Goal: Task Accomplishment & Management: Manage account settings

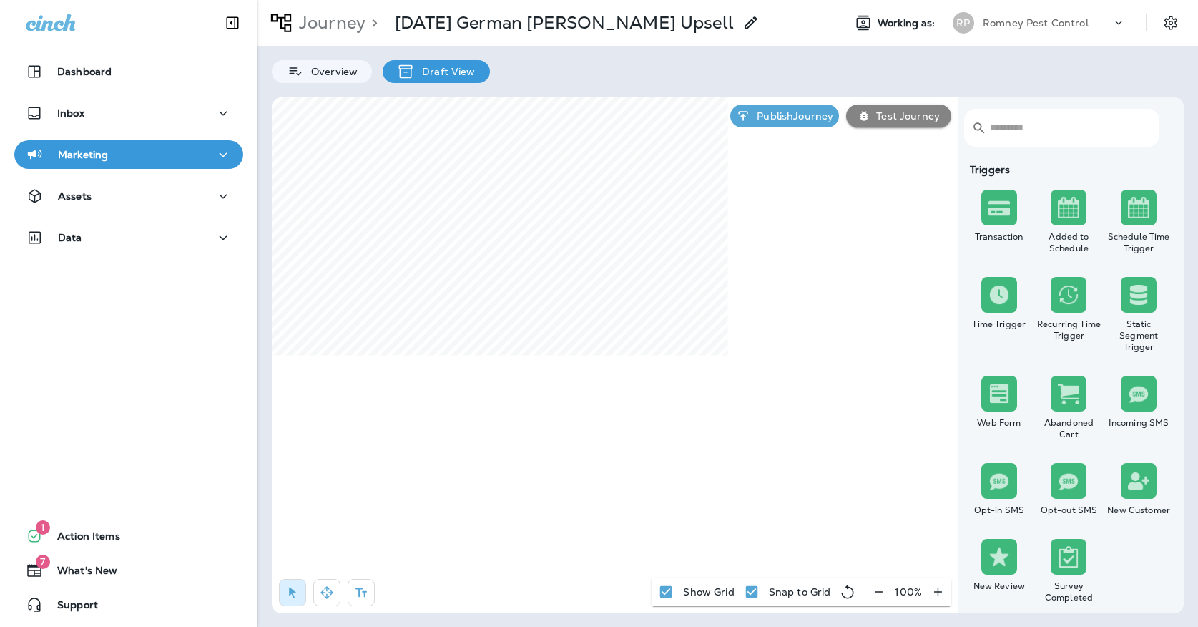
click at [983, 7] on div "Journey > [DATE] German [PERSON_NAME] Upsell Working as: [PERSON_NAME] Pest Con…" at bounding box center [727, 23] width 940 height 46
click at [983, 32] on div "Romney Pest Control" at bounding box center [1047, 22] width 129 height 21
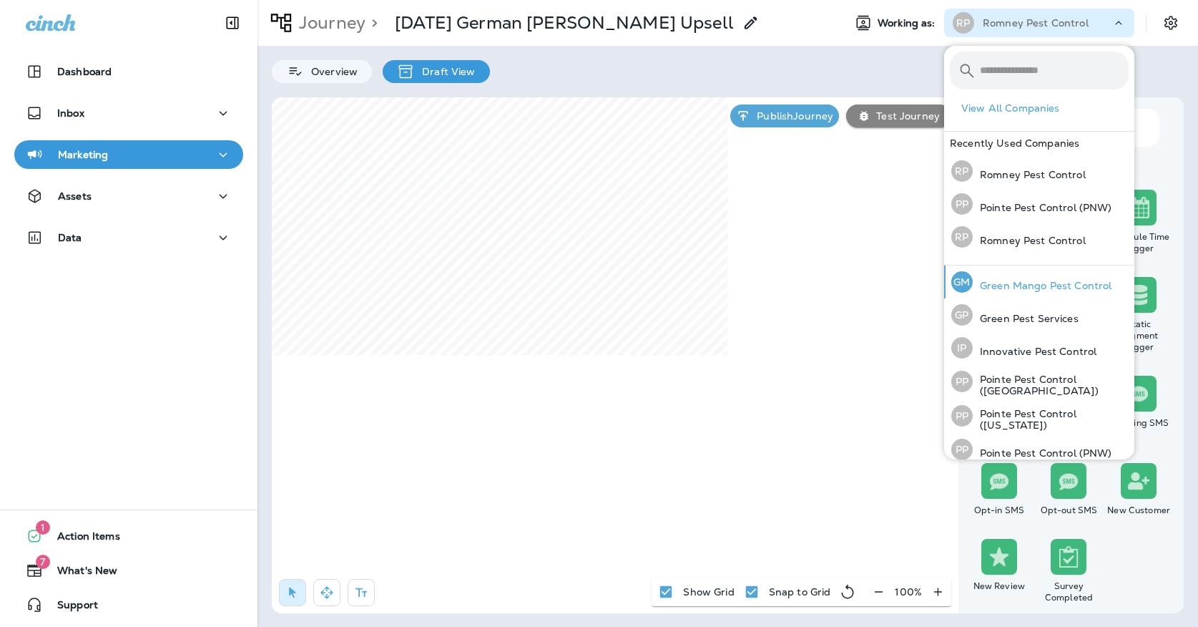
click at [973, 280] on p "Green Mango Pest Control" at bounding box center [1042, 285] width 139 height 11
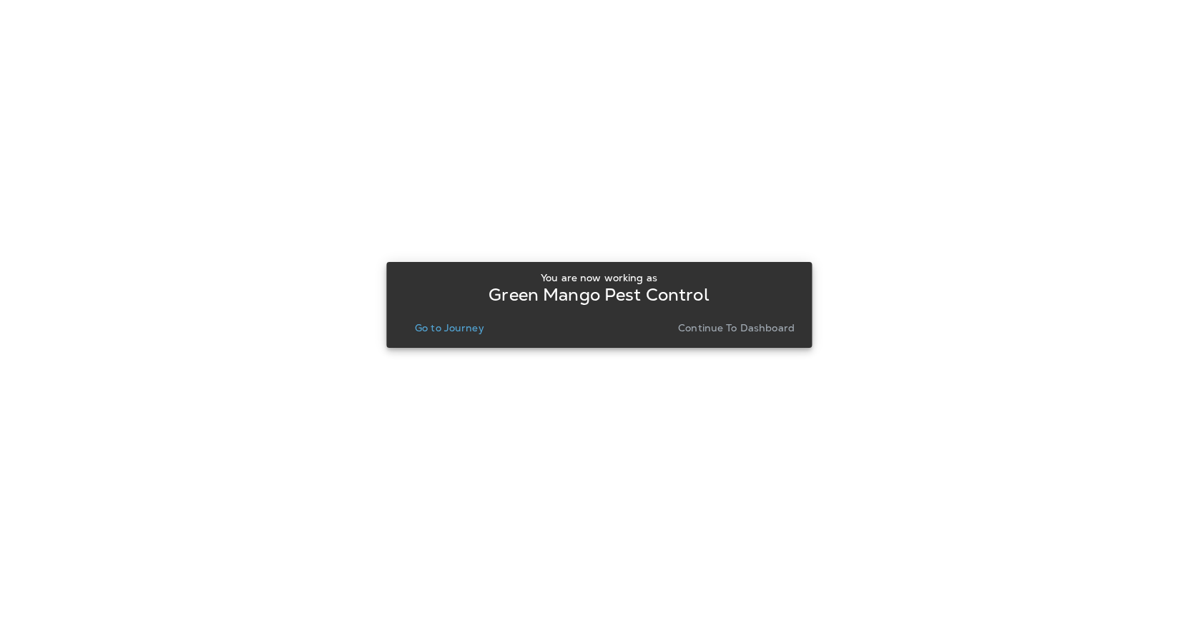
click at [456, 333] on p "Go to Journey" at bounding box center [449, 327] width 69 height 11
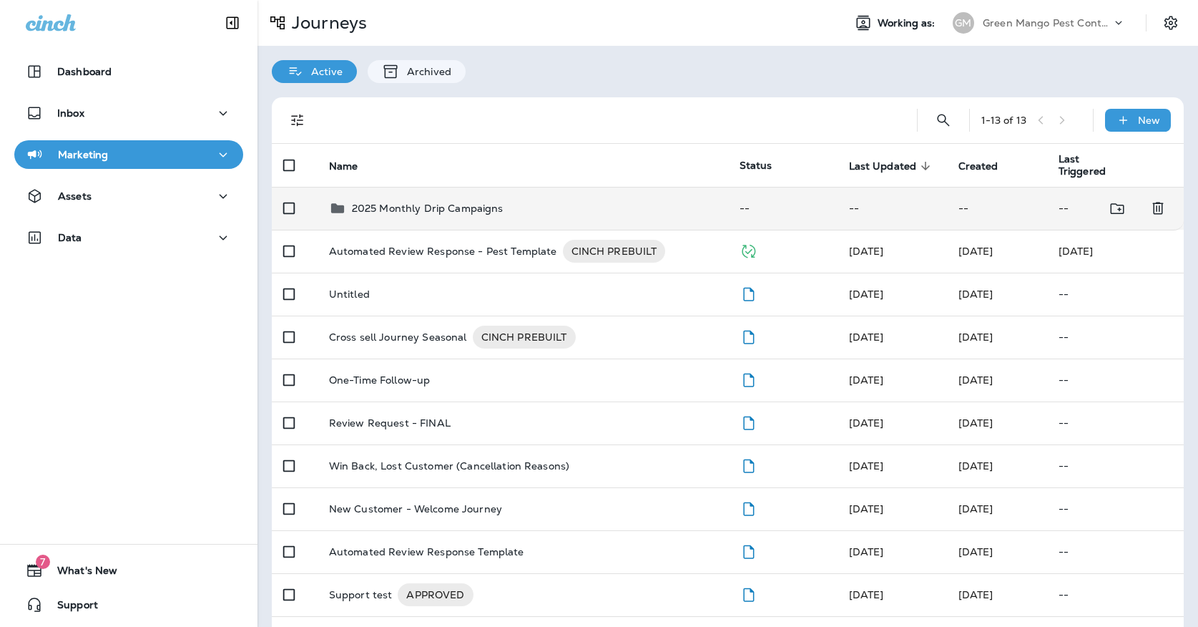
click at [398, 210] on td "2025 Monthly Drip Campaigns" at bounding box center [523, 208] width 411 height 43
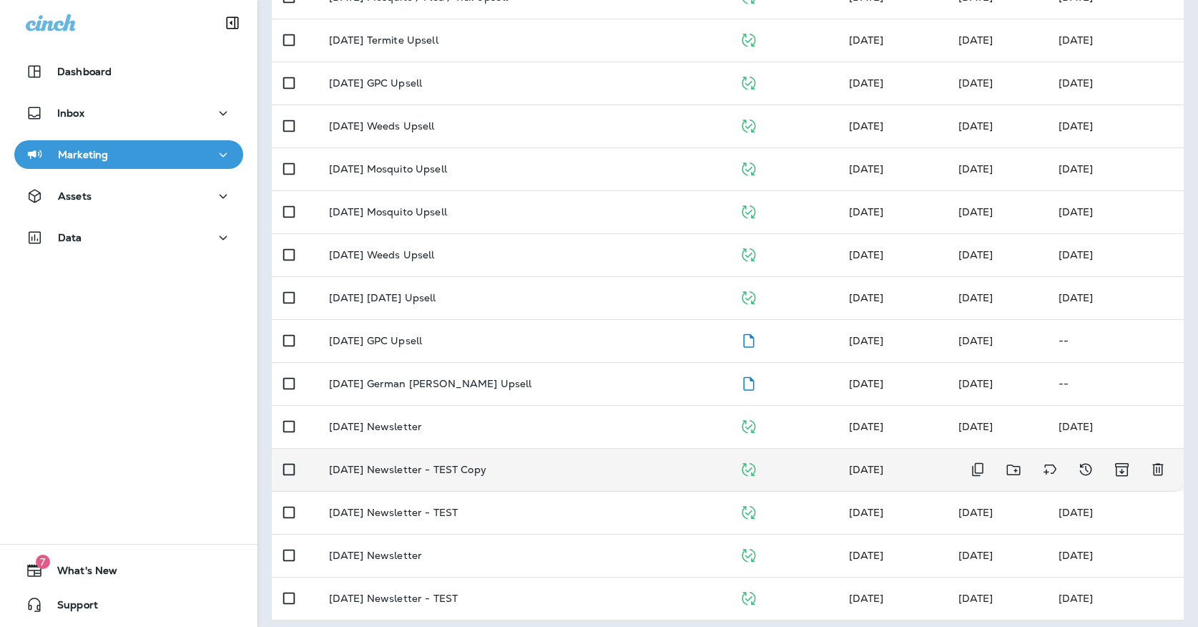
scroll to position [425, 0]
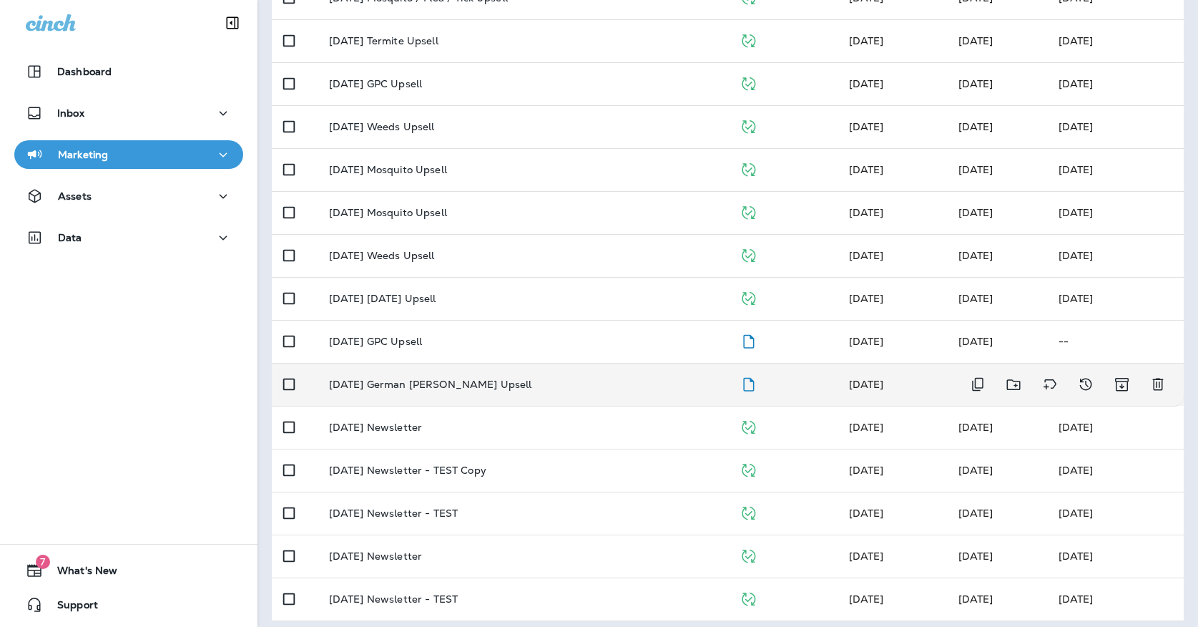
click at [507, 378] on div "October '25 German Roach Upsell" at bounding box center [523, 383] width 388 height 11
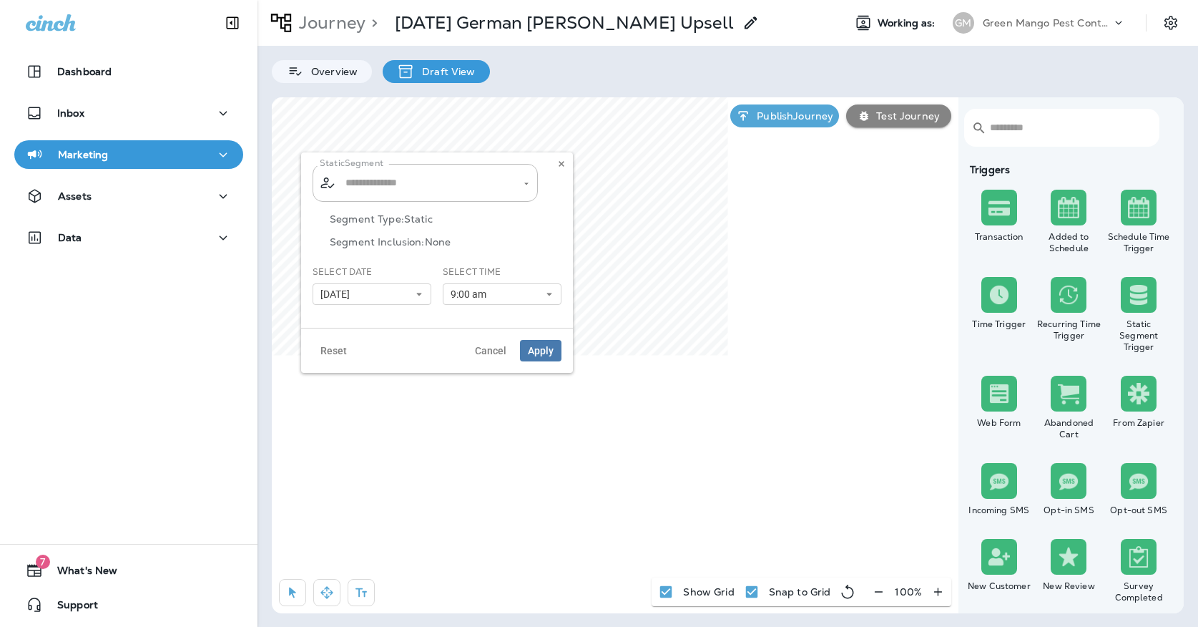
type input "**********"
click at [381, 289] on button "[DATE]" at bounding box center [372, 293] width 119 height 21
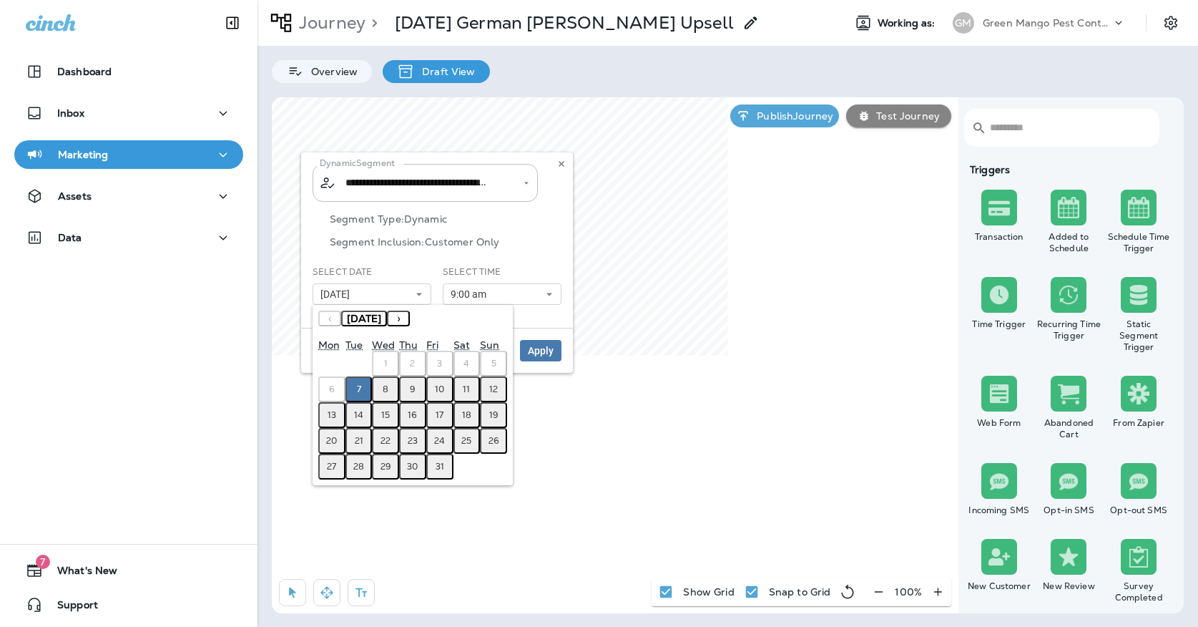
click at [378, 385] on button "8" at bounding box center [385, 389] width 27 height 26
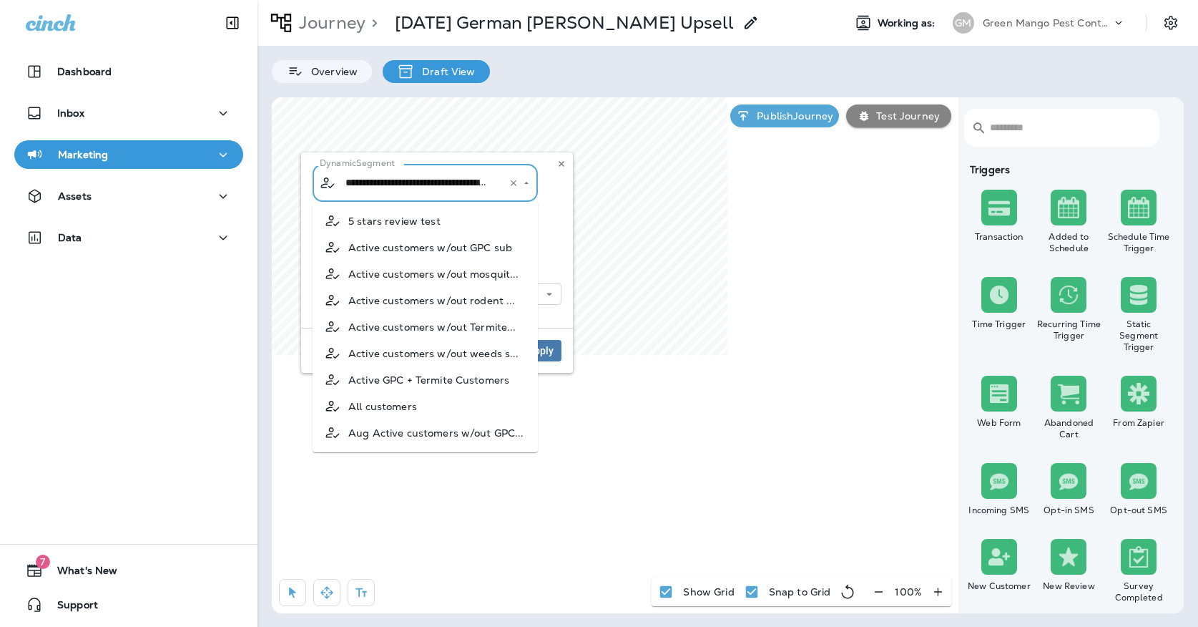
click at [438, 186] on input "**********" at bounding box center [416, 182] width 149 height 25
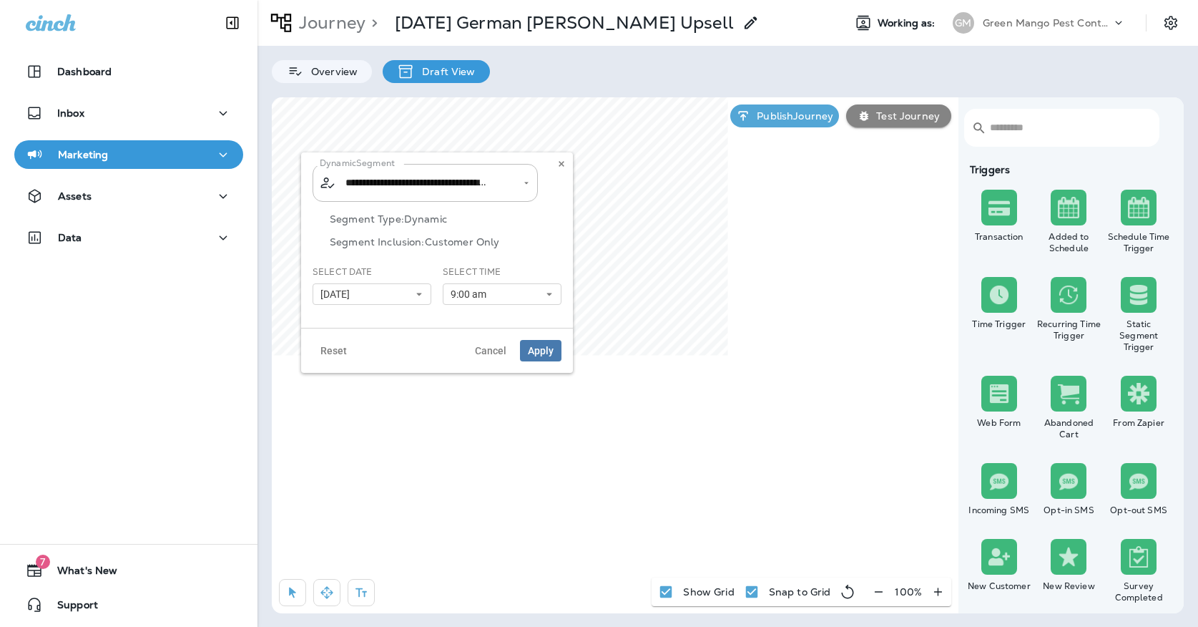
click at [551, 258] on div "Segment Type: Dynamic Segment Inclusion: Customer Only" at bounding box center [437, 239] width 249 height 52
click at [548, 358] on button "Apply" at bounding box center [540, 350] width 41 height 21
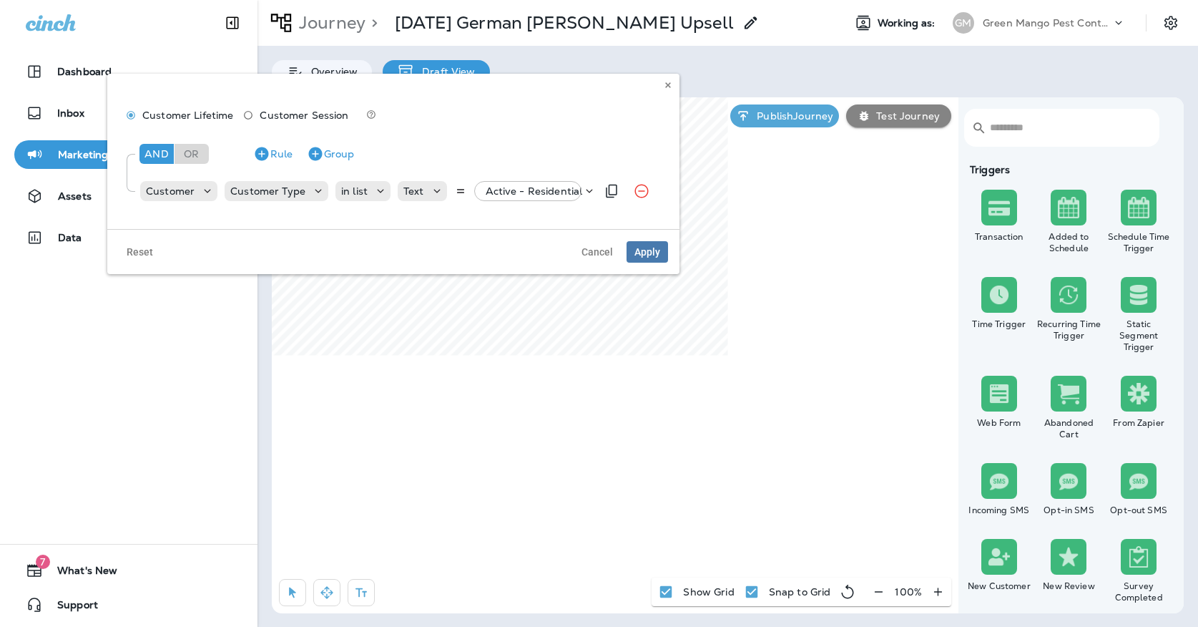
click at [562, 192] on p "Active - Residential" at bounding box center [534, 190] width 97 height 11
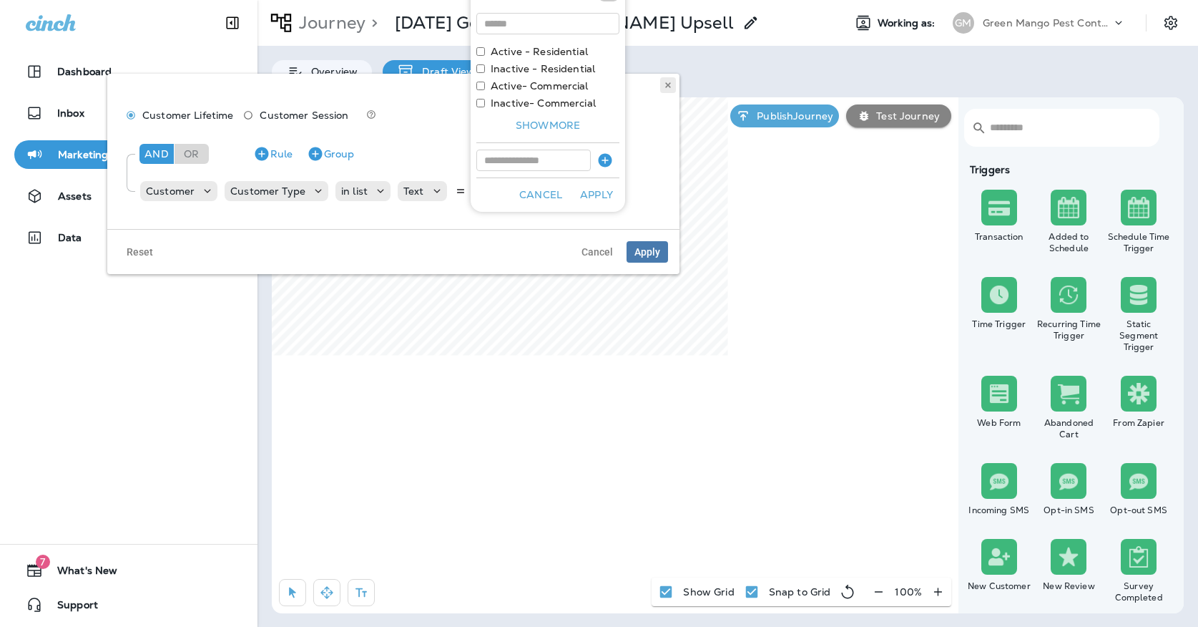
click at [668, 87] on icon at bounding box center [668, 85] width 9 height 9
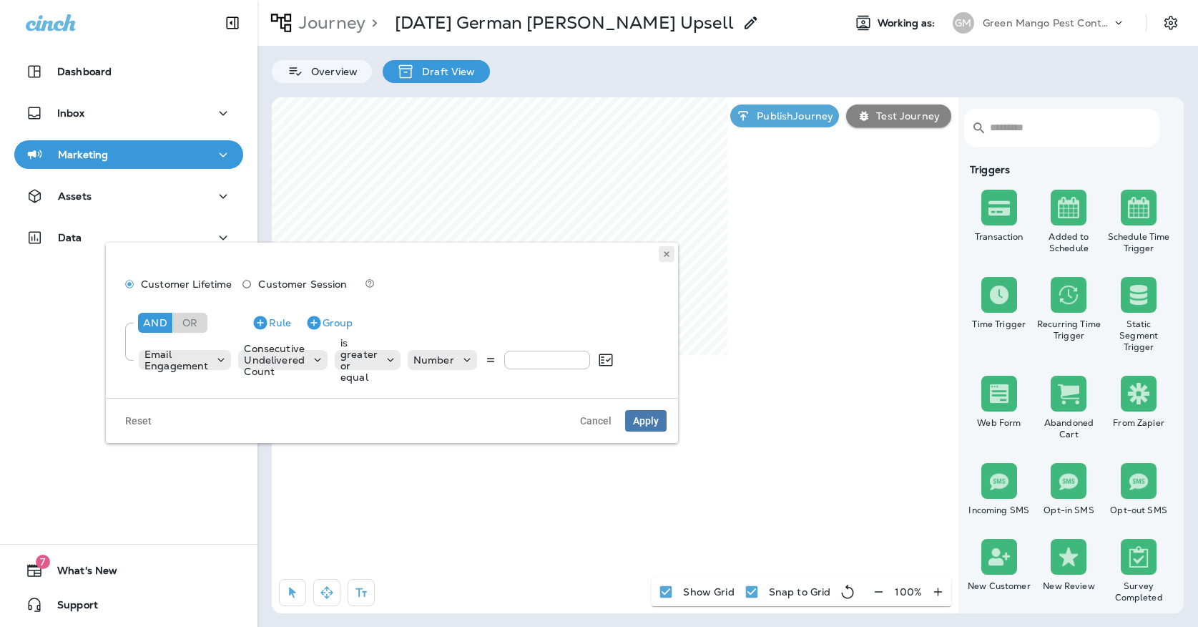
click at [672, 250] on button at bounding box center [667, 254] width 16 height 16
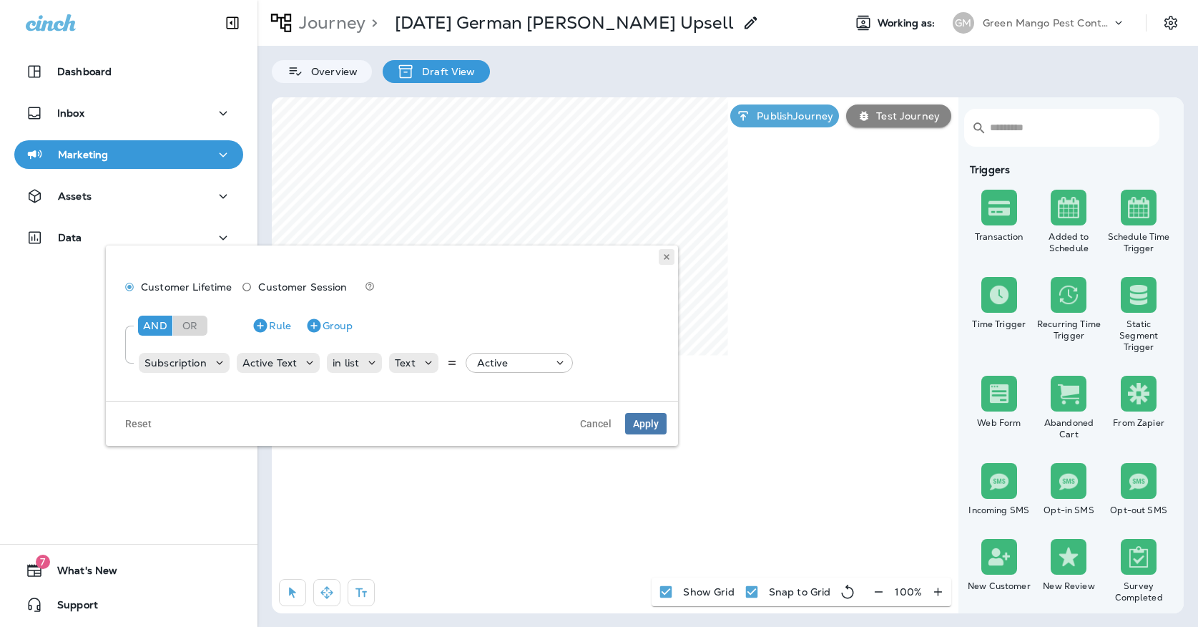
click at [661, 258] on button at bounding box center [667, 257] width 16 height 16
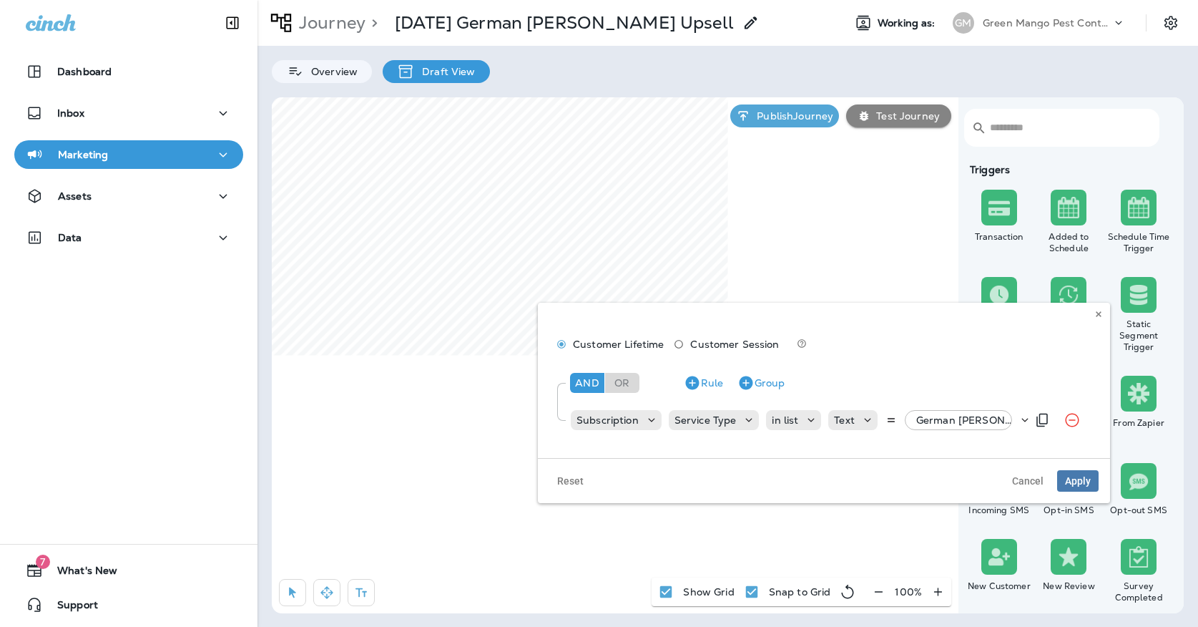
click at [924, 422] on p "German Roach Premium Specialty, +4 more" at bounding box center [967, 419] width 102 height 11
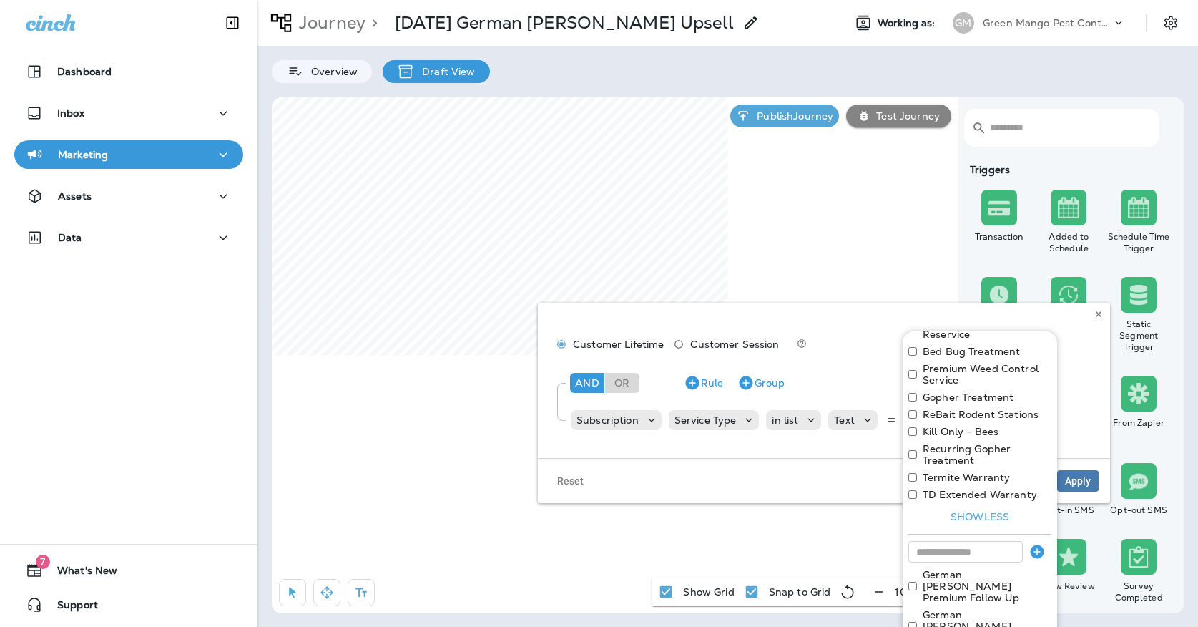
scroll to position [373, 0]
click at [1096, 313] on use at bounding box center [1098, 314] width 5 height 6
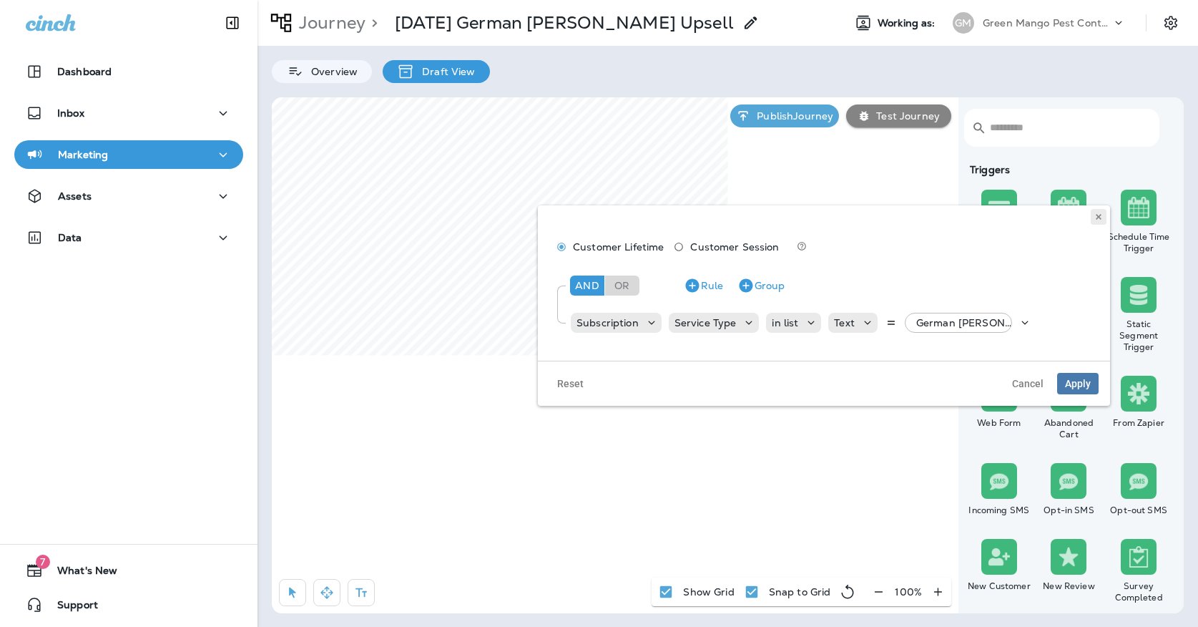
click at [1101, 219] on icon at bounding box center [1098, 216] width 9 height 9
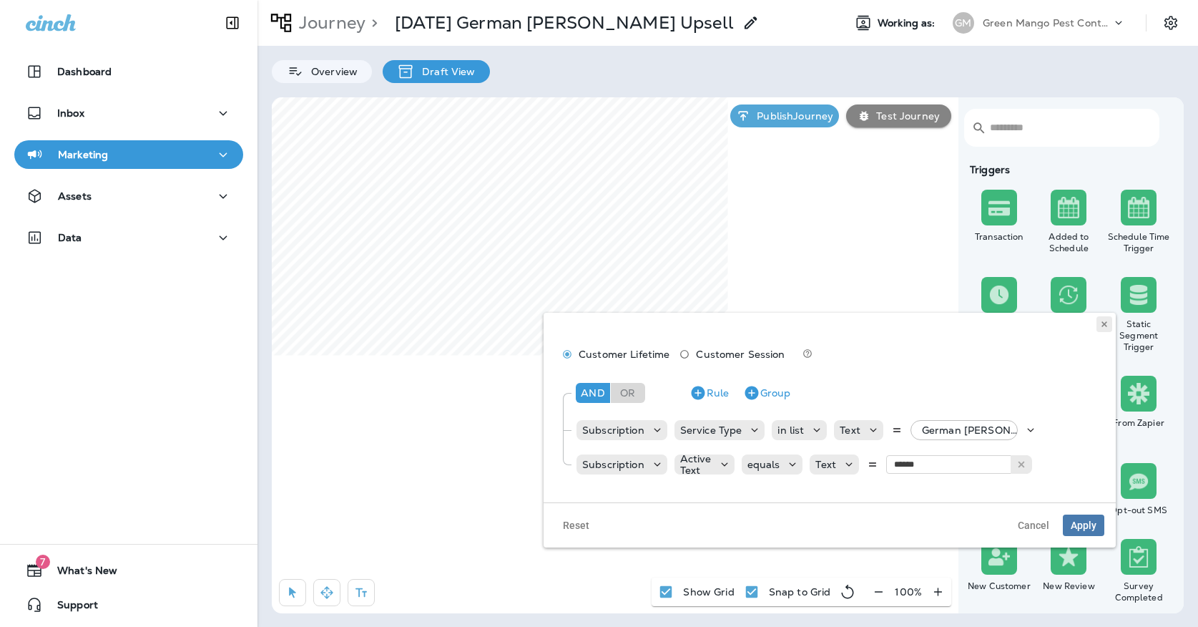
click at [1107, 325] on icon at bounding box center [1104, 324] width 9 height 9
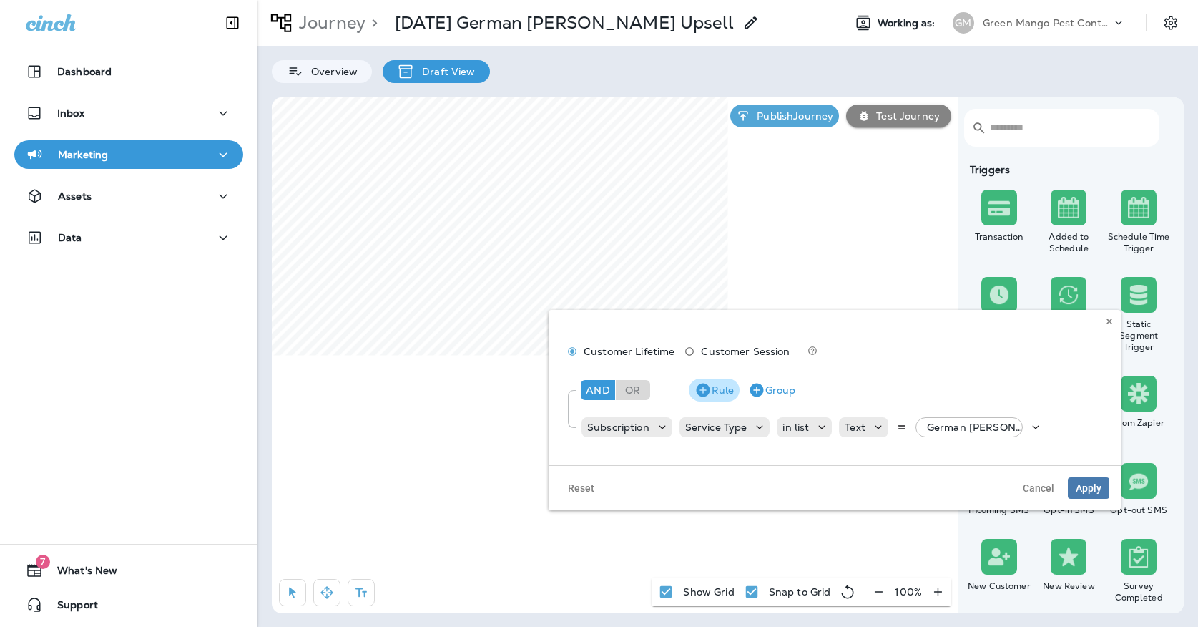
click at [709, 393] on icon "button" at bounding box center [703, 390] width 14 height 14
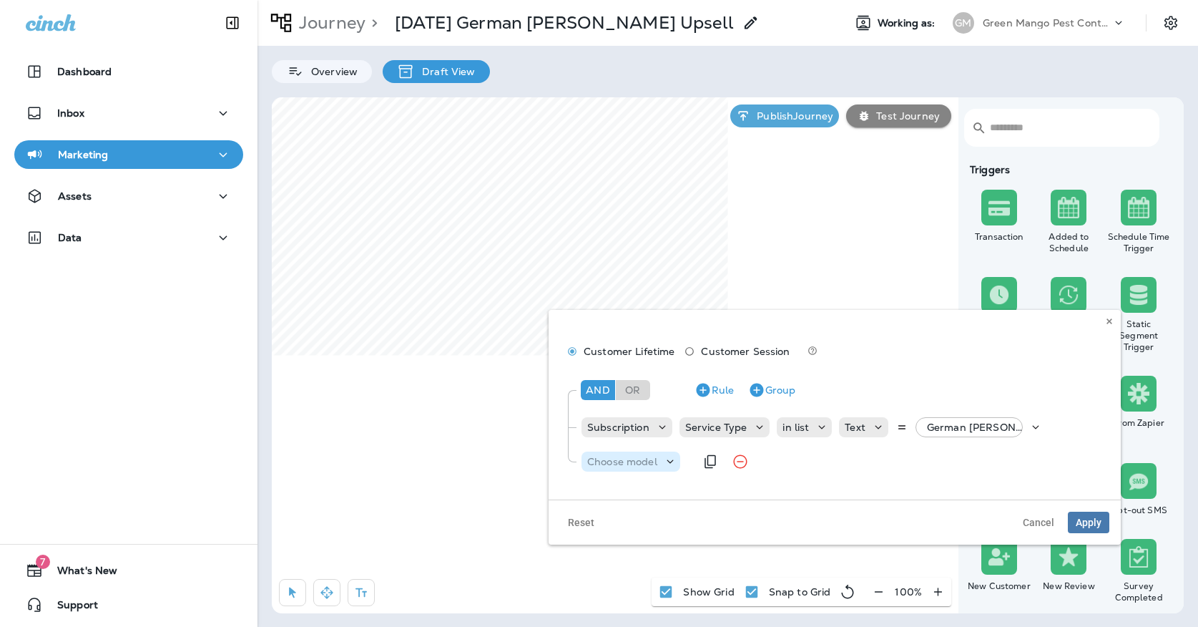
click at [624, 462] on p "Choose model" at bounding box center [622, 461] width 70 height 11
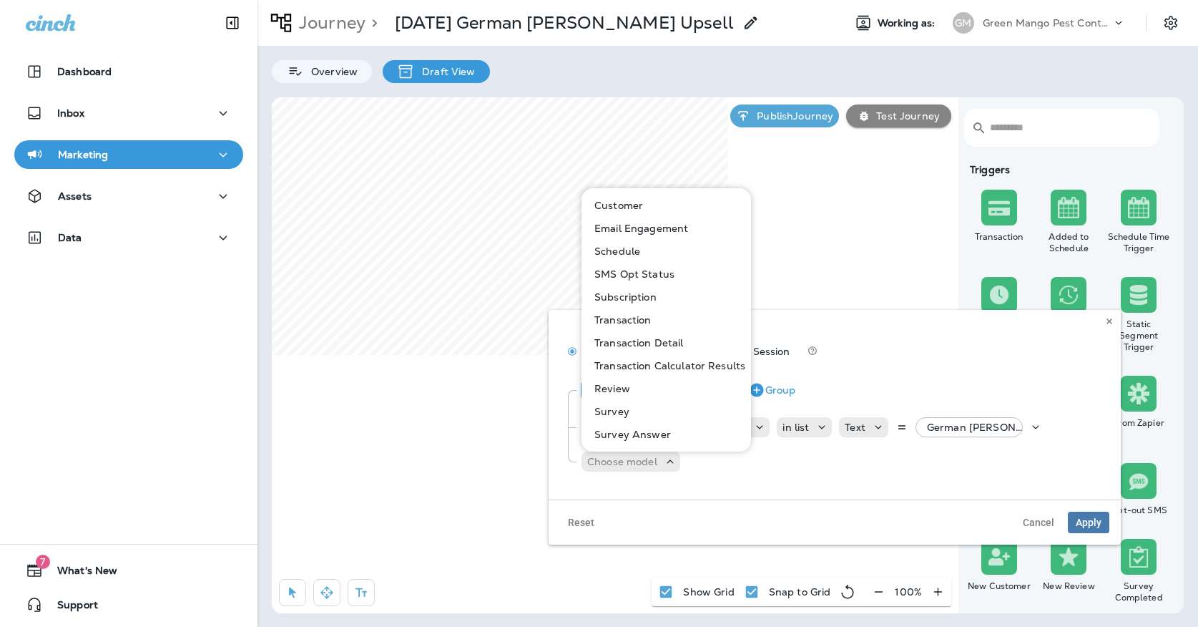
click at [629, 293] on p "Subscription" at bounding box center [623, 296] width 68 height 11
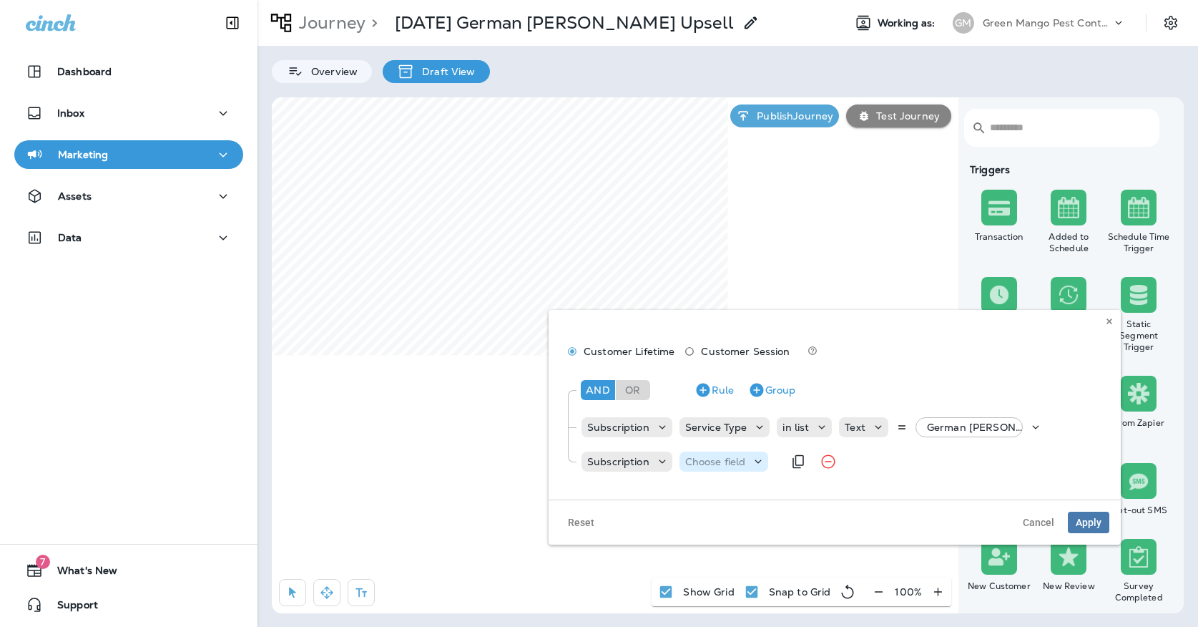
click at [695, 466] on p "Choose field" at bounding box center [715, 461] width 61 height 11
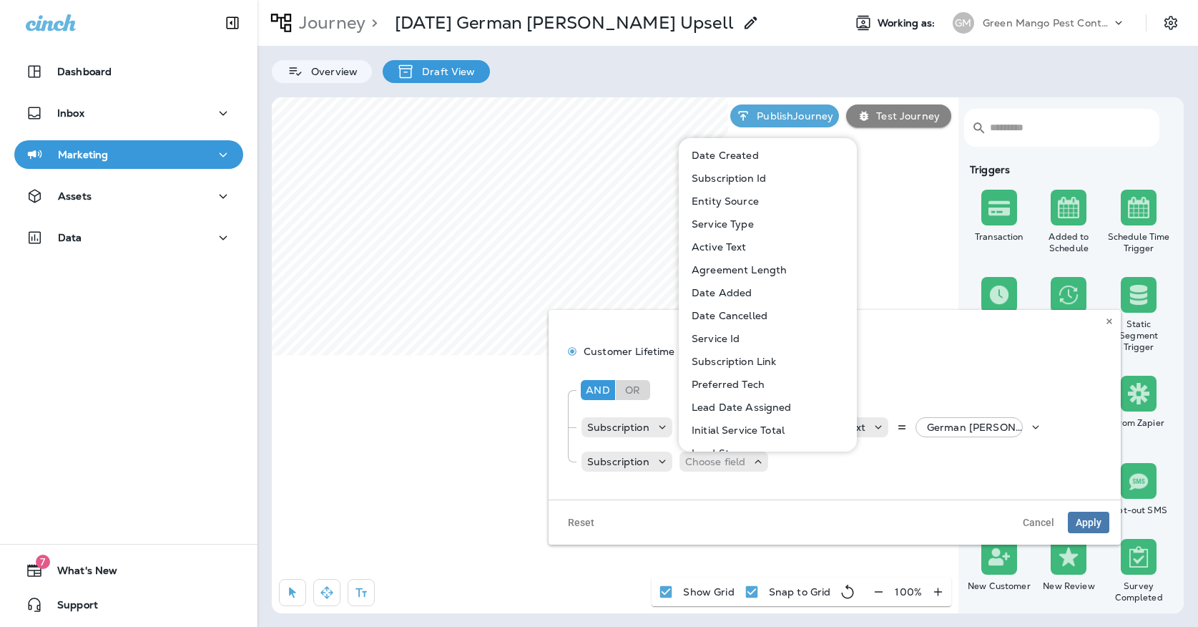
click at [707, 245] on p "Active Text" at bounding box center [716, 246] width 61 height 11
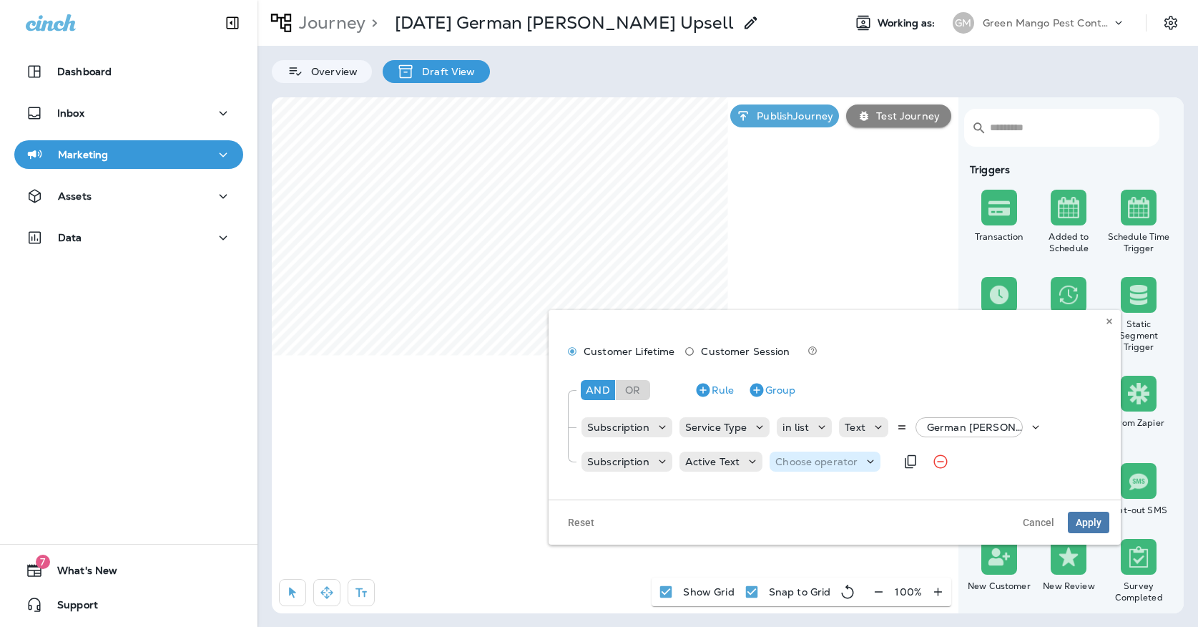
click at [805, 462] on p "Choose operator" at bounding box center [816, 461] width 82 height 11
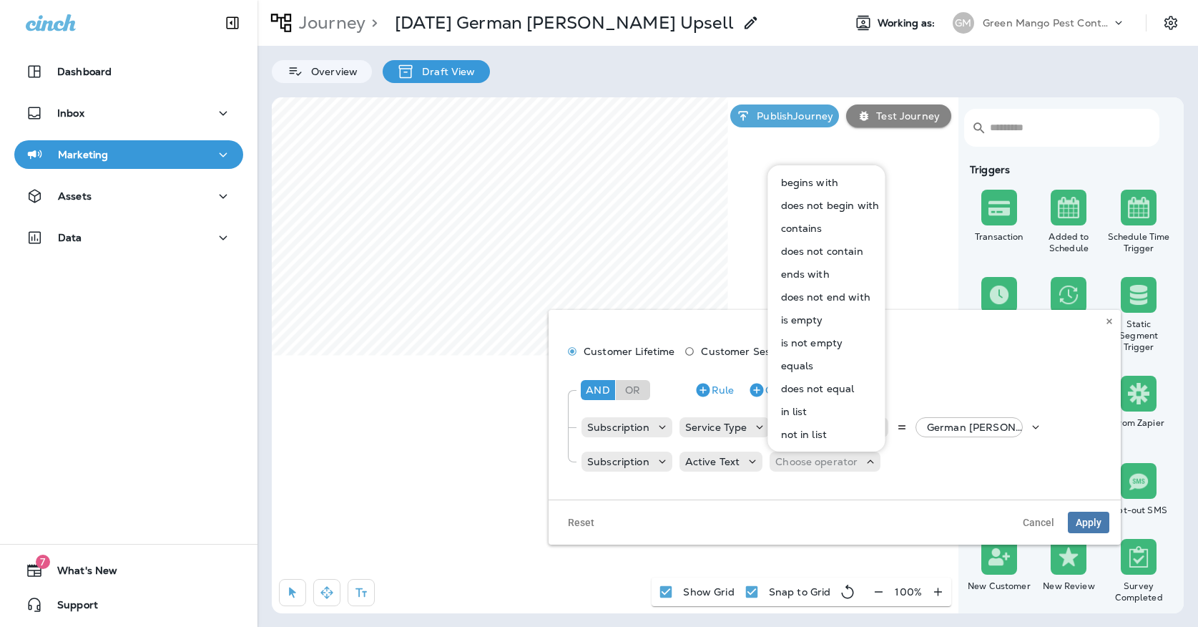
click at [799, 366] on p "equals" at bounding box center [794, 365] width 39 height 11
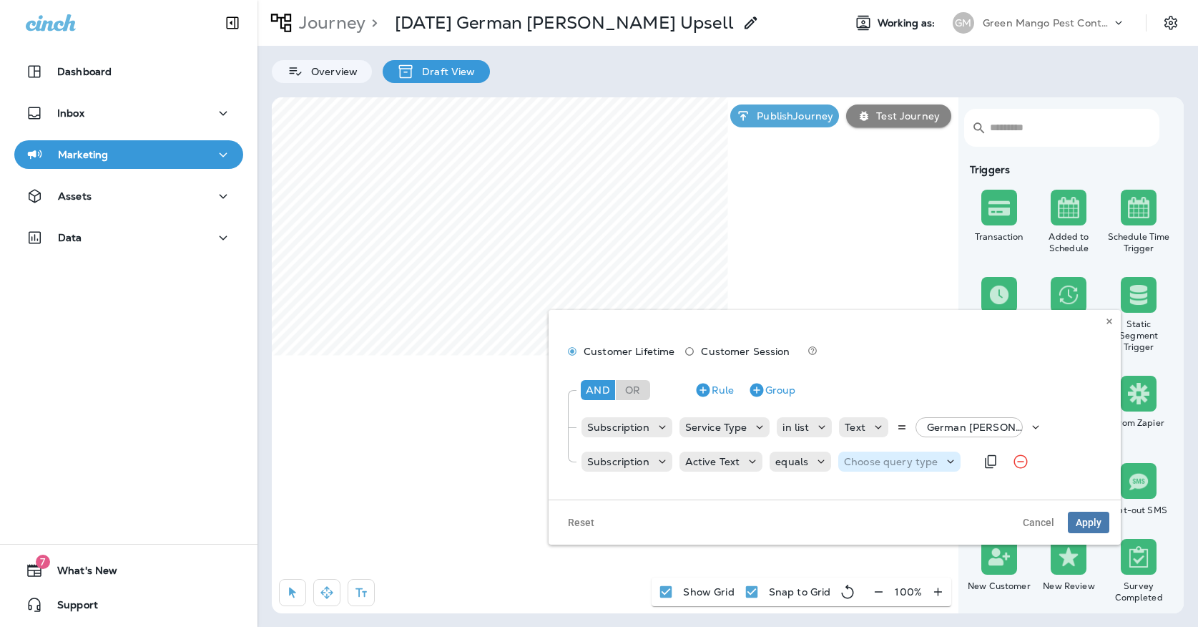
click at [858, 457] on p "Choose query type" at bounding box center [891, 461] width 94 height 11
click at [858, 494] on p "Text" at bounding box center [856, 496] width 26 height 11
click at [928, 460] on input "text" at bounding box center [962, 461] width 143 height 19
type input "******"
click at [923, 481] on div "And Or Rule Group Subscription Service Type in list Text German Roach Premium S…" at bounding box center [834, 424] width 549 height 114
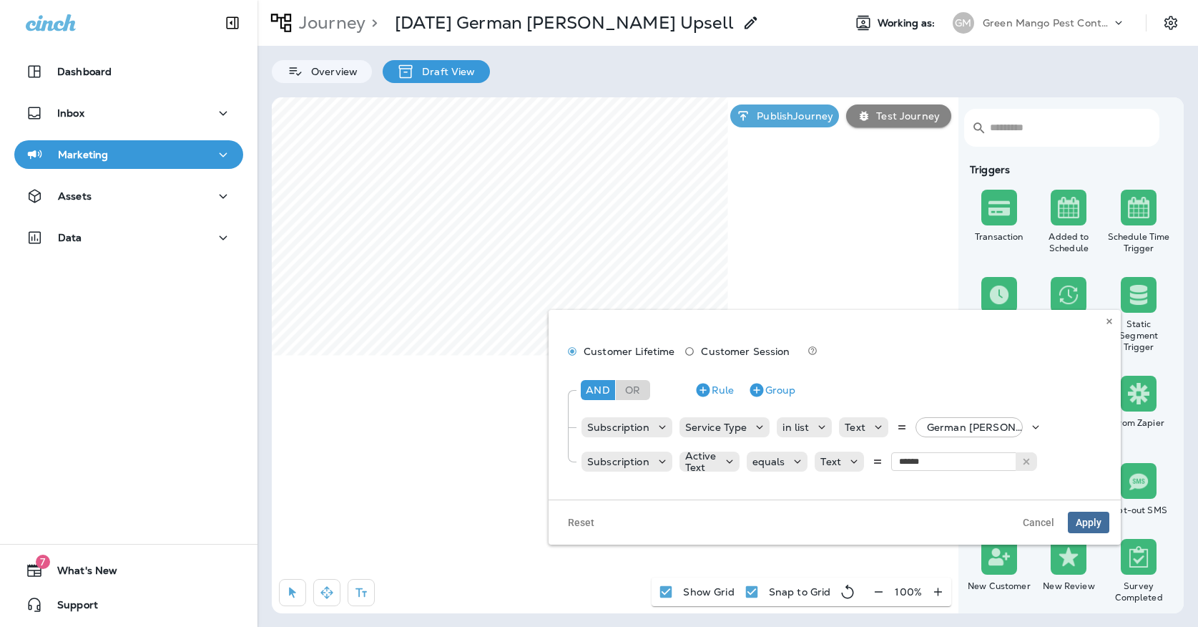
click at [1084, 521] on span "Apply" at bounding box center [1089, 522] width 26 height 10
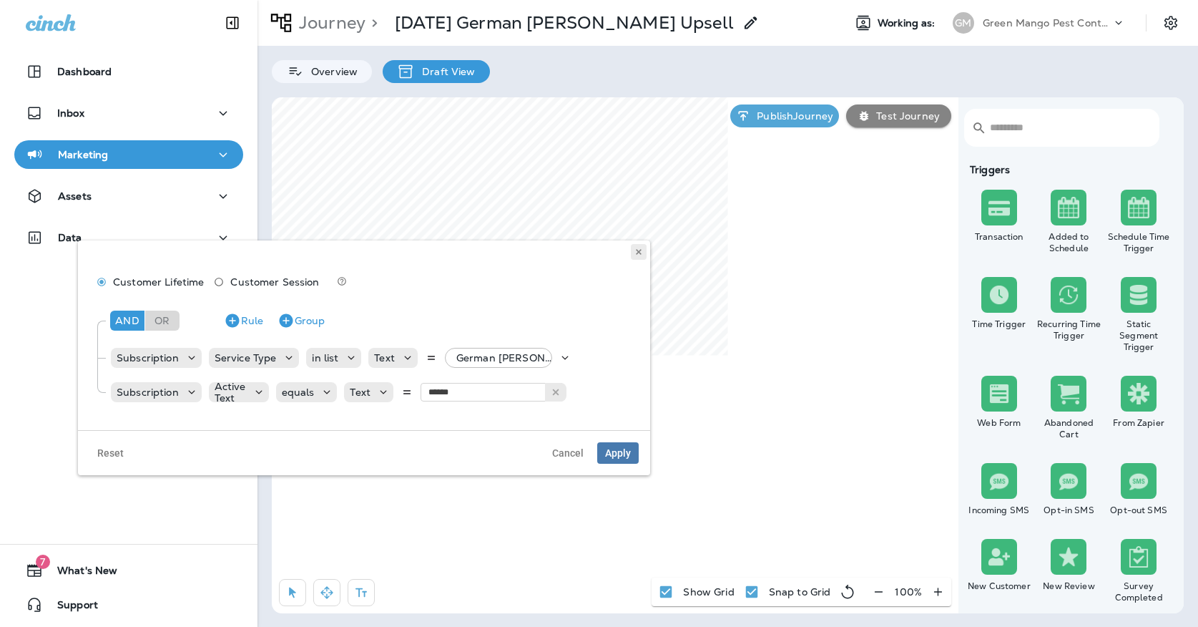
click at [644, 250] on button at bounding box center [639, 252] width 16 height 16
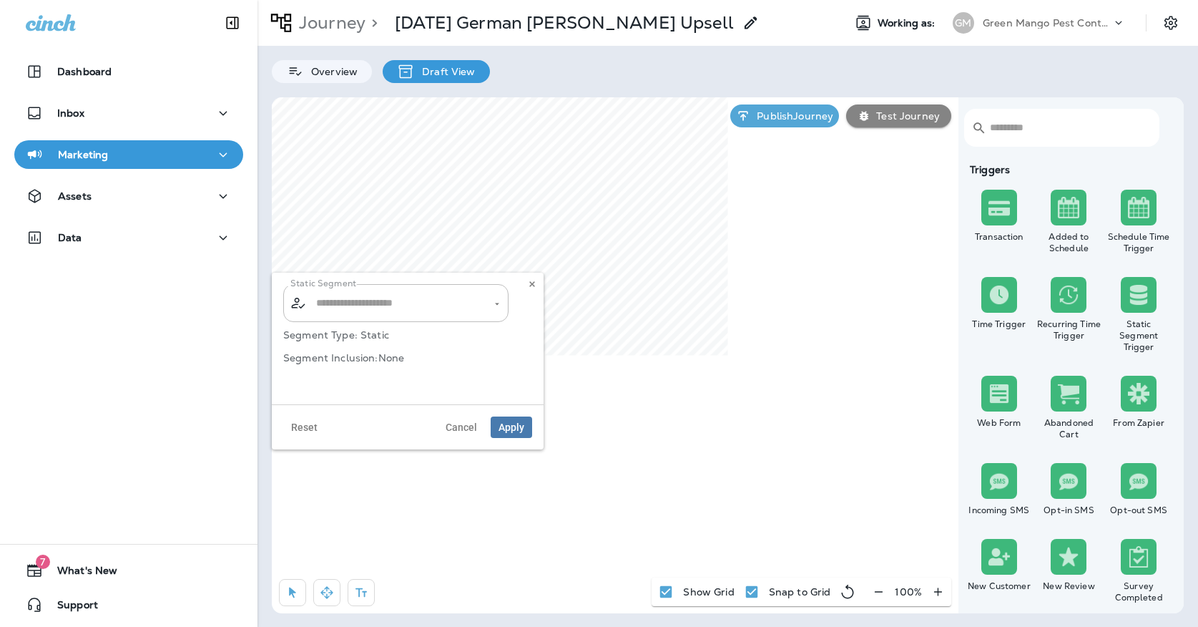
type input "**********"
click at [446, 300] on input "**********" at bounding box center [387, 302] width 149 height 25
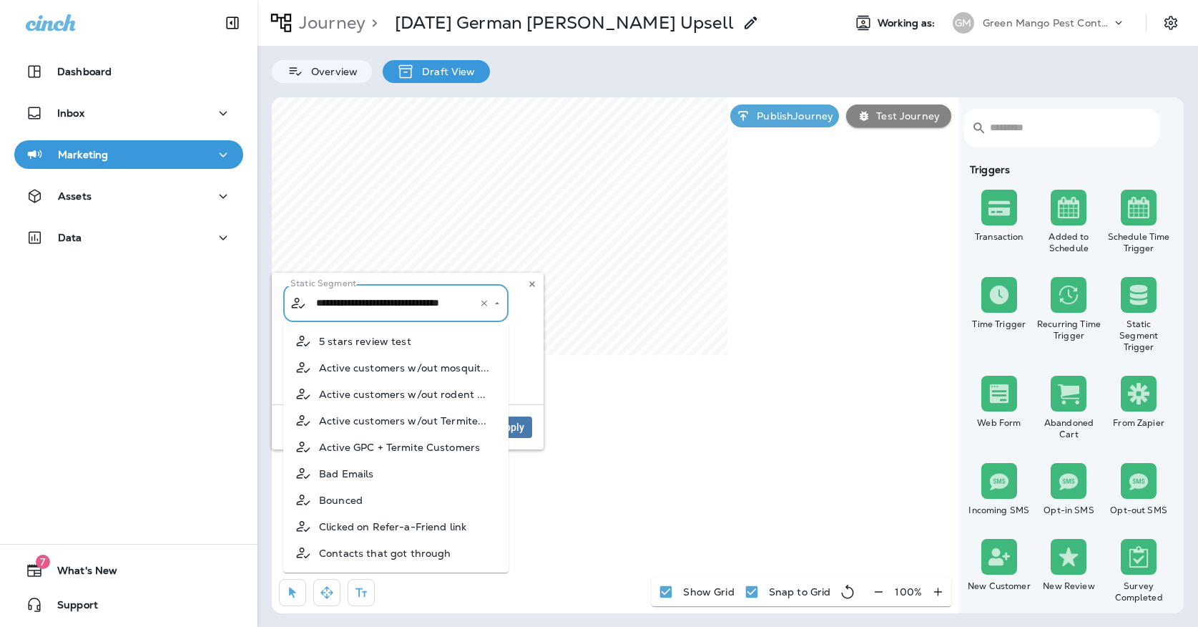
scroll to position [523, 0]
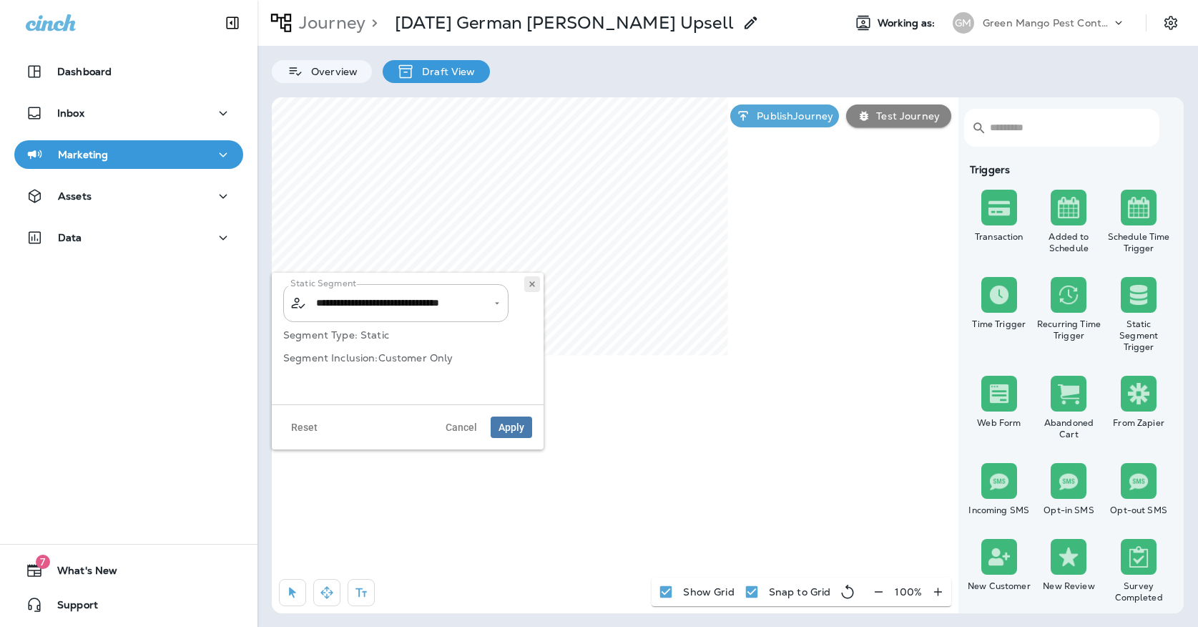
click at [533, 286] on icon at bounding box center [532, 284] width 9 height 9
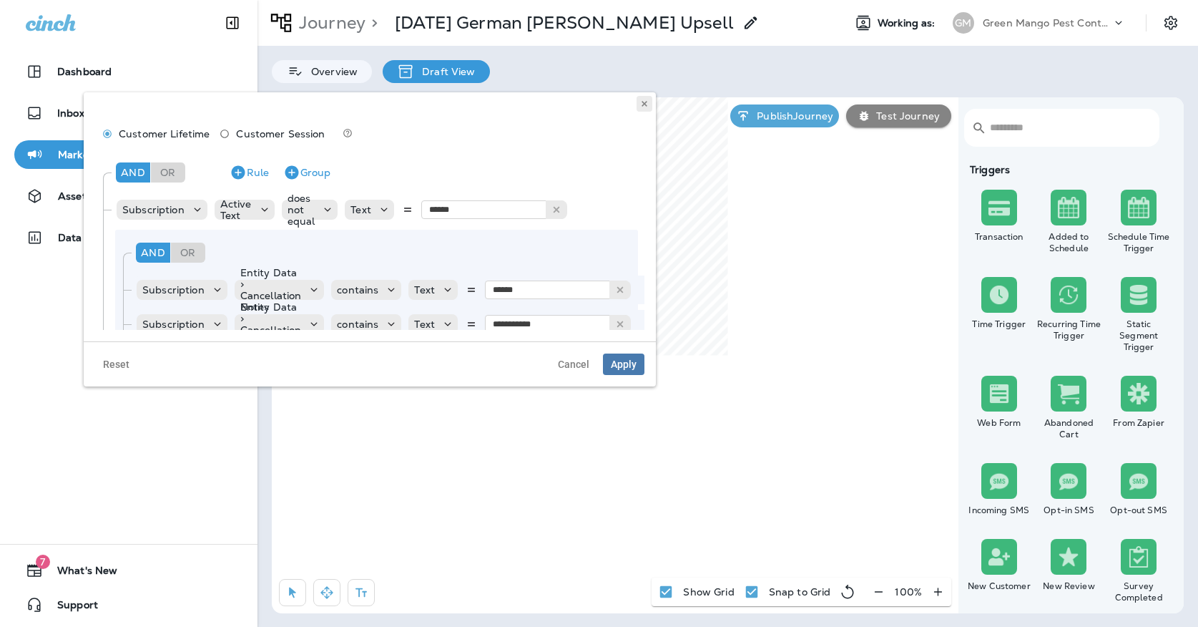
click at [647, 108] on button at bounding box center [645, 104] width 16 height 16
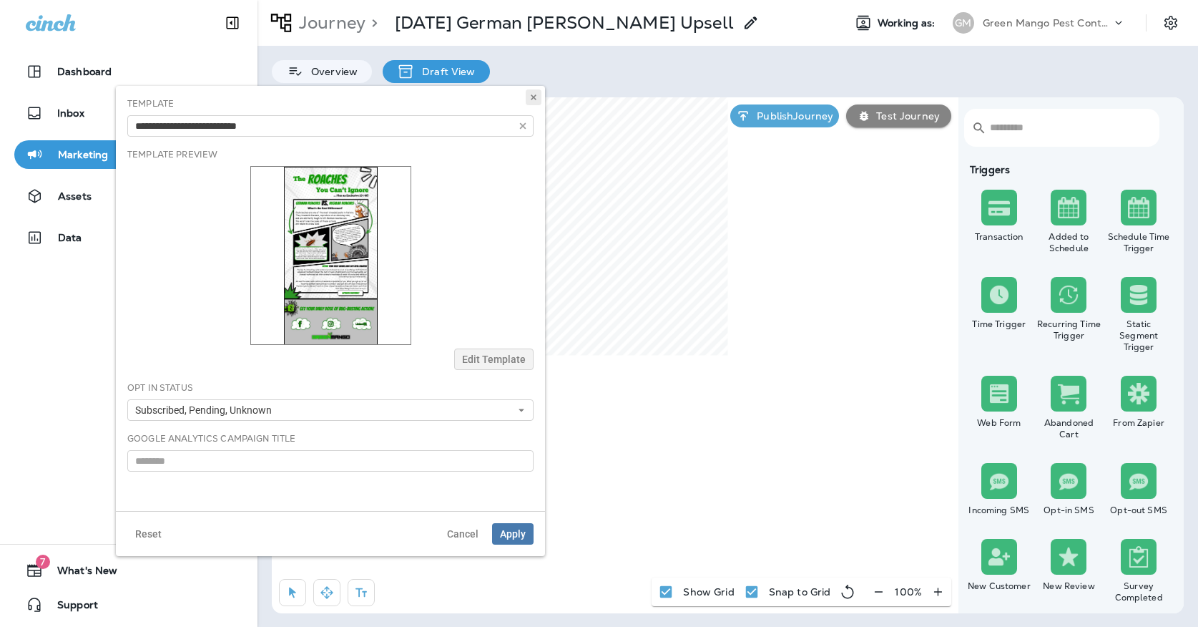
click at [534, 94] on icon at bounding box center [533, 97] width 9 height 9
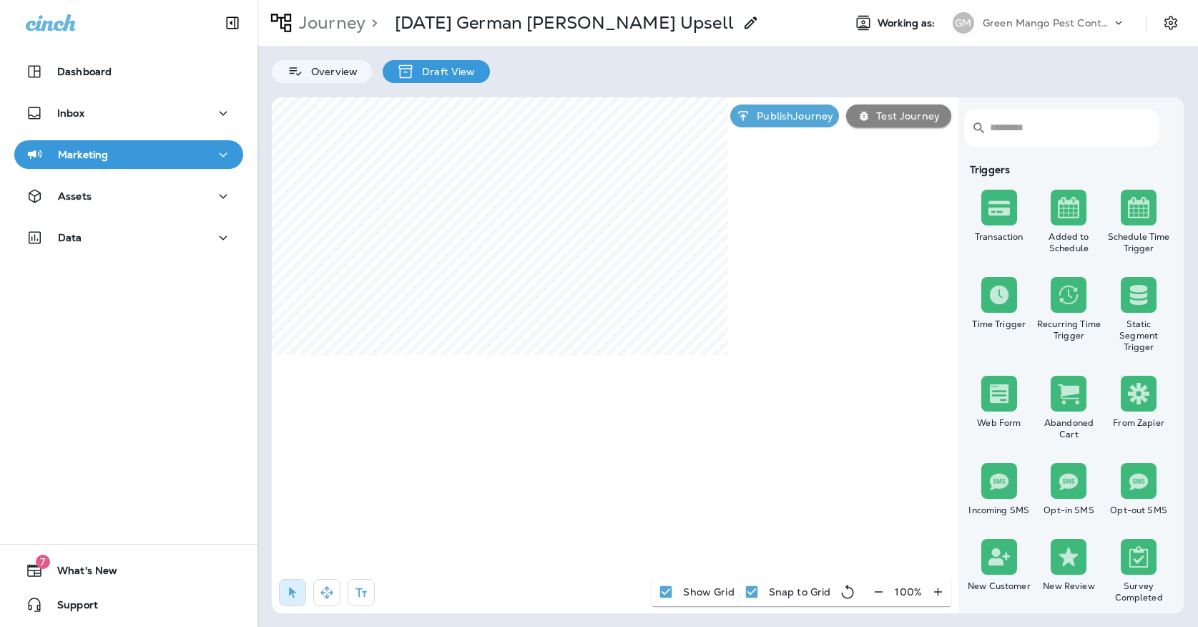
select select "****"
select select "*"
select select "**"
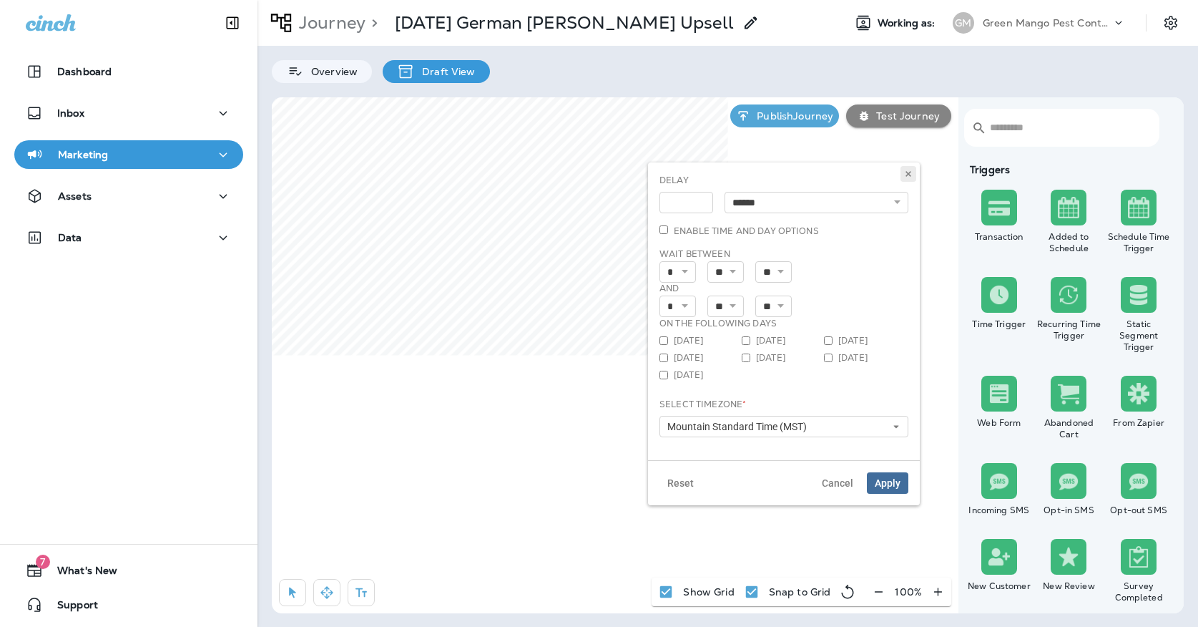
click at [909, 178] on button at bounding box center [908, 174] width 16 height 16
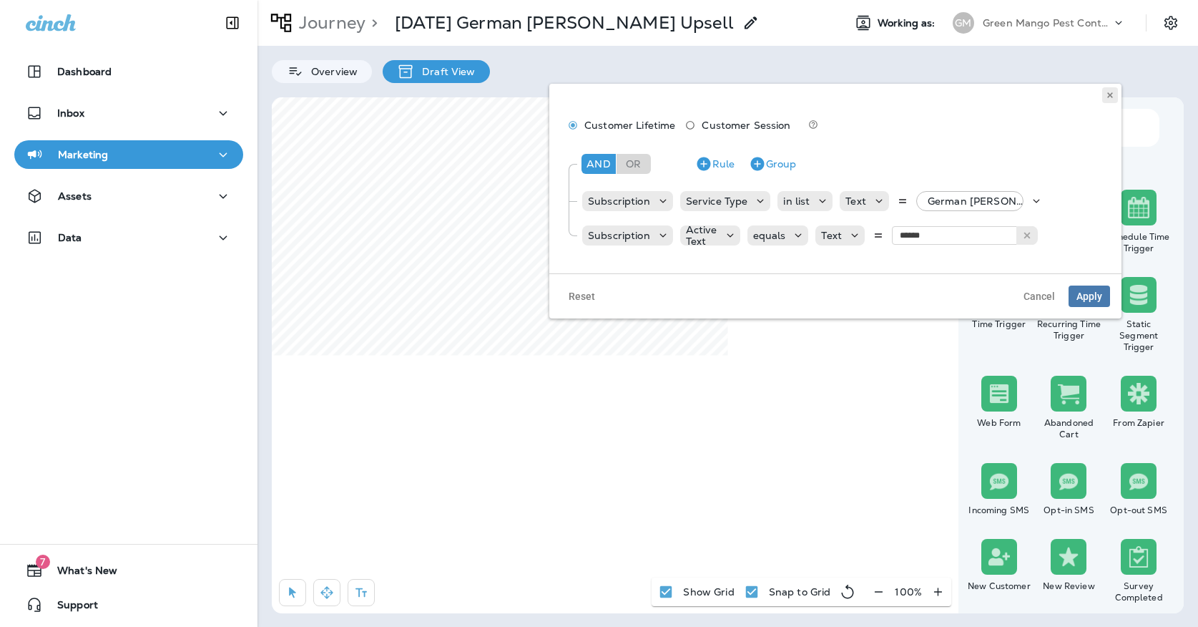
click at [1109, 94] on use at bounding box center [1109, 95] width 5 height 6
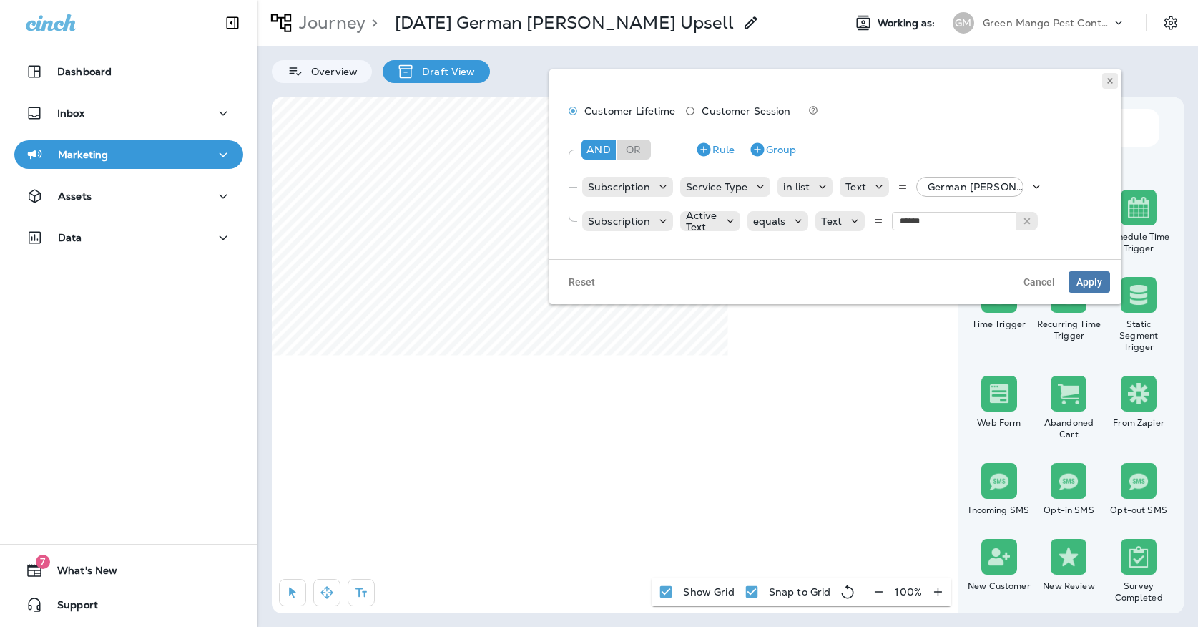
click at [1106, 77] on icon at bounding box center [1110, 81] width 9 height 9
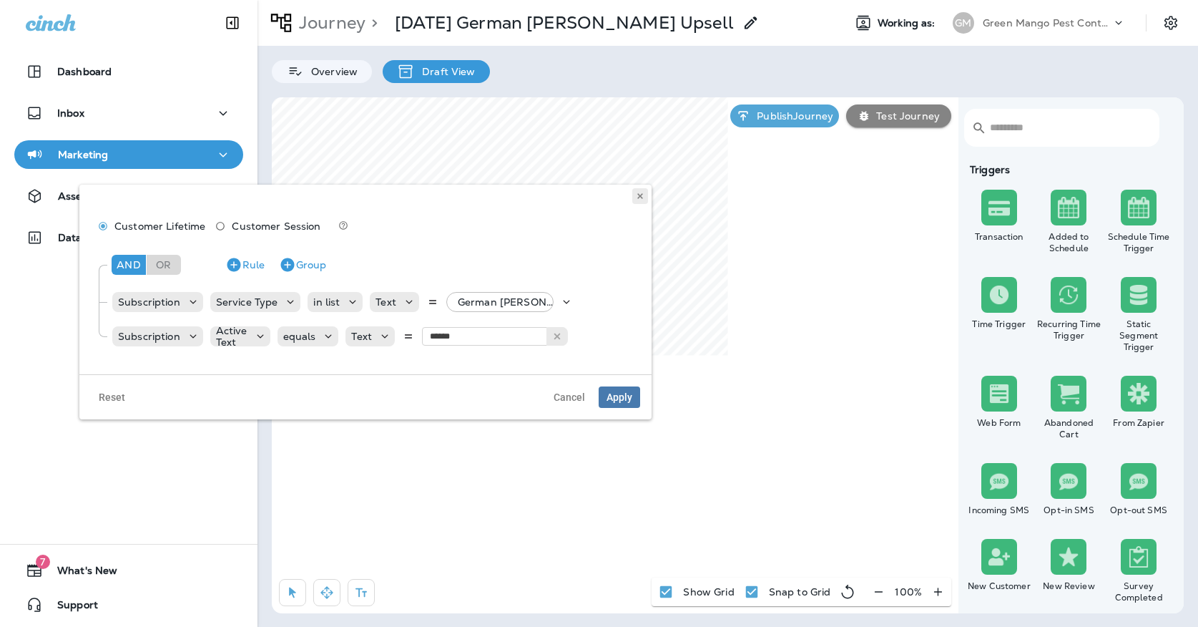
click at [639, 195] on use at bounding box center [639, 196] width 5 height 6
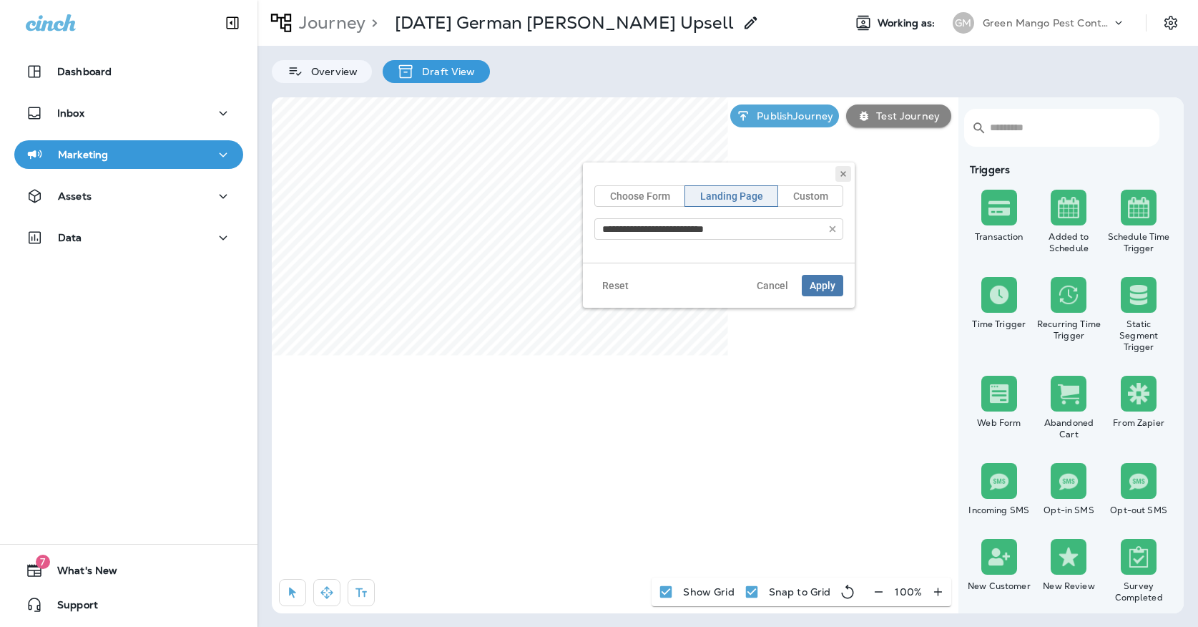
click at [845, 172] on use at bounding box center [842, 174] width 5 height 6
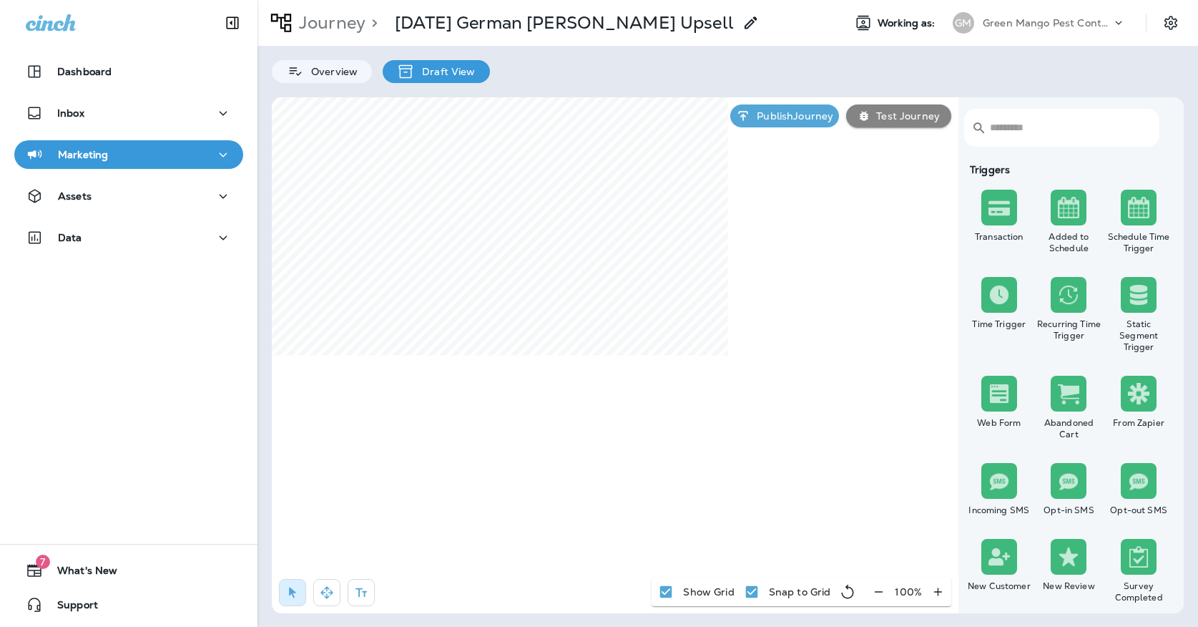
select select "*****"
select select "********"
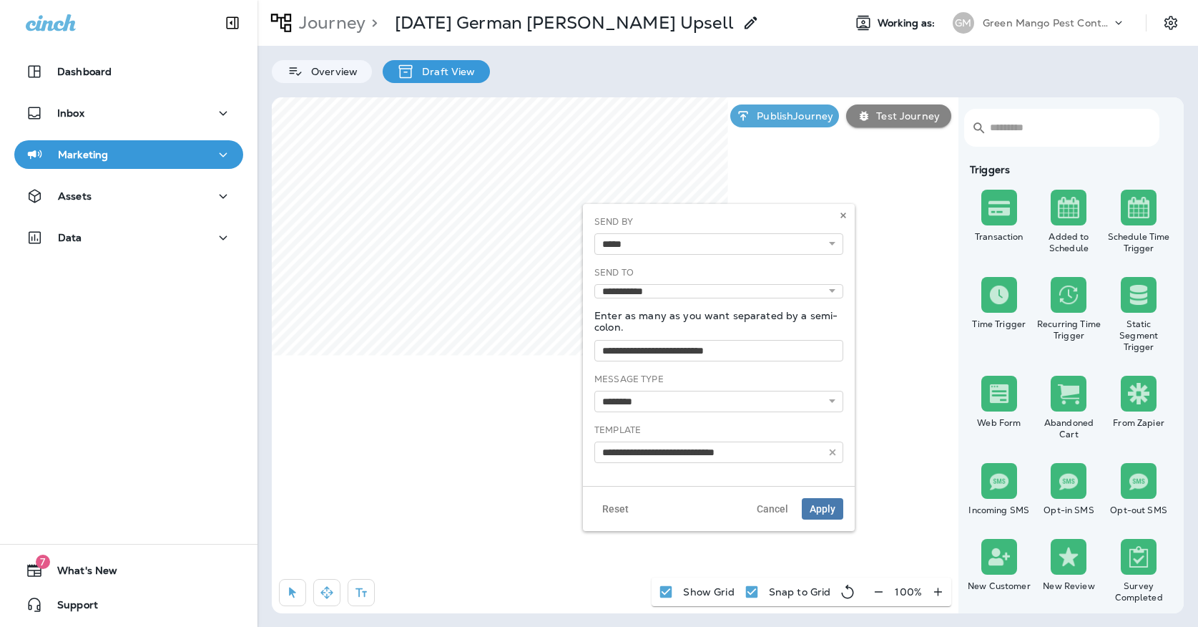
type input "**********"
click at [850, 210] on button at bounding box center [843, 215] width 16 height 16
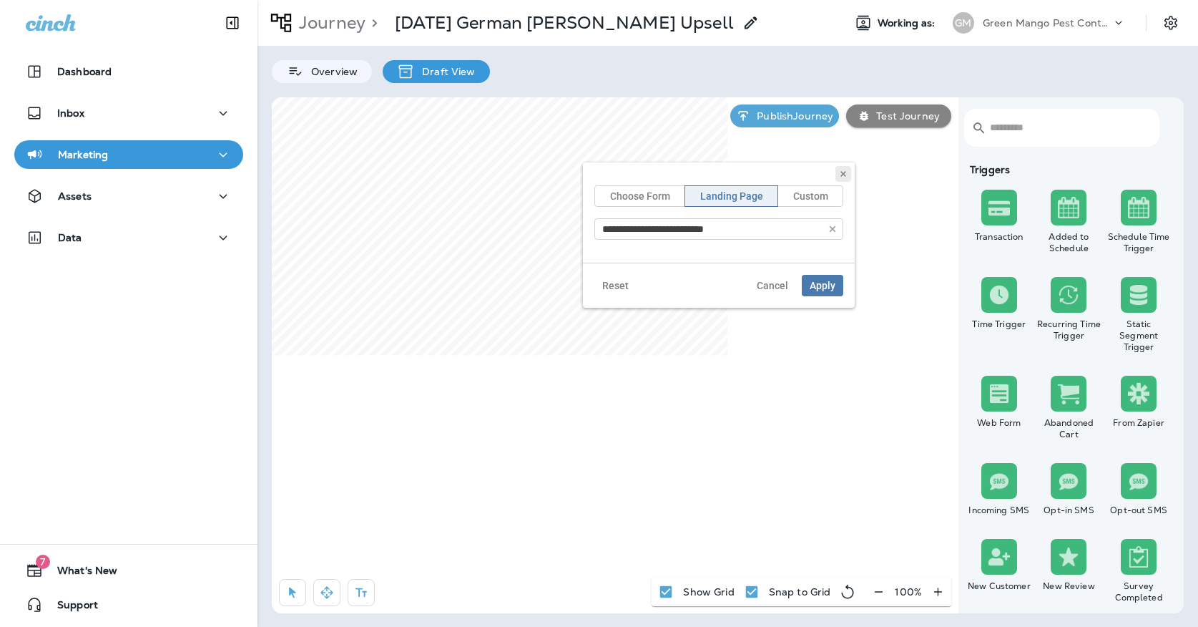
click at [841, 175] on icon at bounding box center [843, 174] width 9 height 9
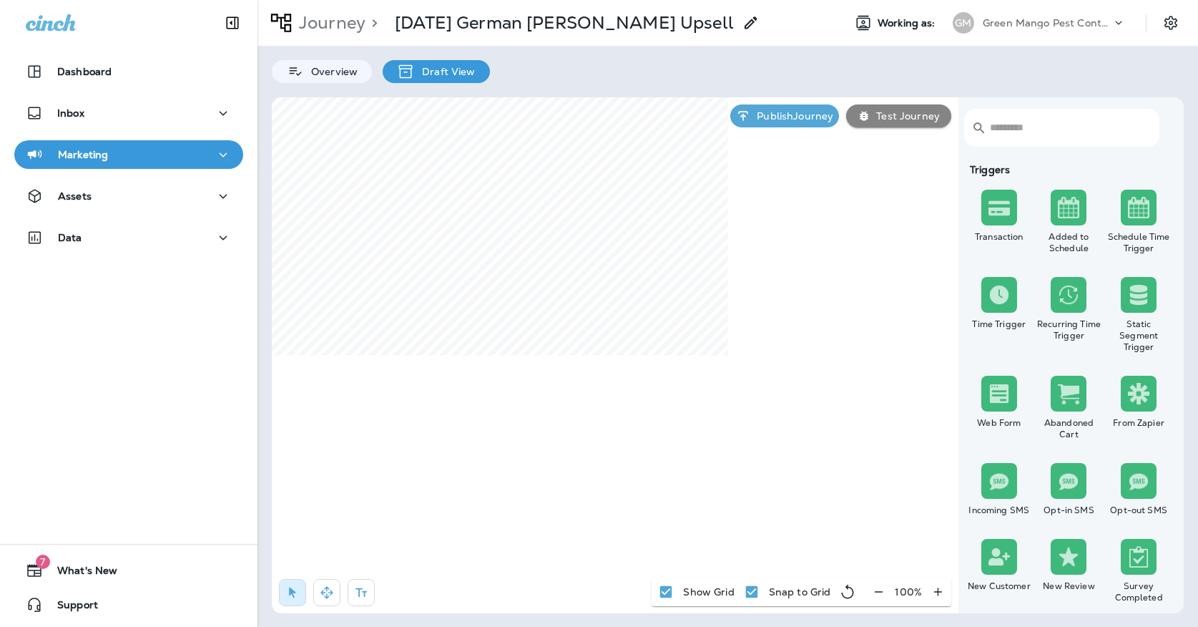
select select "*****"
select select "********"
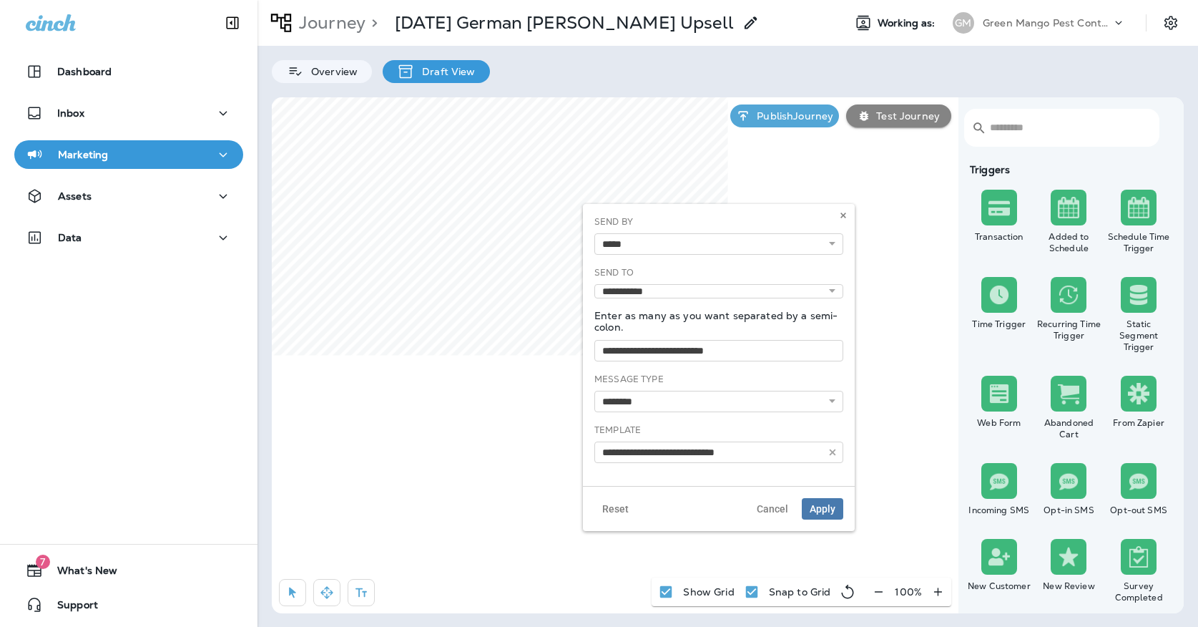
type input "**********"
click at [847, 215] on icon at bounding box center [843, 215] width 9 height 9
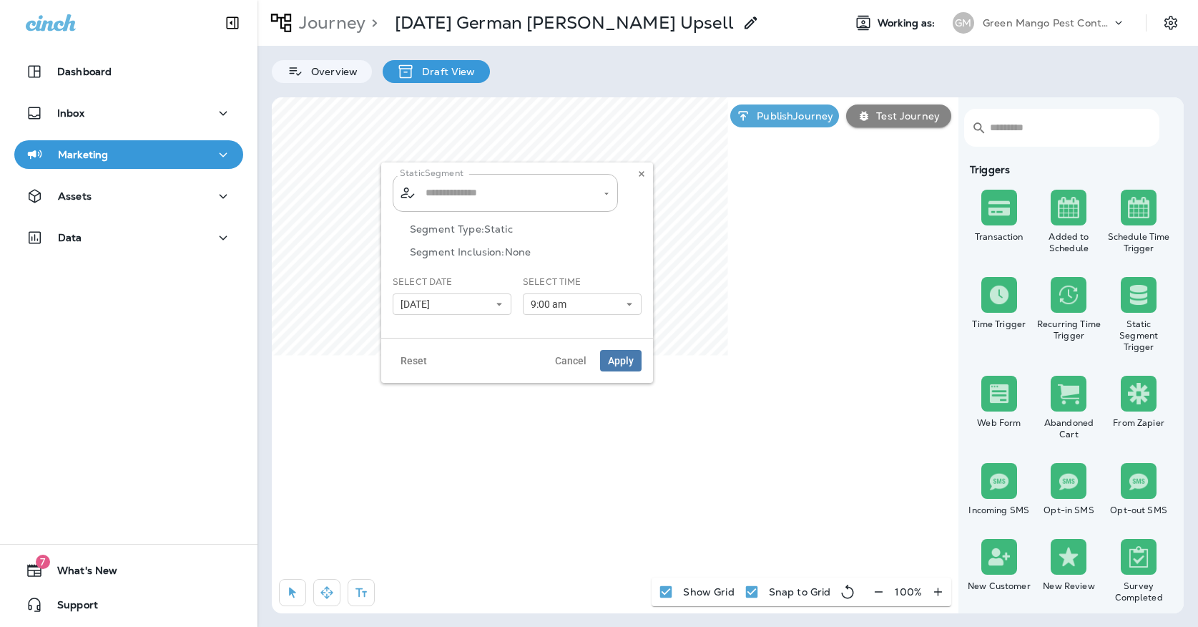
type input "**********"
click at [545, 195] on input "**********" at bounding box center [496, 192] width 149 height 25
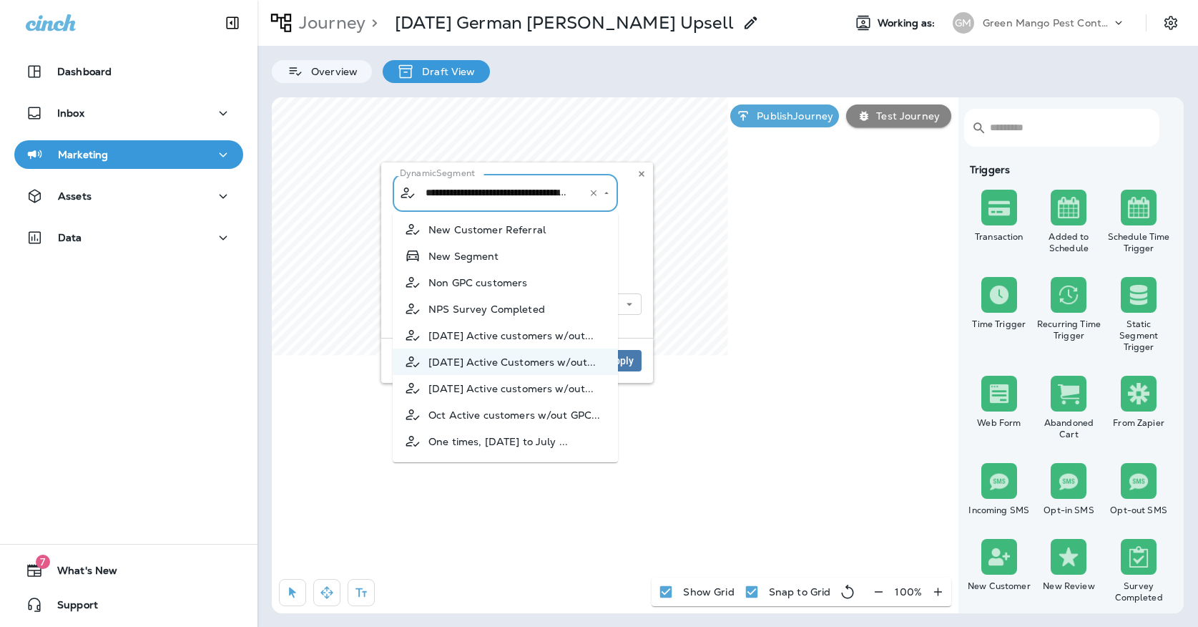
scroll to position [1021, 0]
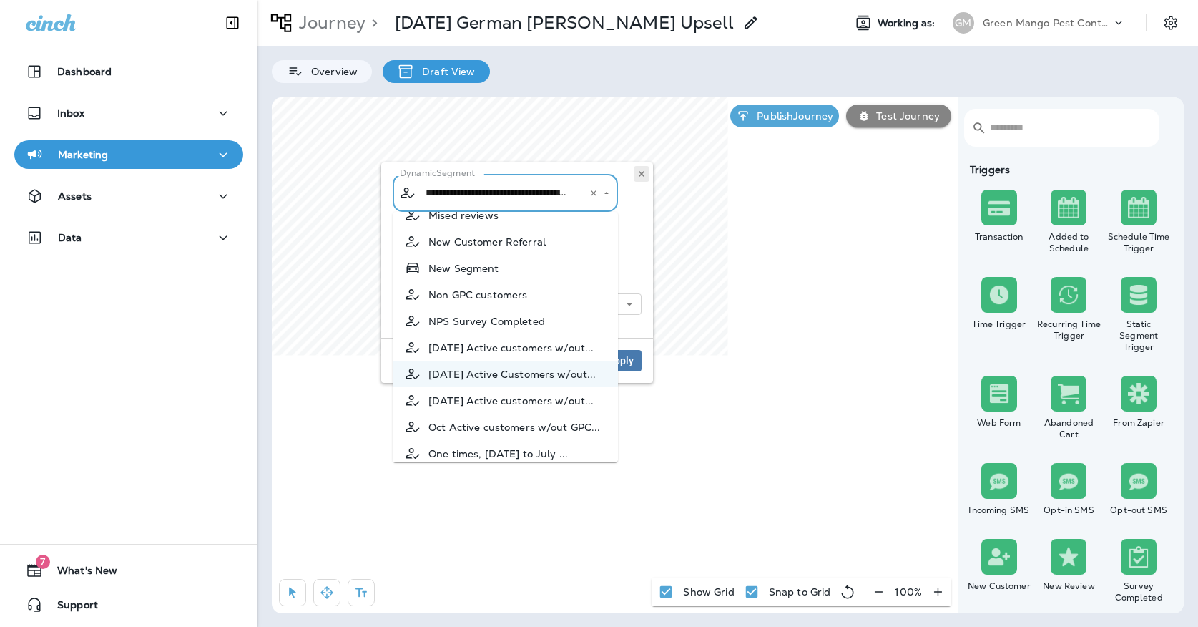
click at [637, 173] on button at bounding box center [642, 174] width 16 height 16
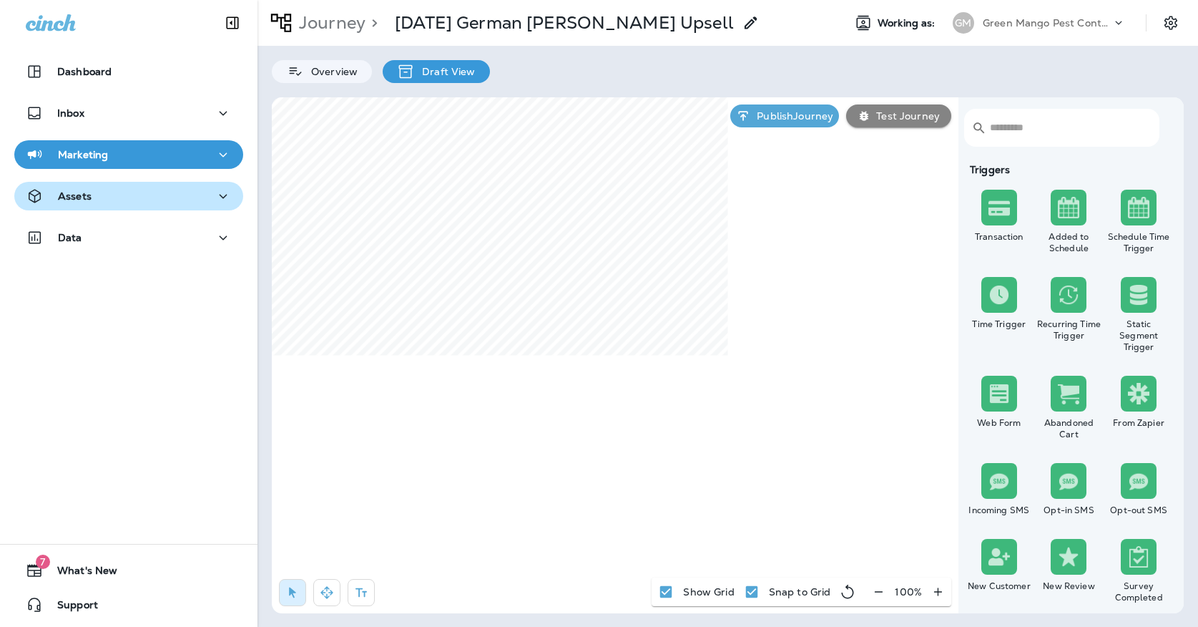
click at [176, 193] on div "Assets" at bounding box center [129, 196] width 206 height 18
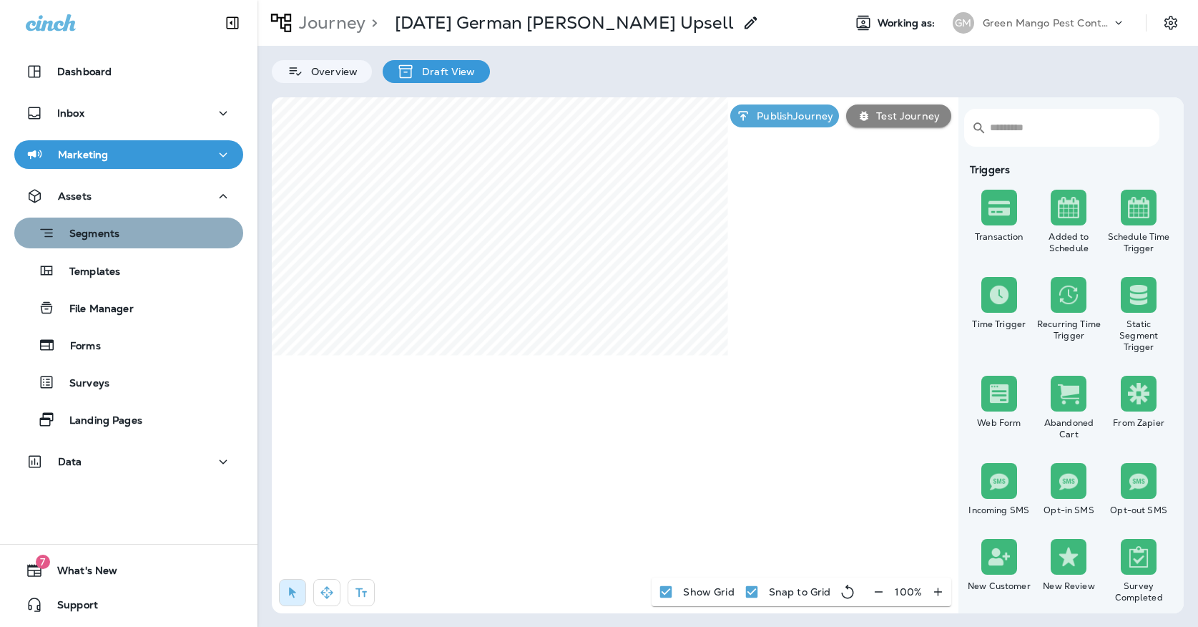
click at [147, 240] on div "Segments" at bounding box center [128, 233] width 217 height 22
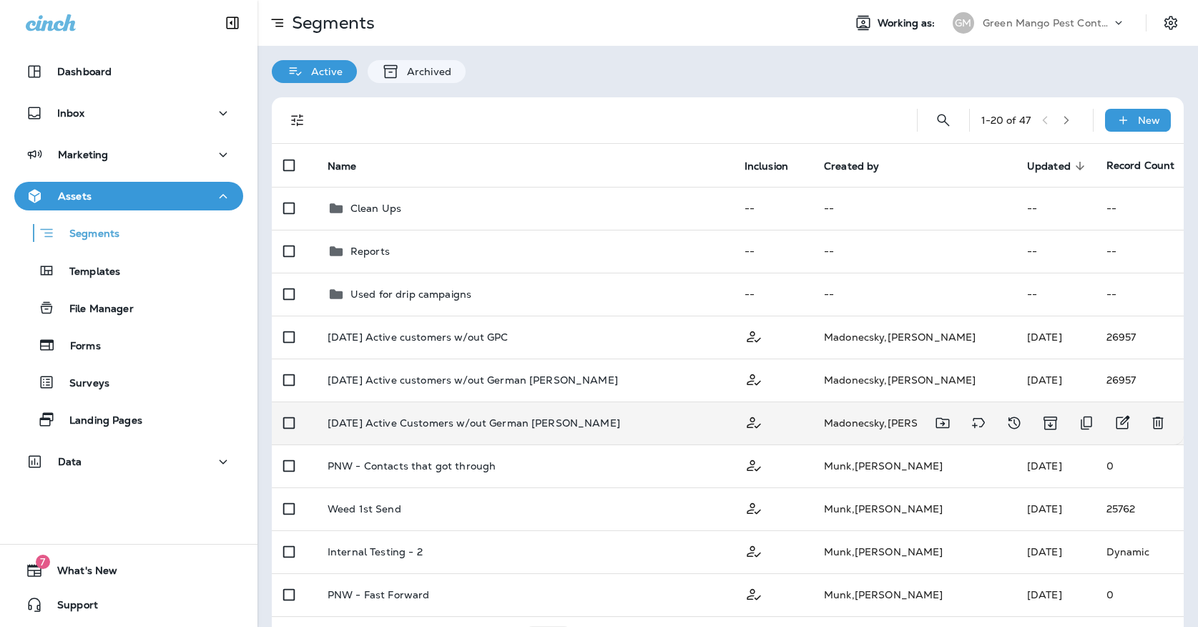
click at [608, 407] on td "Oct '25 Active Customers w/out German Roach" at bounding box center [524, 422] width 417 height 43
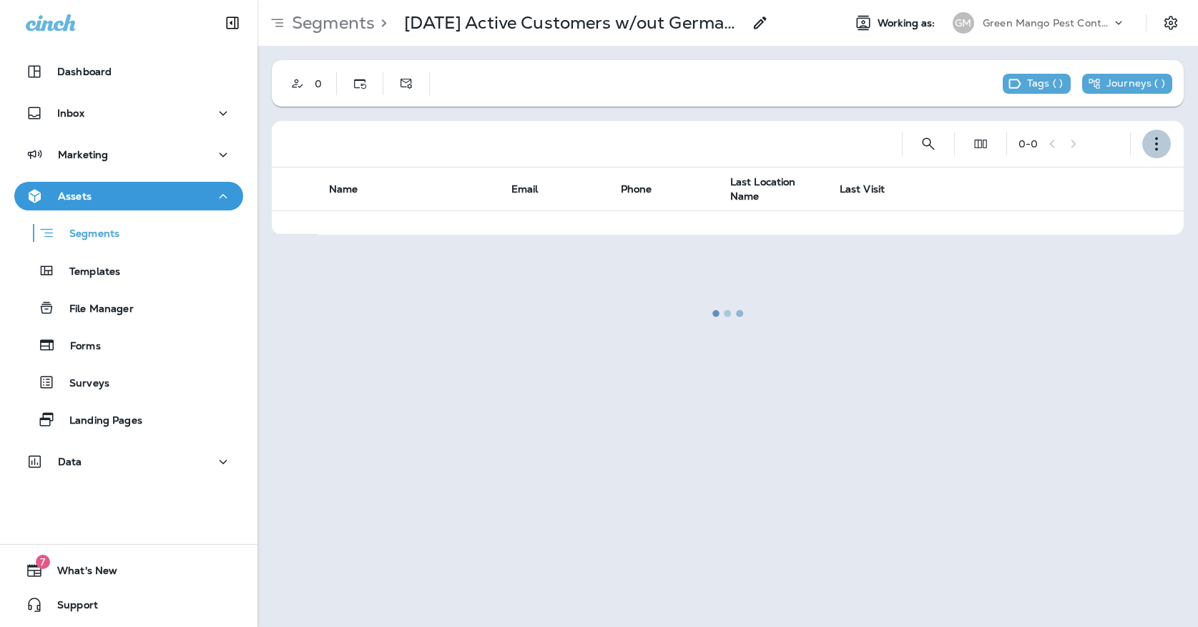
click at [1154, 130] on button "button" at bounding box center [1156, 143] width 29 height 29
click at [1084, 167] on button "Edit Segment" at bounding box center [1085, 181] width 172 height 34
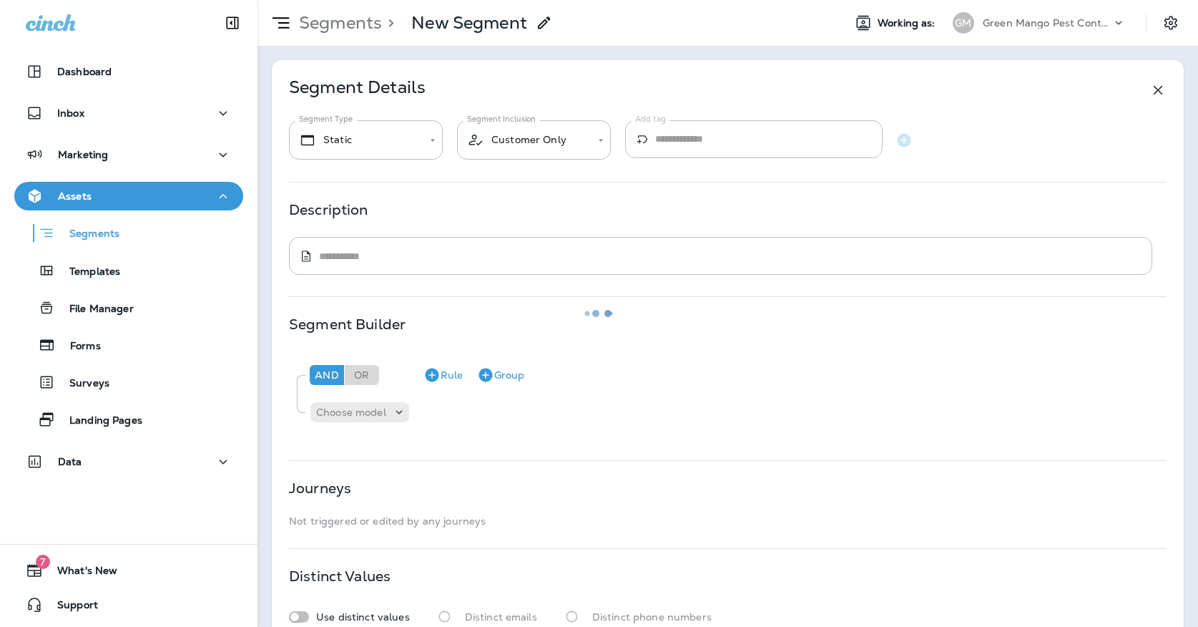
type input "*******"
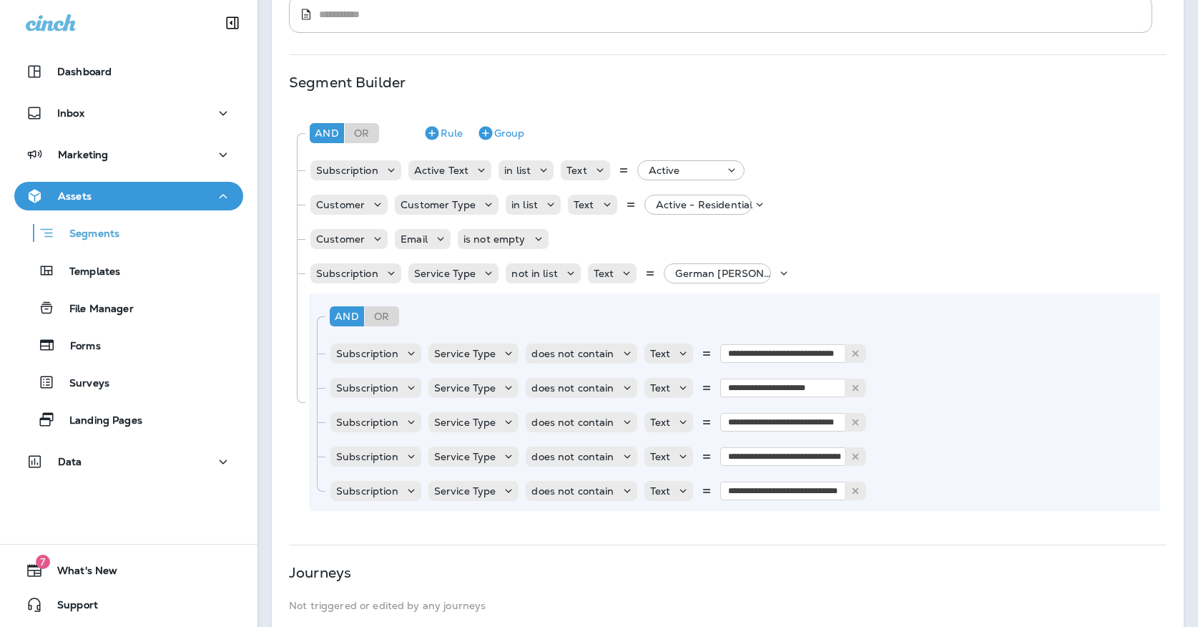
scroll to position [298, 0]
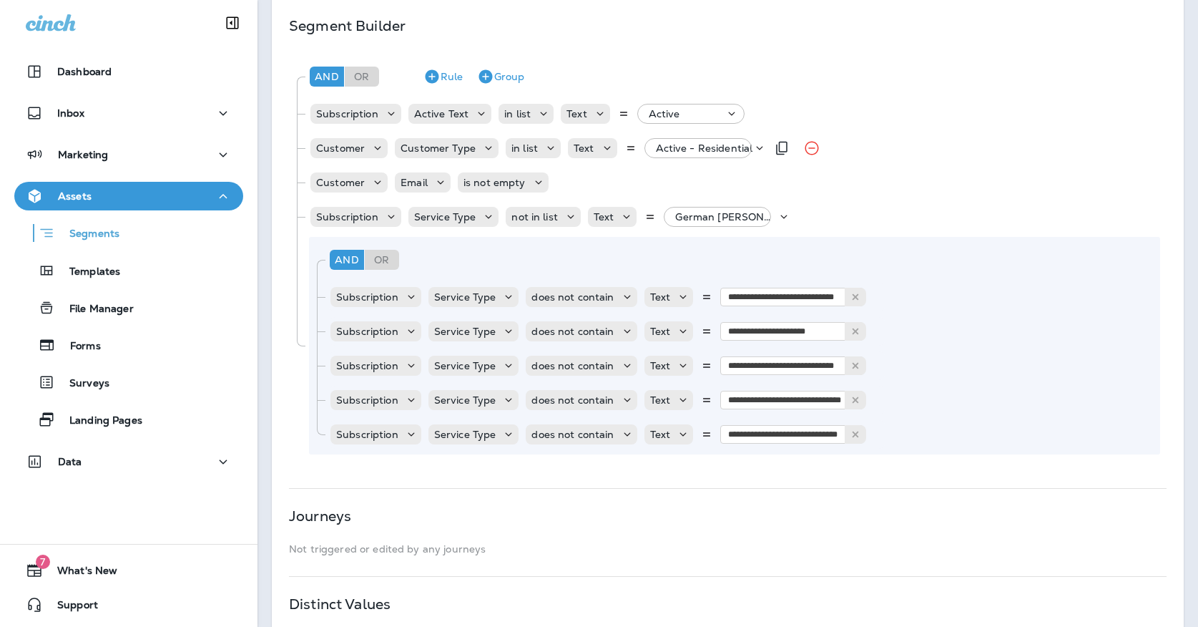
click at [722, 155] on div "Active - Residential" at bounding box center [703, 148] width 107 height 20
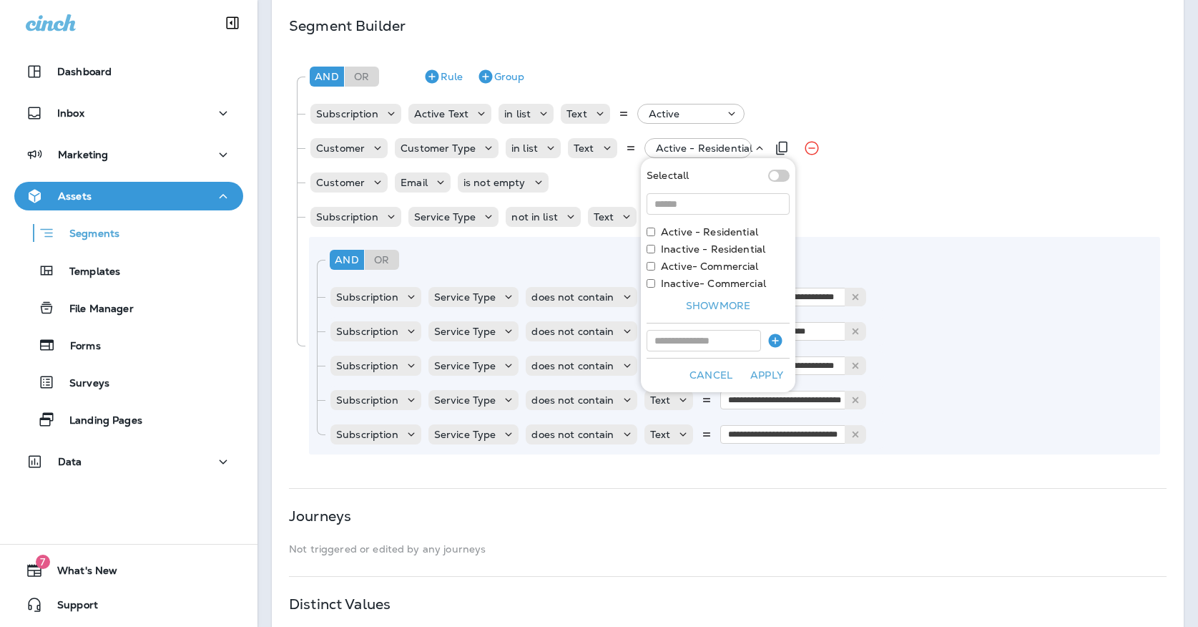
click at [722, 155] on div "Active - Residential" at bounding box center [703, 148] width 107 height 20
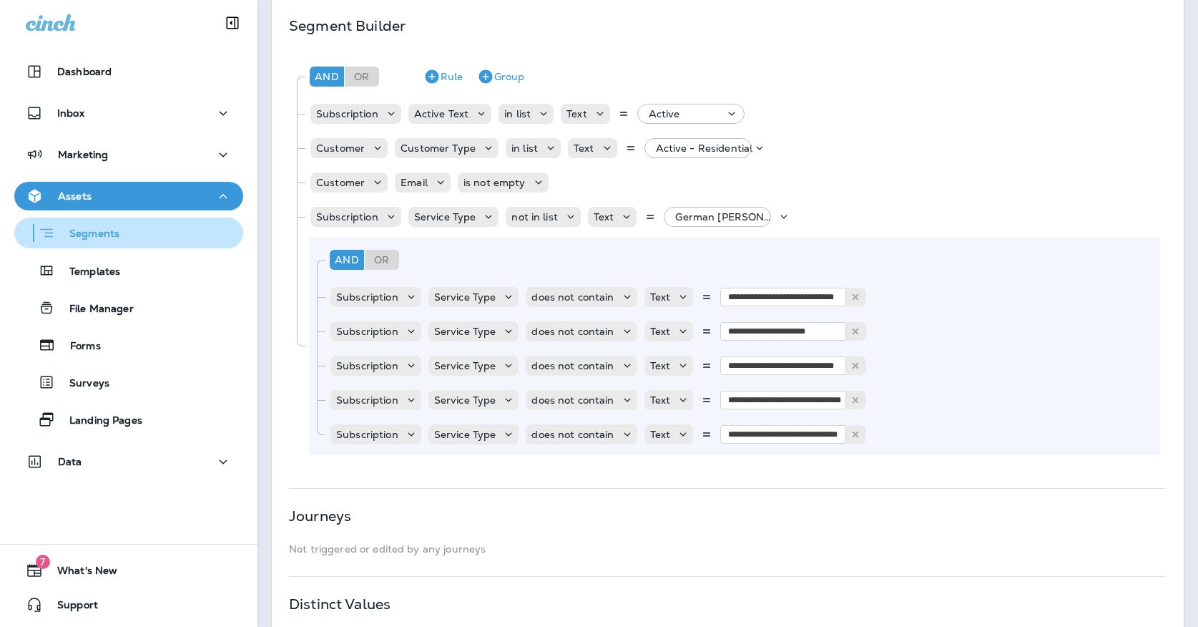
click at [156, 236] on div "Segments" at bounding box center [128, 233] width 217 height 22
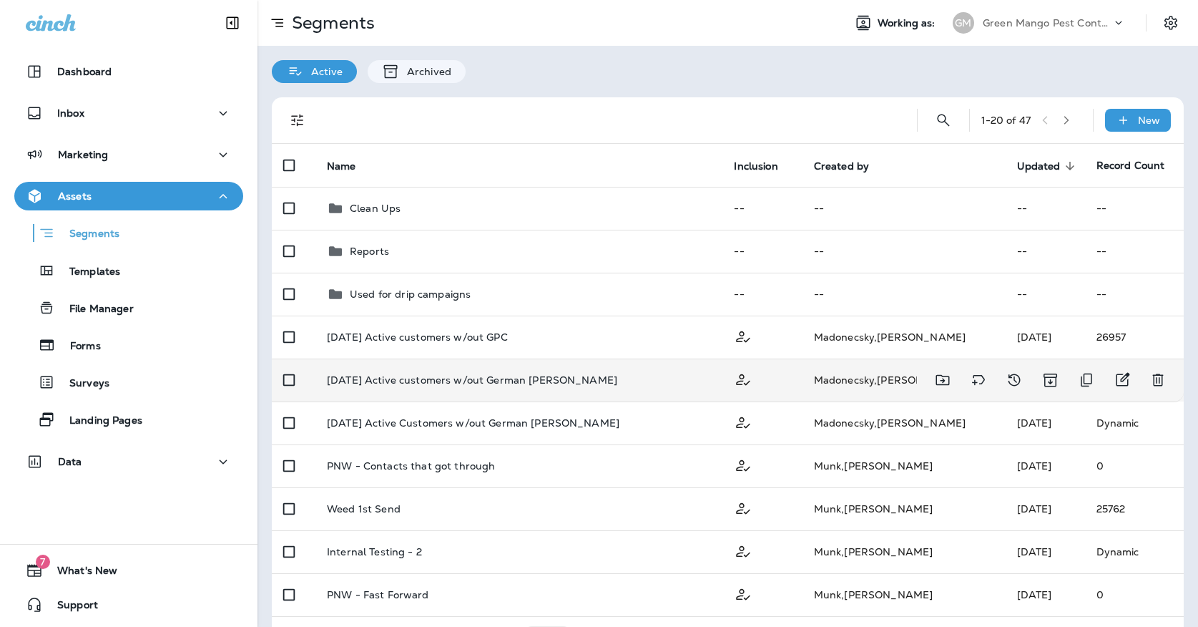
click at [566, 380] on div "[DATE] Active customers w/out German [PERSON_NAME]" at bounding box center [519, 379] width 384 height 11
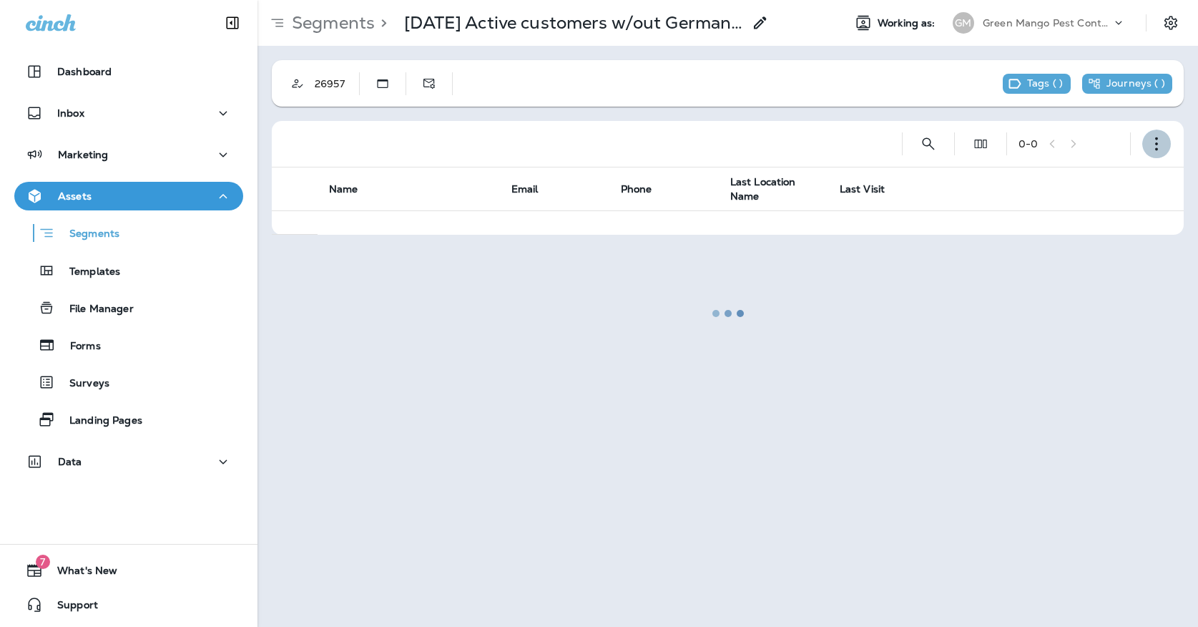
click at [1154, 132] on button "button" at bounding box center [1156, 143] width 29 height 29
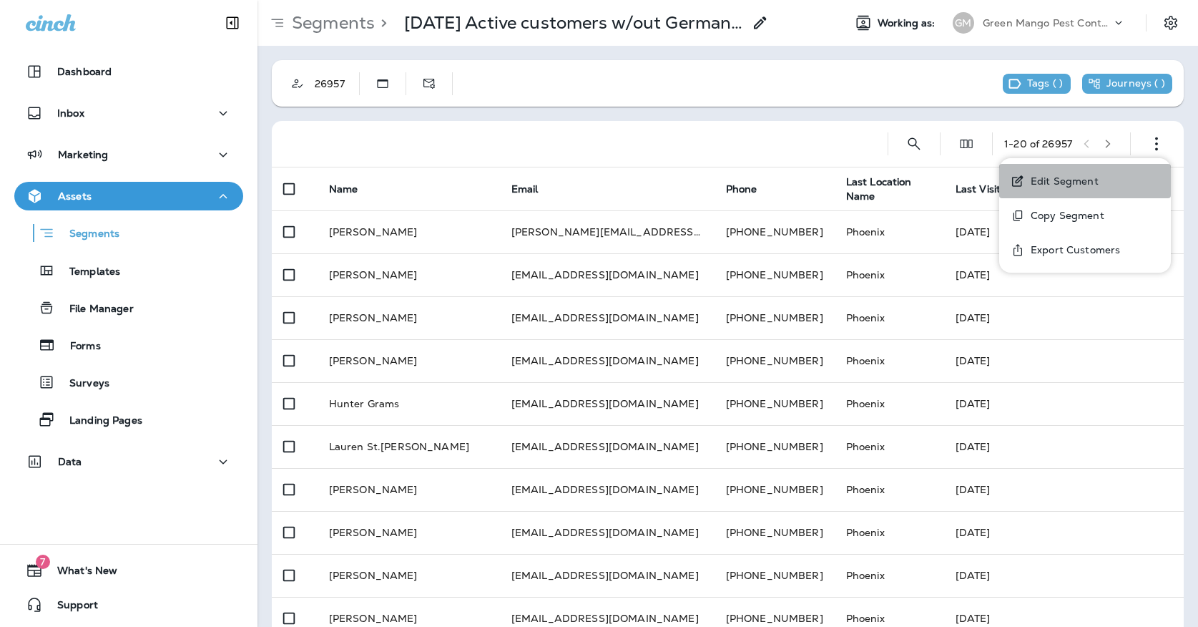
click at [1089, 180] on p "Edit Segment" at bounding box center [1062, 180] width 74 height 11
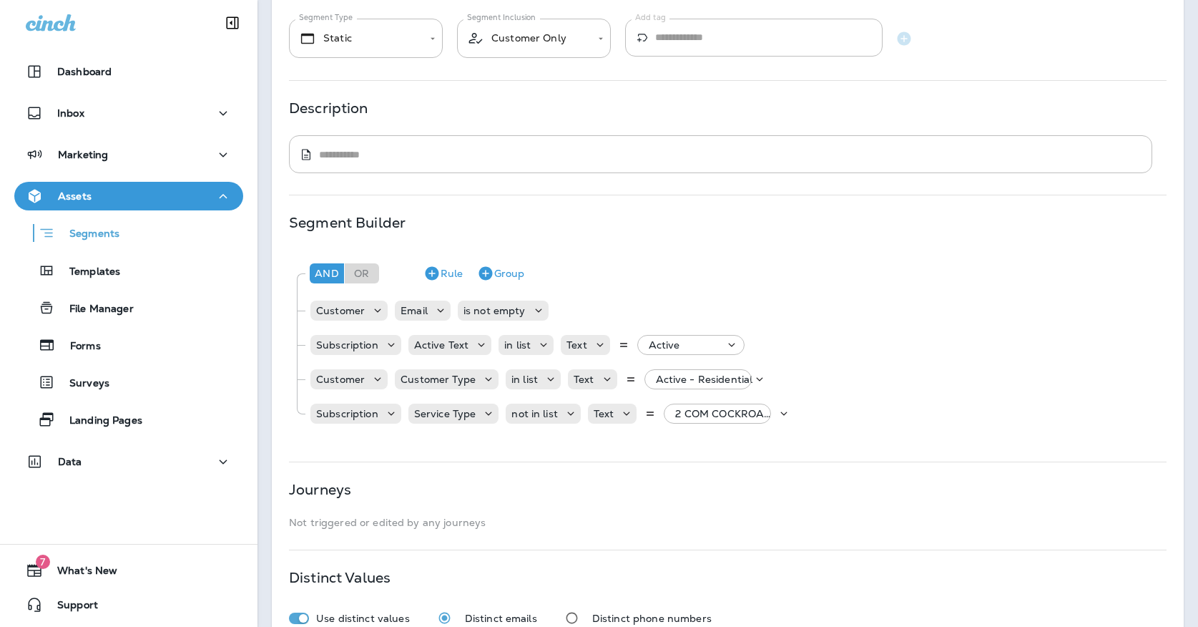
scroll to position [137, 0]
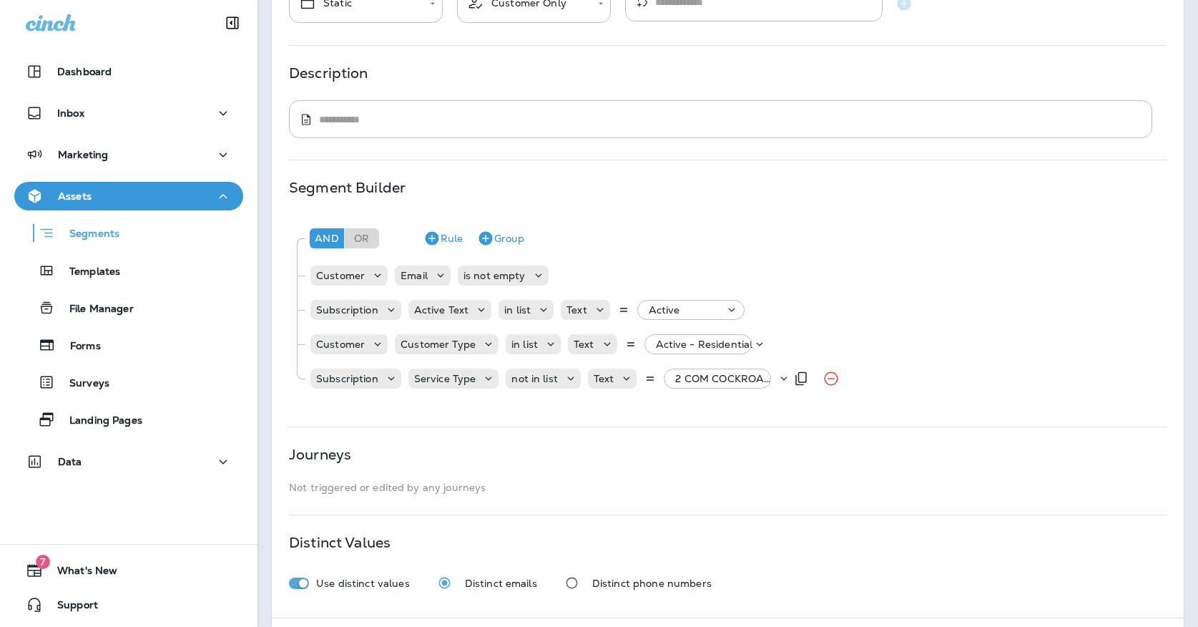
click at [731, 384] on div "2 COM COCKROACH Follow Up, +12 more" at bounding box center [722, 378] width 107 height 20
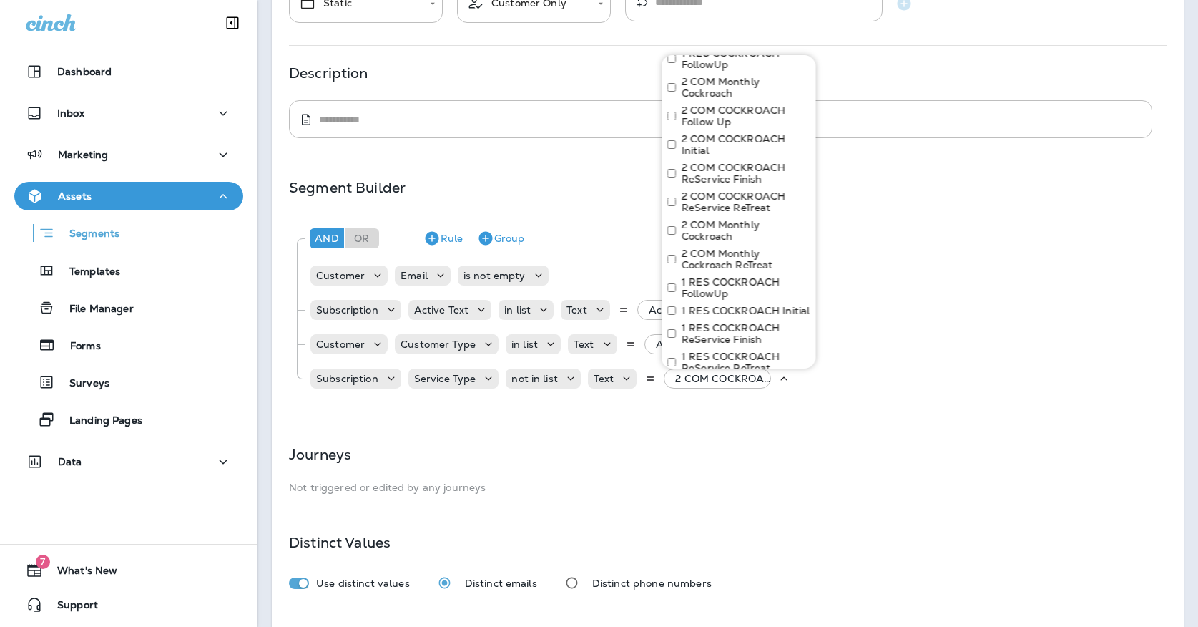
scroll to position [647, 0]
click at [568, 169] on div "**********" at bounding box center [728, 270] width 912 height 694
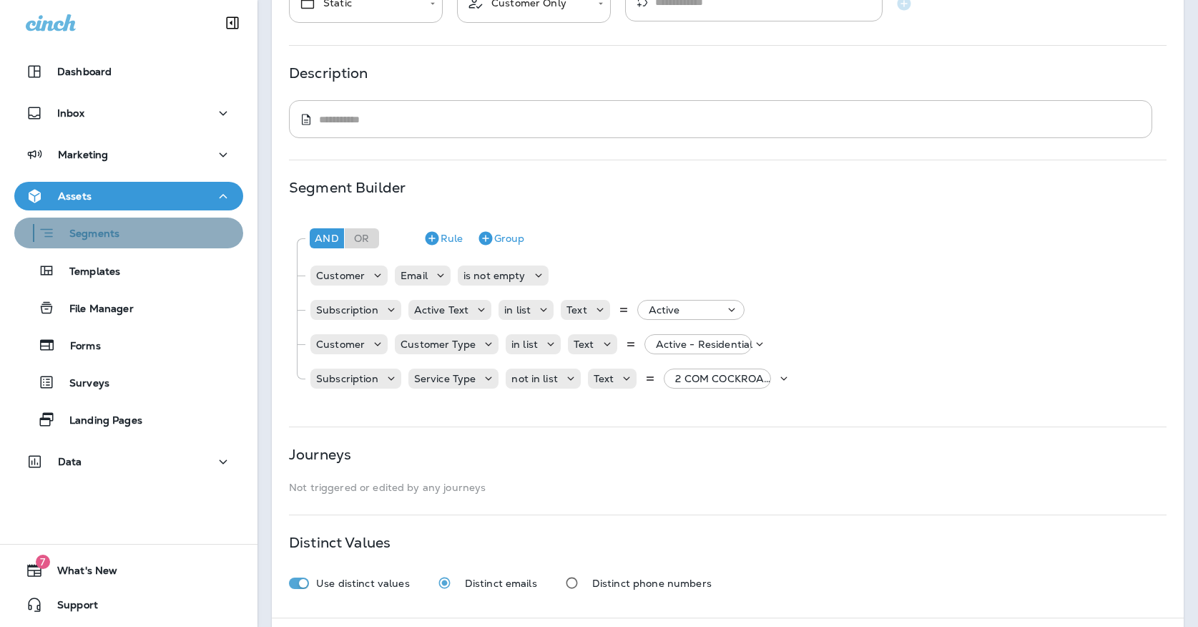
click at [120, 246] on button "Segments" at bounding box center [128, 232] width 229 height 31
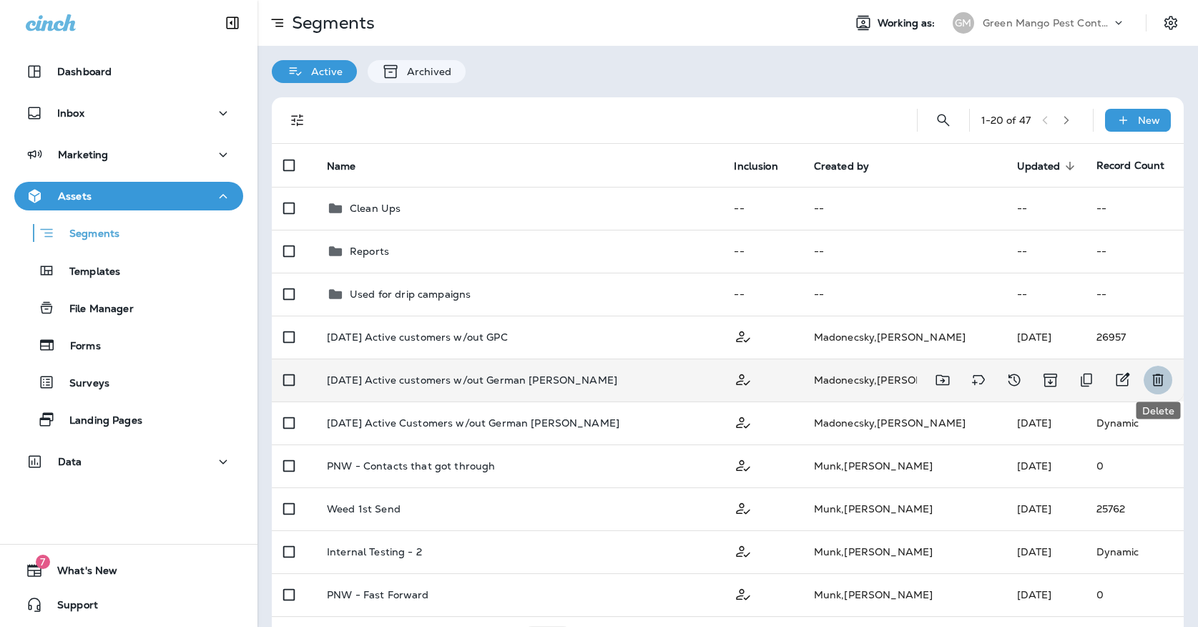
click at [1149, 373] on button "Delete" at bounding box center [1158, 379] width 29 height 29
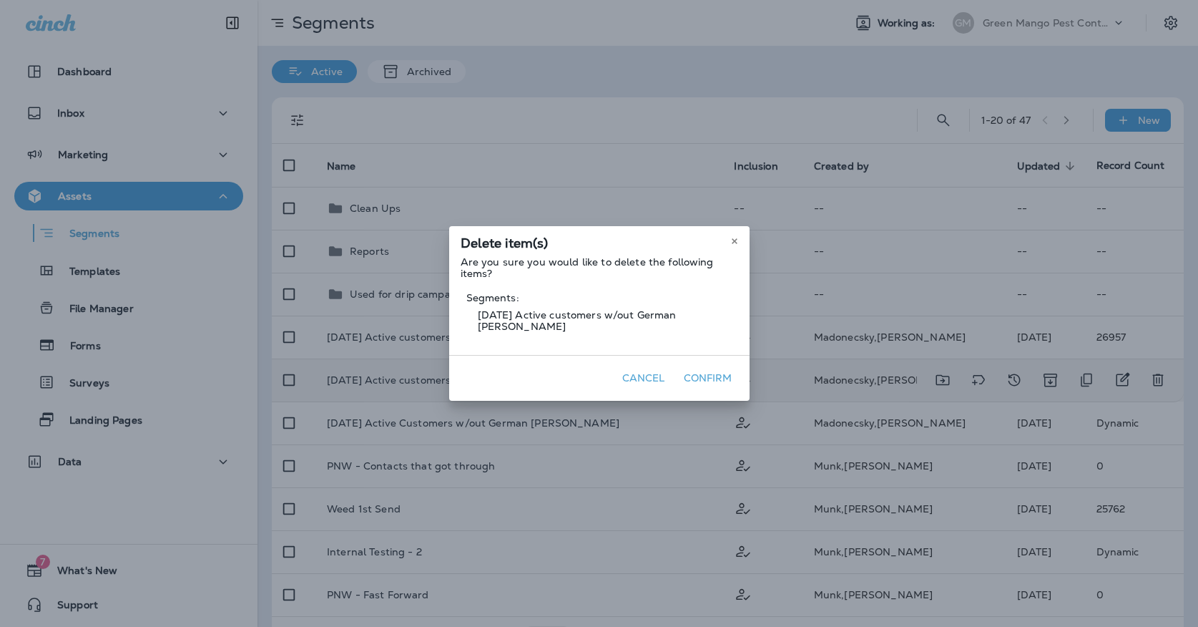
click at [709, 367] on button "Confirm" at bounding box center [708, 378] width 60 height 22
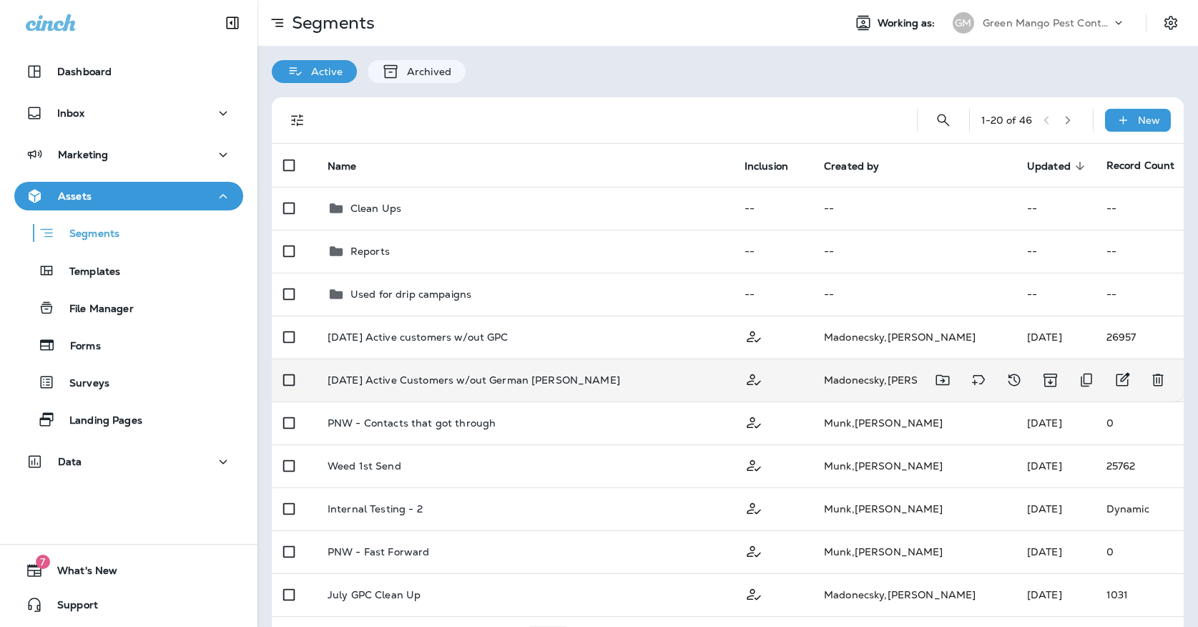
click at [675, 396] on td "Oct '25 Active Customers w/out German Roach" at bounding box center [524, 379] width 417 height 43
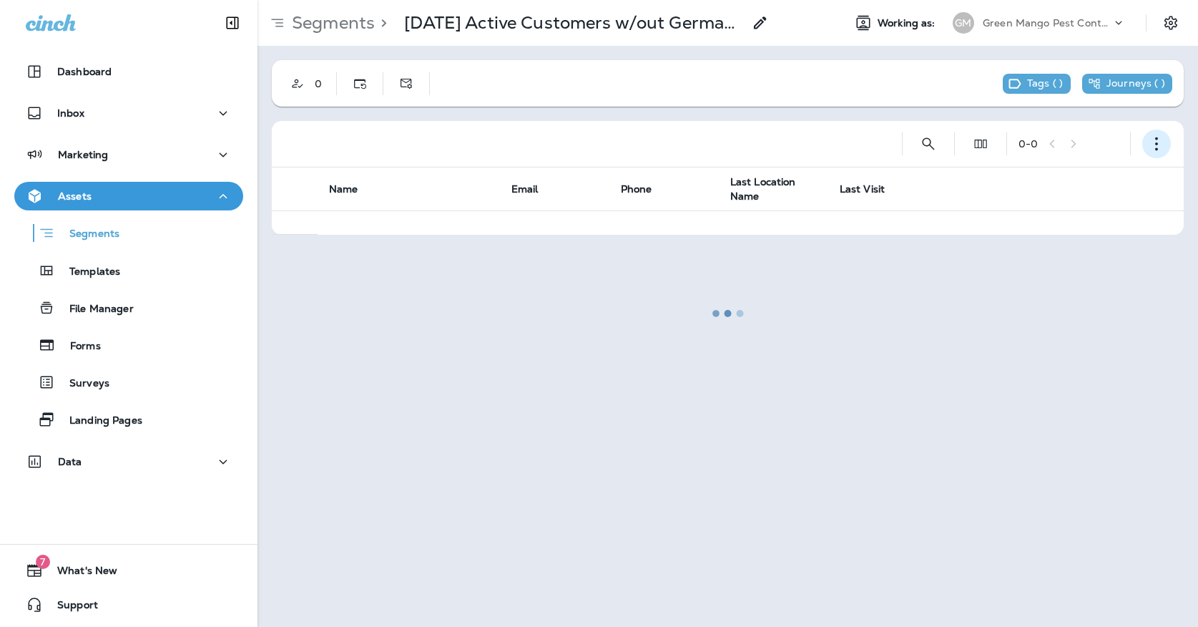
click at [1157, 147] on icon "button" at bounding box center [1156, 144] width 14 height 14
click at [1098, 172] on button "Edit Segment" at bounding box center [1085, 181] width 172 height 34
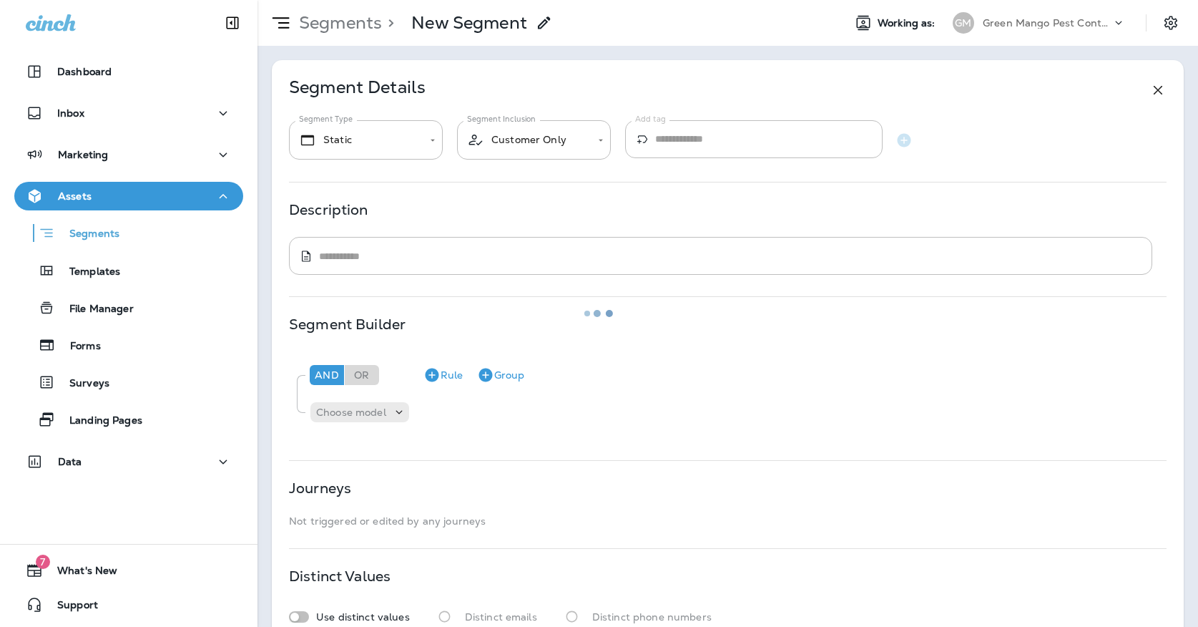
type input "*******"
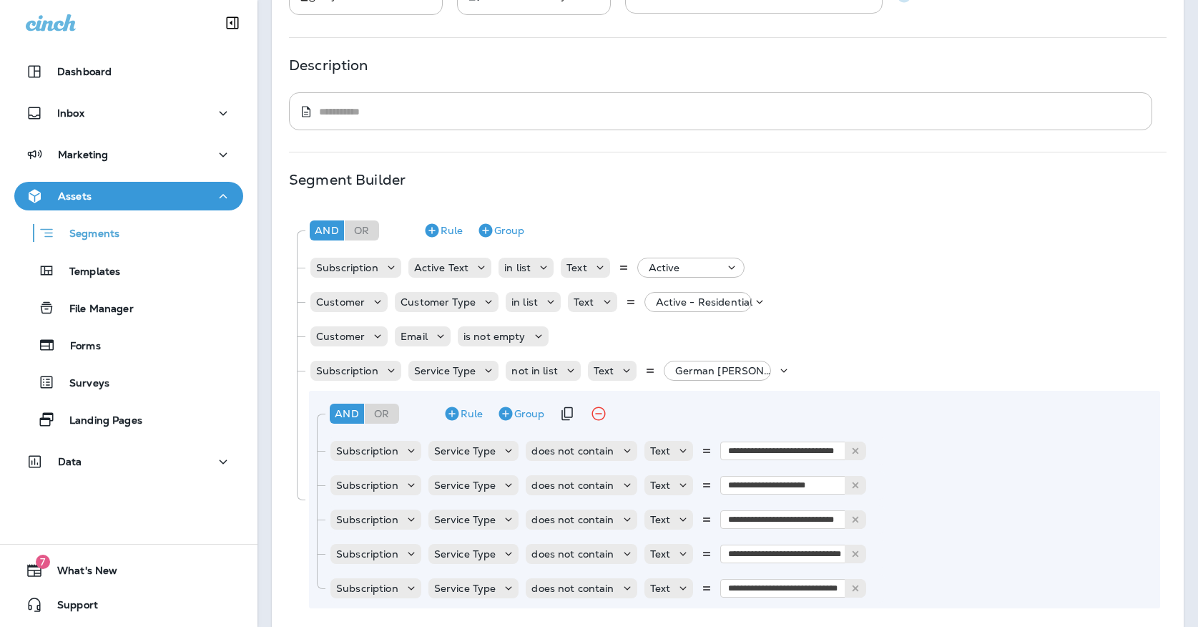
scroll to position [156, 0]
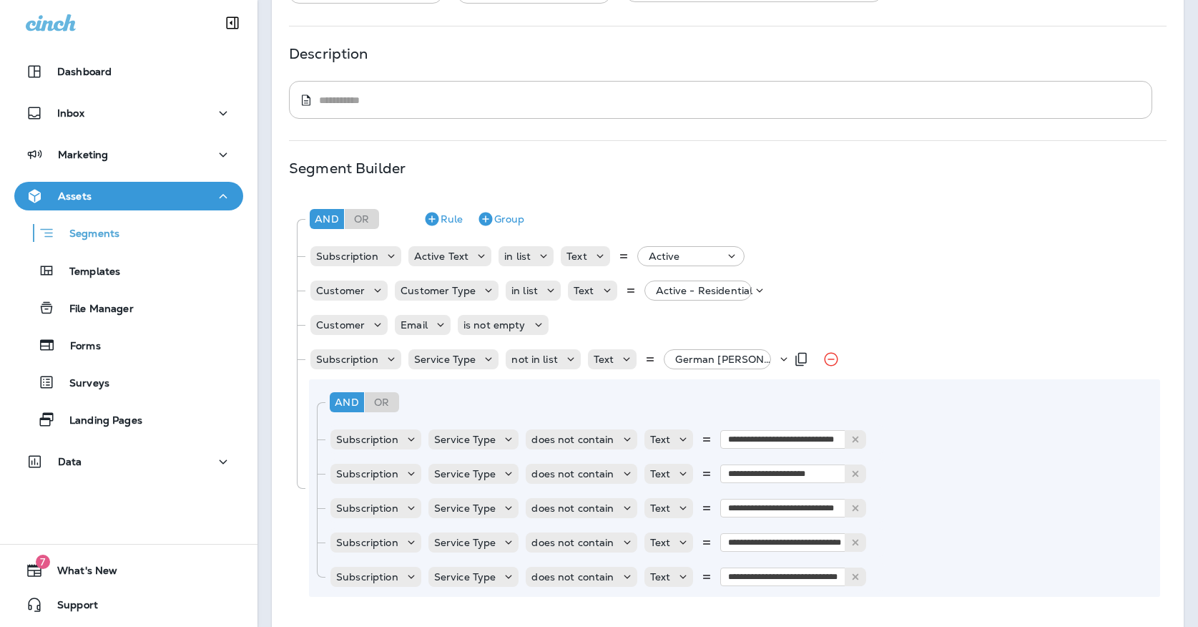
click at [692, 358] on p "German Roach Premium Specialty, +4 more" at bounding box center [726, 358] width 102 height 11
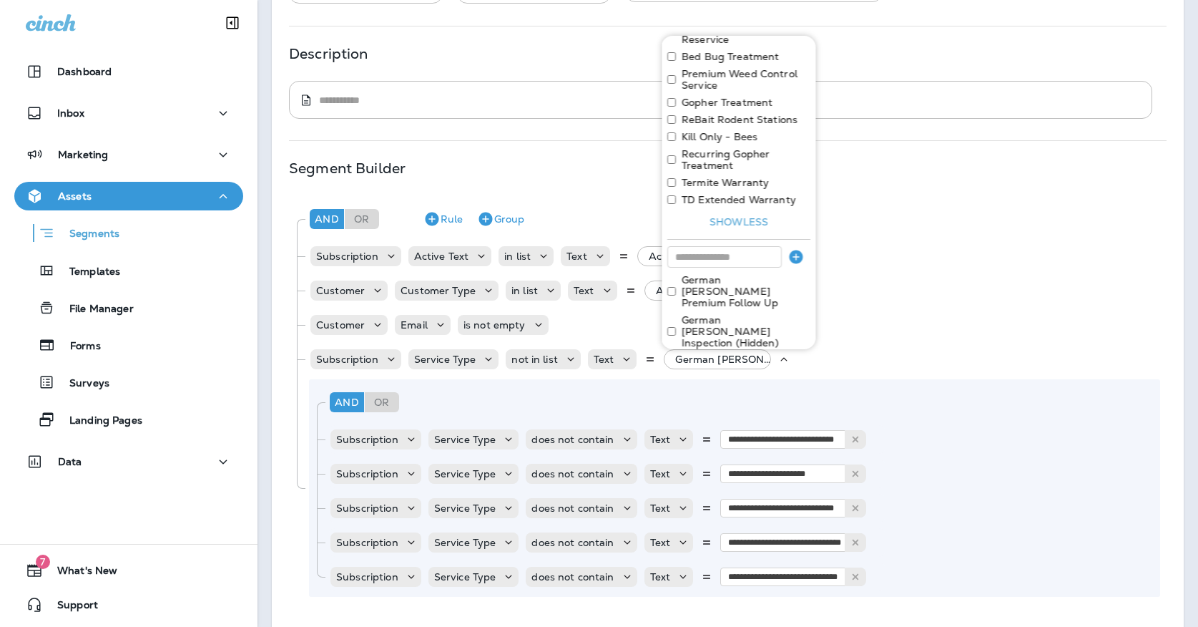
scroll to position [373, 0]
click at [572, 124] on div "**********" at bounding box center [728, 362] width 912 height 917
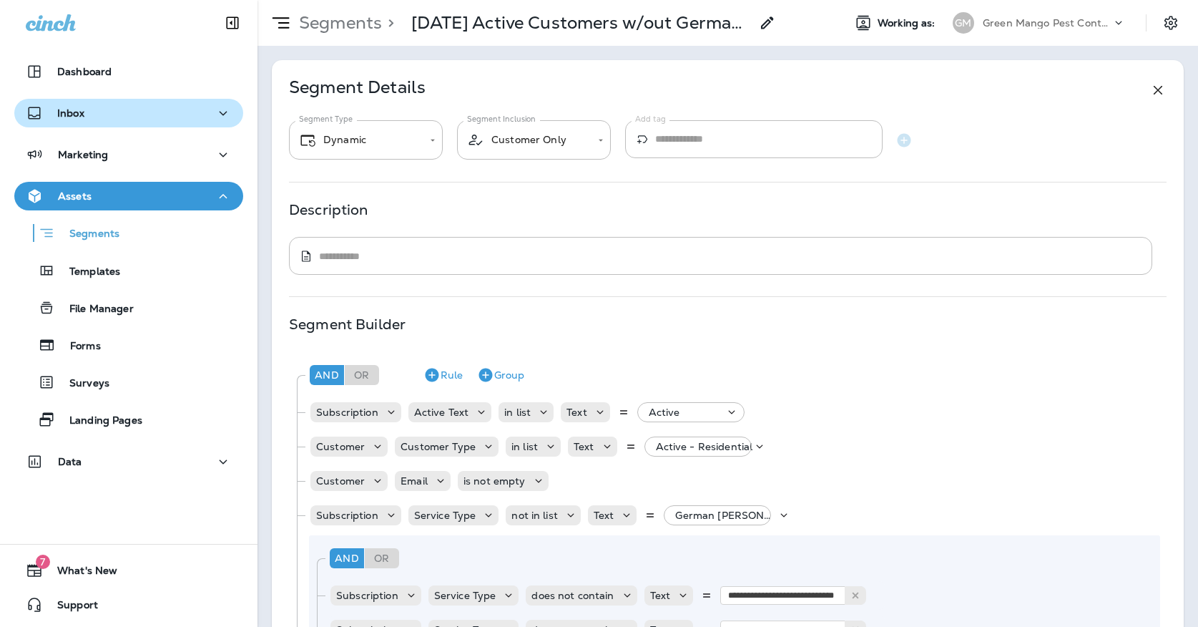
scroll to position [0, 0]
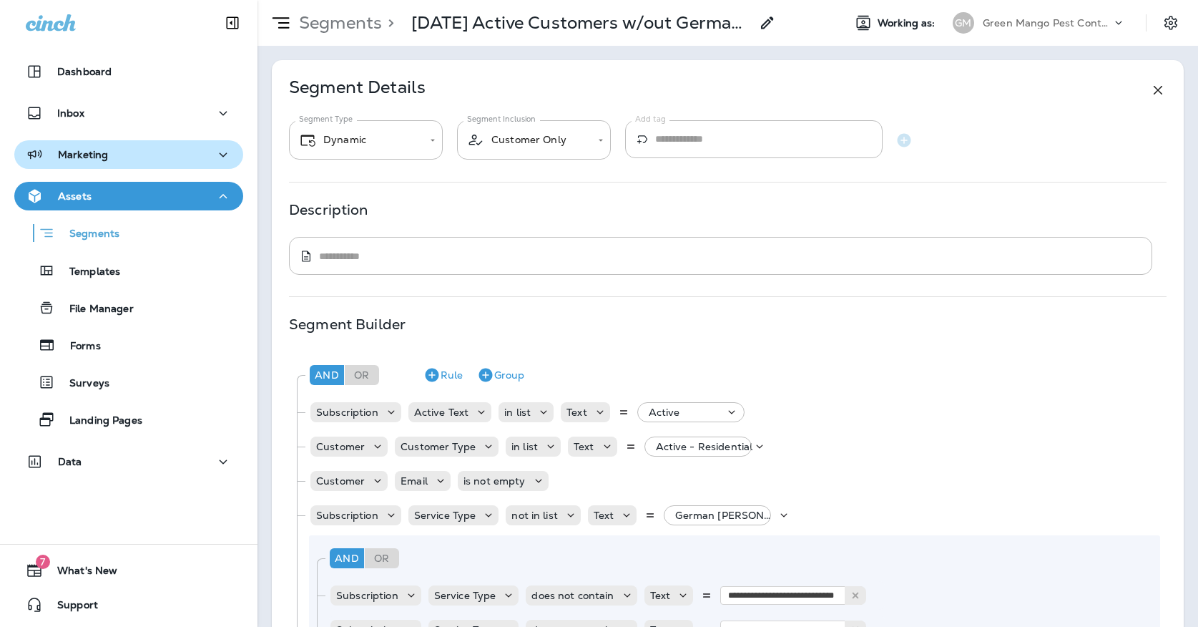
click at [132, 164] on button "Marketing" at bounding box center [128, 154] width 229 height 29
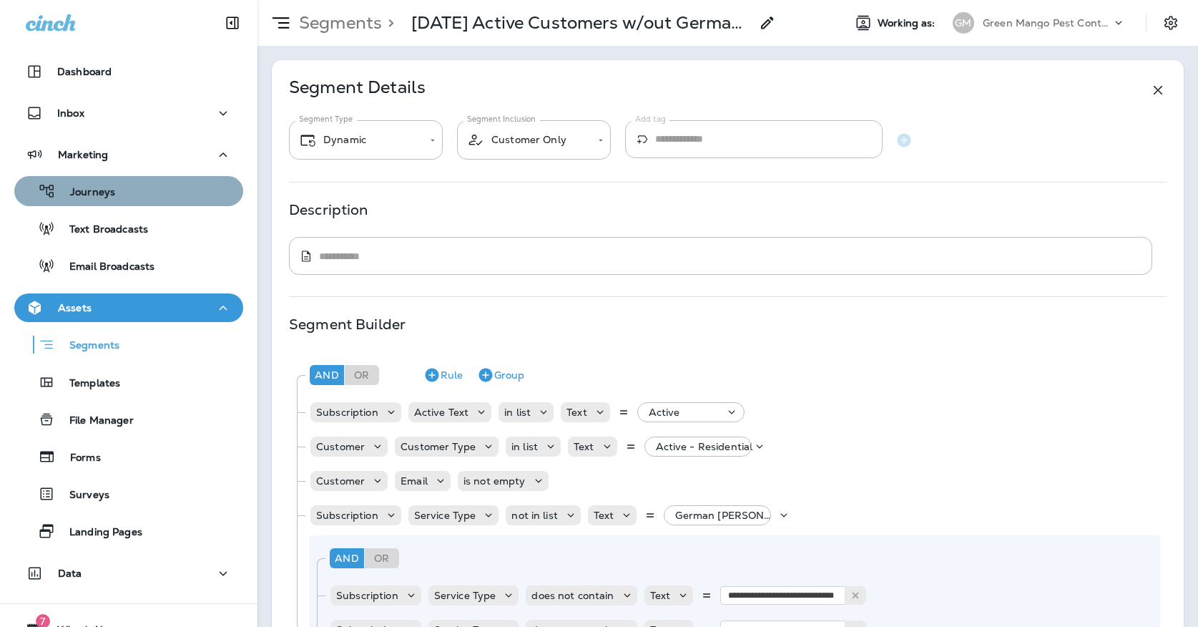
click at [128, 181] on div "Journeys" at bounding box center [128, 190] width 217 height 21
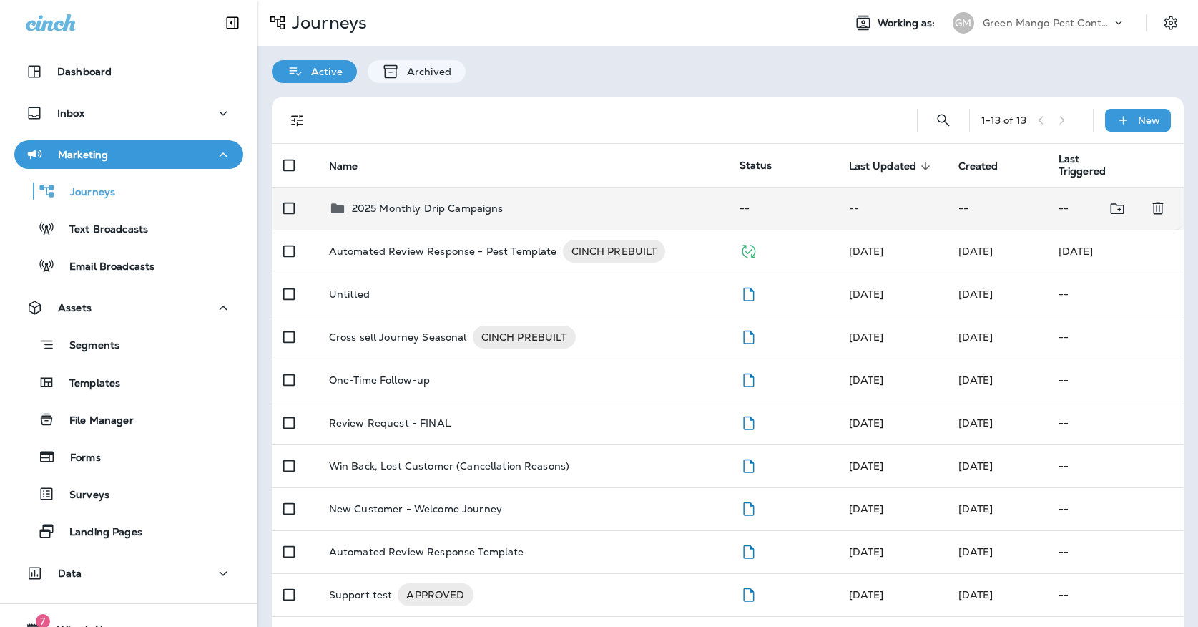
click at [431, 202] on p "2025 Monthly Drip Campaigns" at bounding box center [428, 207] width 152 height 11
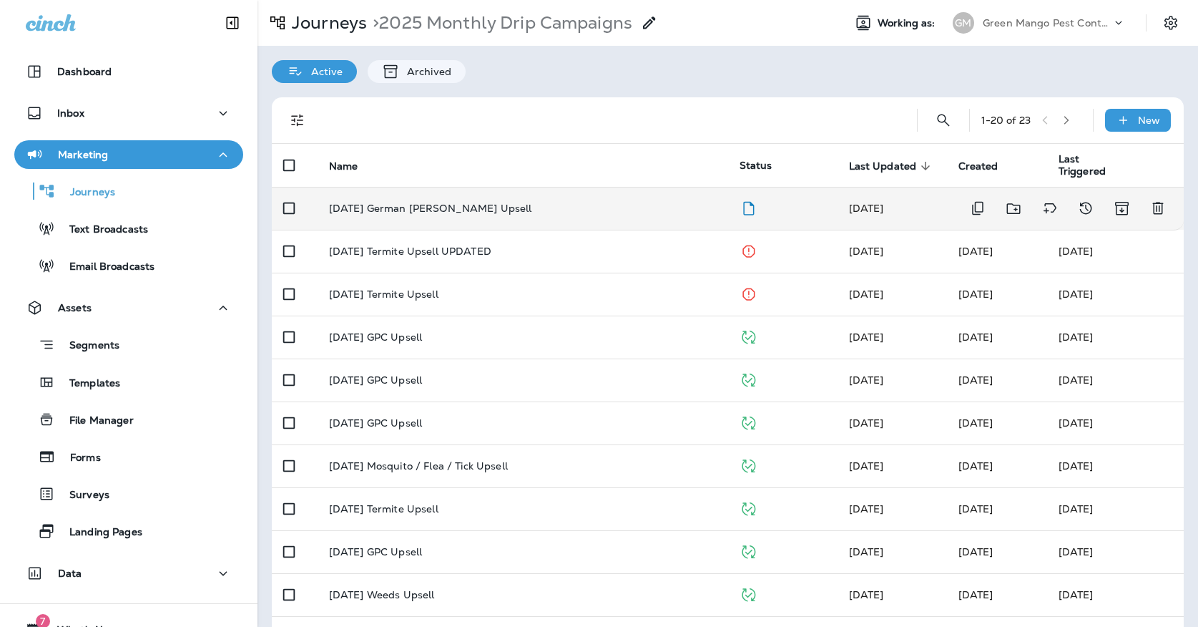
click at [488, 187] on td "October '25 German Roach Upsell" at bounding box center [523, 208] width 411 height 43
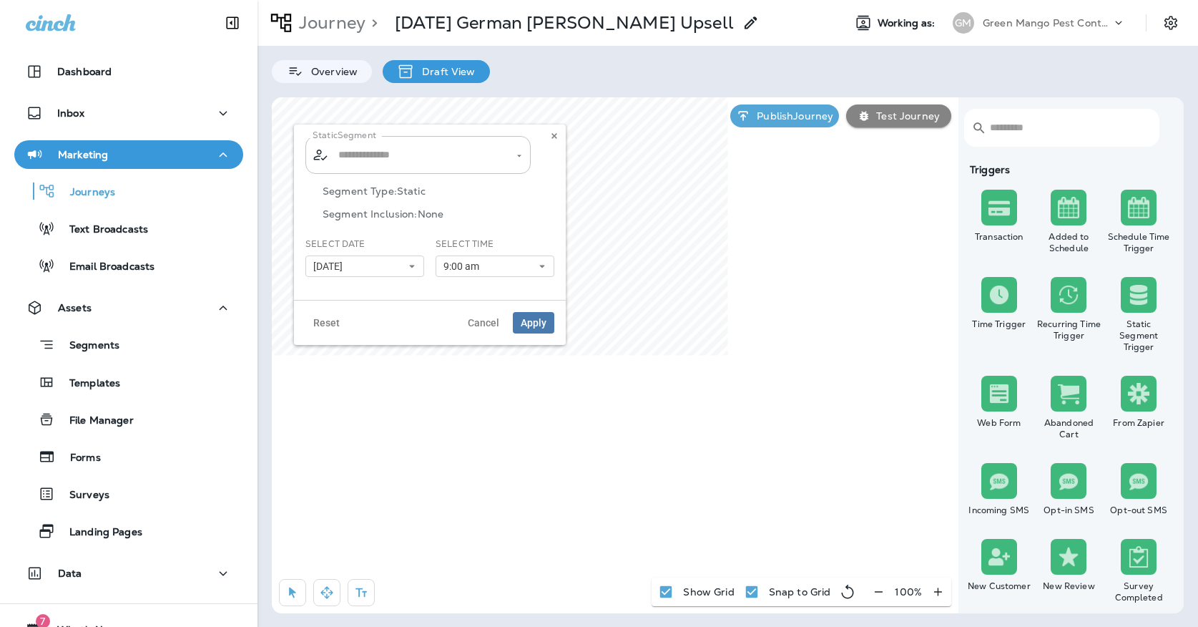
type input "**********"
click at [469, 154] on input "**********" at bounding box center [409, 154] width 149 height 25
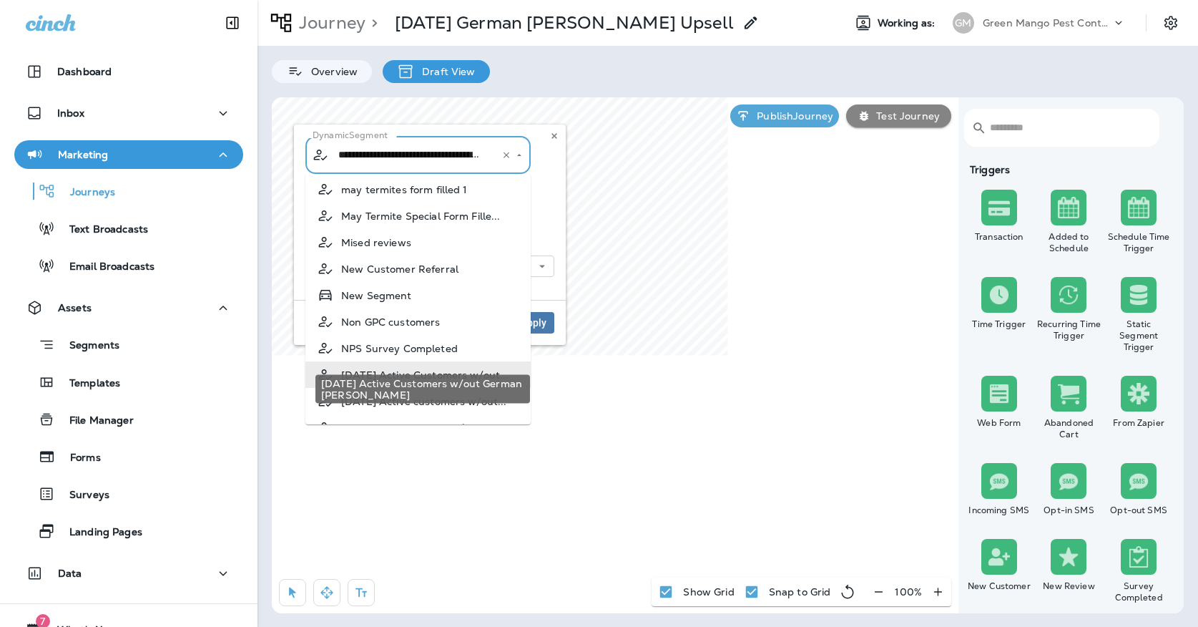
scroll to position [973, 0]
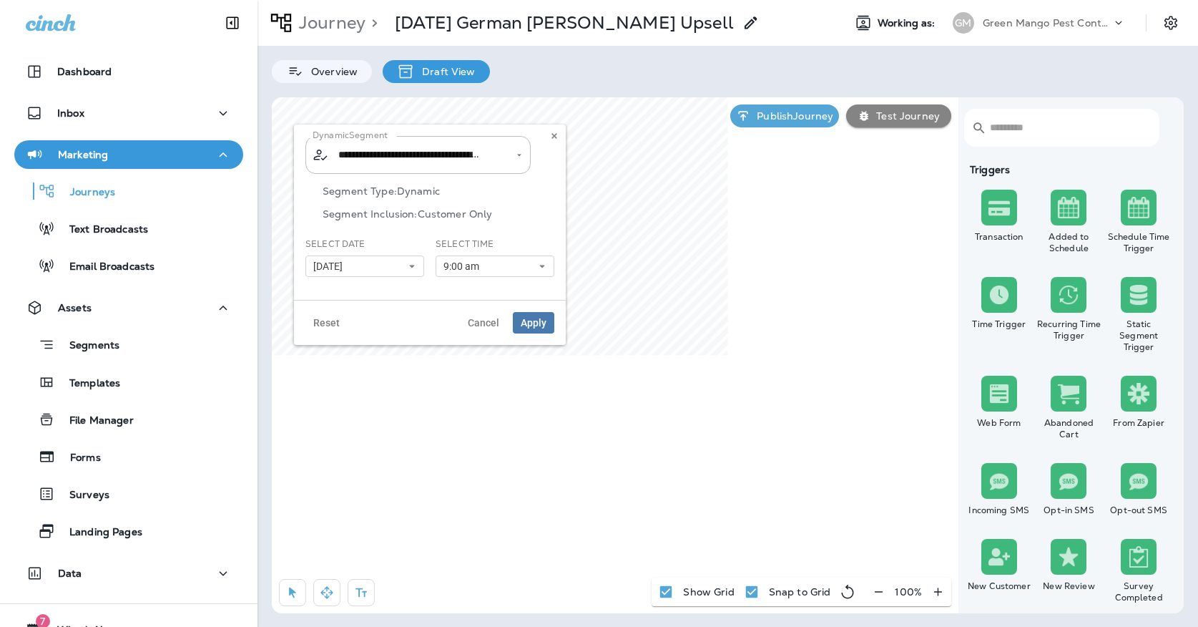
click at [549, 203] on div "Segment Type: Dynamic Segment Inclusion: Customer Only" at bounding box center [429, 211] width 249 height 52
click at [445, 167] on input "**********" at bounding box center [409, 154] width 149 height 25
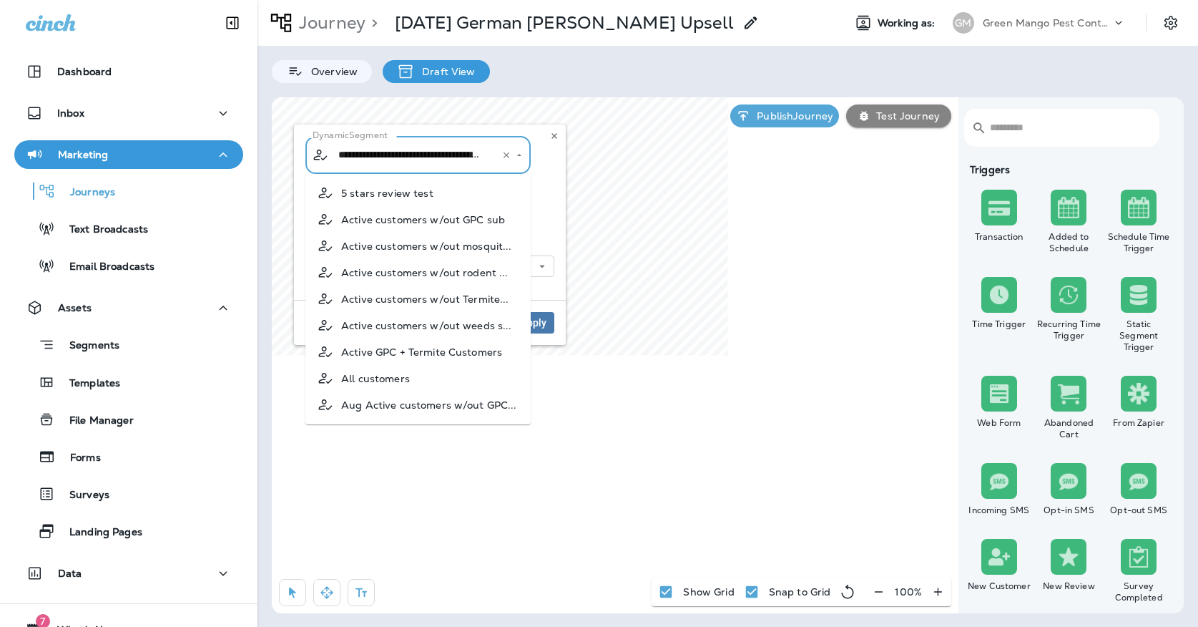
scroll to position [919, 0]
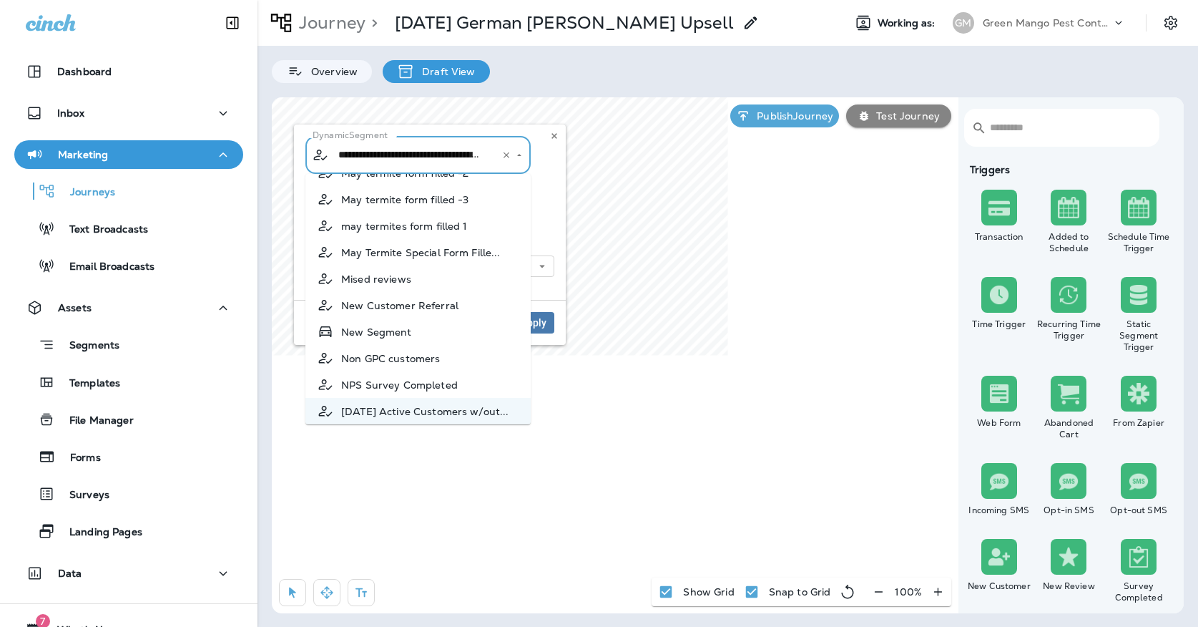
click at [554, 180] on div "**********" at bounding box center [430, 211] width 272 height 175
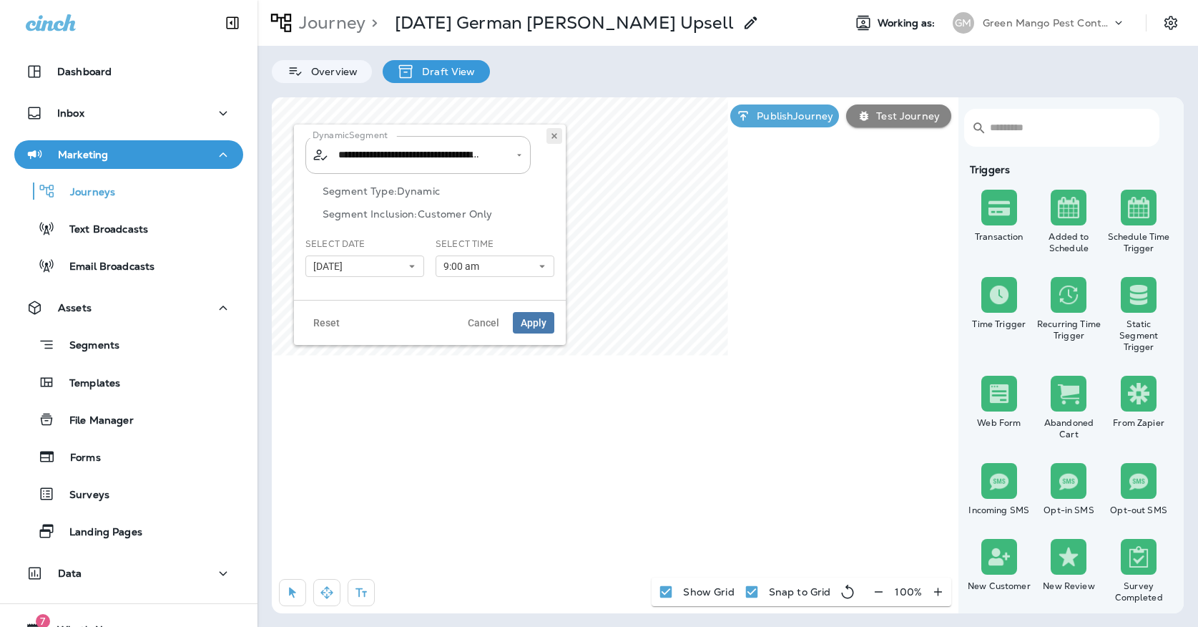
click at [554, 132] on icon at bounding box center [554, 136] width 9 height 9
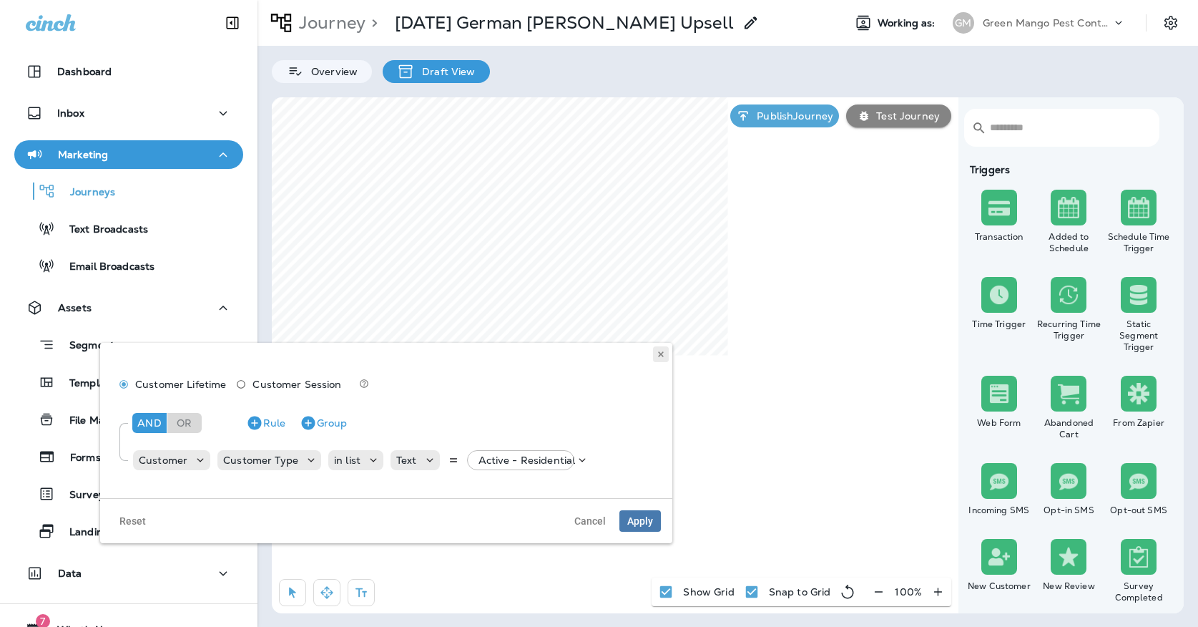
click at [664, 354] on icon at bounding box center [661, 354] width 9 height 9
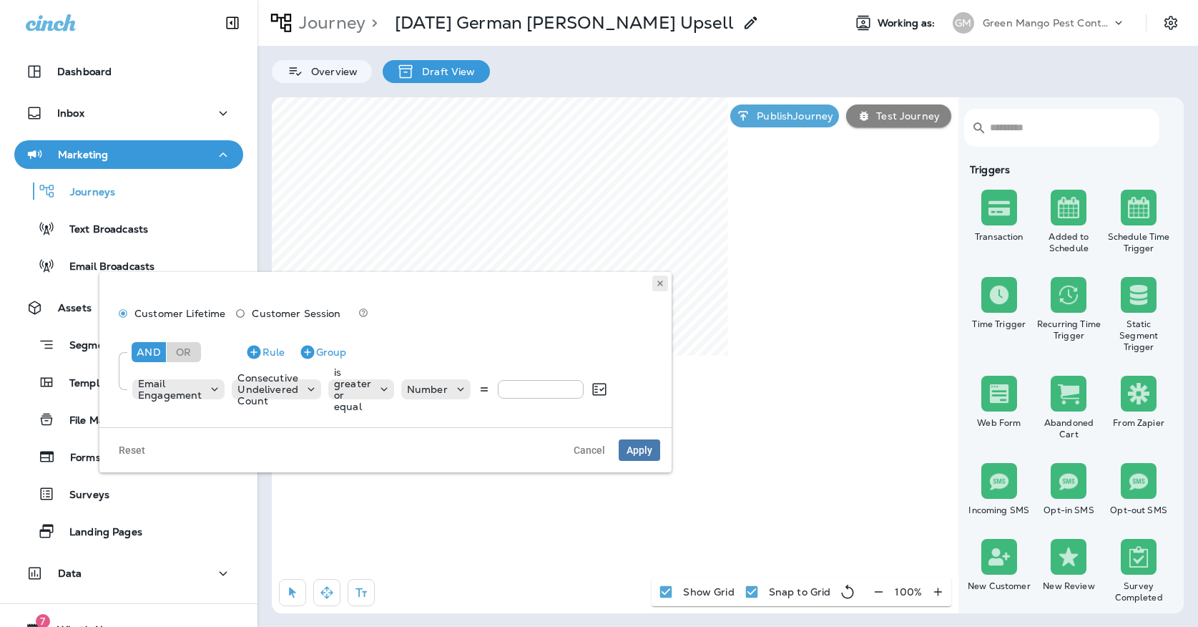
click at [659, 287] on button at bounding box center [660, 283] width 16 height 16
click at [659, 284] on icon at bounding box center [661, 284] width 9 height 9
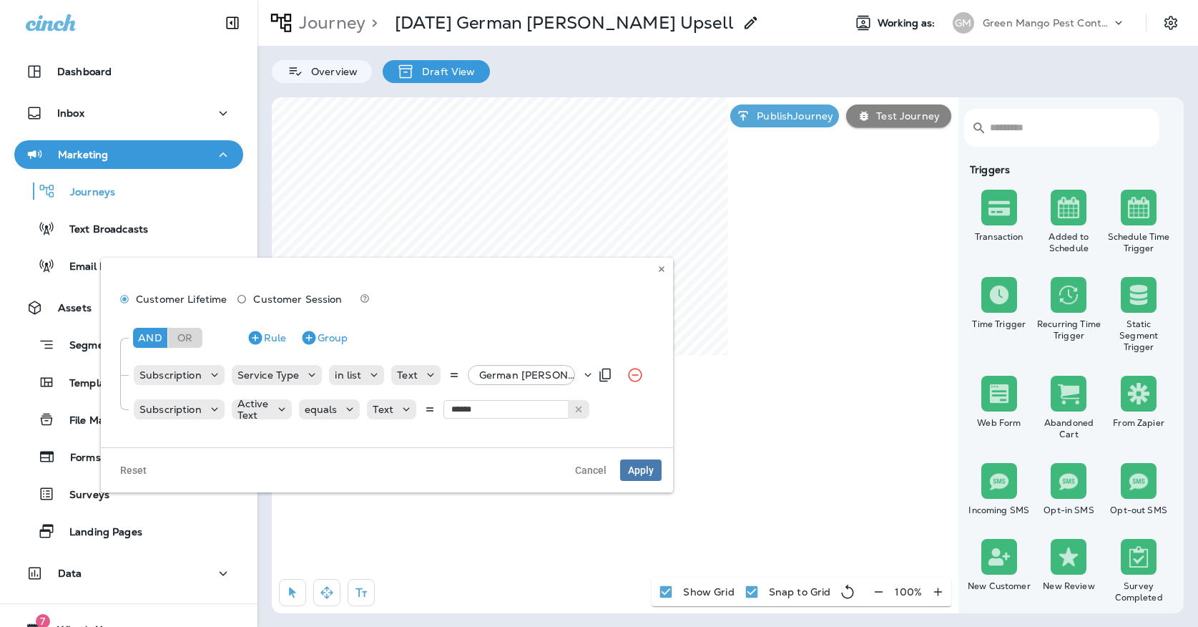
click at [495, 371] on p "German Roach Premium Specialty, +4 more" at bounding box center [530, 374] width 102 height 11
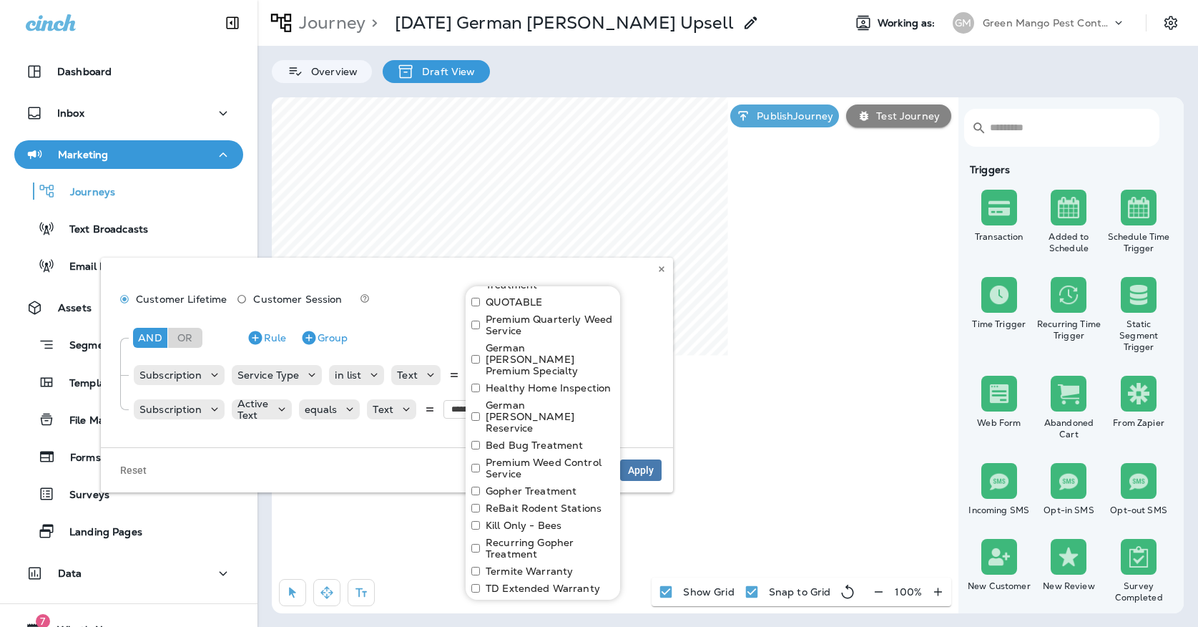
scroll to position [207, 0]
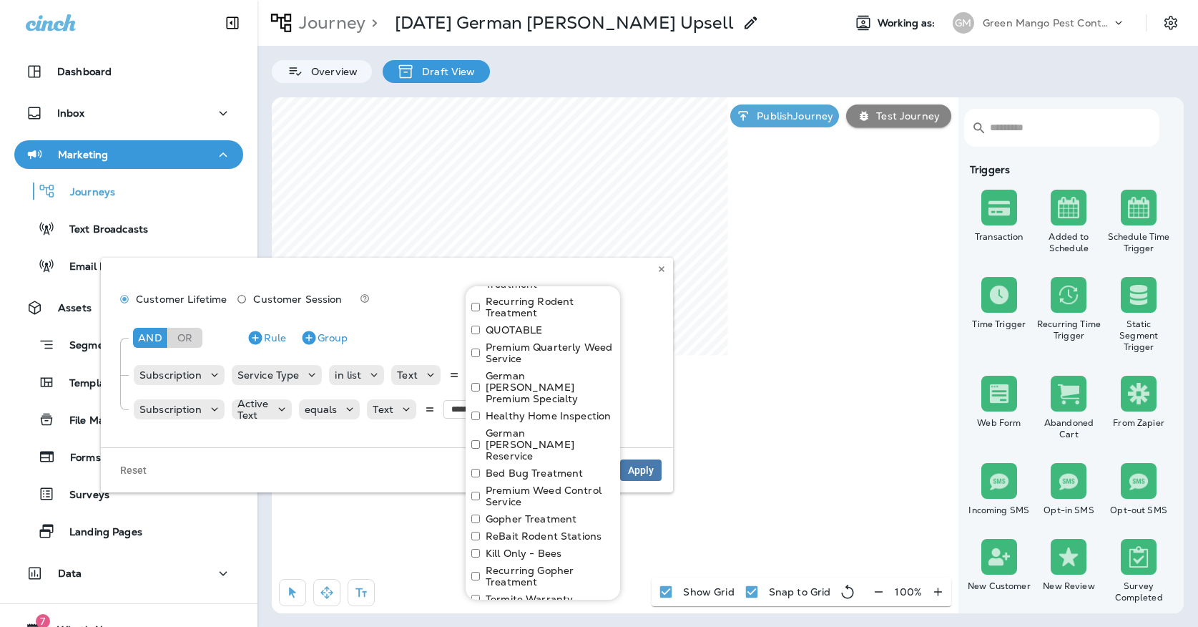
click at [634, 280] on div "Customer Lifetime Customer Session And Or Rule Group Subscription Service Type …" at bounding box center [387, 352] width 572 height 190
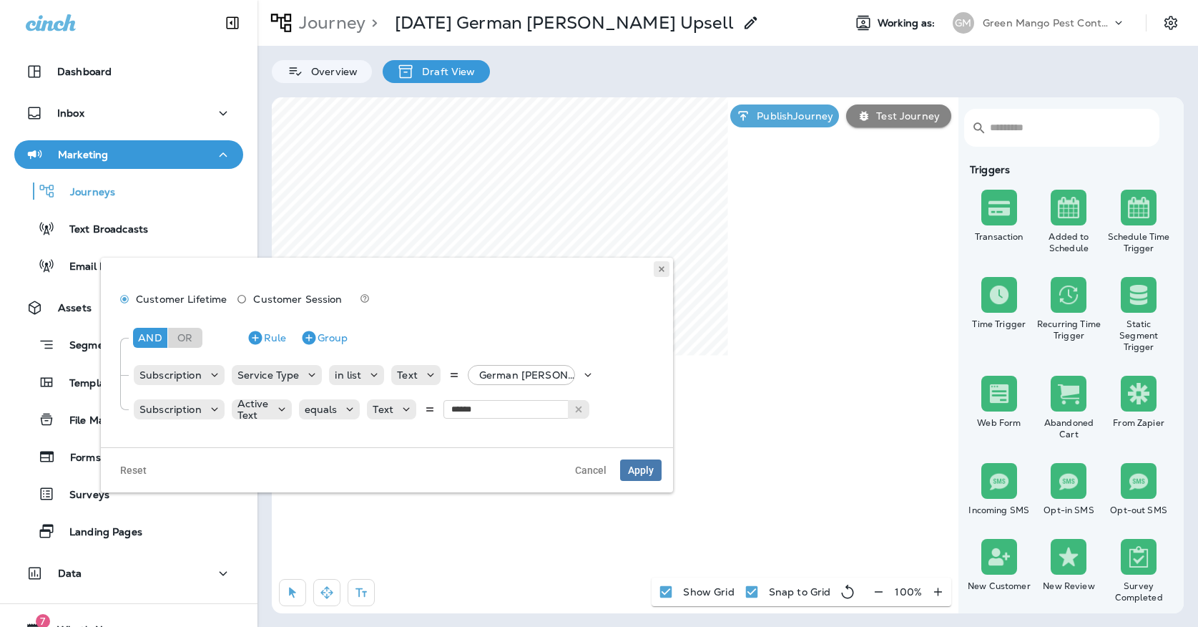
click at [658, 267] on icon at bounding box center [661, 269] width 9 height 9
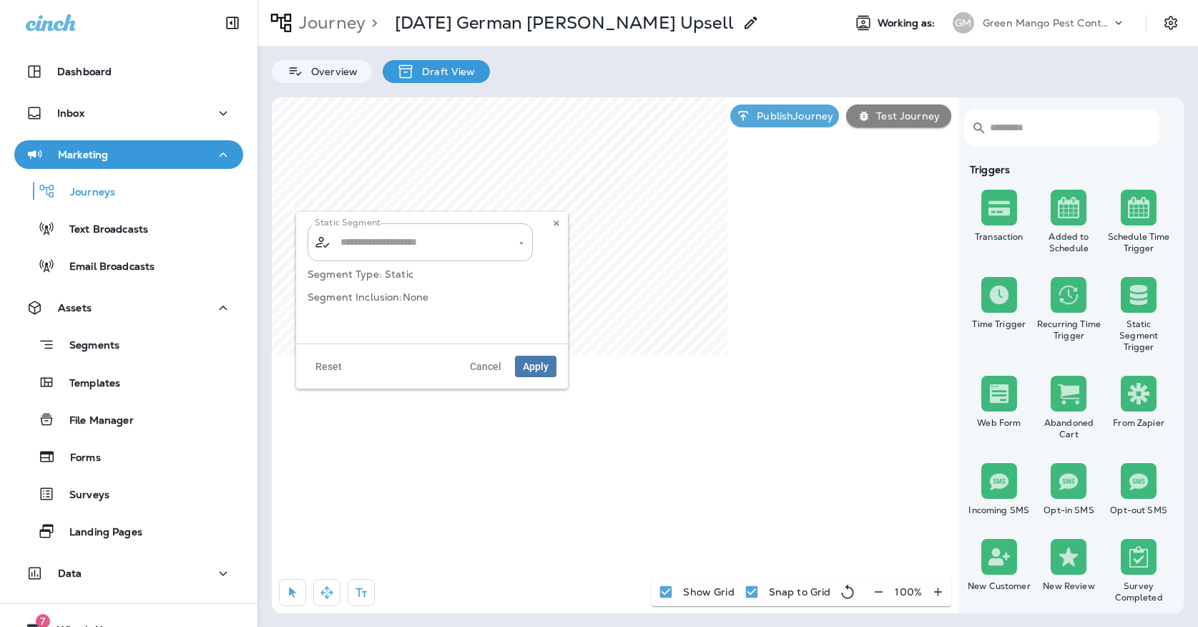
type input "**********"
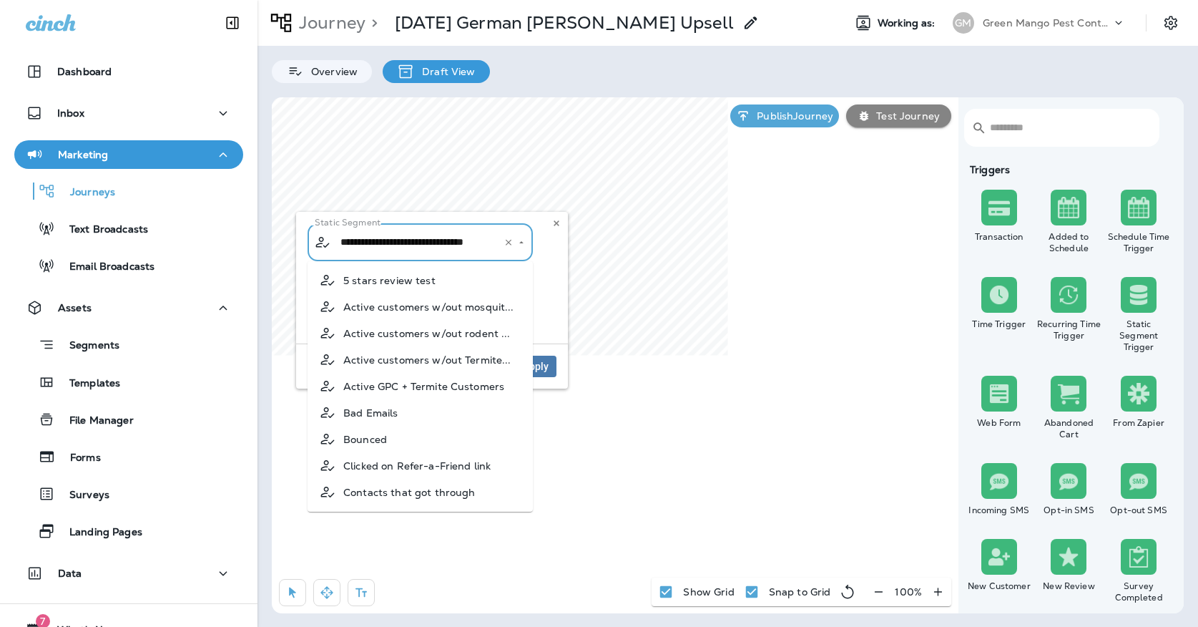
click at [435, 250] on input "**********" at bounding box center [411, 242] width 149 height 25
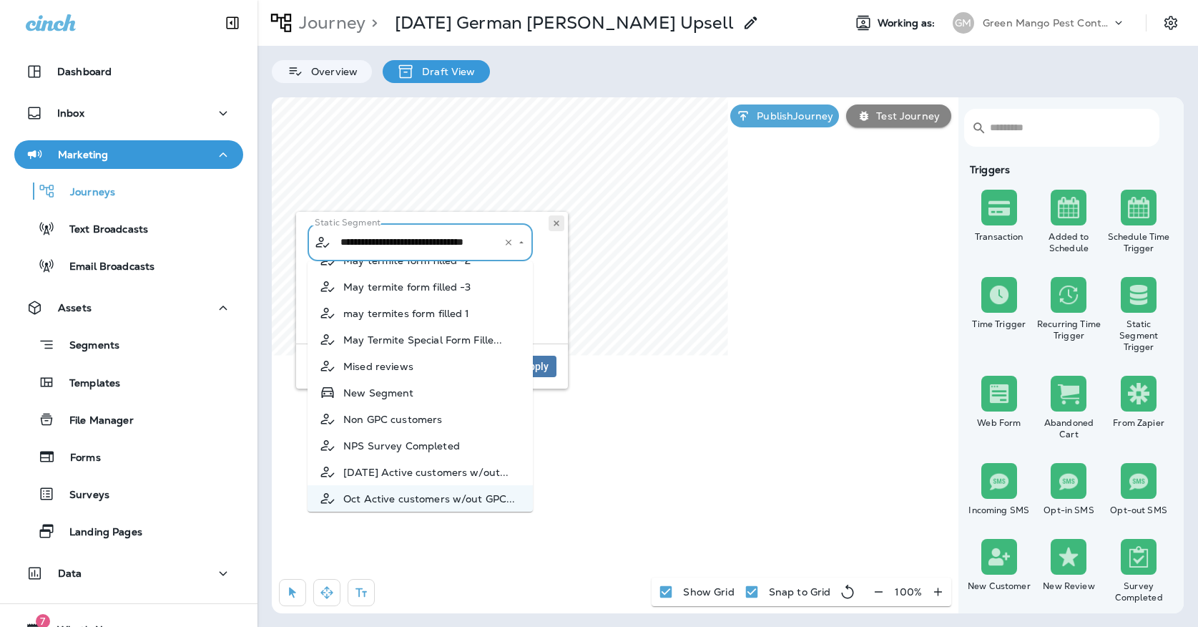
click at [549, 220] on button at bounding box center [557, 223] width 16 height 16
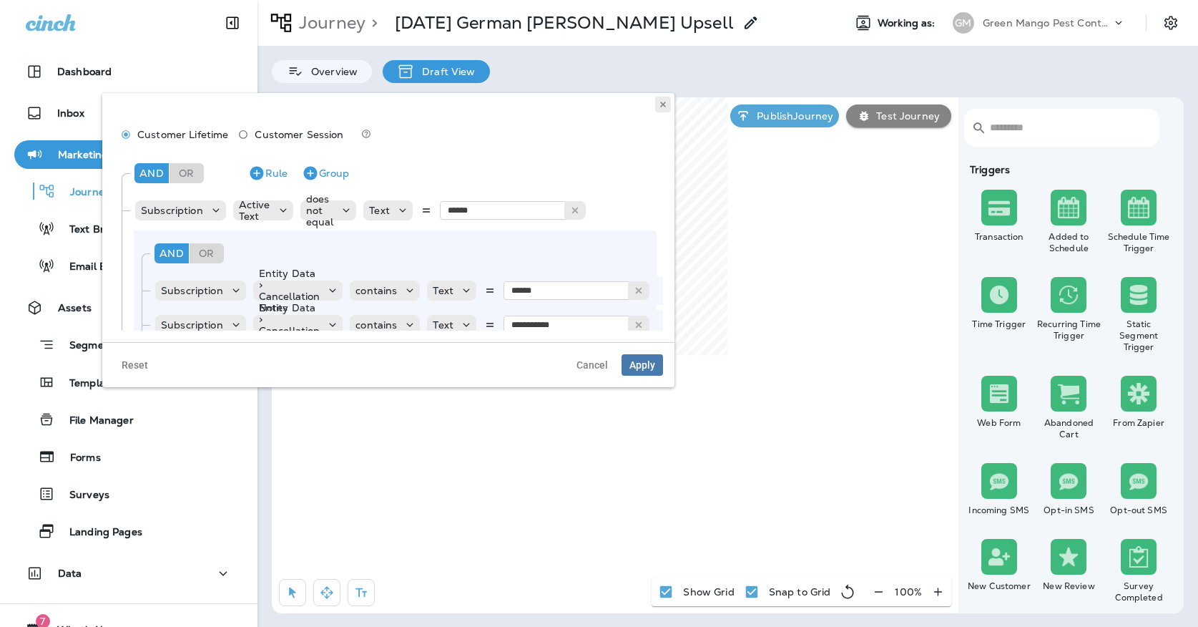
click at [665, 99] on button at bounding box center [663, 105] width 16 height 16
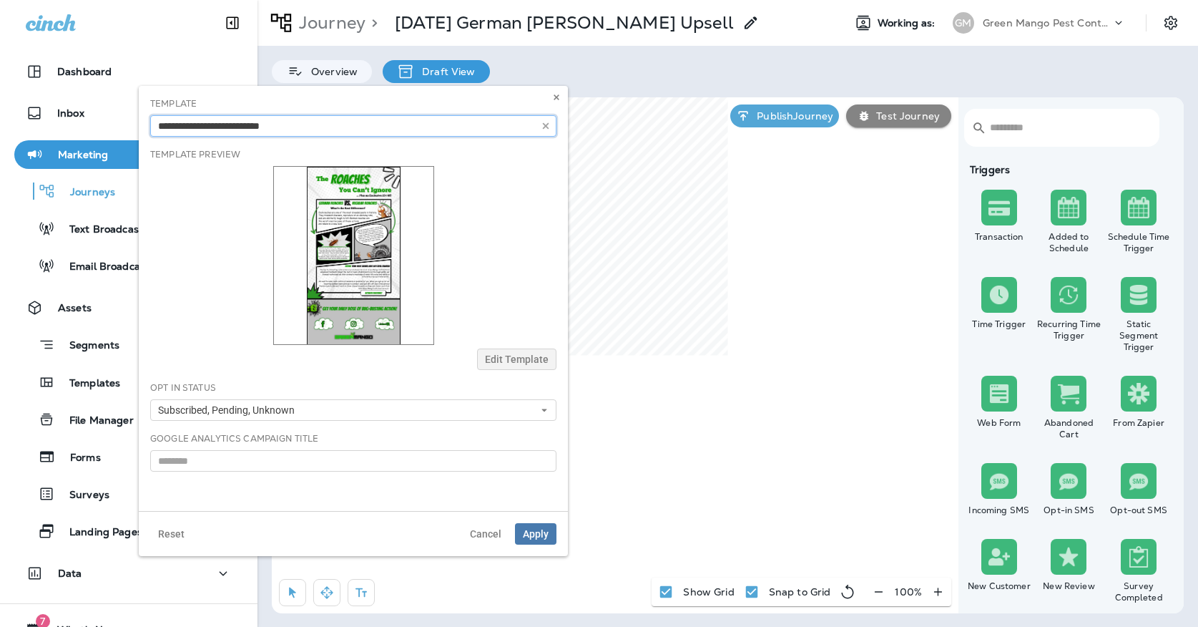
click at [478, 121] on input "text" at bounding box center [353, 125] width 406 height 21
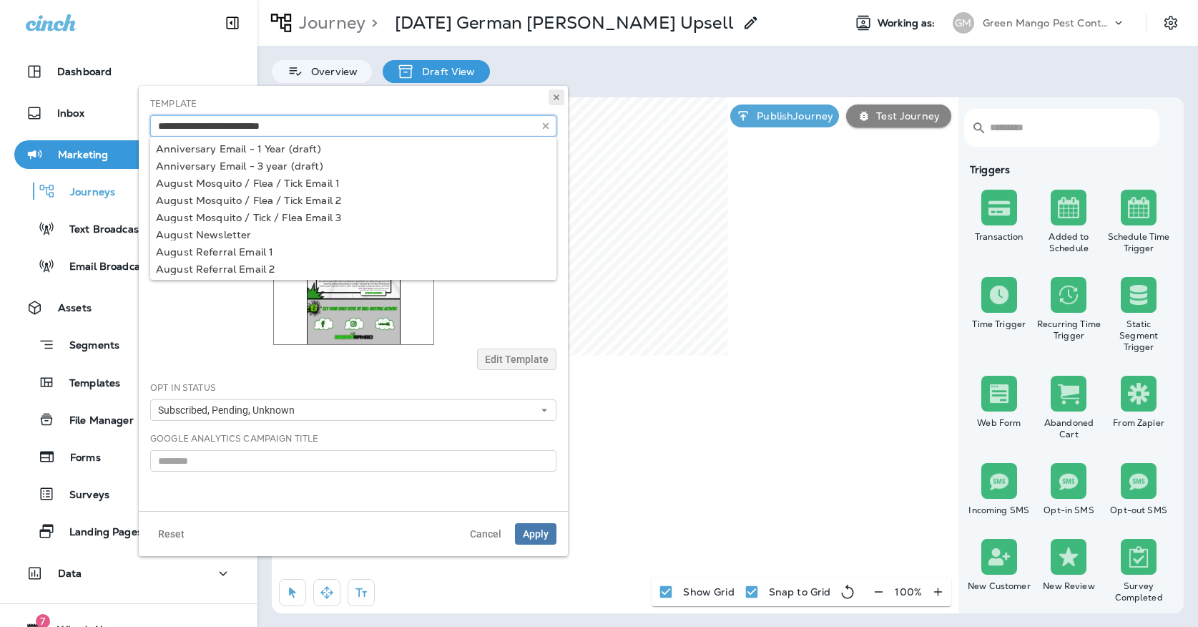
click at [554, 97] on icon at bounding box center [556, 97] width 9 height 9
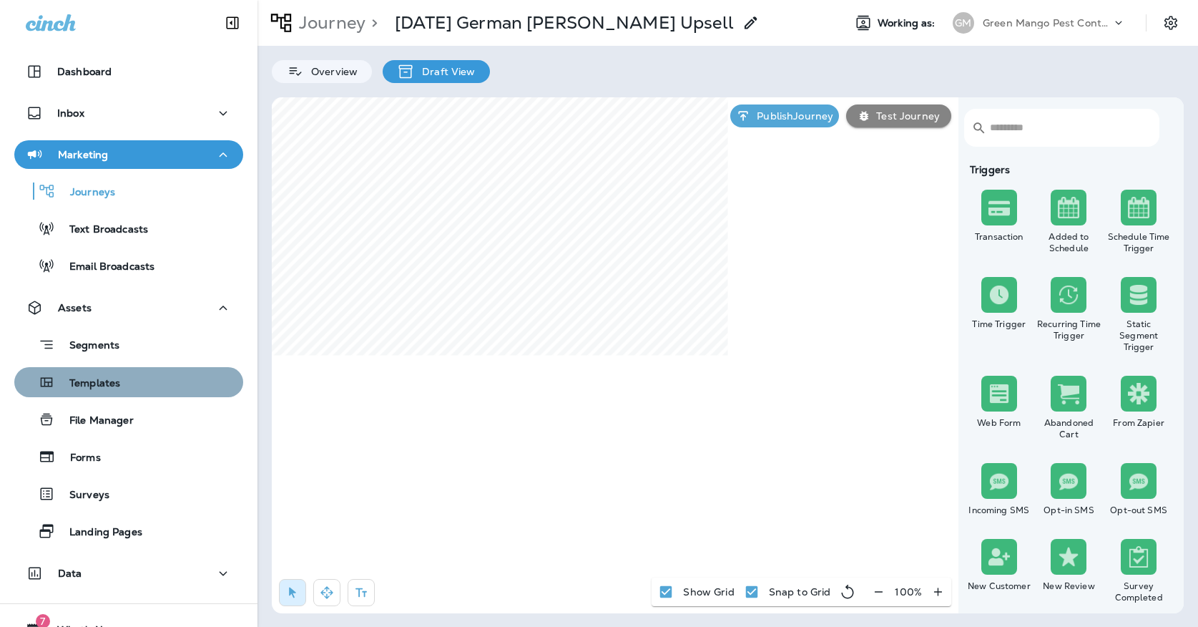
click at [139, 374] on div "Templates" at bounding box center [128, 381] width 217 height 21
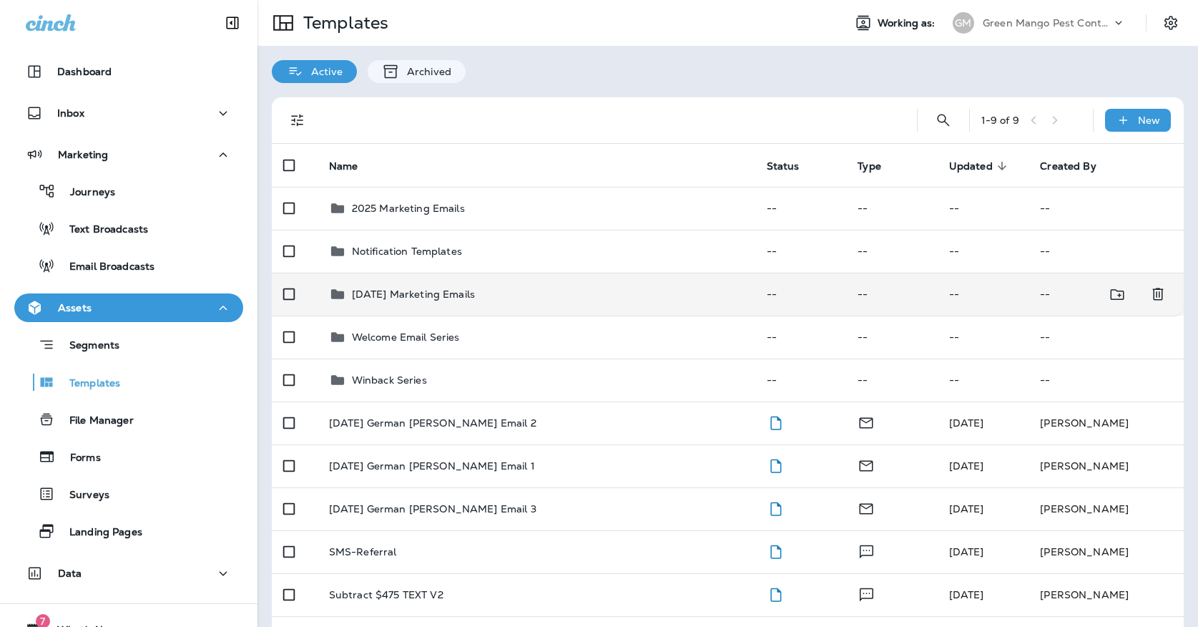
click at [385, 288] on p "[DATE] Marketing Emails" at bounding box center [413, 293] width 123 height 11
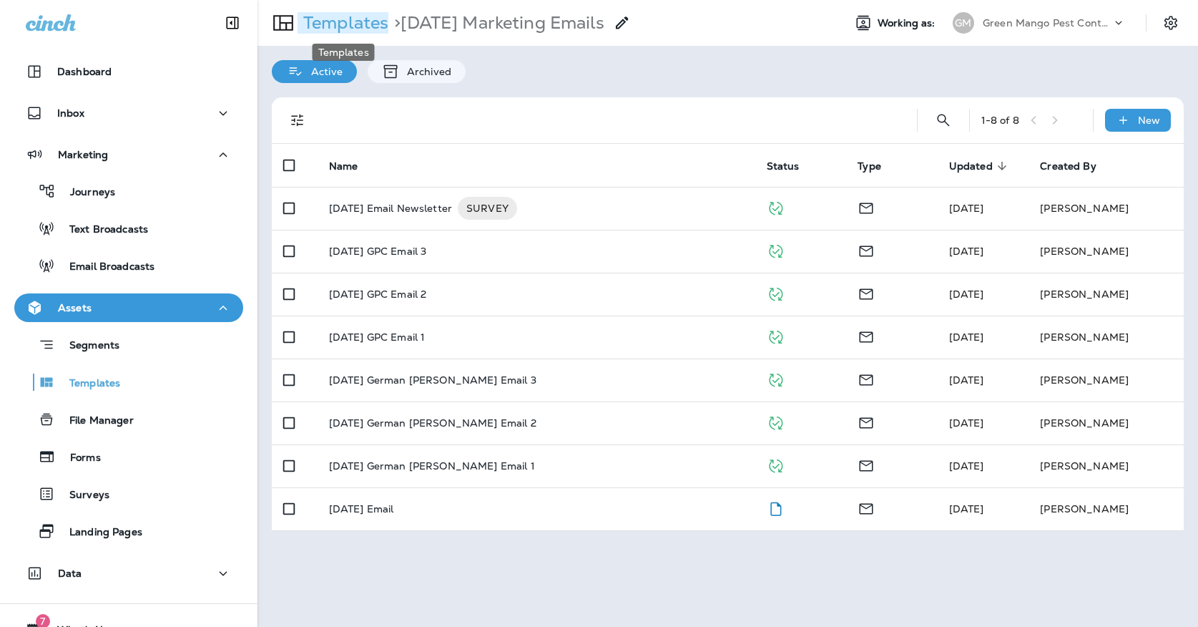
click at [348, 27] on p "Templates" at bounding box center [343, 22] width 91 height 21
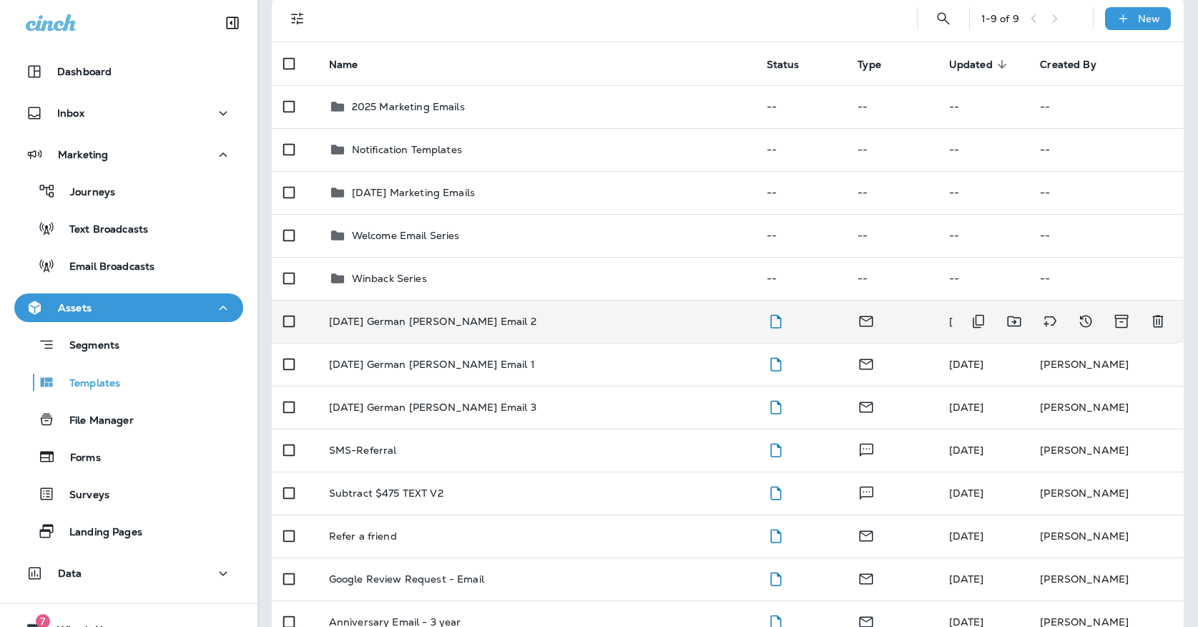
scroll to position [149, 0]
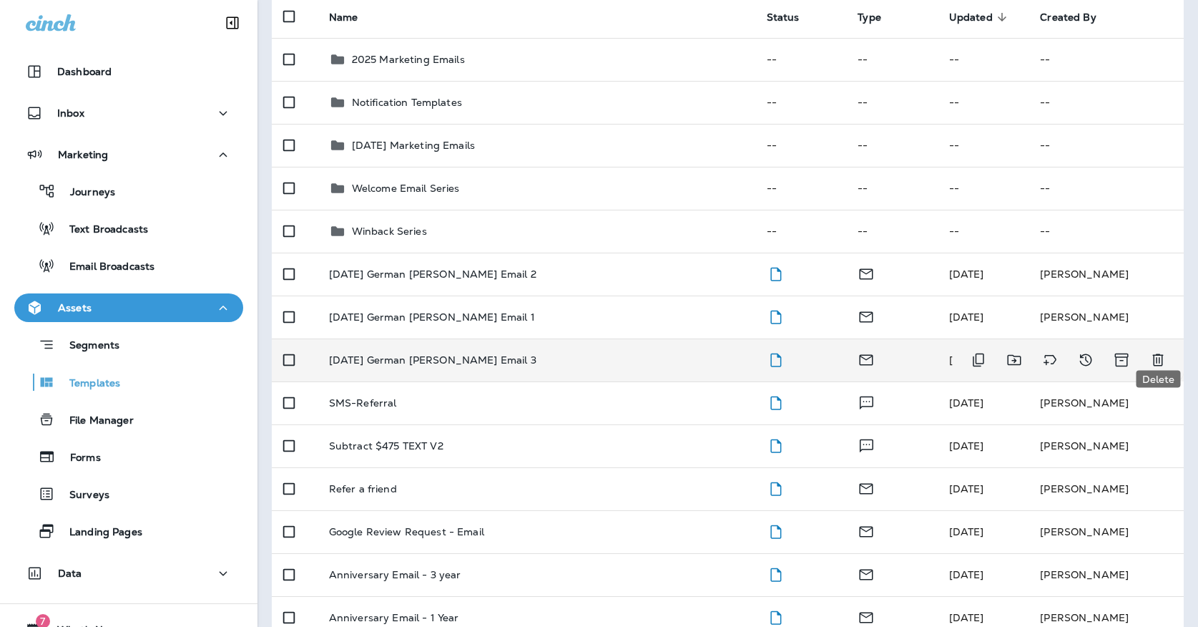
click at [1154, 354] on icon "Delete" at bounding box center [1157, 360] width 11 height 12
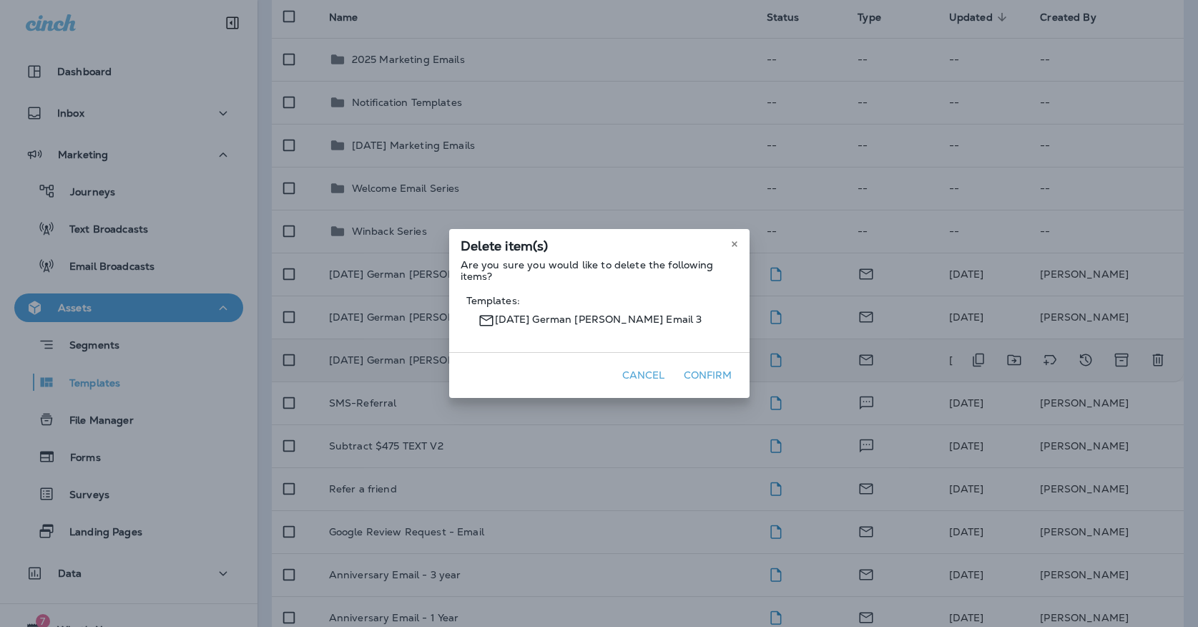
click at [703, 363] on div "Cancel Confirm" at bounding box center [599, 375] width 300 height 46
click at [703, 368] on button "Confirm" at bounding box center [708, 375] width 60 height 22
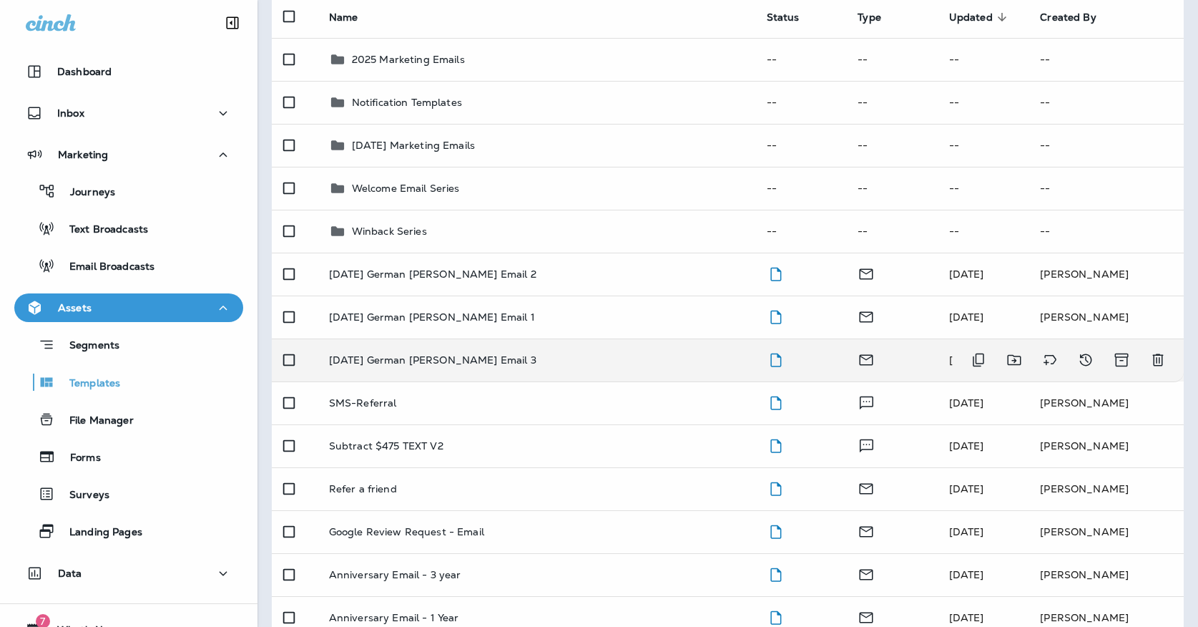
scroll to position [119, 0]
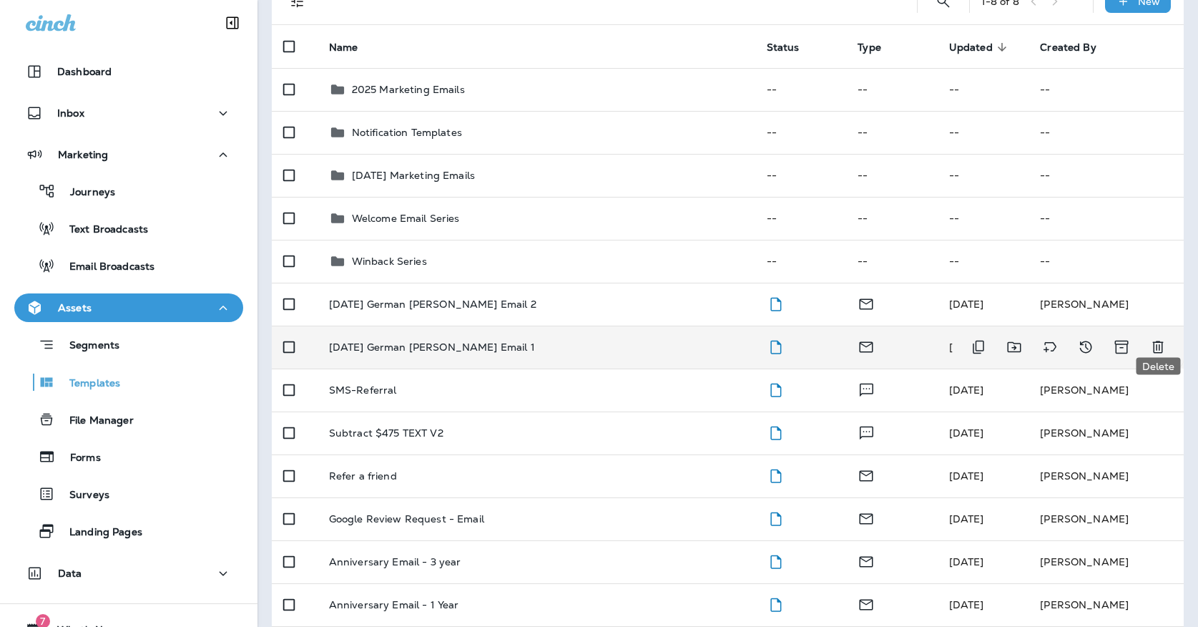
click at [1151, 338] on icon "Delete" at bounding box center [1157, 346] width 17 height 17
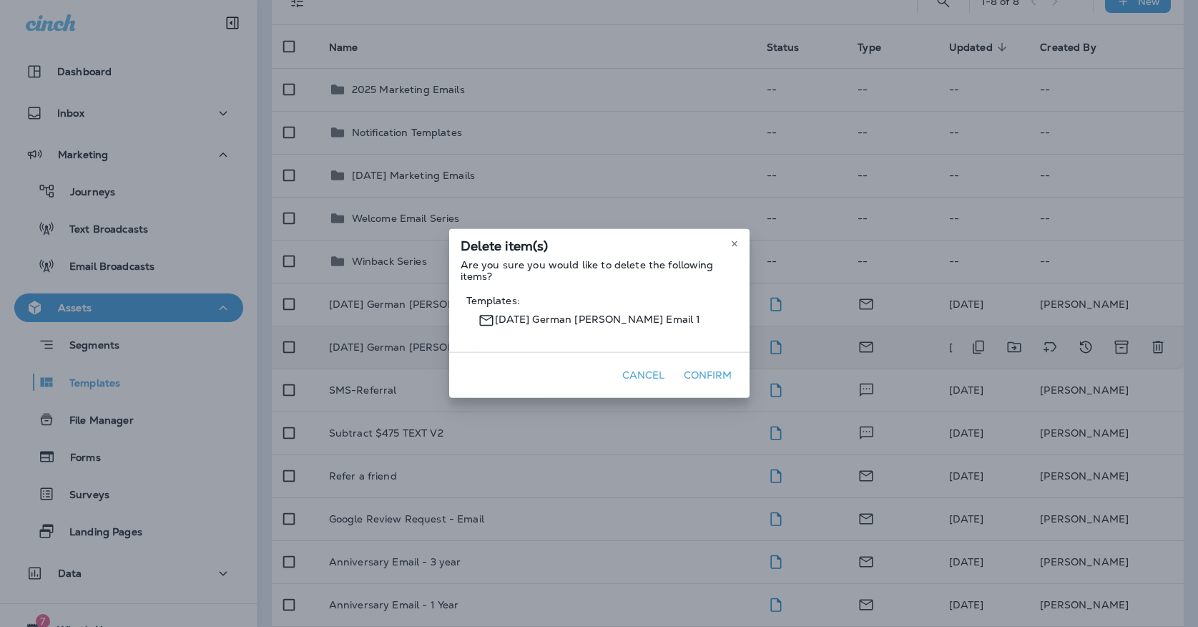
click at [714, 374] on button "Confirm" at bounding box center [708, 375] width 60 height 22
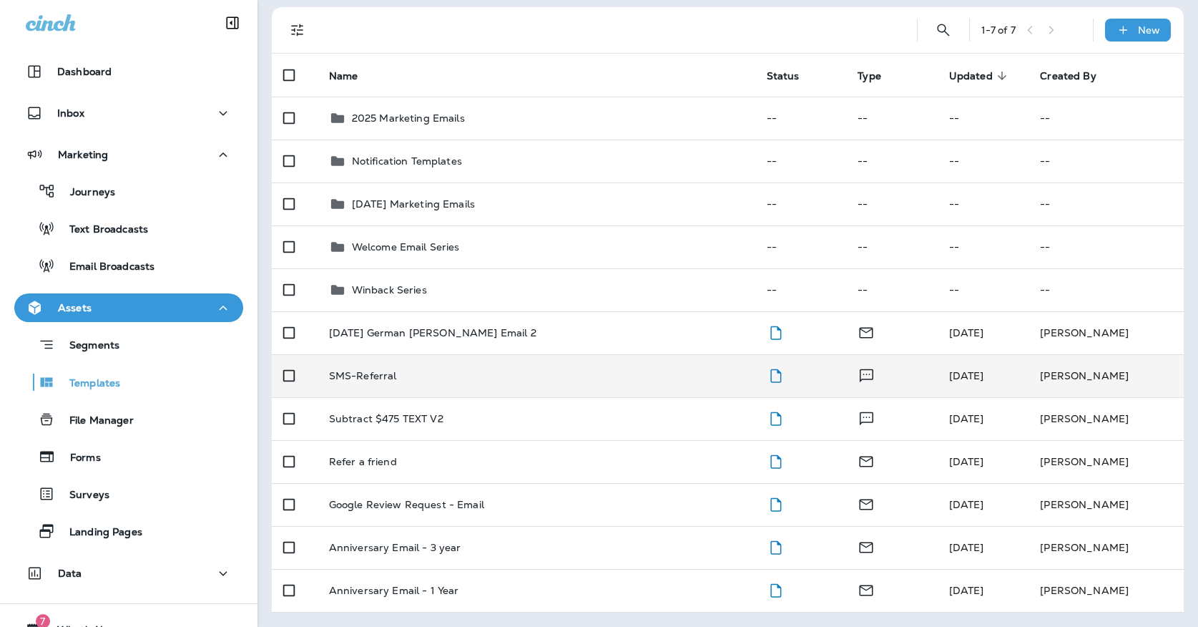
scroll to position [76, 0]
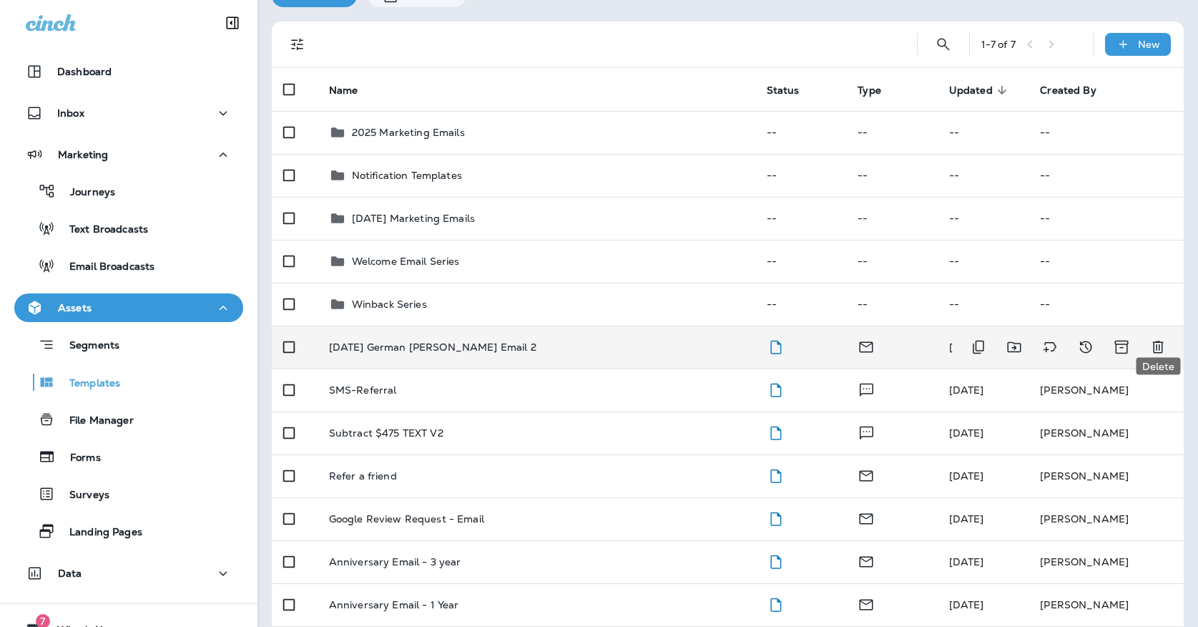
click at [1147, 339] on button "Delete" at bounding box center [1158, 347] width 29 height 29
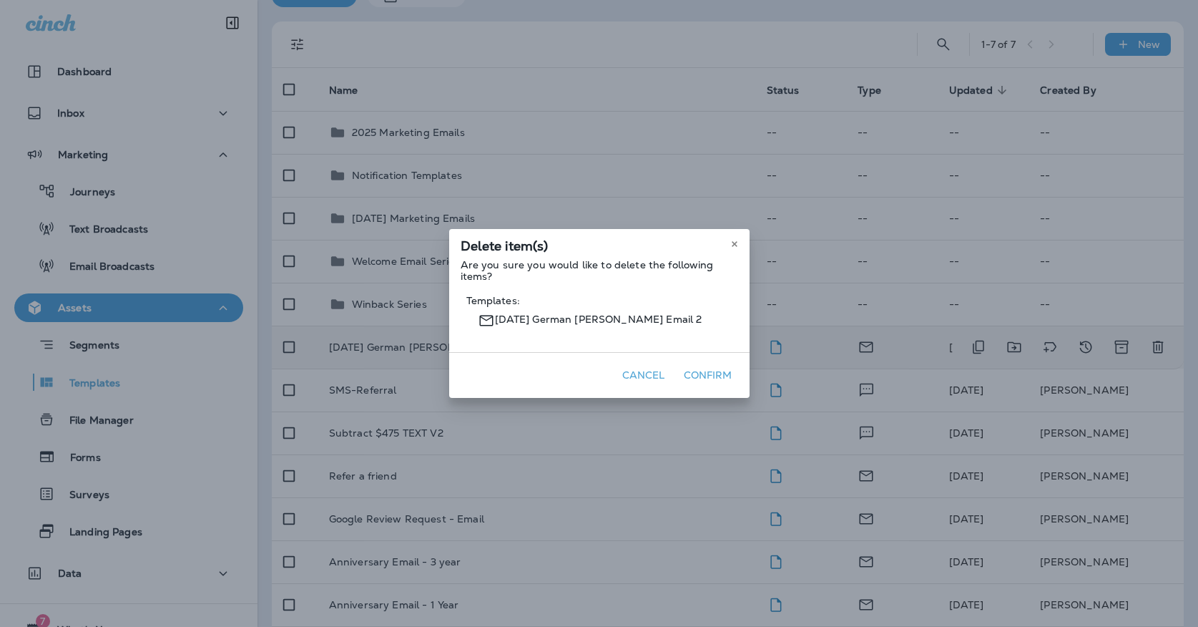
click at [722, 377] on button "Confirm" at bounding box center [708, 375] width 60 height 22
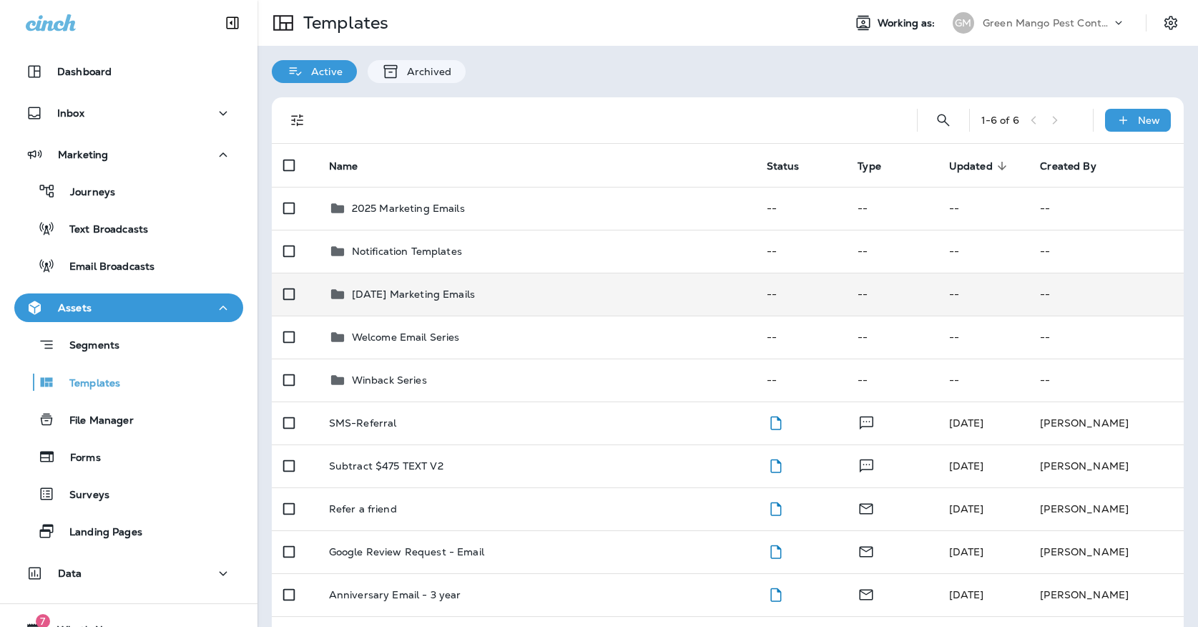
scroll to position [0, 0]
click at [592, 272] on td "[DATE] Marketing Emails" at bounding box center [537, 293] width 438 height 43
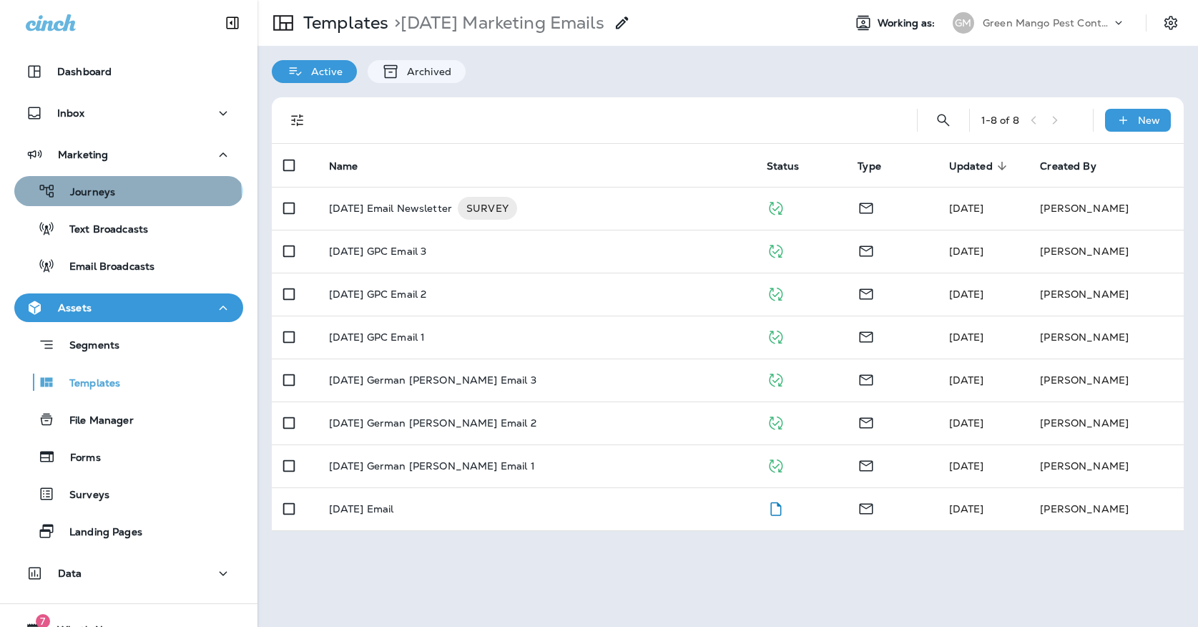
click at [98, 197] on p "Journeys" at bounding box center [85, 193] width 59 height 14
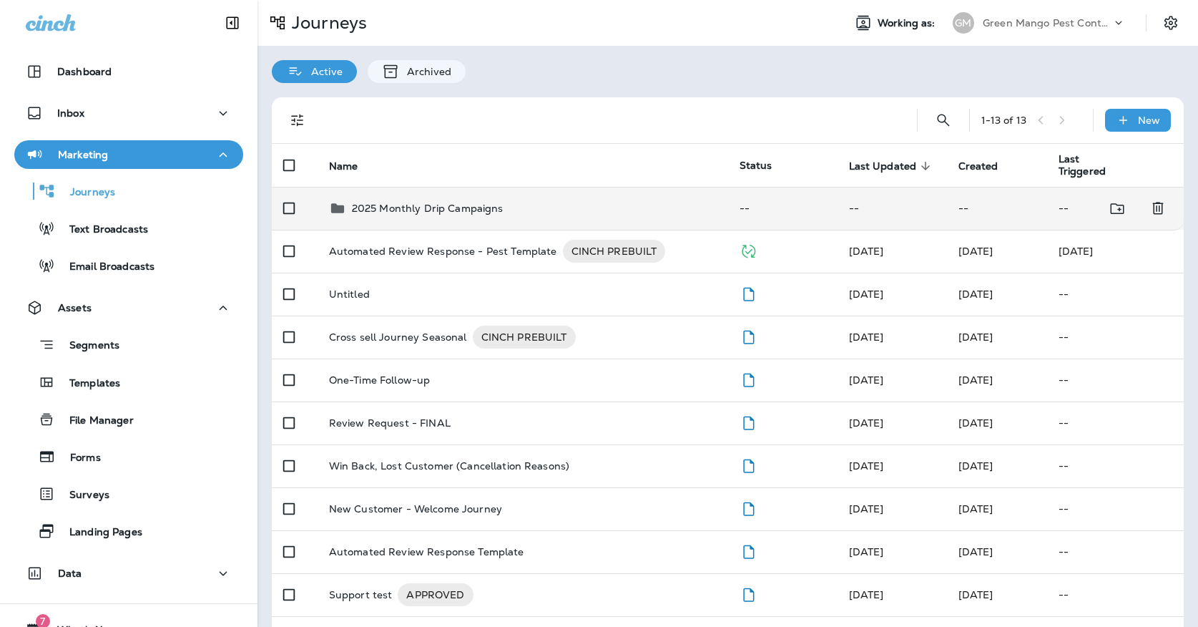
click at [475, 187] on td "2025 Monthly Drip Campaigns" at bounding box center [523, 208] width 411 height 43
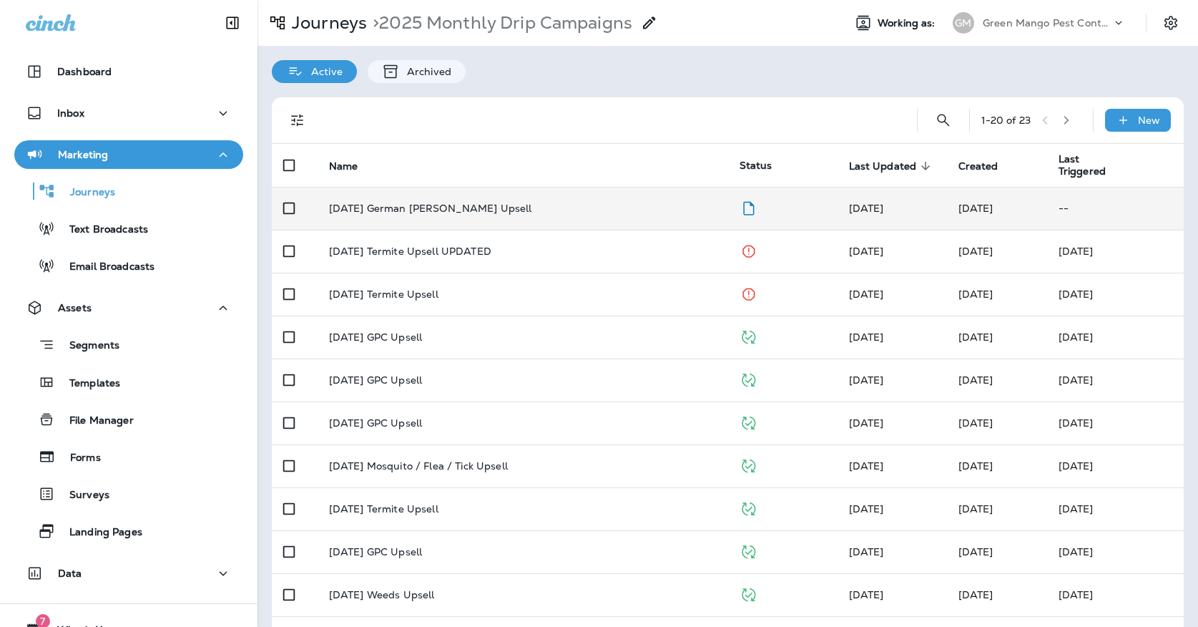
click at [478, 202] on p "October '25 German Roach Upsell" at bounding box center [430, 207] width 203 height 11
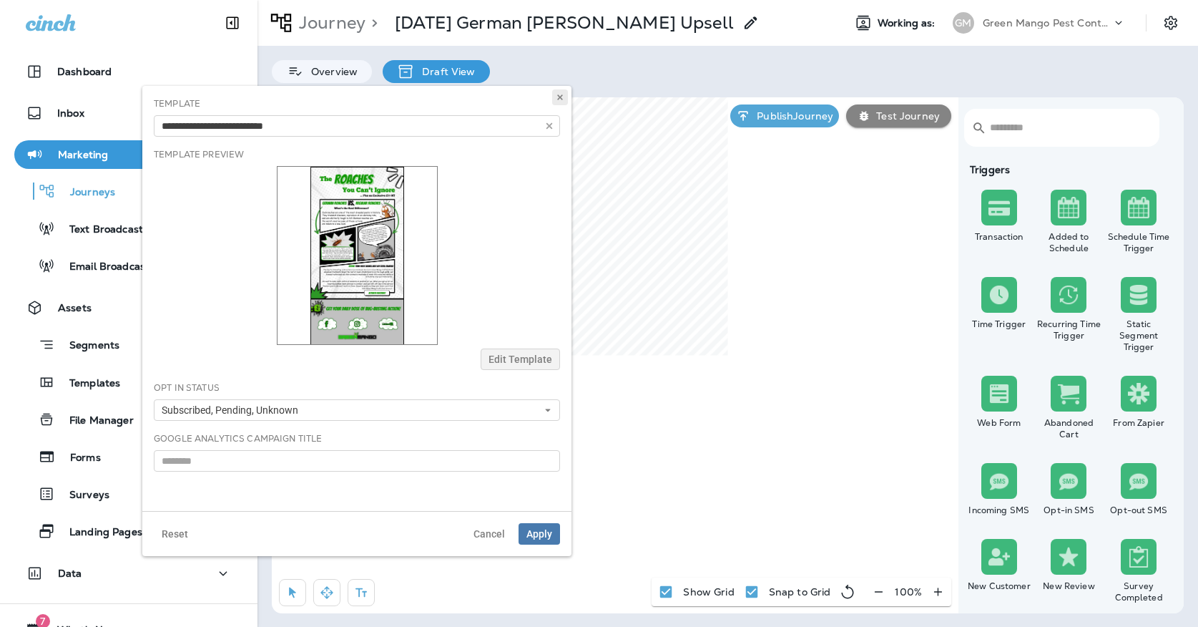
click at [561, 99] on use at bounding box center [559, 97] width 5 height 6
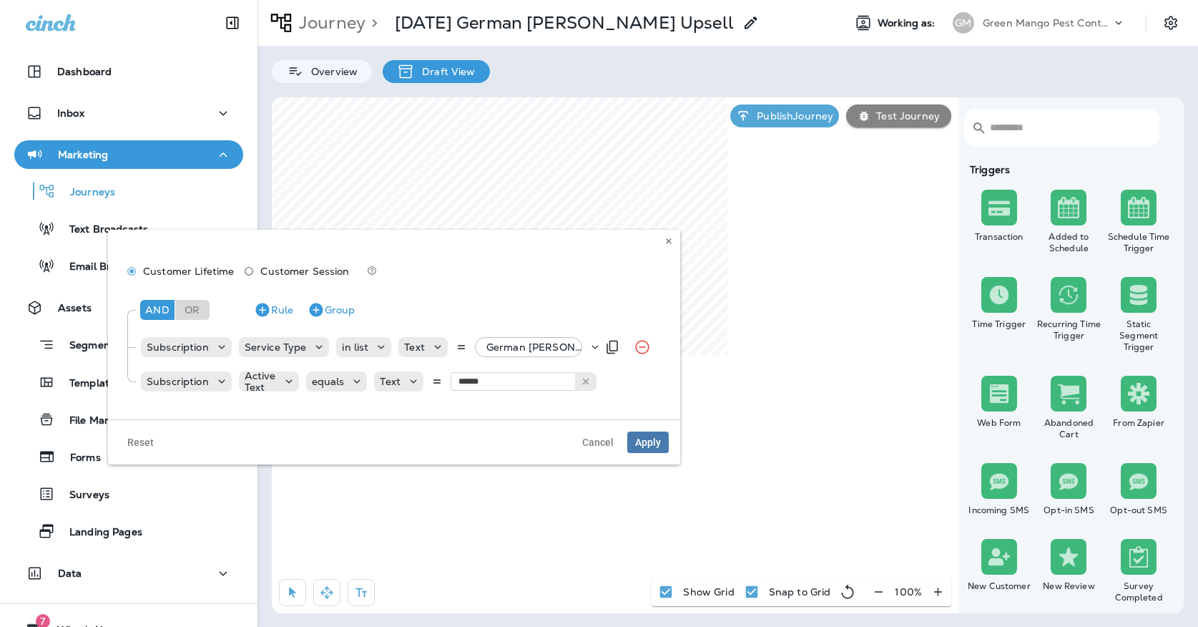
click at [541, 340] on div "German Roach Premium Specialty, +4 more" at bounding box center [534, 347] width 107 height 20
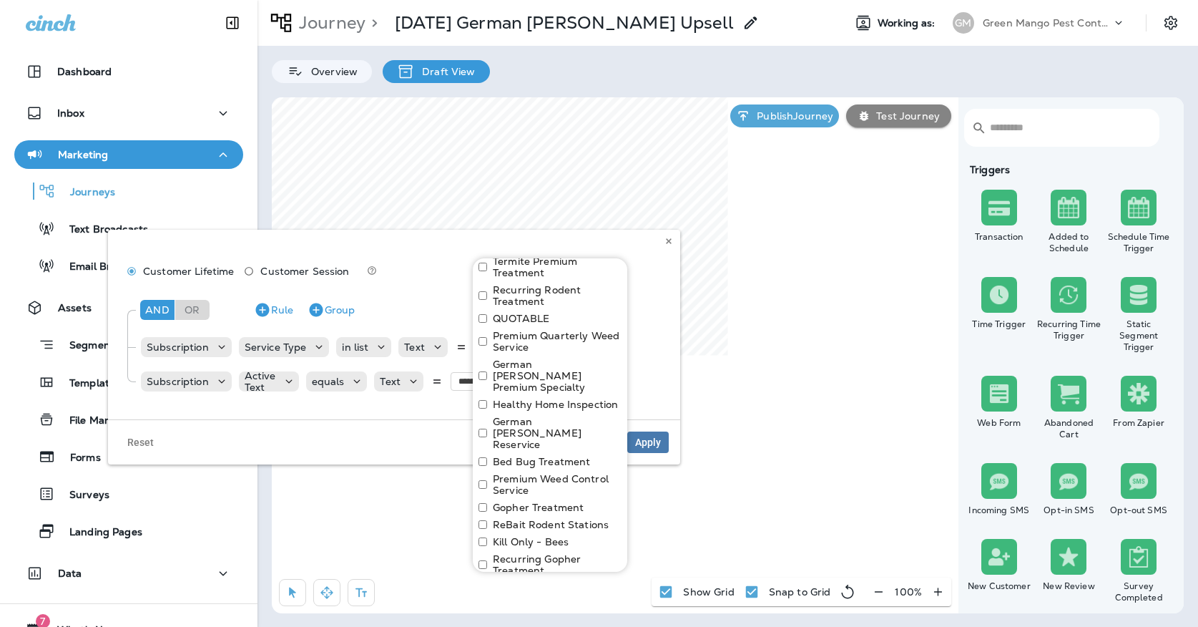
scroll to position [297, 0]
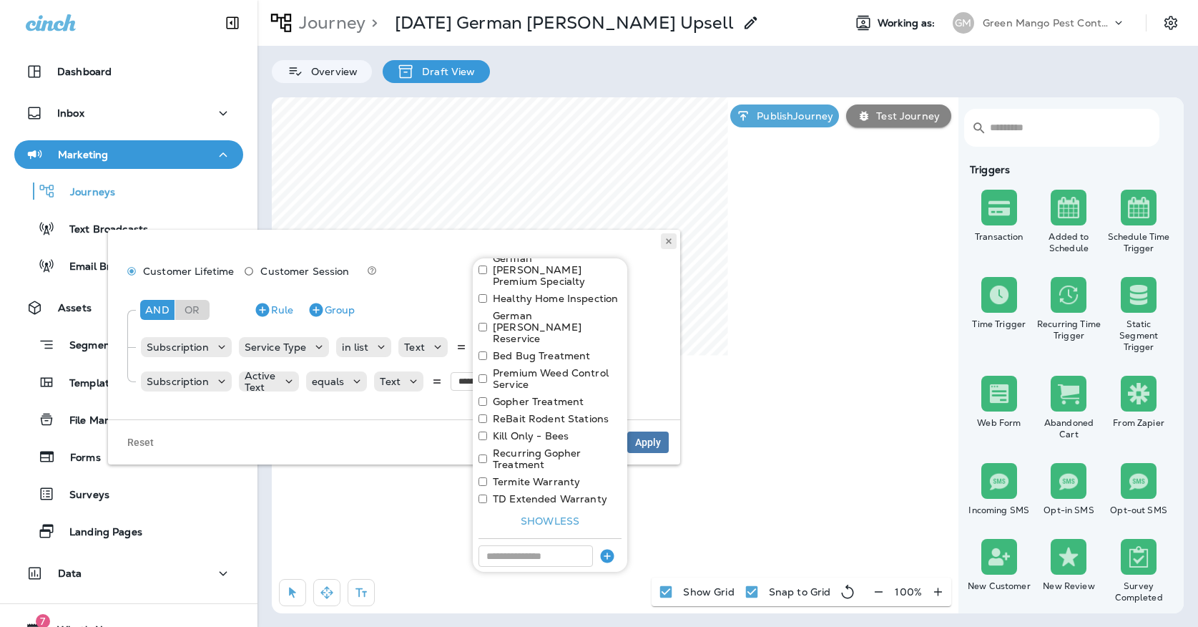
click at [674, 242] on button at bounding box center [669, 241] width 16 height 16
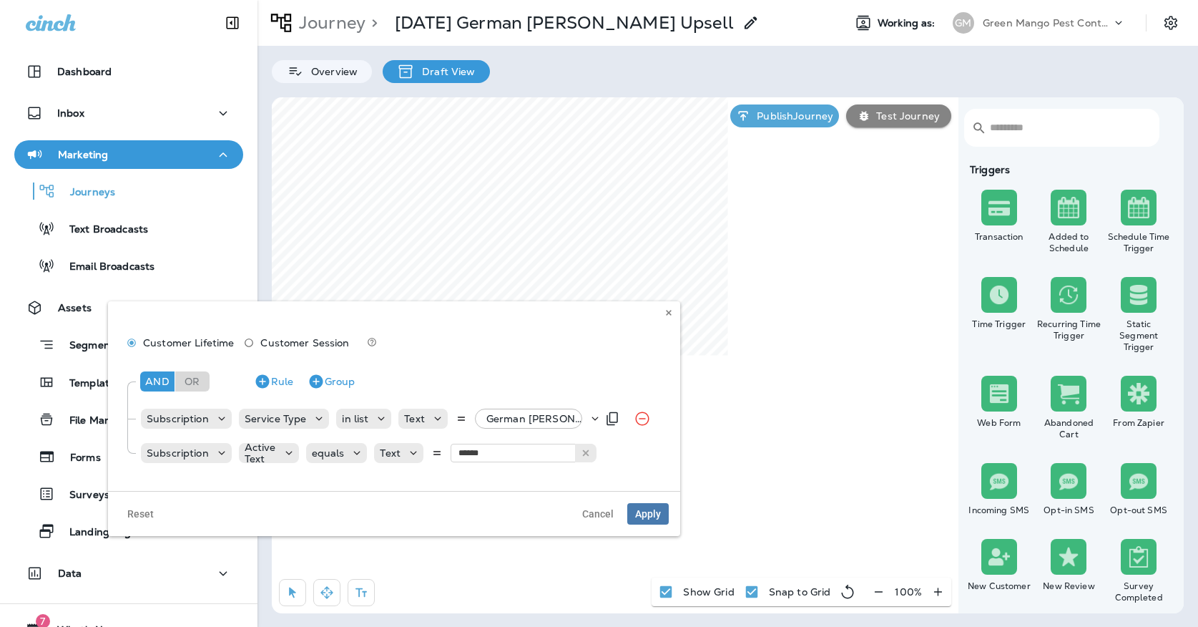
click at [534, 408] on div "German Roach Premium Specialty, +4 more" at bounding box center [534, 418] width 107 height 20
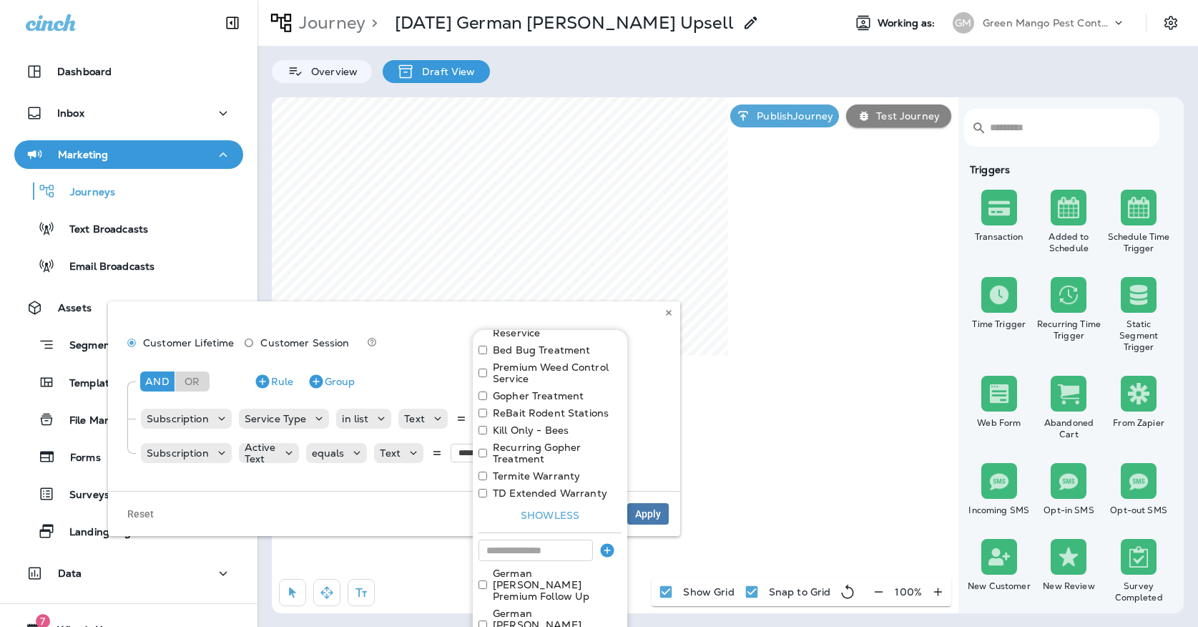
scroll to position [373, 0]
click at [666, 310] on icon at bounding box center [668, 312] width 9 height 9
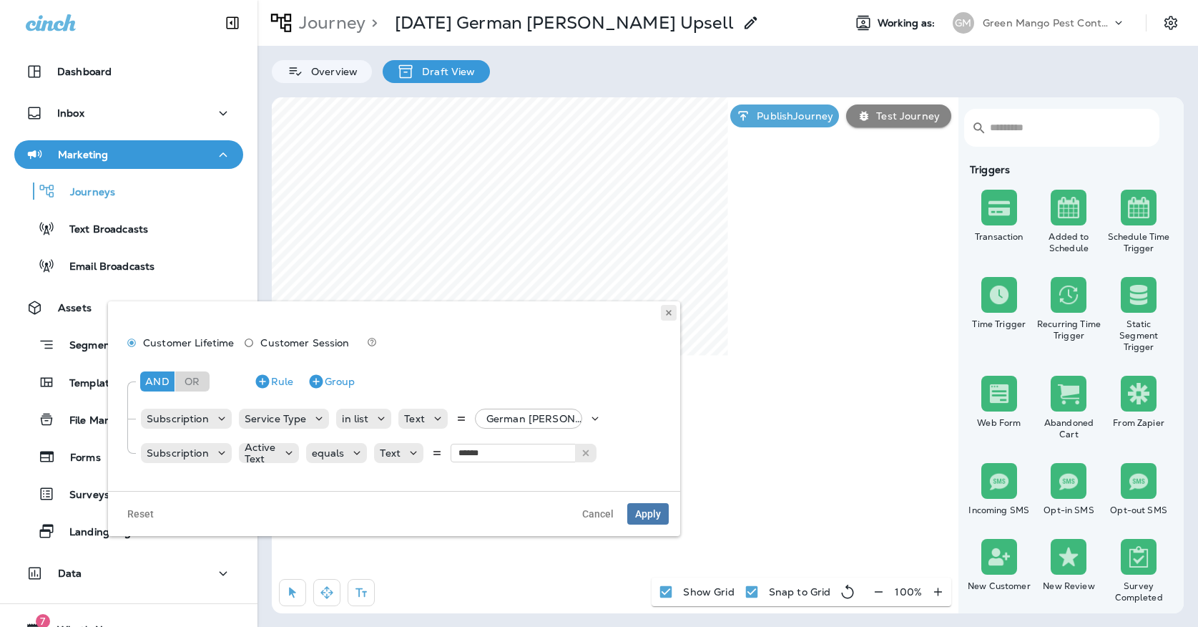
click at [665, 313] on icon at bounding box center [668, 312] width 9 height 9
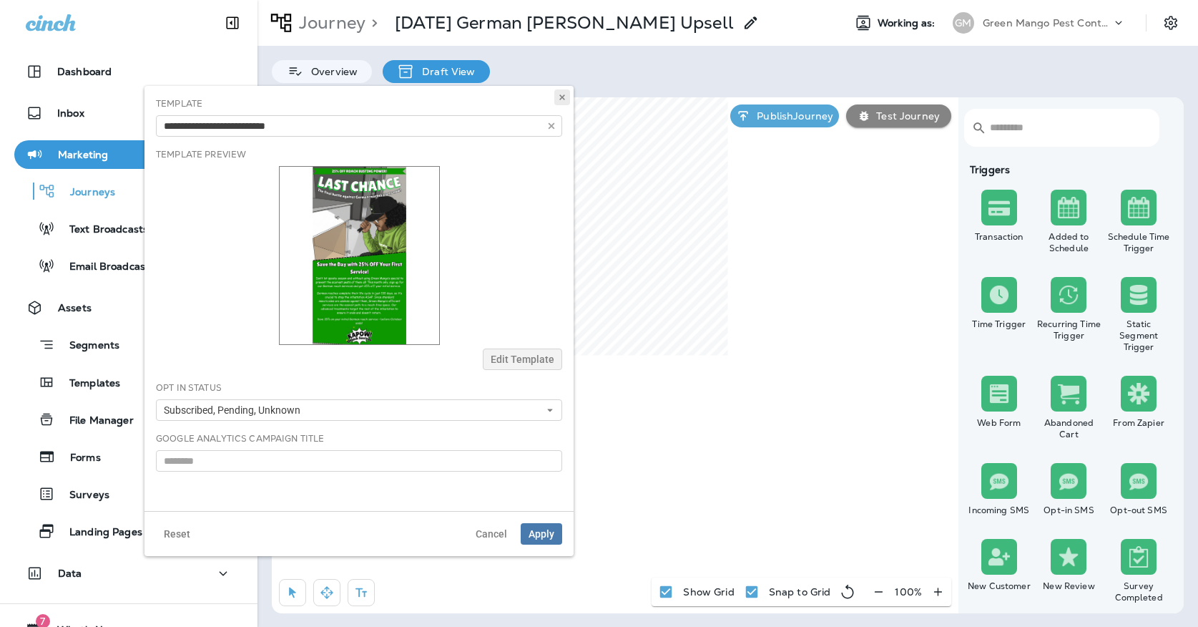
click at [563, 94] on icon at bounding box center [562, 97] width 9 height 9
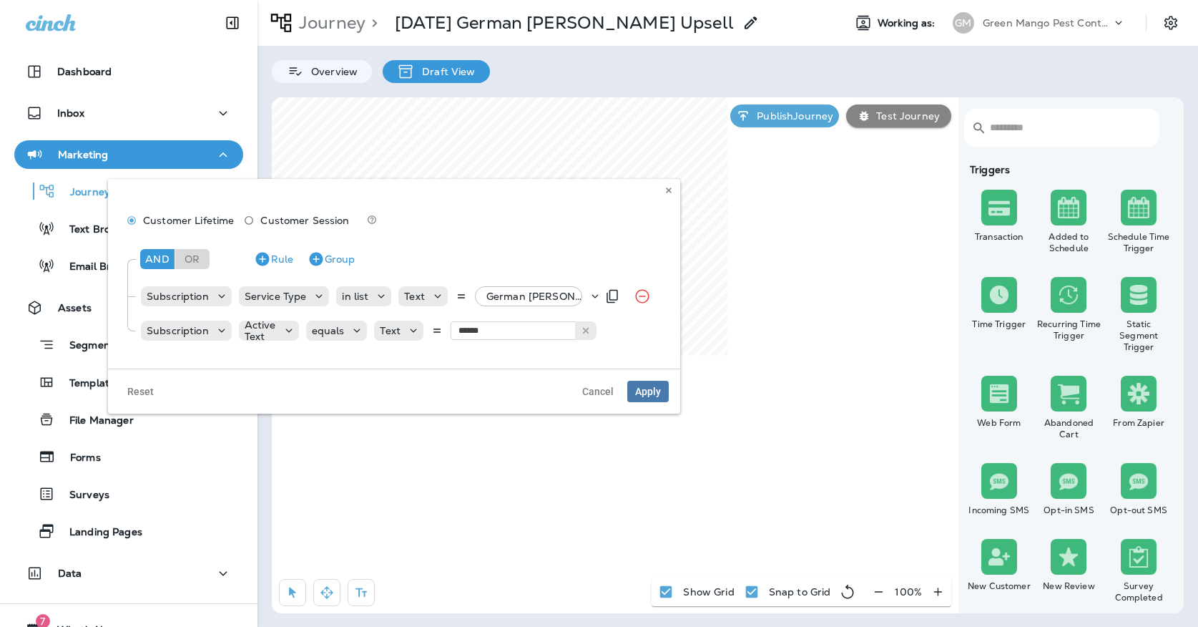
click at [518, 294] on p "German Roach Premium Specialty, +4 more" at bounding box center [537, 295] width 102 height 11
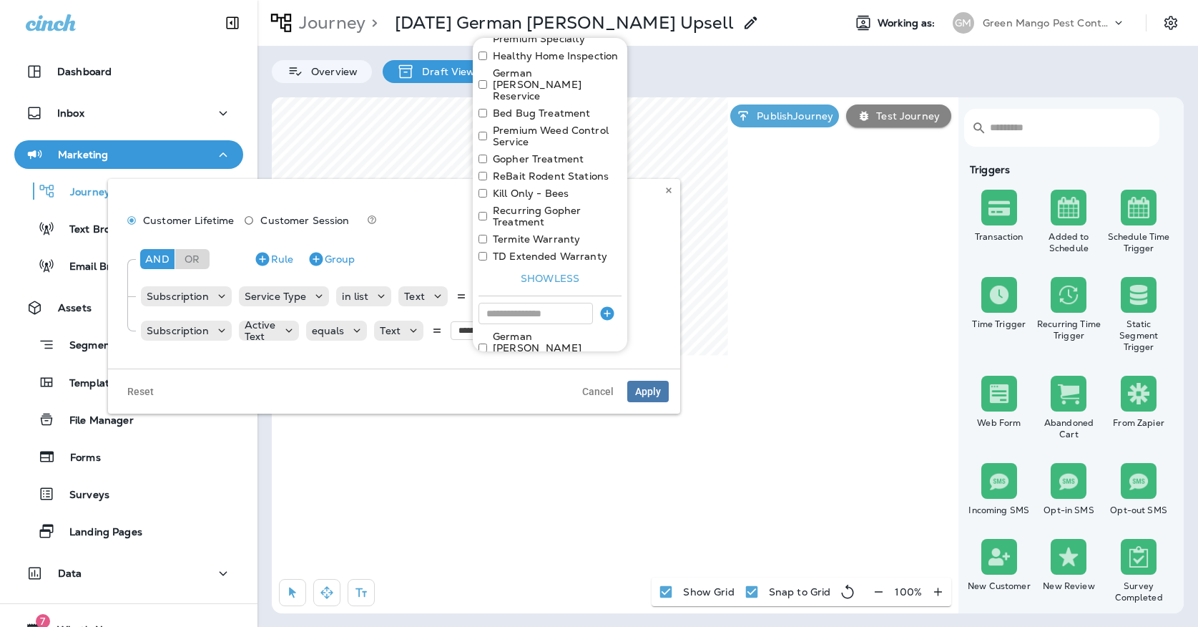
scroll to position [332, 0]
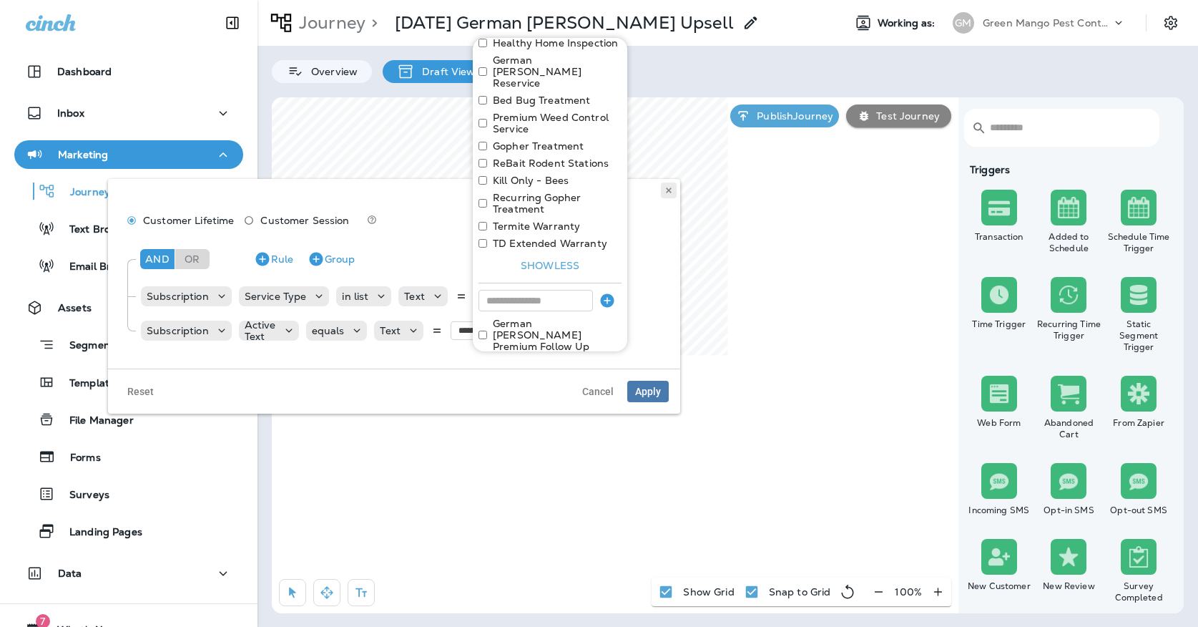
click at [667, 188] on use at bounding box center [668, 190] width 5 height 6
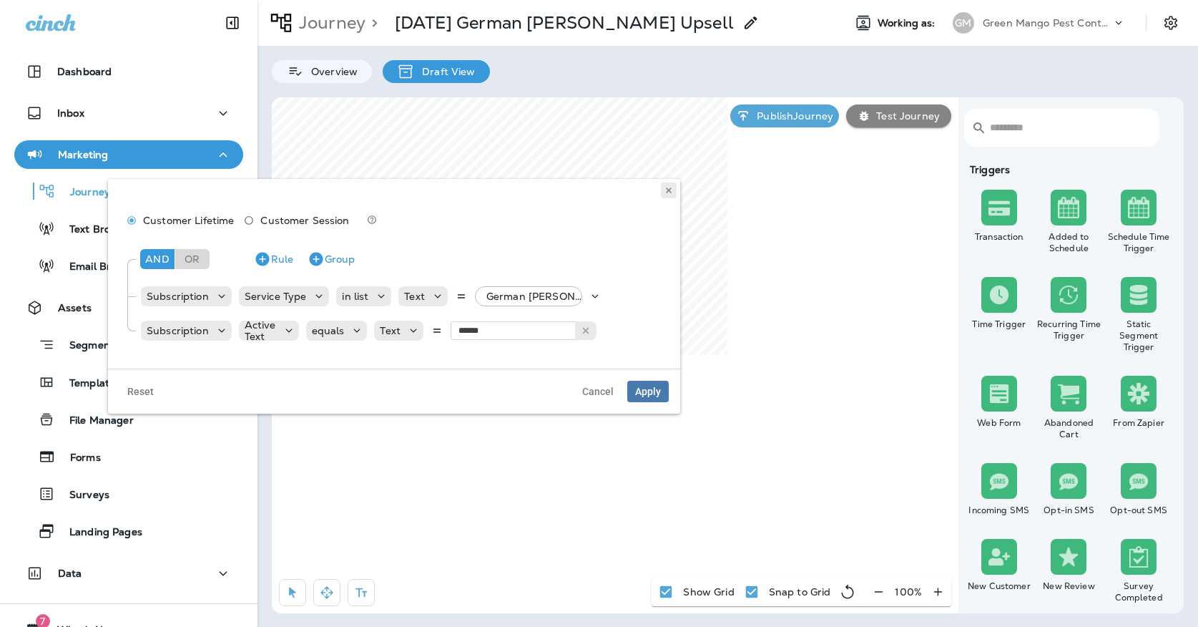
click at [664, 189] on button at bounding box center [669, 190] width 16 height 16
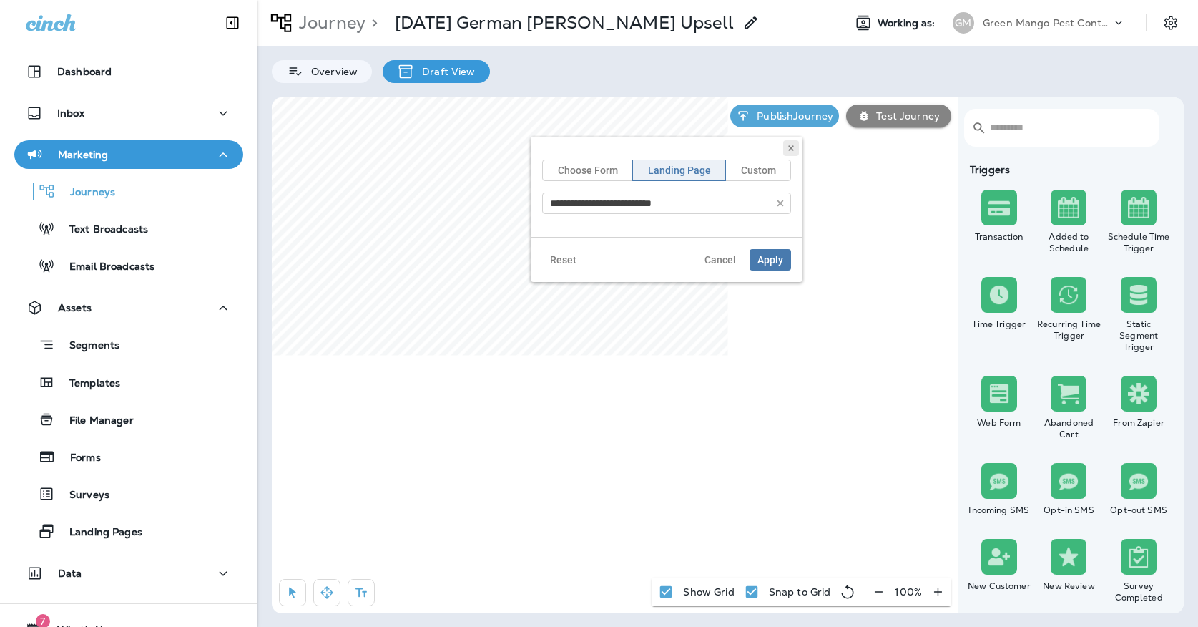
click at [788, 144] on icon at bounding box center [791, 148] width 9 height 9
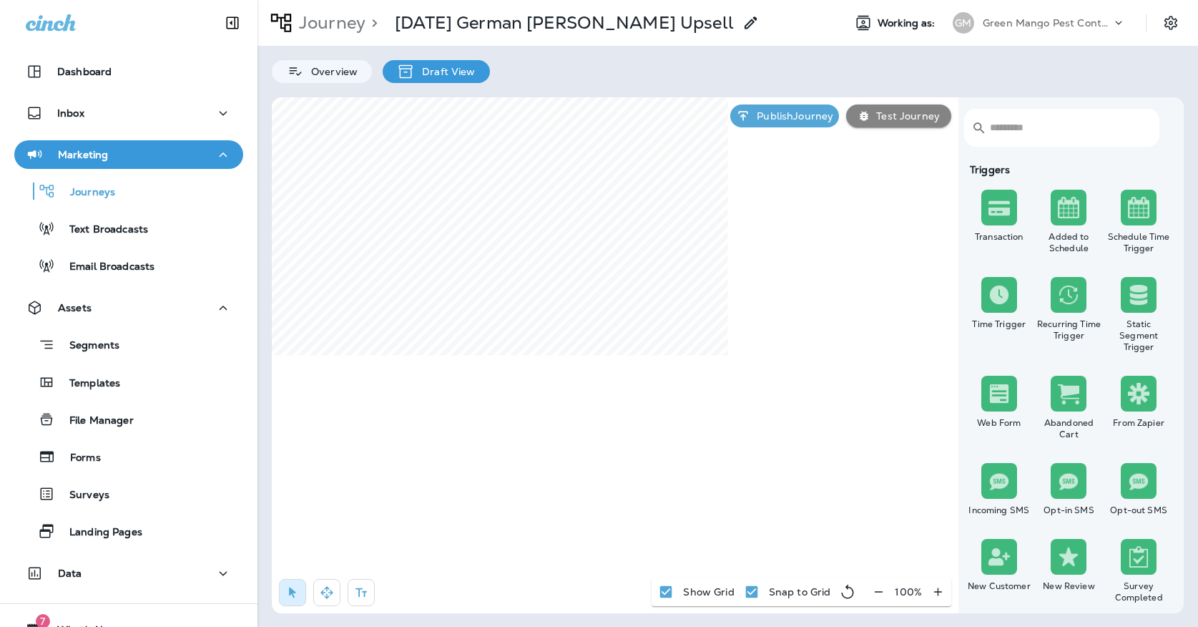
select select "*****"
select select "********"
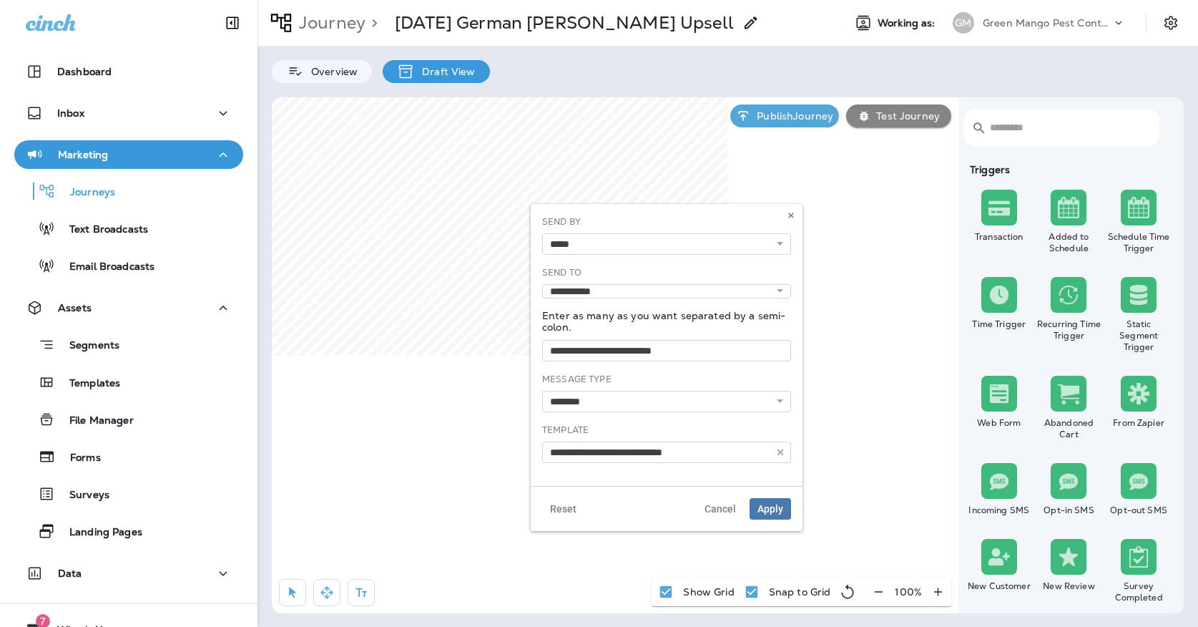
type input "**********"
click at [795, 215] on button at bounding box center [791, 215] width 16 height 16
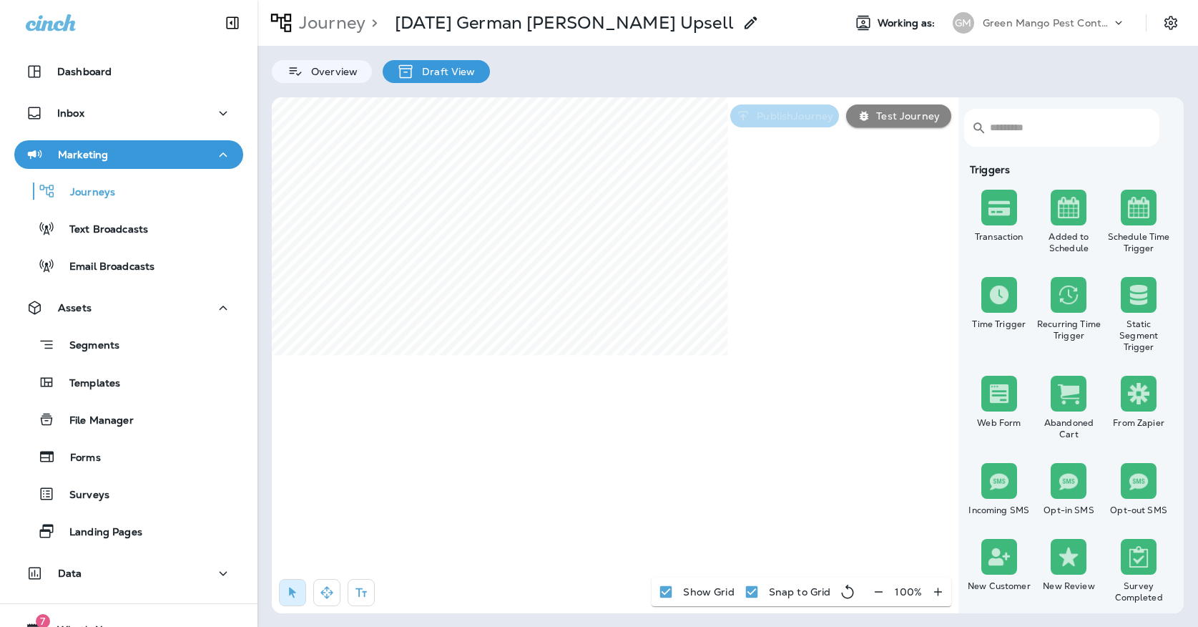
click at [773, 123] on button "Publish Journey" at bounding box center [784, 115] width 109 height 23
click at [42, 335] on p "Publish" at bounding box center [24, 328] width 36 height 11
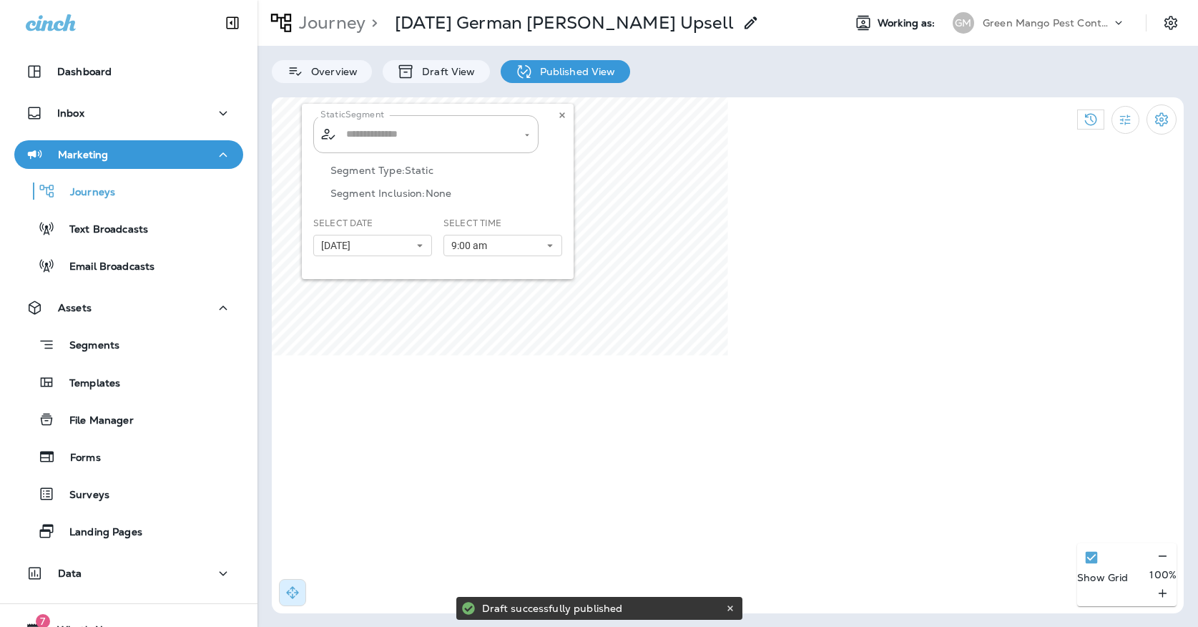
type input "**********"
click at [568, 117] on button at bounding box center [562, 115] width 16 height 16
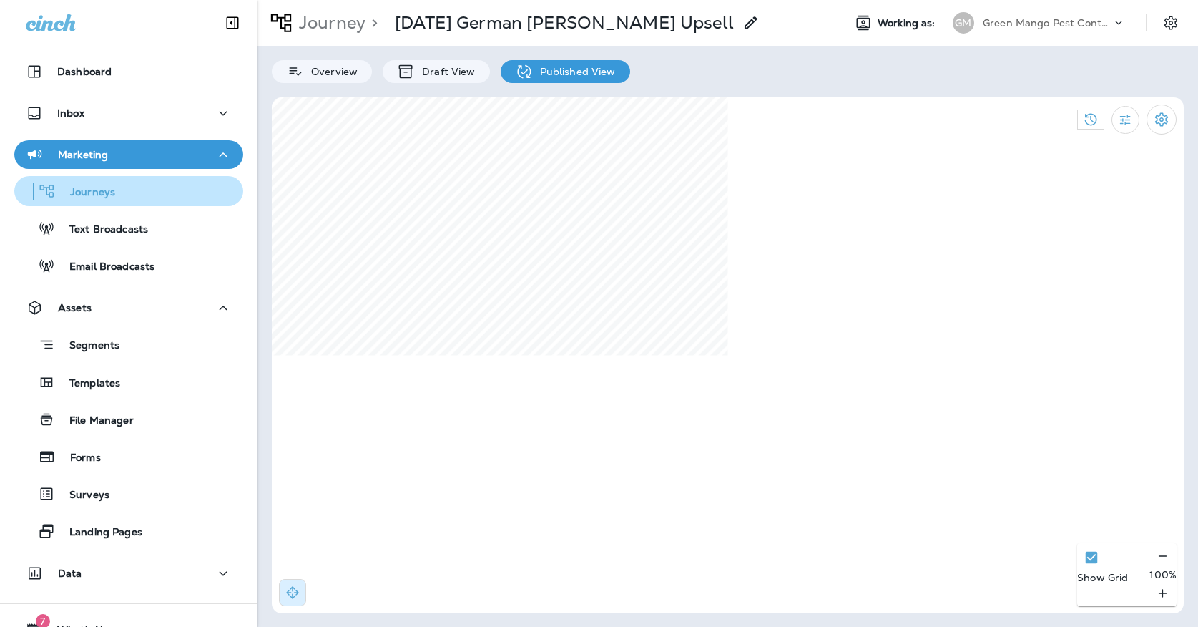
click at [213, 185] on div "Journeys" at bounding box center [128, 190] width 217 height 21
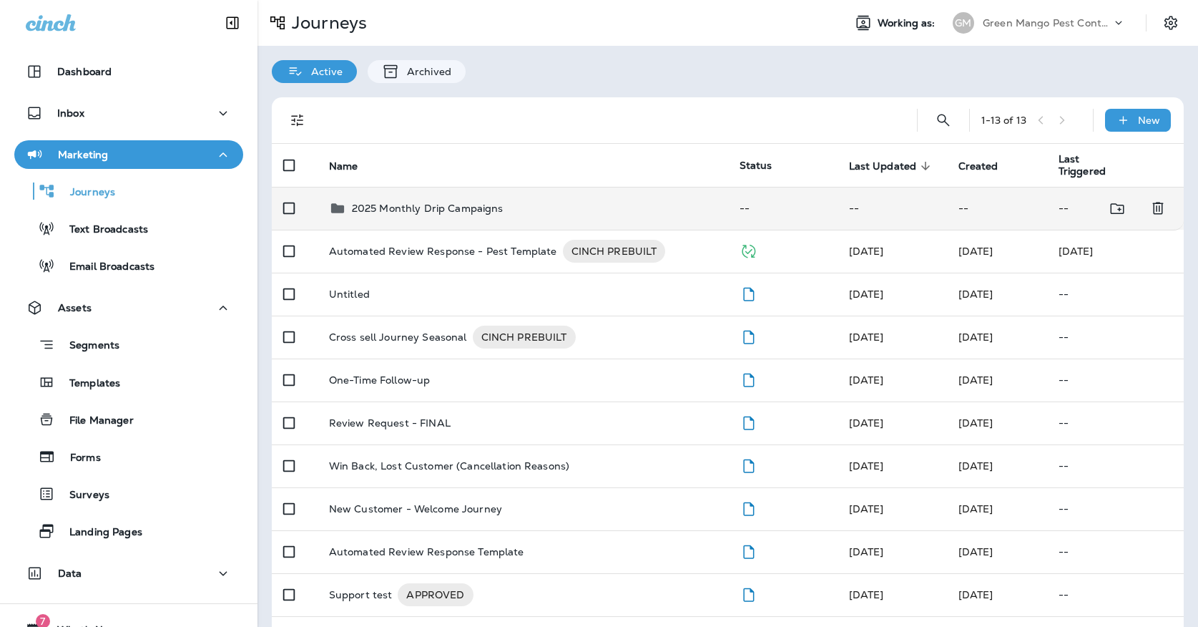
click at [511, 200] on div "2025 Monthly Drip Campaigns" at bounding box center [523, 208] width 388 height 17
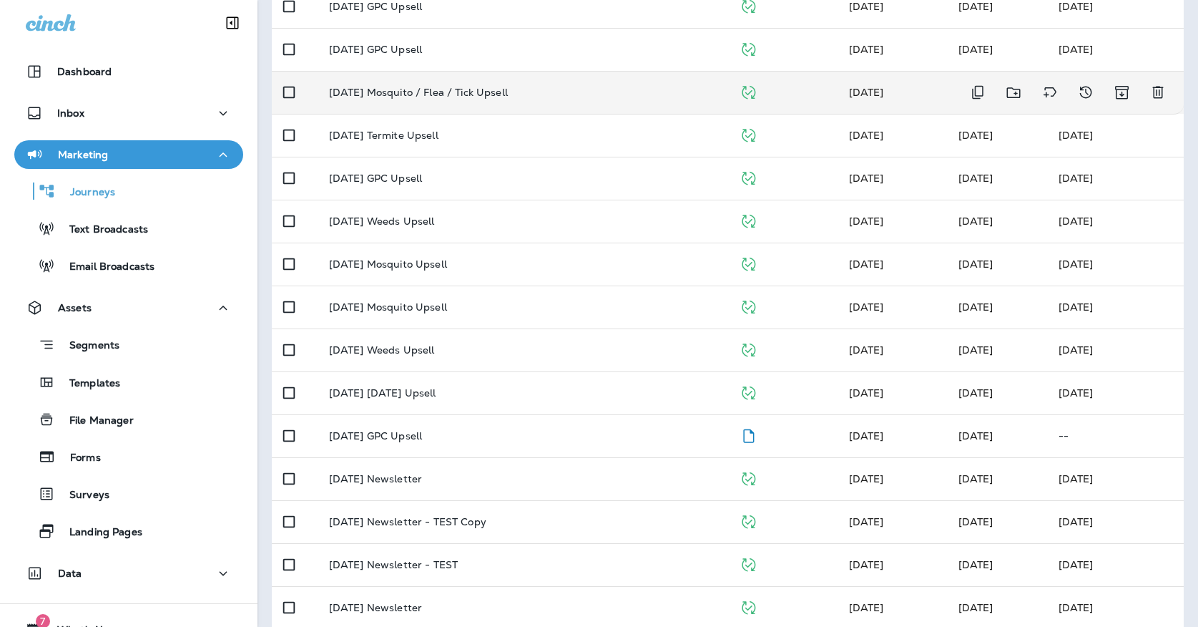
scroll to position [381, 0]
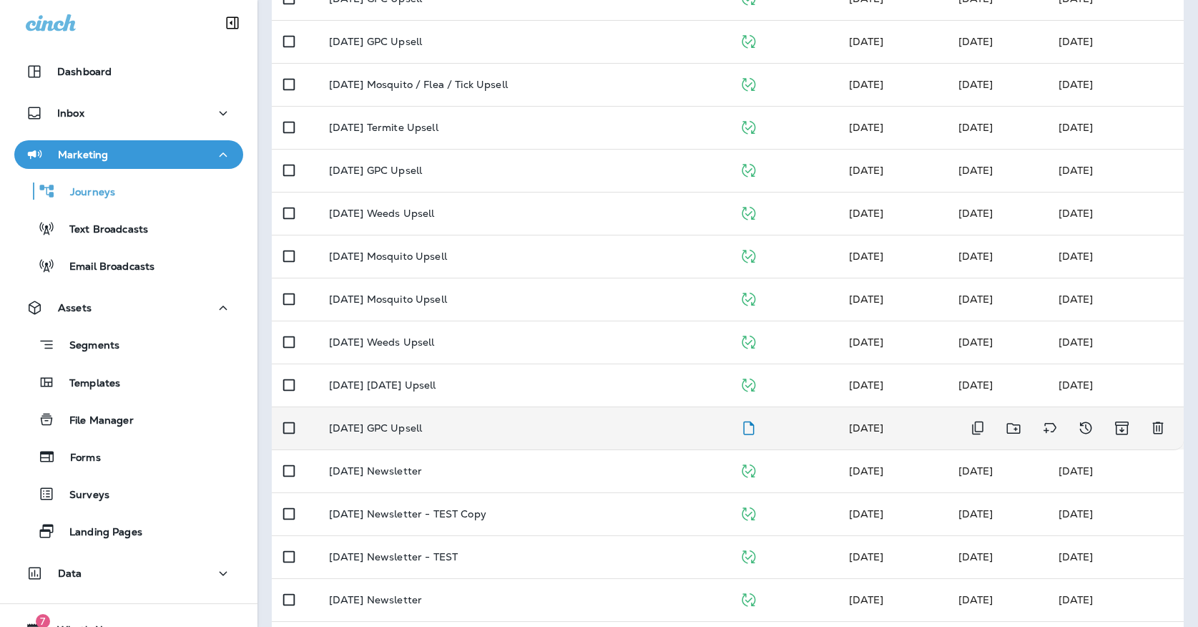
click at [506, 422] on div "October '25 GPC Upsell" at bounding box center [523, 427] width 388 height 11
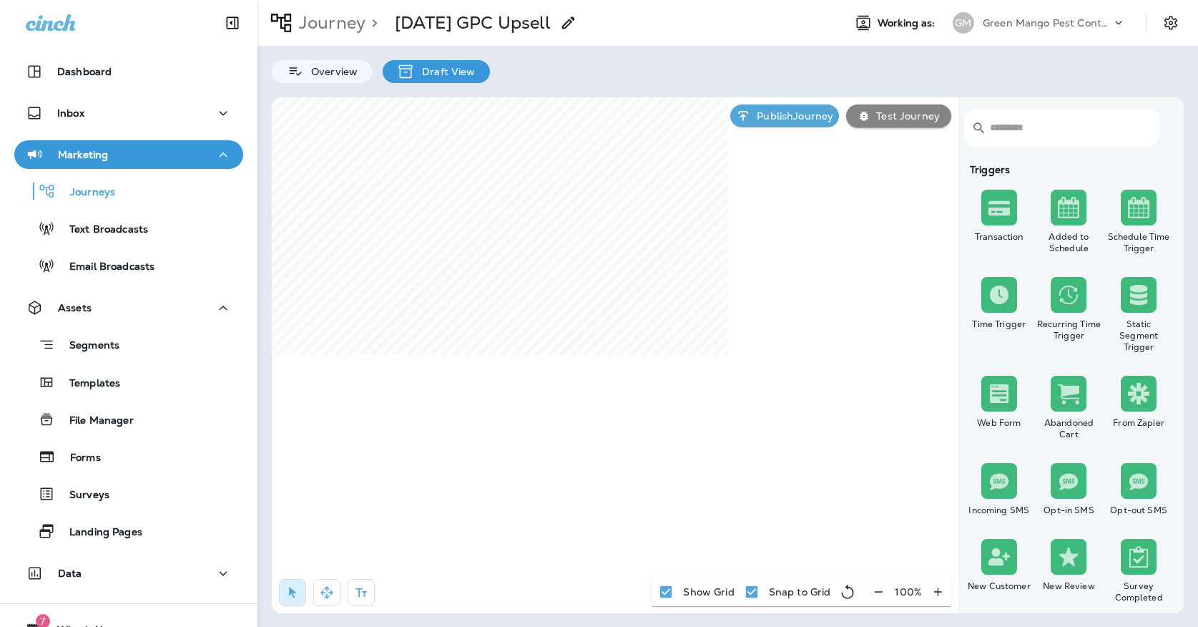
select select "*****"
select select "********"
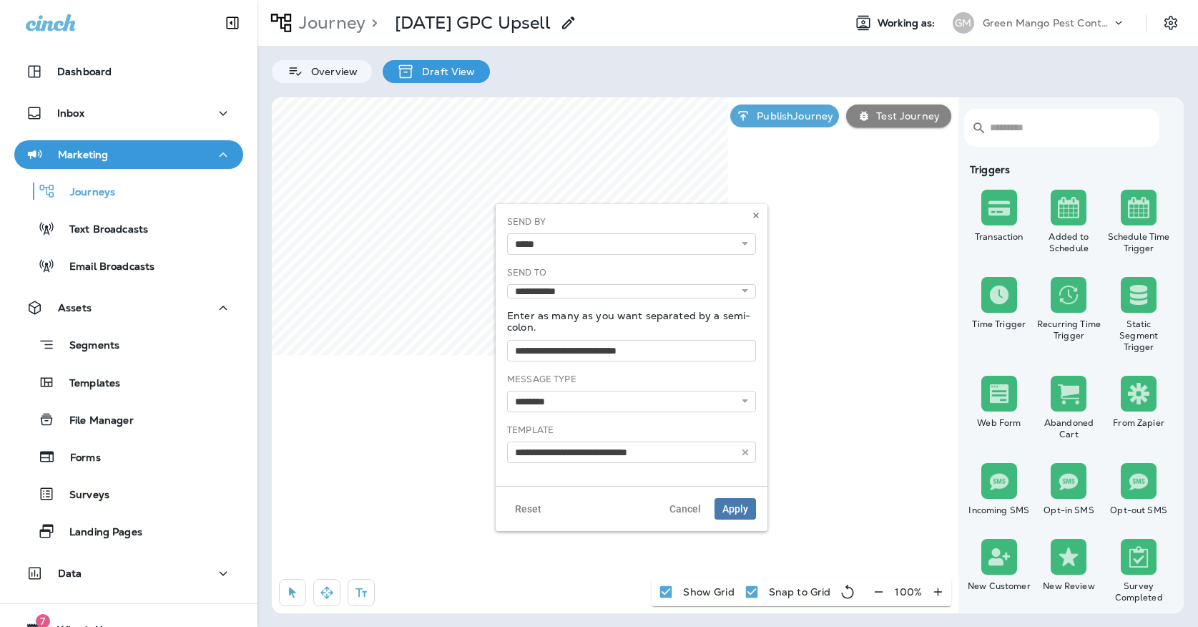
type input "**********"
click at [755, 216] on use at bounding box center [755, 215] width 5 height 6
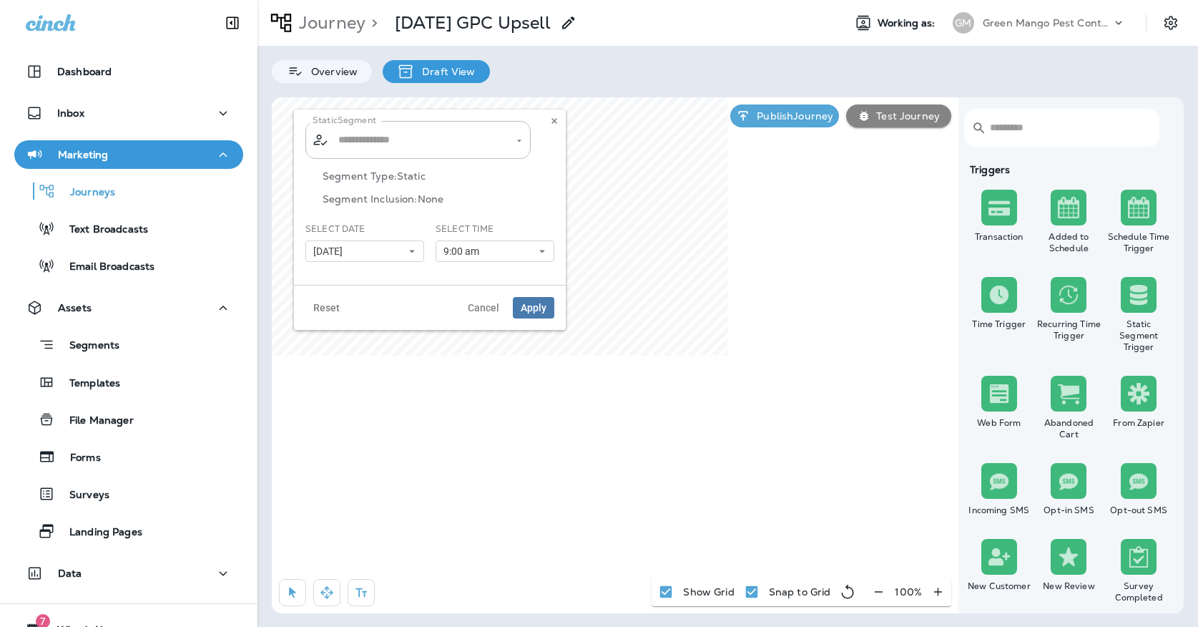
click at [383, 245] on button "[DATE]" at bounding box center [364, 250] width 119 height 21
type input "**********"
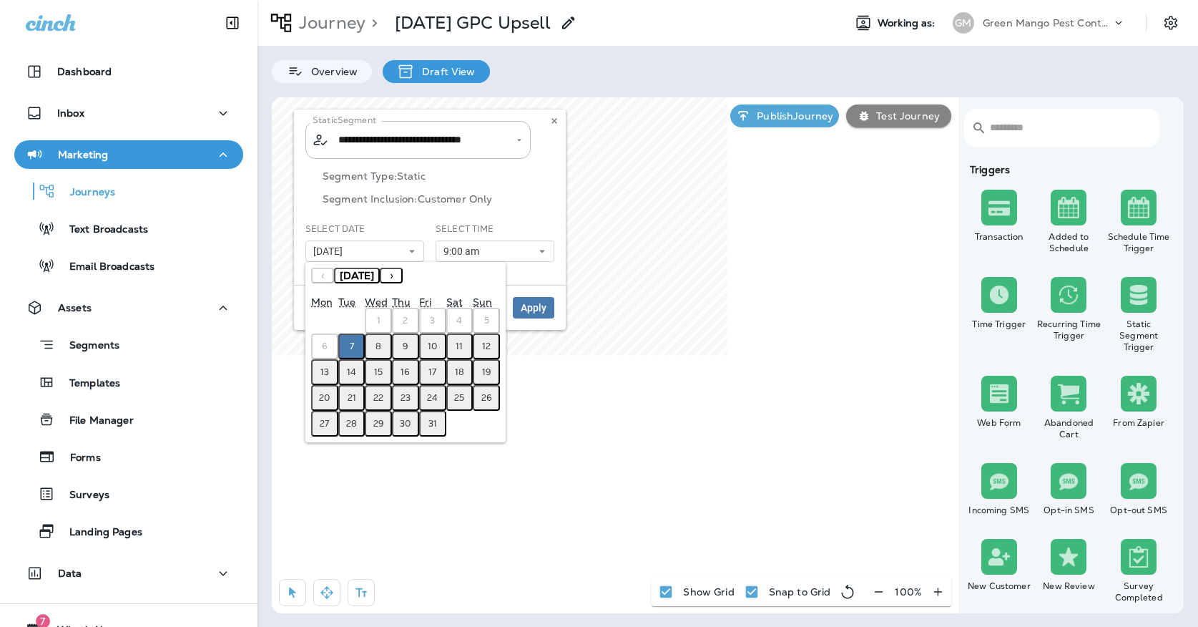
click at [380, 345] on abbr "8" at bounding box center [378, 345] width 6 height 11
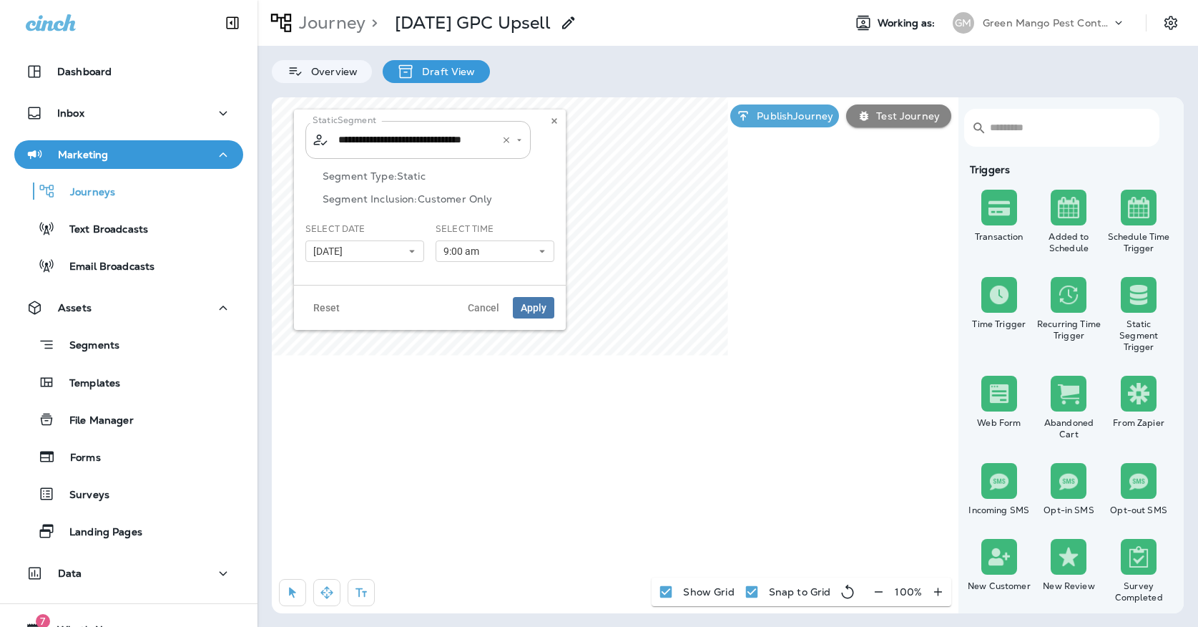
click at [432, 147] on input "**********" at bounding box center [409, 139] width 149 height 25
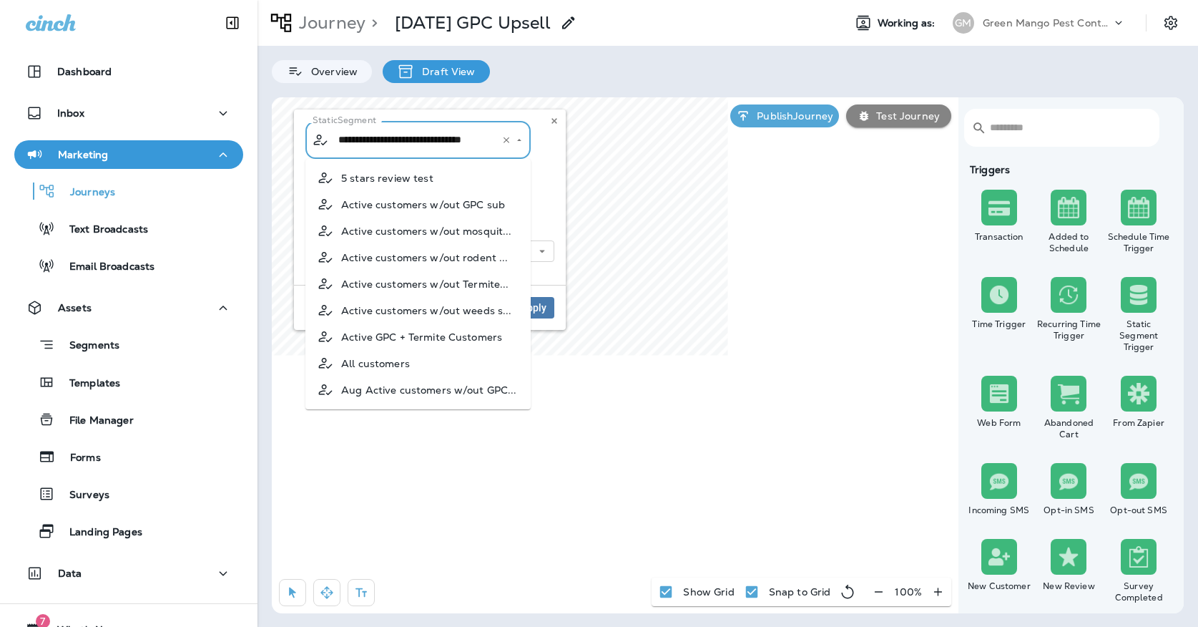
scroll to position [972, 0]
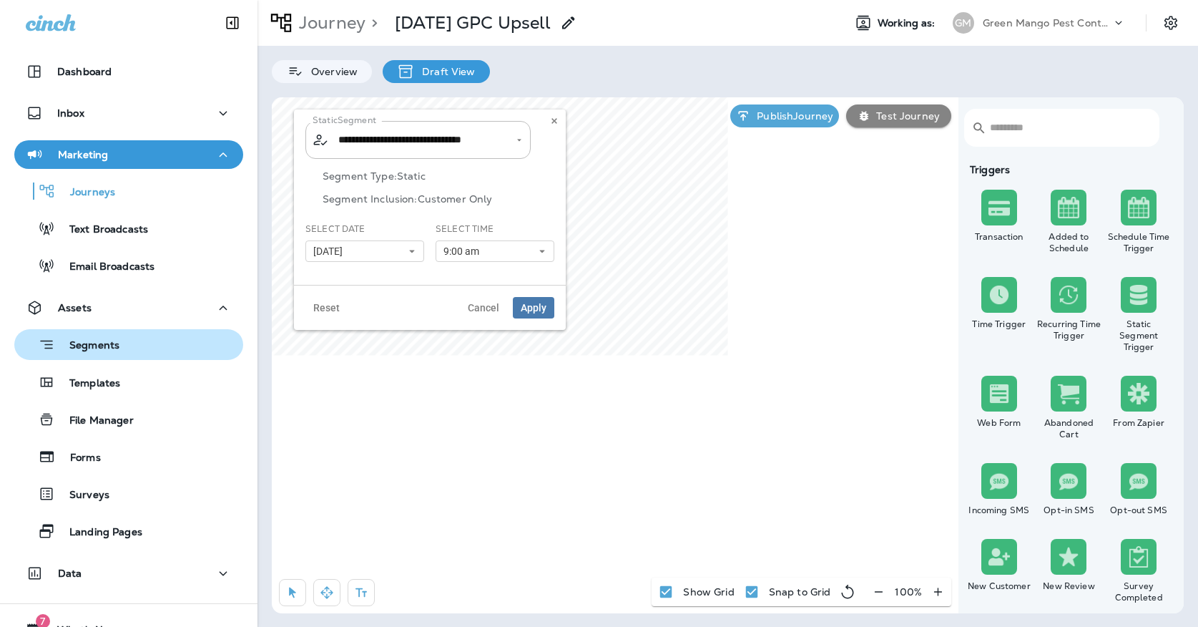
click at [190, 344] on div "Segments" at bounding box center [128, 344] width 217 height 22
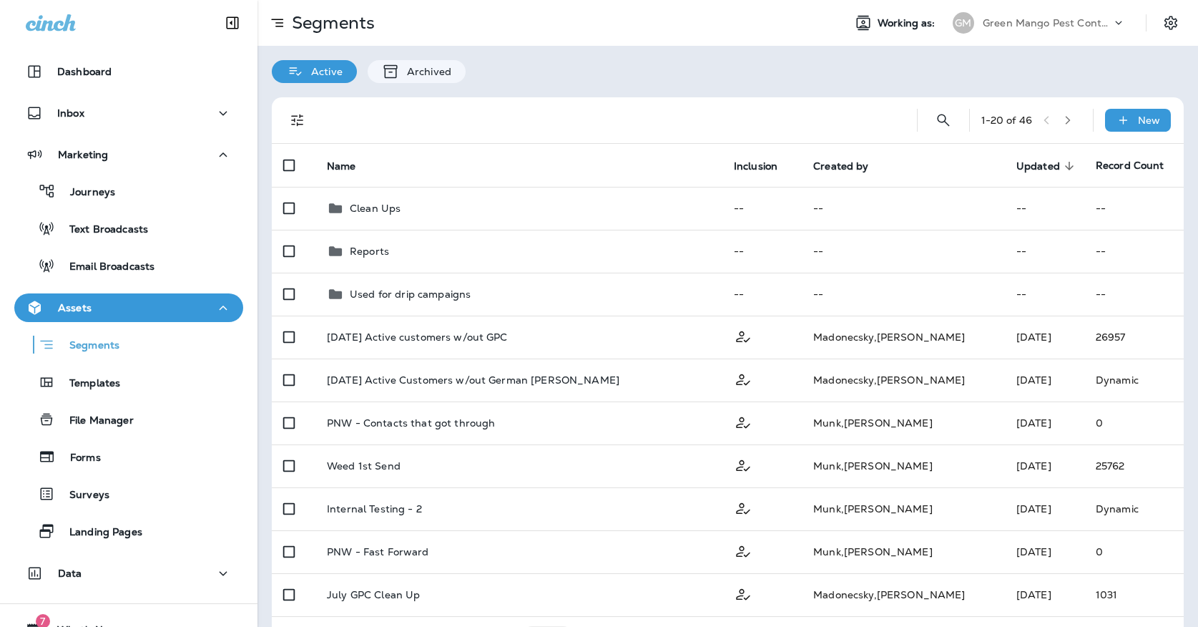
scroll to position [1, 0]
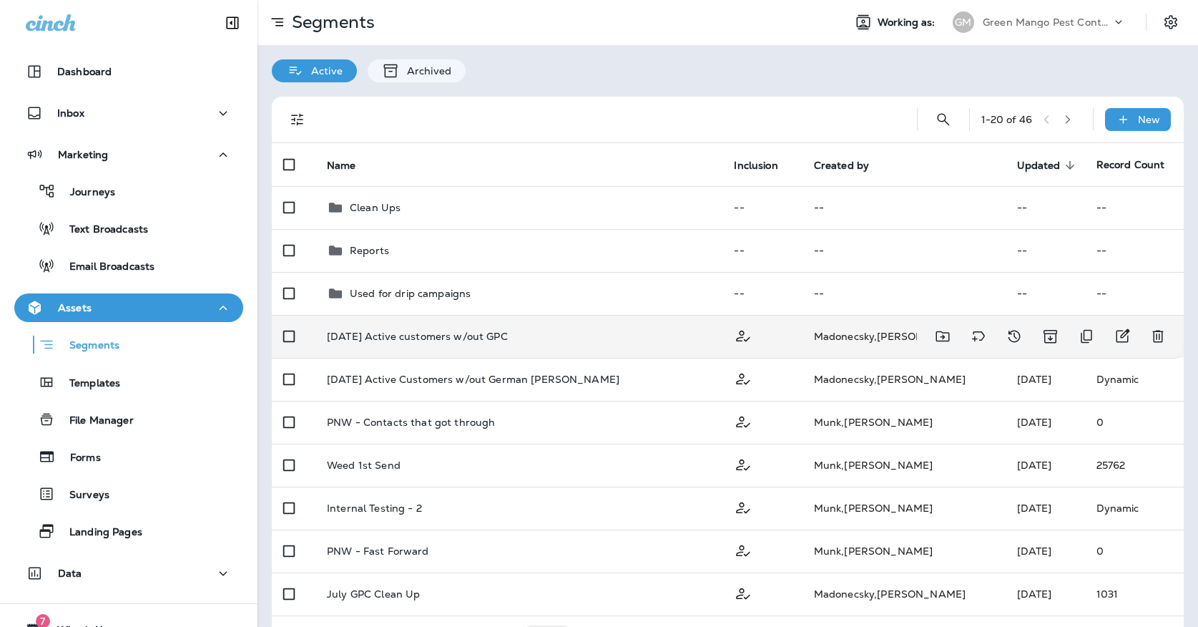
click at [531, 343] on td "[DATE] Active customers w/out GPC" at bounding box center [518, 336] width 407 height 43
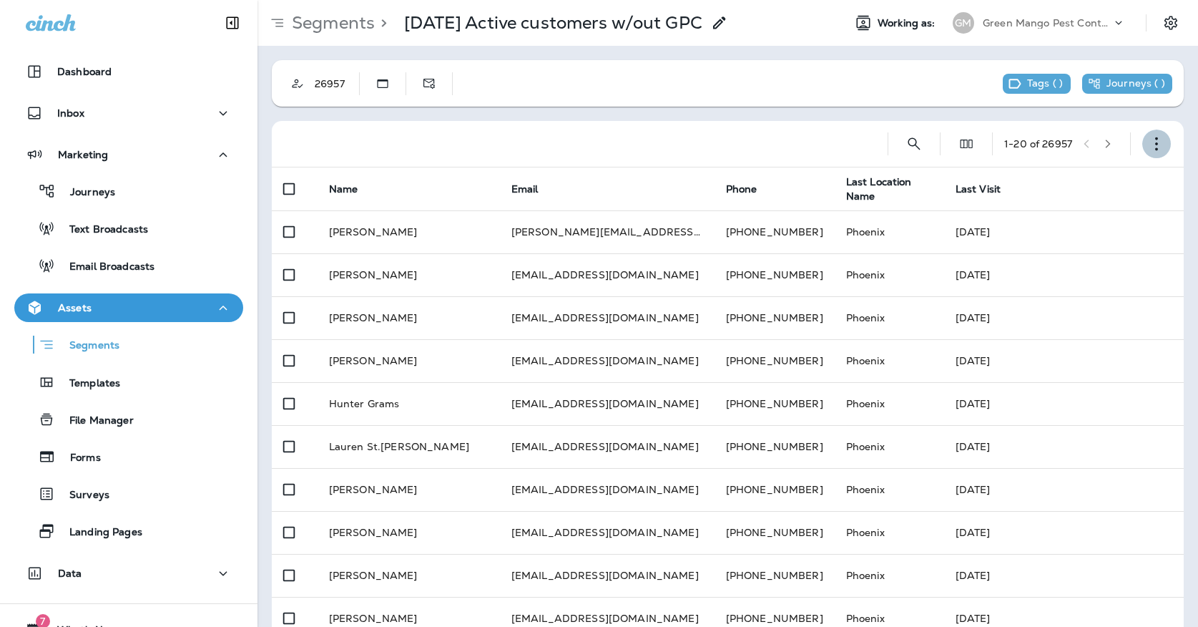
click at [1161, 129] on button "button" at bounding box center [1156, 143] width 29 height 29
click at [1083, 180] on p "Edit Segment" at bounding box center [1062, 180] width 74 height 11
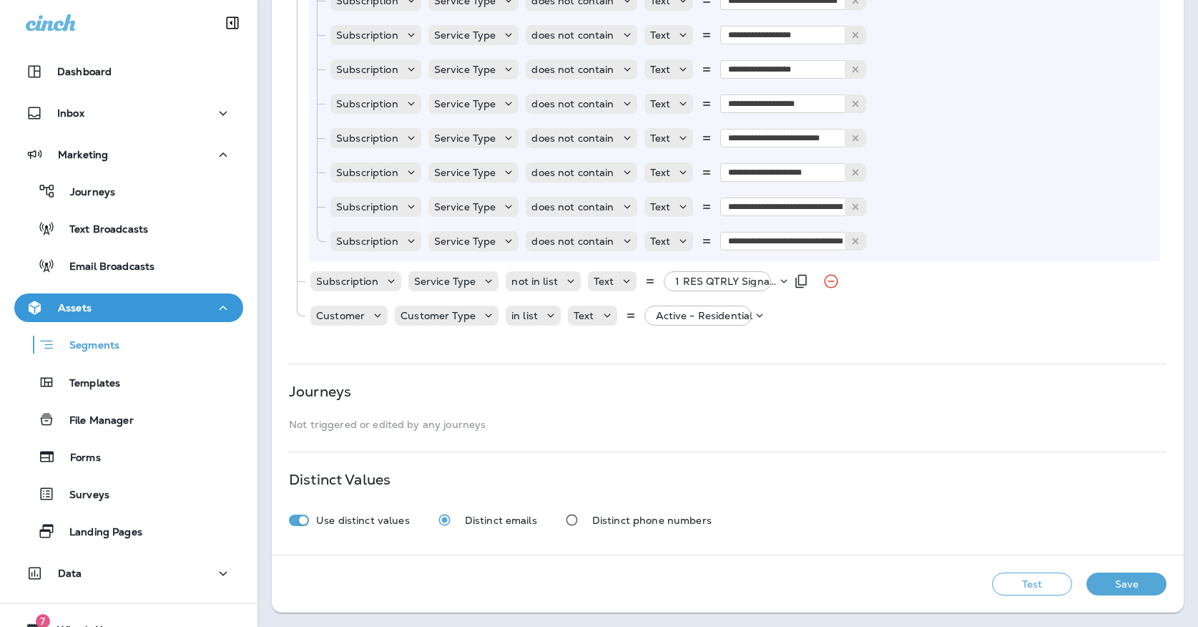
scroll to position [2482, 0]
click at [704, 282] on p "1 RES QTRLY Signature, +58 more" at bounding box center [726, 280] width 102 height 11
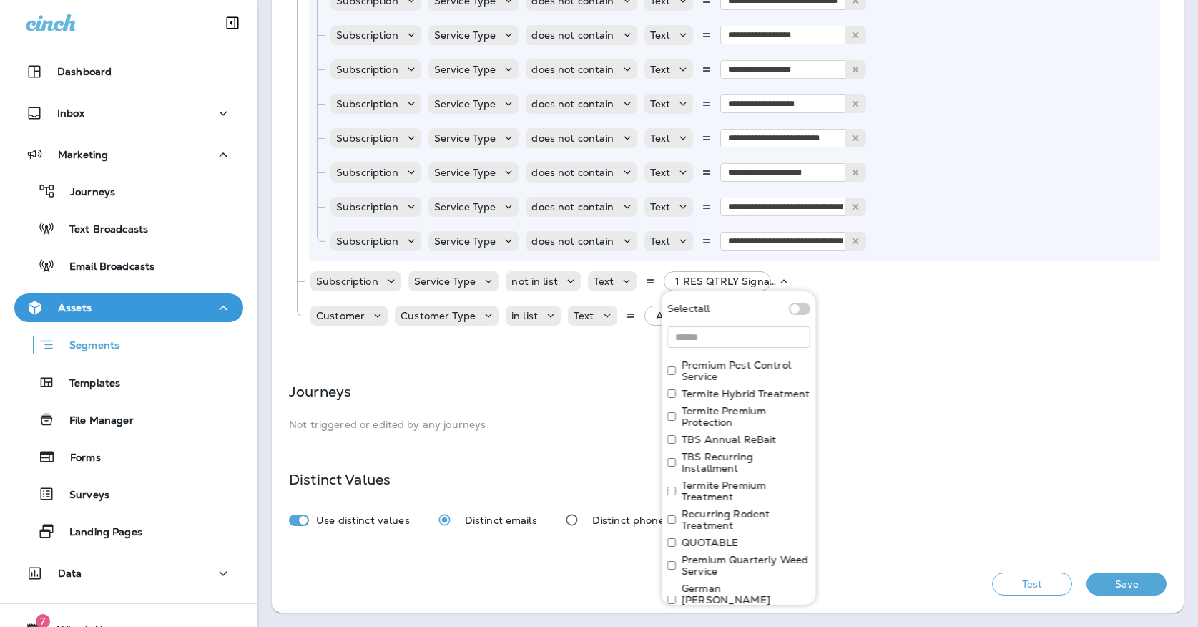
scroll to position [0, 0]
click at [524, 396] on div "Journeys" at bounding box center [728, 390] width 878 height 11
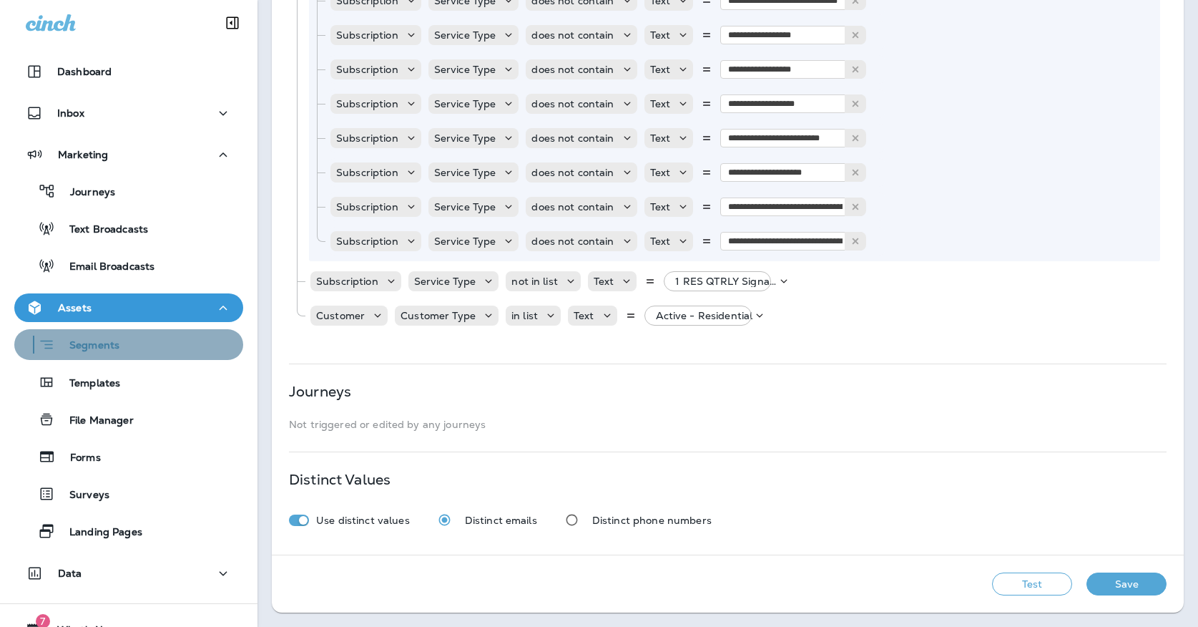
click at [183, 347] on div "Segments" at bounding box center [128, 344] width 217 height 22
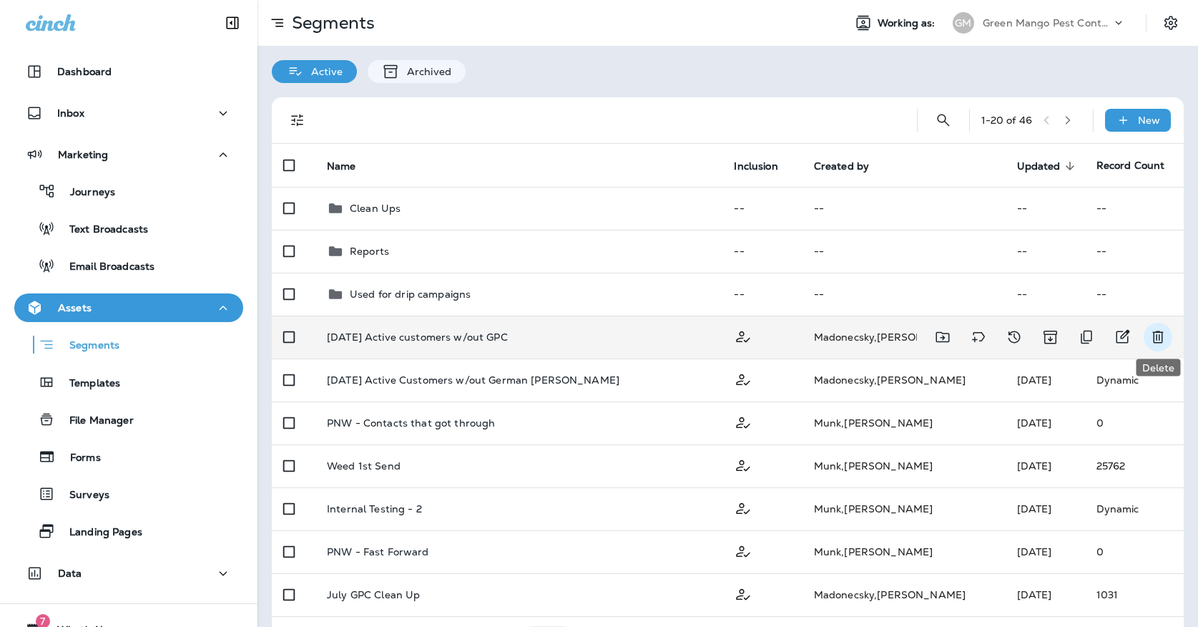
click at [1151, 333] on icon "Delete" at bounding box center [1157, 336] width 17 height 17
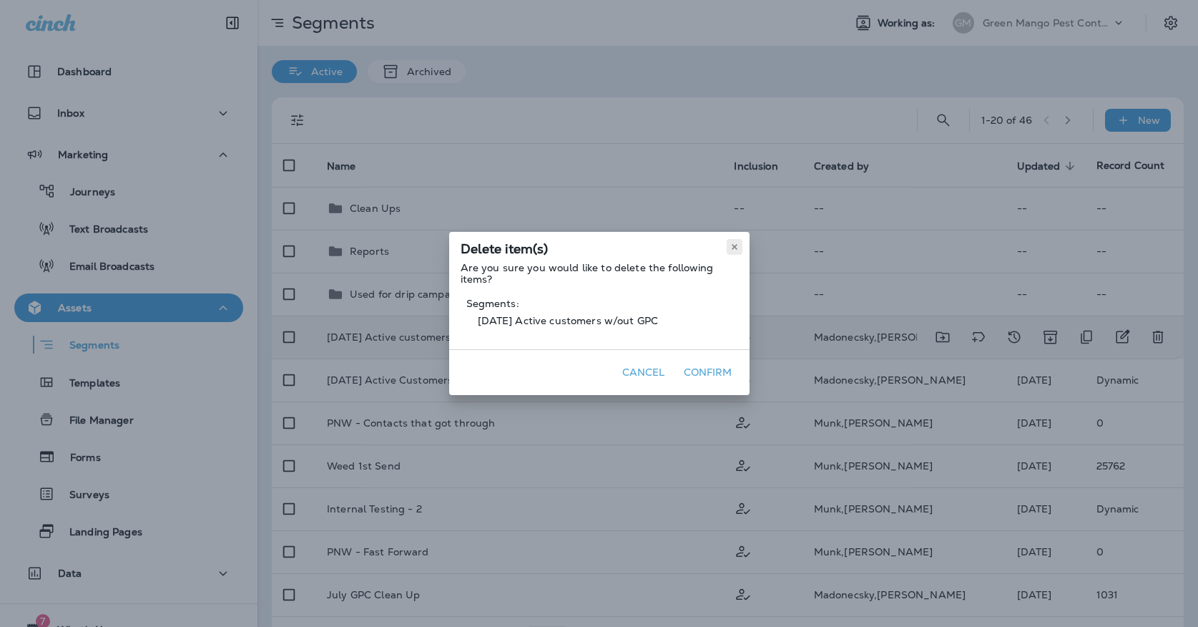
click at [735, 245] on icon at bounding box center [734, 246] width 9 height 9
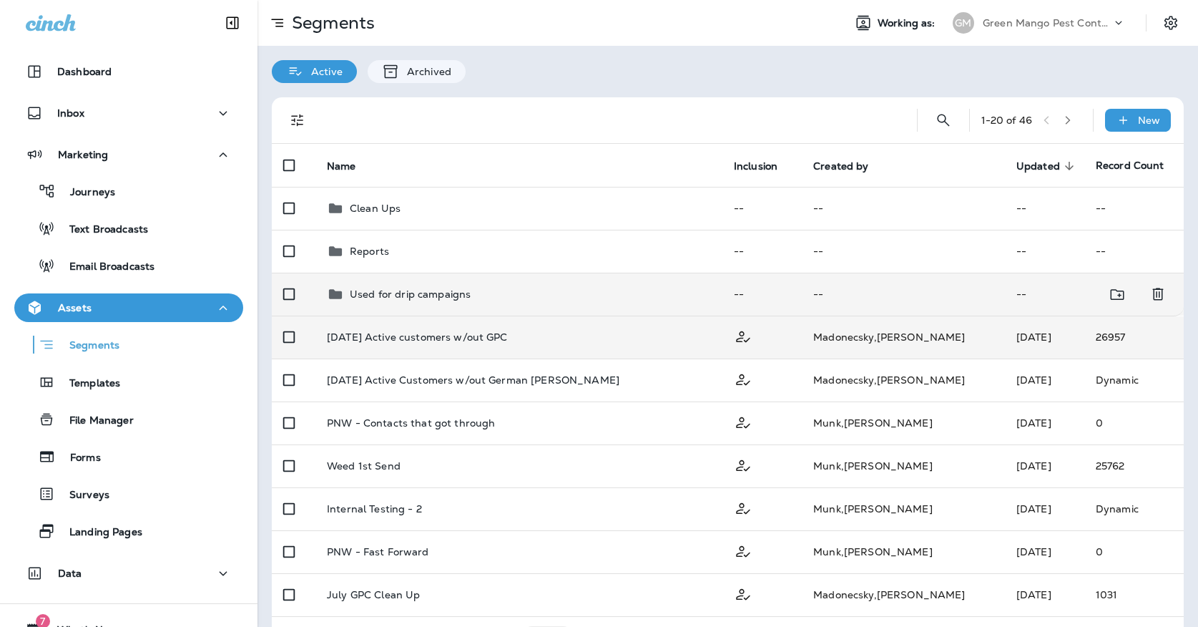
click at [610, 291] on div "Used for drip campaigns" at bounding box center [519, 293] width 384 height 17
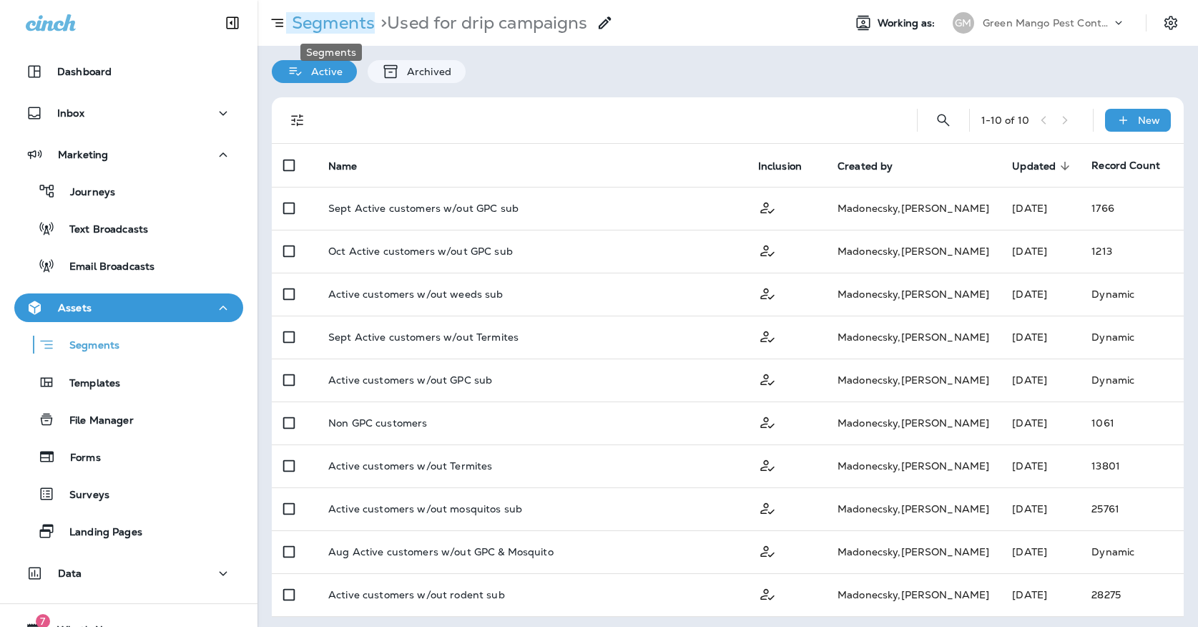
click at [366, 30] on p "Segments" at bounding box center [330, 22] width 89 height 21
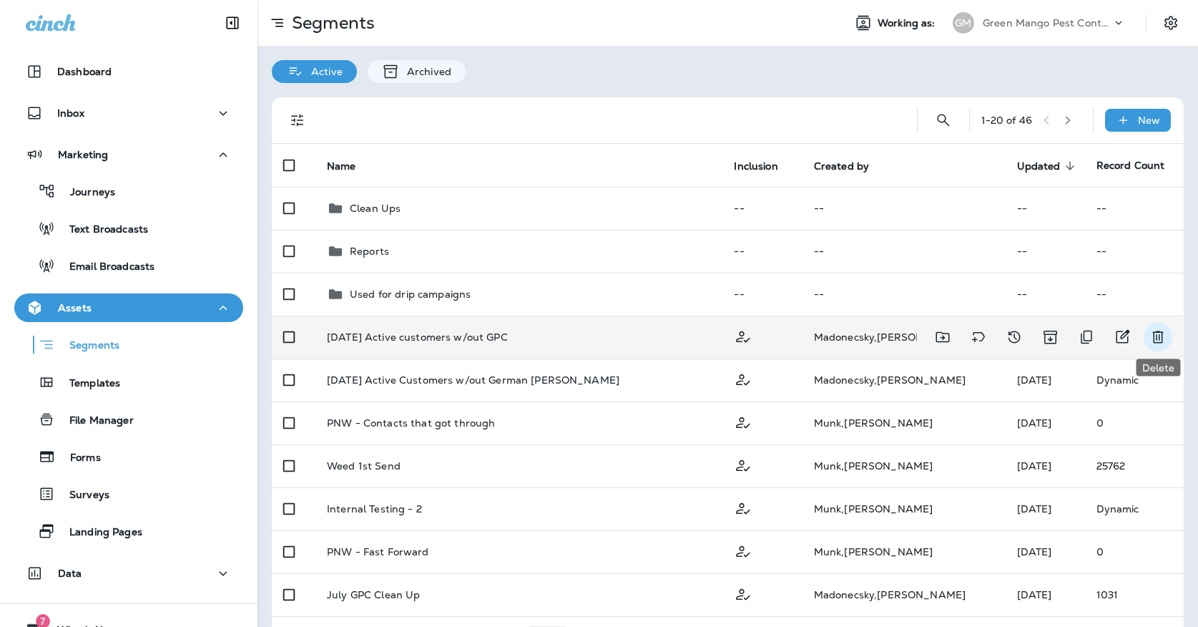
click at [1151, 333] on icon "Delete" at bounding box center [1157, 336] width 17 height 17
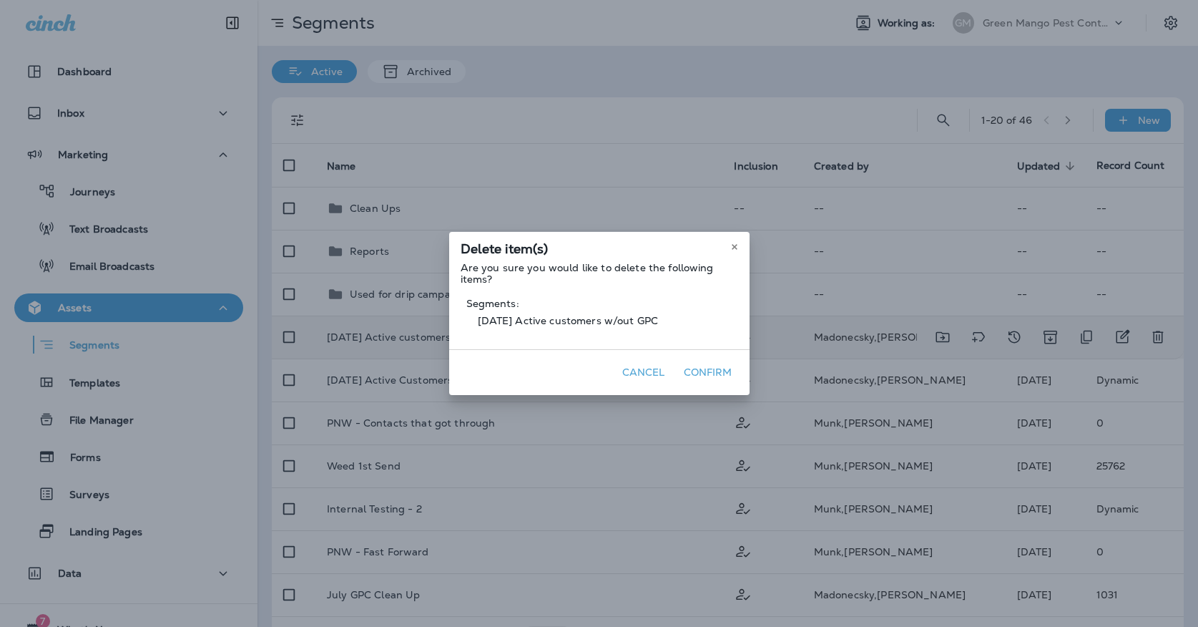
click at [709, 373] on button "Confirm" at bounding box center [708, 372] width 60 height 22
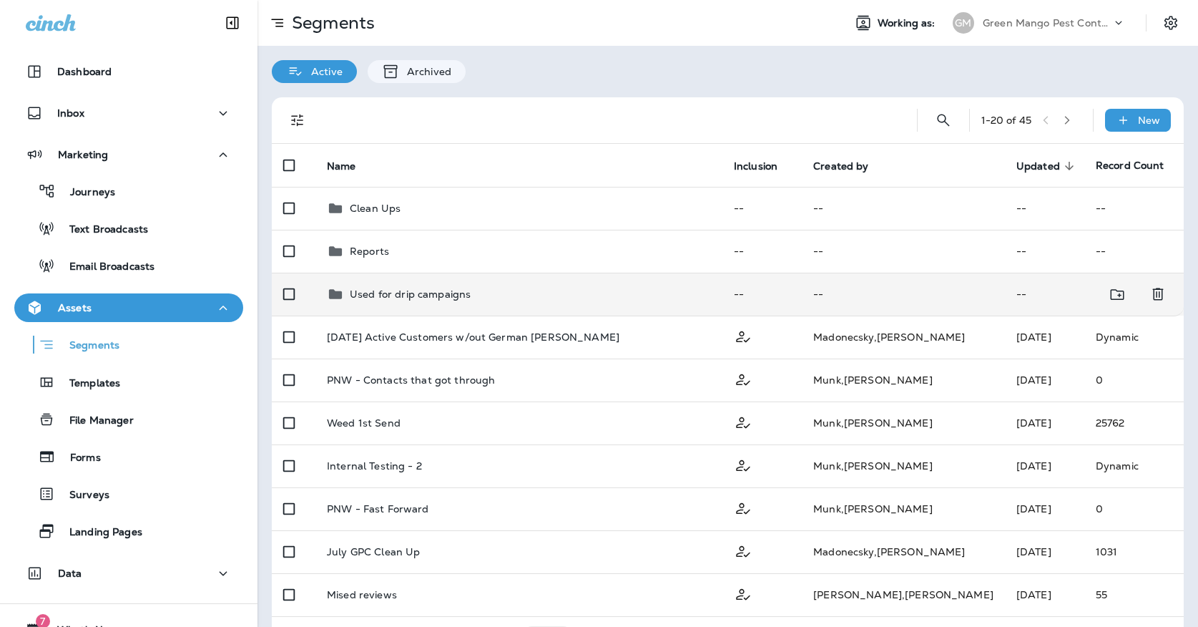
click at [592, 272] on td "Used for drip campaigns" at bounding box center [518, 293] width 407 height 43
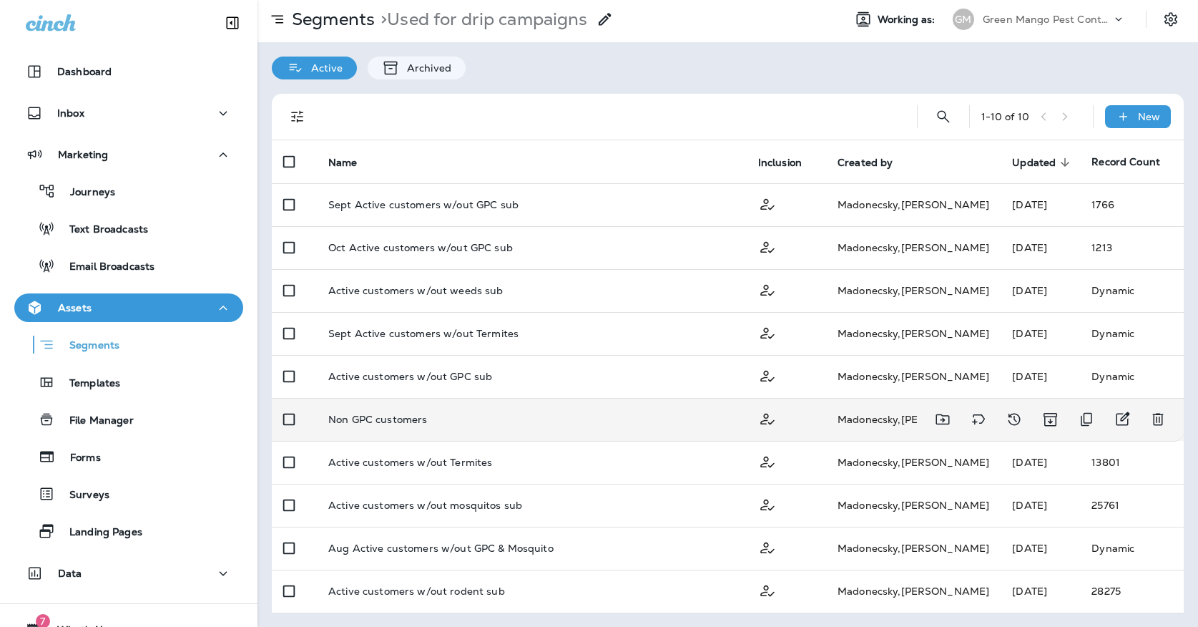
scroll to position [1, 0]
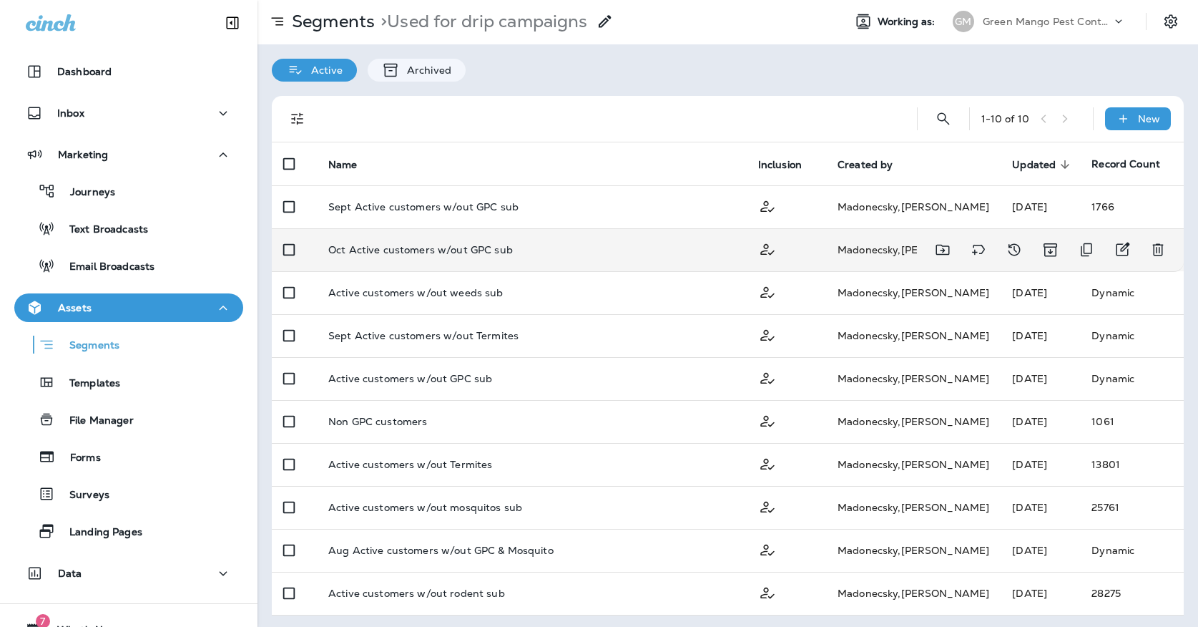
click at [702, 240] on td "Oct Active customers w/out GPC sub" at bounding box center [532, 249] width 430 height 43
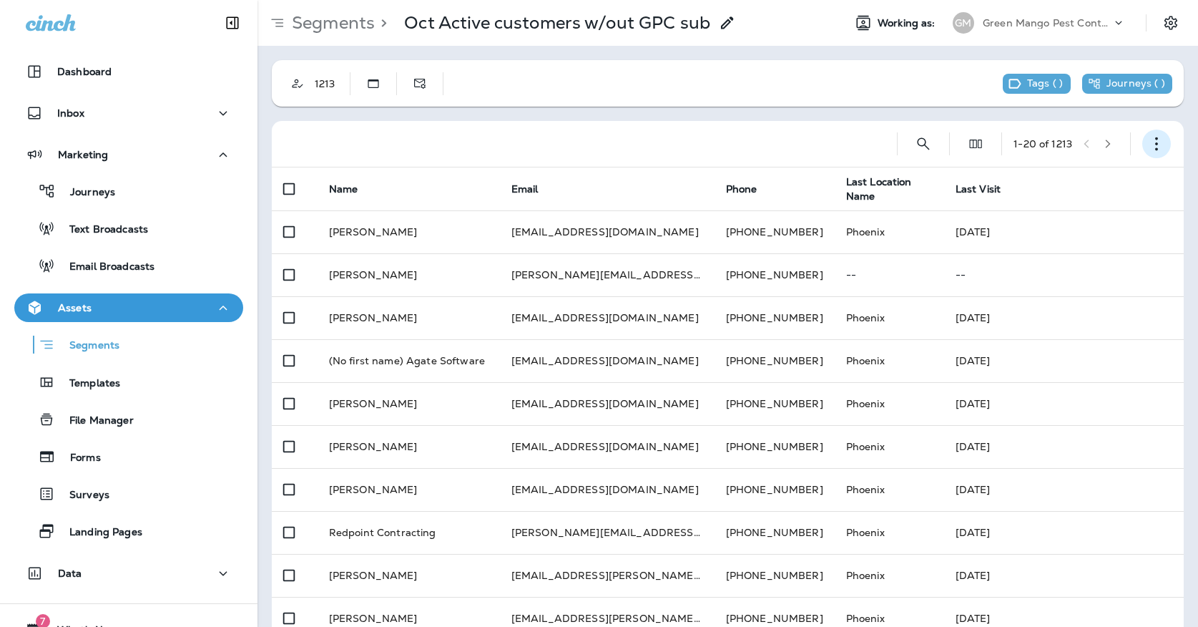
click at [1154, 142] on icon "button" at bounding box center [1156, 144] width 14 height 14
click at [1101, 175] on button "Edit Segment" at bounding box center [1085, 181] width 172 height 34
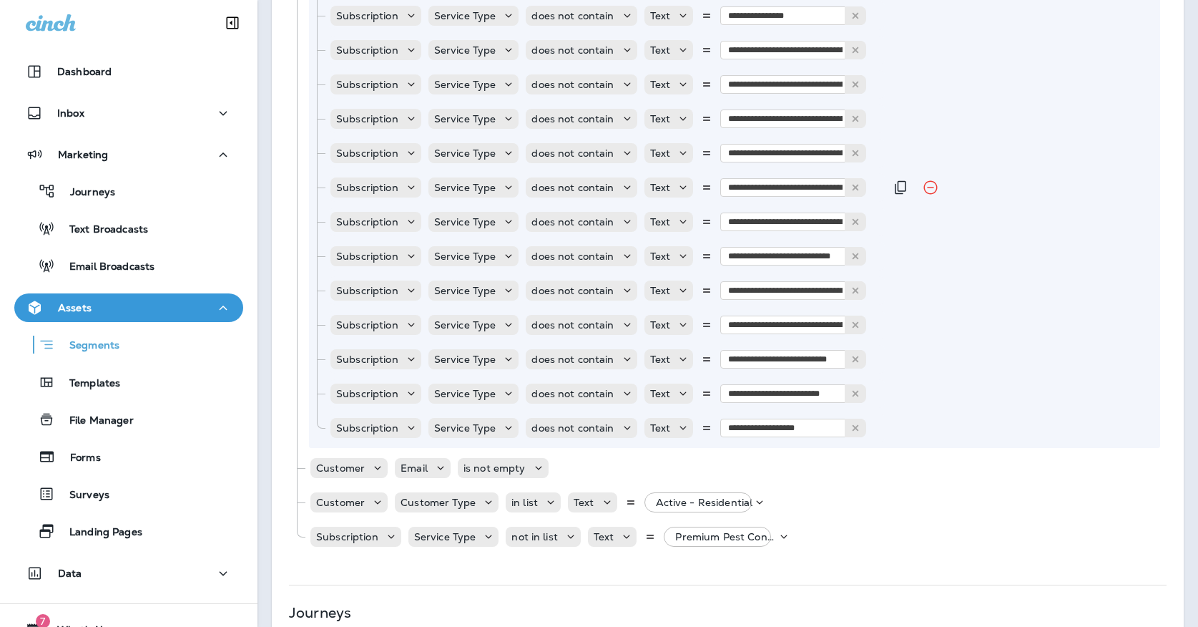
scroll to position [1698, 0]
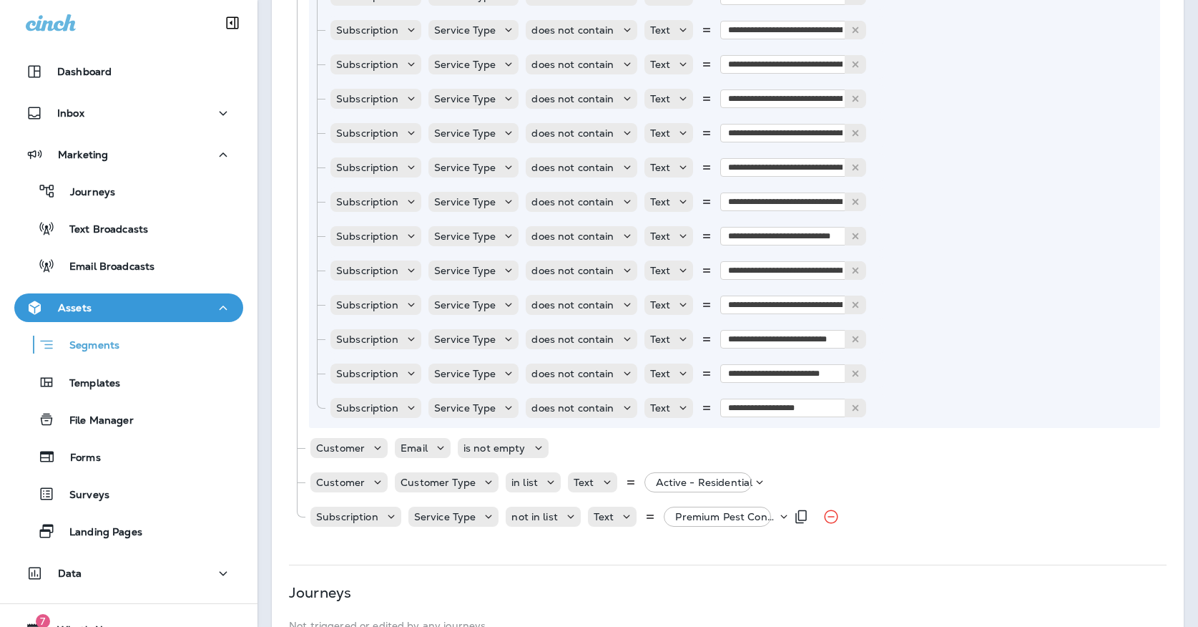
click at [711, 521] on p "Premium Pest Control Service, +1 more" at bounding box center [726, 516] width 102 height 11
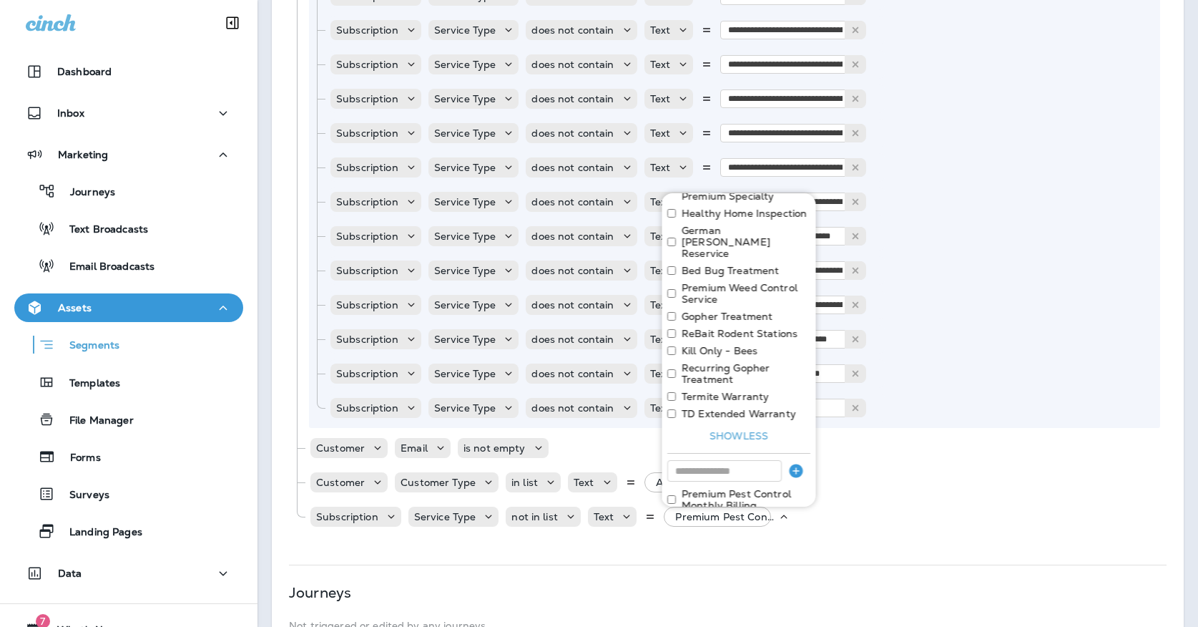
scroll to position [315, 0]
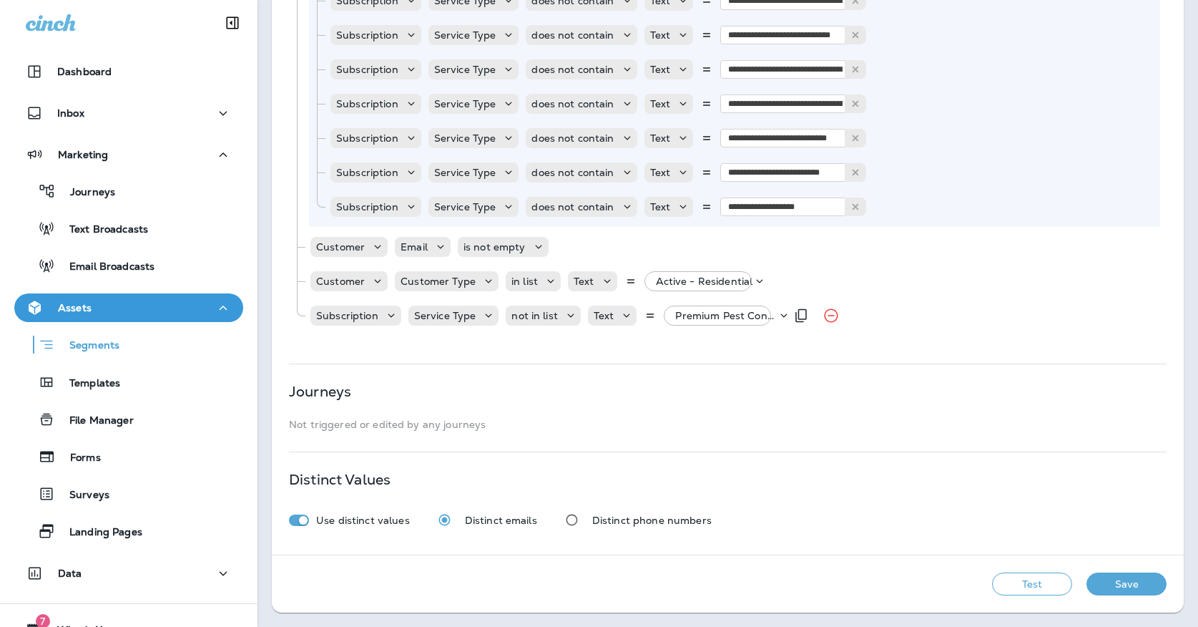
scroll to position [1899, 0]
click at [691, 315] on p "Premium Pest Control Service, +1 more" at bounding box center [726, 315] width 102 height 11
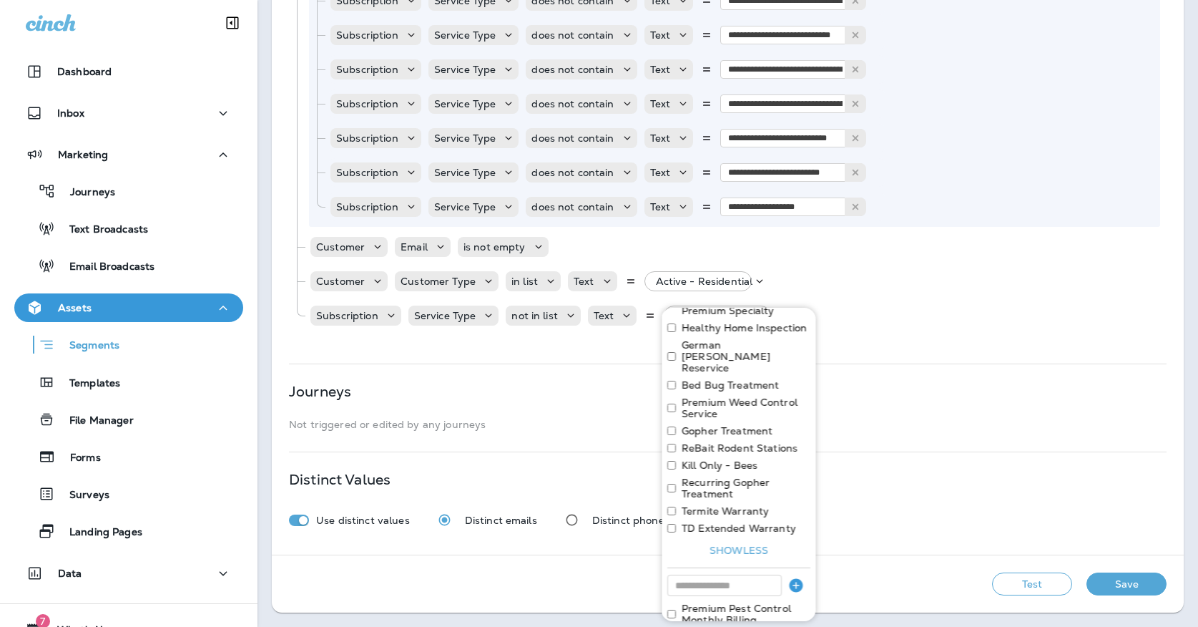
scroll to position [315, 0]
click at [539, 385] on div "Journeys" at bounding box center [728, 390] width 878 height 11
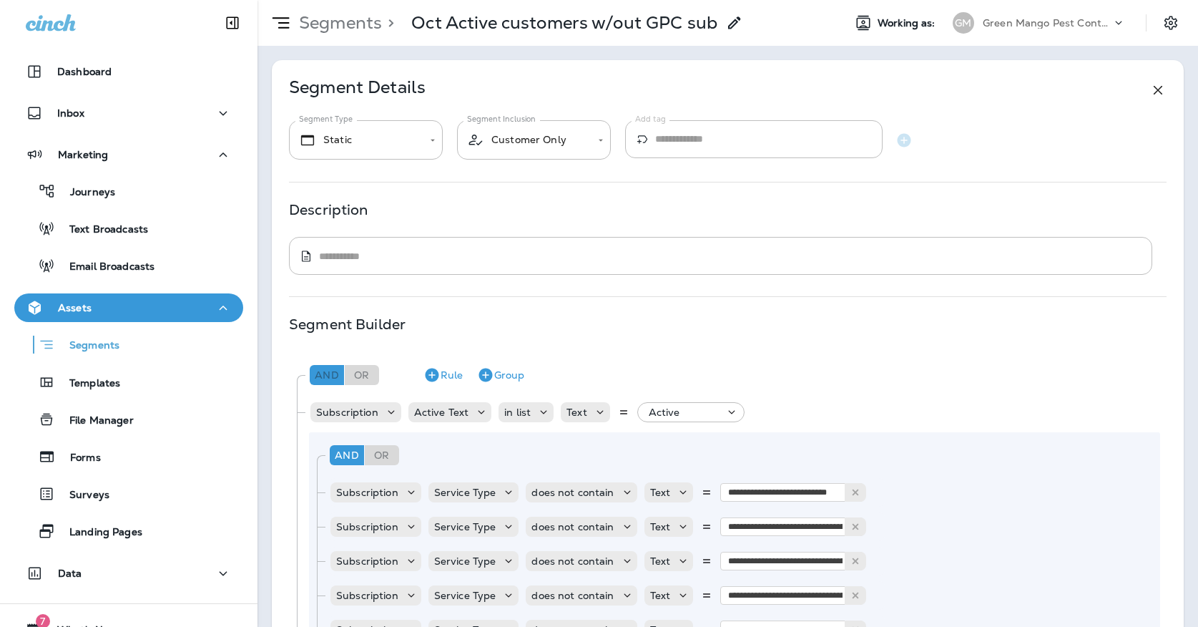
scroll to position [0, 0]
click at [149, 341] on div "Segments" at bounding box center [128, 344] width 217 height 22
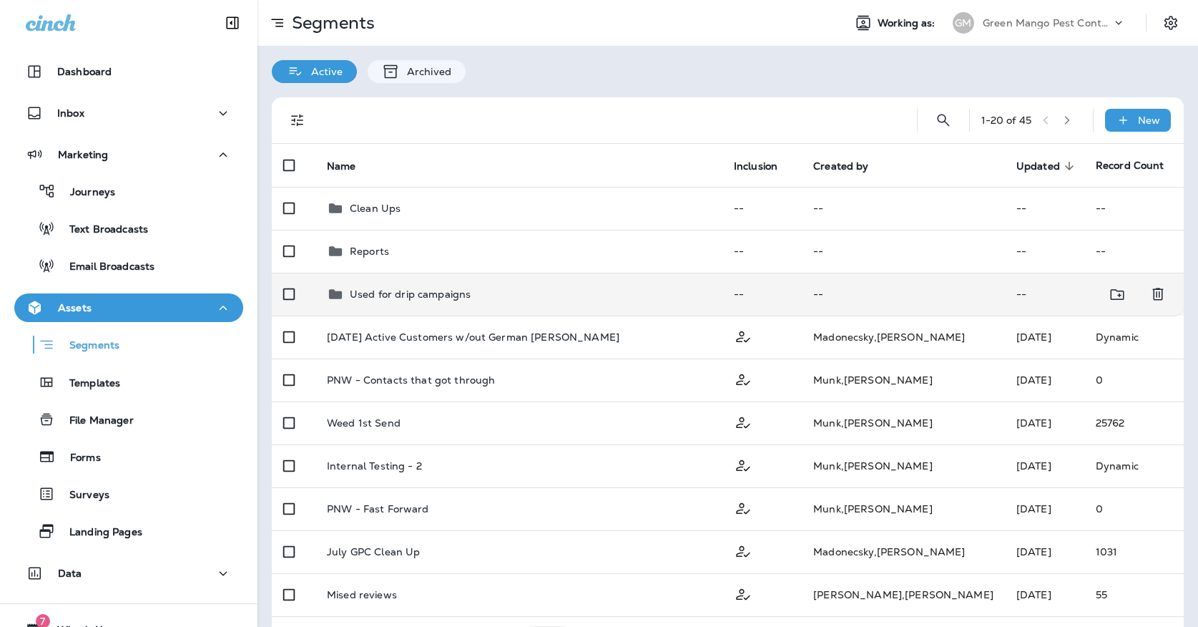
click at [404, 301] on td "Used for drip campaigns" at bounding box center [518, 293] width 407 height 43
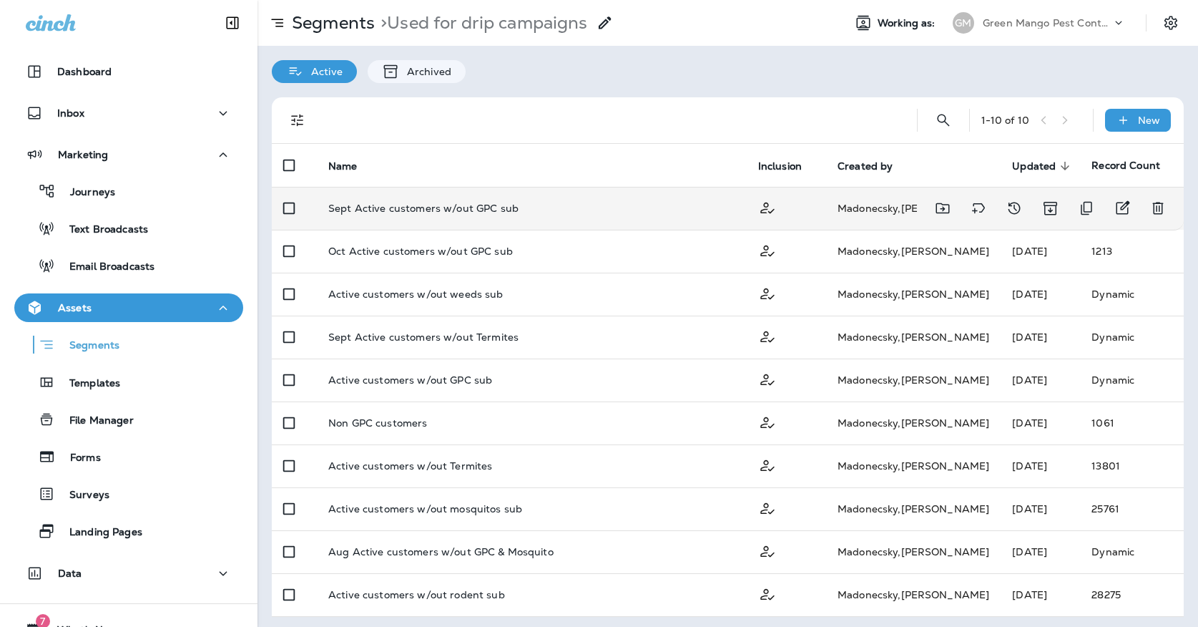
click at [467, 196] on td "Sept Active customers w/out GPC sub" at bounding box center [532, 208] width 430 height 43
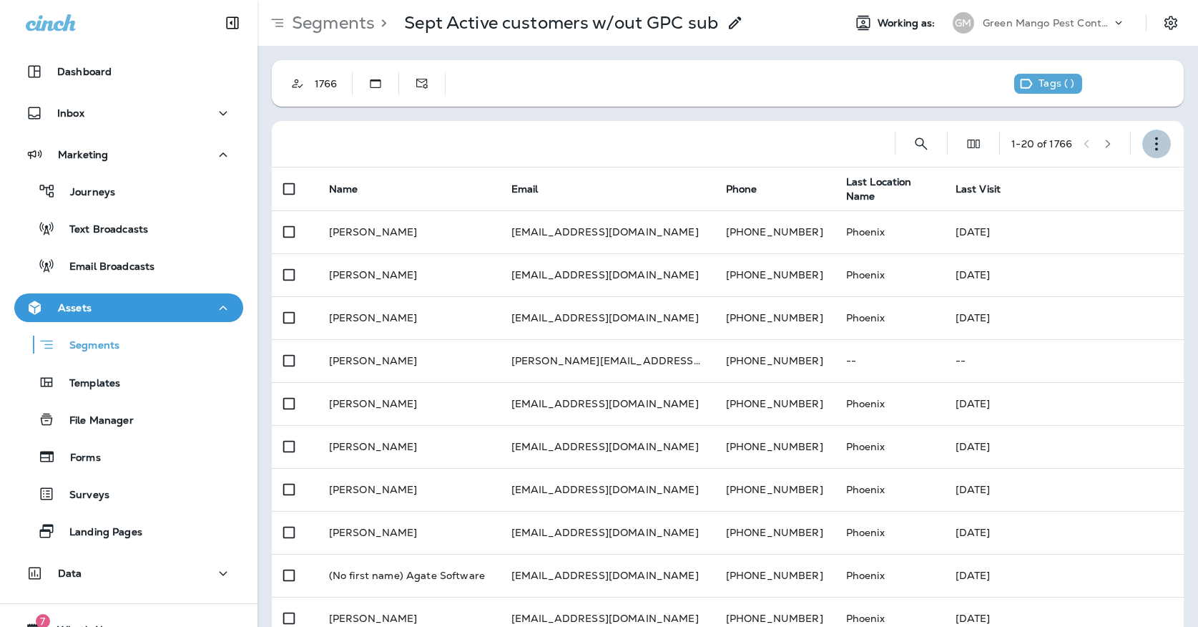
click at [1161, 139] on icon "button" at bounding box center [1156, 144] width 14 height 14
click at [1086, 173] on button "Edit Segment" at bounding box center [1085, 181] width 172 height 34
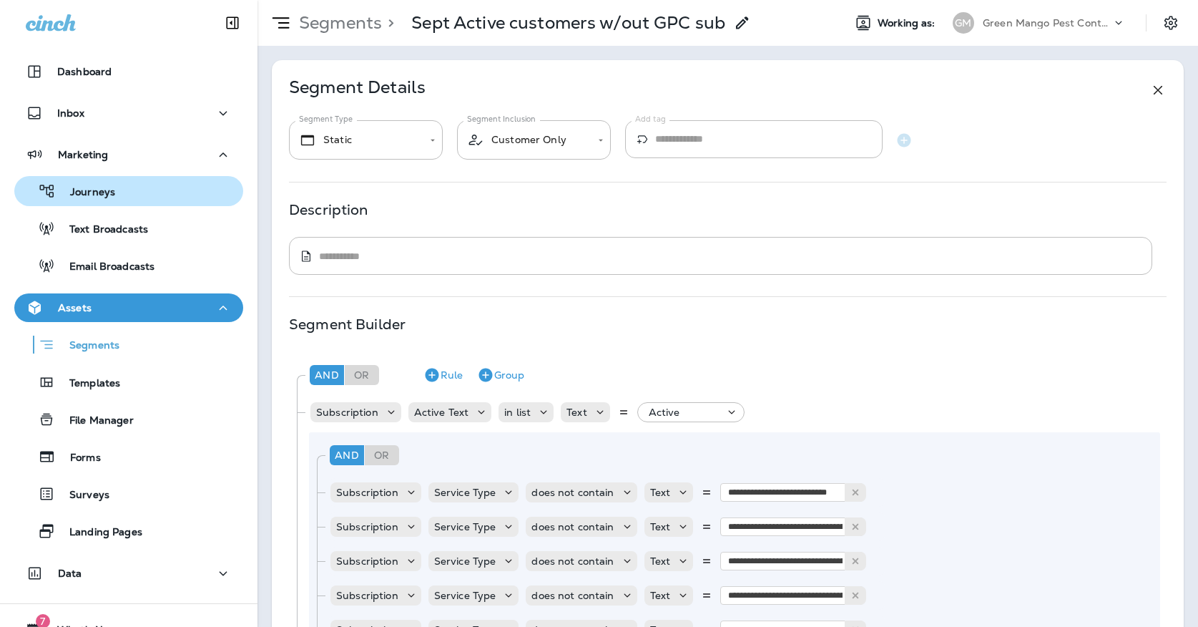
click at [129, 187] on div "Journeys" at bounding box center [128, 190] width 217 height 21
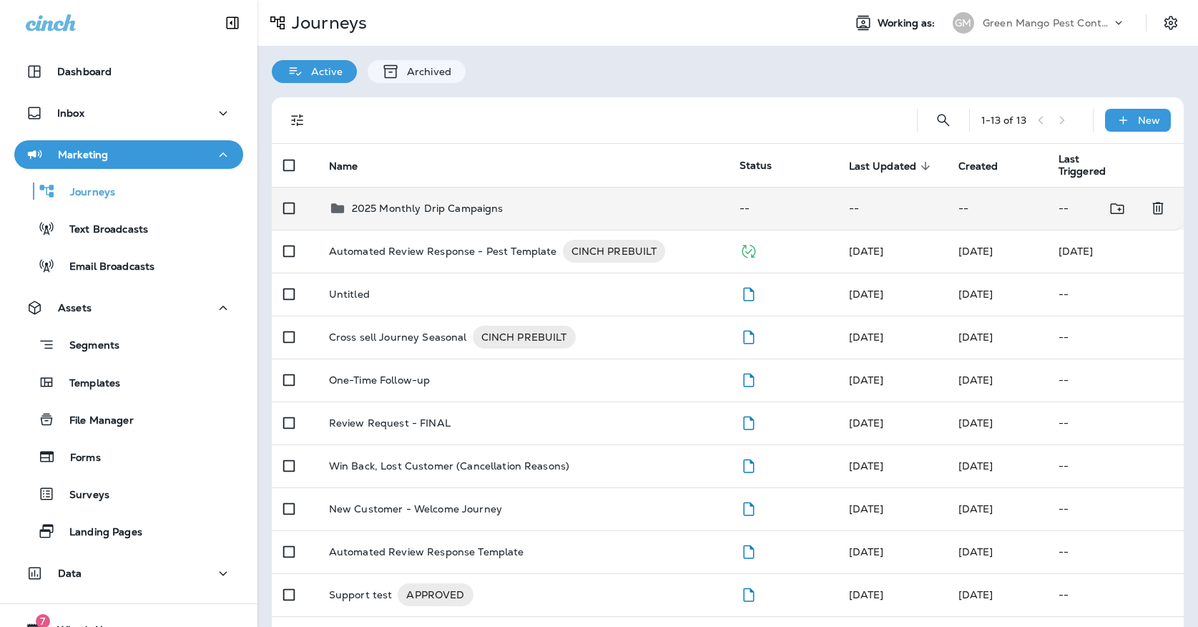
click at [418, 206] on p "2025 Monthly Drip Campaigns" at bounding box center [428, 207] width 152 height 11
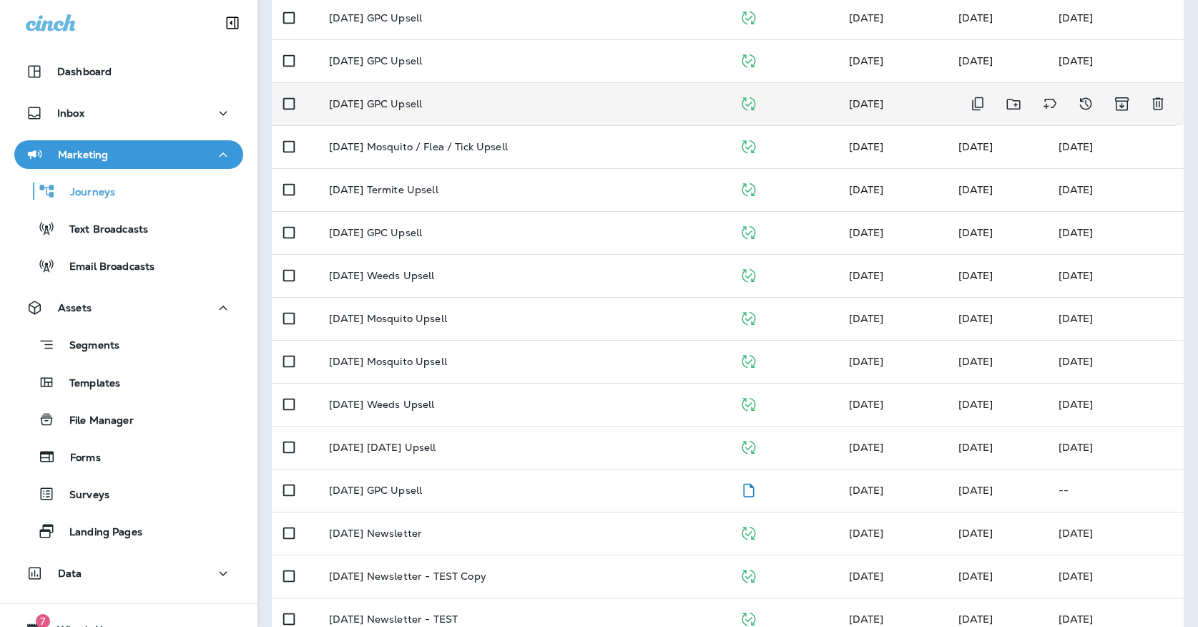
scroll to position [396, 0]
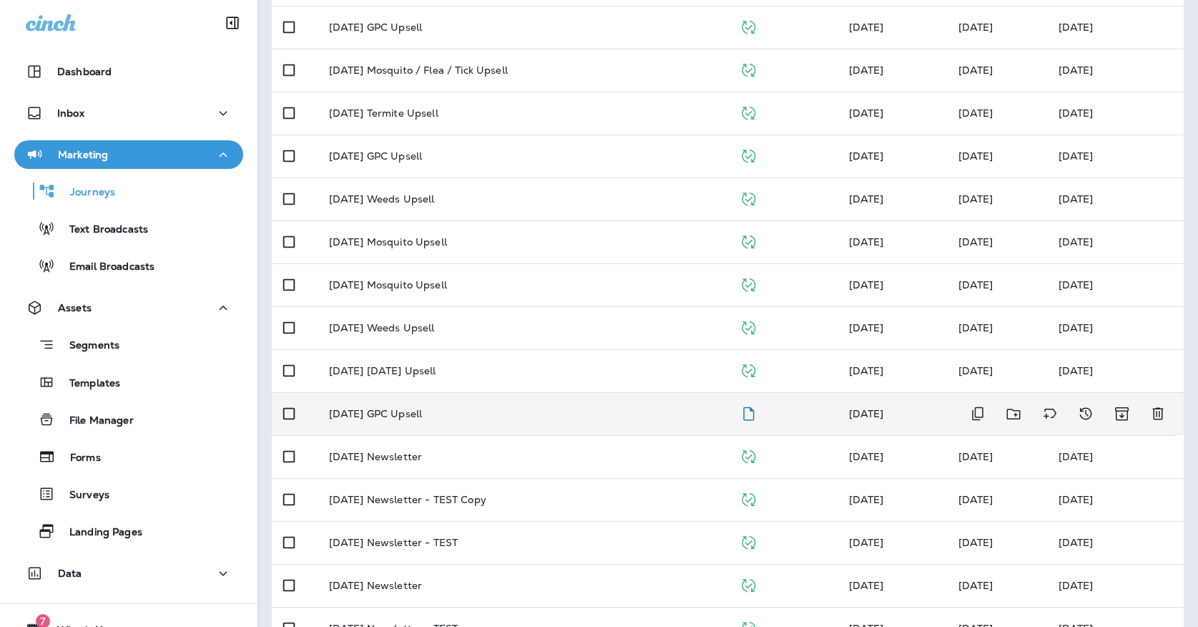
click at [407, 413] on td "October '25 GPC Upsell" at bounding box center [523, 413] width 411 height 43
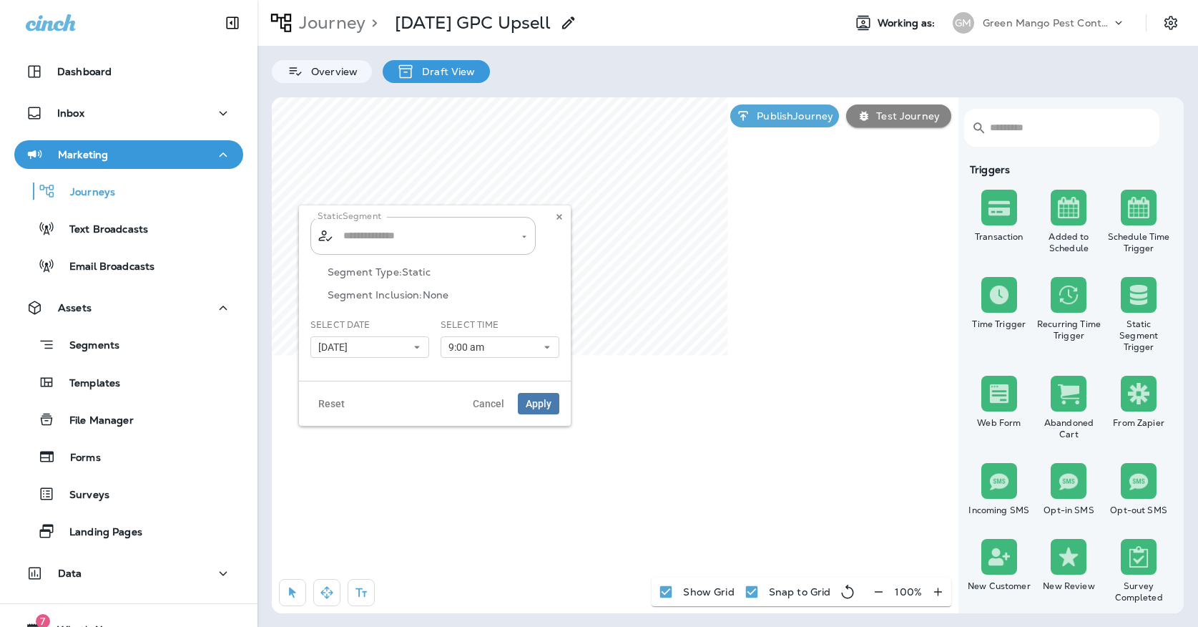
type input "**********"
click at [323, 346] on span "[DATE]" at bounding box center [335, 347] width 35 height 12
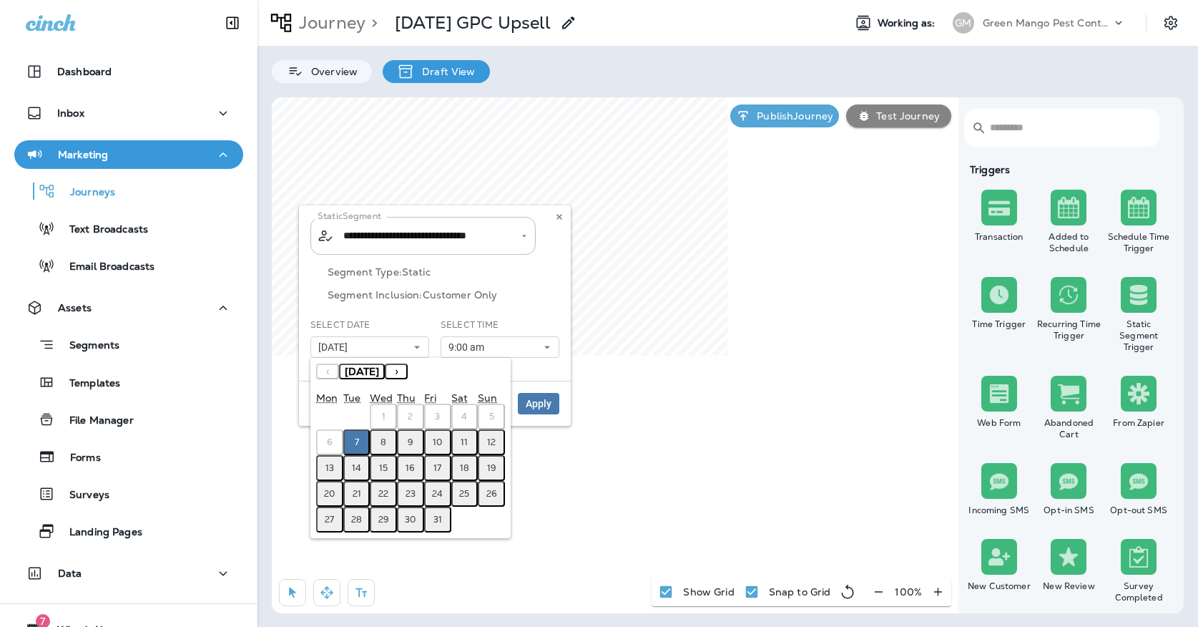
click at [383, 439] on abbr "8" at bounding box center [383, 441] width 6 height 11
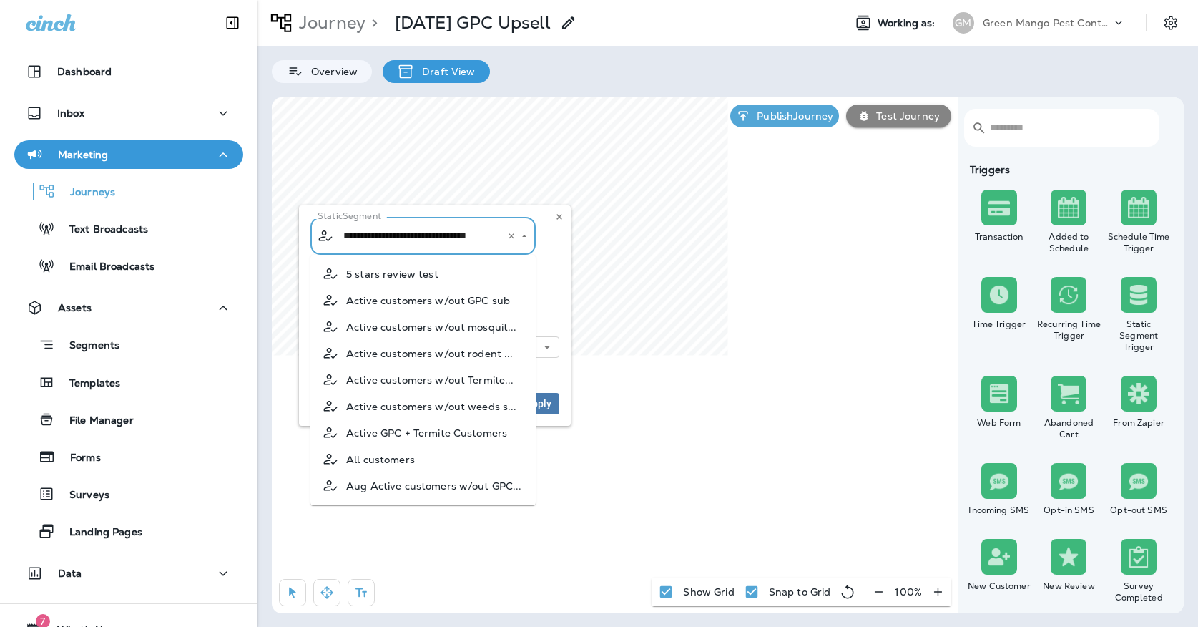
click at [416, 235] on input "**********" at bounding box center [414, 235] width 149 height 25
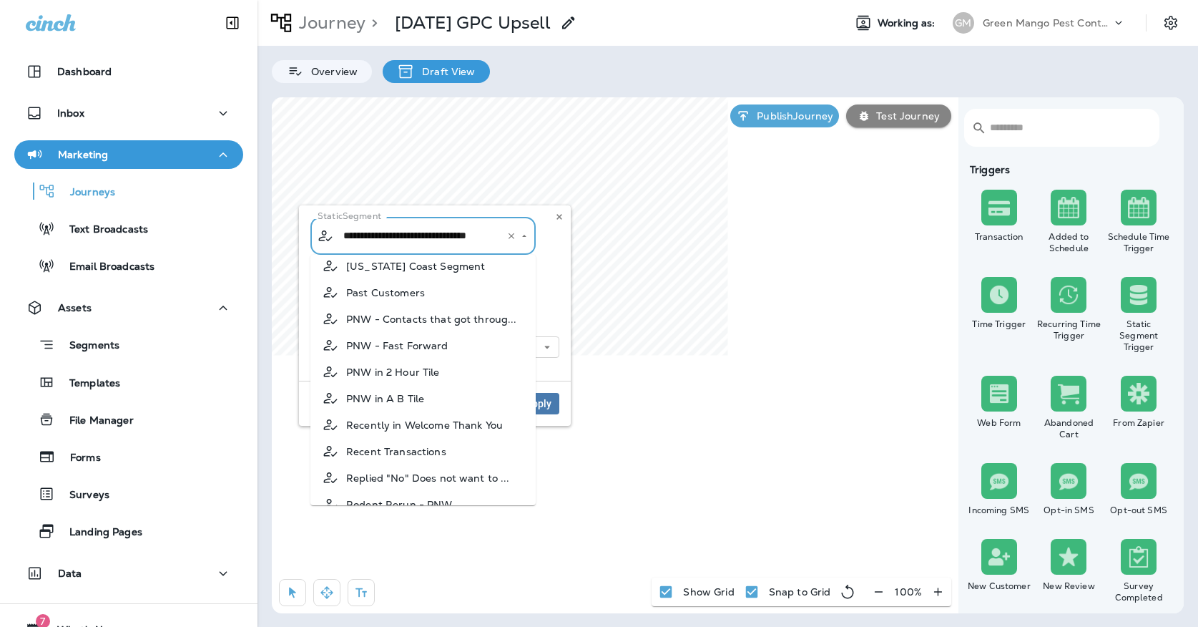
scroll to position [1278, 0]
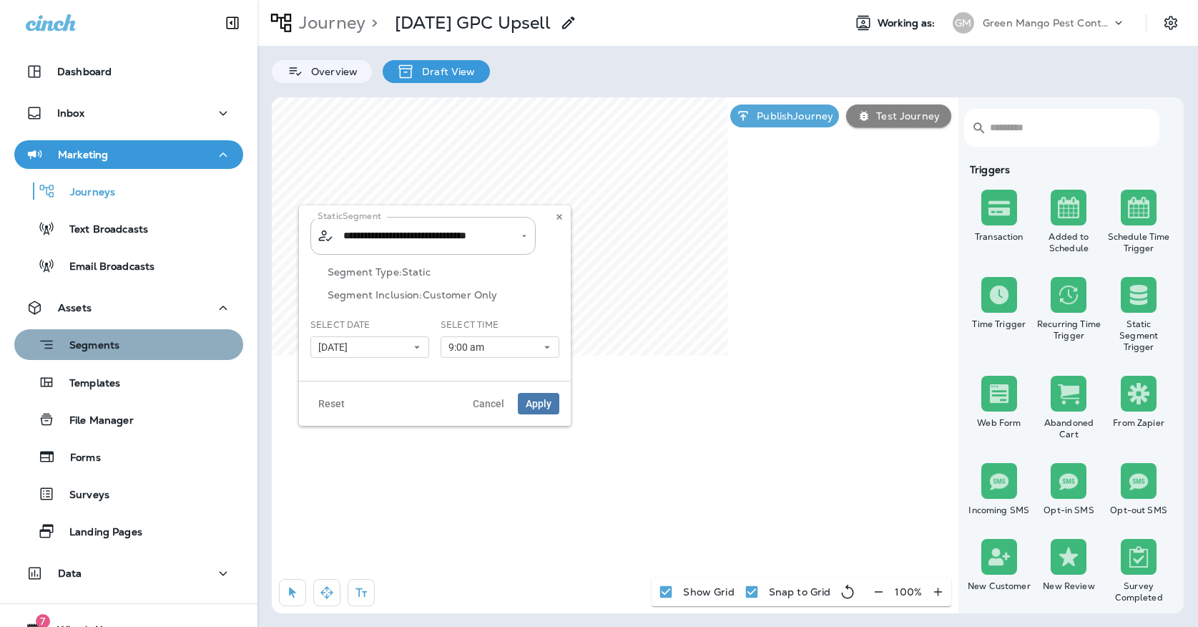
click at [167, 348] on div "Segments" at bounding box center [128, 344] width 217 height 22
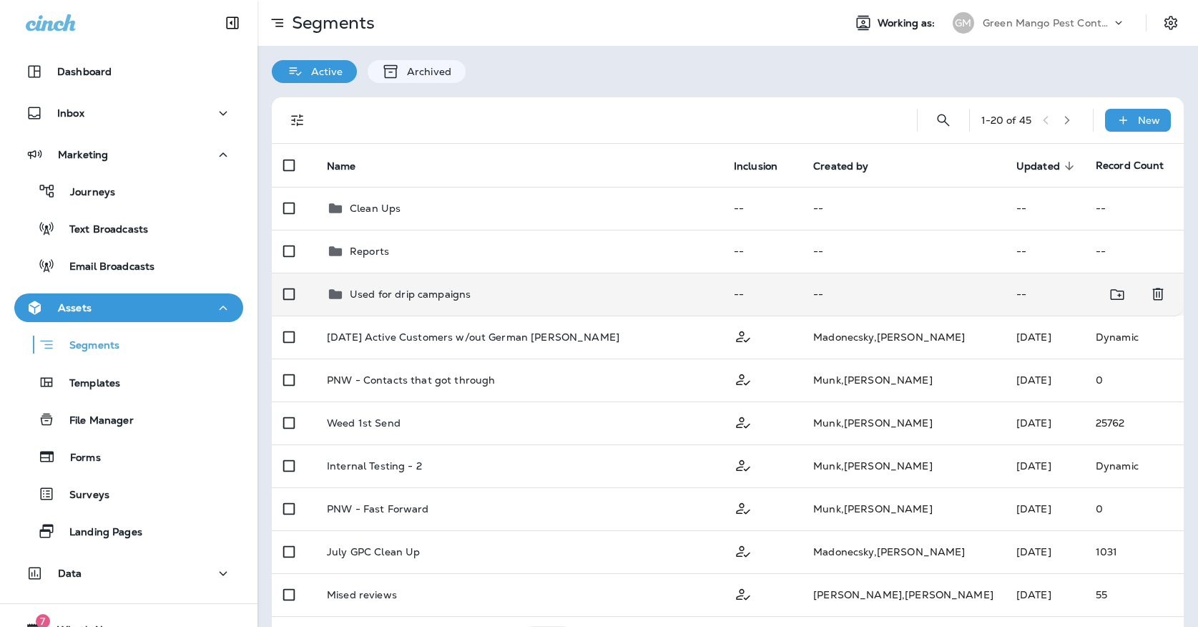
click at [421, 289] on p "Used for drip campaigns" at bounding box center [410, 293] width 121 height 11
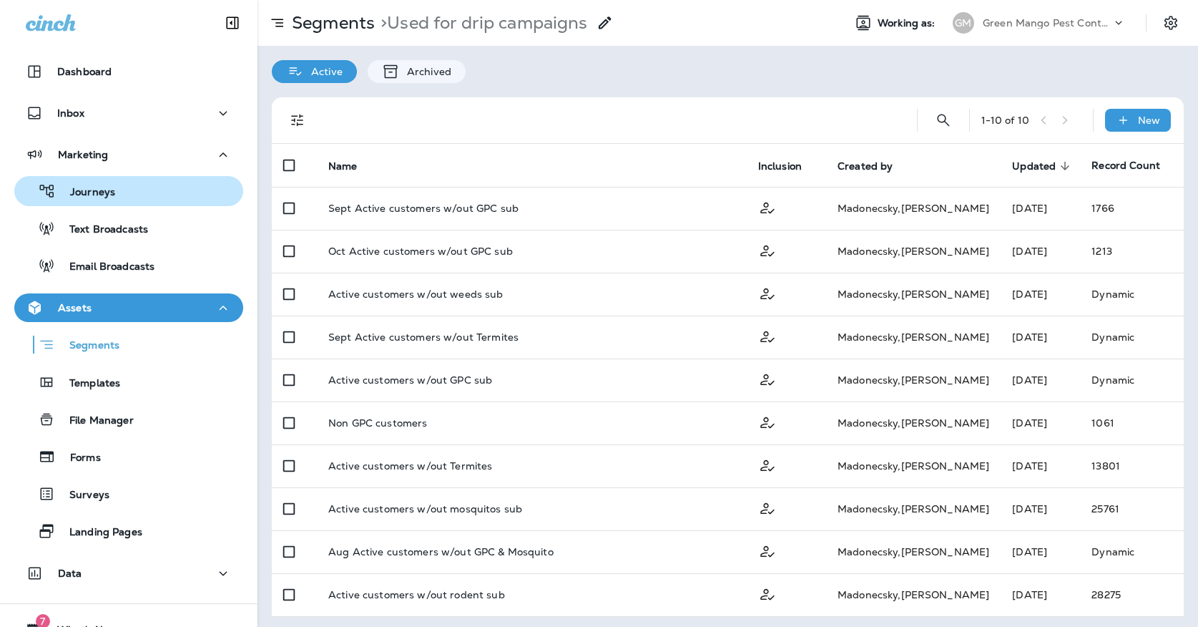
click at [165, 195] on div "Journeys" at bounding box center [128, 190] width 217 height 21
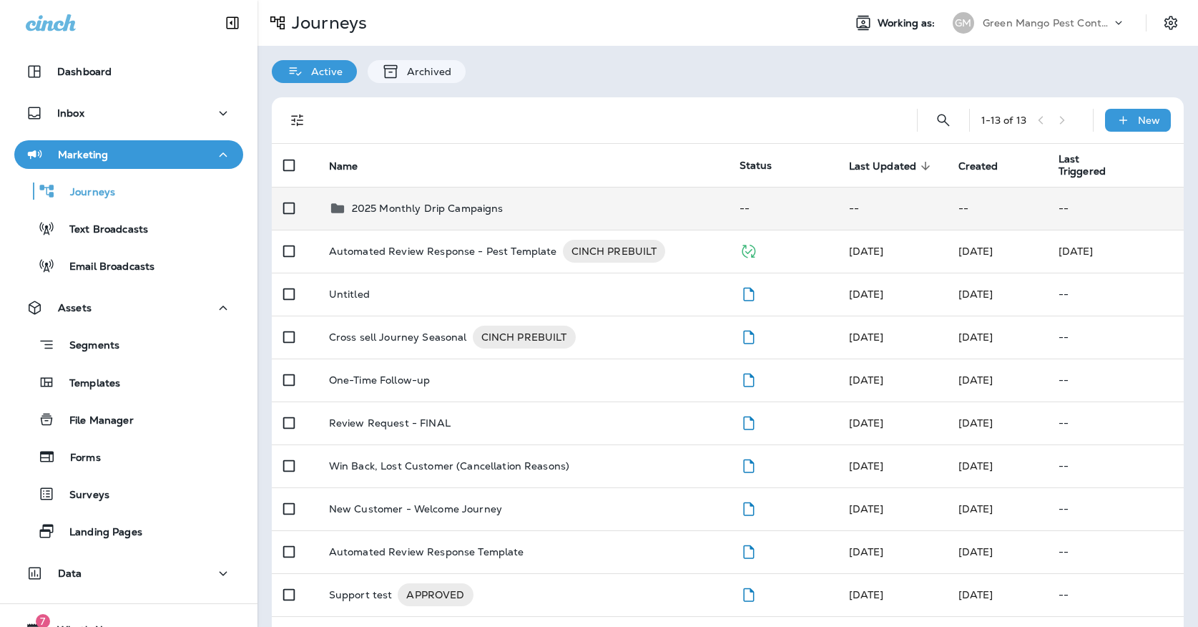
click at [389, 202] on p "2025 Monthly Drip Campaigns" at bounding box center [428, 207] width 152 height 11
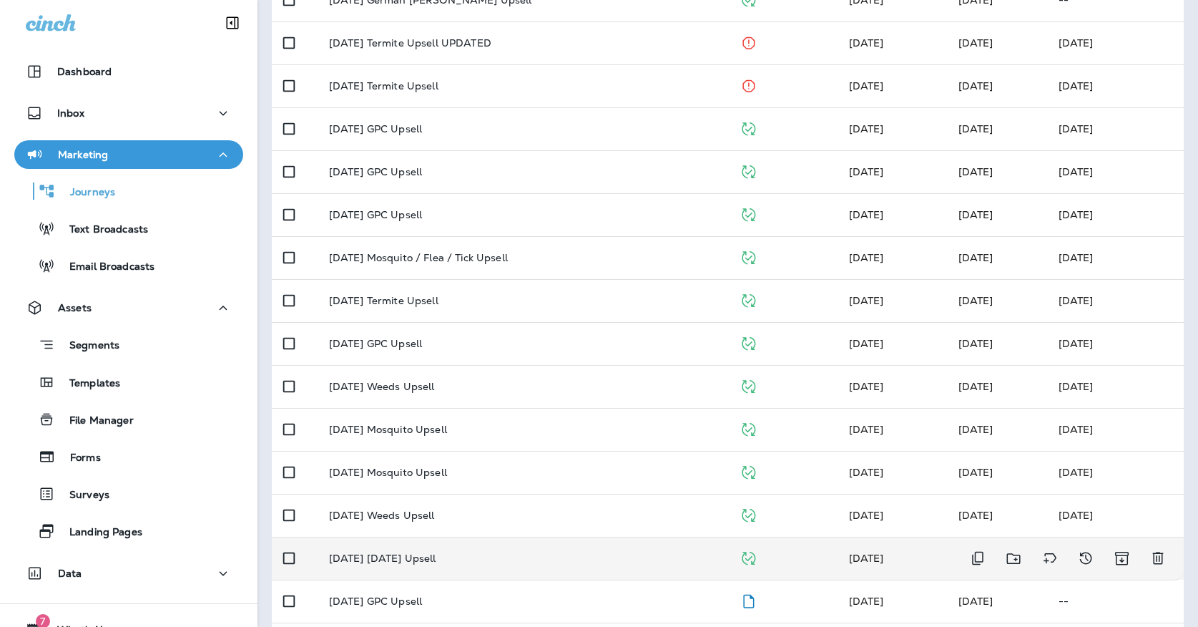
scroll to position [212, 0]
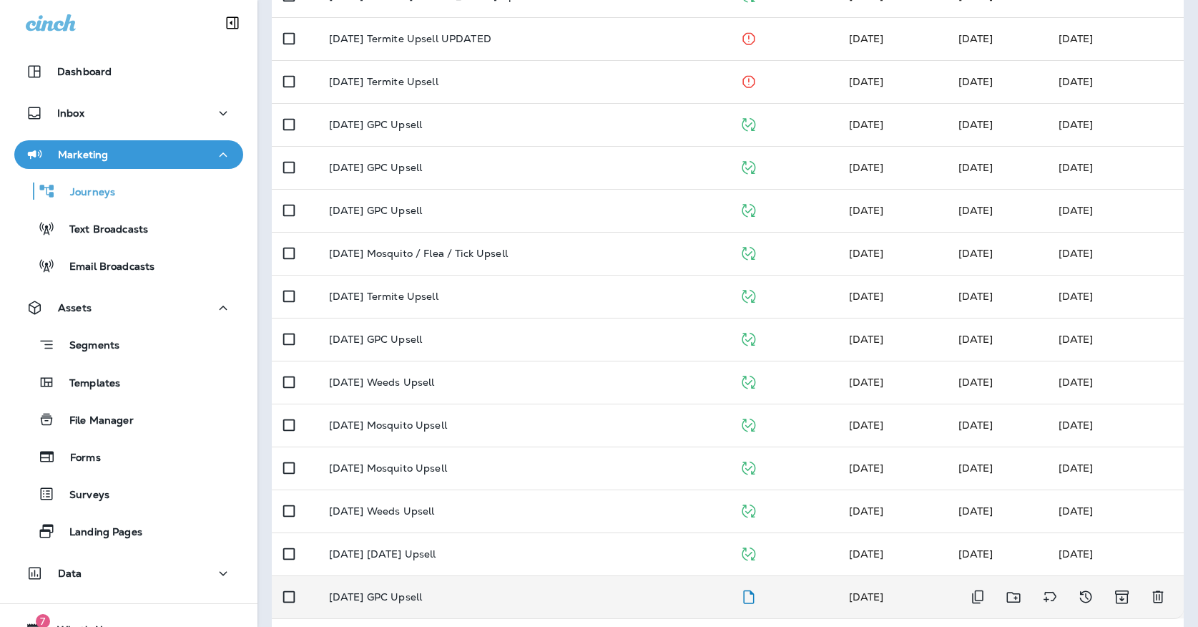
click at [388, 591] on p "October '25 GPC Upsell" at bounding box center [375, 596] width 93 height 11
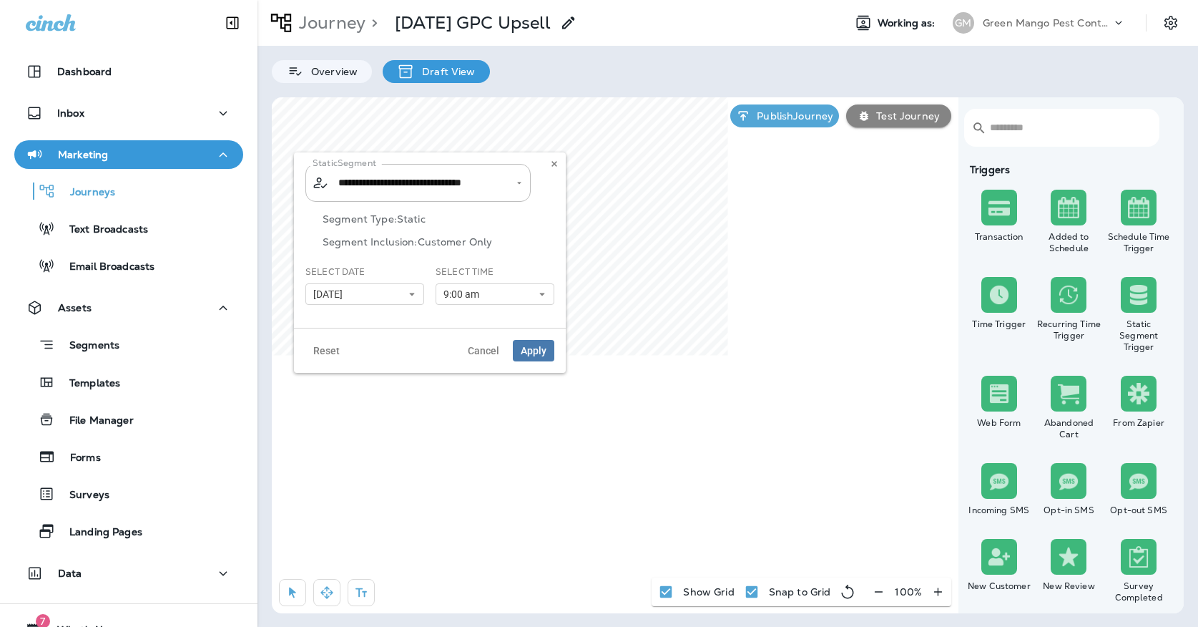
type input "**********"
click at [353, 285] on button "[DATE]" at bounding box center [364, 293] width 119 height 21
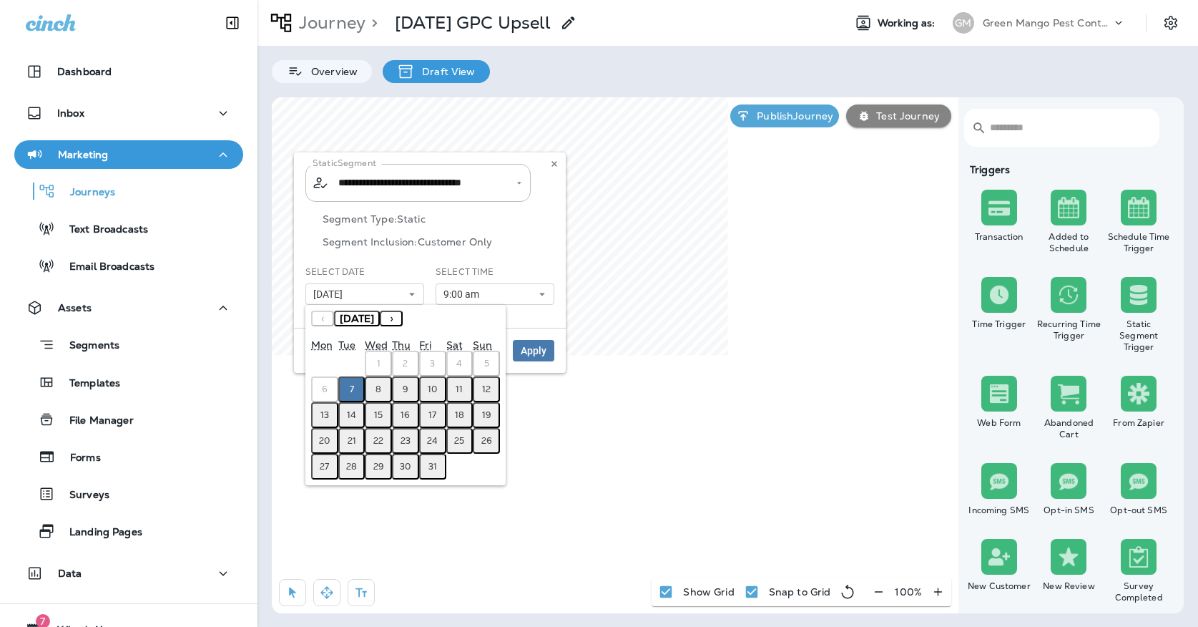
click at [376, 393] on abbr "8" at bounding box center [378, 388] width 6 height 11
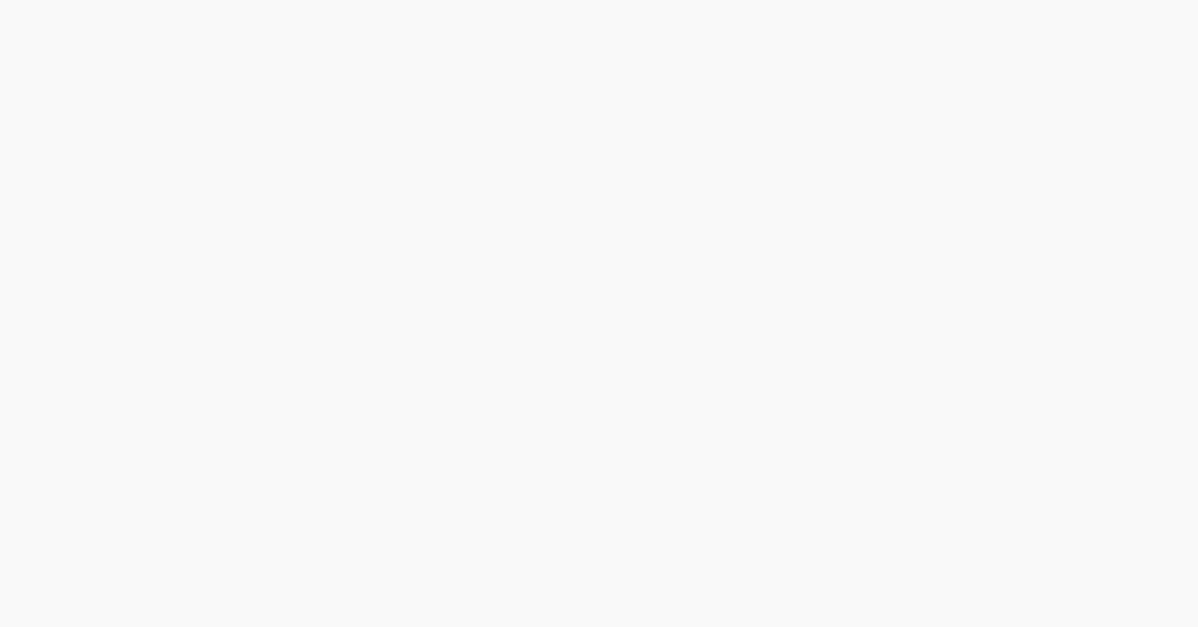
click at [464, 0] on html at bounding box center [599, 0] width 1198 height 0
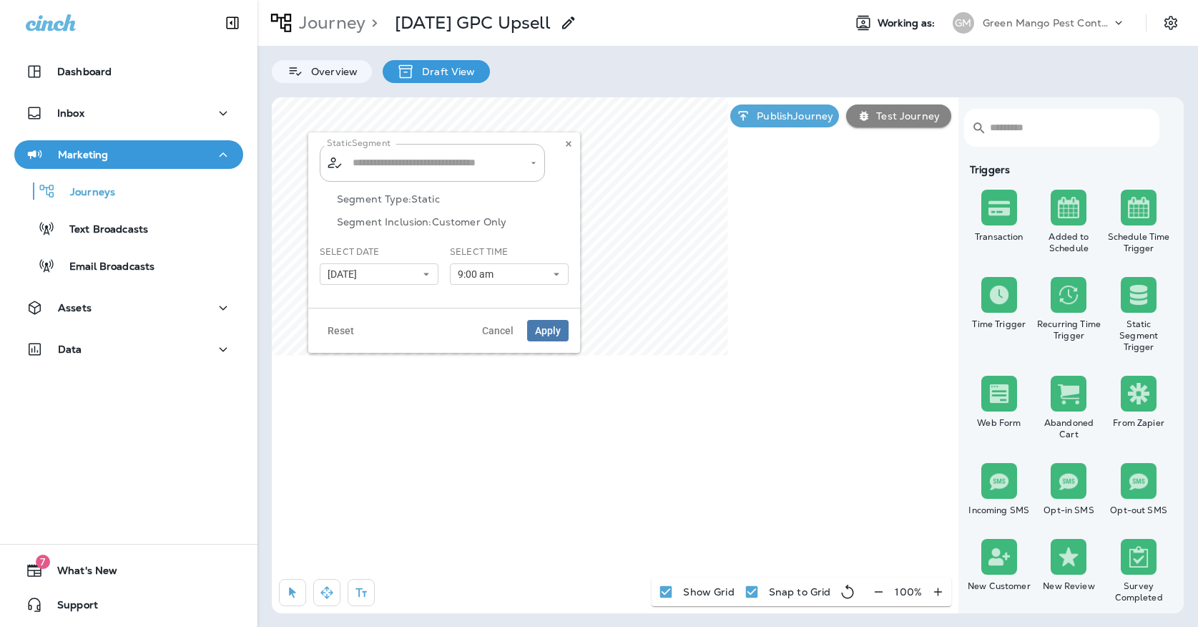
type input "**********"
click at [389, 265] on button "[DATE]" at bounding box center [379, 273] width 119 height 21
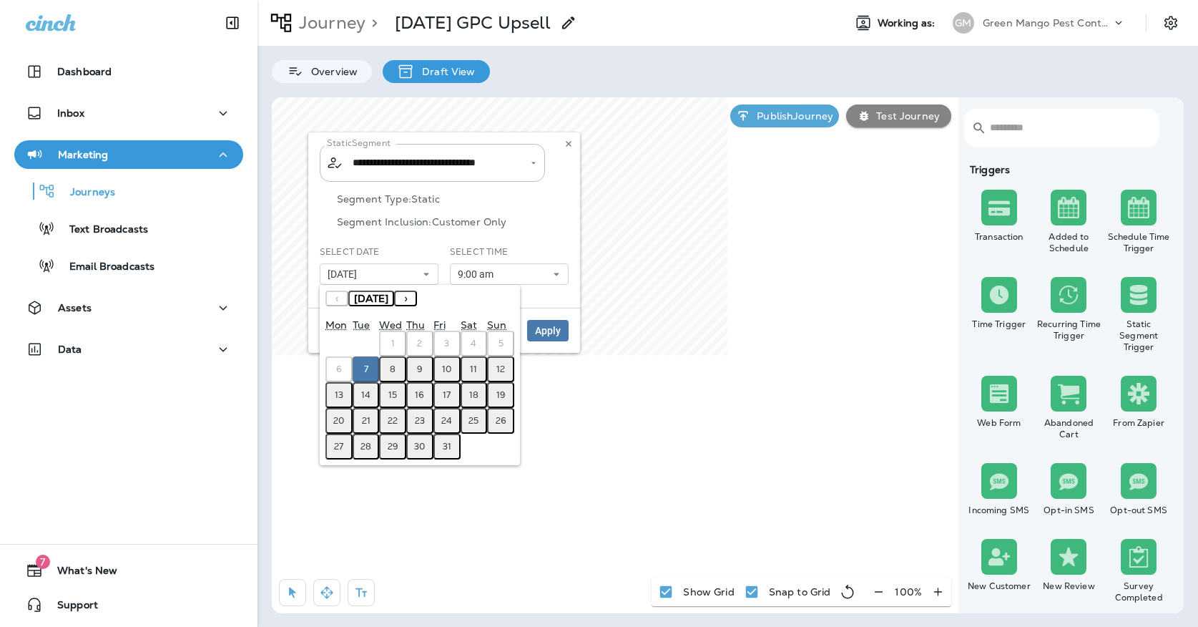
click at [393, 373] on abbr "8" at bounding box center [393, 368] width 6 height 11
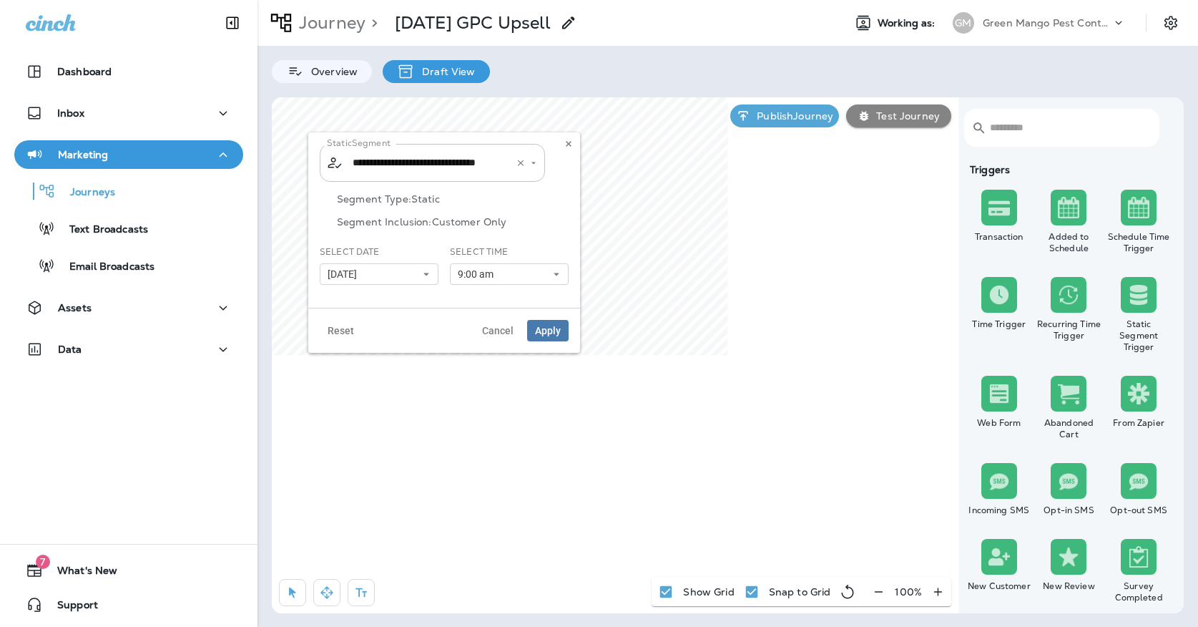
click at [451, 175] on input "**********" at bounding box center [423, 162] width 149 height 25
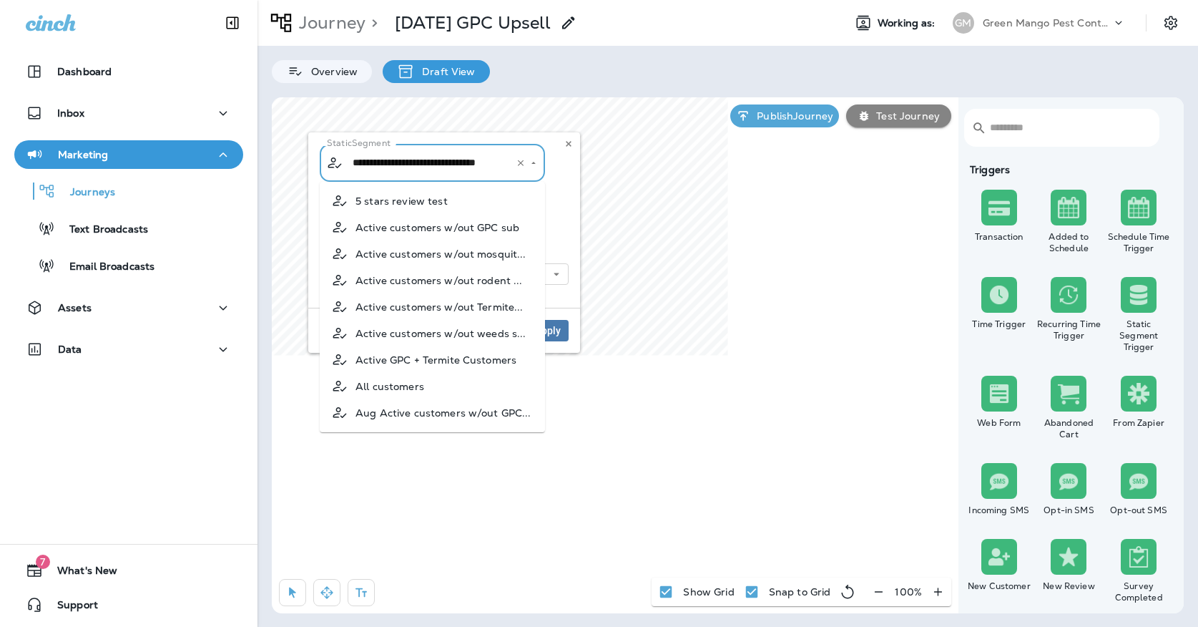
scroll to position [946, 0]
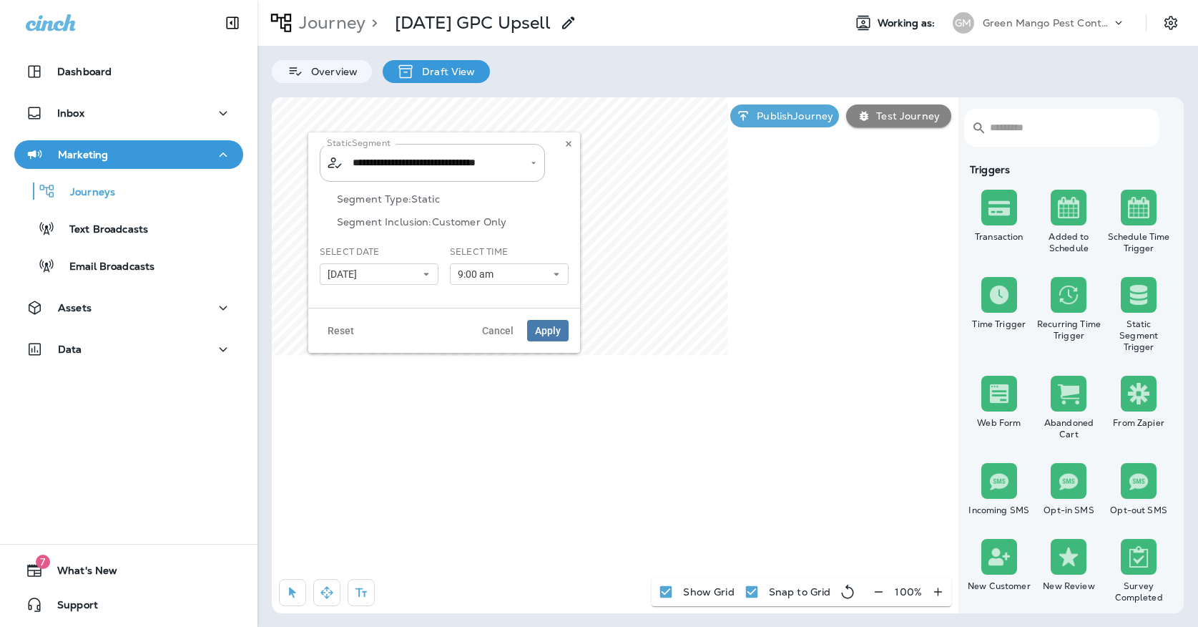
click at [566, 217] on p "Segment Inclusion: Customer Only" at bounding box center [453, 221] width 232 height 11
click at [546, 326] on span "Apply" at bounding box center [548, 330] width 26 height 10
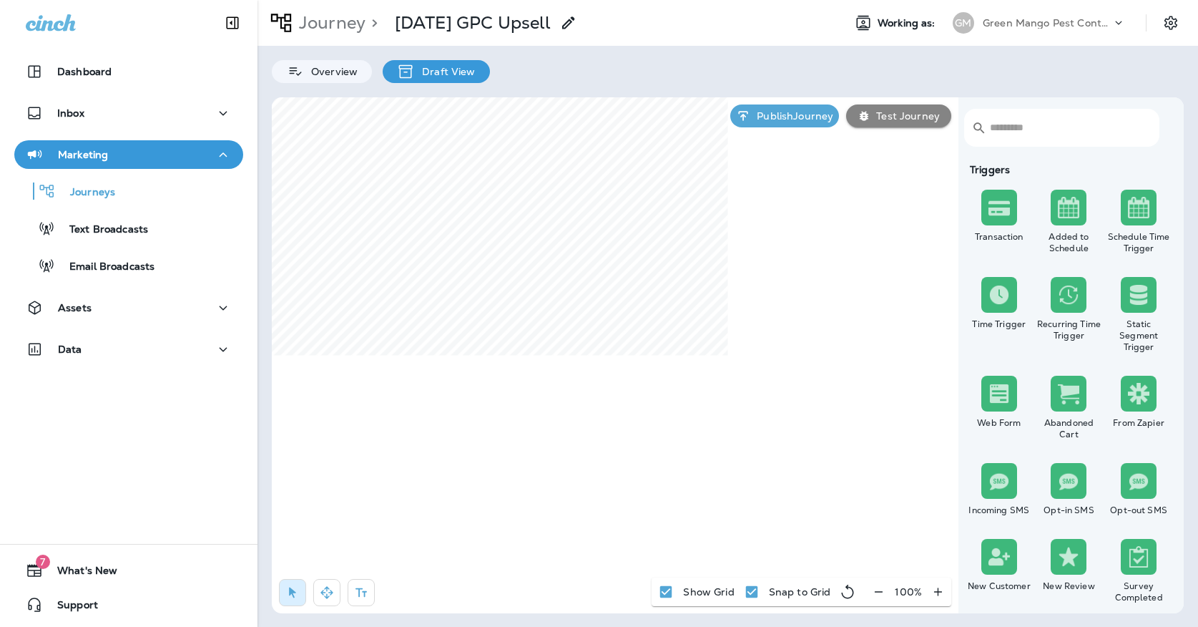
select select "*****"
select select "********"
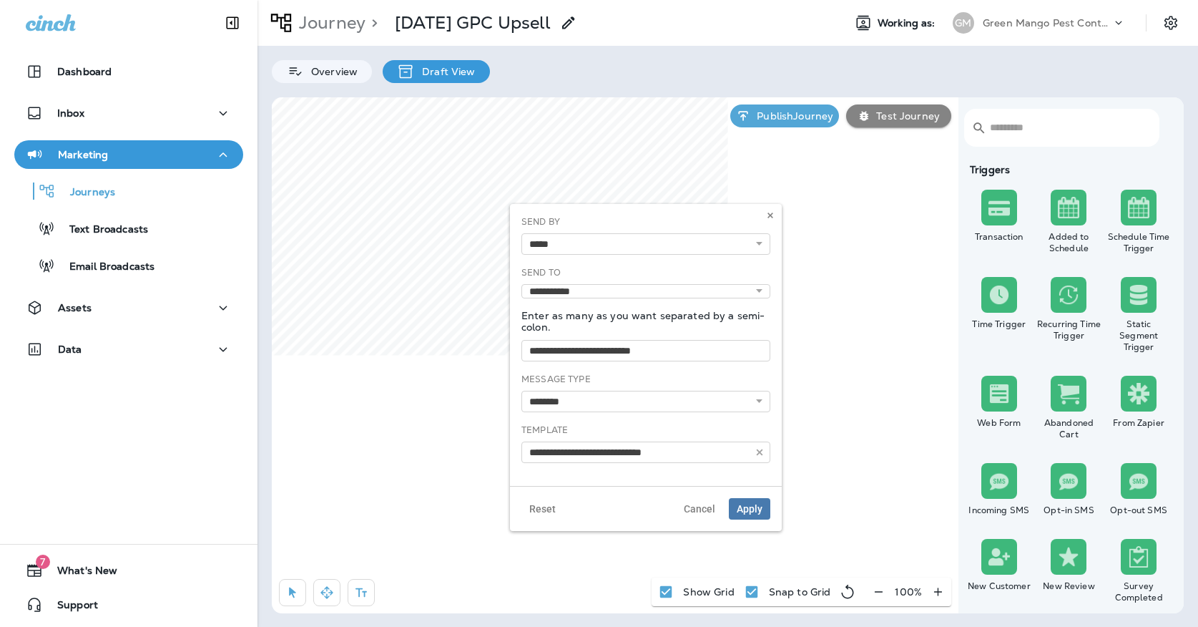
type input "**********"
click at [770, 211] on icon at bounding box center [770, 215] width 9 height 9
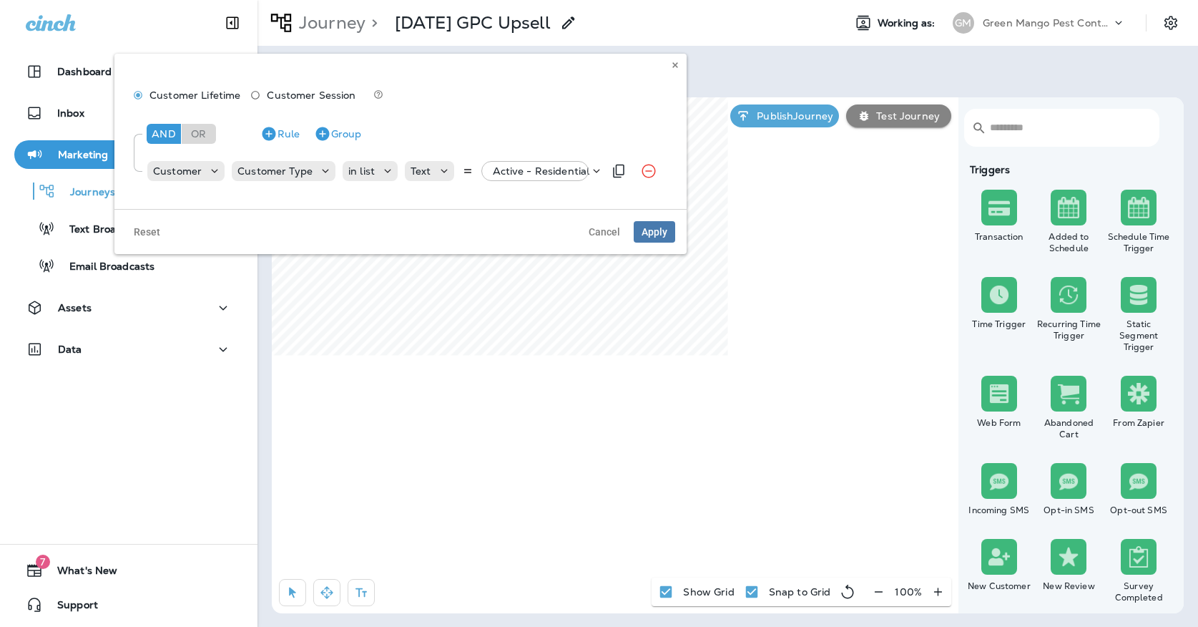
click at [531, 168] on p "Active - Residential" at bounding box center [541, 170] width 97 height 11
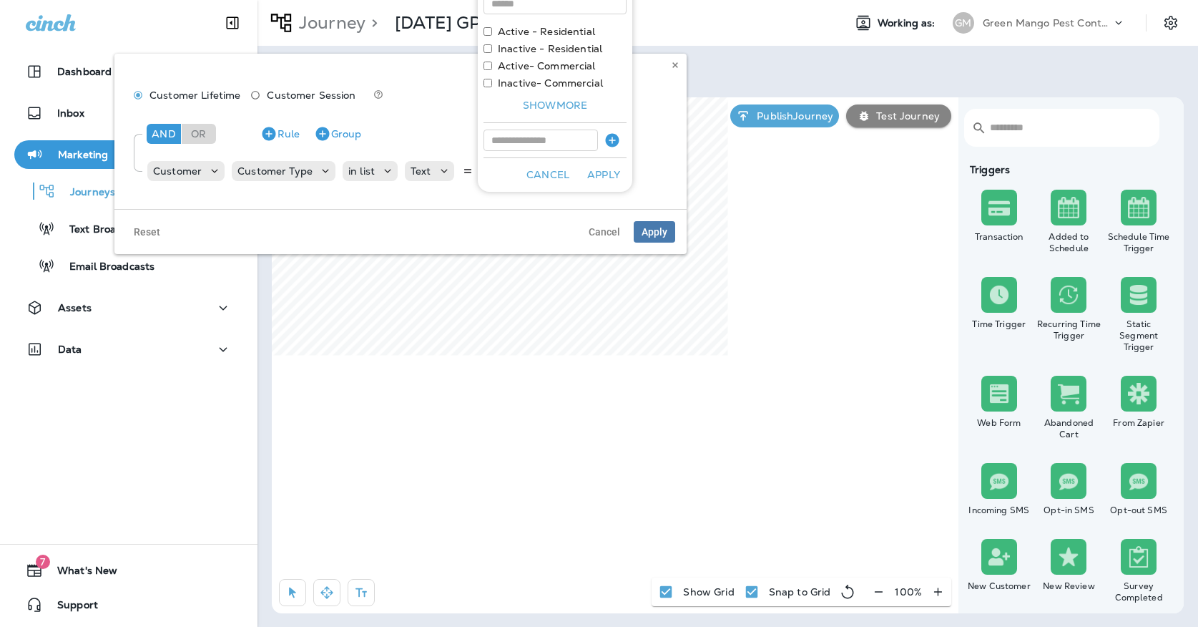
click at [672, 84] on div "Customer Lifetime Customer Session" at bounding box center [400, 97] width 549 height 26
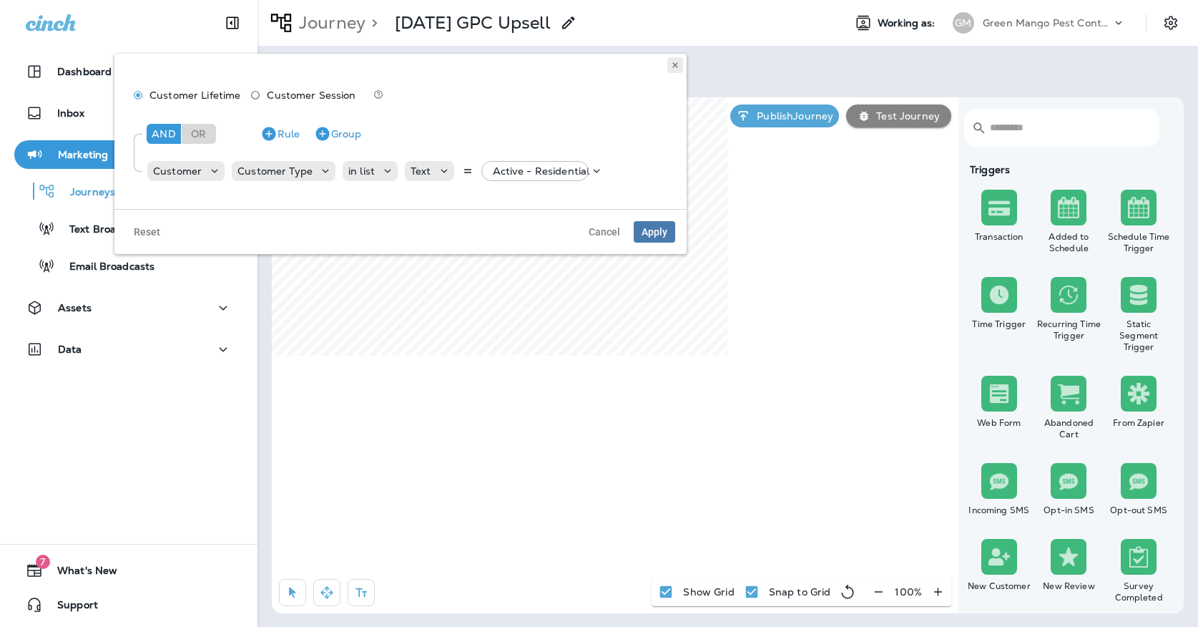
click at [672, 64] on icon at bounding box center [675, 65] width 9 height 9
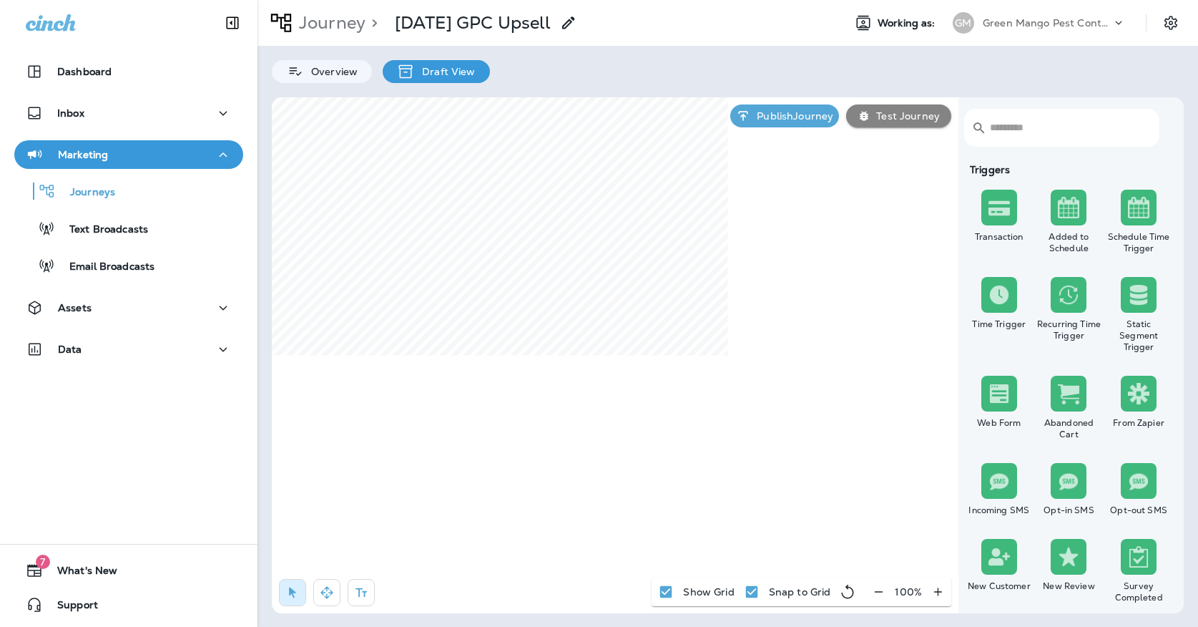
select select "*****"
select select "********"
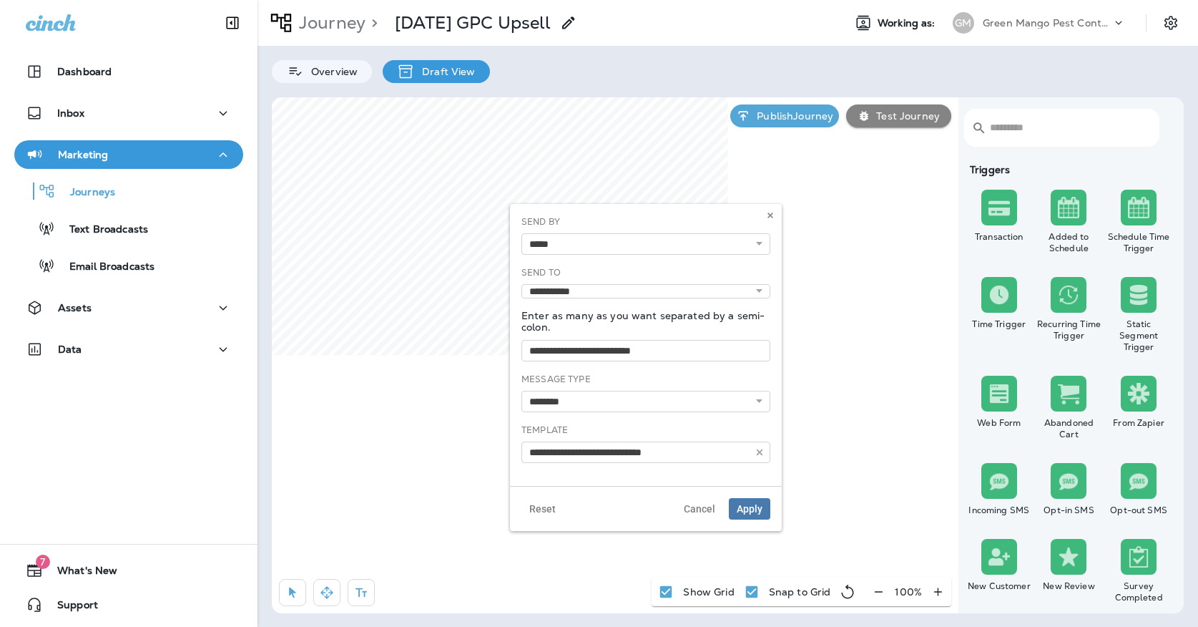
type input "**********"
click at [144, 294] on button "Assets" at bounding box center [128, 307] width 229 height 29
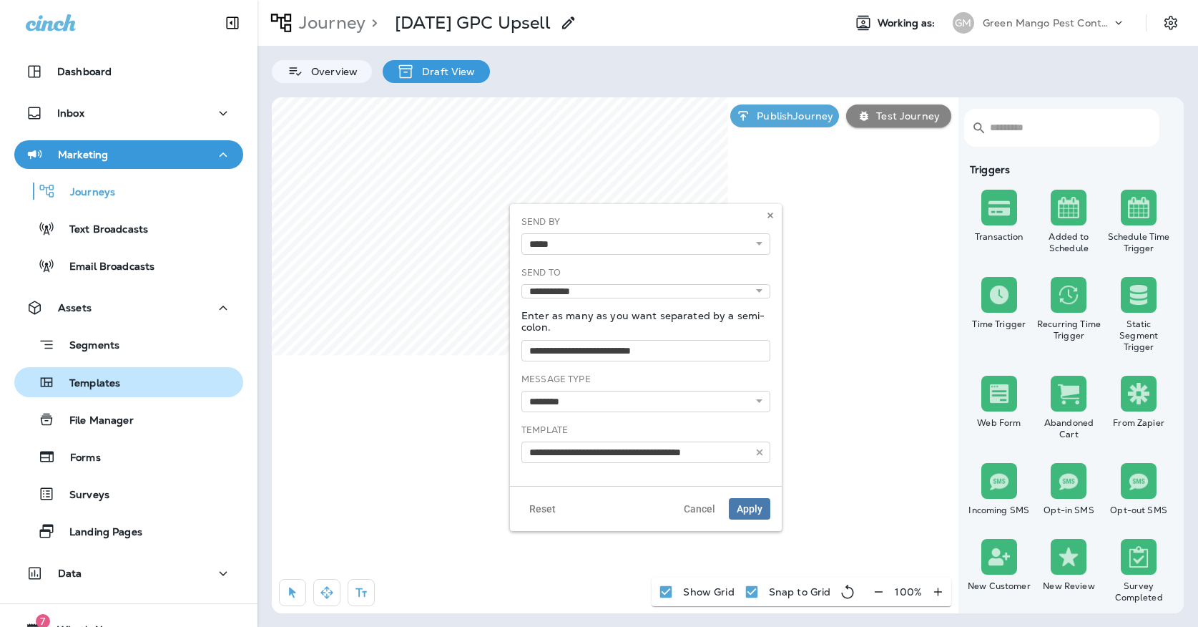
click at [102, 385] on p "Templates" at bounding box center [87, 384] width 65 height 14
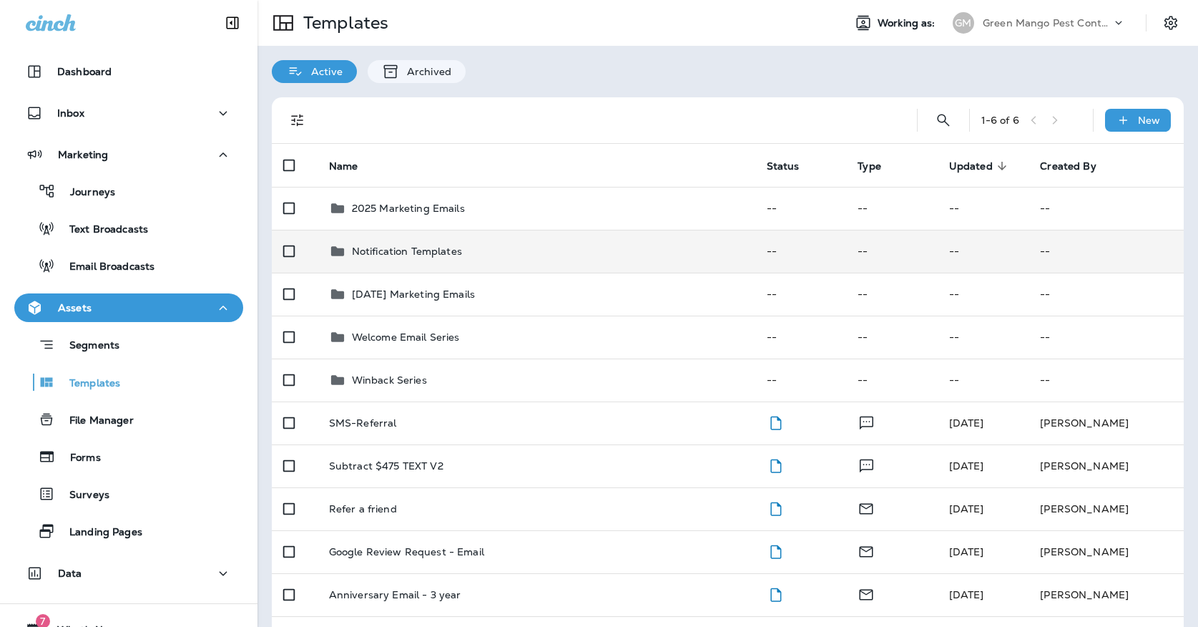
click at [497, 242] on div "Notification Templates" at bounding box center [536, 250] width 415 height 17
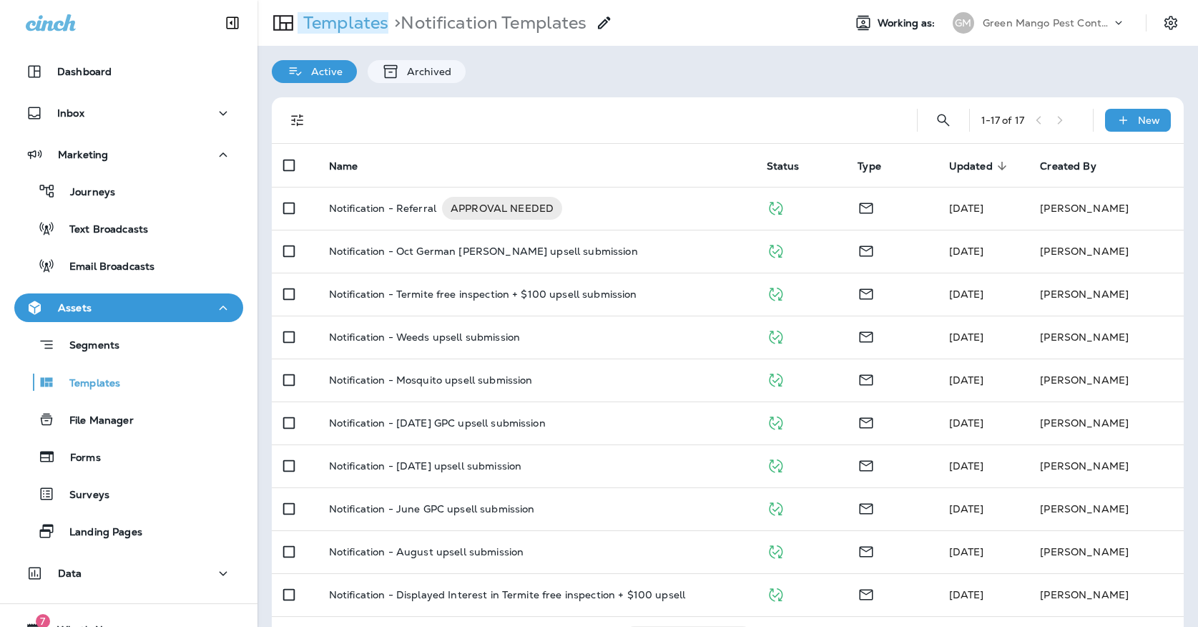
click at [342, 26] on p "Templates" at bounding box center [343, 22] width 91 height 21
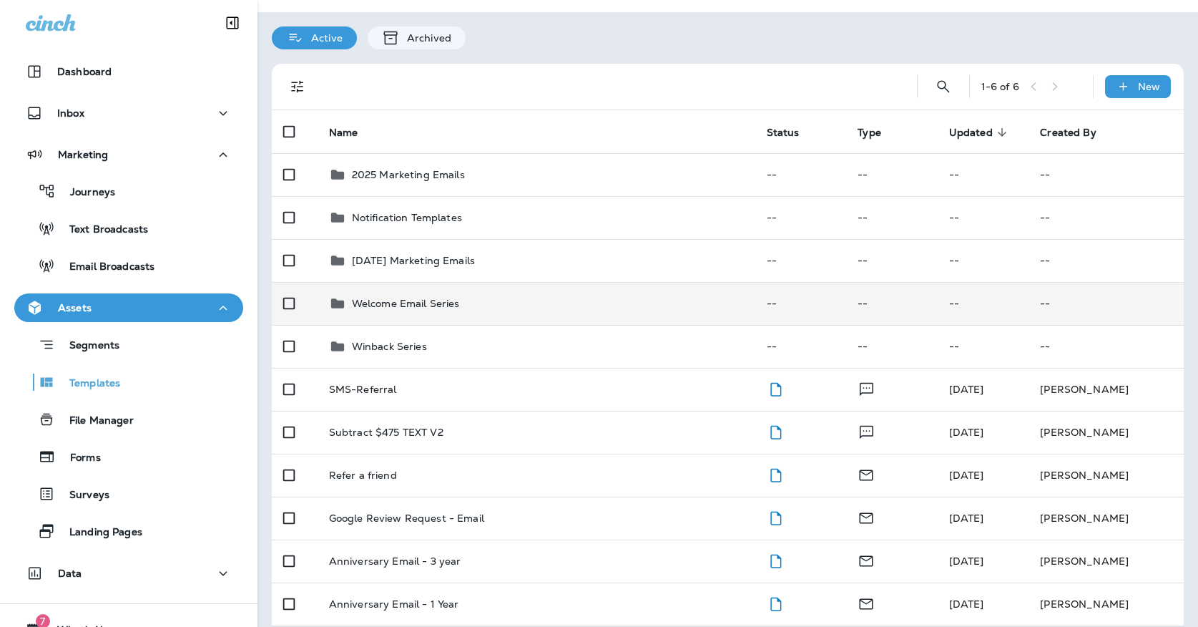
scroll to position [33, 0]
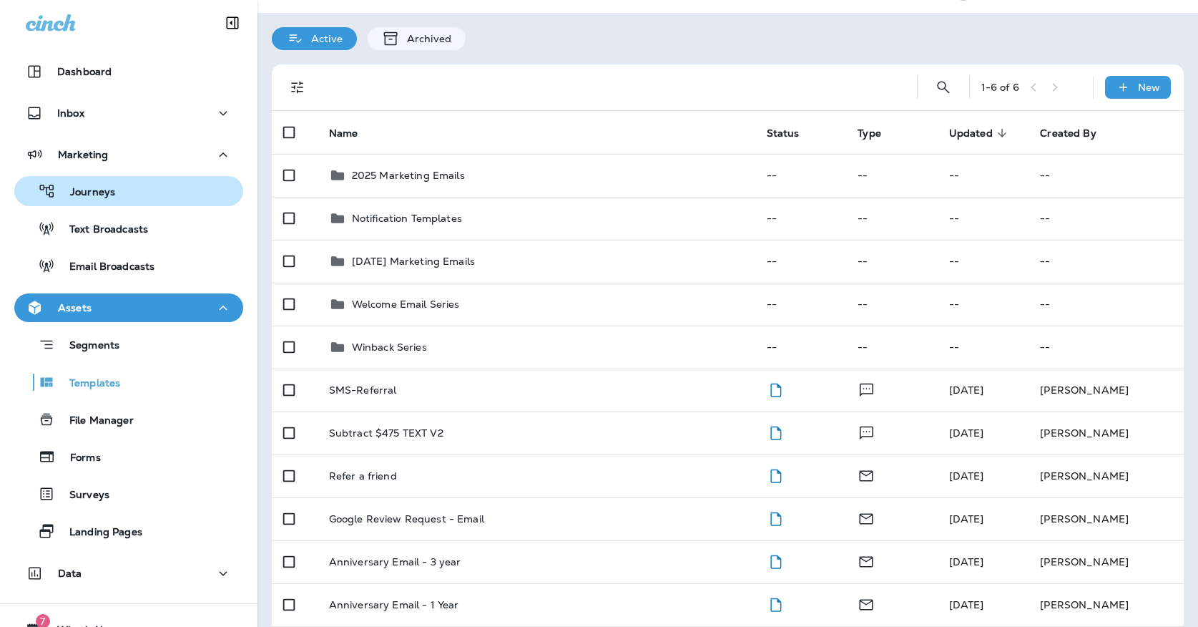
click at [86, 188] on p "Journeys" at bounding box center [85, 193] width 59 height 14
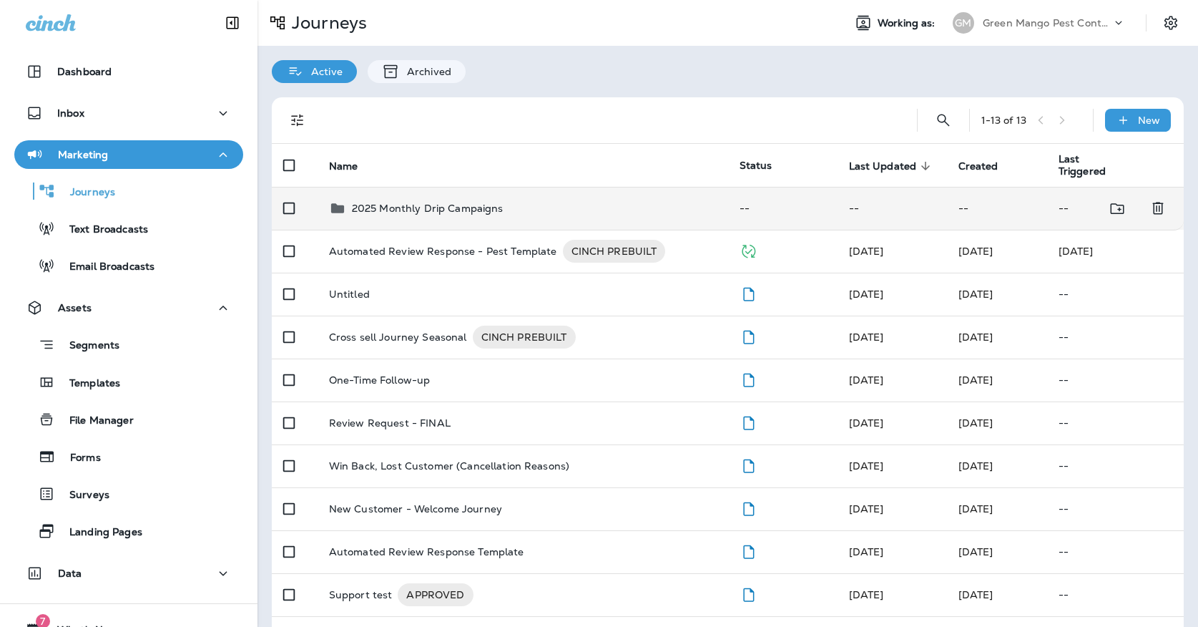
click at [339, 200] on icon at bounding box center [337, 208] width 17 height 17
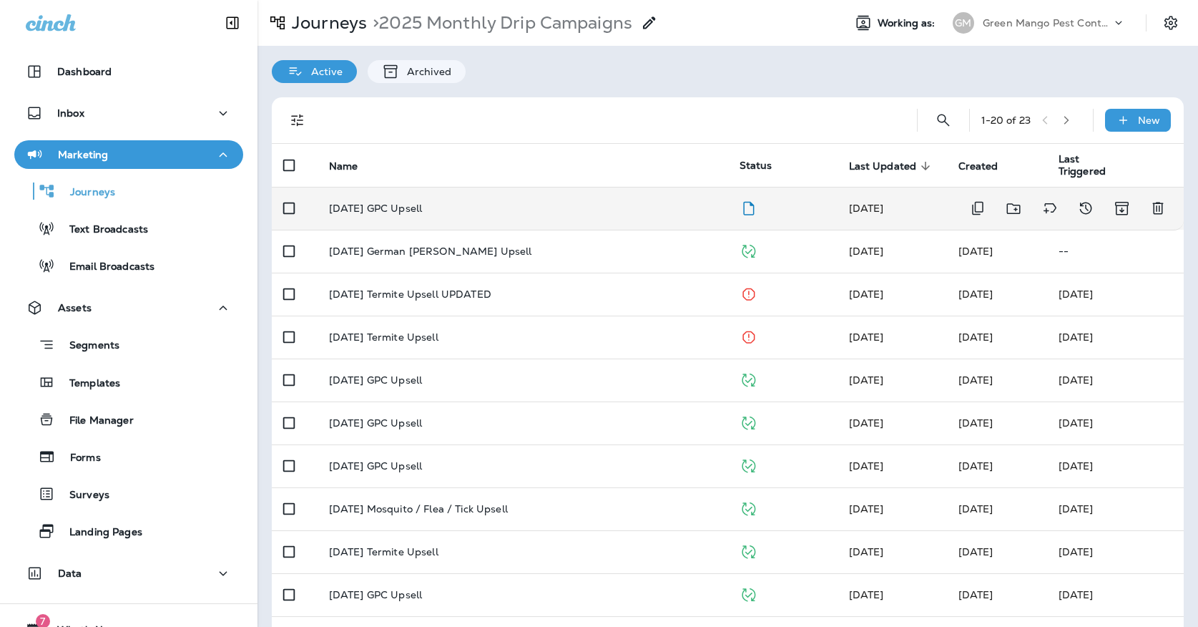
click at [422, 202] on p "October '25 GPC Upsell" at bounding box center [375, 207] width 93 height 11
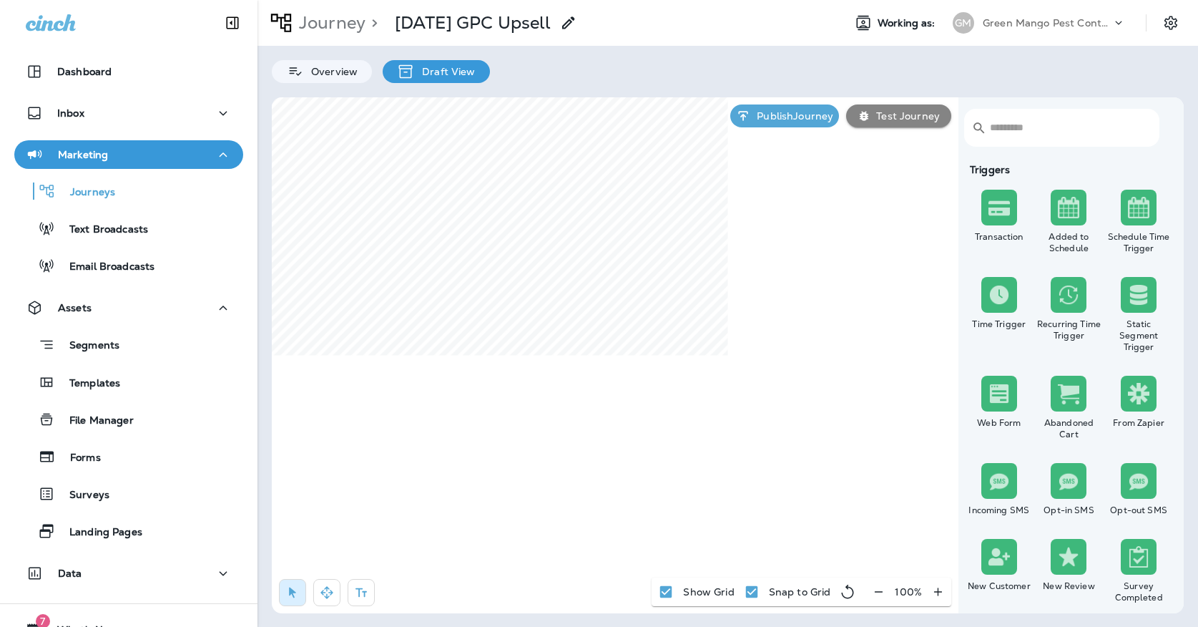
select select "*****"
select select "********"
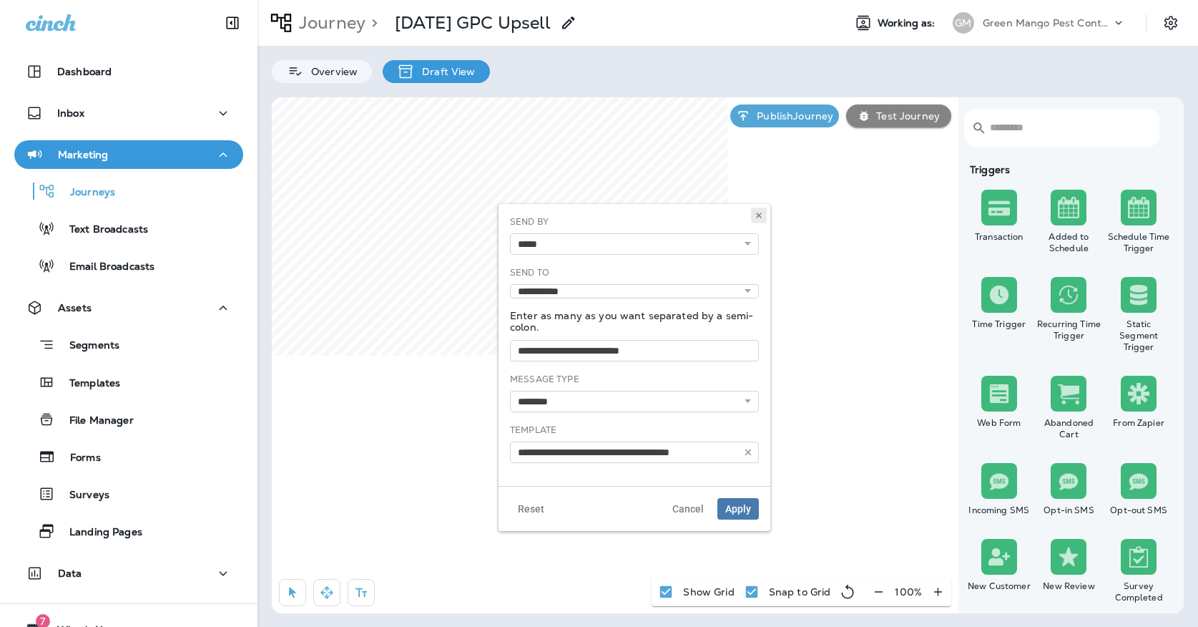
click at [757, 212] on icon at bounding box center [759, 215] width 9 height 9
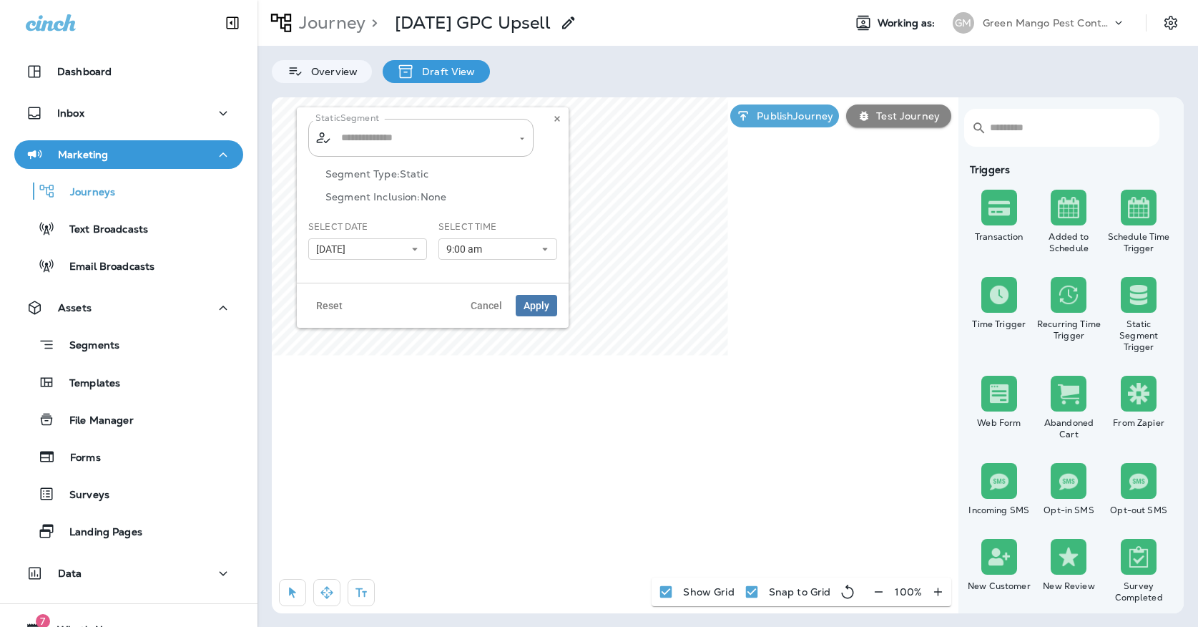
type input "**********"
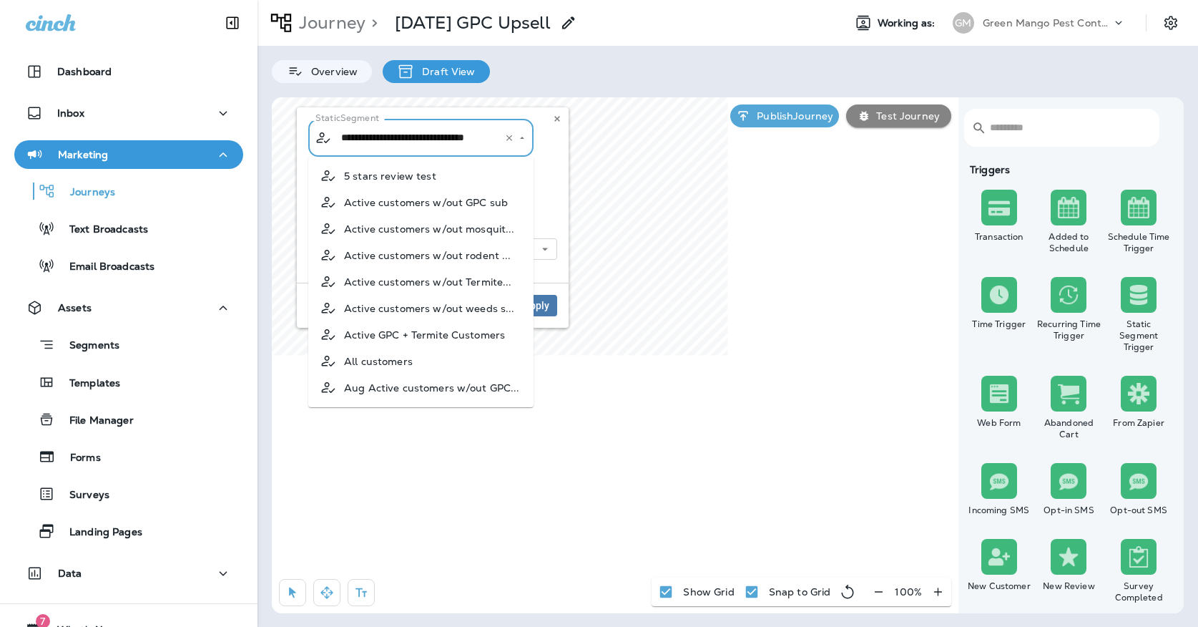
click at [436, 144] on input "**********" at bounding box center [412, 137] width 149 height 25
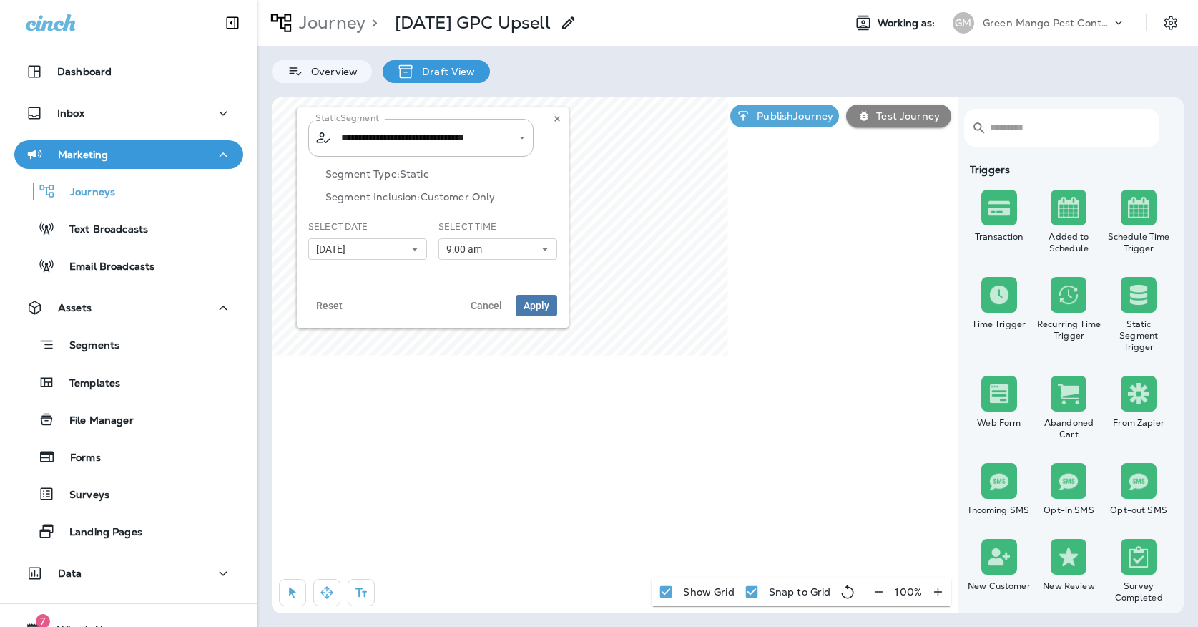
click at [556, 130] on div "**********" at bounding box center [432, 138] width 249 height 38
click at [556, 118] on use at bounding box center [556, 119] width 5 height 6
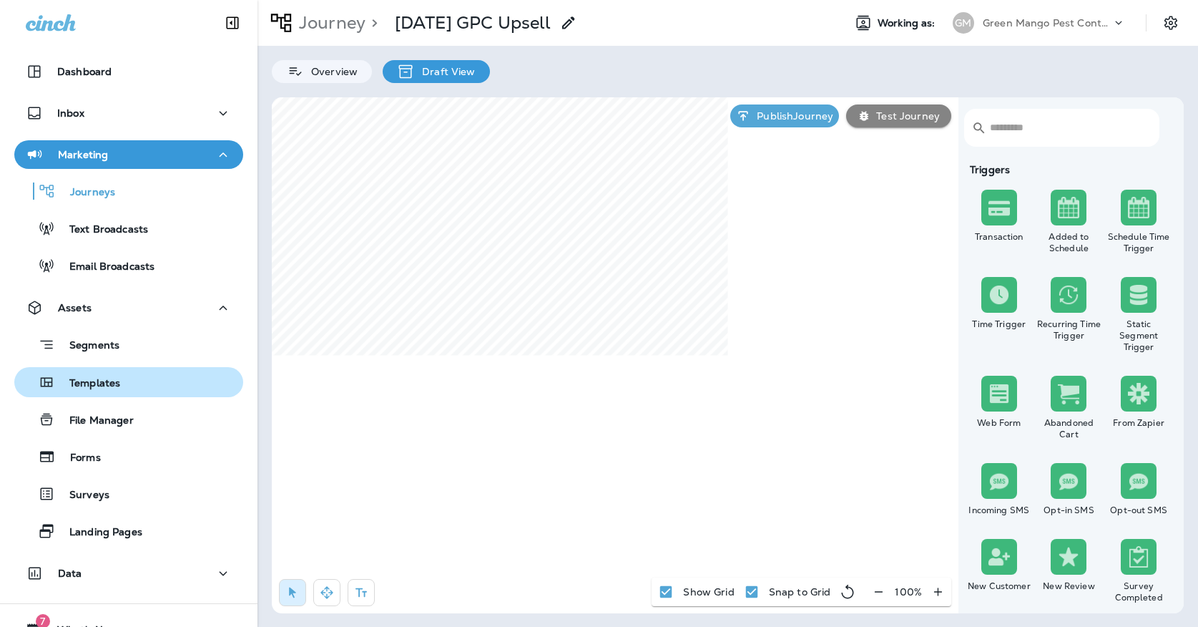
click at [159, 375] on div "Templates" at bounding box center [128, 381] width 217 height 21
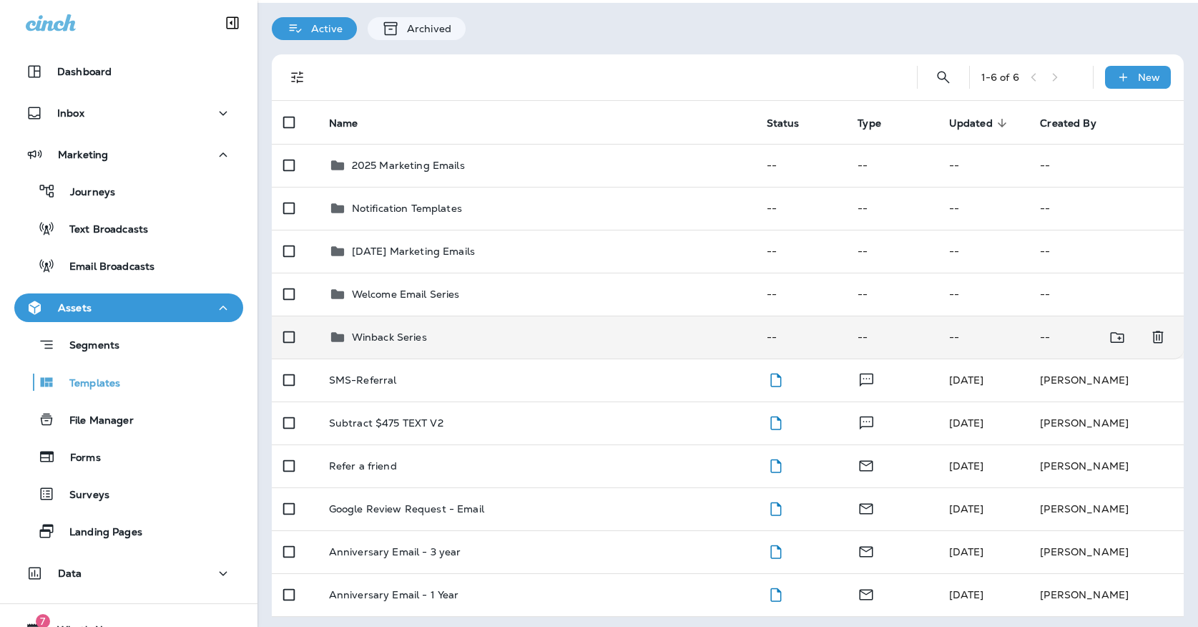
scroll to position [33, 0]
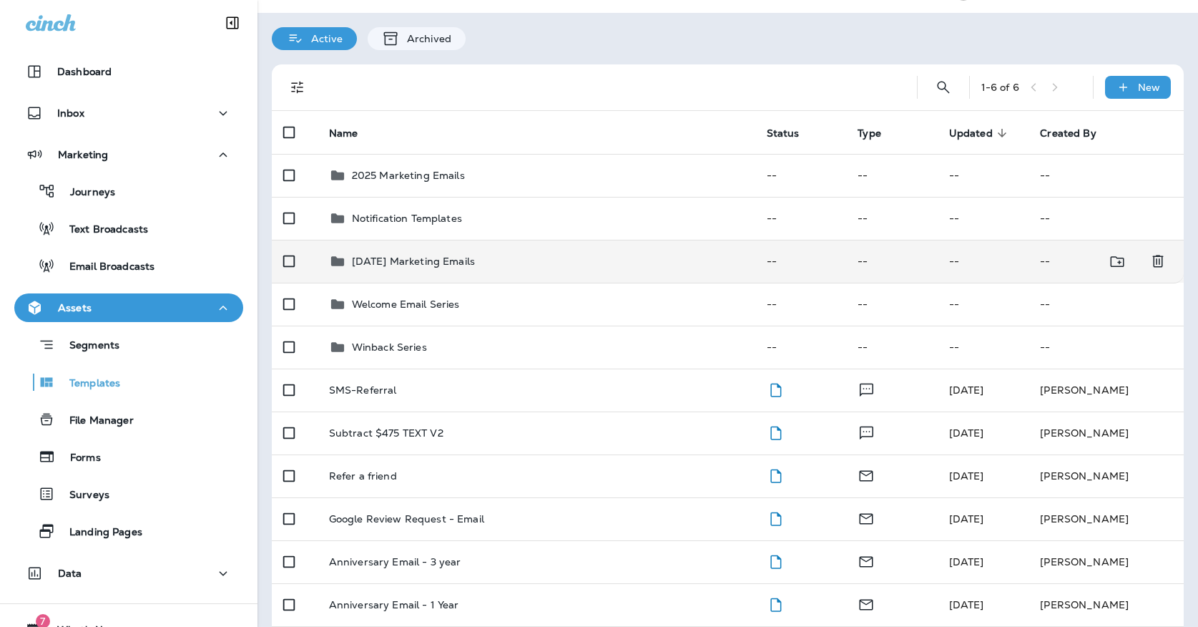
click at [415, 255] on p "[DATE] Marketing Emails" at bounding box center [413, 260] width 123 height 11
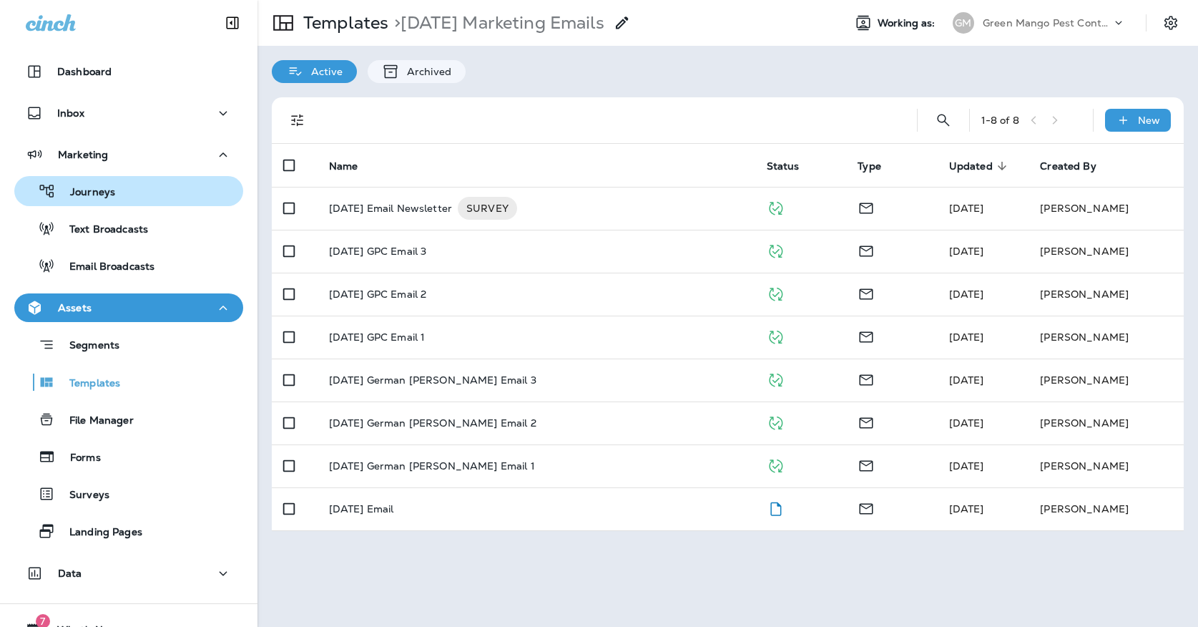
click at [178, 200] on div "Journeys" at bounding box center [128, 190] width 217 height 21
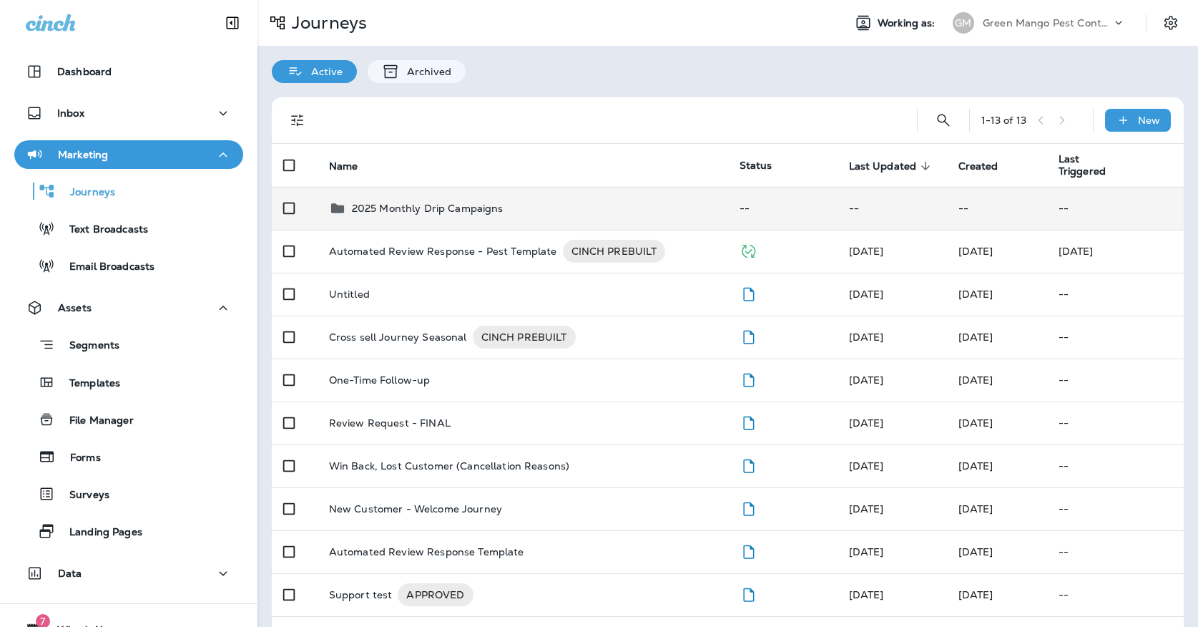
drag, startPoint x: 328, startPoint y: 200, endPoint x: 415, endPoint y: 211, distance: 87.9
click at [415, 211] on td "2025 Monthly Drip Campaigns" at bounding box center [523, 208] width 411 height 43
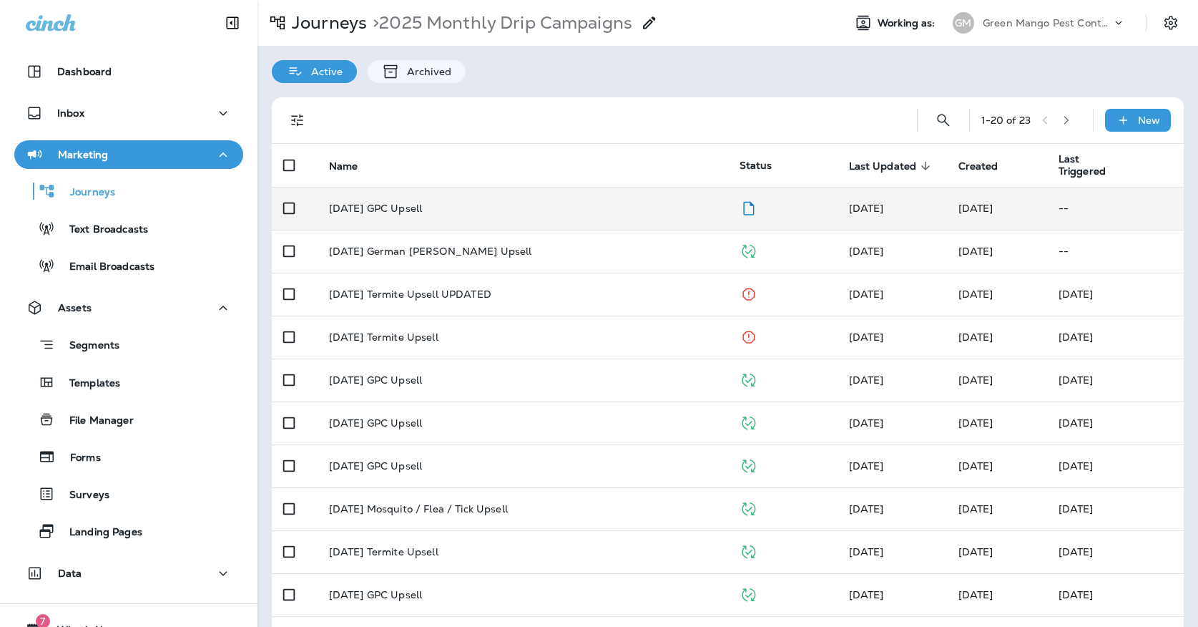
click at [438, 187] on td "October '25 GPC Upsell" at bounding box center [523, 208] width 411 height 43
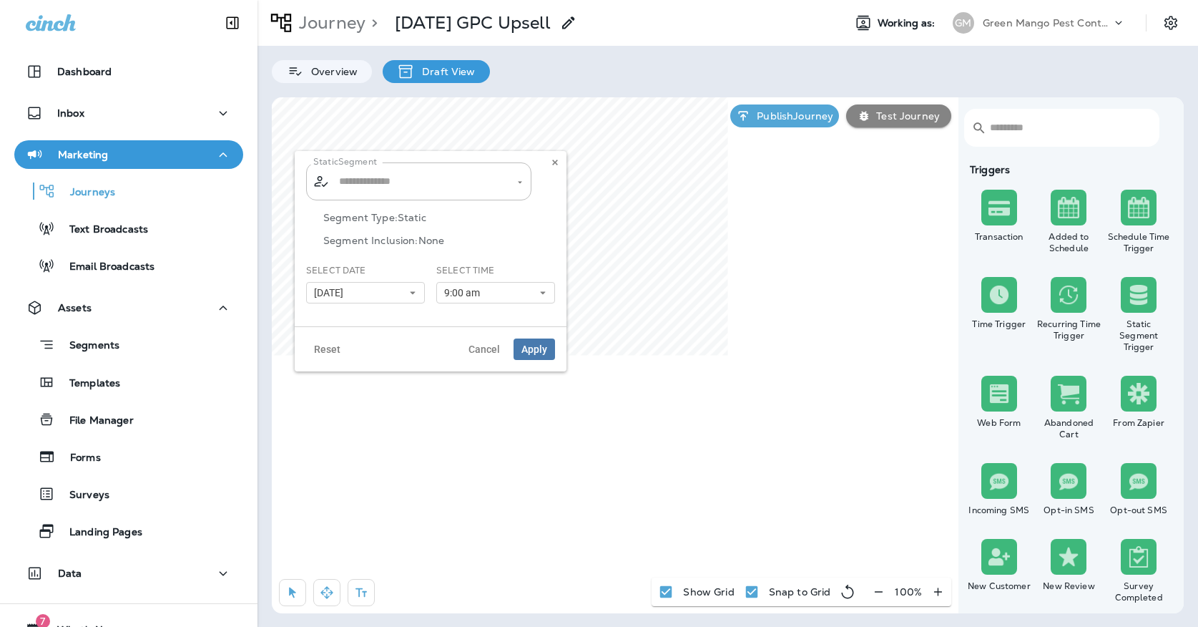
type input "**********"
click at [554, 157] on button at bounding box center [555, 162] width 16 height 16
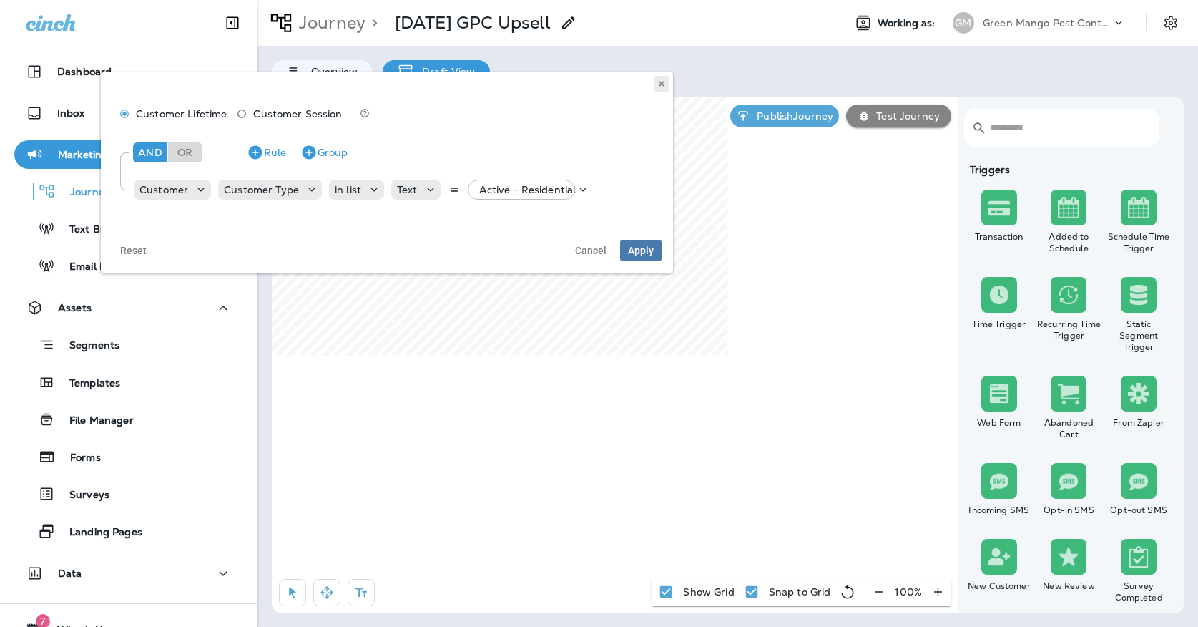
click at [660, 82] on use at bounding box center [661, 84] width 5 height 6
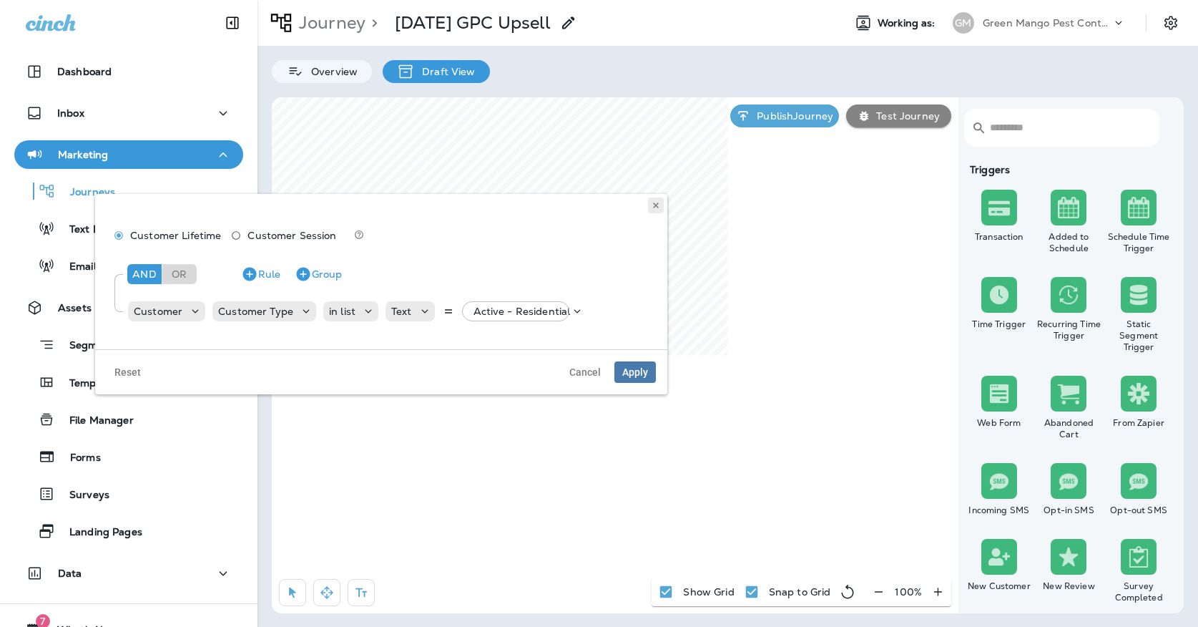
click at [652, 206] on icon at bounding box center [656, 205] width 9 height 9
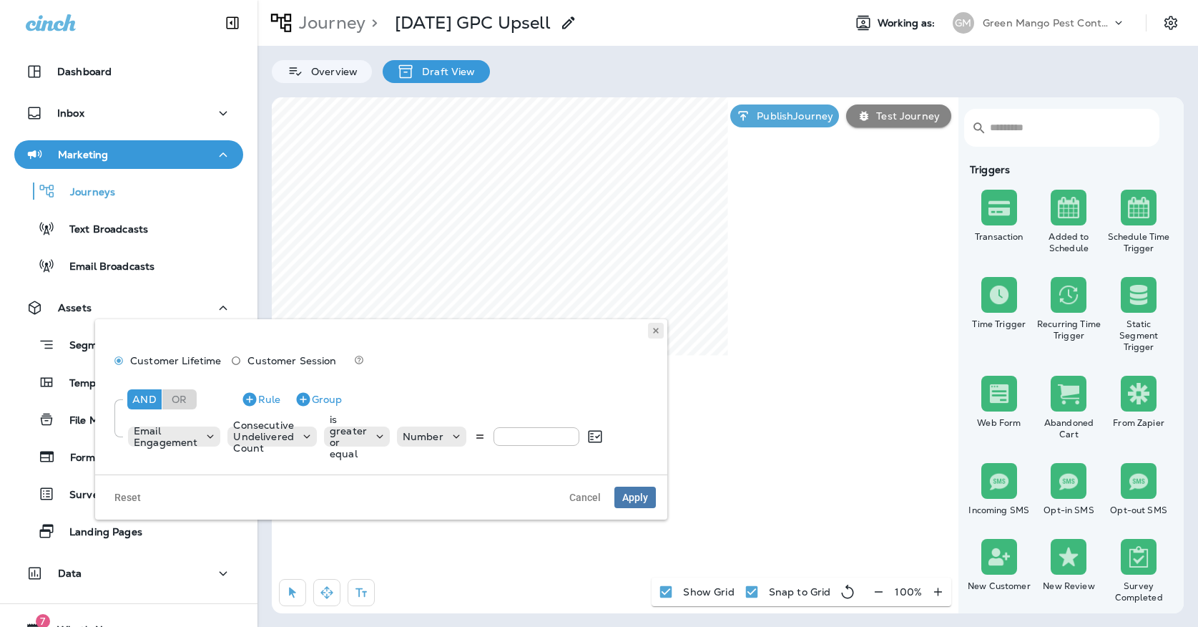
click at [648, 323] on button at bounding box center [656, 331] width 16 height 16
click at [658, 330] on icon at bounding box center [656, 330] width 9 height 9
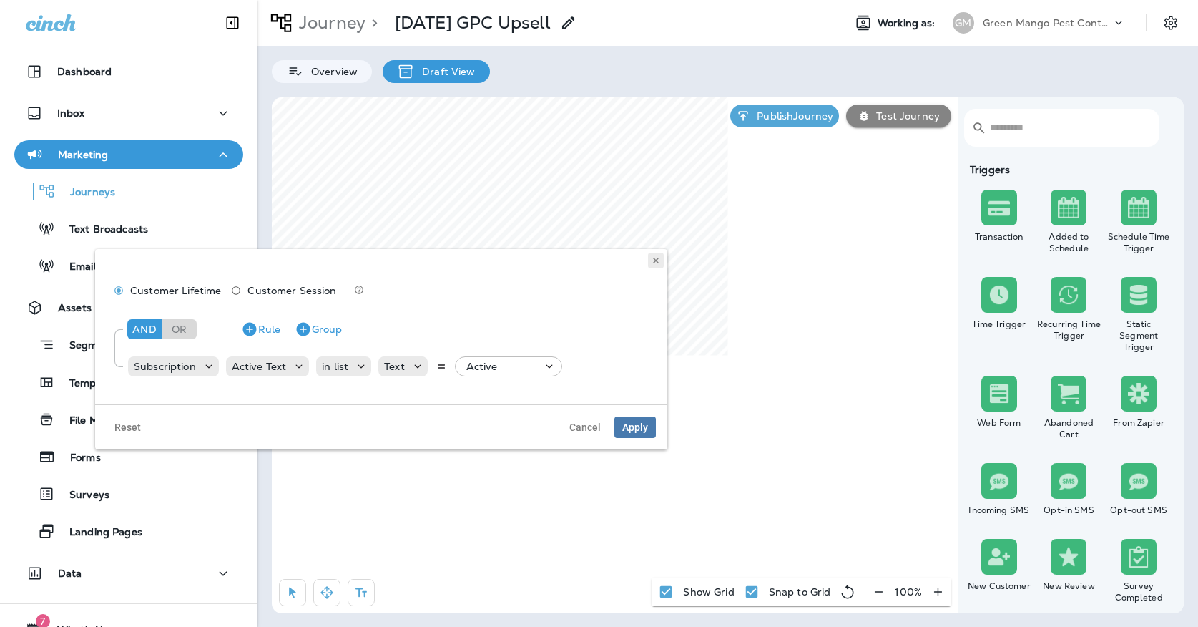
click at [657, 265] on button at bounding box center [656, 260] width 16 height 16
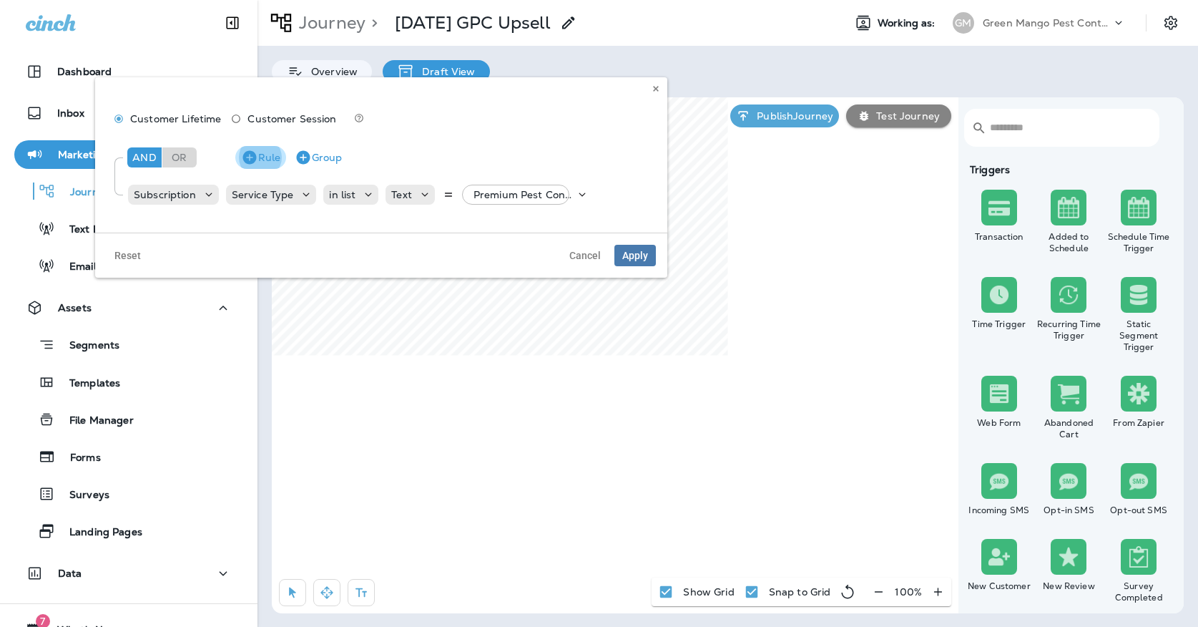
click at [266, 159] on button "Rule" at bounding box center [260, 157] width 51 height 23
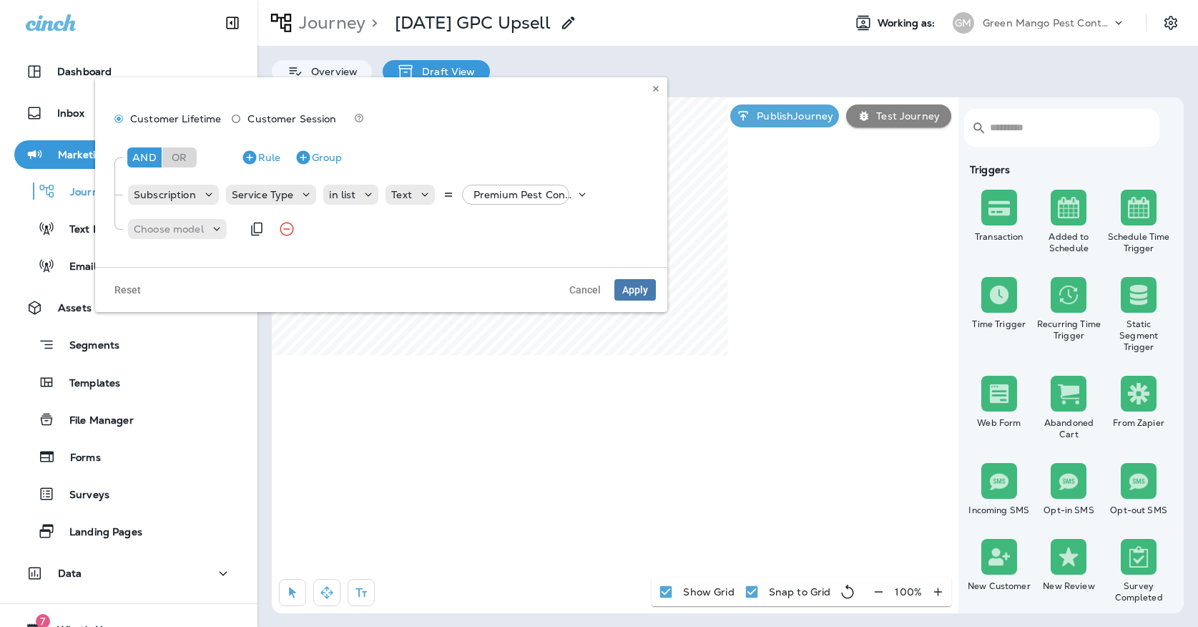
click at [209, 215] on div "Choose model" at bounding box center [184, 229] width 114 height 29
click at [206, 225] on div "Choose model" at bounding box center [169, 228] width 82 height 11
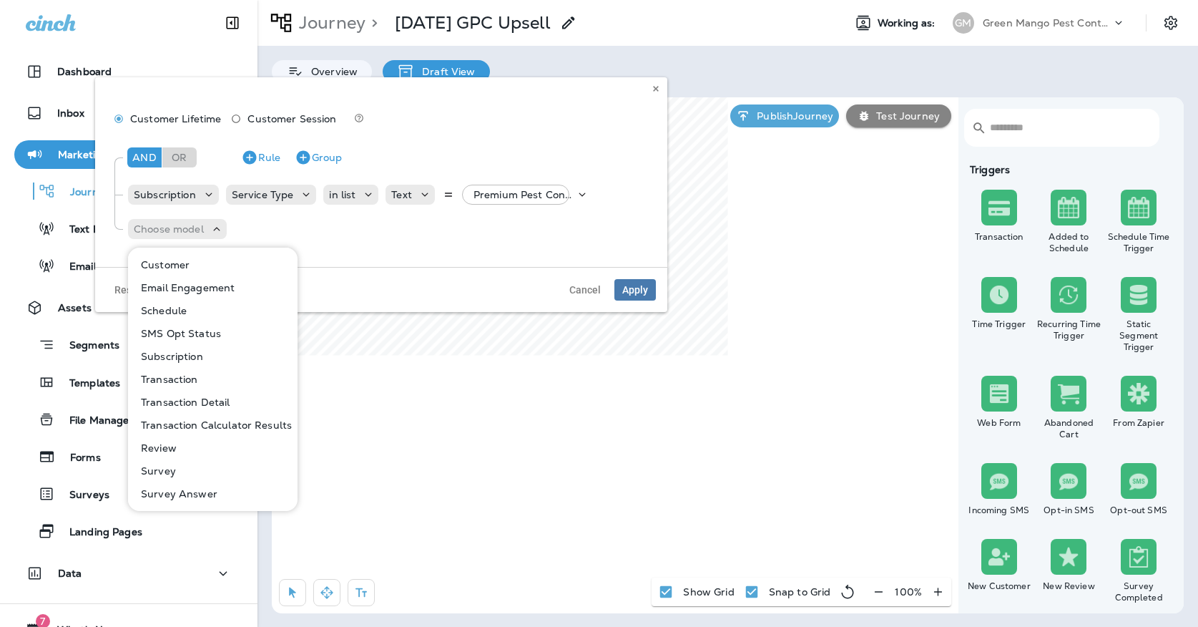
click at [172, 352] on p "Subscription" at bounding box center [169, 355] width 68 height 11
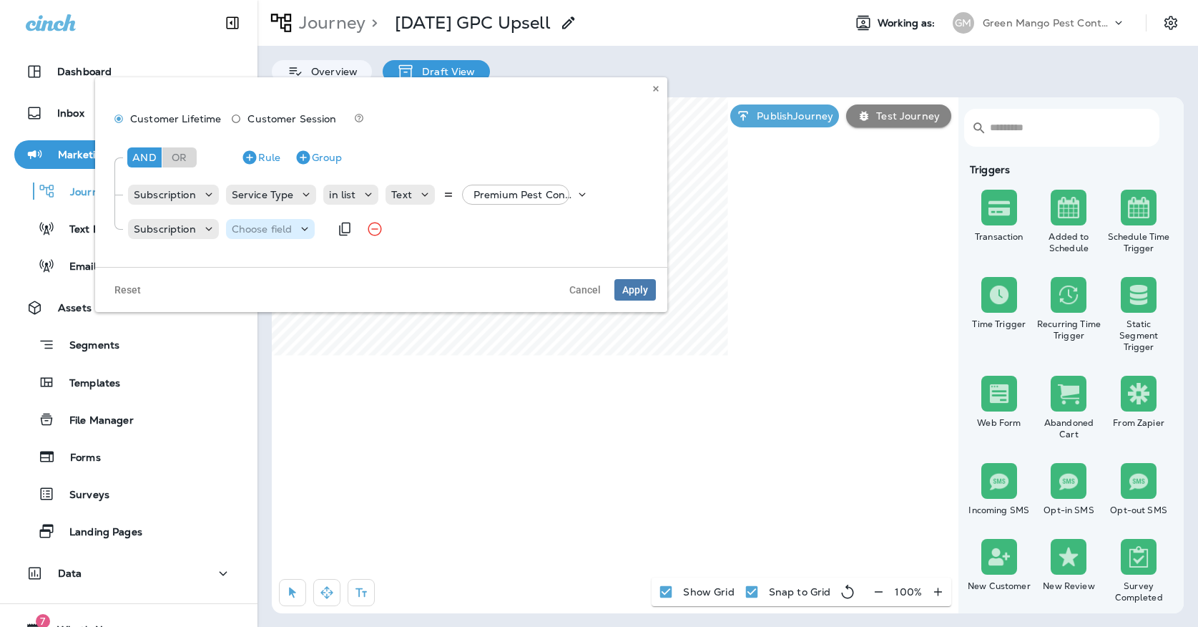
click at [237, 237] on div "Choose field" at bounding box center [270, 229] width 89 height 20
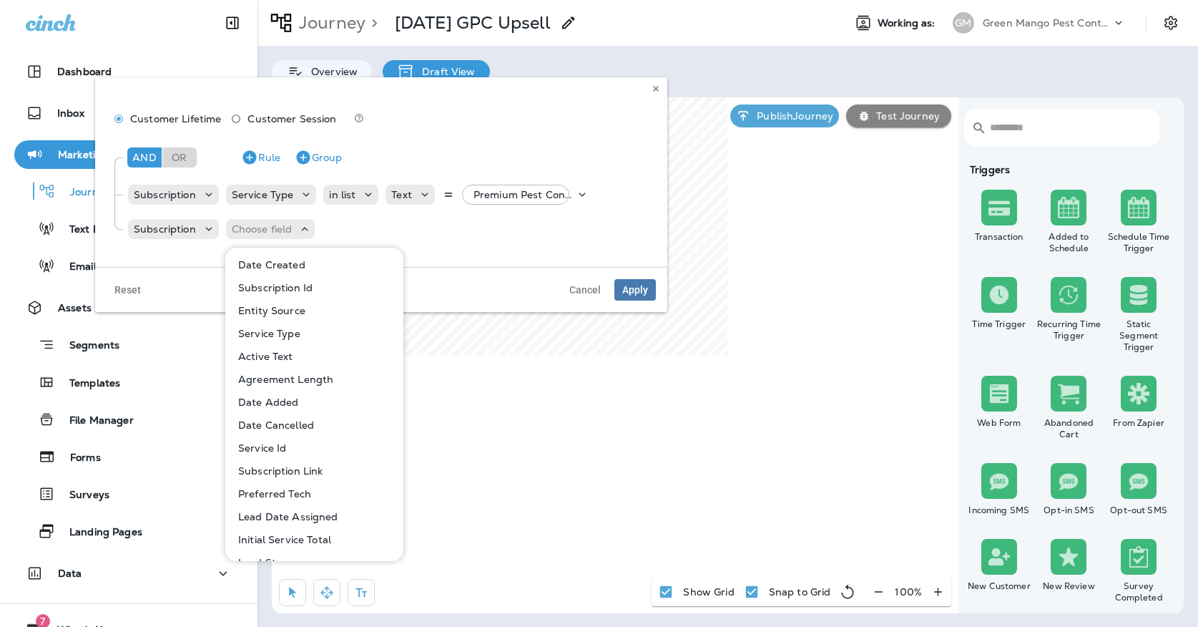
click at [258, 329] on p "Service Type" at bounding box center [266, 333] width 68 height 11
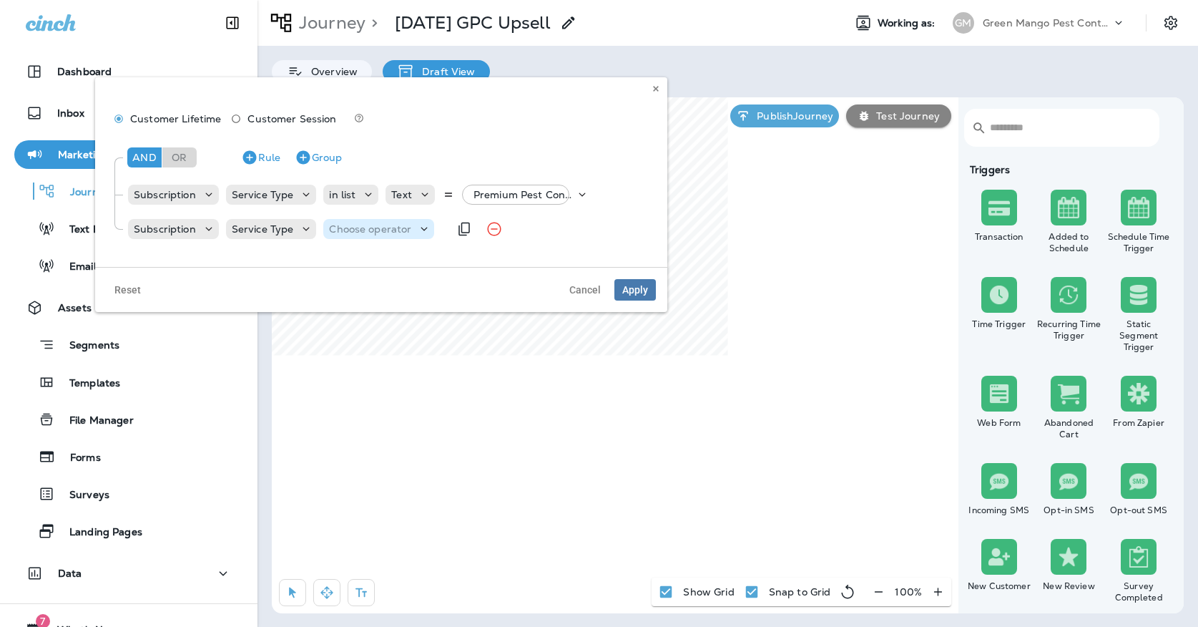
click at [349, 229] on p "Choose operator" at bounding box center [370, 228] width 82 height 11
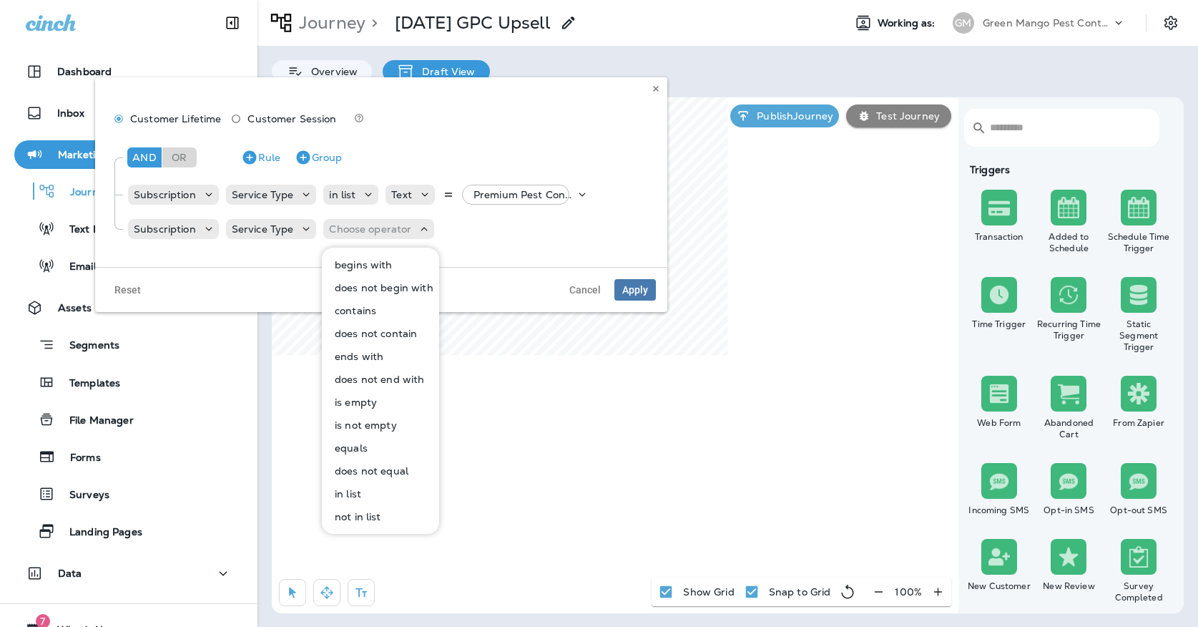
click at [350, 447] on p "equals" at bounding box center [348, 447] width 39 height 11
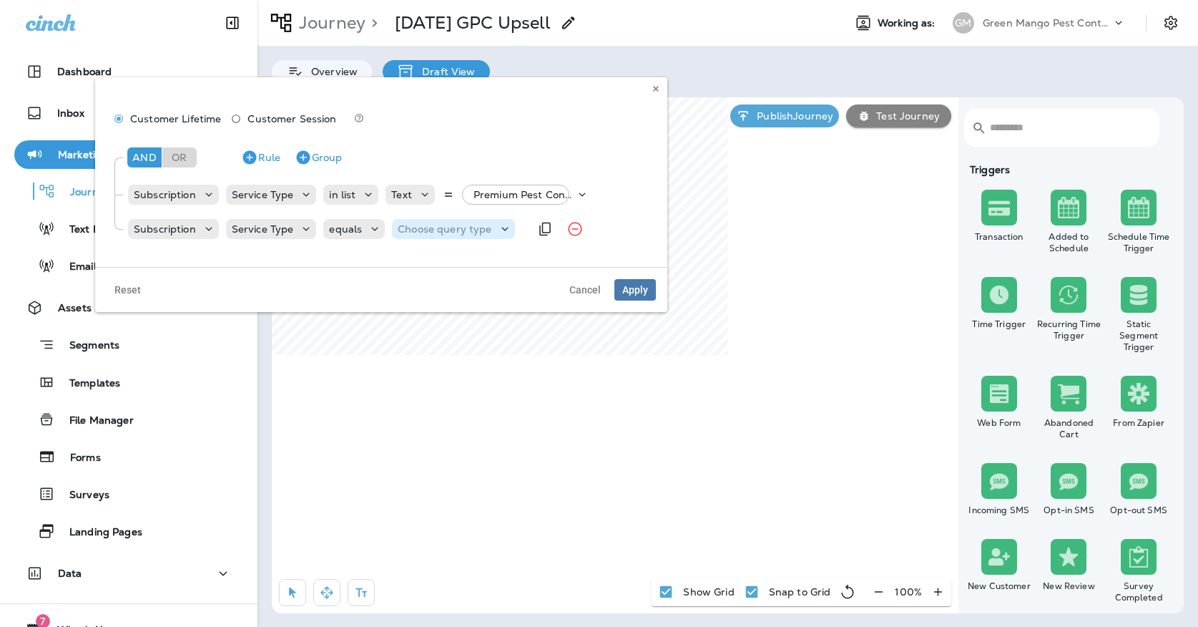
click at [416, 234] on p "Choose query type" at bounding box center [445, 228] width 94 height 11
click at [411, 252] on div "Text Related Field" at bounding box center [432, 275] width 84 height 57
click at [411, 263] on p "Text" at bounding box center [410, 264] width 26 height 11
click at [489, 230] on input "text" at bounding box center [513, 229] width 143 height 19
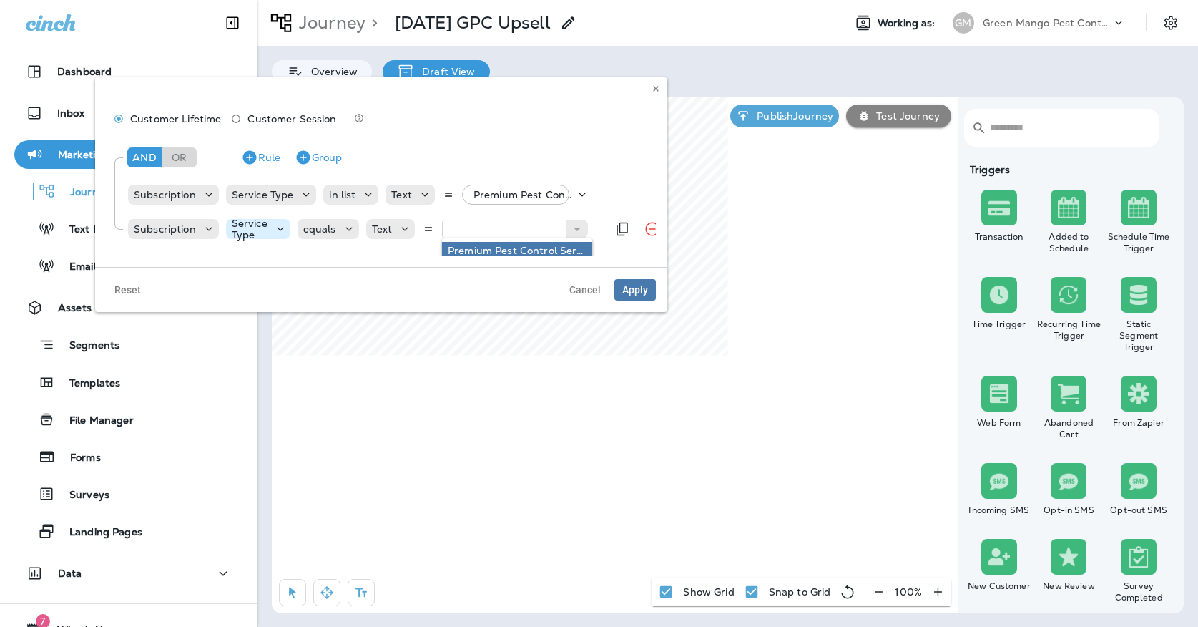
click at [273, 225] on icon at bounding box center [280, 229] width 14 height 14
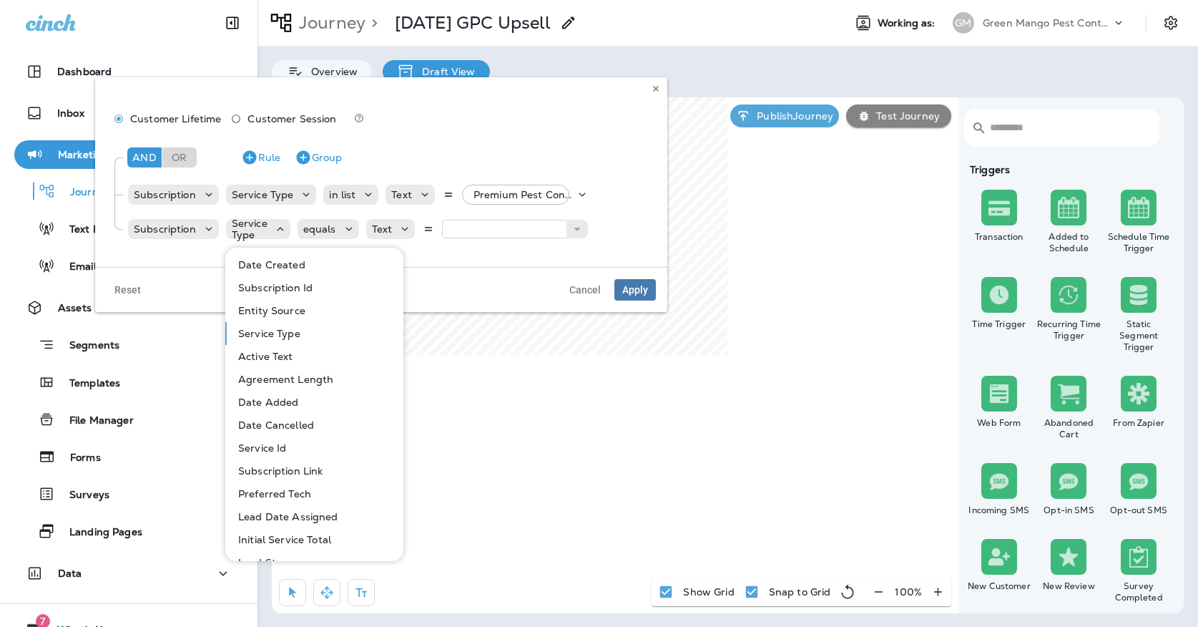
click at [258, 358] on p "Active Text" at bounding box center [262, 355] width 61 height 11
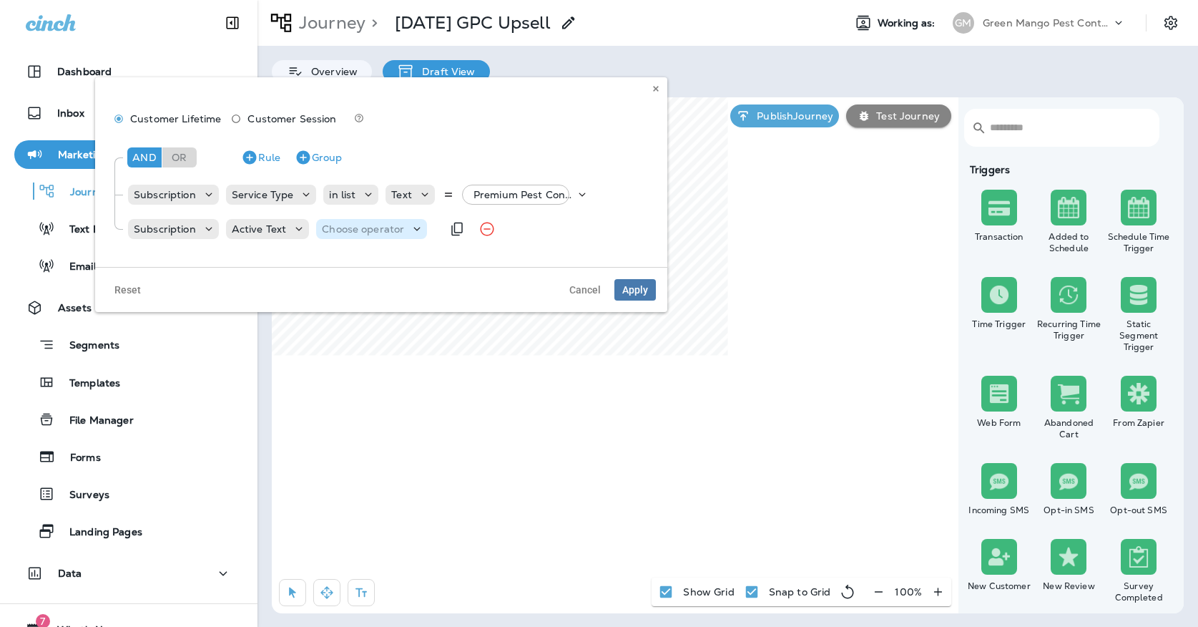
click at [322, 229] on p "Choose operator" at bounding box center [363, 228] width 82 height 11
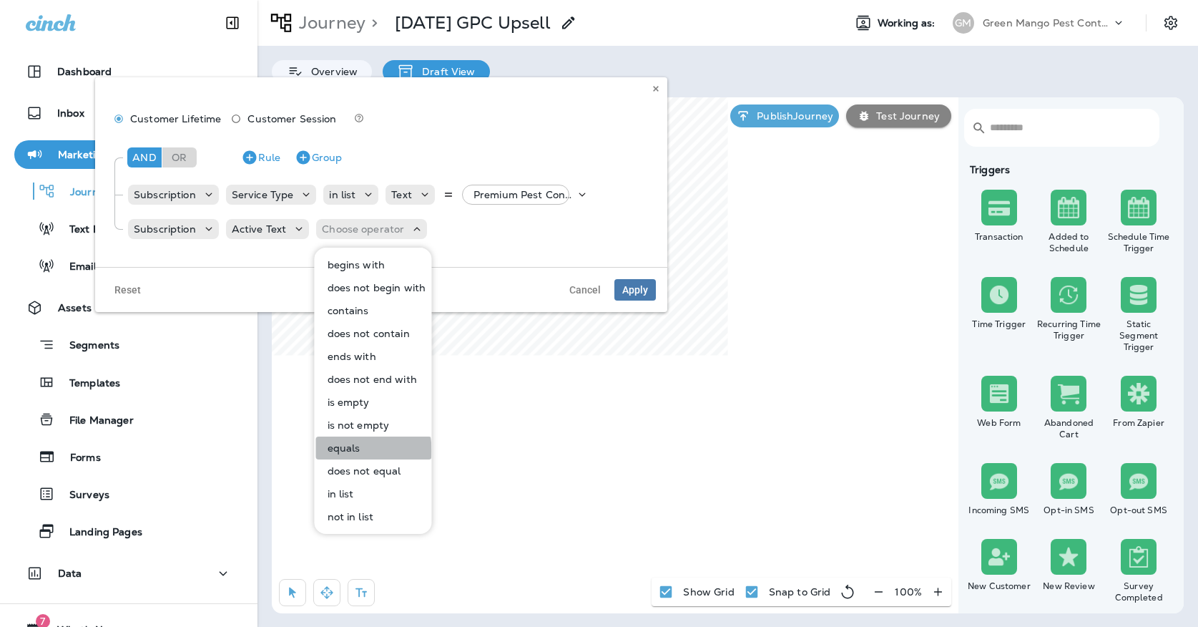
click at [341, 450] on p "equals" at bounding box center [341, 447] width 39 height 11
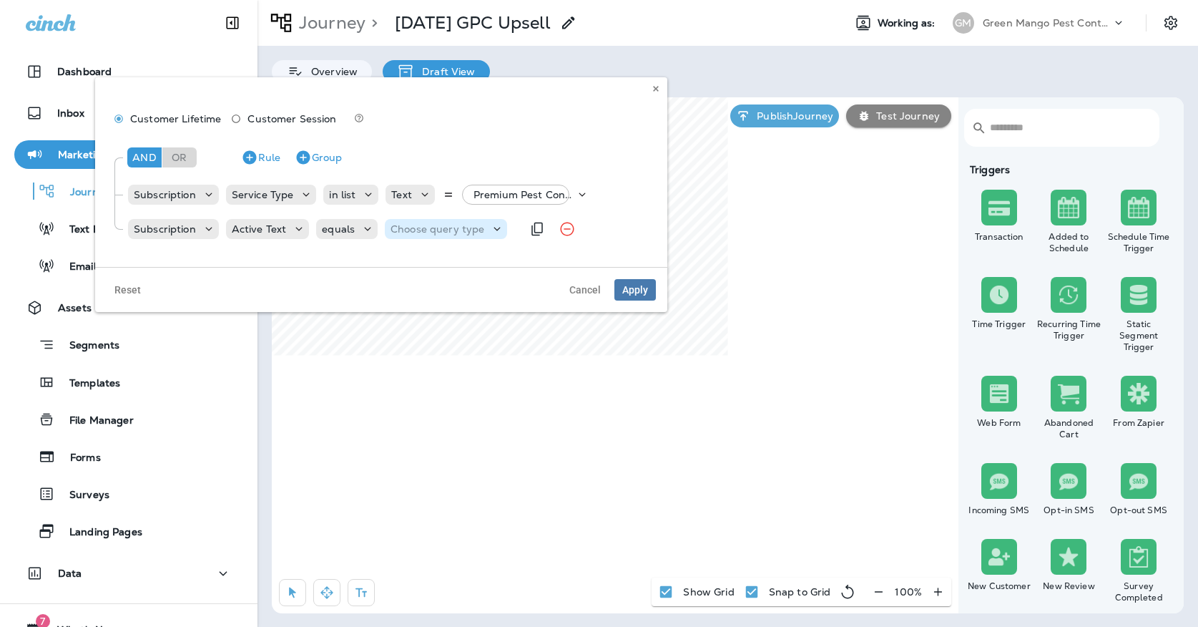
click at [426, 229] on p "Choose query type" at bounding box center [438, 228] width 94 height 11
click at [422, 265] on button "Text" at bounding box center [425, 264] width 82 height 23
click at [491, 221] on input "text" at bounding box center [509, 229] width 143 height 19
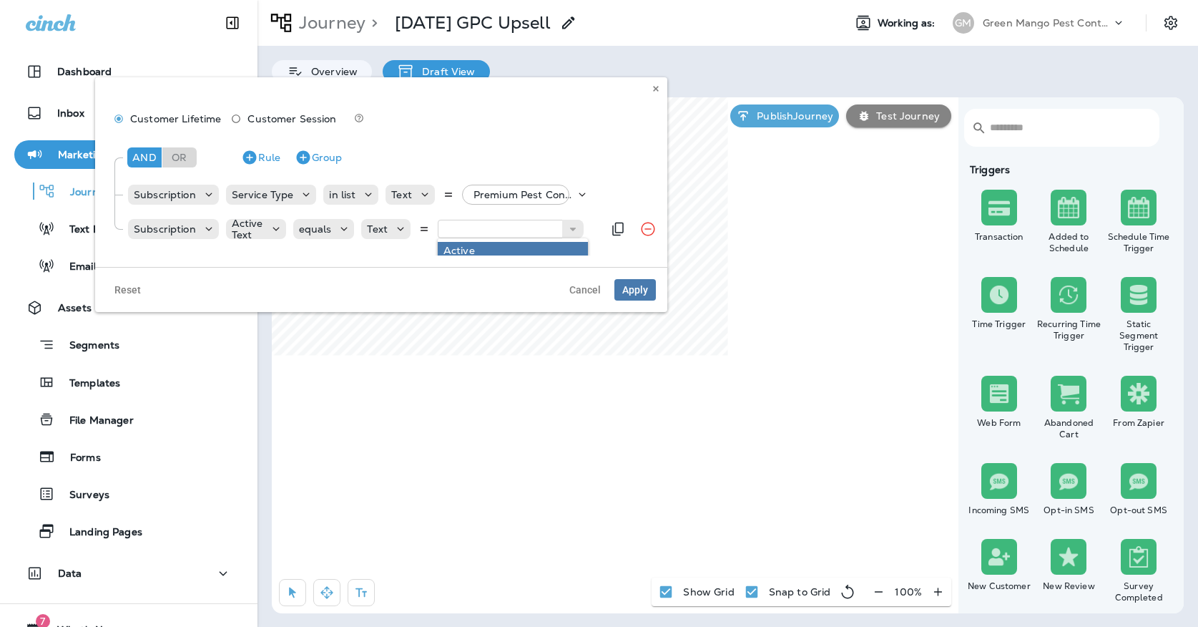
type input "******"
click at [485, 250] on div "And Or Rule Group Subscription Service Type in list Text Premium Pest Control S…" at bounding box center [381, 195] width 549 height 122
click at [636, 287] on span "Apply" at bounding box center [635, 290] width 26 height 10
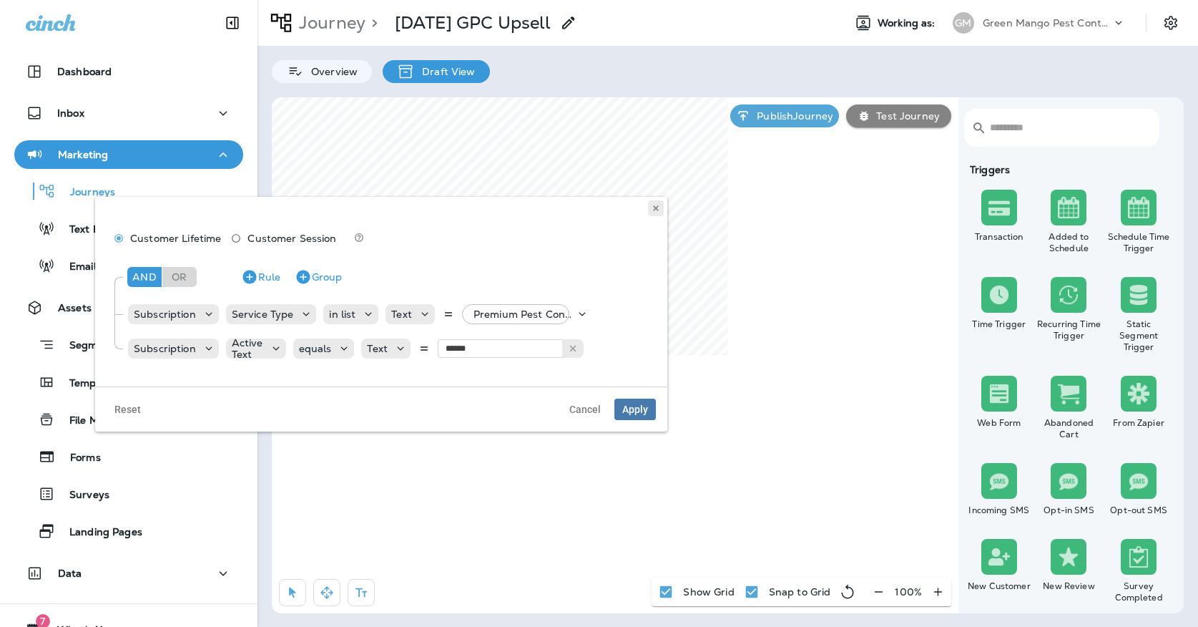
click at [650, 208] on button at bounding box center [656, 208] width 16 height 16
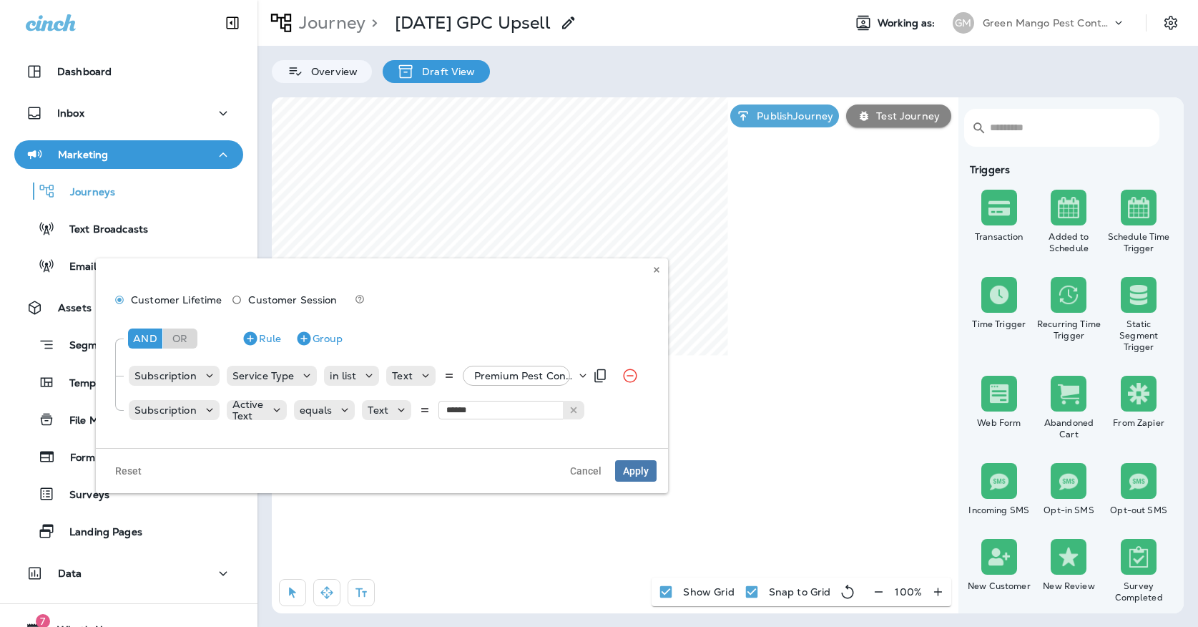
click at [492, 366] on div "Premium Pest Control Service, +47 more" at bounding box center [521, 375] width 107 height 20
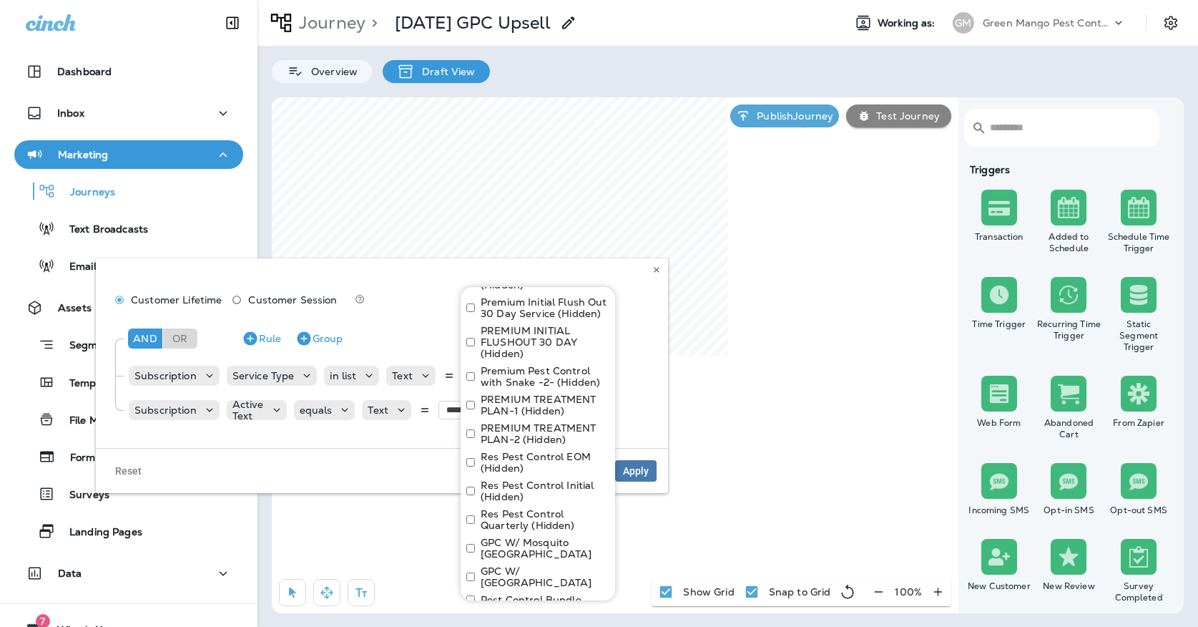
scroll to position [1734, 0]
click at [646, 300] on div "Customer Lifetime Customer Session" at bounding box center [381, 301] width 549 height 26
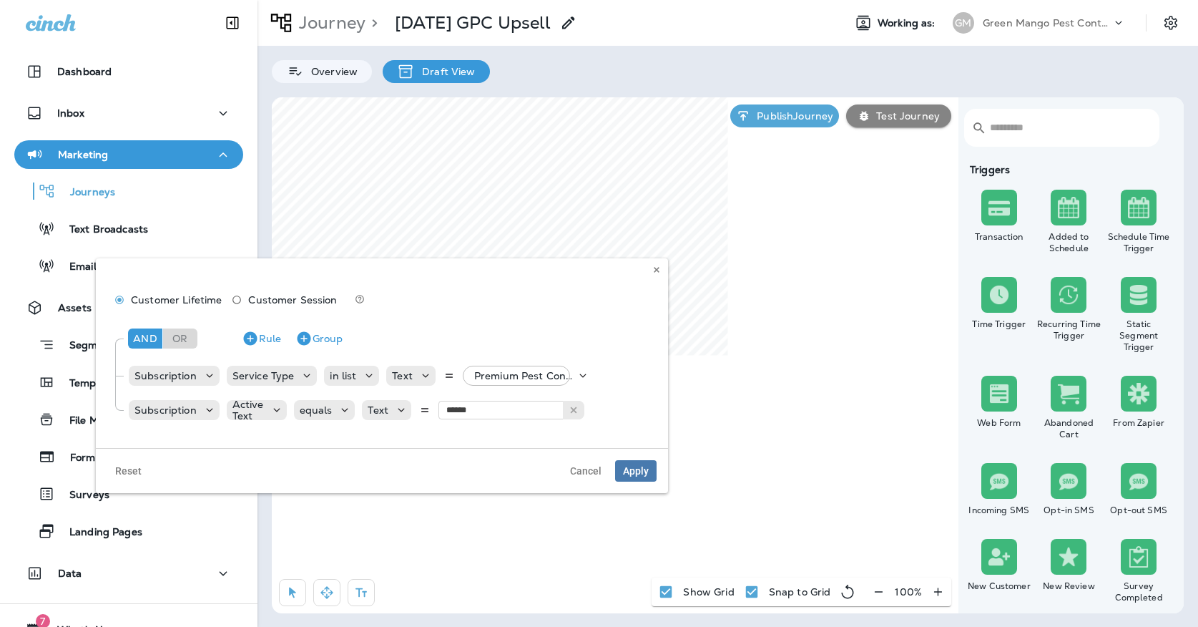
click at [652, 260] on div "Customer Lifetime Customer Session And Or Rule Group Subscription Service Type …" at bounding box center [382, 353] width 572 height 190
click at [652, 270] on icon at bounding box center [656, 269] width 9 height 9
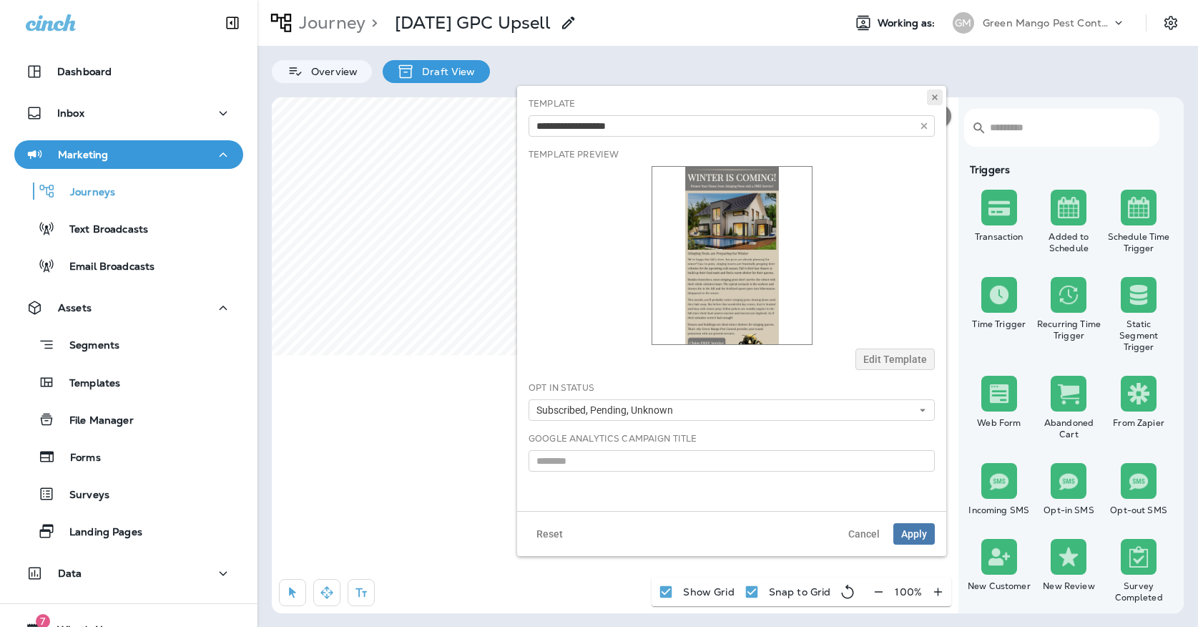
click at [942, 98] on button at bounding box center [935, 97] width 16 height 16
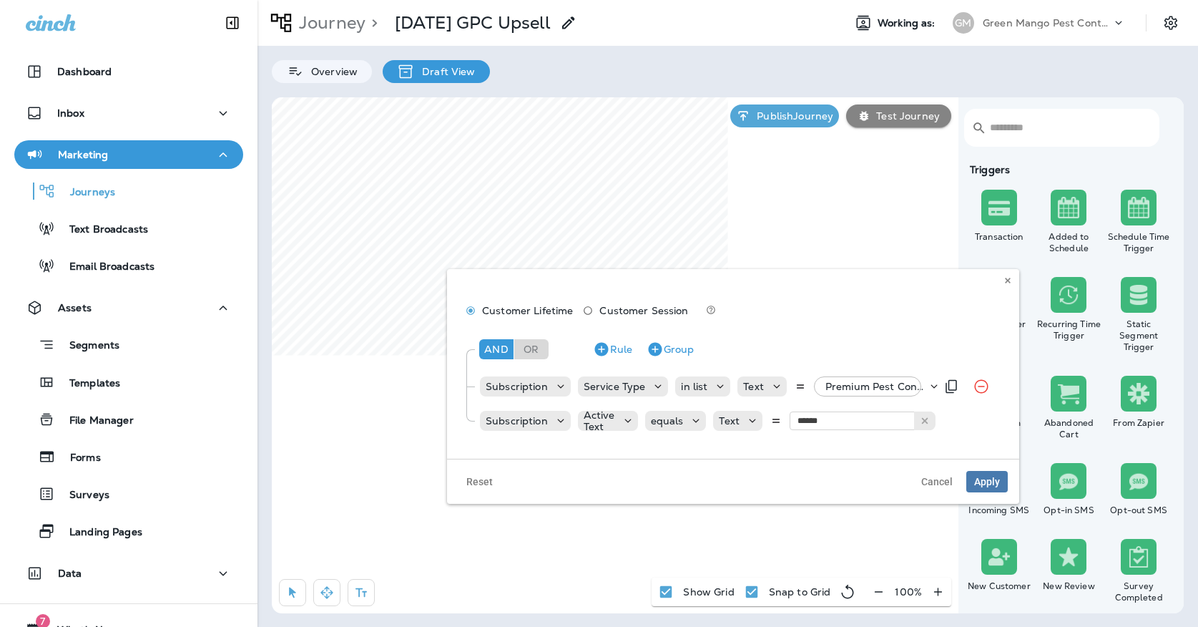
click at [863, 391] on p "Premium Pest Control Service, +47 more" at bounding box center [876, 385] width 102 height 11
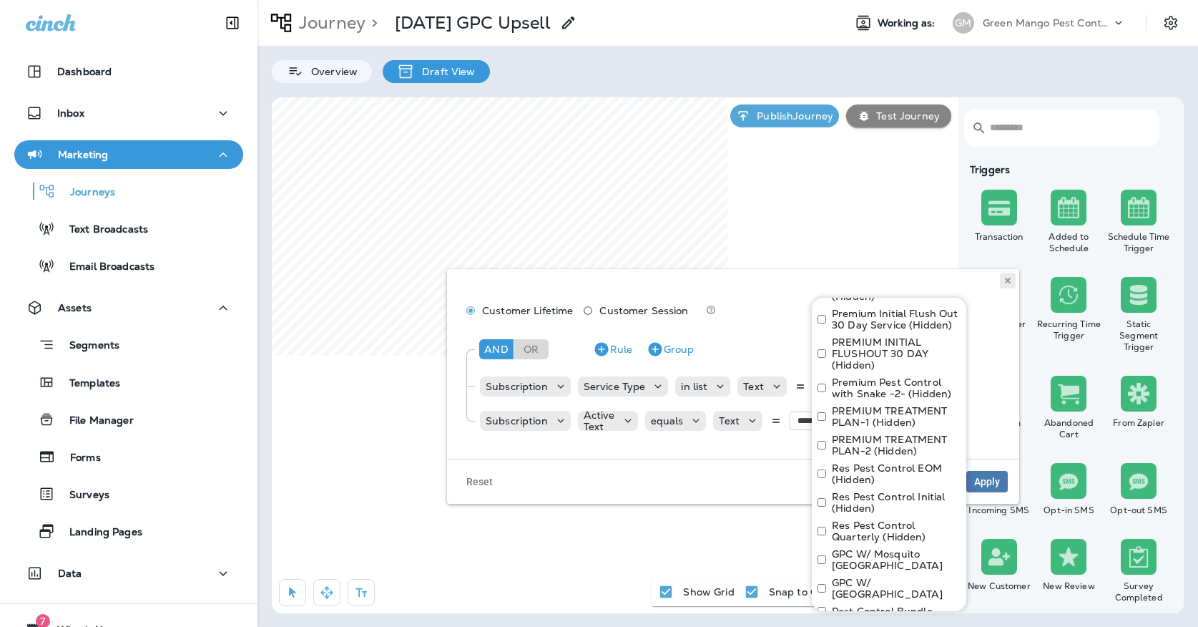
click at [1010, 282] on use at bounding box center [1007, 280] width 5 height 6
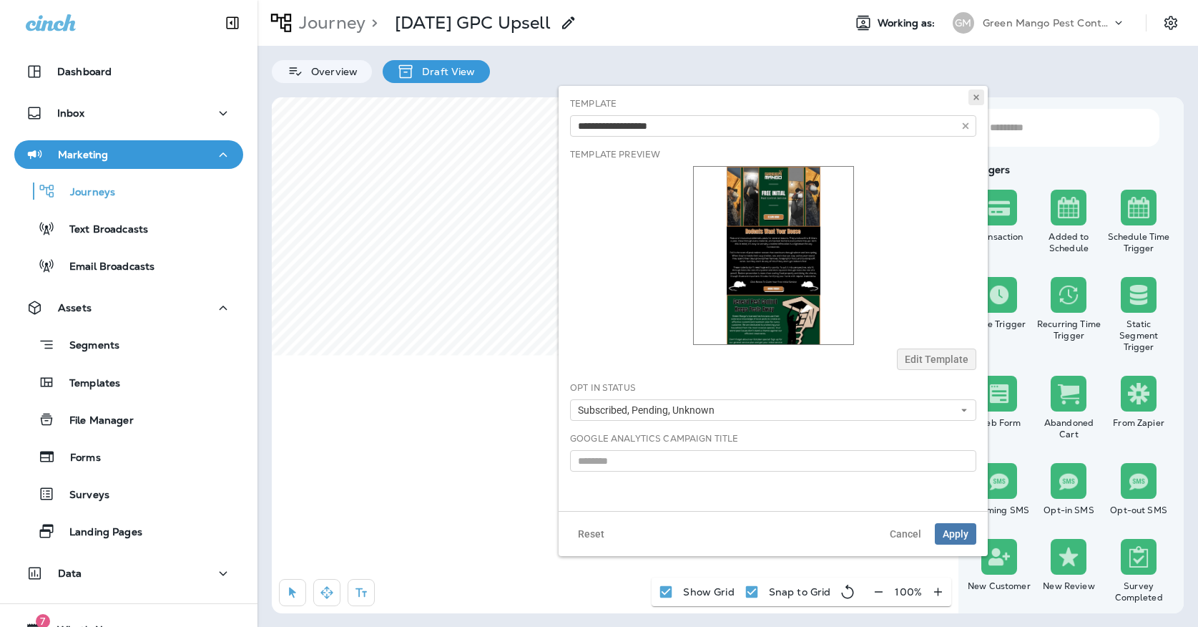
click at [983, 98] on button at bounding box center [976, 97] width 16 height 16
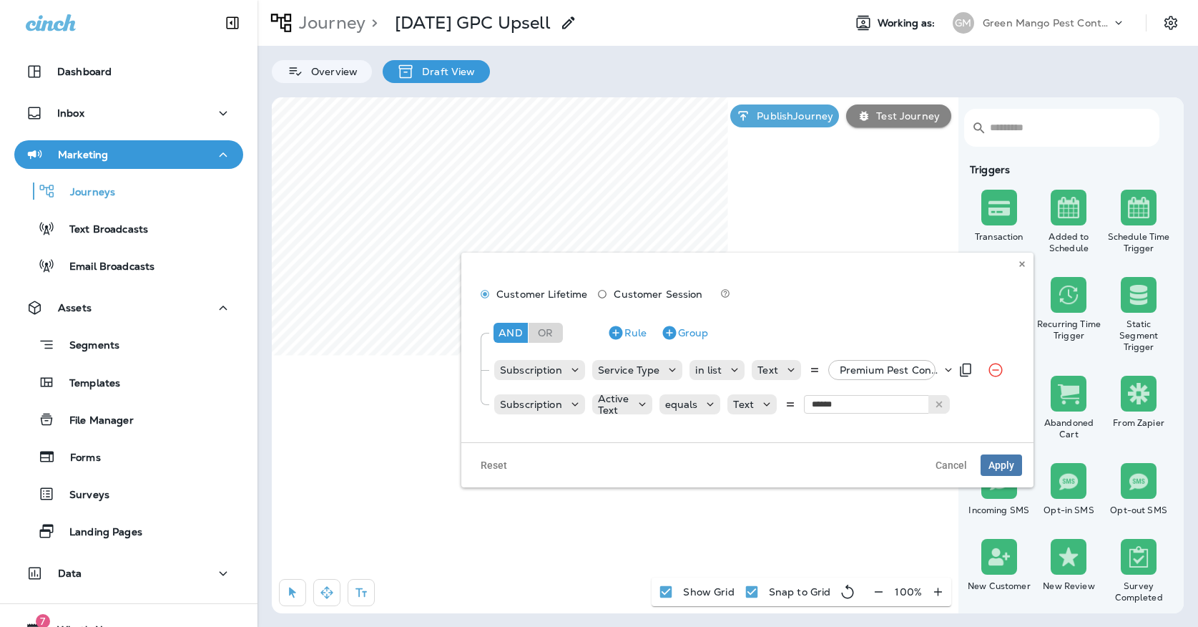
click at [900, 371] on p "Premium Pest Control Service, +47 more" at bounding box center [891, 369] width 102 height 11
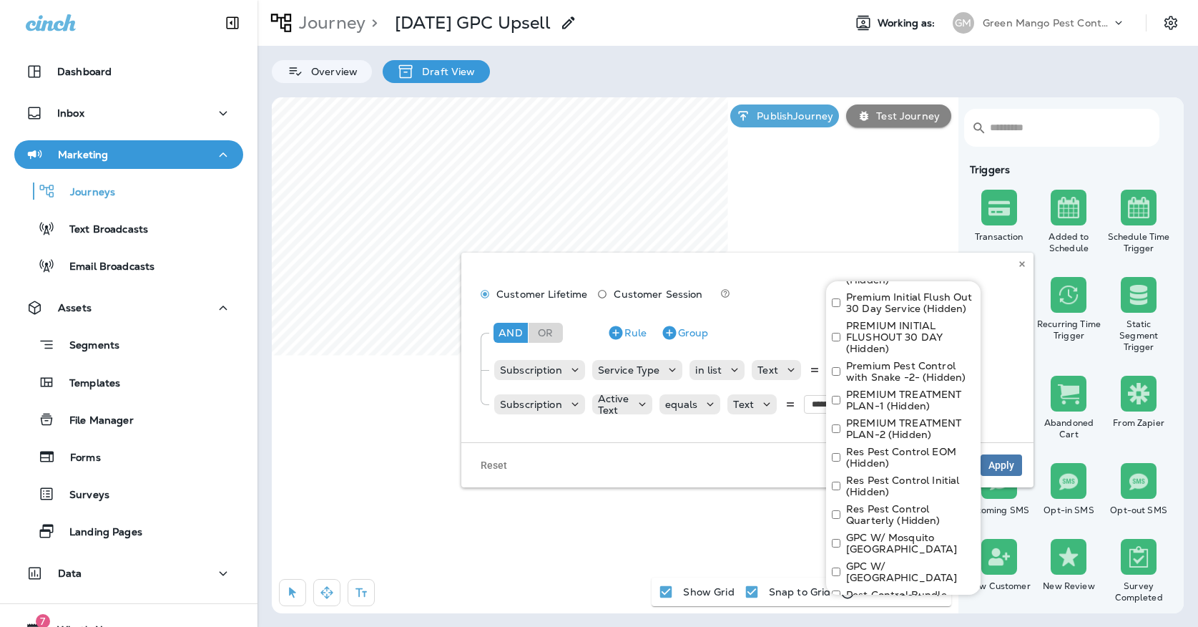
click at [1000, 289] on div "Customer Lifetime Customer Session" at bounding box center [747, 296] width 549 height 26
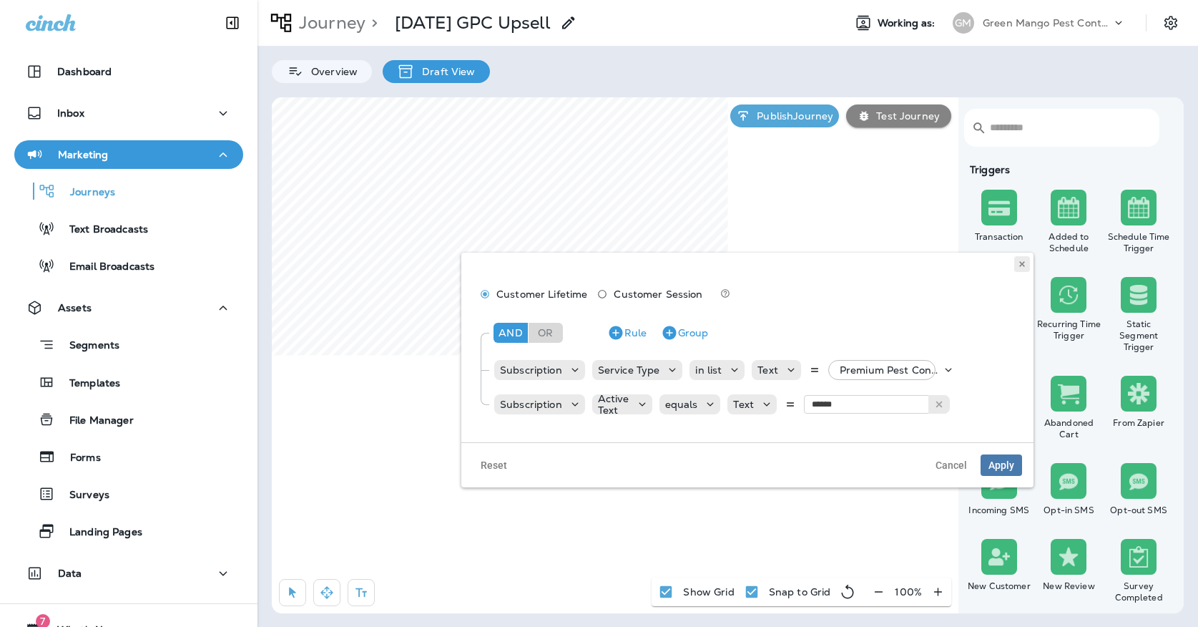
click at [1022, 267] on icon at bounding box center [1022, 264] width 9 height 9
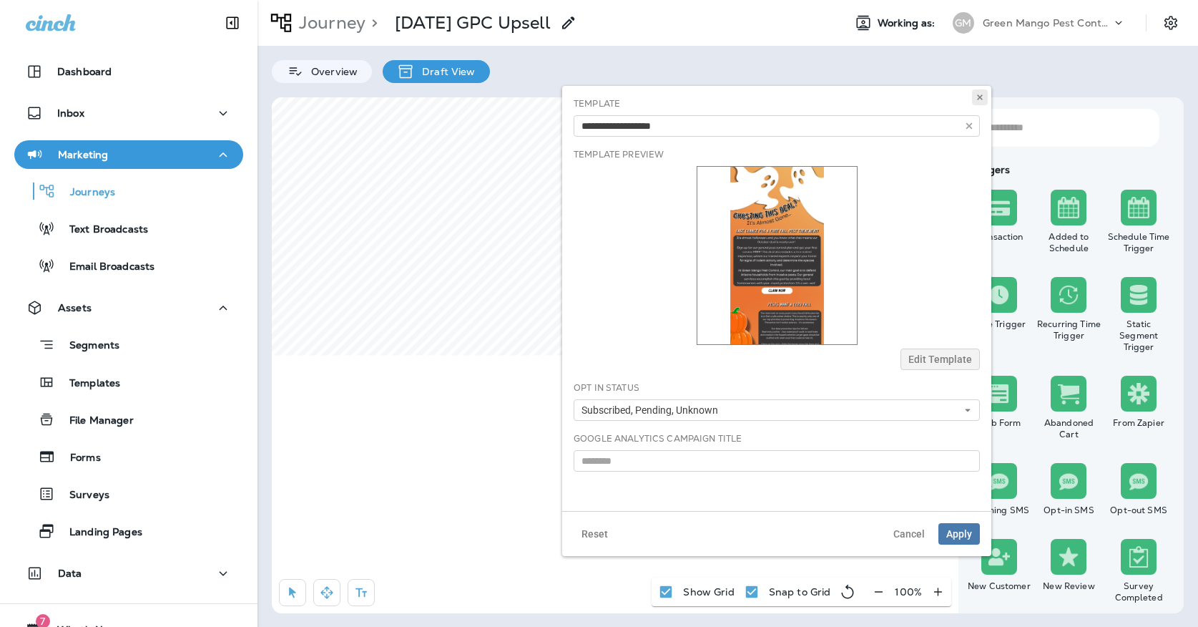
click at [978, 93] on icon at bounding box center [980, 97] width 9 height 9
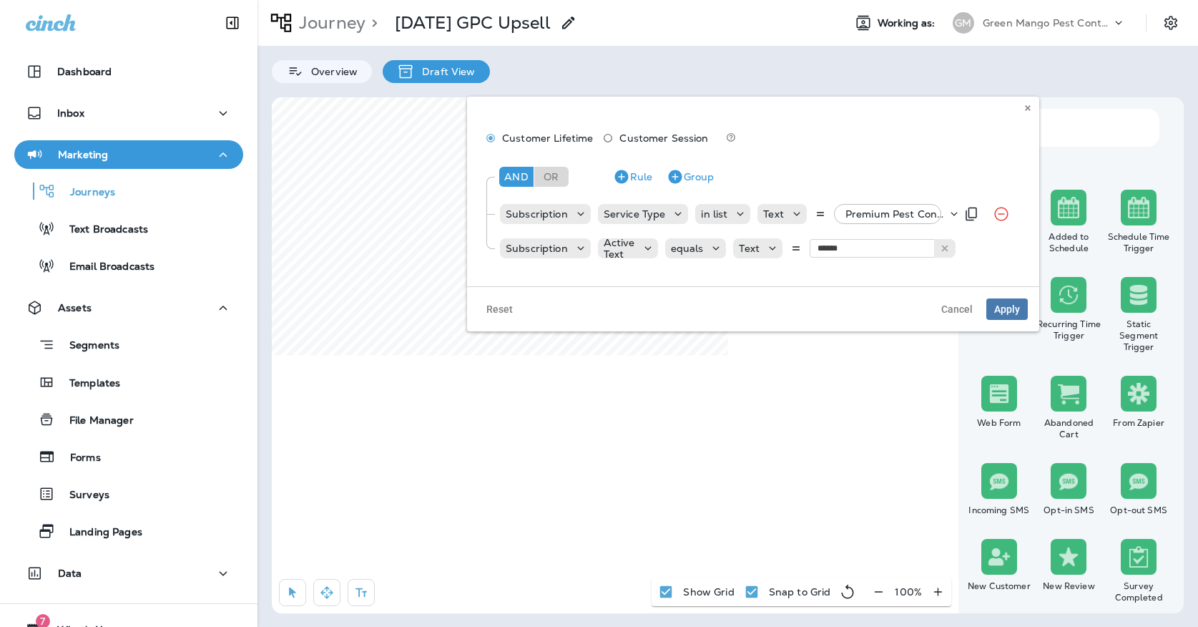
click at [866, 216] on p "Premium Pest Control Service, +47 more" at bounding box center [896, 213] width 102 height 11
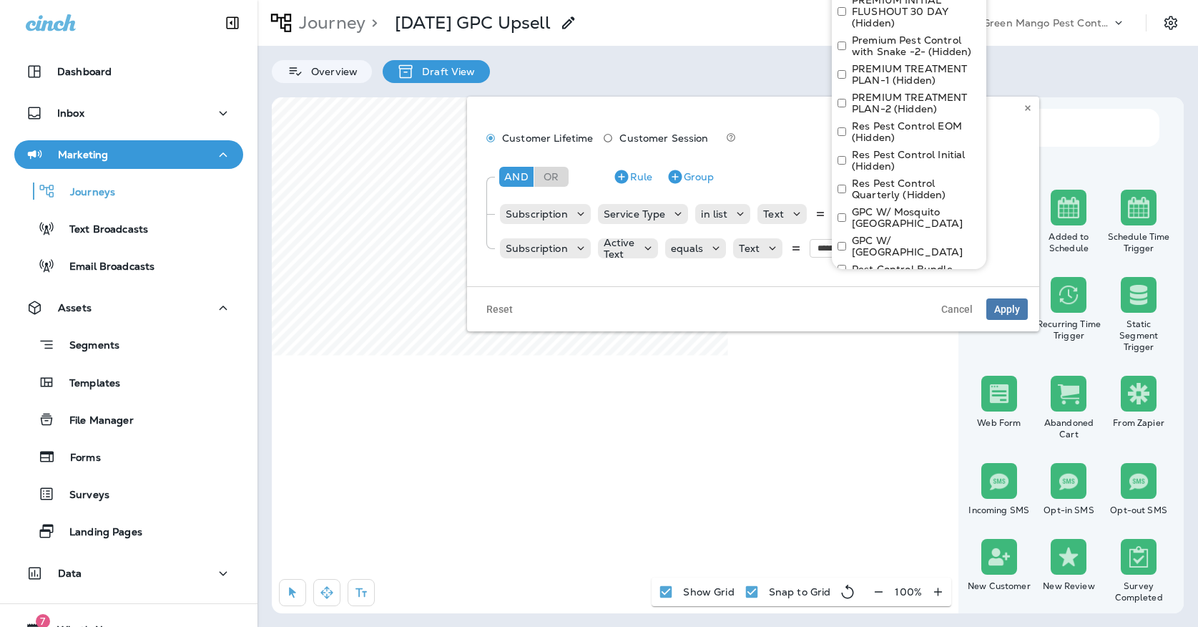
click at [1031, 117] on div "Customer Lifetime Customer Session And Or Rule Group Subscription Service Type …" at bounding box center [753, 192] width 572 height 190
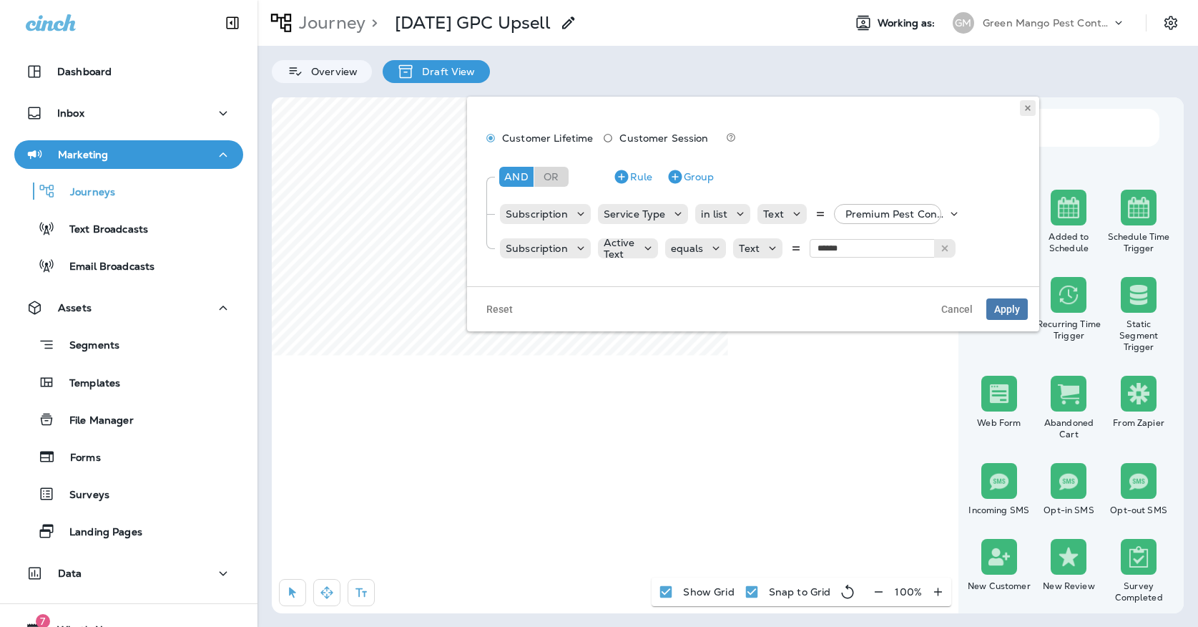
click at [1032, 104] on button at bounding box center [1028, 108] width 16 height 16
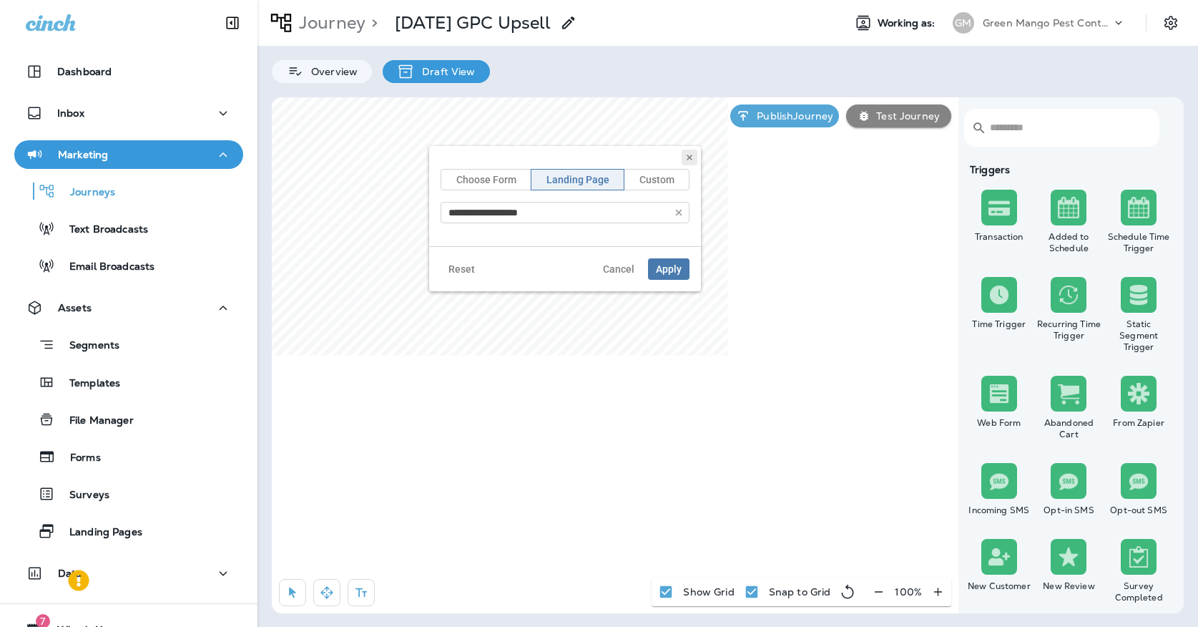
click at [684, 157] on button at bounding box center [690, 157] width 16 height 16
select select "*****"
select select "********"
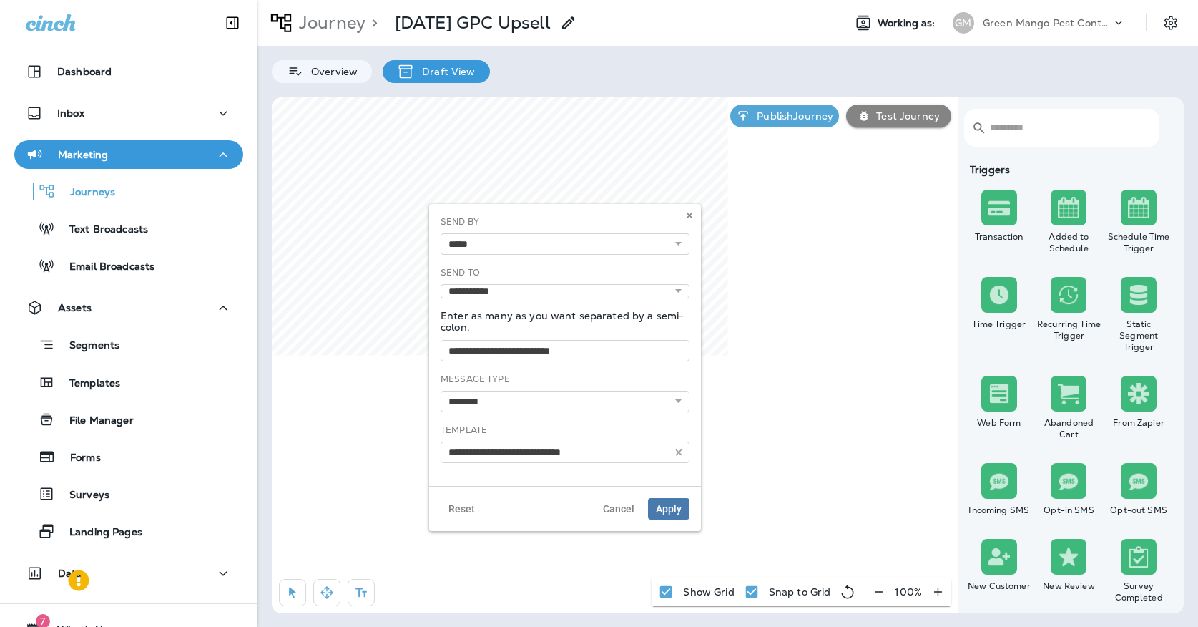
type input "**********"
click at [693, 214] on icon at bounding box center [689, 215] width 9 height 9
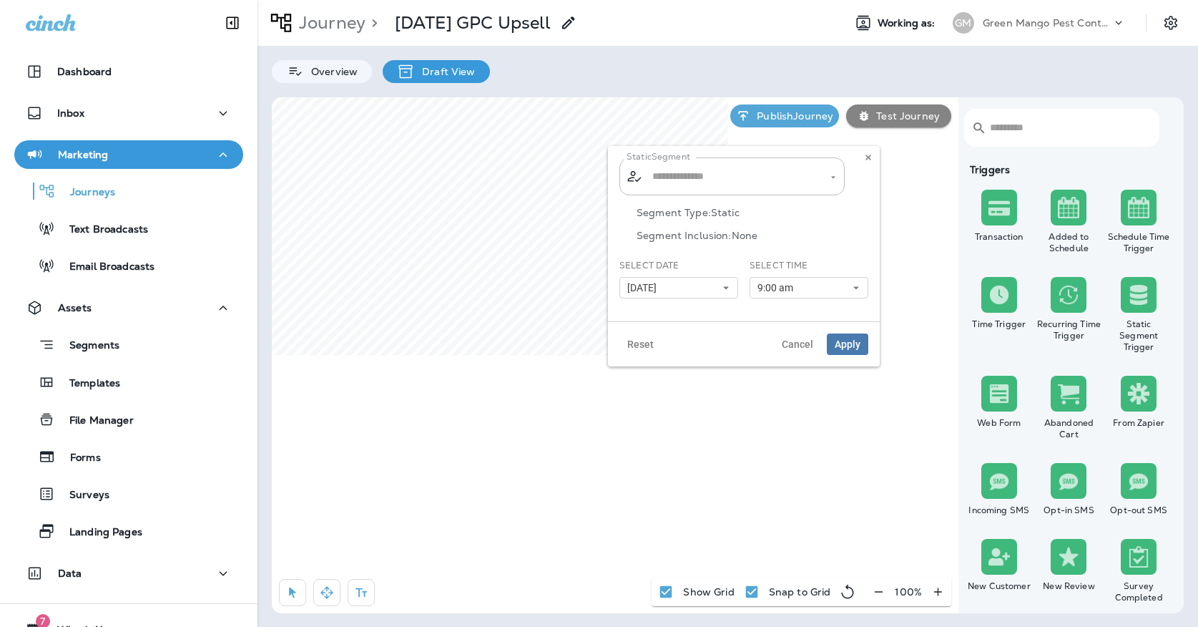
type input "**********"
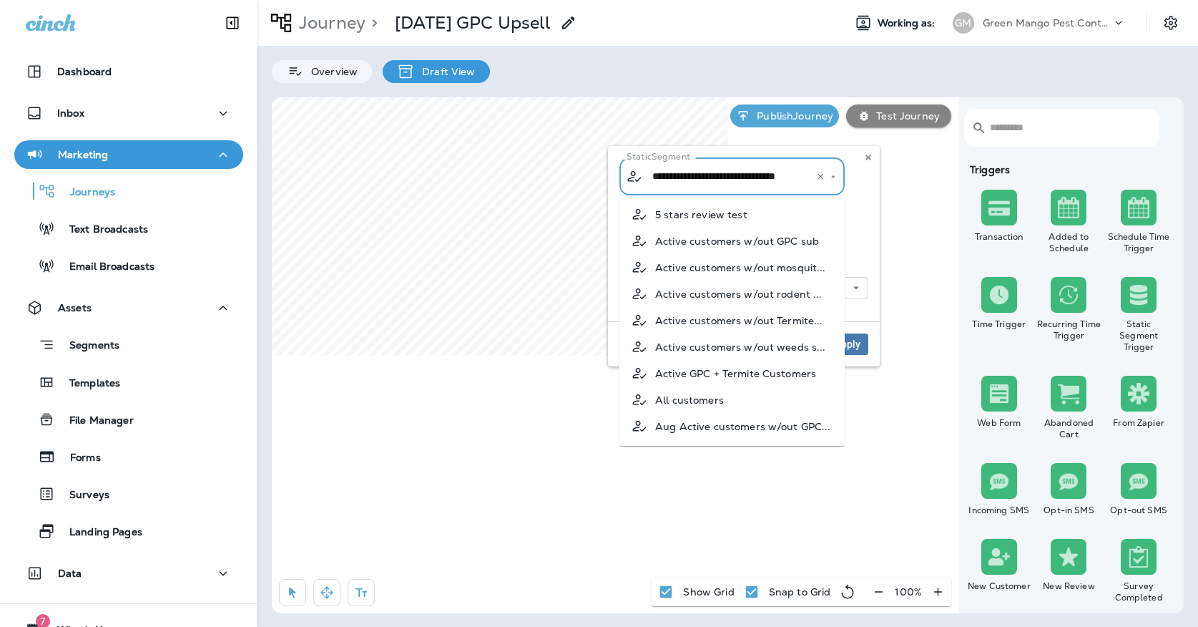
click at [678, 185] on input "**********" at bounding box center [723, 176] width 149 height 25
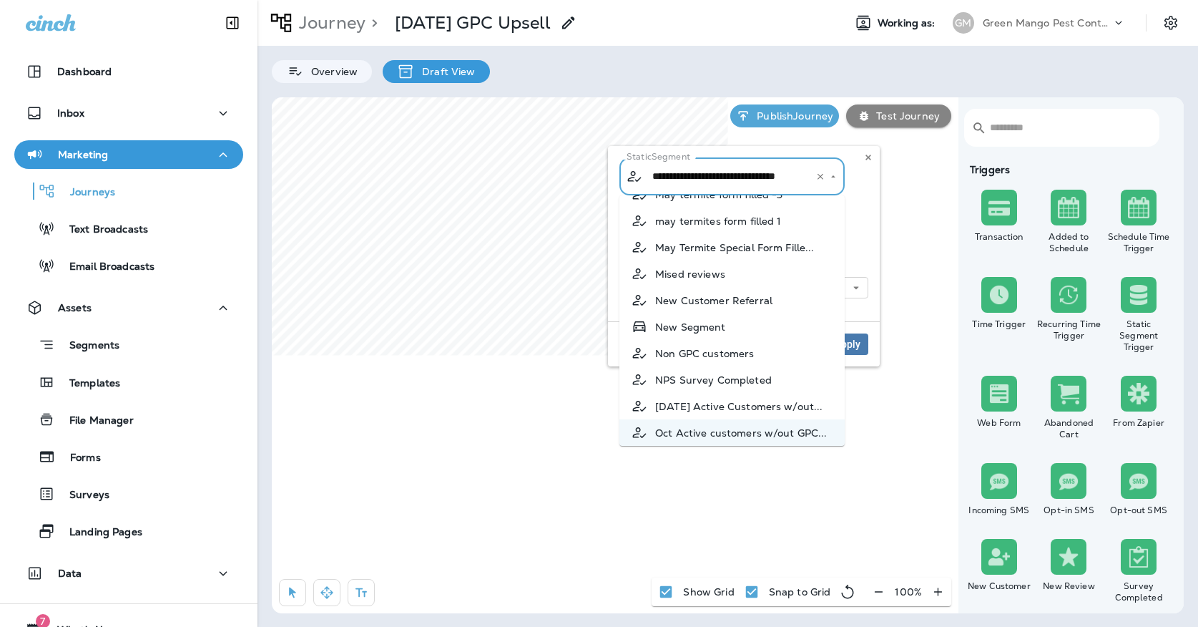
click at [860, 217] on p "Segment Type: Static" at bounding box center [753, 212] width 232 height 11
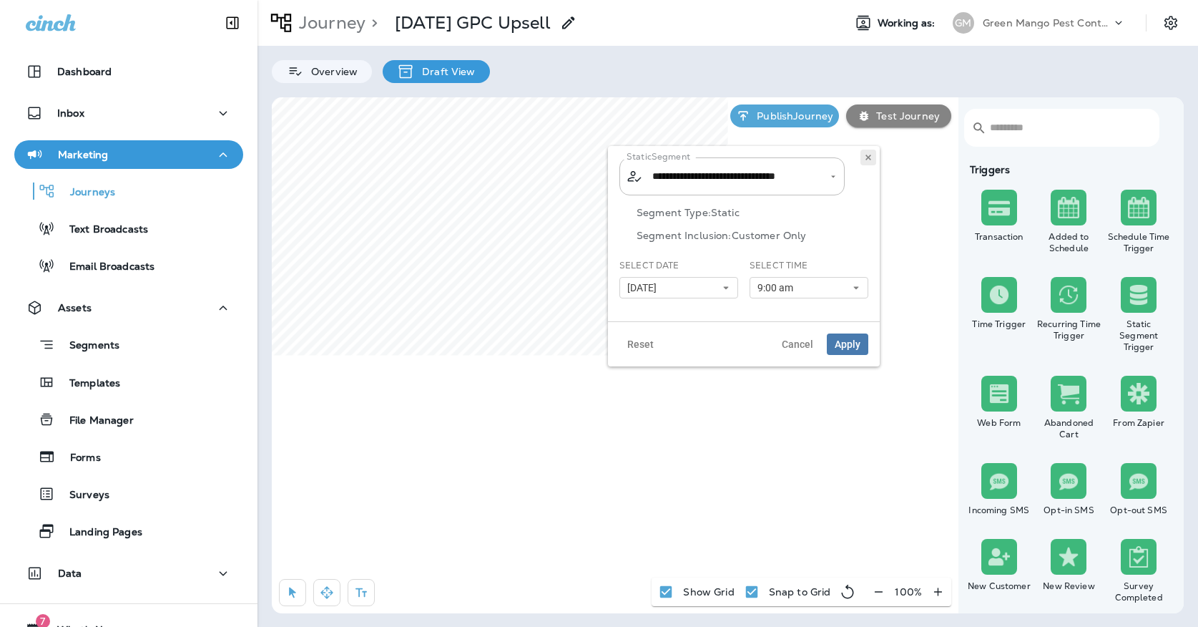
click at [873, 157] on button at bounding box center [868, 157] width 16 height 16
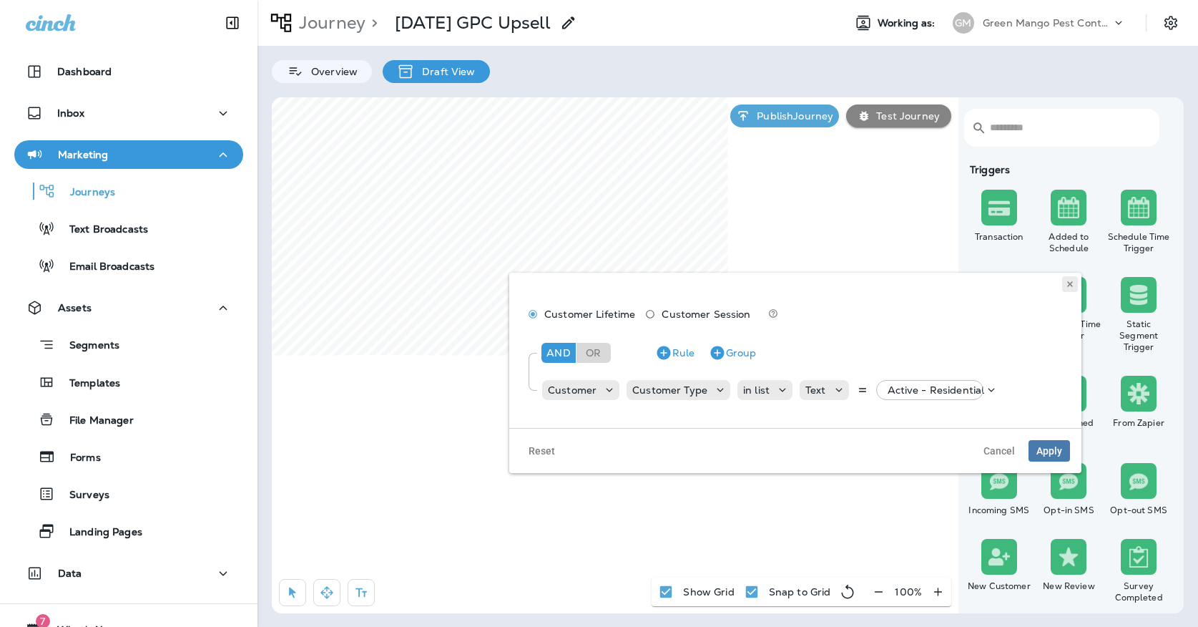
click at [1065, 277] on button at bounding box center [1070, 284] width 16 height 16
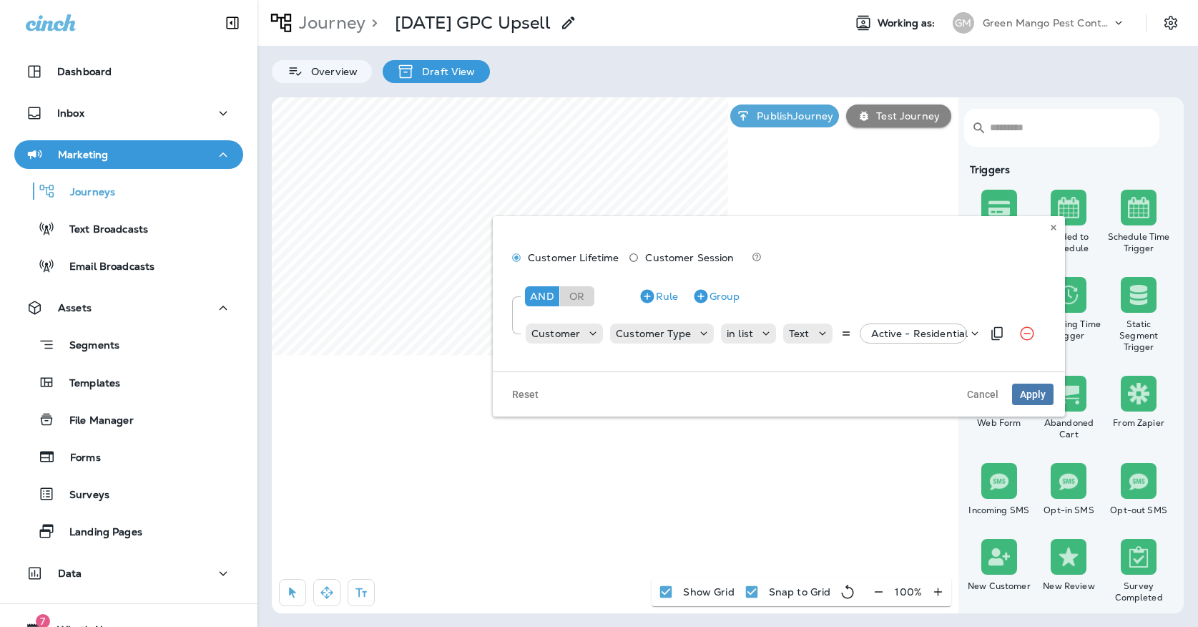
click at [883, 328] on p "Active - Residential" at bounding box center [919, 333] width 97 height 11
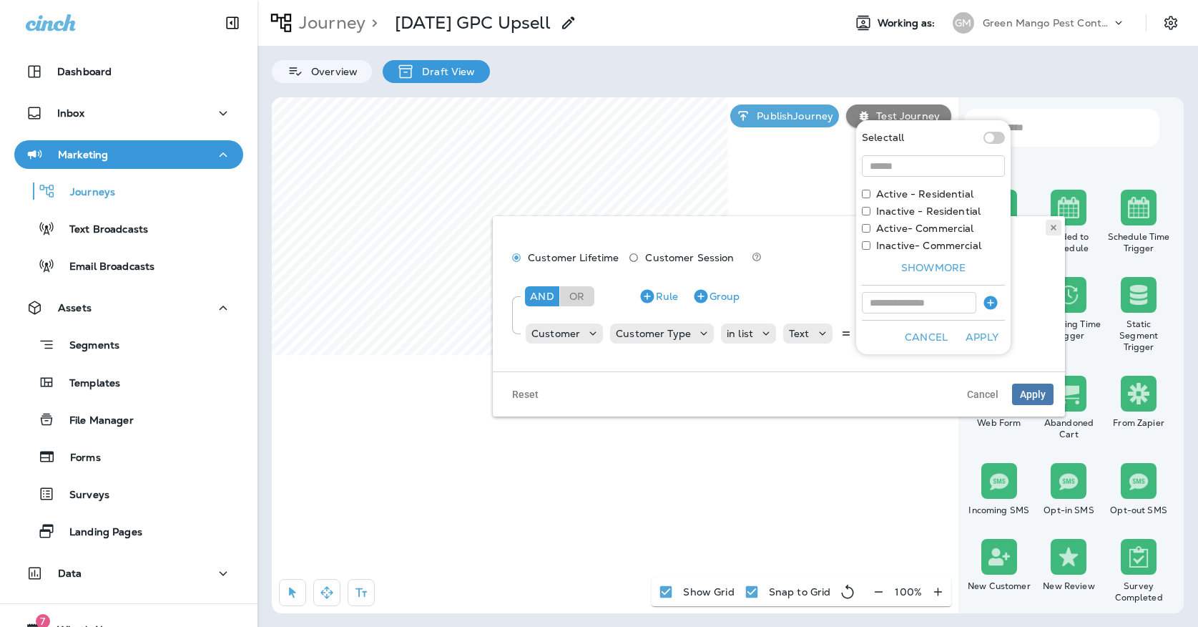
click at [1053, 232] on button at bounding box center [1054, 228] width 16 height 16
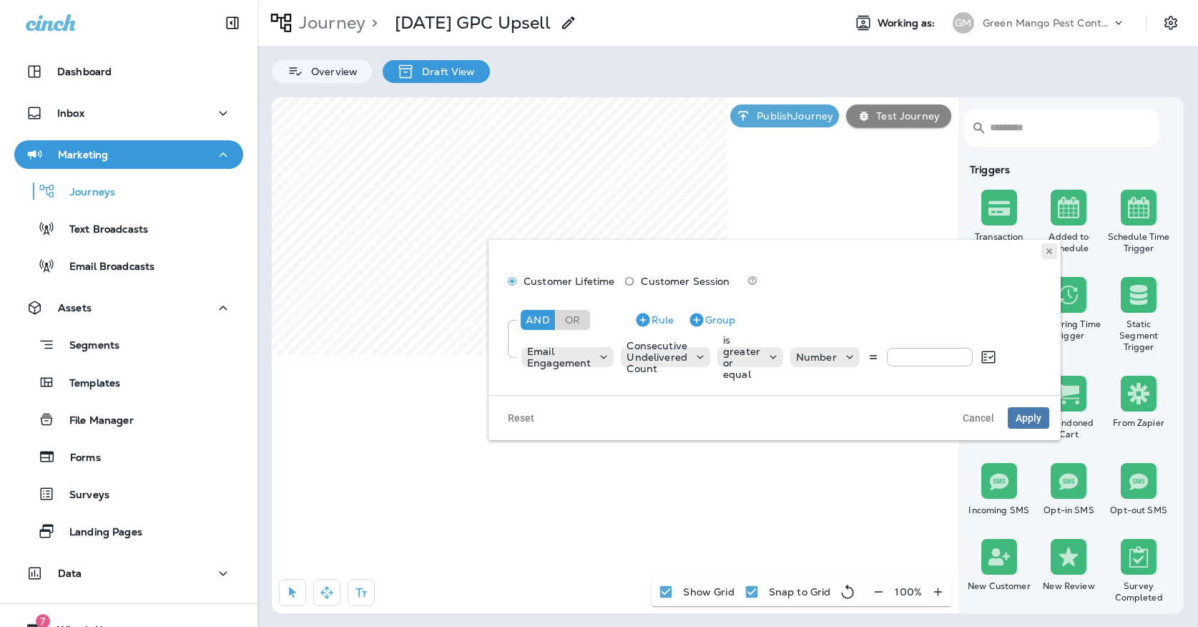
click at [1052, 249] on icon at bounding box center [1049, 251] width 9 height 9
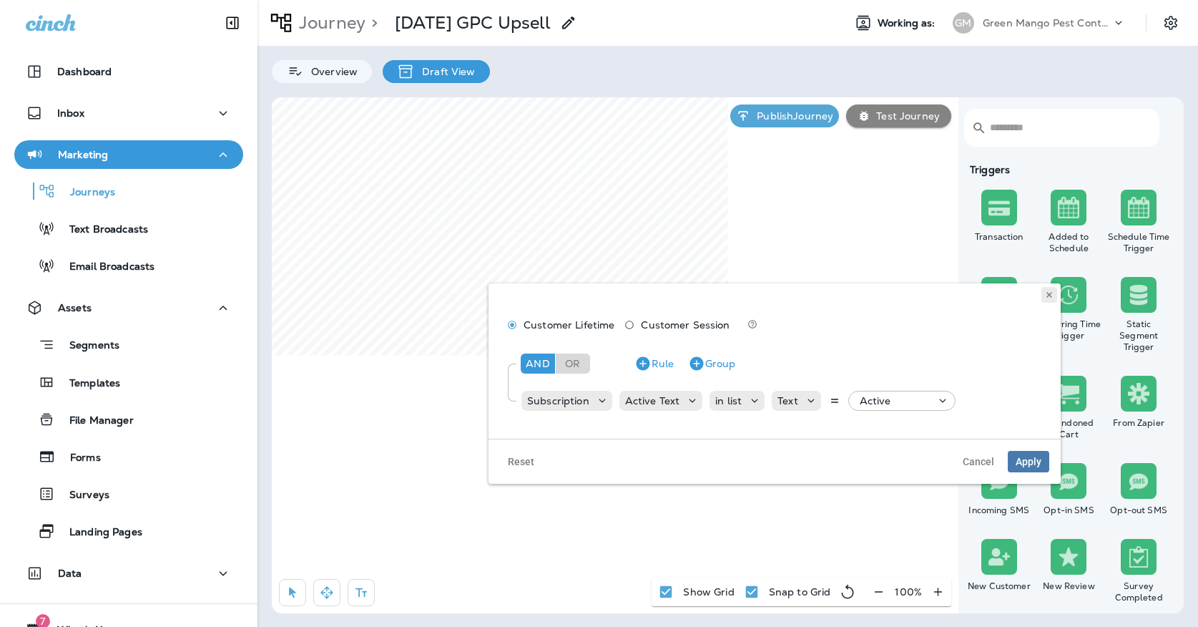
click at [1053, 292] on button at bounding box center [1049, 295] width 16 height 16
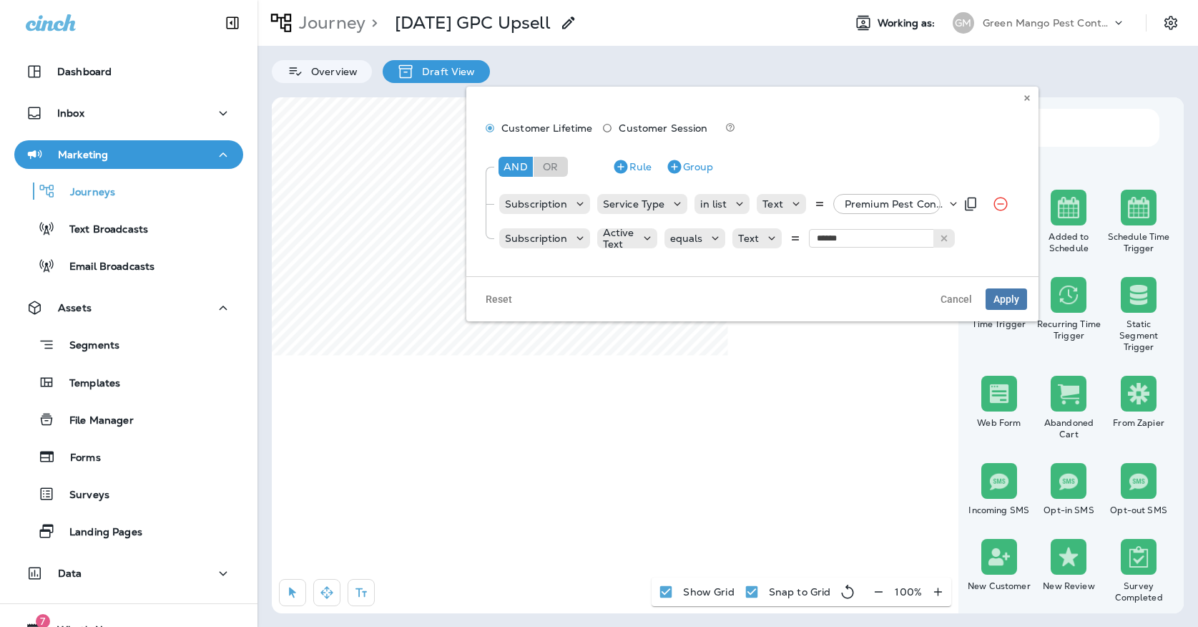
click at [848, 196] on div "Premium Pest Control Service, +47 more" at bounding box center [892, 204] width 107 height 20
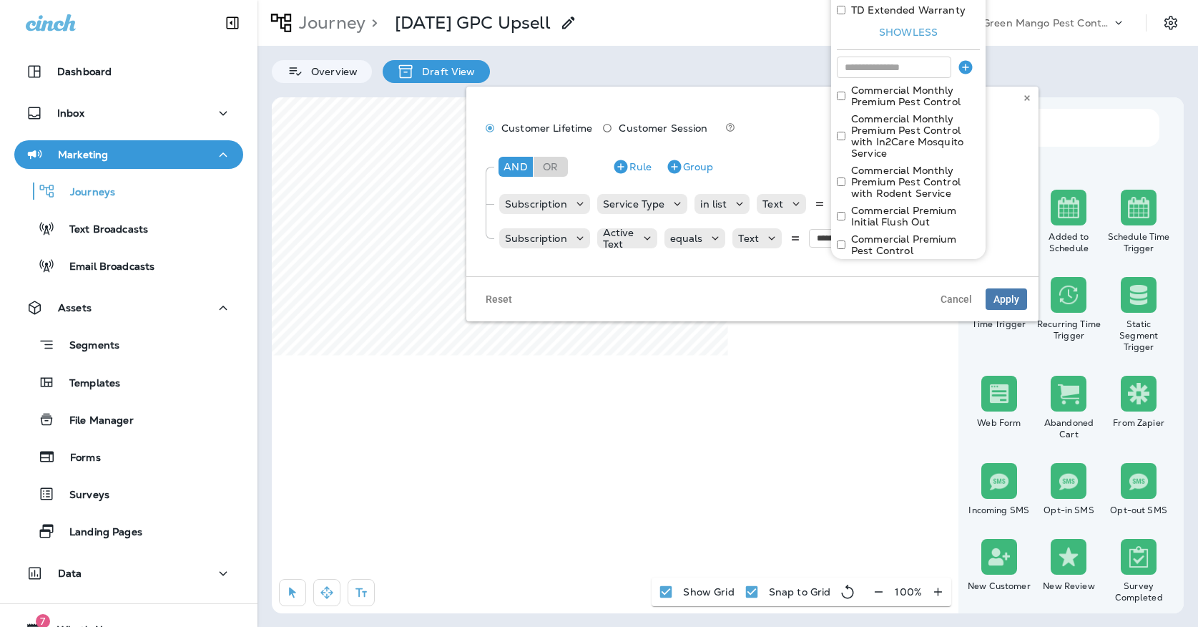
scroll to position [603, 0]
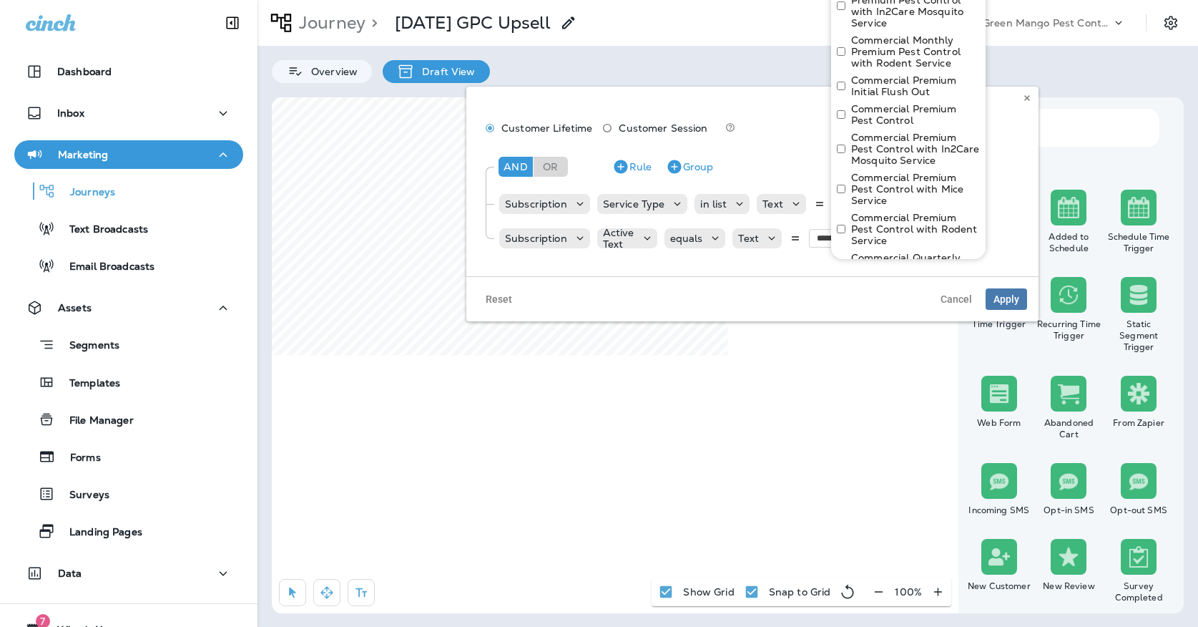
click at [788, 152] on div "And Or Rule Group" at bounding box center [758, 166] width 526 height 34
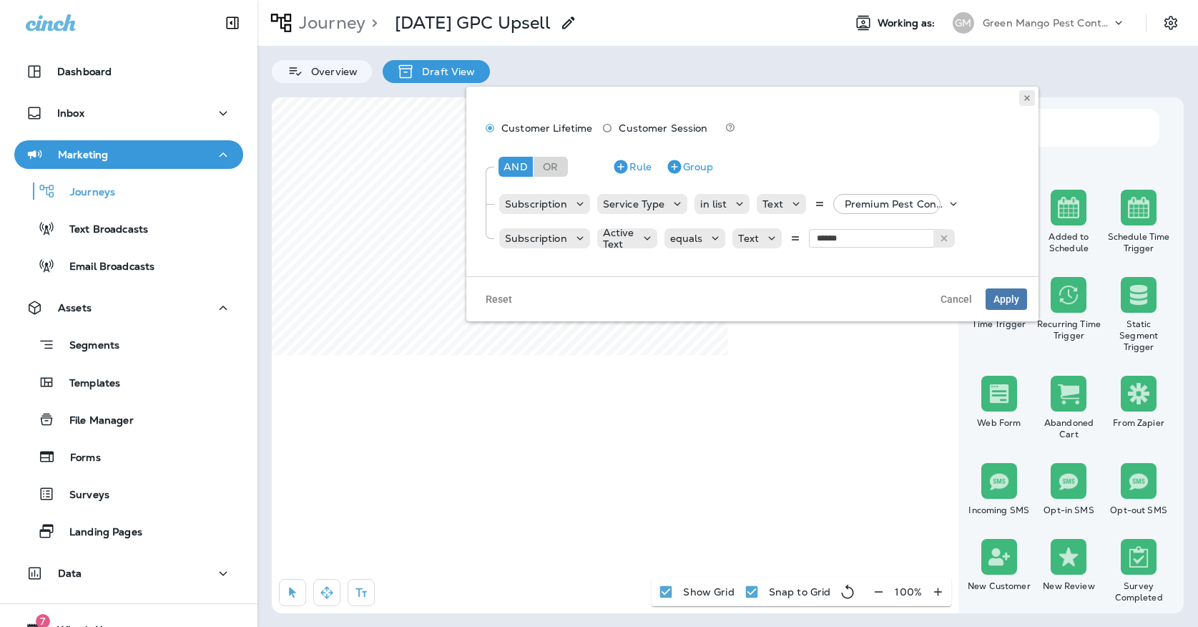
click at [1031, 93] on button at bounding box center [1027, 98] width 16 height 16
click at [1027, 96] on icon at bounding box center [1027, 98] width 9 height 9
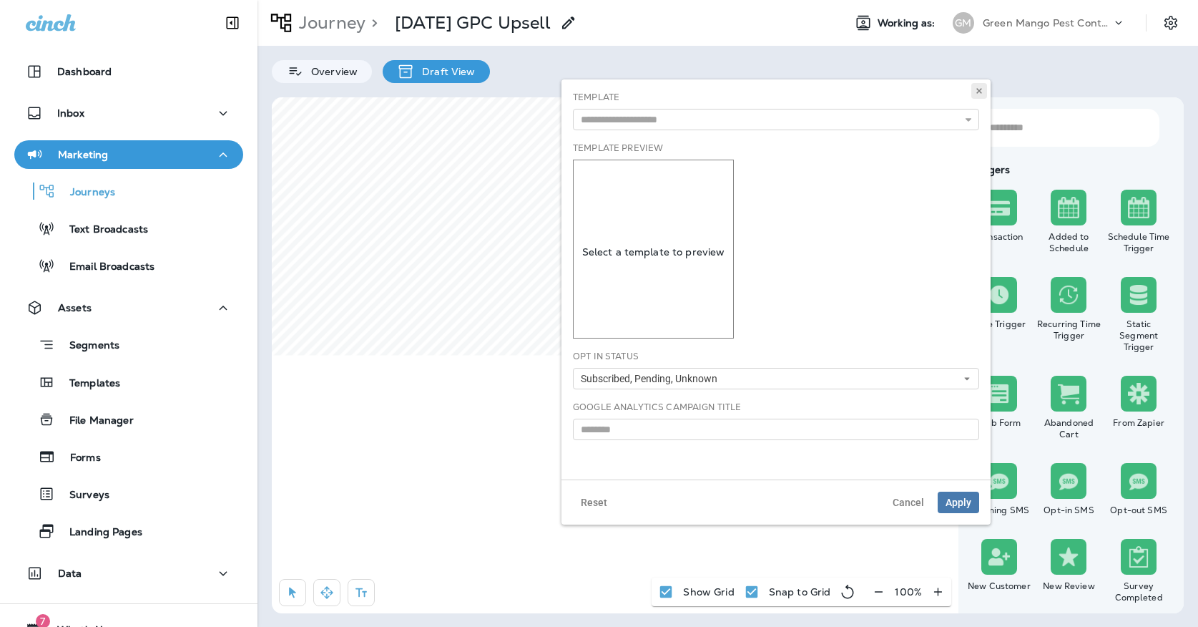
click at [981, 96] on button at bounding box center [979, 91] width 16 height 16
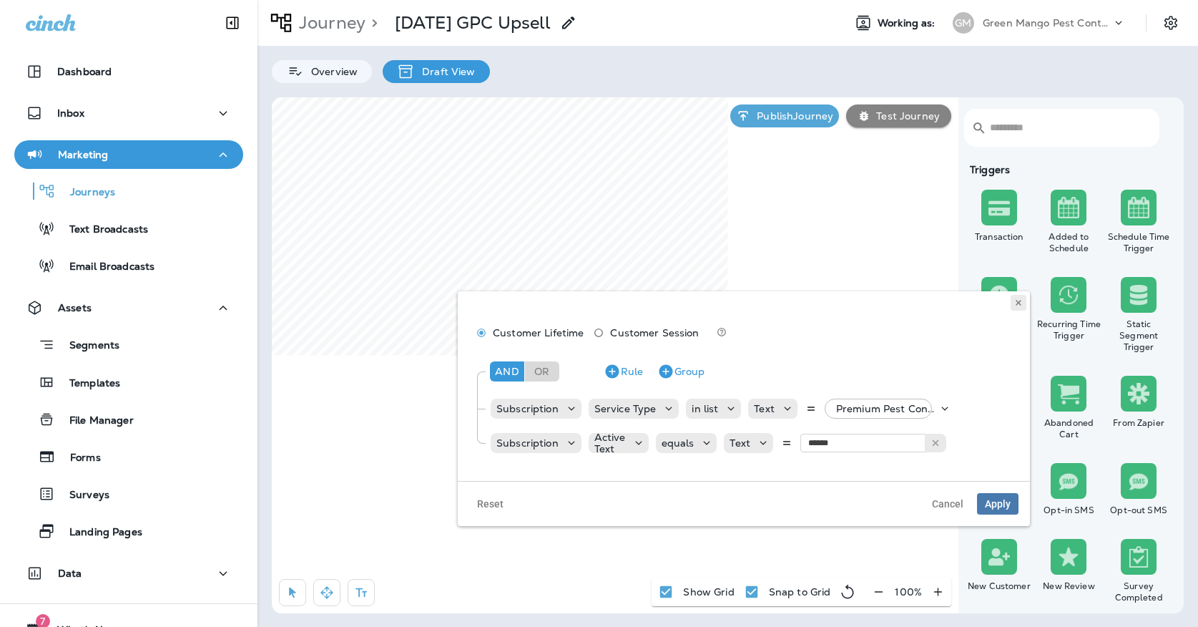
click at [1018, 303] on use at bounding box center [1018, 303] width 5 height 6
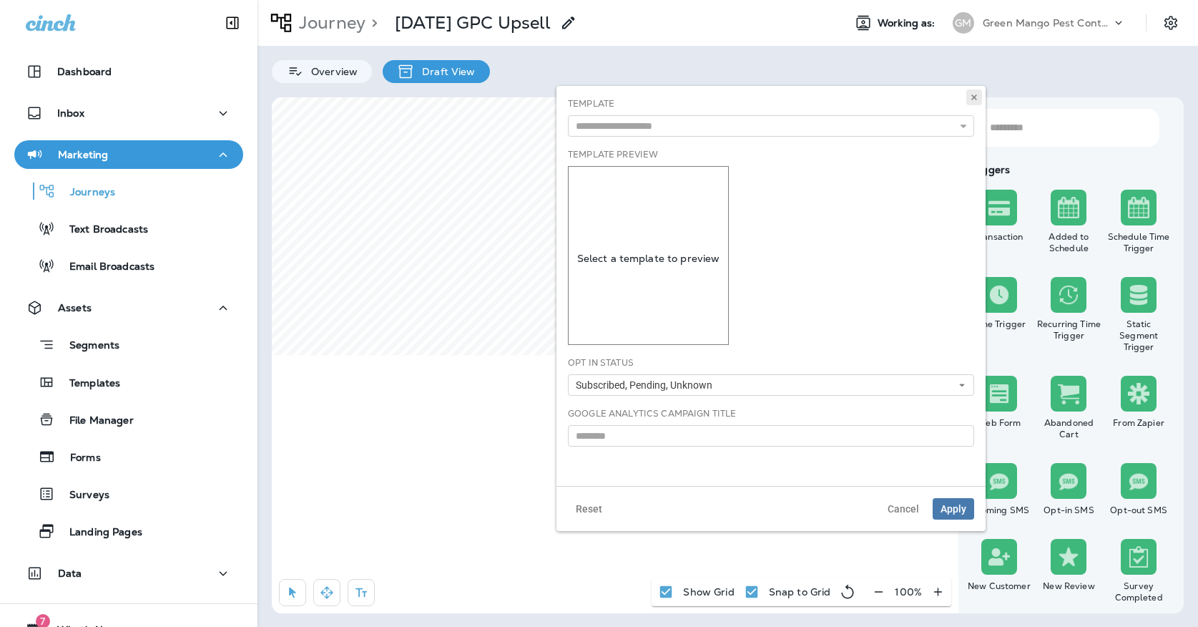
click at [975, 96] on use at bounding box center [973, 97] width 5 height 6
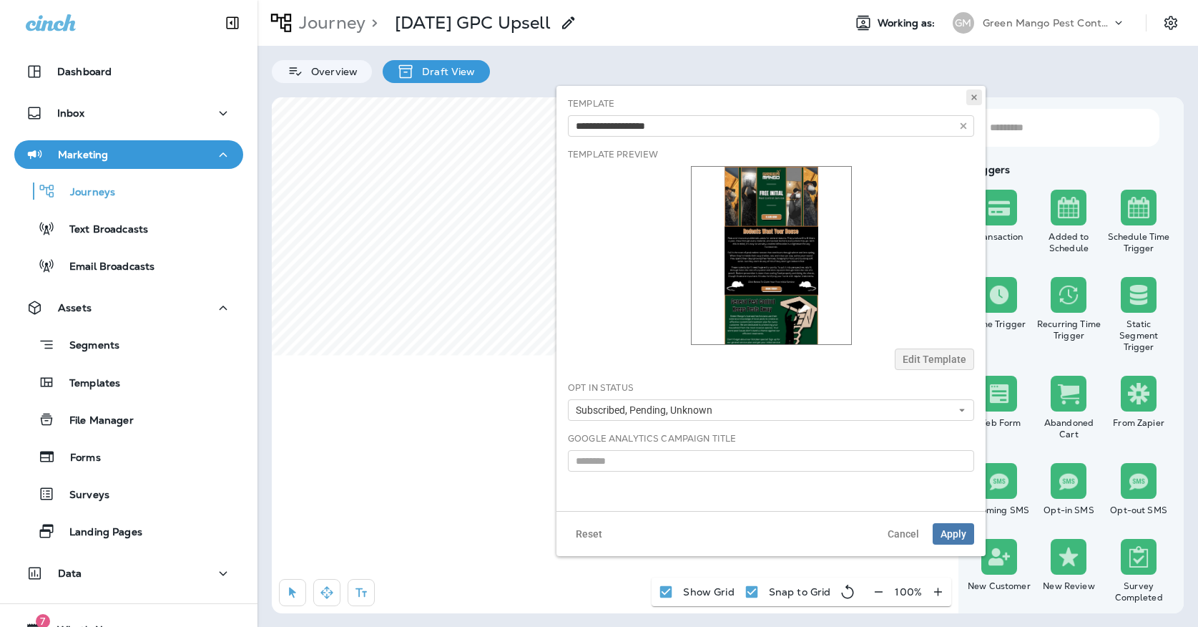
click at [972, 97] on icon at bounding box center [974, 97] width 9 height 9
click at [981, 105] on div "Template Anniversary Email - 1 Year (draft) Anniversary Email - 3 year (draft) …" at bounding box center [770, 298] width 429 height 425
click at [973, 102] on button at bounding box center [974, 97] width 16 height 16
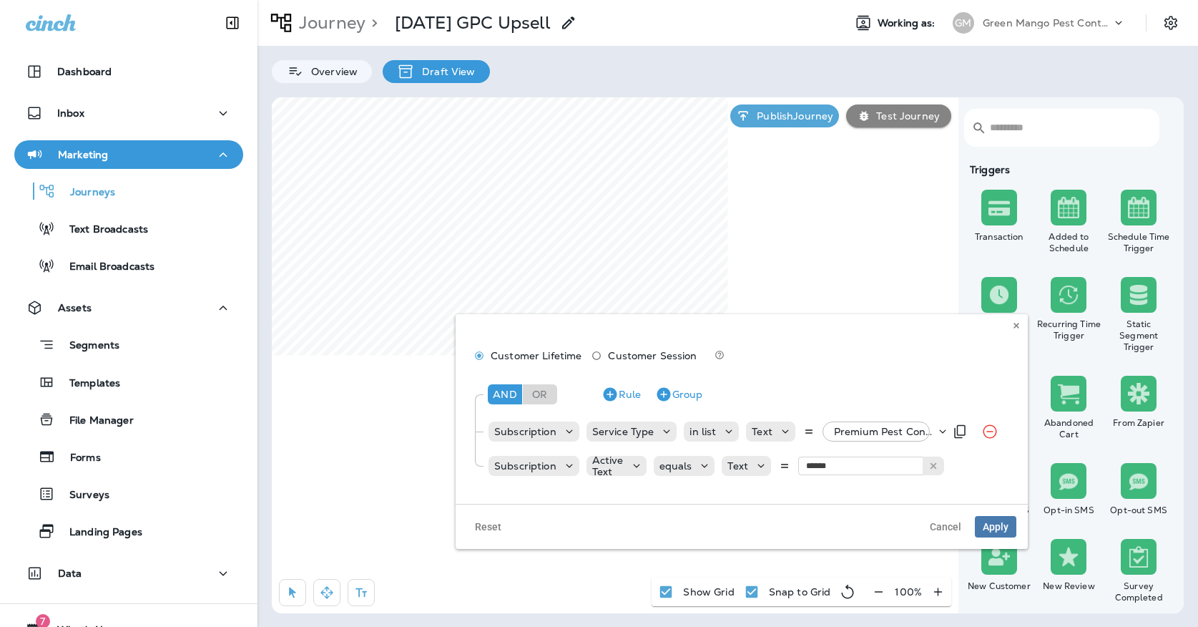
click at [861, 425] on div "Premium Pest Control Service, +47 more" at bounding box center [881, 431] width 107 height 20
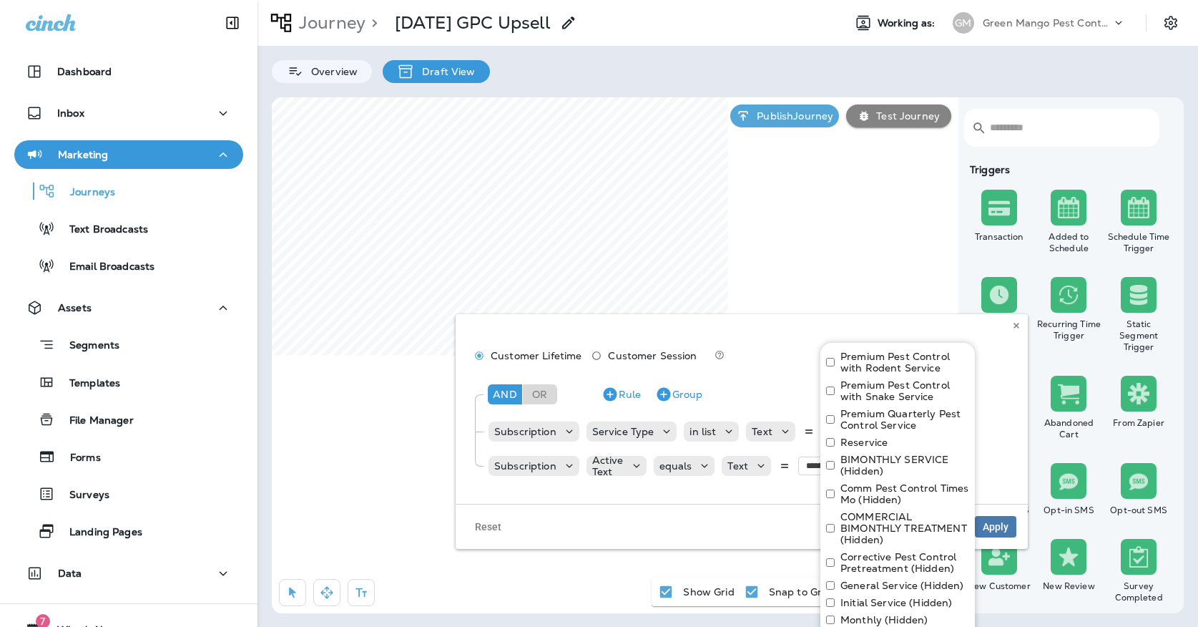
scroll to position [1484, 0]
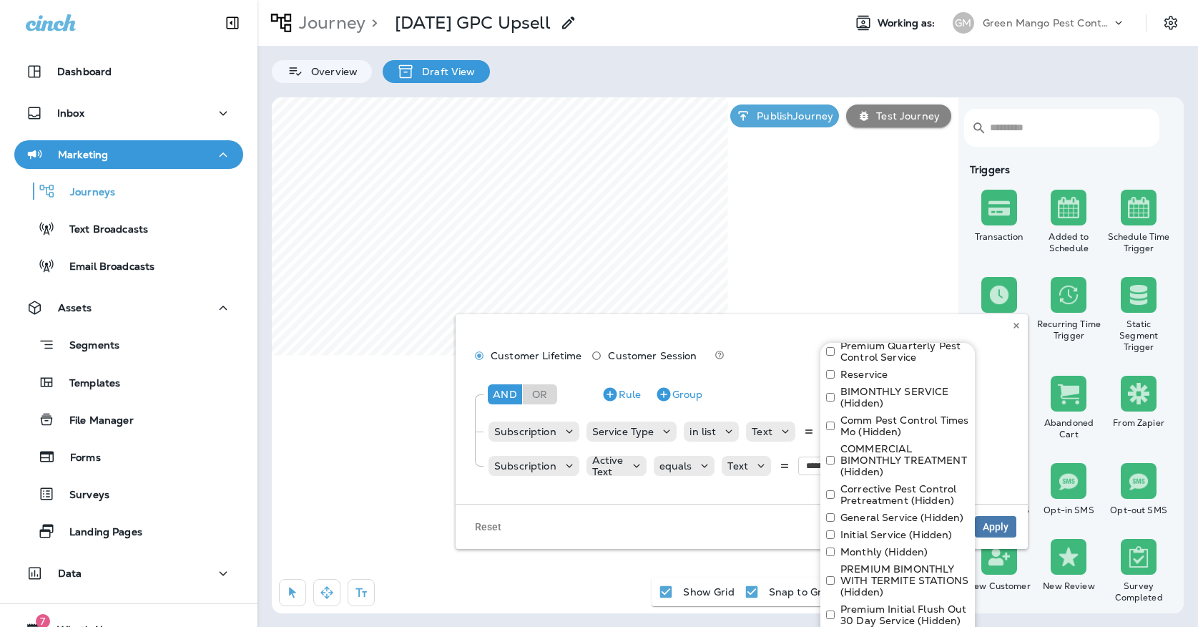
click at [992, 370] on div "And Or Rule Group Subscription Service Type in list Text Premium Pest Control S…" at bounding box center [741, 431] width 549 height 122
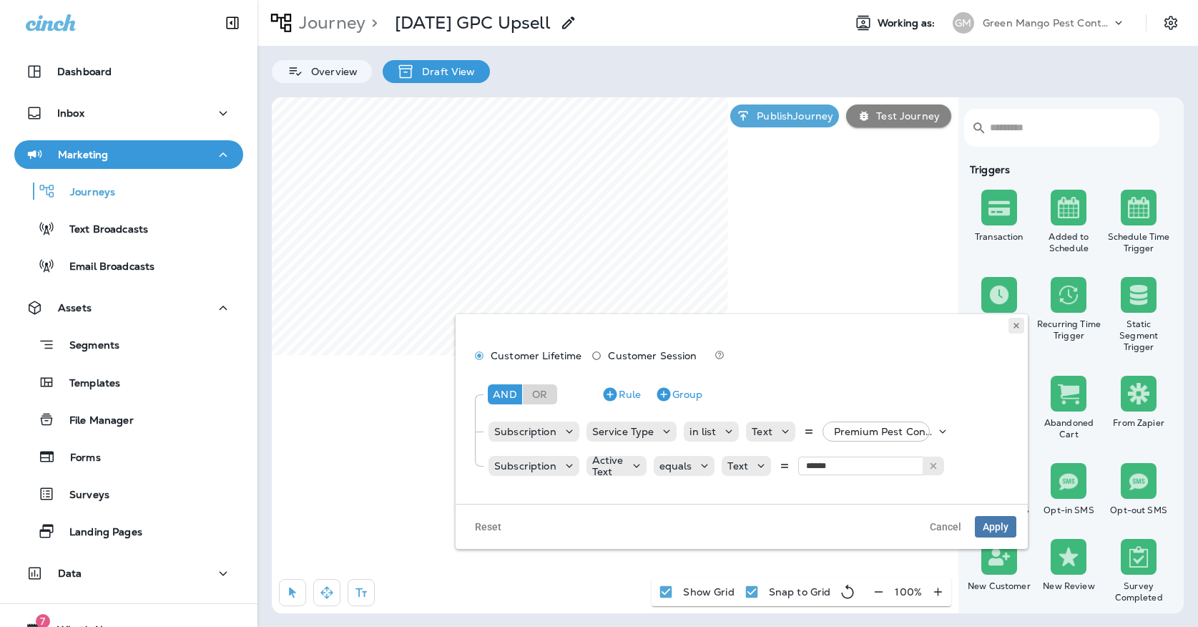
click at [1016, 332] on button at bounding box center [1016, 326] width 16 height 16
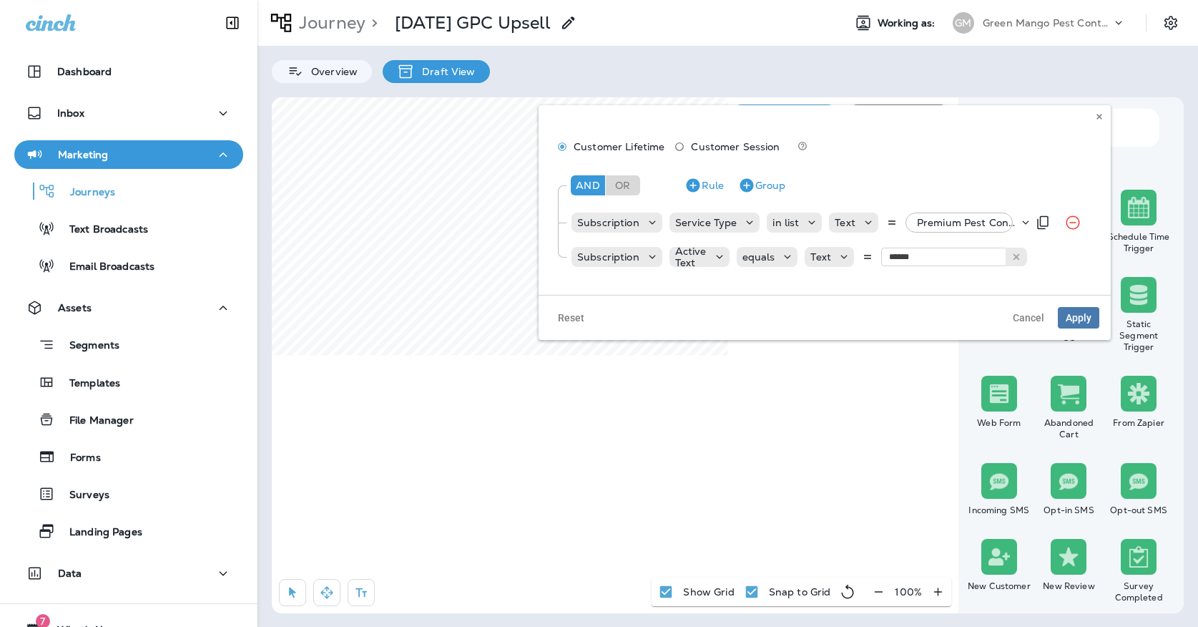
click at [922, 232] on div "Premium Pest Control Service, +47 more" at bounding box center [964, 222] width 107 height 20
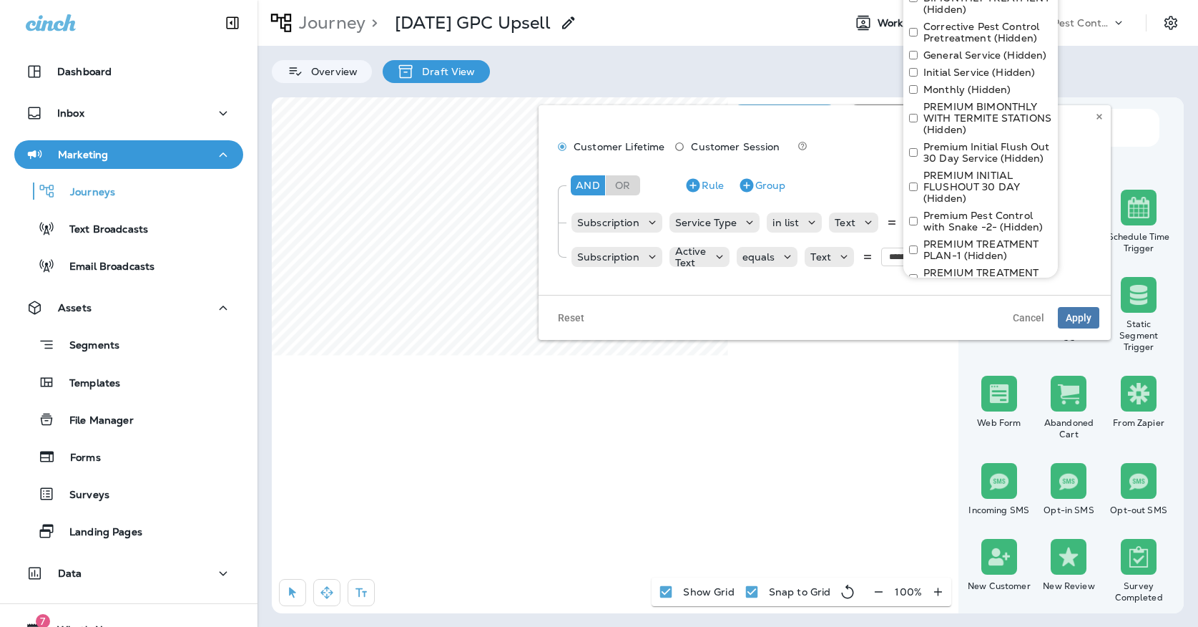
scroll to position [1641, 0]
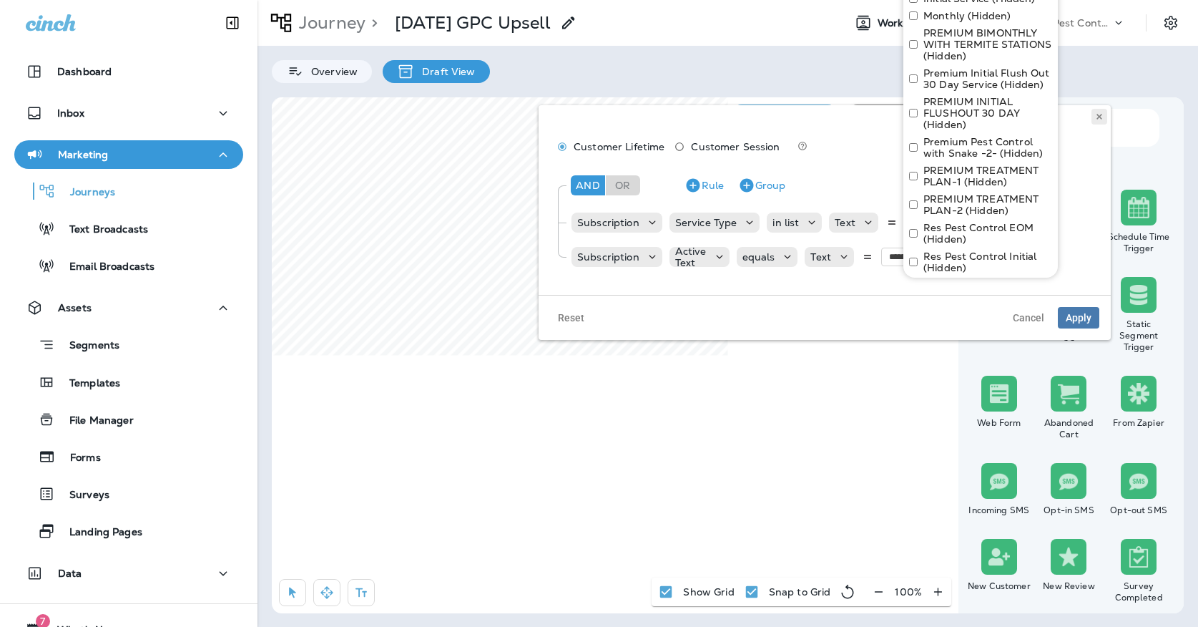
click at [1103, 118] on icon at bounding box center [1099, 116] width 9 height 9
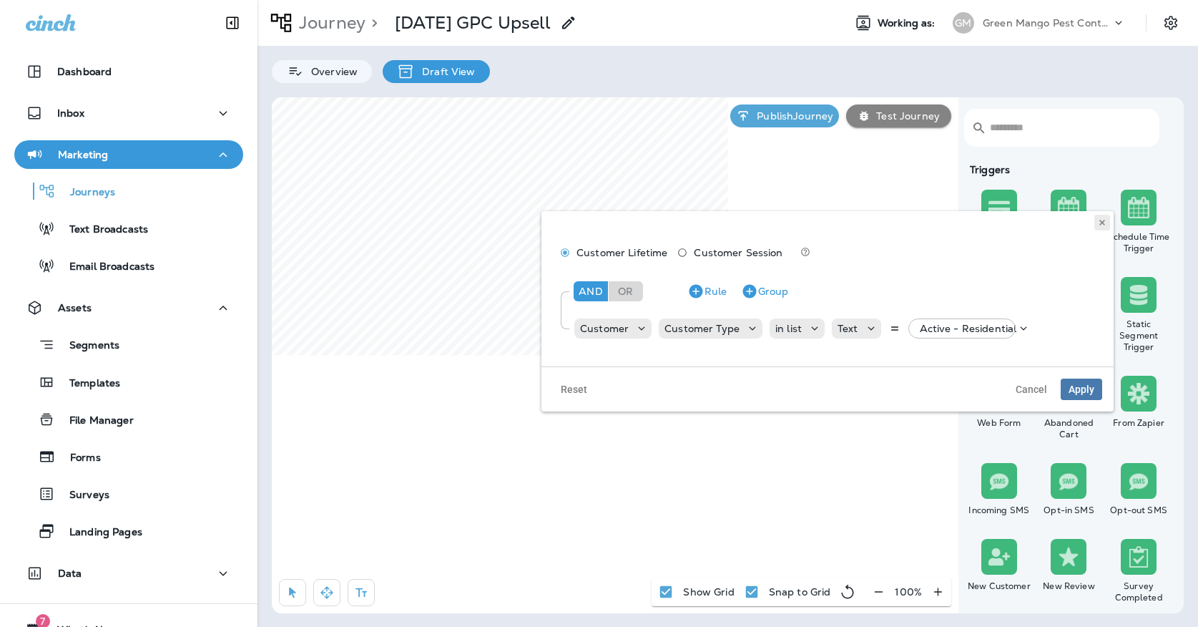
click at [1099, 220] on icon at bounding box center [1102, 222] width 9 height 9
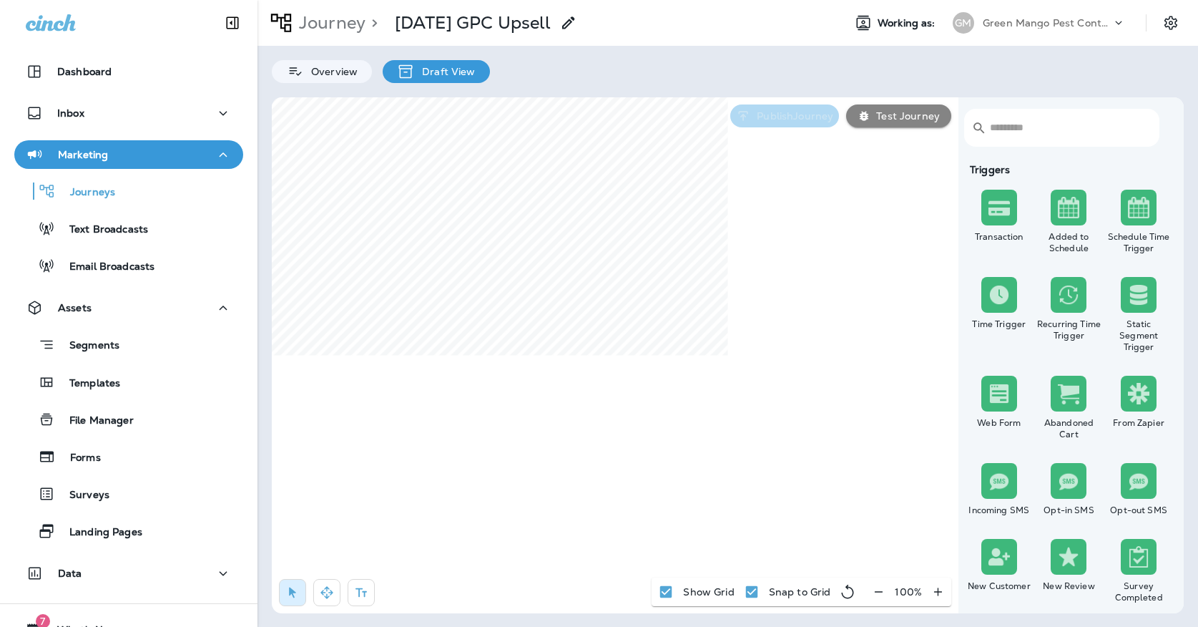
click at [787, 110] on p "Publish Journey" at bounding box center [792, 115] width 82 height 11
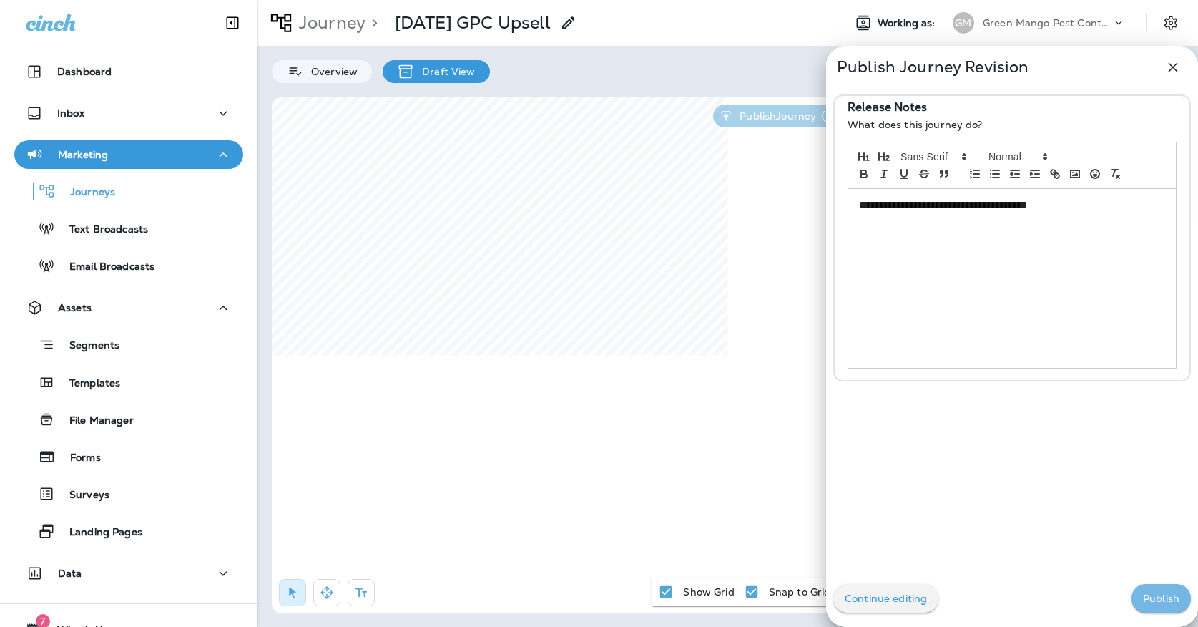
click at [1146, 590] on button "Publish" at bounding box center [1160, 598] width 59 height 29
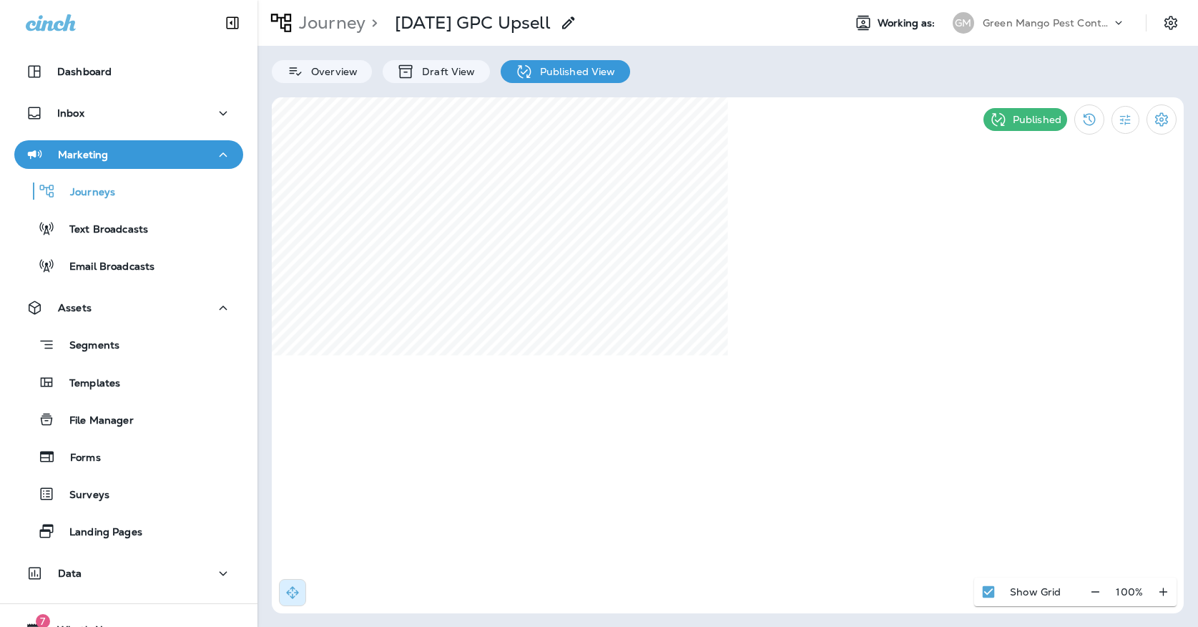
click at [991, 25] on p "Green Mango Pest Control" at bounding box center [1047, 22] width 129 height 11
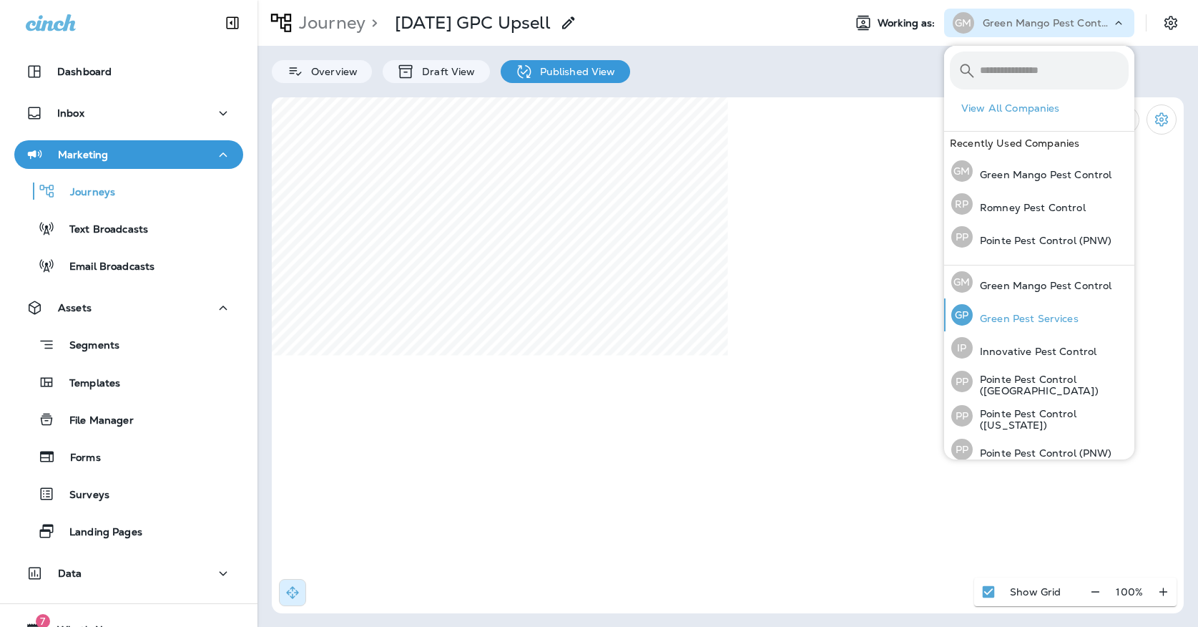
click at [971, 312] on div "GP" at bounding box center [961, 314] width 21 height 21
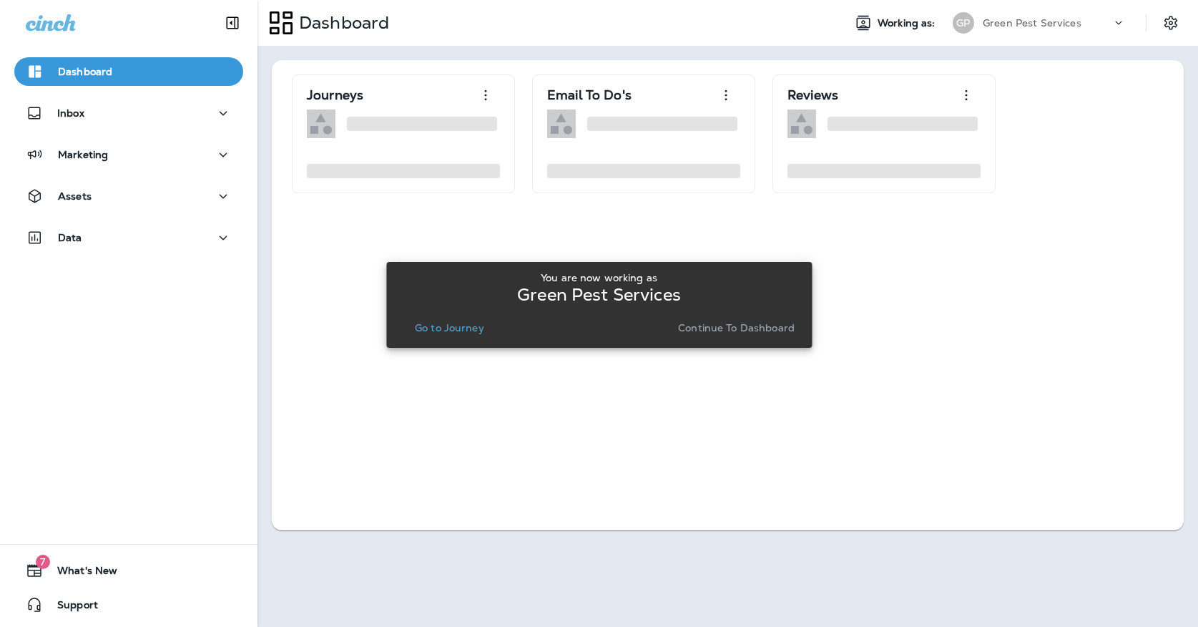
click at [720, 327] on p "Continue to Dashboard" at bounding box center [736, 327] width 117 height 11
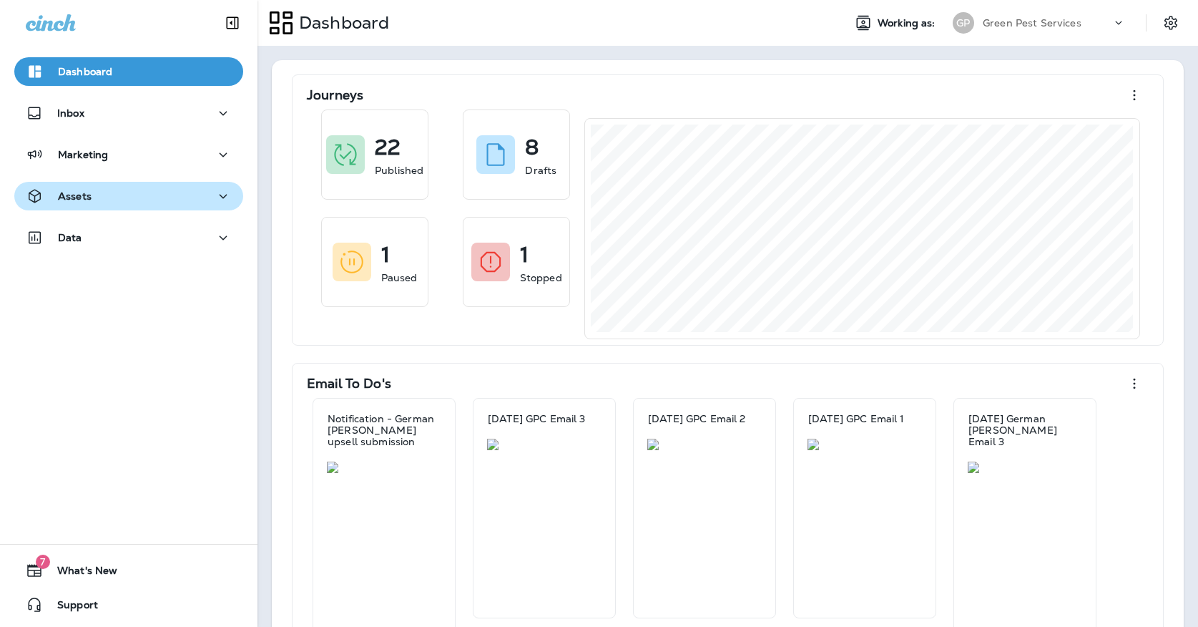
click at [130, 190] on div "Assets" at bounding box center [129, 196] width 206 height 18
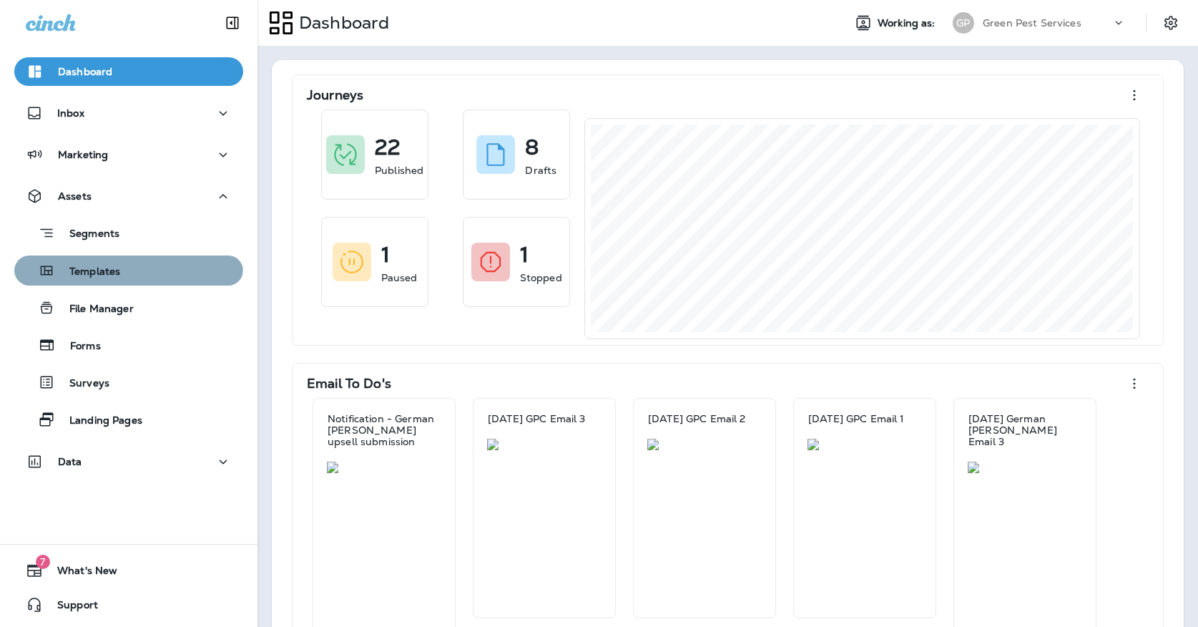
click at [113, 260] on div "Templates" at bounding box center [70, 270] width 100 height 21
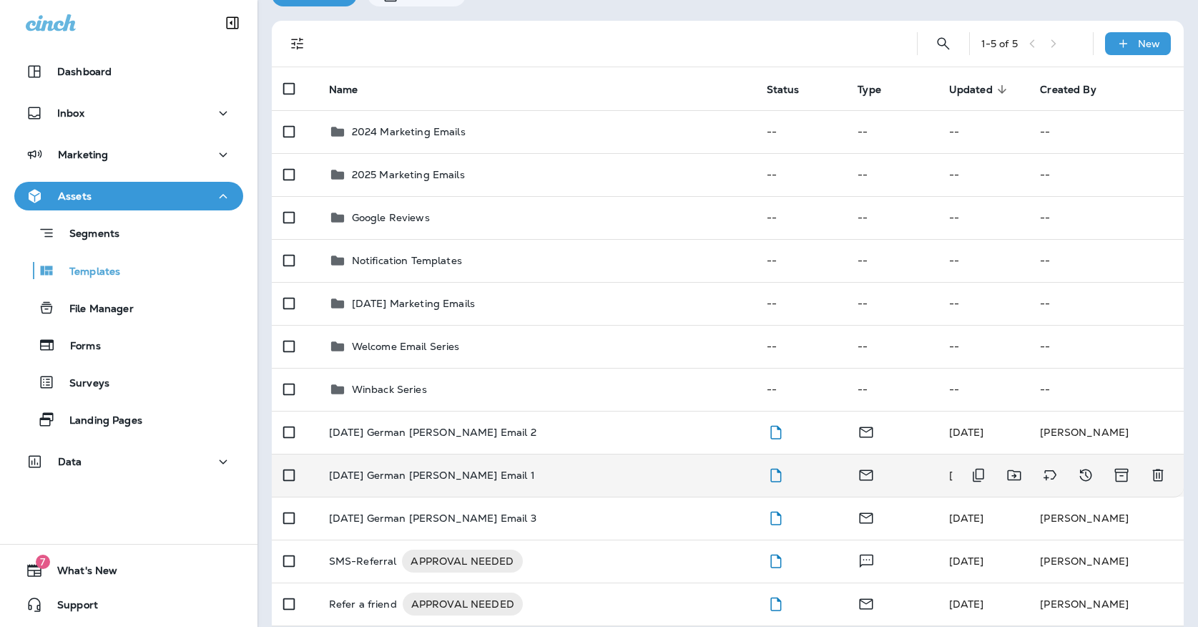
scroll to position [76, 0]
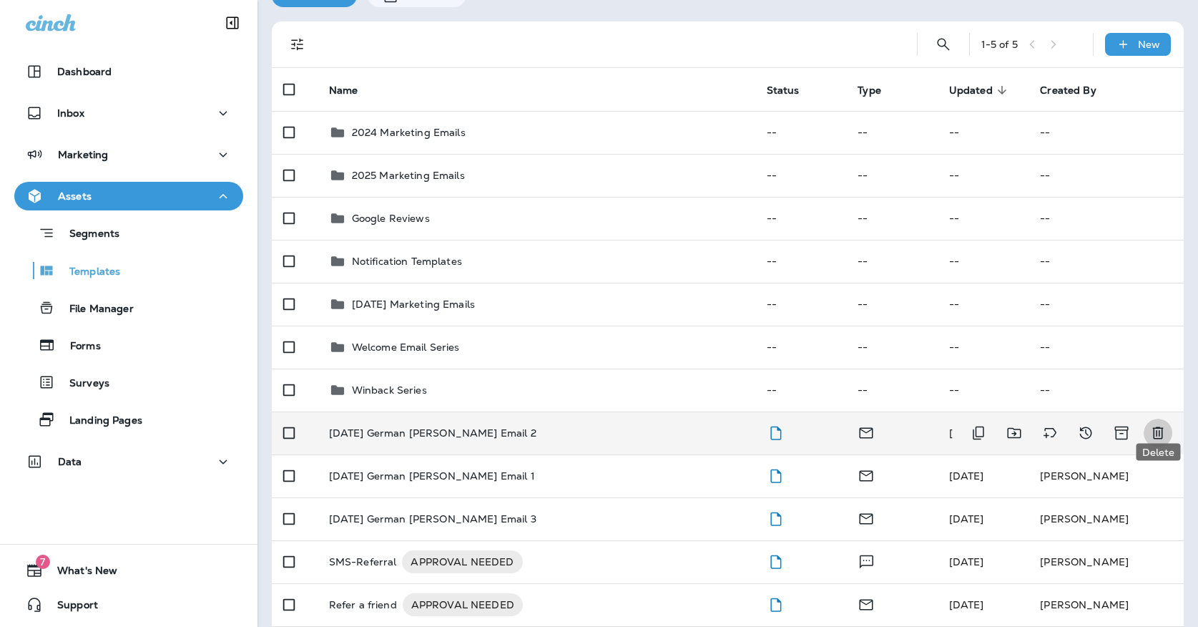
click at [1151, 424] on icon "Delete" at bounding box center [1157, 432] width 17 height 17
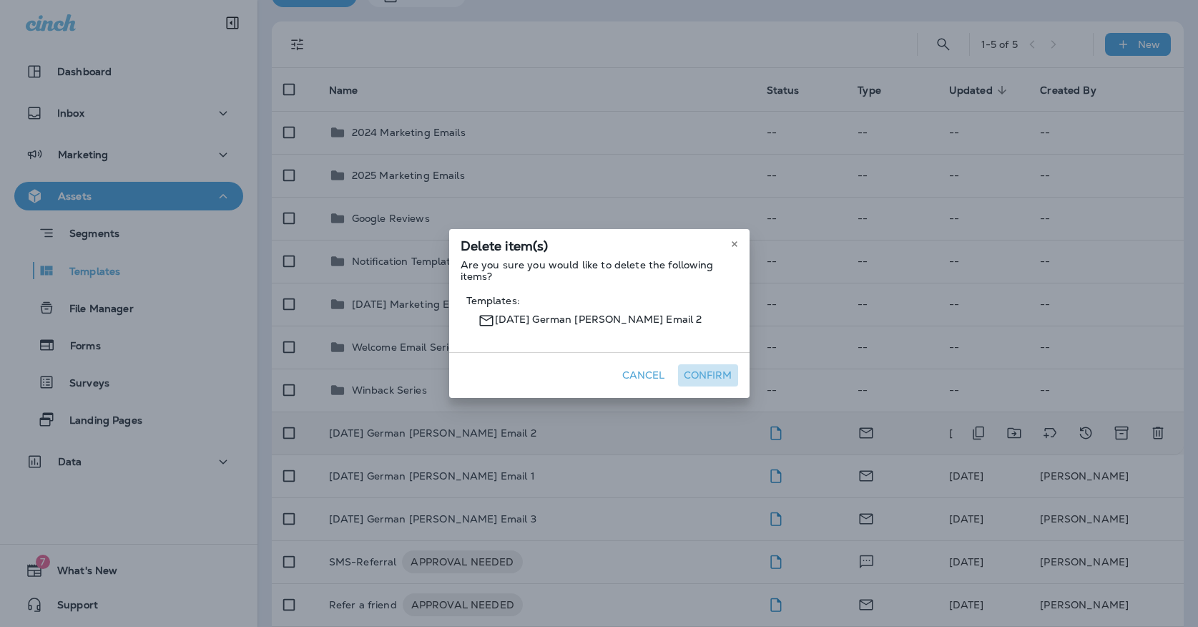
click at [714, 381] on button "Confirm" at bounding box center [708, 375] width 60 height 22
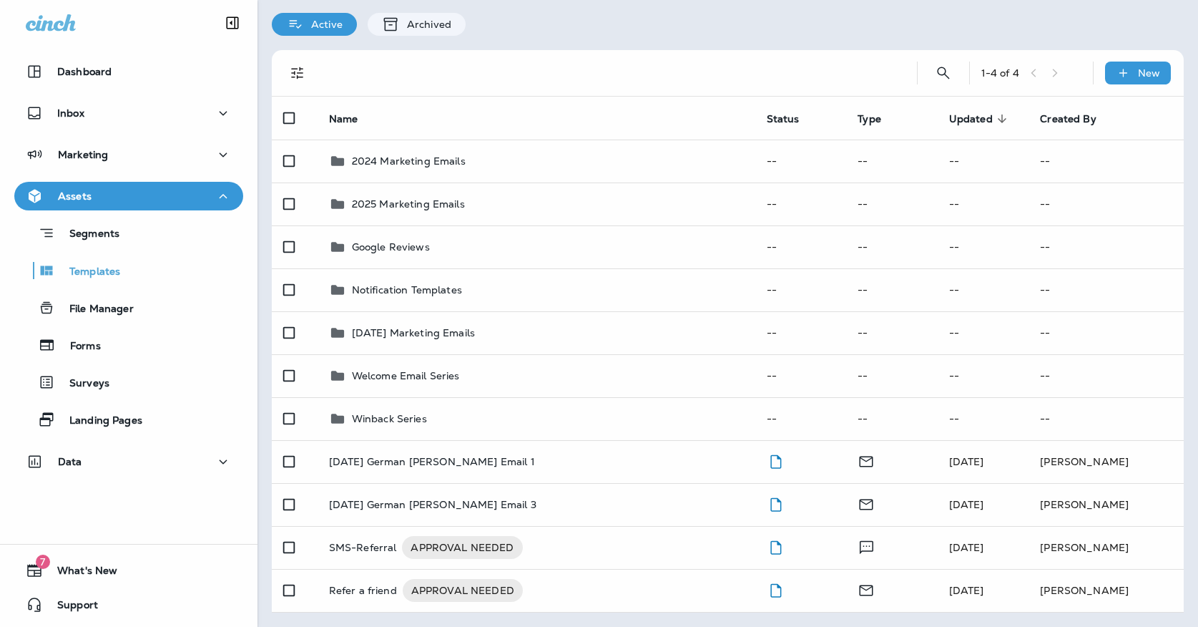
scroll to position [33, 0]
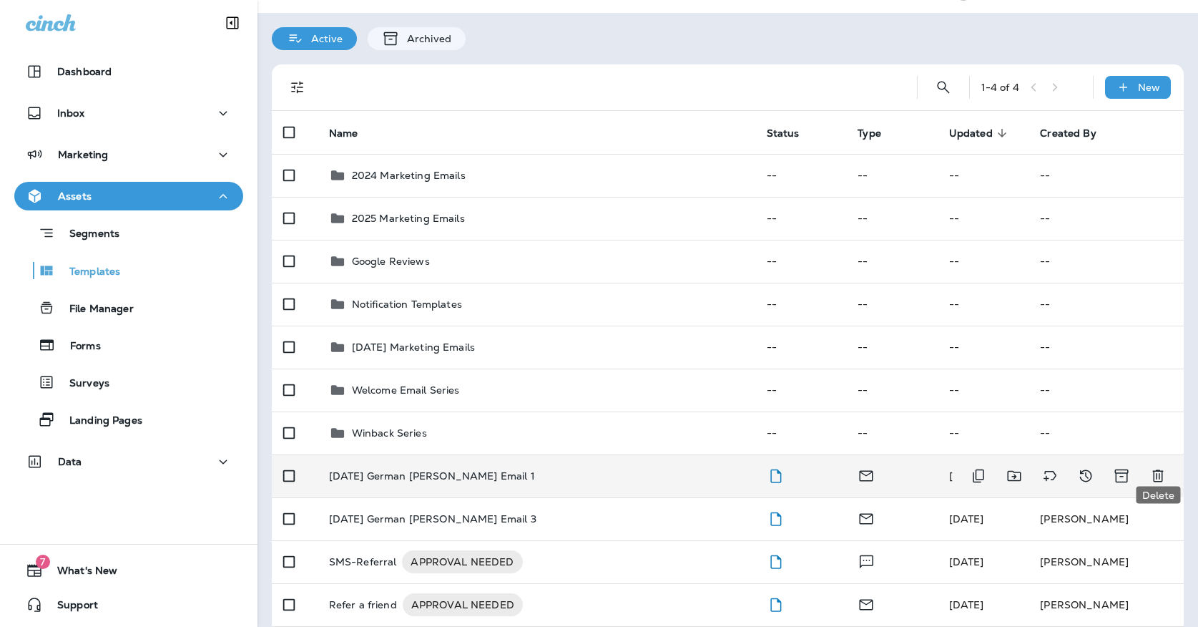
click at [1156, 467] on icon "Delete" at bounding box center [1157, 475] width 17 height 17
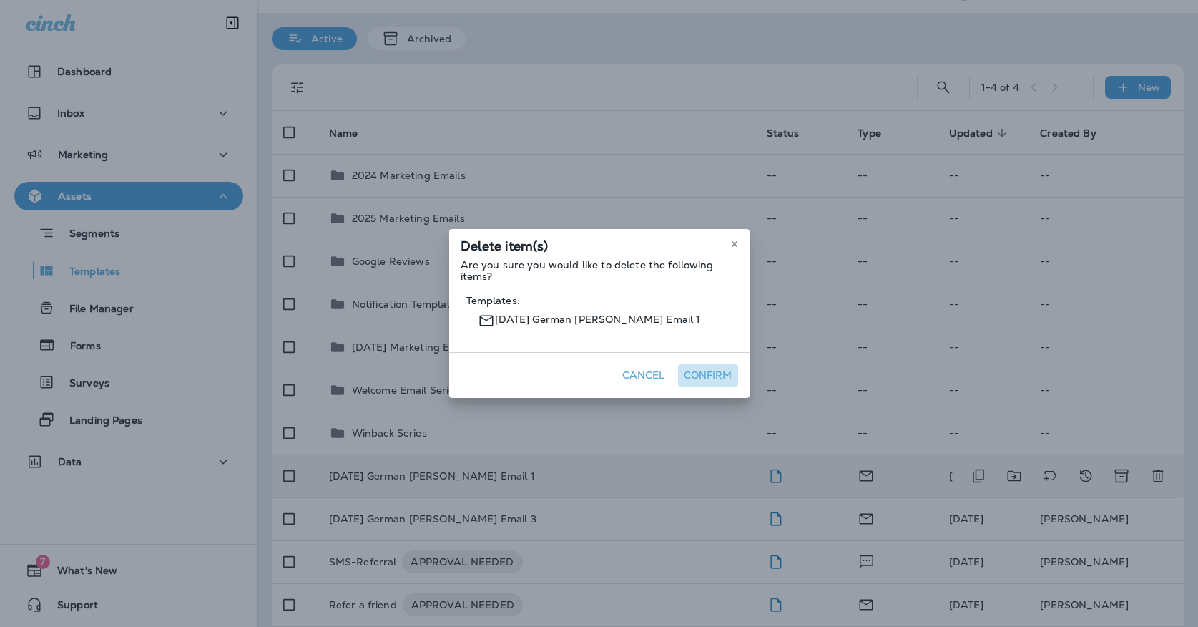
click at [729, 384] on button "Confirm" at bounding box center [708, 375] width 60 height 22
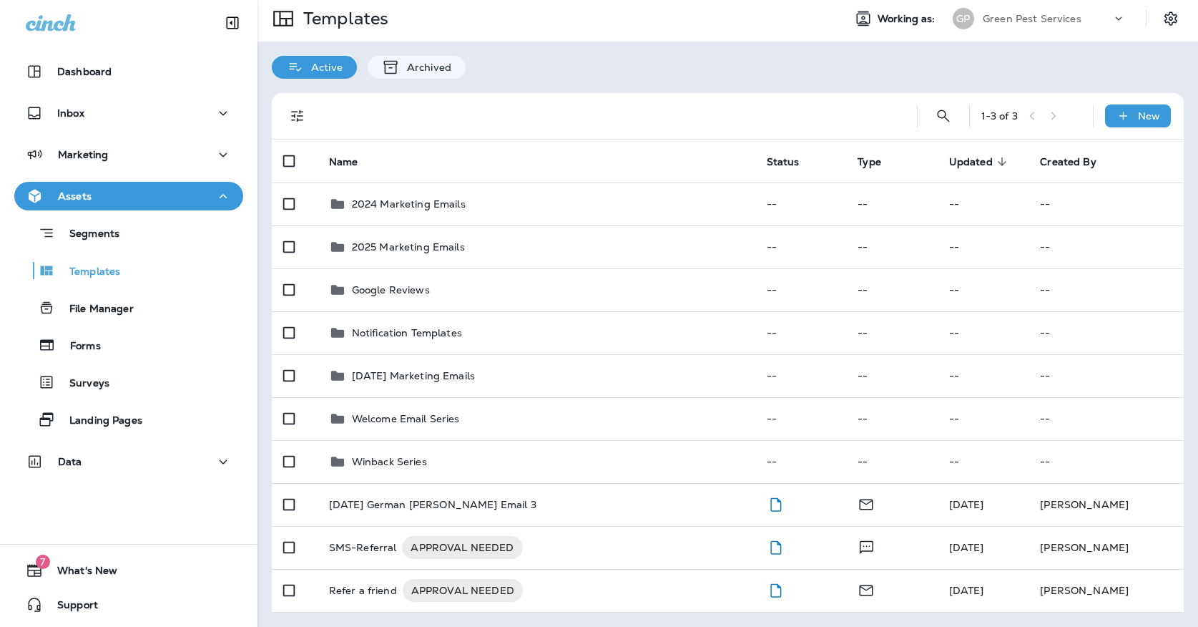
scroll to position [0, 0]
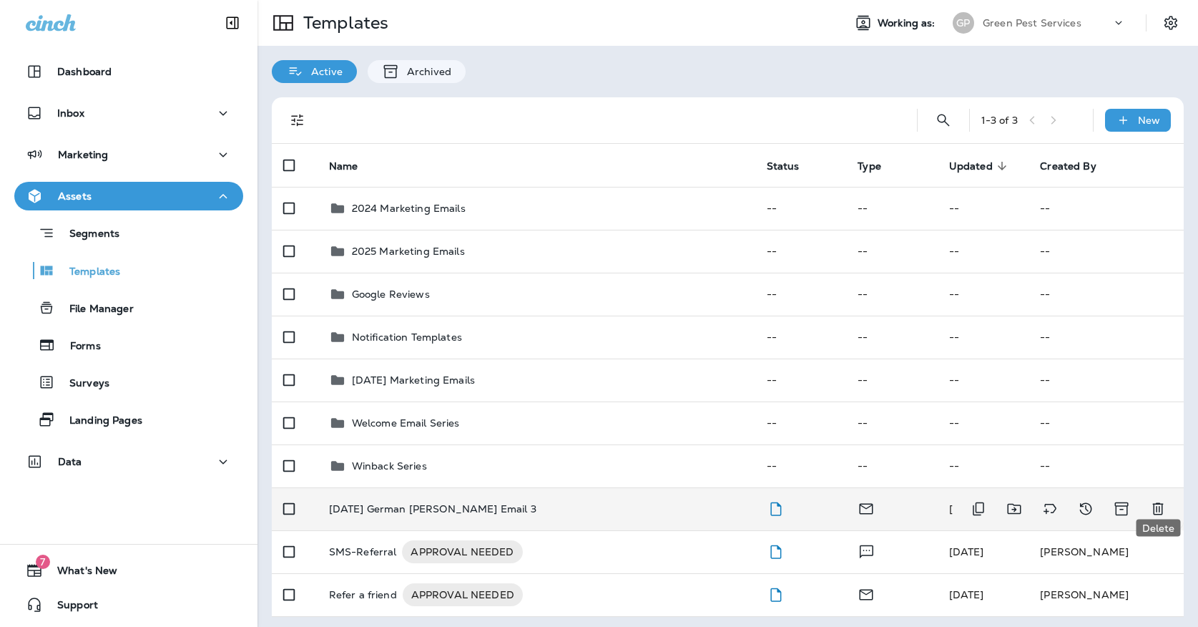
click at [1156, 502] on icon "Delete" at bounding box center [1157, 508] width 17 height 17
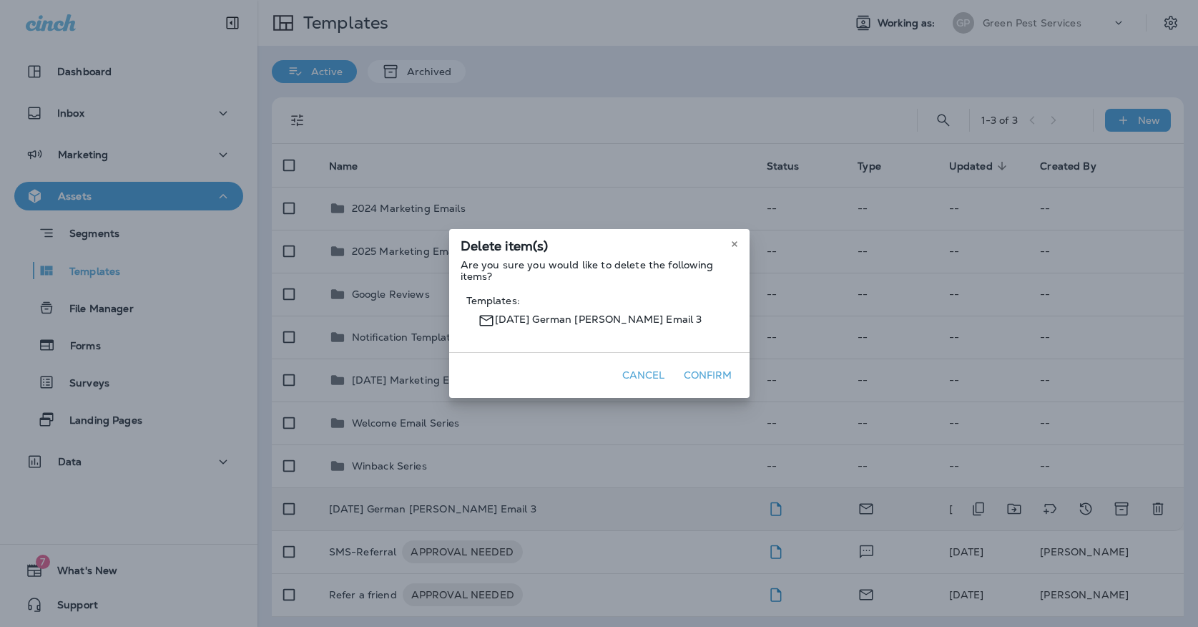
click at [703, 375] on button "Confirm" at bounding box center [708, 375] width 60 height 22
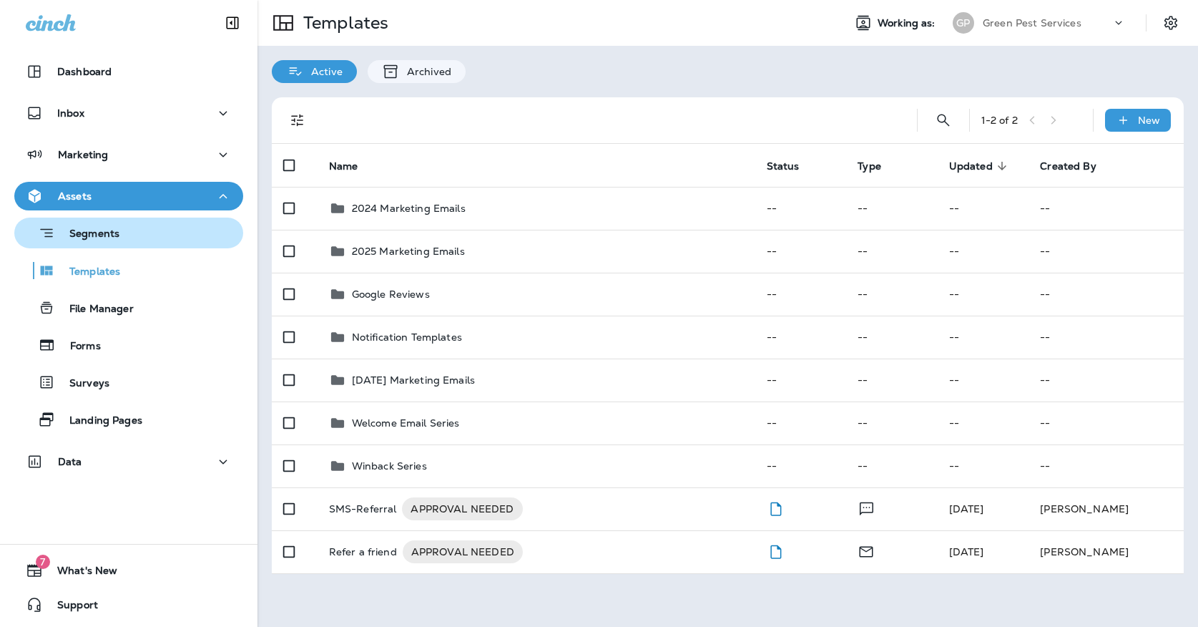
click at [108, 242] on div "Segments" at bounding box center [69, 233] width 99 height 22
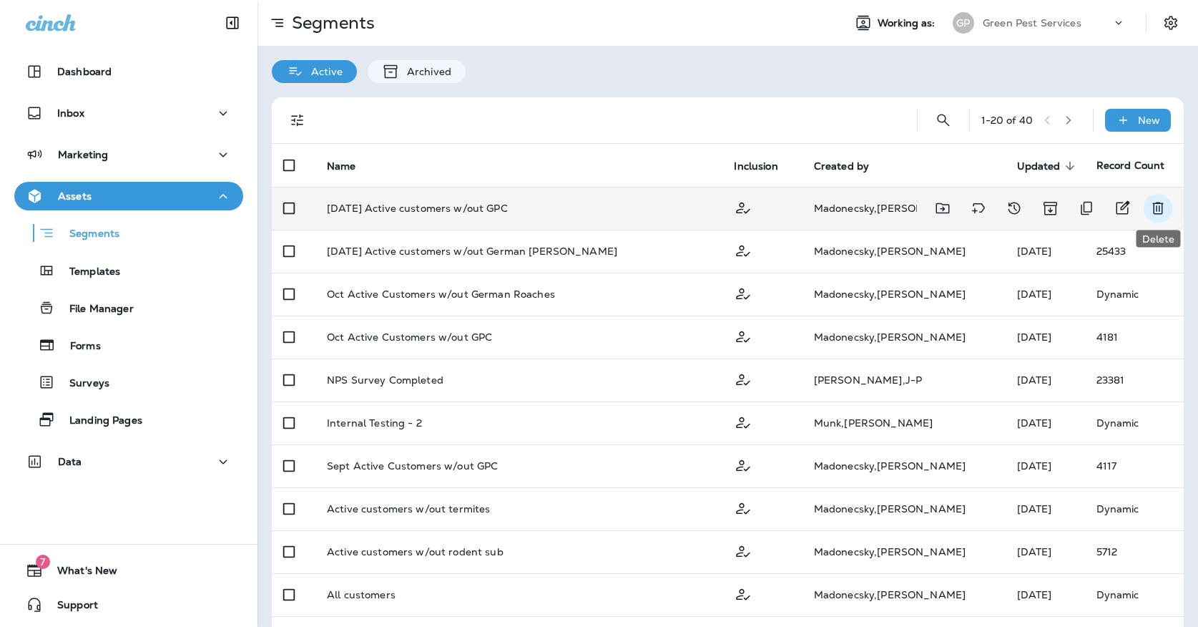
click at [1160, 207] on icon "Delete" at bounding box center [1157, 208] width 17 height 17
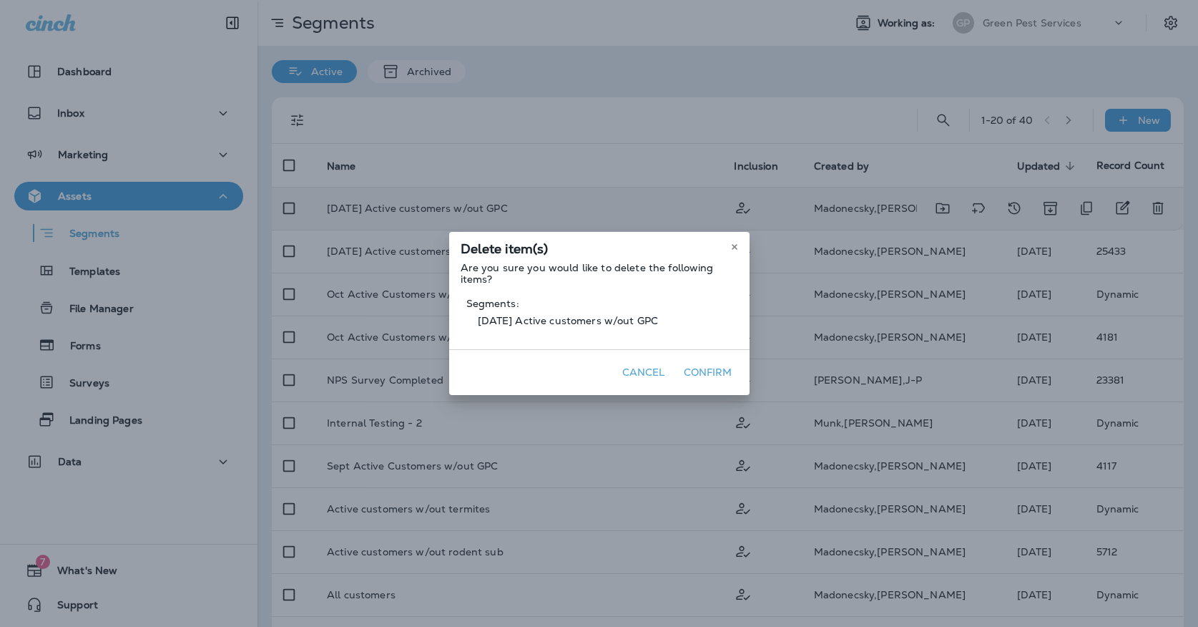
click at [699, 370] on button "Confirm" at bounding box center [708, 372] width 60 height 22
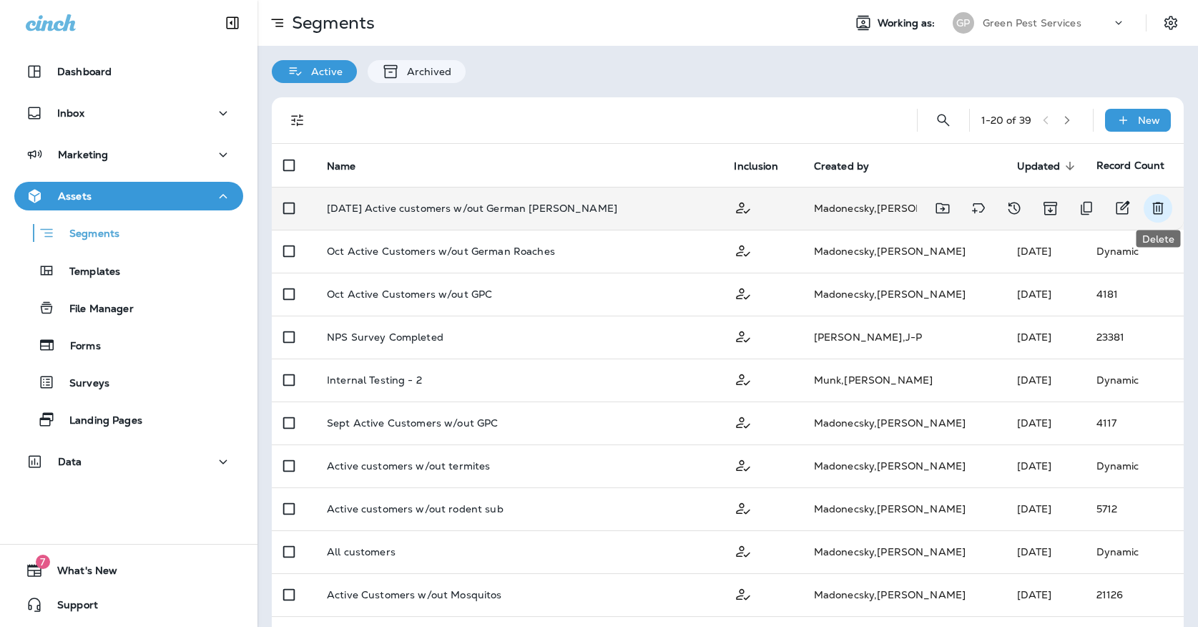
click at [1157, 209] on icon "Delete" at bounding box center [1157, 208] width 17 height 17
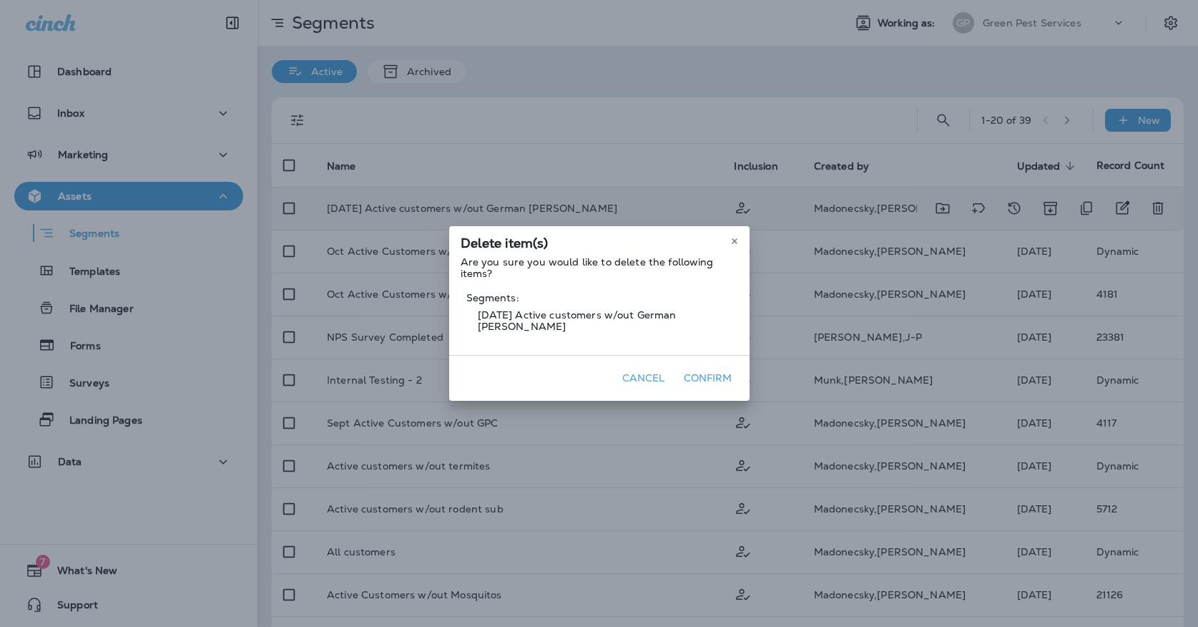
click at [696, 368] on button "Confirm" at bounding box center [708, 378] width 60 height 22
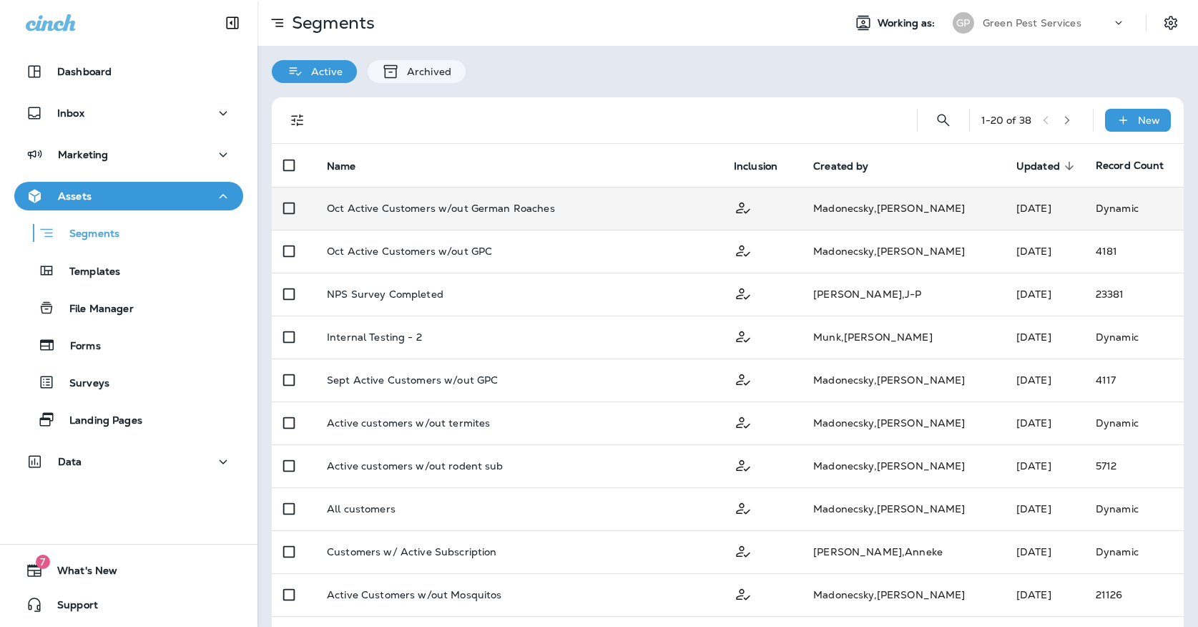
click at [571, 191] on td "Oct Active Customers w/out German Roaches" at bounding box center [518, 208] width 407 height 43
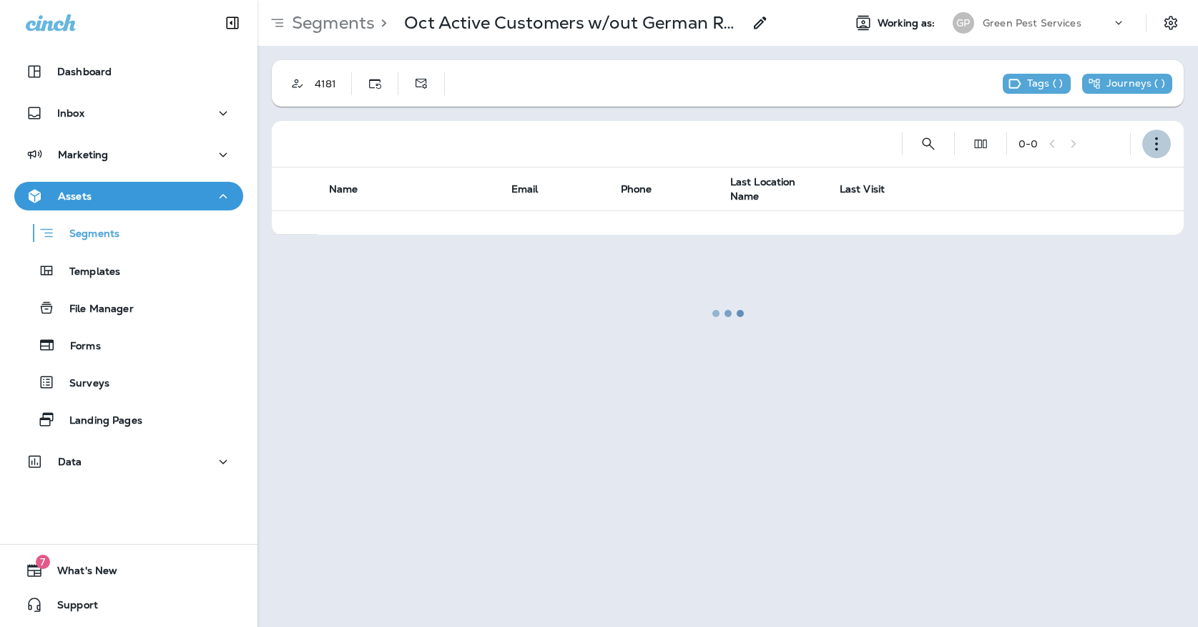
click at [1156, 142] on icon "button" at bounding box center [1156, 144] width 14 height 14
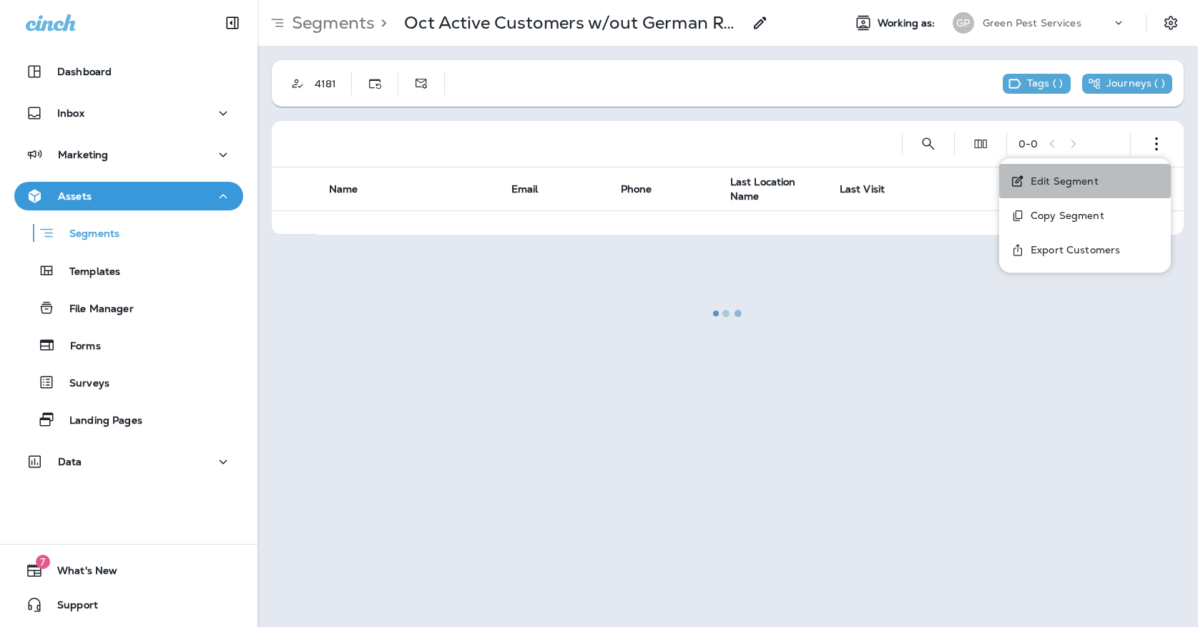
click at [1107, 177] on button "Edit Segment" at bounding box center [1085, 181] width 172 height 34
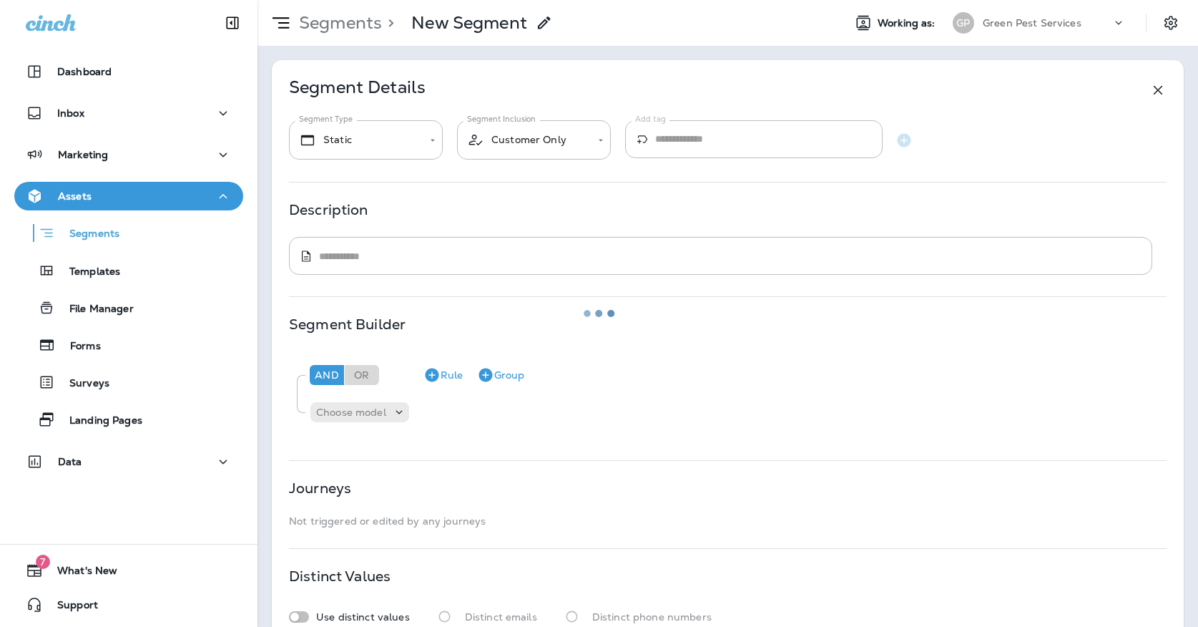
type input "*******"
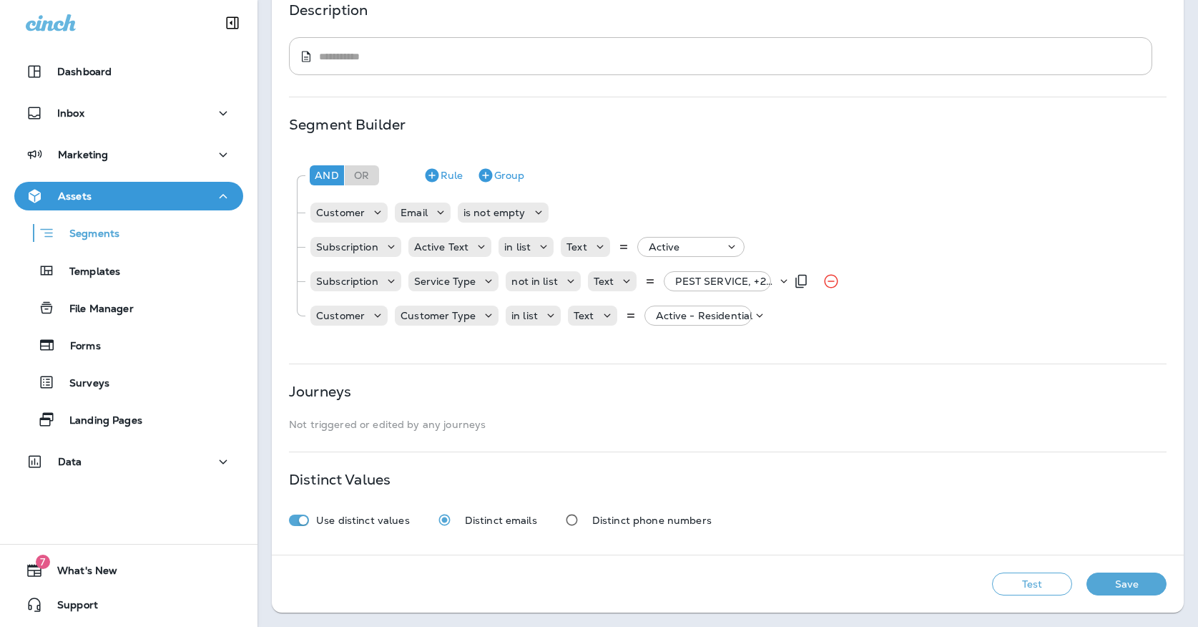
scroll to position [200, 0]
click at [697, 280] on p "PEST SERVICE, +29 more" at bounding box center [726, 280] width 102 height 11
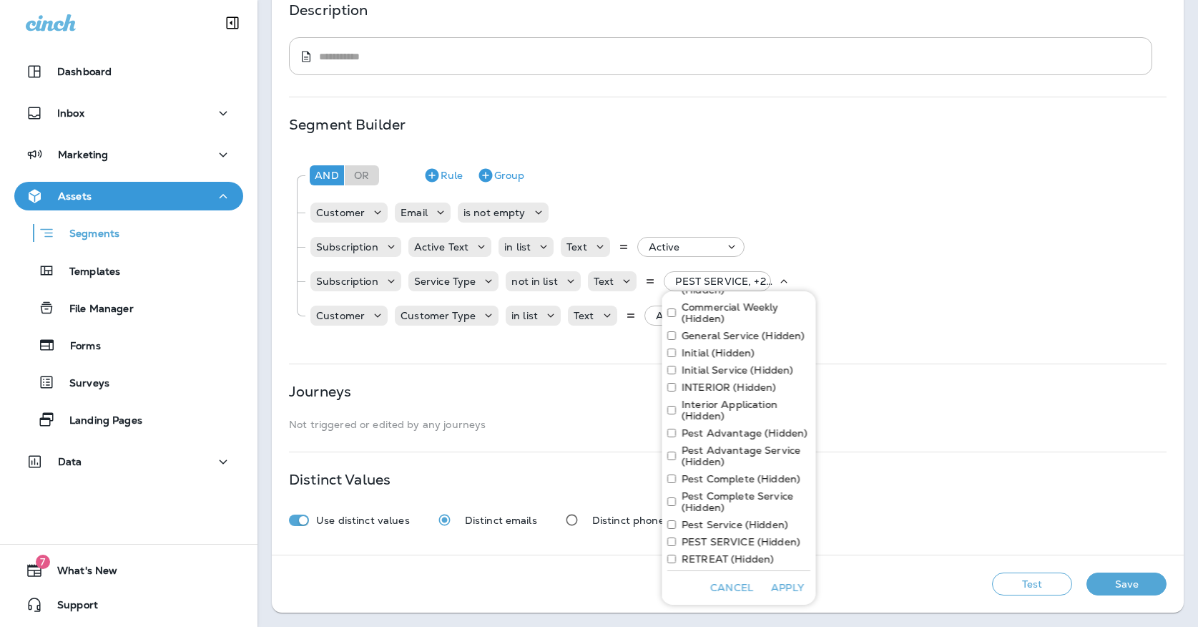
scroll to position [653, 0]
click at [550, 388] on div "Journeys" at bounding box center [728, 390] width 878 height 11
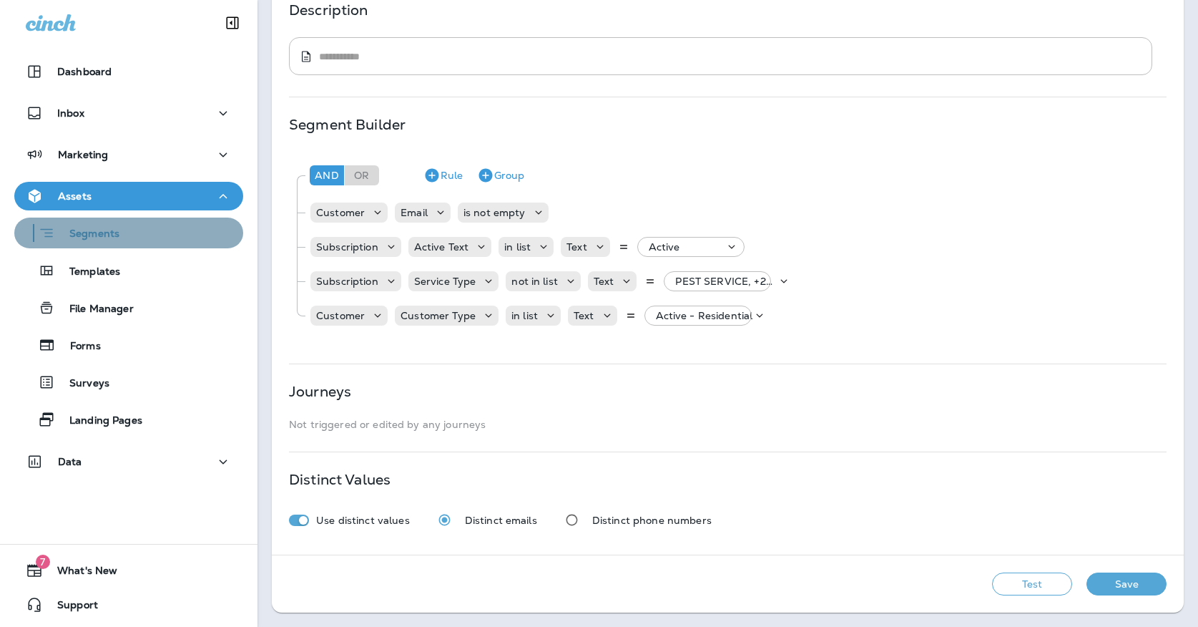
click at [192, 232] on div "Segments" at bounding box center [128, 233] width 217 height 22
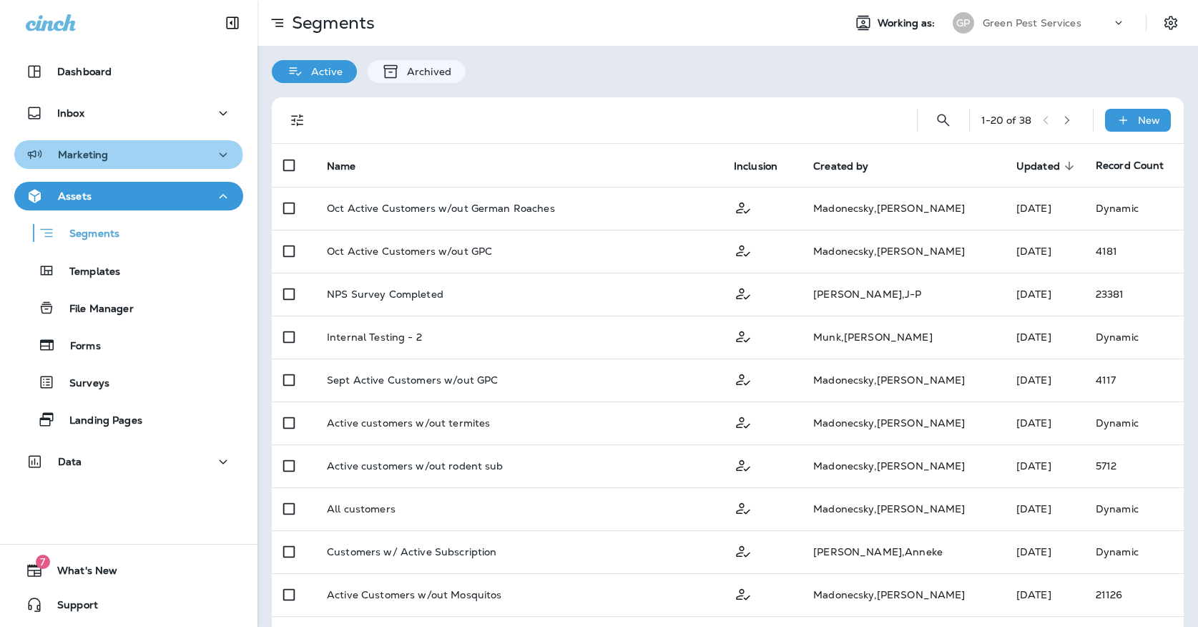
click at [98, 164] on button "Marketing" at bounding box center [128, 154] width 229 height 29
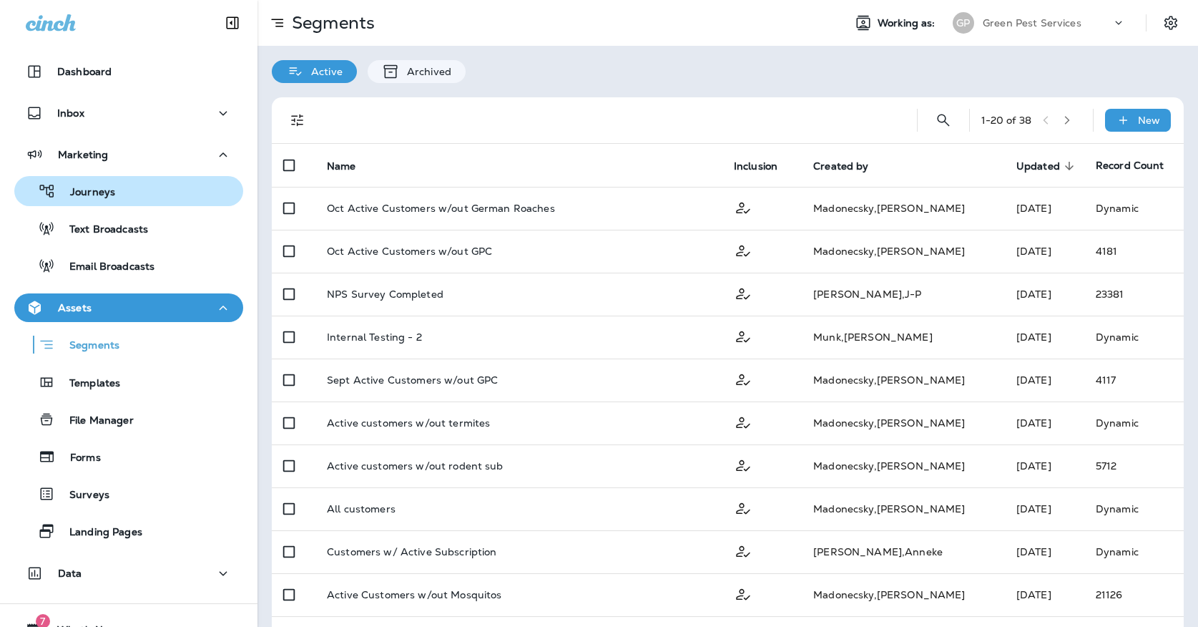
click at [99, 200] on div "Journeys" at bounding box center [67, 190] width 95 height 21
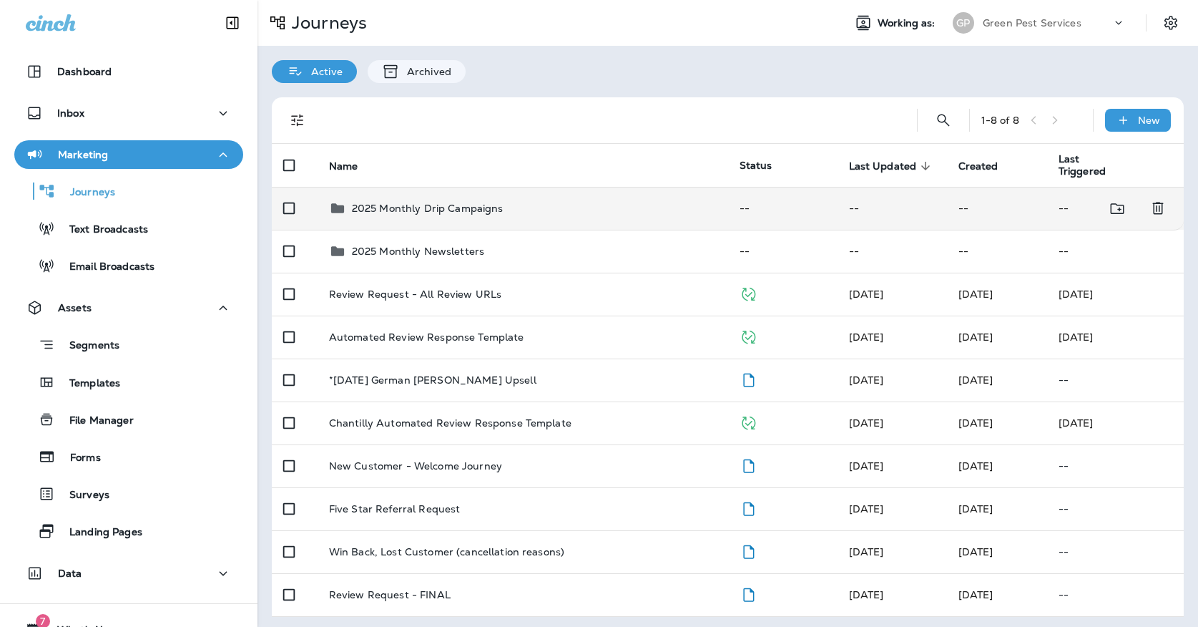
click at [432, 215] on td "2025 Monthly Drip Campaigns" at bounding box center [523, 208] width 411 height 43
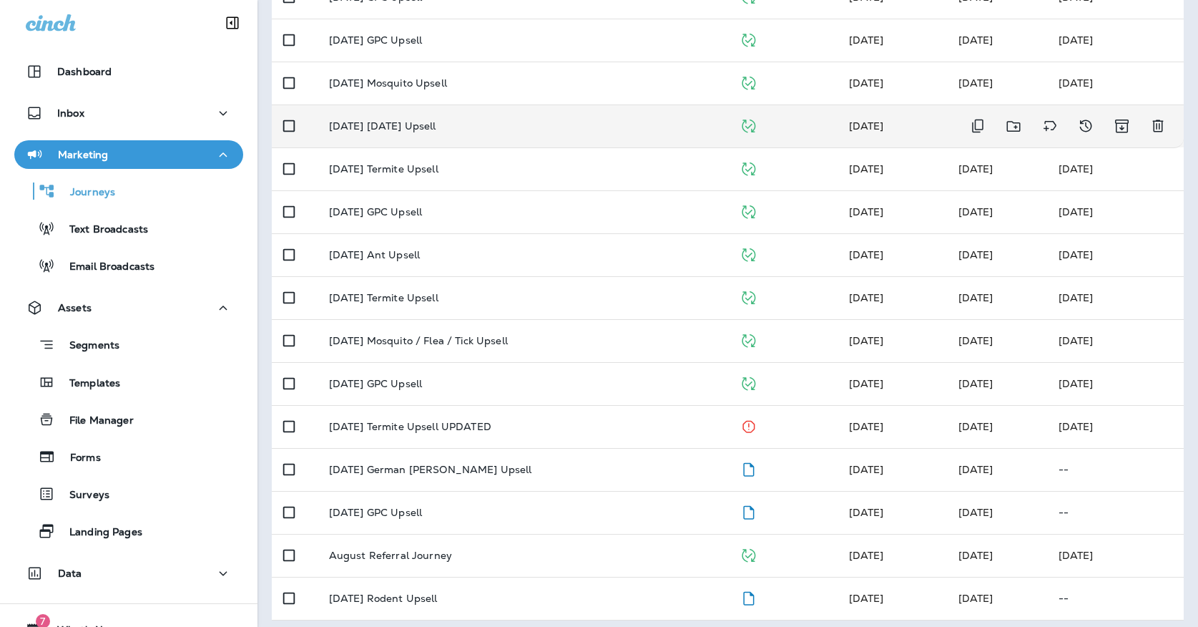
scroll to position [339, 0]
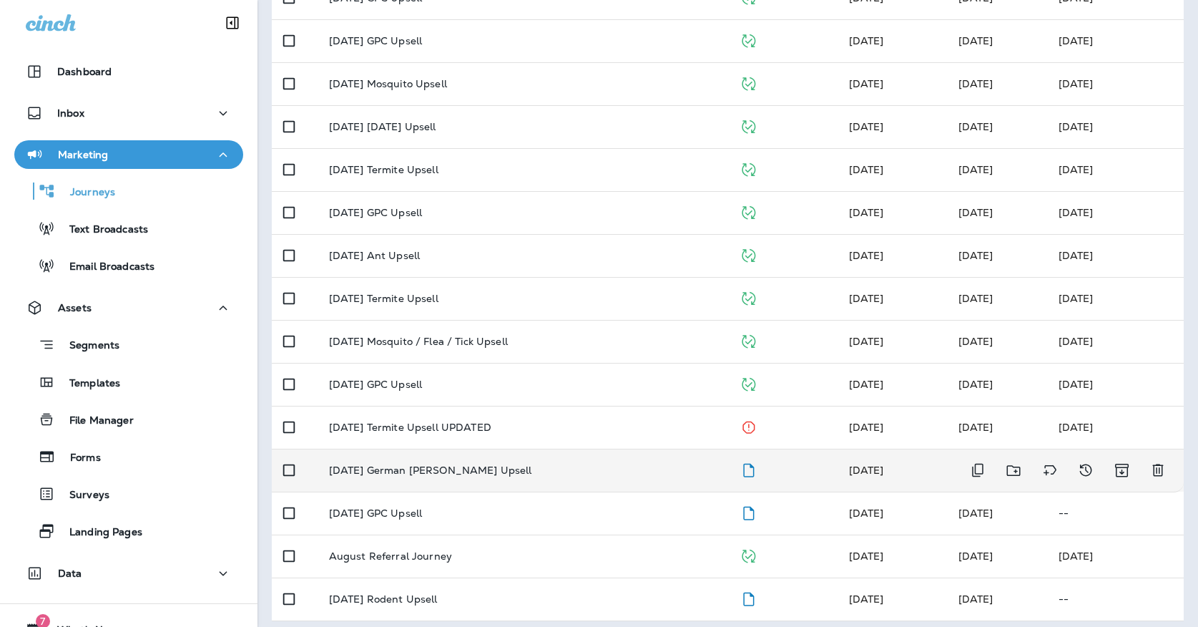
click at [409, 467] on p "[DATE] German [PERSON_NAME] Upsell" at bounding box center [430, 469] width 203 height 11
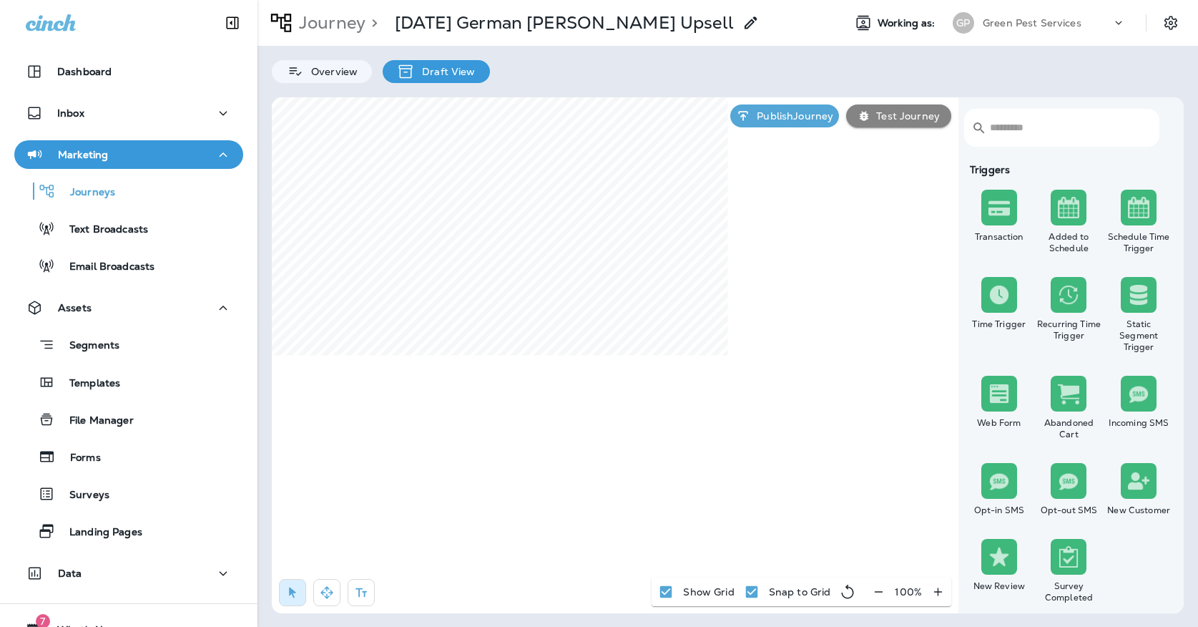
click at [307, 32] on p "Journey" at bounding box center [329, 22] width 72 height 21
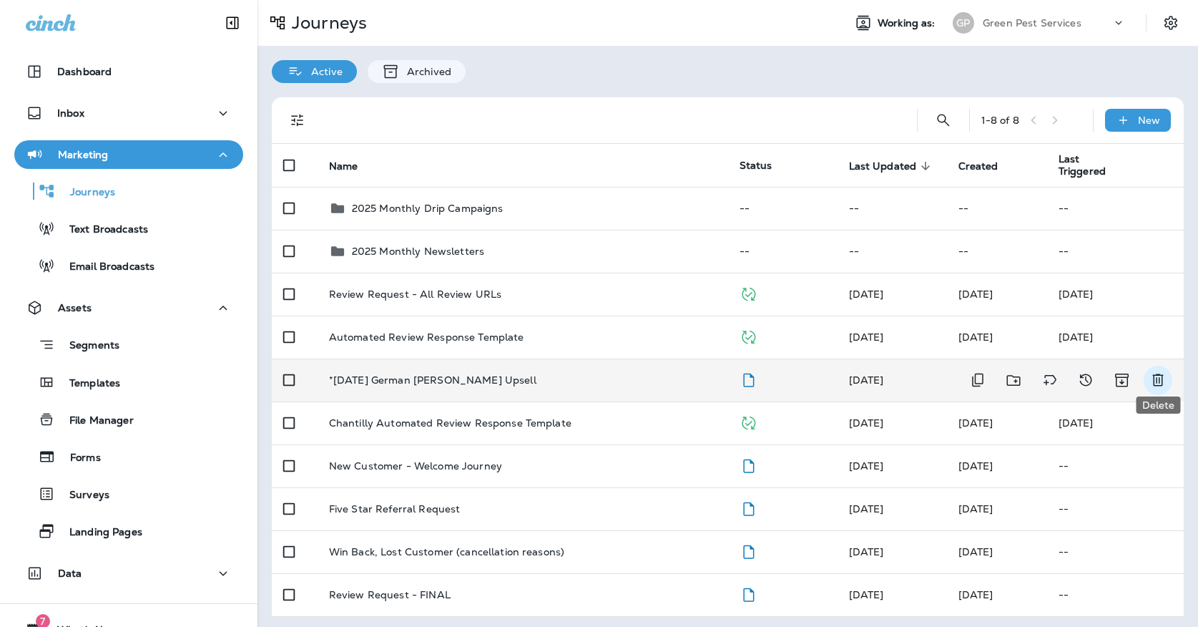
click at [1150, 372] on icon "Delete" at bounding box center [1157, 379] width 17 height 17
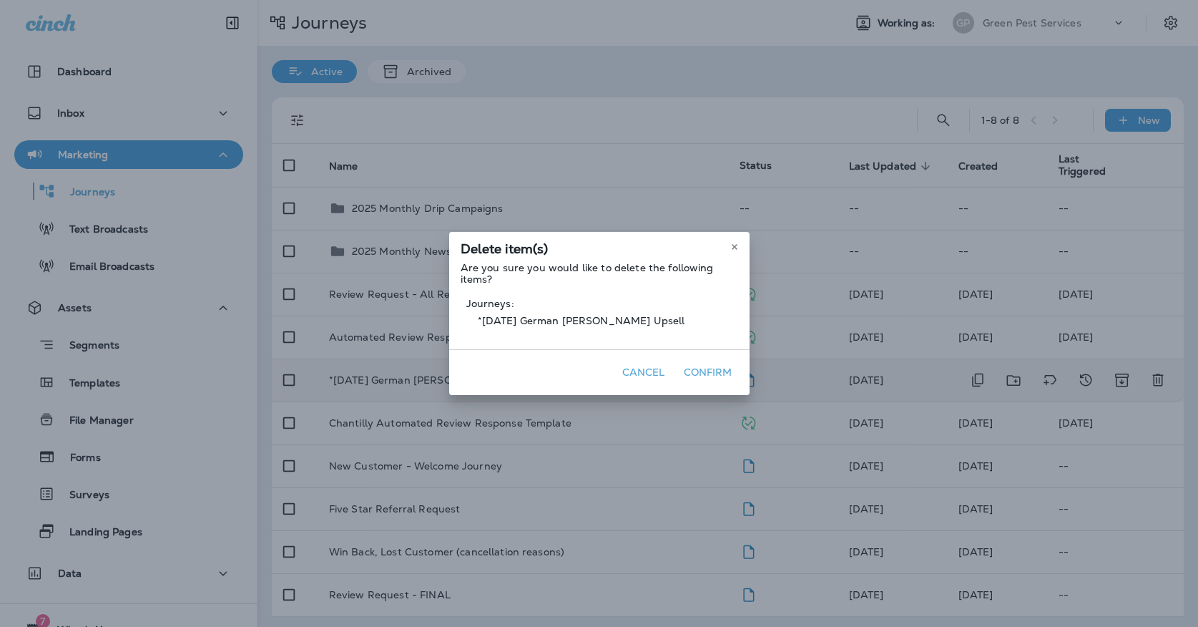
click at [710, 368] on button "Confirm" at bounding box center [708, 372] width 60 height 22
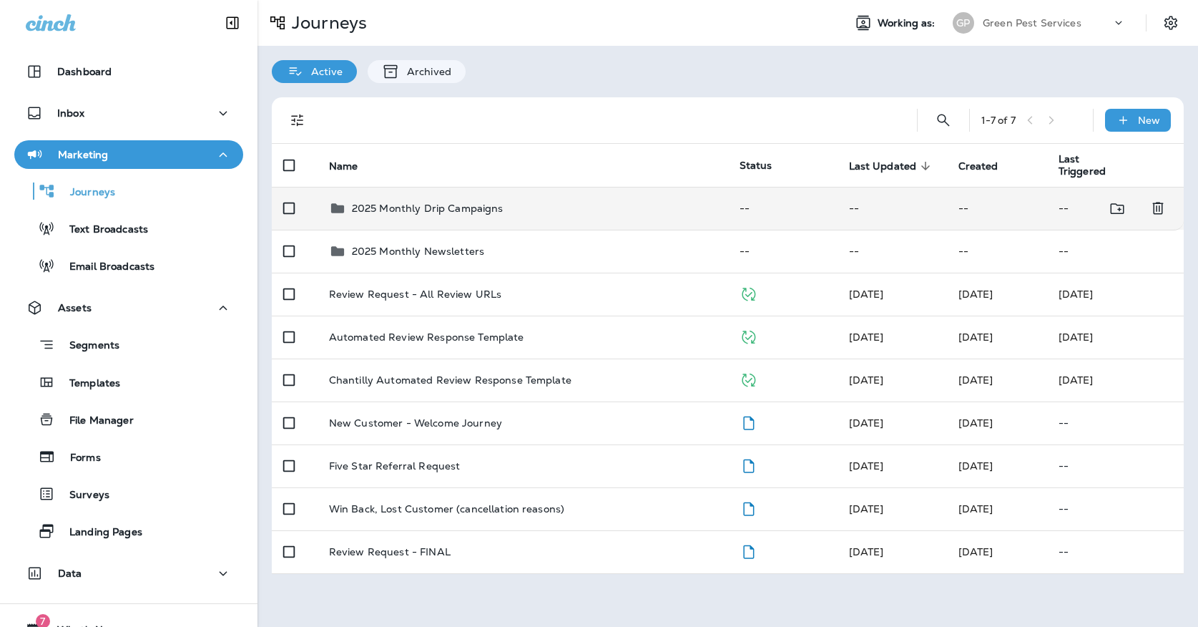
click at [507, 215] on td "2025 Monthly Drip Campaigns" at bounding box center [523, 208] width 411 height 43
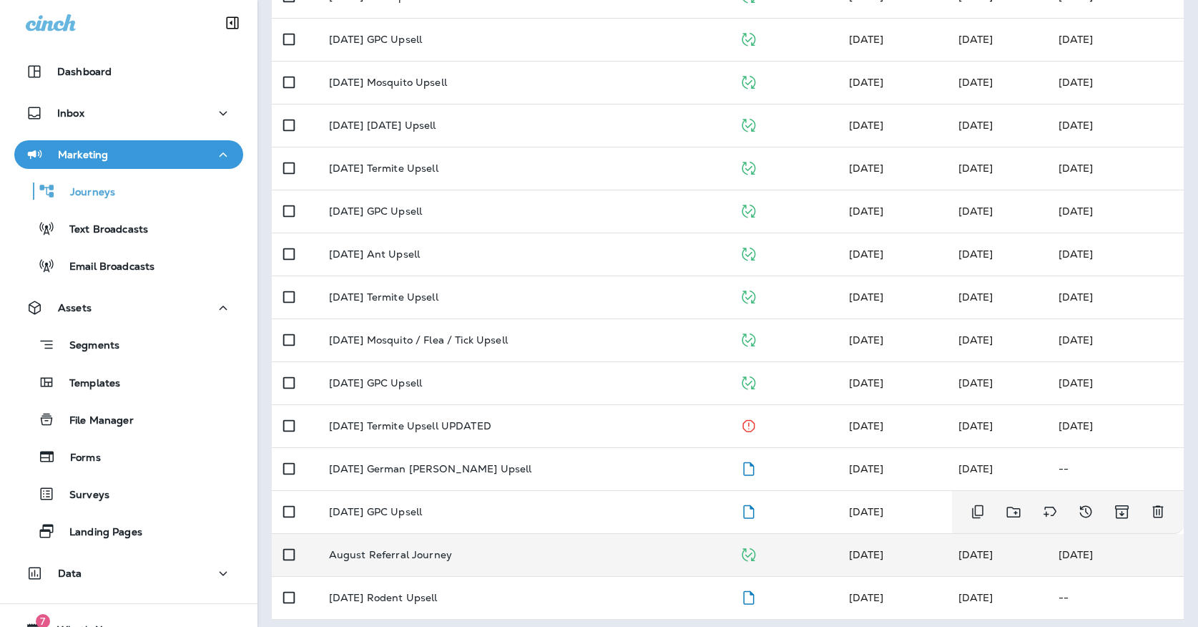
scroll to position [339, 0]
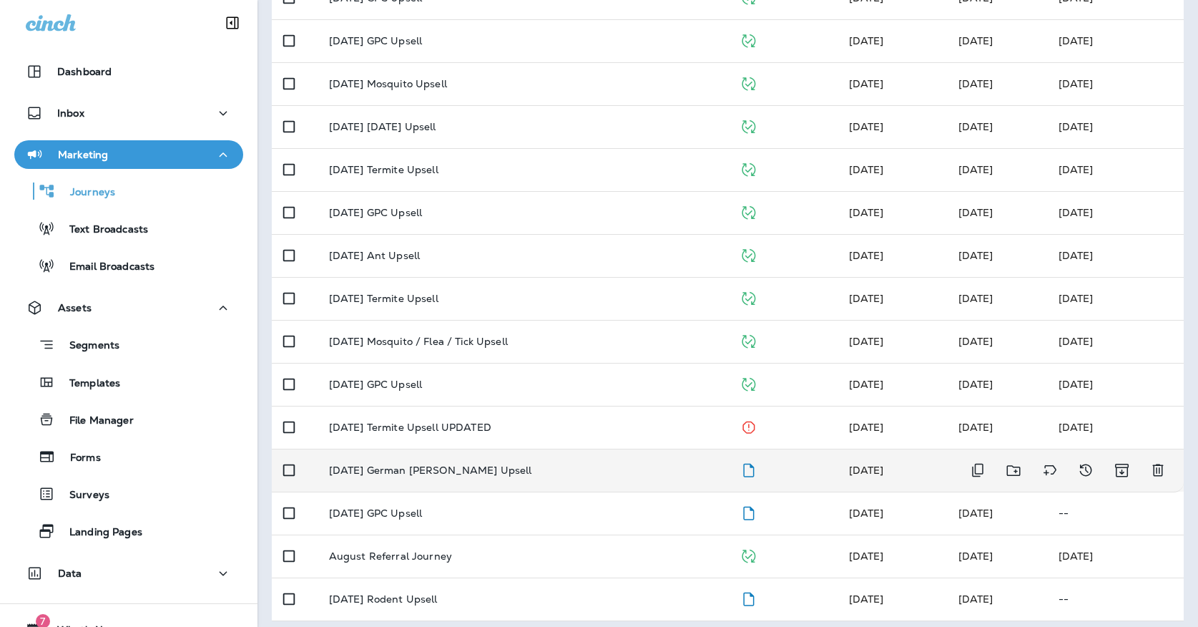
click at [411, 467] on p "[DATE] German [PERSON_NAME] Upsell" at bounding box center [430, 469] width 203 height 11
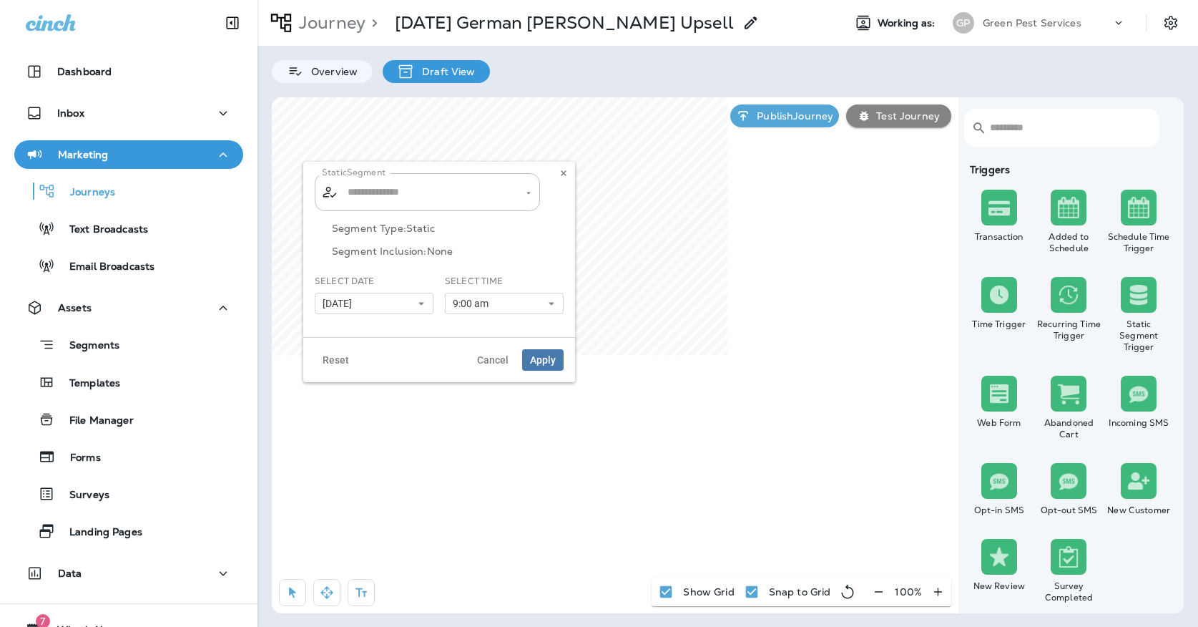
type input "**********"
click at [349, 289] on div "Select Date 10/07/25 « ‹ October 2025 › » Mon Tue Wed Thu Fri Sat Sun 1 2 3 4 5…" at bounding box center [374, 294] width 119 height 39
click at [349, 297] on button "[DATE]" at bounding box center [374, 303] width 119 height 21
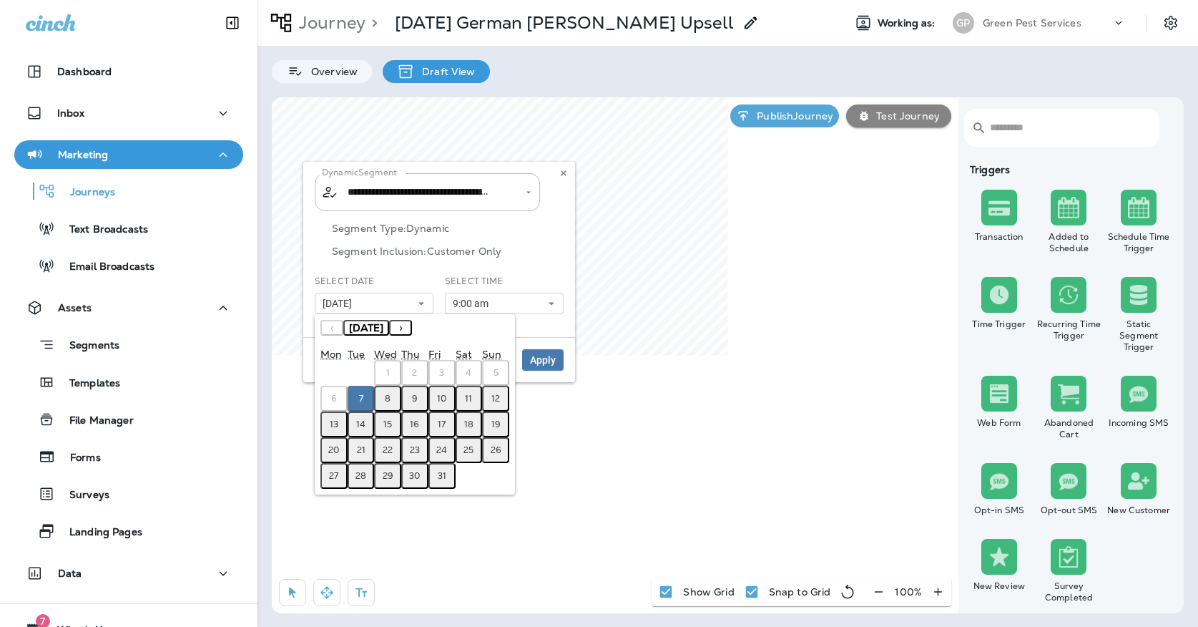
click at [391, 397] on abbr "8" at bounding box center [388, 398] width 6 height 11
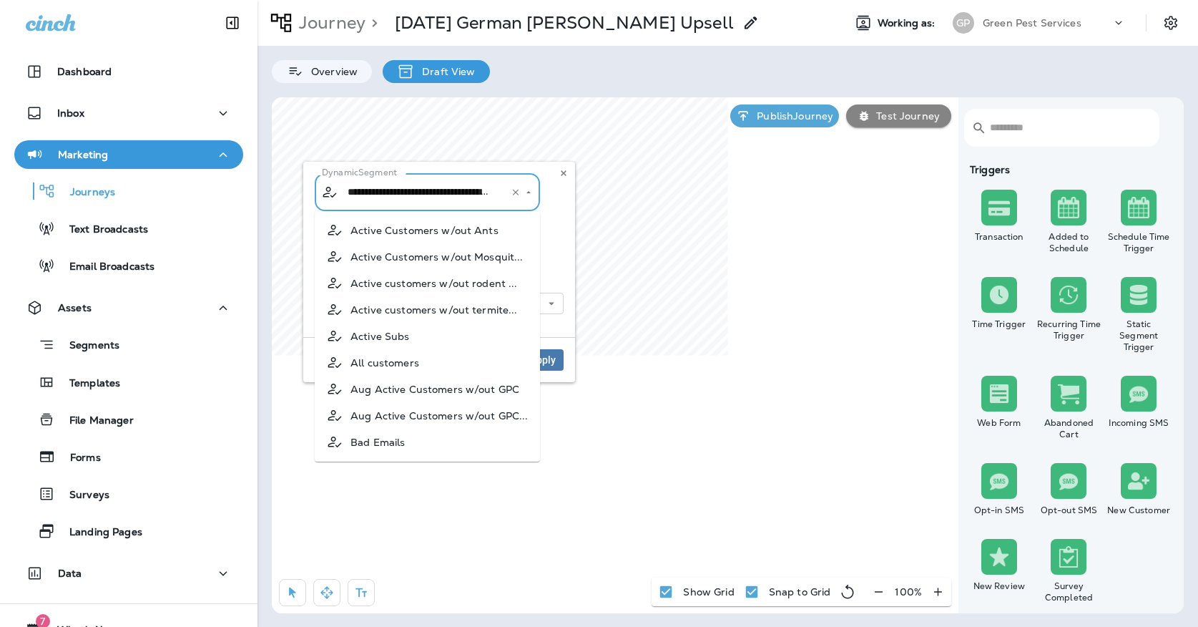
click at [393, 190] on input "**********" at bounding box center [418, 192] width 149 height 25
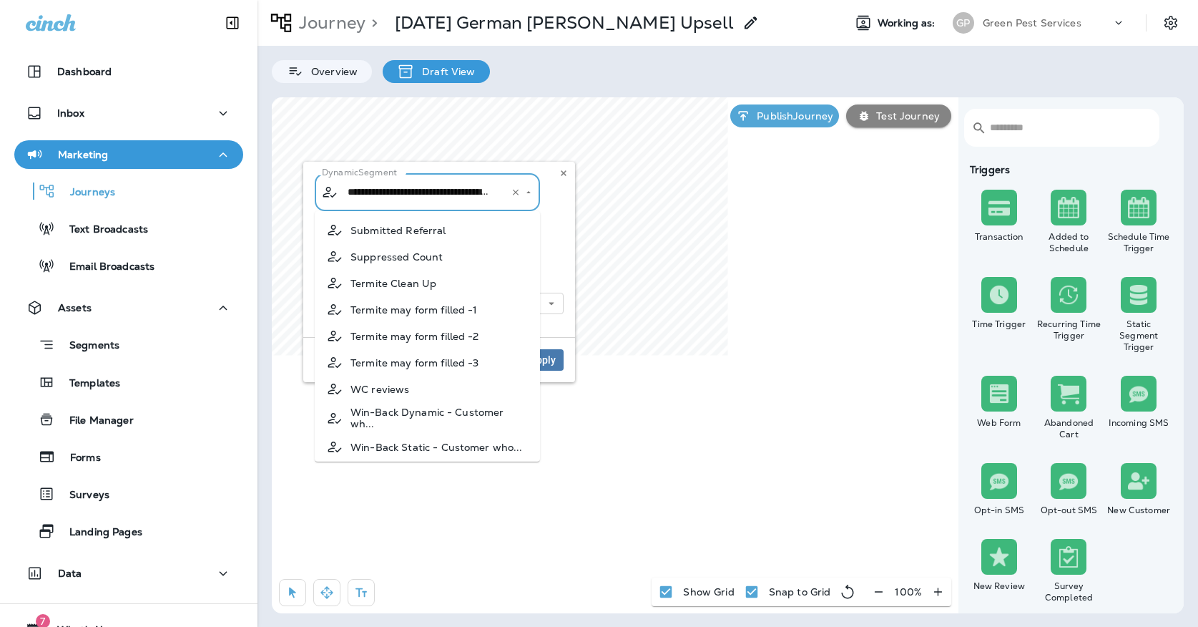
scroll to position [767, 0]
click at [564, 215] on div "**********" at bounding box center [439, 249] width 272 height 175
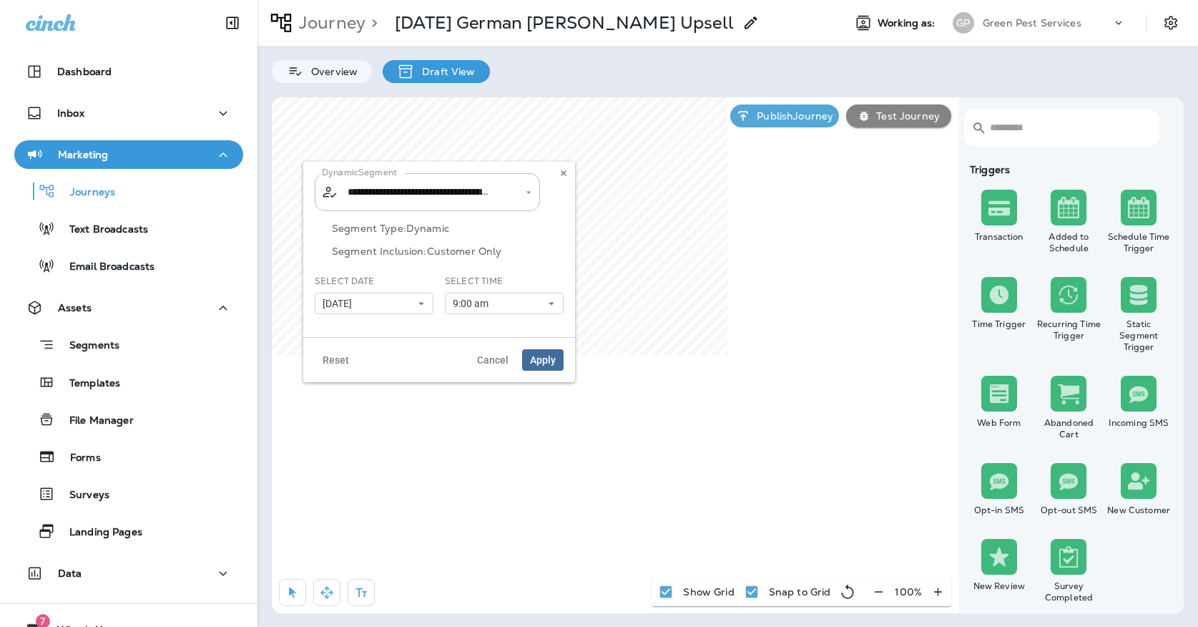
click at [559, 359] on button "Apply" at bounding box center [542, 359] width 41 height 21
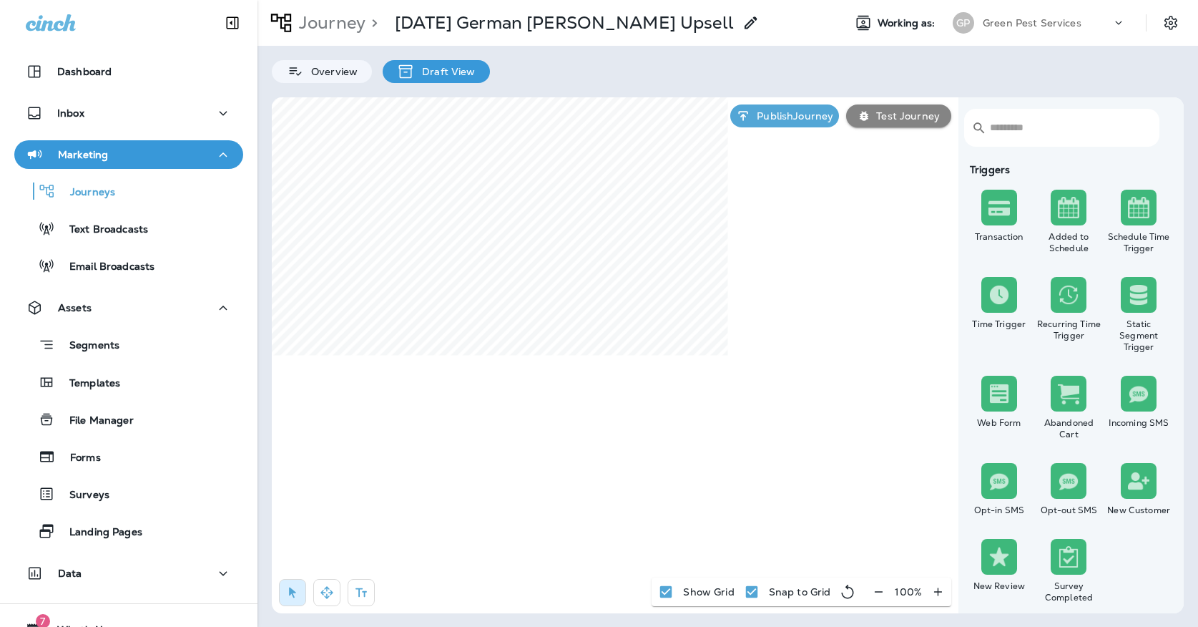
select select "*****"
select select "********"
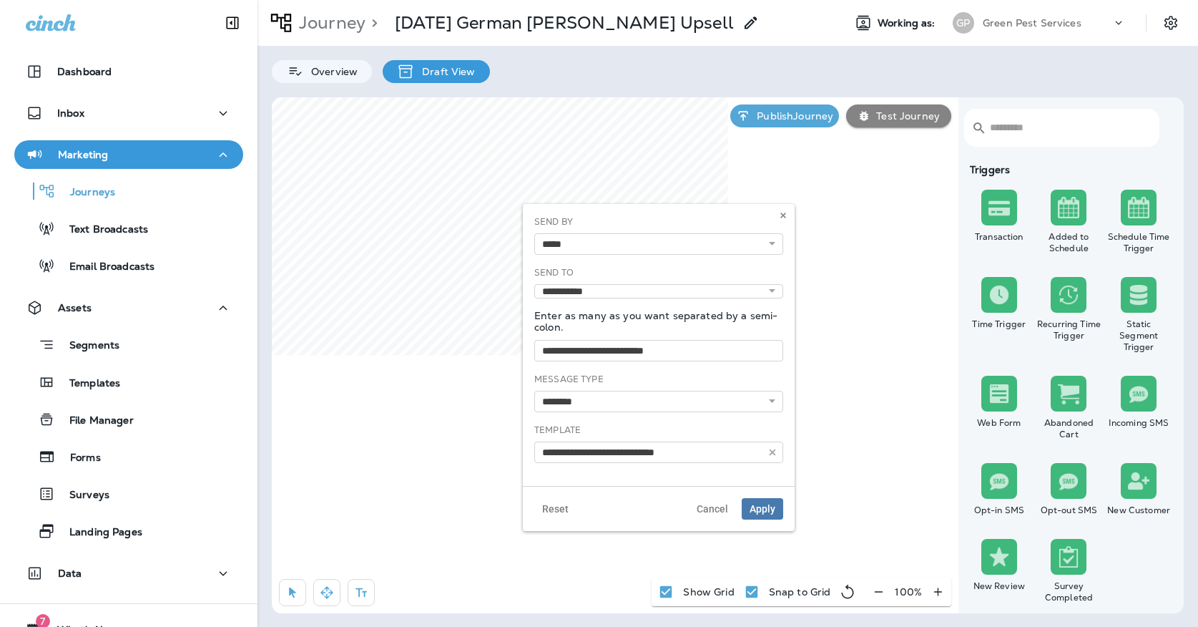
type input "**********"
click at [782, 214] on use at bounding box center [782, 215] width 5 height 6
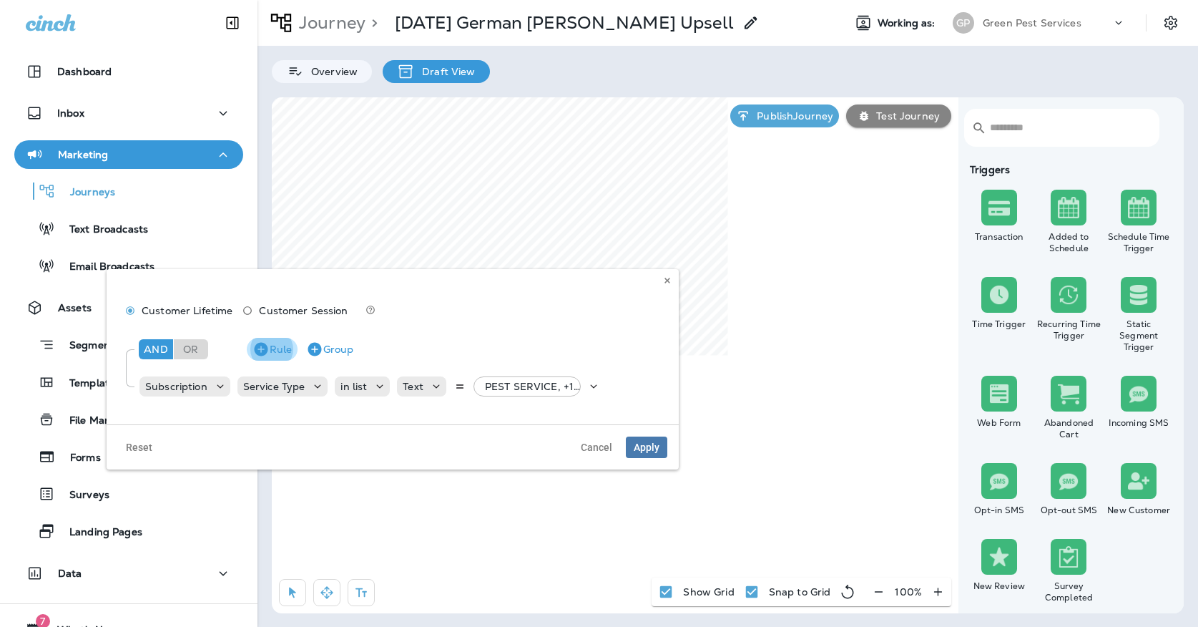
click at [284, 355] on button "Rule" at bounding box center [272, 349] width 51 height 23
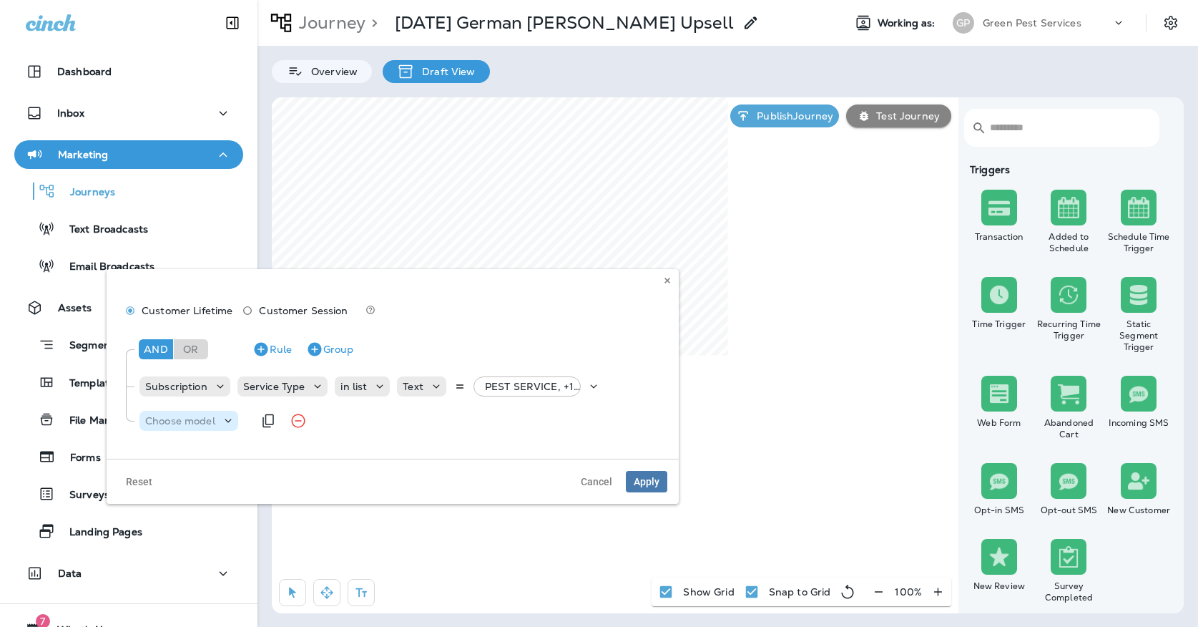
click at [179, 426] on p "Choose model" at bounding box center [180, 420] width 70 height 11
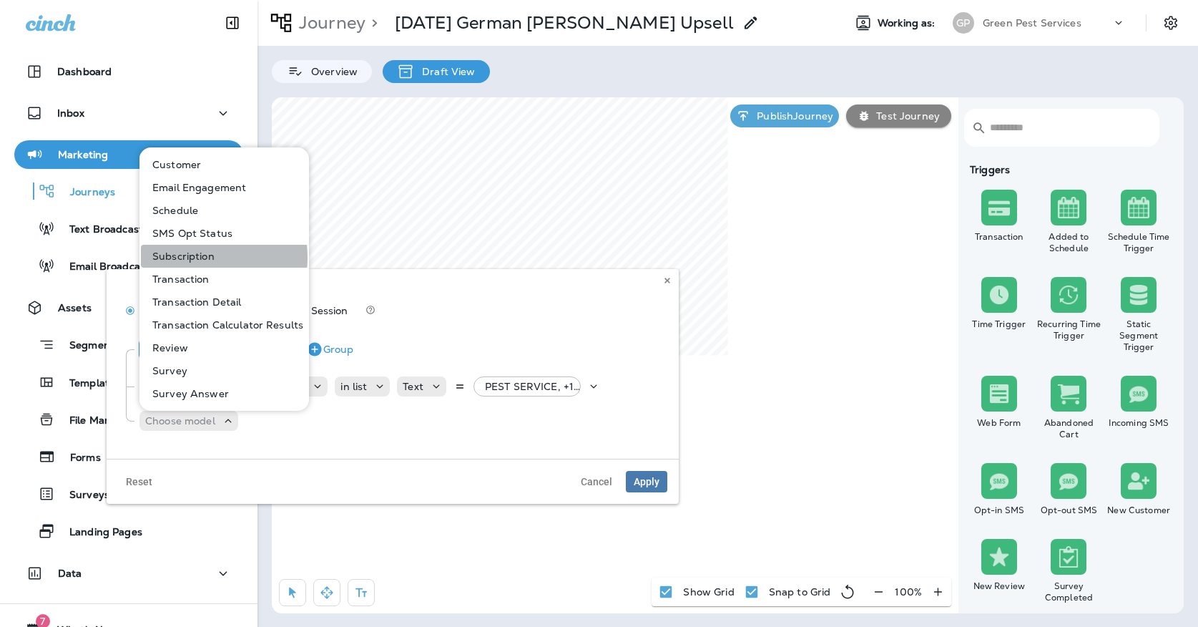
click at [178, 257] on p "Subscription" at bounding box center [181, 255] width 68 height 11
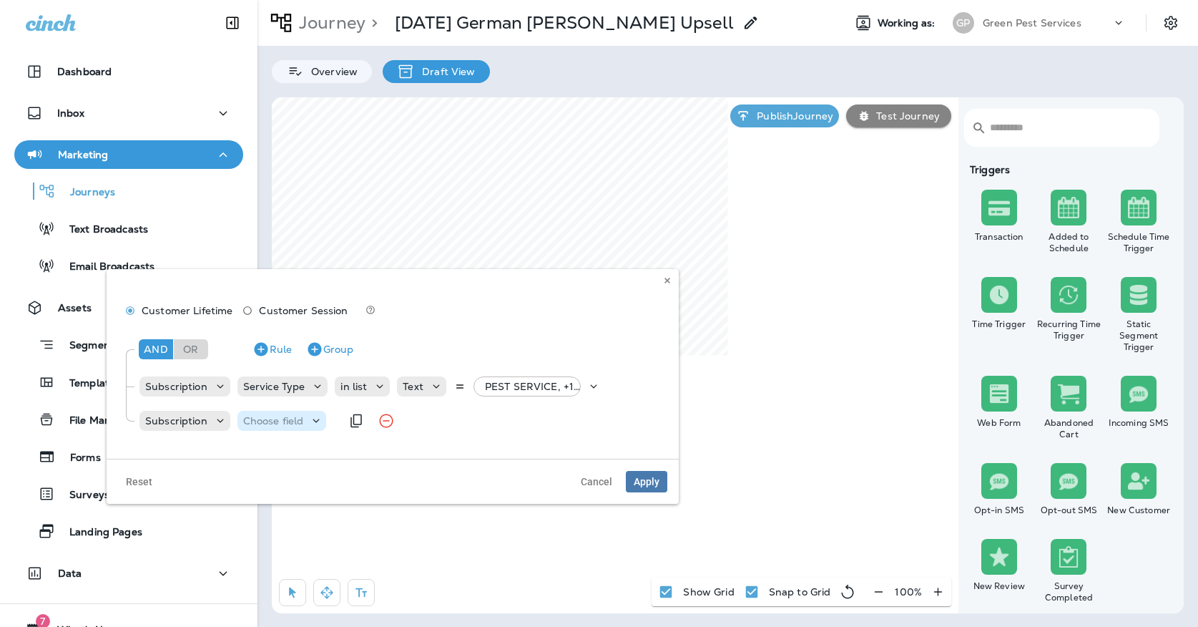
click at [286, 423] on p "Choose field" at bounding box center [273, 420] width 61 height 11
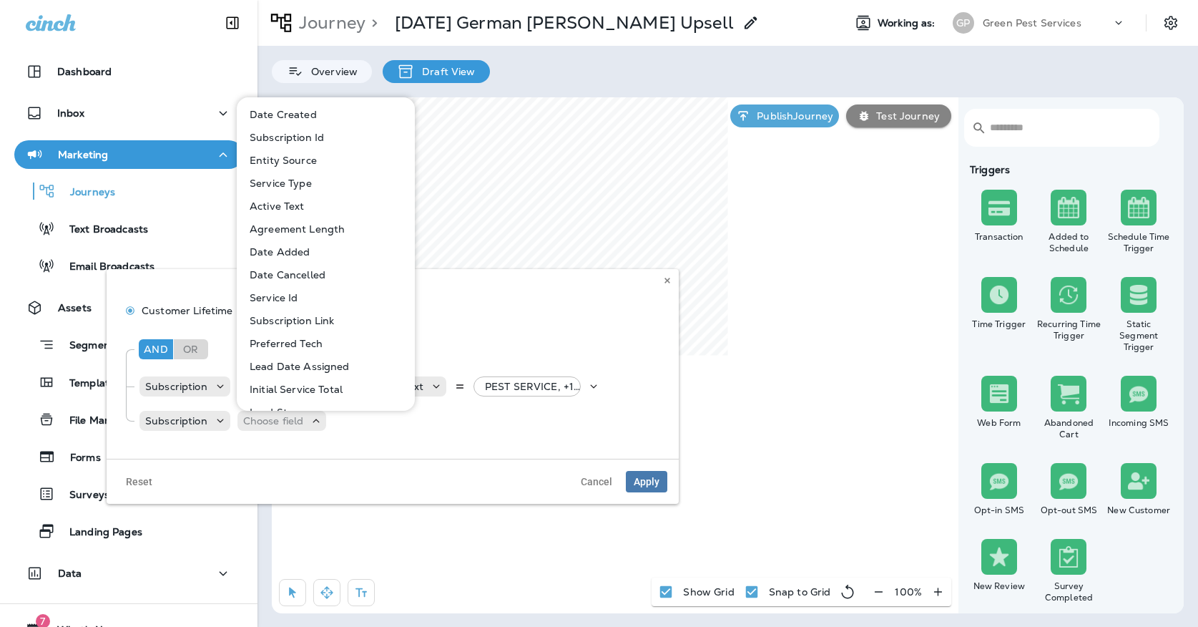
click at [285, 206] on p "Active Text" at bounding box center [274, 205] width 61 height 11
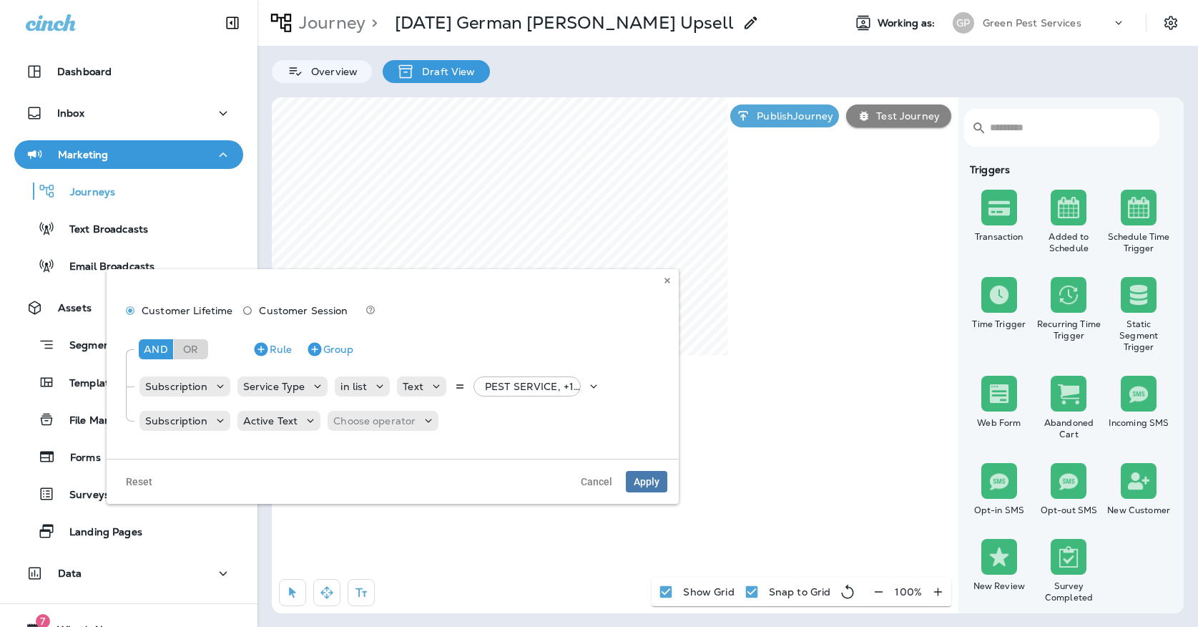
click at [388, 435] on div "And Or Rule Group Subscription Service Type in list Text PEST SERVICE, +18 more…" at bounding box center [392, 383] width 549 height 114
click at [387, 429] on div "Choose operator" at bounding box center [383, 421] width 111 height 20
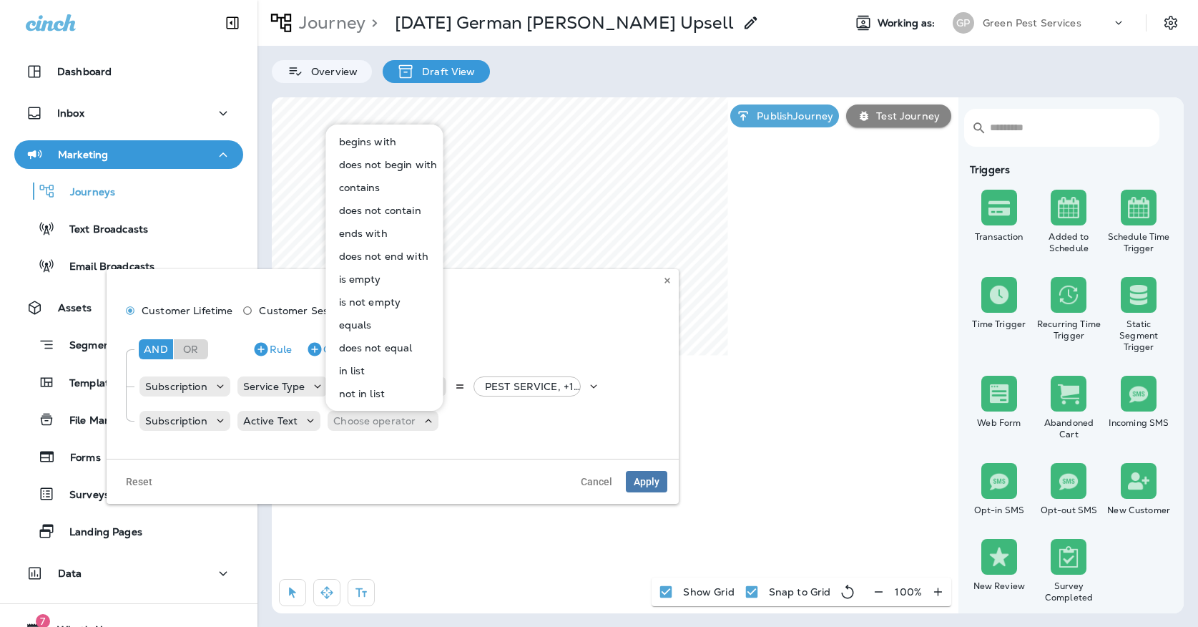
click at [356, 373] on p "in list" at bounding box center [349, 370] width 32 height 11
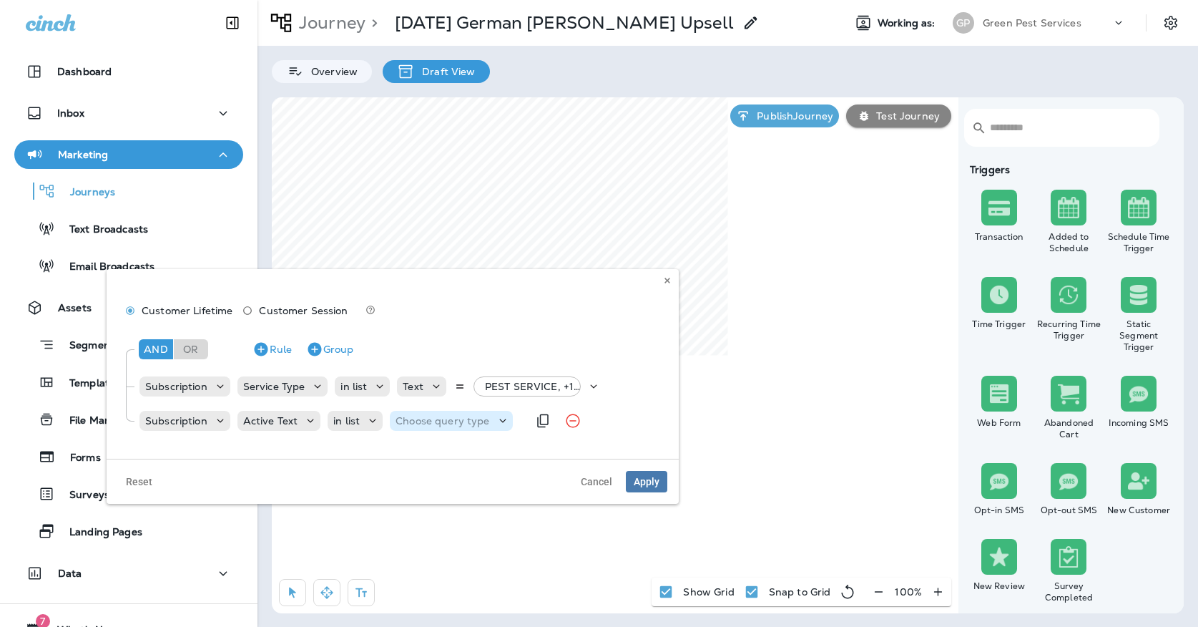
click at [423, 423] on p "Choose query type" at bounding box center [443, 420] width 94 height 11
click at [423, 441] on div "Text Related Field" at bounding box center [430, 467] width 84 height 57
click at [419, 449] on button "Text" at bounding box center [431, 456] width 82 height 23
click at [480, 418] on p "Select options" at bounding box center [513, 420] width 70 height 11
click at [483, 370] on div "Active" at bounding box center [541, 370] width 143 height 11
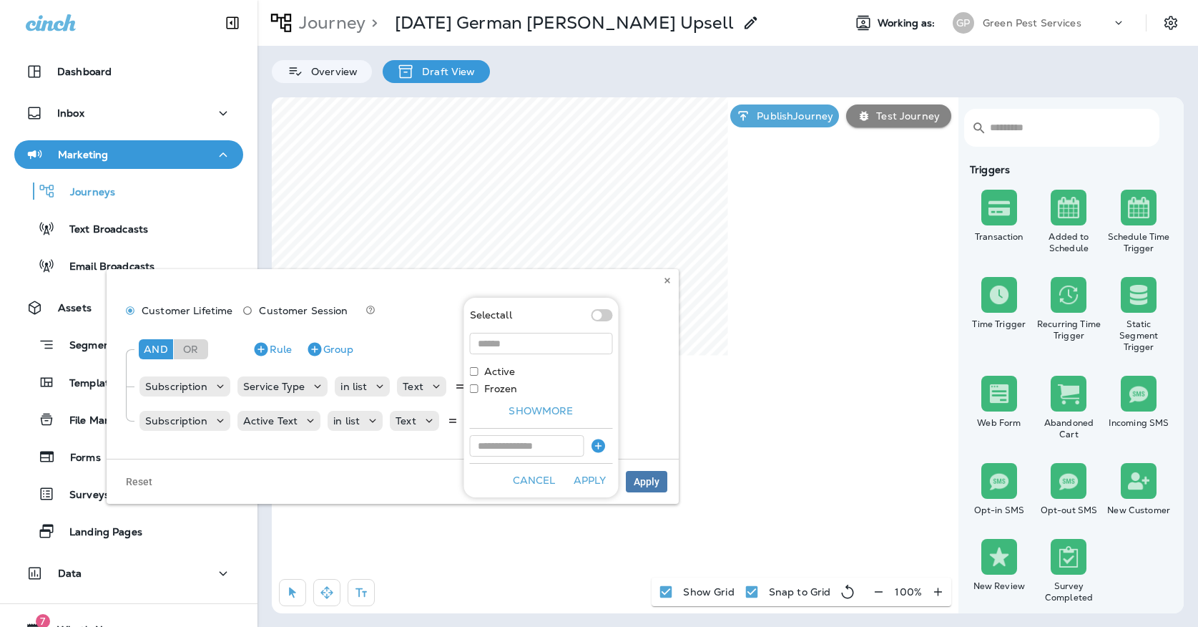
click at [480, 371] on div "Active" at bounding box center [541, 370] width 143 height 11
click at [594, 478] on button "Apply" at bounding box center [590, 480] width 46 height 22
click at [346, 417] on p "in list" at bounding box center [346, 420] width 26 height 11
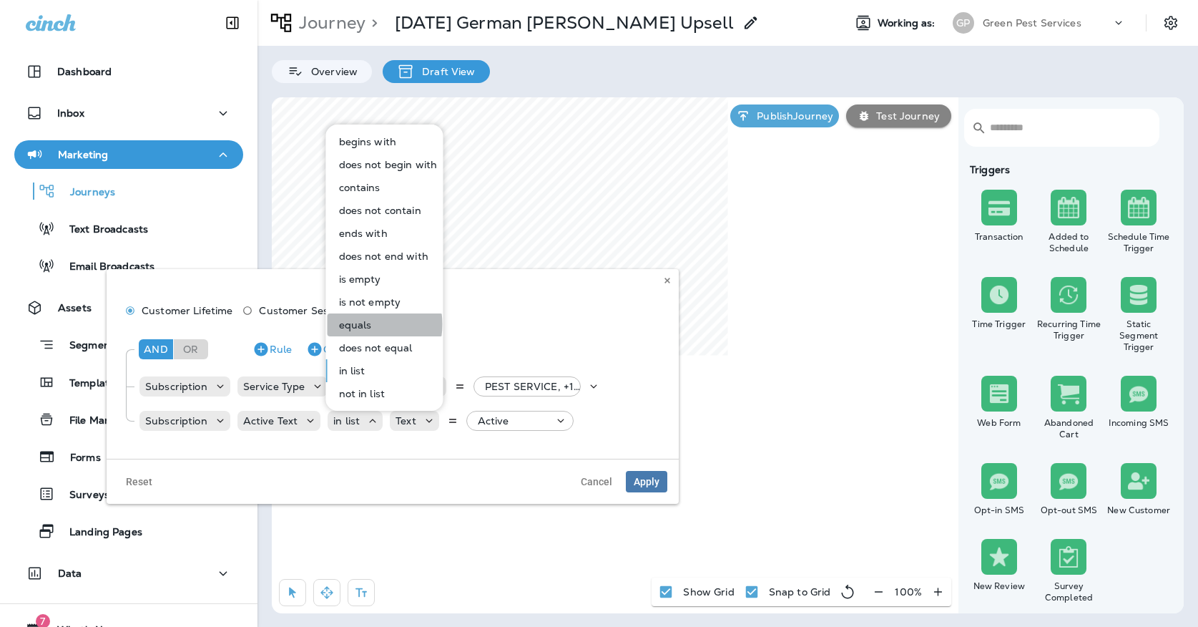
click at [353, 324] on p "equals" at bounding box center [352, 324] width 39 height 11
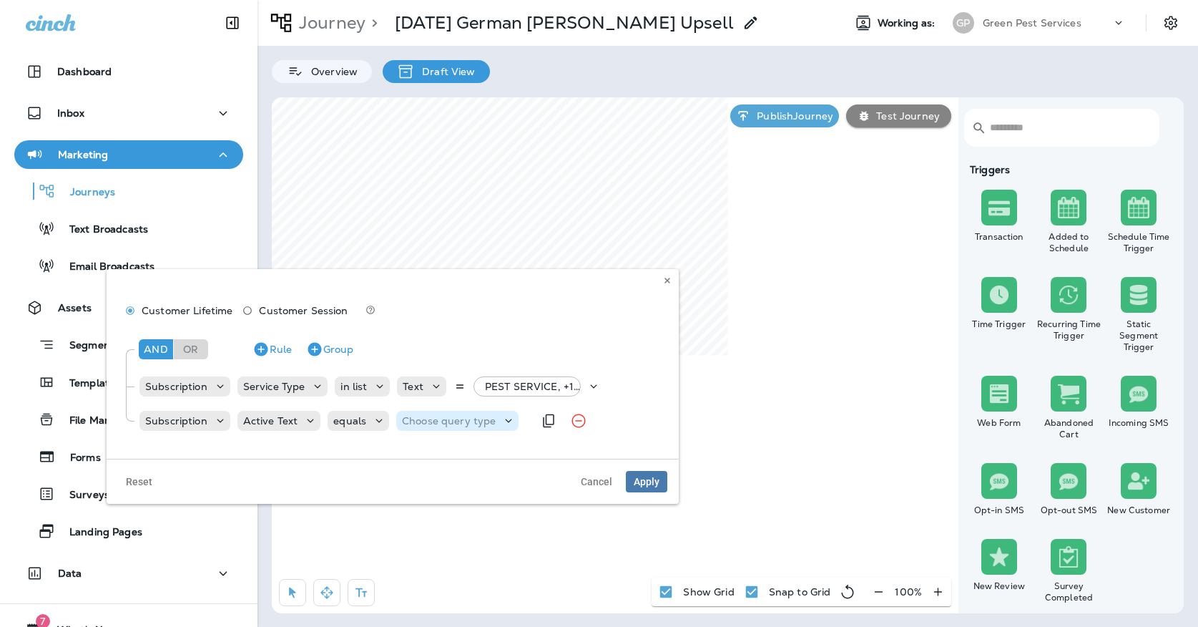
click at [416, 413] on div "Choose query type" at bounding box center [457, 420] width 122 height 14
click at [416, 444] on div "Text Related Field" at bounding box center [436, 467] width 84 height 57
click at [431, 451] on button "Text" at bounding box center [437, 456] width 82 height 23
click at [496, 408] on div "Subscription Active Text equals Text Active Frozen" at bounding box center [376, 420] width 476 height 29
click at [496, 416] on input "text" at bounding box center [520, 420] width 143 height 19
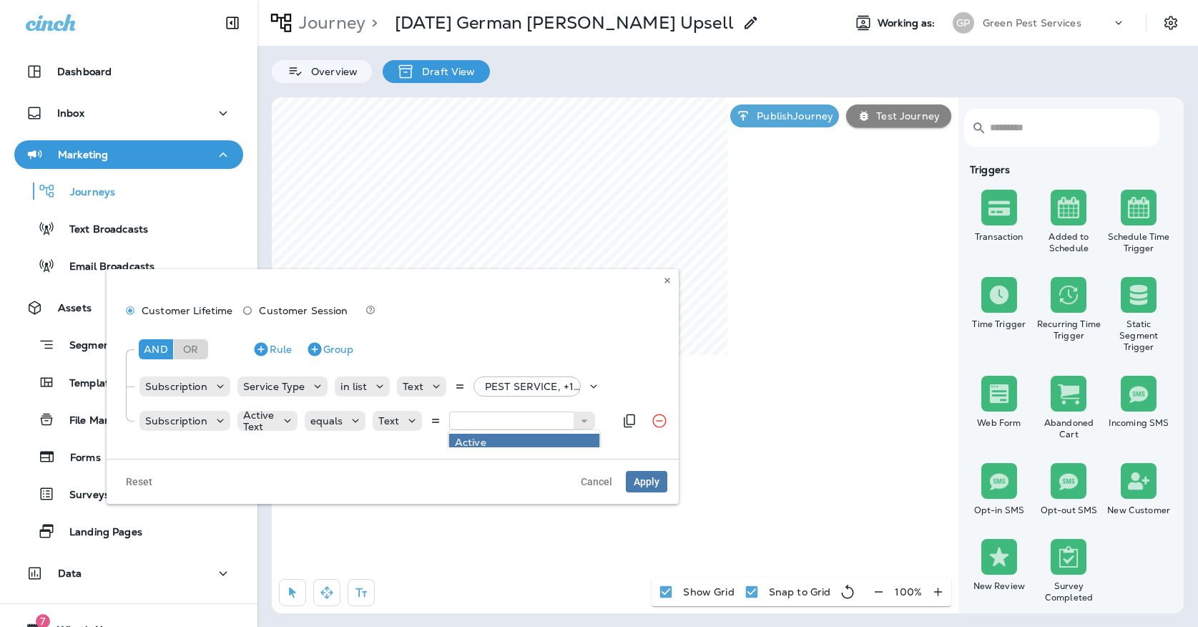
type input "******"
click at [483, 441] on div "And Or Rule Group Subscription Service Type in list Text PEST SERVICE, +18 more…" at bounding box center [392, 386] width 549 height 122
click at [643, 476] on span "Apply" at bounding box center [647, 481] width 26 height 10
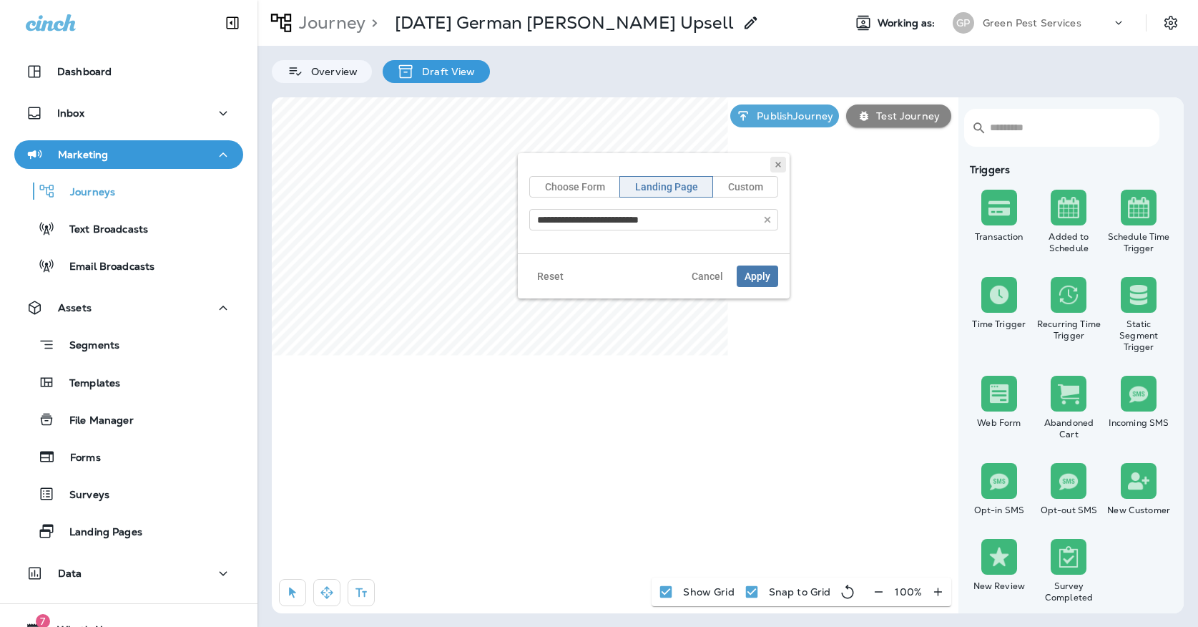
click at [772, 161] on button at bounding box center [778, 165] width 16 height 16
select select "*****"
select select "********"
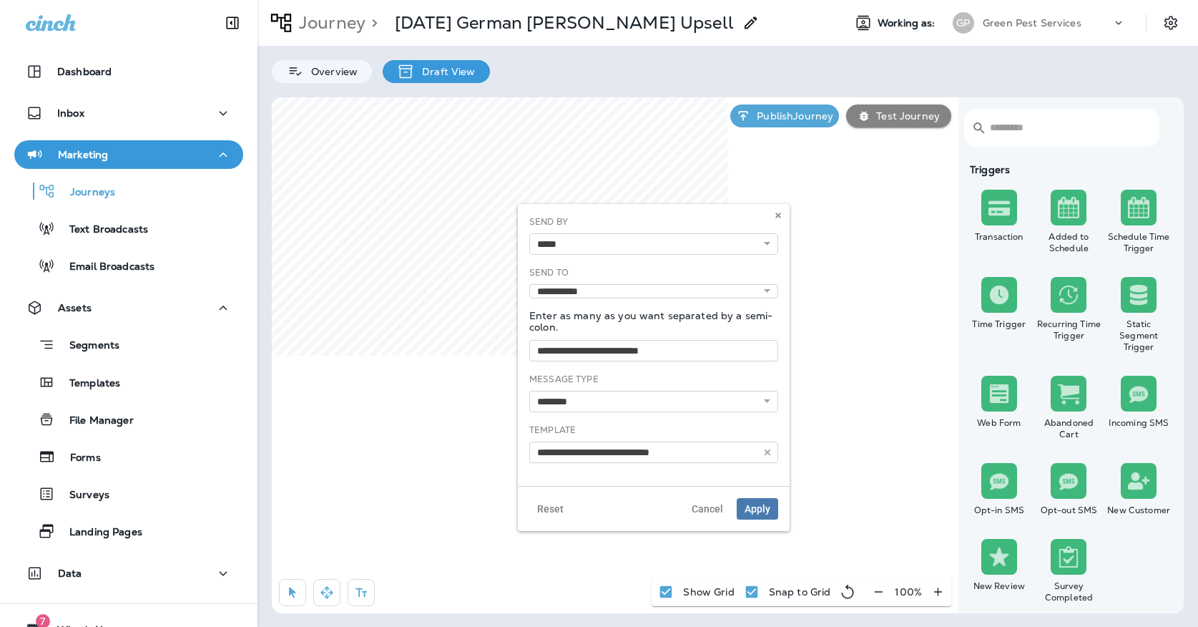
type input "**********"
click at [773, 220] on button at bounding box center [778, 215] width 16 height 16
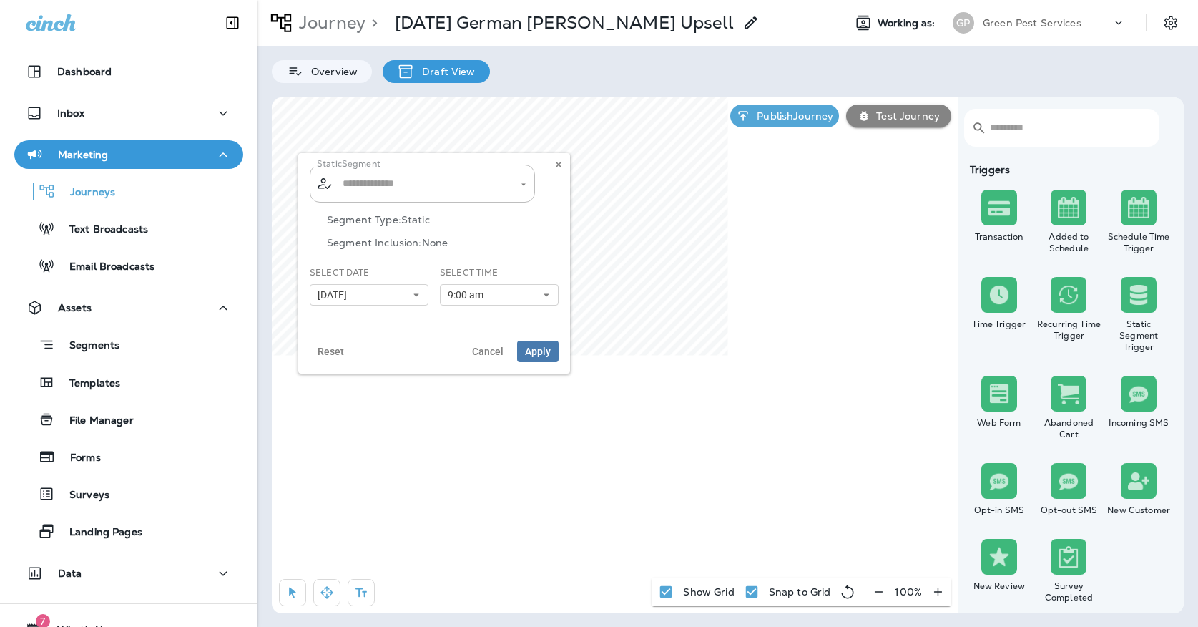
type input "**********"
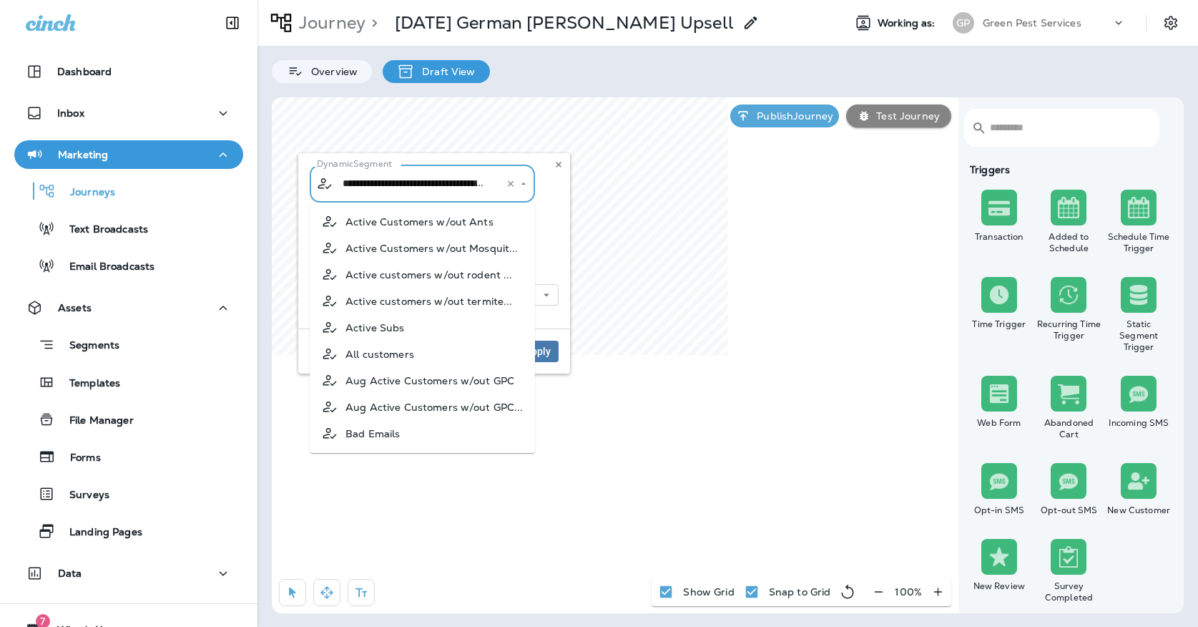
click at [421, 196] on input "**********" at bounding box center [413, 183] width 149 height 25
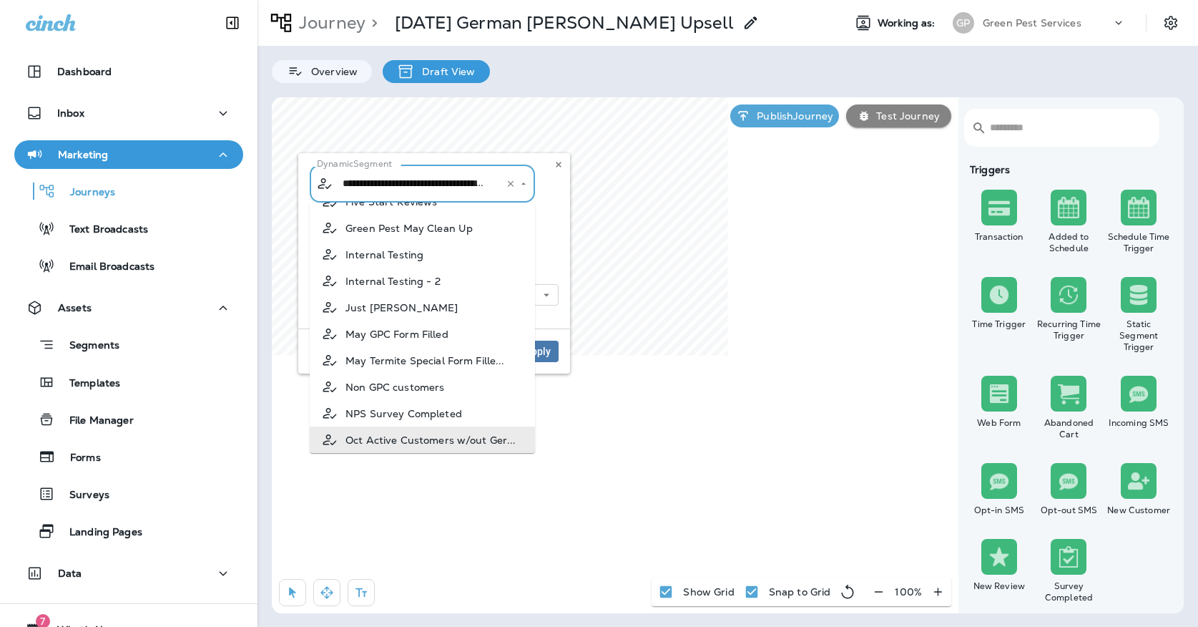
click at [558, 210] on div "**********" at bounding box center [434, 240] width 249 height 152
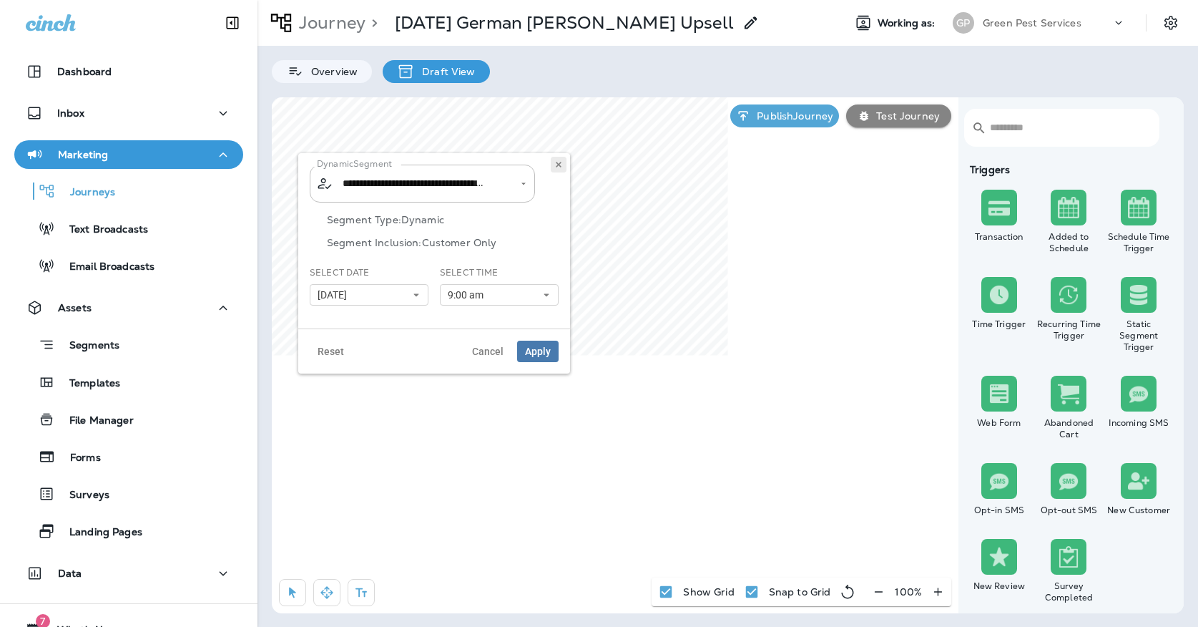
click at [554, 161] on icon at bounding box center [558, 164] width 9 height 9
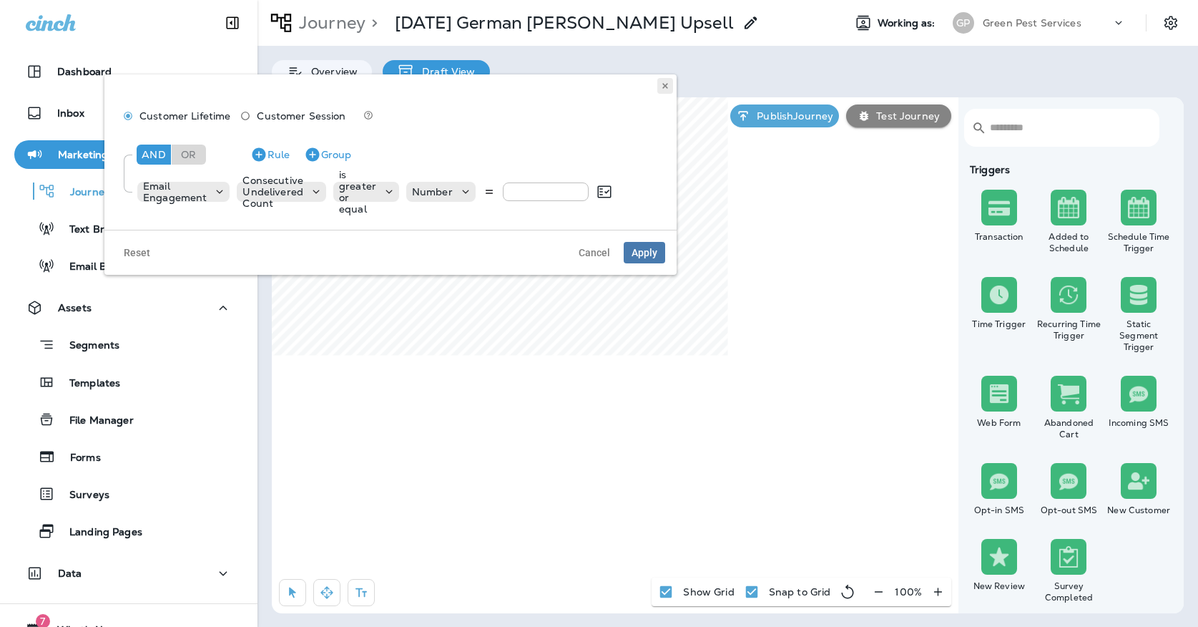
click at [658, 89] on button at bounding box center [665, 86] width 16 height 16
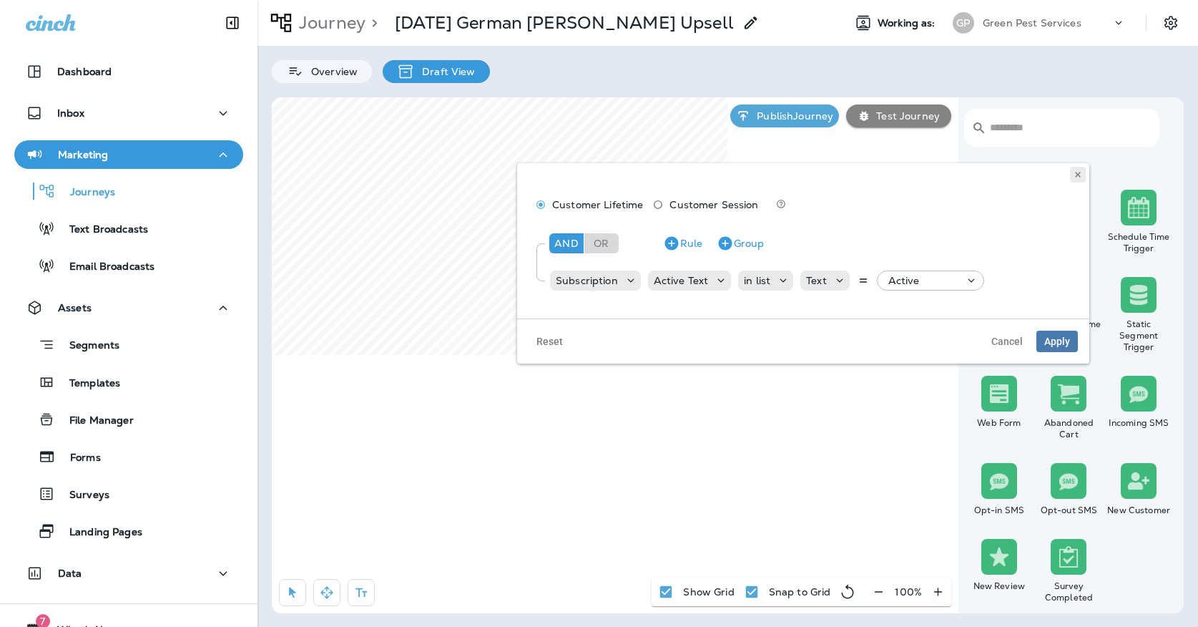
click at [1077, 172] on icon at bounding box center [1078, 174] width 9 height 9
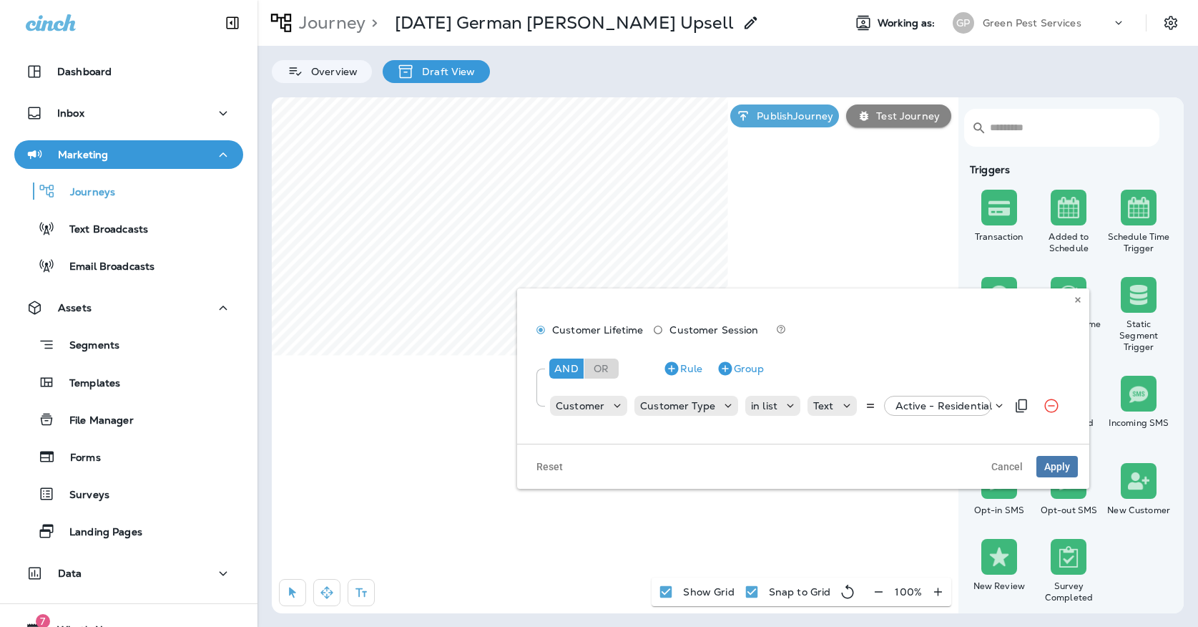
click at [898, 412] on div "Active - Residential" at bounding box center [943, 406] width 107 height 20
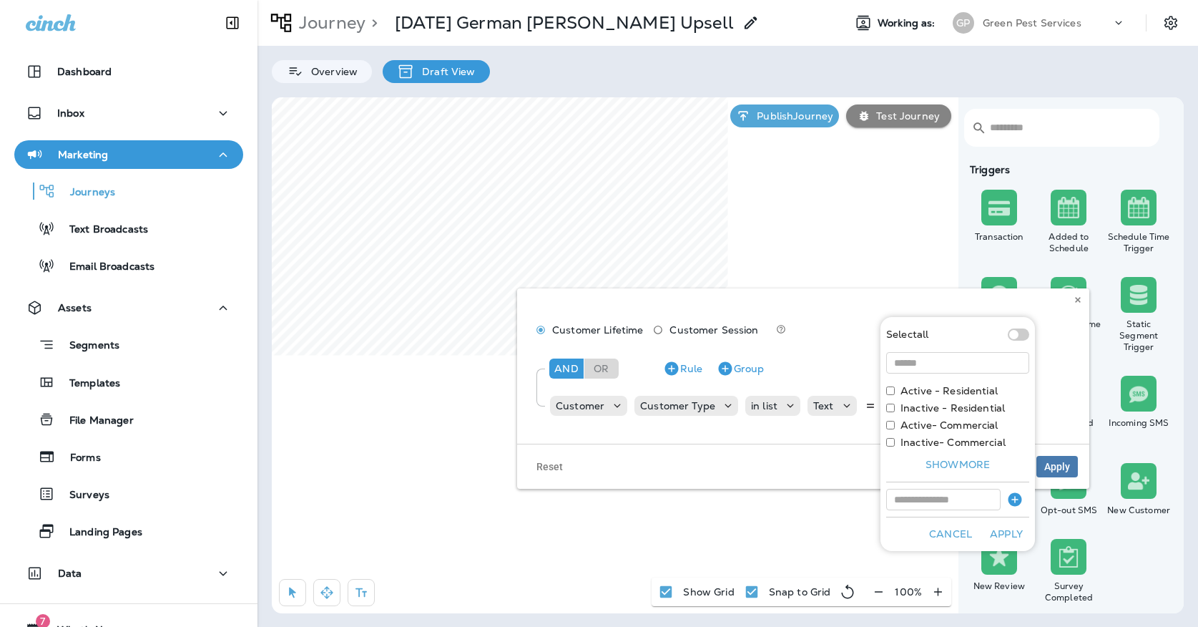
click at [811, 346] on div "And Or Rule Group Customer Customer Type in list Text Active - Residential" at bounding box center [803, 385] width 549 height 80
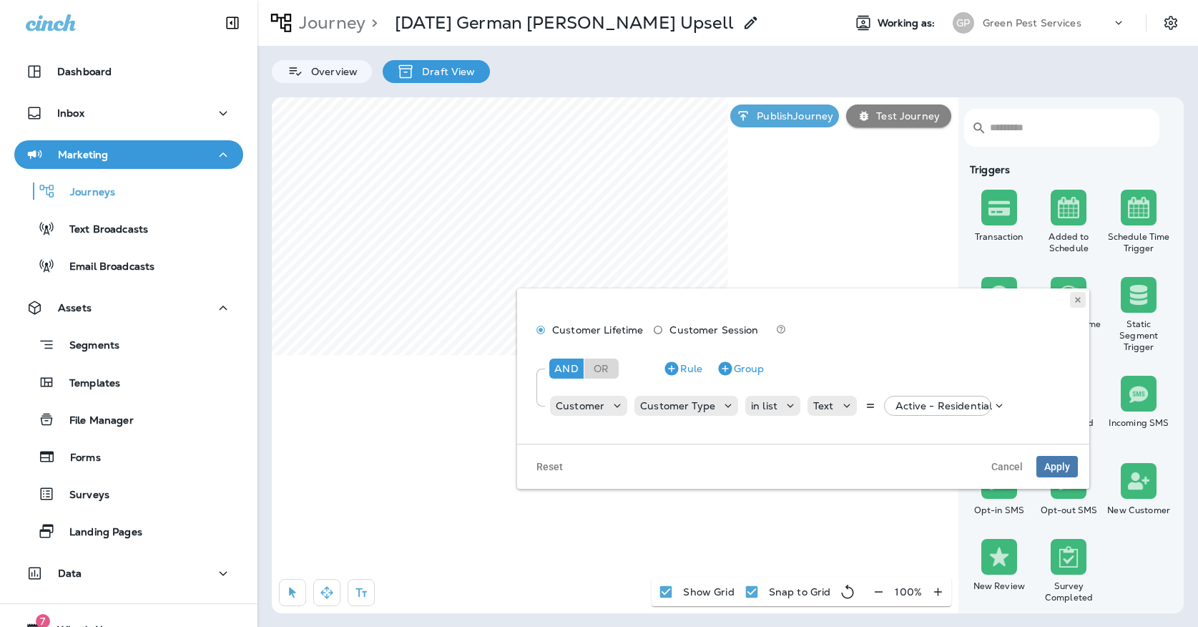
click at [1074, 293] on button at bounding box center [1078, 300] width 16 height 16
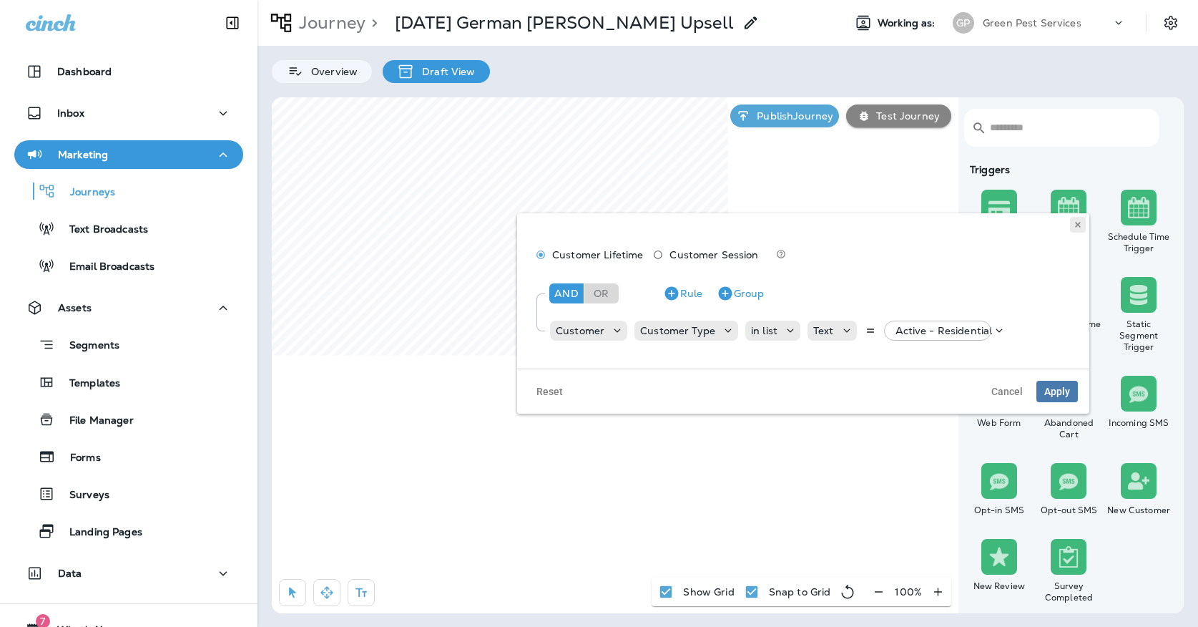
click at [1076, 228] on icon at bounding box center [1078, 224] width 9 height 9
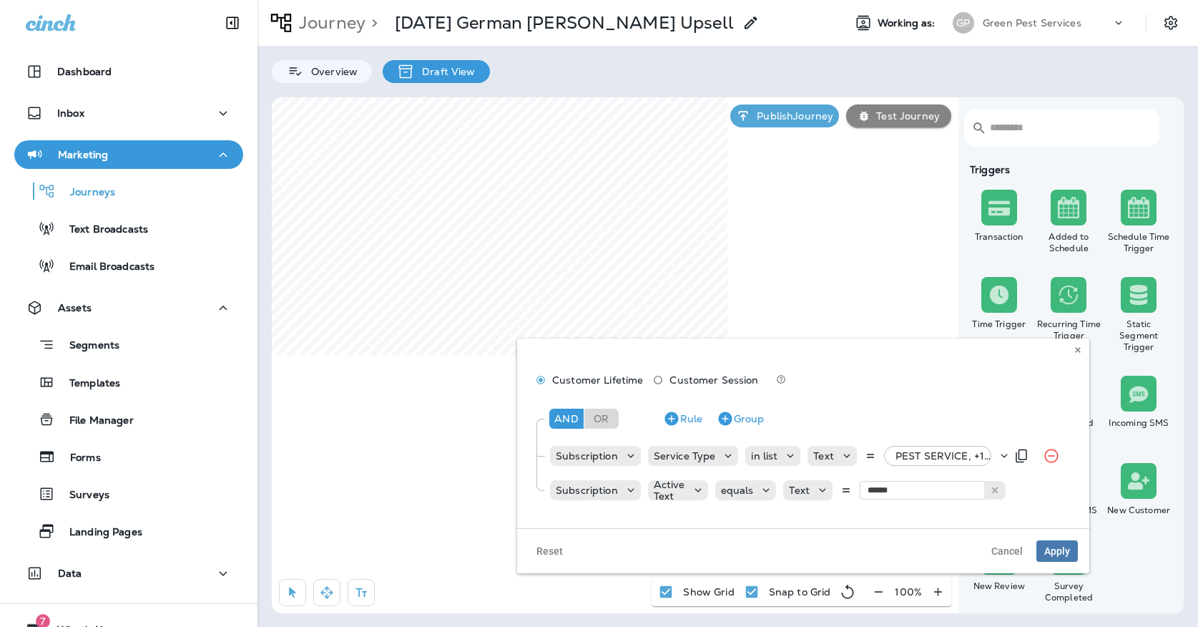
click at [931, 452] on p "PEST SERVICE, +18 more" at bounding box center [946, 455] width 102 height 11
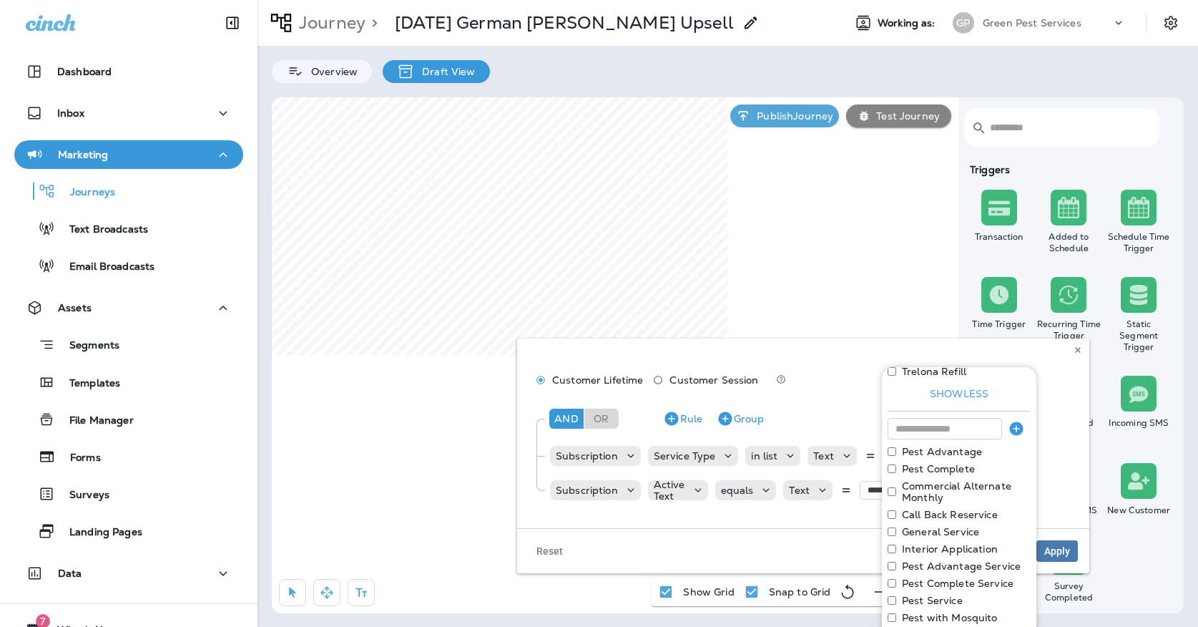
scroll to position [333, 0]
click at [1076, 340] on div "Customer Lifetime Customer Session And Or Rule Group Subscription Service Type …" at bounding box center [803, 433] width 572 height 190
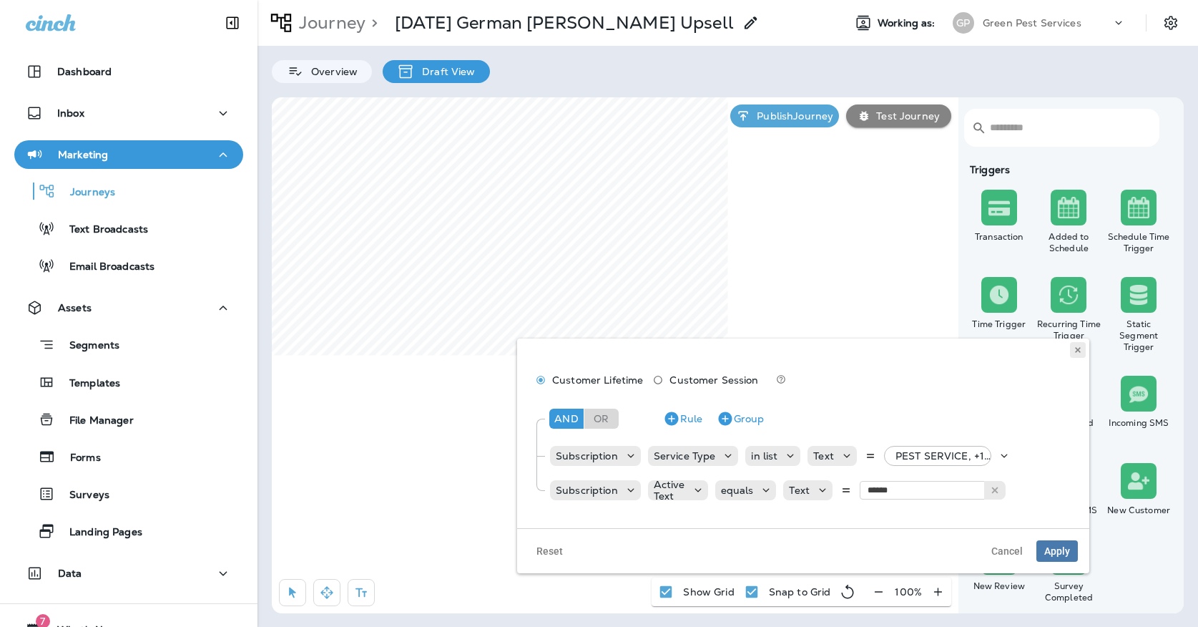
click at [1074, 350] on icon at bounding box center [1078, 349] width 9 height 9
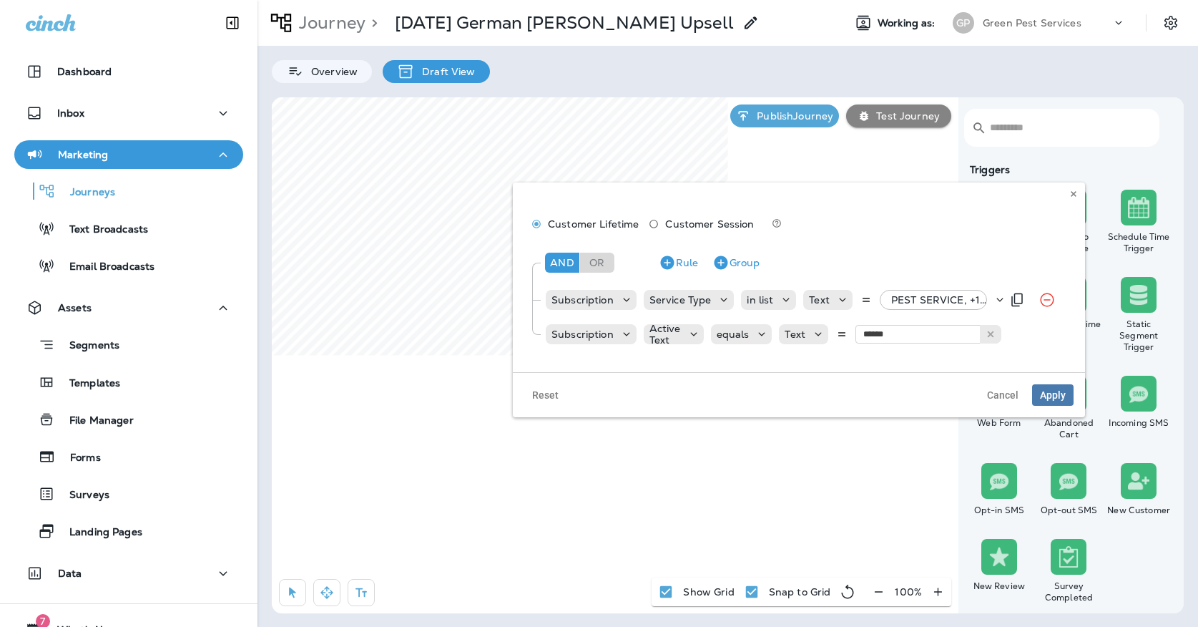
click at [898, 301] on p "PEST SERVICE, +18 more" at bounding box center [942, 299] width 102 height 11
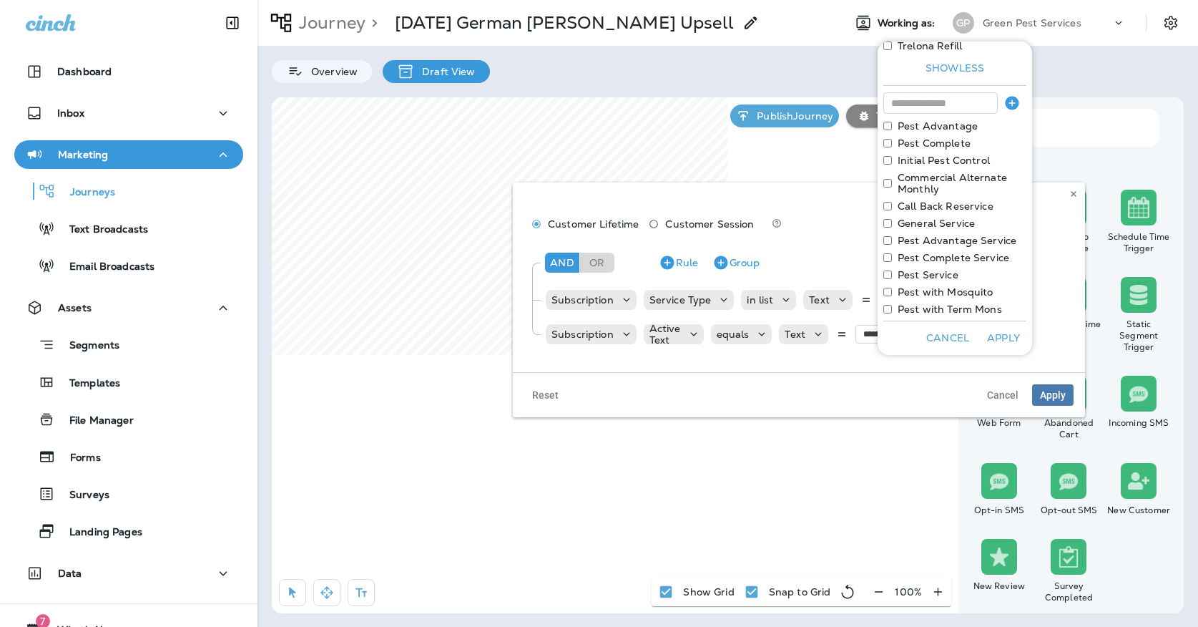
click at [899, 157] on label "Initial Pest Control" at bounding box center [944, 159] width 92 height 11
click at [986, 338] on button "Apply" at bounding box center [1004, 338] width 46 height 22
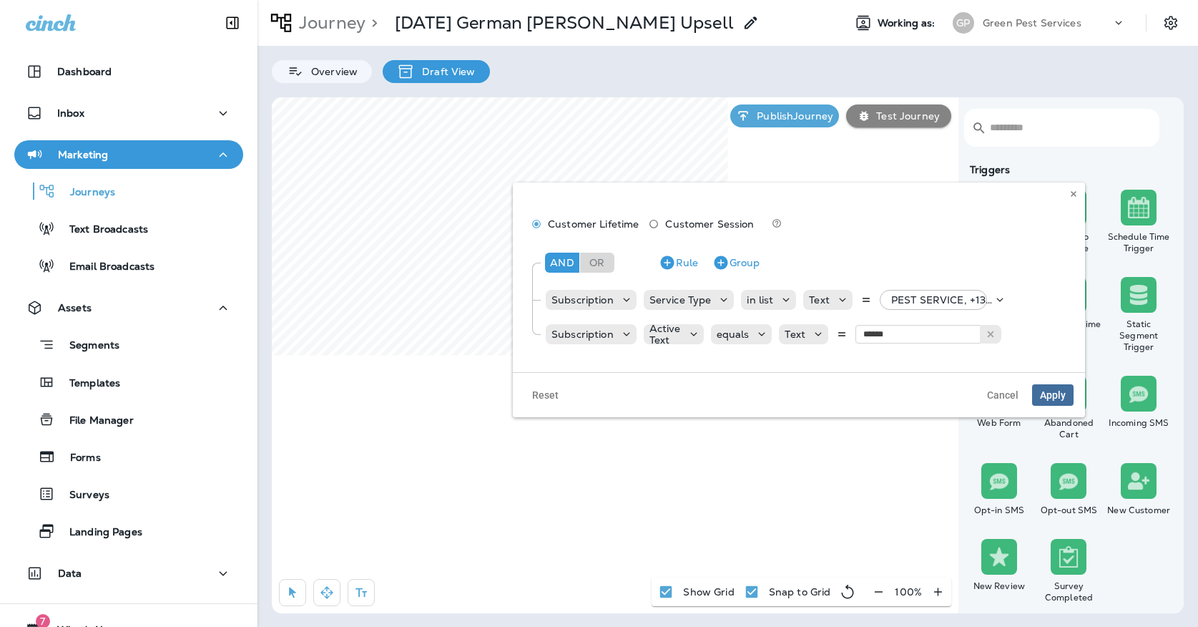
click at [1040, 386] on button "Apply" at bounding box center [1052, 394] width 41 height 21
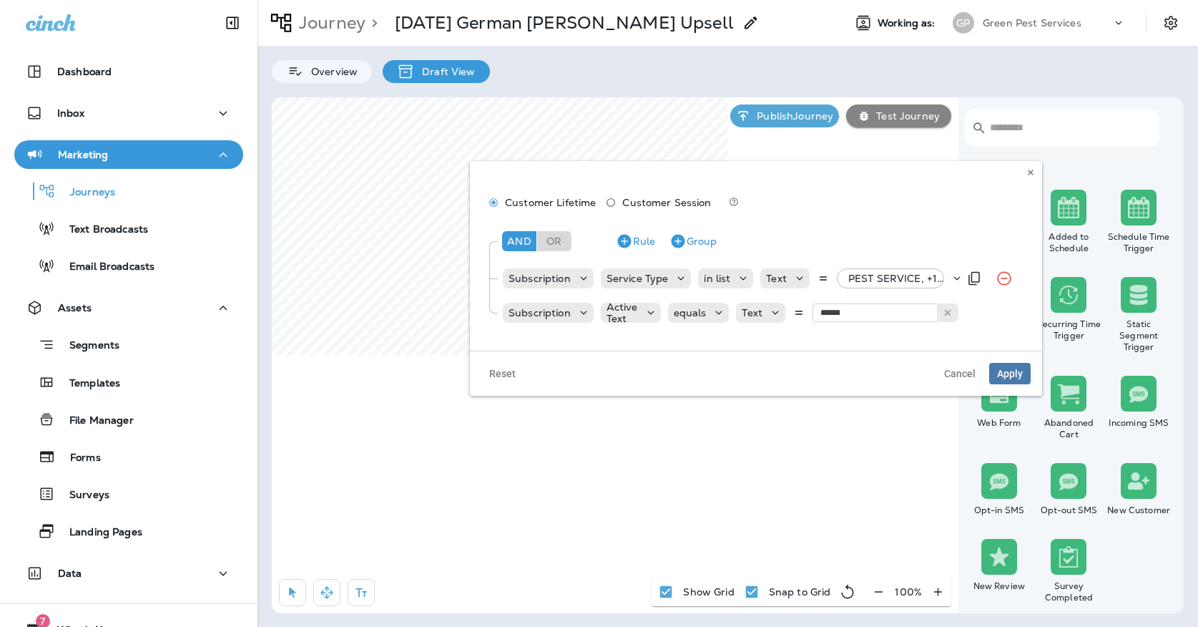
click at [856, 277] on p "PEST SERVICE, +18 more" at bounding box center [899, 277] width 102 height 11
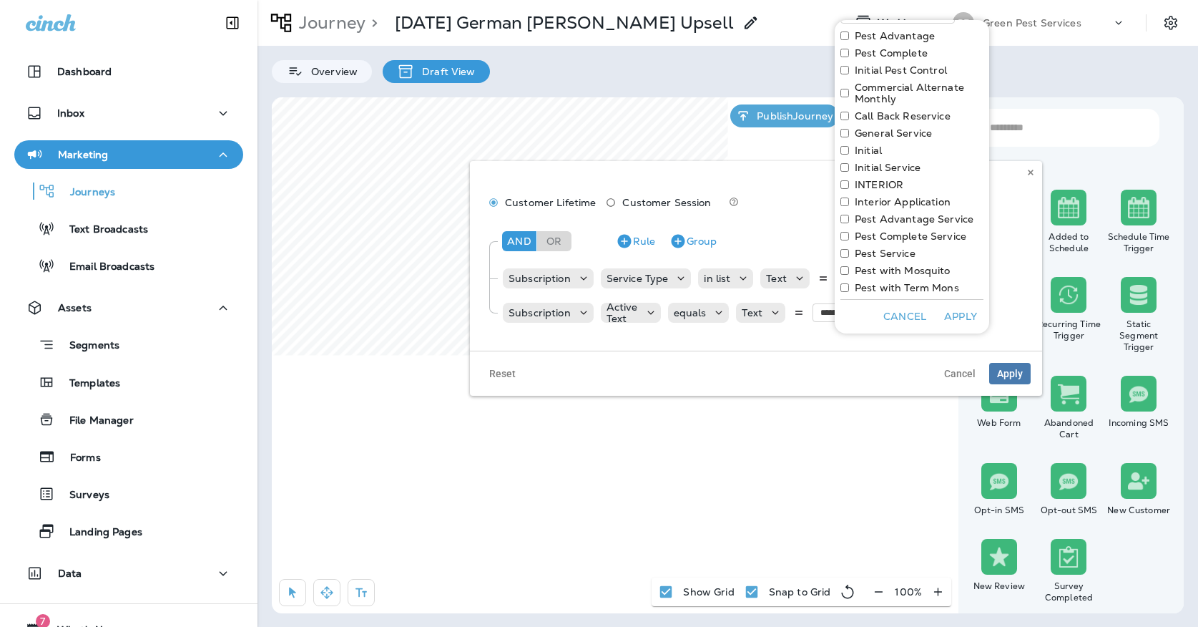
click at [855, 151] on label "Initial" at bounding box center [868, 149] width 27 height 11
click at [855, 168] on label "Initial Service" at bounding box center [888, 167] width 66 height 11
click at [858, 185] on label "INTERIOR" at bounding box center [879, 184] width 49 height 11
click at [858, 199] on label "Interior Application" at bounding box center [903, 201] width 96 height 11
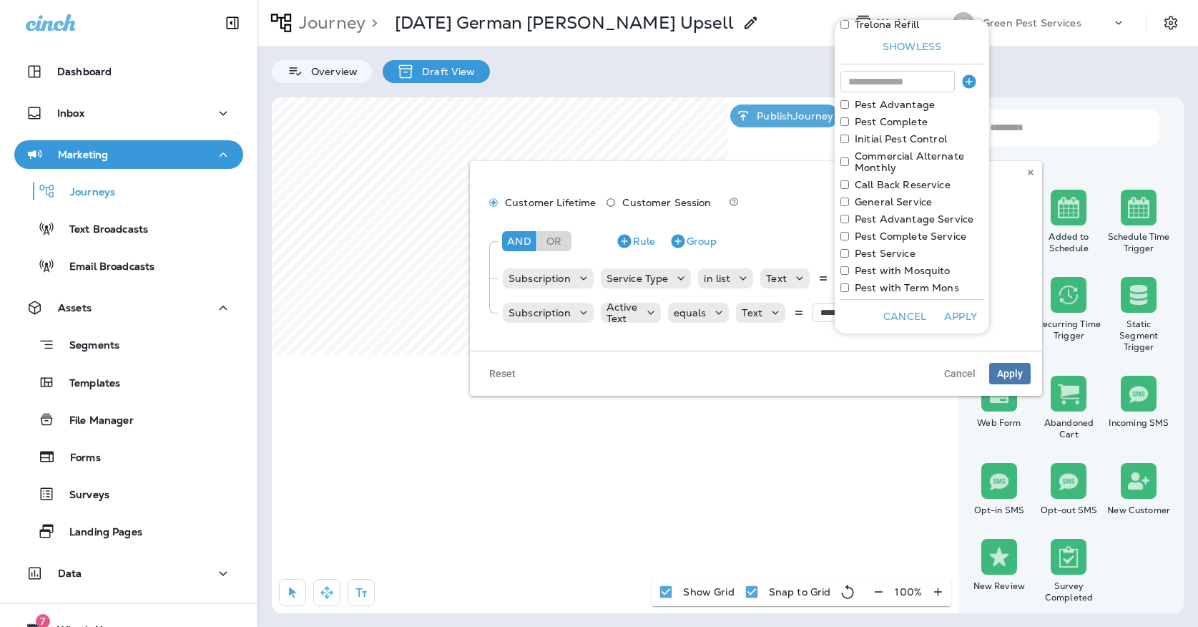
scroll to position [333, 0]
click at [869, 142] on label "Initial Pest Control" at bounding box center [901, 138] width 92 height 11
click at [956, 311] on button "Apply" at bounding box center [961, 316] width 46 height 22
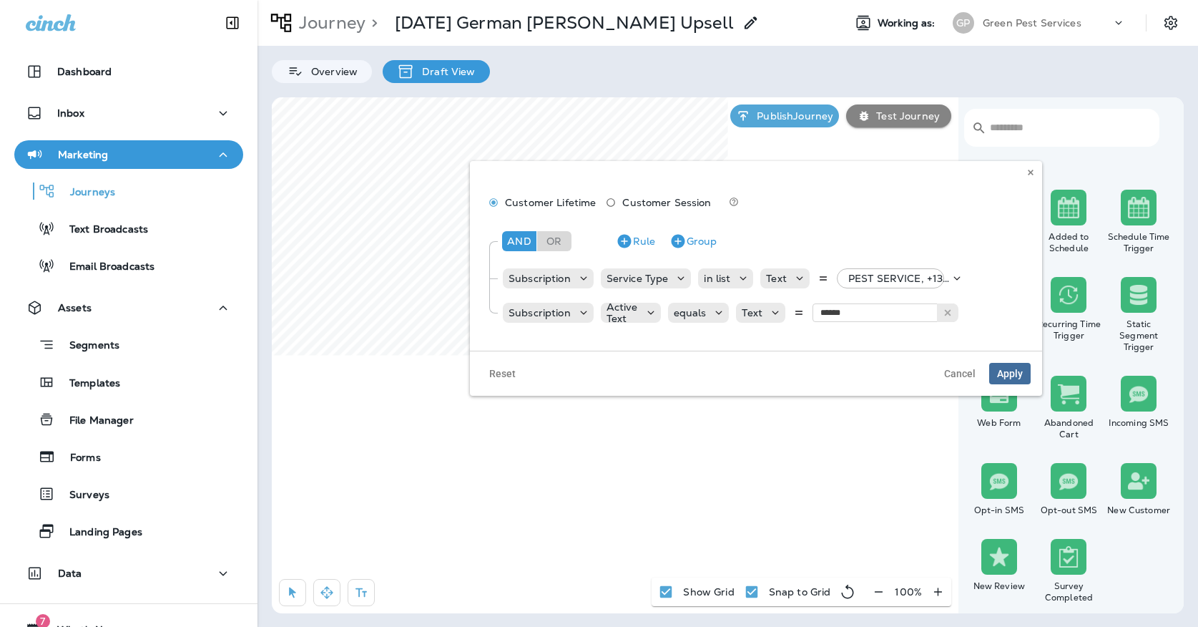
click at [1012, 372] on span "Apply" at bounding box center [1010, 373] width 26 height 10
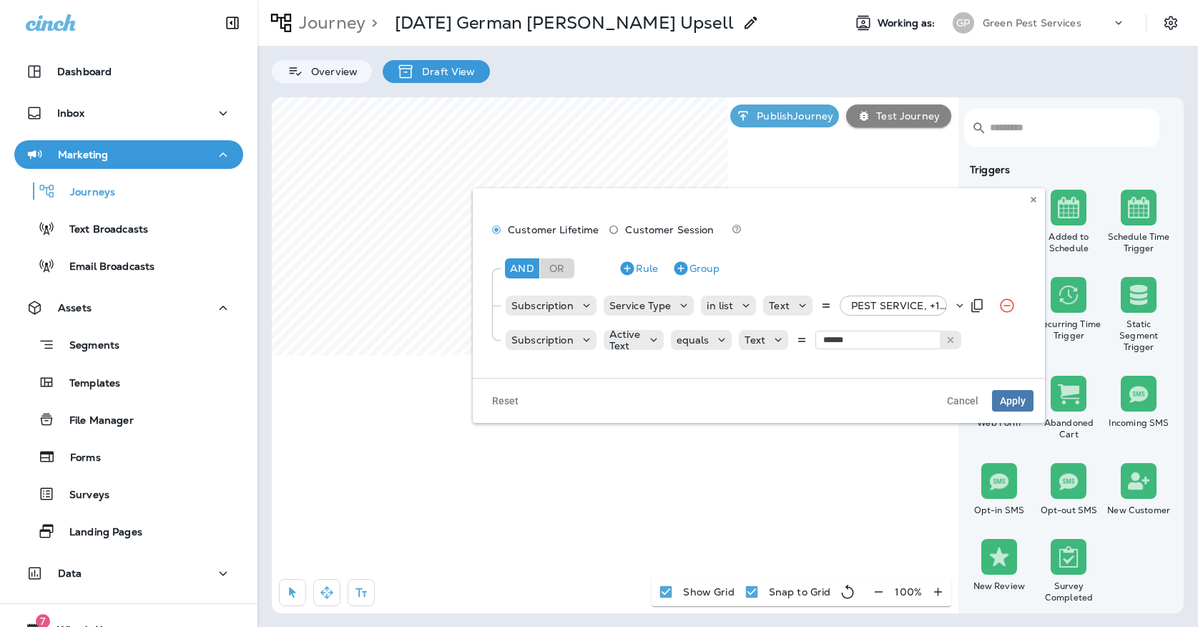
click at [856, 307] on p "PEST SERVICE, +18 more" at bounding box center [902, 305] width 102 height 11
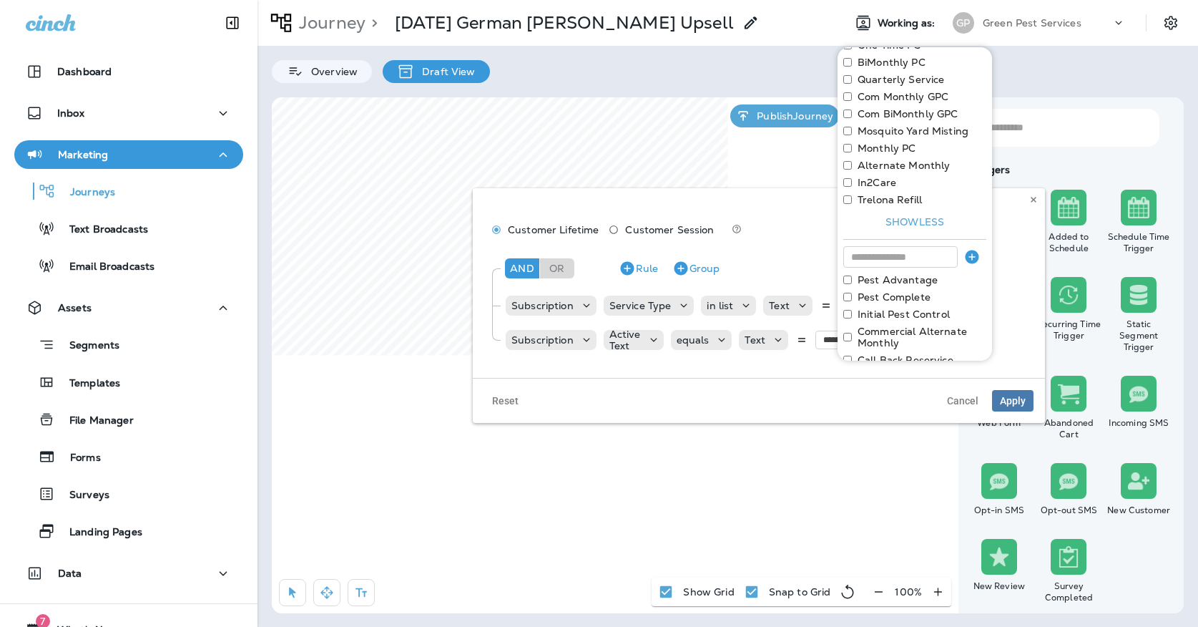
scroll to position [308, 0]
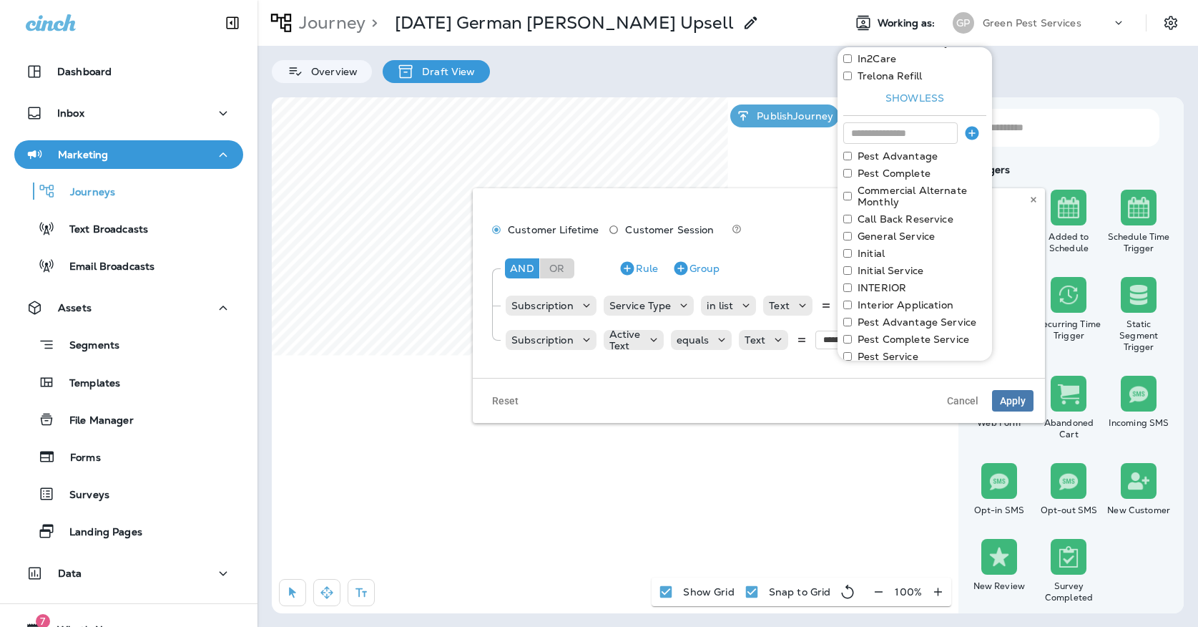
click at [850, 248] on div "Initial" at bounding box center [914, 252] width 143 height 11
click at [950, 350] on button "Apply" at bounding box center [963, 351] width 46 height 22
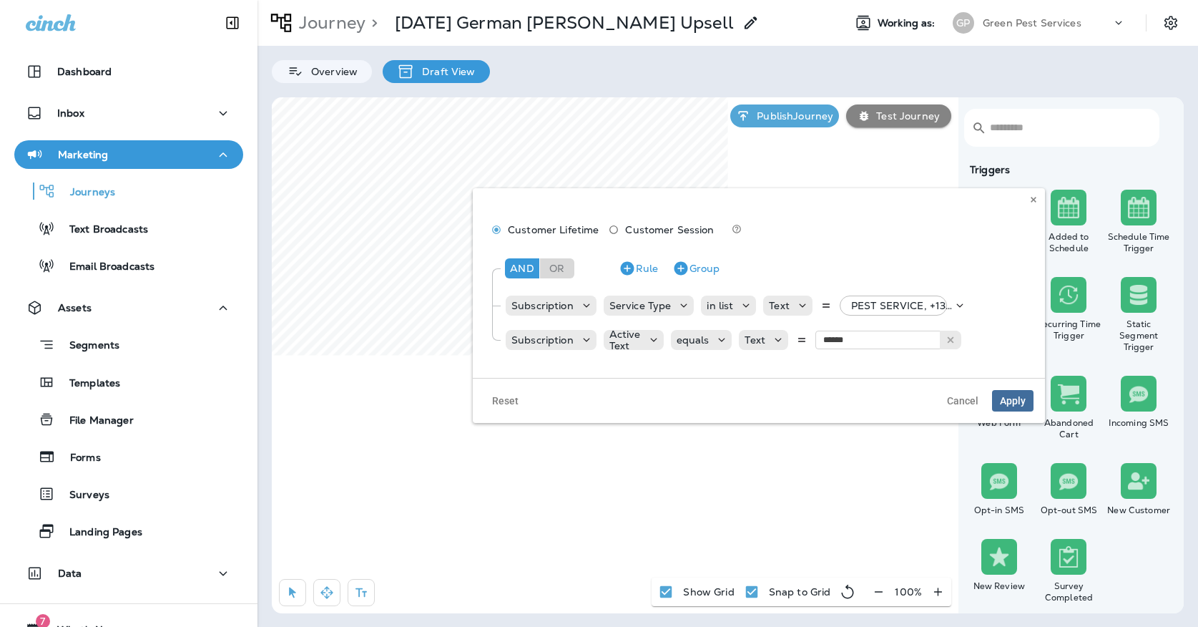
click at [1016, 398] on span "Apply" at bounding box center [1013, 401] width 26 height 10
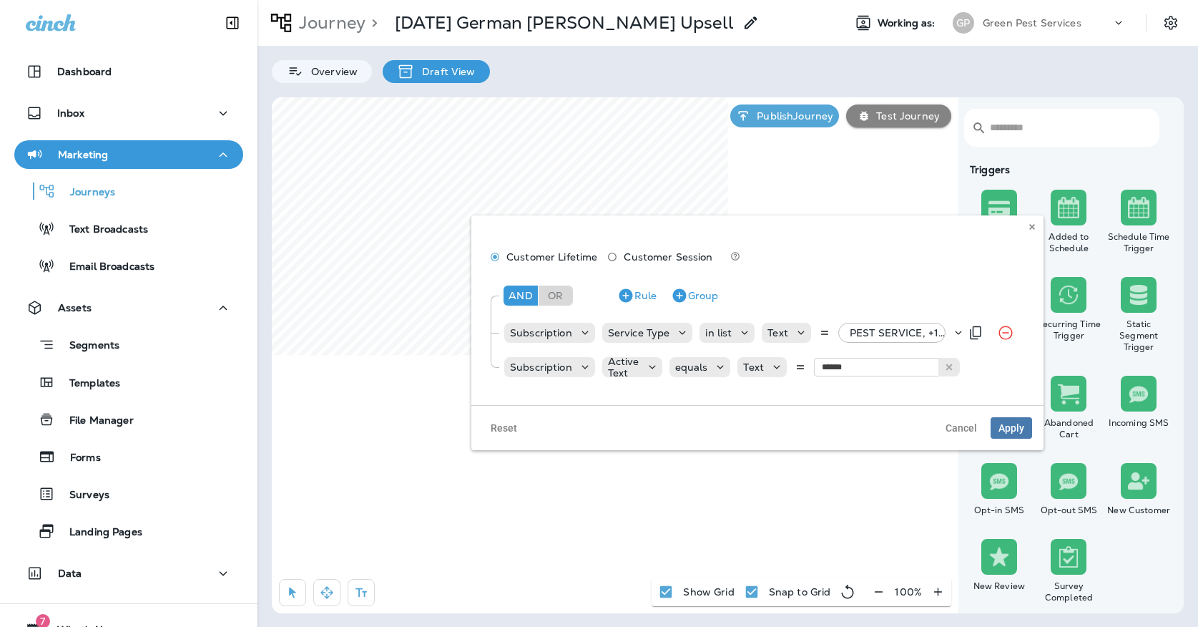
click at [895, 334] on p "PEST SERVICE, +18 more" at bounding box center [901, 332] width 102 height 11
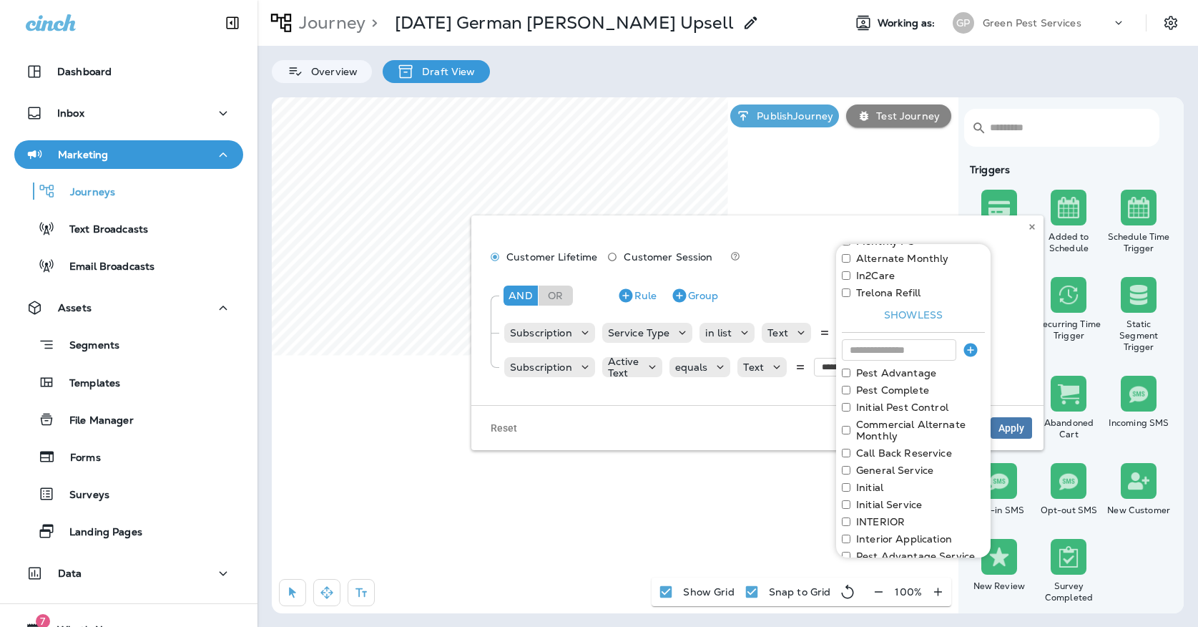
scroll to position [346, 0]
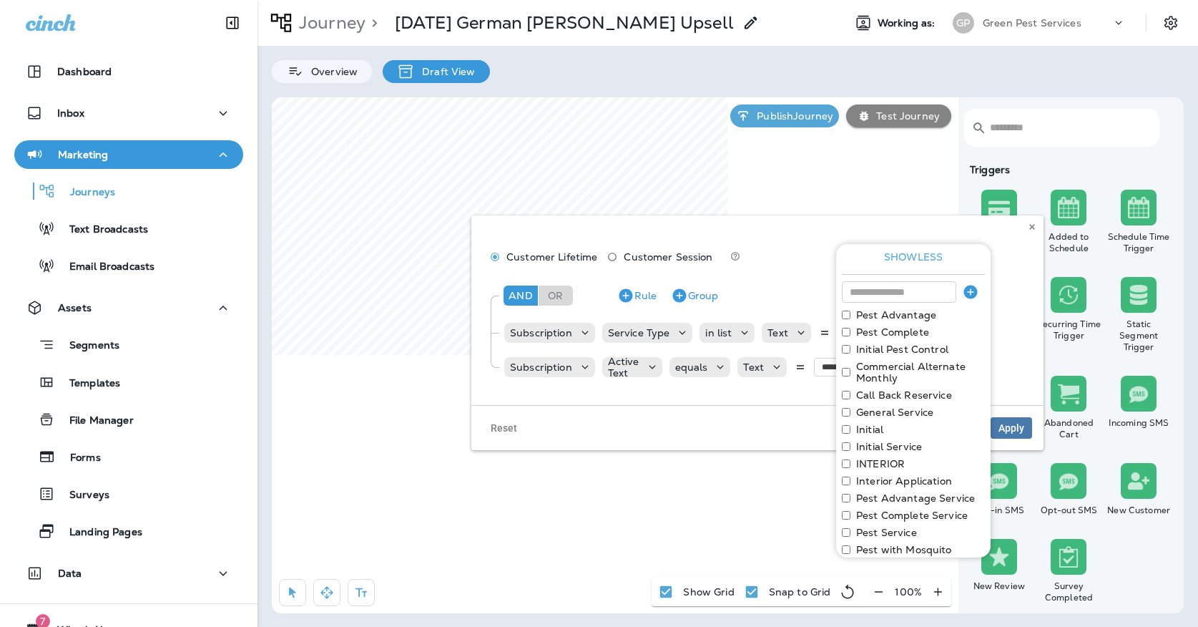
click at [869, 427] on label "Initial" at bounding box center [869, 428] width 27 height 11
click at [867, 431] on label "Initial Service" at bounding box center [889, 428] width 66 height 11
click at [867, 431] on label "INTERIOR" at bounding box center [880, 428] width 49 height 11
click at [867, 431] on label "Interior Application" at bounding box center [904, 428] width 96 height 11
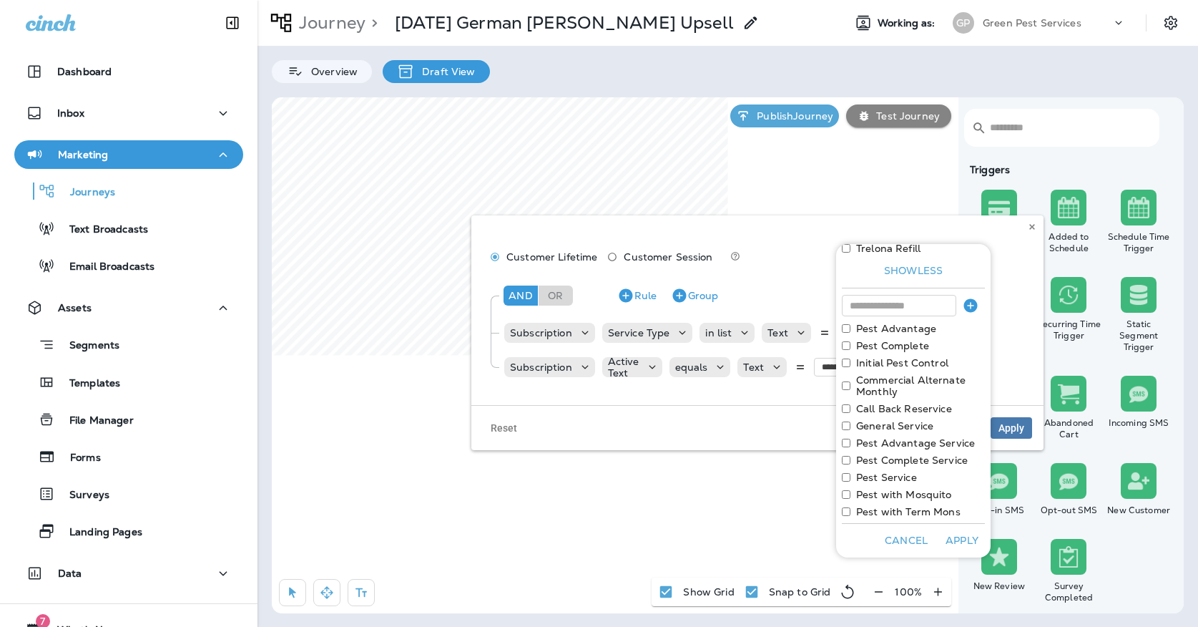
click at [875, 364] on label "Initial Pest Control" at bounding box center [902, 362] width 92 height 11
click at [956, 536] on button "Apply" at bounding box center [962, 540] width 46 height 22
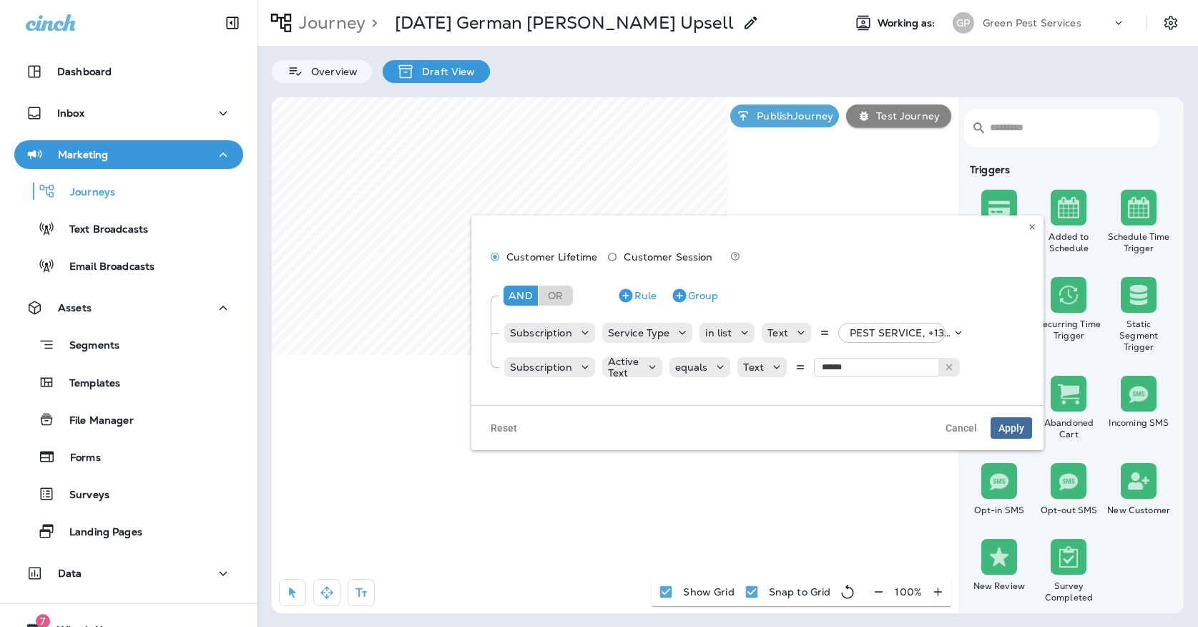
click at [1018, 431] on span "Apply" at bounding box center [1011, 428] width 26 height 10
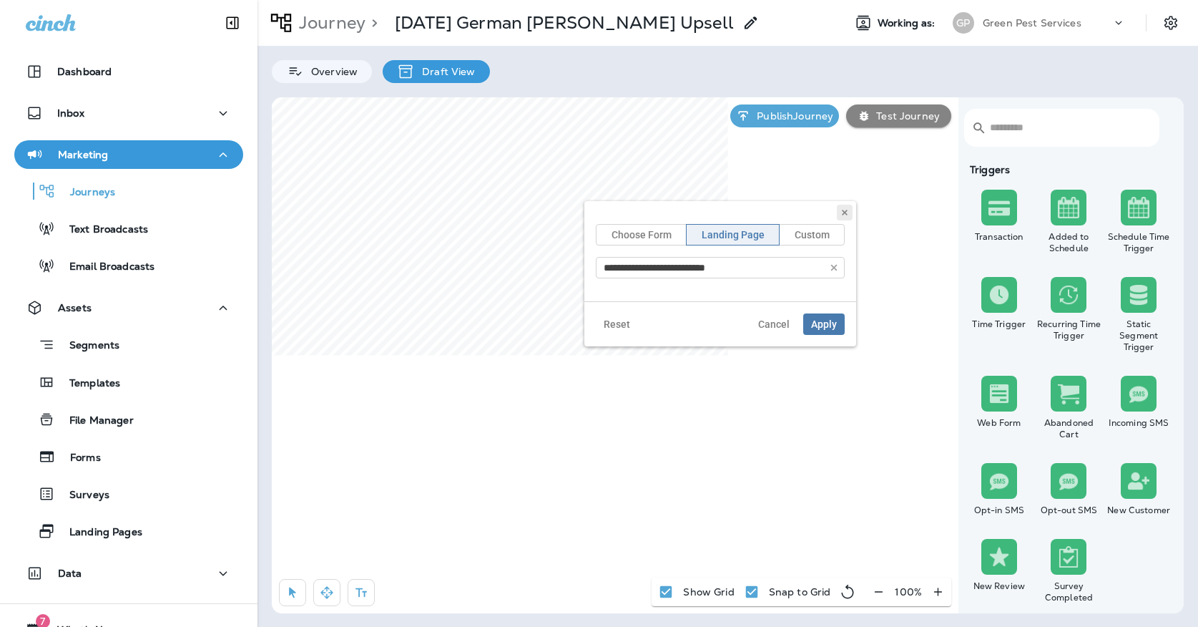
click at [848, 215] on icon at bounding box center [844, 212] width 9 height 9
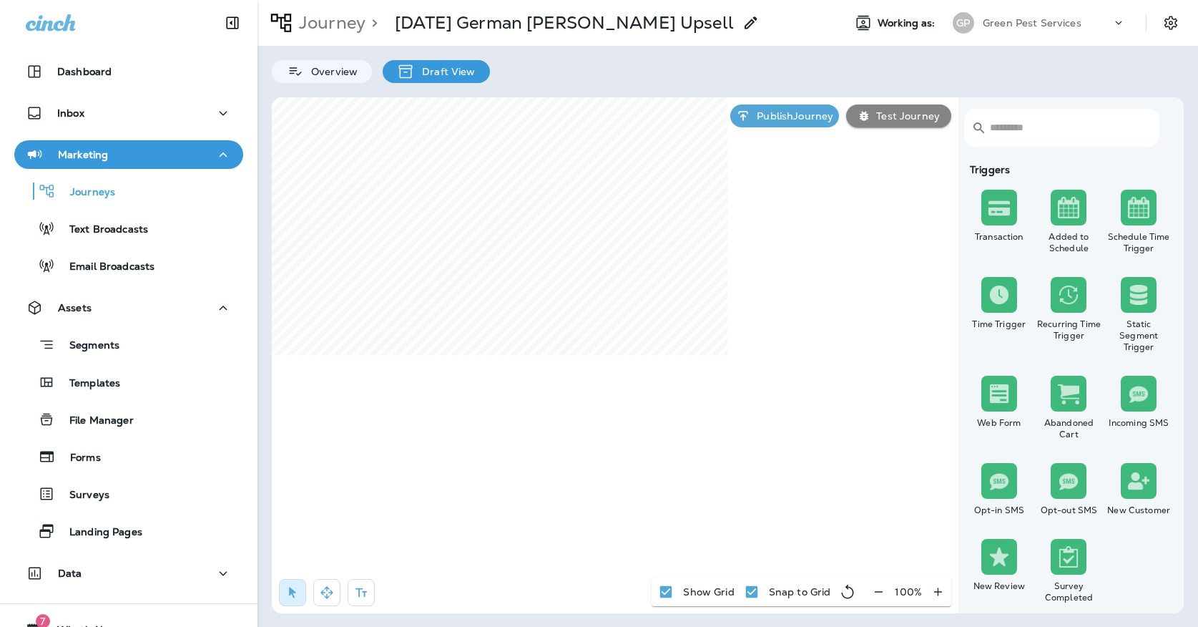
select select "*****"
select select "********"
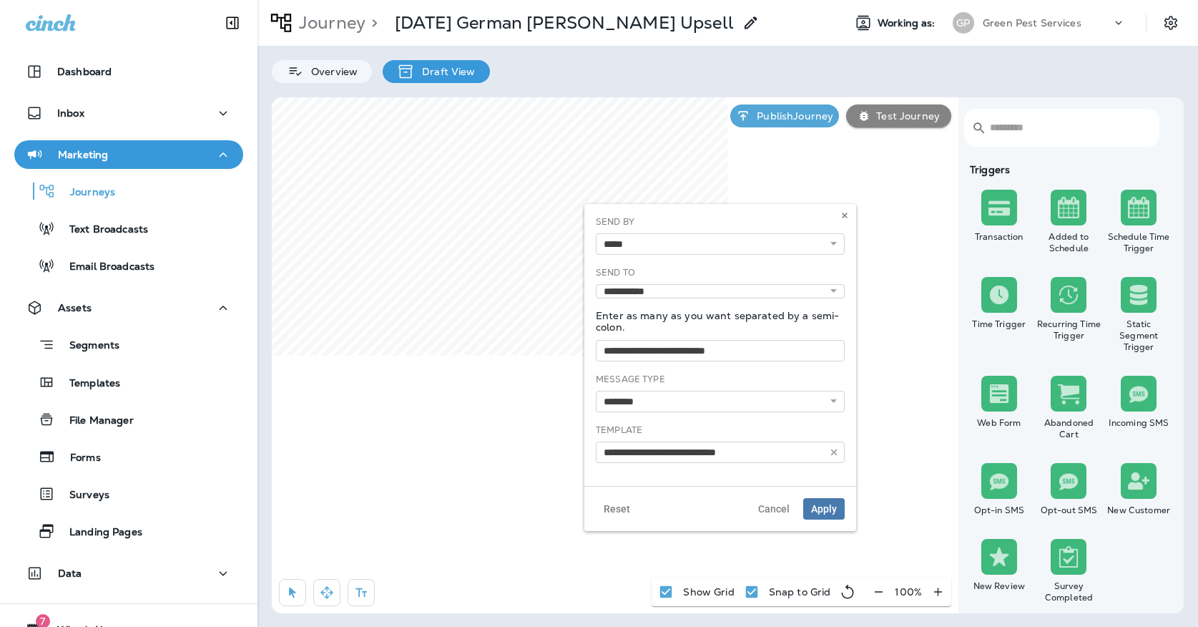
type input "**********"
click at [843, 214] on use at bounding box center [844, 215] width 5 height 6
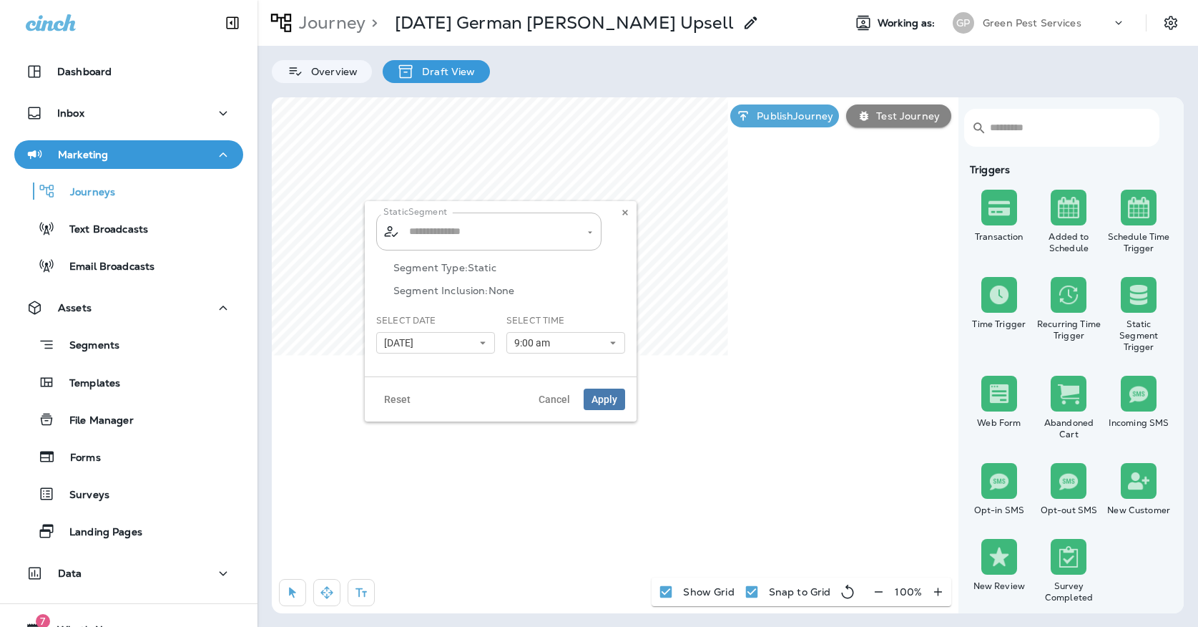
type input "**********"
click at [526, 230] on input "**********" at bounding box center [480, 231] width 149 height 25
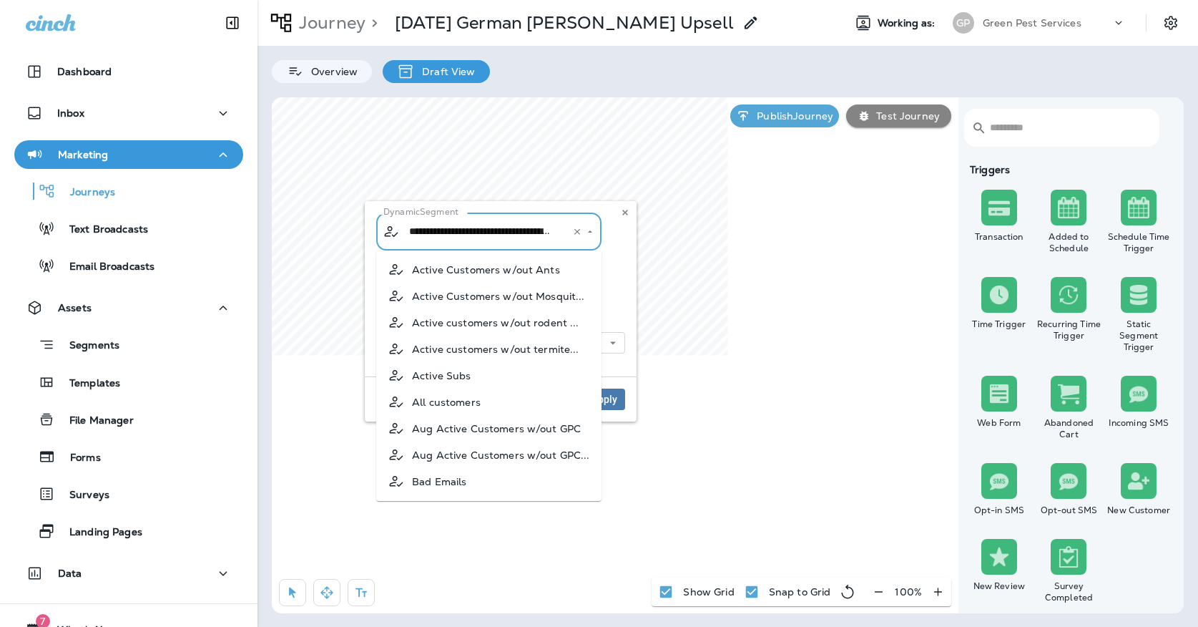
scroll to position [417, 0]
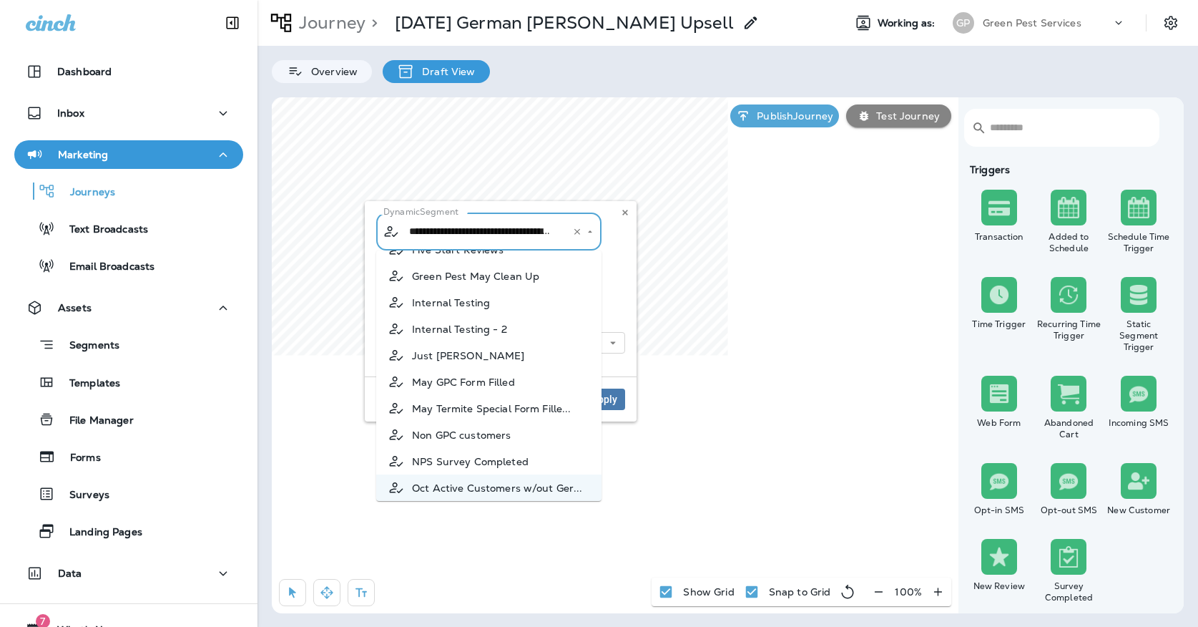
click at [633, 217] on div "**********" at bounding box center [501, 288] width 272 height 175
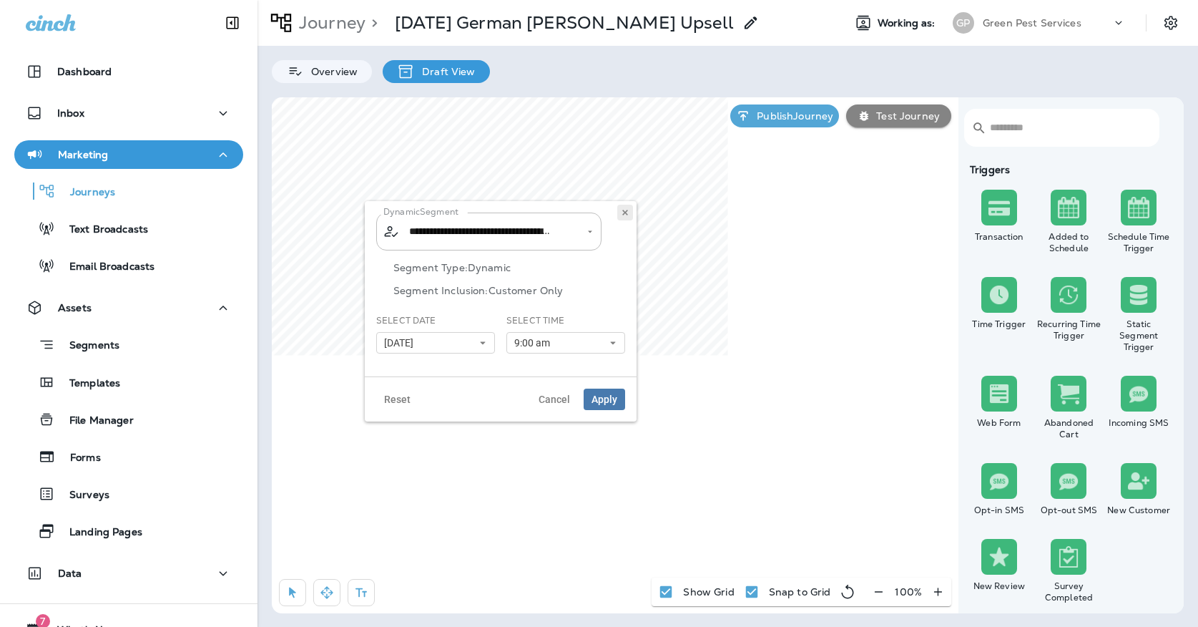
click at [627, 215] on icon at bounding box center [625, 212] width 9 height 9
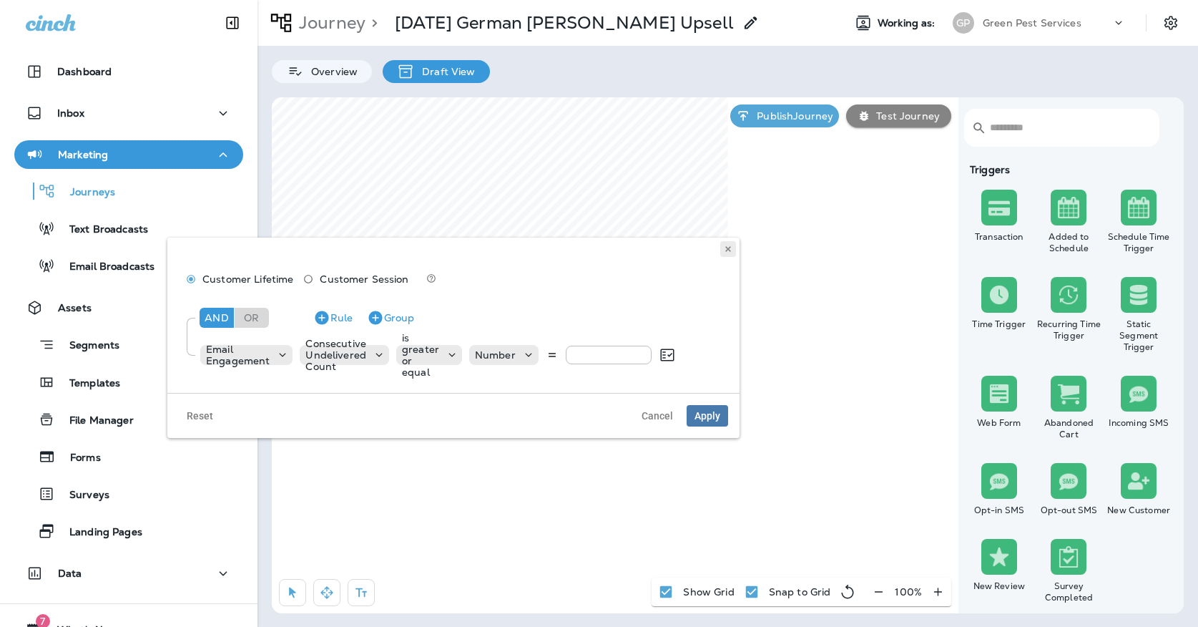
click at [733, 253] on button at bounding box center [728, 249] width 16 height 16
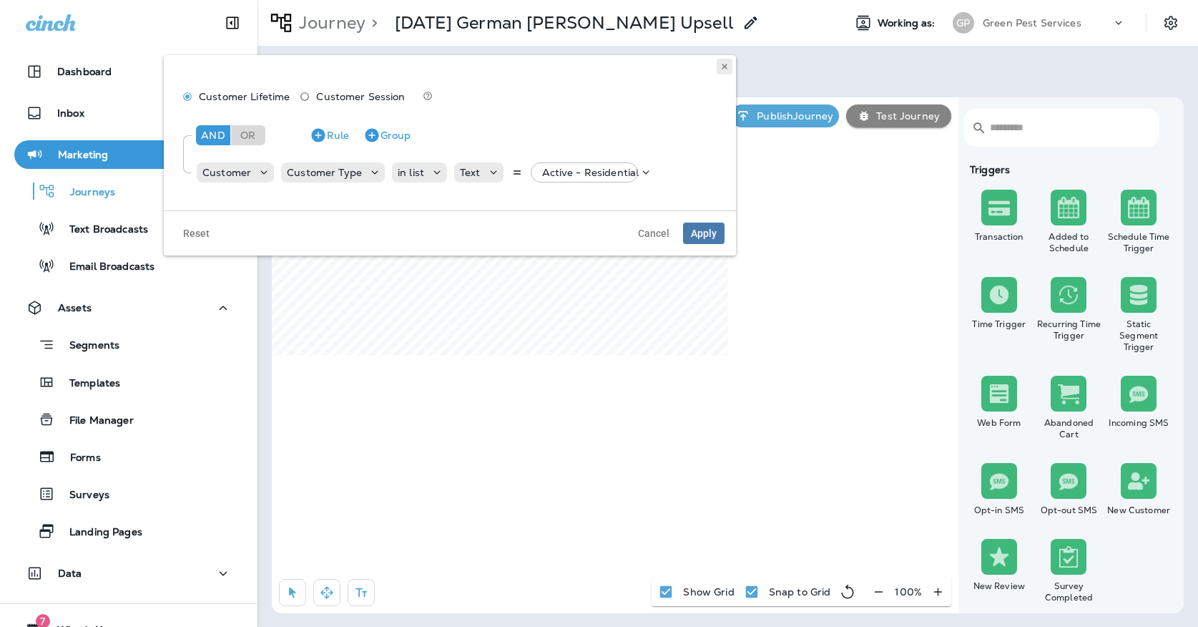
click at [725, 62] on button at bounding box center [725, 67] width 16 height 16
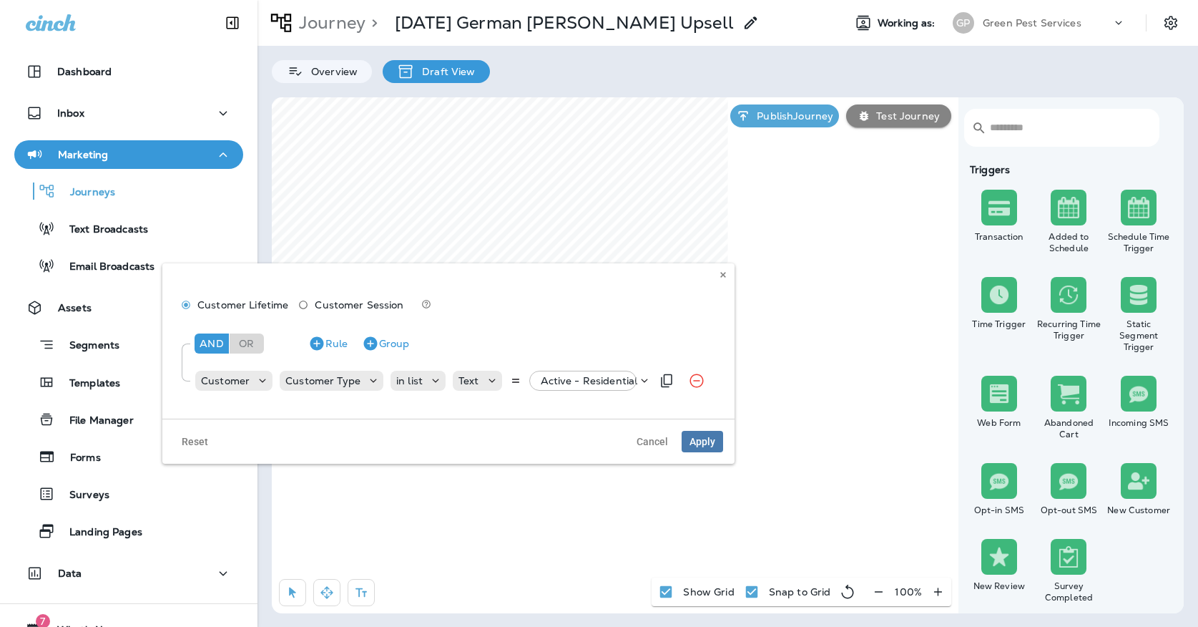
click at [584, 380] on p "Active - Residential" at bounding box center [589, 380] width 97 height 11
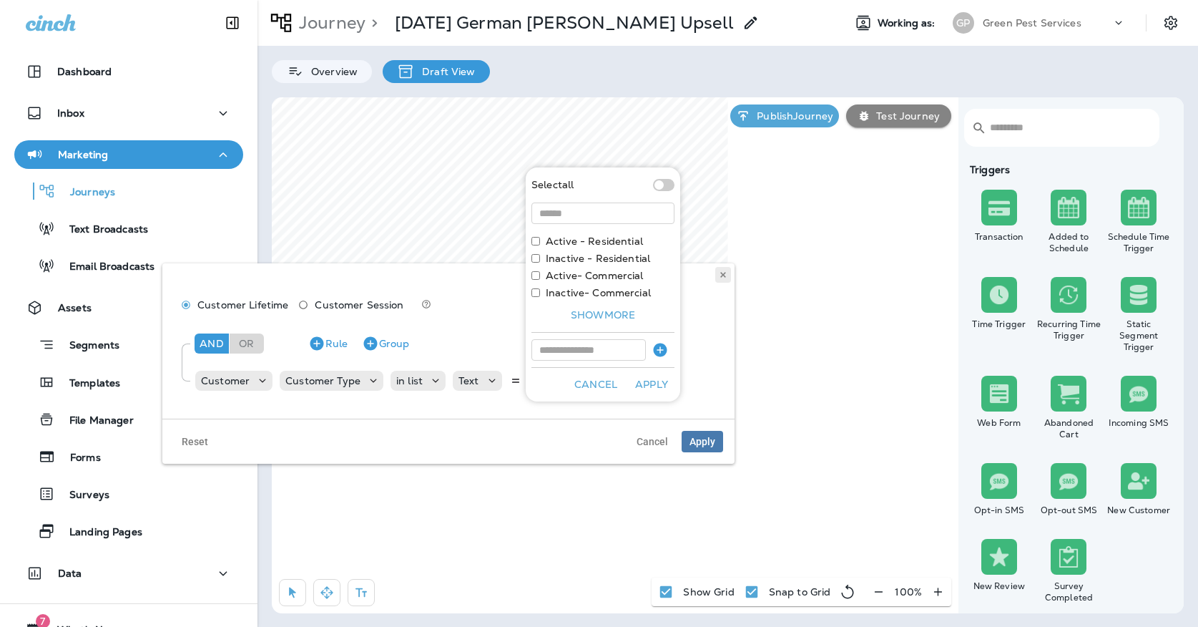
click at [723, 282] on button at bounding box center [723, 275] width 16 height 16
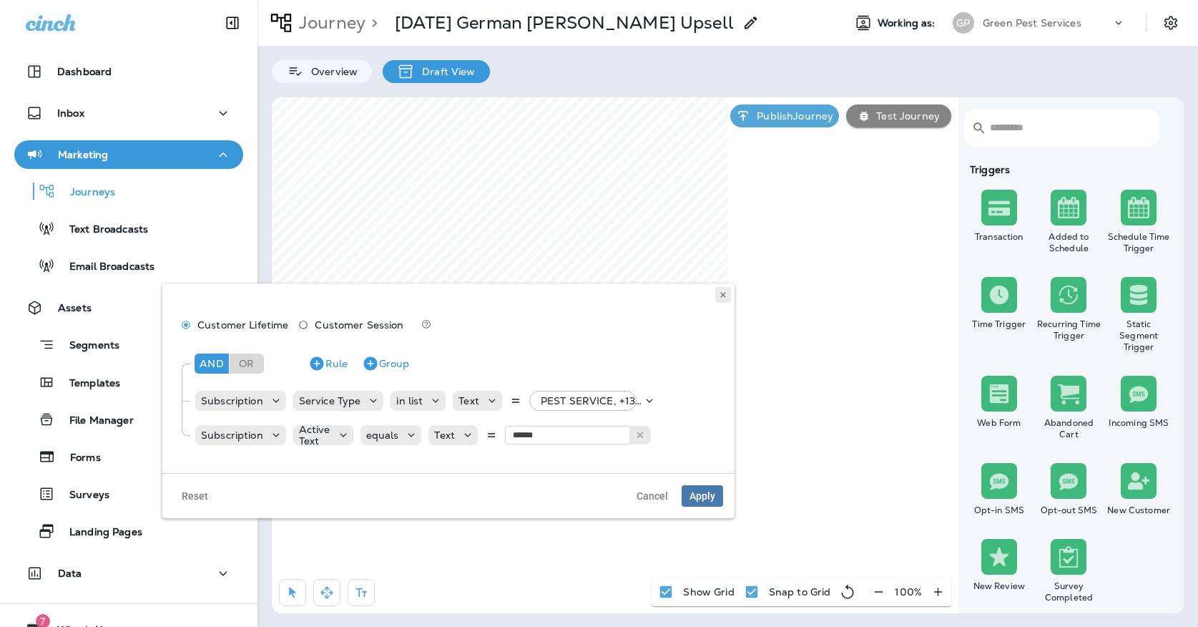
click at [716, 298] on button at bounding box center [723, 295] width 16 height 16
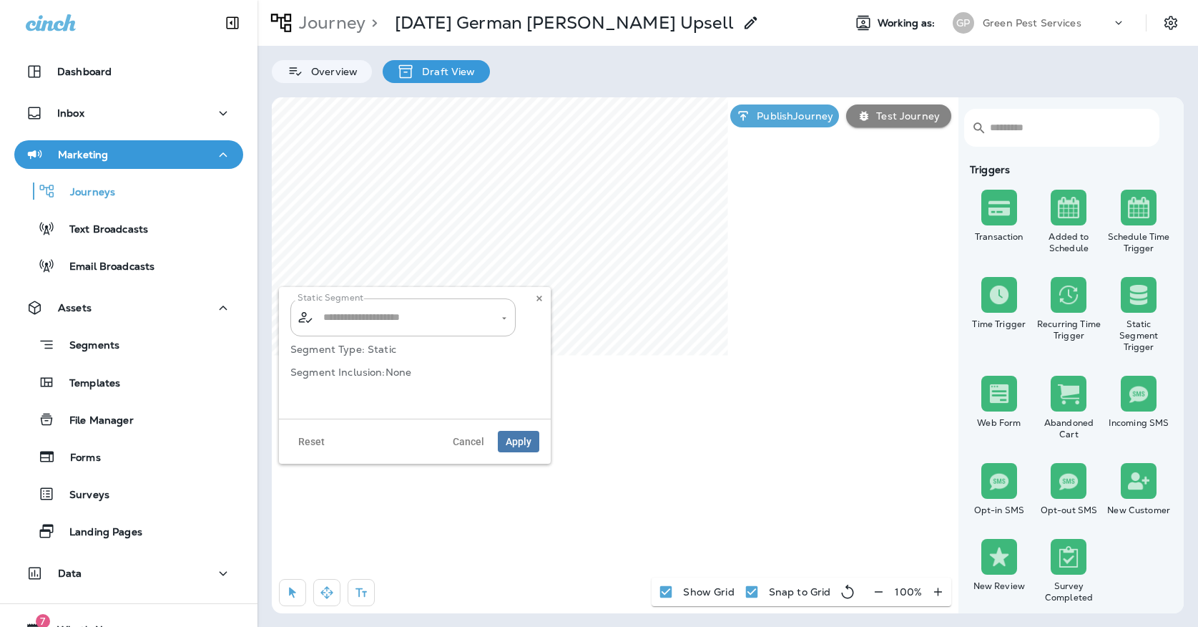
type input "**********"
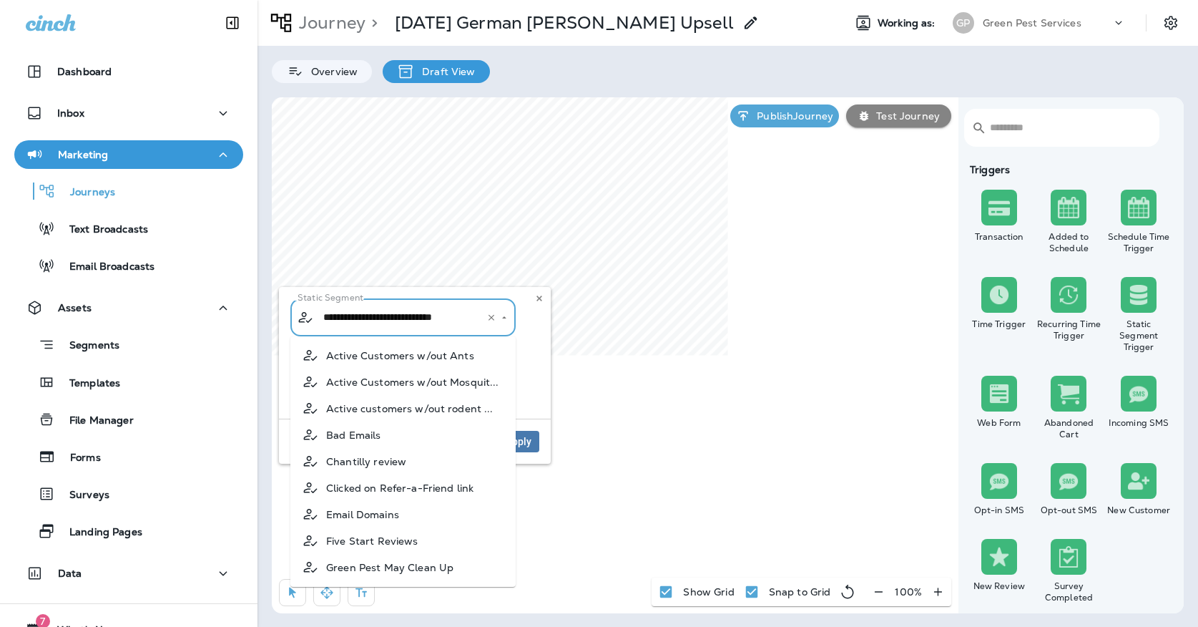
click at [414, 325] on input "**********" at bounding box center [394, 317] width 149 height 25
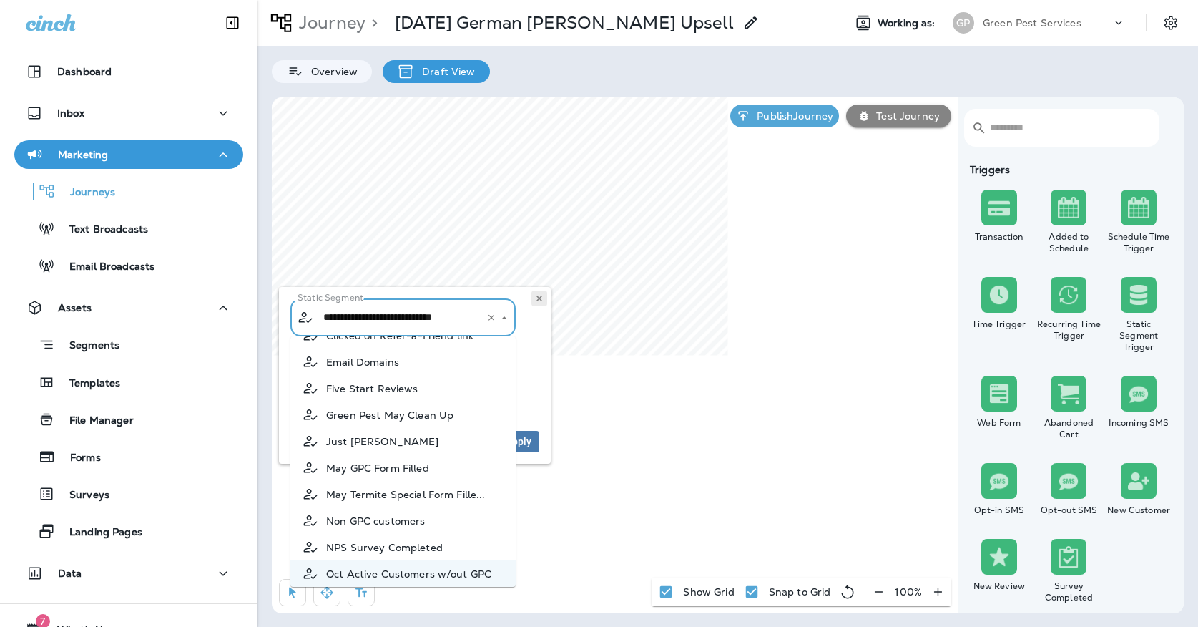
click at [538, 293] on button at bounding box center [539, 298] width 16 height 16
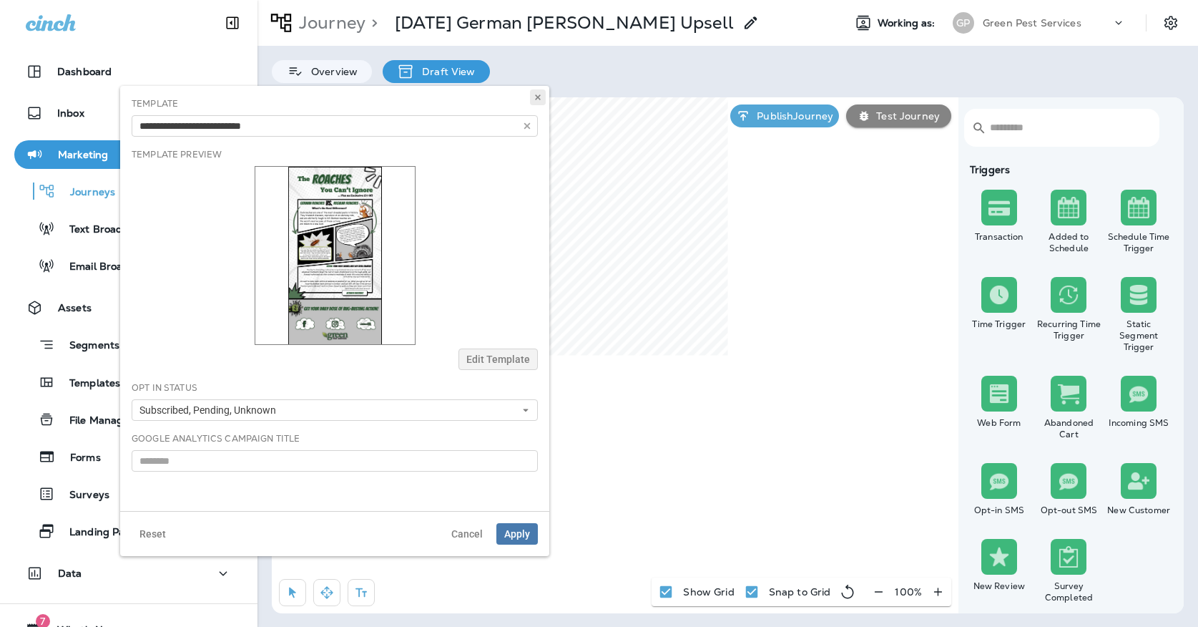
click at [541, 101] on icon at bounding box center [538, 97] width 9 height 9
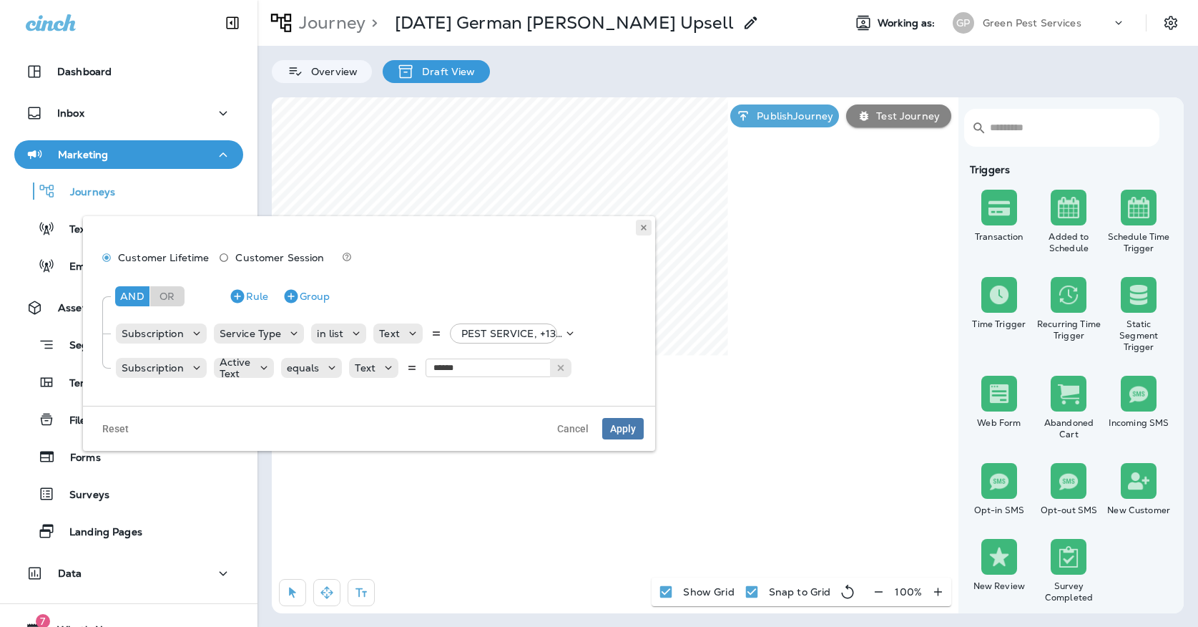
click at [641, 222] on button at bounding box center [644, 228] width 16 height 16
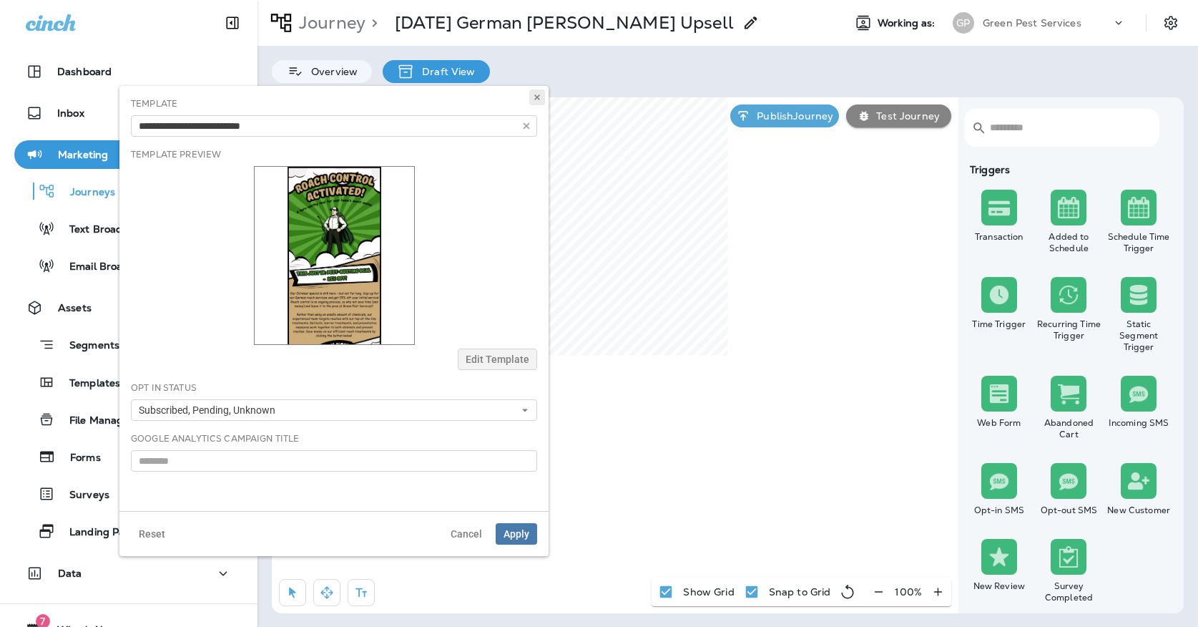
click at [536, 104] on button at bounding box center [537, 97] width 16 height 16
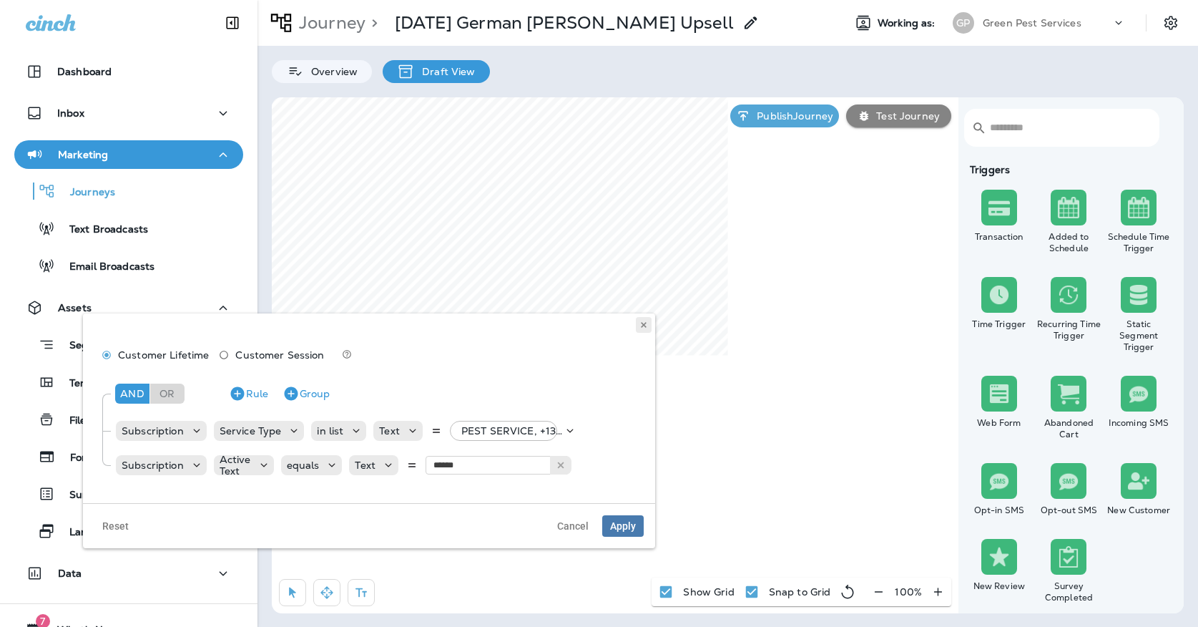
click at [645, 332] on button at bounding box center [644, 325] width 16 height 16
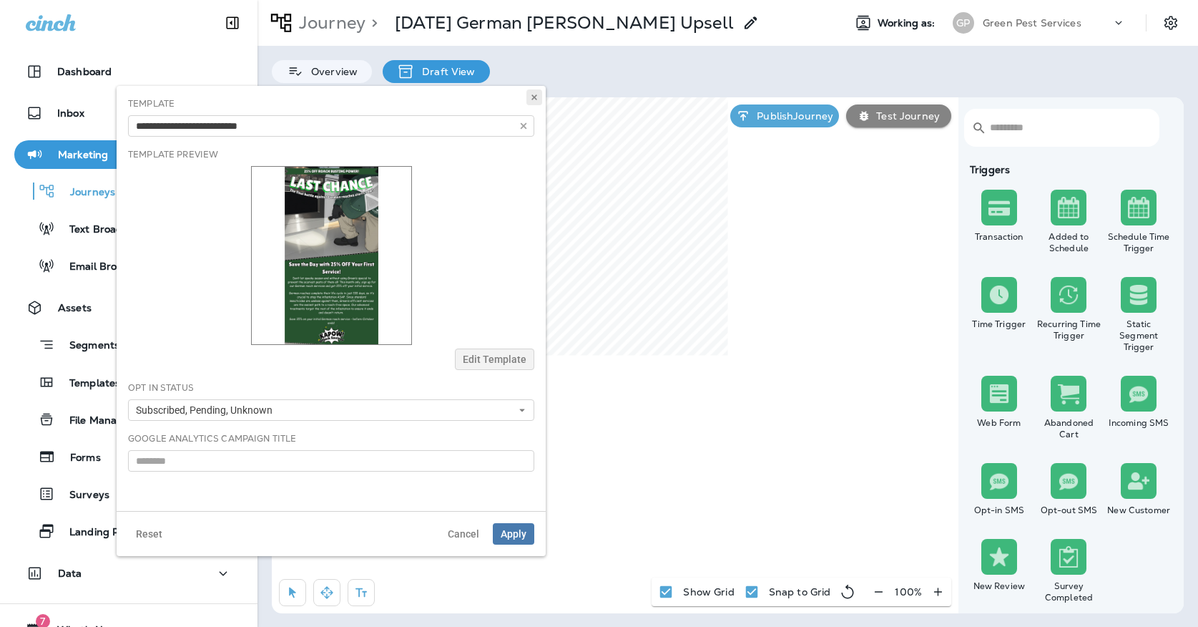
click at [531, 96] on icon at bounding box center [534, 97] width 9 height 9
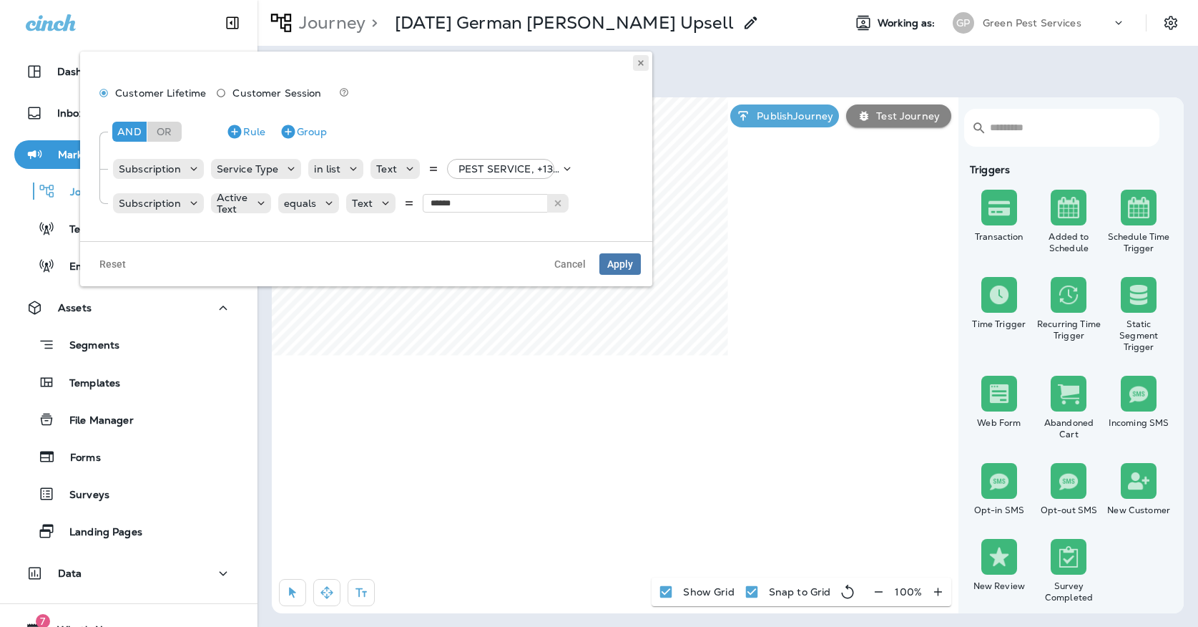
click at [638, 66] on icon at bounding box center [641, 63] width 9 height 9
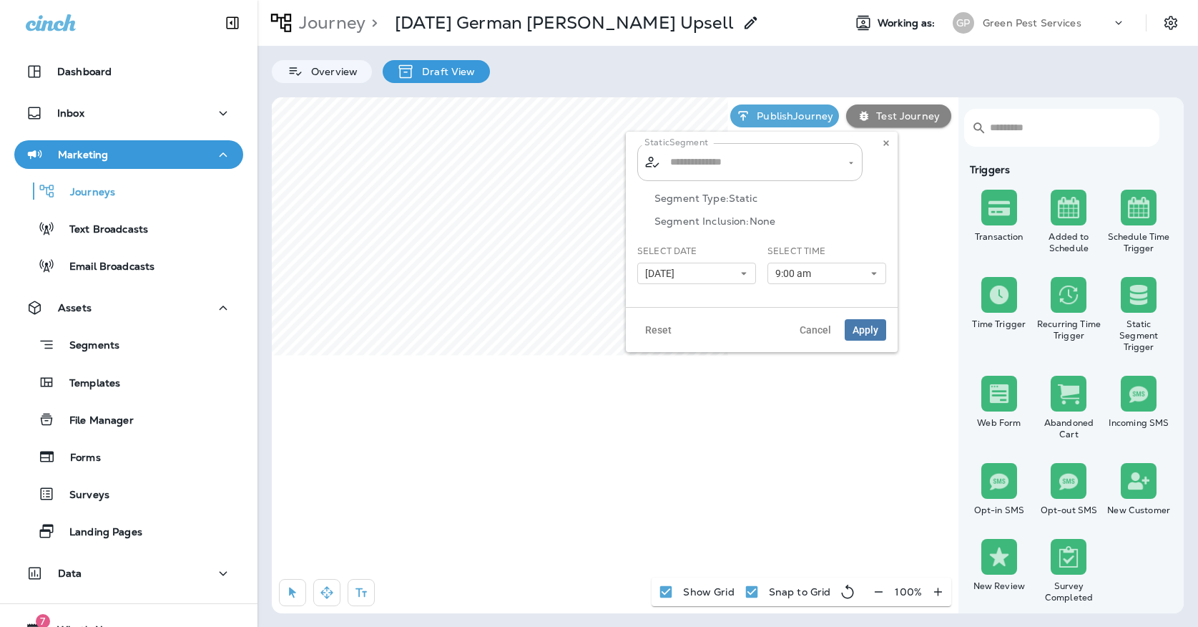
type input "**********"
click at [685, 166] on input "**********" at bounding box center [741, 161] width 149 height 25
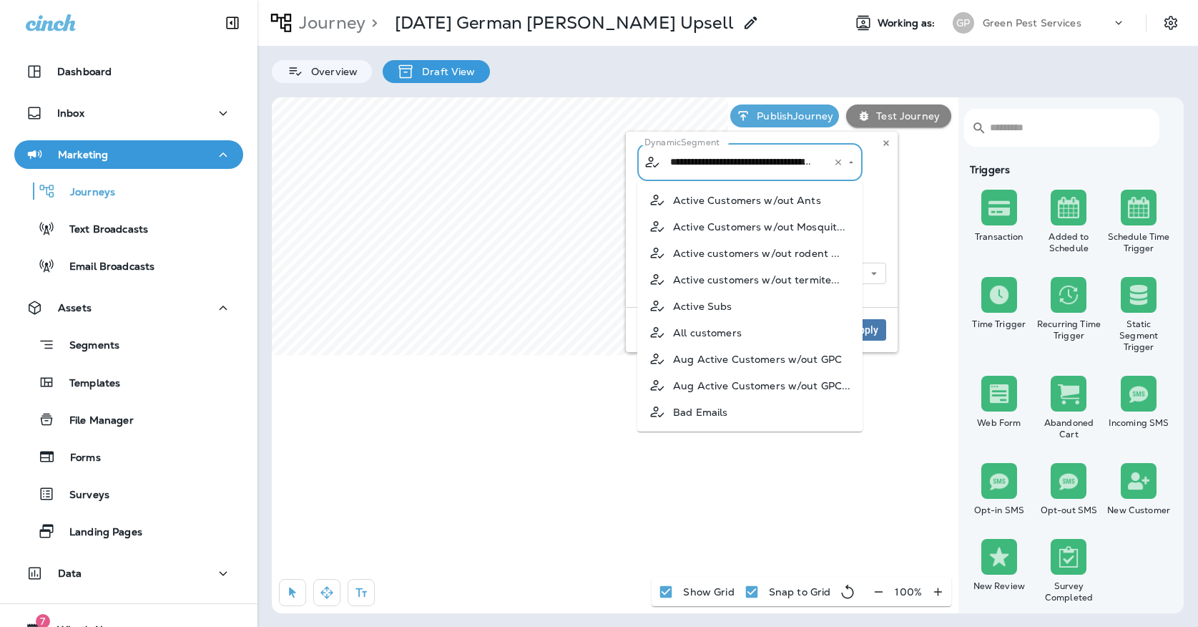
scroll to position [417, 0]
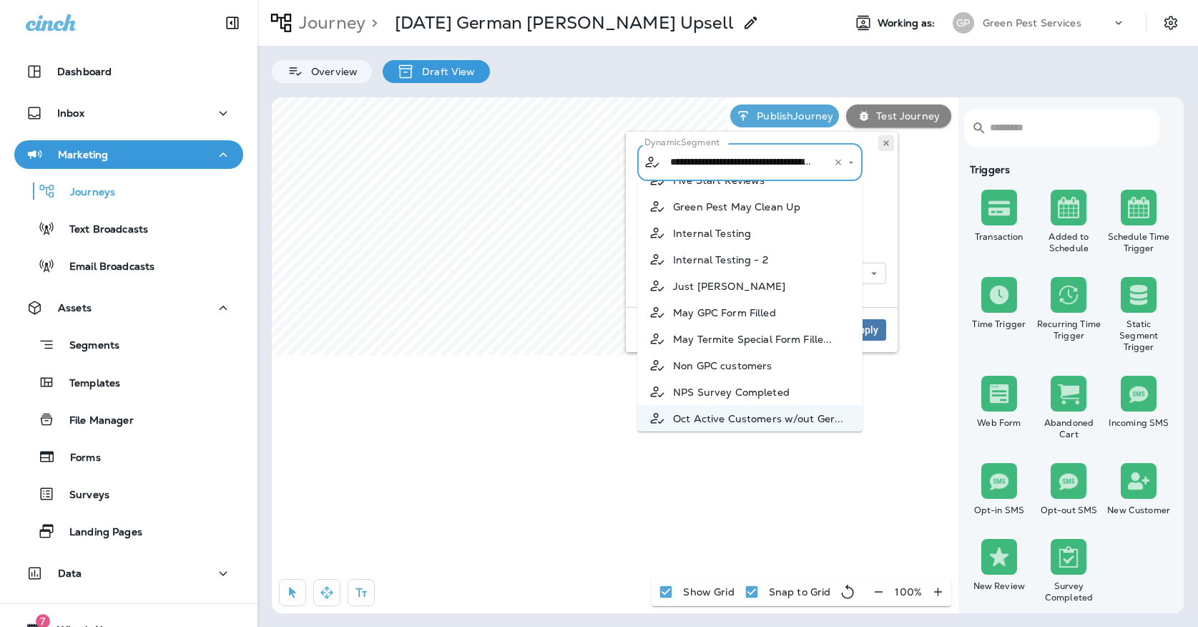
click at [890, 140] on button at bounding box center [886, 143] width 16 height 16
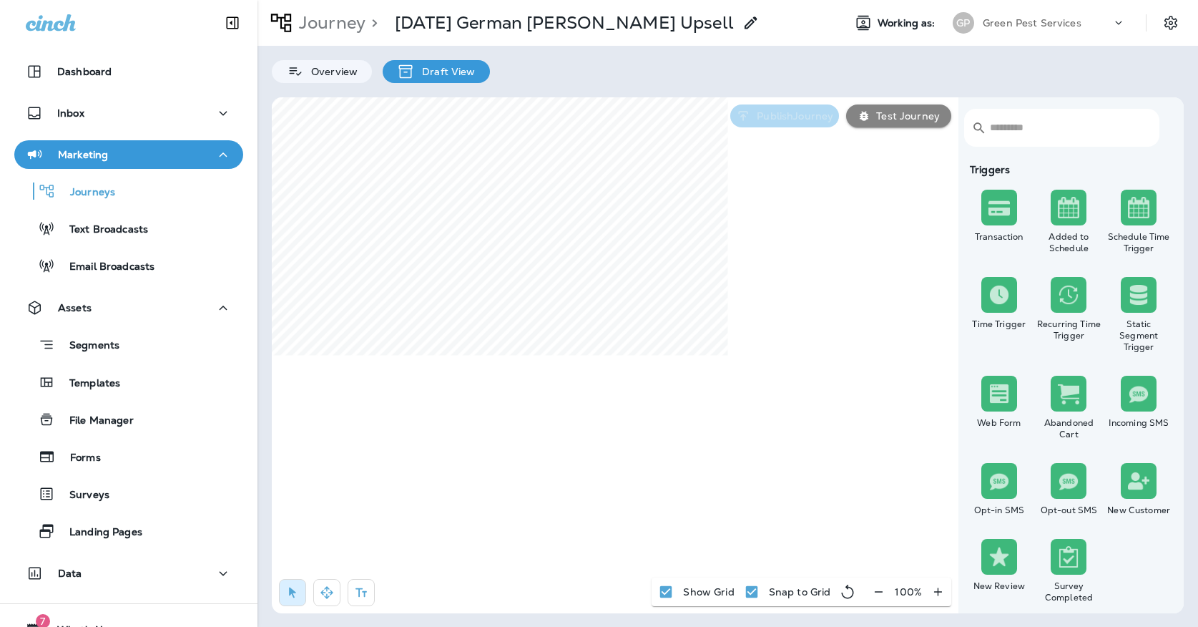
click at [802, 122] on p "Publish Journey" at bounding box center [792, 115] width 82 height 11
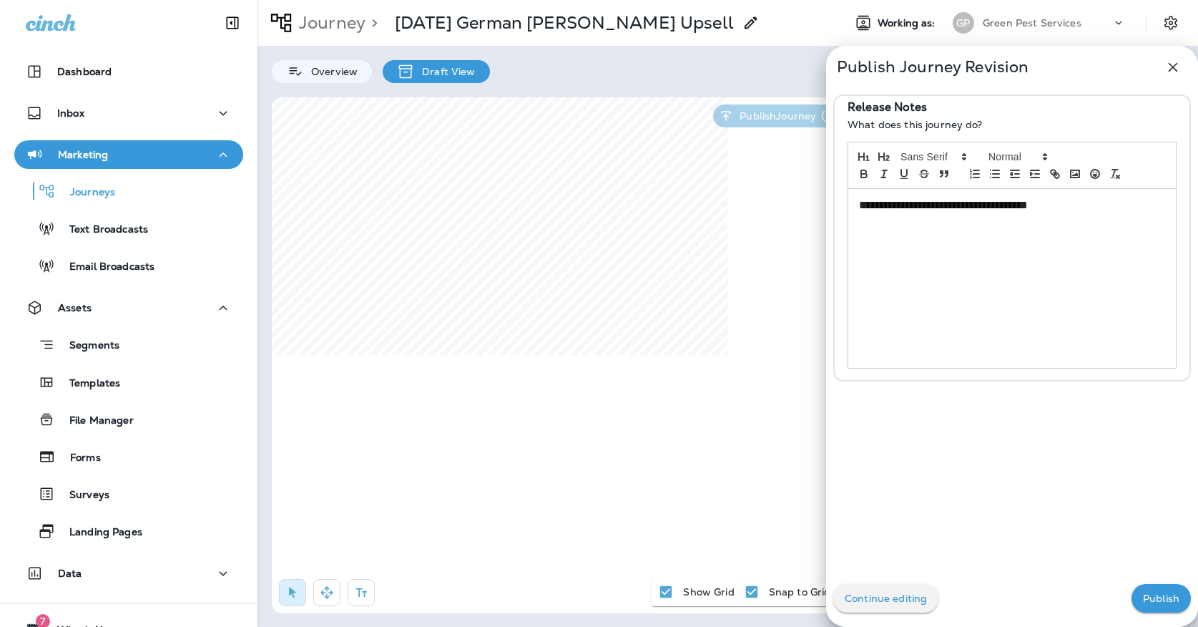
click at [1178, 609] on button "Publish" at bounding box center [1160, 598] width 59 height 29
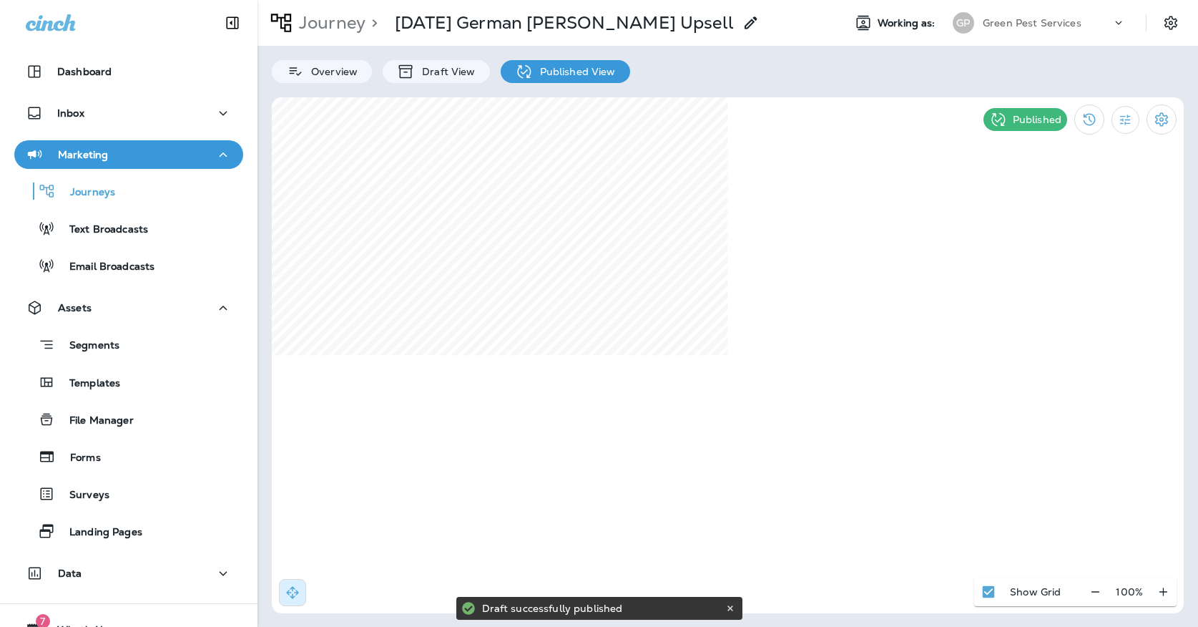
click at [121, 189] on div "Journeys" at bounding box center [128, 190] width 217 height 21
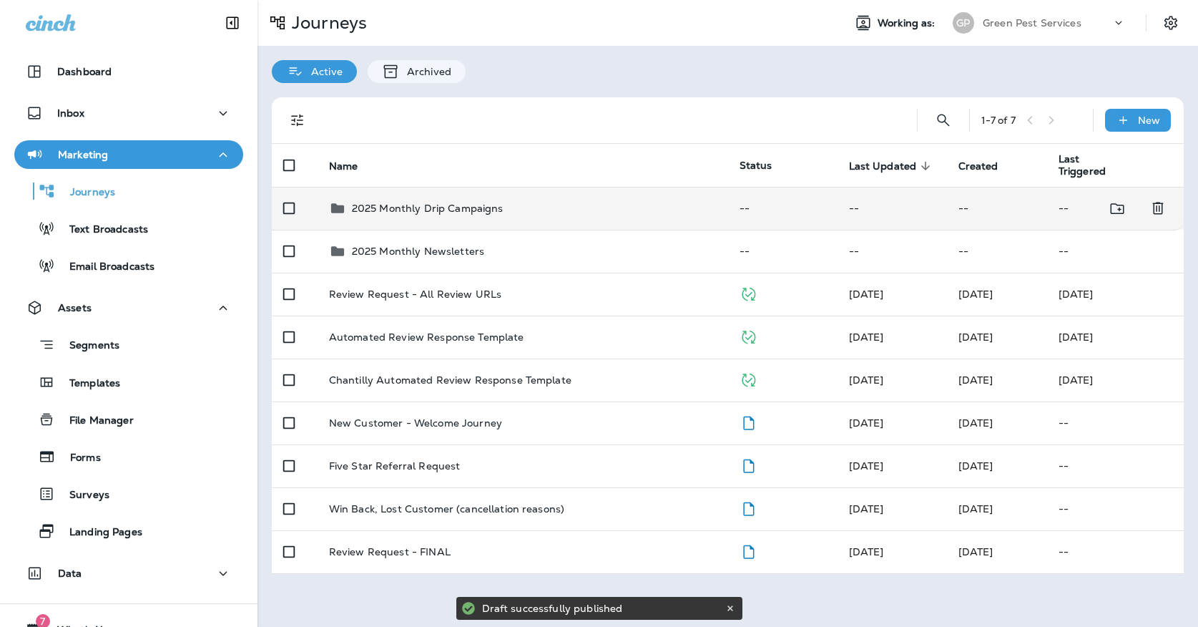
click at [406, 218] on td "2025 Monthly Drip Campaigns" at bounding box center [523, 208] width 411 height 43
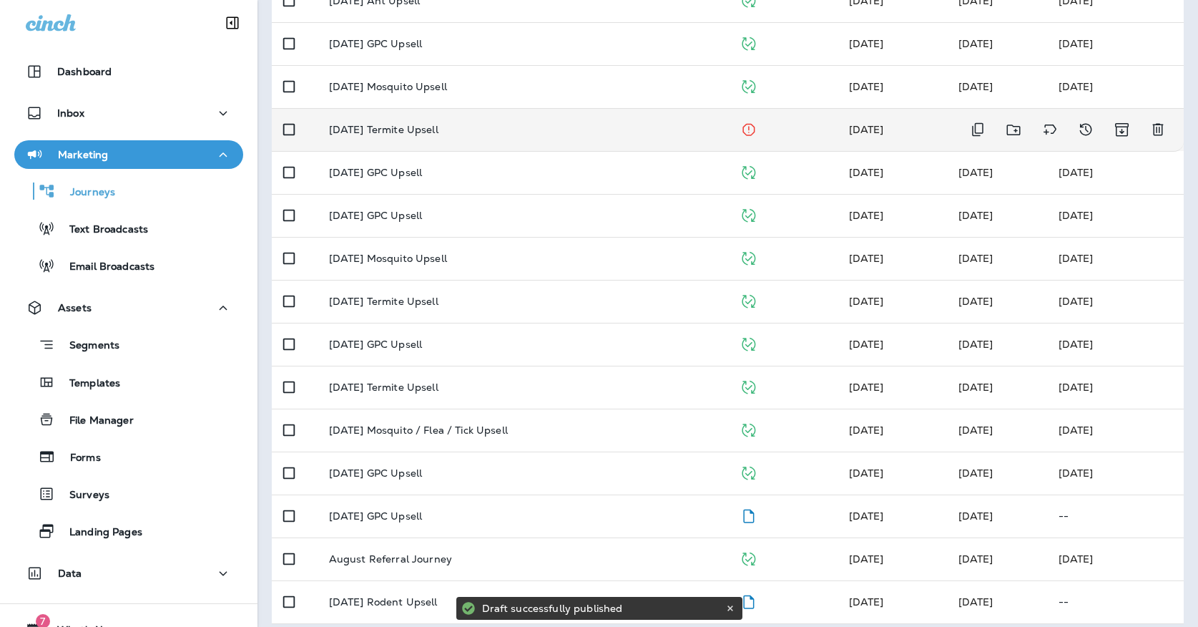
scroll to position [339, 0]
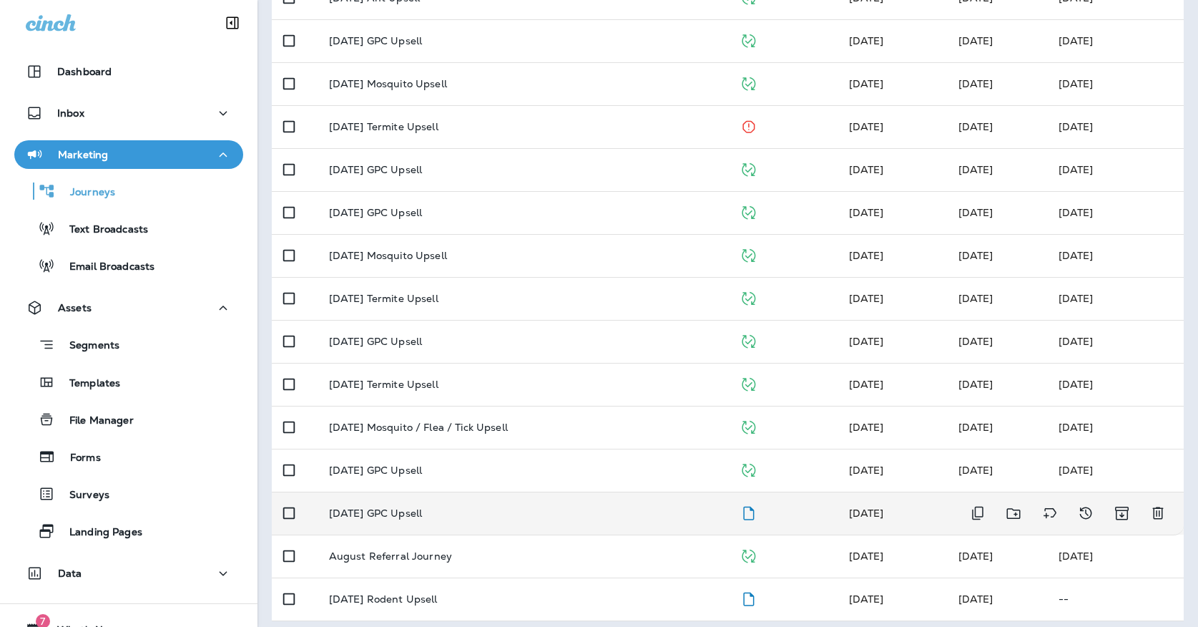
click at [423, 507] on div "[DATE] GPC Upsell" at bounding box center [523, 512] width 388 height 11
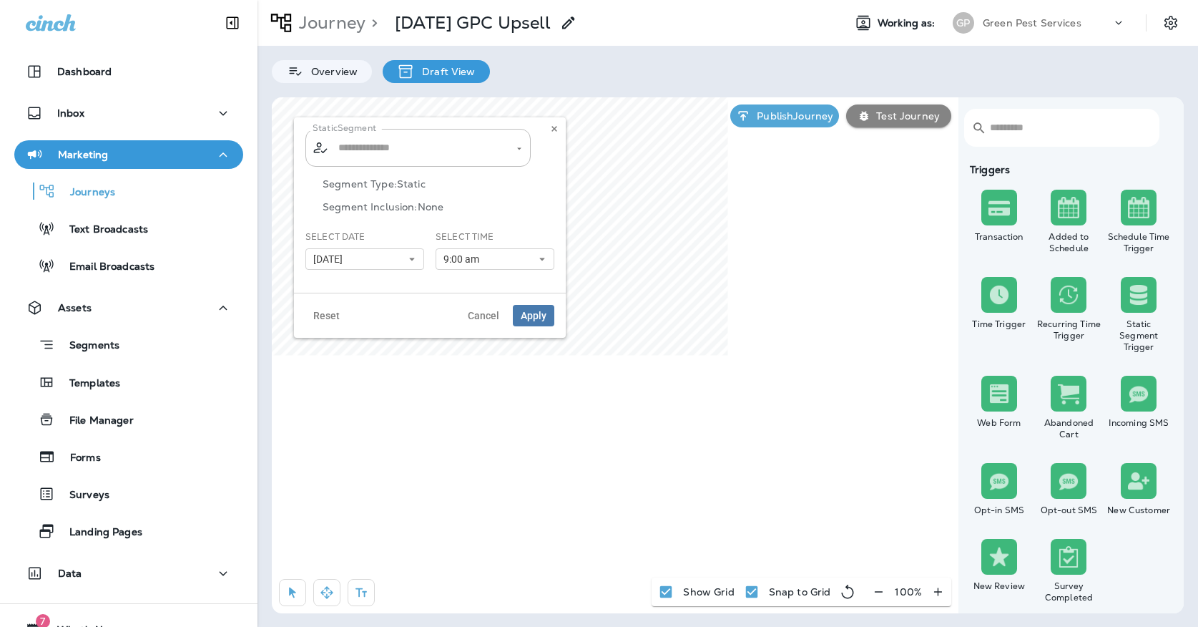
type input "**********"
click at [325, 257] on span "[DATE]" at bounding box center [330, 259] width 35 height 12
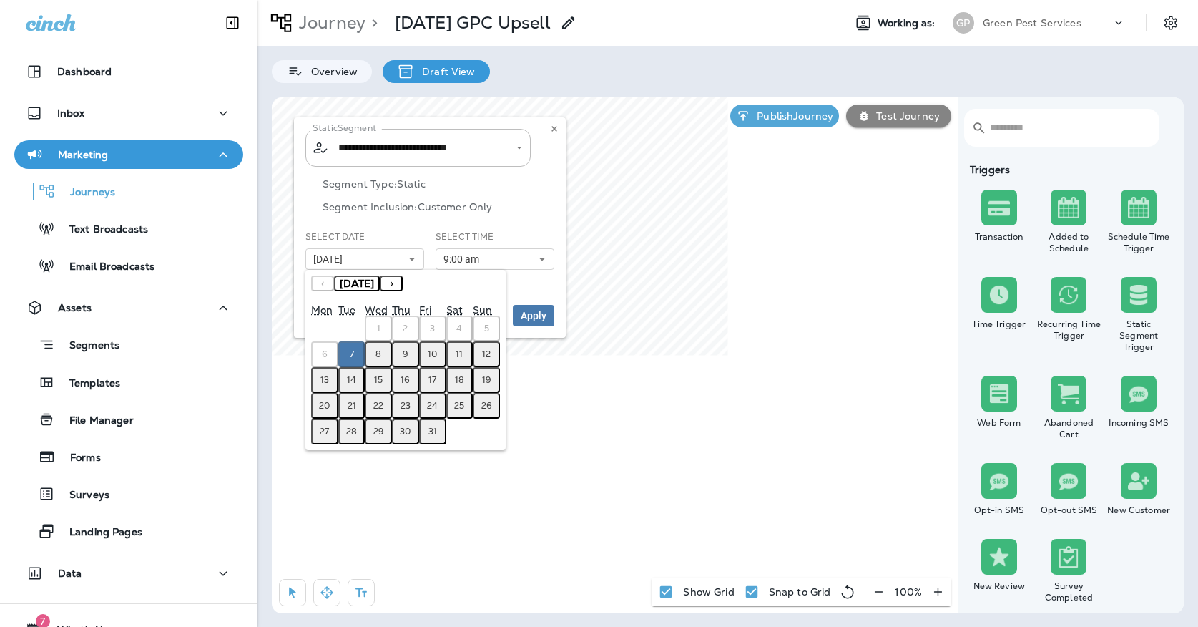
click at [373, 352] on button "8" at bounding box center [378, 354] width 27 height 26
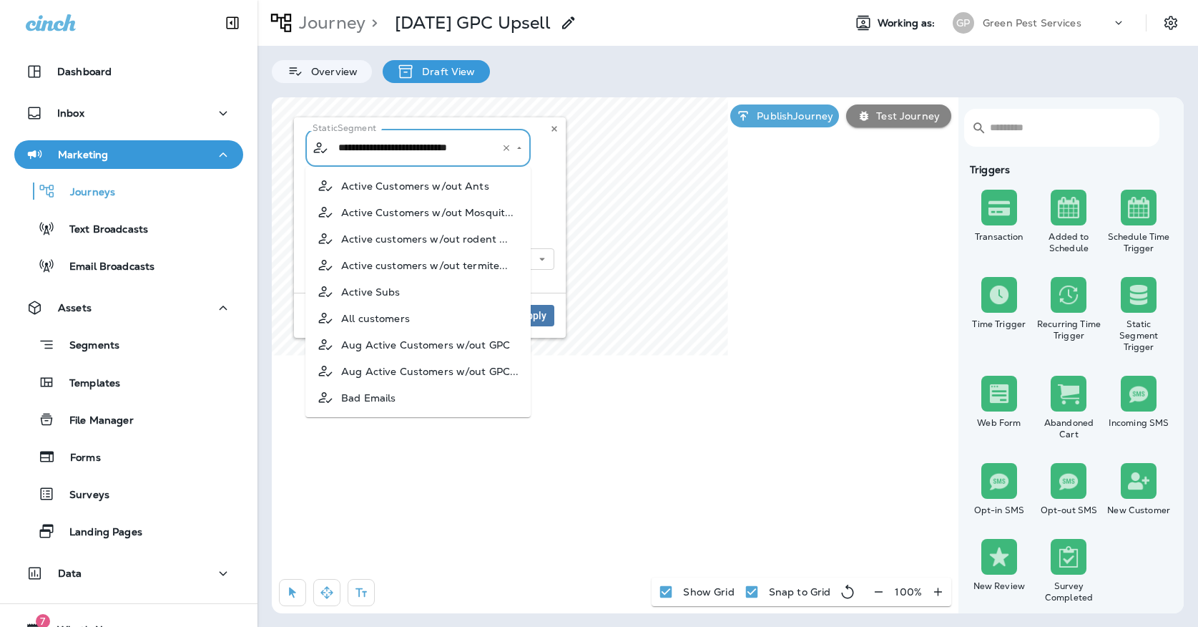
click at [384, 158] on input "**********" at bounding box center [409, 147] width 149 height 25
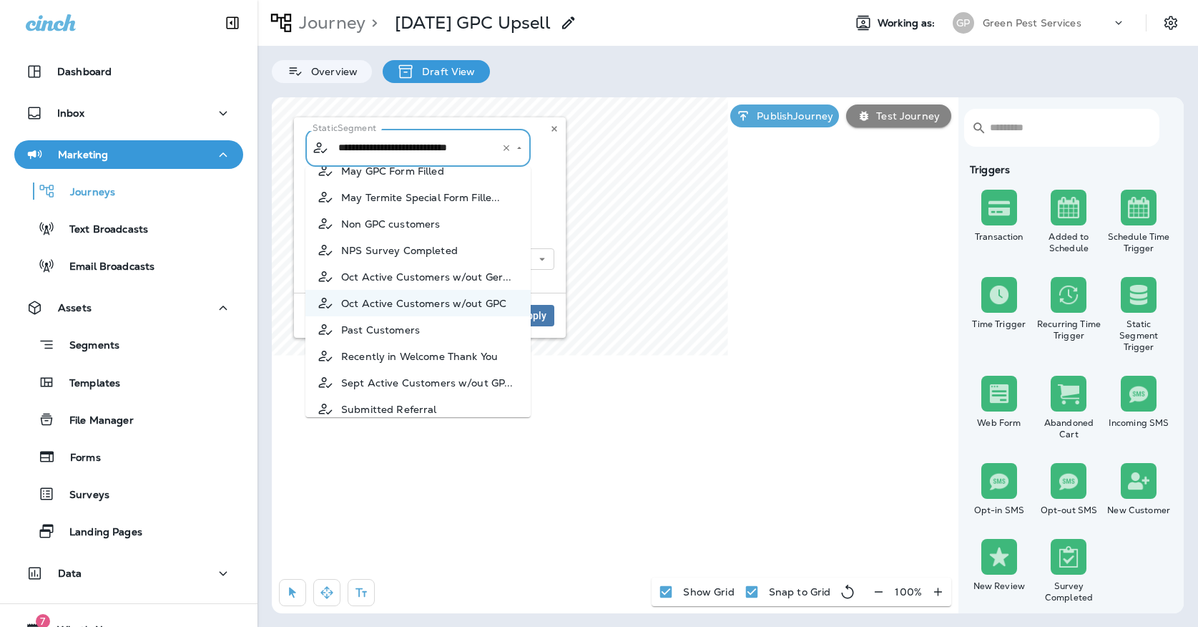
scroll to position [540, 0]
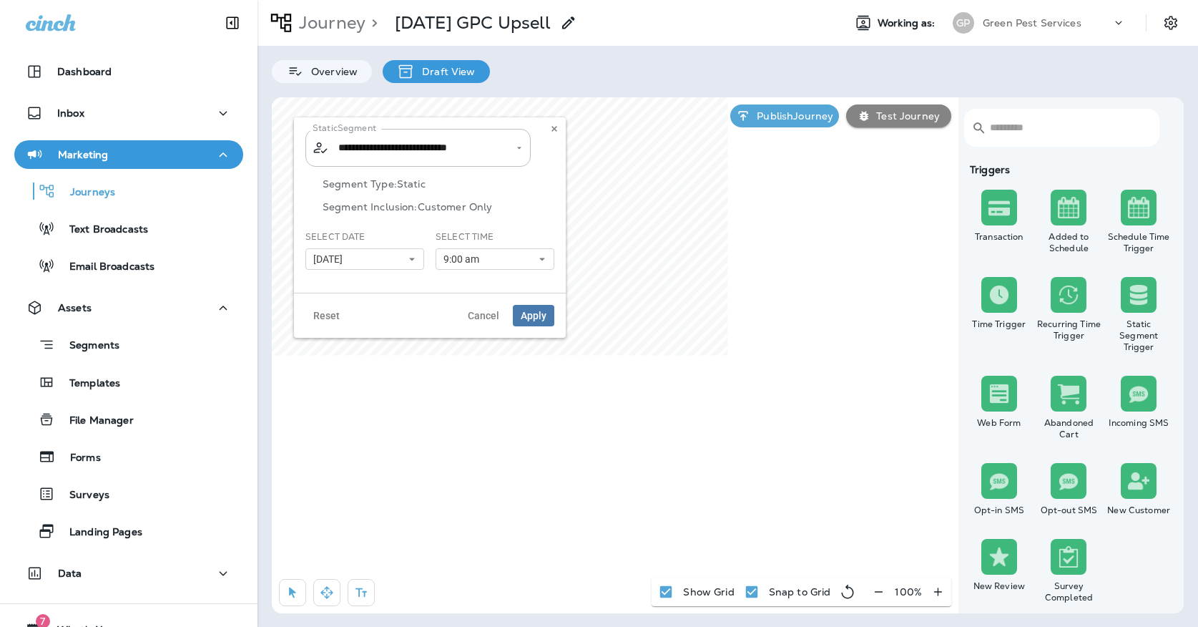
click at [544, 177] on div "**********" at bounding box center [429, 205] width 249 height 152
click at [554, 131] on icon at bounding box center [554, 128] width 9 height 9
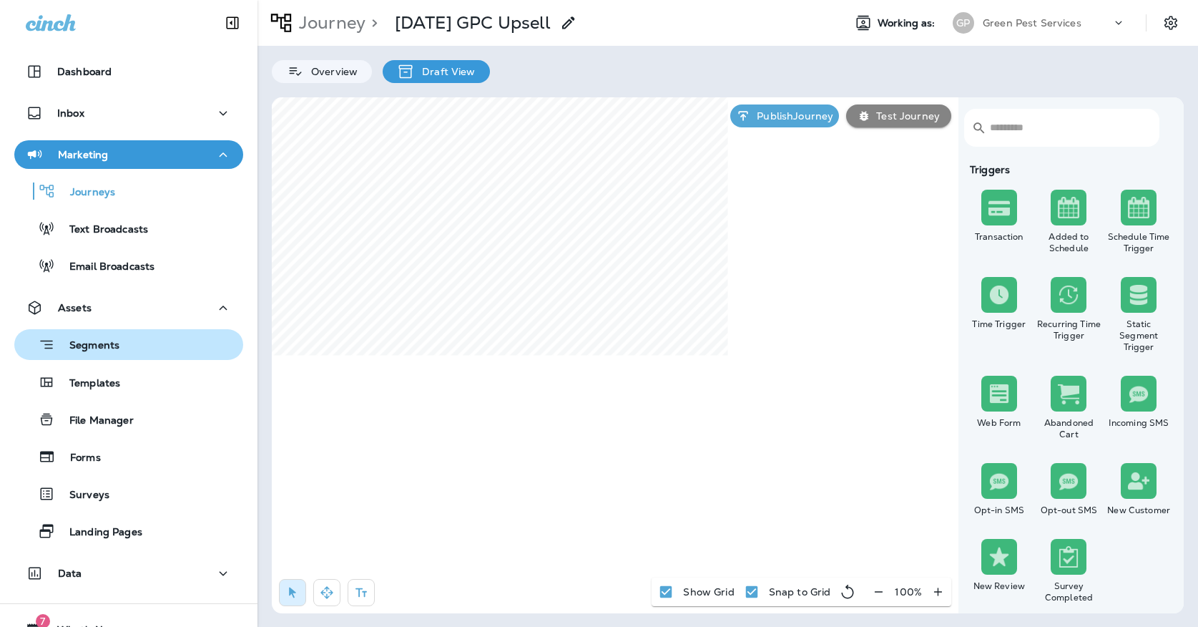
click at [146, 352] on div "Segments" at bounding box center [128, 344] width 217 height 22
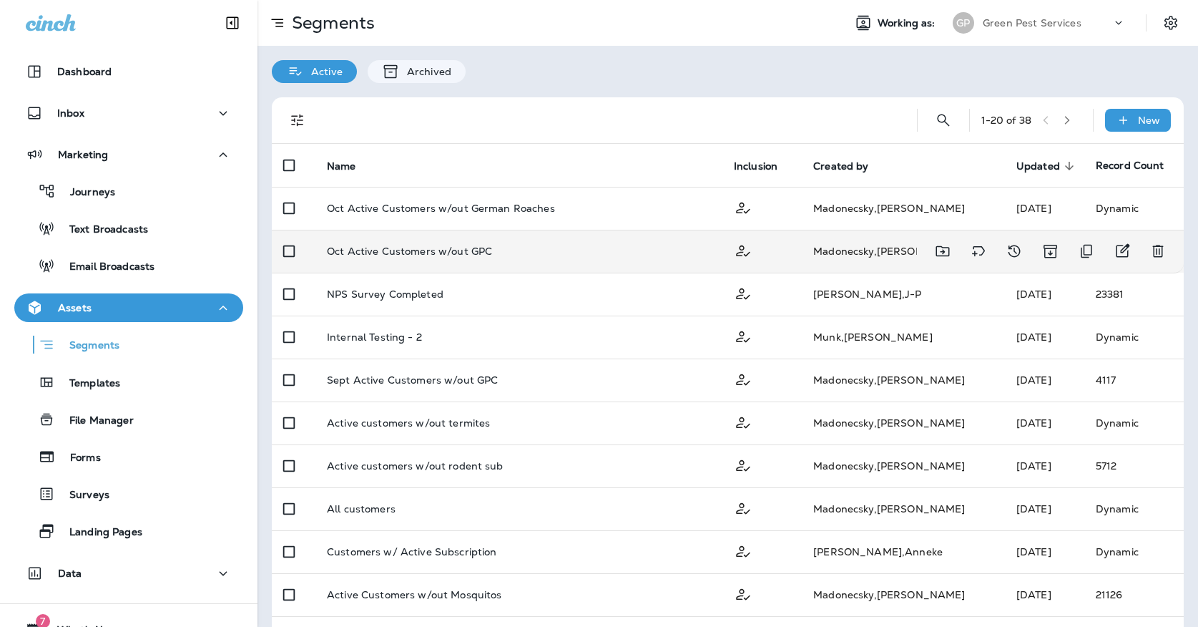
click at [466, 255] on td "Oct Active Customers w/out GPC" at bounding box center [518, 251] width 407 height 43
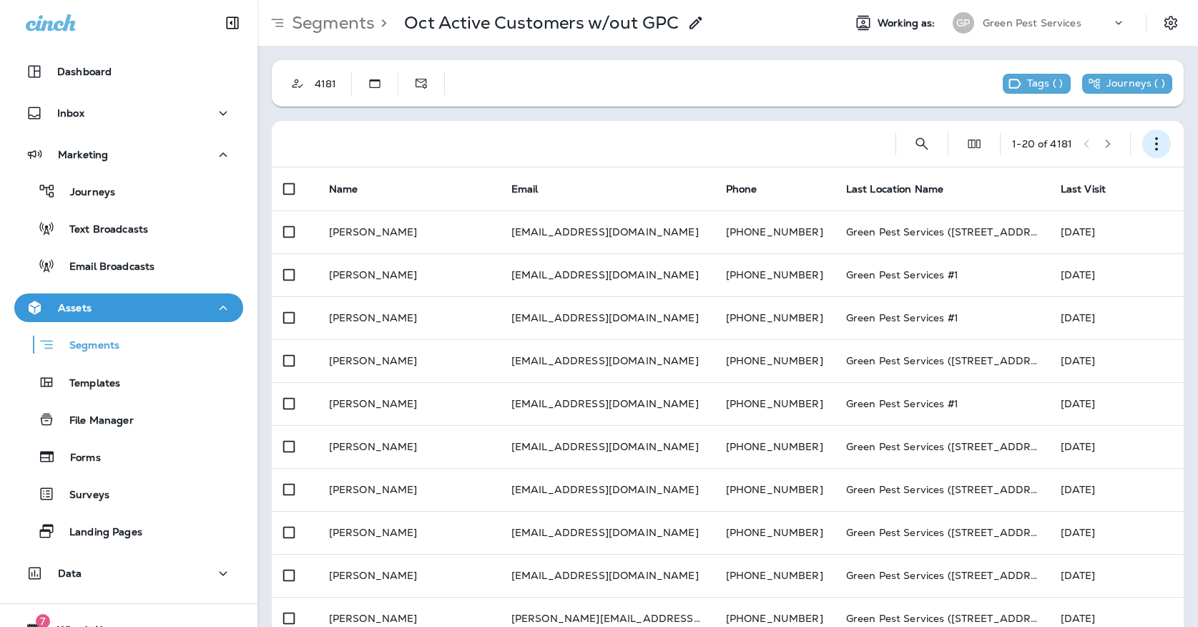
click at [1156, 141] on icon "button" at bounding box center [1156, 144] width 14 height 14
click at [1101, 171] on button "Edit Segment" at bounding box center [1085, 181] width 172 height 34
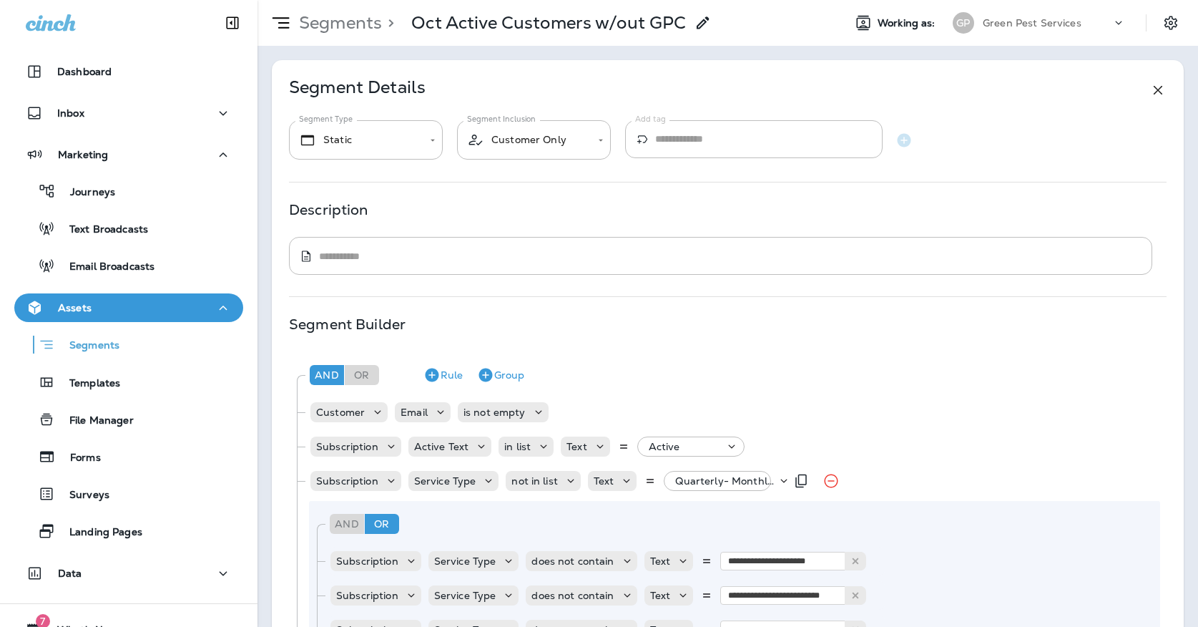
click at [694, 475] on p "Quarterly- Monthly Billing, +54 more" at bounding box center [726, 480] width 102 height 11
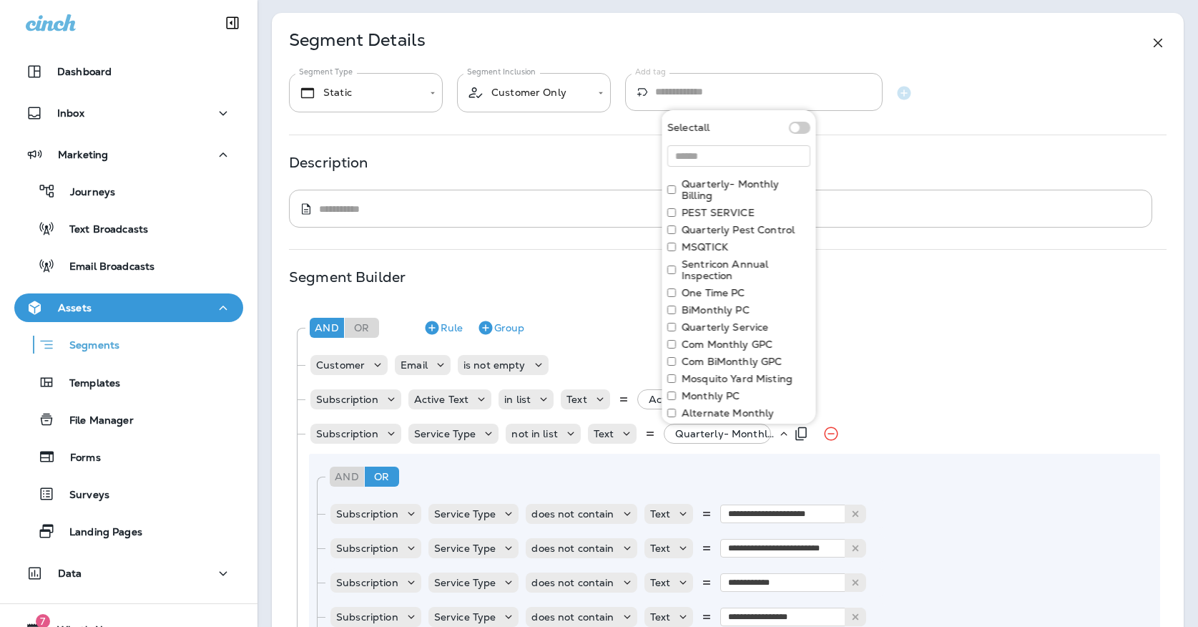
click at [694, 436] on p "Quarterly- Monthly Billing, +54 more" at bounding box center [726, 433] width 102 height 11
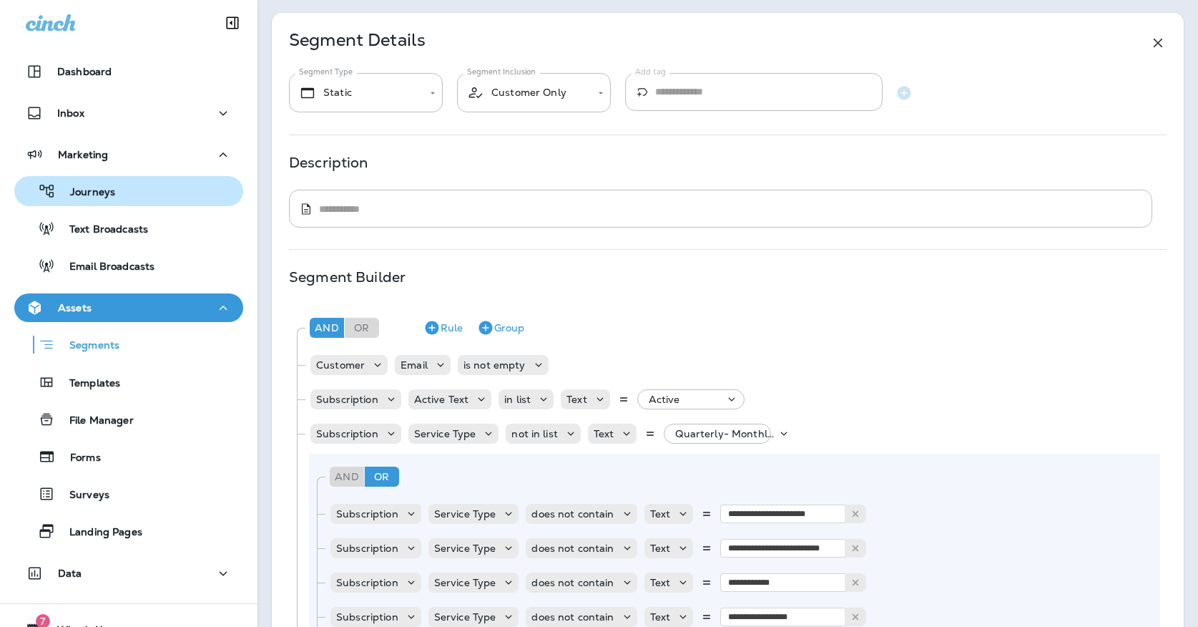
click at [70, 186] on p "Journeys" at bounding box center [85, 193] width 59 height 14
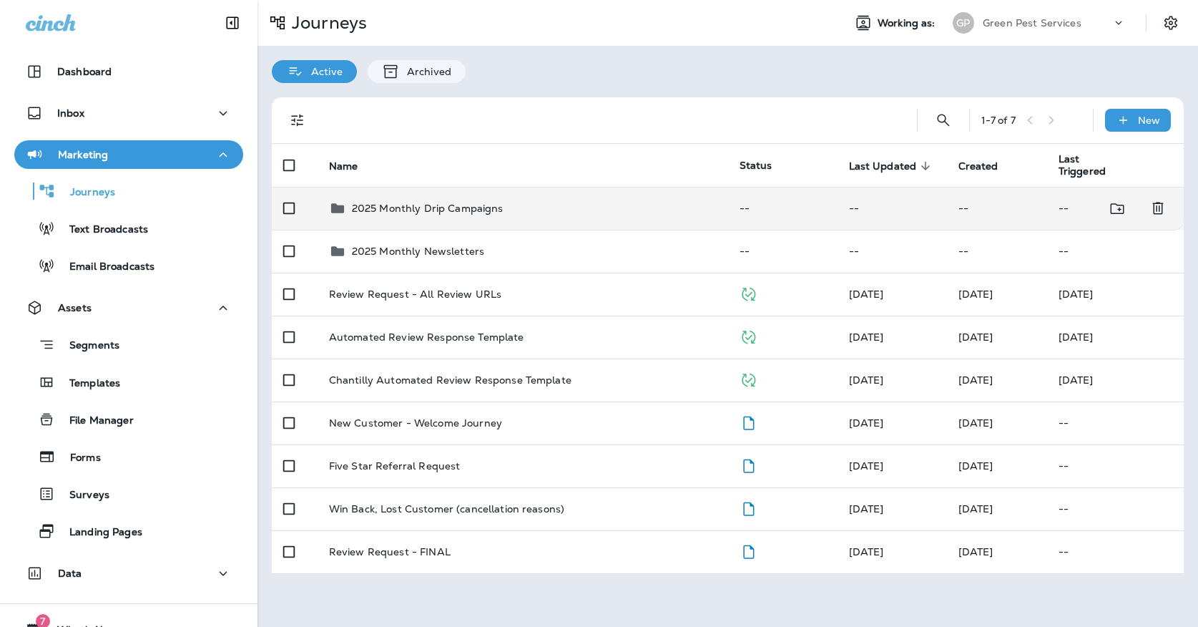
click at [426, 208] on div "2025 Monthly Drip Campaigns" at bounding box center [428, 208] width 152 height 17
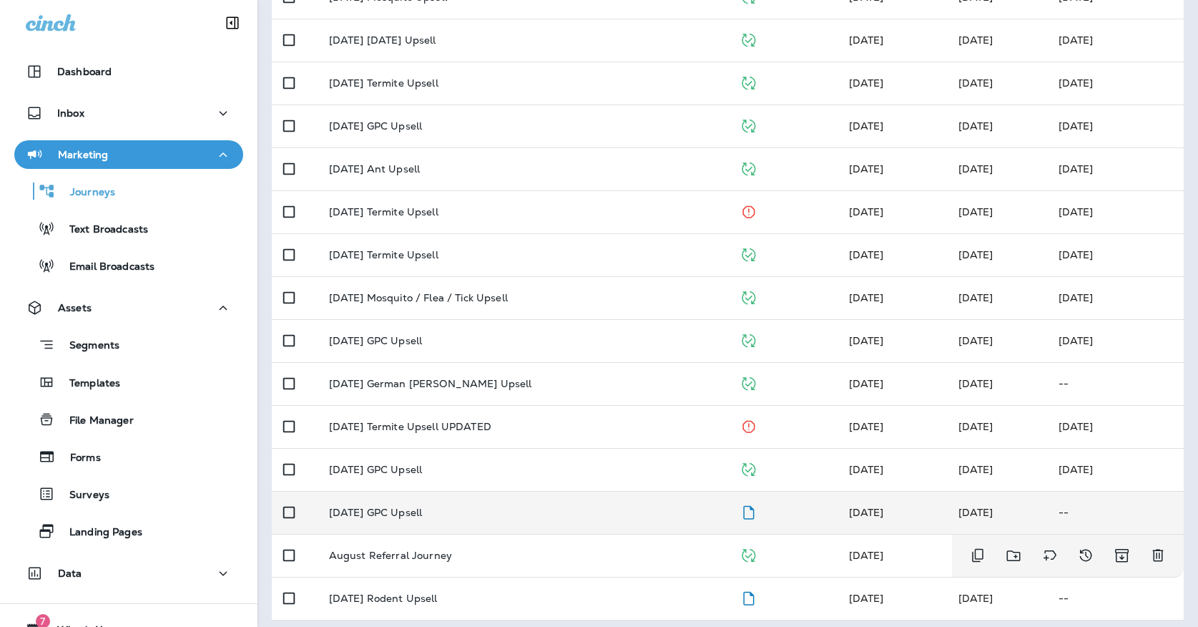
scroll to position [339, 0]
click at [426, 515] on td "[DATE] GPC Upsell" at bounding box center [523, 512] width 411 height 43
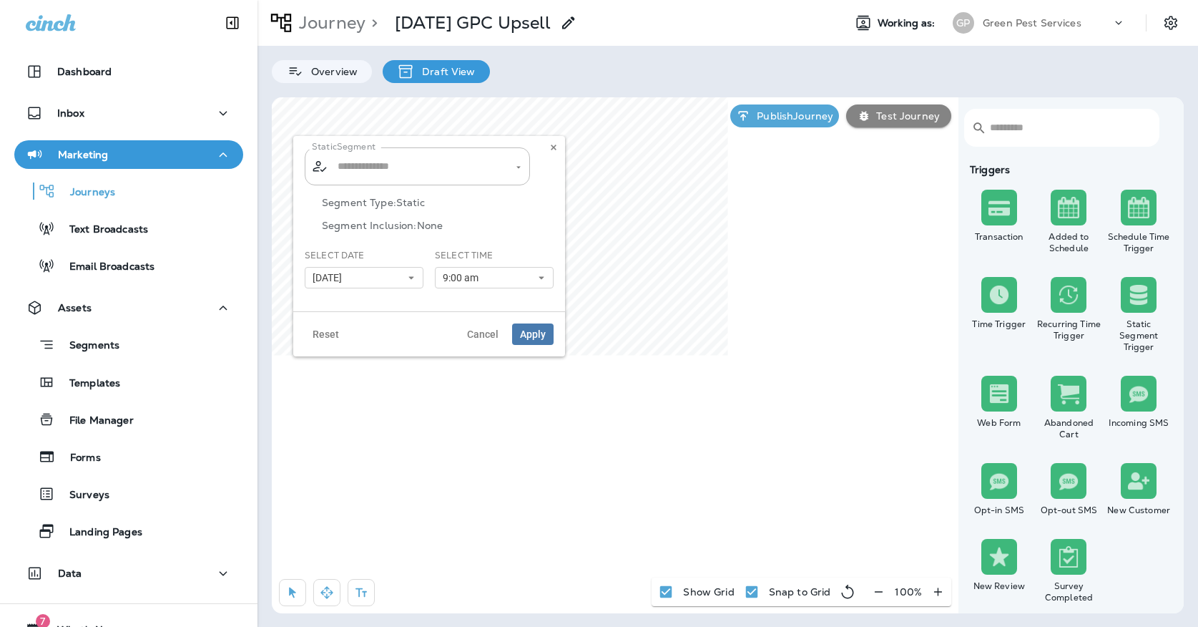
type input "**********"
click at [394, 272] on button "[DATE]" at bounding box center [364, 277] width 119 height 21
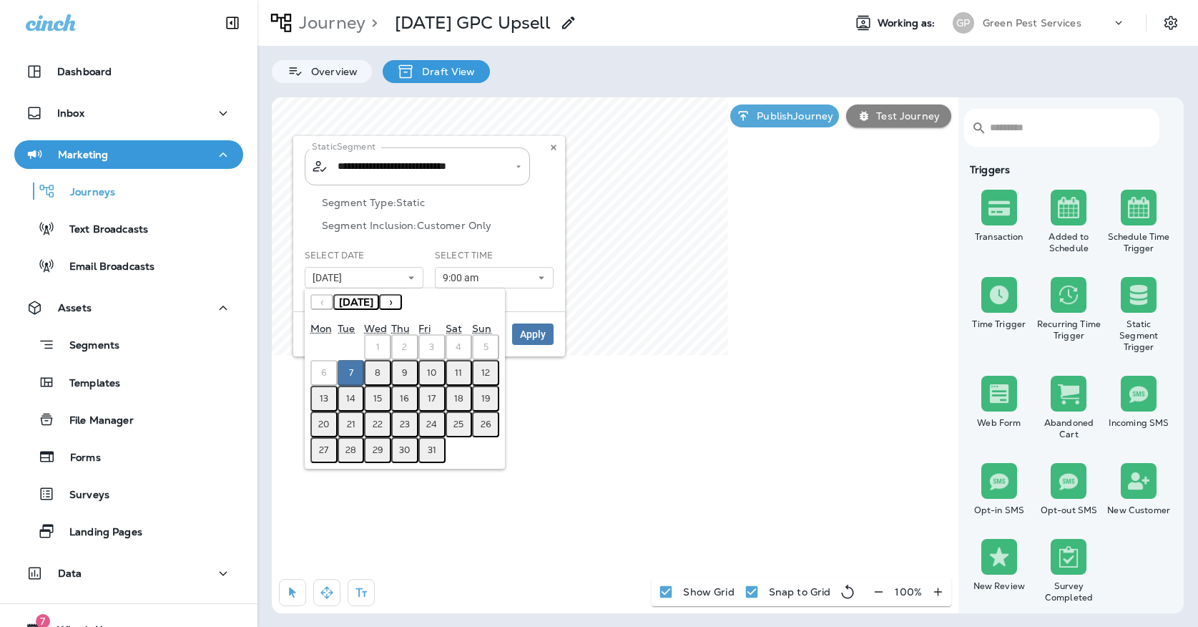
click at [375, 368] on abbr "8" at bounding box center [378, 372] width 6 height 11
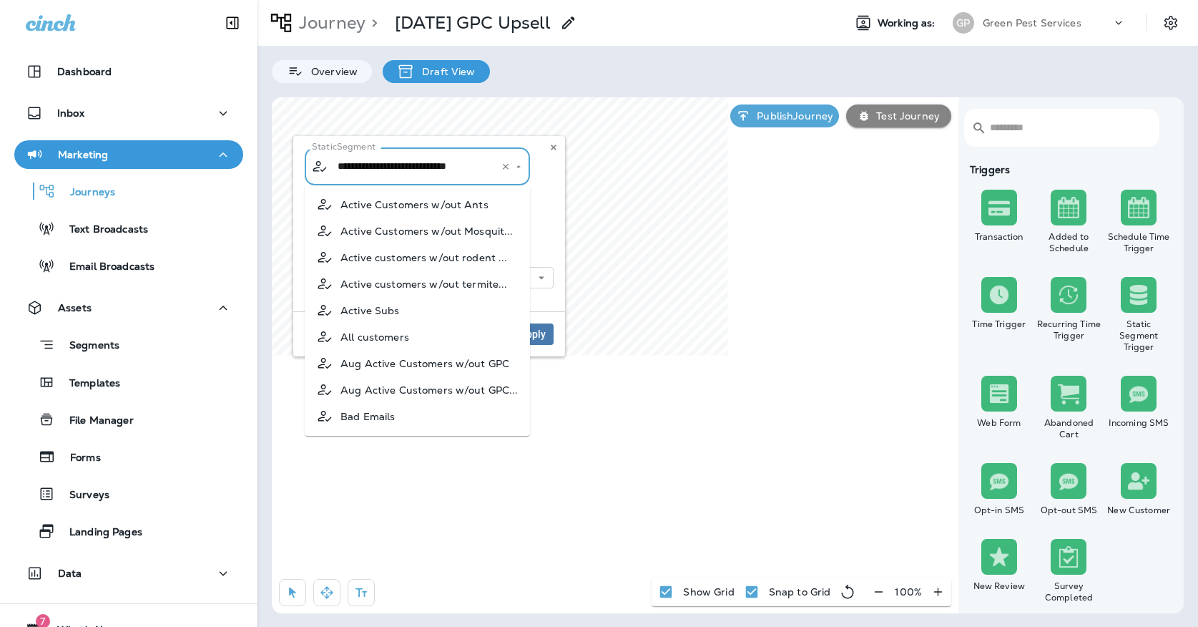
click at [410, 164] on input "**********" at bounding box center [408, 166] width 149 height 25
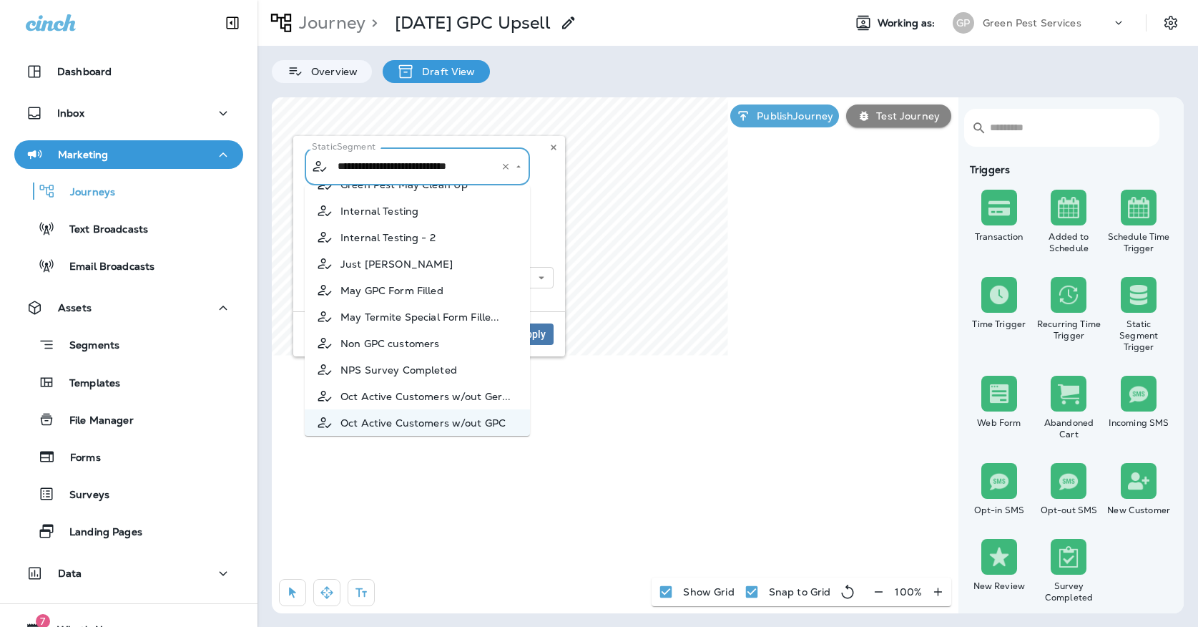
click at [545, 233] on div "Segment Type: Static Segment Inclusion: Customer Only" at bounding box center [429, 223] width 249 height 52
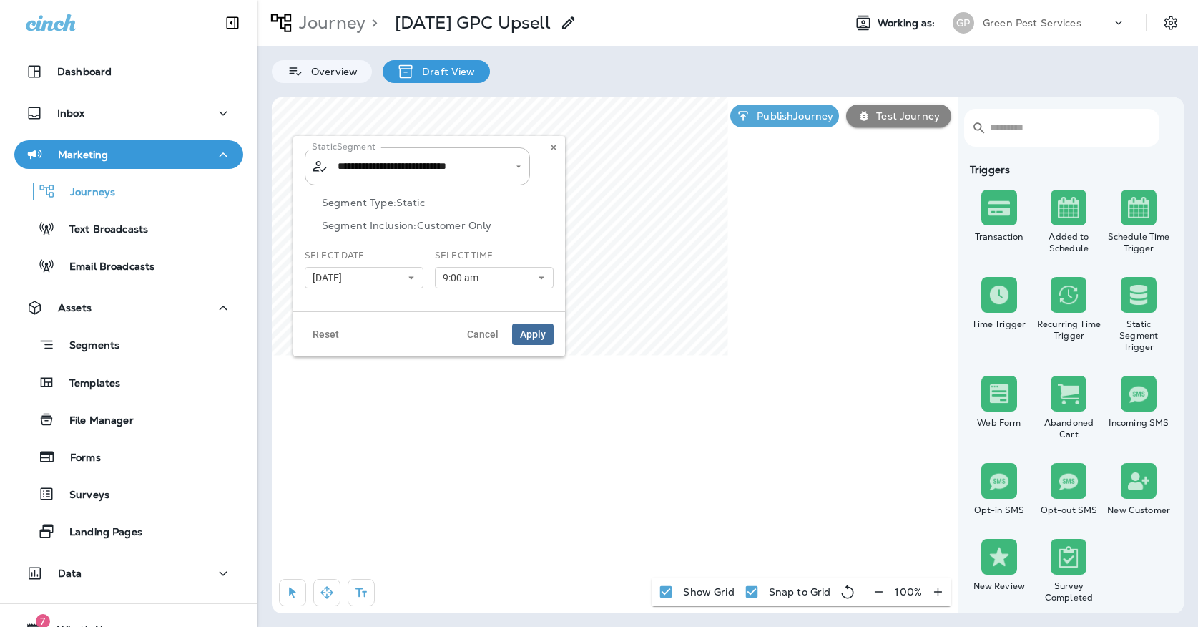
click at [538, 344] on button "Apply" at bounding box center [532, 333] width 41 height 21
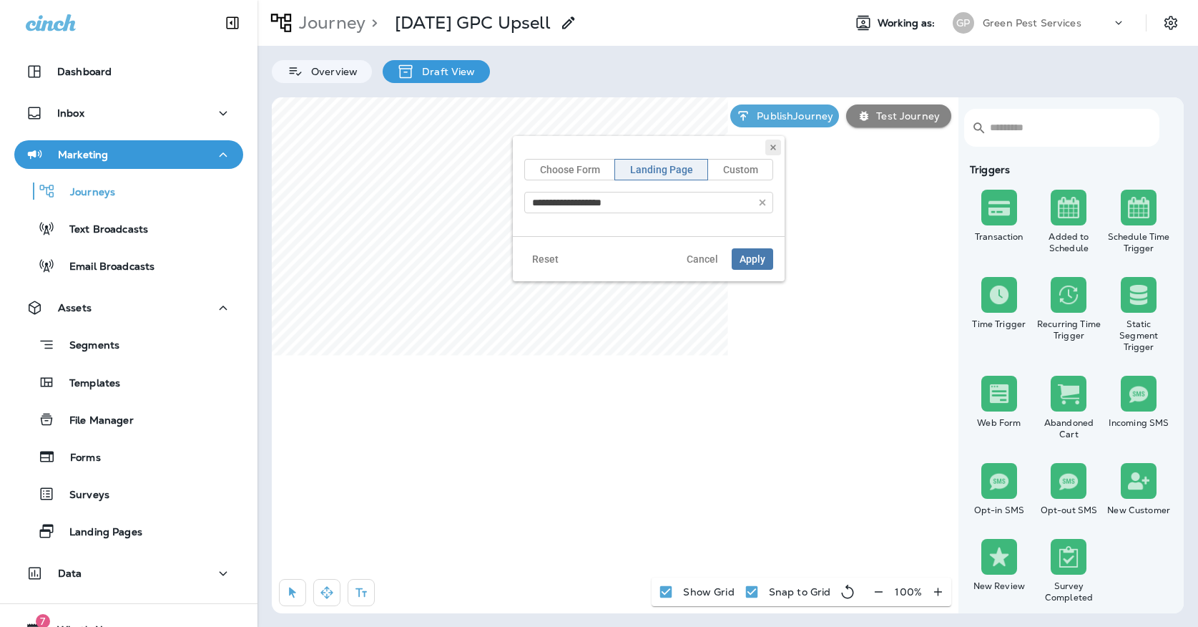
click at [772, 145] on icon at bounding box center [773, 147] width 9 height 9
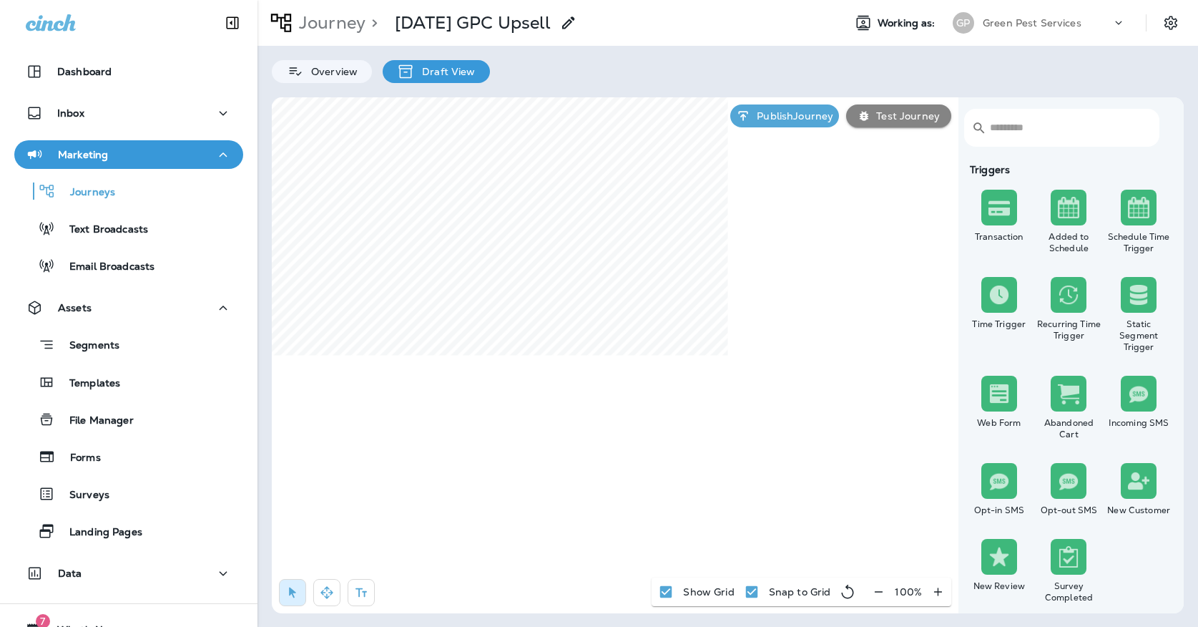
select select "*****"
select select "********"
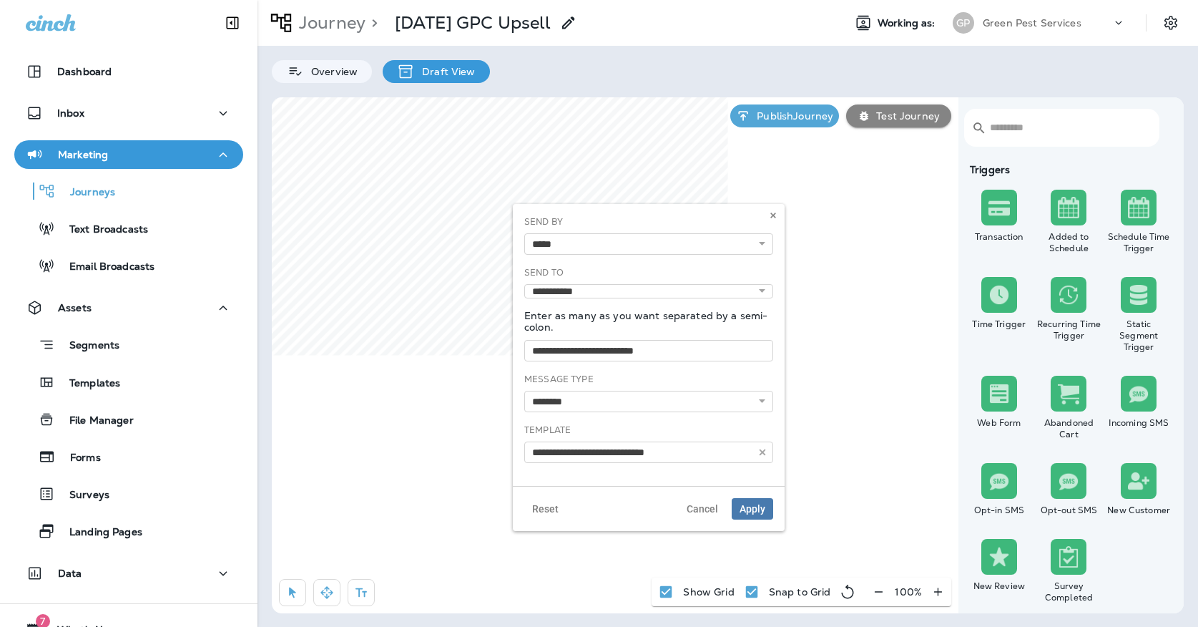
type input "**********"
click at [771, 208] on button at bounding box center [773, 215] width 16 height 16
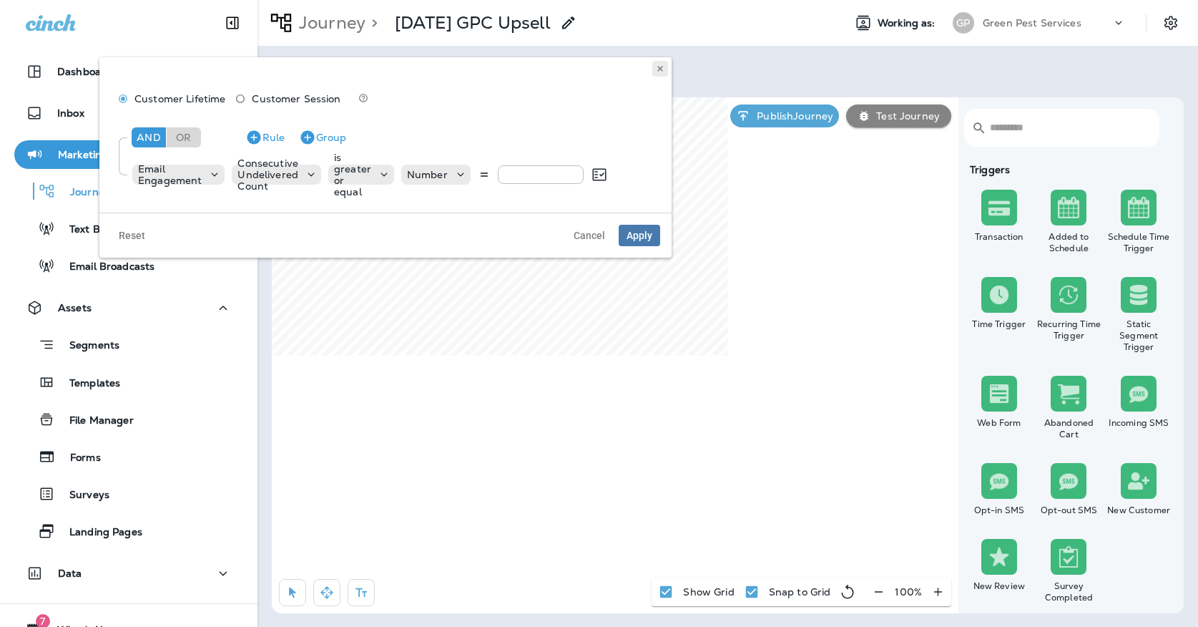
click at [655, 68] on button at bounding box center [660, 69] width 16 height 16
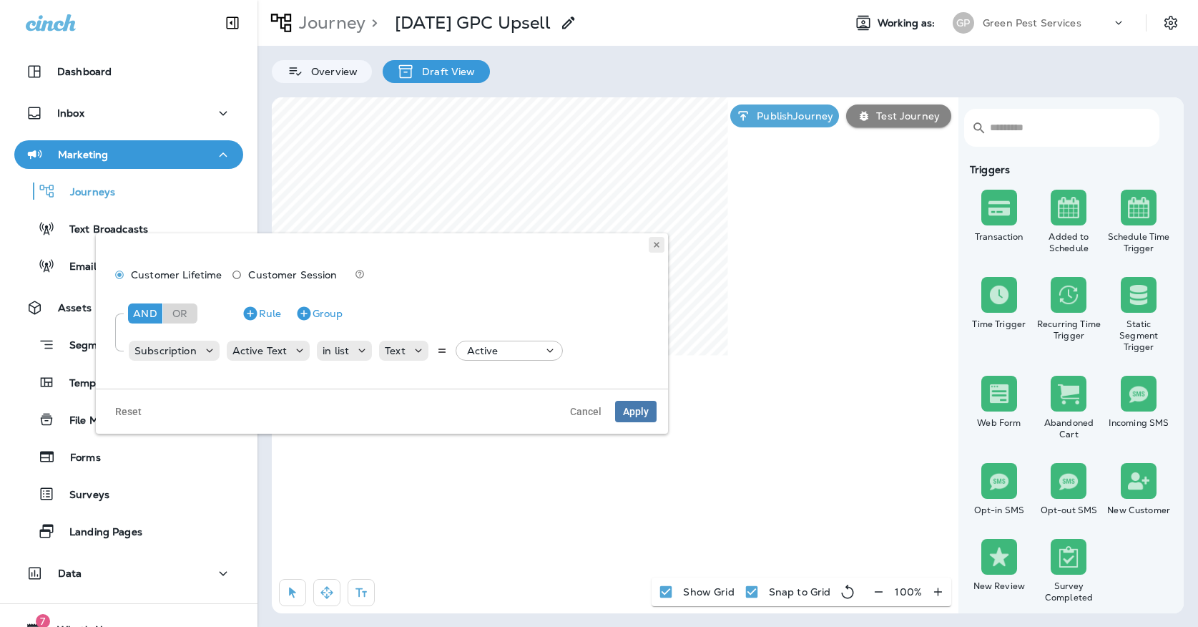
click at [652, 249] on button at bounding box center [657, 245] width 16 height 16
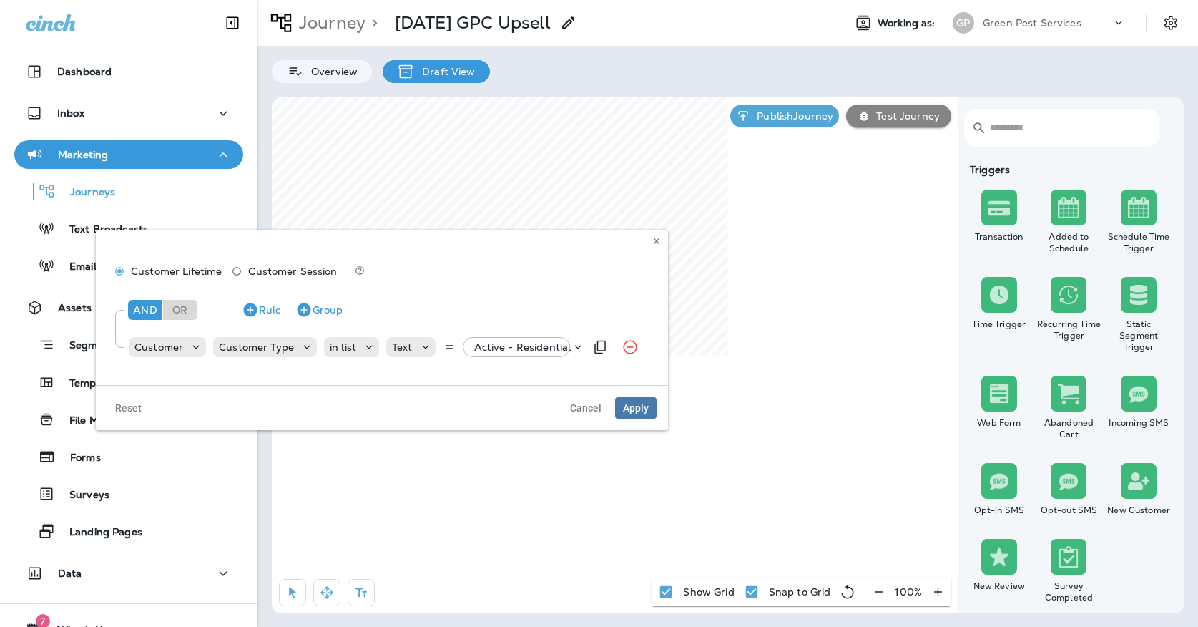
click at [504, 345] on p "Active - Residential" at bounding box center [522, 346] width 97 height 11
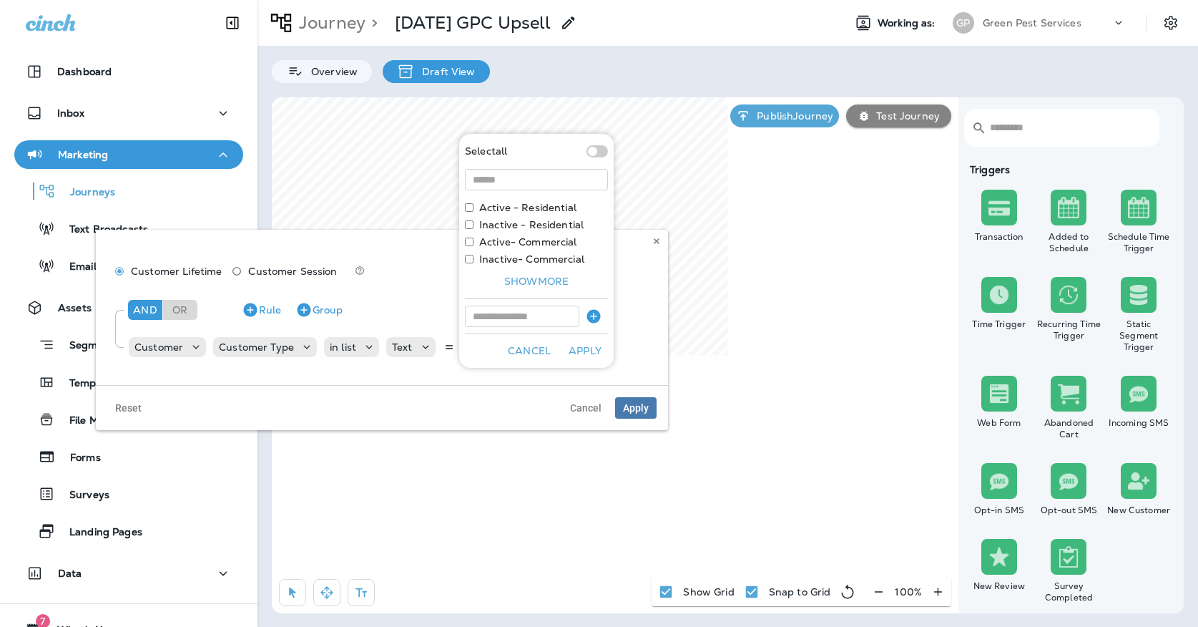
click at [632, 263] on div "Customer Lifetime Customer Session" at bounding box center [381, 273] width 549 height 26
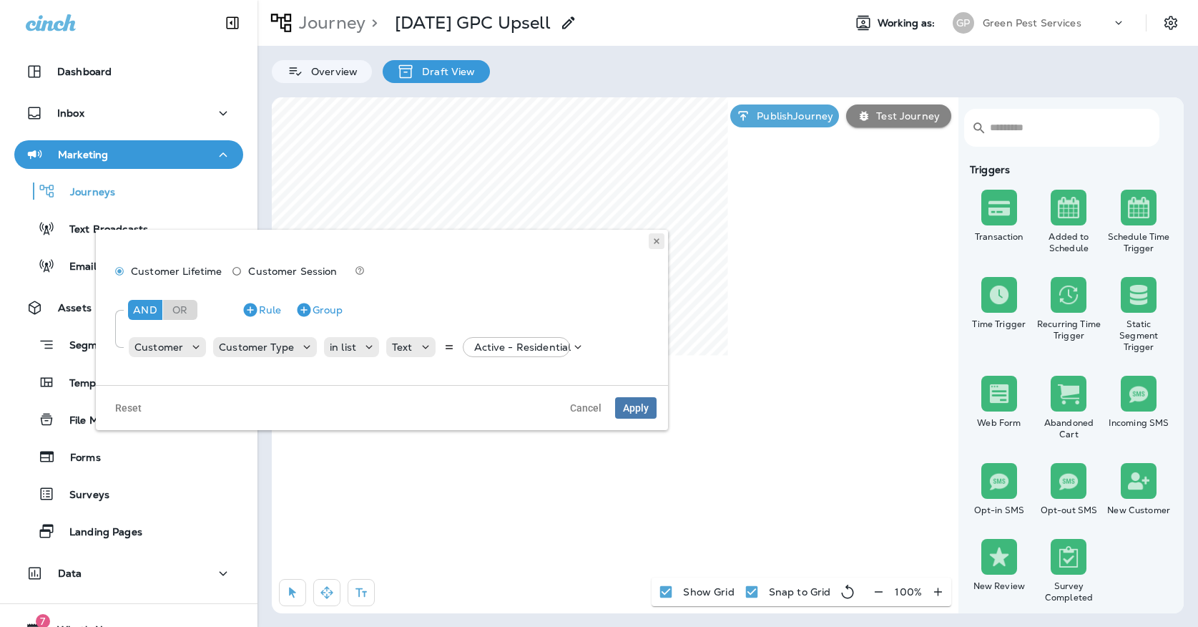
click at [656, 237] on icon at bounding box center [656, 241] width 9 height 9
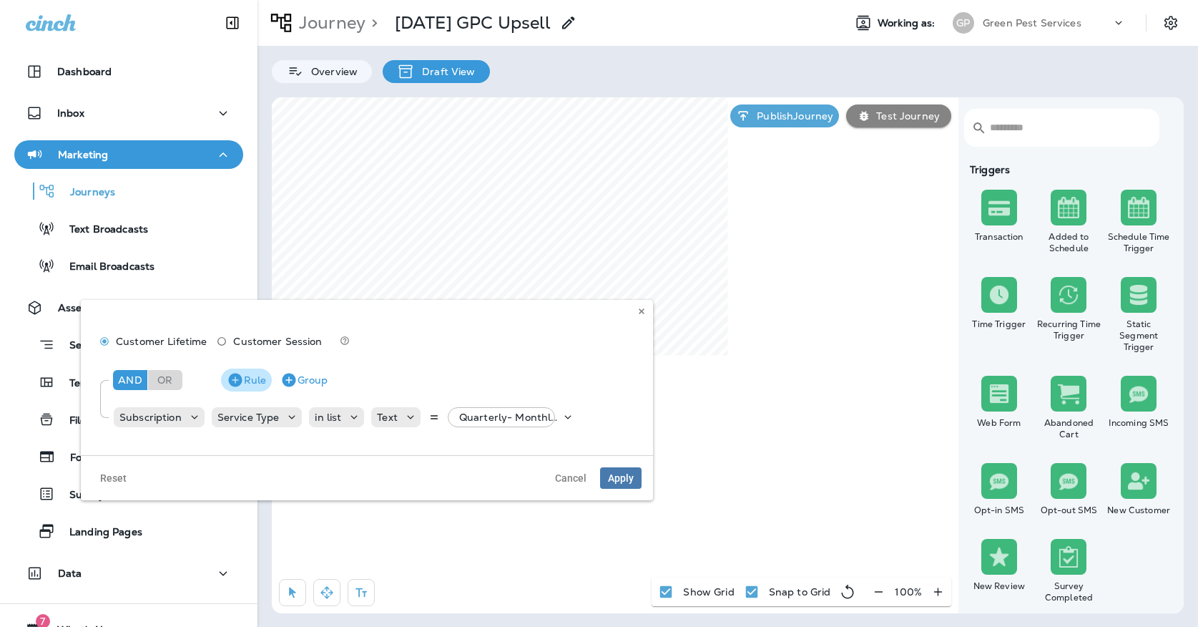
click at [245, 376] on button "Rule" at bounding box center [246, 379] width 51 height 23
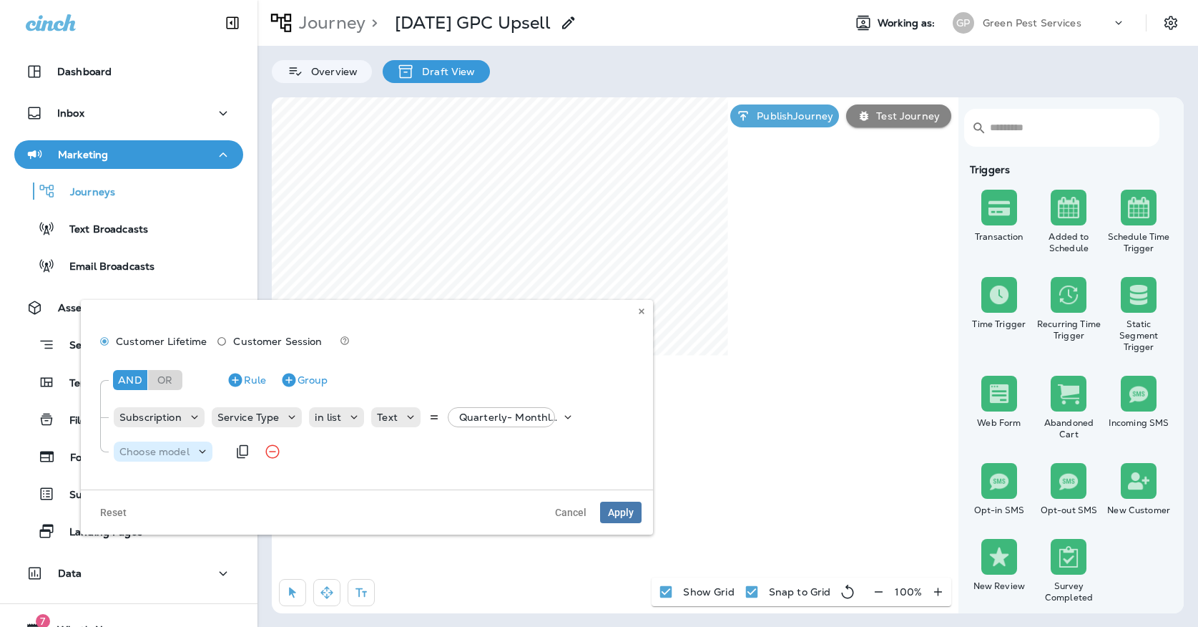
click at [144, 455] on p "Choose model" at bounding box center [154, 451] width 70 height 11
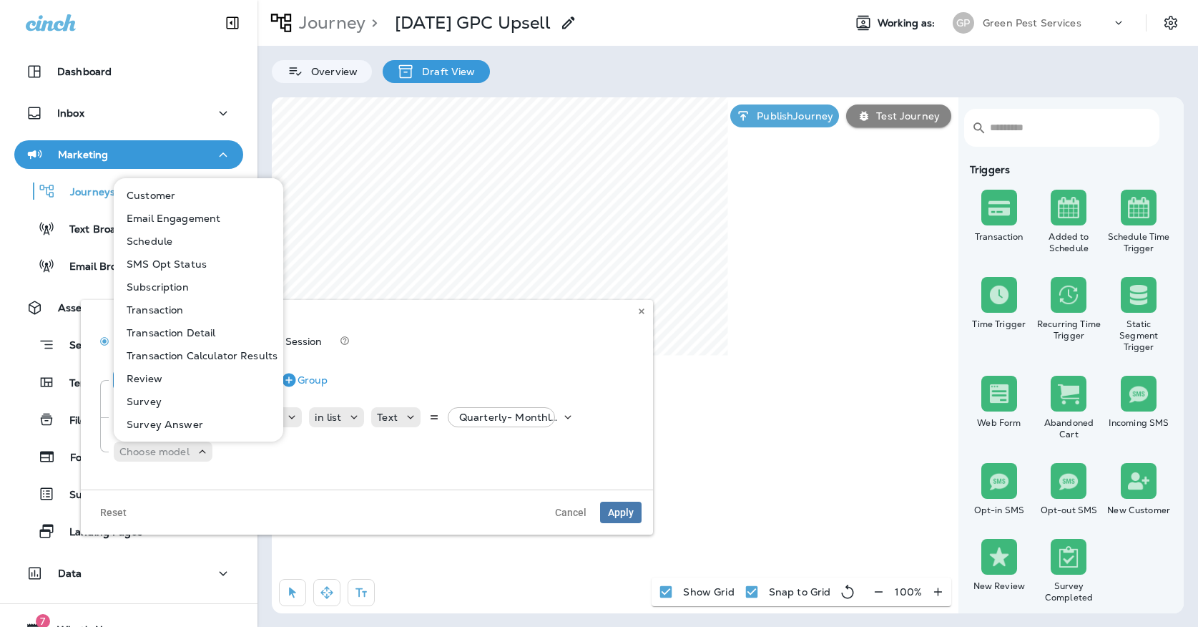
click at [158, 285] on p "Subscription" at bounding box center [155, 286] width 68 height 11
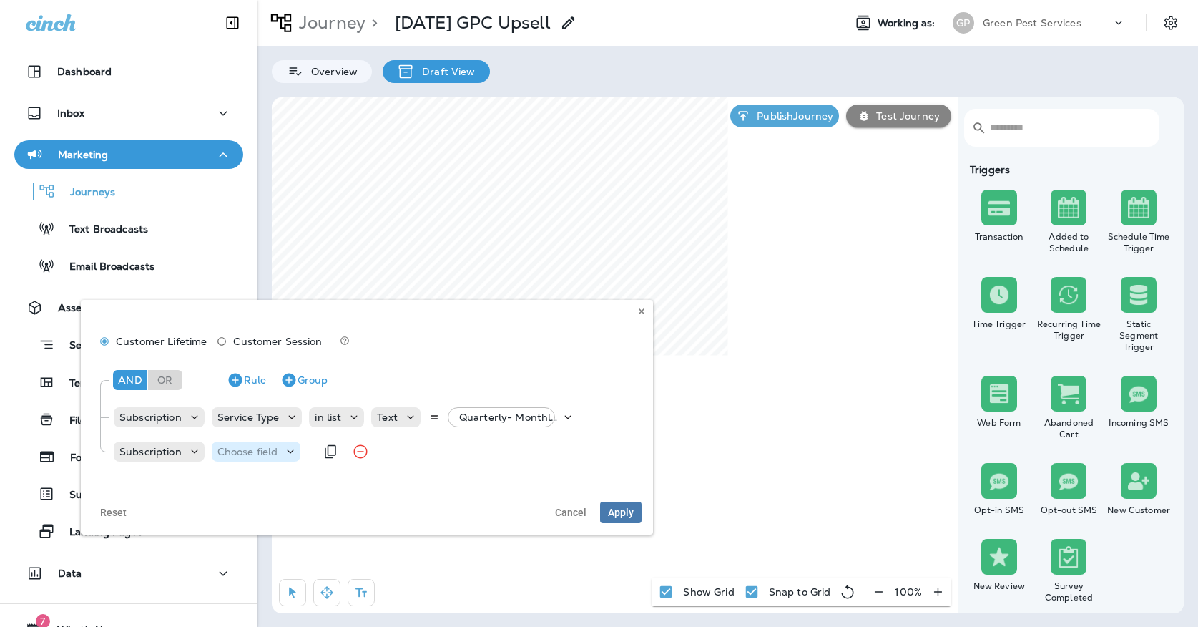
click at [241, 459] on div "Choose field" at bounding box center [256, 451] width 89 height 20
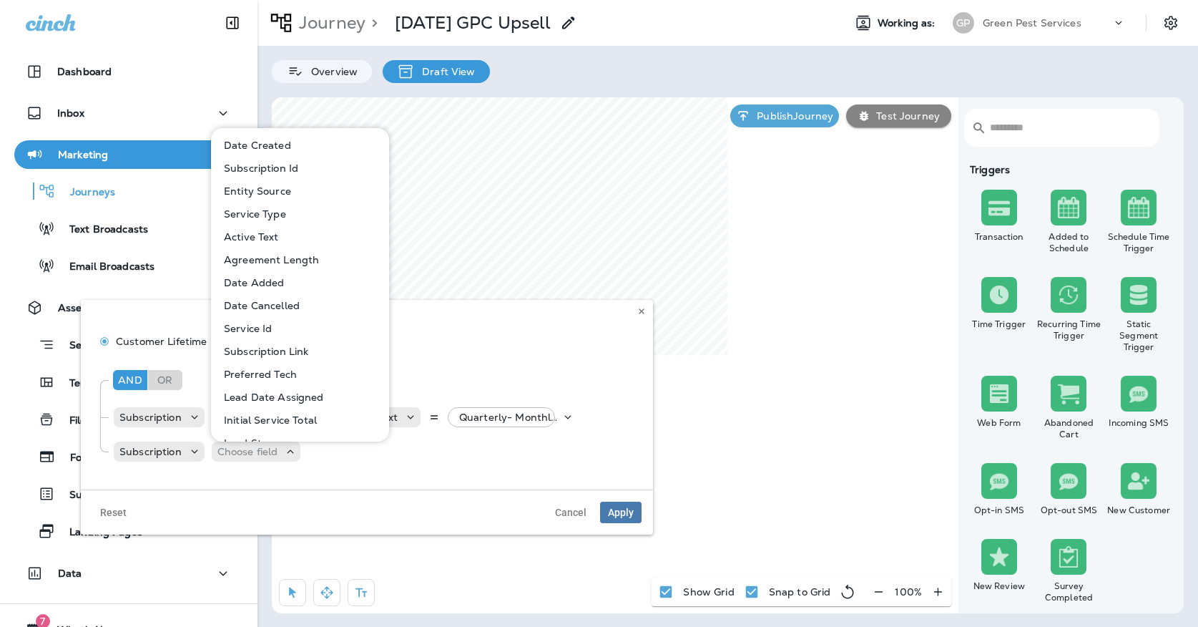
click at [242, 237] on p "Active Text" at bounding box center [248, 236] width 61 height 11
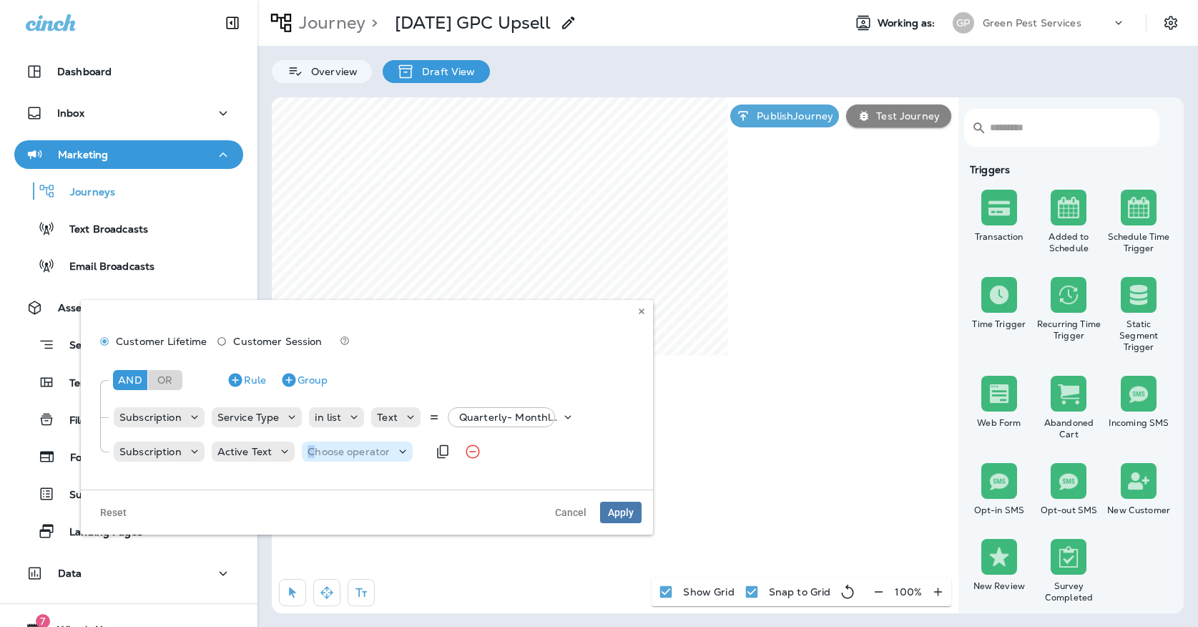
click at [310, 456] on p "Choose operator" at bounding box center [349, 451] width 82 height 11
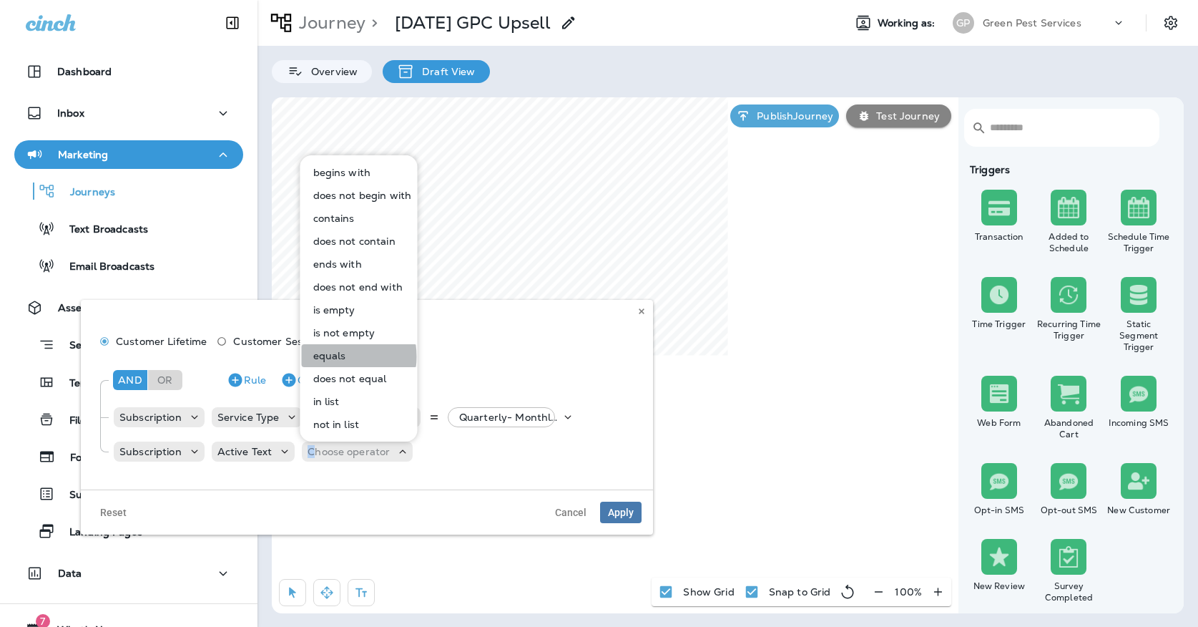
click at [327, 355] on p "equals" at bounding box center [327, 355] width 39 height 11
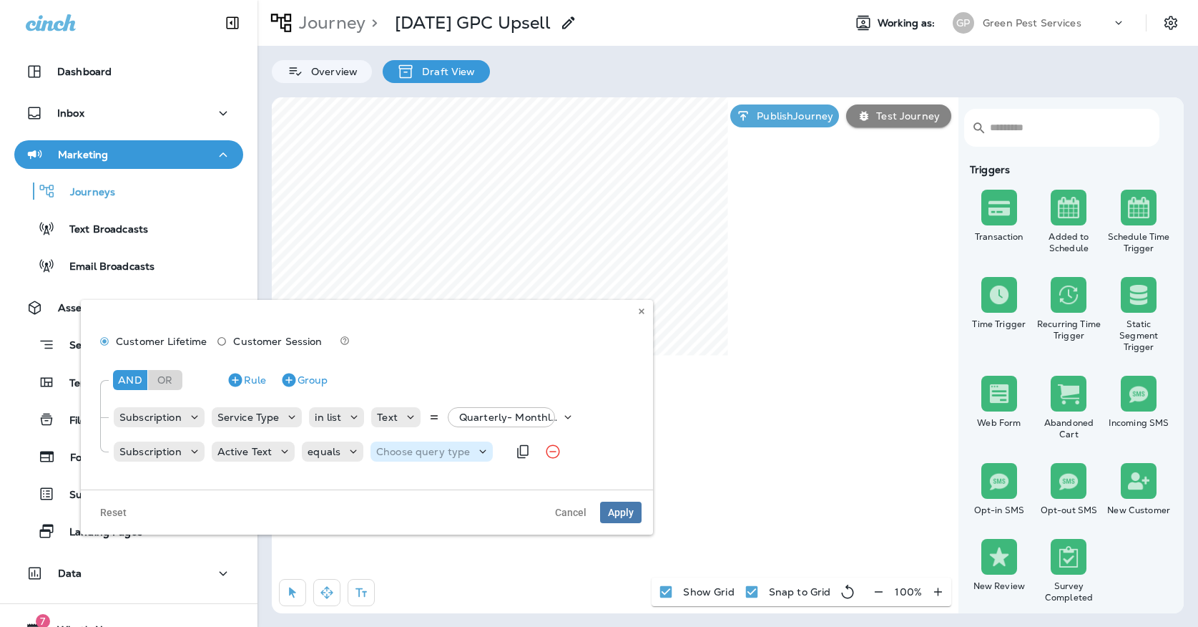
click at [397, 447] on p "Choose query type" at bounding box center [423, 451] width 94 height 11
click at [386, 484] on p "Text" at bounding box center [388, 486] width 26 height 11
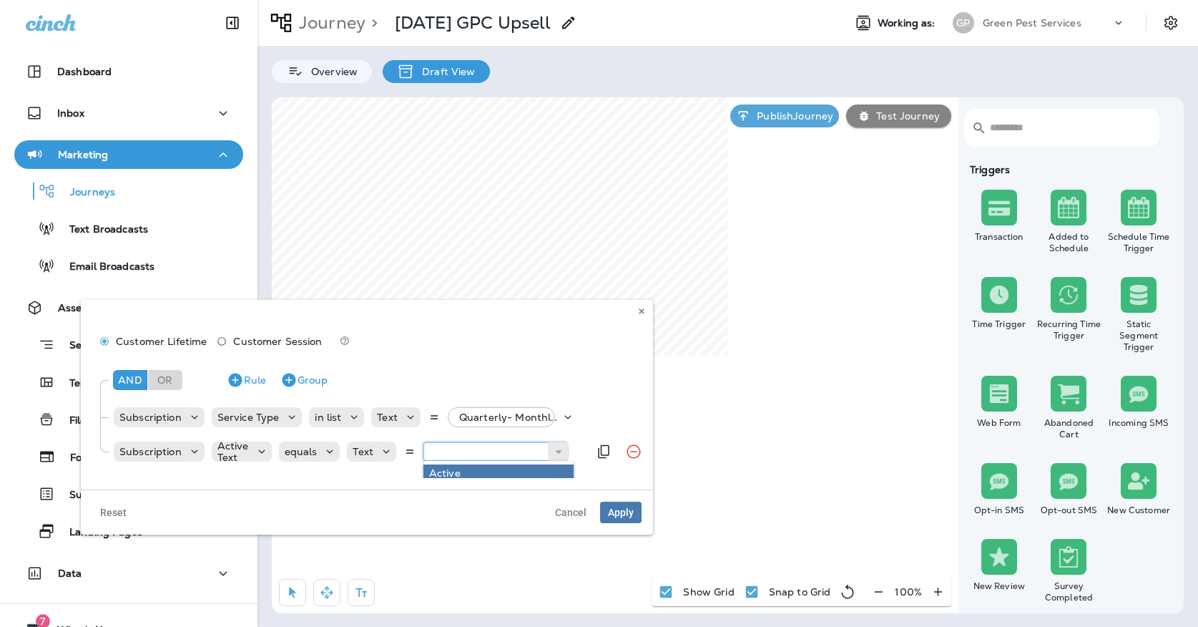
click at [488, 454] on input "text" at bounding box center [494, 451] width 143 height 19
type input "******"
click at [476, 469] on div "And Or Rule Group Subscription Service Type in list Text Quarterly- Monthly Bil…" at bounding box center [366, 414] width 549 height 114
click at [612, 504] on button "Apply" at bounding box center [620, 511] width 41 height 21
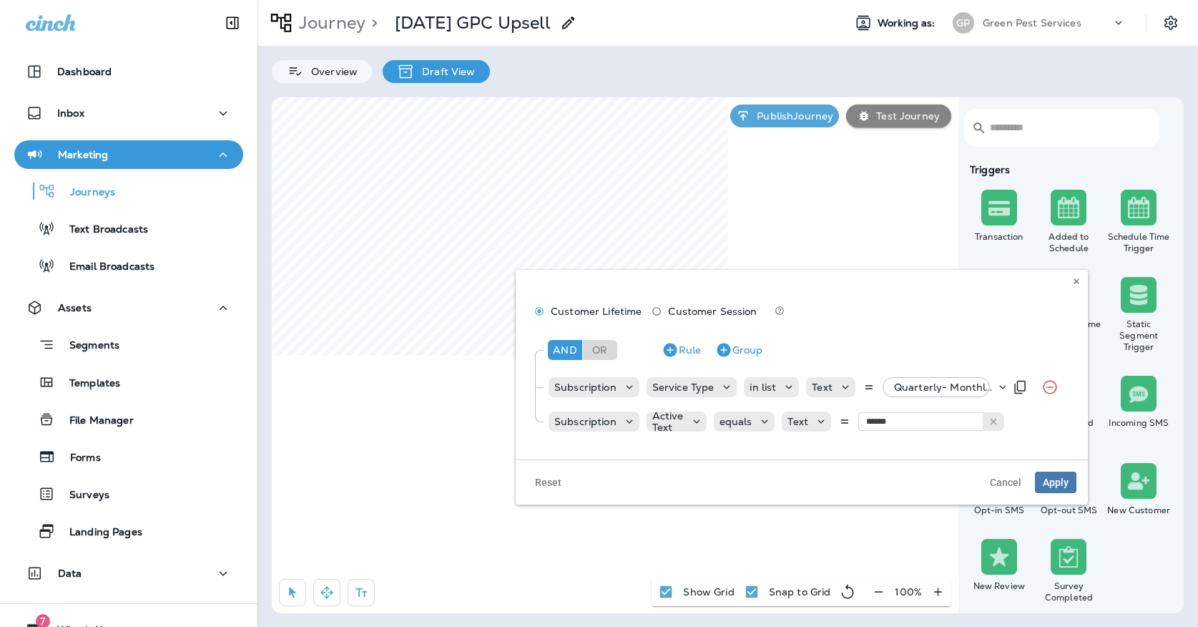
click at [894, 383] on p "Quarterly- Monthly Billing, +42 more" at bounding box center [945, 386] width 102 height 11
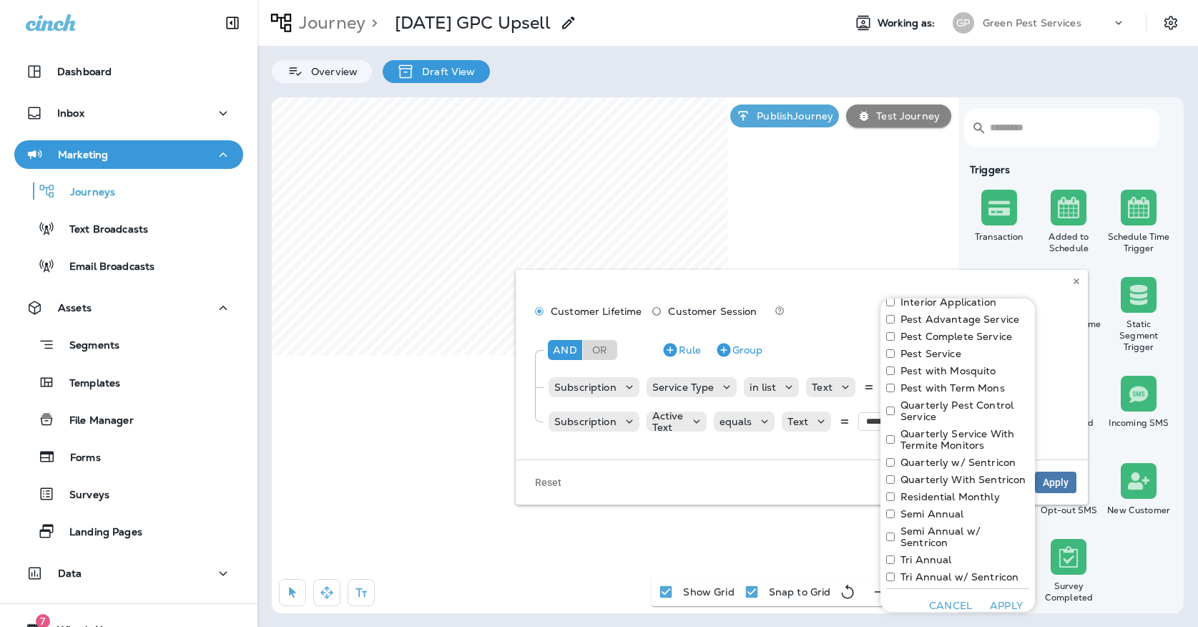
scroll to position [750, 0]
click at [1077, 284] on icon at bounding box center [1076, 281] width 9 height 9
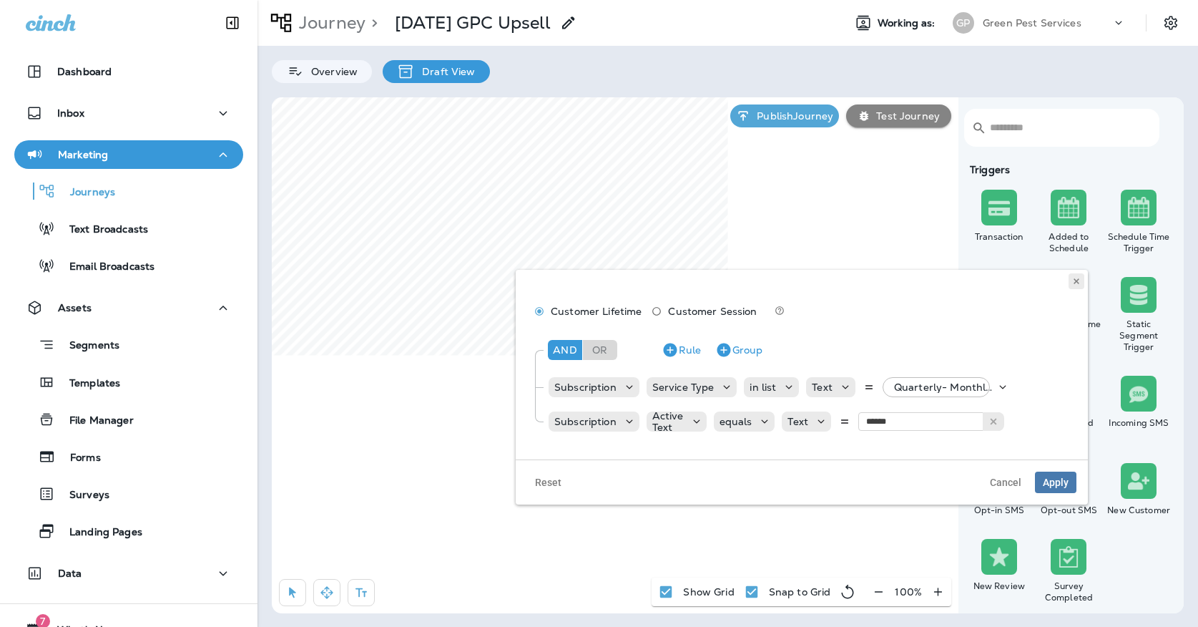
click at [1076, 276] on button at bounding box center [1077, 281] width 16 height 16
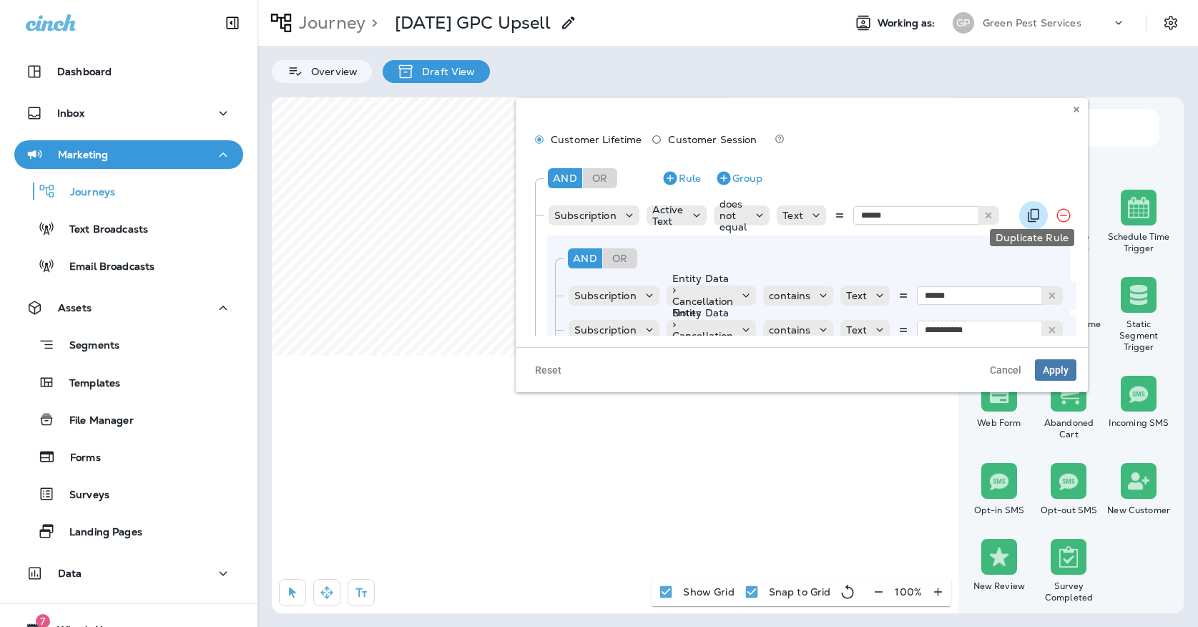
scroll to position [26, 1]
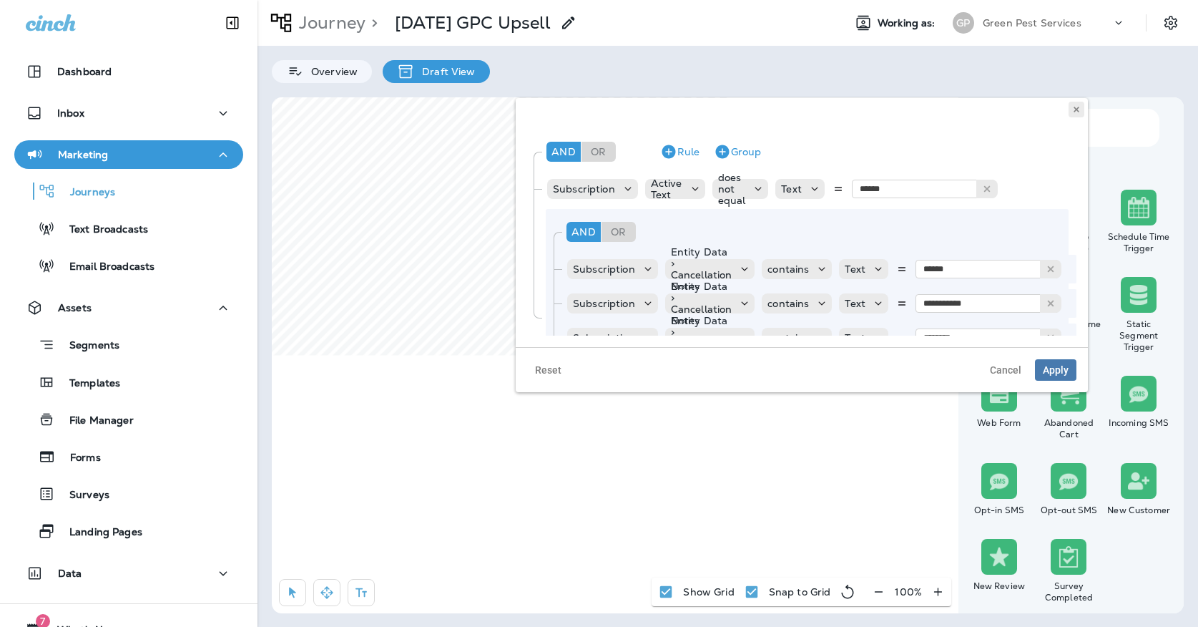
click at [1076, 105] on icon at bounding box center [1076, 109] width 9 height 9
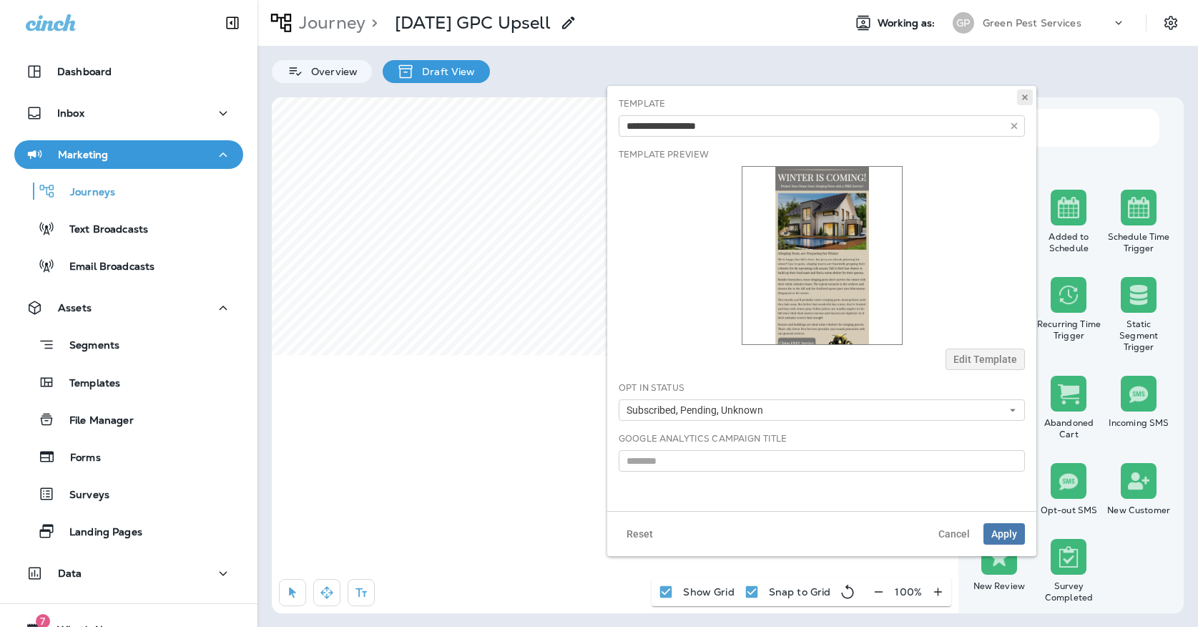
click at [1018, 98] on button at bounding box center [1025, 97] width 16 height 16
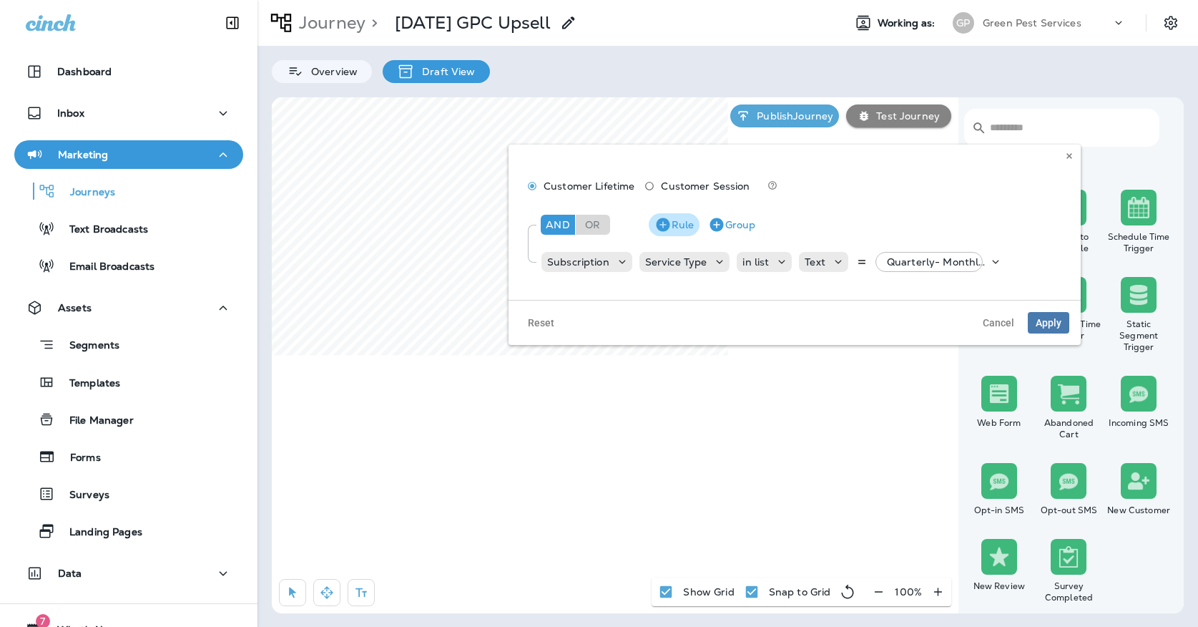
click at [681, 220] on button "Rule" at bounding box center [674, 224] width 51 height 23
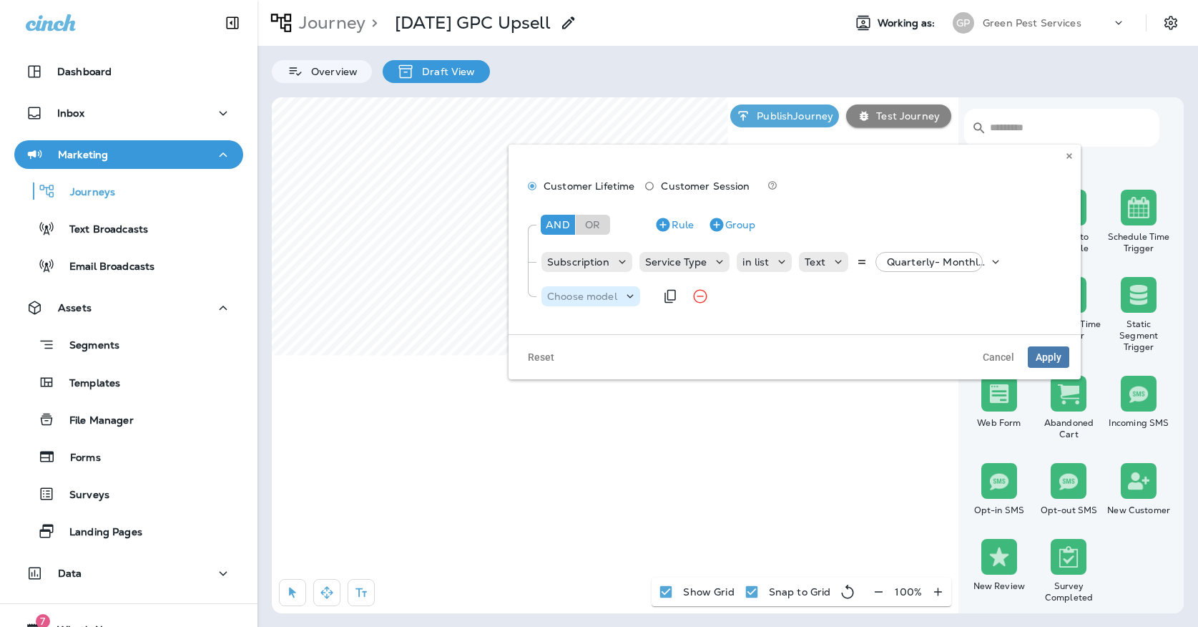
click at [570, 298] on p "Choose model" at bounding box center [582, 295] width 70 height 11
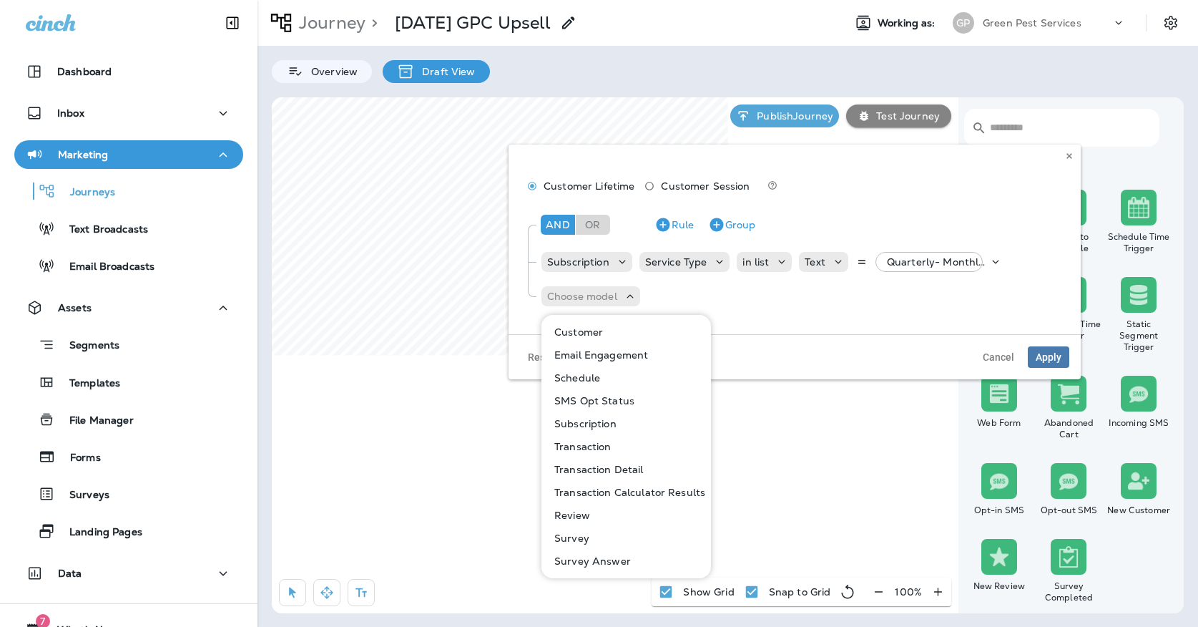
click at [579, 419] on p "Subscription" at bounding box center [583, 423] width 68 height 11
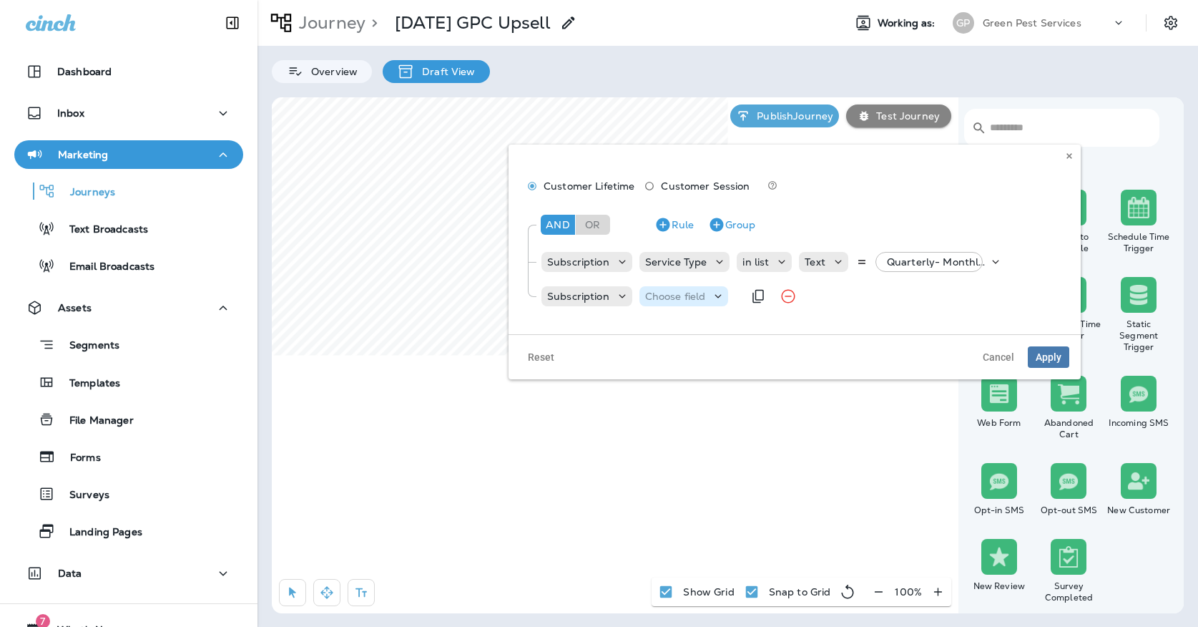
click at [649, 293] on p "Choose field" at bounding box center [675, 295] width 61 height 11
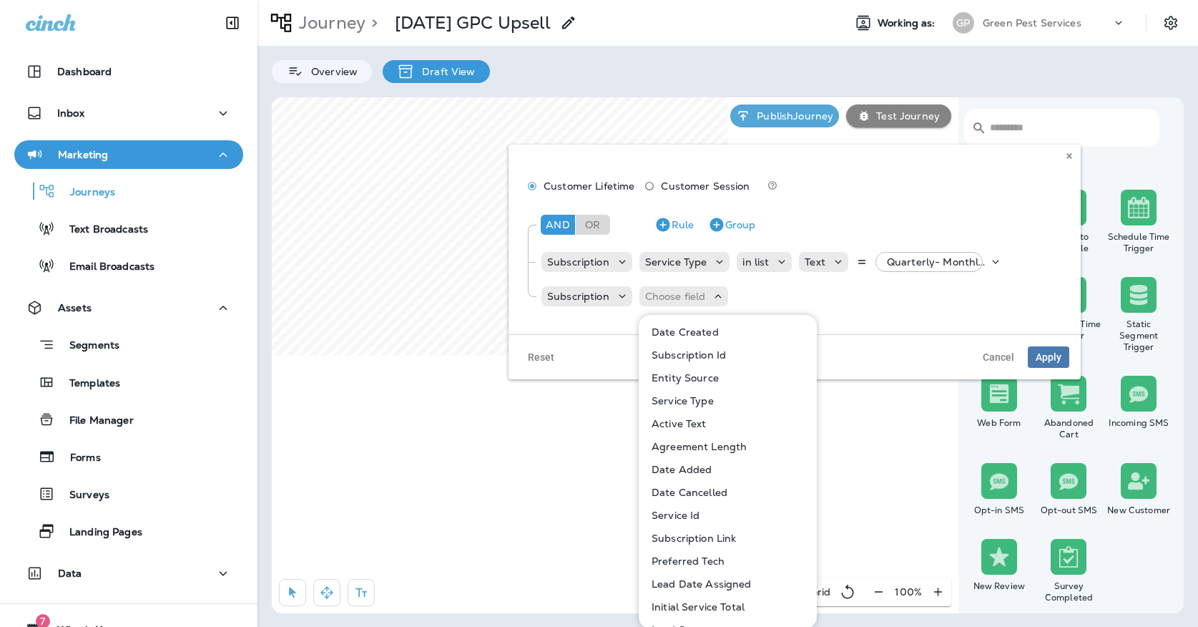
click at [669, 428] on p "Active Text" at bounding box center [676, 423] width 61 height 11
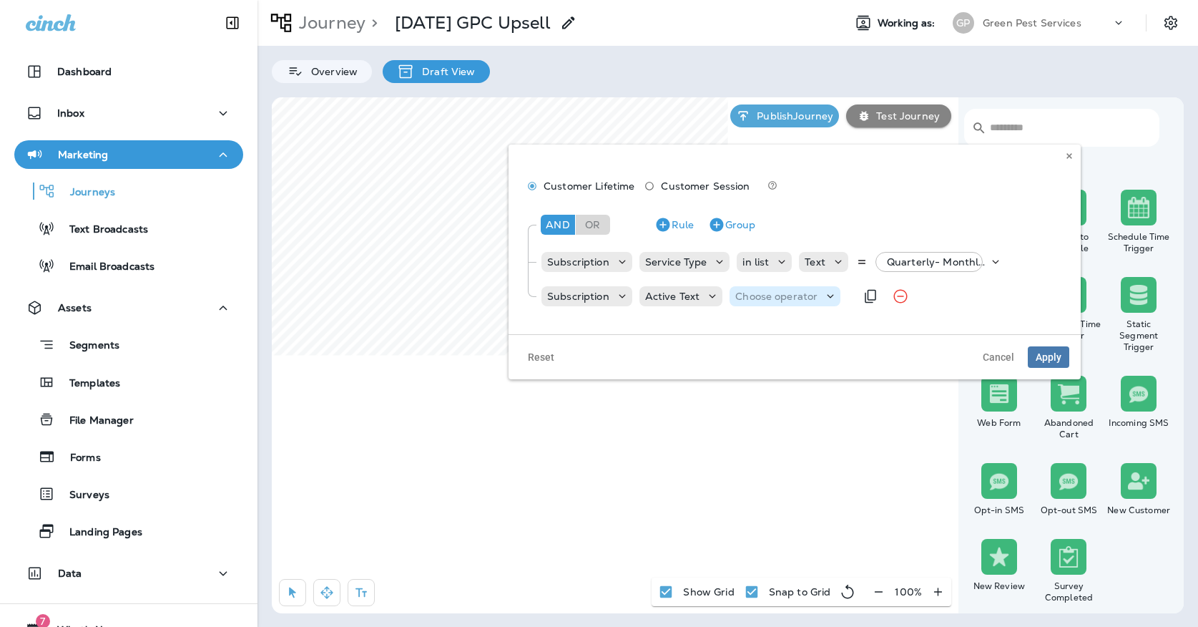
click at [753, 297] on p "Choose operator" at bounding box center [776, 295] width 82 height 11
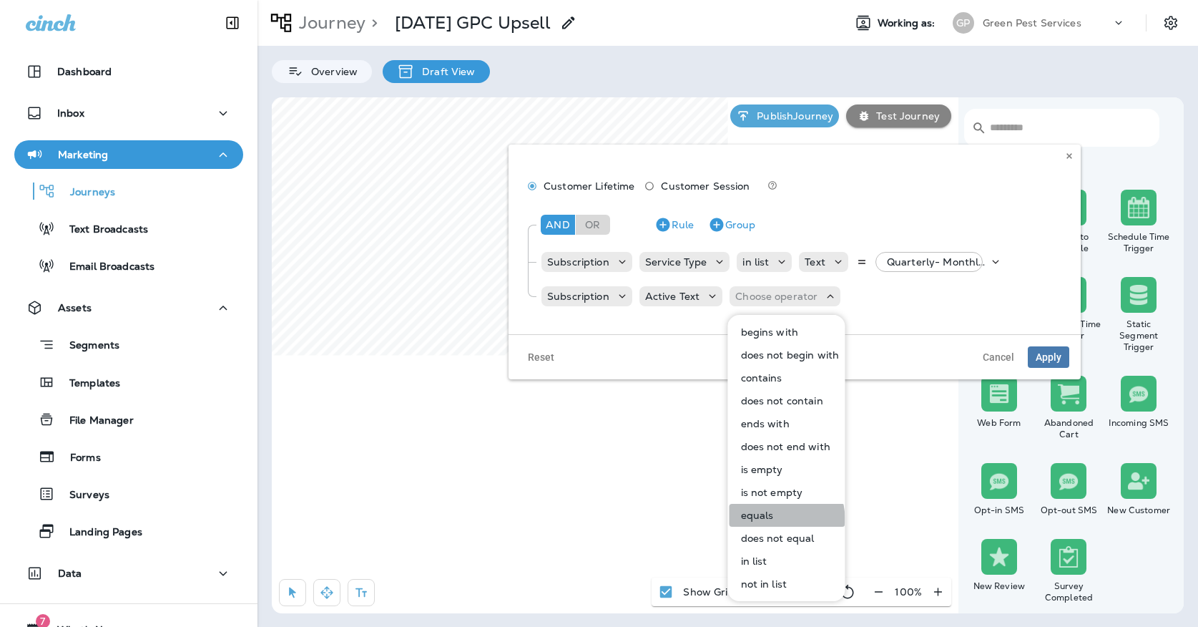
click at [780, 518] on button "equals" at bounding box center [788, 515] width 116 height 23
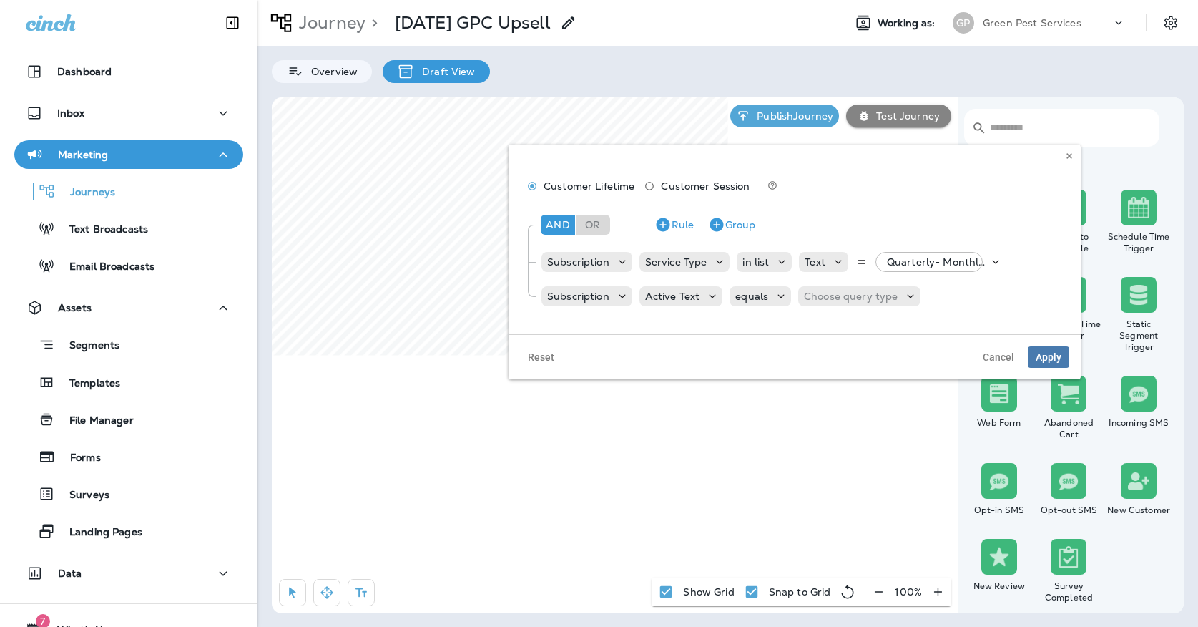
click at [802, 280] on div "And Or Rule Group Subscription Service Type in list Text Quarterly- Monthly Bil…" at bounding box center [794, 259] width 549 height 114
click at [804, 292] on p "Choose query type" at bounding box center [851, 295] width 94 height 11
click at [805, 323] on button "Text" at bounding box center [838, 331] width 82 height 23
click at [865, 301] on input "text" at bounding box center [922, 296] width 143 height 19
type input "******"
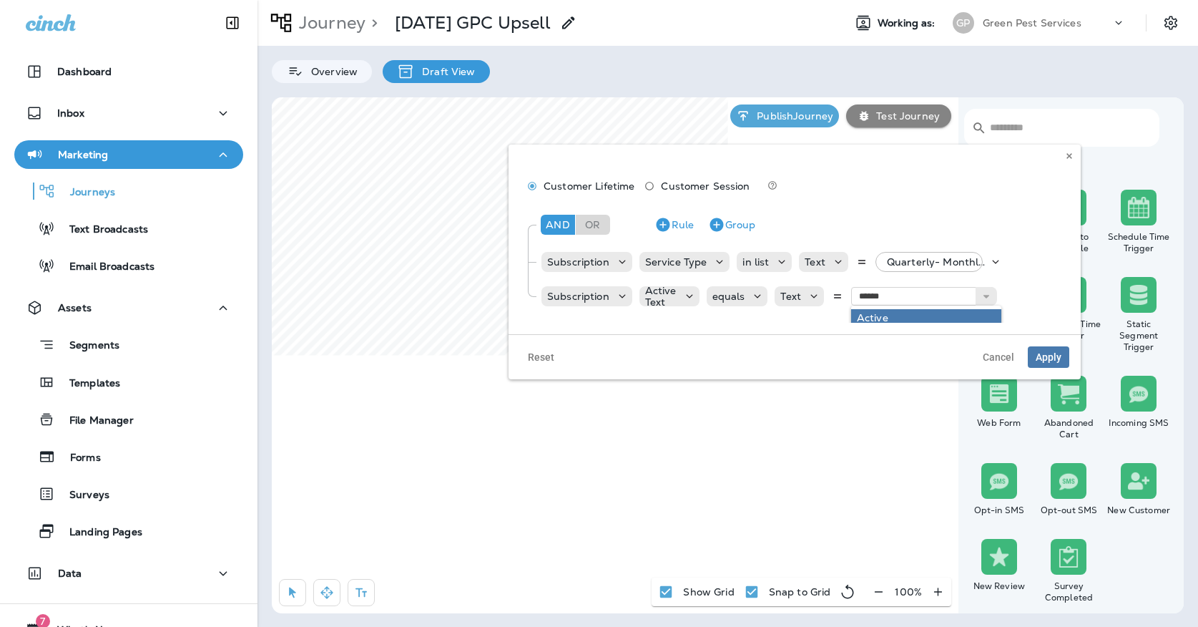
click at [865, 316] on div "And Or Rule Group Subscription Service Type in list Text Quarterly- Monthly Bil…" at bounding box center [794, 262] width 549 height 122
click at [1045, 352] on span "Apply" at bounding box center [1049, 357] width 26 height 10
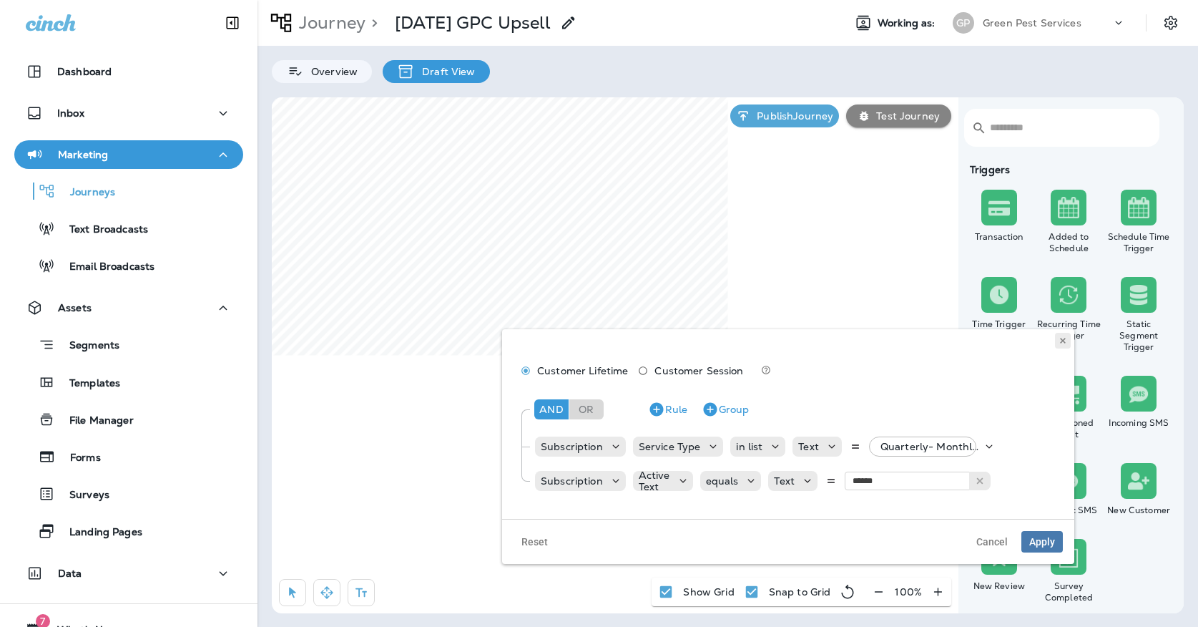
click at [1066, 347] on button at bounding box center [1063, 341] width 16 height 16
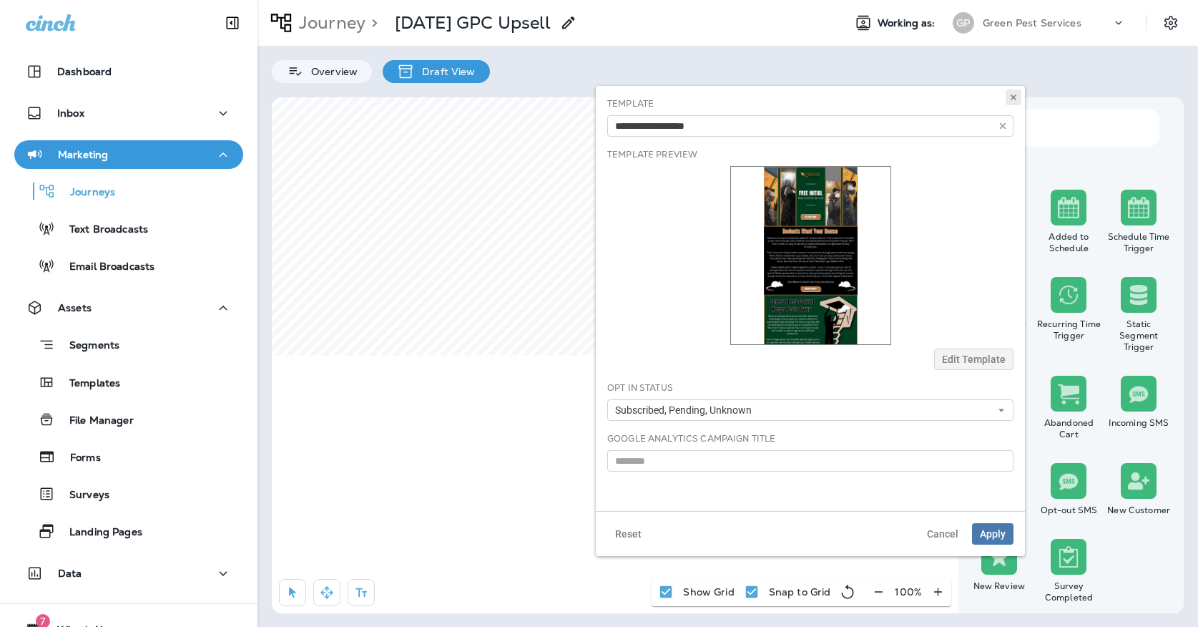
click at [1010, 94] on icon at bounding box center [1013, 97] width 9 height 9
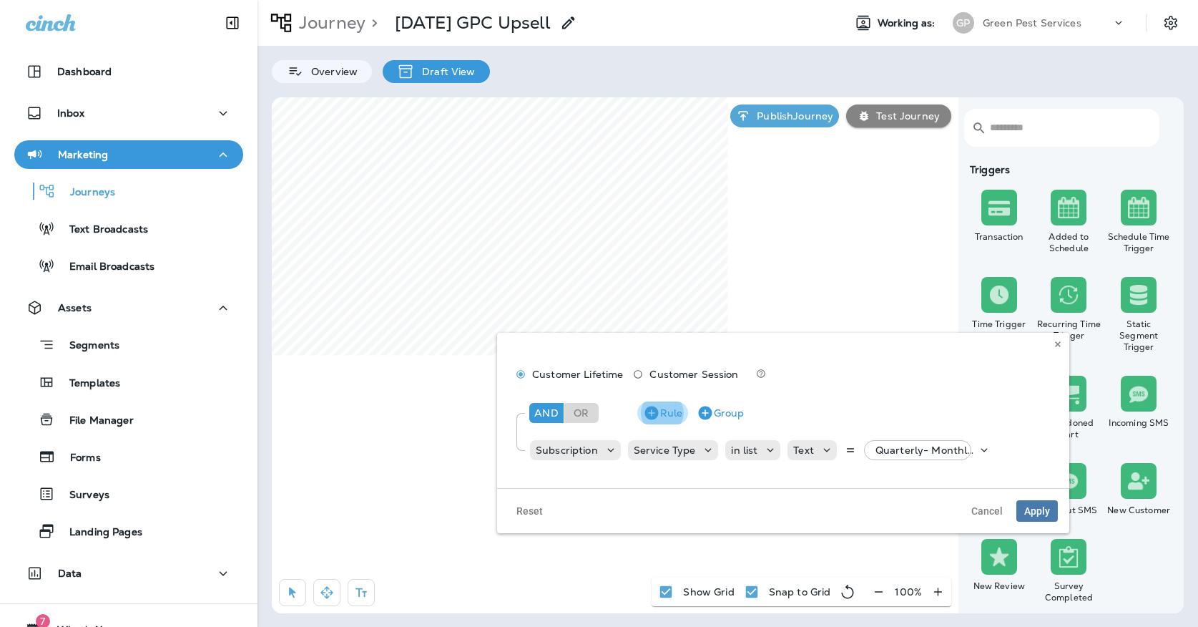
click at [649, 409] on icon "button" at bounding box center [651, 413] width 14 height 14
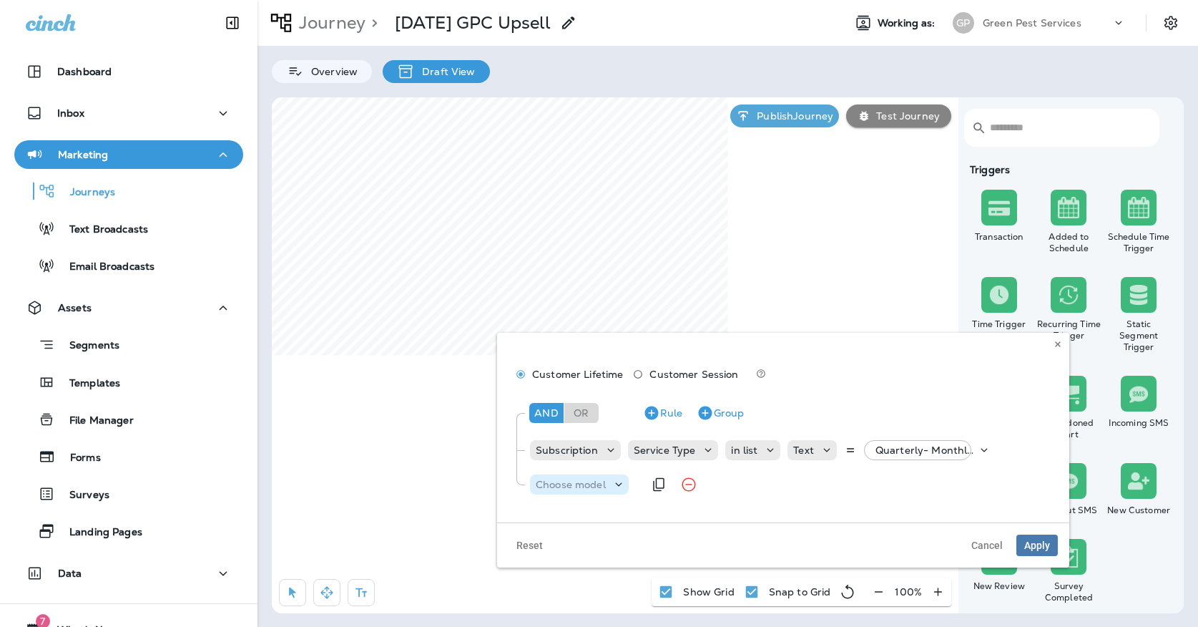
click at [591, 482] on p "Choose model" at bounding box center [571, 483] width 70 height 11
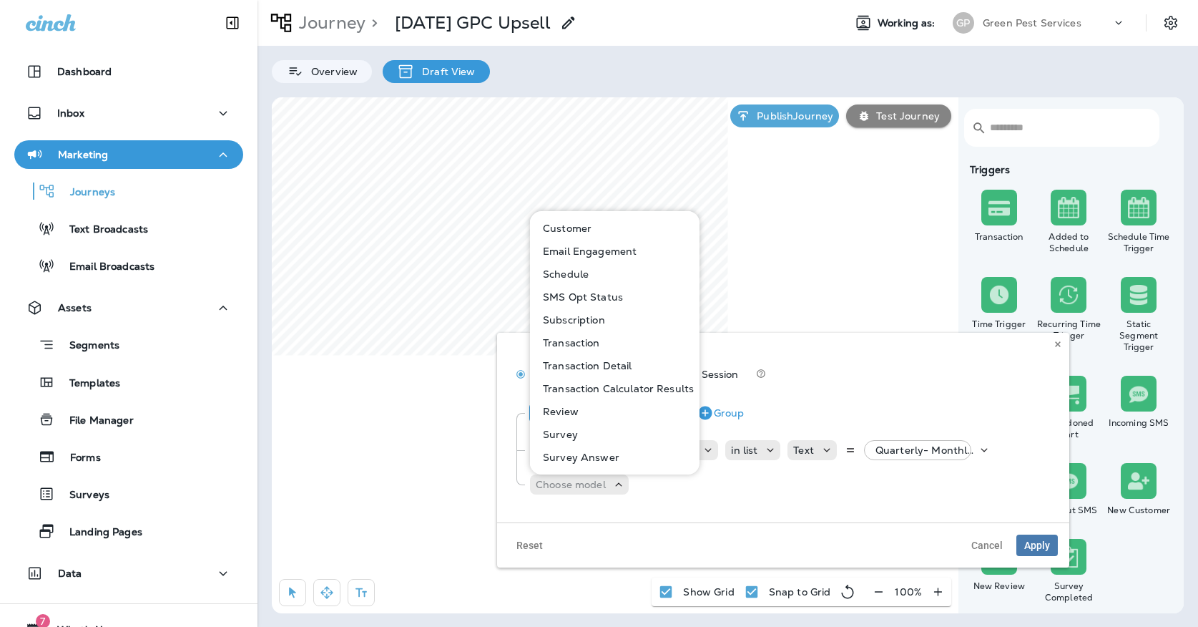
click at [551, 320] on p "Subscription" at bounding box center [571, 319] width 68 height 11
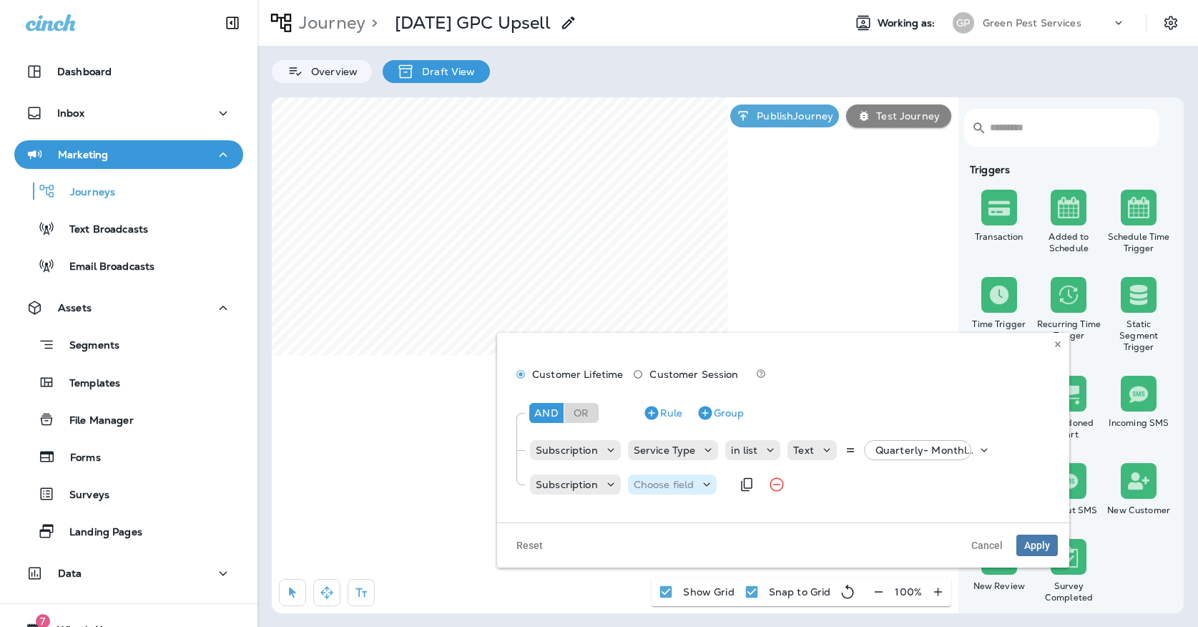
click at [647, 479] on p "Choose field" at bounding box center [664, 483] width 61 height 11
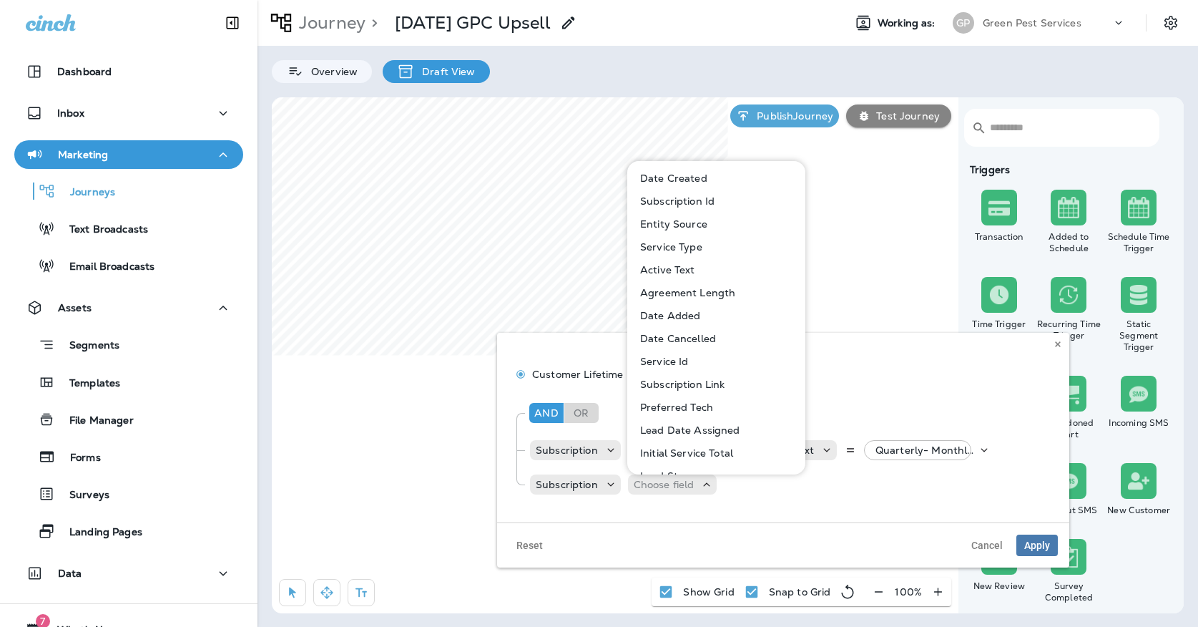
click at [639, 273] on p "Active Text" at bounding box center [664, 269] width 61 height 11
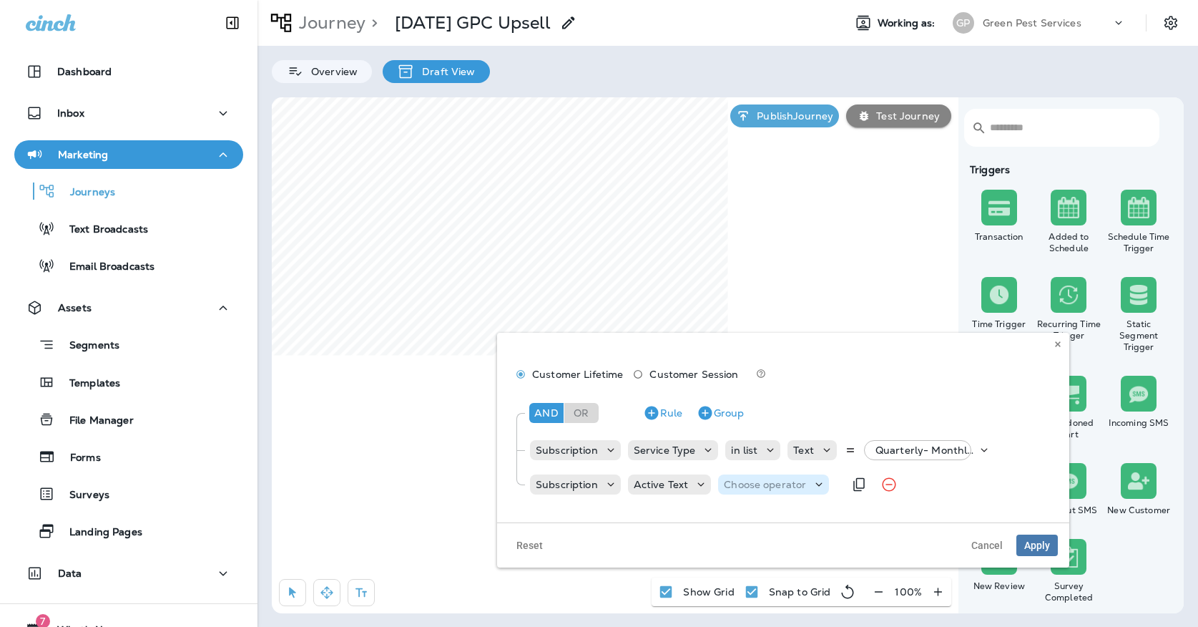
click at [755, 486] on p "Choose operator" at bounding box center [765, 483] width 82 height 11
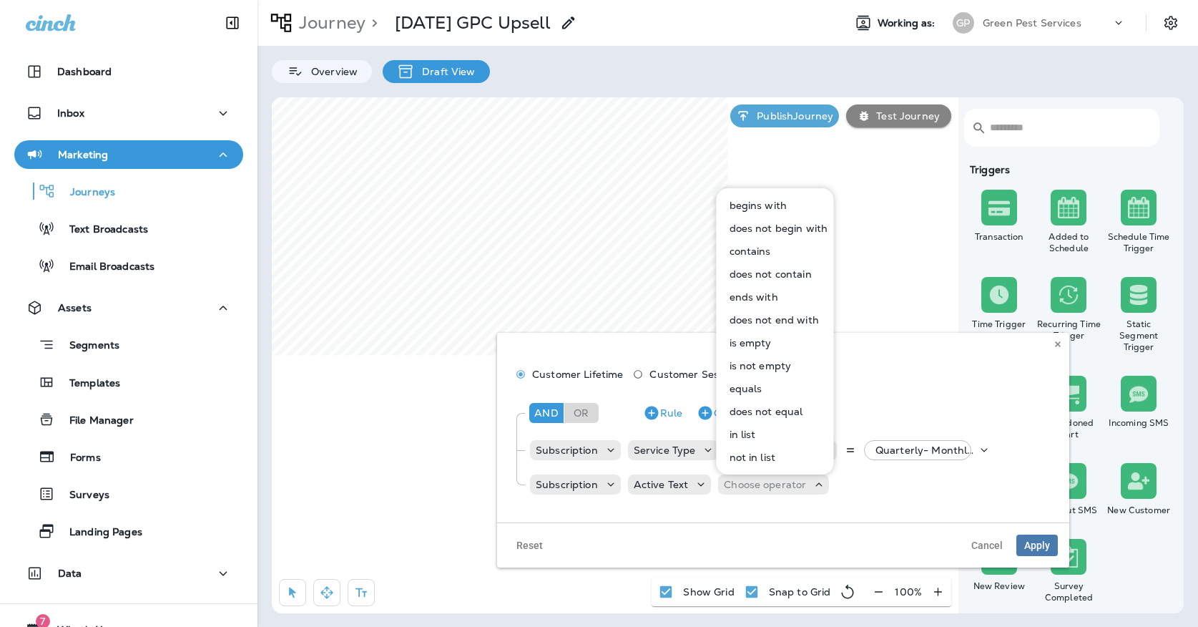
click at [760, 380] on button "equals" at bounding box center [776, 388] width 116 height 23
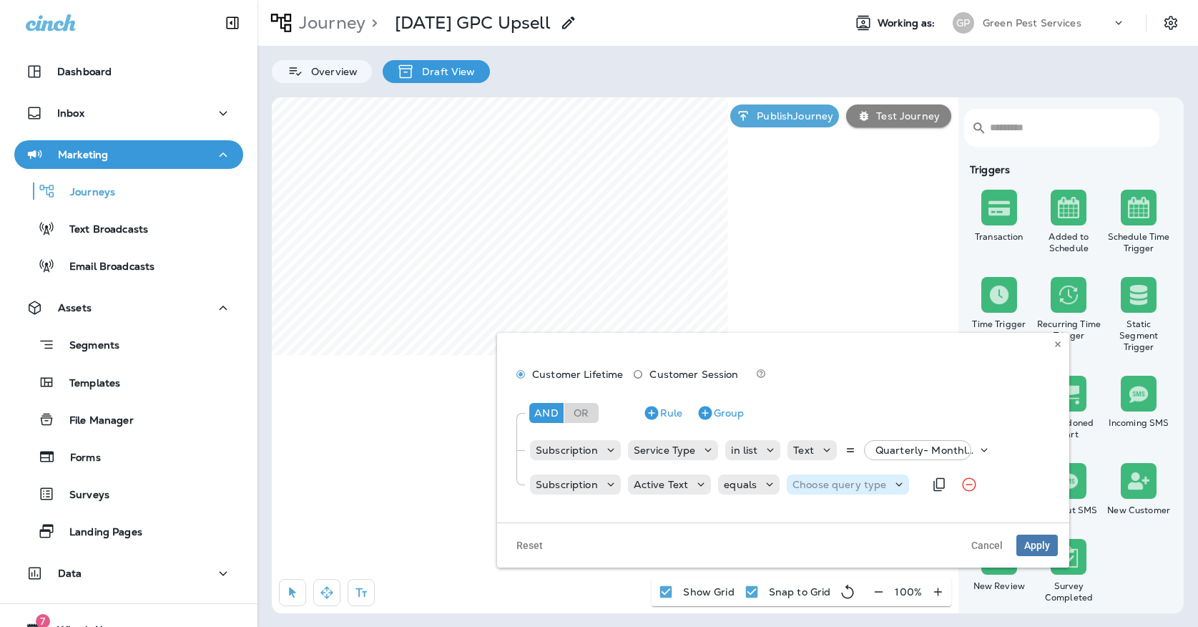
click at [820, 481] on p "Choose query type" at bounding box center [839, 483] width 94 height 11
click at [812, 511] on button "Text" at bounding box center [827, 520] width 82 height 23
click at [867, 476] on input "text" at bounding box center [911, 484] width 143 height 19
type input "******"
click at [866, 501] on div "And Or Rule Group Subscription Service Type in list Text Quarterly- Monthly Bil…" at bounding box center [783, 447] width 549 height 114
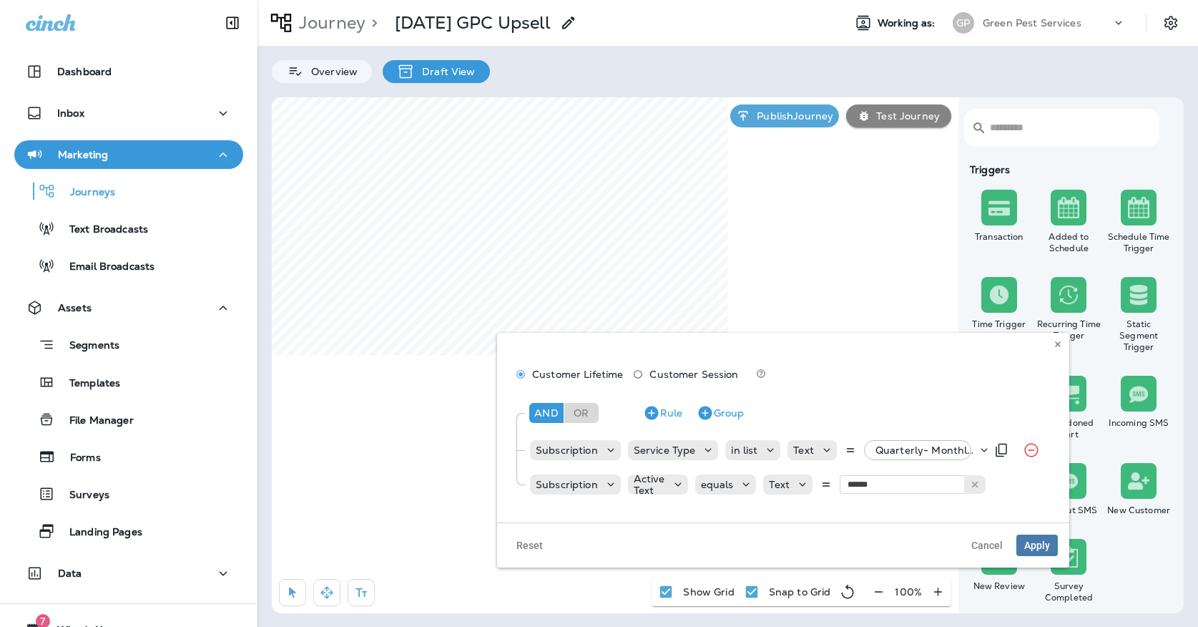
click at [894, 451] on p "Quarterly- Monthly Billing, +42 more" at bounding box center [926, 449] width 102 height 11
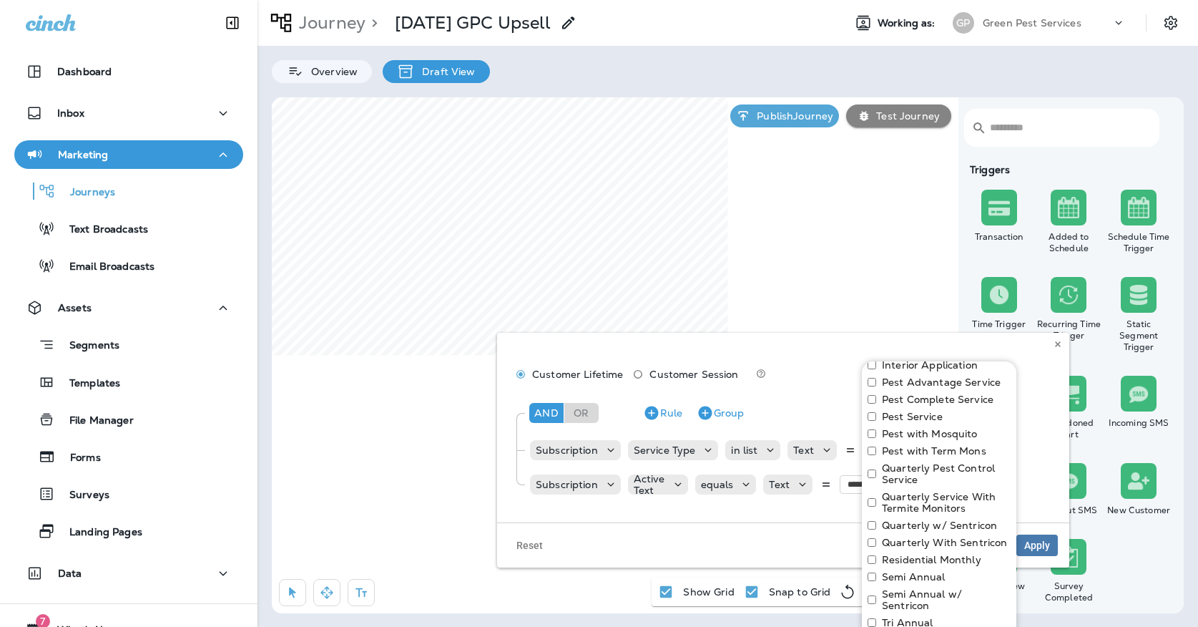
scroll to position [750, 0]
click at [1023, 353] on div "Customer Lifetime Customer Session And Or Rule Group Subscription Service Type …" at bounding box center [783, 428] width 572 height 190
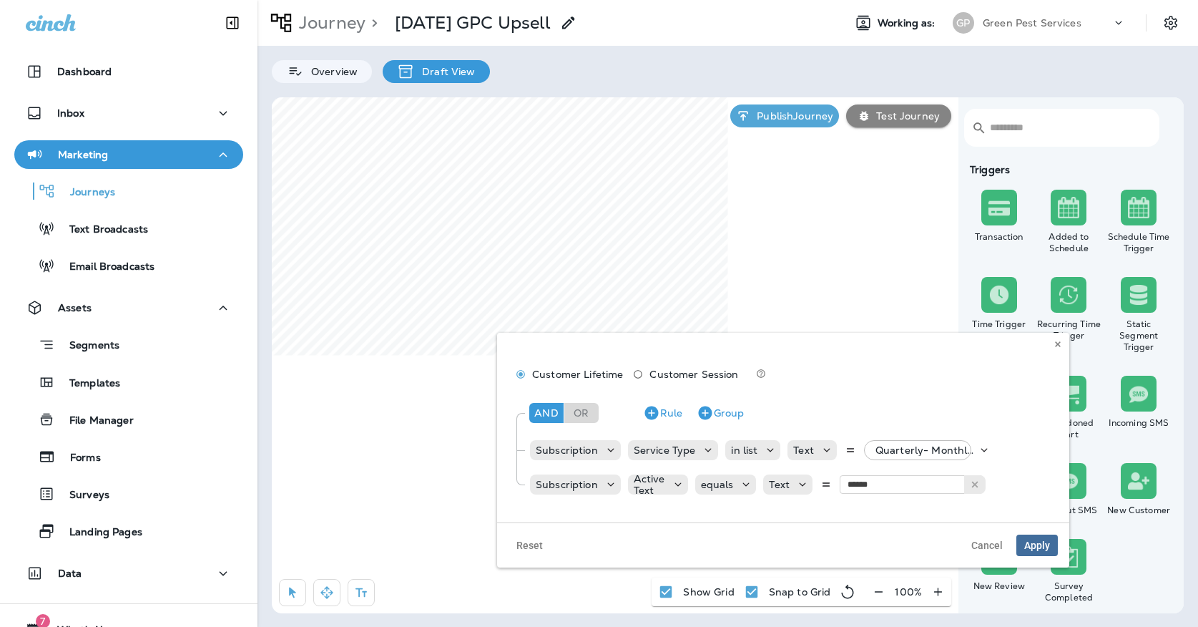
click at [1033, 540] on span "Apply" at bounding box center [1037, 545] width 26 height 10
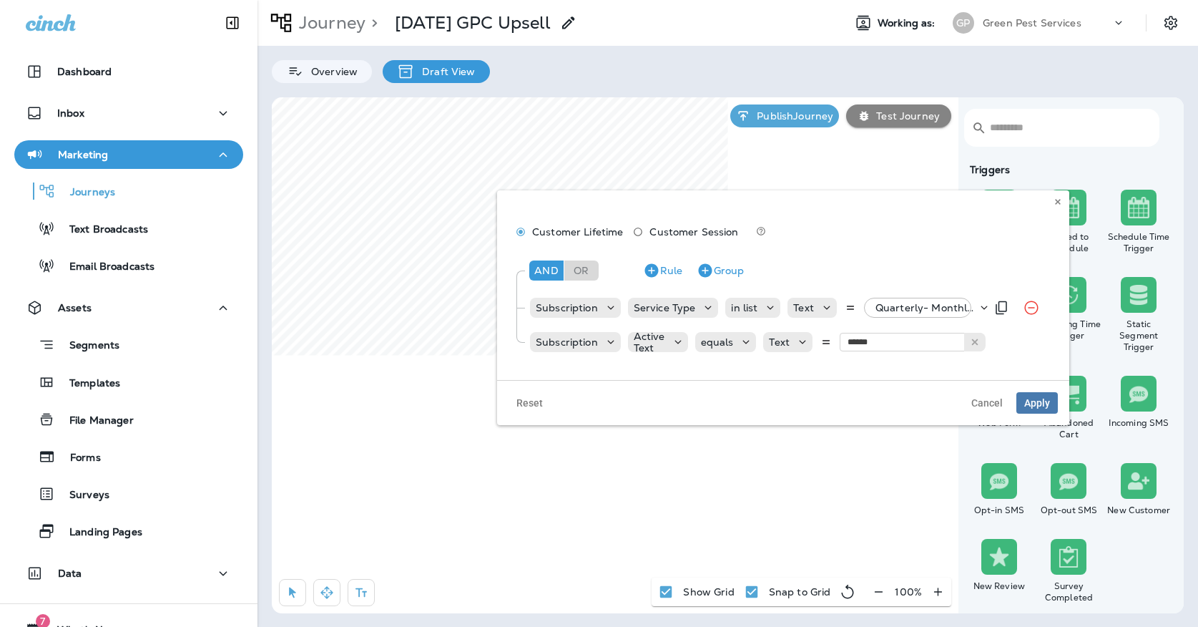
click at [938, 310] on p "Quarterly- Monthly Billing, +42 more" at bounding box center [926, 307] width 102 height 11
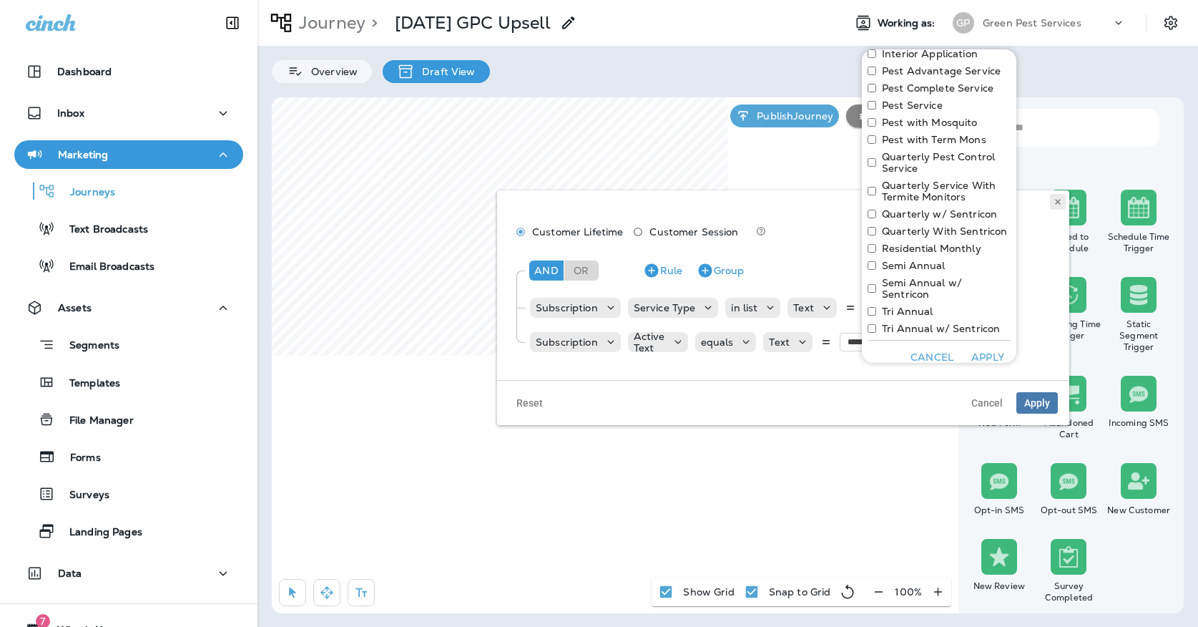
click at [1054, 202] on icon at bounding box center [1057, 201] width 9 height 9
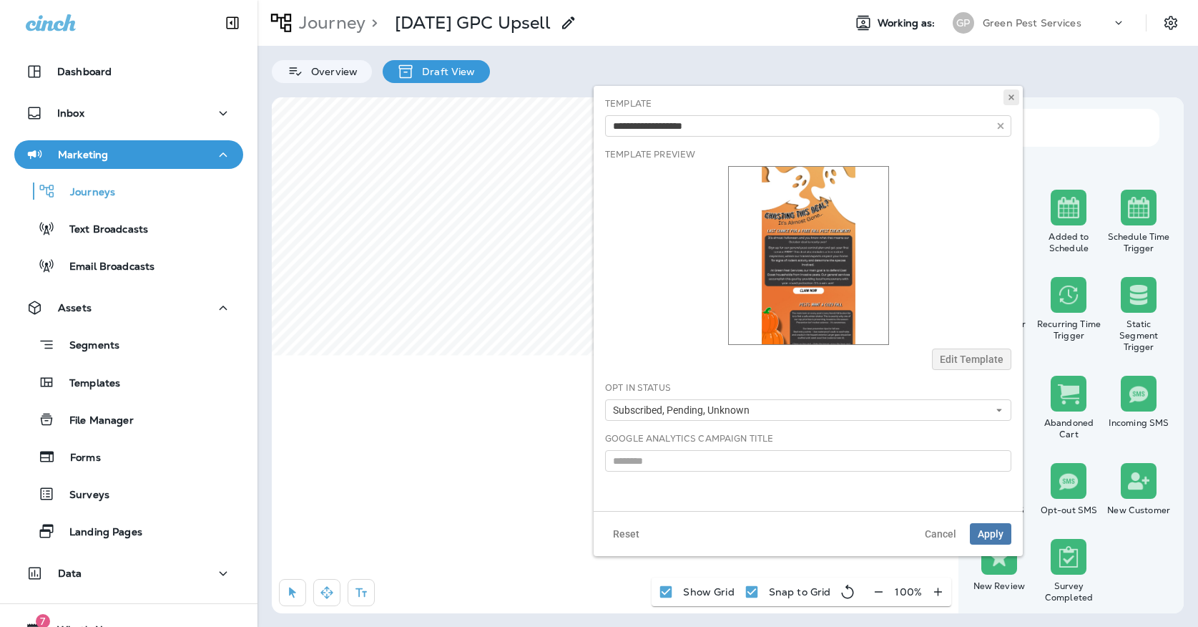
click at [1017, 99] on button at bounding box center [1011, 97] width 16 height 16
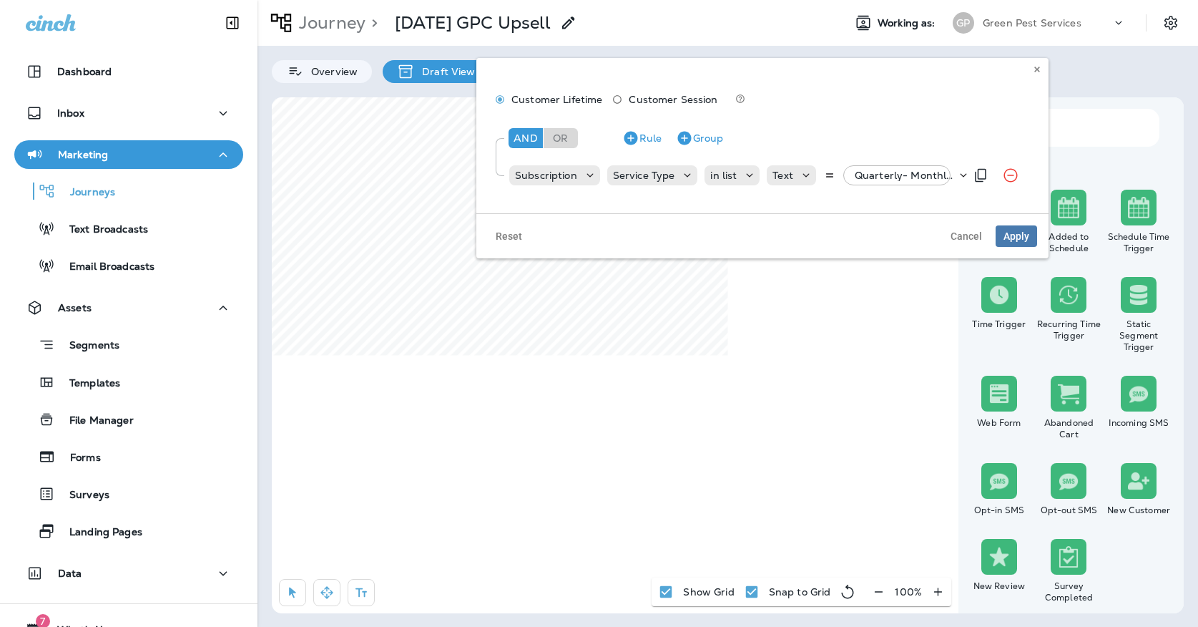
click at [855, 172] on p "Quarterly- Monthly Billing, +42 more" at bounding box center [906, 175] width 102 height 11
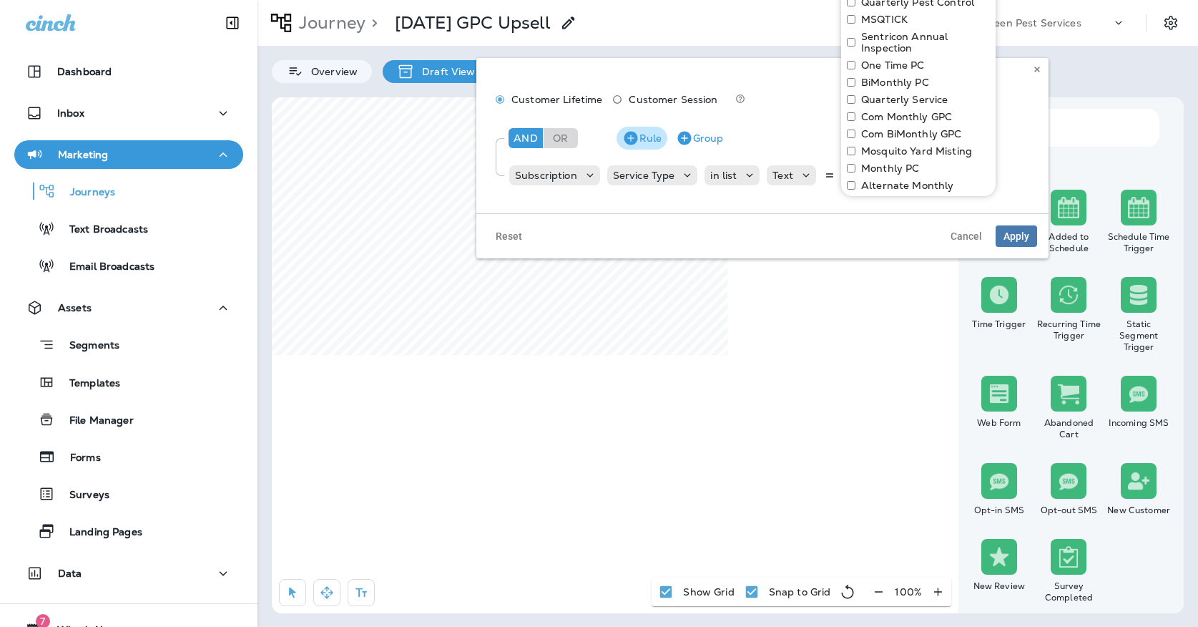
click at [632, 142] on icon "button" at bounding box center [631, 138] width 14 height 14
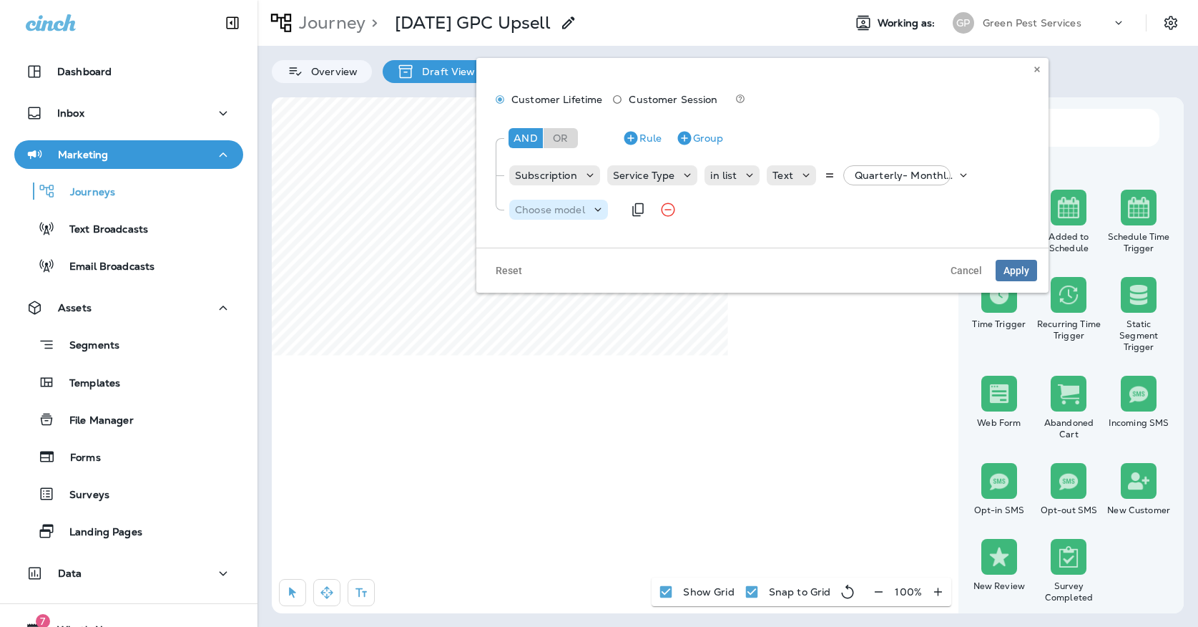
click at [587, 205] on div "Choose model" at bounding box center [550, 209] width 82 height 11
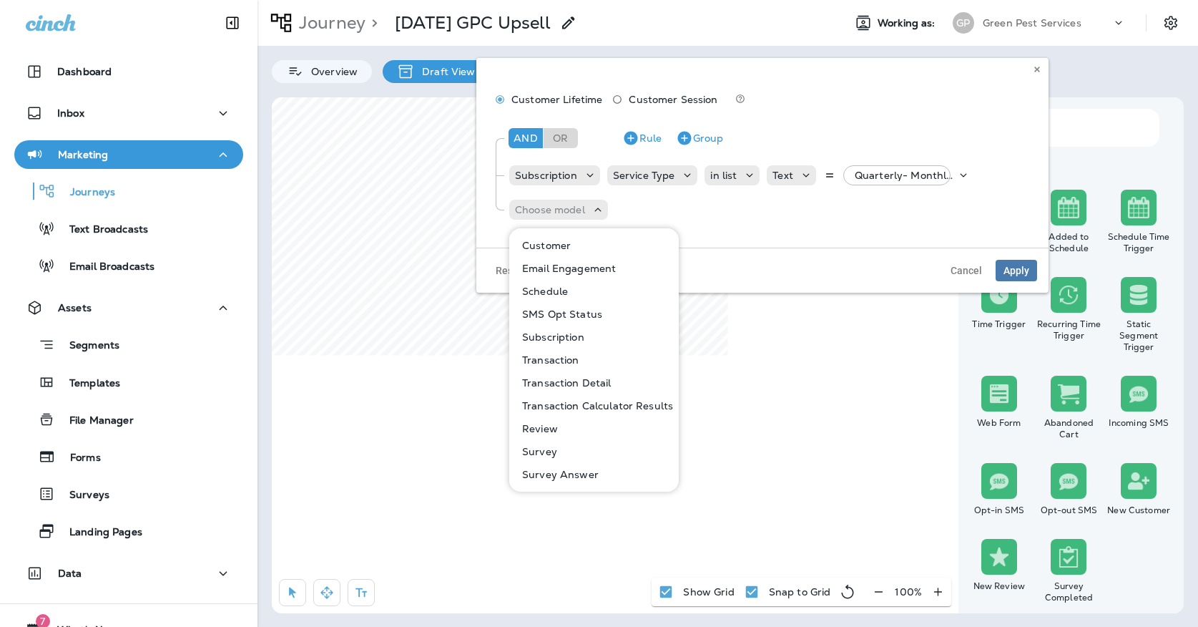
click at [572, 340] on p "Subscription" at bounding box center [550, 336] width 68 height 11
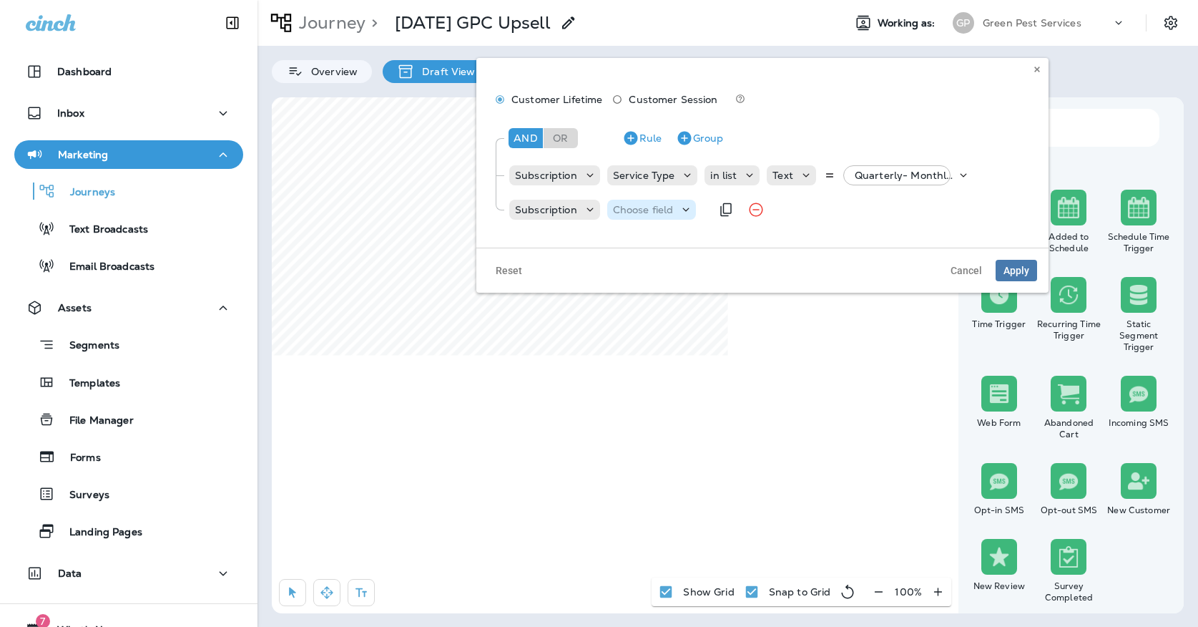
click at [629, 207] on p "Choose field" at bounding box center [643, 209] width 61 height 11
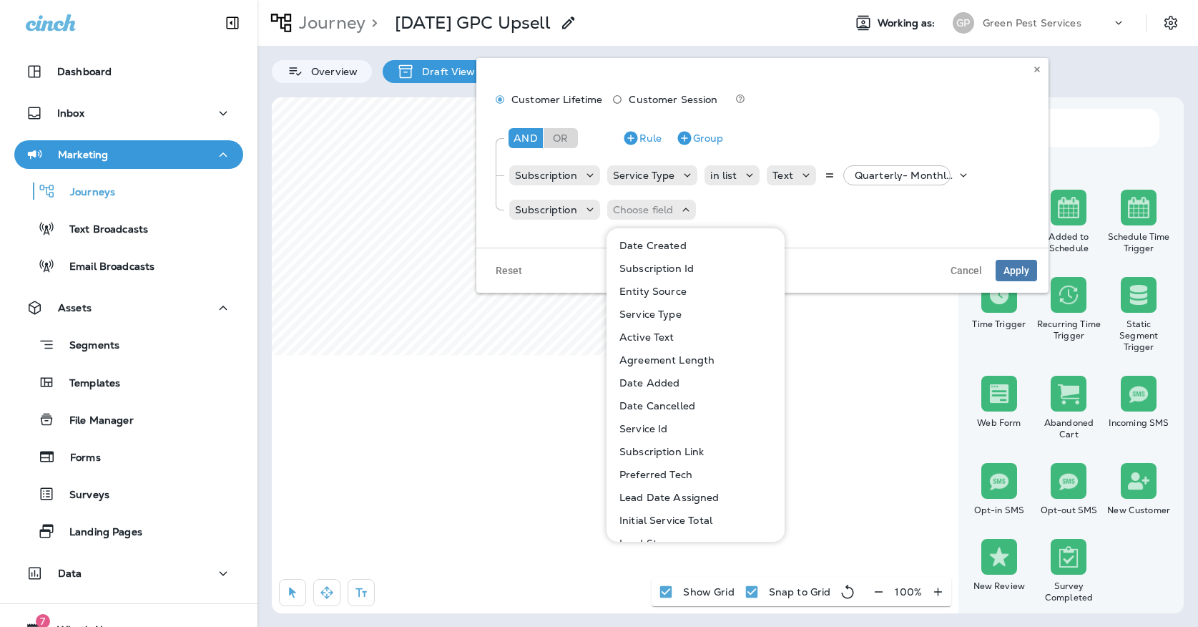
click at [639, 333] on p "Active Text" at bounding box center [644, 336] width 61 height 11
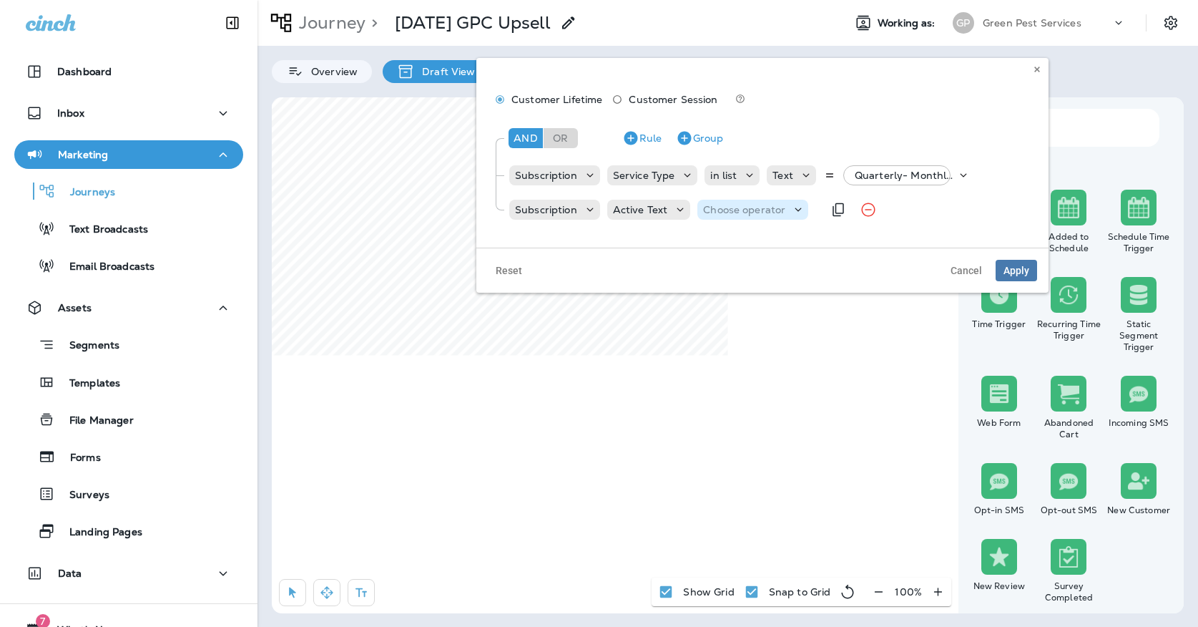
click at [703, 210] on p "Choose operator" at bounding box center [744, 209] width 82 height 11
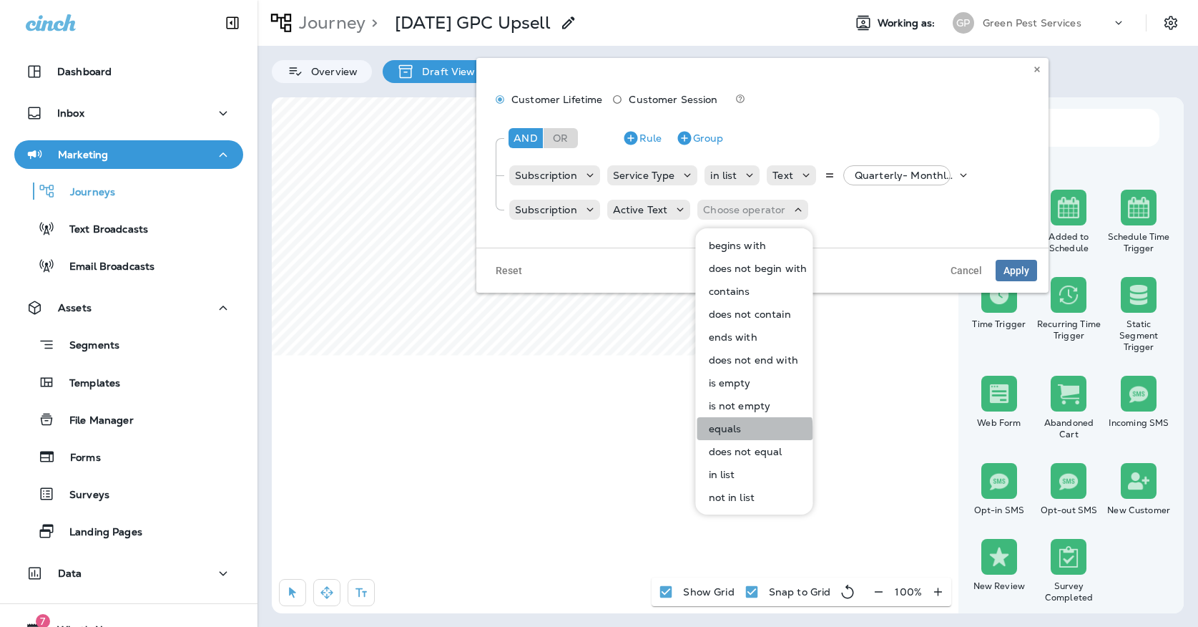
click at [714, 436] on button "equals" at bounding box center [755, 428] width 116 height 23
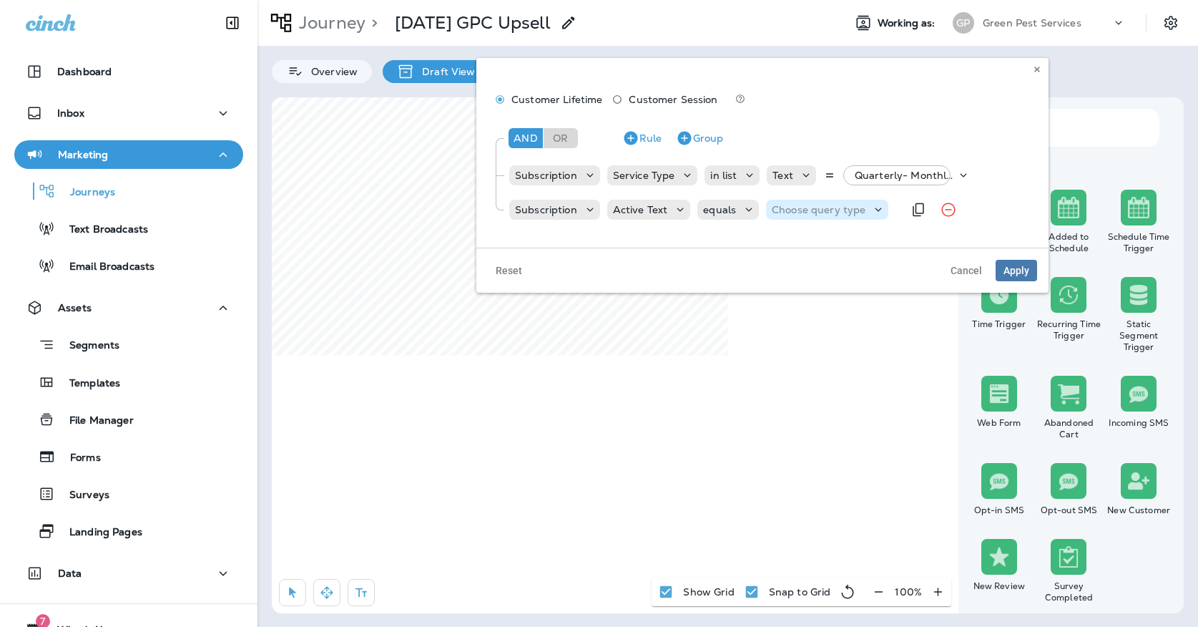
click at [796, 210] on p "Choose query type" at bounding box center [819, 209] width 94 height 11
click at [793, 228] on div "Text Related Field" at bounding box center [806, 256] width 84 height 57
click at [793, 242] on p "Text" at bounding box center [784, 245] width 26 height 11
click at [856, 205] on input "text" at bounding box center [890, 209] width 143 height 19
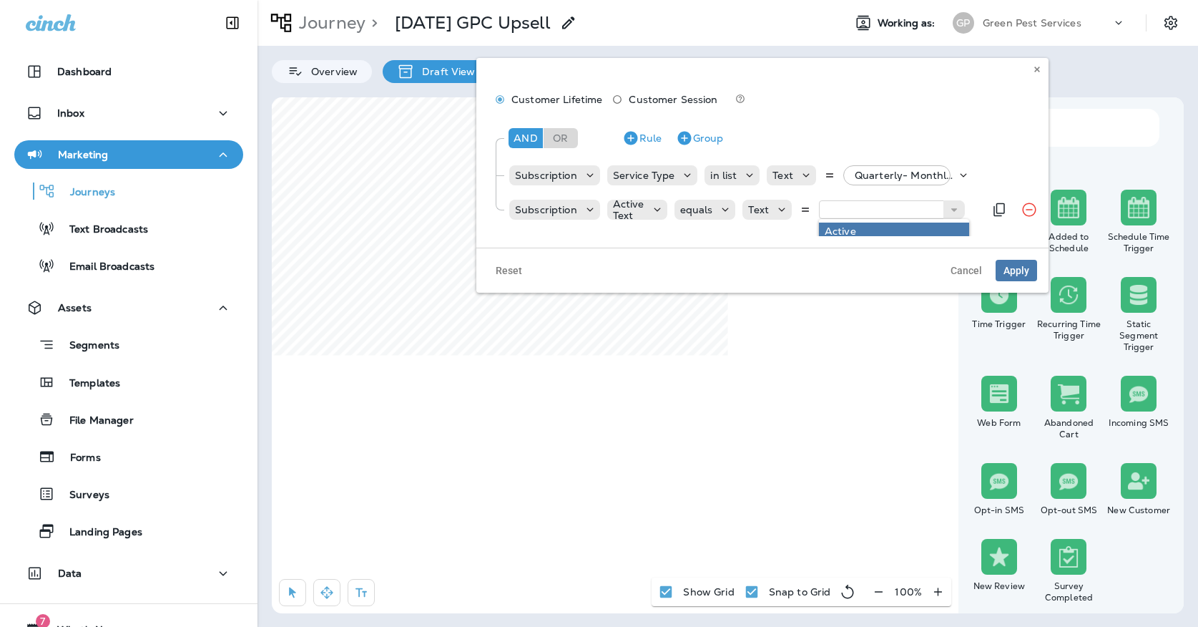
type input "******"
click at [854, 226] on div "And Or Rule Group Subscription Service Type in list Text Quarterly- Monthly Bil…" at bounding box center [762, 172] width 549 height 114
click at [1007, 262] on button "Apply" at bounding box center [1016, 270] width 41 height 21
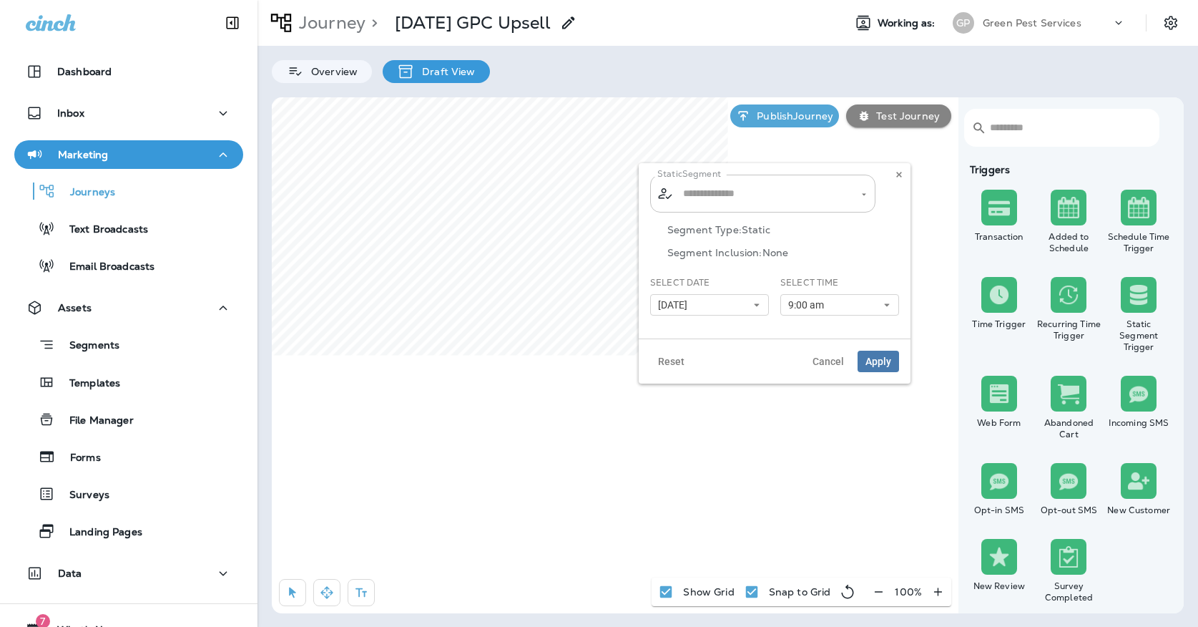
type input "**********"
click at [713, 190] on input "**********" at bounding box center [753, 193] width 149 height 25
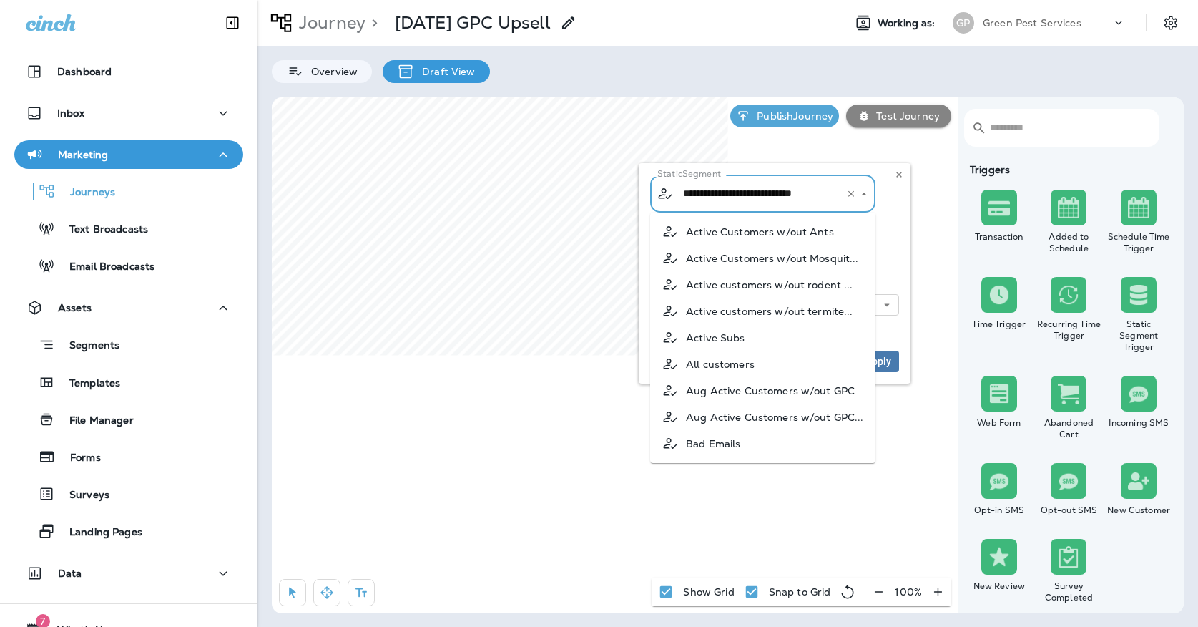
scroll to position [443, 0]
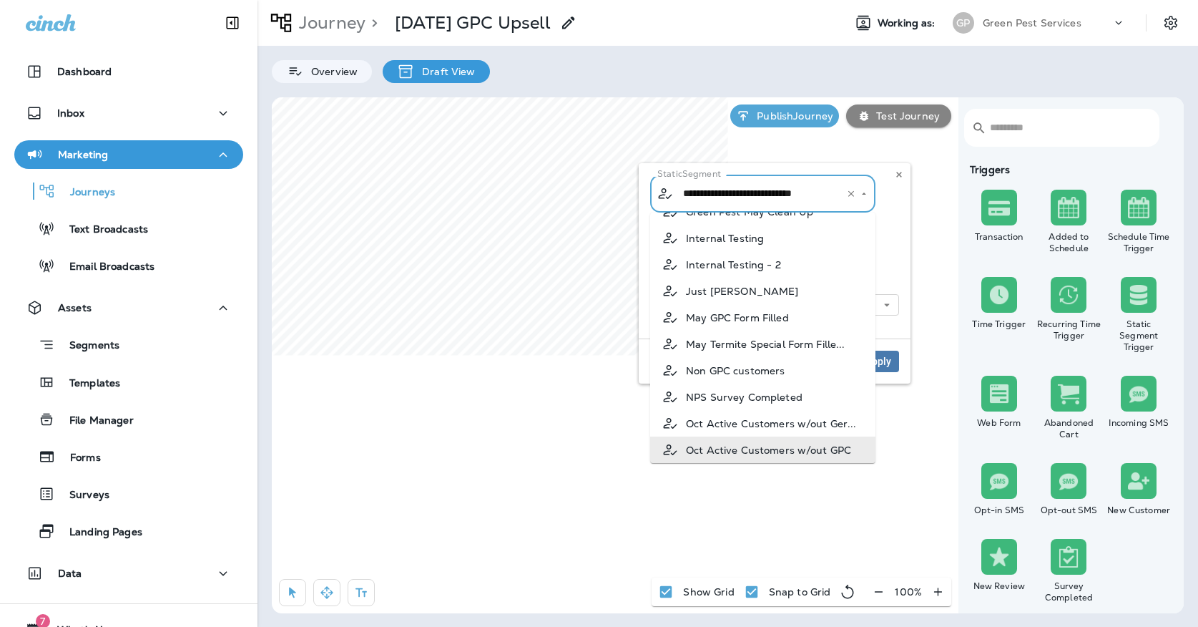
click at [910, 174] on div "**********" at bounding box center [775, 250] width 272 height 175
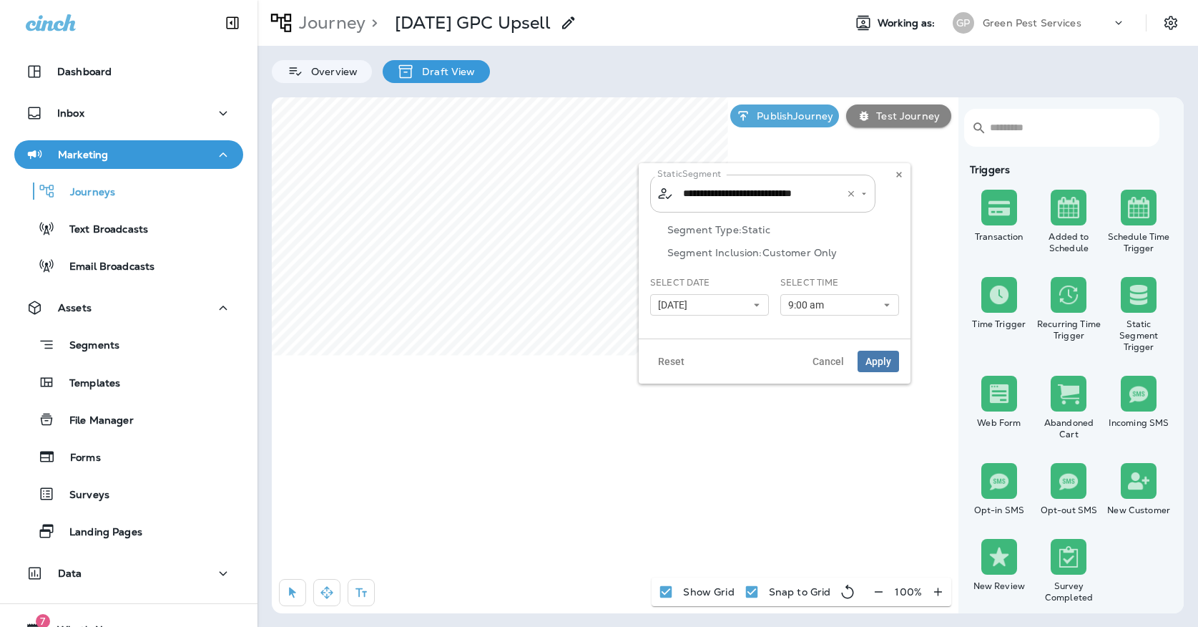
click at [808, 189] on input "**********" at bounding box center [753, 193] width 149 height 25
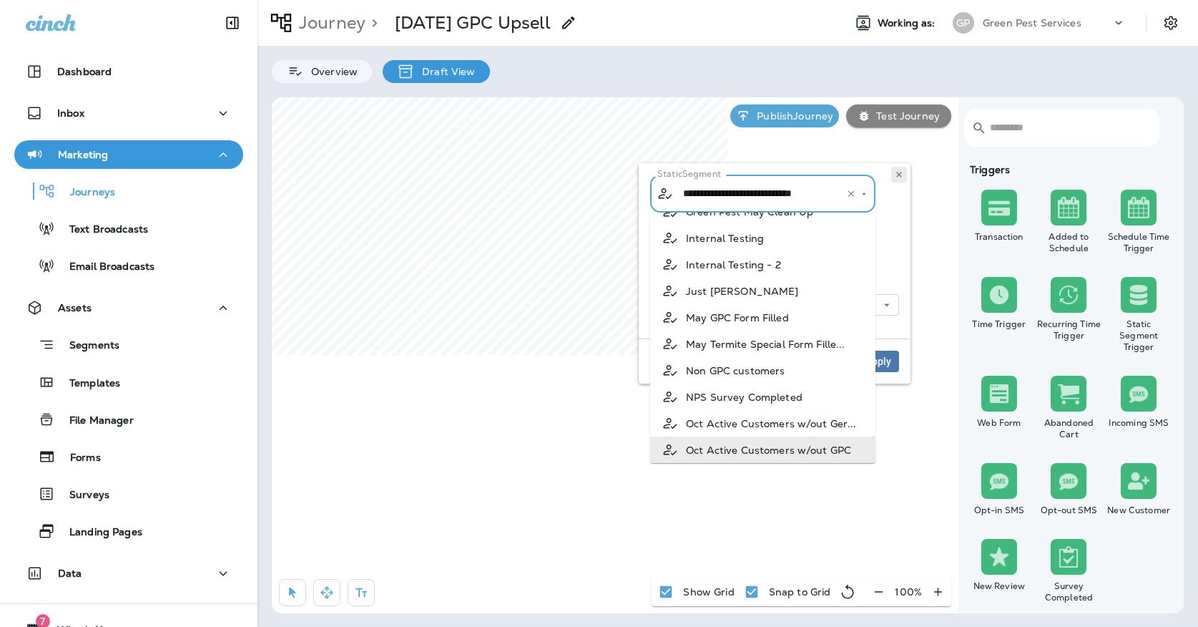
click at [903, 174] on icon at bounding box center [899, 174] width 9 height 9
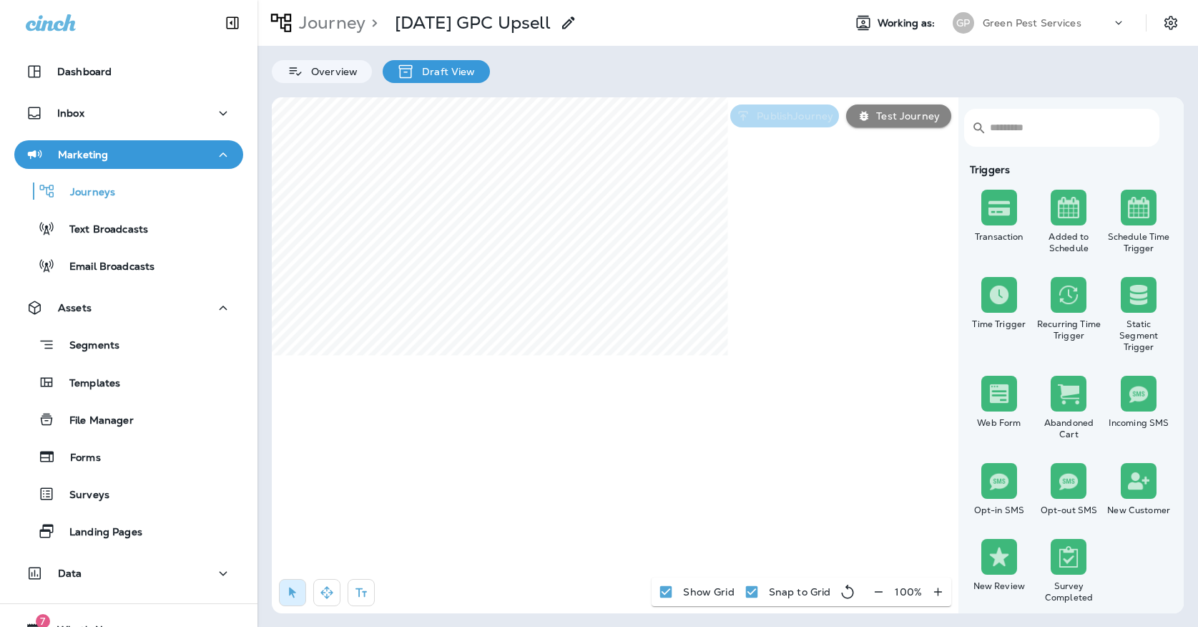
click at [817, 112] on p "Publish Journey" at bounding box center [792, 115] width 82 height 11
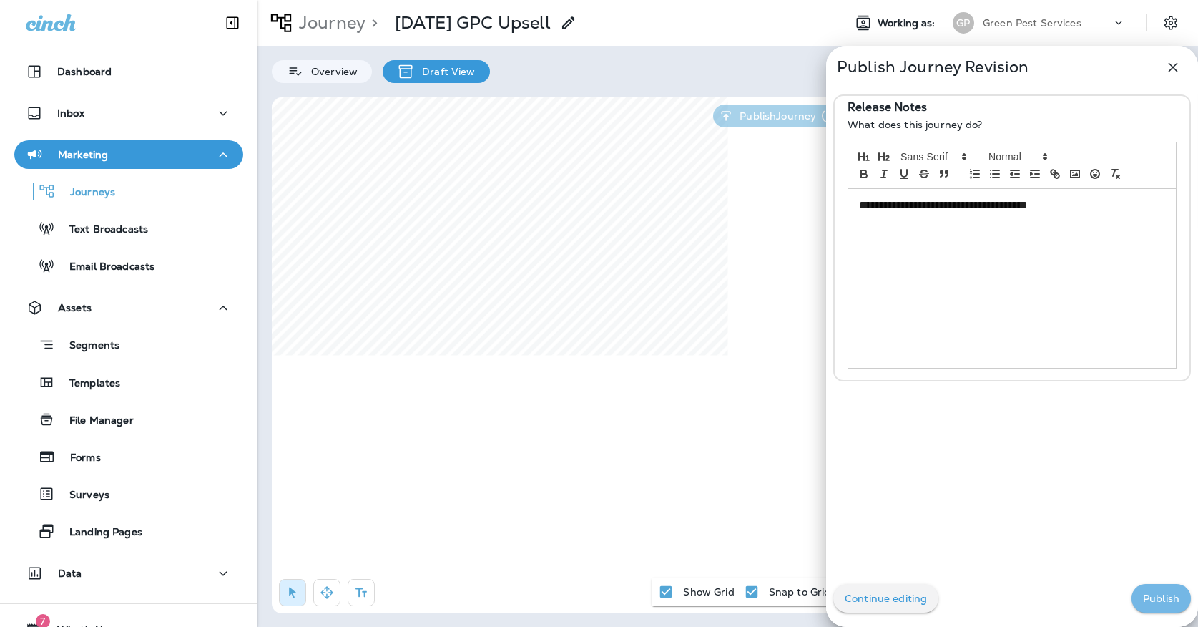
click at [1159, 589] on button "Publish" at bounding box center [1160, 598] width 59 height 29
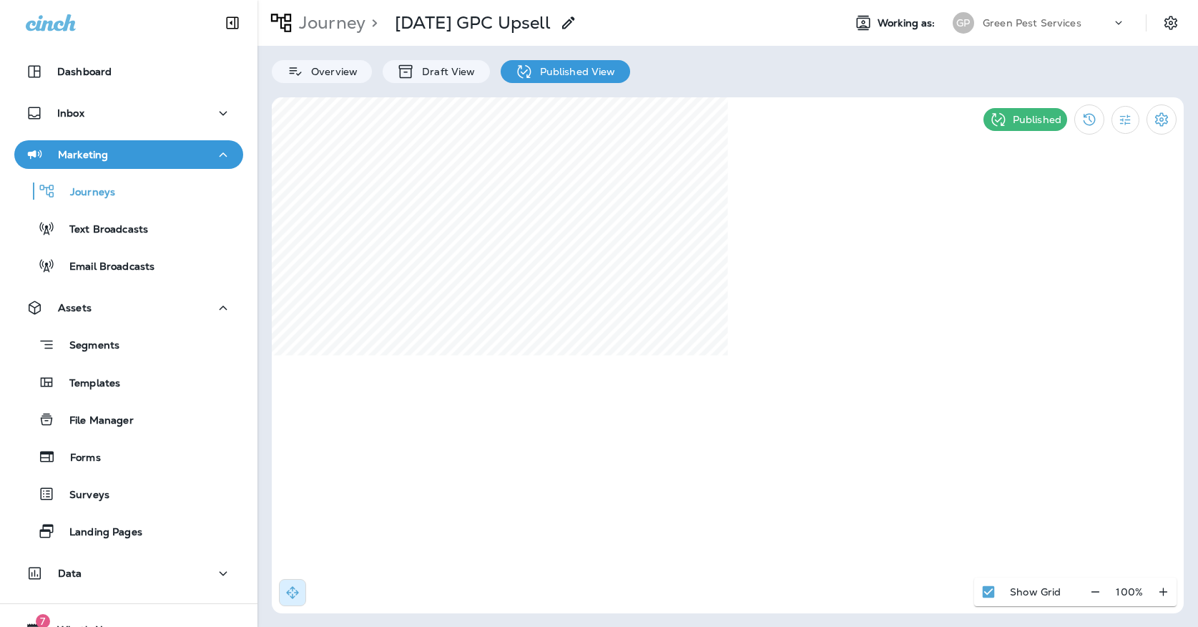
click at [1030, 14] on div "Green Pest Services" at bounding box center [1047, 22] width 129 height 21
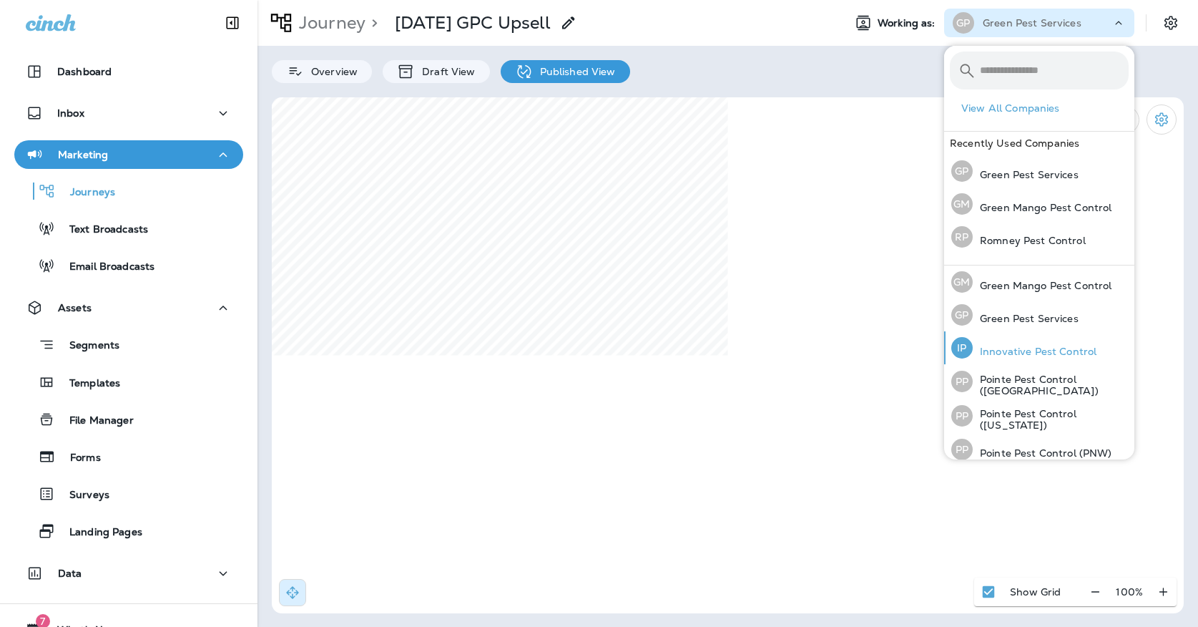
click at [1001, 348] on p "Innovative Pest Control" at bounding box center [1035, 350] width 124 height 11
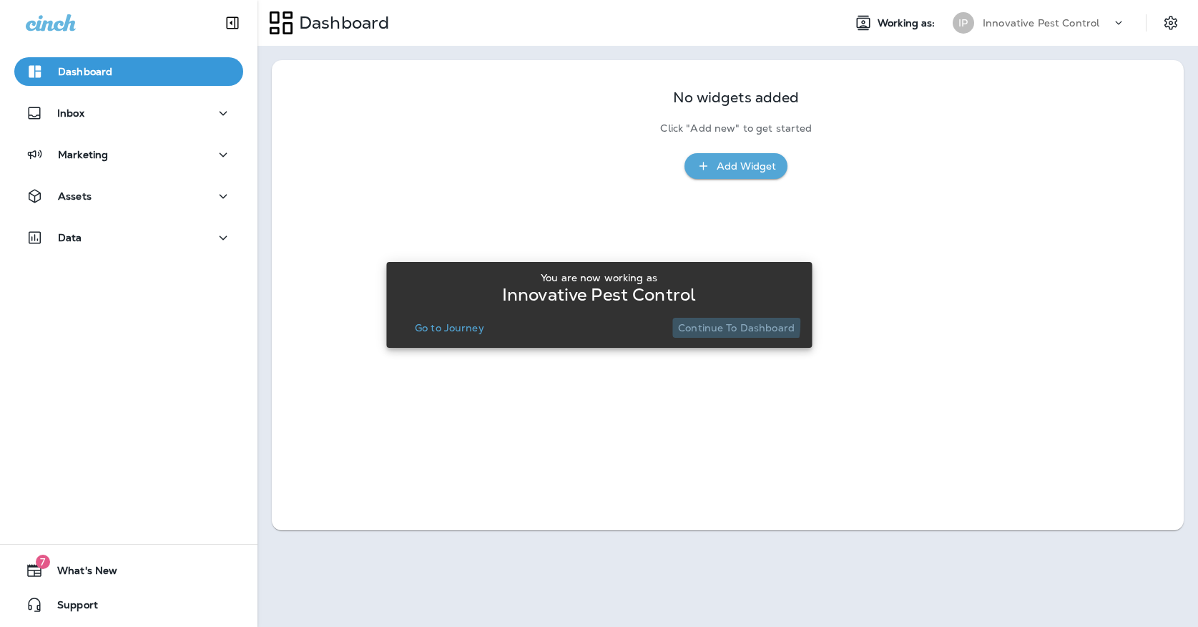
click at [702, 322] on p "Continue to Dashboard" at bounding box center [736, 327] width 117 height 11
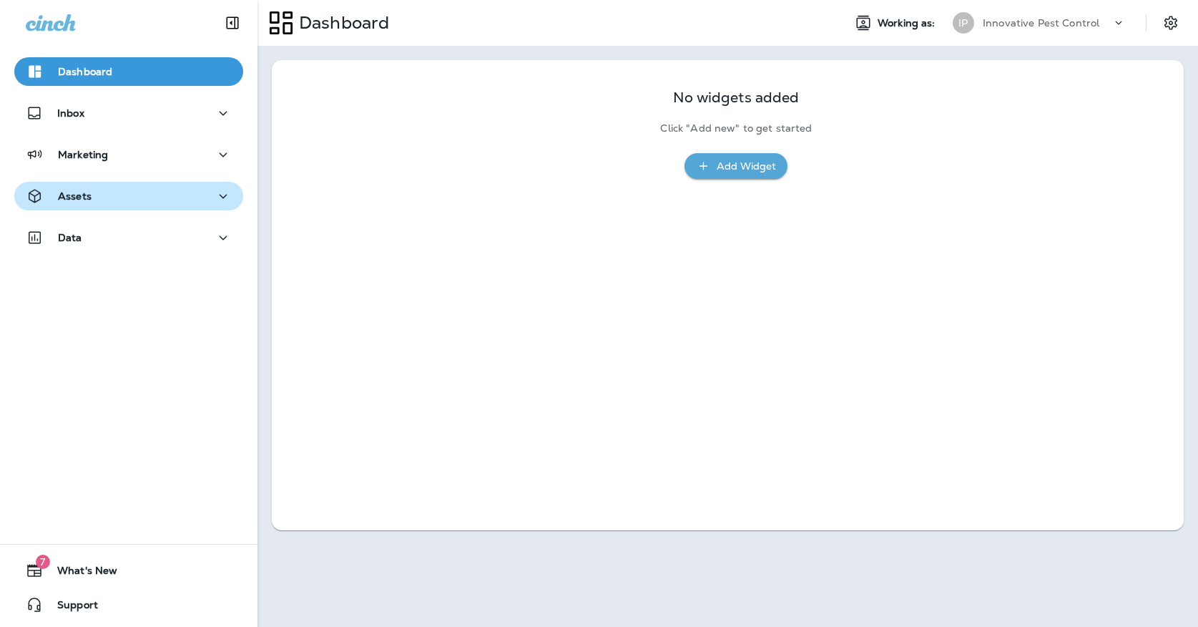
click at [202, 188] on div "Assets" at bounding box center [129, 196] width 206 height 18
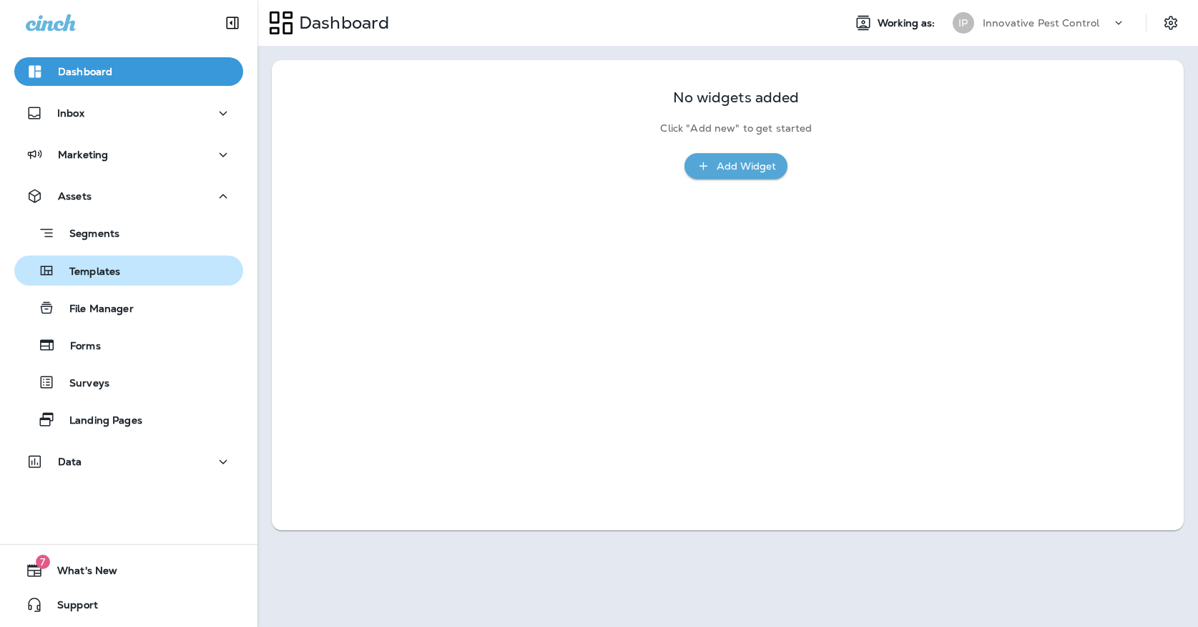
click at [136, 276] on div "Templates" at bounding box center [128, 270] width 217 height 21
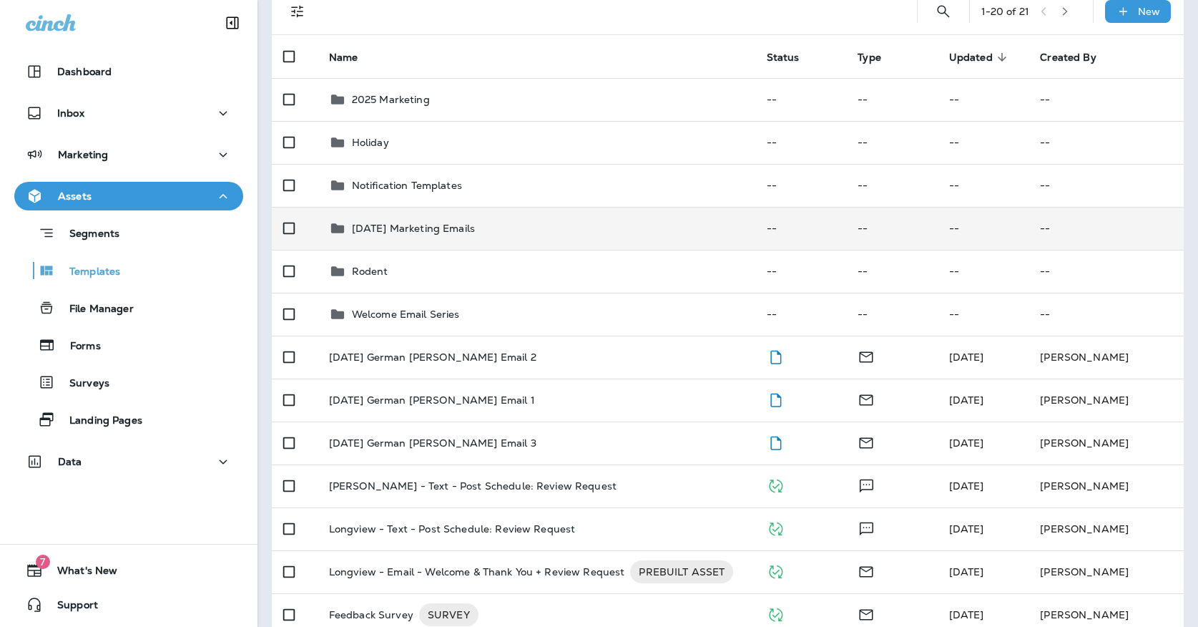
scroll to position [123, 0]
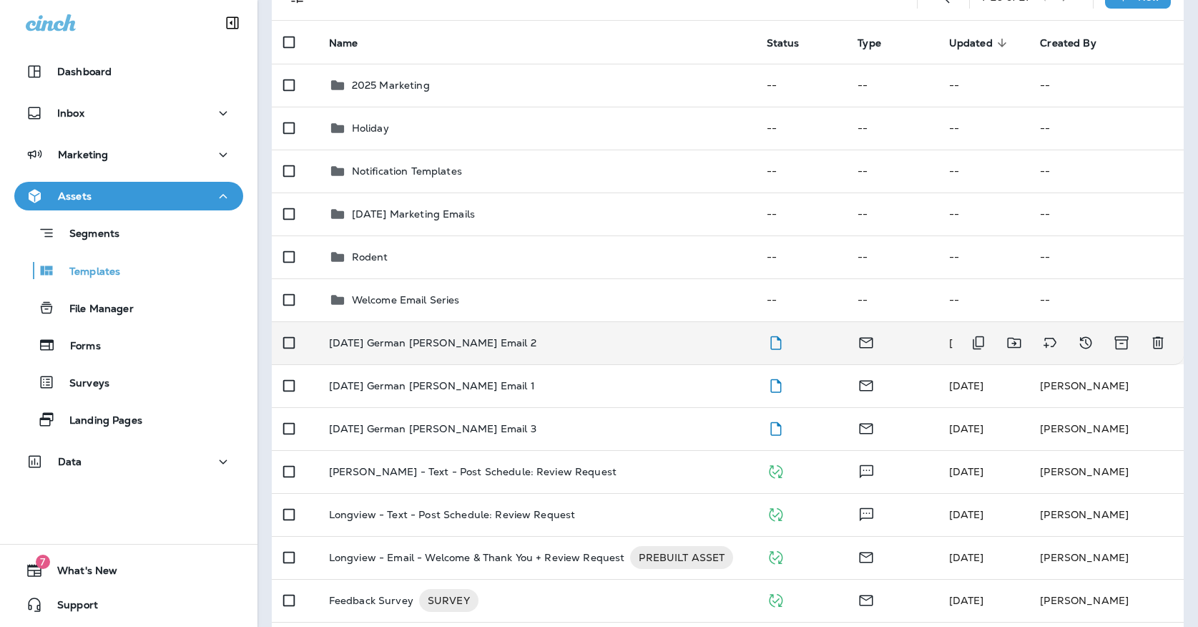
click at [1157, 334] on icon "Delete" at bounding box center [1157, 342] width 17 height 17
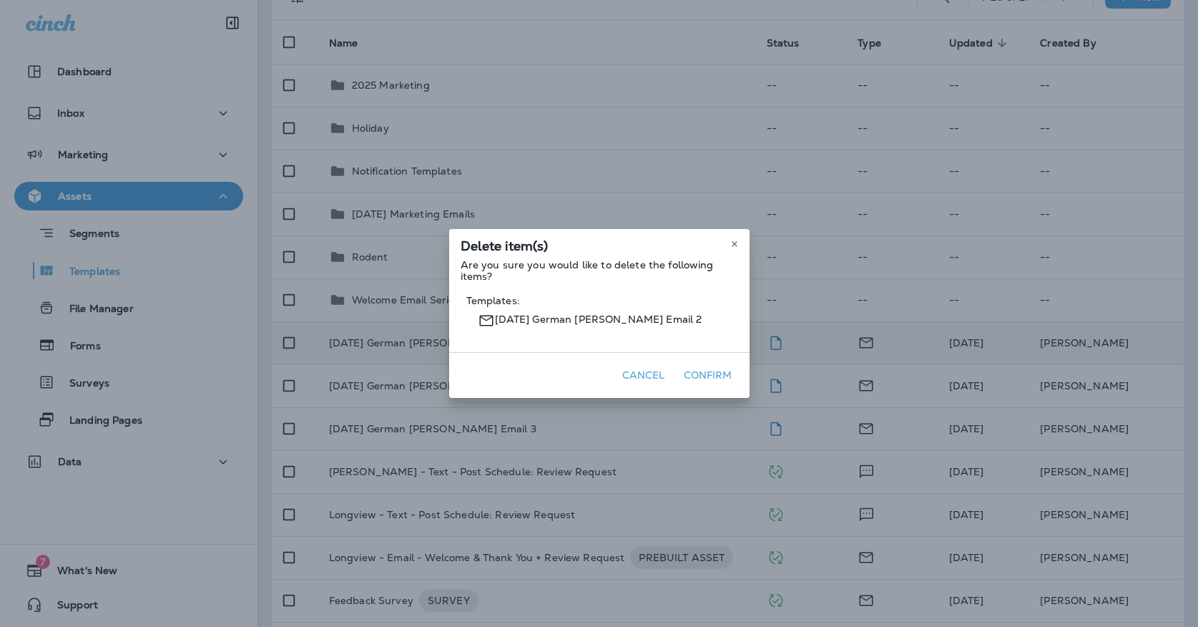
click at [731, 362] on div "Cancel Confirm" at bounding box center [599, 375] width 300 height 46
click at [730, 370] on button "Confirm" at bounding box center [708, 375] width 60 height 22
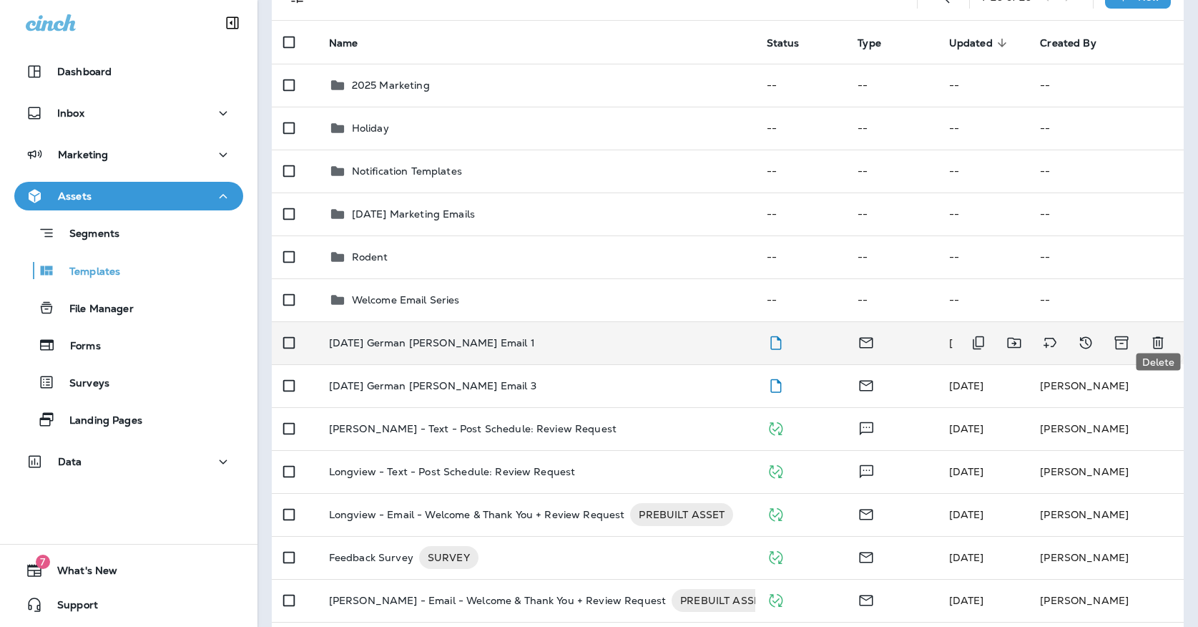
click at [1159, 337] on icon "Delete" at bounding box center [1157, 343] width 11 height 12
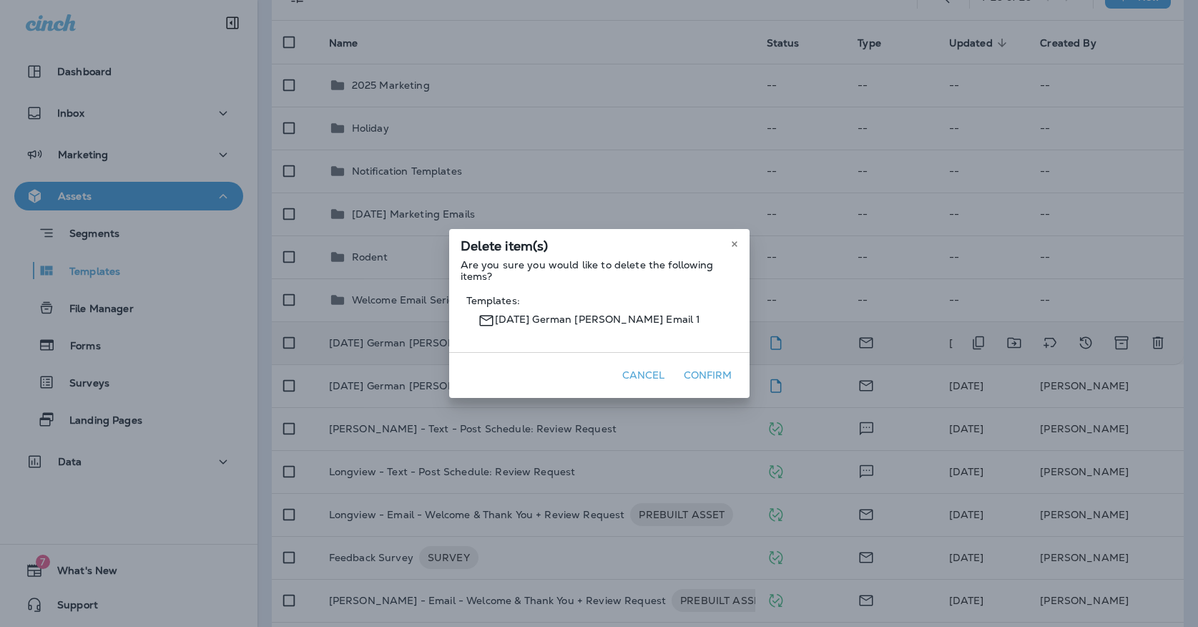
click at [690, 374] on button "Confirm" at bounding box center [708, 375] width 60 height 22
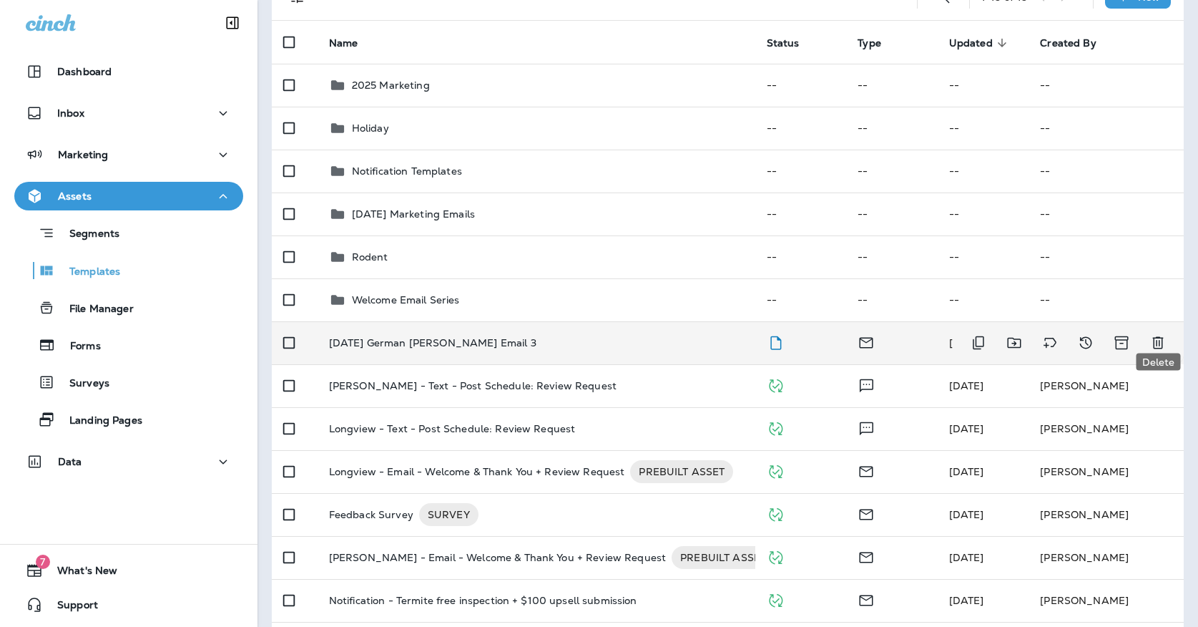
click at [1158, 334] on icon "Delete" at bounding box center [1157, 342] width 17 height 17
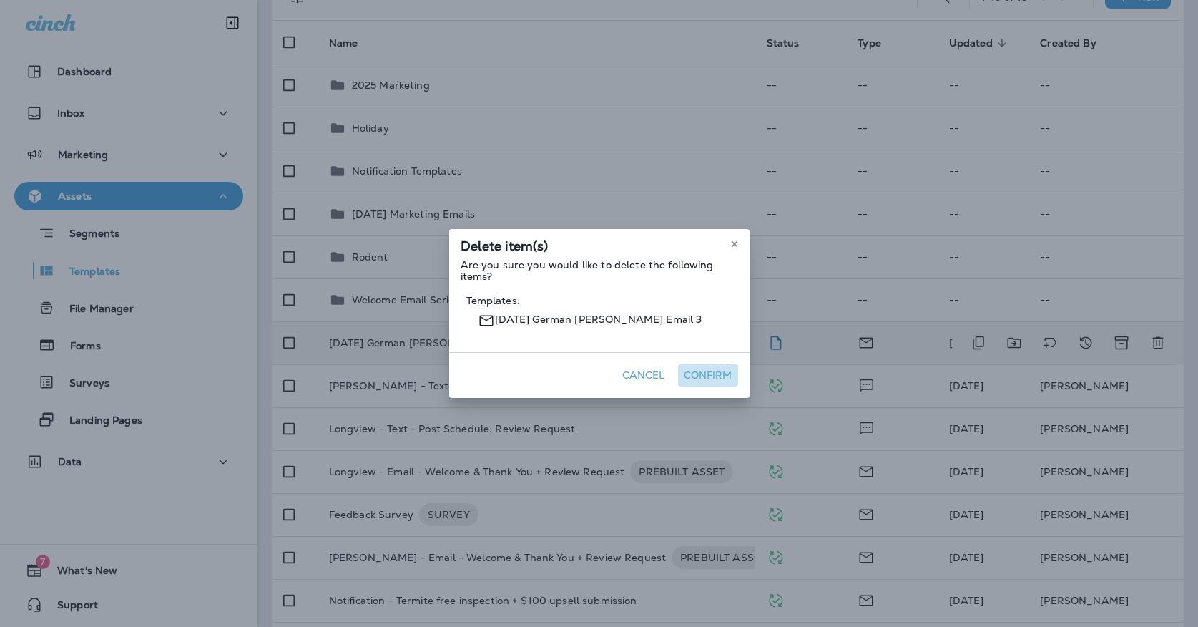
click at [707, 371] on button "Confirm" at bounding box center [708, 375] width 60 height 22
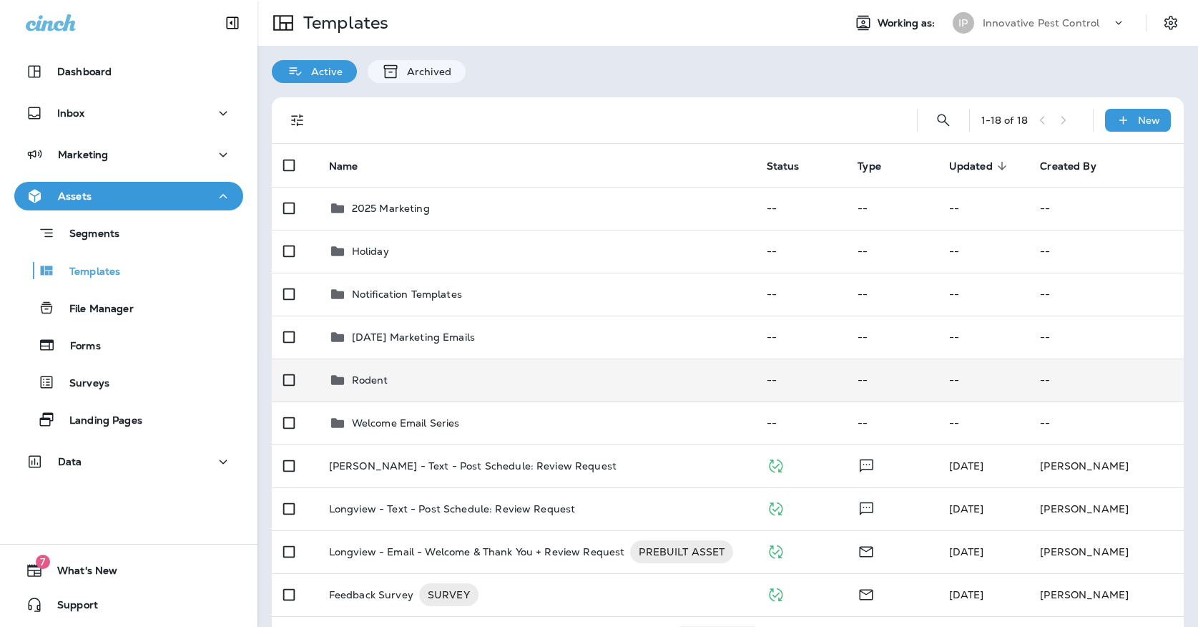
scroll to position [0, 0]
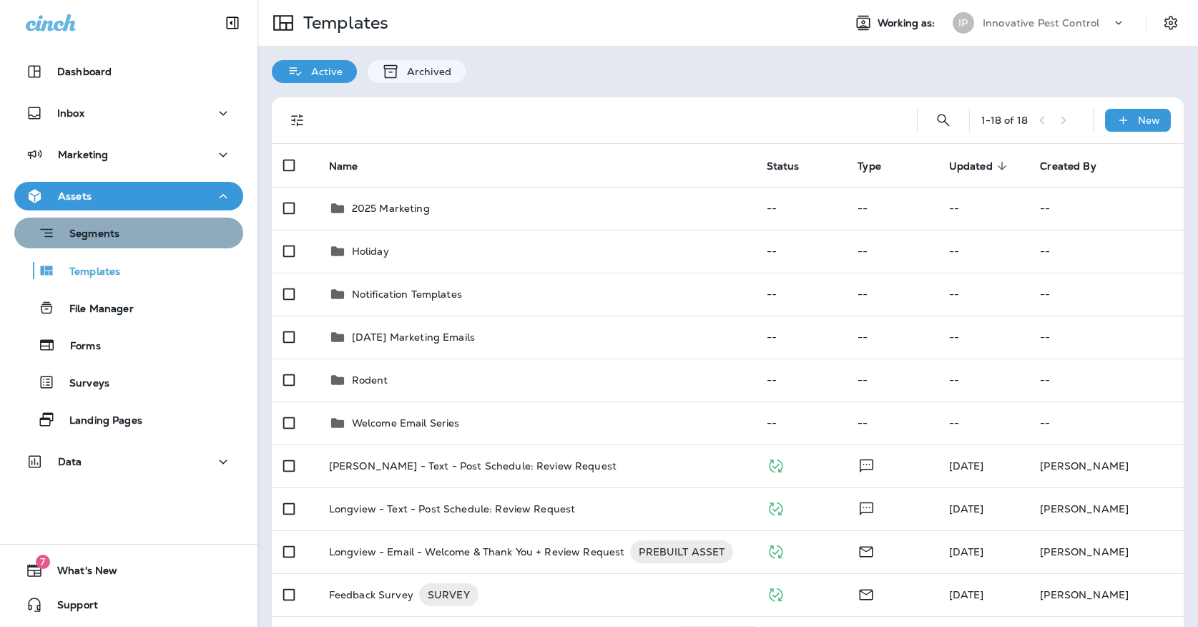
click at [135, 238] on div "Segments" at bounding box center [128, 233] width 217 height 22
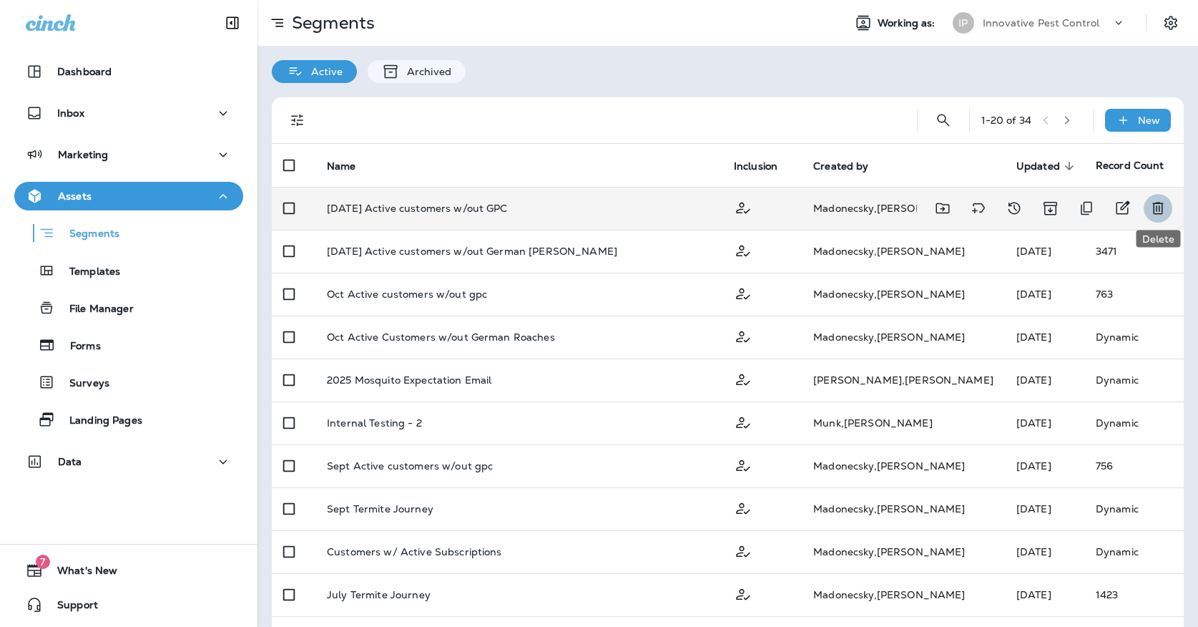
click at [1160, 195] on button "Delete" at bounding box center [1158, 208] width 29 height 29
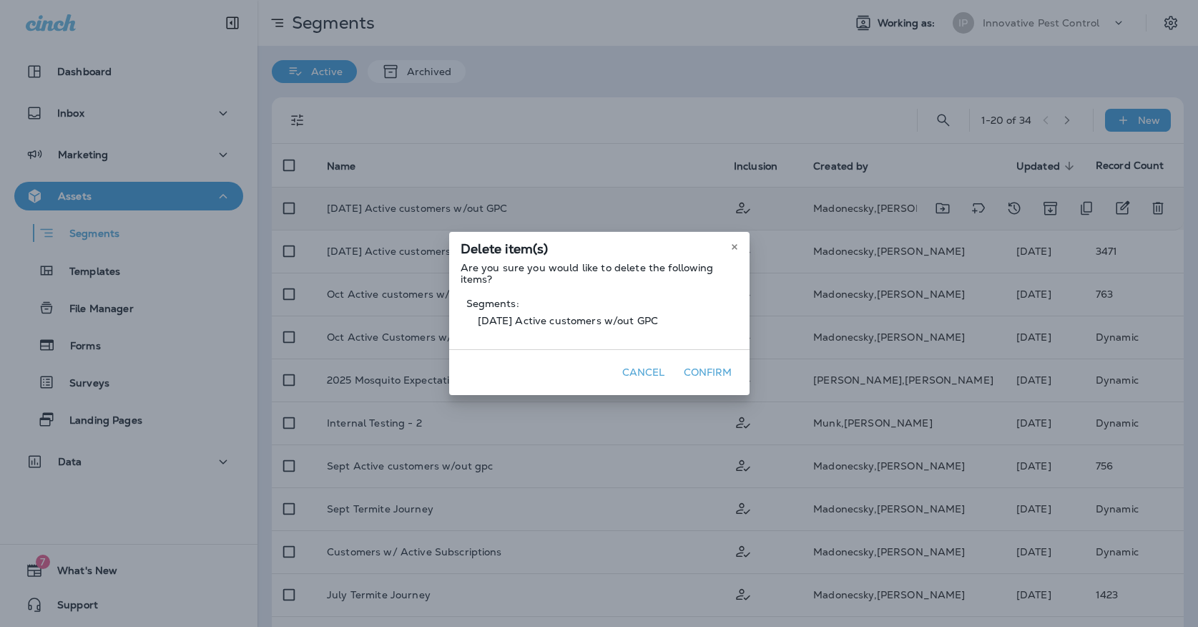
click at [712, 365] on button "Confirm" at bounding box center [708, 372] width 60 height 22
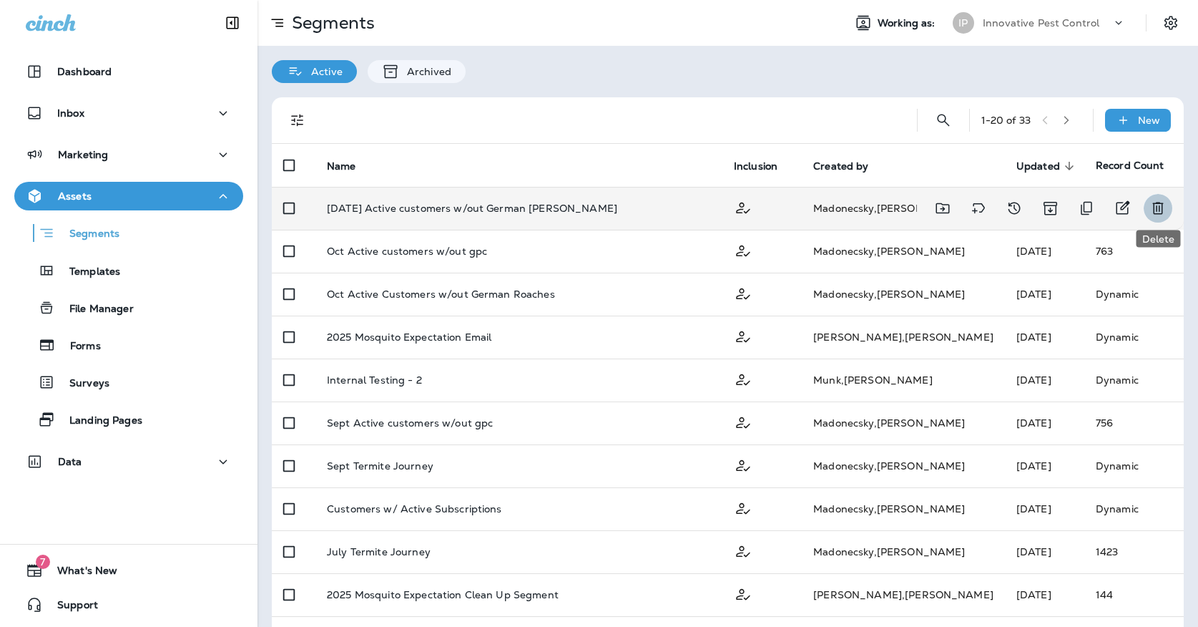
click at [1158, 200] on icon "Delete" at bounding box center [1157, 208] width 17 height 17
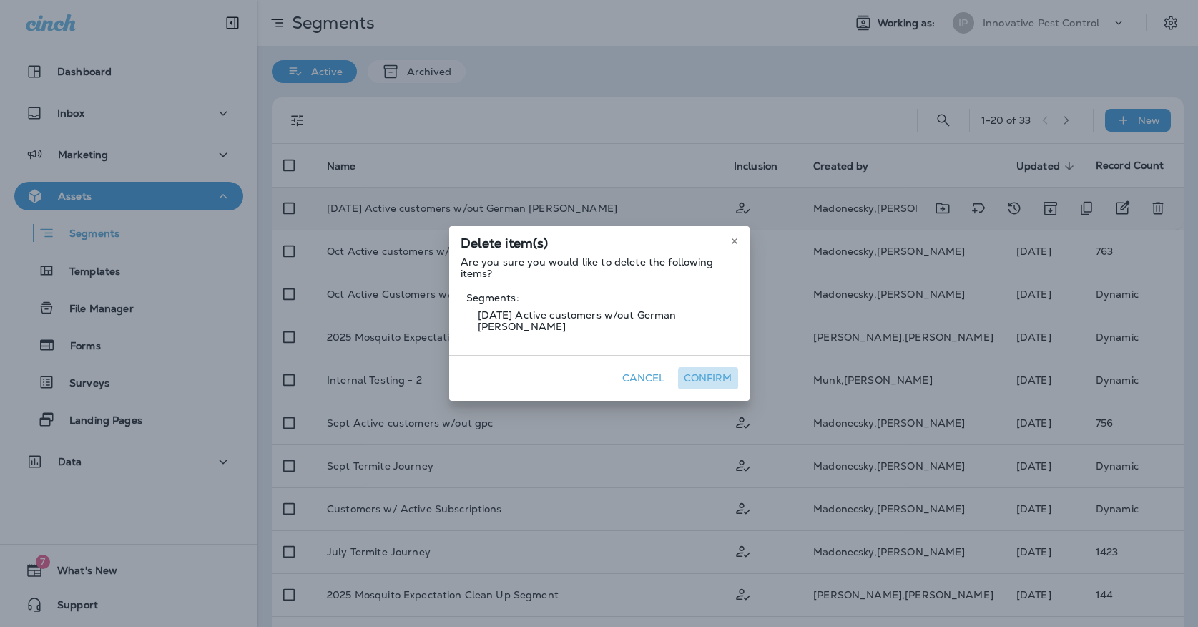
click at [689, 373] on button "Confirm" at bounding box center [708, 378] width 60 height 22
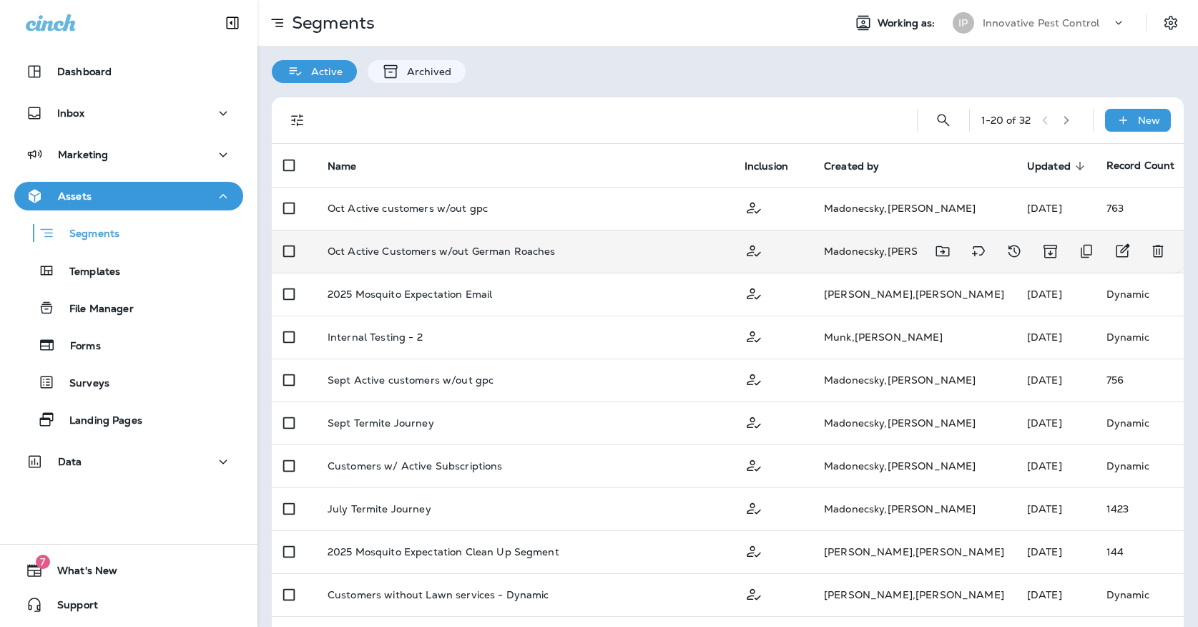
click at [605, 265] on td "Oct Active Customers w/out German Roaches" at bounding box center [524, 251] width 417 height 43
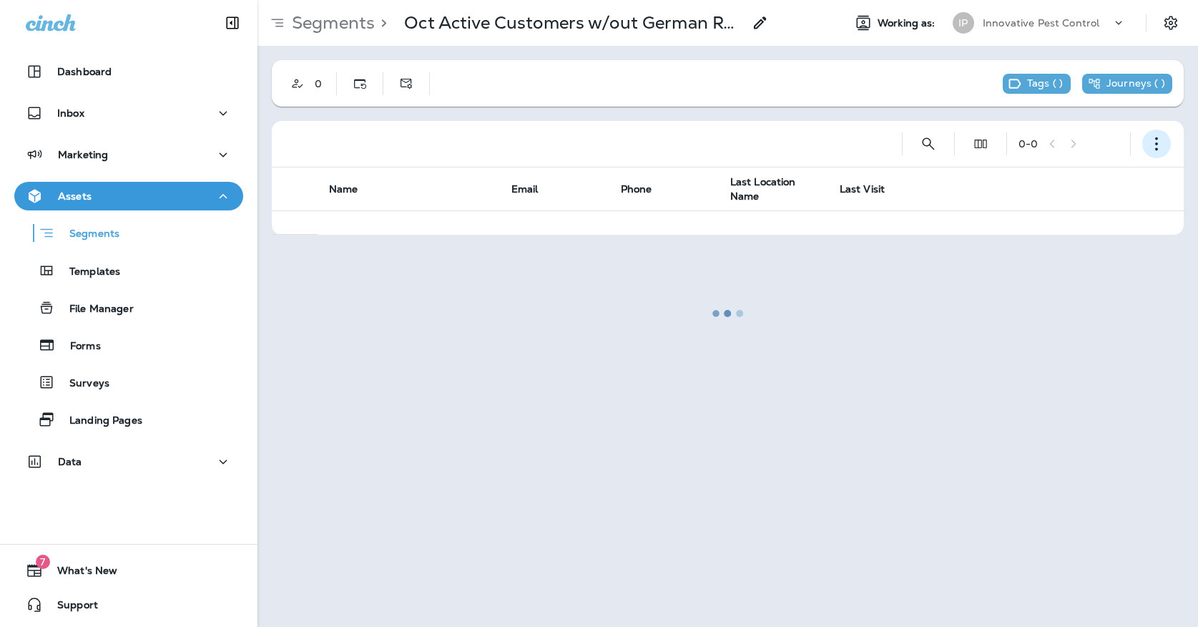
click at [1156, 140] on icon "button" at bounding box center [1156, 144] width 14 height 14
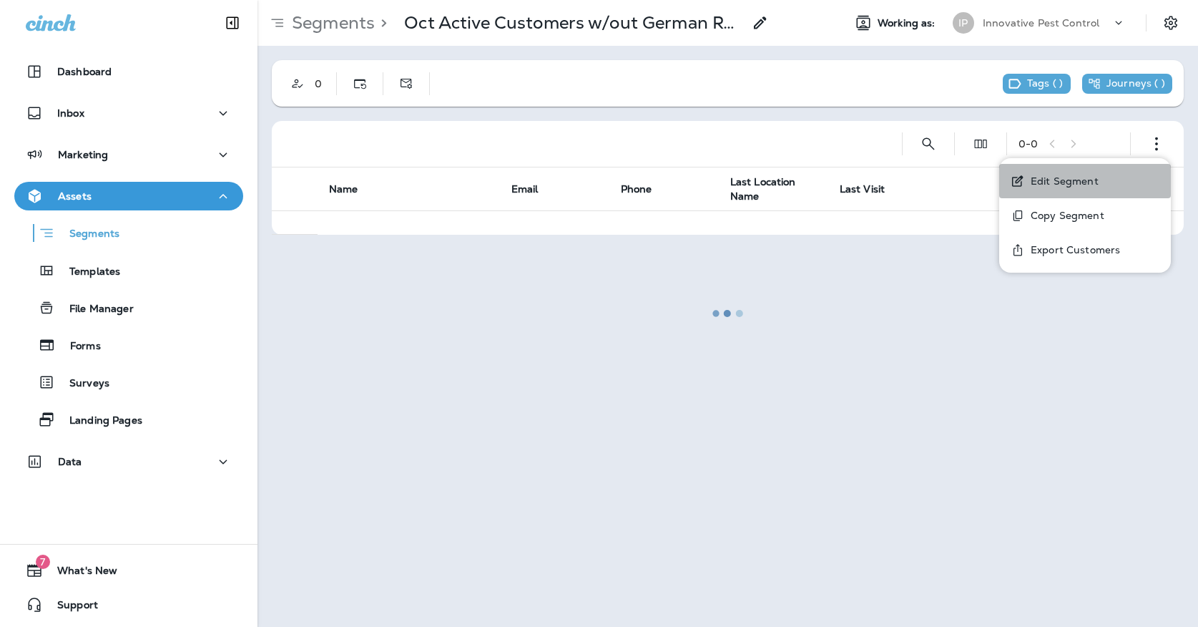
click at [1060, 175] on p "Edit Segment" at bounding box center [1062, 180] width 74 height 11
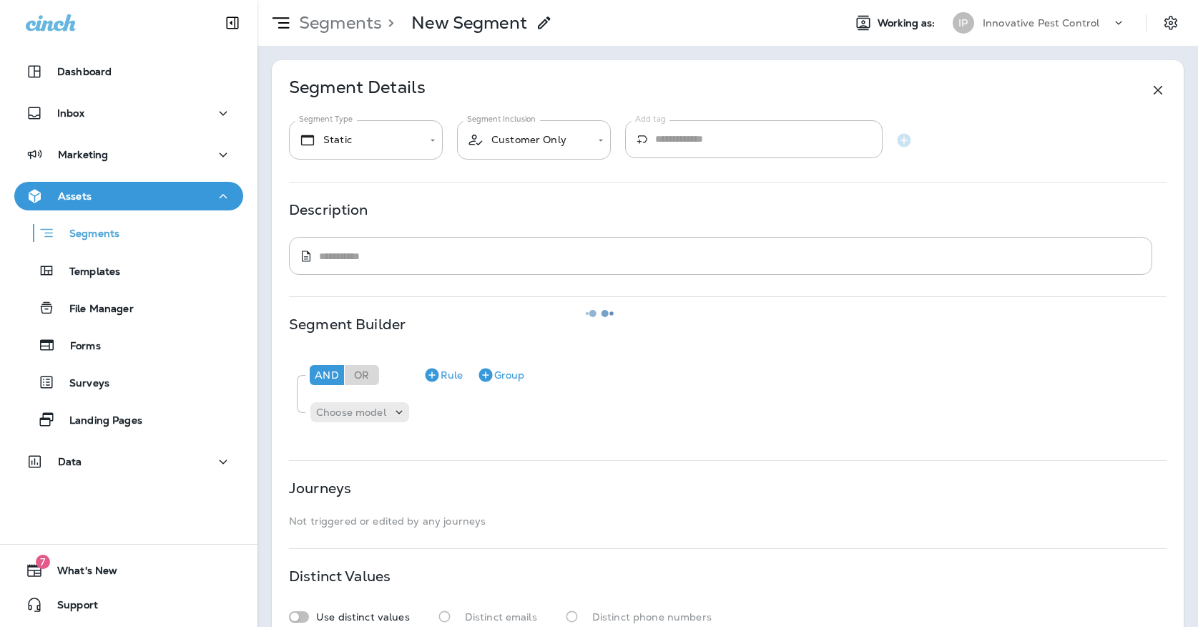
type input "*******"
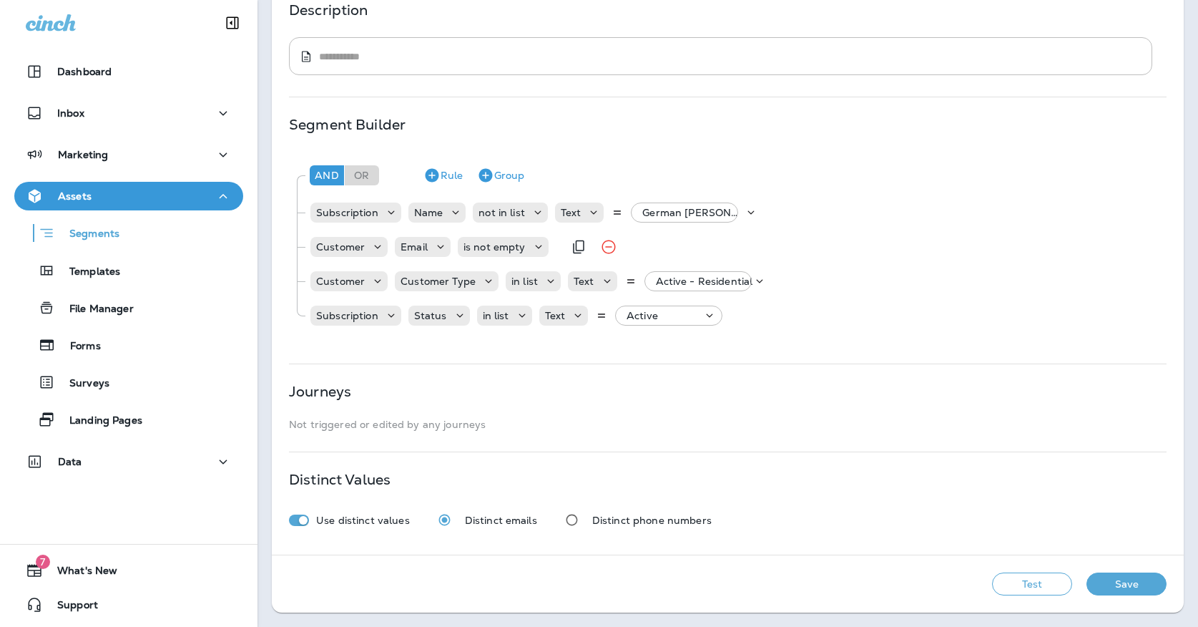
scroll to position [200, 0]
click at [690, 209] on p "German Roach - Monthly, +7 more" at bounding box center [693, 212] width 102 height 11
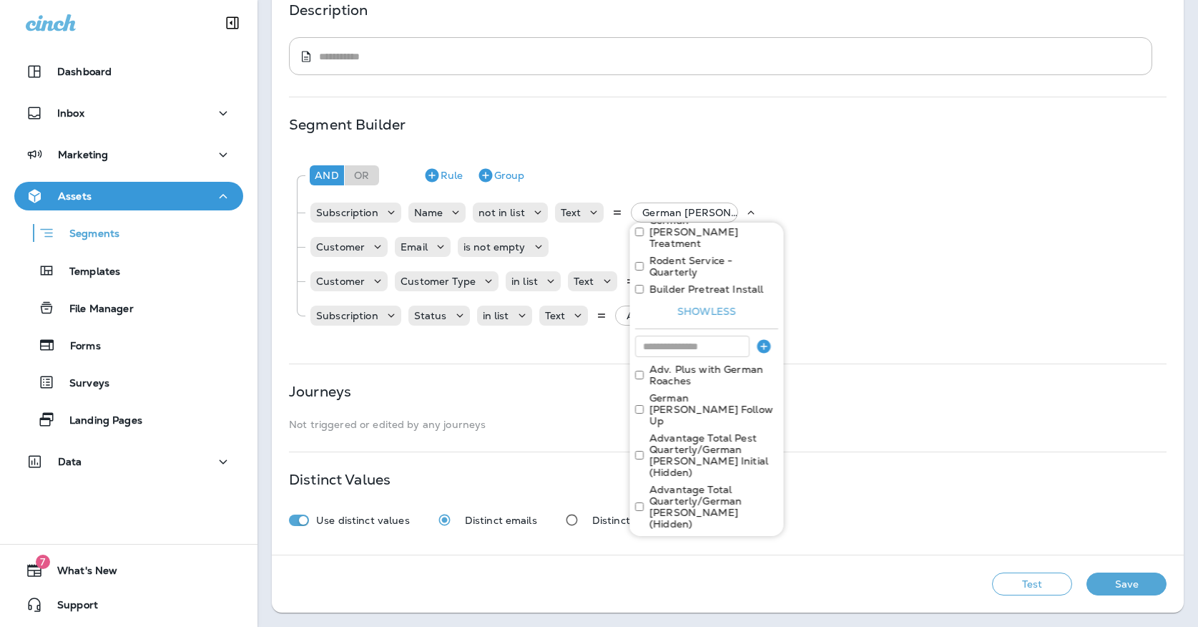
scroll to position [493, 0]
click at [504, 76] on div "**********" at bounding box center [728, 208] width 912 height 694
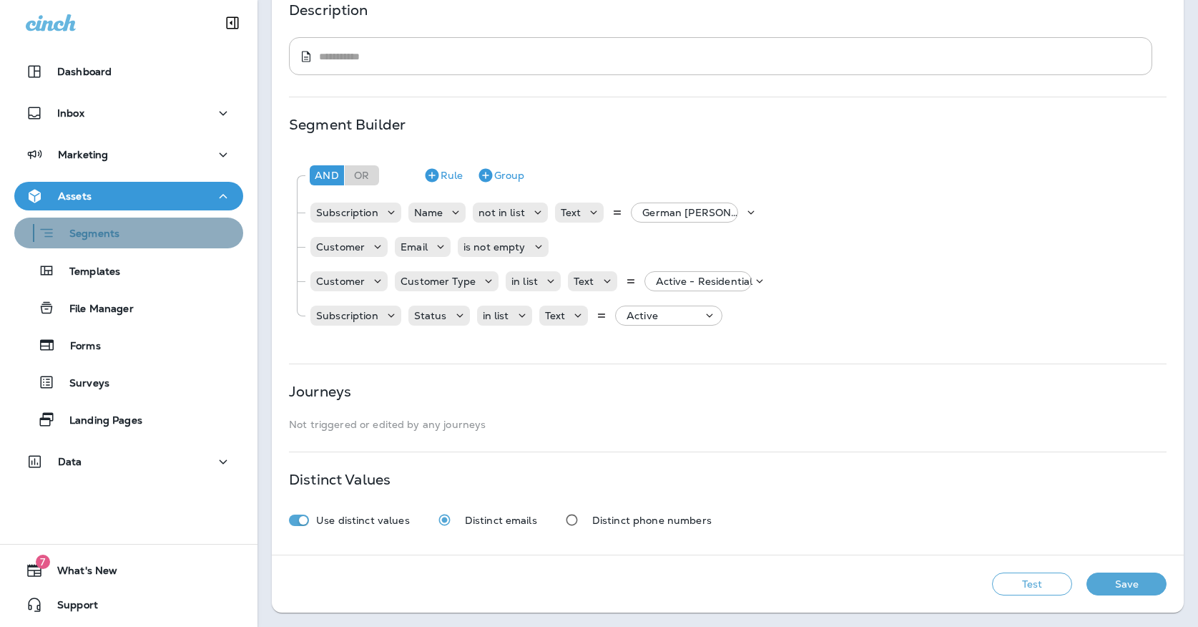
click at [154, 222] on div "Segments" at bounding box center [128, 233] width 217 height 22
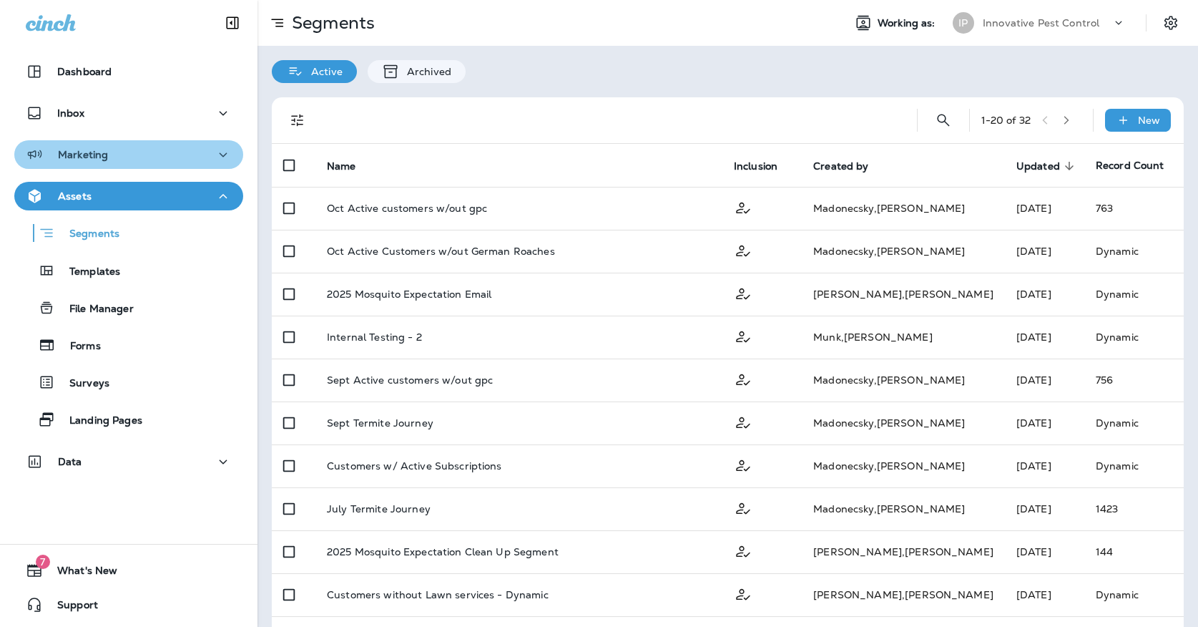
click at [164, 164] on button "Marketing" at bounding box center [128, 154] width 229 height 29
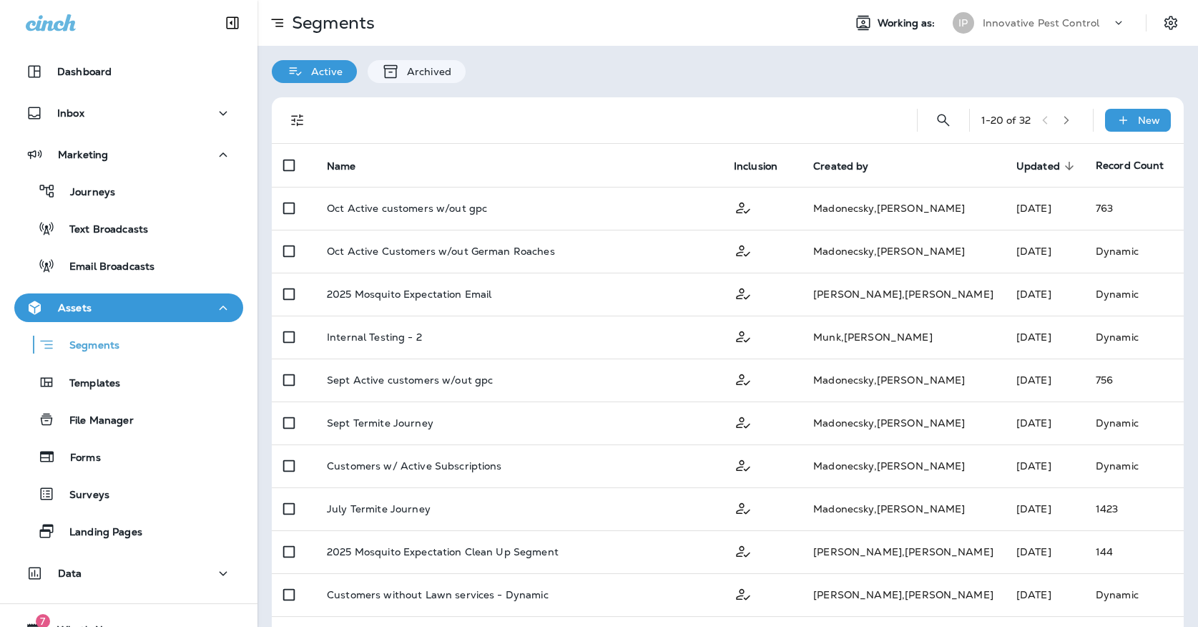
click at [164, 207] on div "Journeys Text Broadcasts Email Broadcasts" at bounding box center [128, 225] width 229 height 112
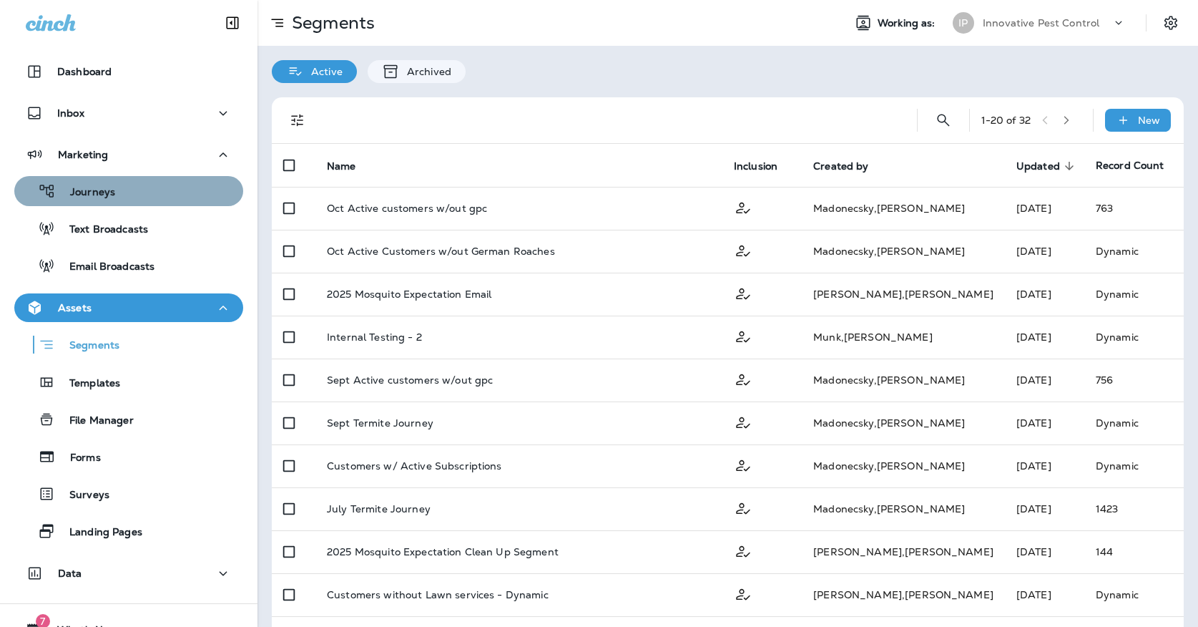
click at [164, 197] on div "Journeys" at bounding box center [128, 190] width 217 height 21
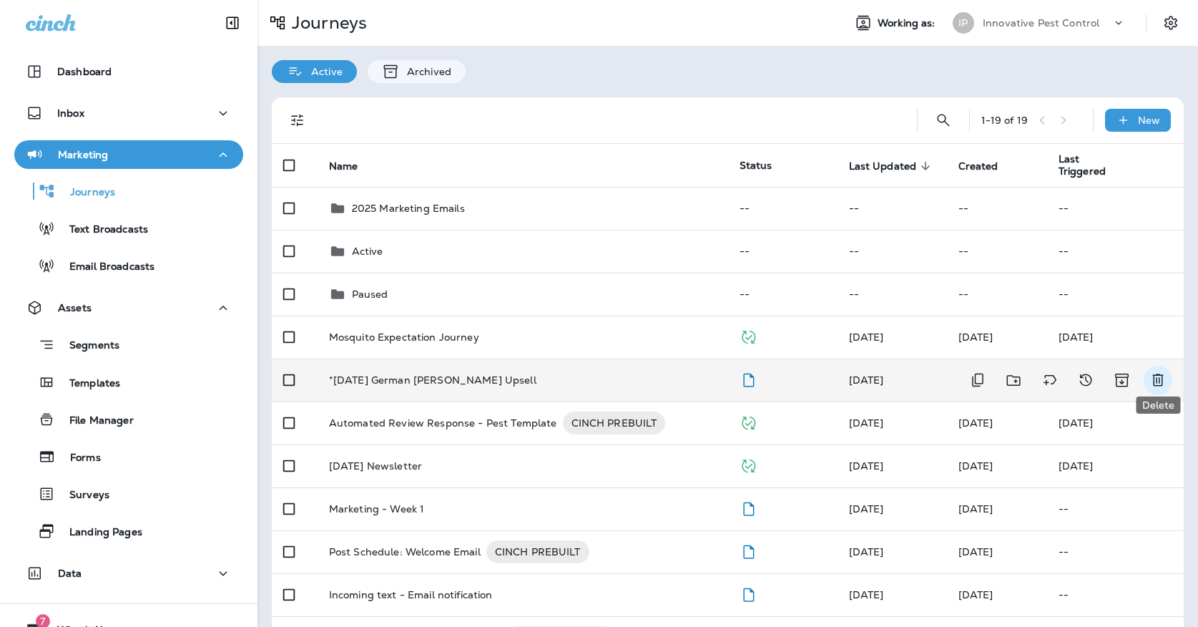
click at [1156, 371] on icon "Delete" at bounding box center [1157, 379] width 17 height 17
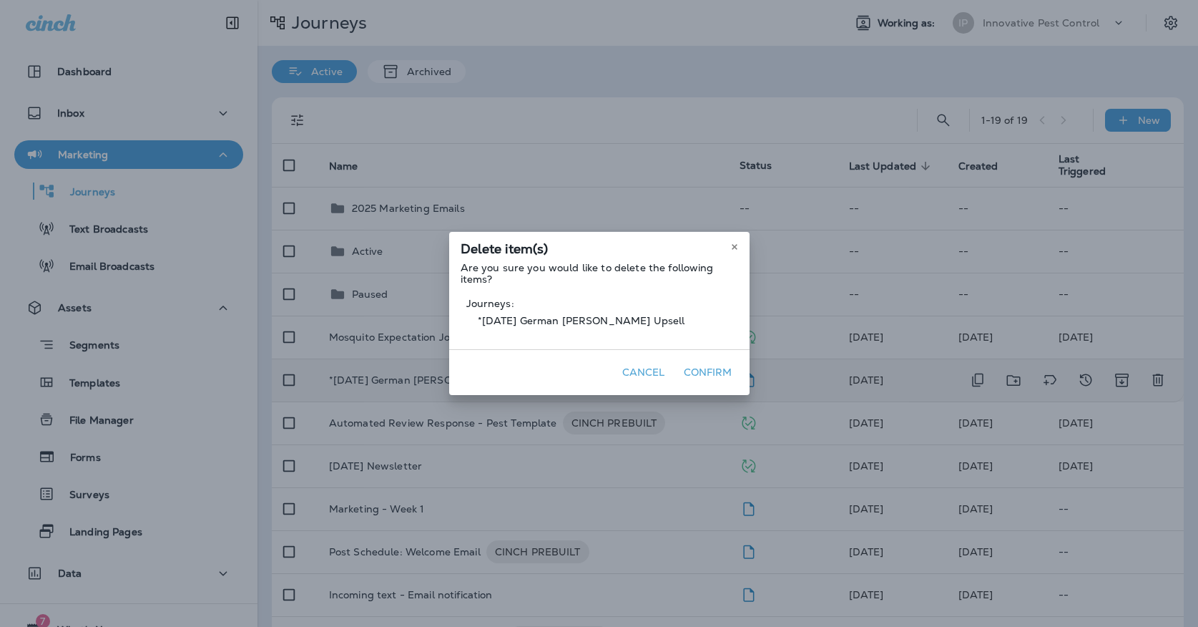
click at [700, 364] on button "Confirm" at bounding box center [708, 372] width 60 height 22
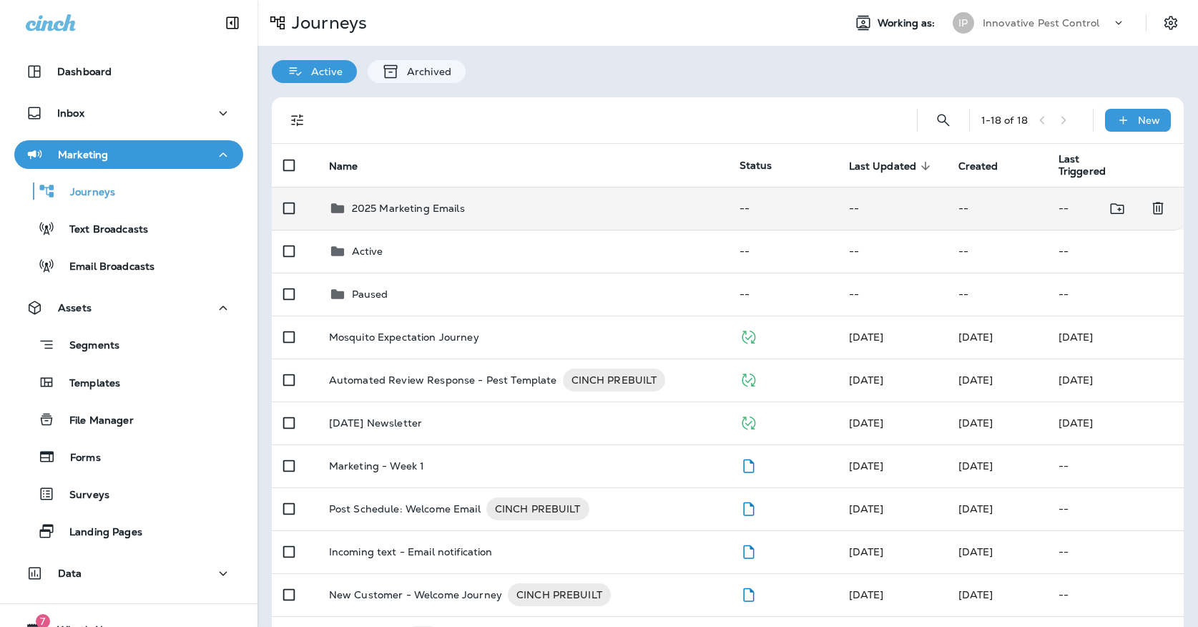
click at [515, 200] on div "2025 Marketing Emails" at bounding box center [523, 208] width 388 height 17
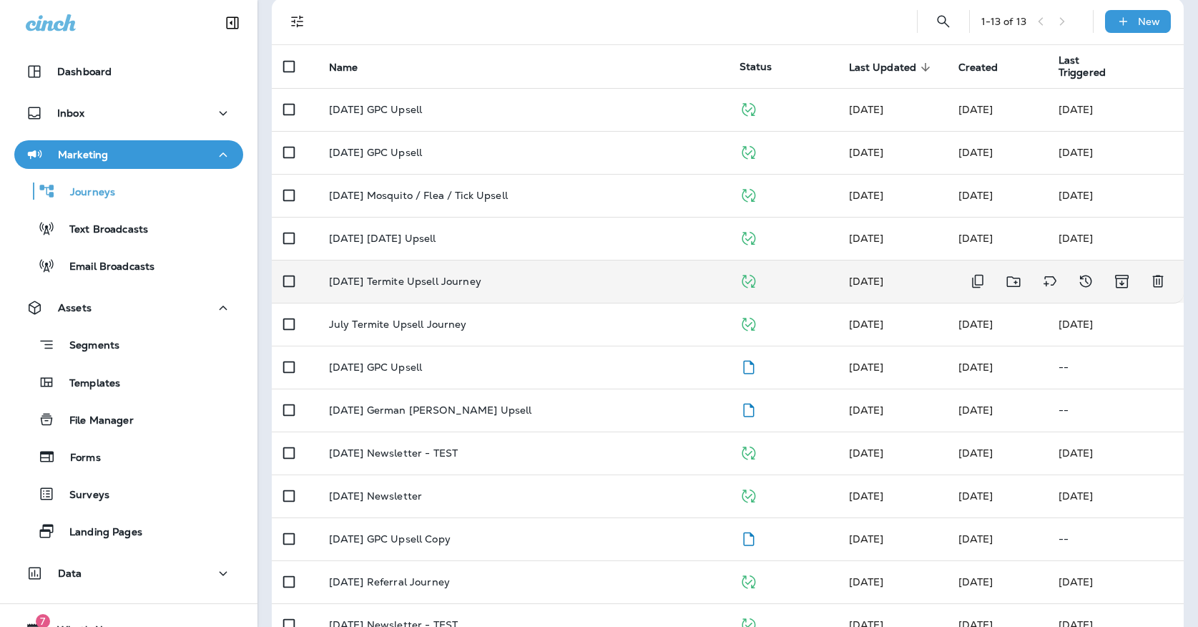
scroll to position [103, 0]
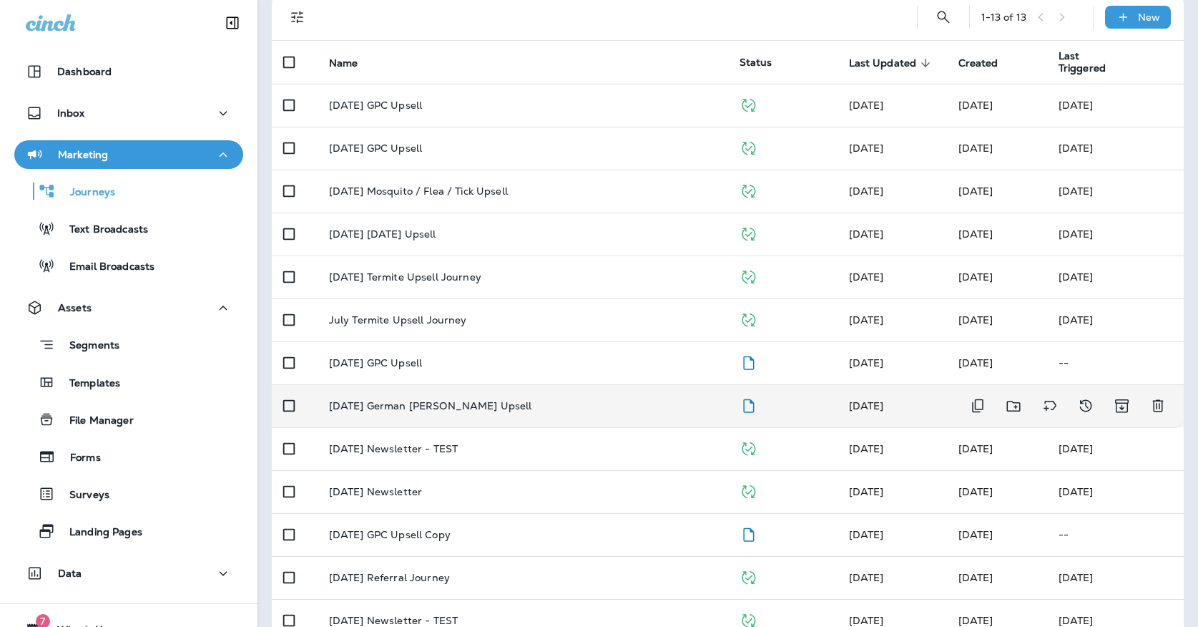
click at [597, 412] on td "[DATE] German [PERSON_NAME] Upsell" at bounding box center [523, 405] width 411 height 43
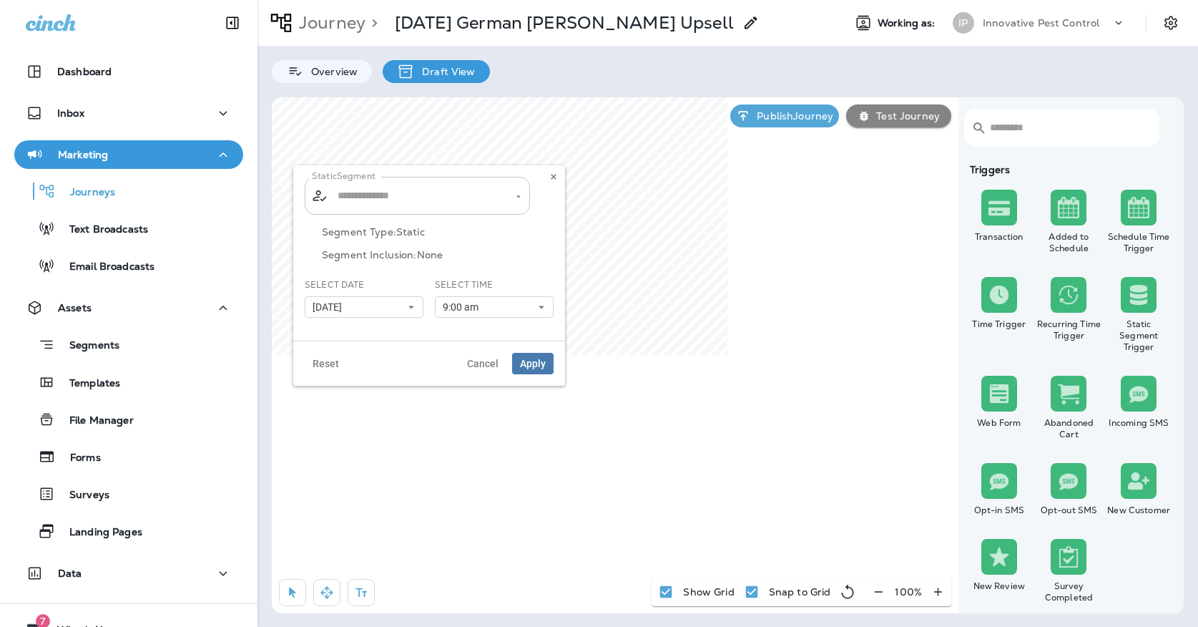
type input "**********"
click at [390, 315] on button "[DATE]" at bounding box center [364, 306] width 119 height 21
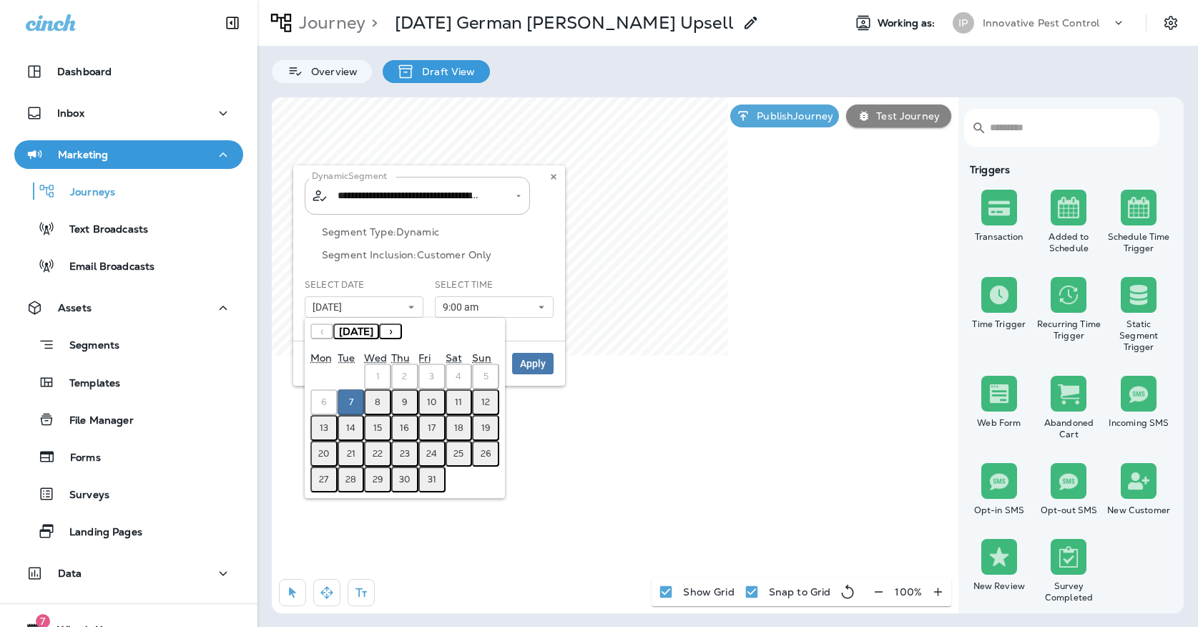
click at [378, 396] on button "8" at bounding box center [377, 402] width 27 height 26
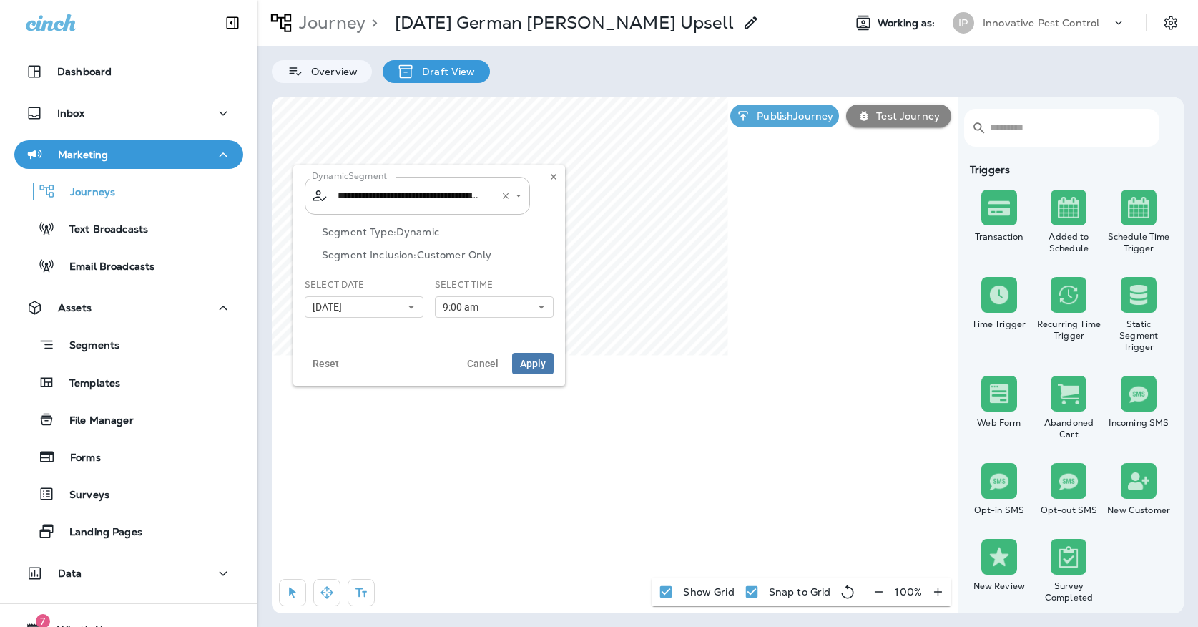
click at [416, 191] on input "**********" at bounding box center [408, 195] width 149 height 25
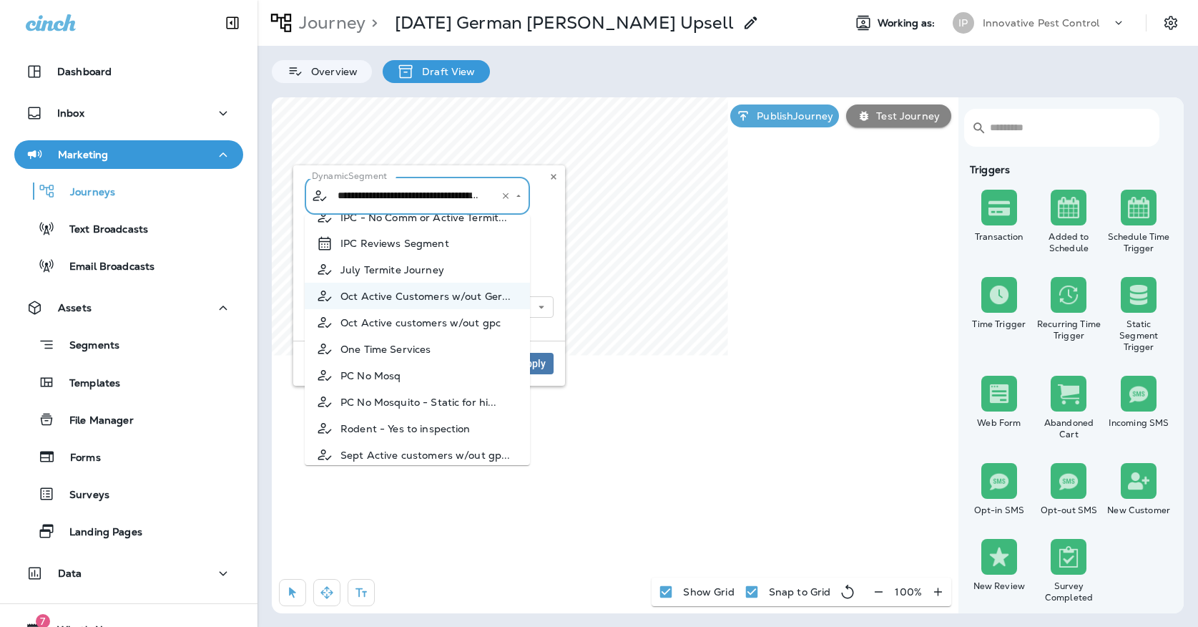
scroll to position [402, 0]
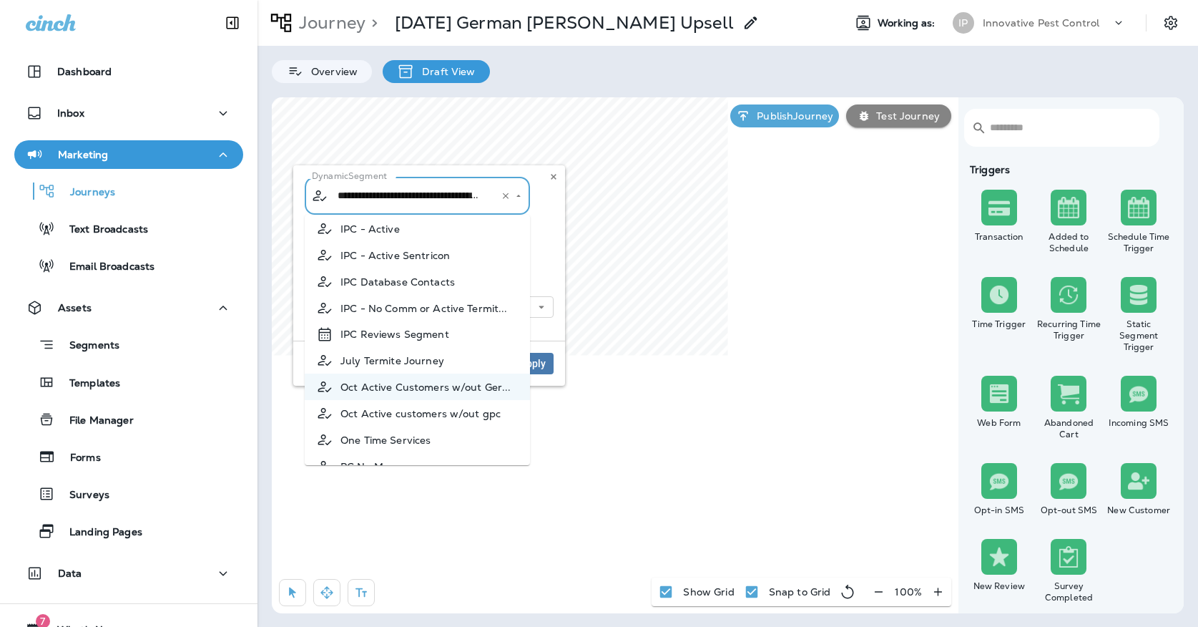
click at [551, 210] on div "**********" at bounding box center [429, 196] width 249 height 38
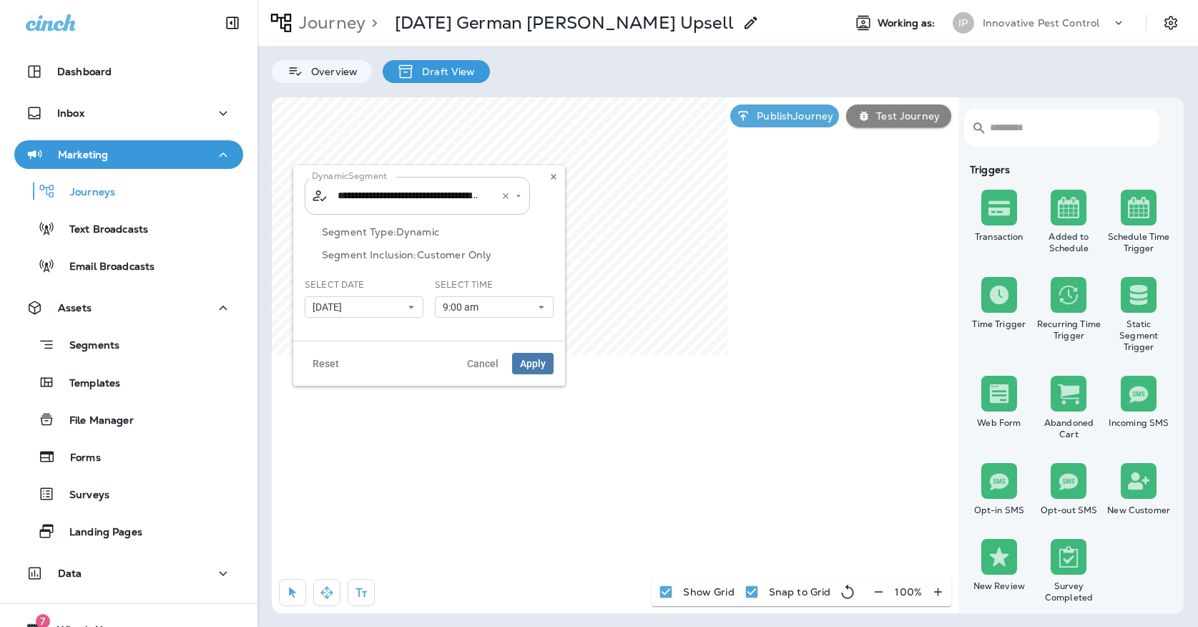
click at [467, 197] on input "**********" at bounding box center [408, 195] width 149 height 25
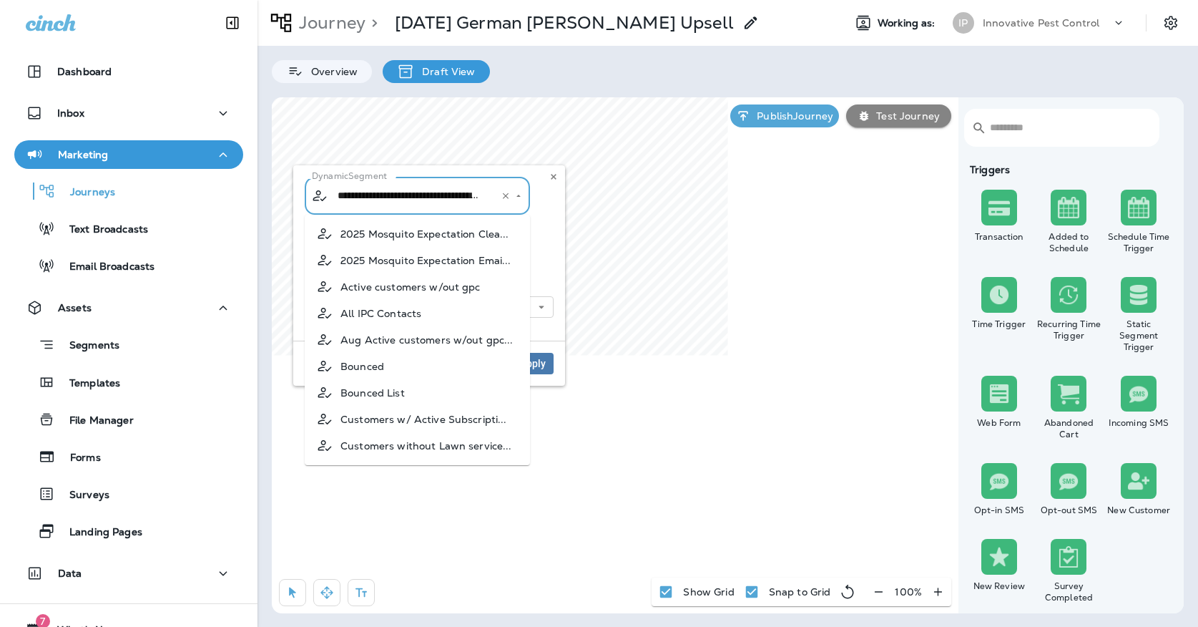
scroll to position [337, 0]
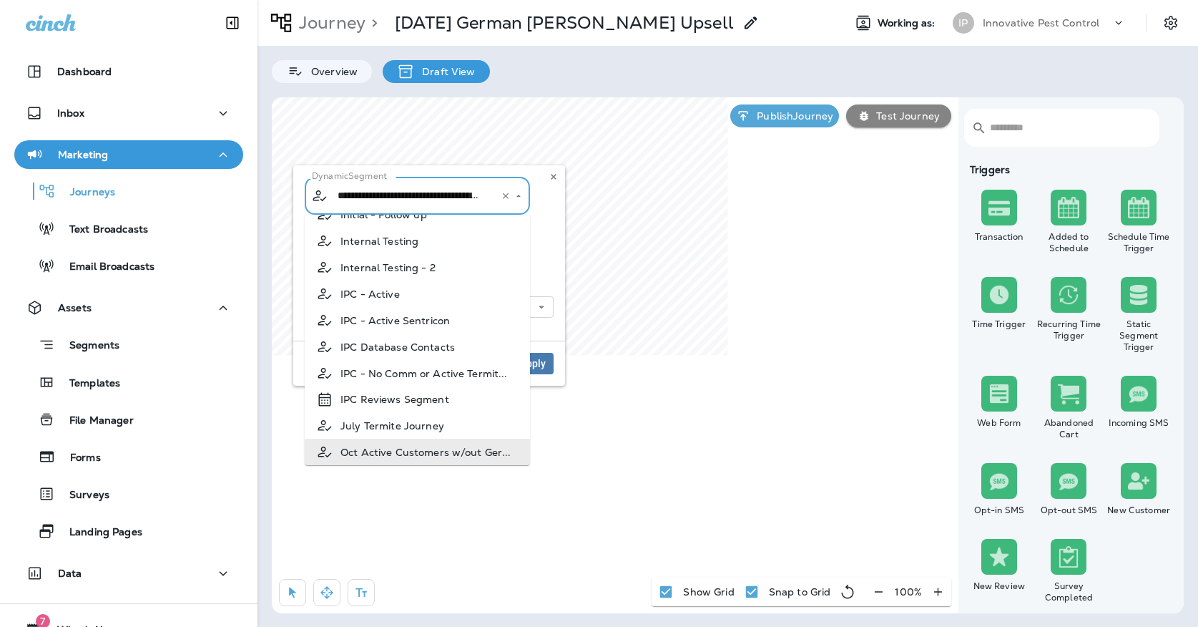
click at [549, 230] on p "Segment Type: Dynamic" at bounding box center [438, 231] width 232 height 11
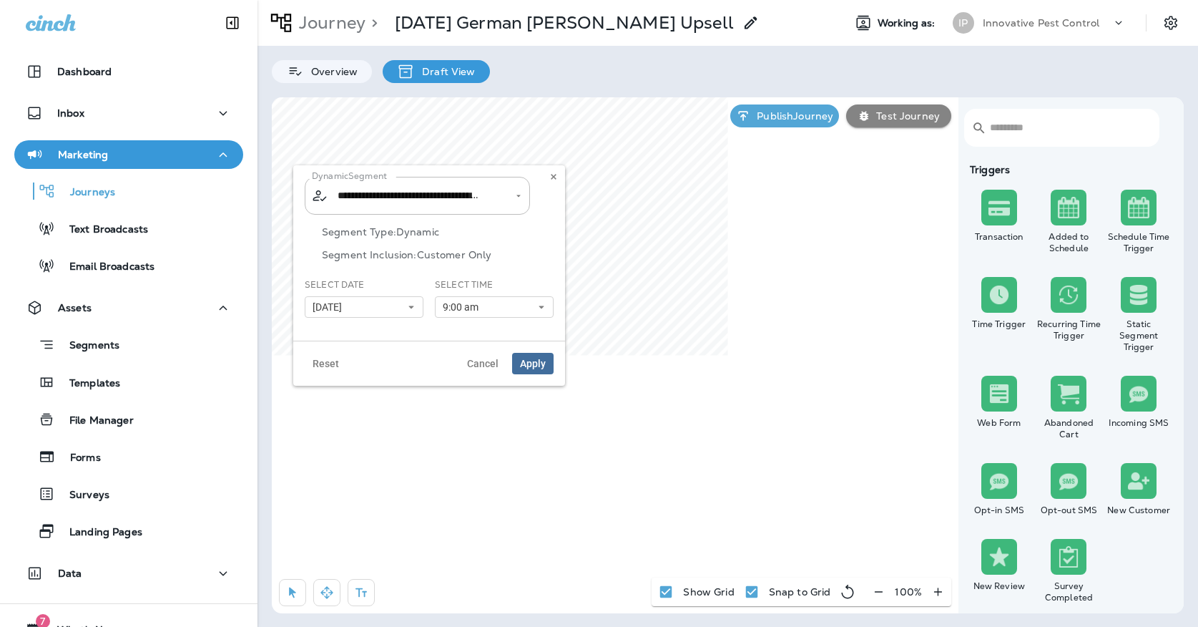
click at [534, 361] on span "Apply" at bounding box center [533, 363] width 26 height 10
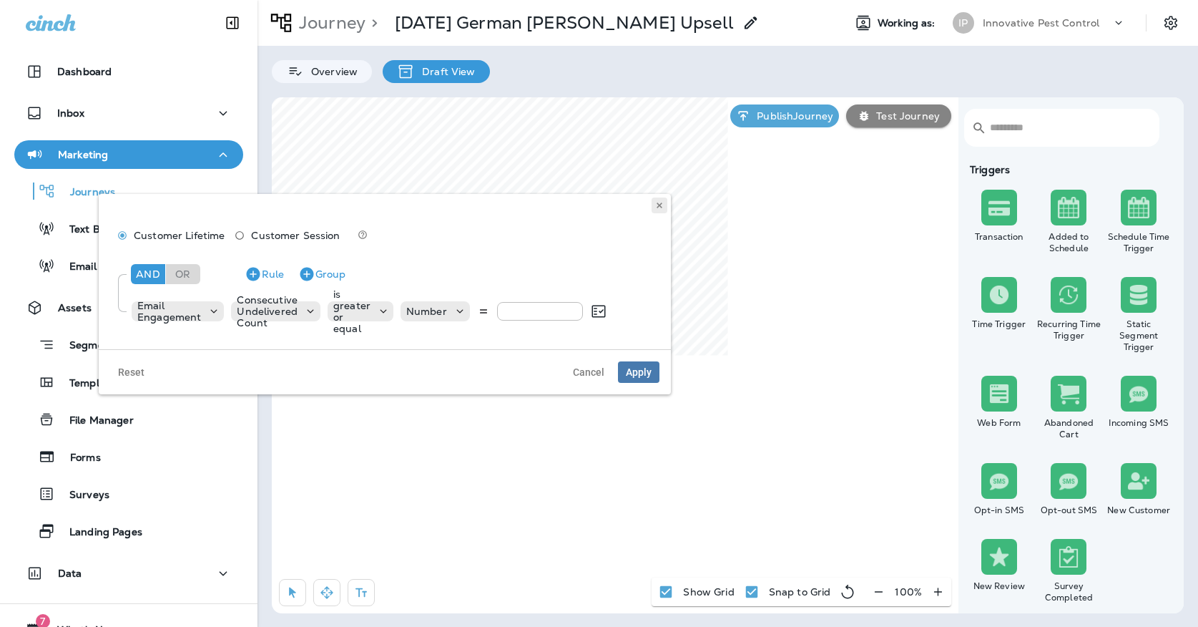
click at [664, 207] on button at bounding box center [660, 205] width 16 height 16
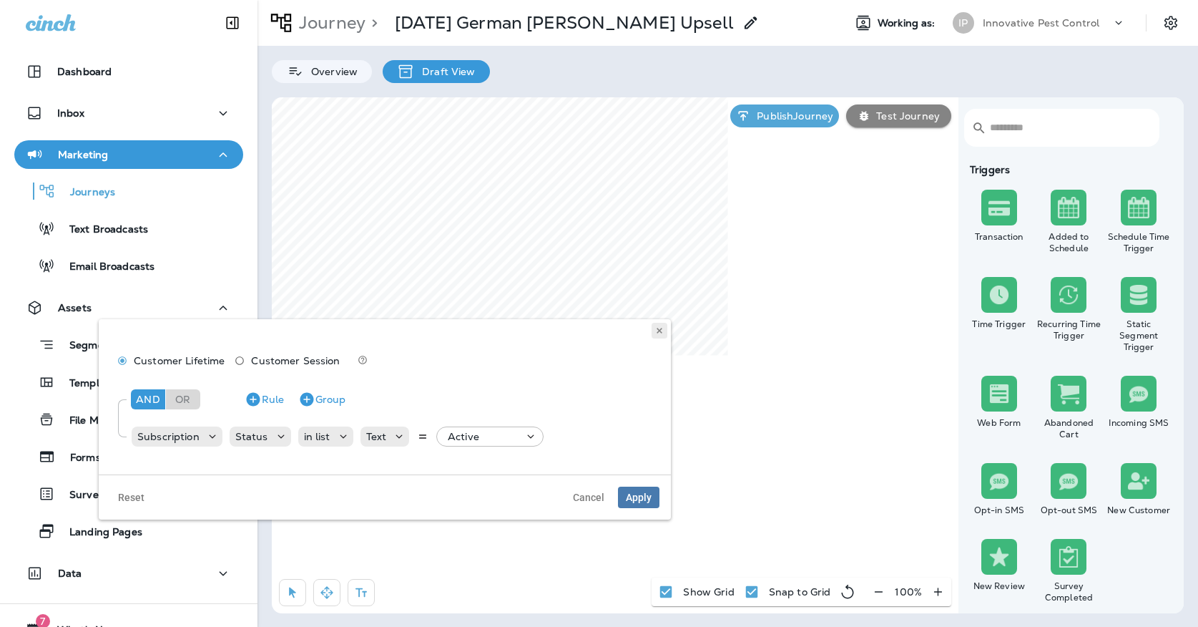
click at [654, 330] on button at bounding box center [660, 331] width 16 height 16
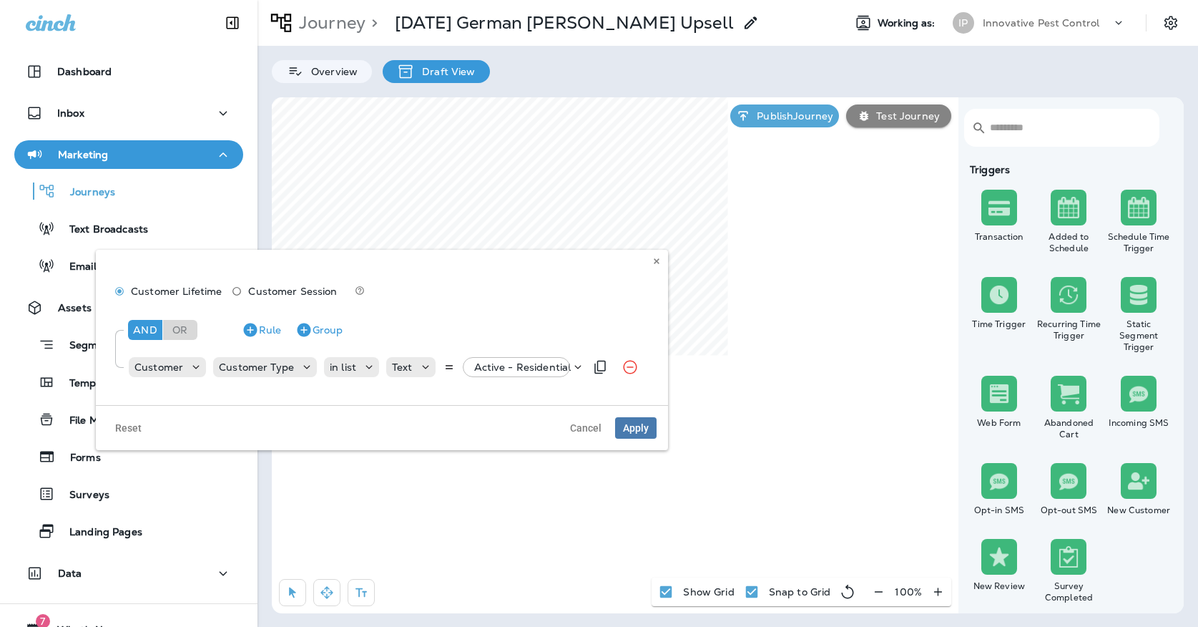
click at [507, 368] on p "Active - Residential" at bounding box center [522, 366] width 97 height 11
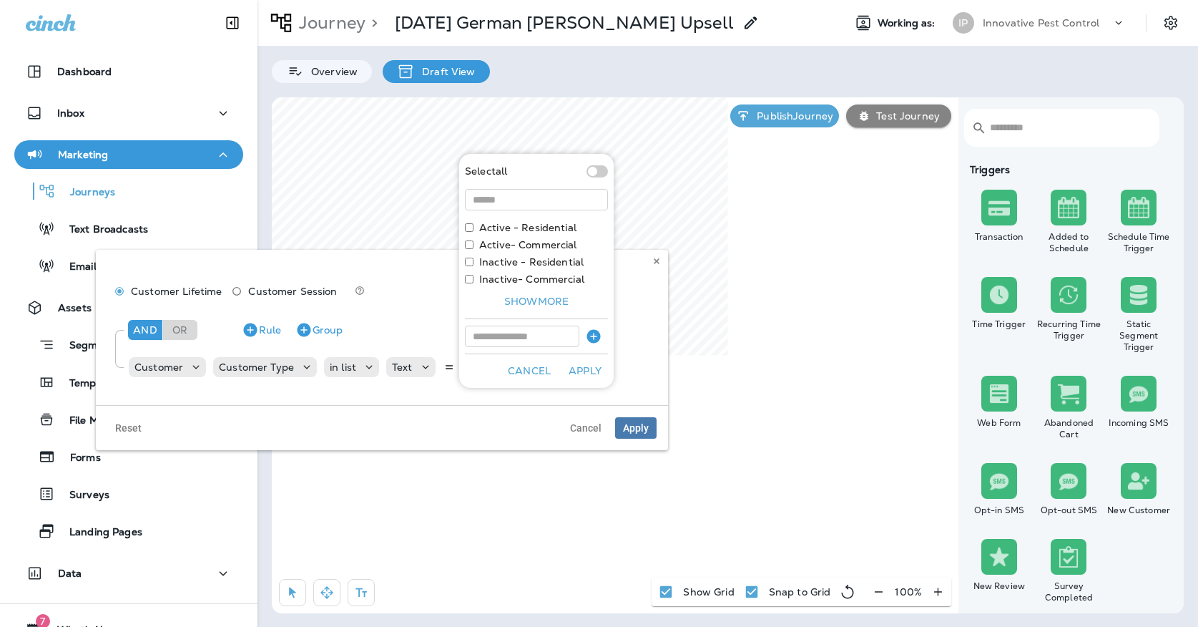
click at [639, 273] on div "Customer Lifetime Customer Session And Or Rule Group Customer Customer Type in …" at bounding box center [381, 332] width 549 height 121
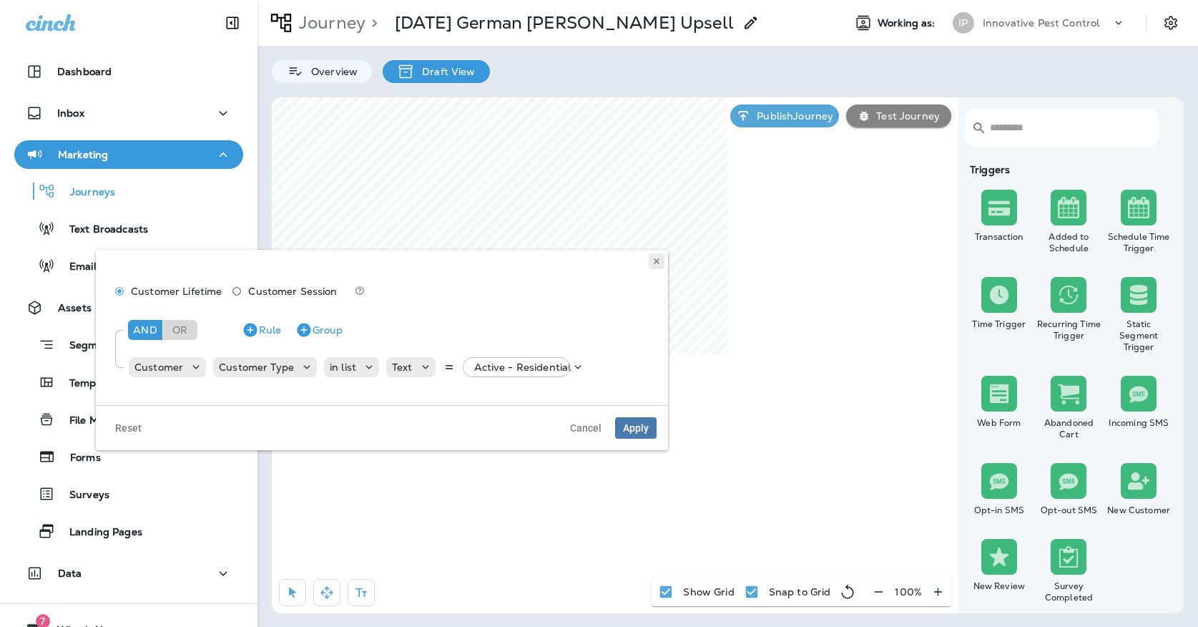
click at [657, 265] on button at bounding box center [657, 261] width 16 height 16
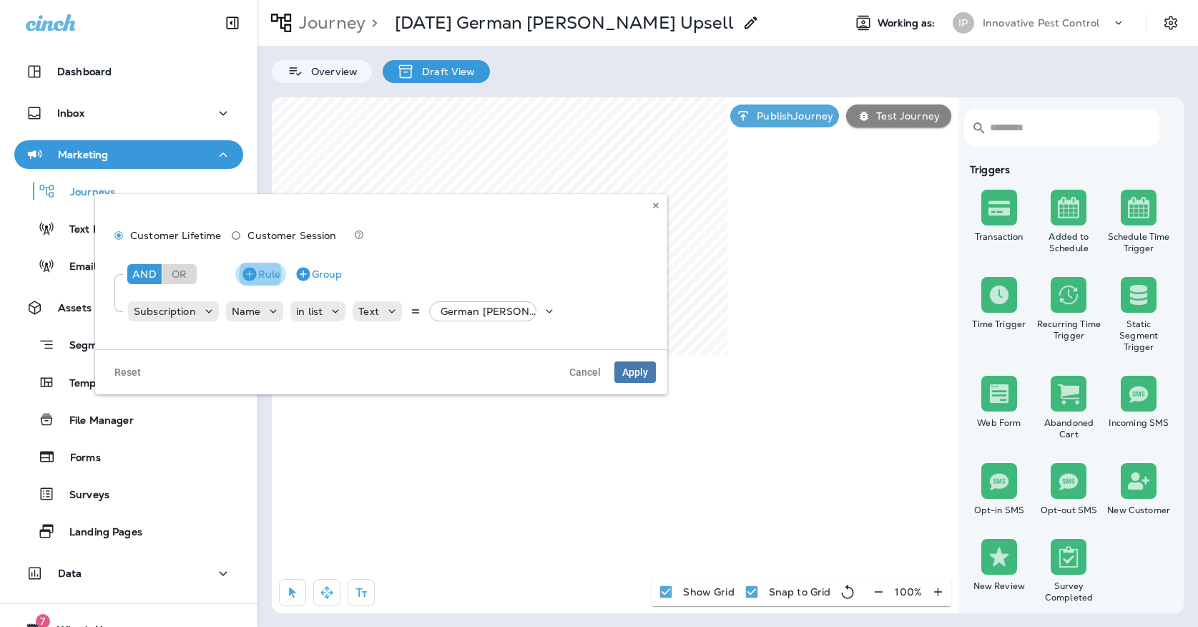
click at [244, 265] on icon "button" at bounding box center [249, 273] width 17 height 17
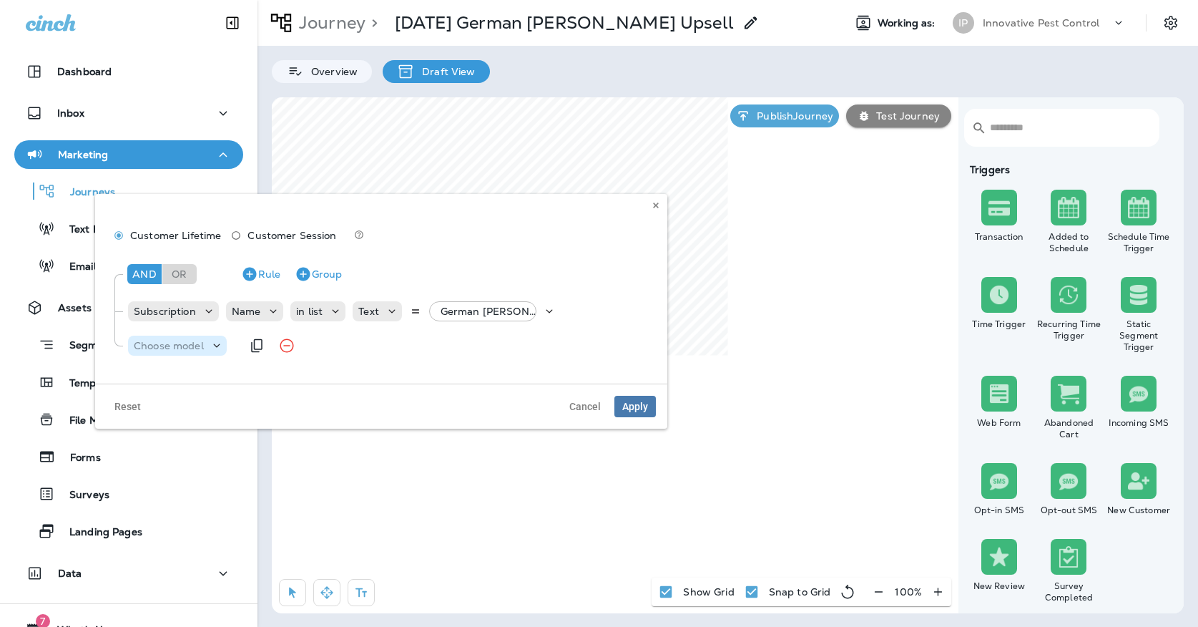
click at [149, 349] on p "Choose model" at bounding box center [169, 345] width 70 height 11
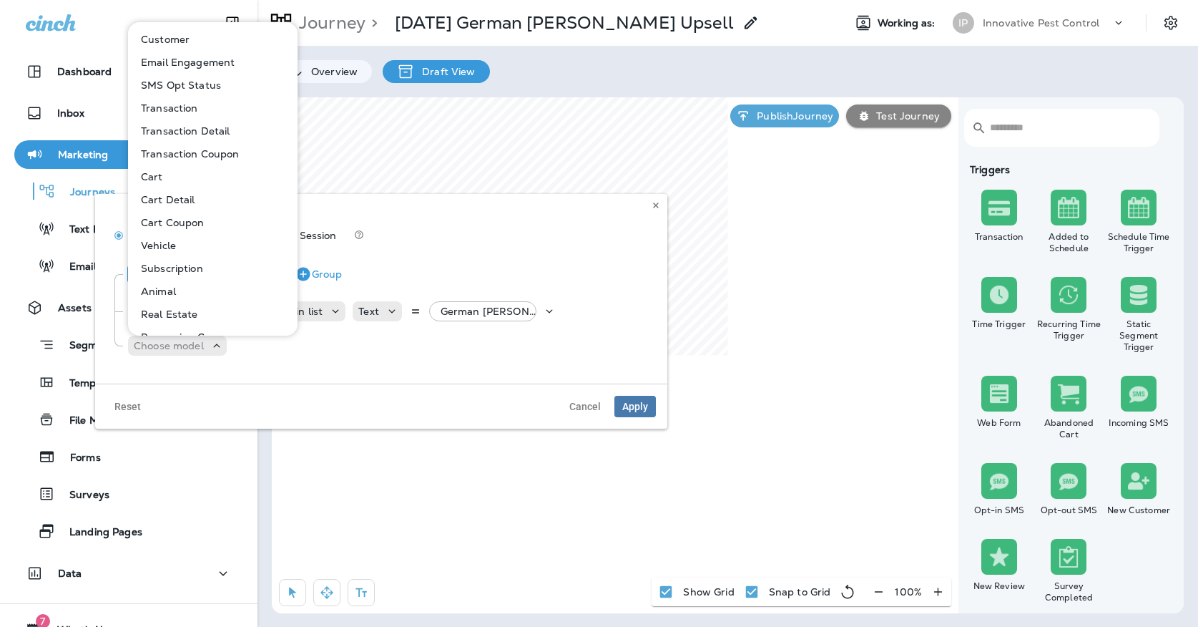
scroll to position [0, 0]
click at [170, 262] on p "Subscription" at bounding box center [169, 267] width 68 height 11
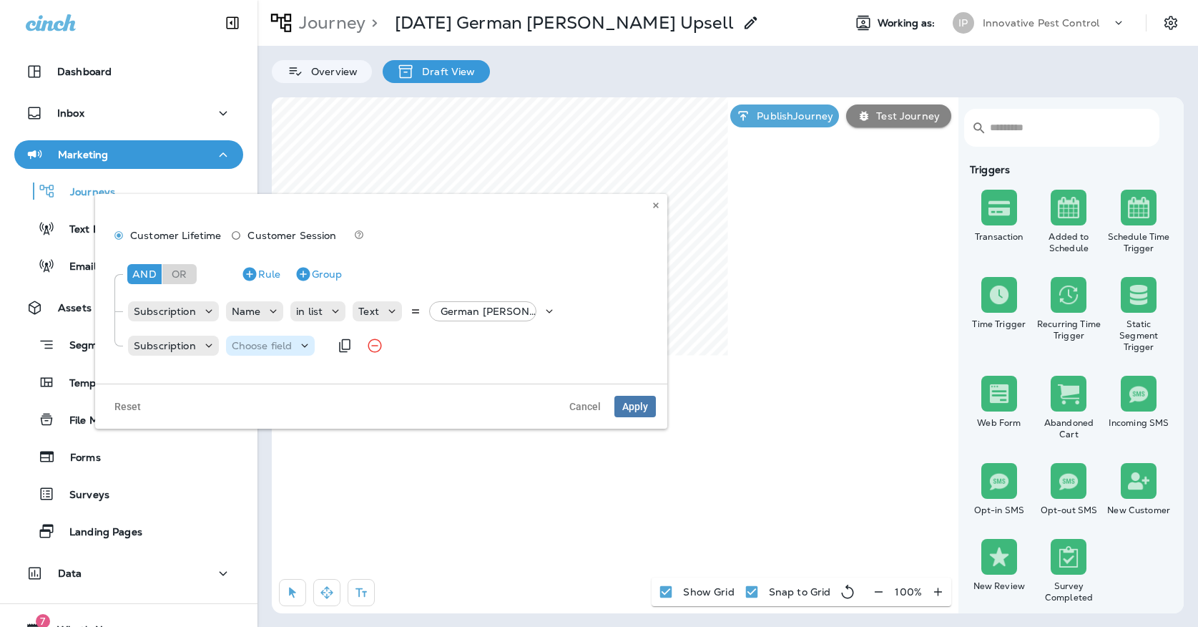
click at [247, 338] on div "Choose field" at bounding box center [270, 345] width 89 height 20
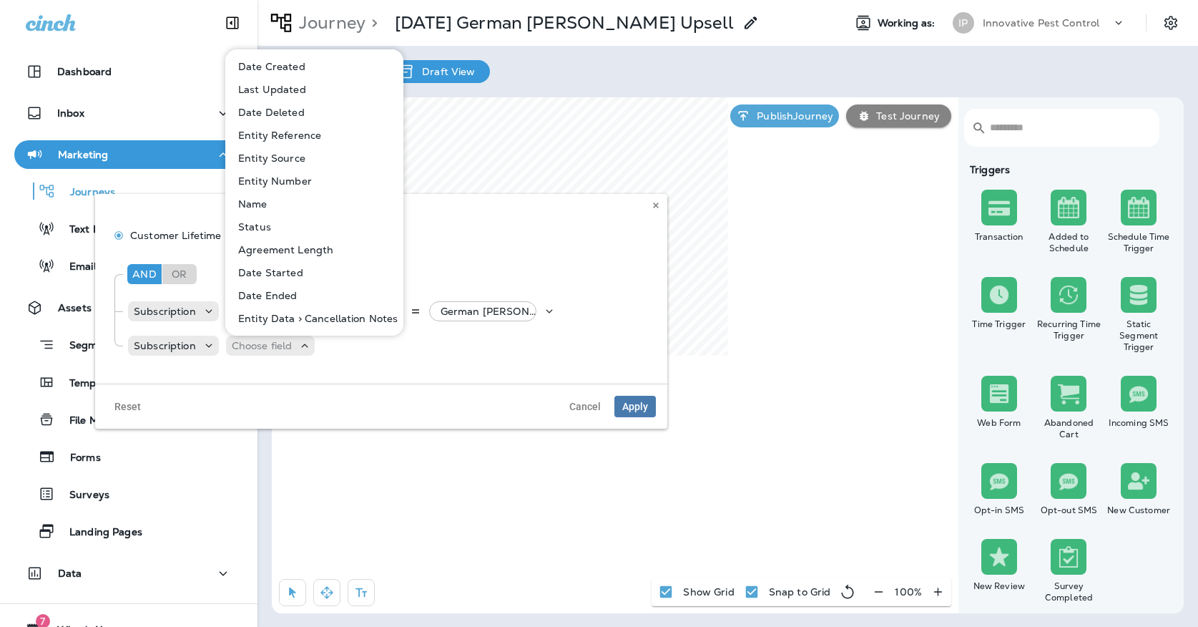
click at [270, 225] on button "Status" at bounding box center [315, 226] width 177 height 23
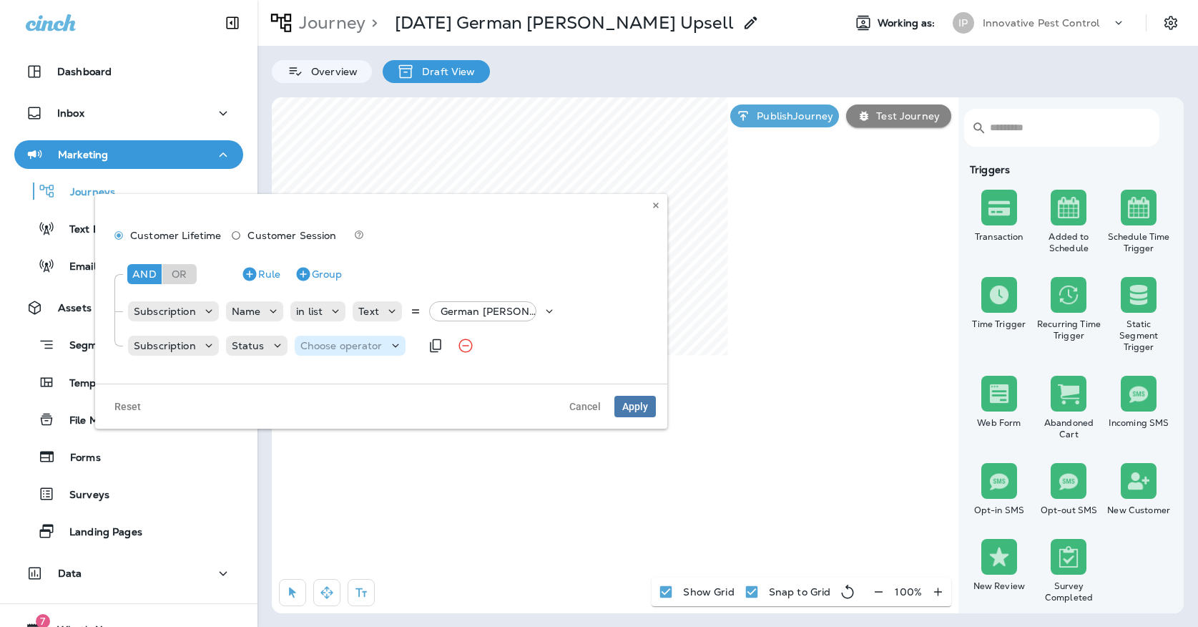
click at [329, 343] on p "Choose operator" at bounding box center [341, 345] width 82 height 11
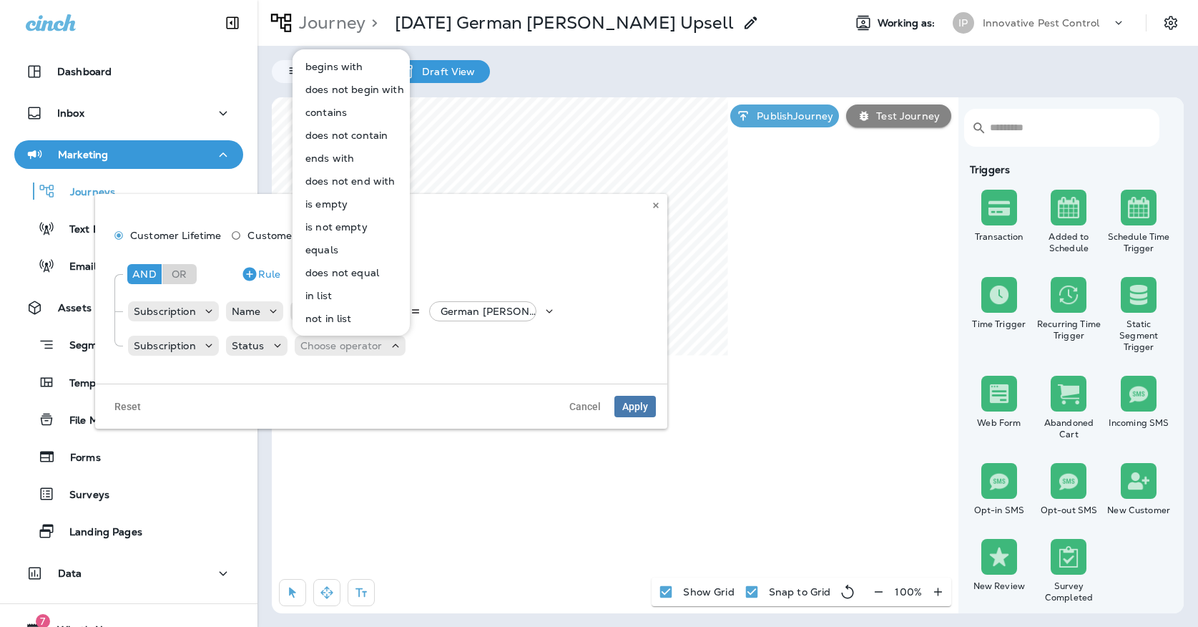
click at [345, 258] on button "equals" at bounding box center [352, 249] width 116 height 23
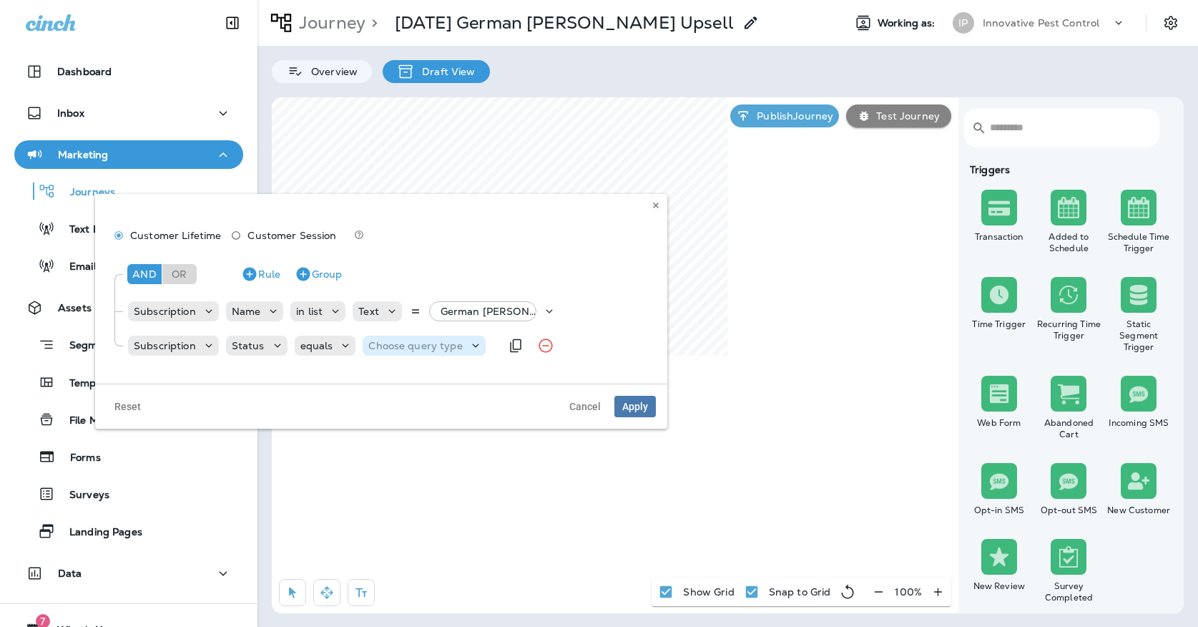
click at [396, 340] on p "Choose query type" at bounding box center [415, 345] width 94 height 11
click at [388, 380] on p "Text" at bounding box center [381, 380] width 26 height 11
click at [466, 345] on input "text" at bounding box center [510, 345] width 143 height 19
type input "******"
click at [463, 365] on div "And Or Rule Group Subscription Name in list Text German Roach - Monthly, +7 mor…" at bounding box center [381, 311] width 549 height 122
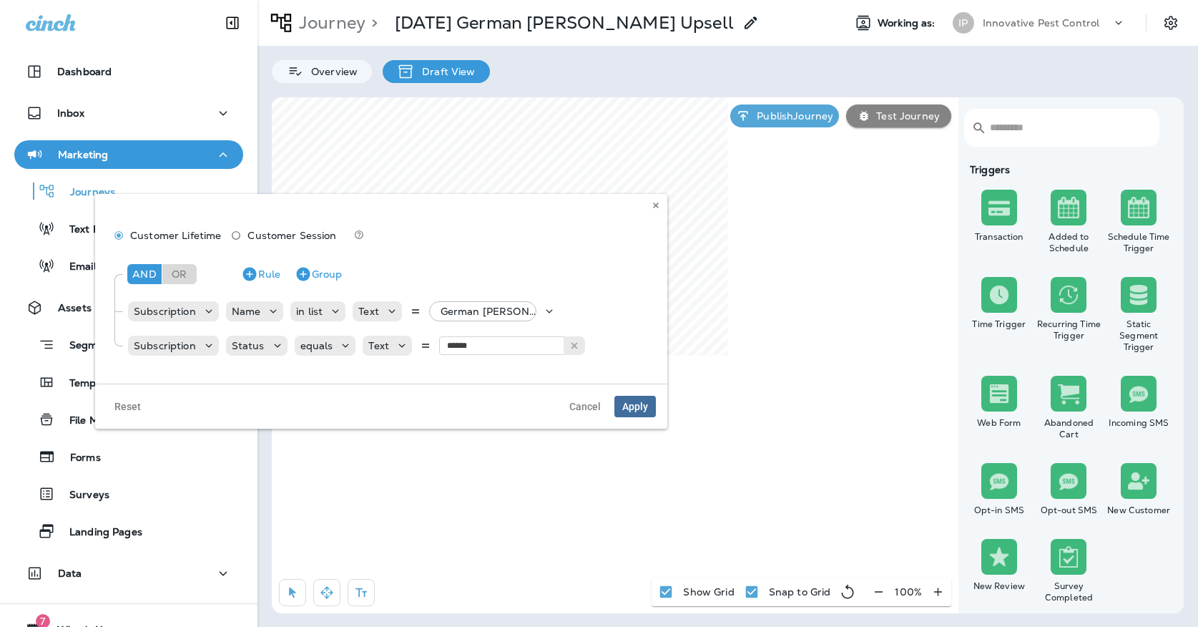
click at [625, 399] on button "Apply" at bounding box center [634, 406] width 41 height 21
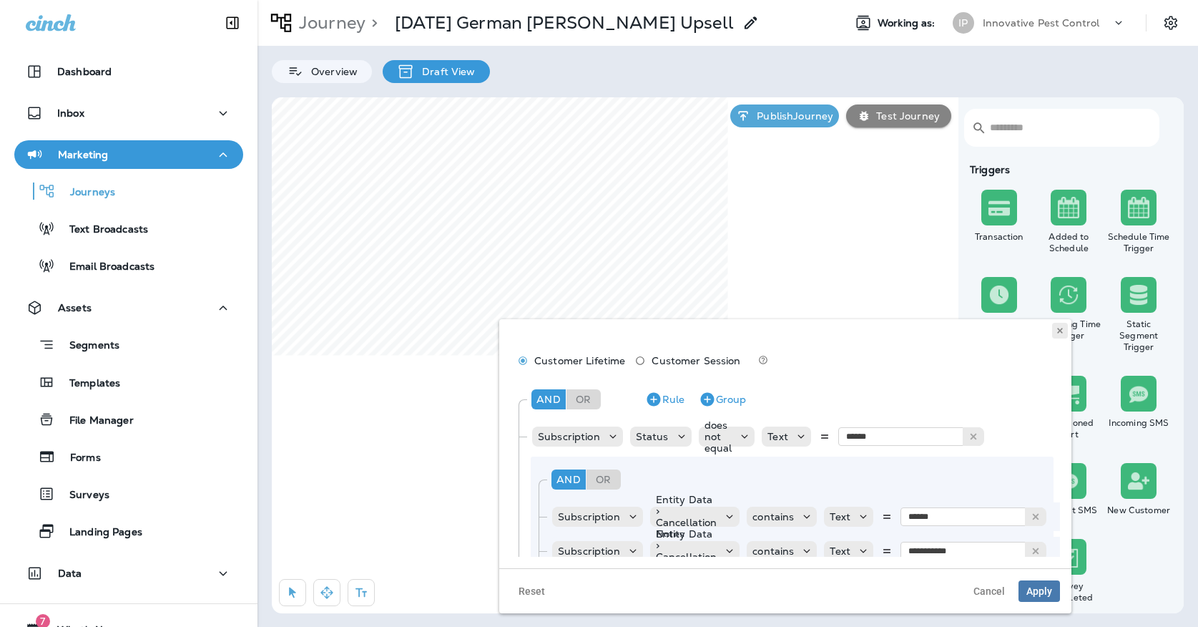
click at [1063, 334] on icon at bounding box center [1060, 330] width 9 height 9
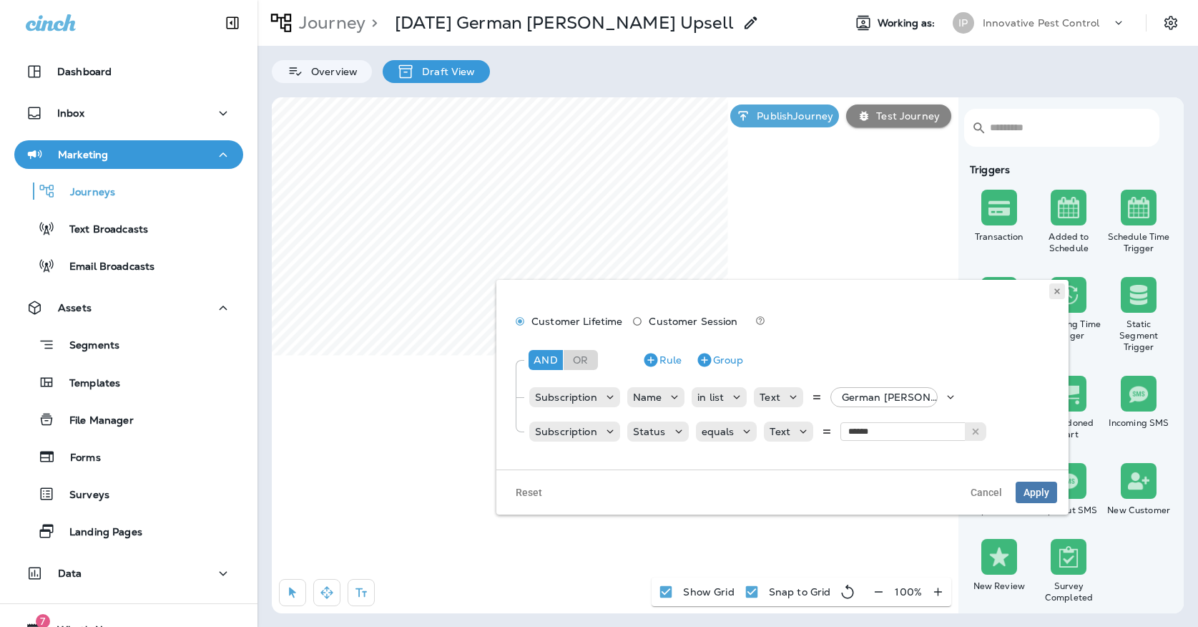
click at [1056, 293] on use at bounding box center [1056, 291] width 5 height 6
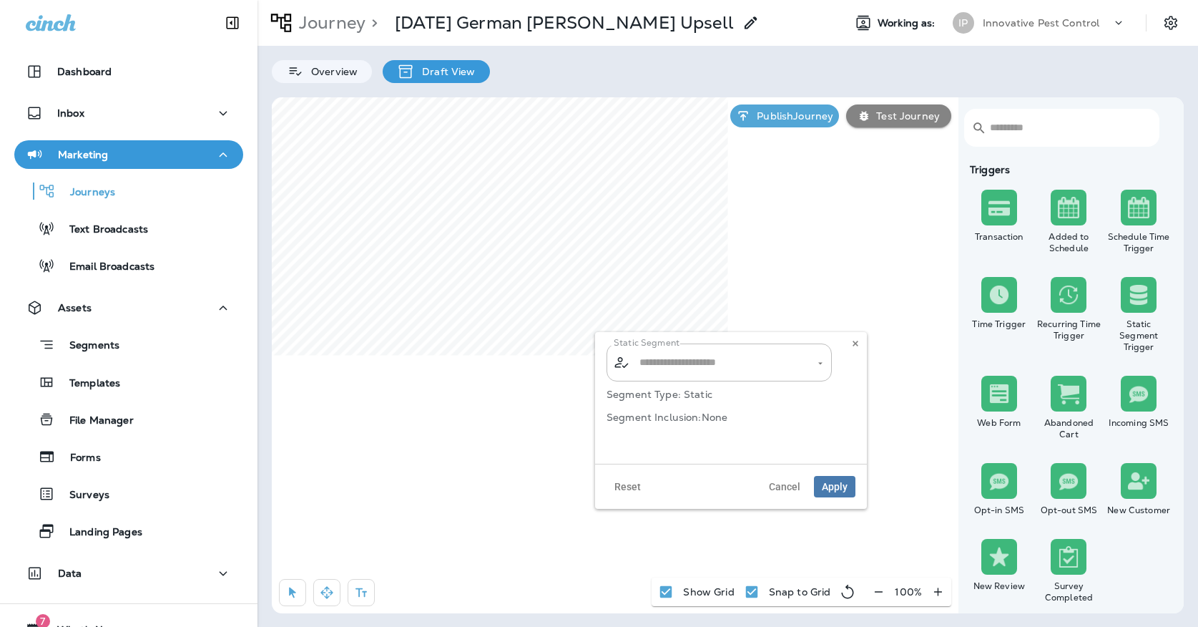
type input "**********"
click at [850, 340] on button at bounding box center [856, 343] width 16 height 16
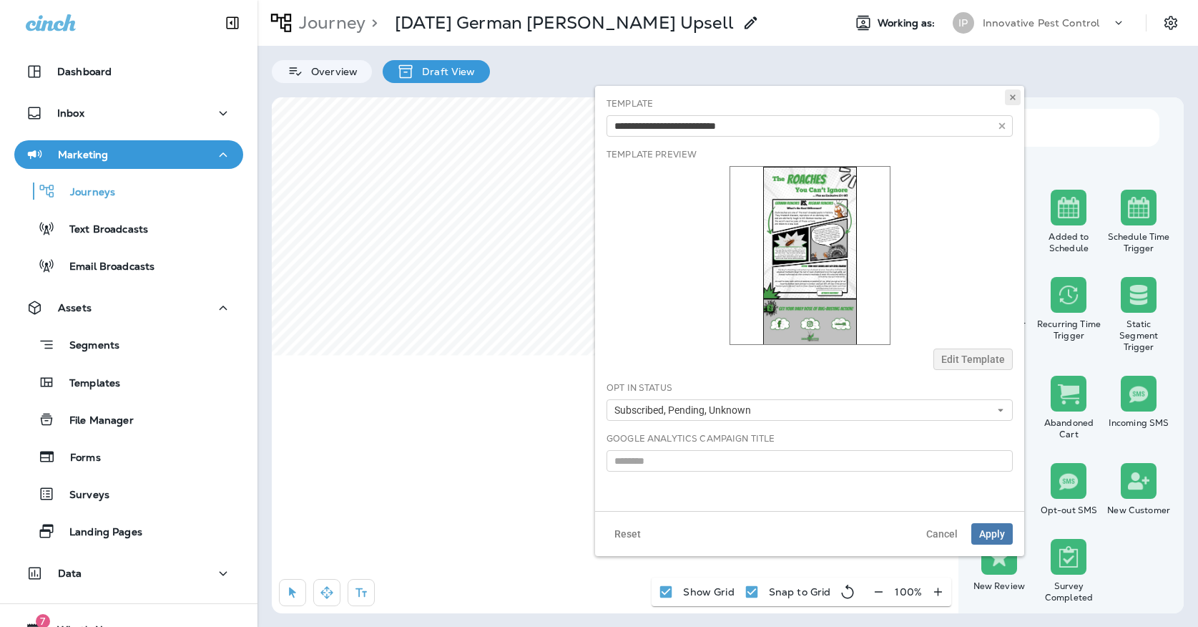
click at [1010, 92] on button at bounding box center [1013, 97] width 16 height 16
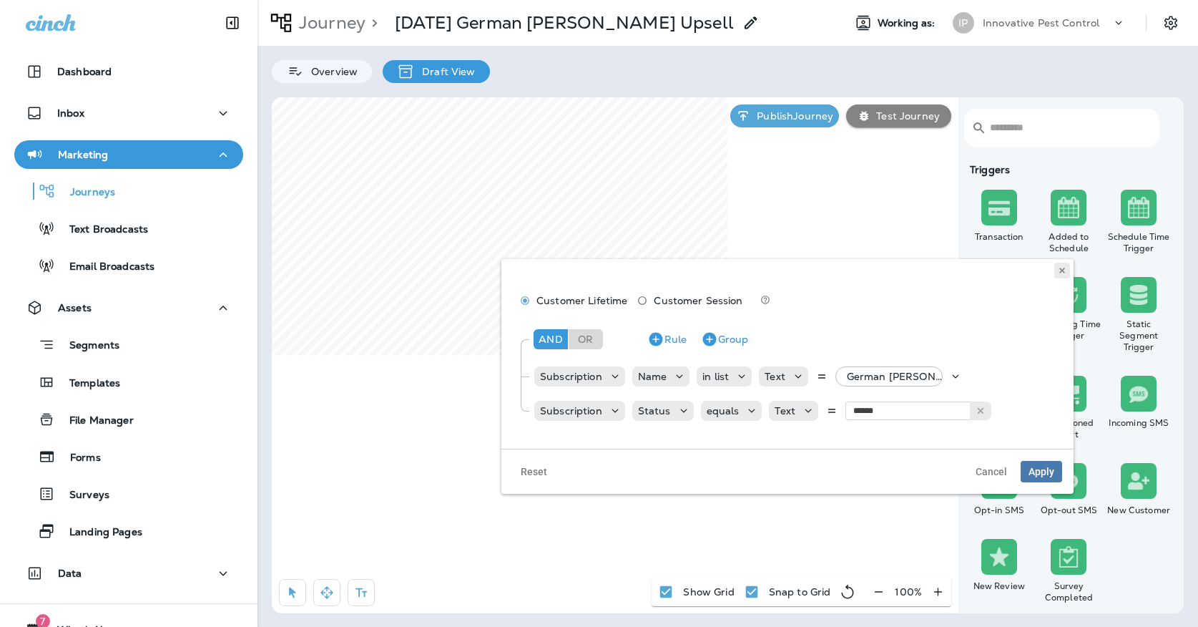
click at [1058, 271] on icon at bounding box center [1062, 270] width 9 height 9
click at [900, 377] on p "German Roach - Monthly, +7 more" at bounding box center [898, 375] width 102 height 11
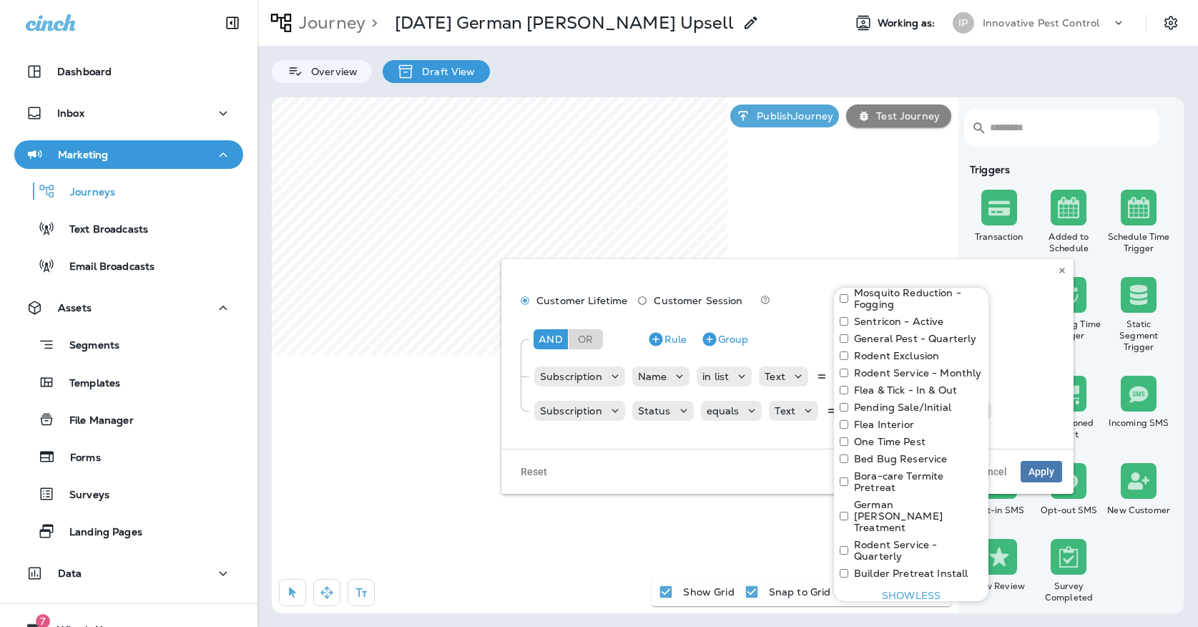
scroll to position [257, 0]
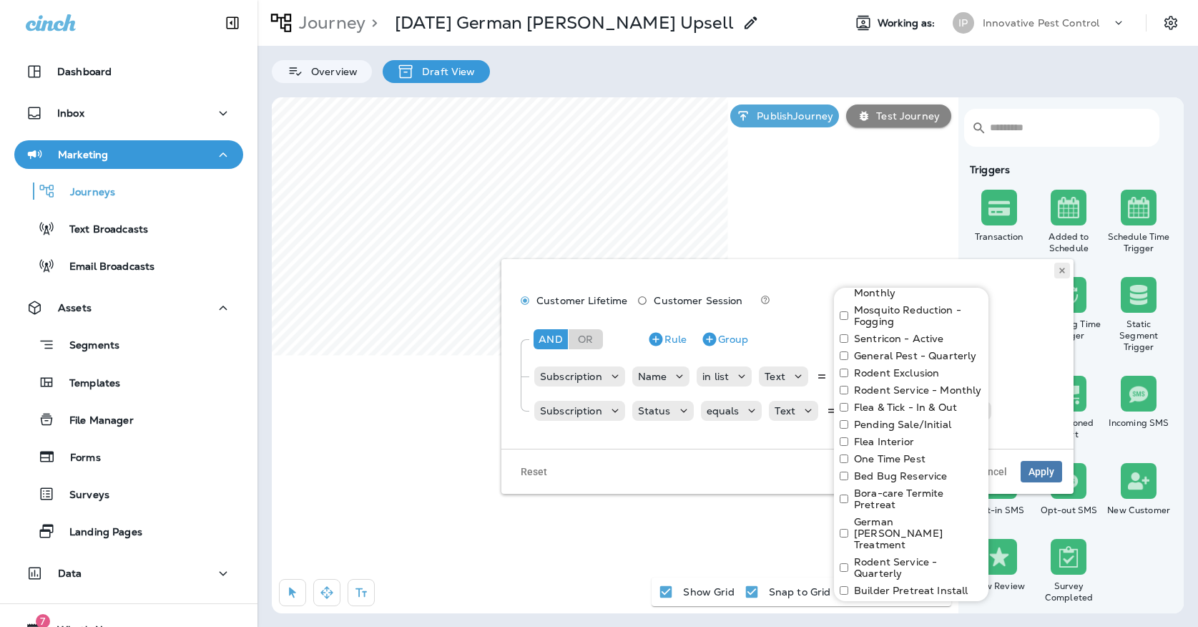
click at [1059, 269] on icon at bounding box center [1062, 270] width 9 height 9
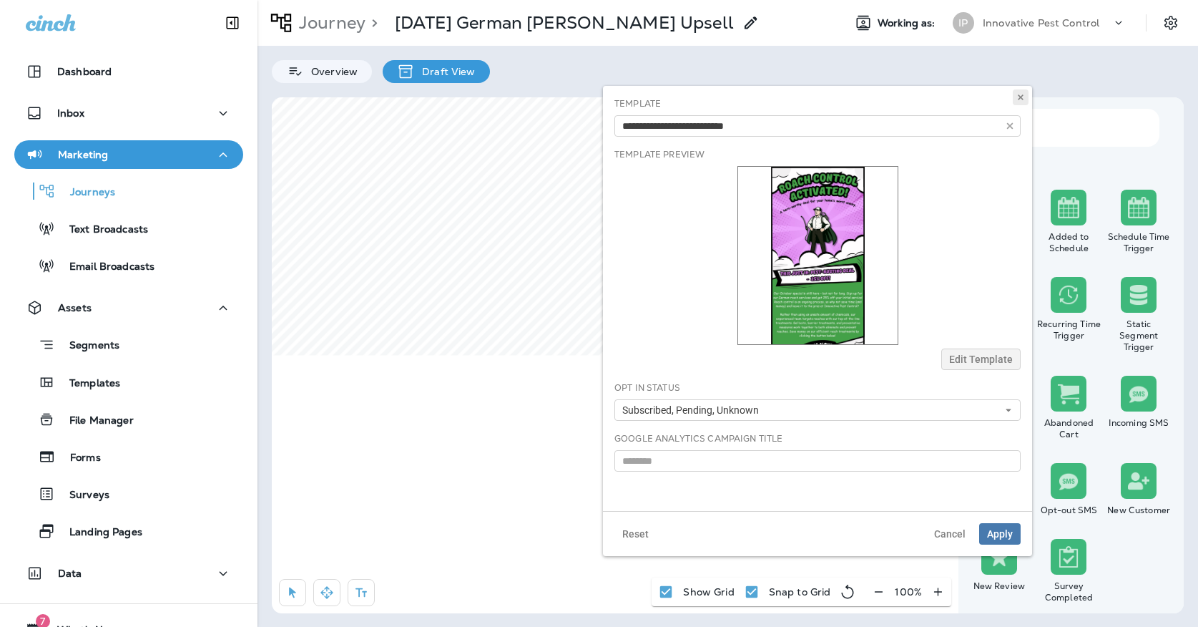
click at [1018, 96] on icon at bounding box center [1020, 97] width 9 height 9
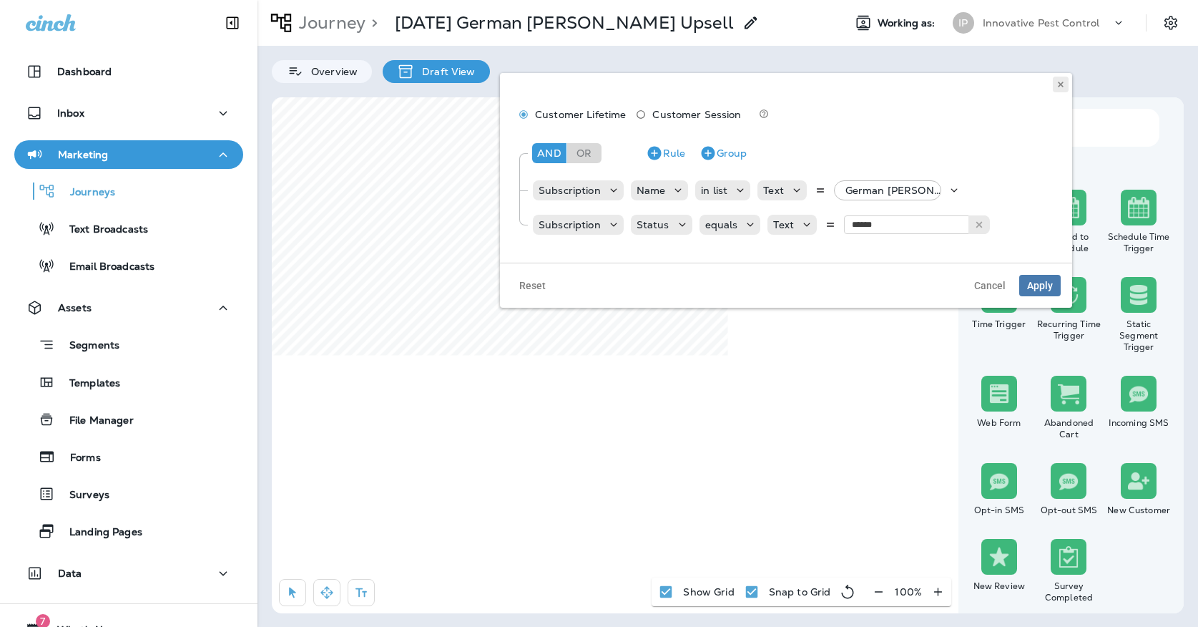
click at [1056, 84] on button at bounding box center [1061, 85] width 16 height 16
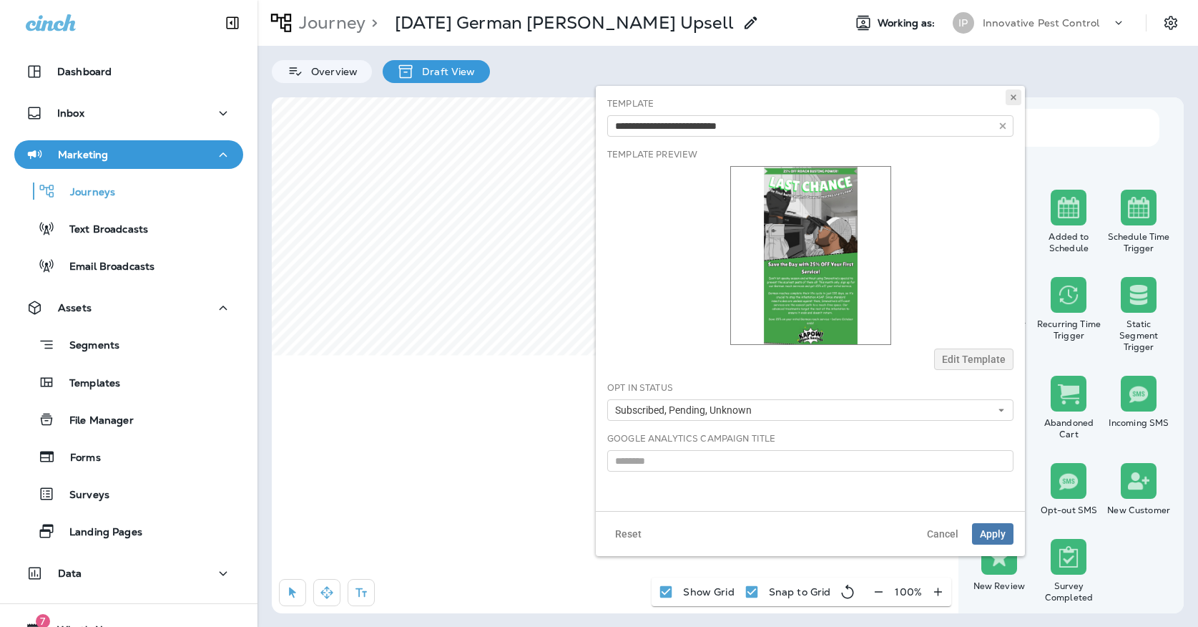
click at [1014, 95] on icon at bounding box center [1013, 97] width 9 height 9
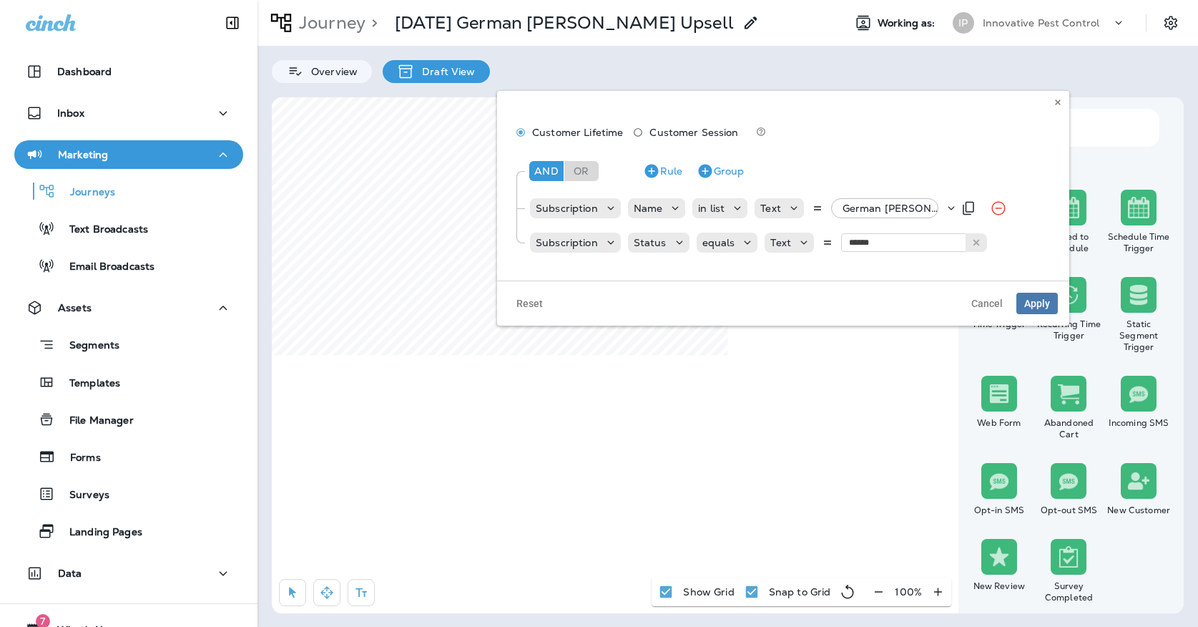
click at [889, 212] on p "German Roach - Monthly, +7 more" at bounding box center [894, 207] width 102 height 11
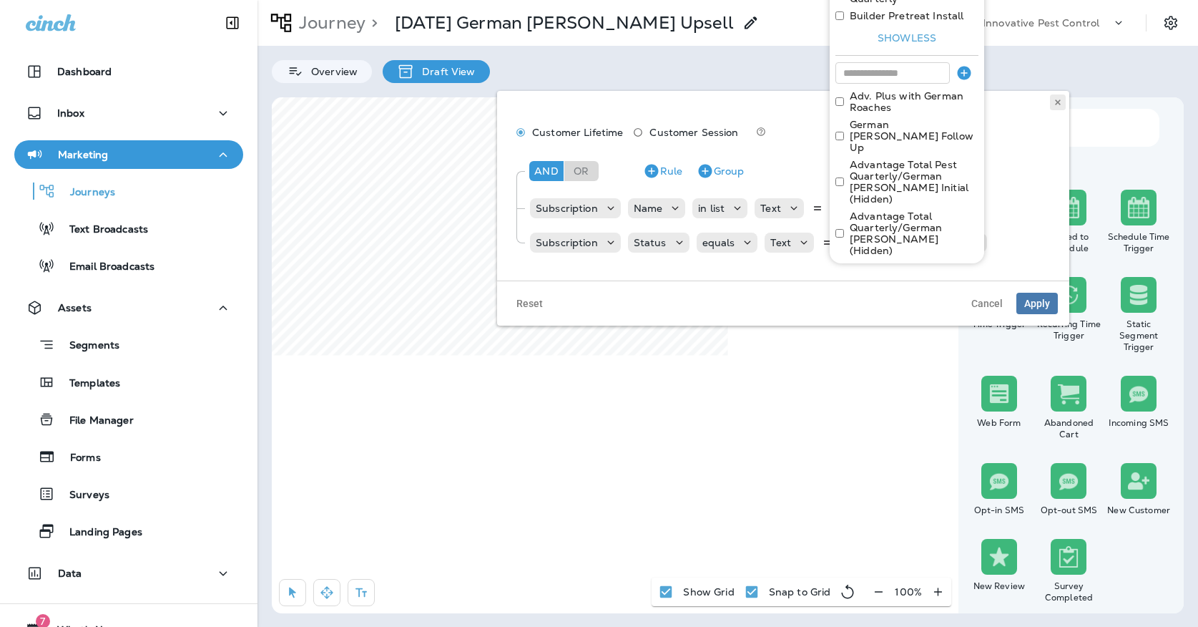
scroll to position [493, 0]
click at [1063, 101] on button at bounding box center [1058, 102] width 16 height 16
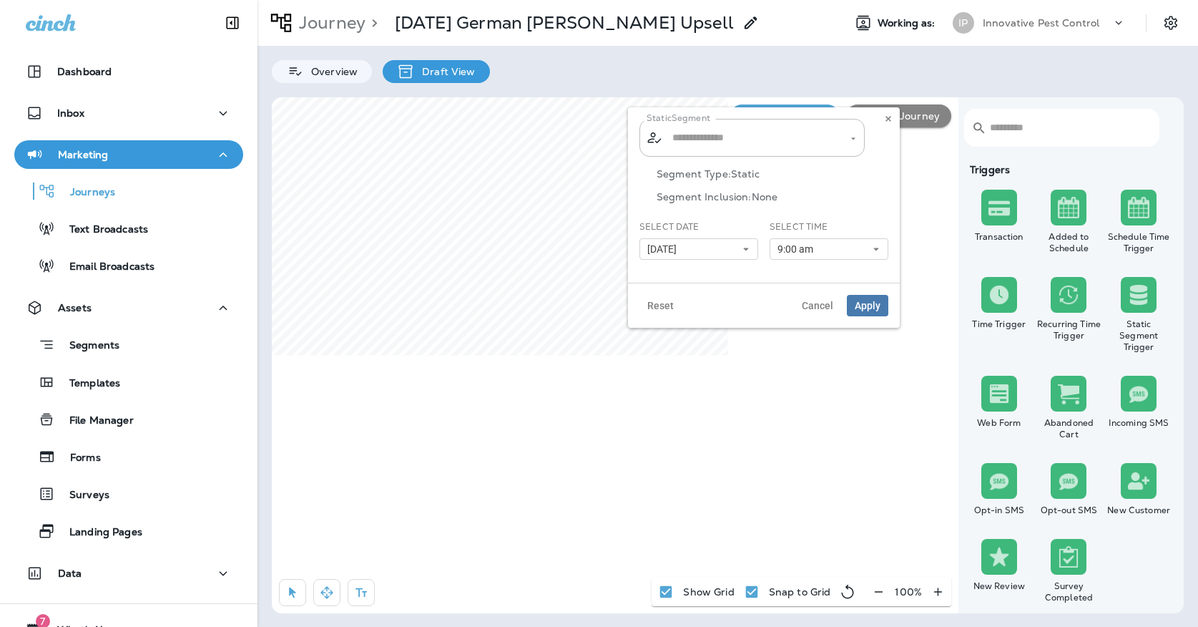
type input "**********"
click at [799, 142] on input "**********" at bounding box center [743, 137] width 149 height 25
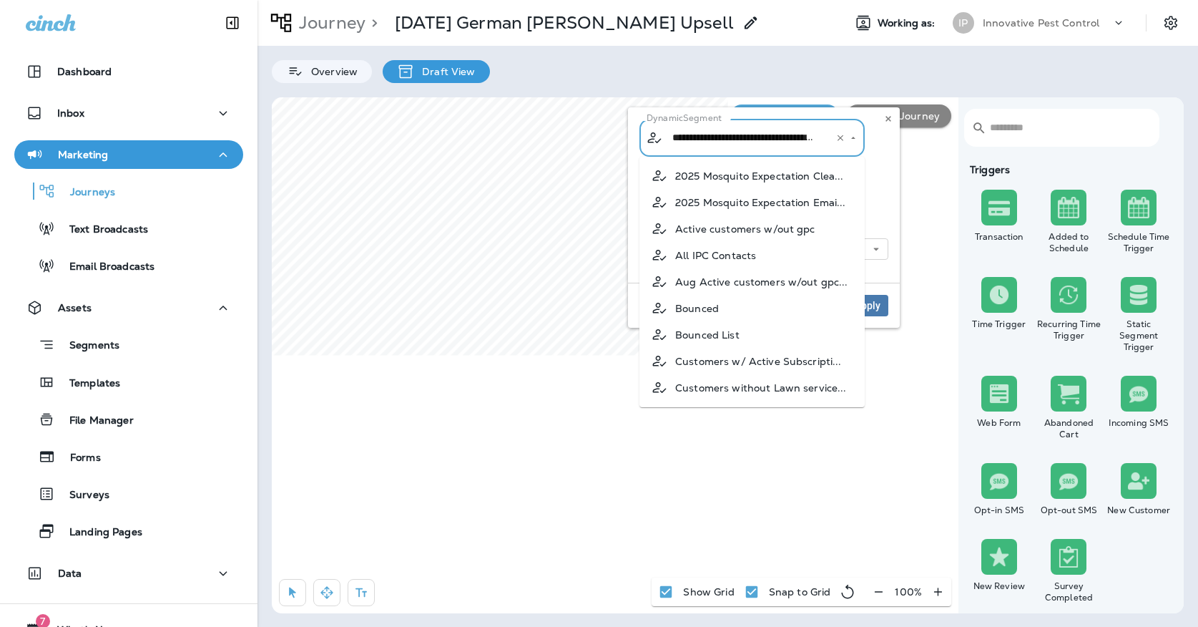
scroll to position [337, 0]
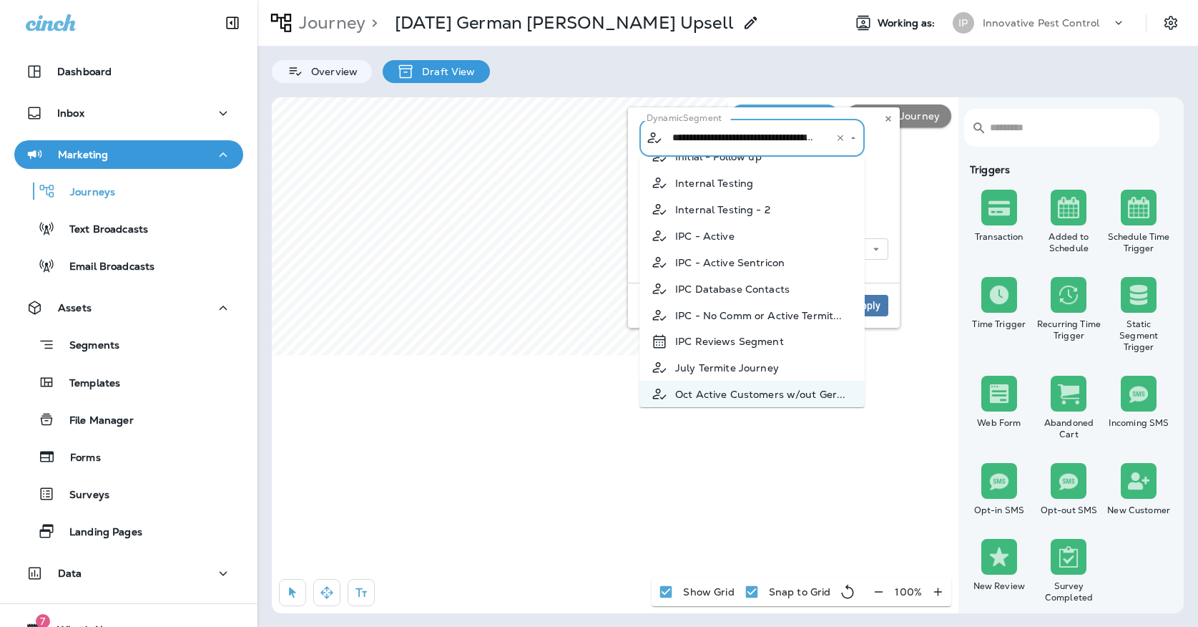
click at [876, 158] on div "**********" at bounding box center [763, 195] width 249 height 152
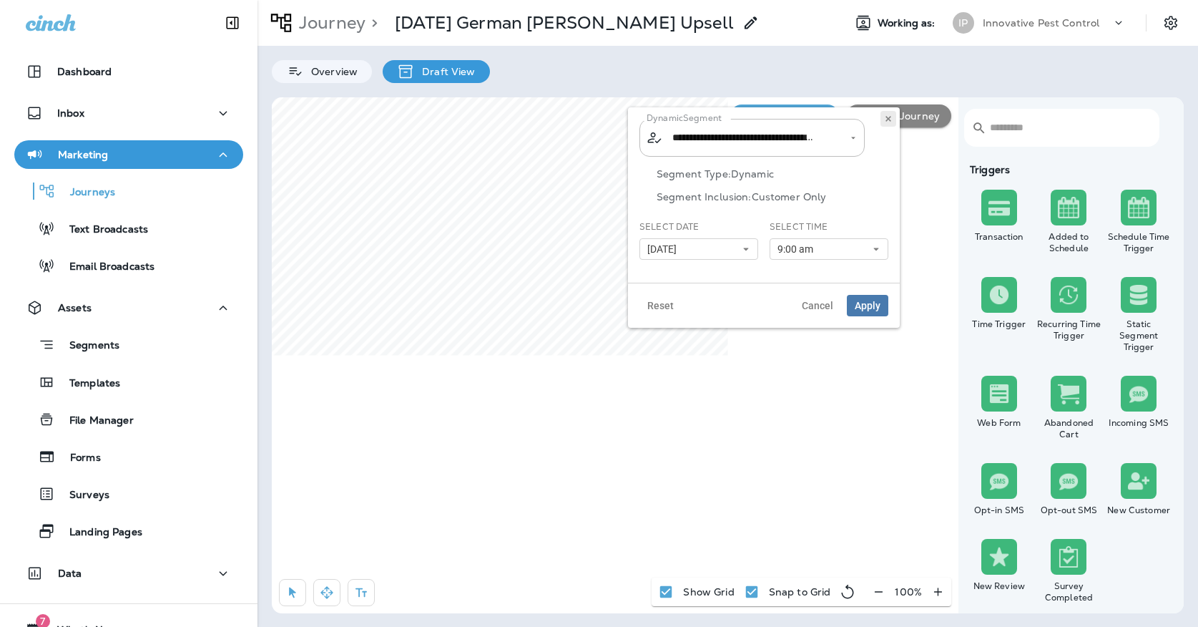
click at [890, 123] on button at bounding box center [888, 119] width 16 height 16
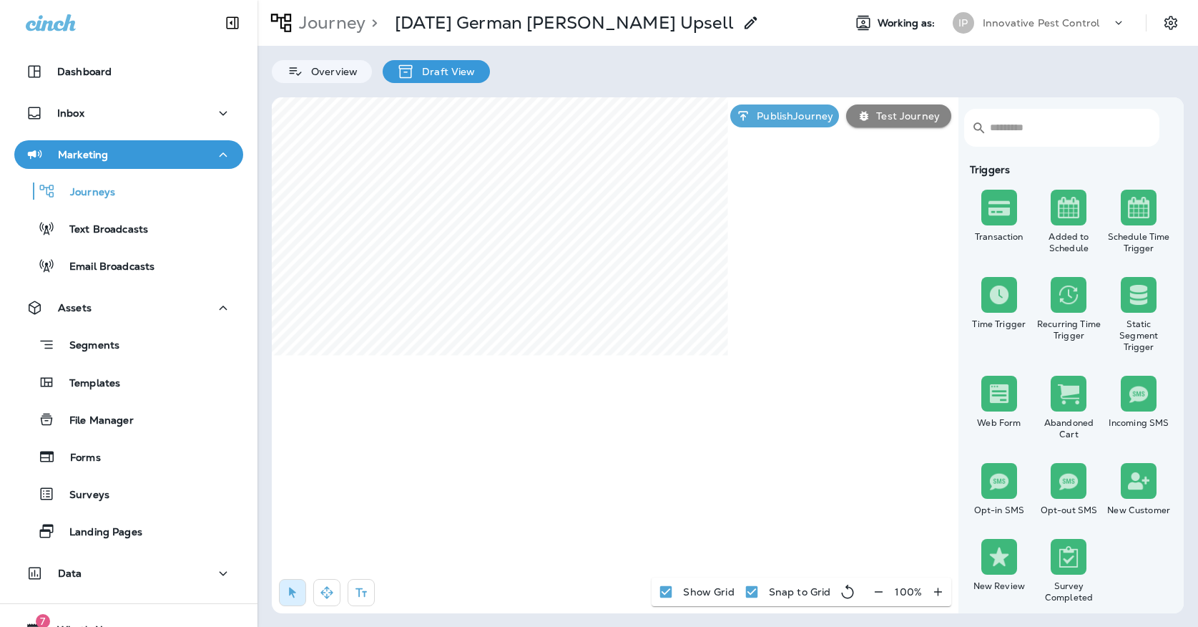
select select "*****"
select select "********"
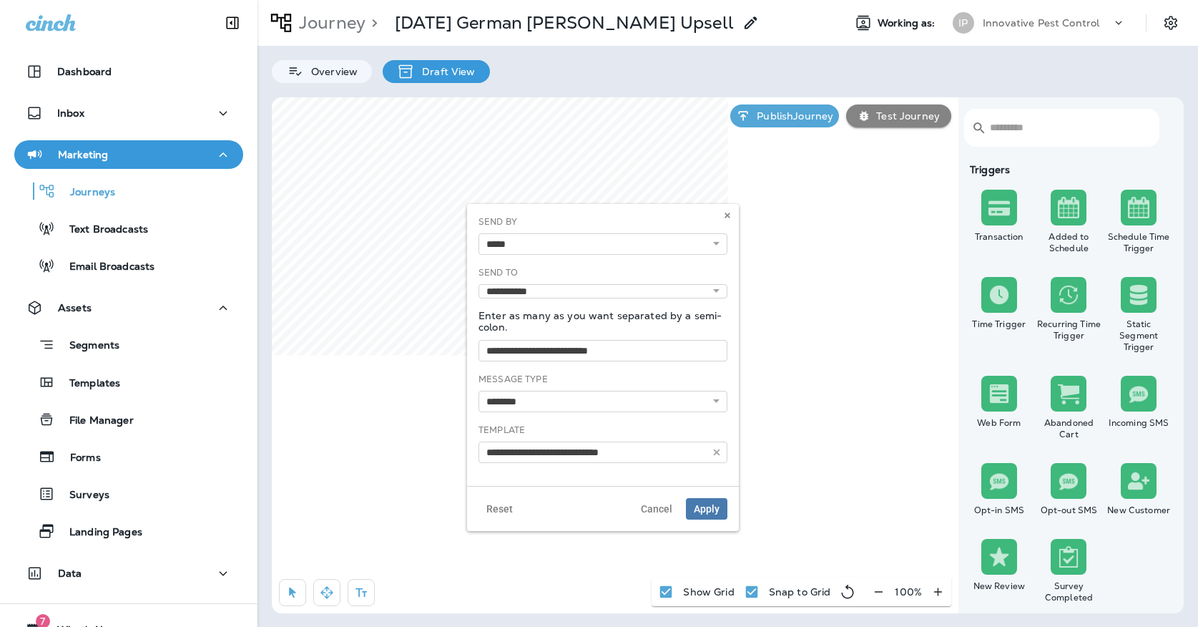
type input "**********"
click at [735, 216] on div "**********" at bounding box center [603, 345] width 272 height 282
click at [729, 212] on icon at bounding box center [727, 215] width 9 height 9
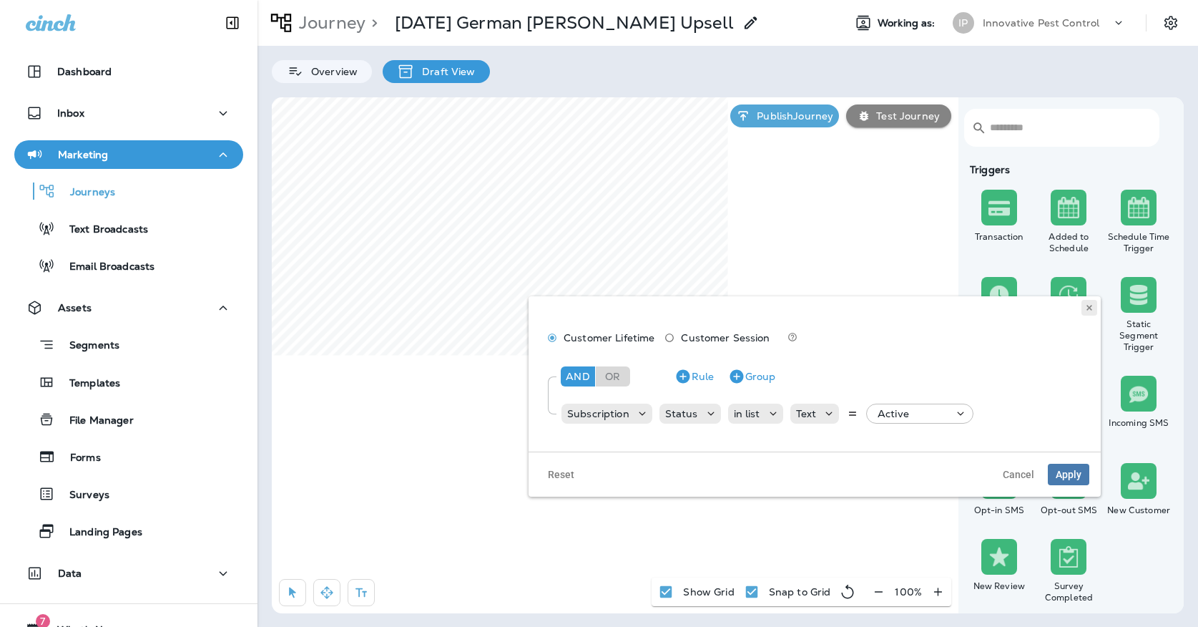
click at [1092, 311] on icon at bounding box center [1089, 307] width 9 height 9
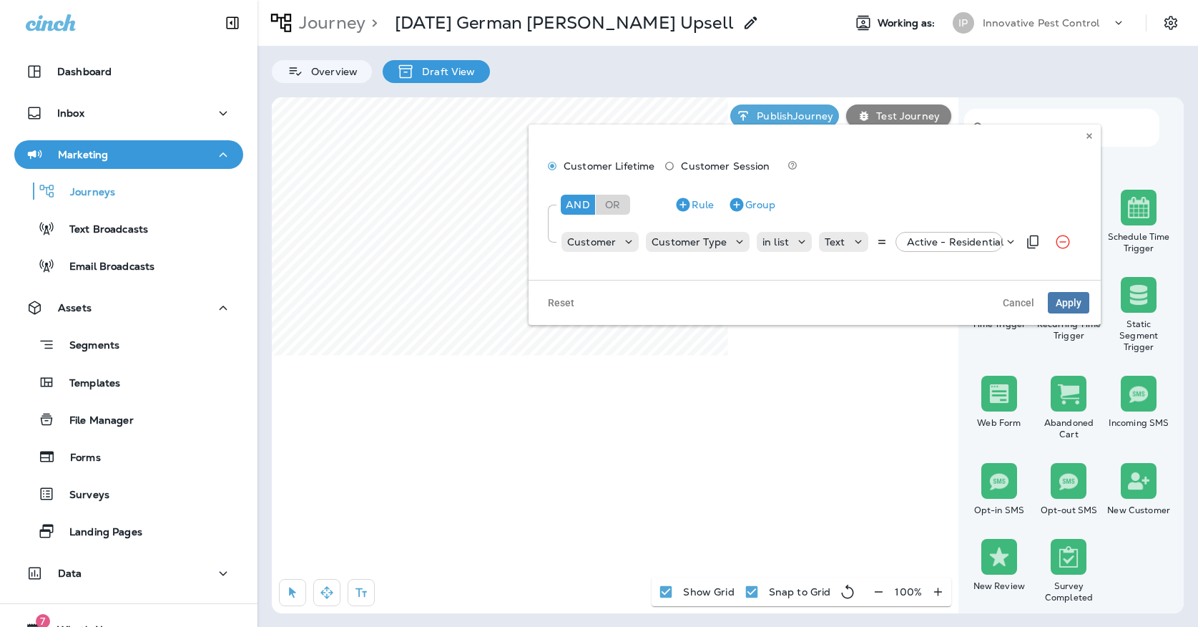
click at [948, 237] on p "Active - Residential" at bounding box center [955, 241] width 97 height 11
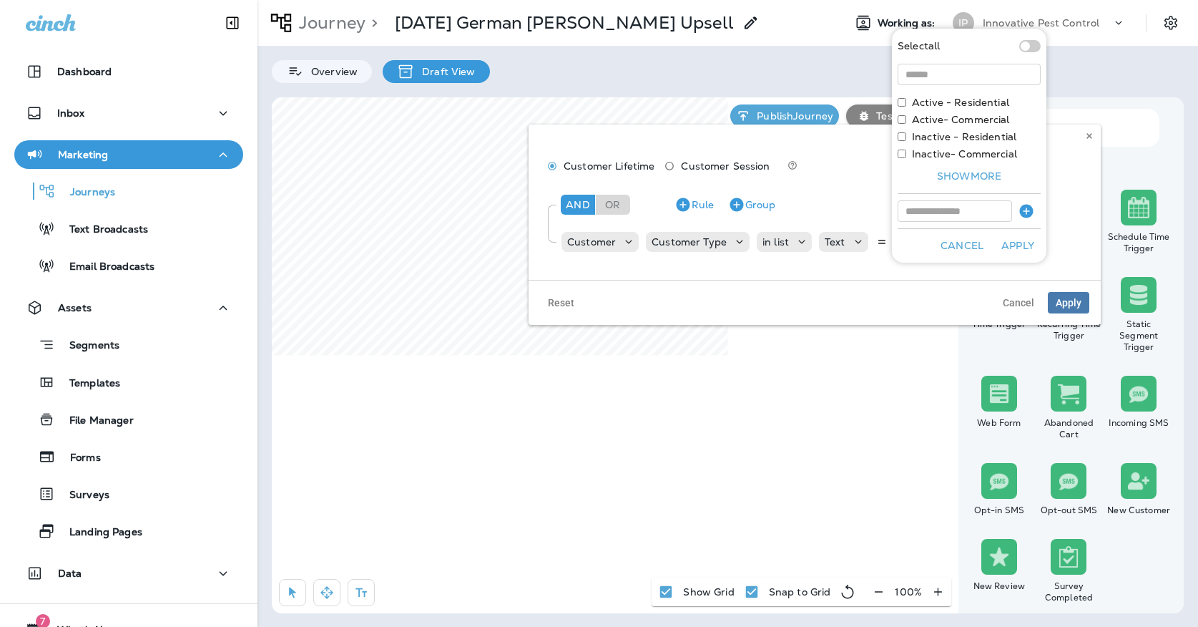
click at [1087, 146] on div "Customer Lifetime Customer Session And Or Rule Group Customer Customer Type in …" at bounding box center [815, 201] width 572 height 155
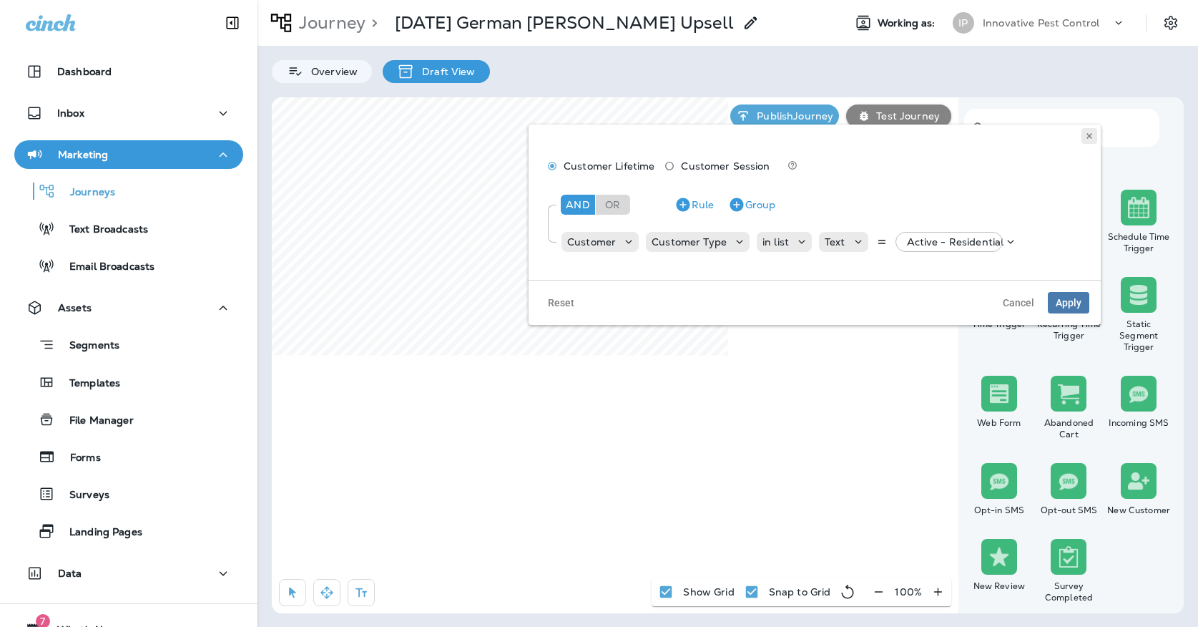
click at [1089, 135] on use at bounding box center [1088, 136] width 5 height 6
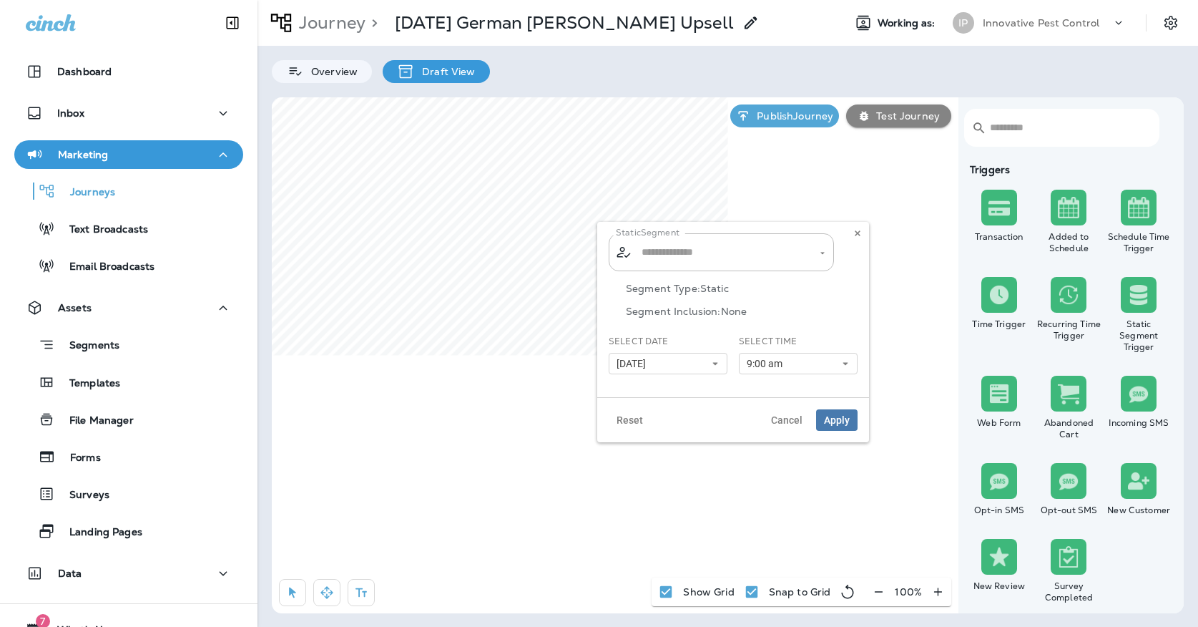
type input "**********"
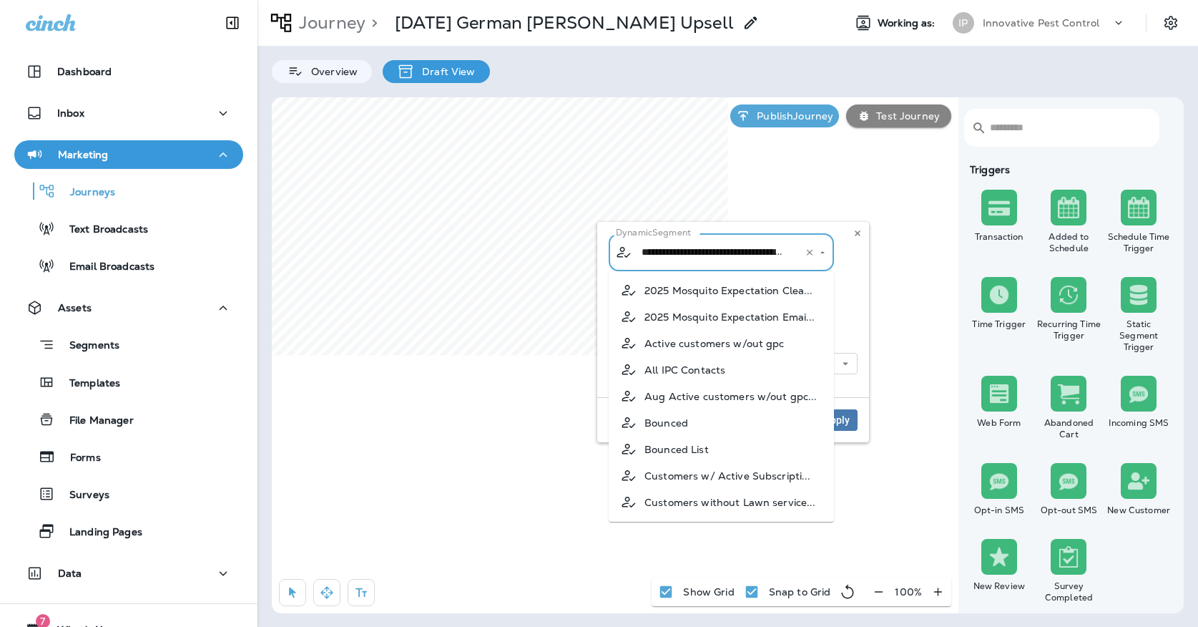
click at [725, 245] on input "**********" at bounding box center [712, 252] width 149 height 25
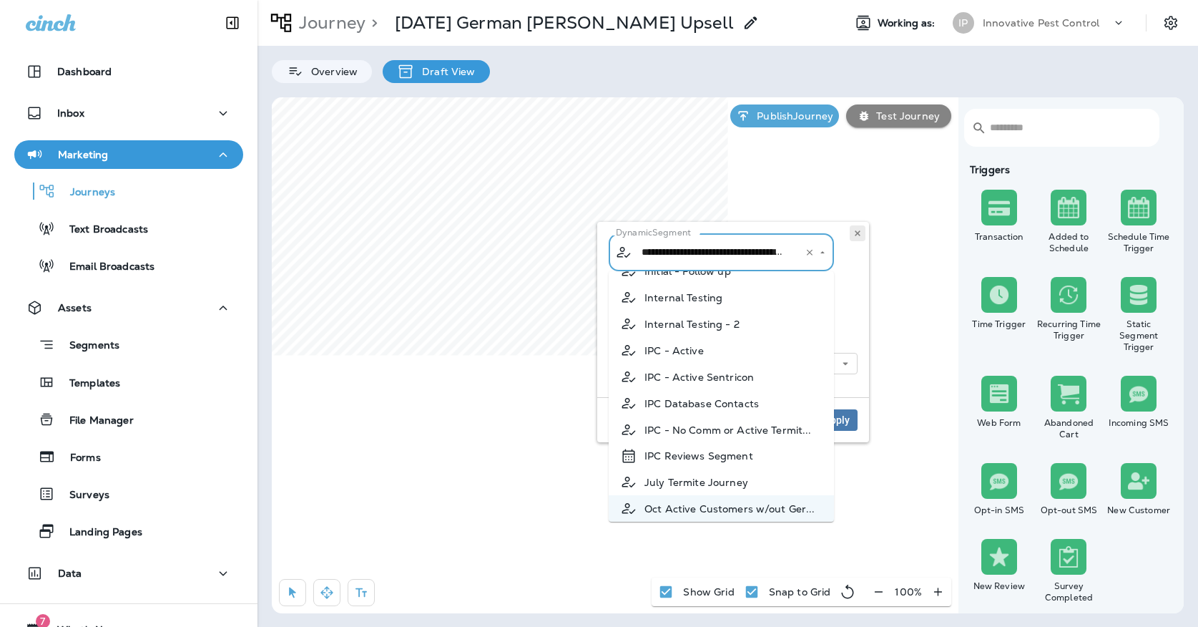
click at [859, 235] on use at bounding box center [857, 233] width 5 height 6
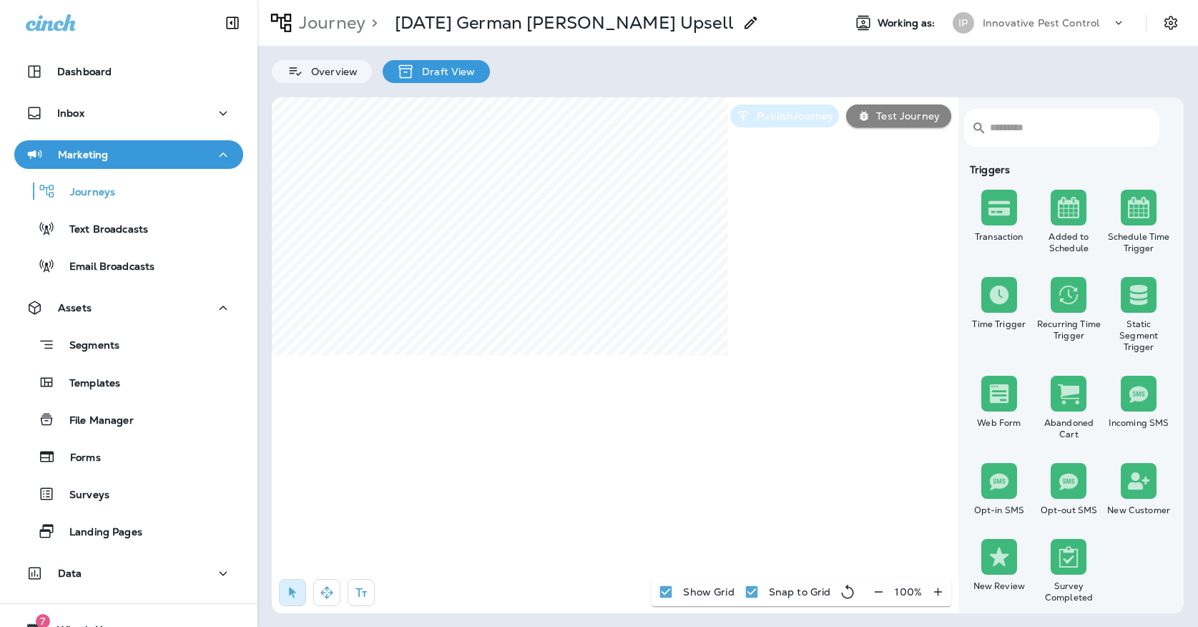
click at [805, 107] on button "Publish Journey" at bounding box center [784, 115] width 109 height 23
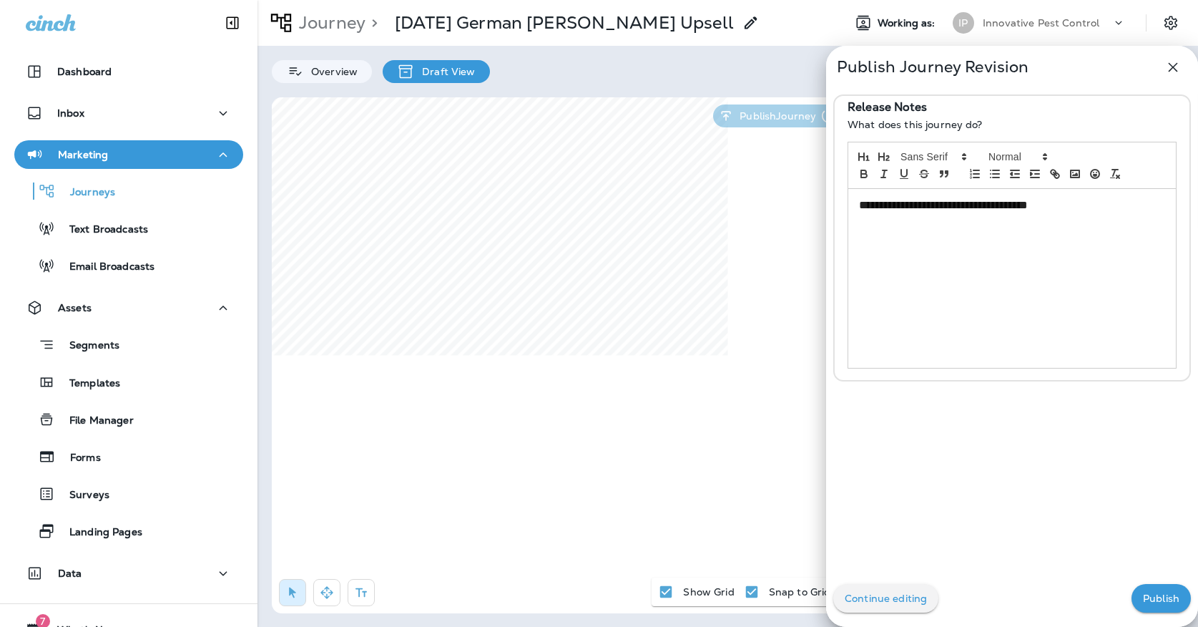
click at [1159, 603] on p "Publish" at bounding box center [1161, 597] width 36 height 11
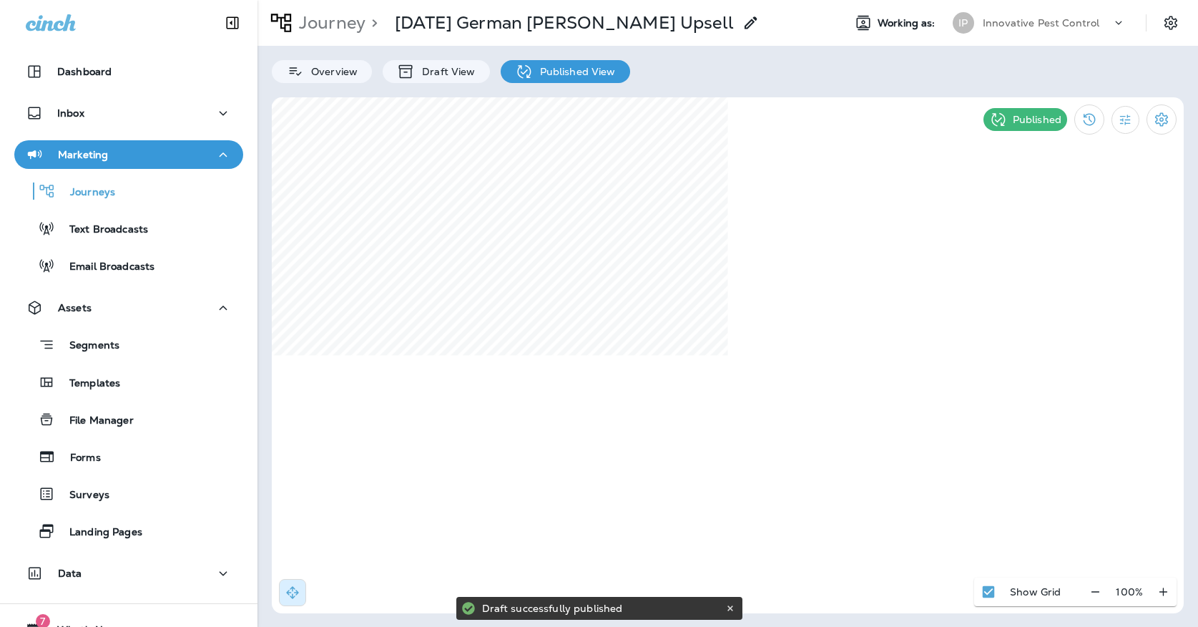
click at [147, 212] on div "Journeys Text Broadcasts Email Broadcasts" at bounding box center [128, 225] width 229 height 112
click at [150, 200] on div "Journeys" at bounding box center [128, 190] width 217 height 21
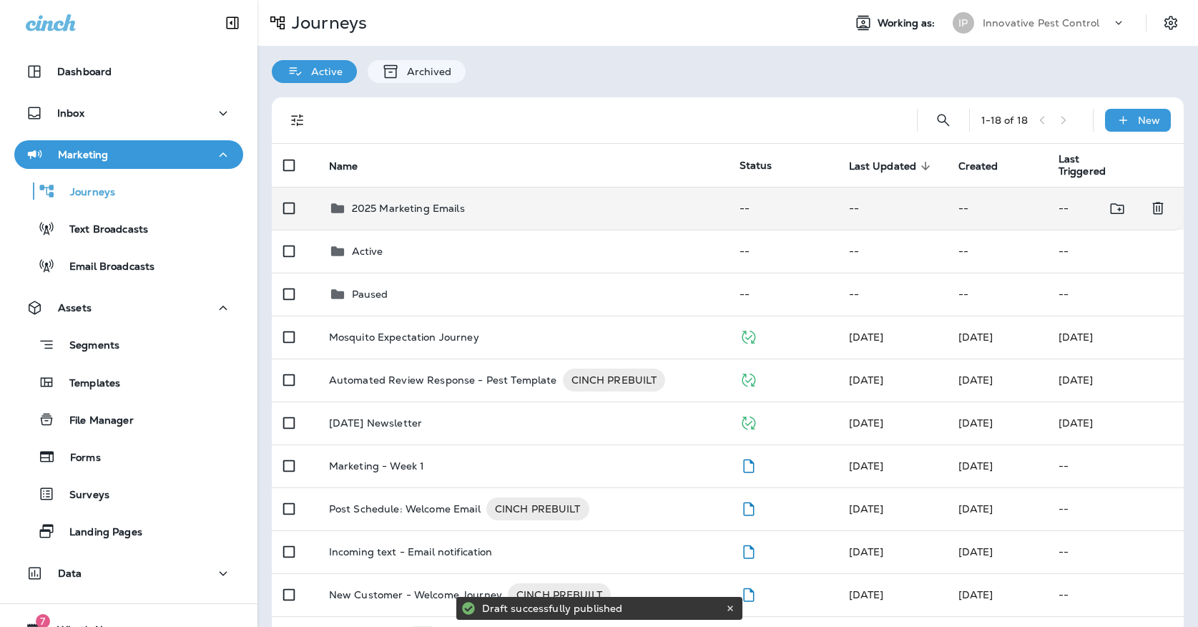
click at [507, 200] on div "2025 Marketing Emails" at bounding box center [523, 208] width 388 height 17
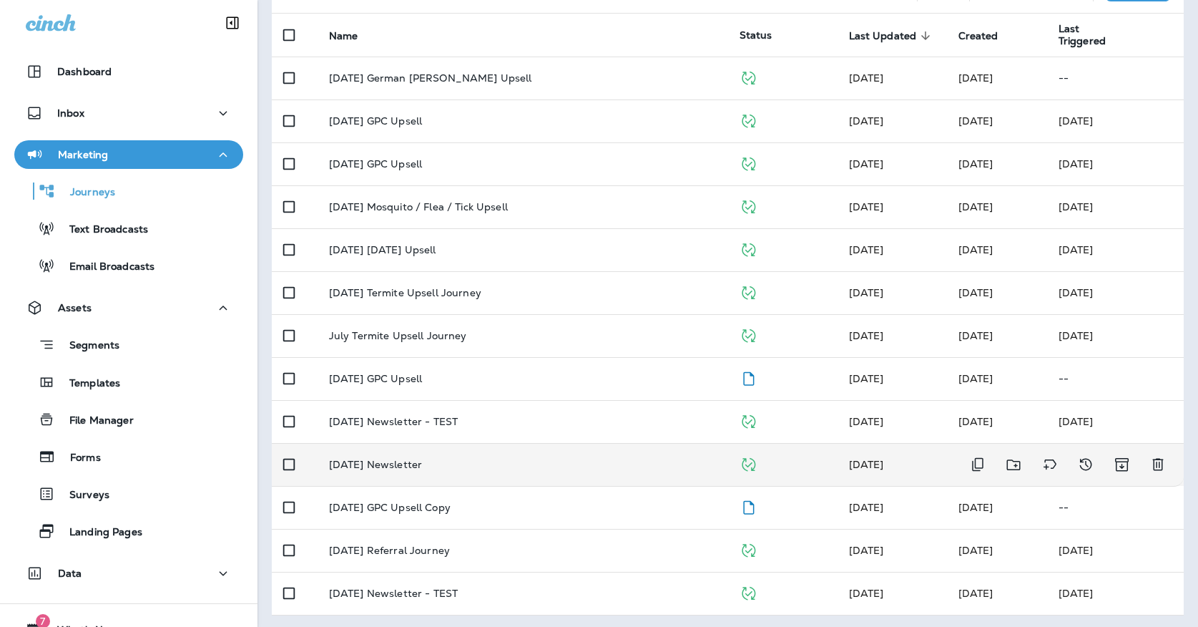
scroll to position [124, 0]
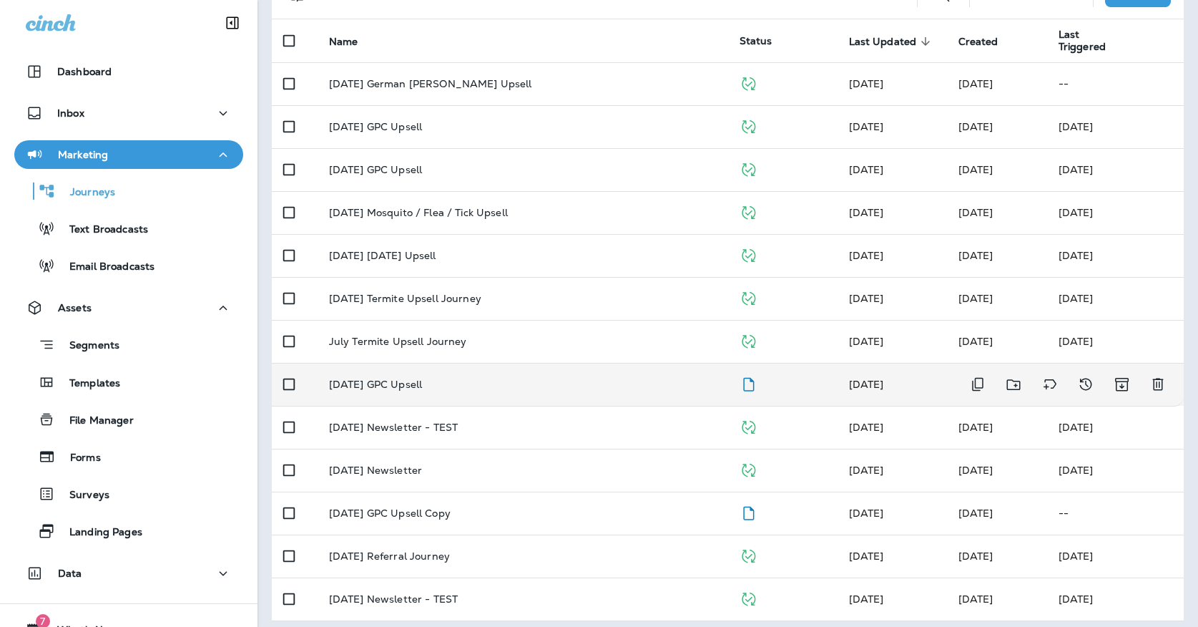
click at [595, 394] on td "[DATE] GPC Upsell" at bounding box center [523, 384] width 411 height 43
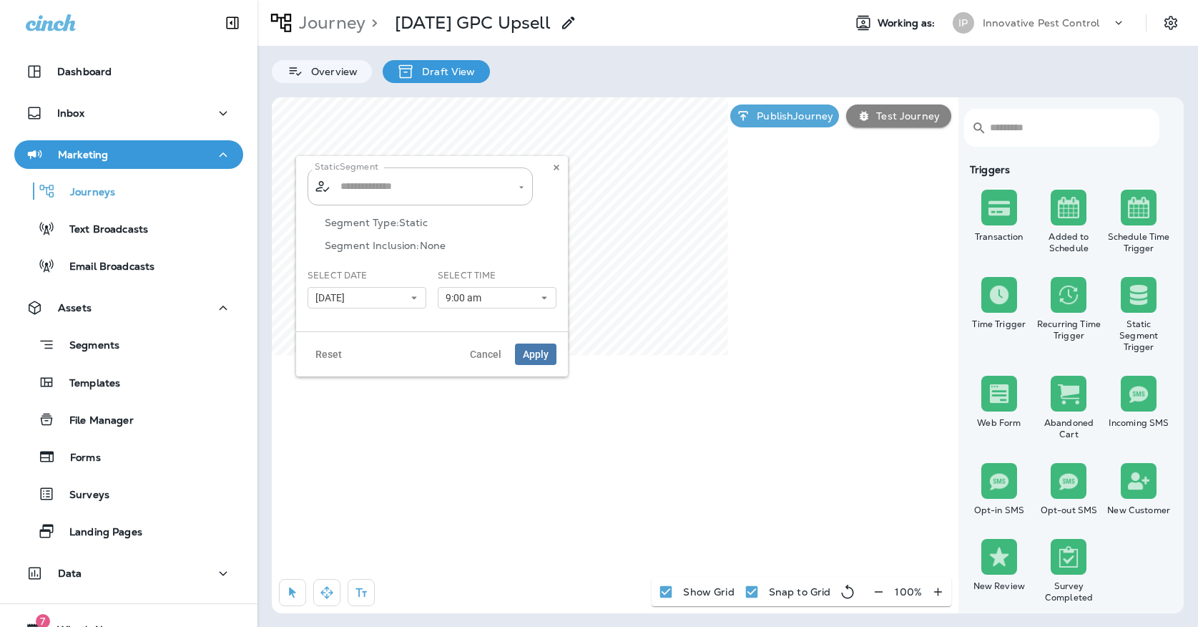
type input "**********"
click at [356, 289] on button "[DATE]" at bounding box center [367, 297] width 119 height 21
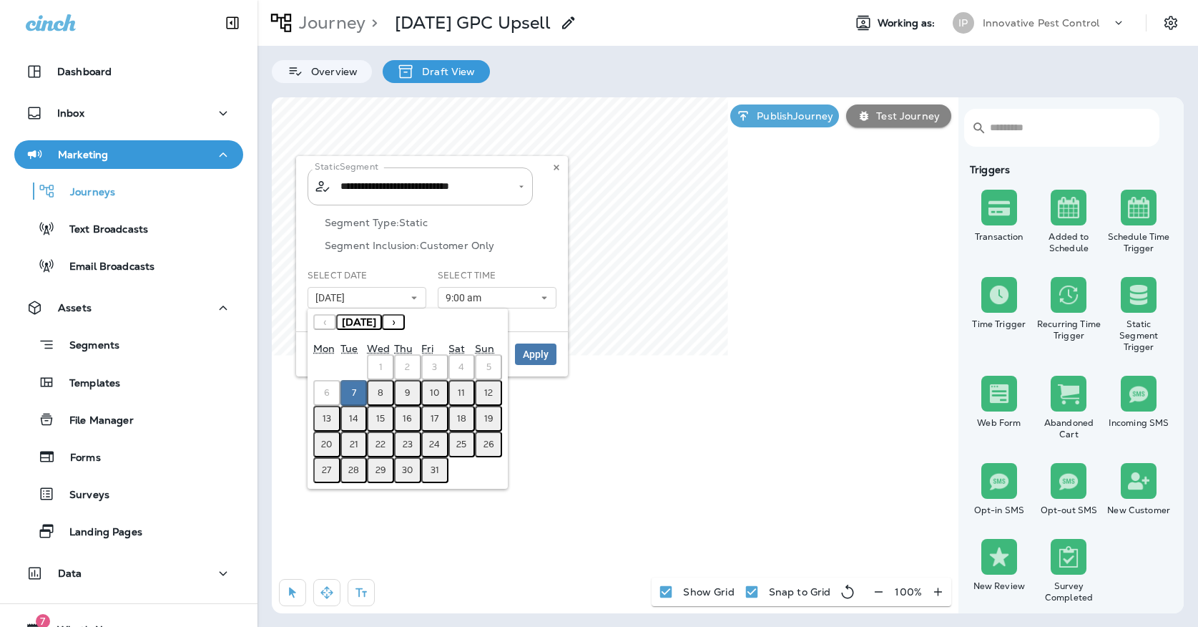
click at [383, 393] on abbr "8" at bounding box center [381, 392] width 6 height 11
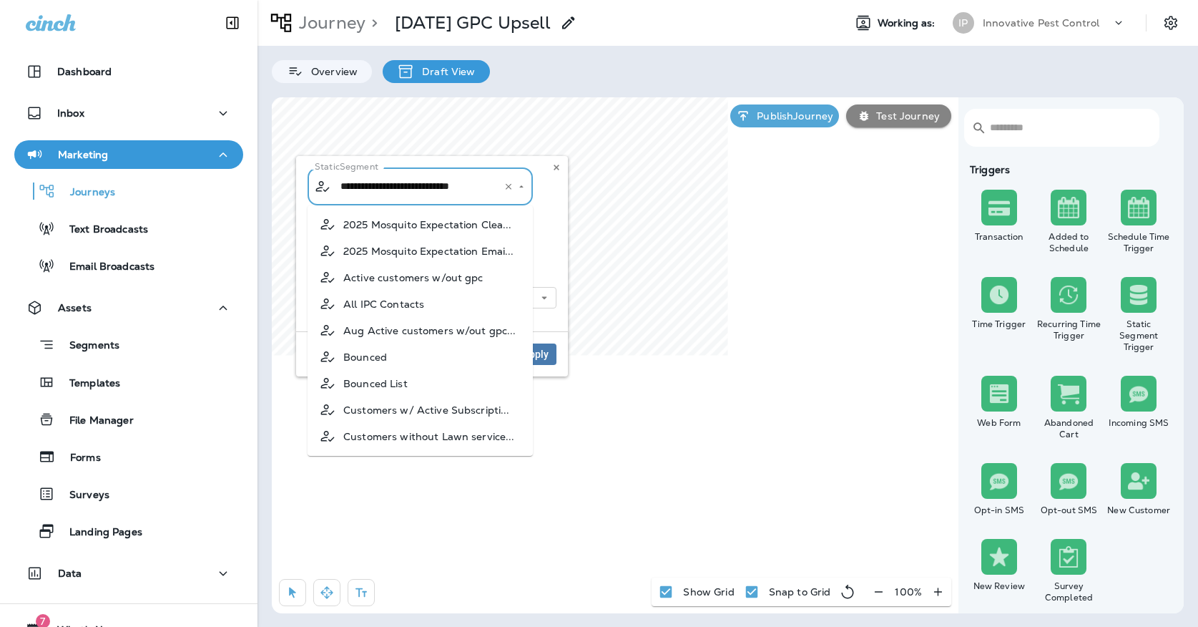
click at [431, 176] on input "**********" at bounding box center [411, 186] width 149 height 25
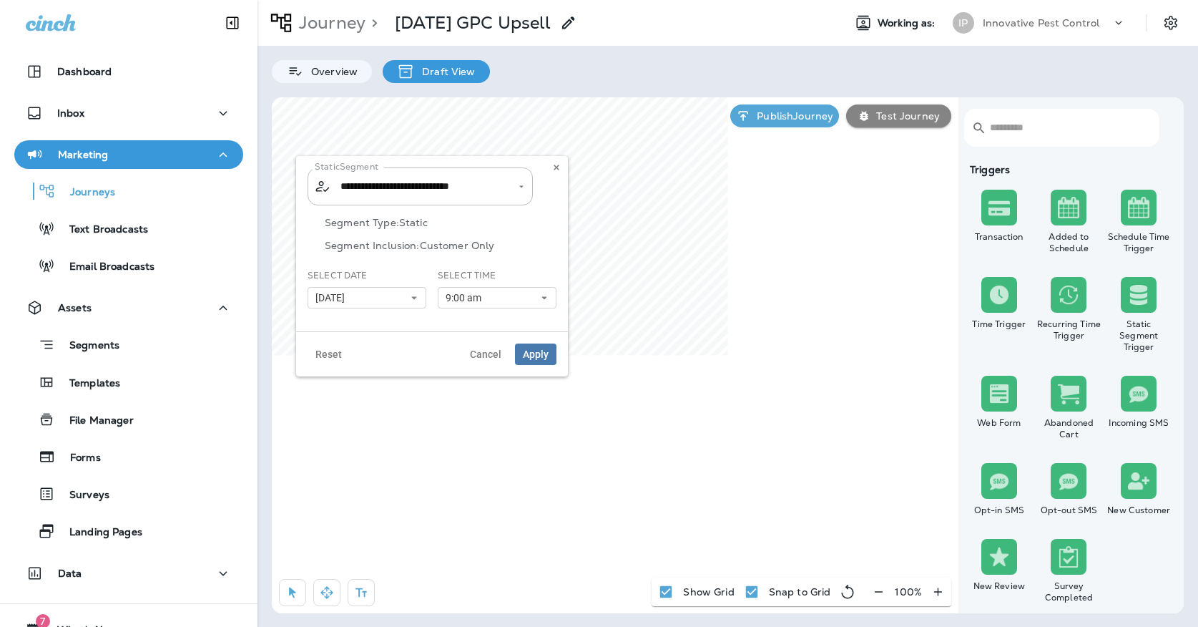
click at [559, 219] on div "**********" at bounding box center [432, 243] width 272 height 175
click at [551, 357] on button "Apply" at bounding box center [535, 353] width 41 height 21
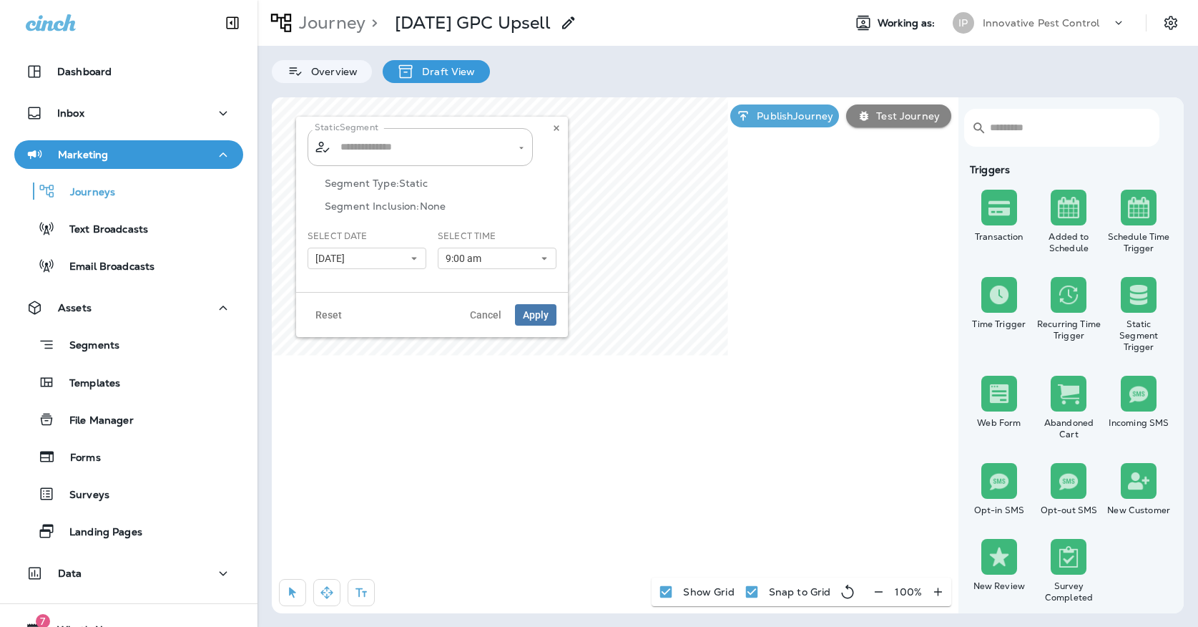
type input "**********"
click at [439, 144] on input "**********" at bounding box center [411, 146] width 149 height 25
click at [560, 139] on div "**********" at bounding box center [432, 204] width 272 height 175
click at [560, 129] on icon at bounding box center [556, 128] width 9 height 9
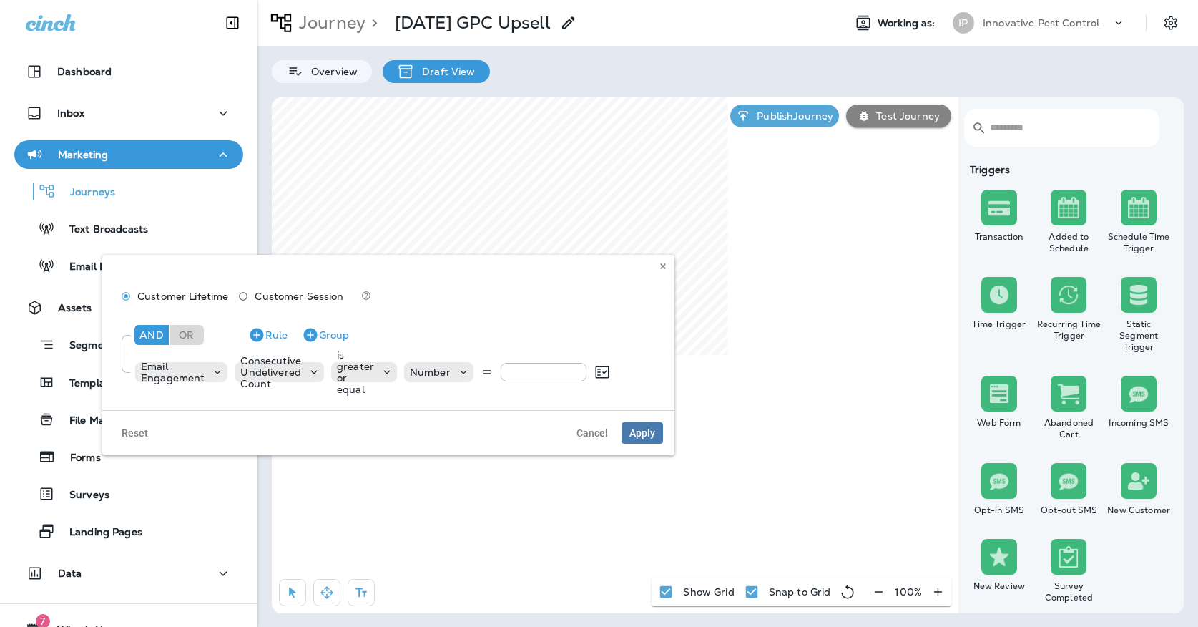
click at [654, 263] on div "Customer Lifetime Customer Session And Or Rule Group Email Engagement Consecuti…" at bounding box center [388, 332] width 572 height 155
click at [662, 263] on icon at bounding box center [663, 266] width 9 height 9
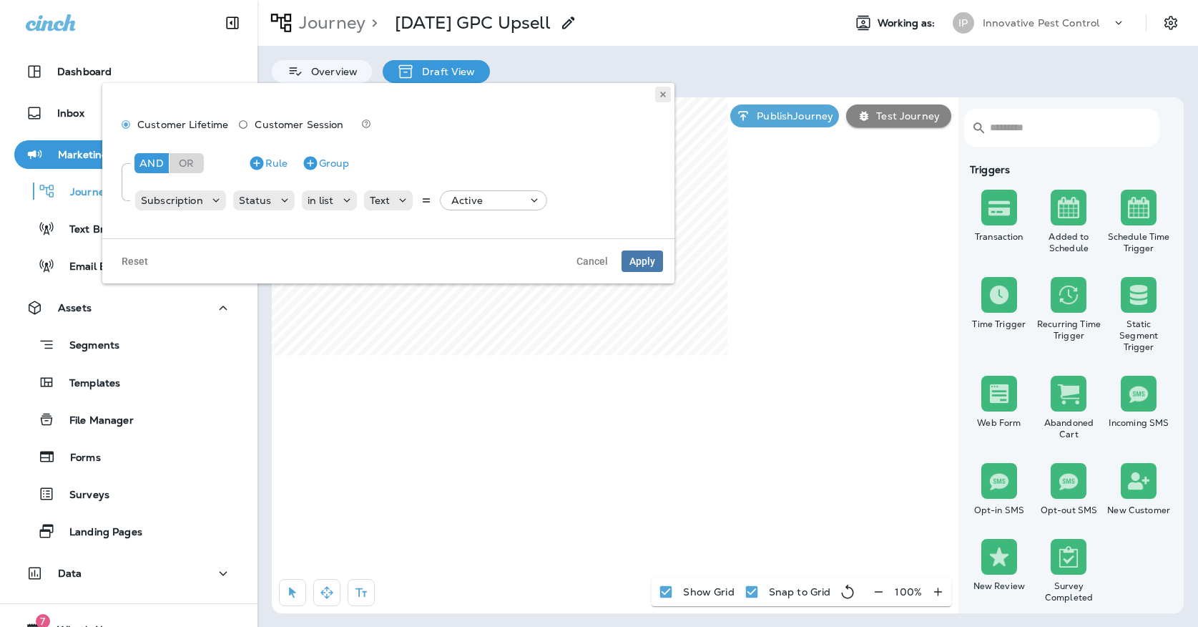
click at [661, 97] on icon at bounding box center [663, 94] width 9 height 9
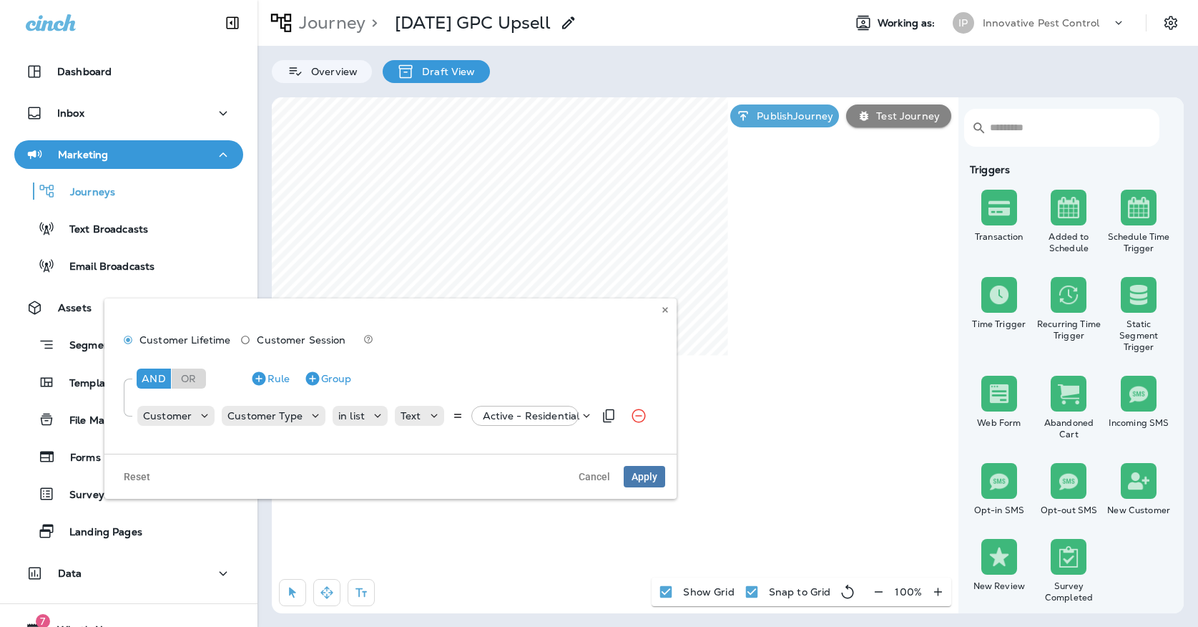
click at [498, 425] on div "Active - Residential" at bounding box center [530, 416] width 107 height 20
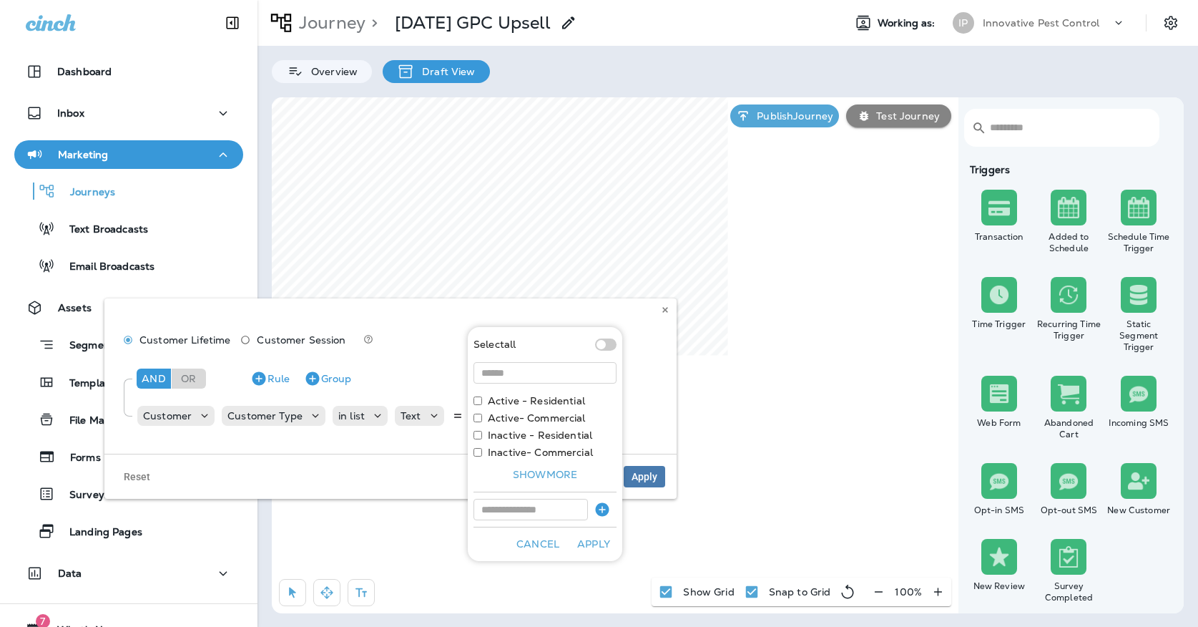
click at [642, 357] on div "And Or Rule Group Customer Customer Type in list Text Active - Residential" at bounding box center [390, 395] width 549 height 80
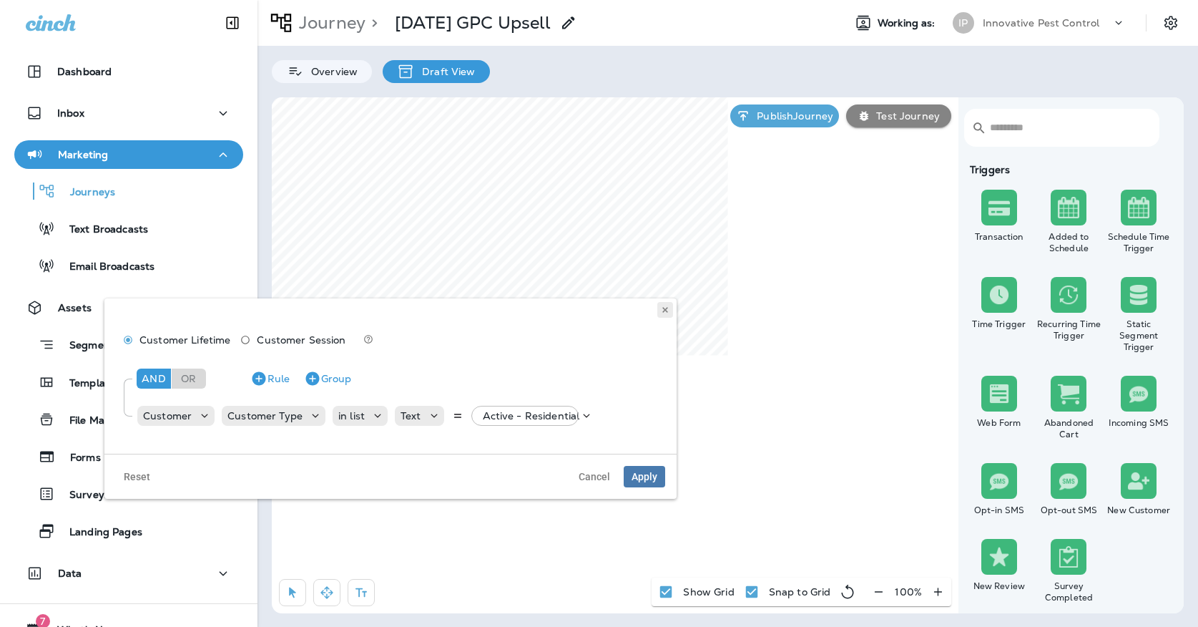
click at [665, 312] on icon at bounding box center [665, 309] width 9 height 9
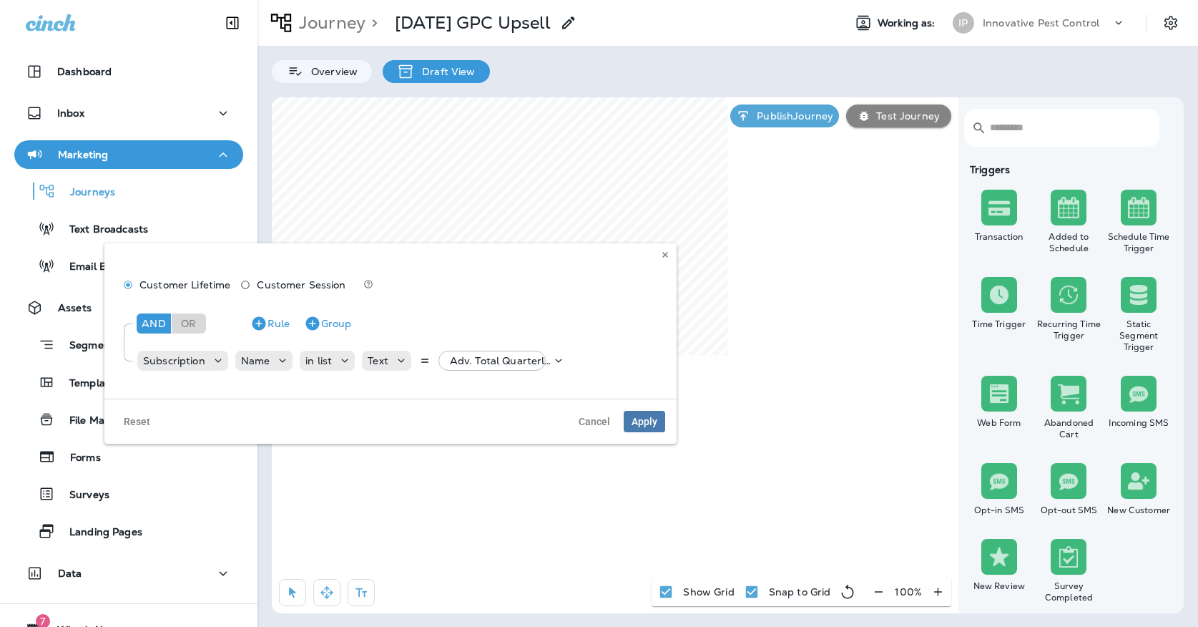
click at [273, 311] on div "And Or Rule Group" at bounding box center [396, 323] width 526 height 34
click at [267, 325] on button "Rule" at bounding box center [270, 323] width 51 height 23
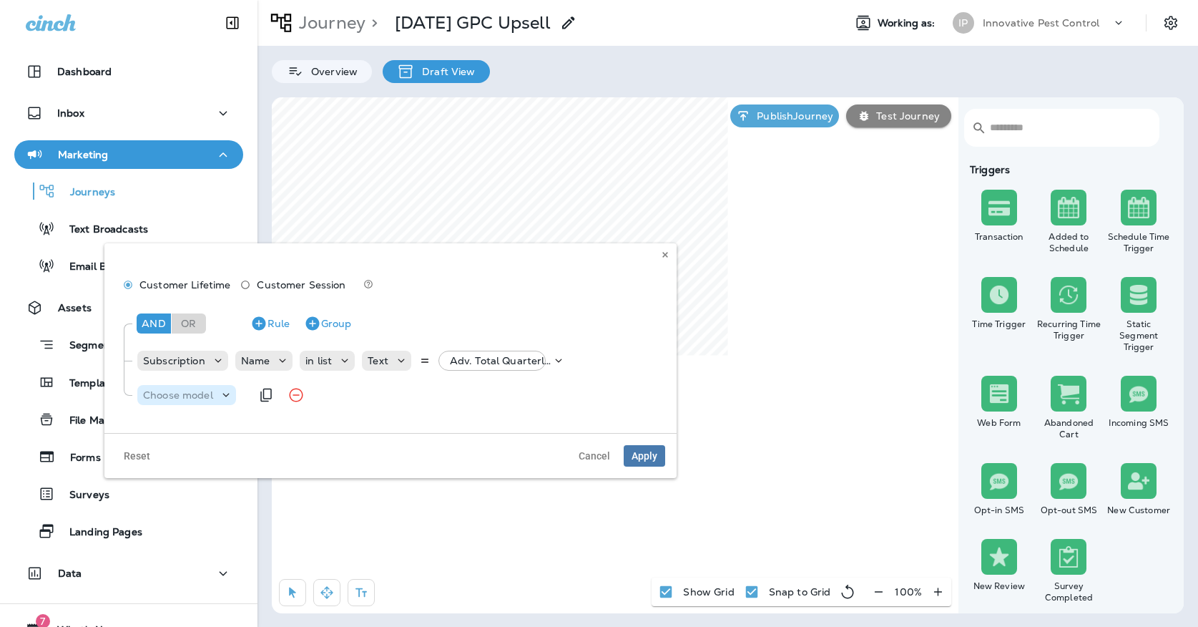
click at [192, 396] on p "Choose model" at bounding box center [178, 394] width 70 height 11
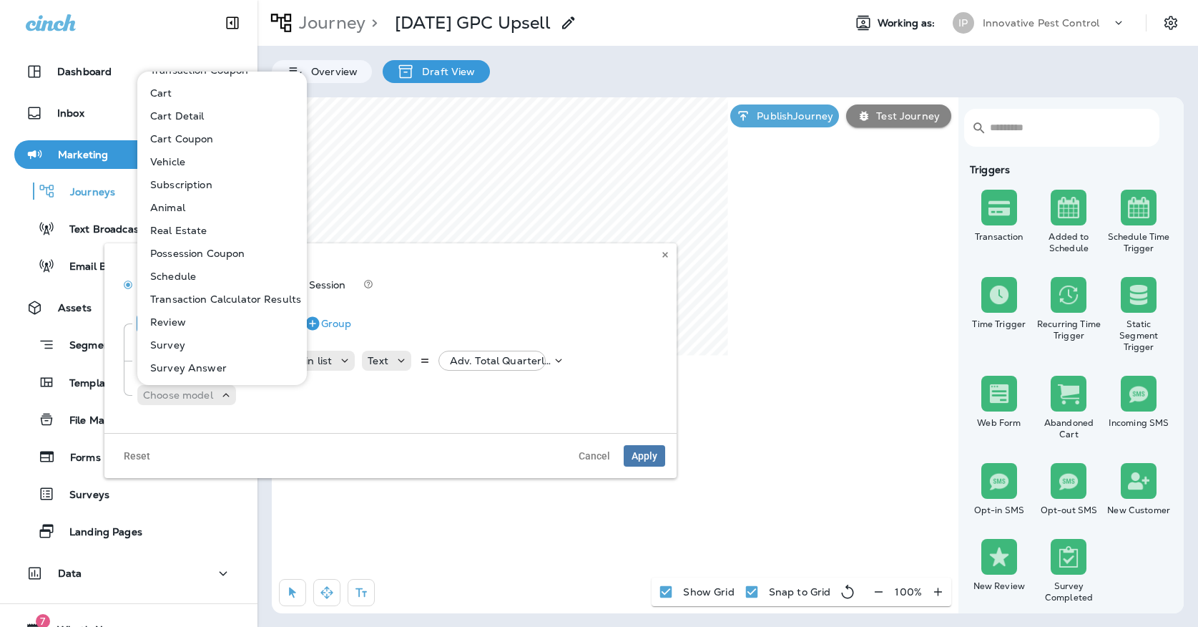
scroll to position [133, 0]
click at [196, 183] on p "Subscription" at bounding box center [178, 184] width 68 height 11
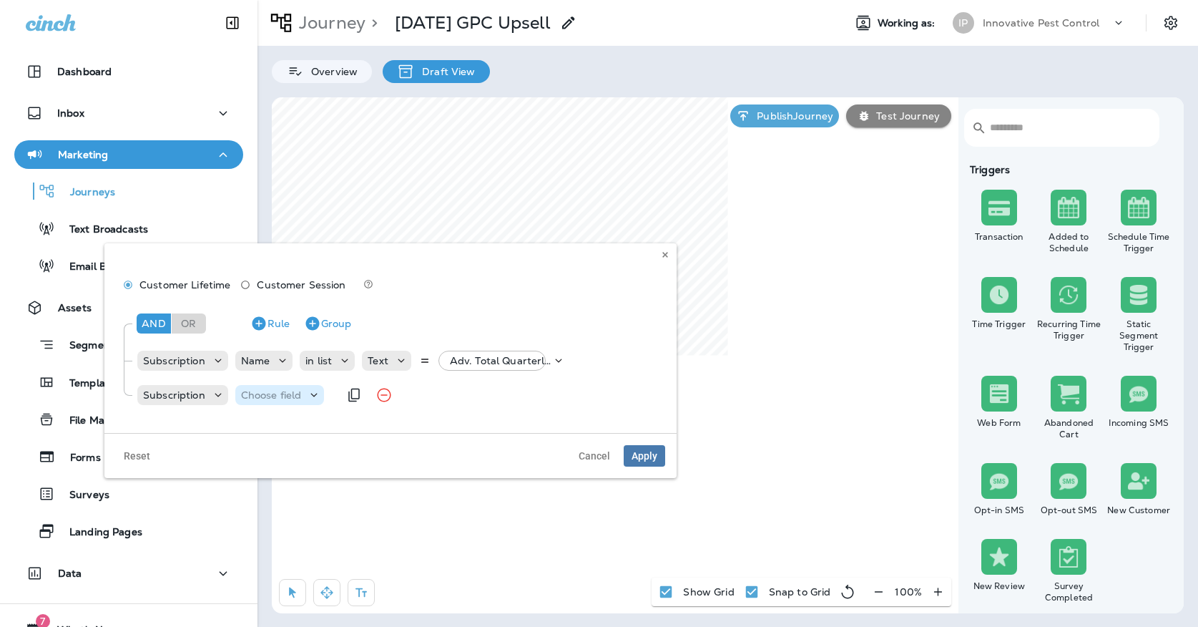
click at [269, 395] on p "Choose field" at bounding box center [271, 394] width 61 height 11
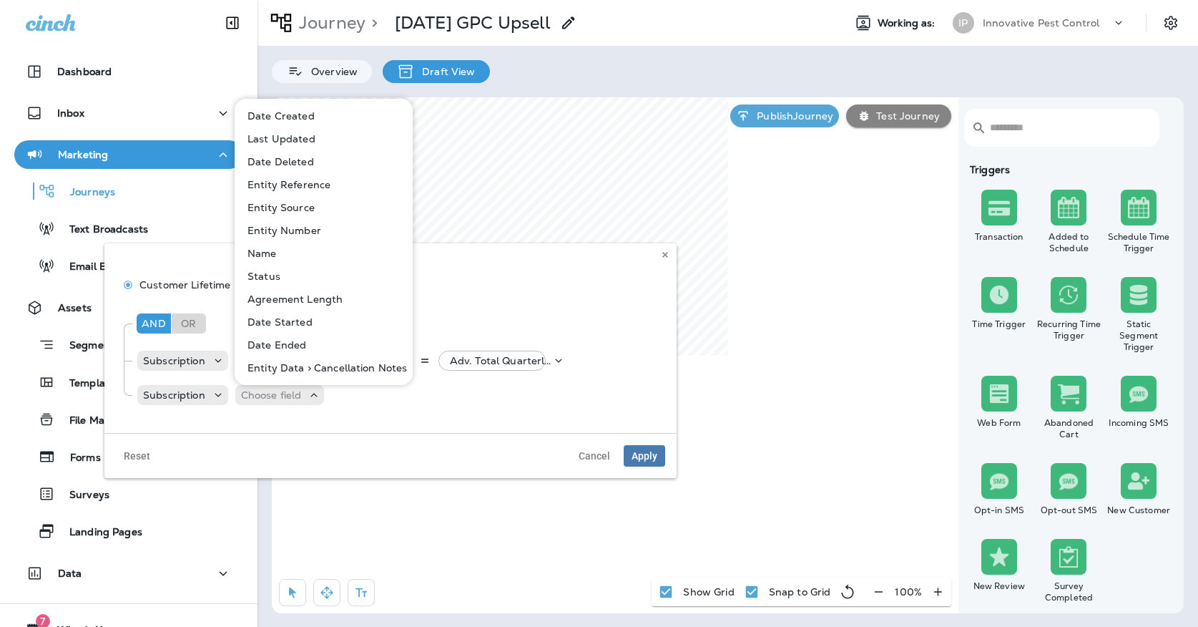
click at [284, 275] on button "Status" at bounding box center [324, 276] width 177 height 23
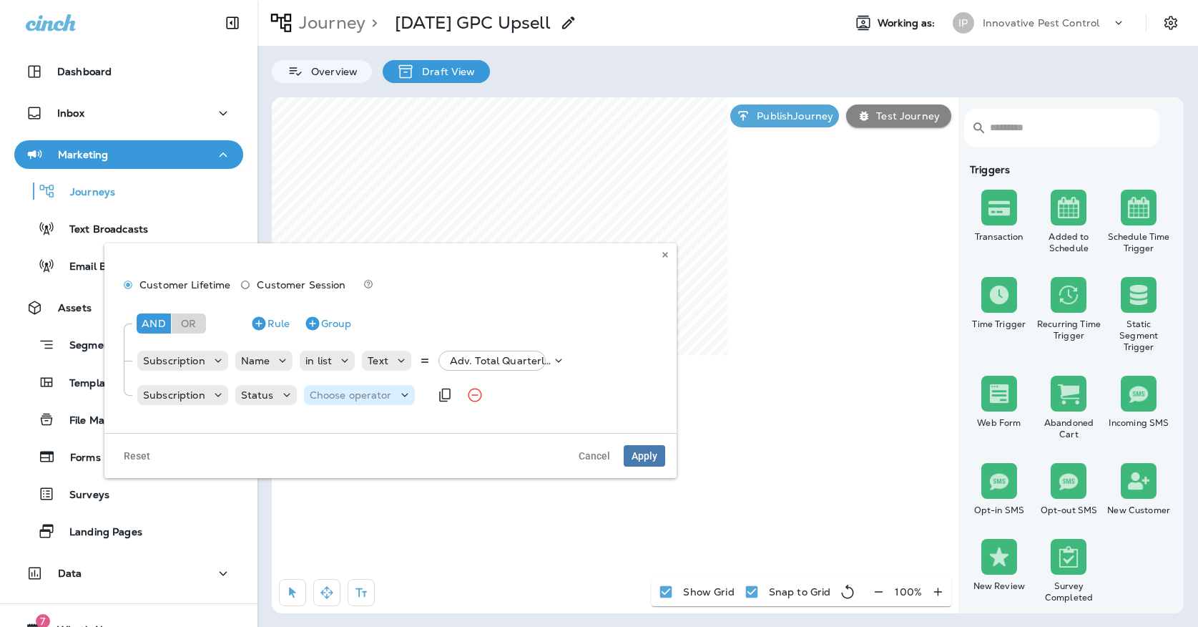
click at [323, 400] on p "Choose operator" at bounding box center [351, 394] width 82 height 11
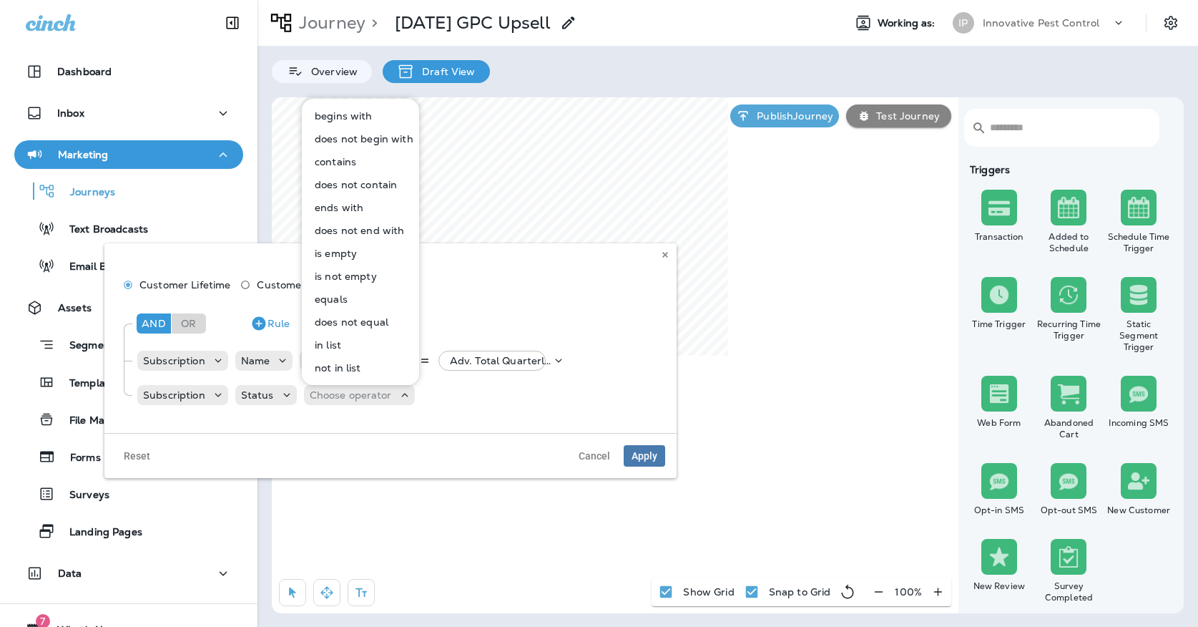
click at [328, 298] on p "equals" at bounding box center [328, 298] width 39 height 11
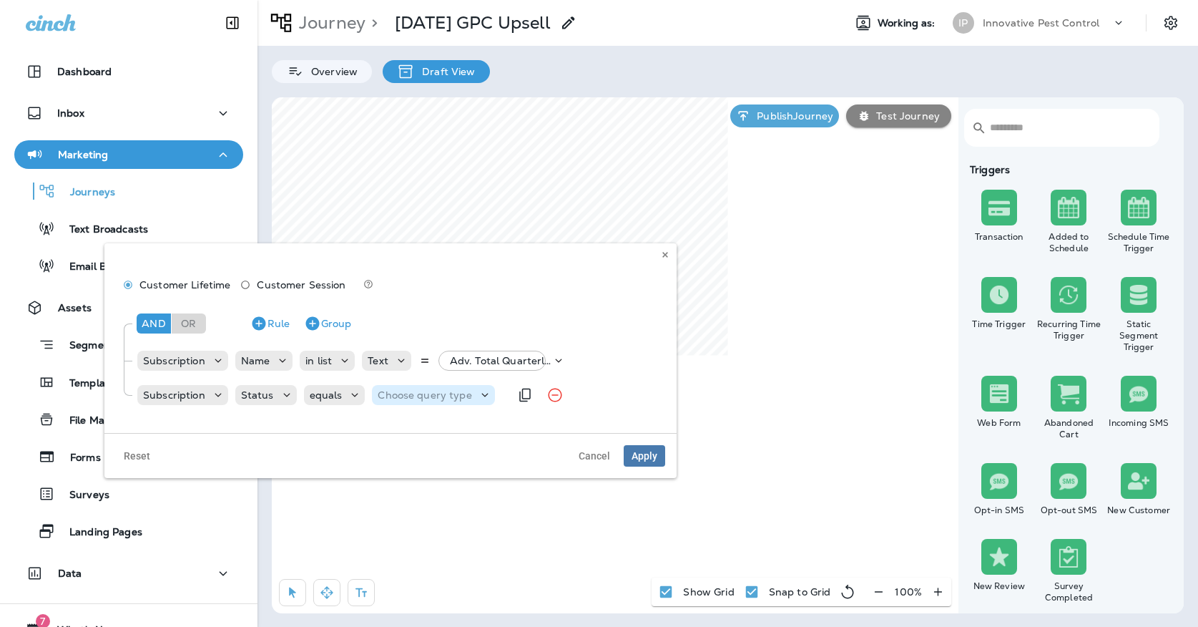
click at [398, 396] on p "Choose query type" at bounding box center [425, 394] width 94 height 11
click at [388, 429] on p "Text" at bounding box center [390, 430] width 26 height 11
click at [470, 394] on input "text" at bounding box center [519, 394] width 143 height 19
type input "******"
click at [471, 414] on div "And Or Rule Group Subscription Name in list Text Adv. Total Quarterly, +31 more…" at bounding box center [390, 357] width 549 height 114
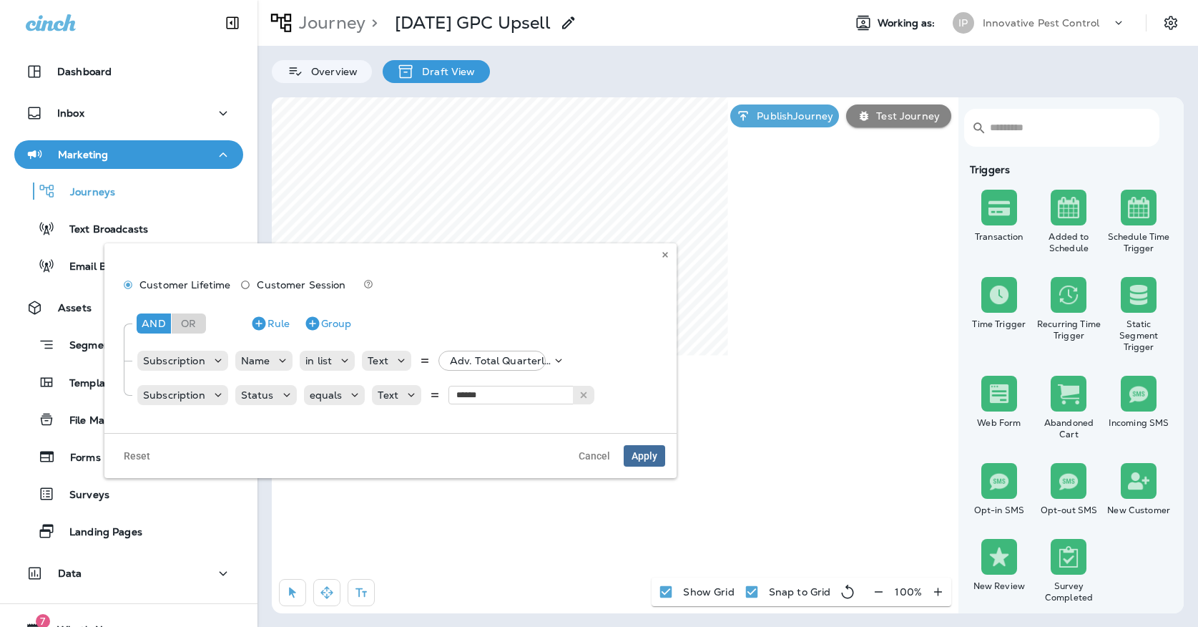
click at [641, 458] on span "Apply" at bounding box center [645, 456] width 26 height 10
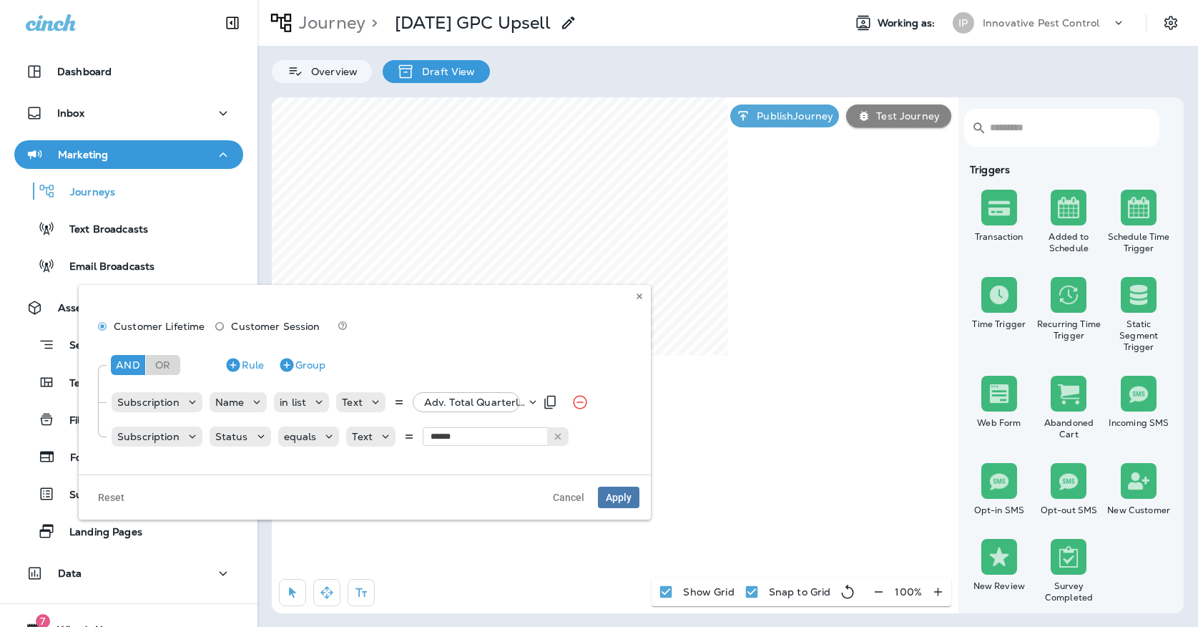
click at [497, 398] on p "Adv. Total Quarterly, +31 more" at bounding box center [475, 401] width 102 height 11
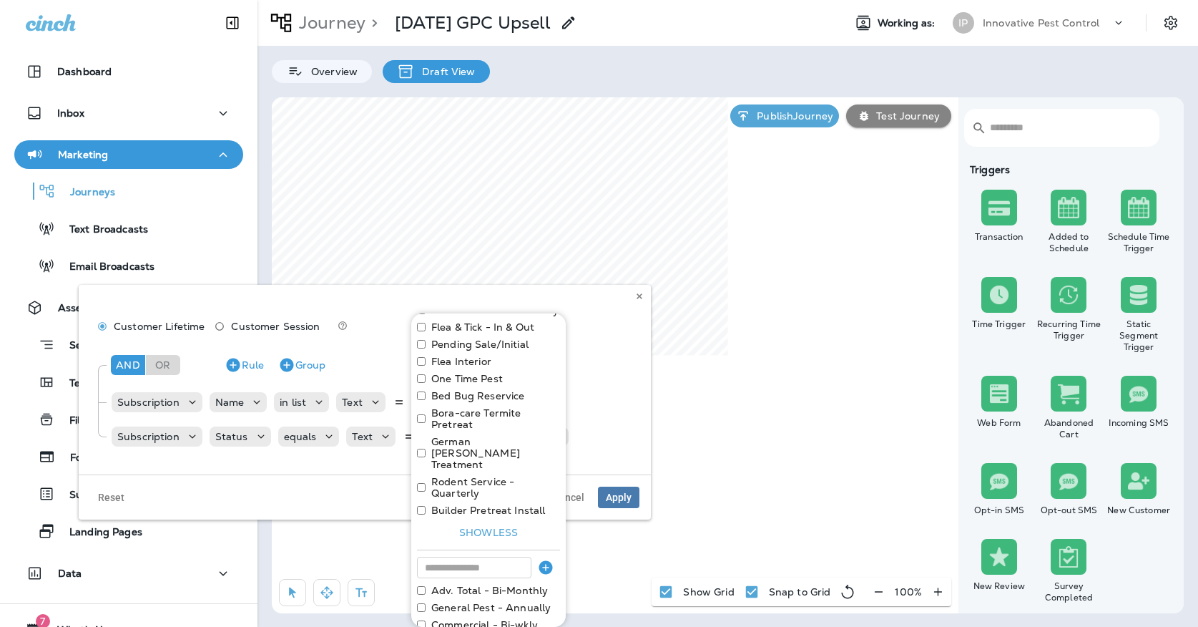
scroll to position [539, 0]
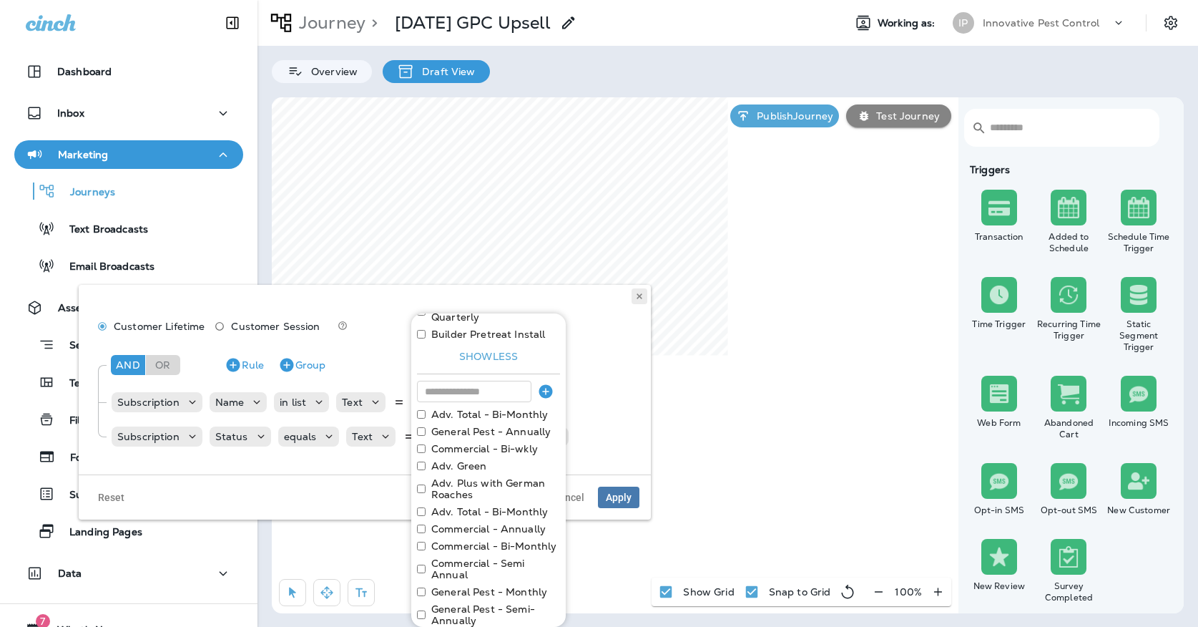
click at [643, 299] on icon at bounding box center [639, 296] width 9 height 9
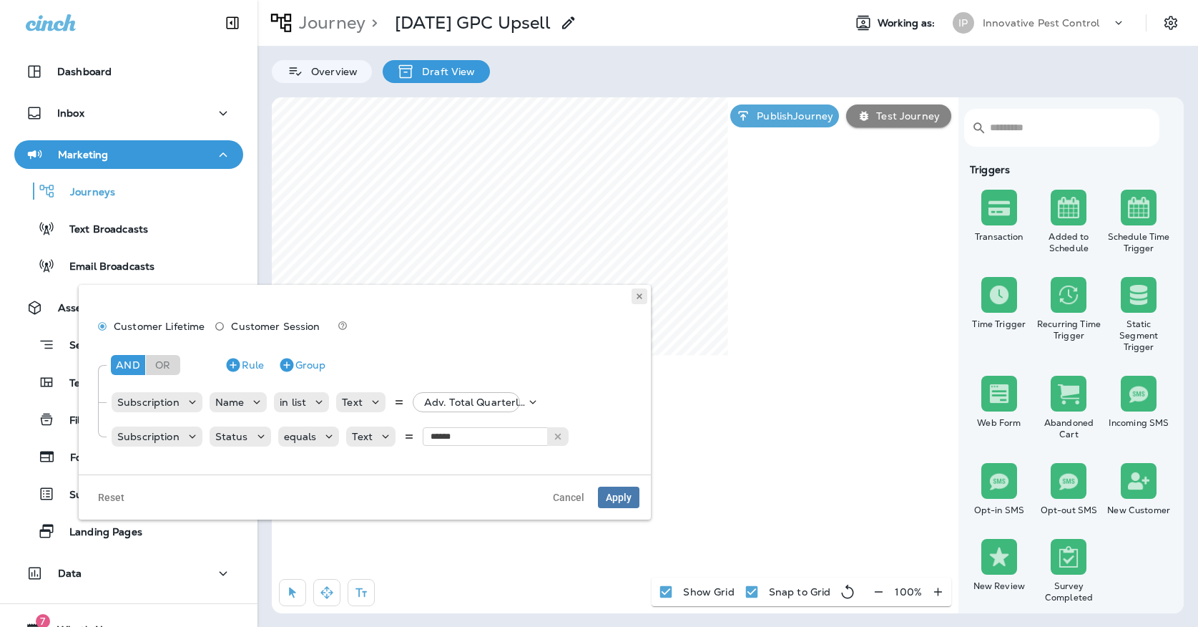
click at [639, 300] on icon at bounding box center [639, 296] width 9 height 9
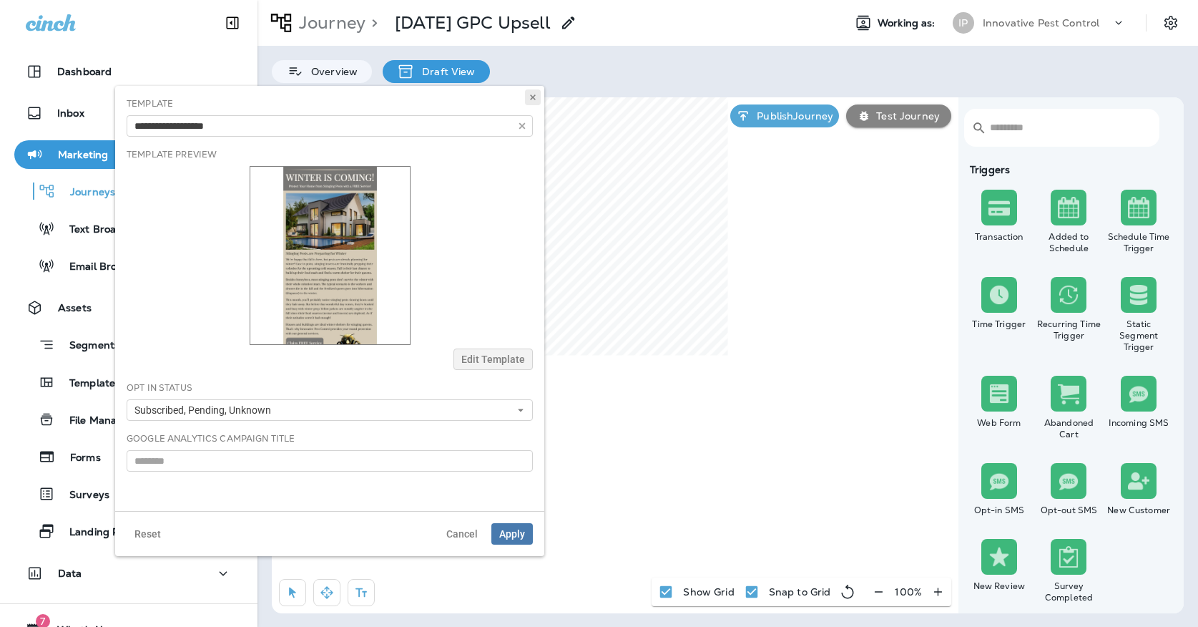
click at [529, 91] on button at bounding box center [533, 97] width 16 height 16
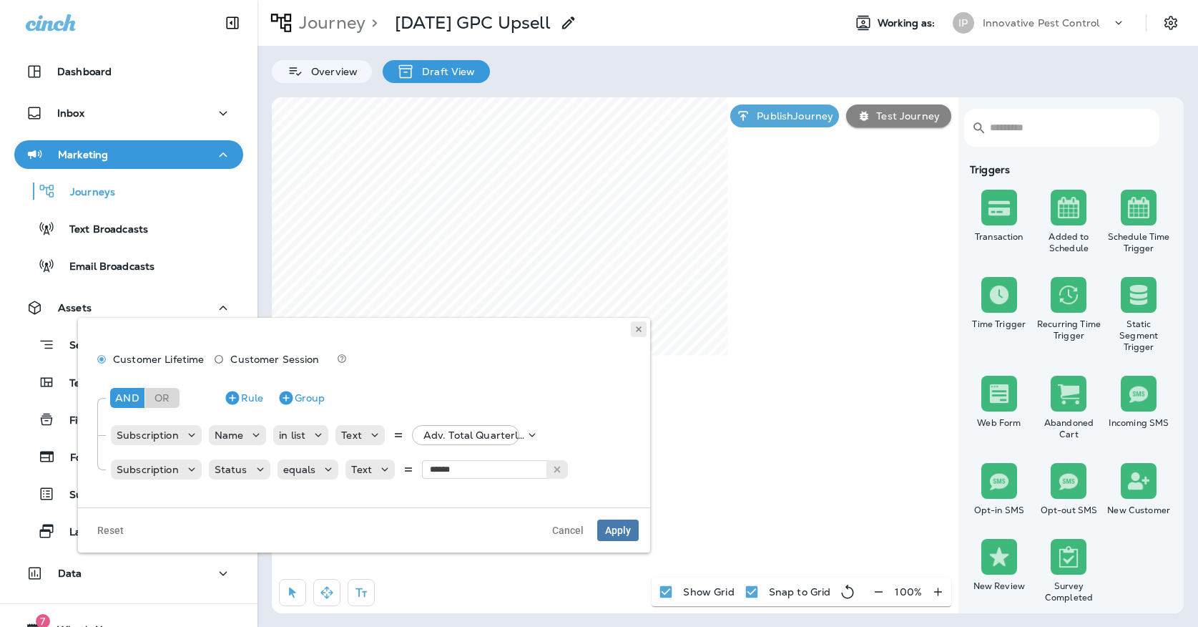
click at [641, 325] on icon at bounding box center [638, 329] width 9 height 9
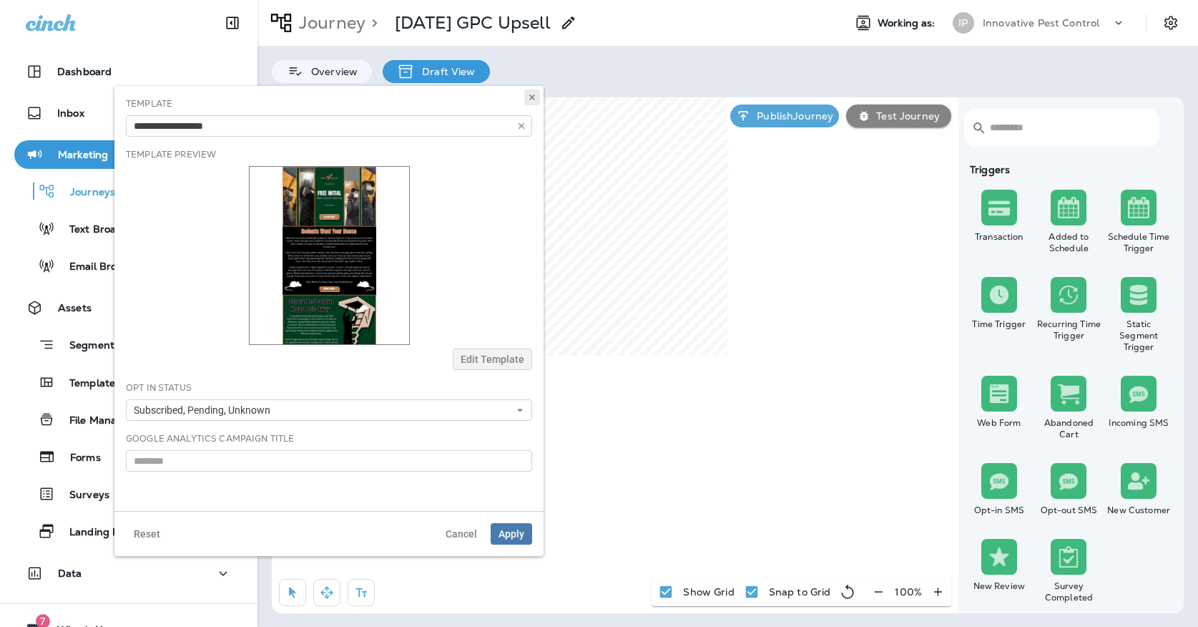
click at [530, 94] on icon at bounding box center [532, 97] width 9 height 9
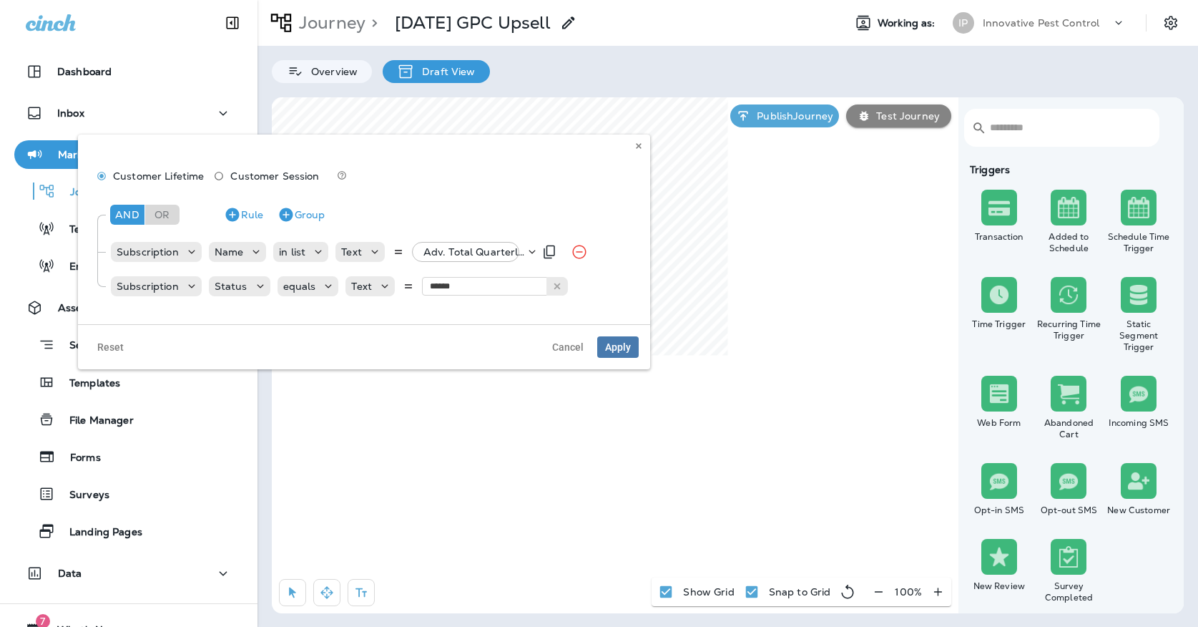
click at [477, 245] on div "Adv. Total Quarterly, +31 more" at bounding box center [471, 252] width 107 height 20
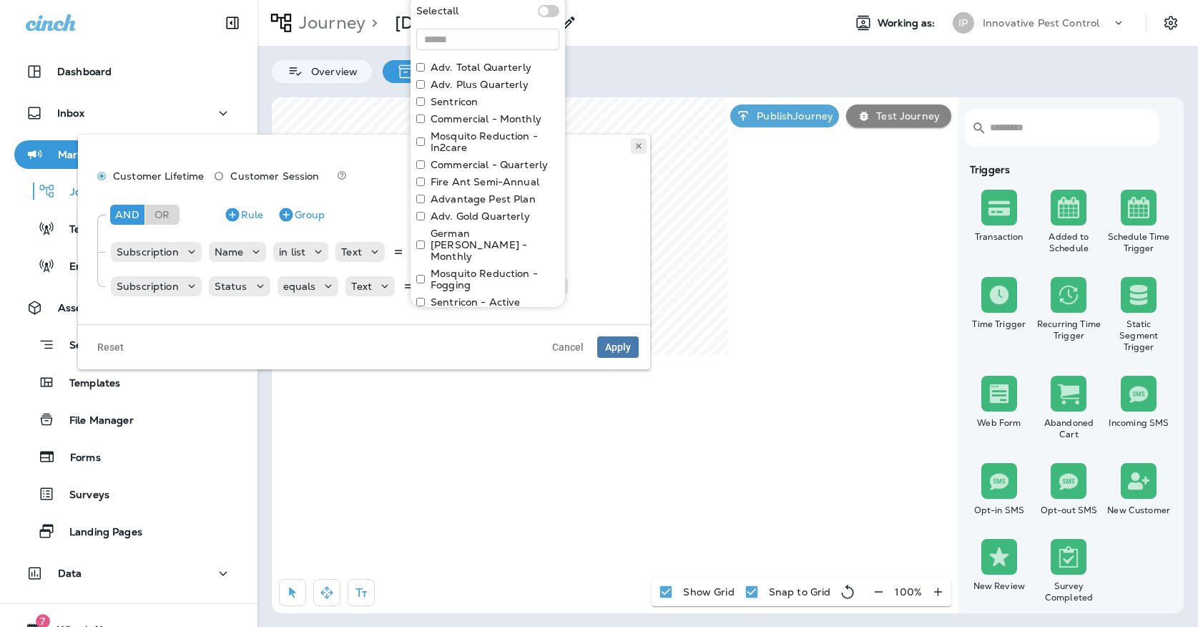
click at [636, 143] on icon at bounding box center [638, 146] width 9 height 9
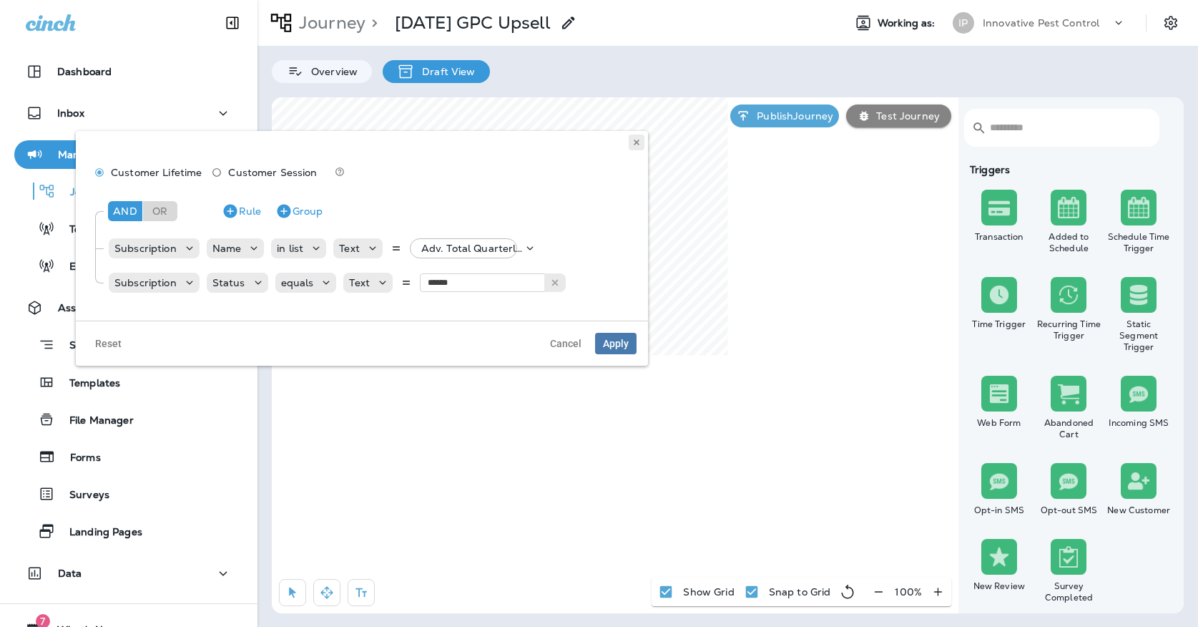
click at [639, 137] on button at bounding box center [637, 142] width 16 height 16
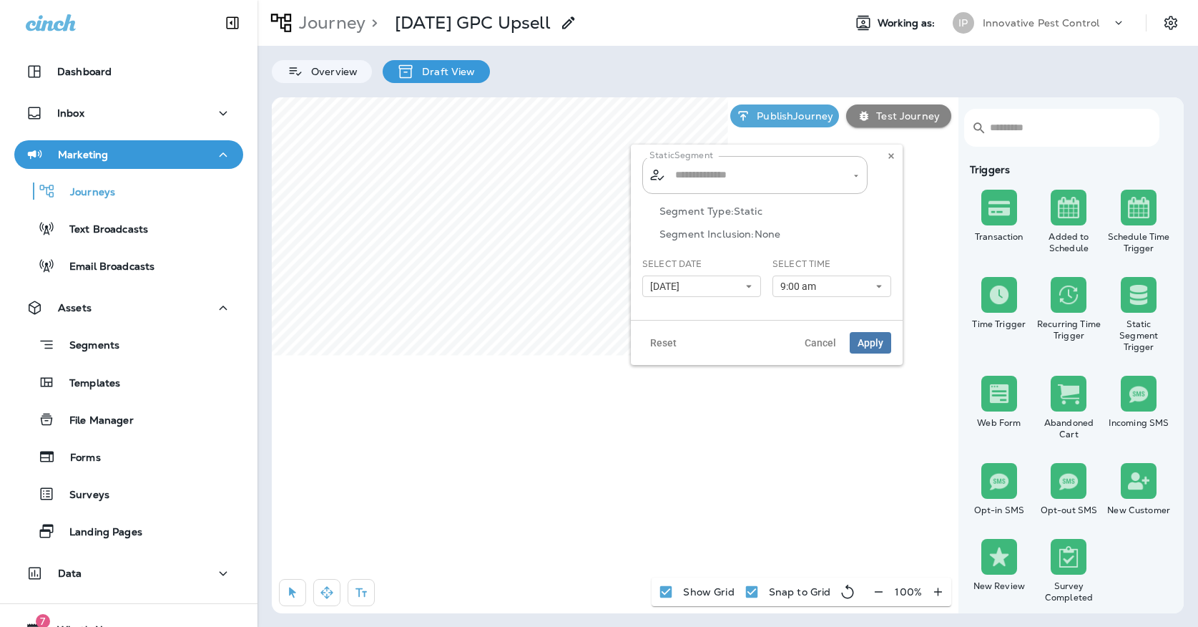
type input "**********"
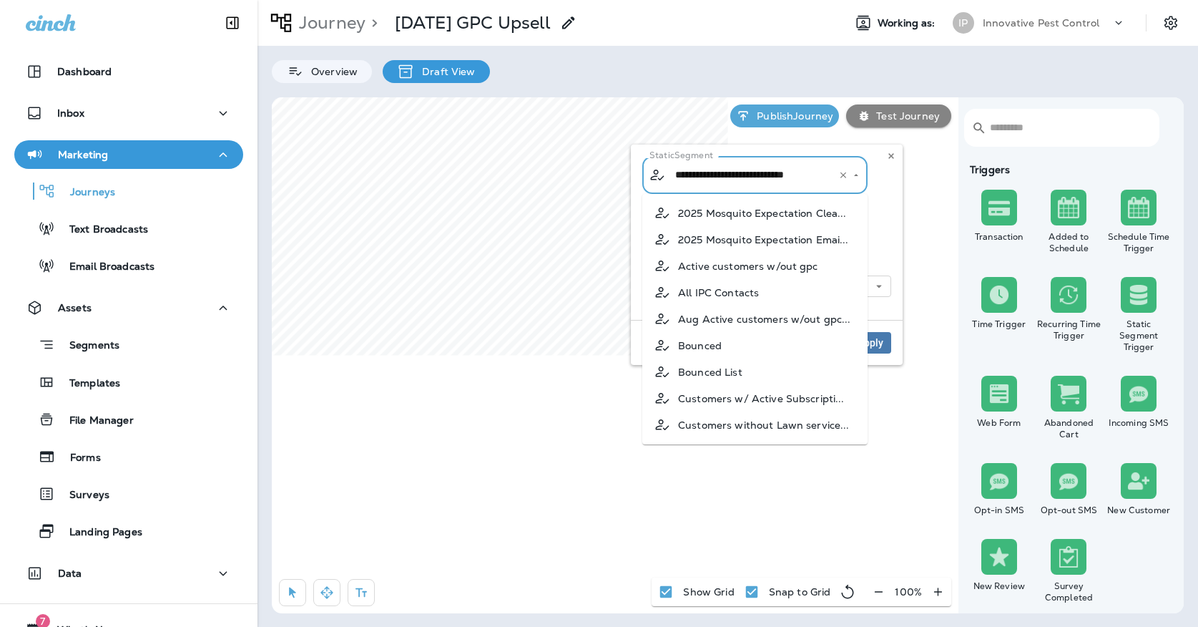
click at [762, 178] on input "**********" at bounding box center [746, 174] width 149 height 25
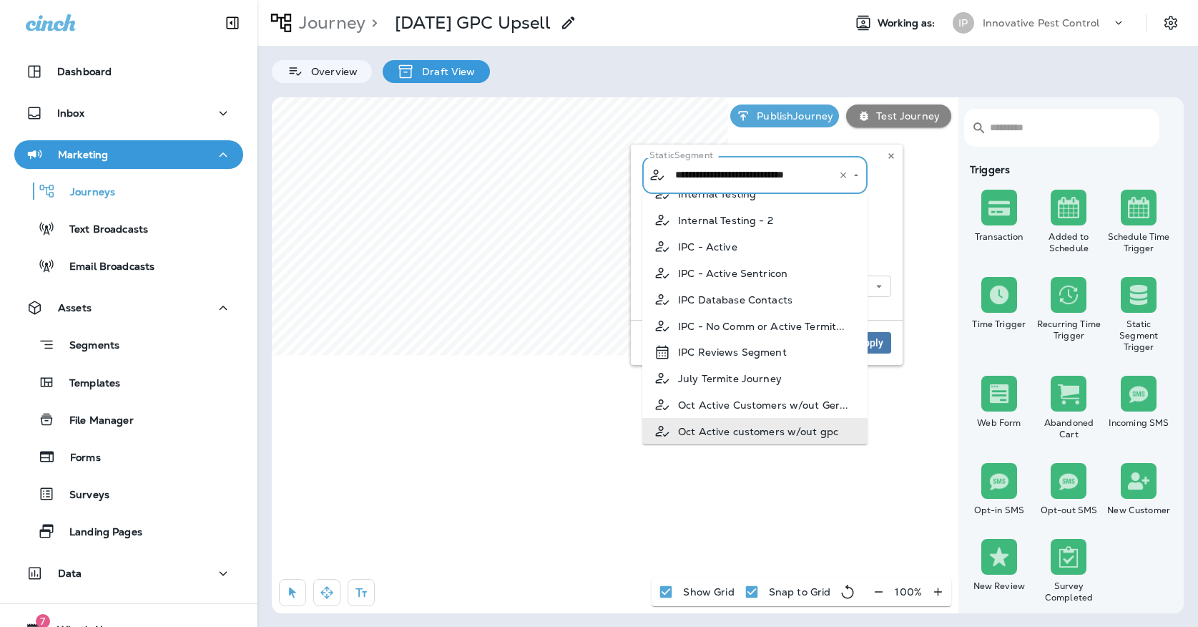
click at [902, 239] on div "**********" at bounding box center [767, 231] width 272 height 175
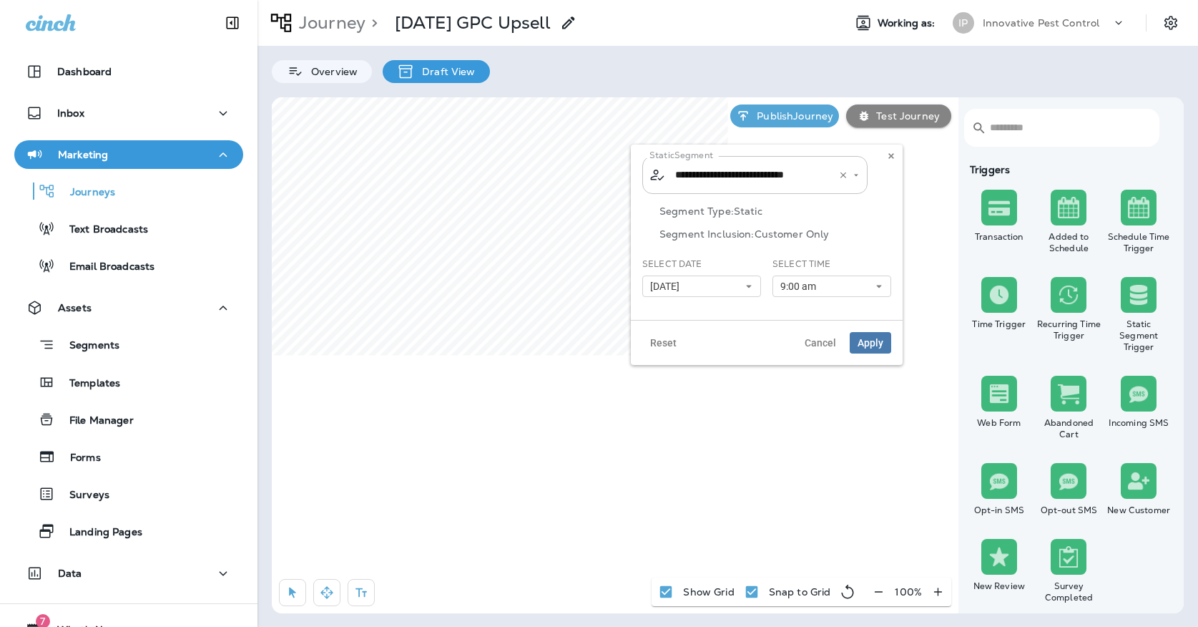
click at [791, 177] on input "**********" at bounding box center [746, 174] width 149 height 25
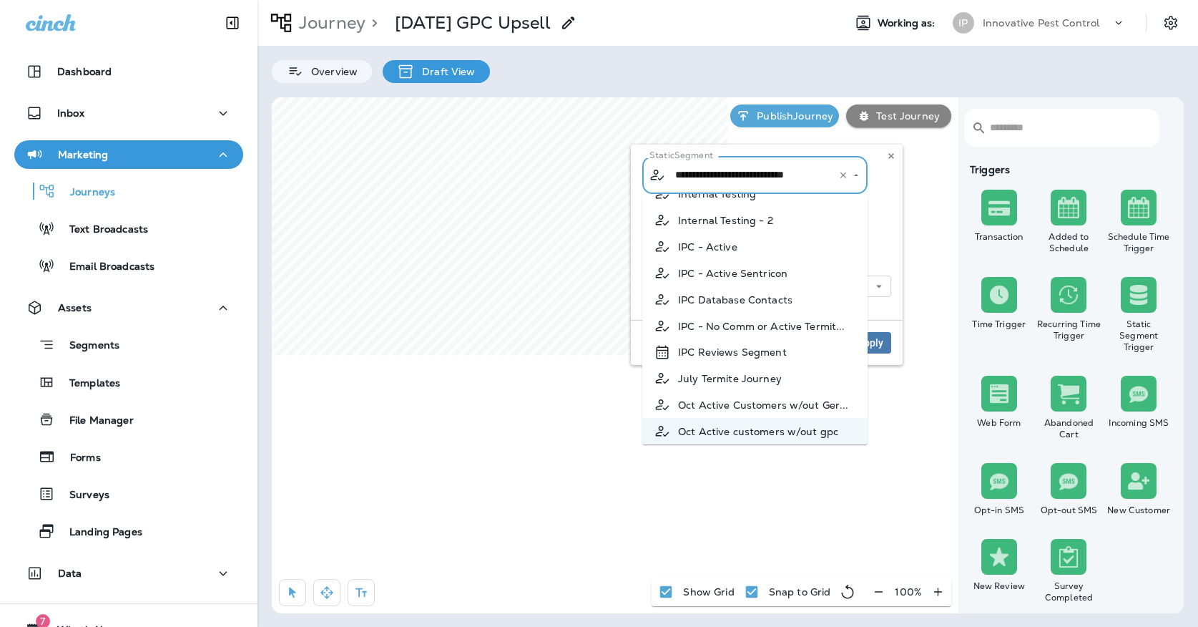
click at [894, 237] on div "**********" at bounding box center [767, 231] width 272 height 175
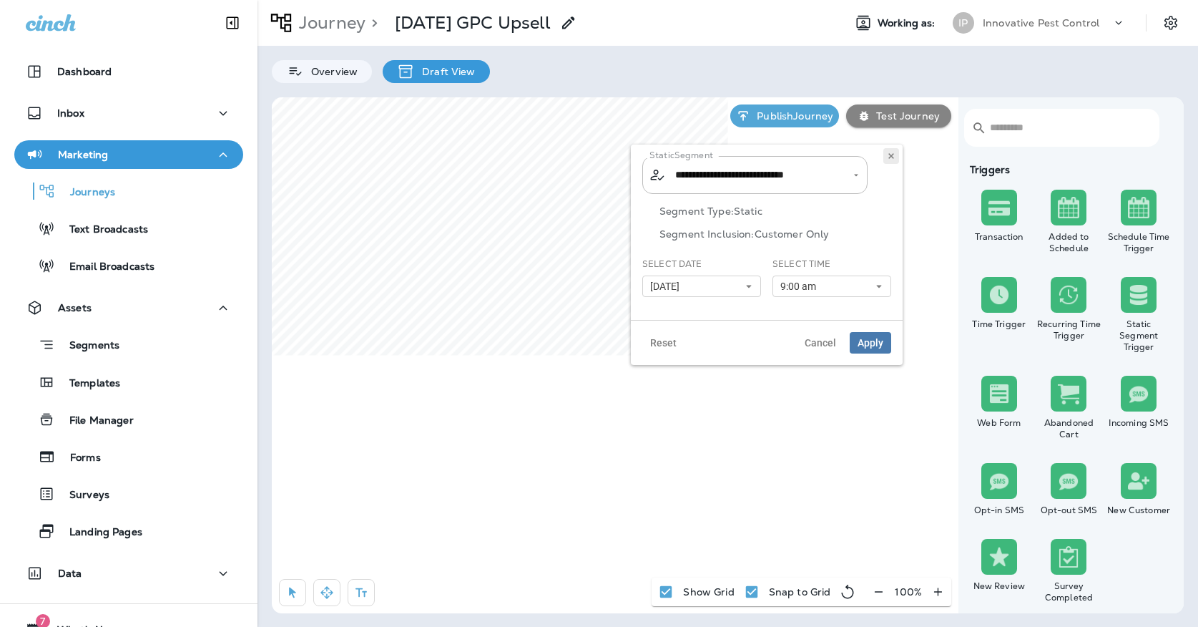
click at [893, 153] on icon at bounding box center [891, 156] width 9 height 9
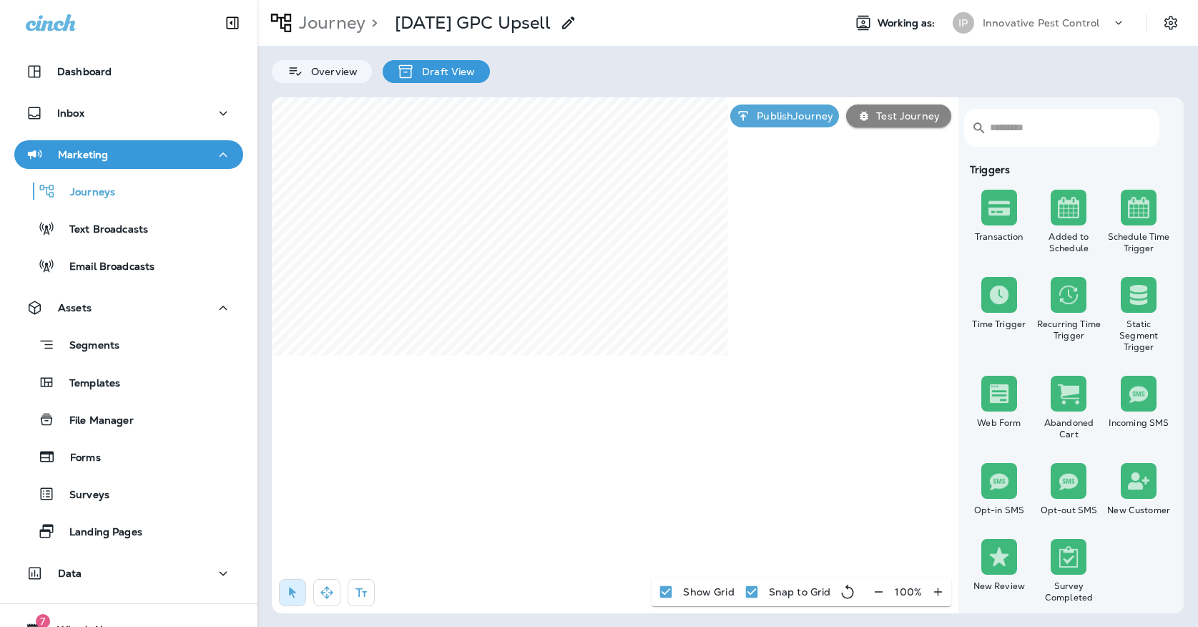
select select "*****"
select select "********"
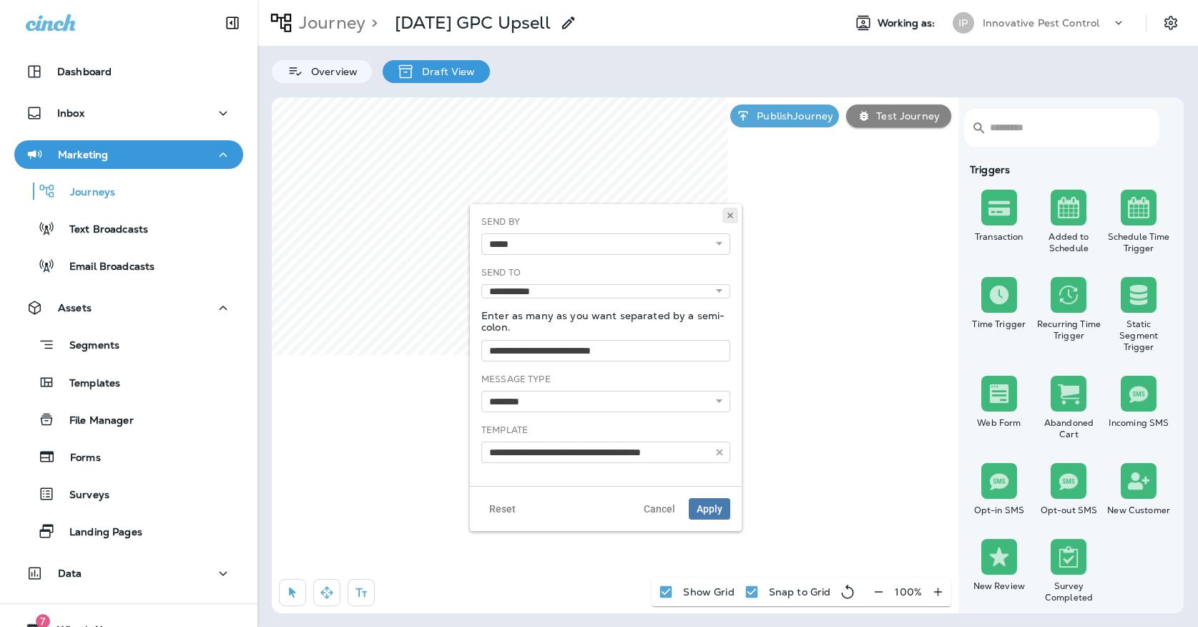
click at [730, 217] on use at bounding box center [729, 215] width 5 height 6
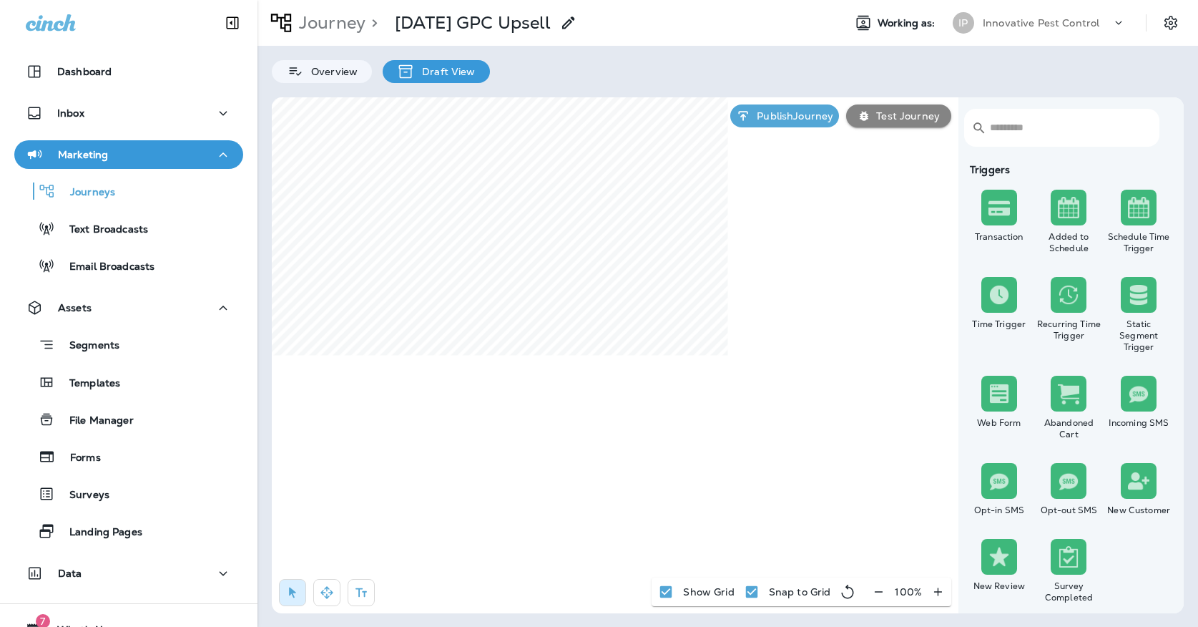
select select "*****"
select select "********"
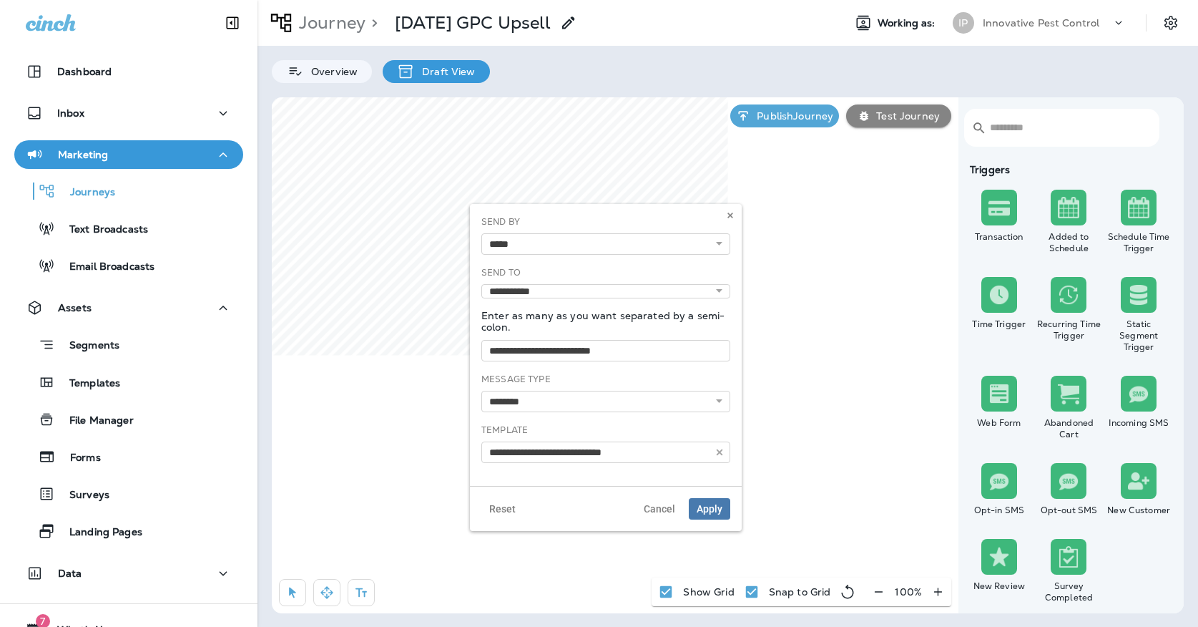
type input "**********"
click at [732, 217] on use at bounding box center [729, 215] width 5 height 6
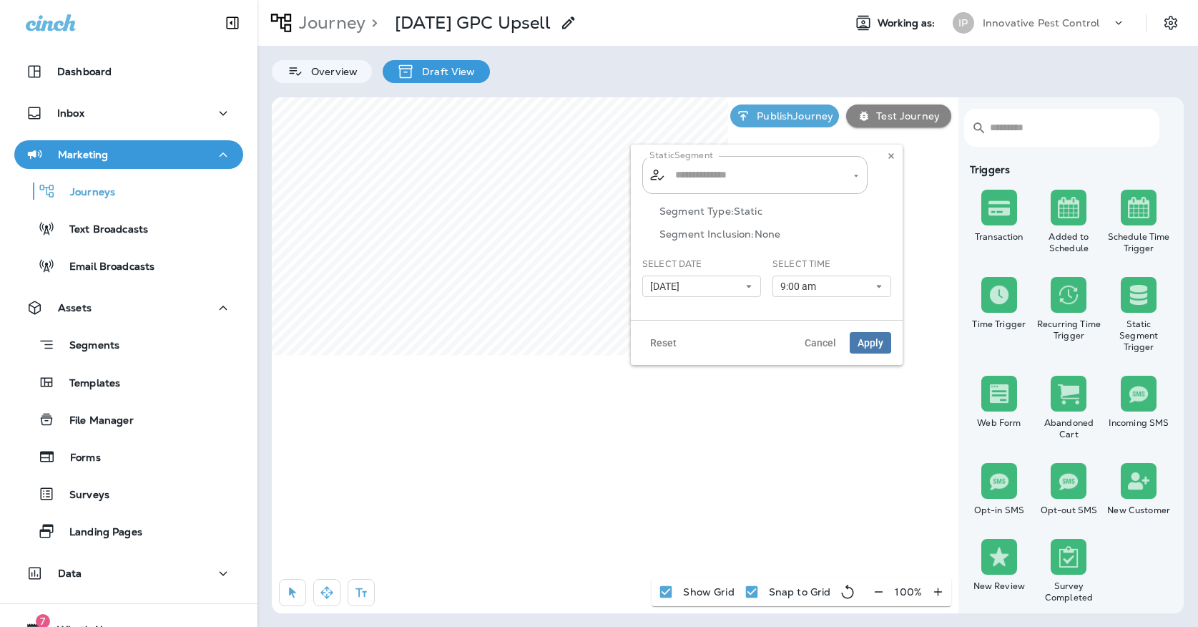
type input "**********"
click at [760, 179] on input "**********" at bounding box center [746, 174] width 149 height 25
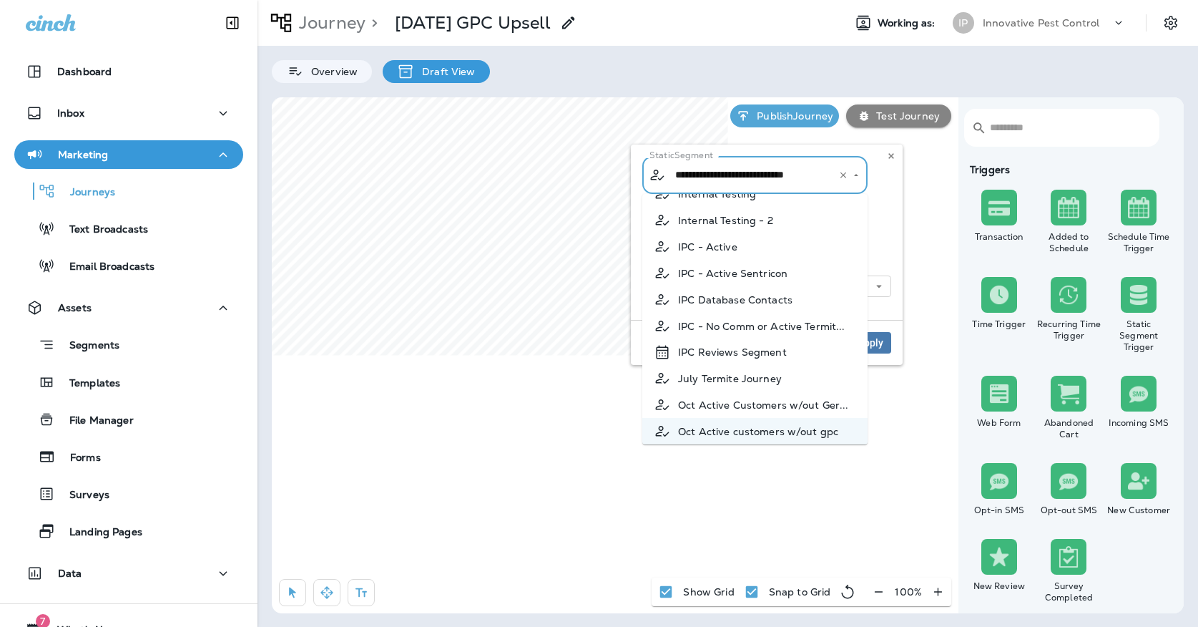
click at [896, 210] on div "**********" at bounding box center [767, 231] width 272 height 175
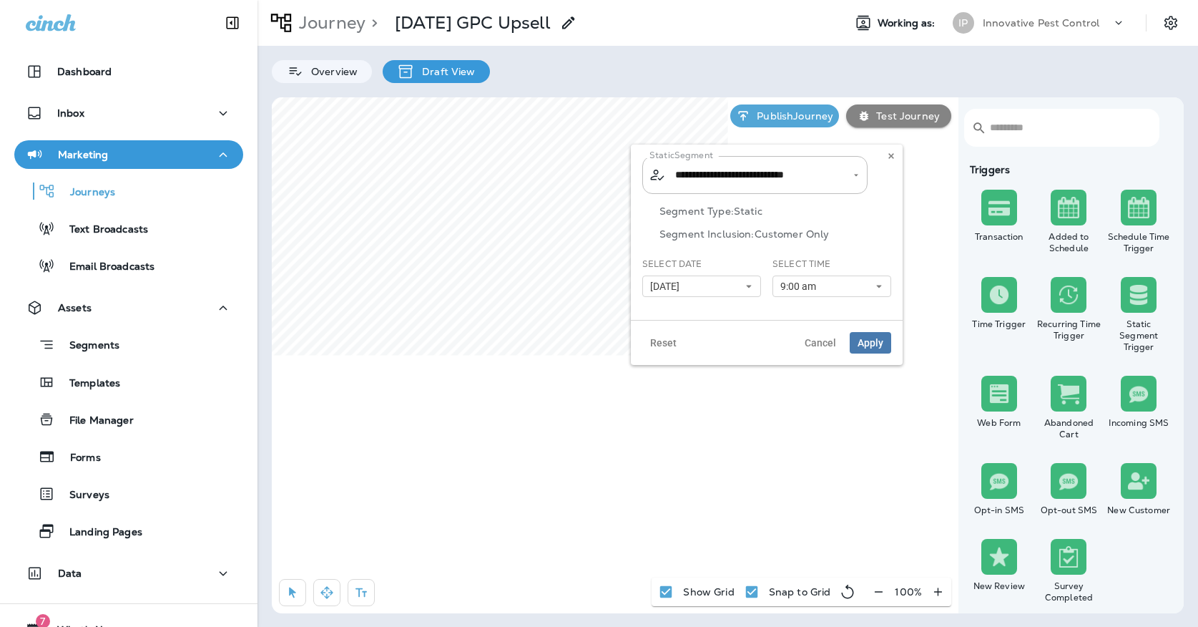
click at [890, 164] on div "**********" at bounding box center [766, 175] width 249 height 38
click at [891, 159] on icon at bounding box center [891, 156] width 9 height 9
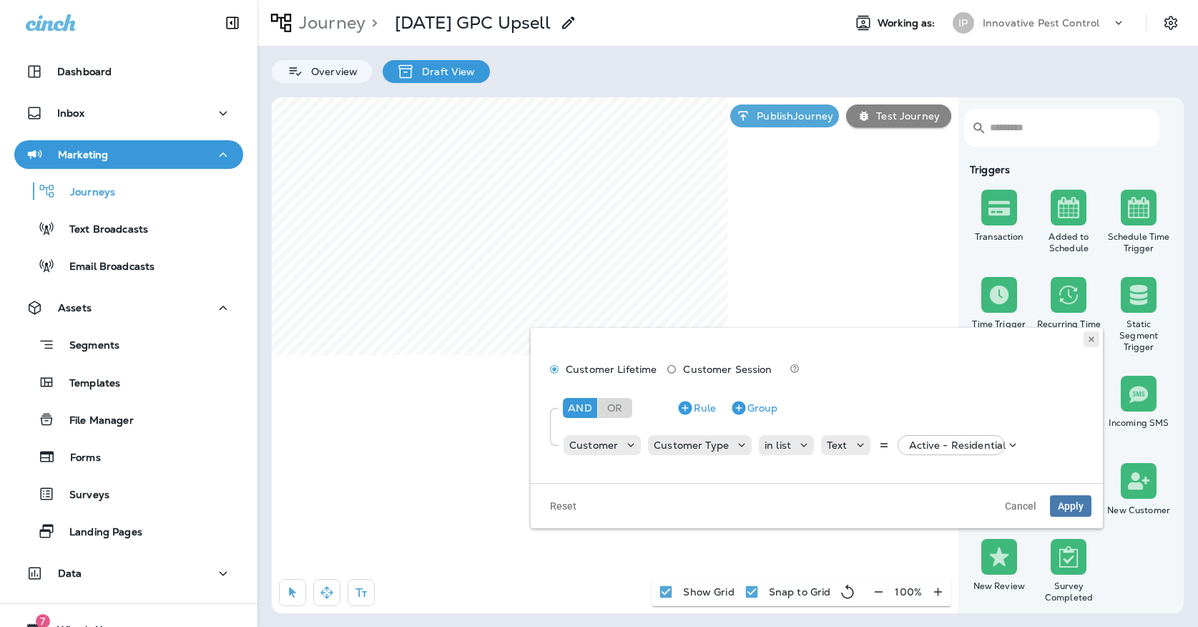
click at [1088, 339] on icon at bounding box center [1091, 339] width 9 height 9
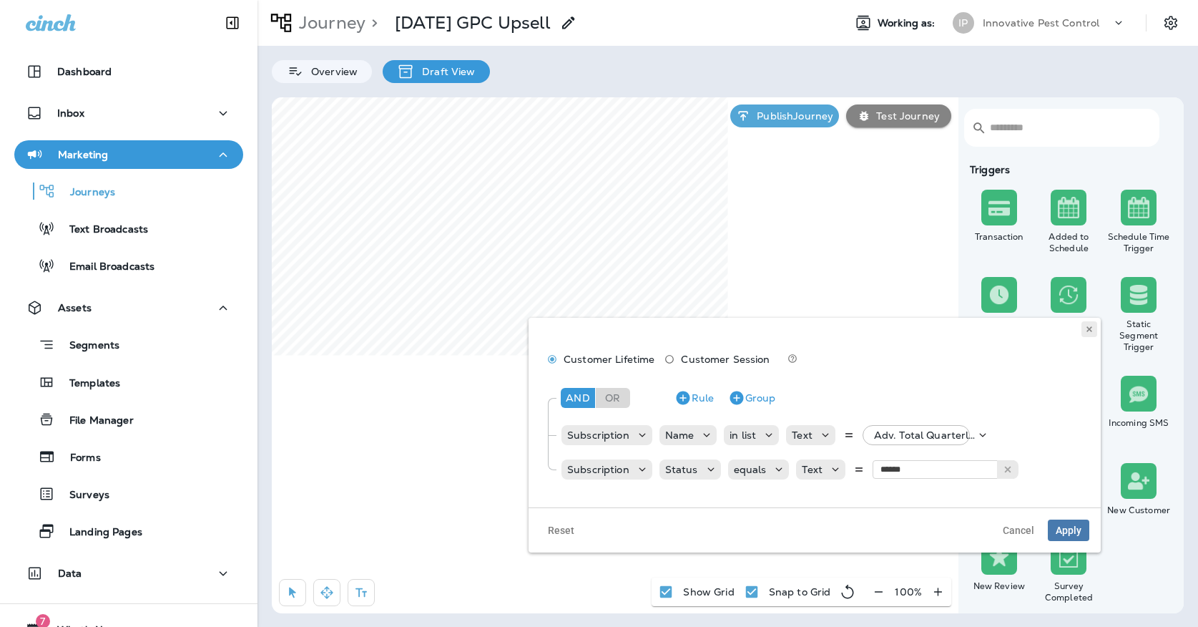
click at [1094, 333] on button at bounding box center [1089, 329] width 16 height 16
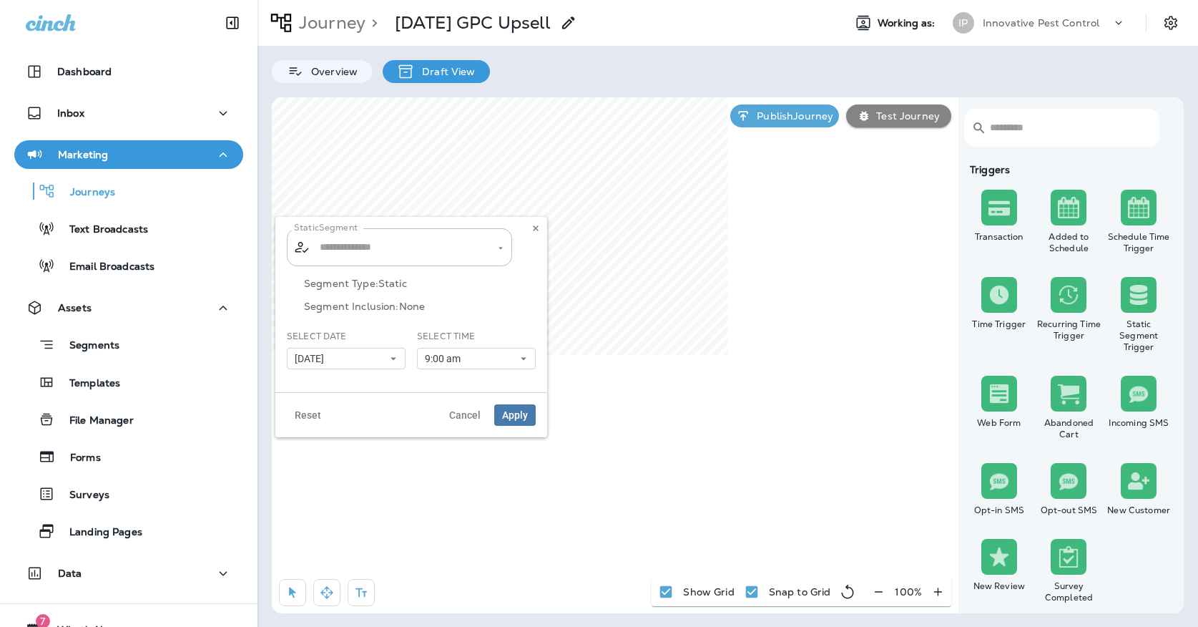
type input "**********"
click at [443, 251] on input "**********" at bounding box center [390, 247] width 149 height 25
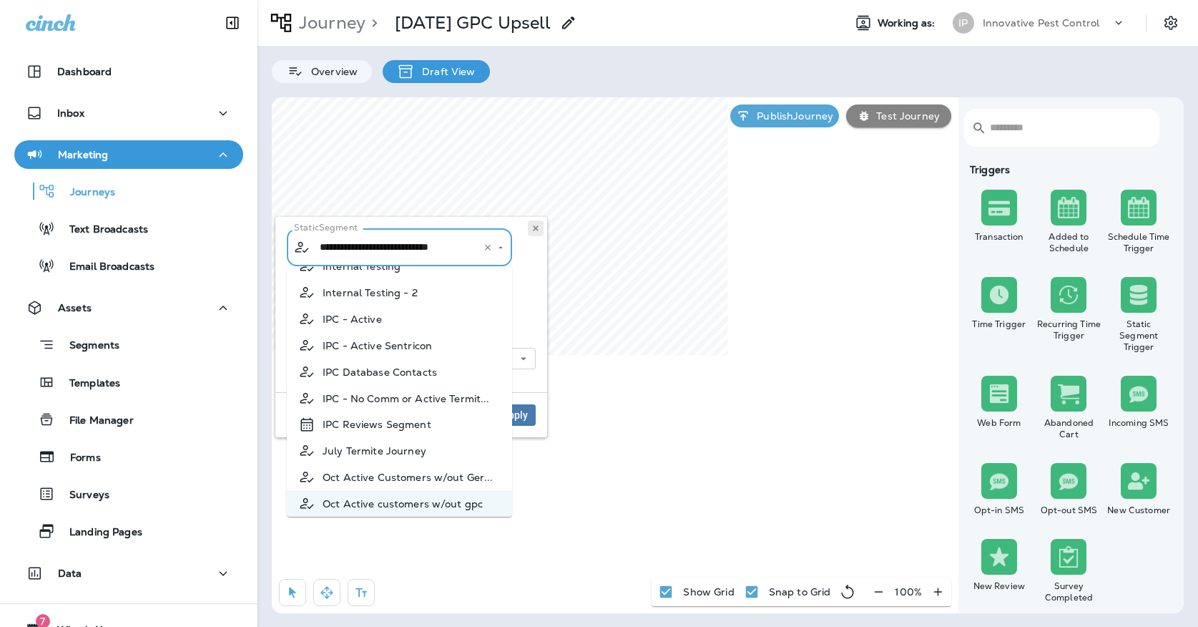
click at [536, 232] on icon at bounding box center [535, 228] width 9 height 9
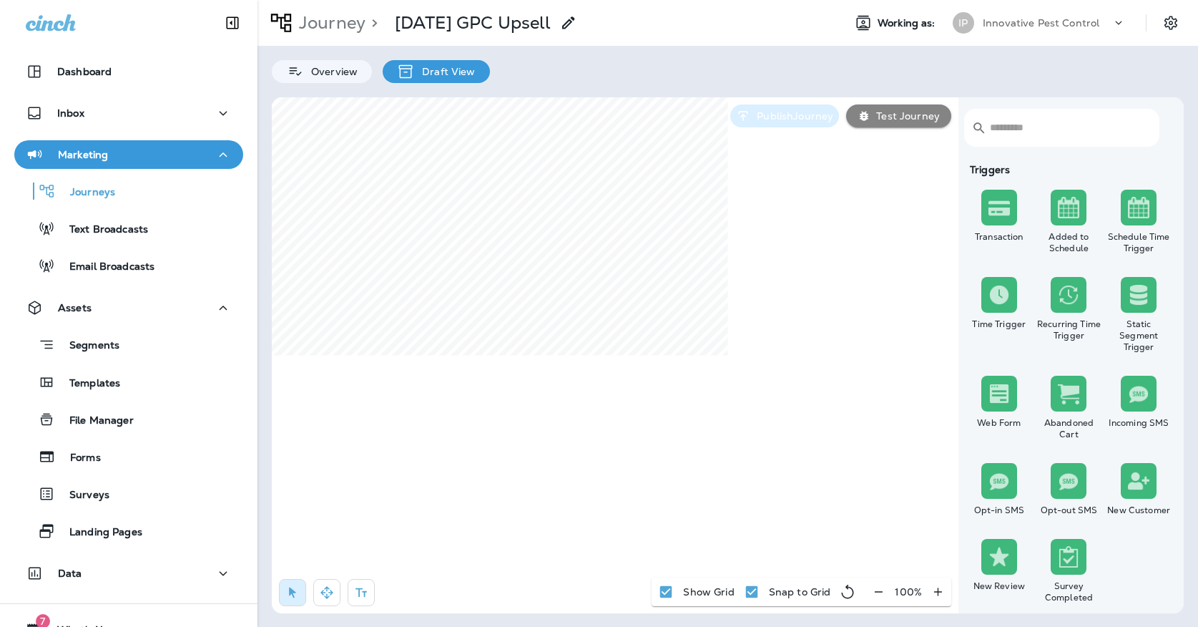
click at [742, 122] on icon "button" at bounding box center [743, 116] width 15 height 14
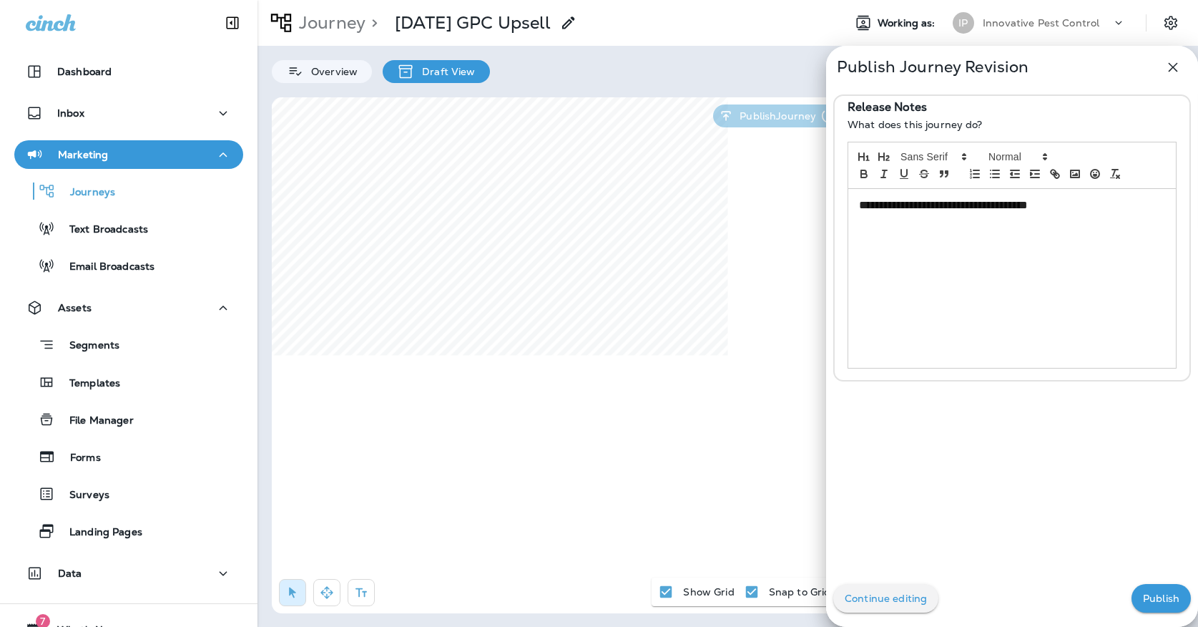
click at [1154, 597] on p "Publish" at bounding box center [1161, 597] width 36 height 11
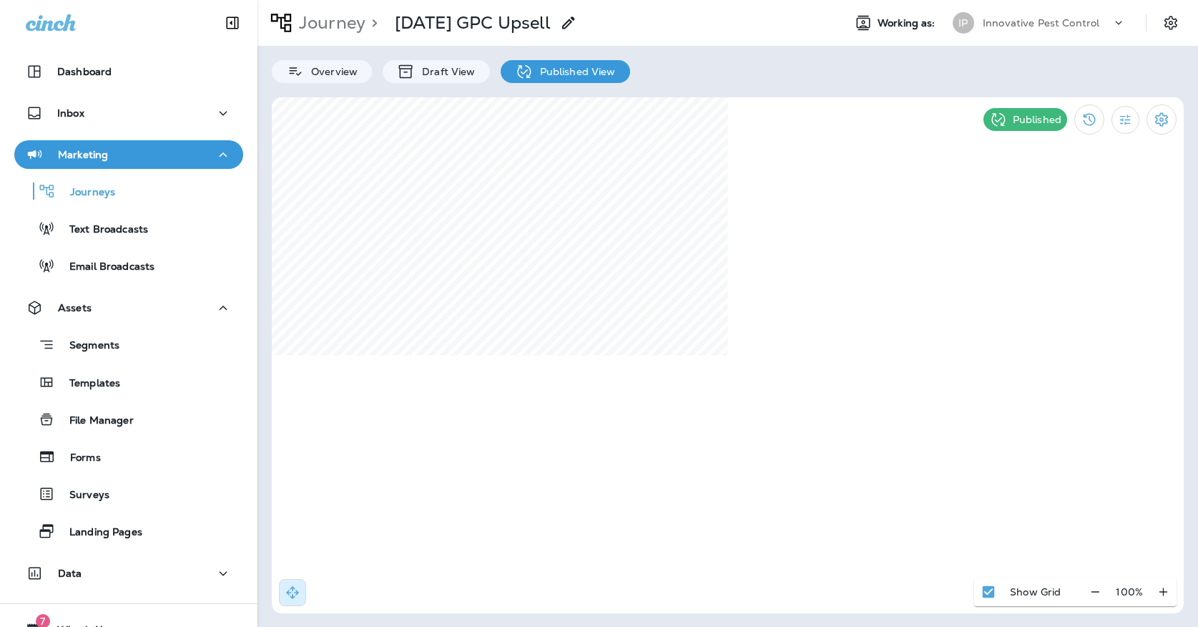
click at [1019, 29] on div "Innovative Pest Control" at bounding box center [1047, 22] width 129 height 21
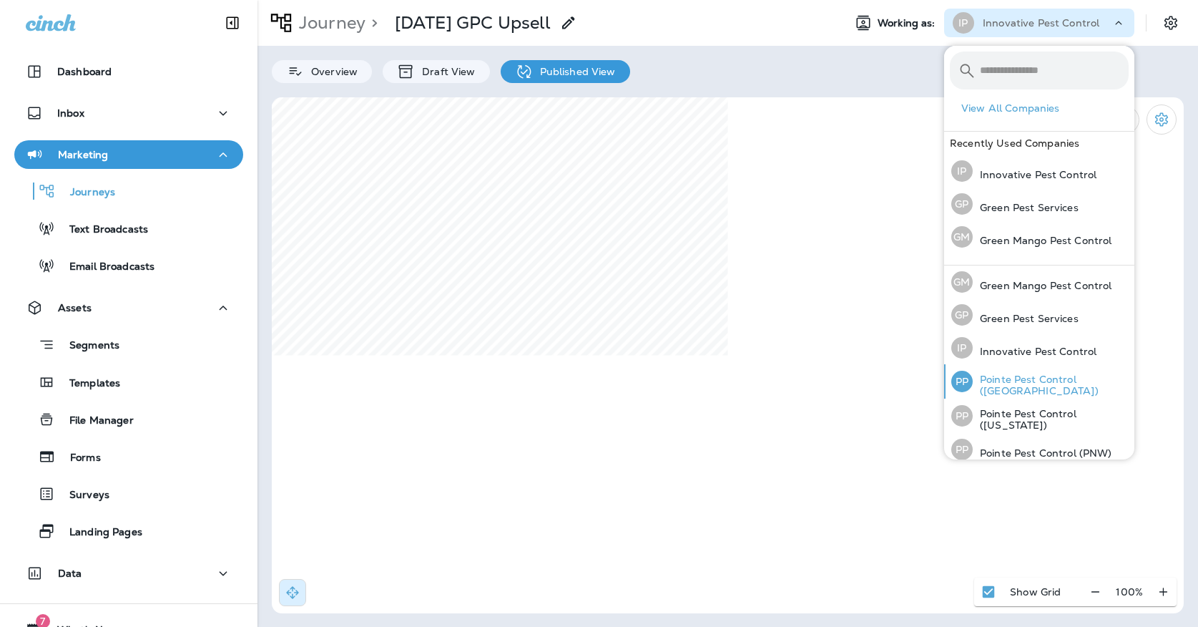
click at [995, 396] on div "PP Pointe Pest Control (Chicago)" at bounding box center [1040, 381] width 189 height 34
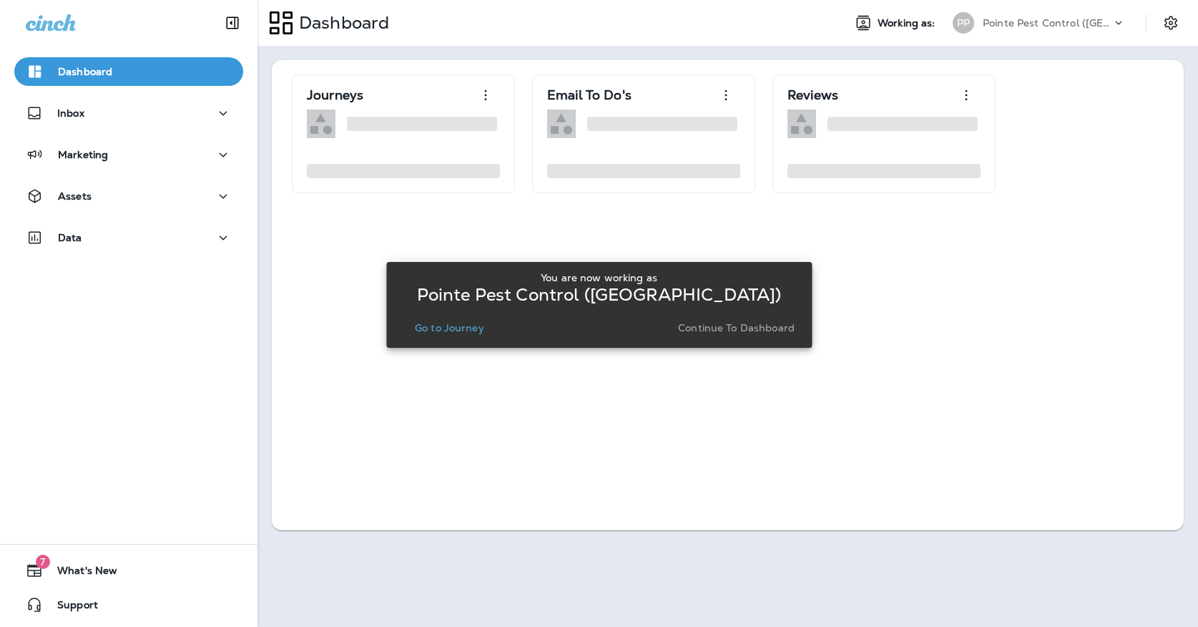
click at [741, 322] on p "Continue to Dashboard" at bounding box center [736, 327] width 117 height 11
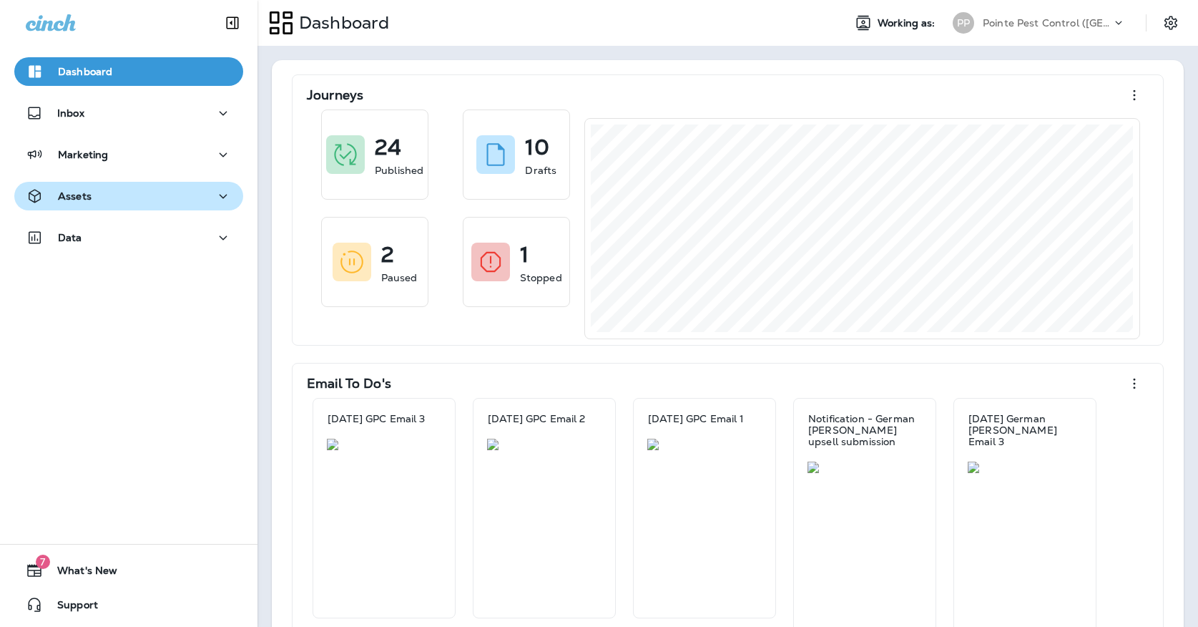
click at [133, 205] on div "Assets" at bounding box center [129, 196] width 206 height 18
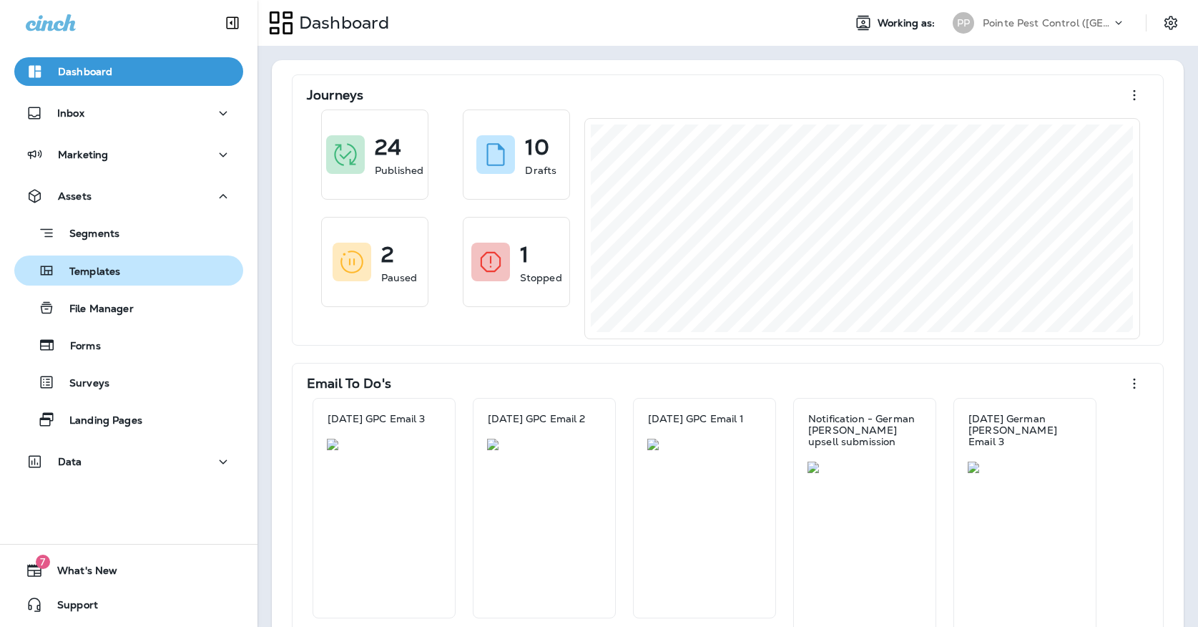
click at [132, 265] on div "Templates" at bounding box center [128, 270] width 217 height 21
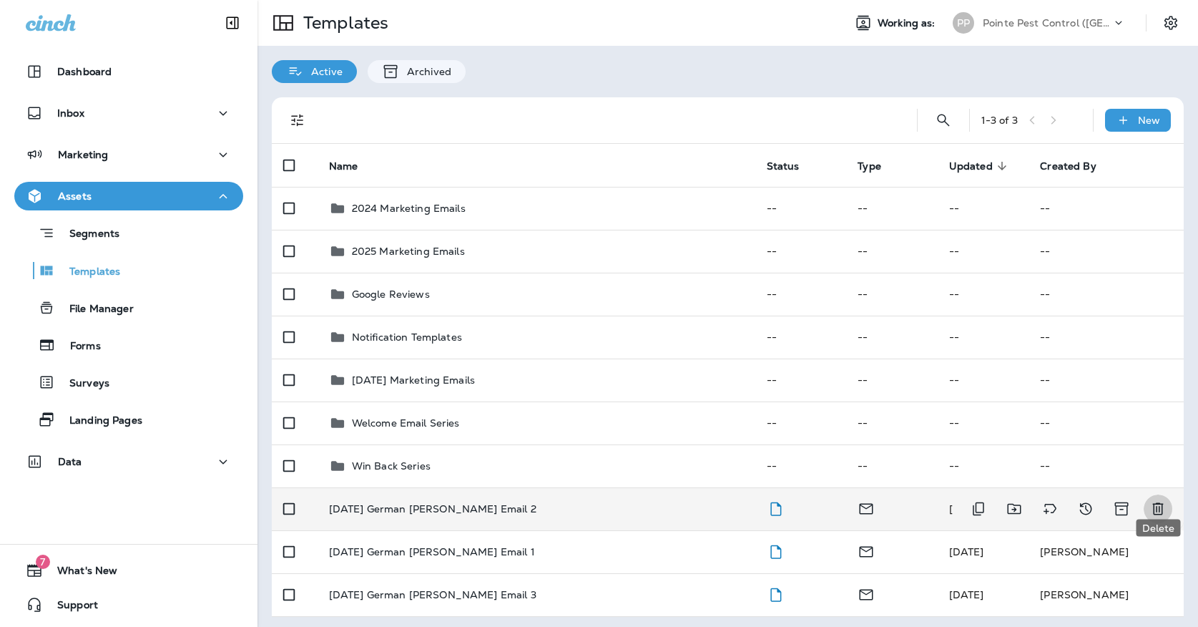
click at [1159, 500] on icon "Delete" at bounding box center [1157, 508] width 17 height 17
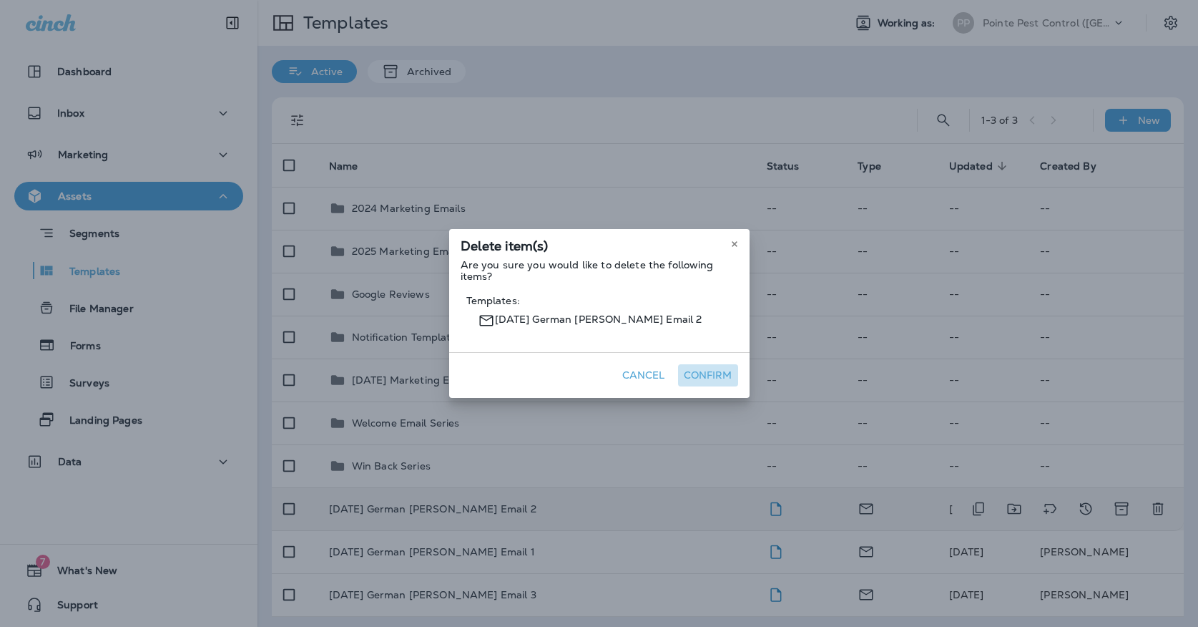
click at [684, 381] on button "Confirm" at bounding box center [708, 375] width 60 height 22
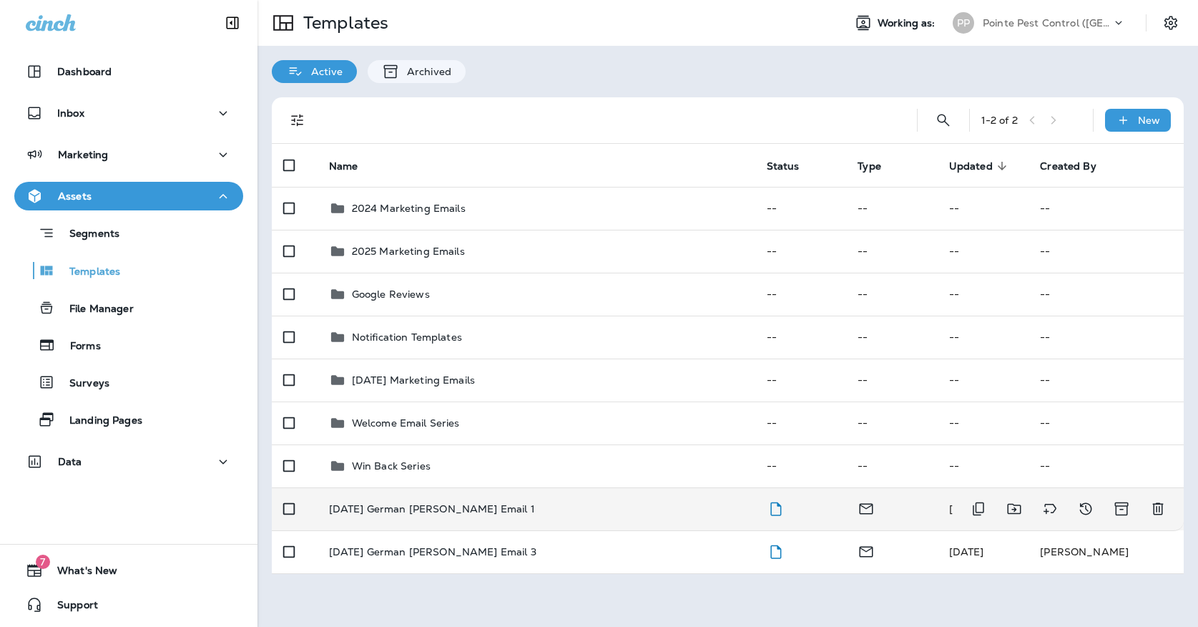
click at [1161, 503] on icon "Delete" at bounding box center [1157, 509] width 11 height 12
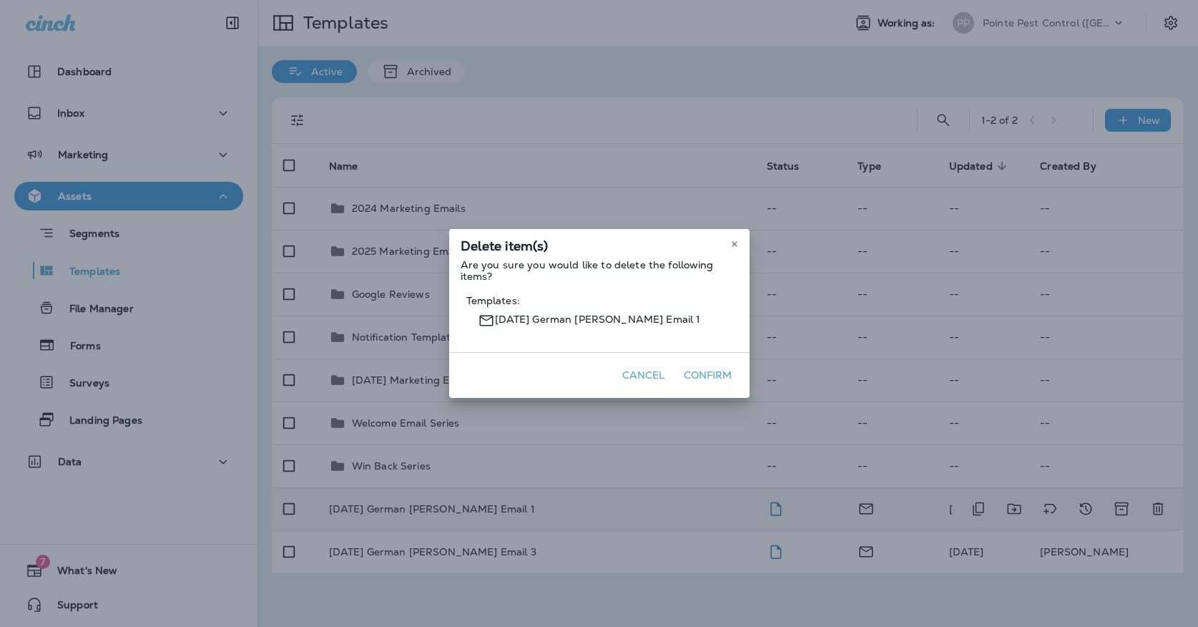
click at [709, 381] on button "Confirm" at bounding box center [708, 375] width 60 height 22
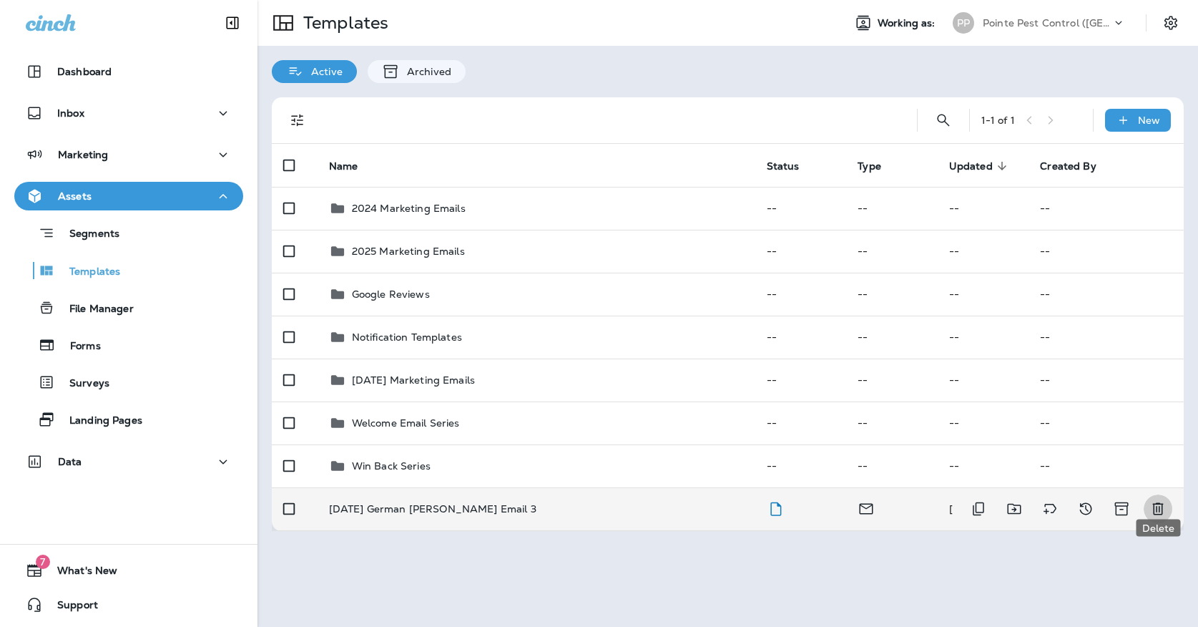
click at [1163, 500] on icon "Delete" at bounding box center [1157, 508] width 17 height 17
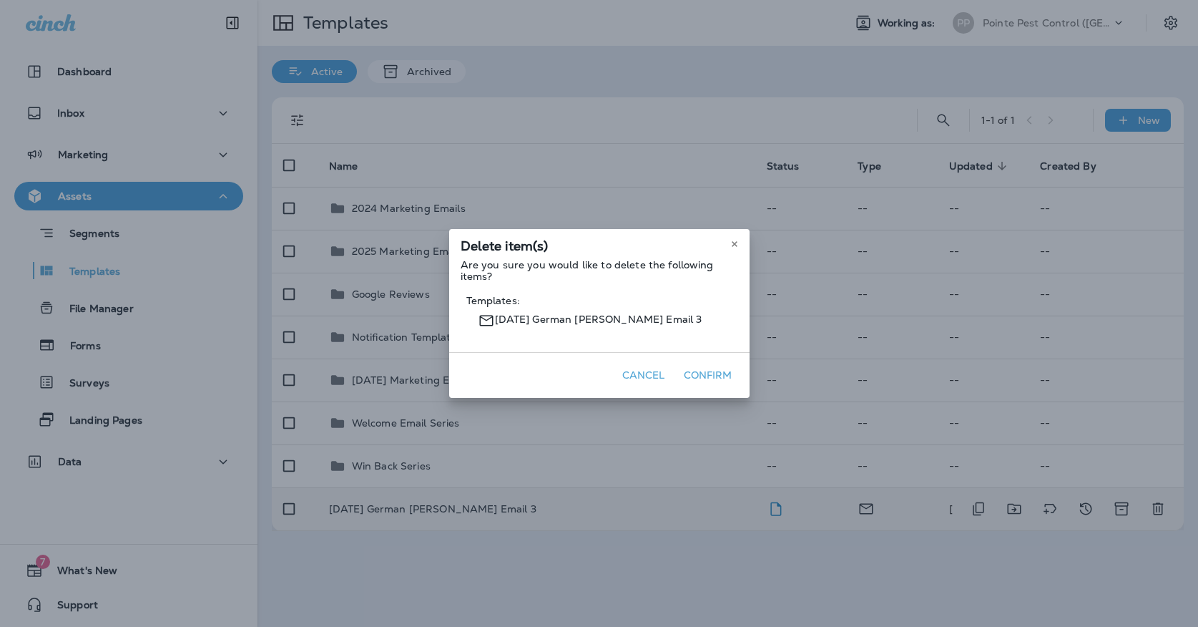
click at [702, 369] on button "Confirm" at bounding box center [708, 375] width 60 height 22
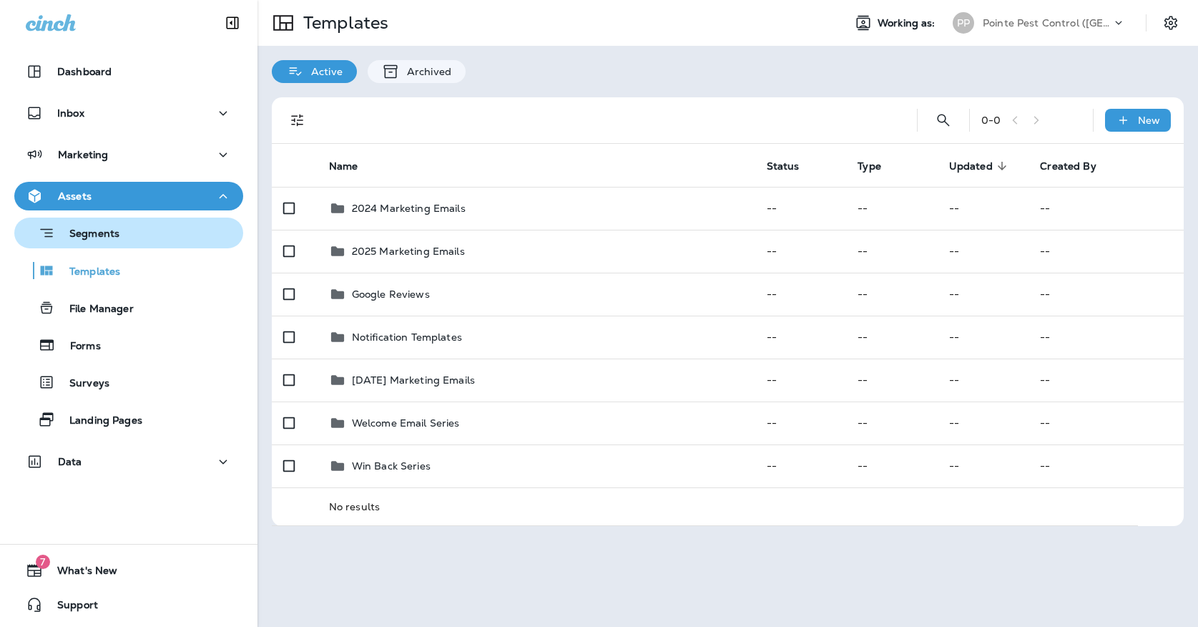
click at [113, 240] on p "Segments" at bounding box center [87, 234] width 64 height 14
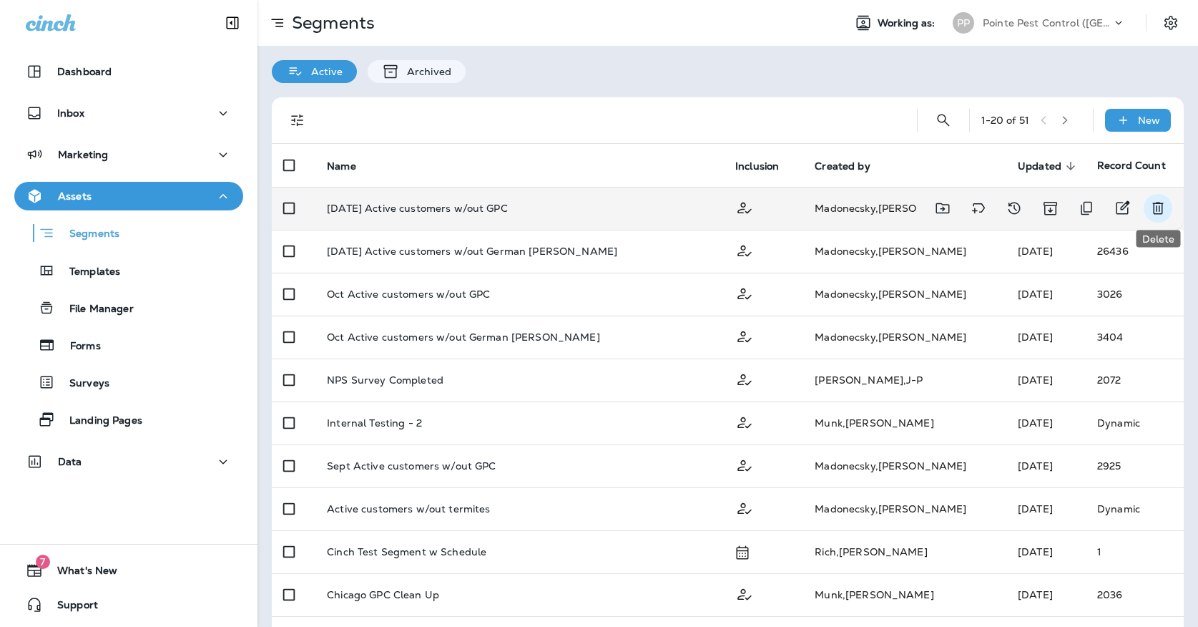
click at [1149, 206] on button "Delete" at bounding box center [1158, 208] width 29 height 29
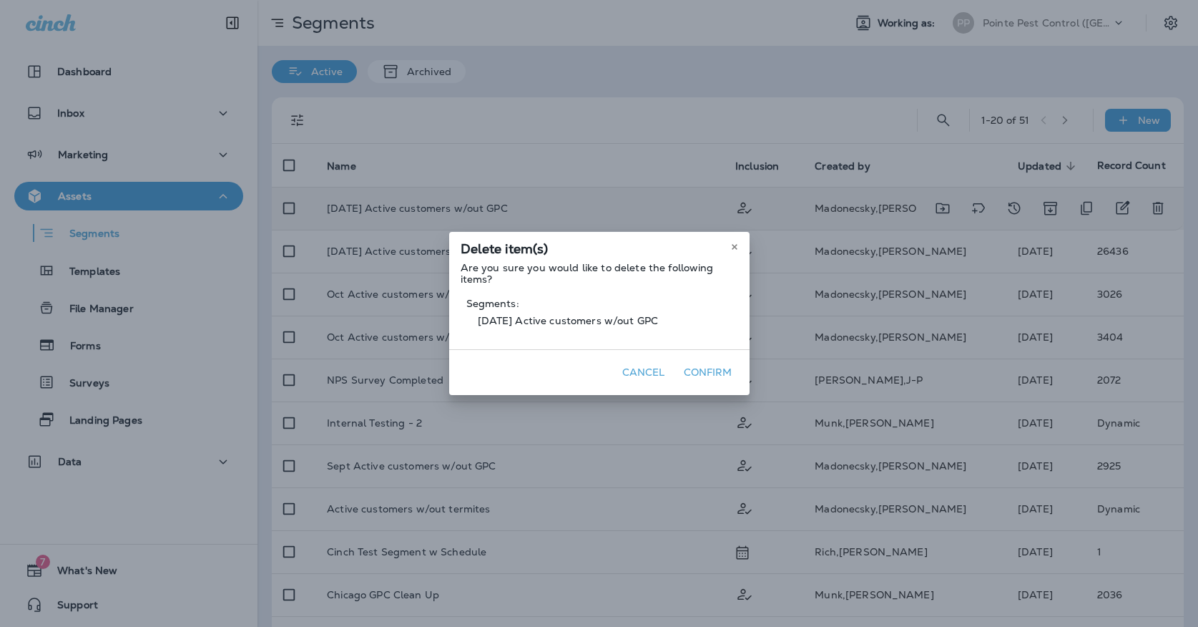
click at [732, 373] on button "Confirm" at bounding box center [708, 372] width 60 height 22
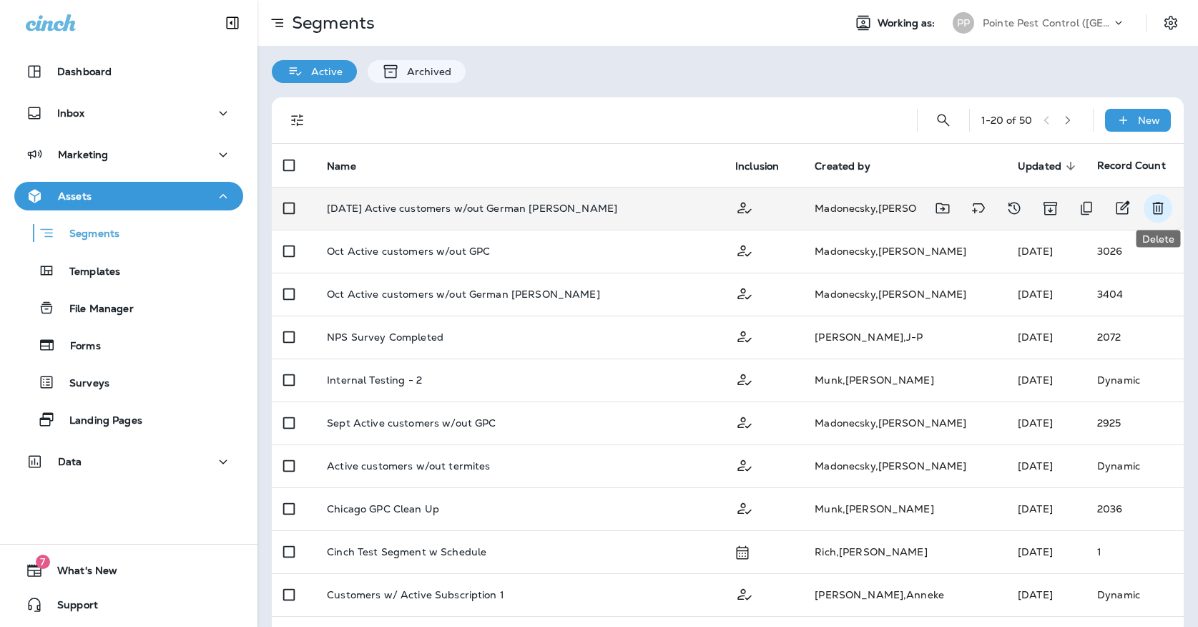
click at [1154, 208] on icon "Delete" at bounding box center [1157, 208] width 11 height 12
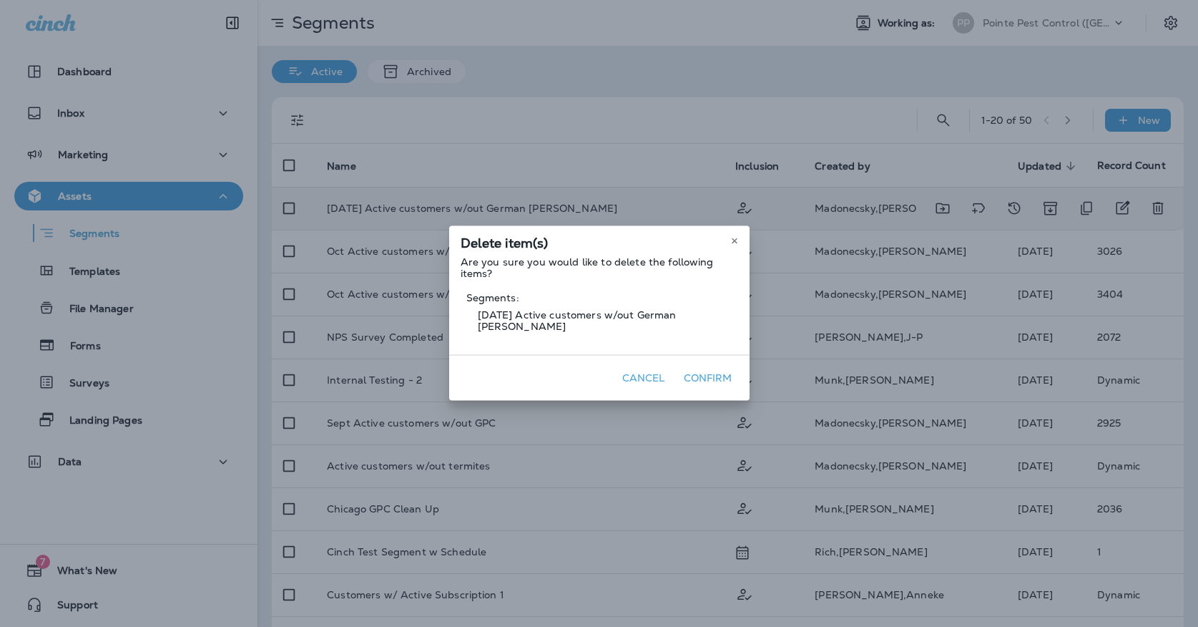
click at [708, 379] on button "Confirm" at bounding box center [708, 378] width 60 height 22
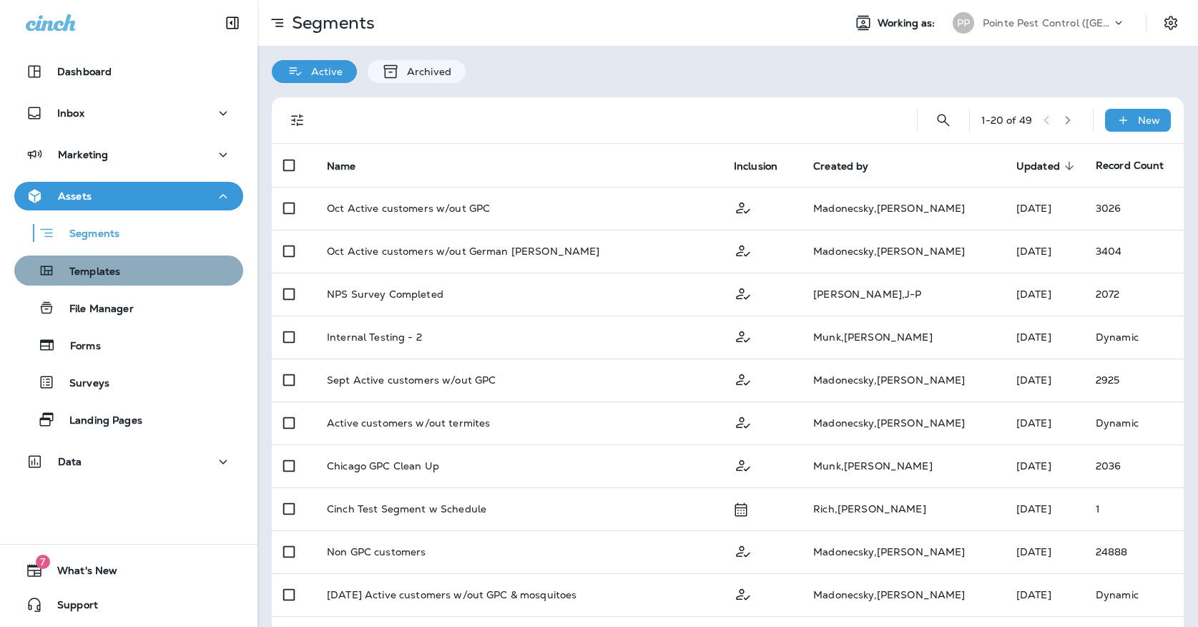
click at [155, 269] on div "Templates" at bounding box center [128, 270] width 217 height 21
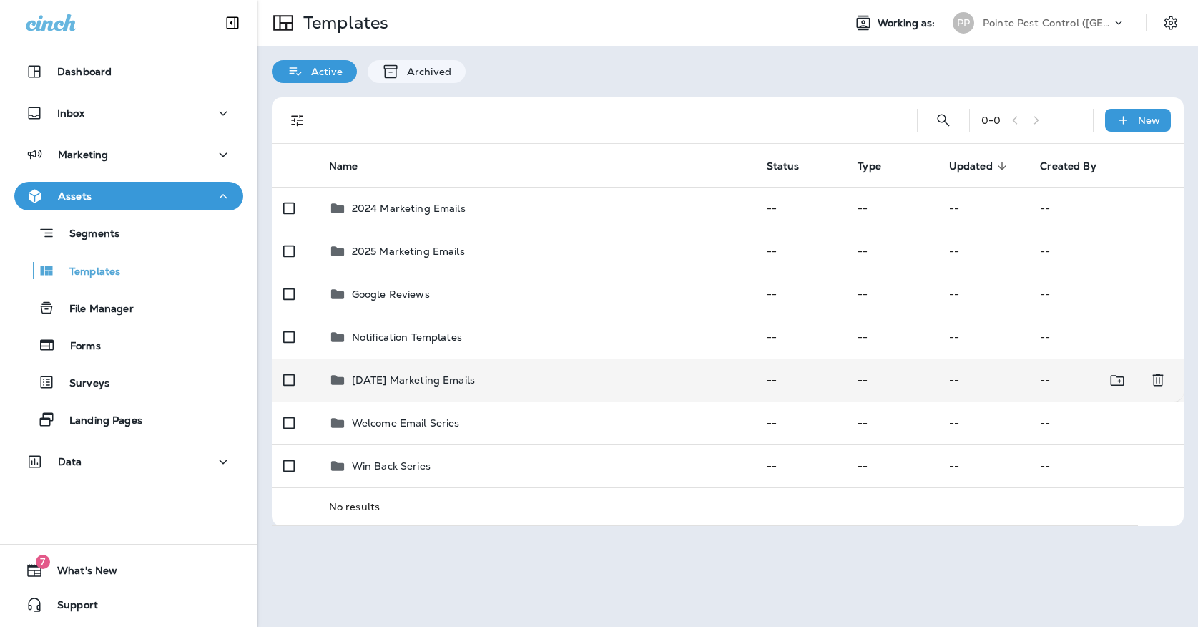
click at [385, 375] on td "[DATE] Marketing Emails" at bounding box center [537, 379] width 438 height 43
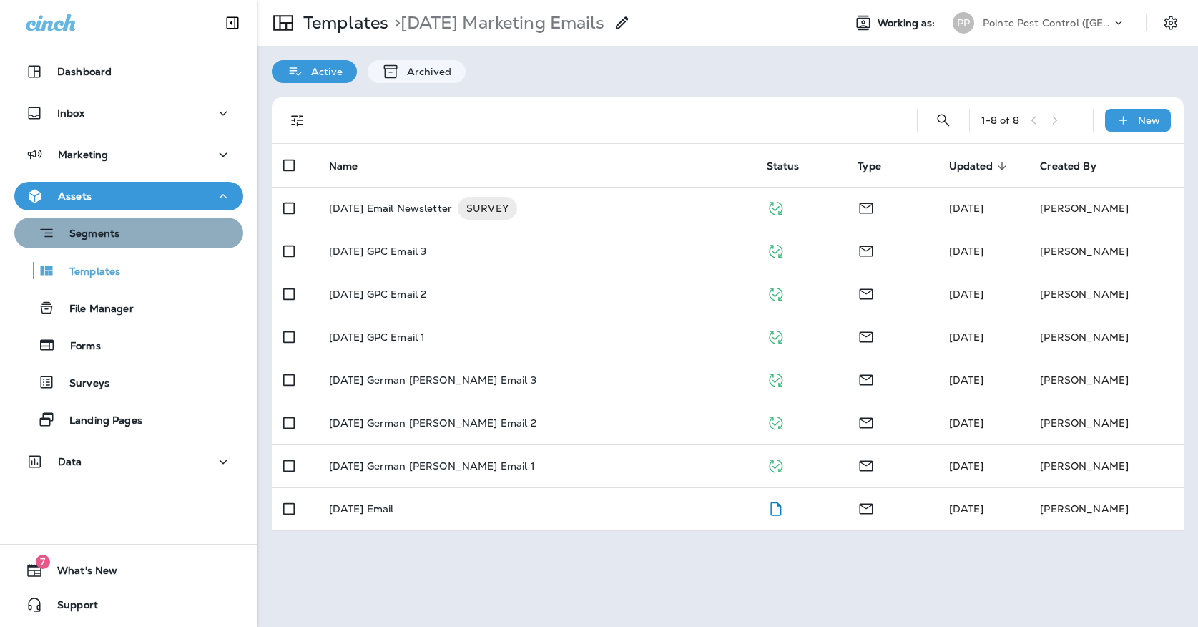
click at [159, 231] on div "Segments" at bounding box center [128, 233] width 217 height 22
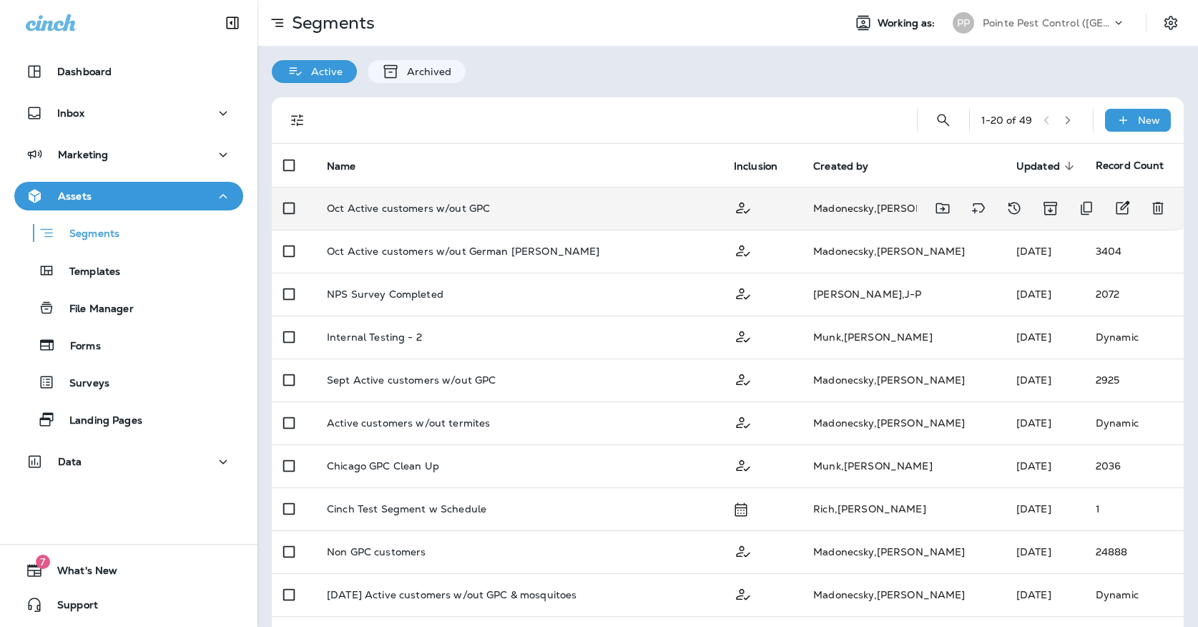
click at [559, 217] on td "Oct Active customers w/out GPC" at bounding box center [518, 208] width 407 height 43
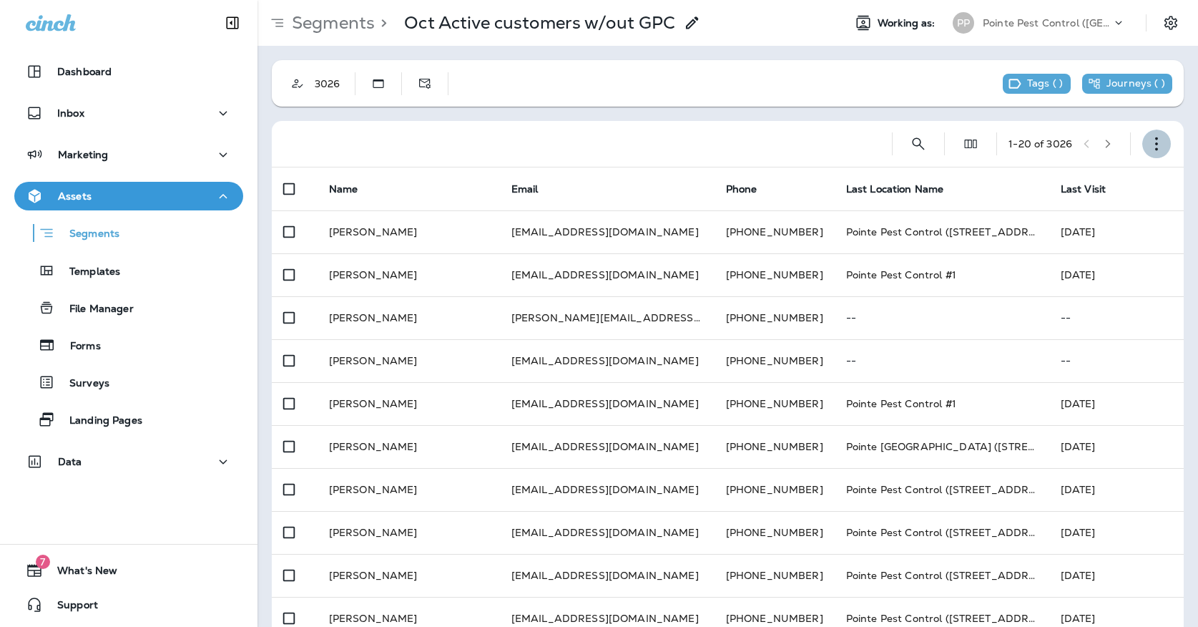
click at [1156, 141] on icon "button" at bounding box center [1156, 144] width 14 height 14
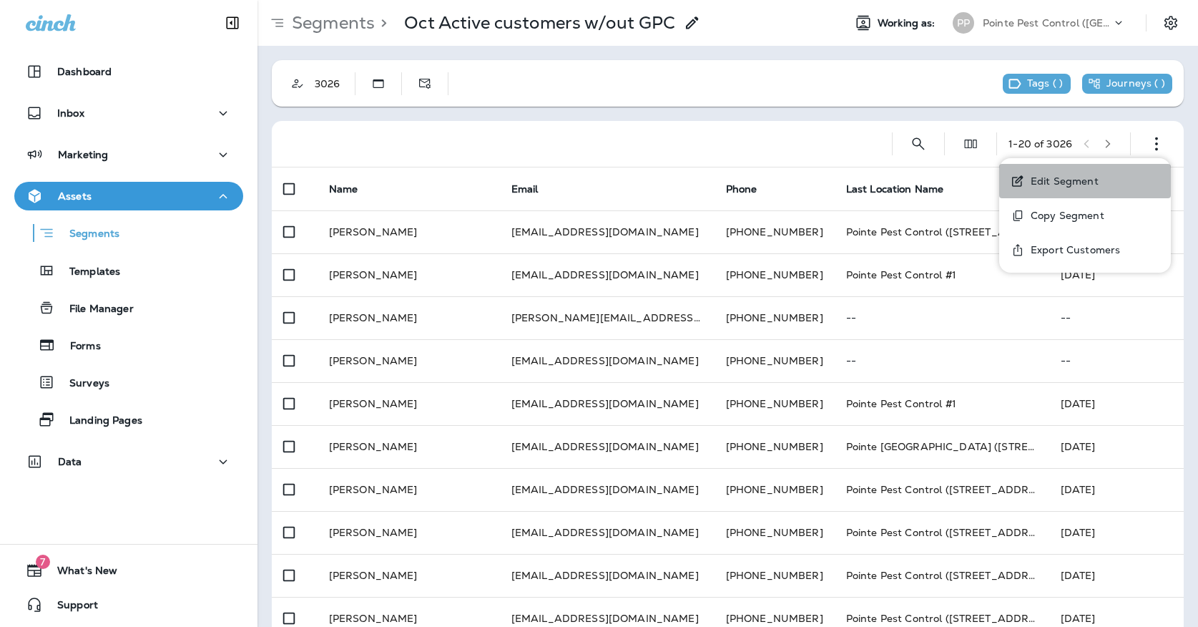
click at [1096, 187] on p "Edit Segment" at bounding box center [1062, 180] width 74 height 11
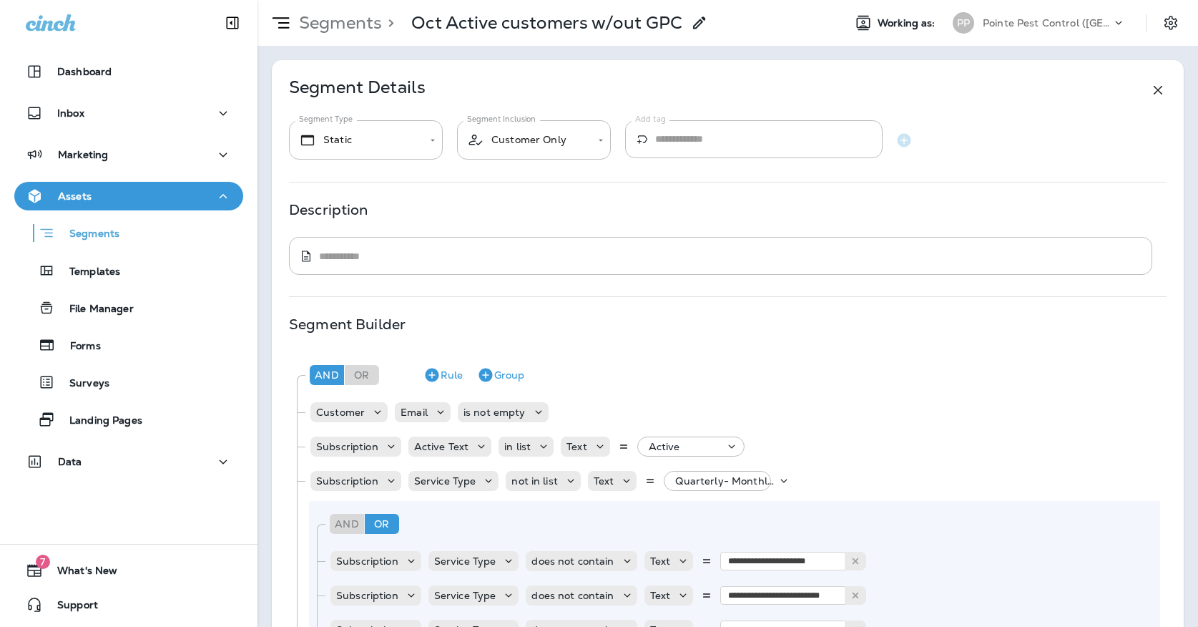
scroll to position [312, 0]
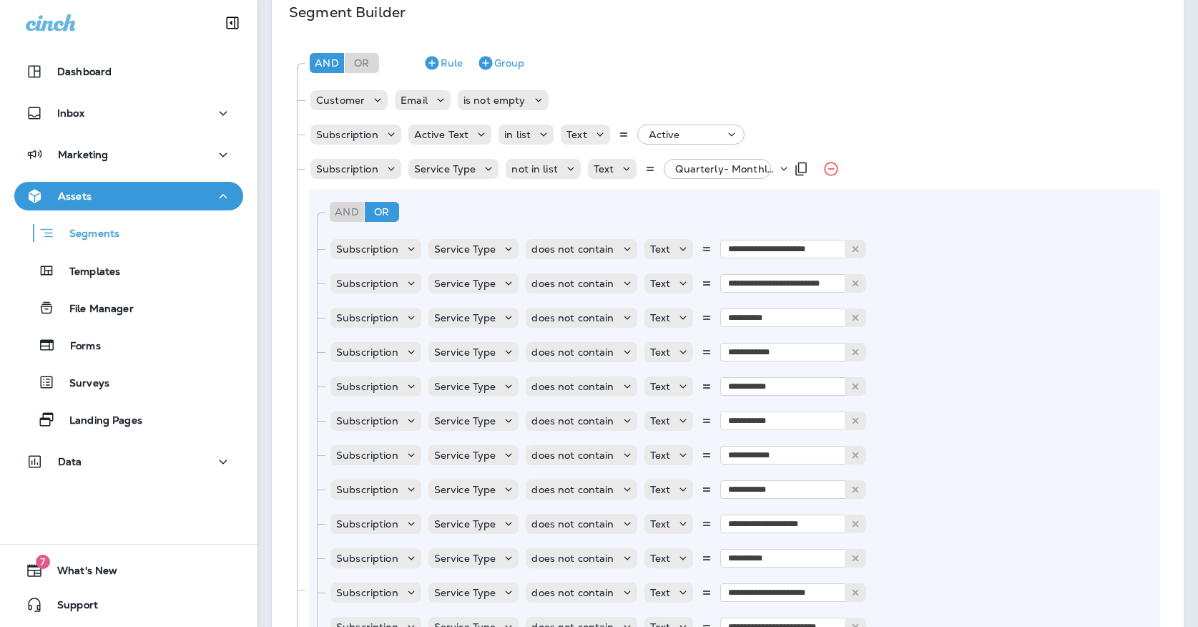
click at [725, 166] on p "Quarterly- Monthly Billing, +18 more" at bounding box center [726, 168] width 102 height 11
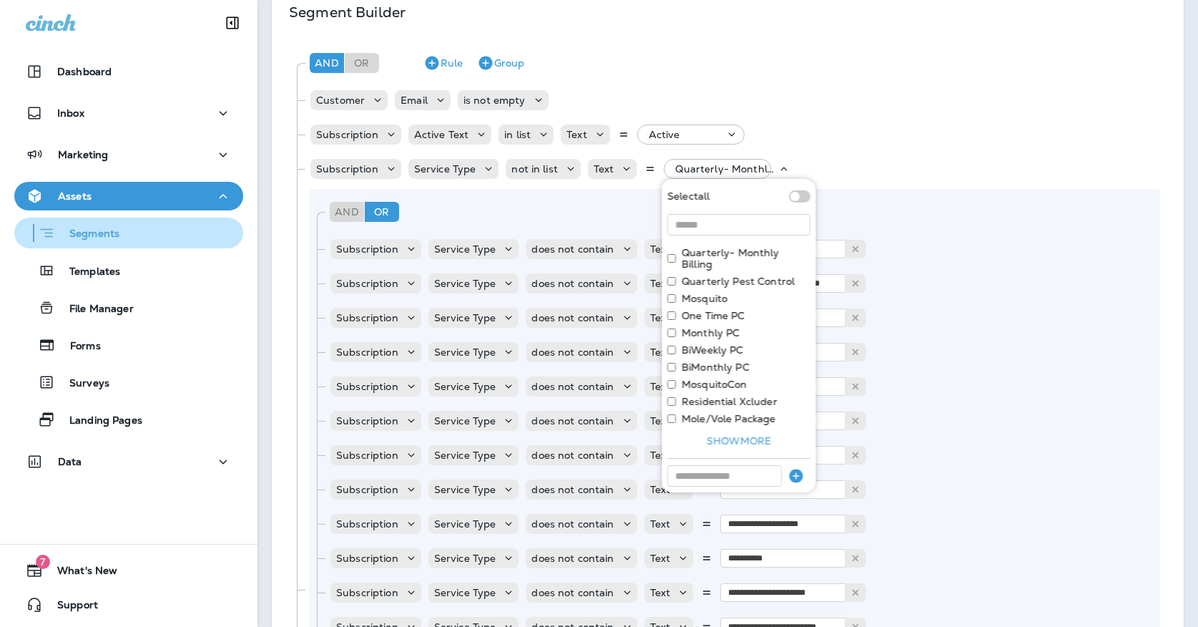
click at [138, 242] on div "Segments" at bounding box center [128, 233] width 217 height 22
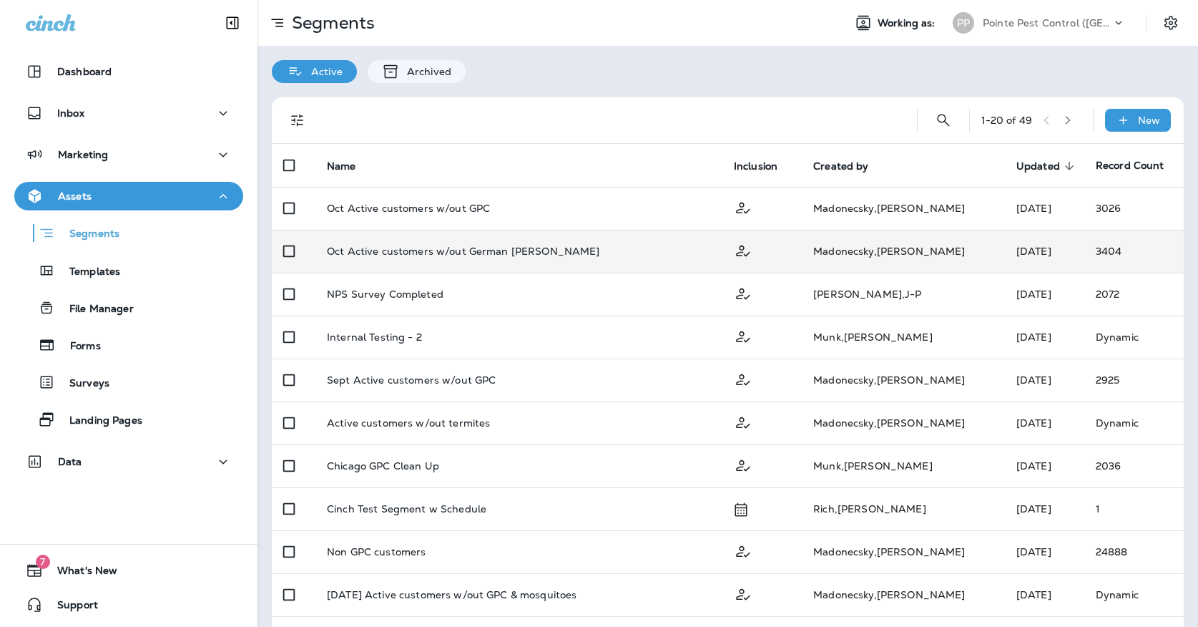
click at [527, 251] on p "Oct Active customers w/out German Roach" at bounding box center [463, 250] width 273 height 11
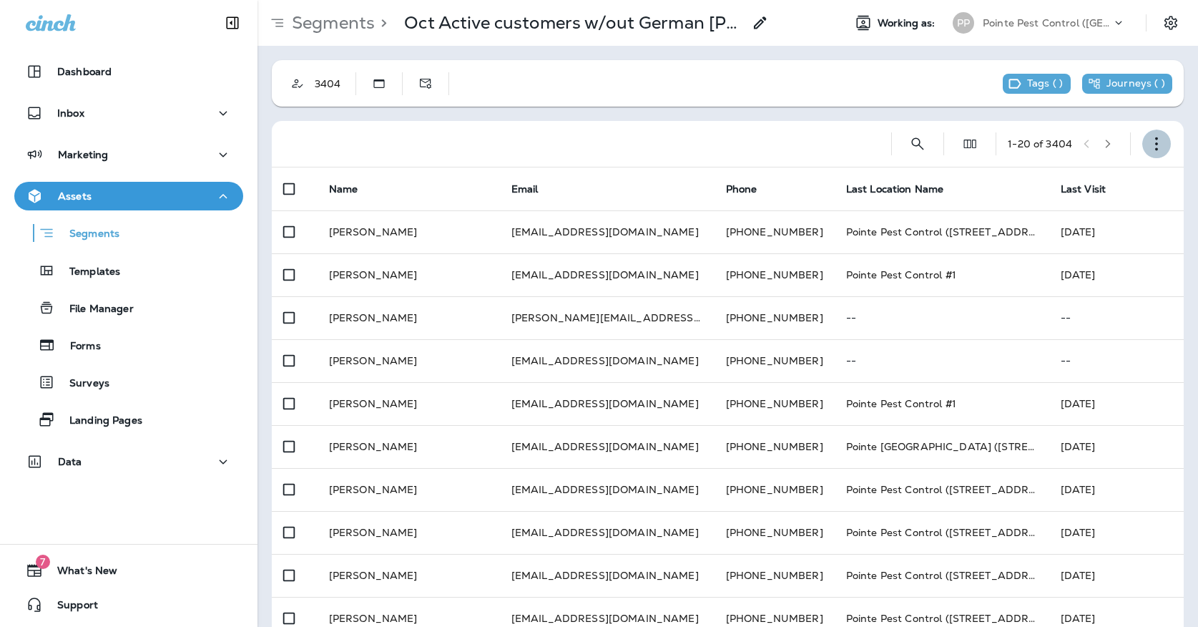
click at [1162, 143] on icon "button" at bounding box center [1156, 144] width 14 height 14
click at [1071, 187] on button "Edit Segment" at bounding box center [1085, 181] width 172 height 34
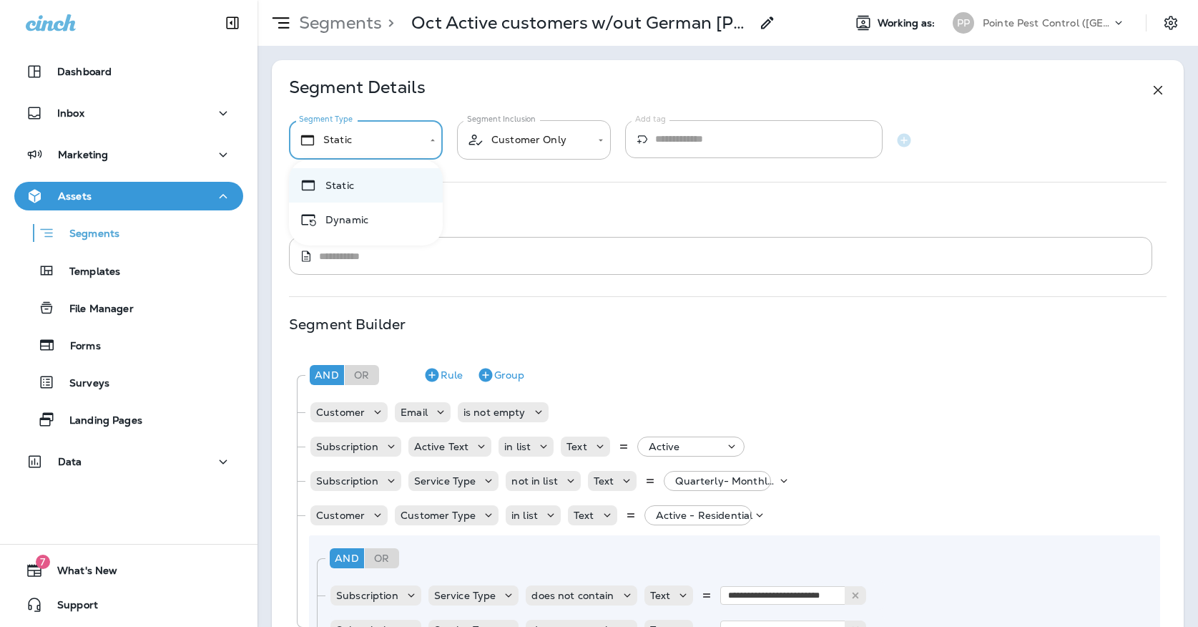
click at [413, 0] on body "**********" at bounding box center [599, 0] width 1198 height 0
click at [370, 223] on li "Dynamic" at bounding box center [366, 219] width 154 height 34
type input "*******"
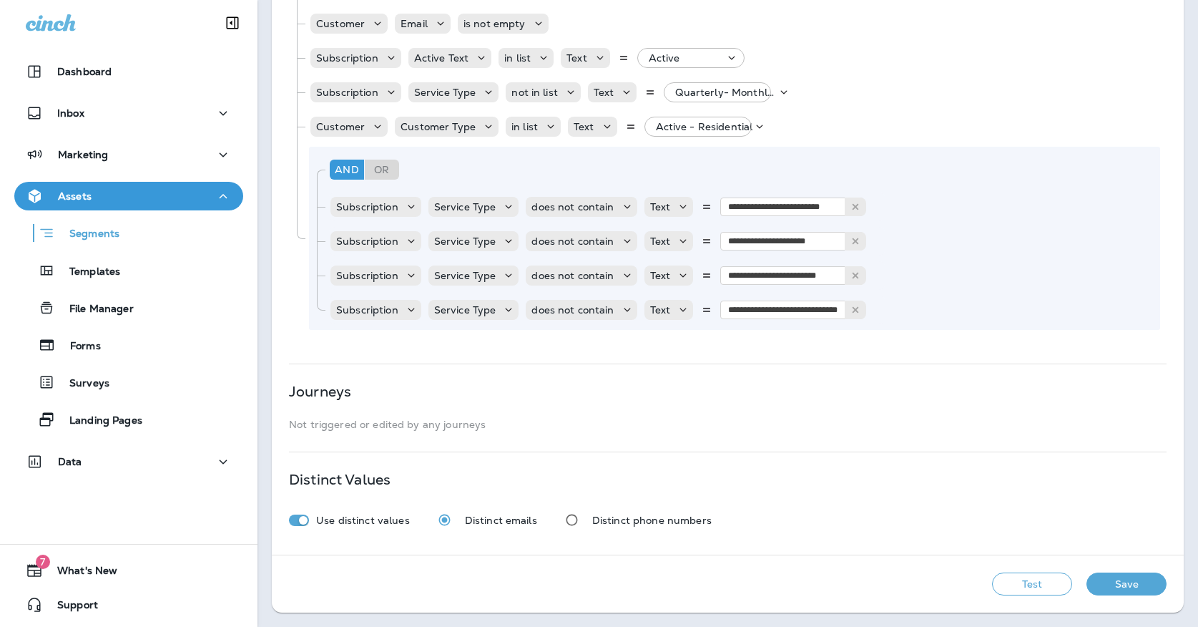
scroll to position [388, 0]
click at [698, 92] on p "Quarterly- Monthly Billing, +9 more" at bounding box center [726, 92] width 102 height 11
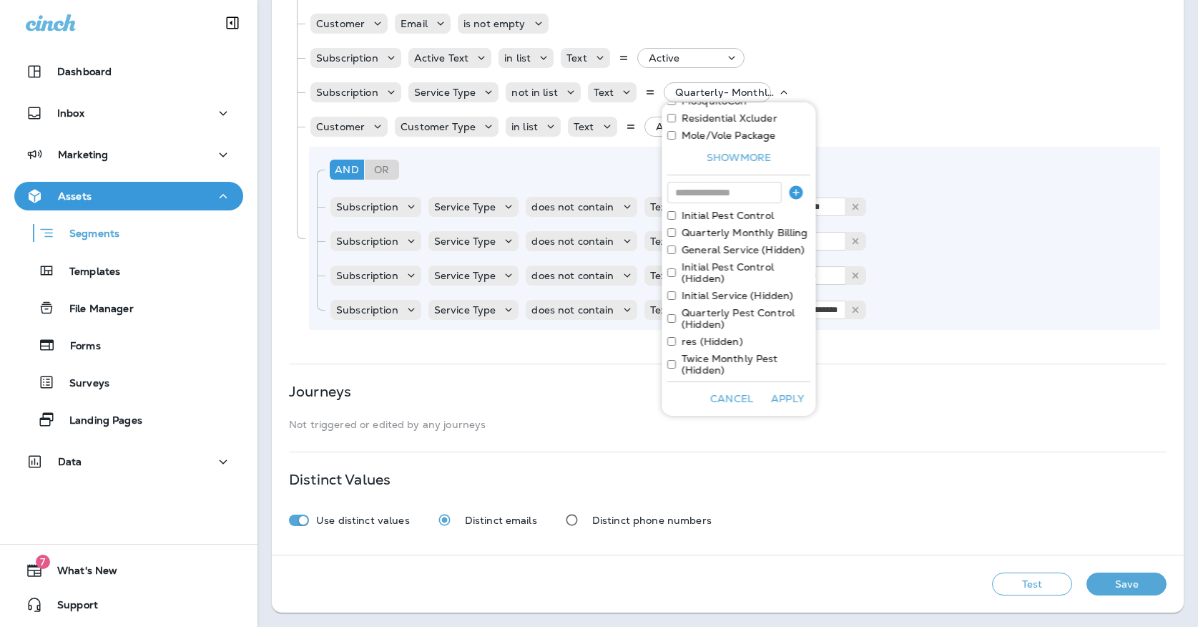
scroll to position [207, 0]
click at [966, 453] on div "**********" at bounding box center [728, 113] width 912 height 883
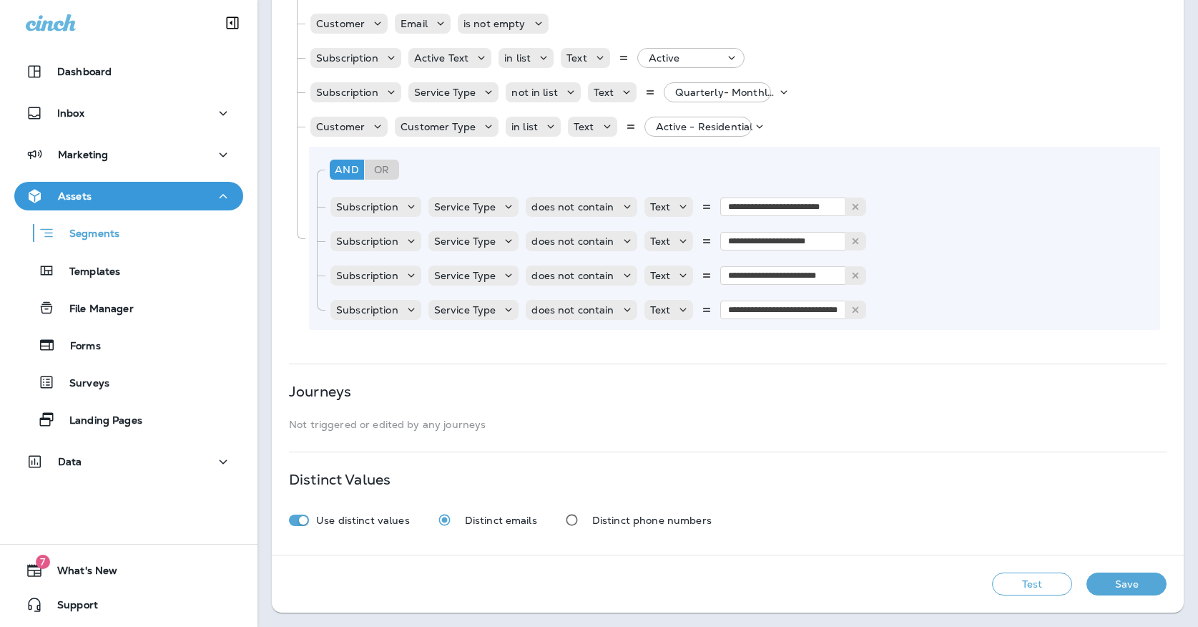
click at [1113, 581] on button "Save" at bounding box center [1126, 583] width 80 height 23
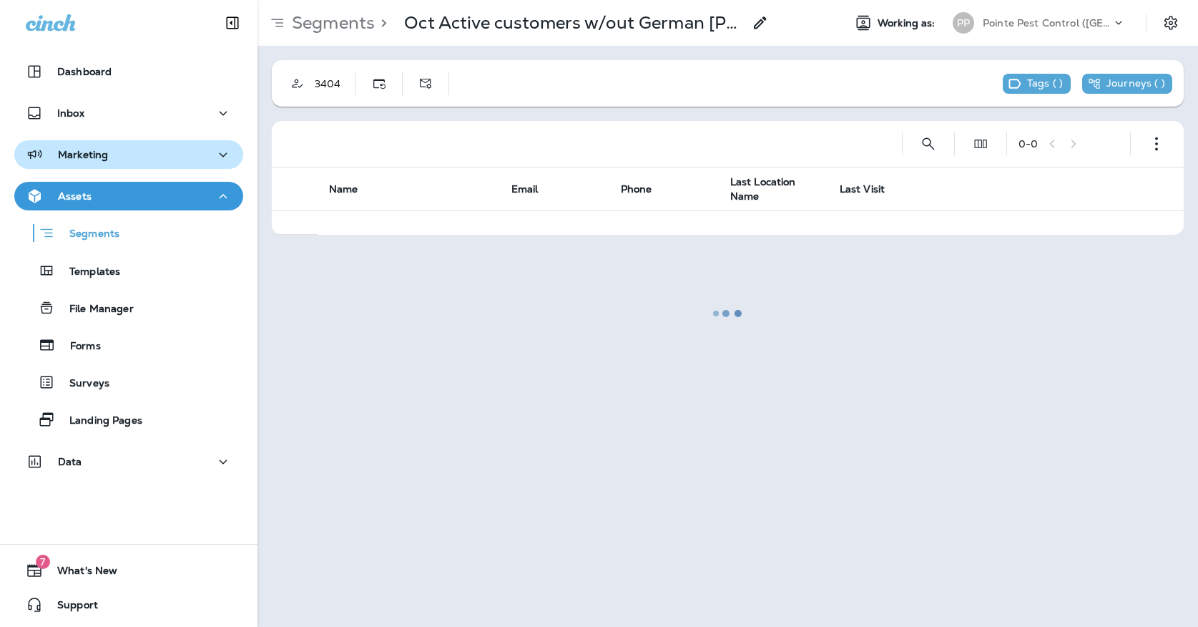
click at [116, 166] on button "Marketing" at bounding box center [128, 154] width 229 height 29
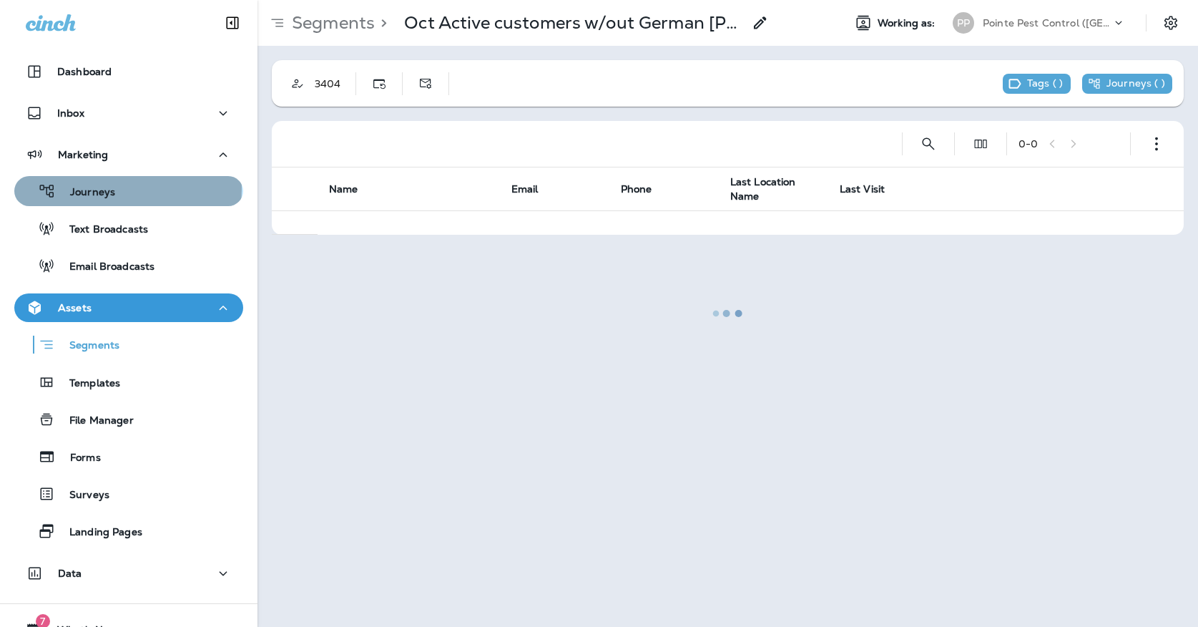
click at [115, 189] on p "Journeys" at bounding box center [85, 193] width 59 height 14
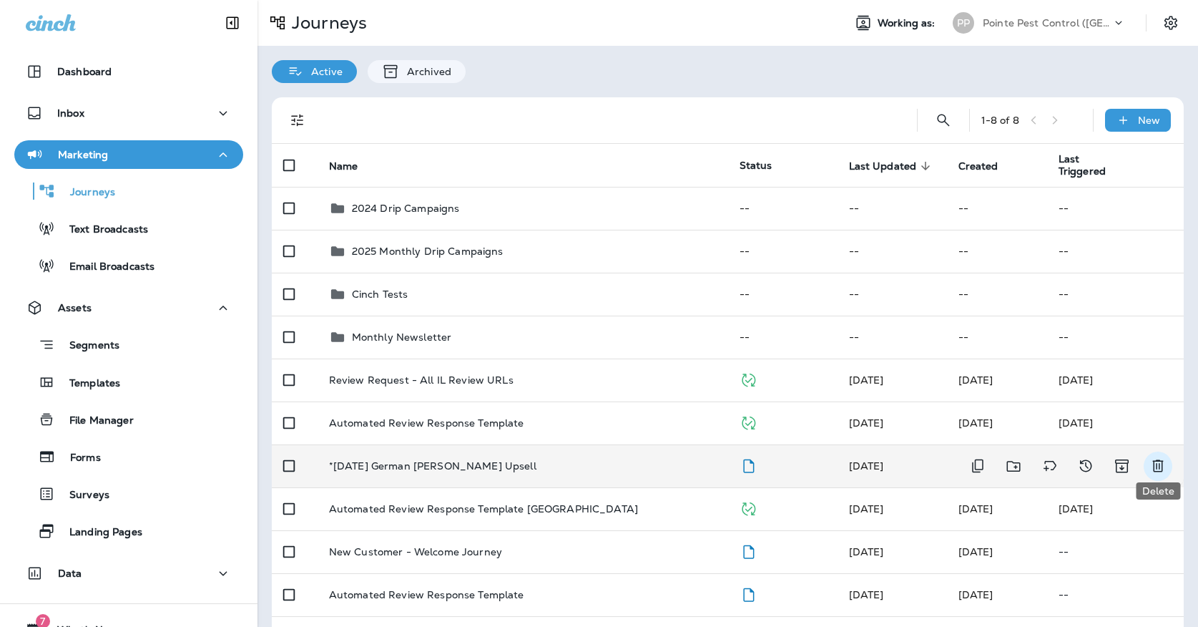
click at [1156, 466] on button "Delete" at bounding box center [1158, 465] width 29 height 29
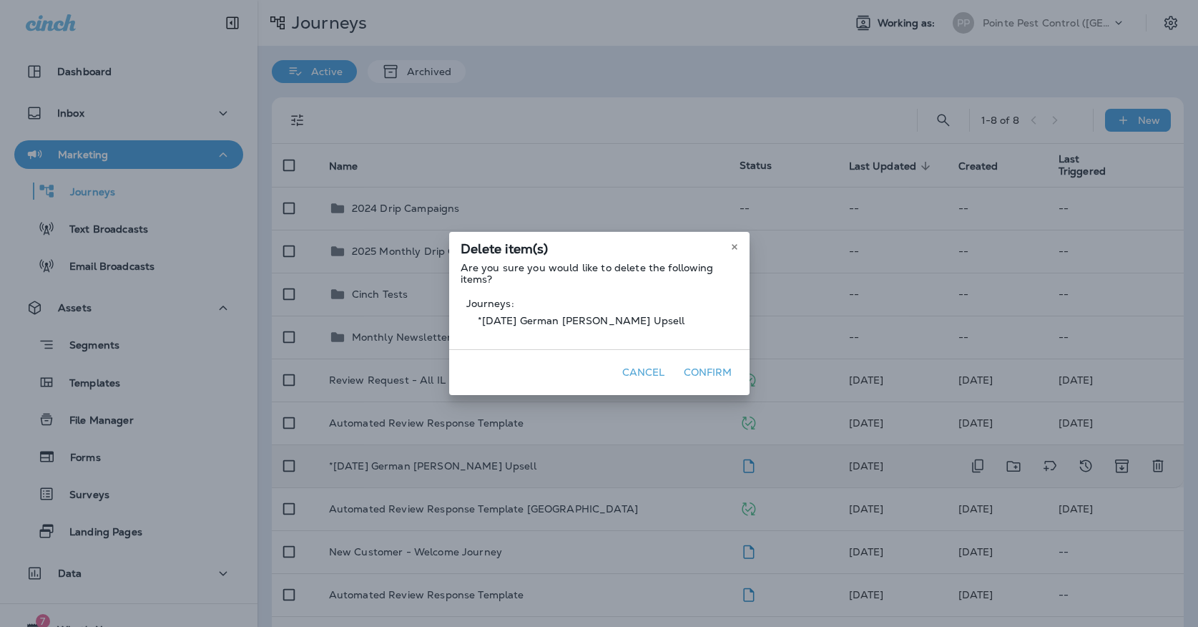
click at [717, 370] on button "Confirm" at bounding box center [708, 372] width 60 height 22
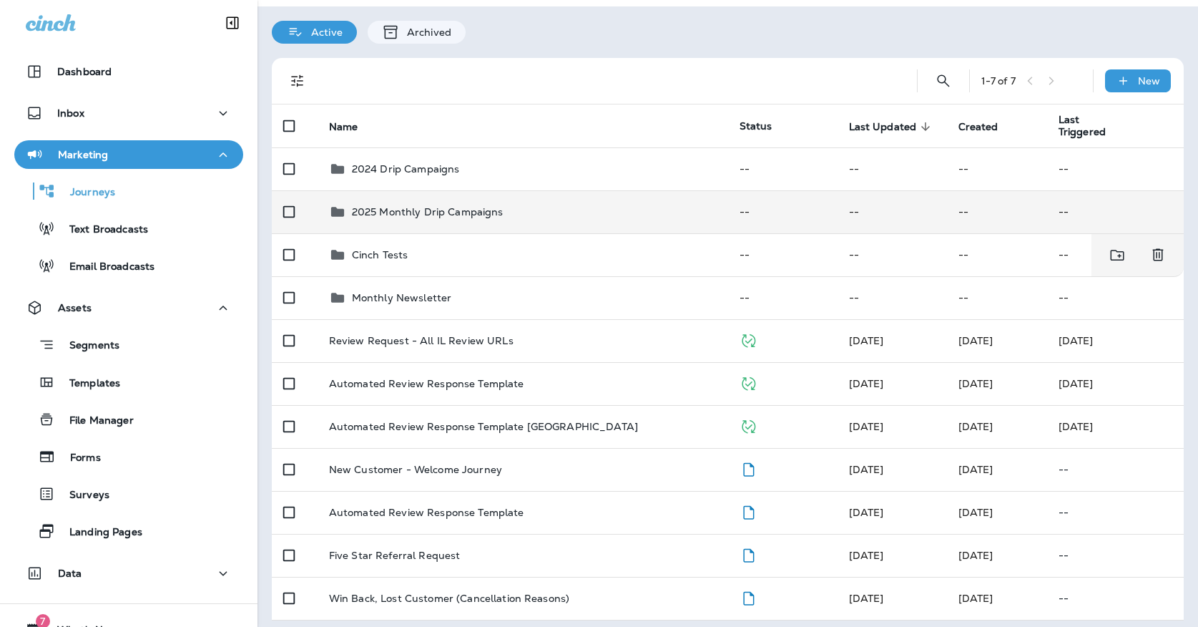
scroll to position [39, 0]
click at [525, 217] on td "2025 Monthly Drip Campaigns" at bounding box center [523, 212] width 411 height 43
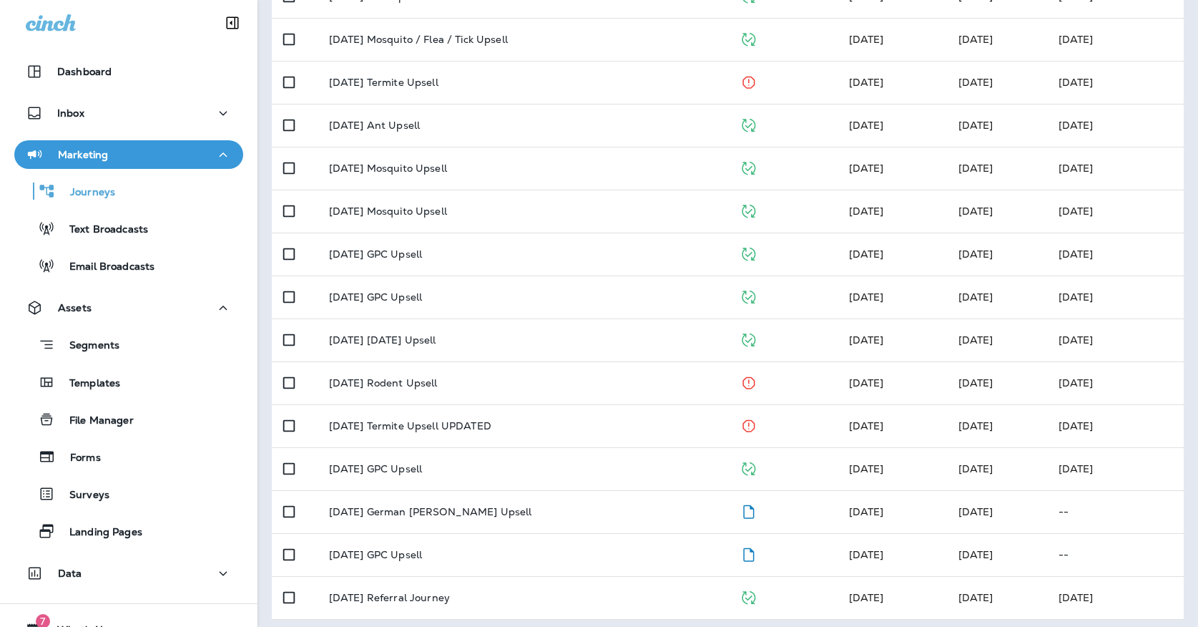
scroll to position [339, 0]
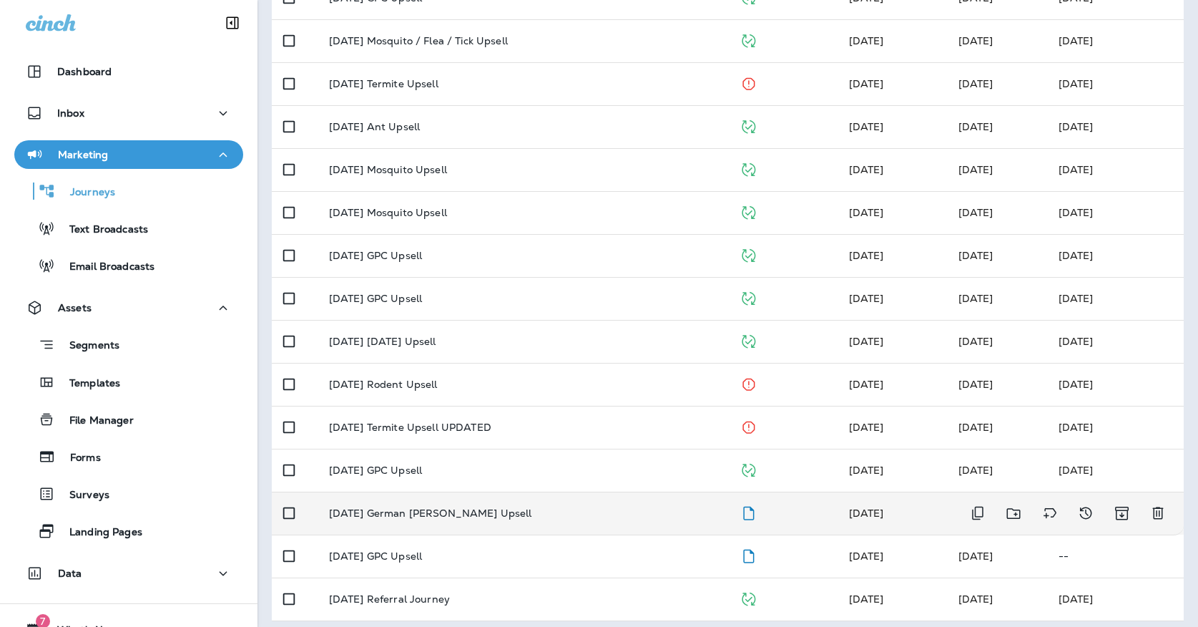
click at [478, 507] on div "[DATE] German [PERSON_NAME] Upsell" at bounding box center [523, 512] width 388 height 11
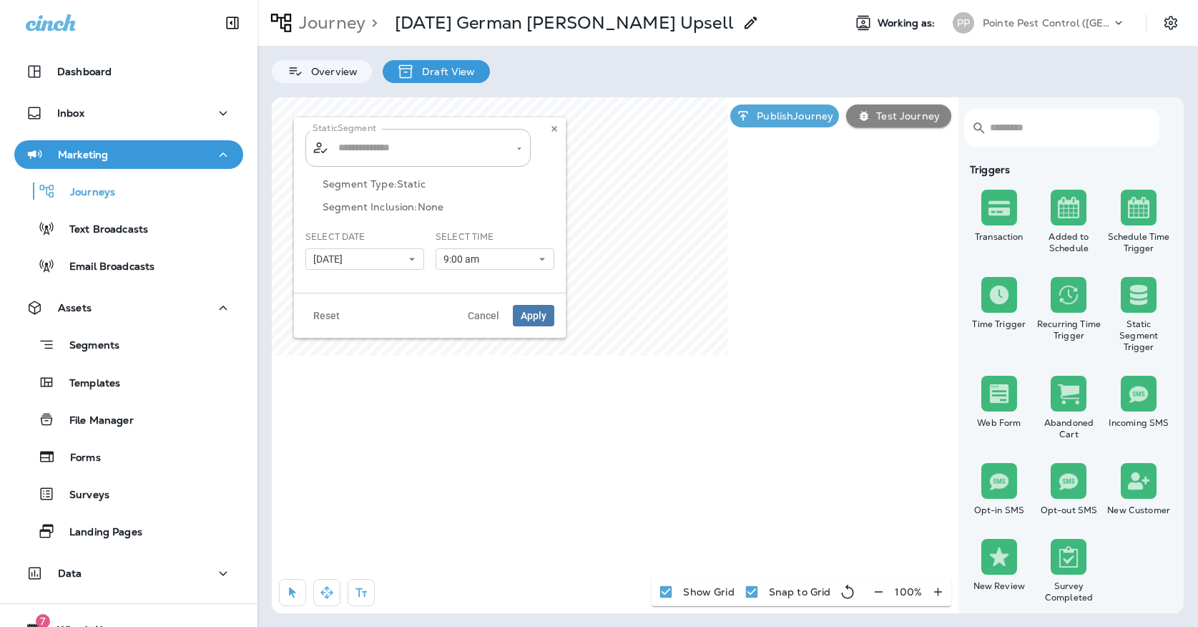
type input "**********"
click at [348, 254] on span "[DATE]" at bounding box center [330, 259] width 35 height 12
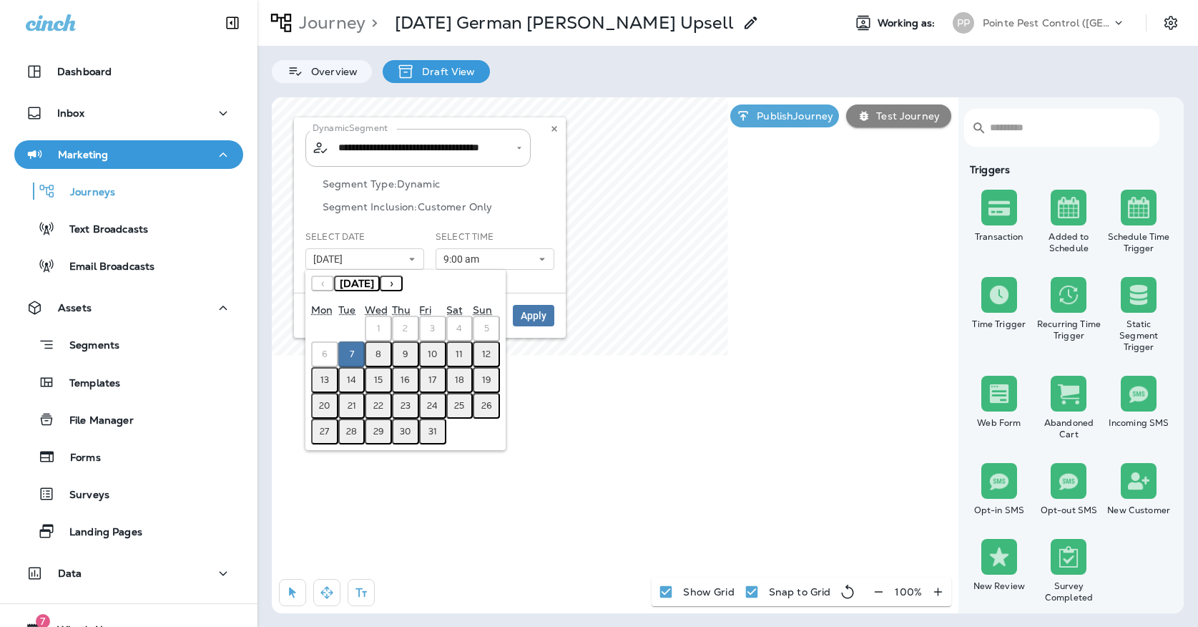
click at [383, 352] on button "8" at bounding box center [378, 354] width 27 height 26
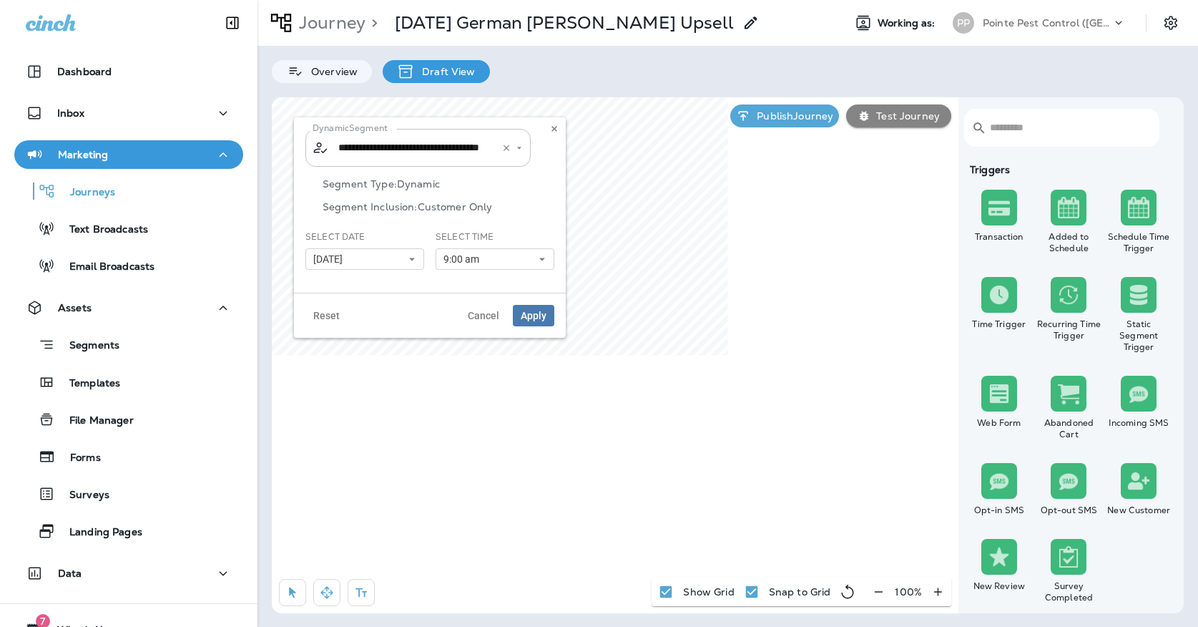
click at [390, 135] on input "**********" at bounding box center [409, 147] width 149 height 25
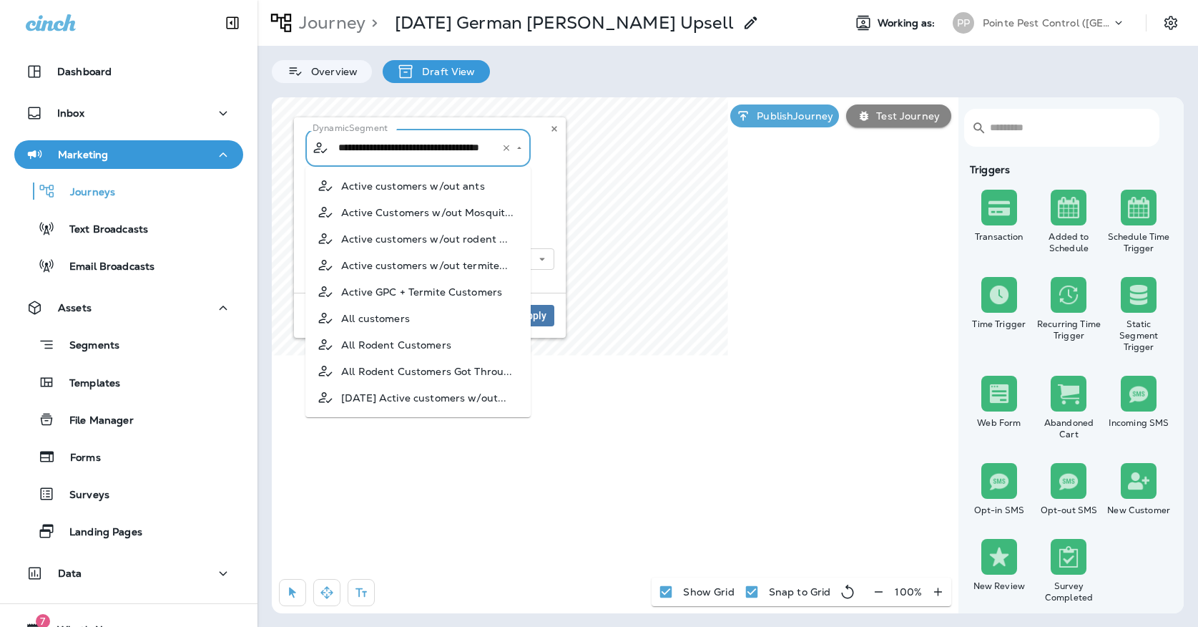
scroll to position [654, 0]
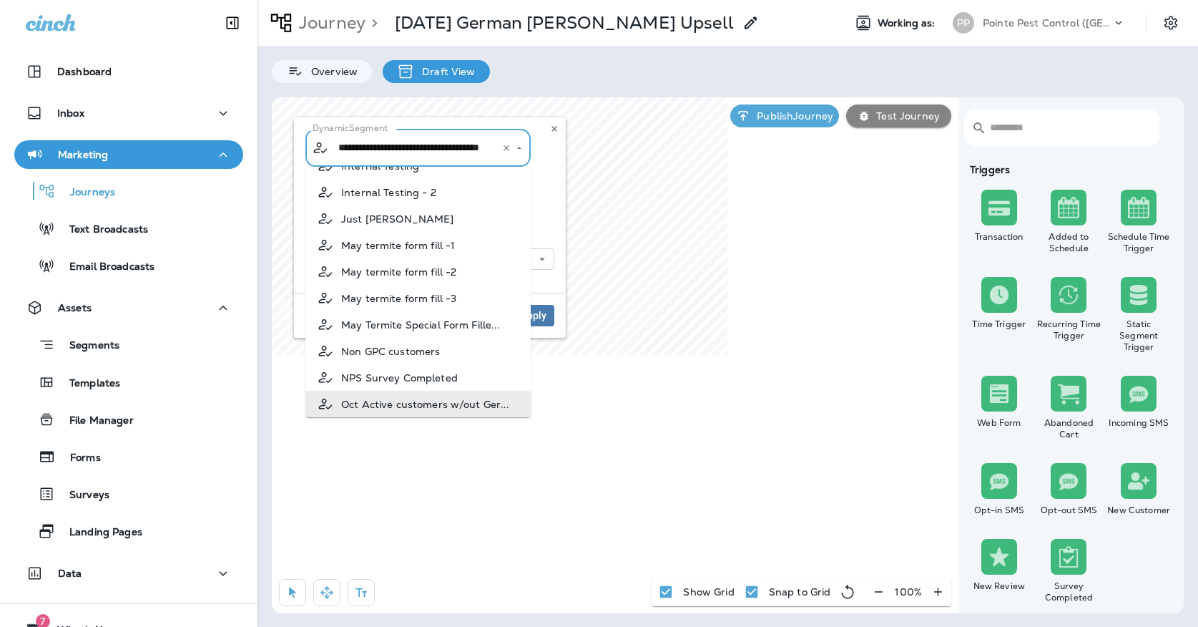
click at [546, 165] on div "**********" at bounding box center [429, 148] width 249 height 38
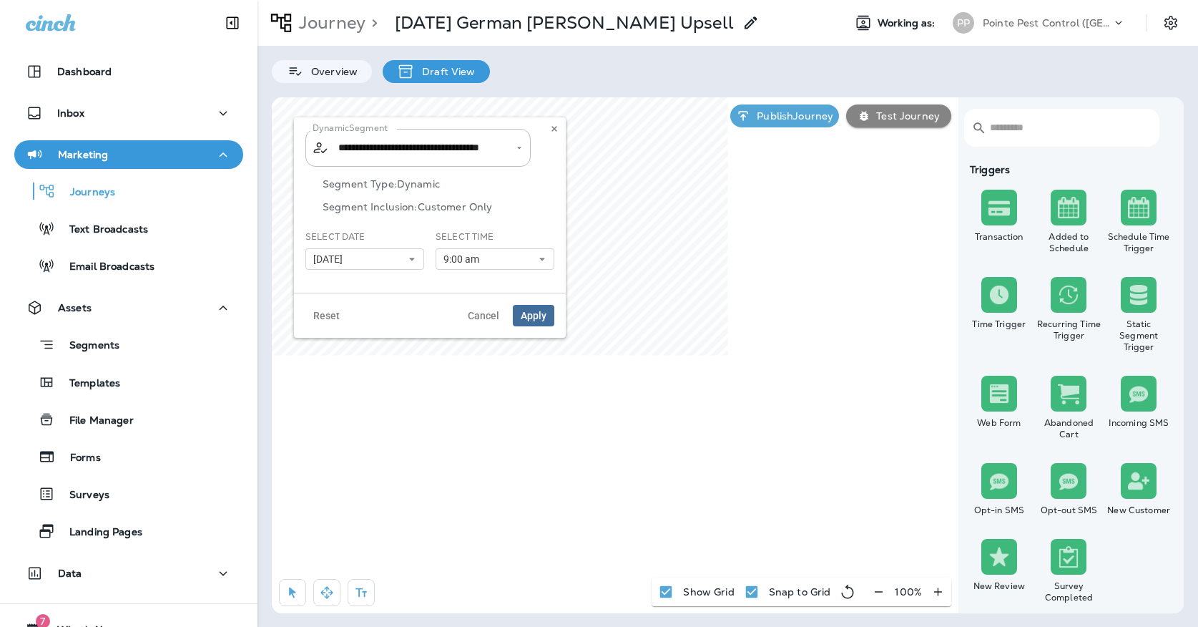
click at [544, 308] on button "Apply" at bounding box center [533, 315] width 41 height 21
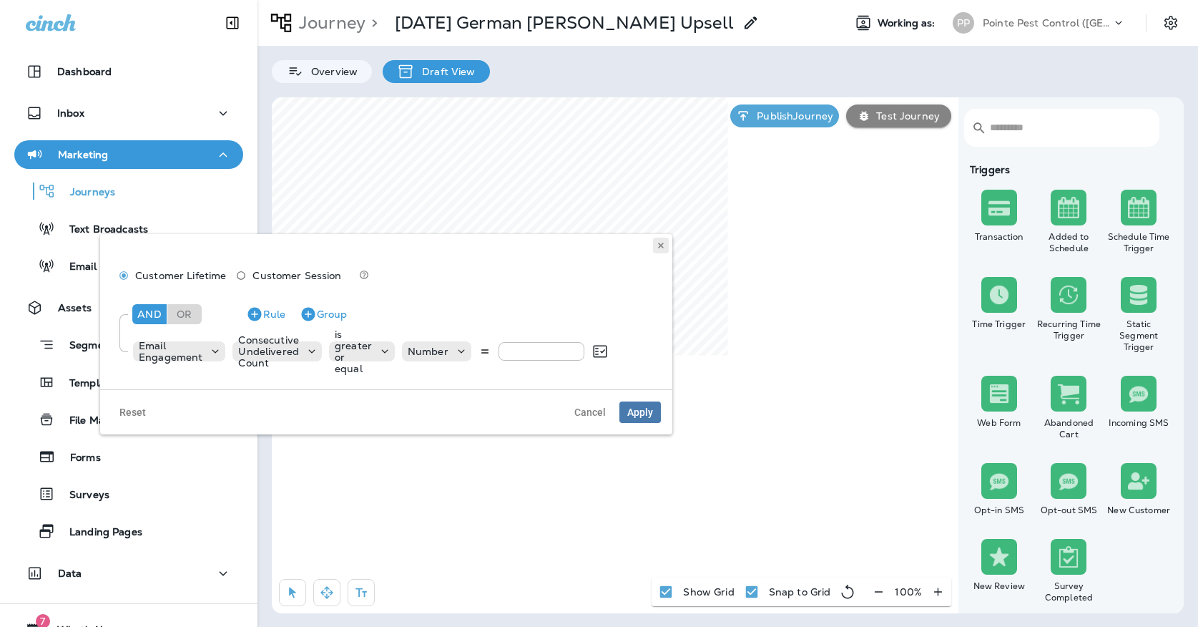
click at [662, 242] on icon at bounding box center [661, 245] width 9 height 9
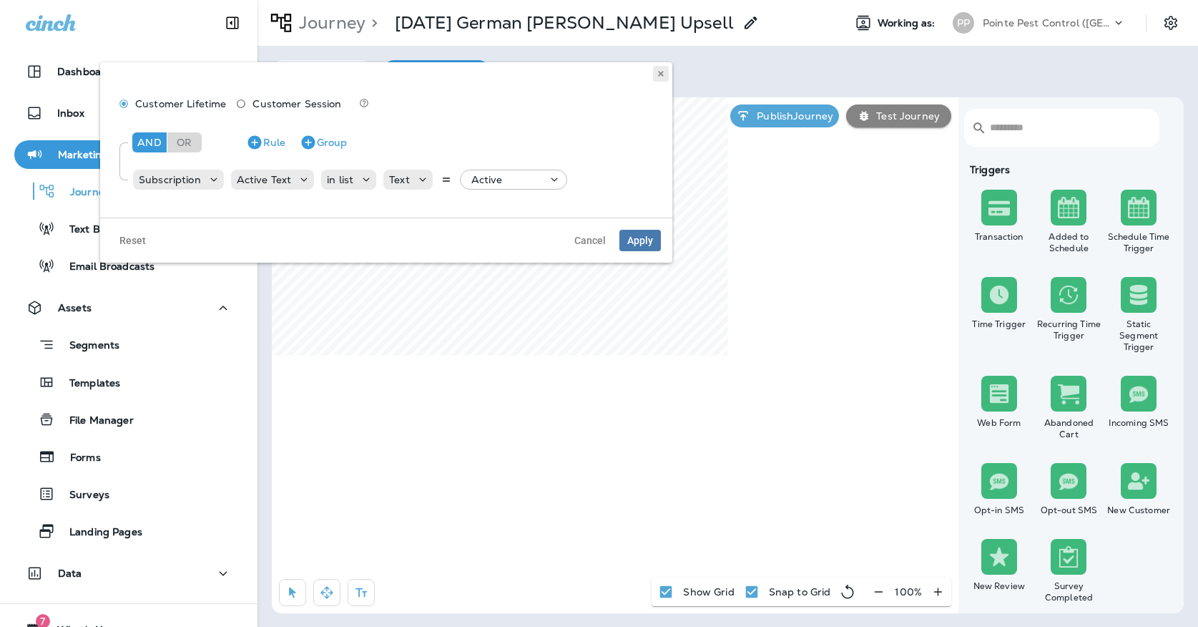
click at [659, 67] on button at bounding box center [661, 74] width 16 height 16
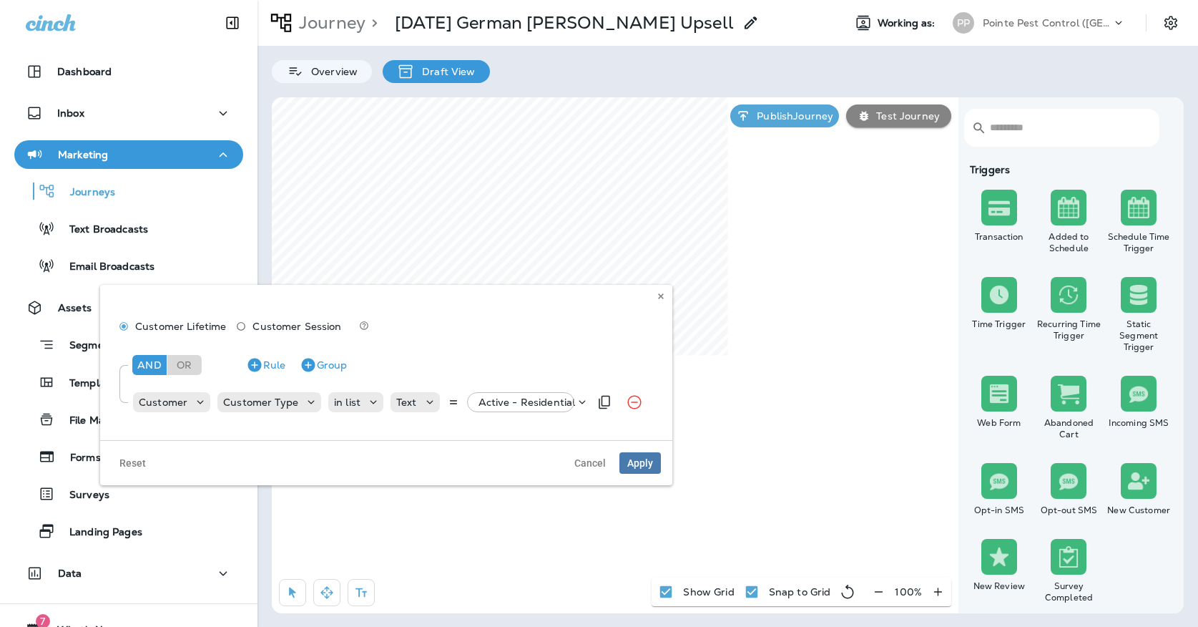
click at [498, 400] on p "Active - Residential" at bounding box center [526, 401] width 97 height 11
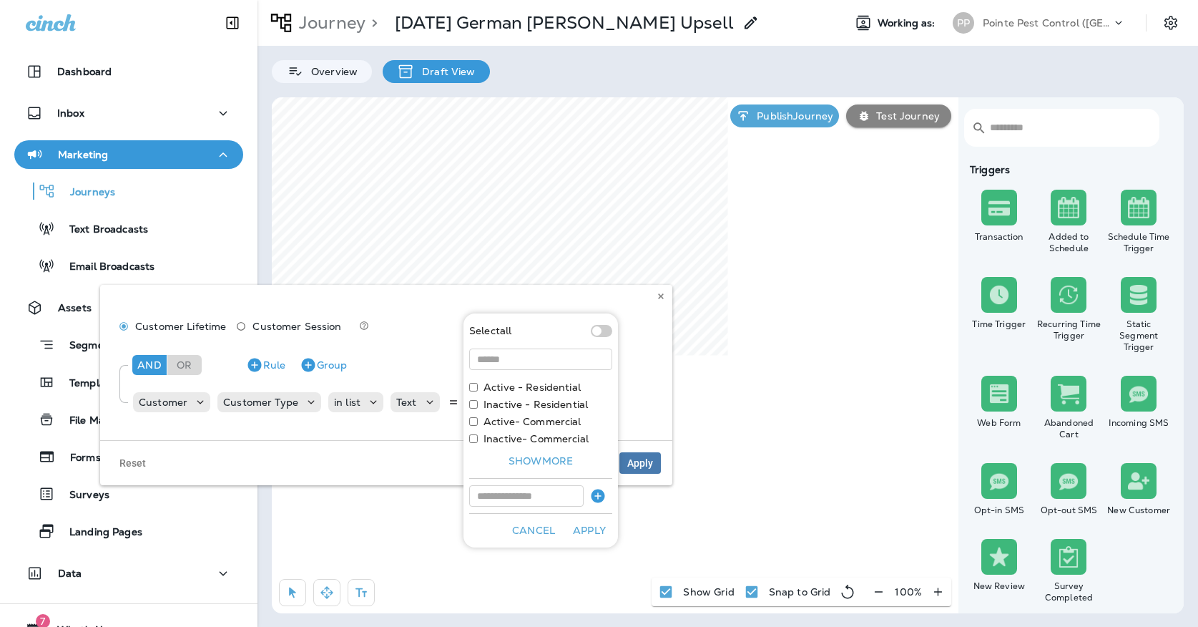
click at [648, 323] on div "Customer Lifetime Customer Session" at bounding box center [386, 328] width 549 height 26
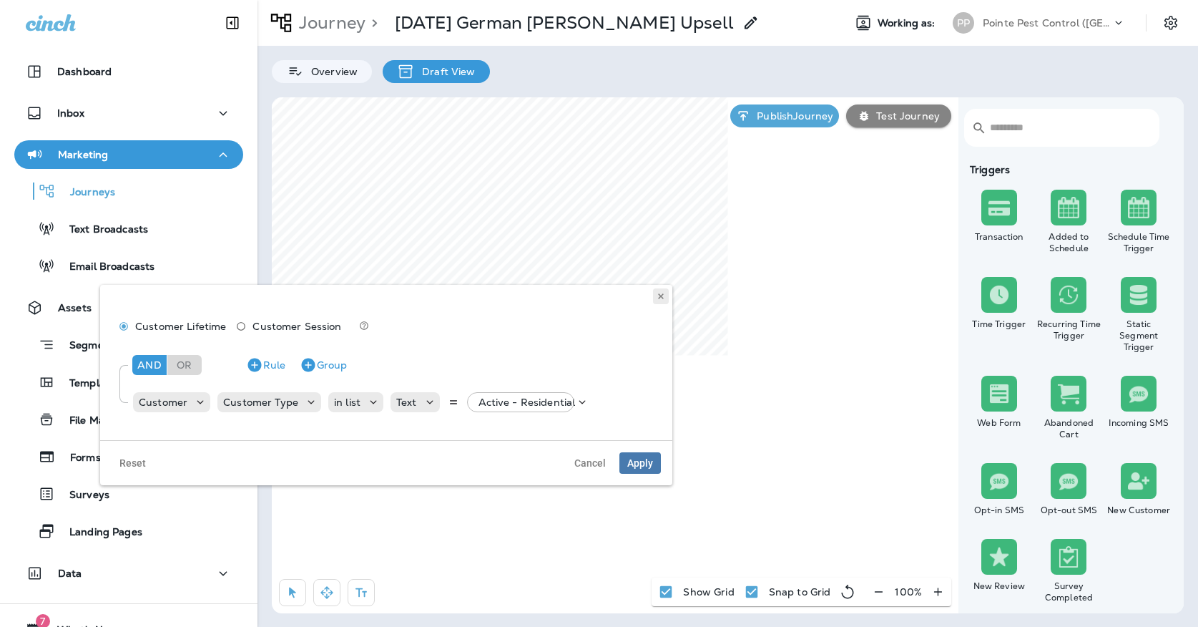
click at [660, 297] on use at bounding box center [660, 296] width 5 height 6
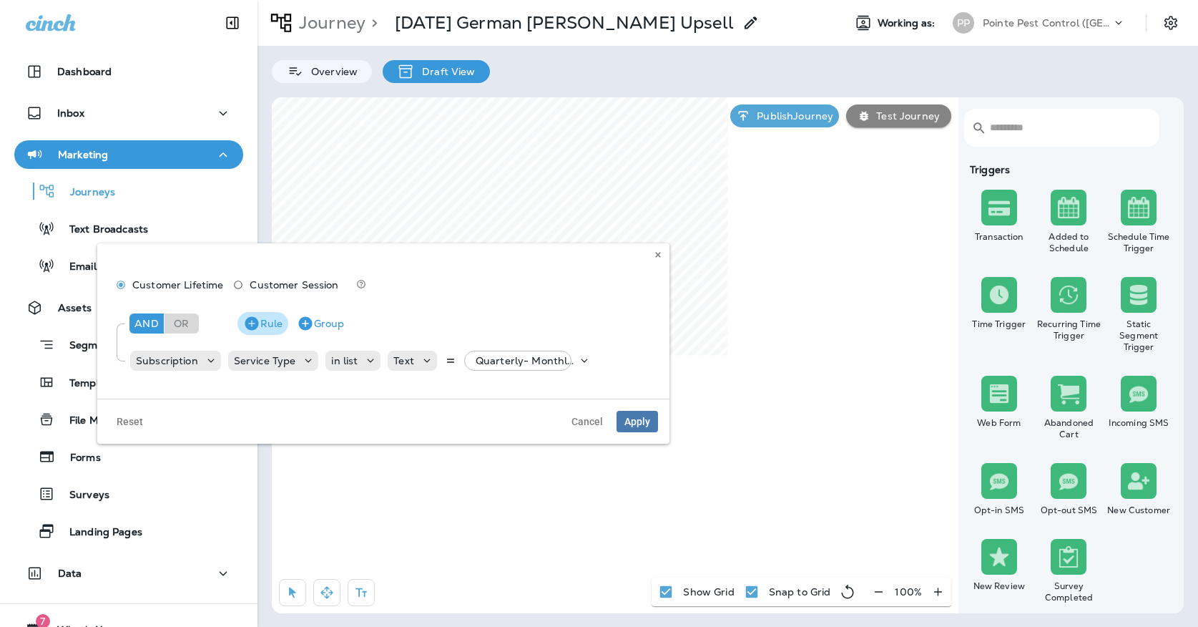
click at [276, 331] on button "Rule" at bounding box center [262, 323] width 51 height 23
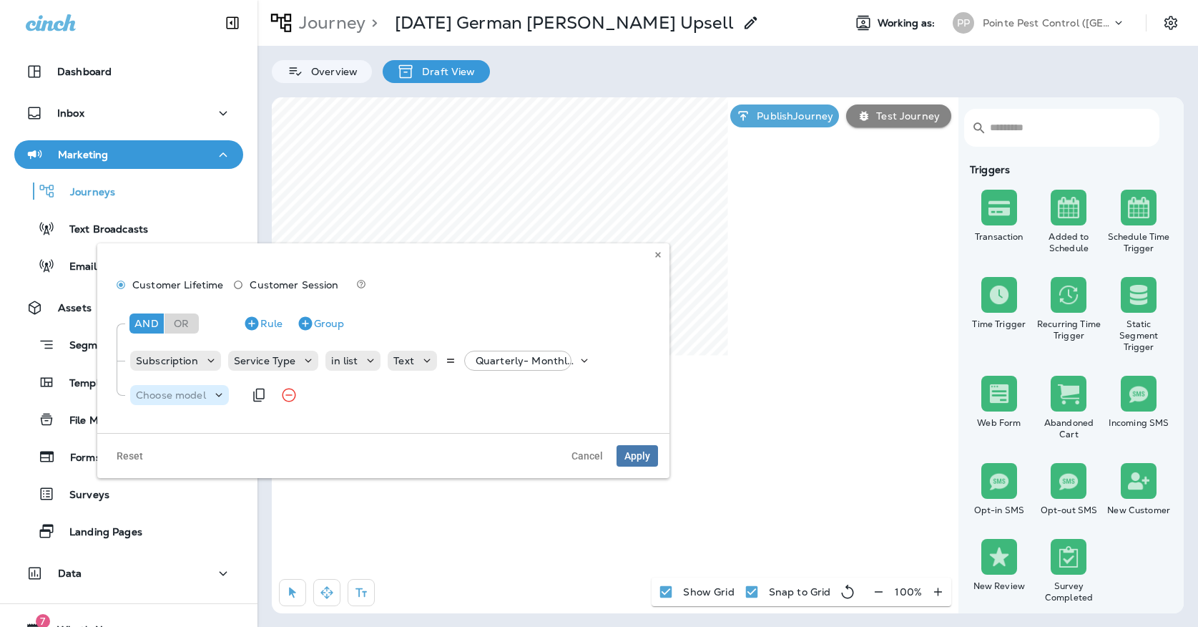
click at [177, 395] on p "Choose model" at bounding box center [171, 394] width 70 height 11
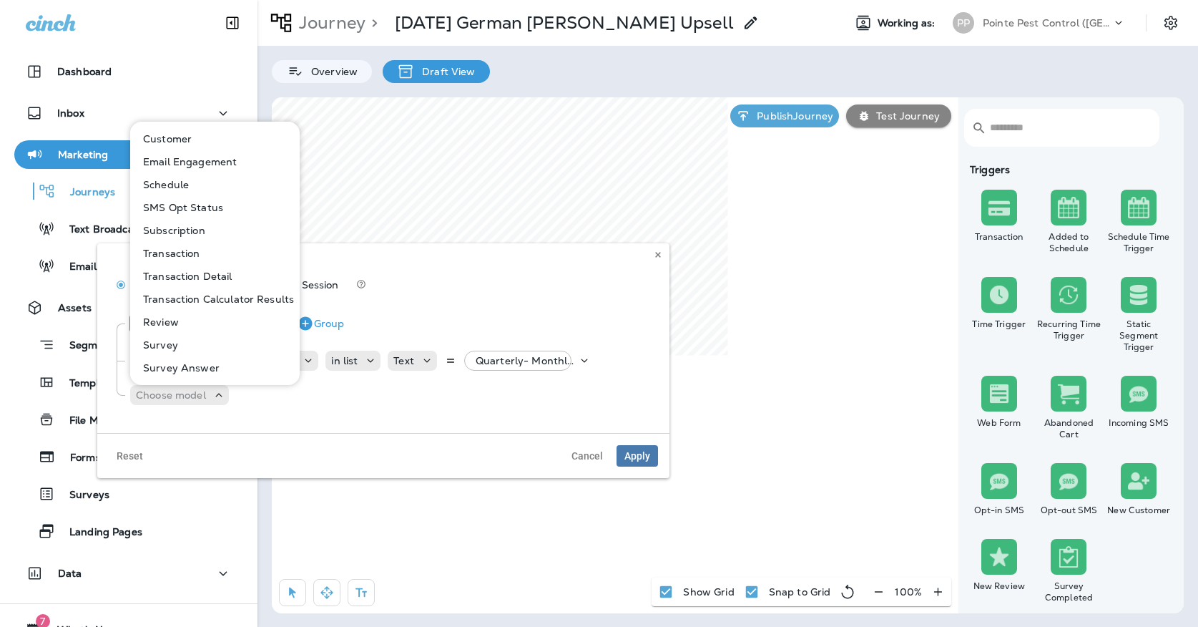
click at [172, 230] on p "Subscription" at bounding box center [171, 230] width 68 height 11
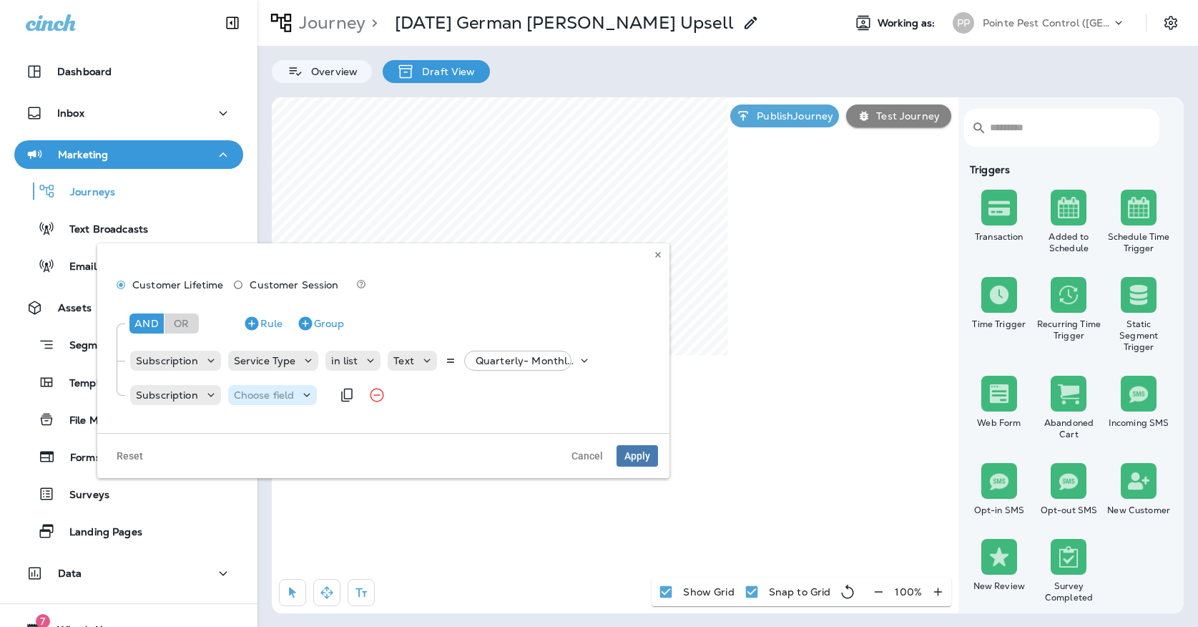
click at [236, 392] on p "Choose field" at bounding box center [264, 394] width 61 height 11
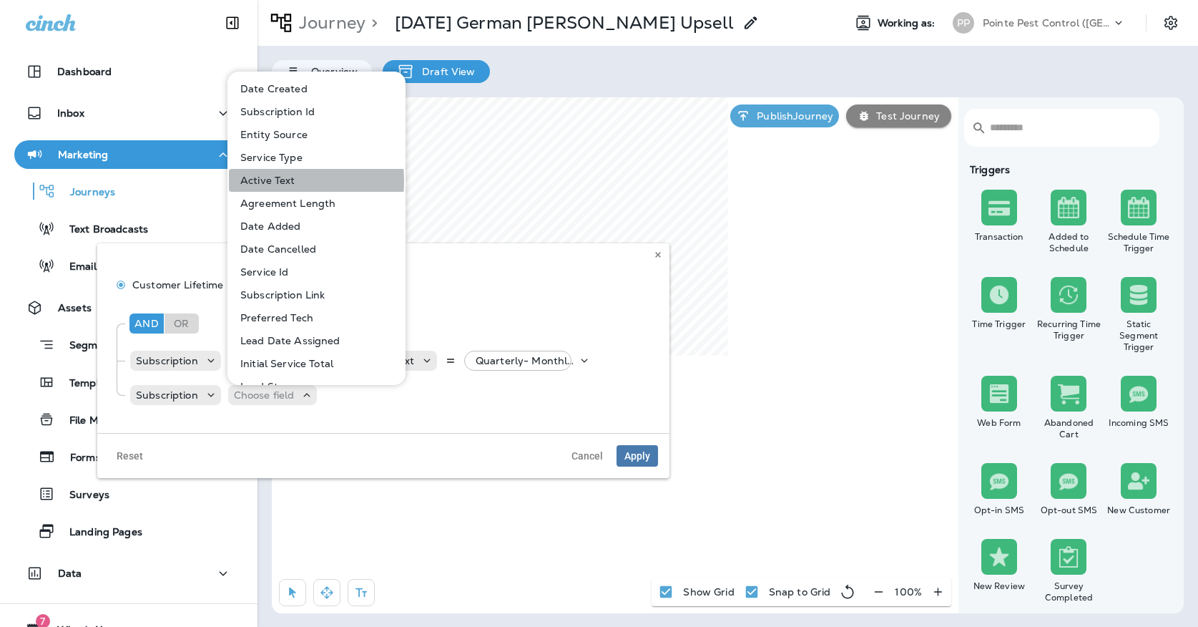
click at [250, 182] on p "Active Text" at bounding box center [265, 180] width 61 height 11
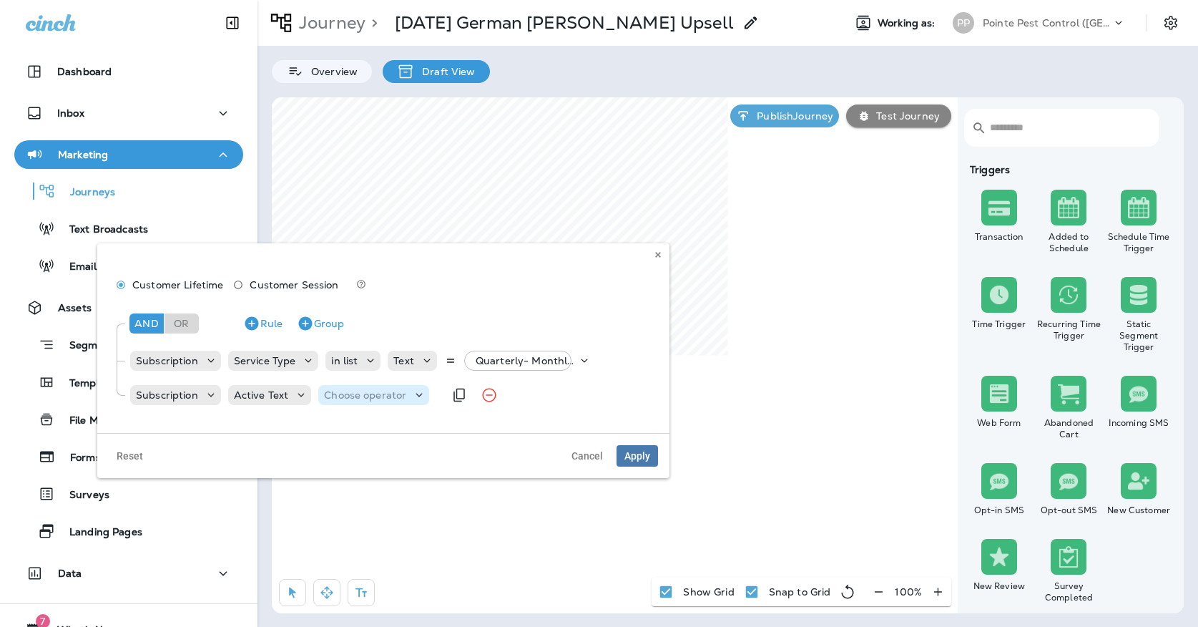
click at [365, 389] on p "Choose operator" at bounding box center [365, 394] width 82 height 11
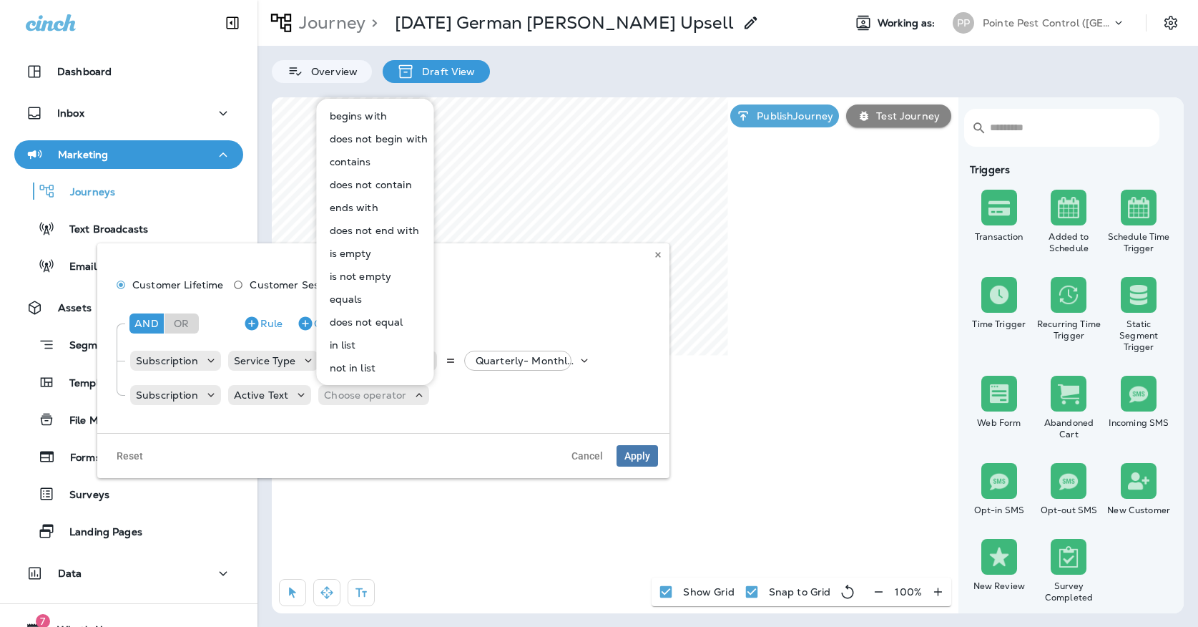
click at [340, 298] on p "equals" at bounding box center [343, 298] width 39 height 11
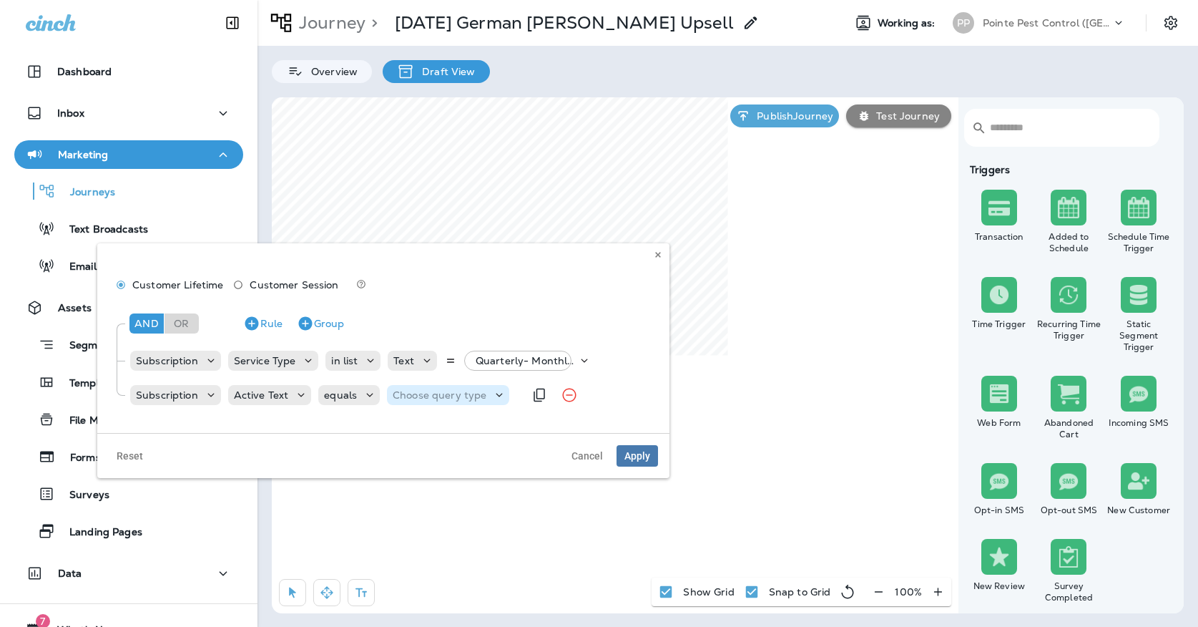
click at [396, 386] on div "Choose query type" at bounding box center [448, 395] width 122 height 20
click at [405, 419] on button "Text" at bounding box center [427, 430] width 82 height 23
click at [468, 394] on input "text" at bounding box center [511, 394] width 143 height 19
type input "******"
click at [470, 420] on div "And Or Rule Group Subscription Service Type in list Text Quarterly- Monthly Bil…" at bounding box center [383, 361] width 549 height 122
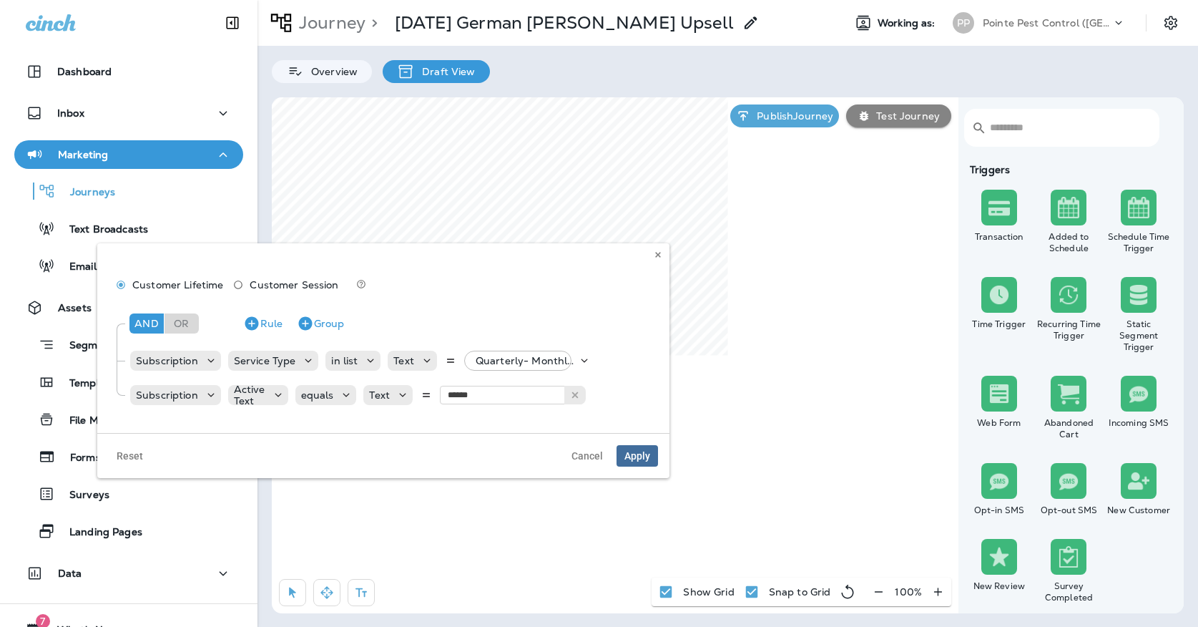
click at [647, 453] on span "Apply" at bounding box center [637, 456] width 26 height 10
click at [483, 362] on p "Quarterly- Monthly Billing, +7 more" at bounding box center [527, 360] width 102 height 11
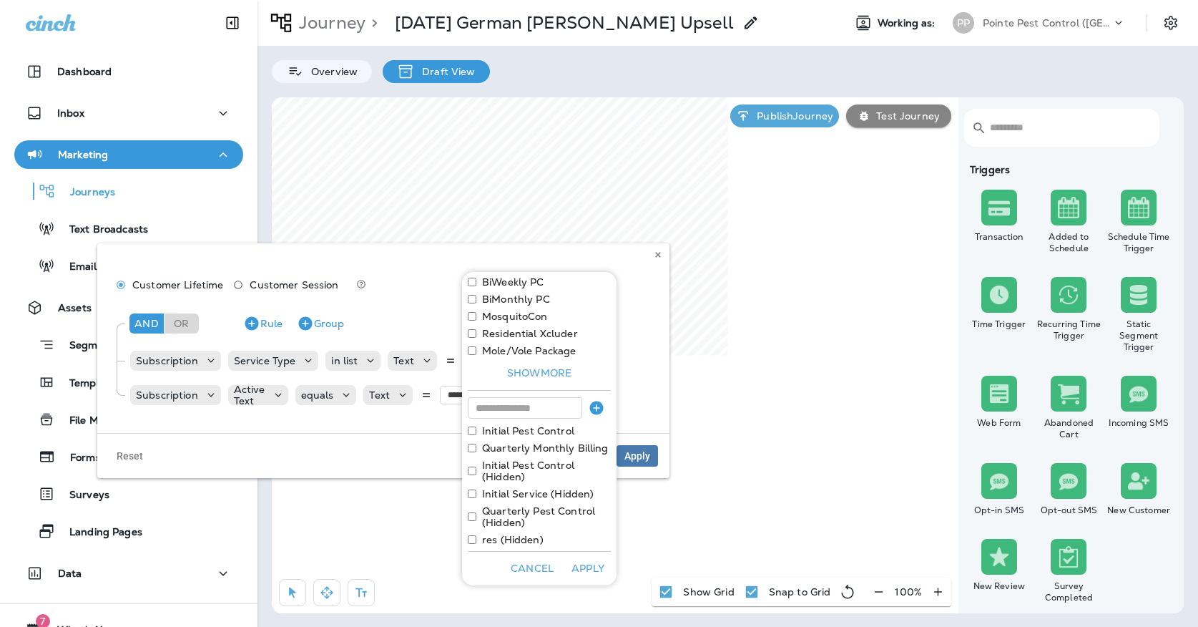
scroll to position [161, 0]
click at [660, 253] on use at bounding box center [657, 255] width 5 height 6
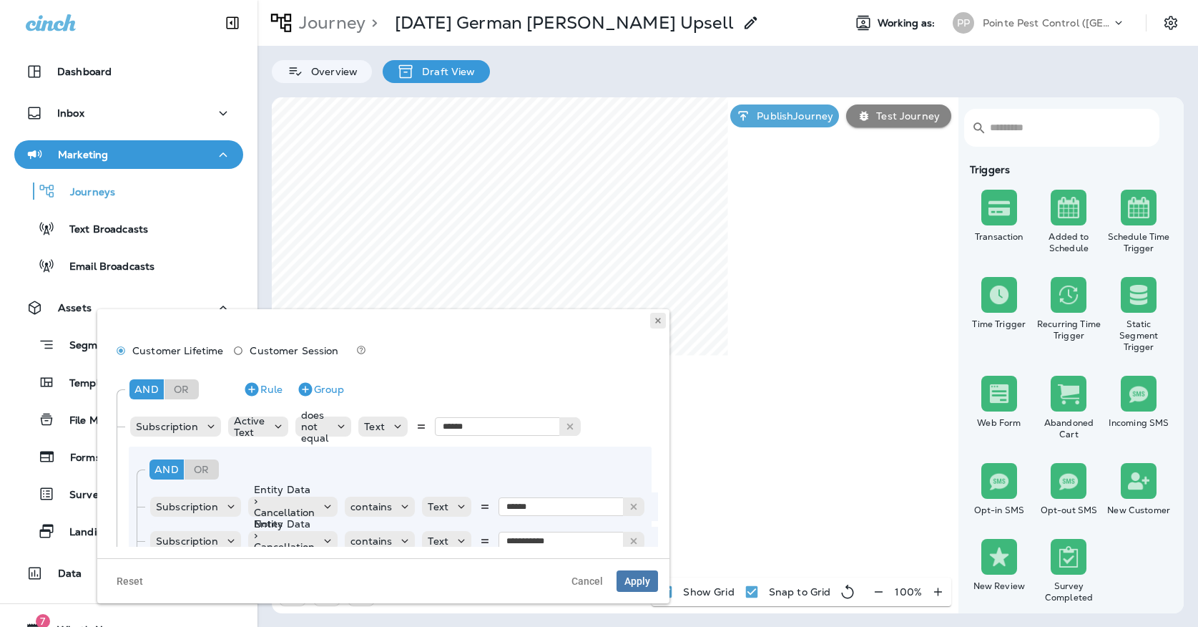
click at [656, 326] on button at bounding box center [658, 321] width 16 height 16
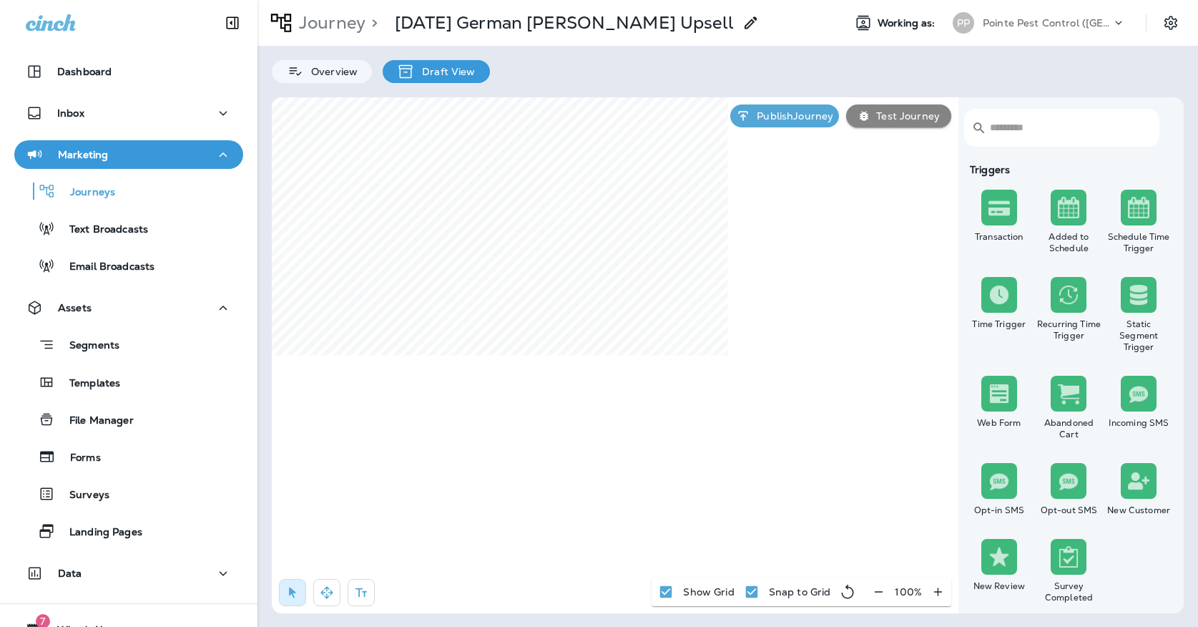
select select "*****"
select select "********"
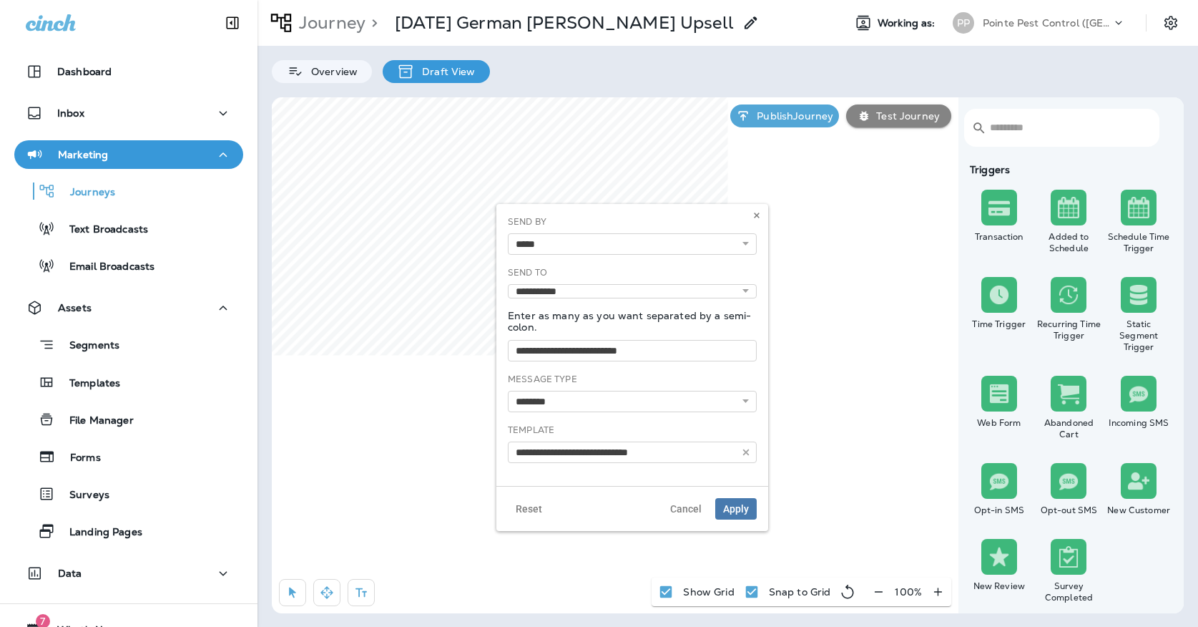
type input "**********"
click at [759, 210] on button at bounding box center [757, 215] width 16 height 16
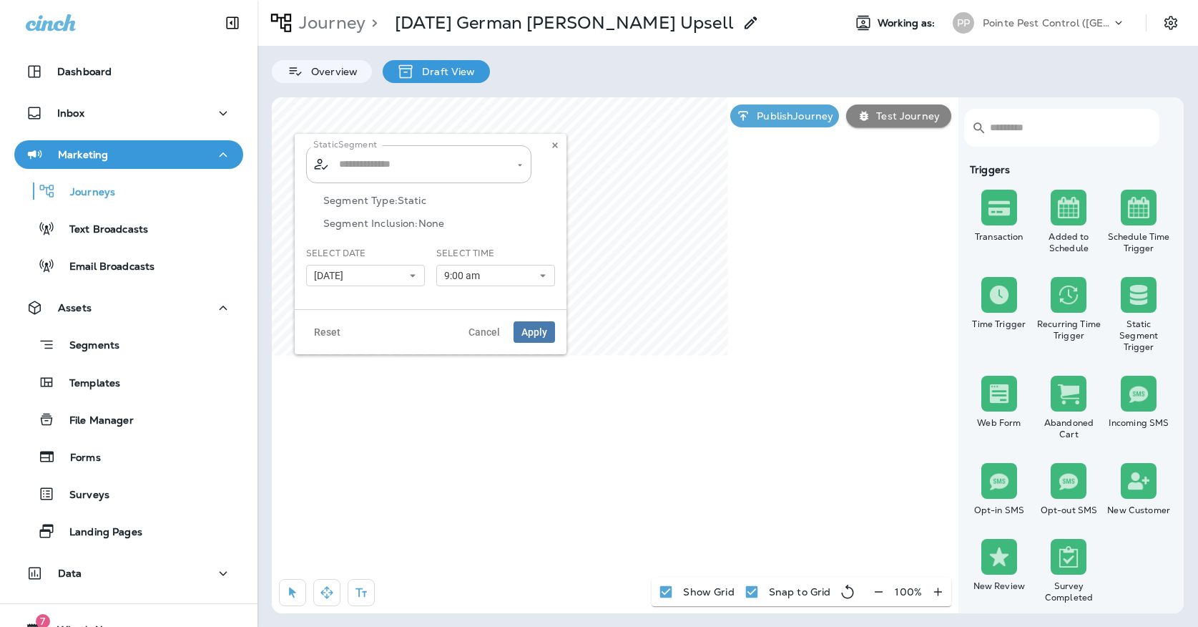
type input "**********"
click at [441, 167] on input "**********" at bounding box center [409, 164] width 149 height 25
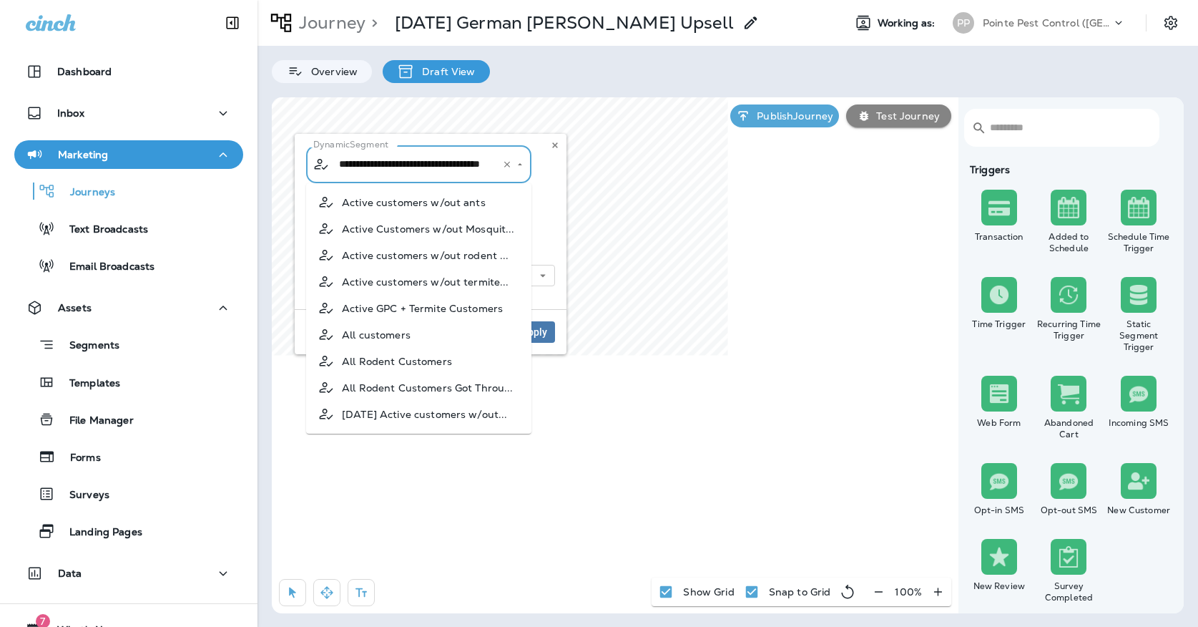
scroll to position [654, 0]
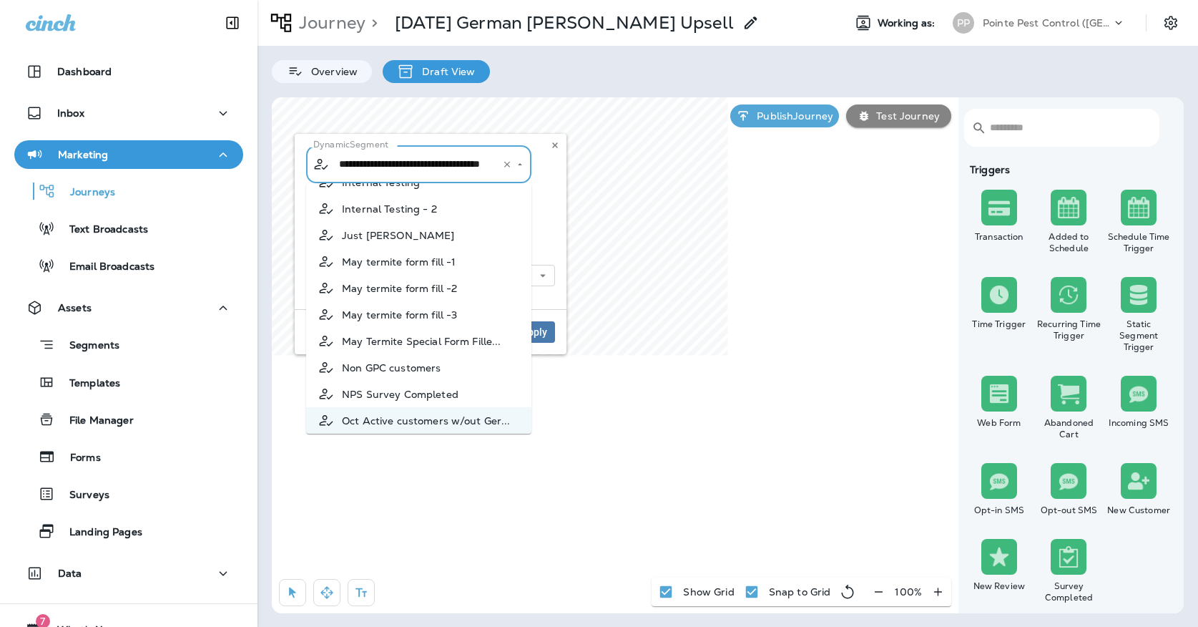
click at [554, 184] on div "**********" at bounding box center [430, 221] width 249 height 152
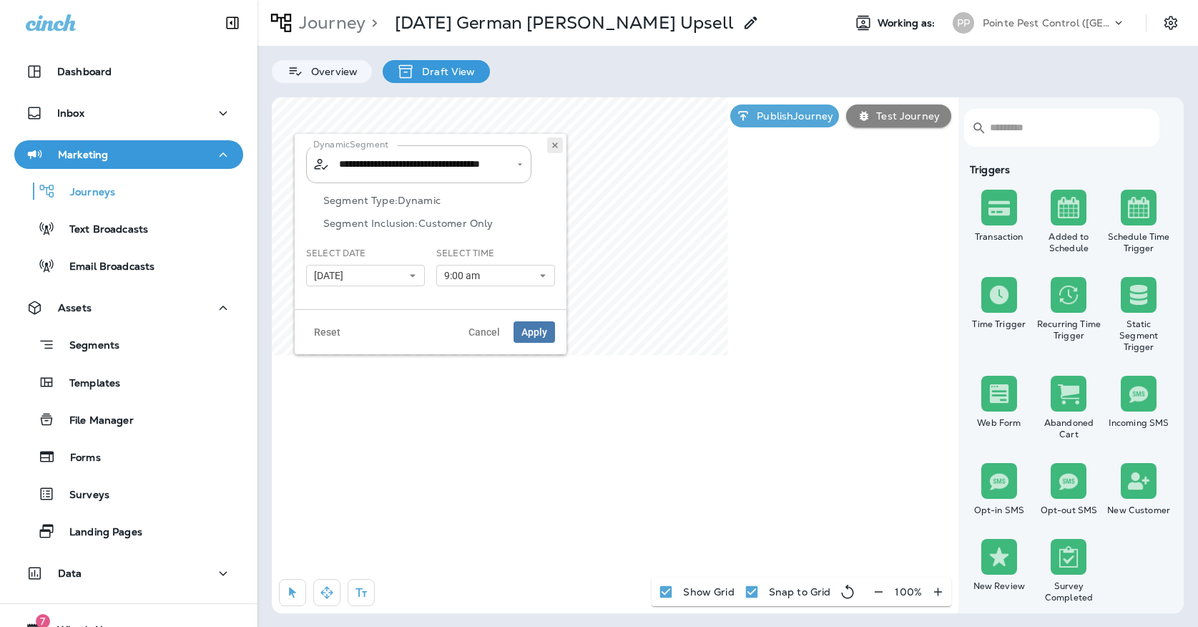
click at [554, 143] on use at bounding box center [554, 145] width 5 height 6
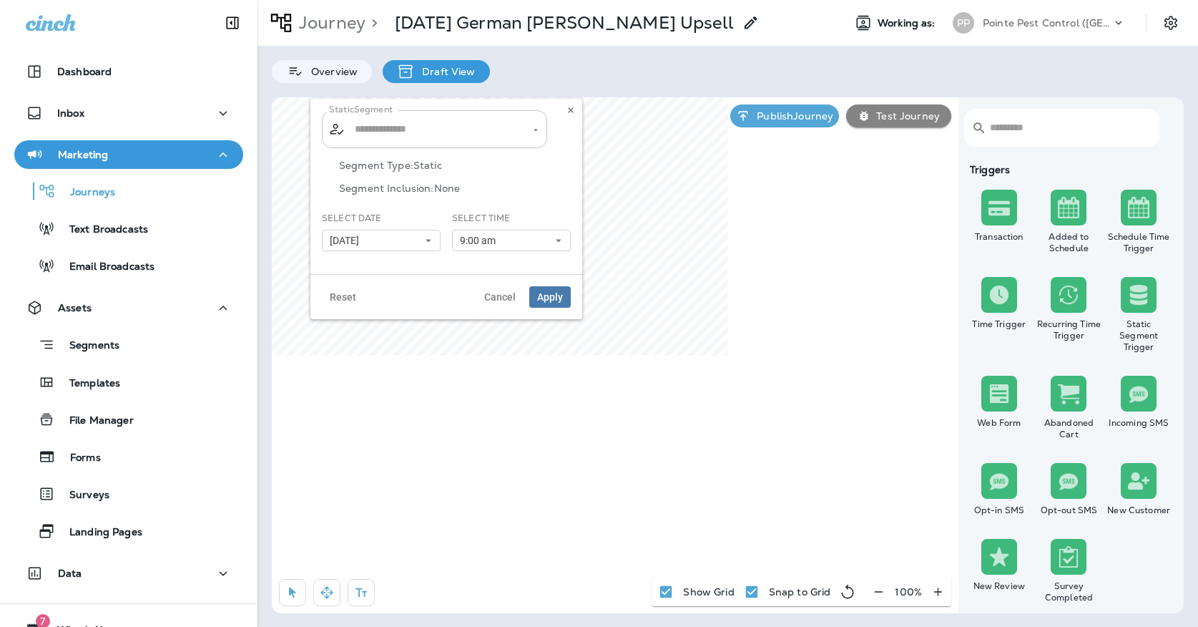
type input "**********"
click at [465, 132] on input "**********" at bounding box center [425, 129] width 149 height 25
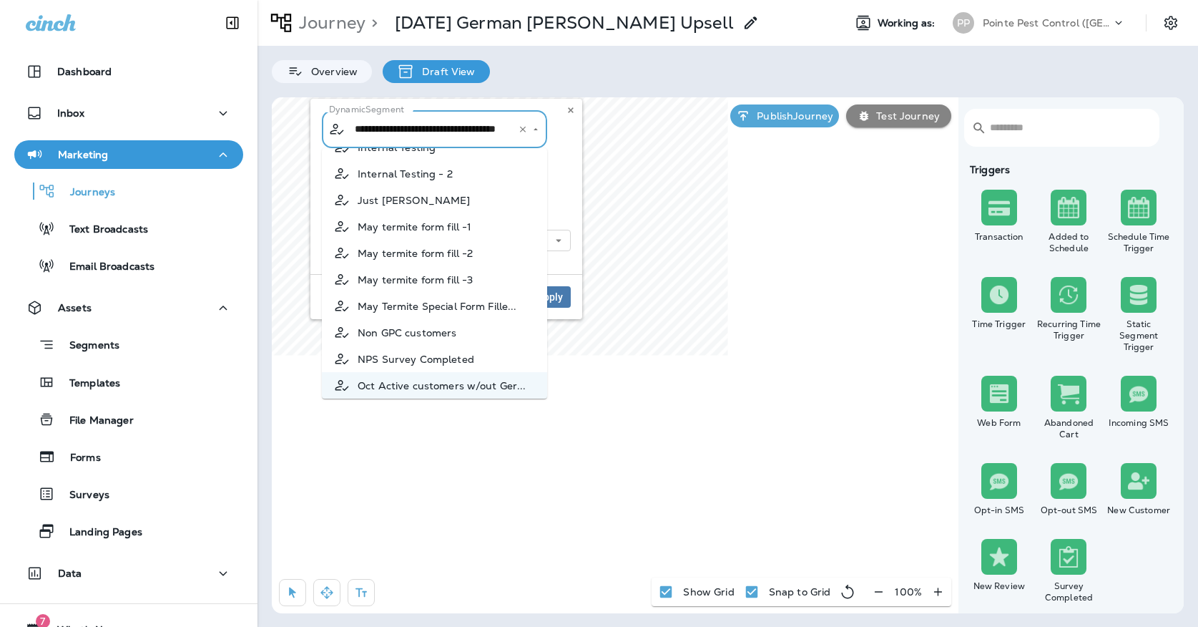
click at [574, 134] on div "**********" at bounding box center [446, 186] width 272 height 175
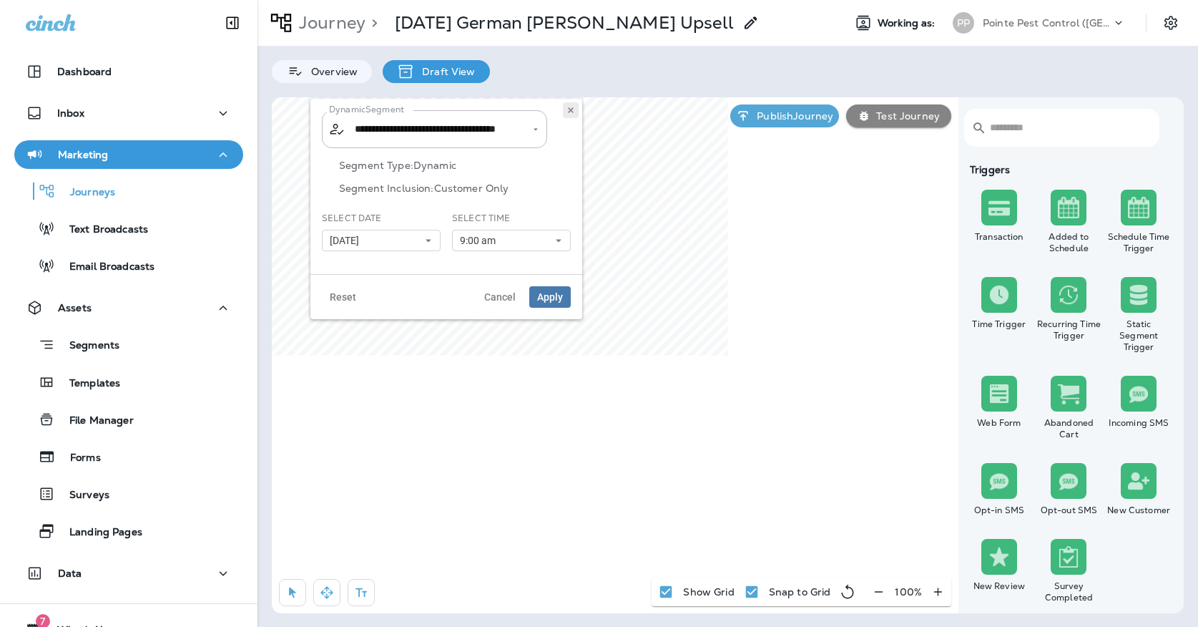
click at [574, 112] on icon at bounding box center [570, 110] width 9 height 9
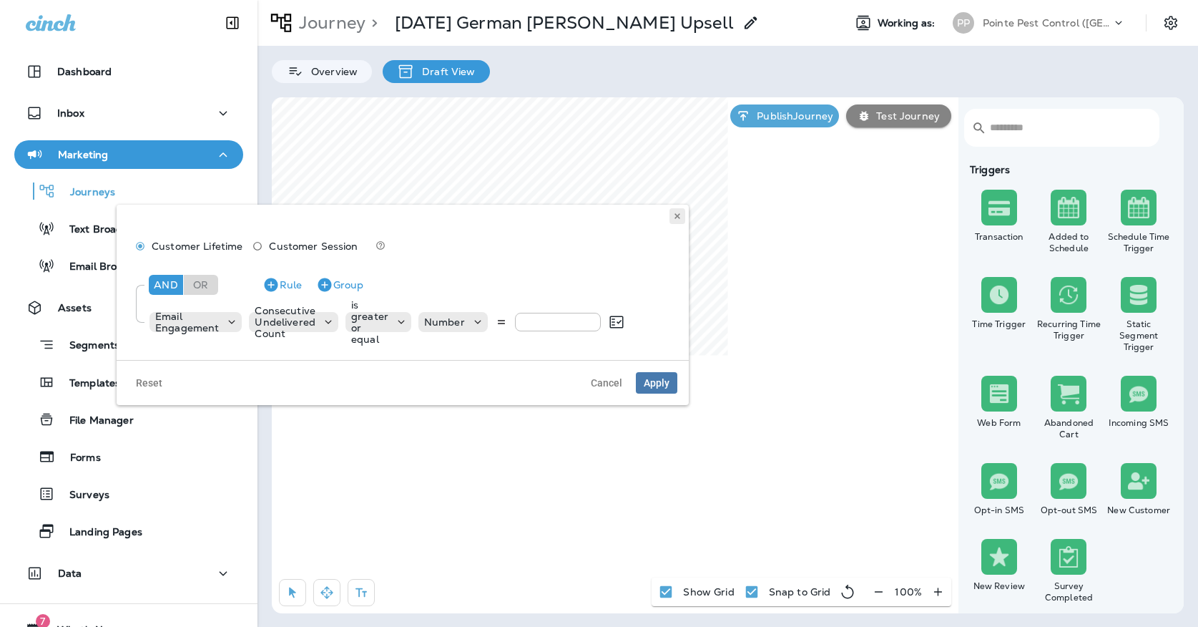
click at [674, 216] on icon at bounding box center [677, 216] width 9 height 9
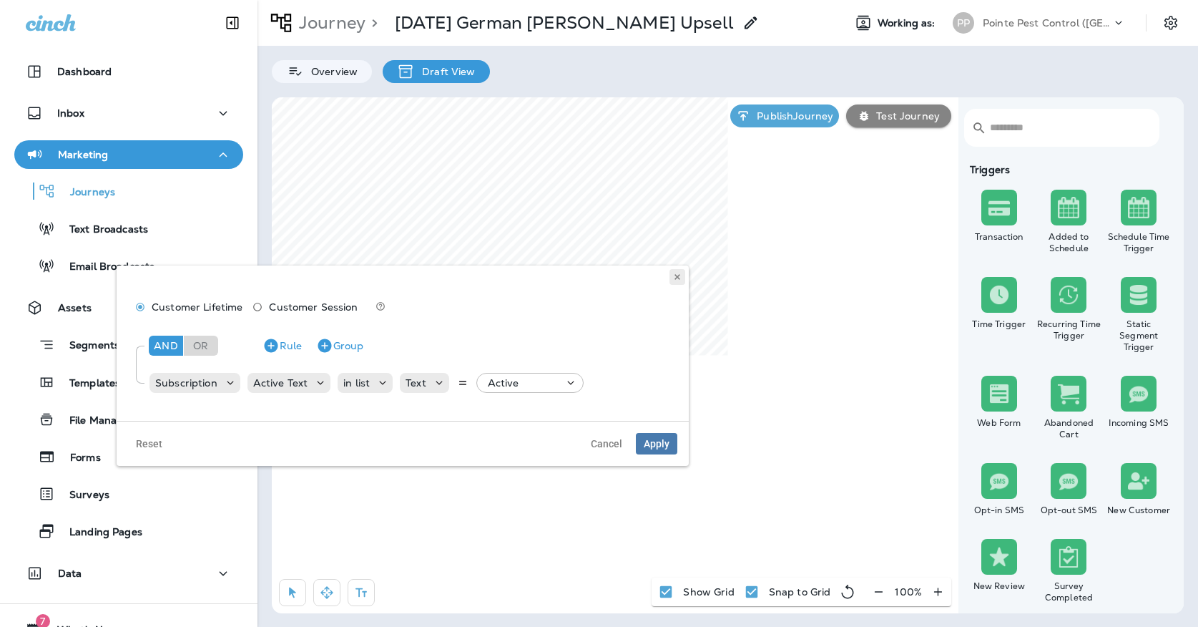
click at [684, 280] on button at bounding box center [677, 277] width 16 height 16
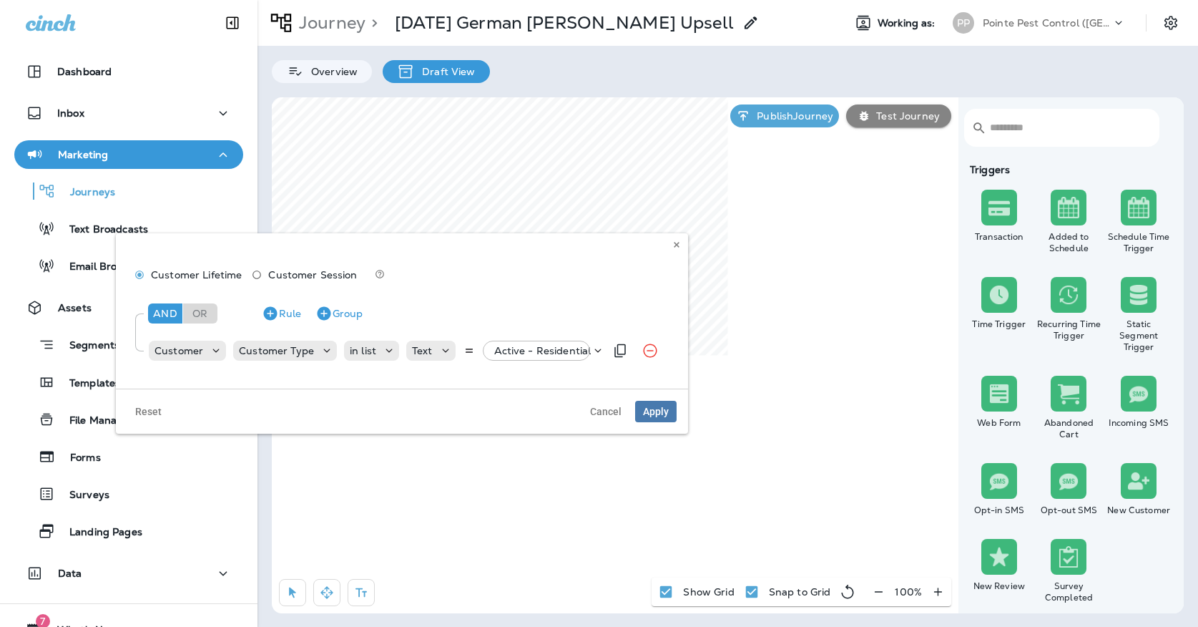
click at [525, 350] on p "Active - Residential" at bounding box center [542, 350] width 97 height 11
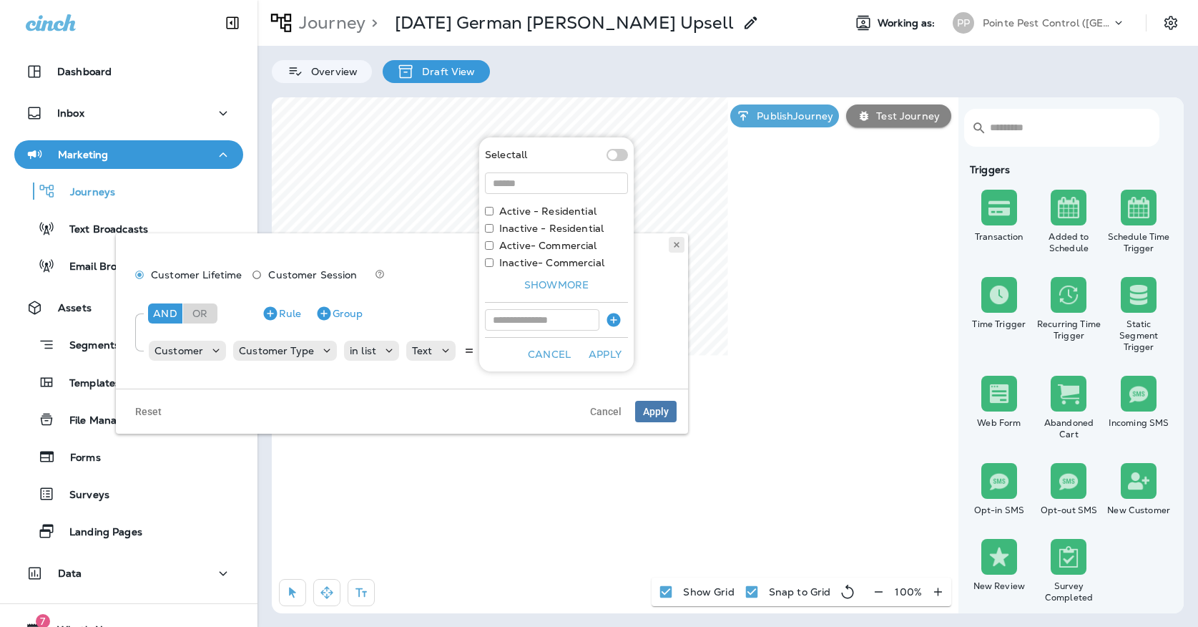
click at [673, 240] on button at bounding box center [677, 245] width 16 height 16
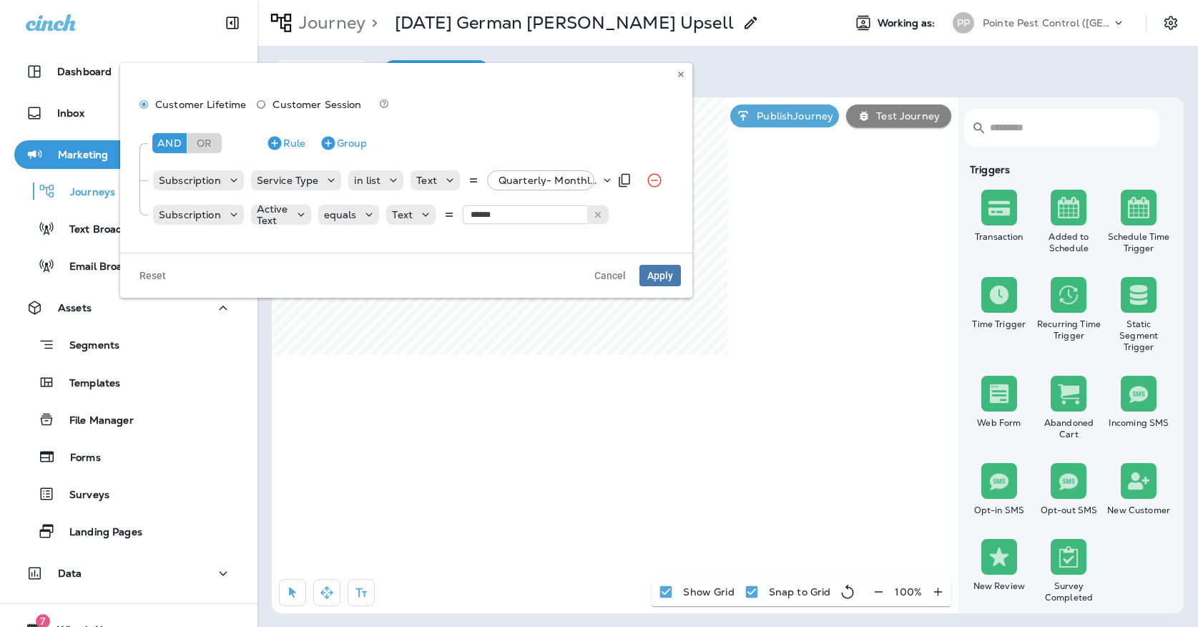
click at [569, 183] on p "Quarterly- Monthly Billing, +7 more" at bounding box center [549, 180] width 102 height 11
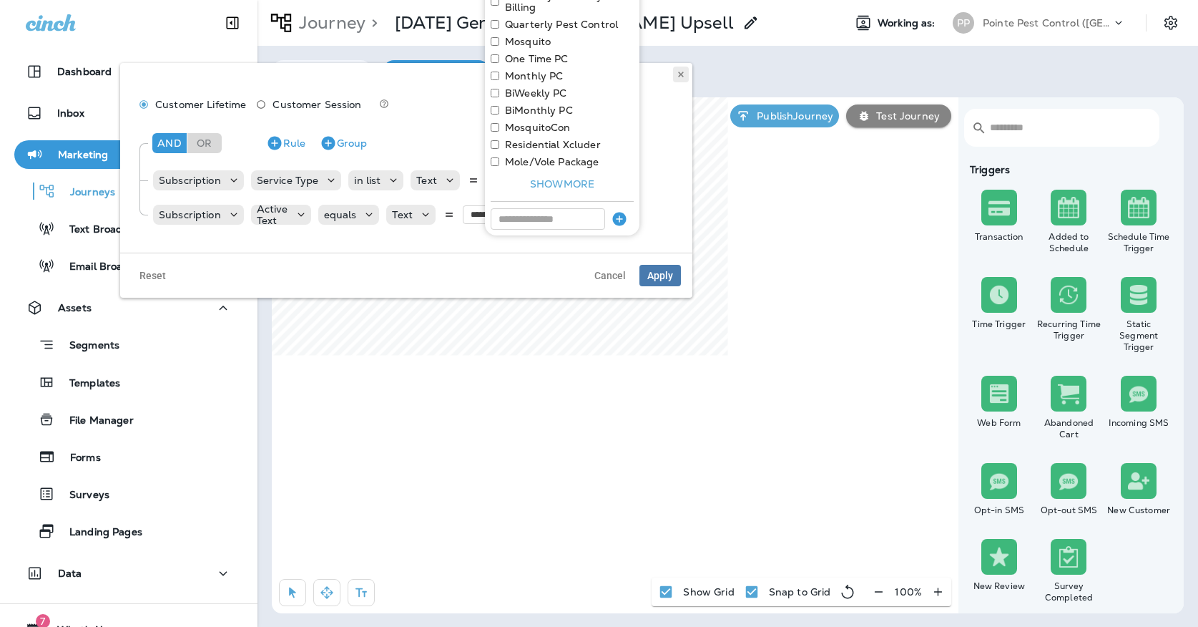
click at [678, 80] on button at bounding box center [681, 75] width 16 height 16
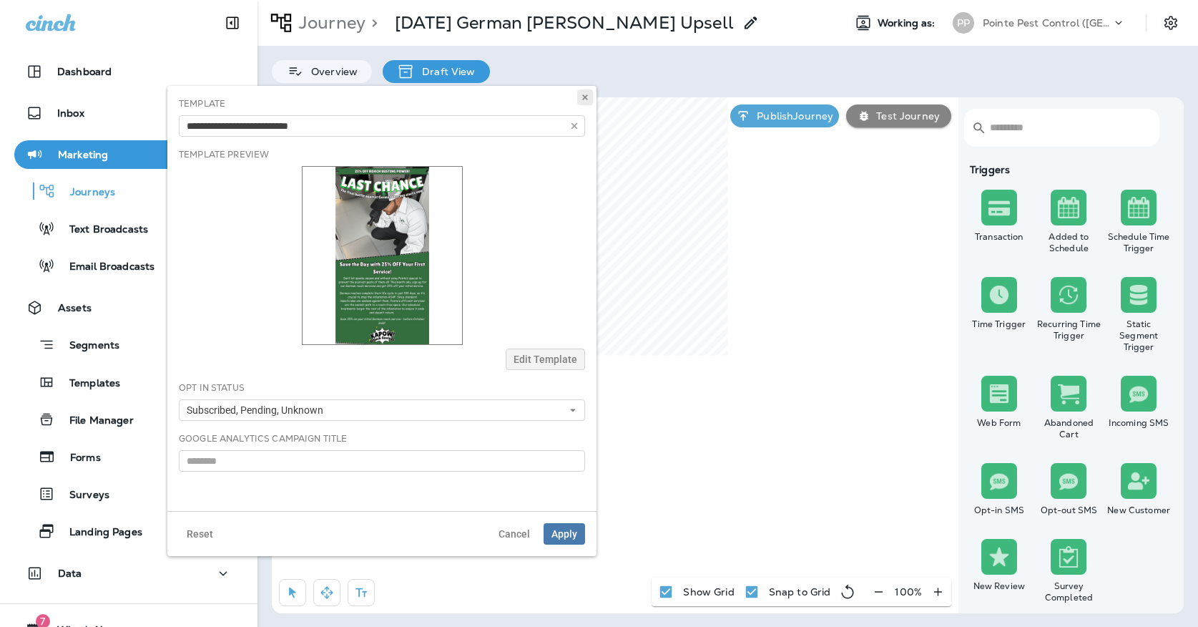
click at [591, 102] on button at bounding box center [585, 97] width 16 height 16
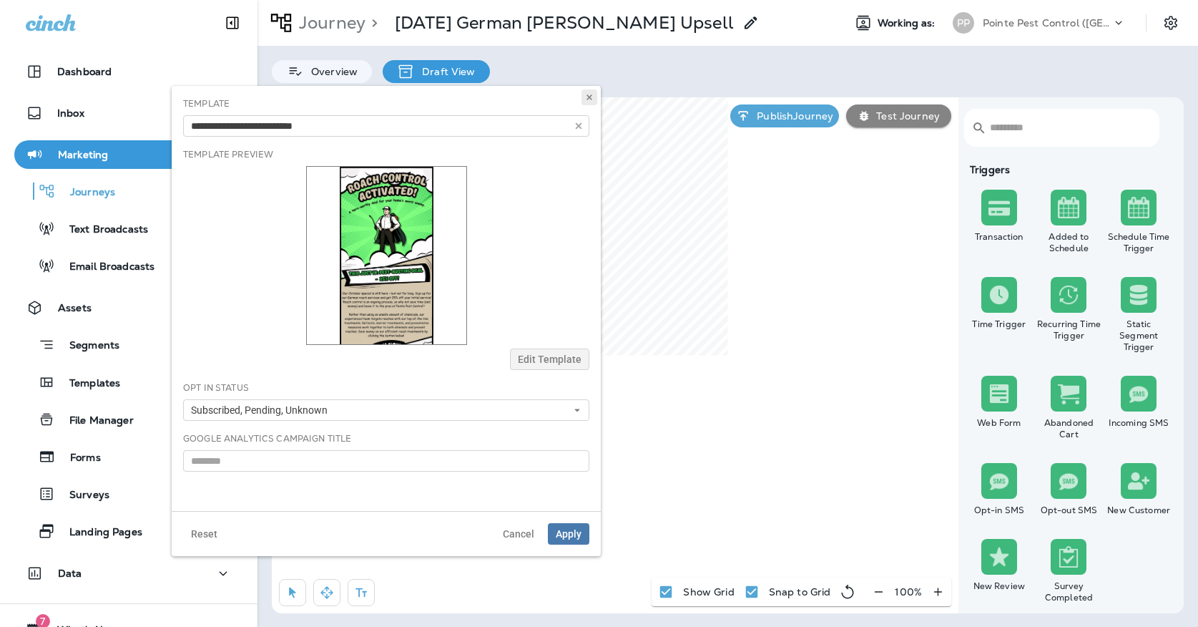
click at [590, 97] on use at bounding box center [588, 97] width 5 height 6
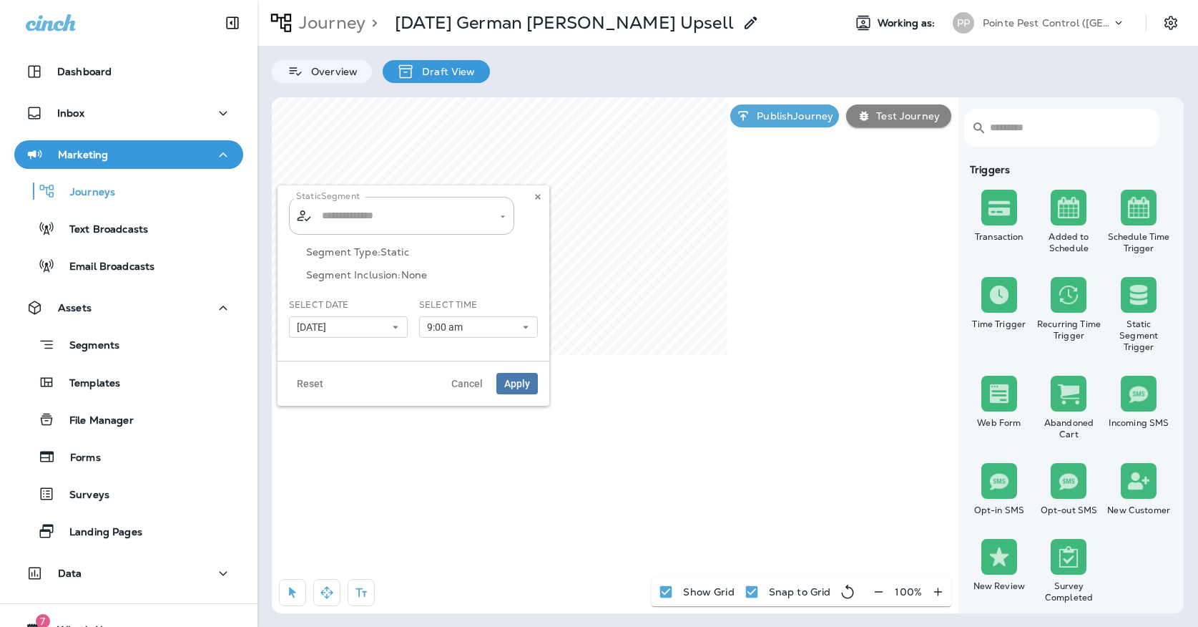
type input "**********"
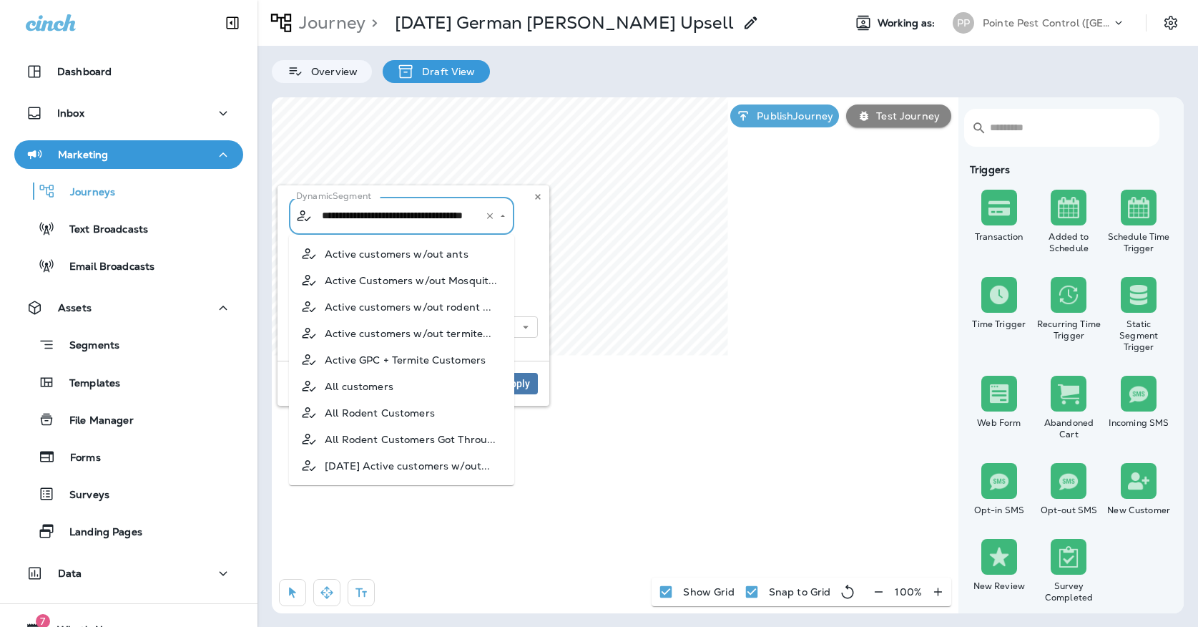
click at [408, 215] on input "**********" at bounding box center [392, 215] width 149 height 25
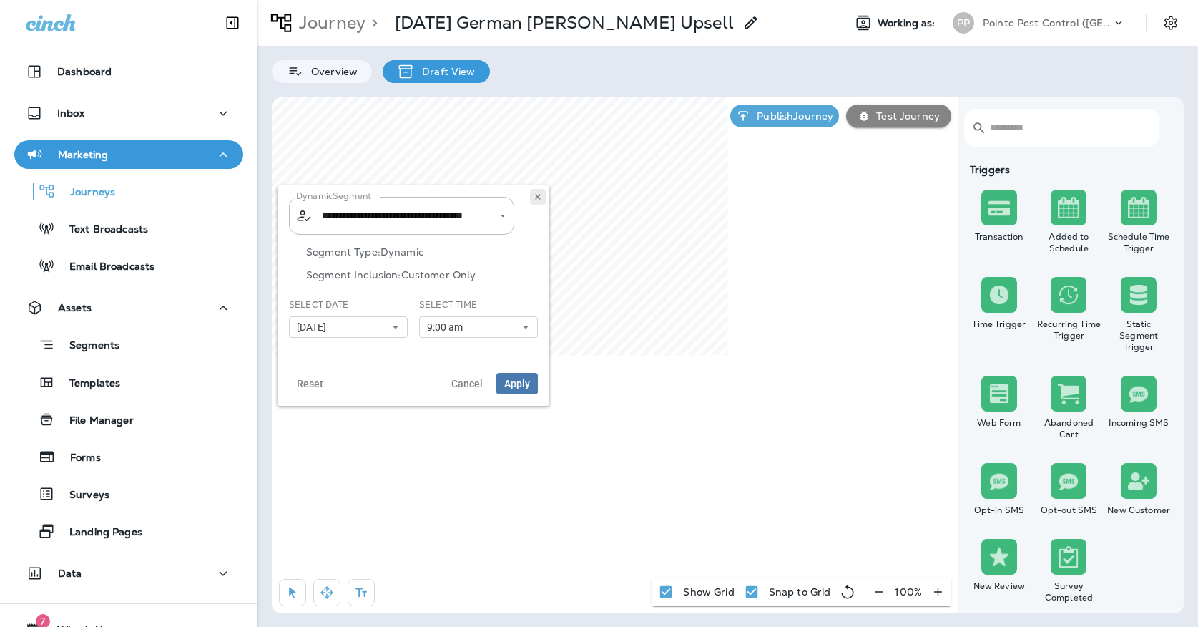
click at [539, 191] on button at bounding box center [538, 197] width 16 height 16
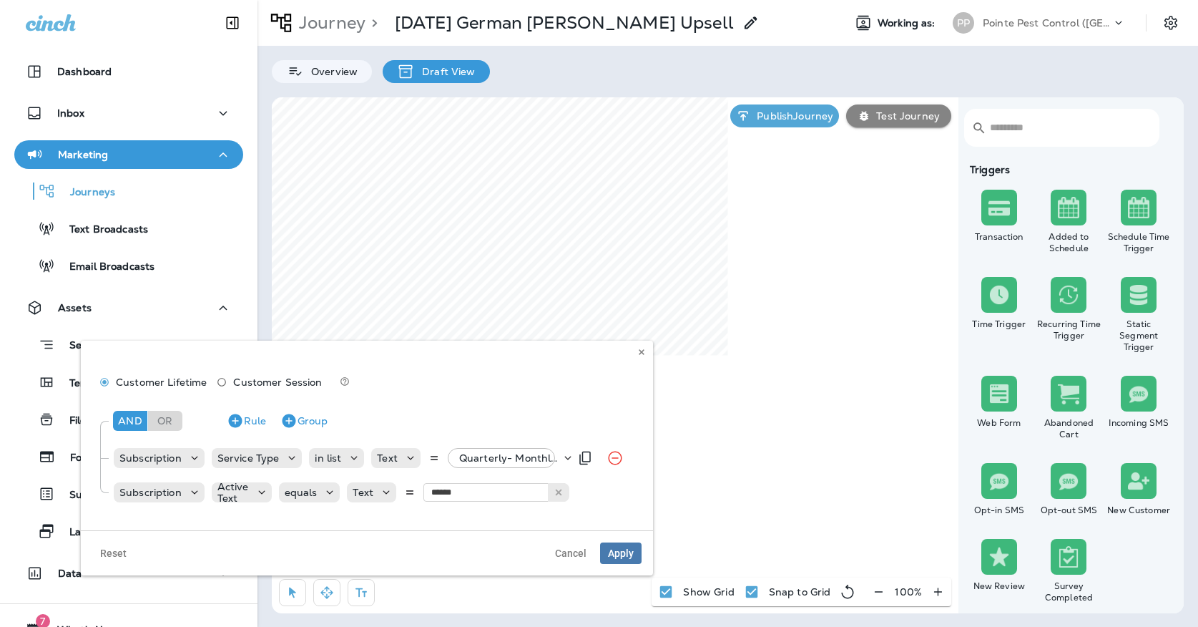
click at [491, 465] on div "Quarterly- Monthly Billing, +7 more" at bounding box center [506, 458] width 107 height 20
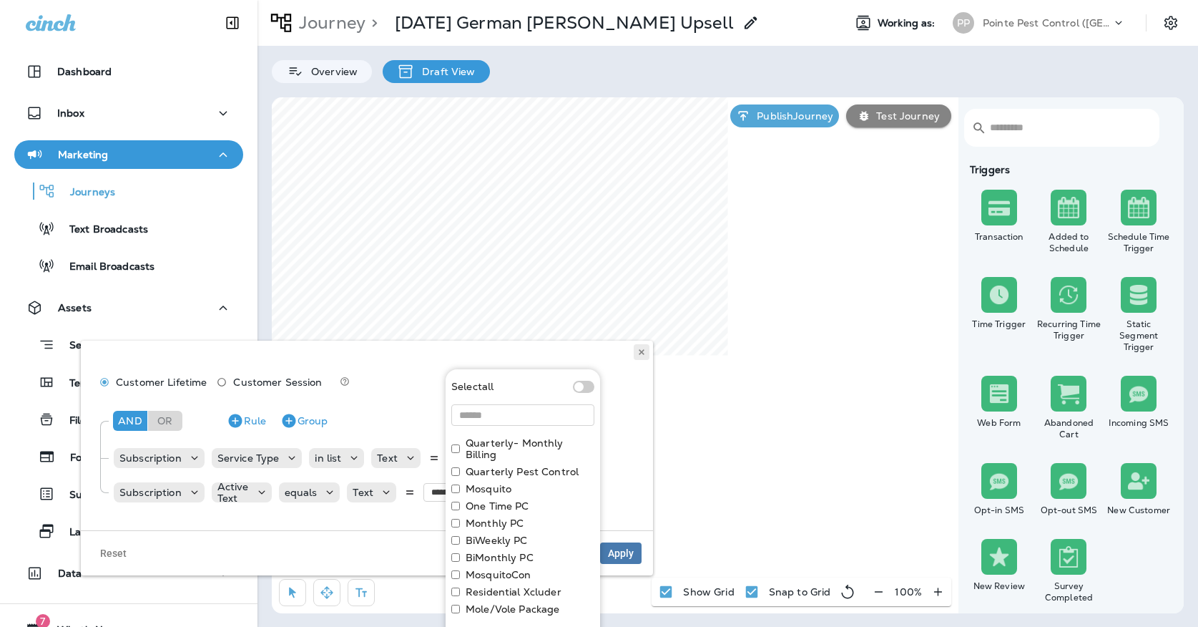
click at [644, 353] on icon at bounding box center [641, 352] width 9 height 9
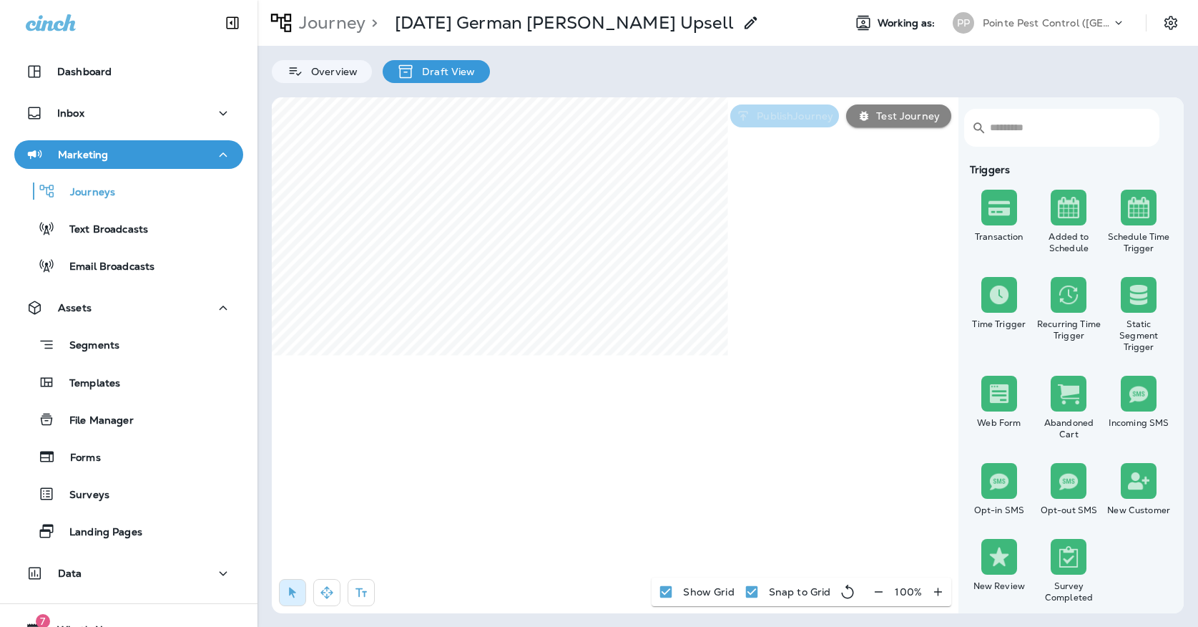
click at [738, 117] on icon "button" at bounding box center [743, 116] width 15 height 14
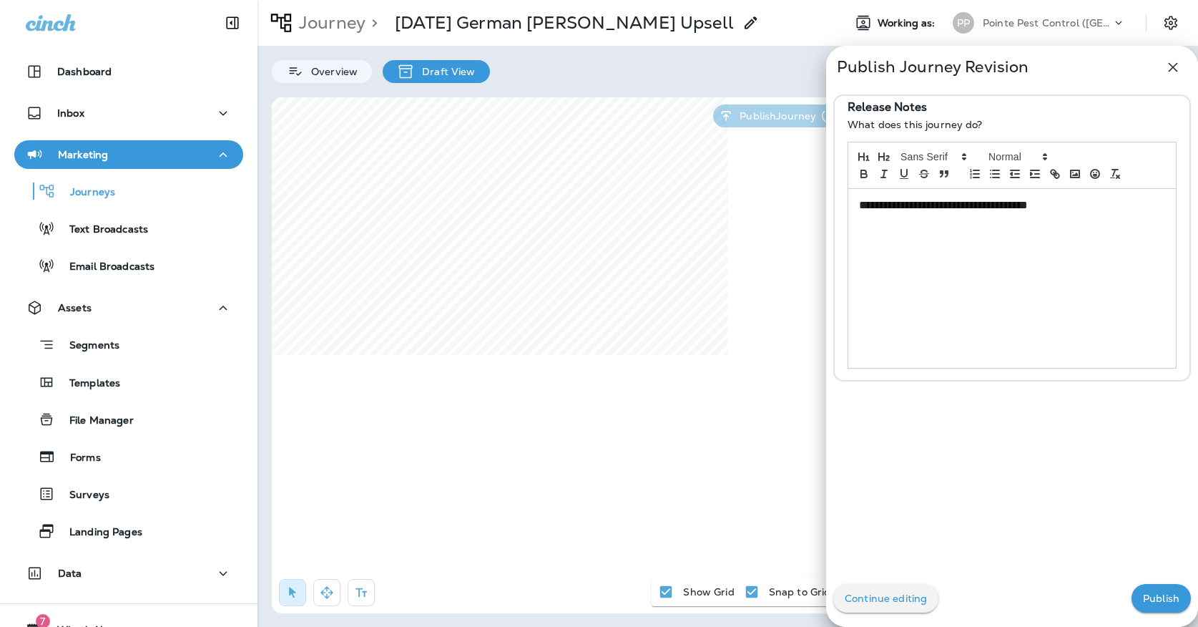
click at [1141, 592] on button "Publish" at bounding box center [1160, 598] width 59 height 29
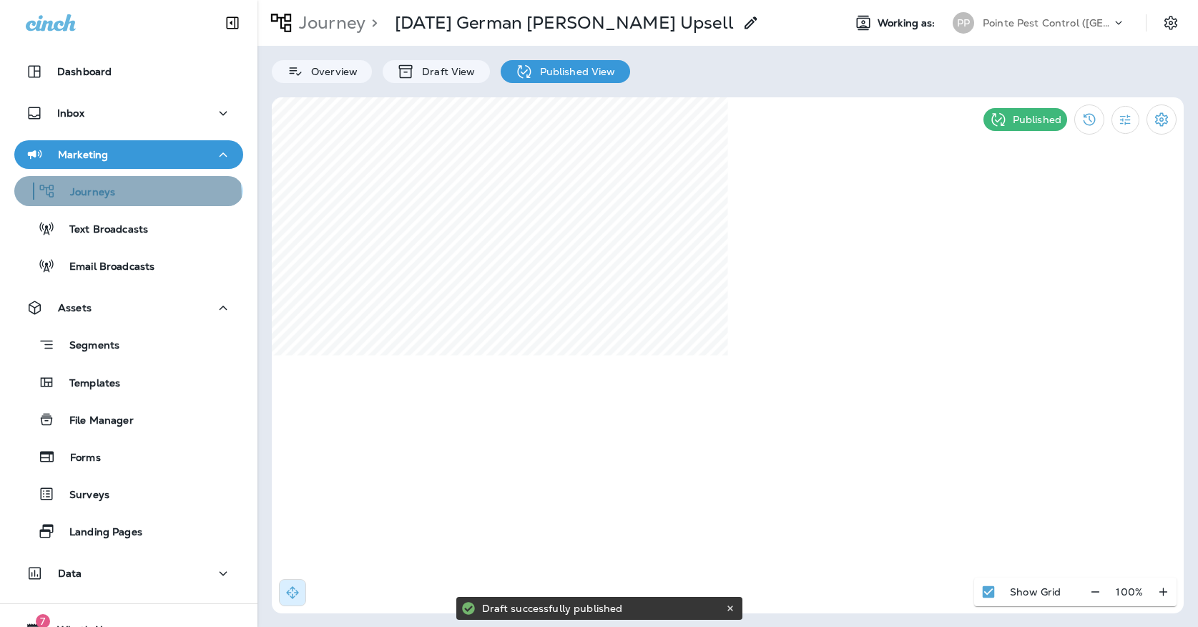
click at [72, 199] on p "Journeys" at bounding box center [85, 193] width 59 height 14
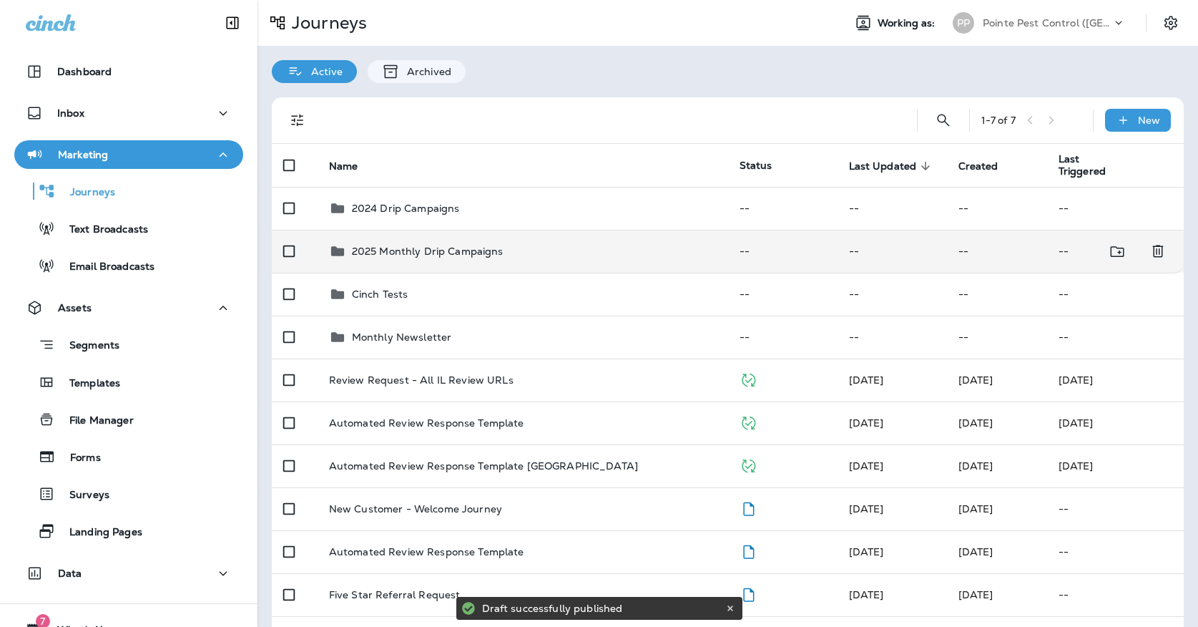
click at [360, 245] on p "2025 Monthly Drip Campaigns" at bounding box center [428, 250] width 152 height 11
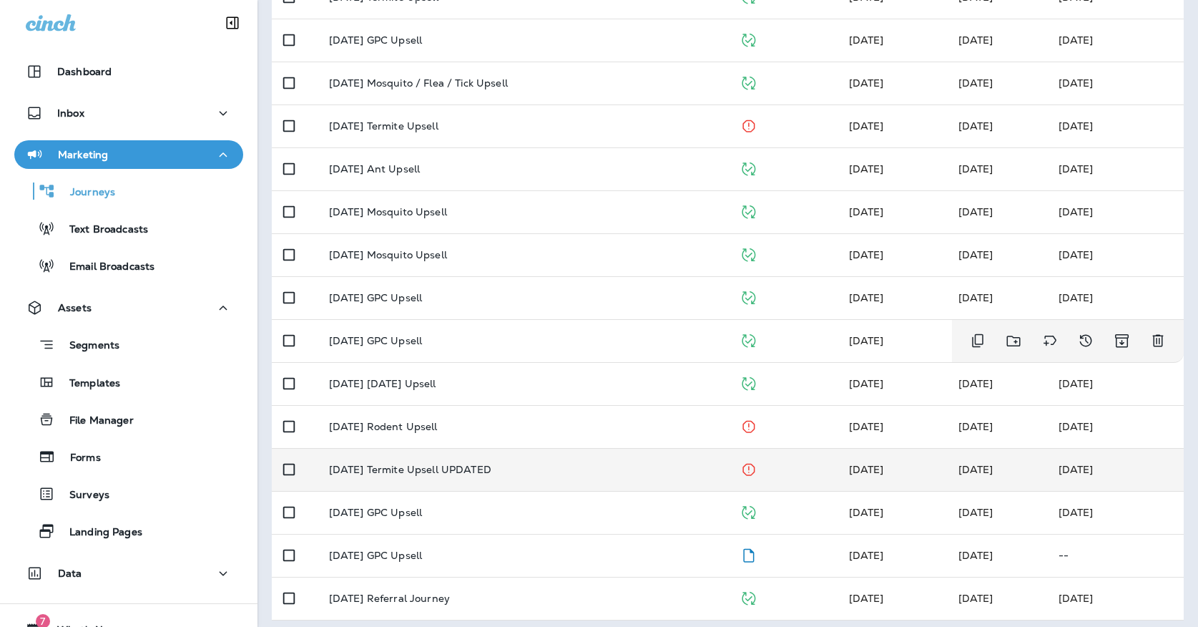
scroll to position [339, 0]
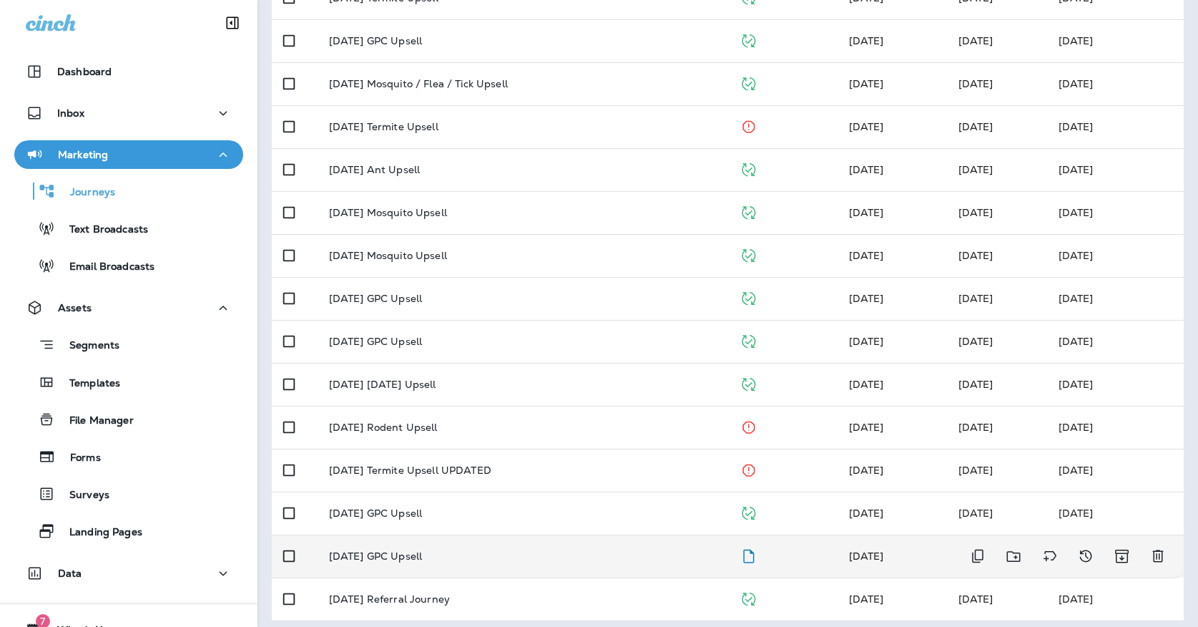
click at [519, 540] on td "[DATE] GPC Upsell" at bounding box center [523, 555] width 411 height 43
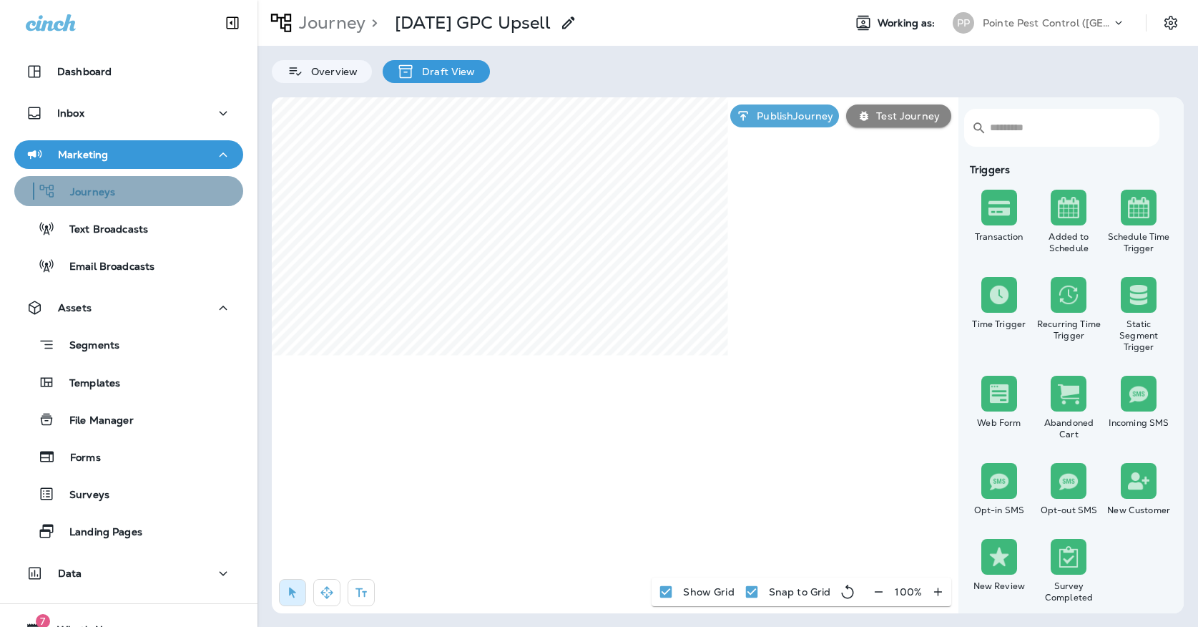
click at [142, 205] on button "Journeys" at bounding box center [128, 191] width 229 height 30
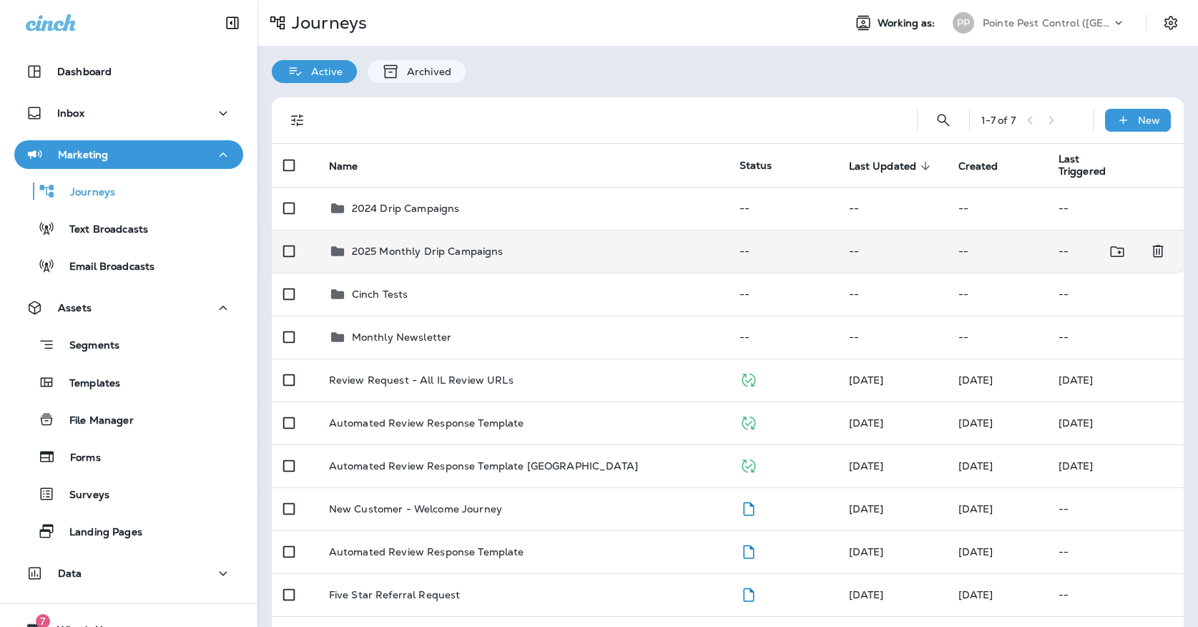
click at [383, 245] on p "2025 Monthly Drip Campaigns" at bounding box center [428, 250] width 152 height 11
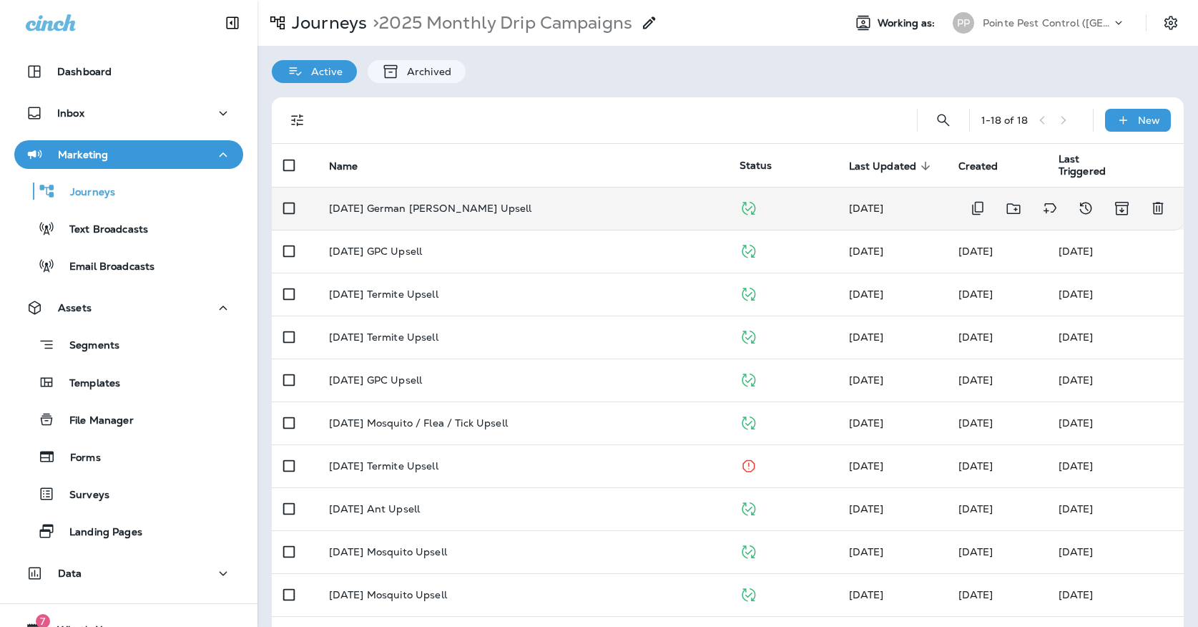
click at [402, 205] on p "[DATE] German [PERSON_NAME] Upsell" at bounding box center [430, 207] width 203 height 11
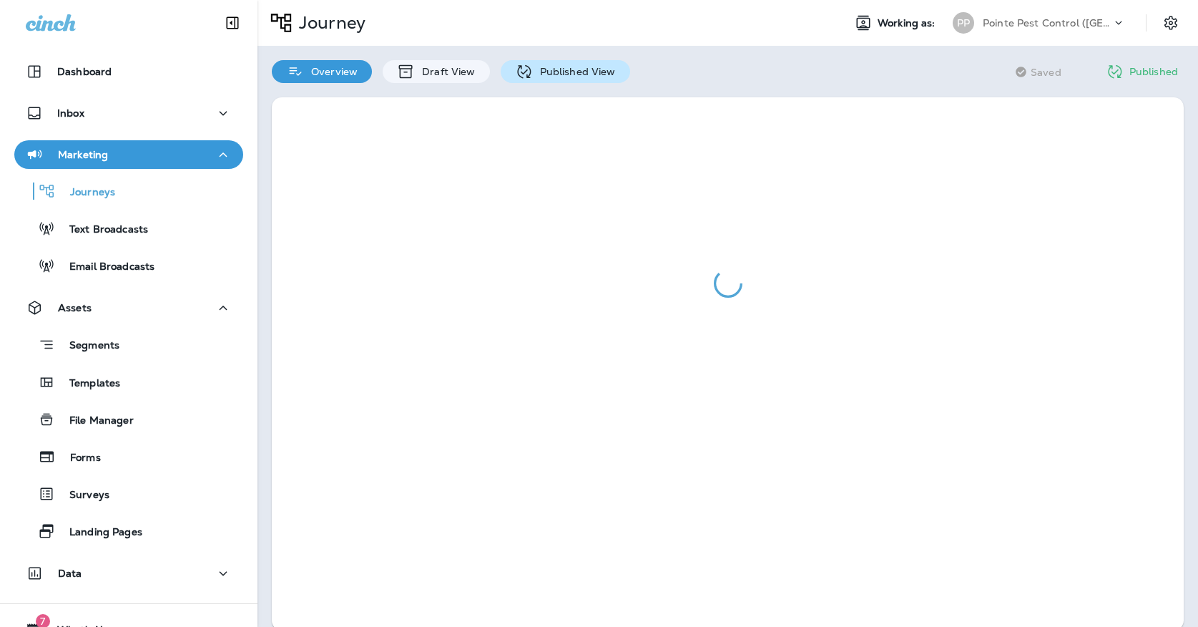
click at [554, 77] on p "Published View" at bounding box center [574, 71] width 83 height 11
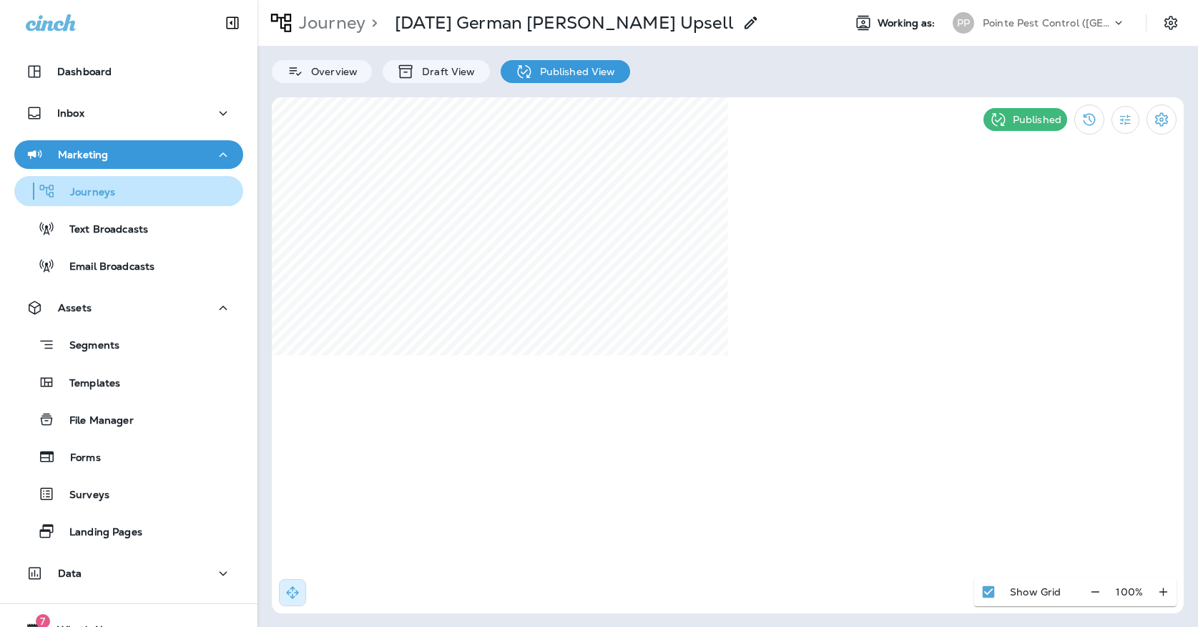
click at [90, 197] on p "Journeys" at bounding box center [85, 193] width 59 height 14
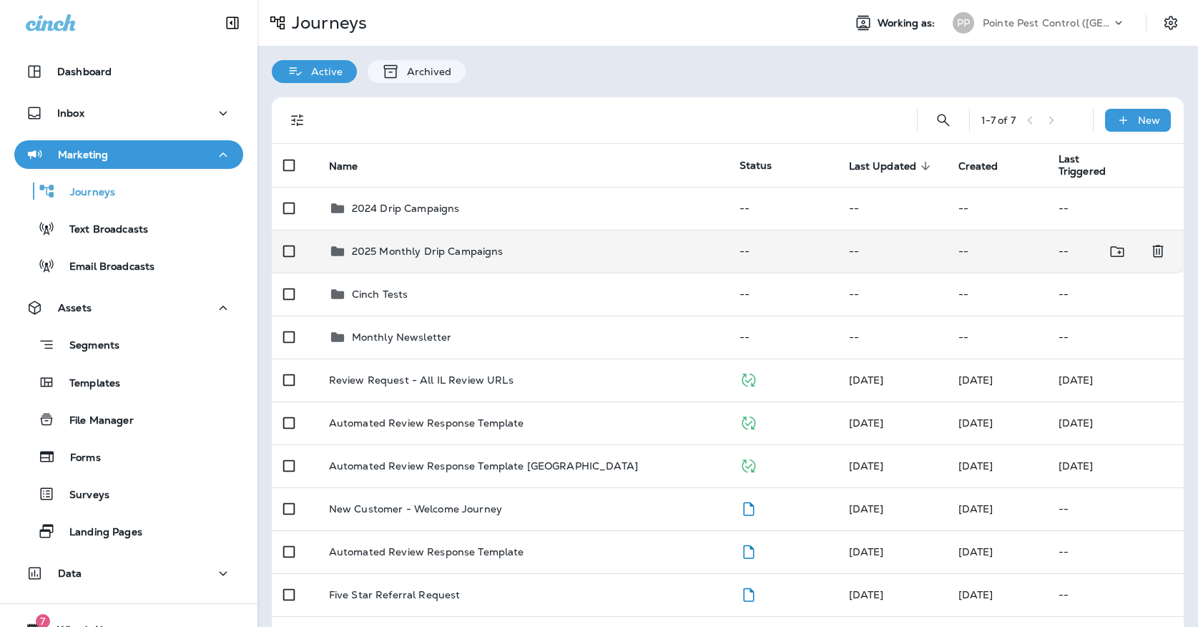
click at [382, 245] on p "2025 Monthly Drip Campaigns" at bounding box center [428, 250] width 152 height 11
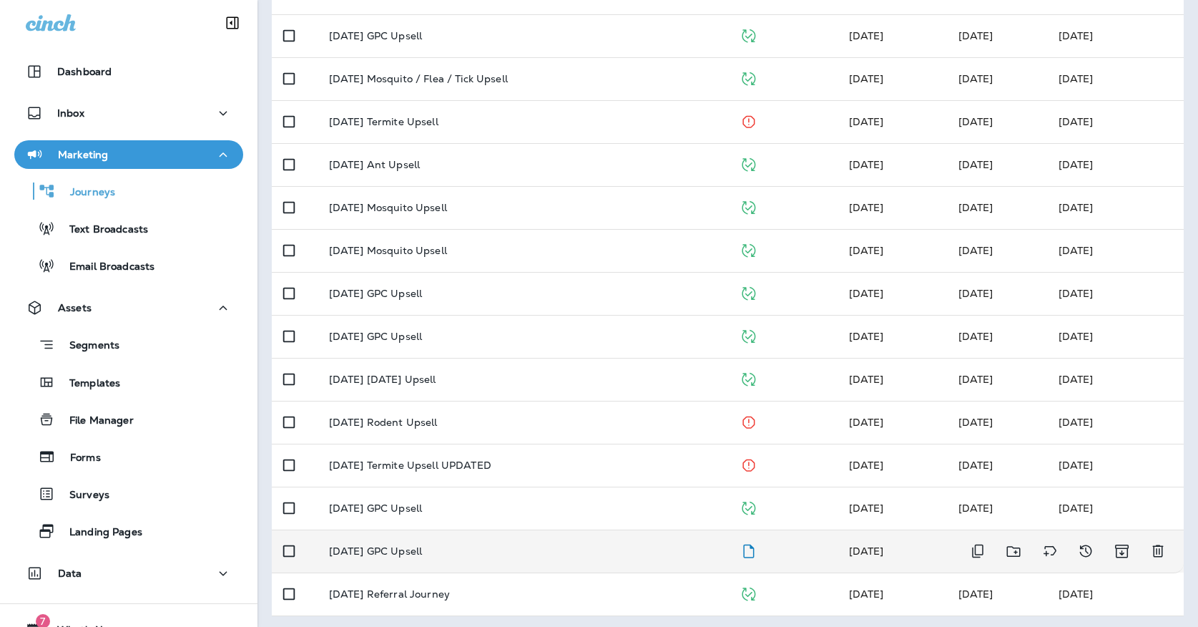
scroll to position [339, 0]
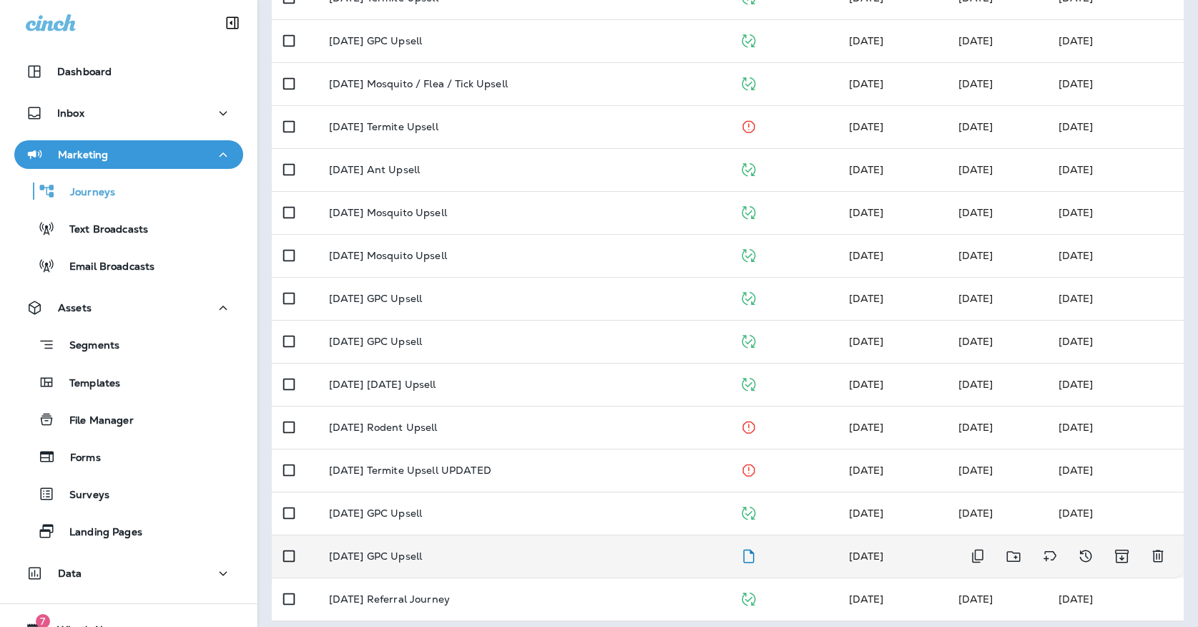
click at [452, 550] on div "[DATE] GPC Upsell" at bounding box center [523, 555] width 388 height 11
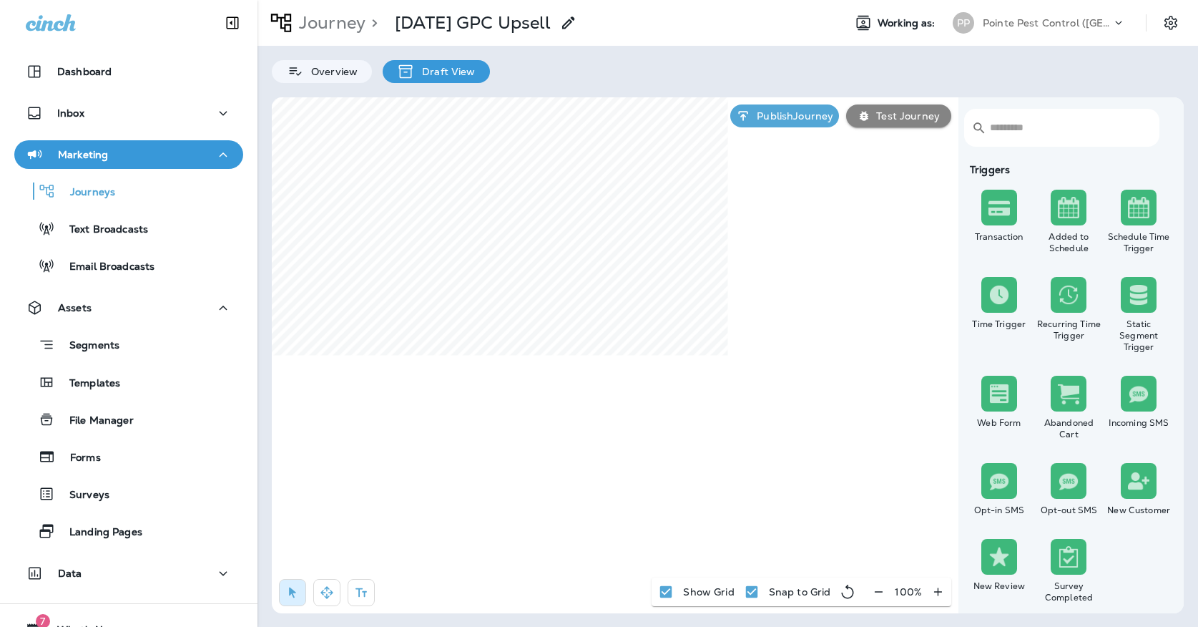
select select "*****"
select select "********"
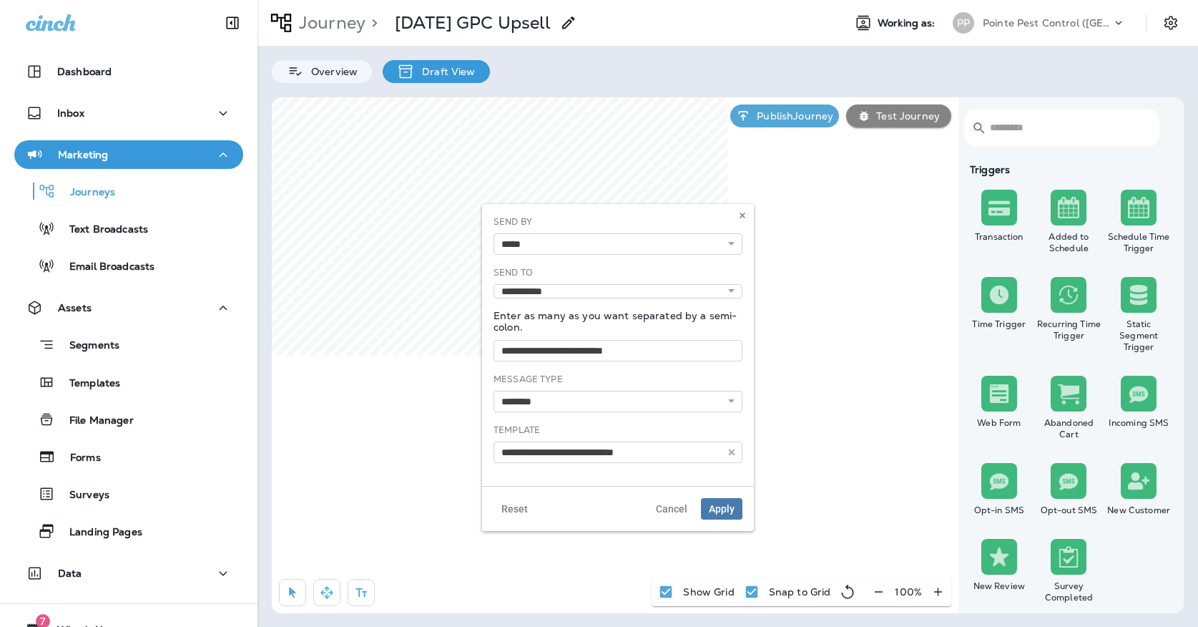
type input "**********"
click at [746, 214] on icon at bounding box center [742, 215] width 9 height 9
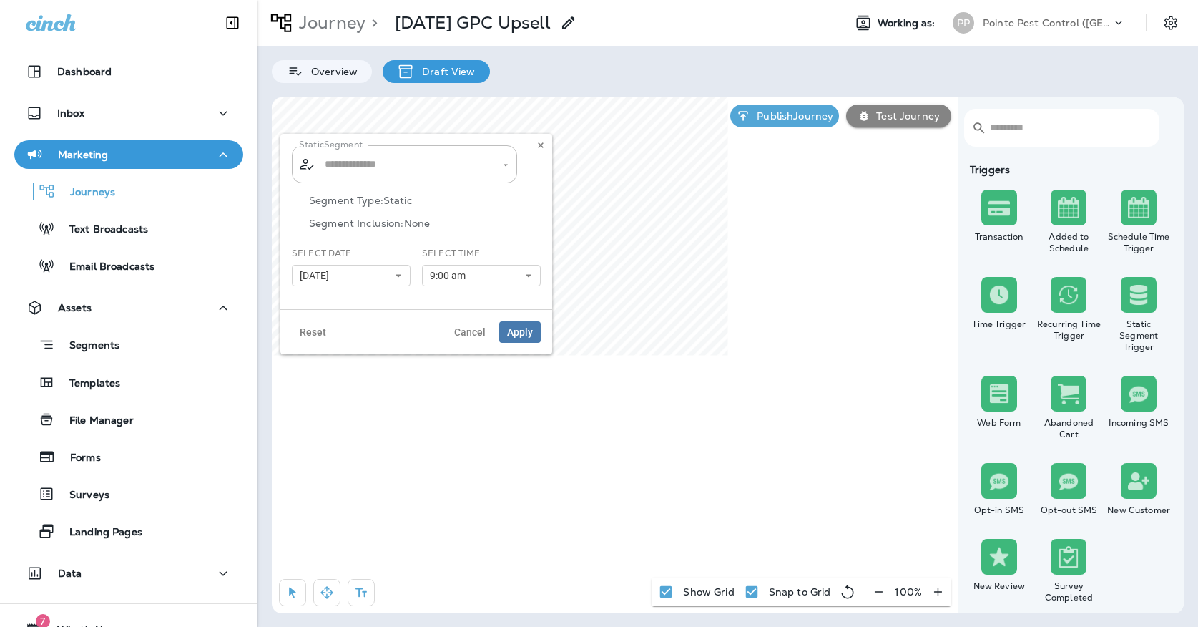
type input "**********"
click at [371, 288] on div "Select Date 10/07/25 « ‹ October 2025 › » Mon Tue Wed Thu Fri Sat Sun 1 2 3 4 5…" at bounding box center [351, 272] width 130 height 51
click at [370, 276] on button "[DATE]" at bounding box center [351, 275] width 119 height 21
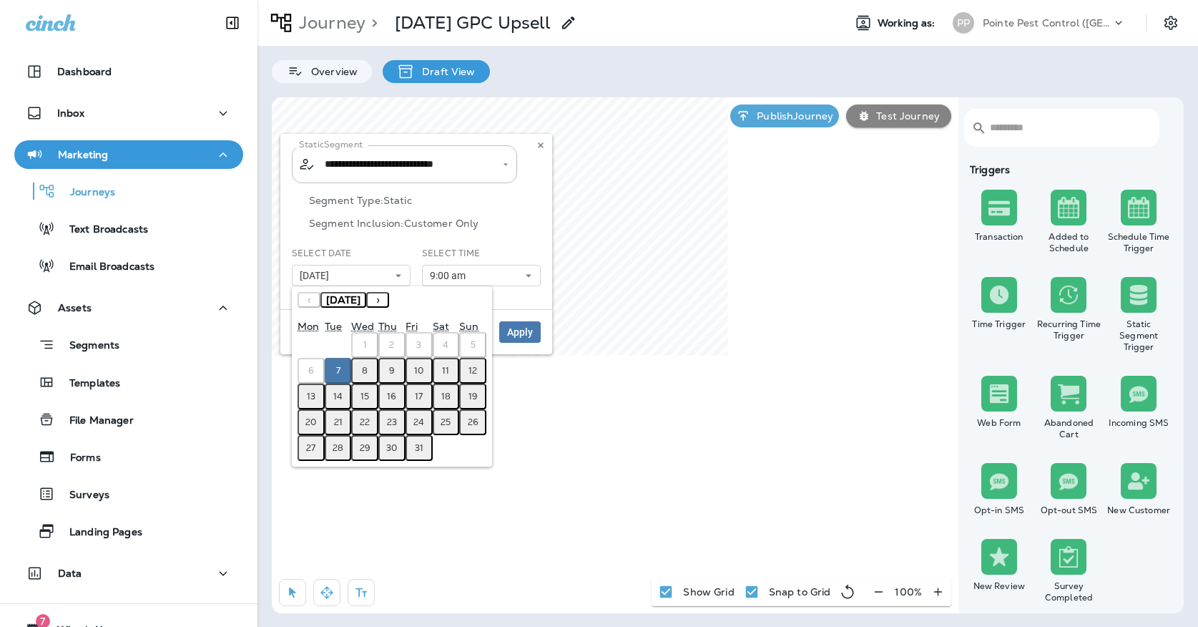
click at [362, 363] on button "8" at bounding box center [364, 371] width 27 height 26
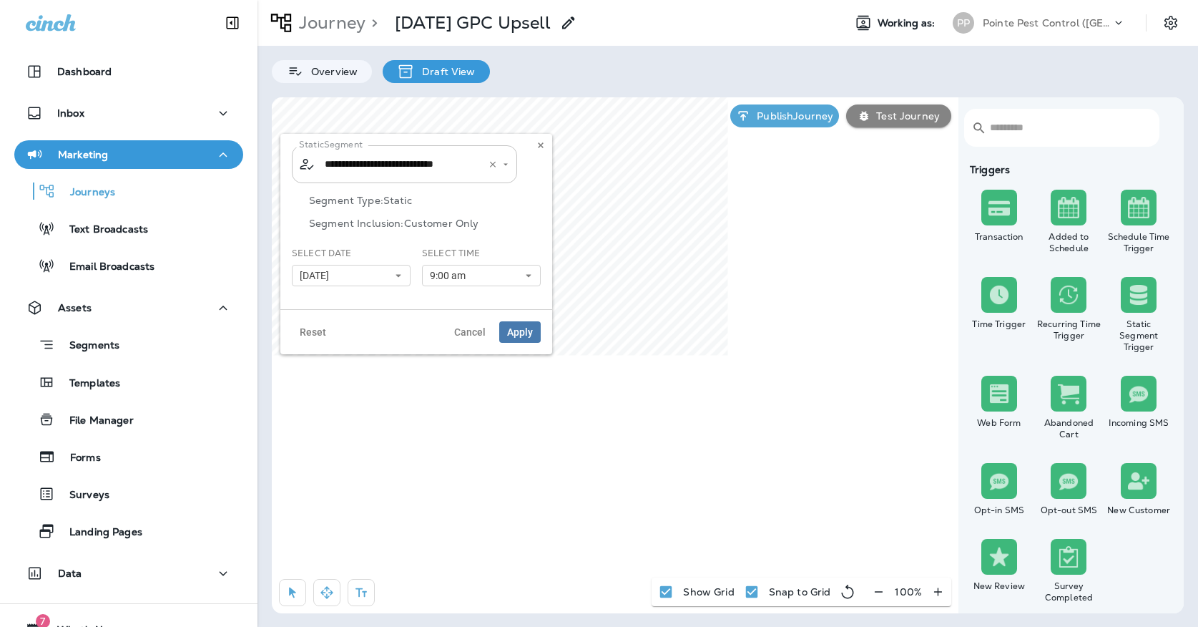
click at [418, 162] on input "**********" at bounding box center [395, 164] width 149 height 25
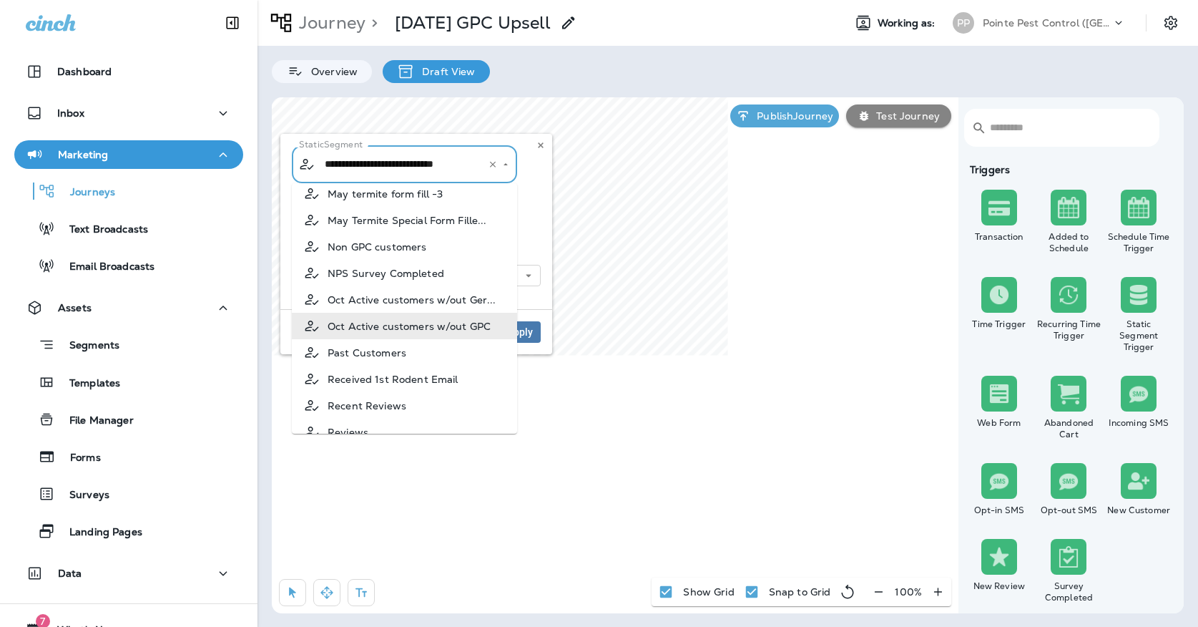
scroll to position [779, 0]
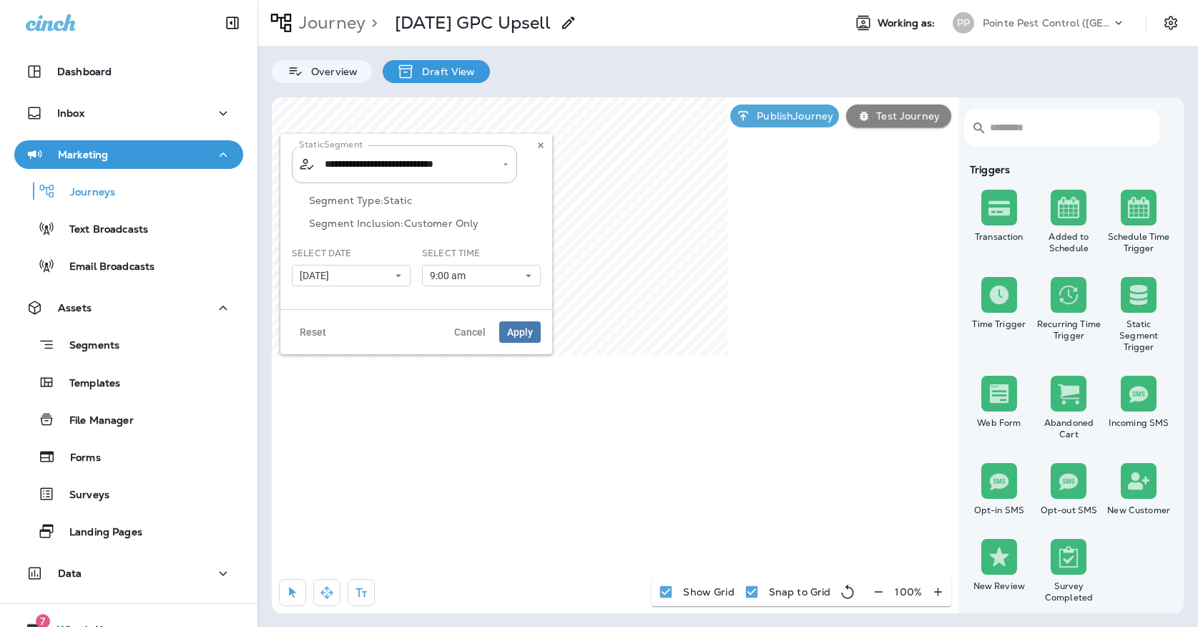
click at [542, 220] on div "**********" at bounding box center [416, 221] width 272 height 175
click at [526, 337] on span "Apply" at bounding box center [520, 332] width 26 height 10
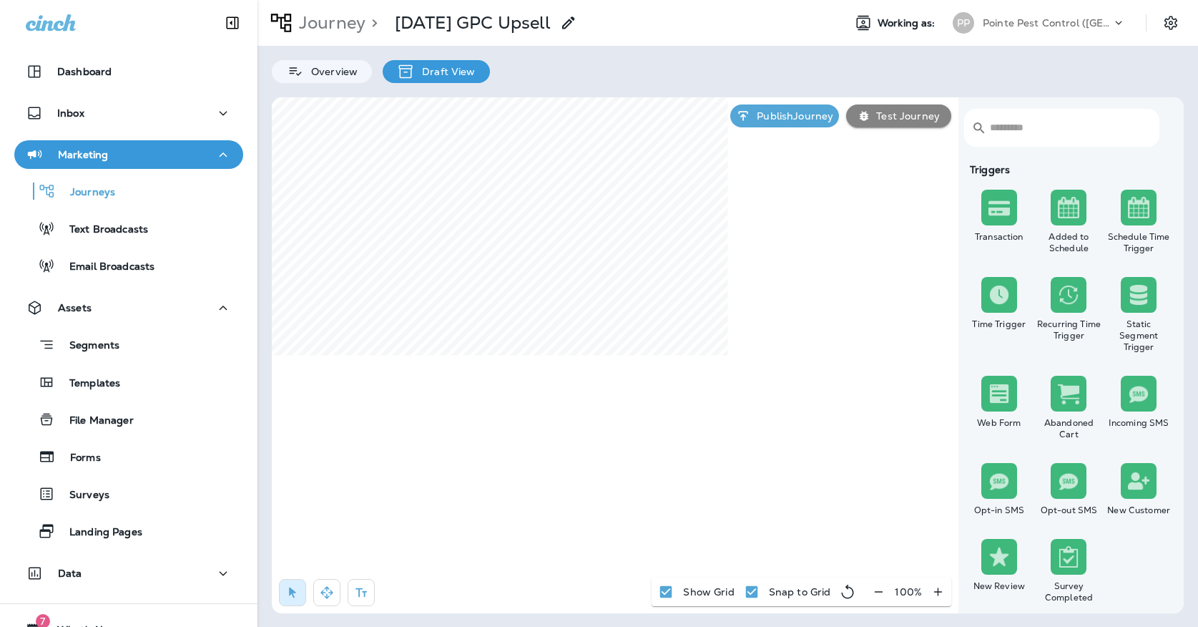
select select "*****"
select select "********"
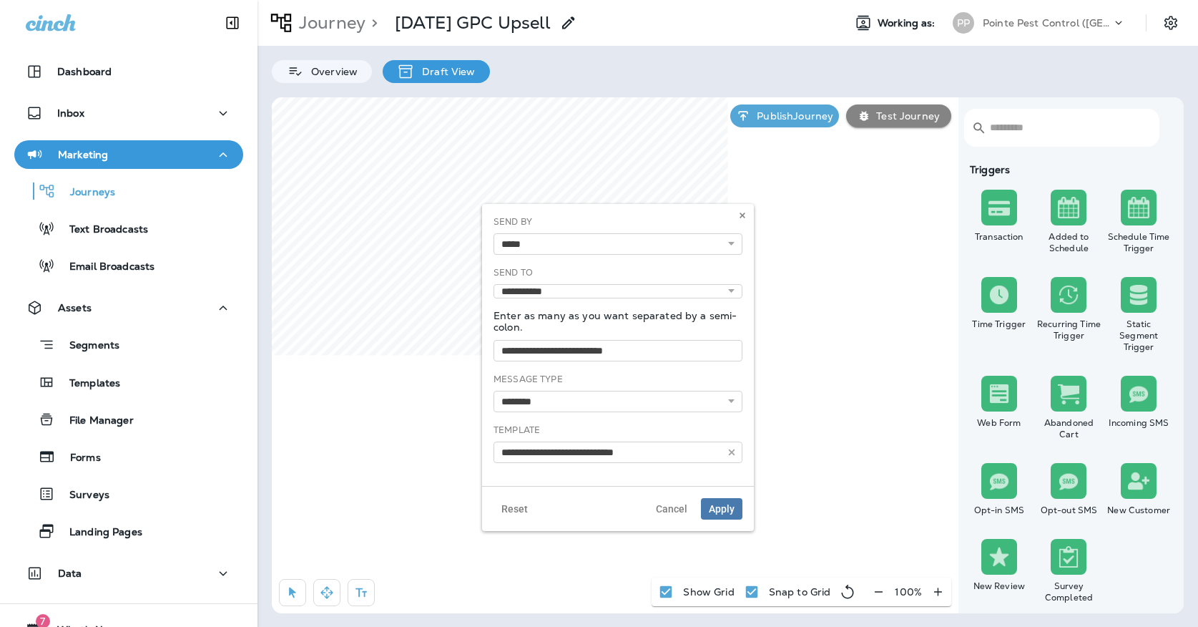
type input "**********"
click at [746, 217] on icon at bounding box center [742, 215] width 9 height 9
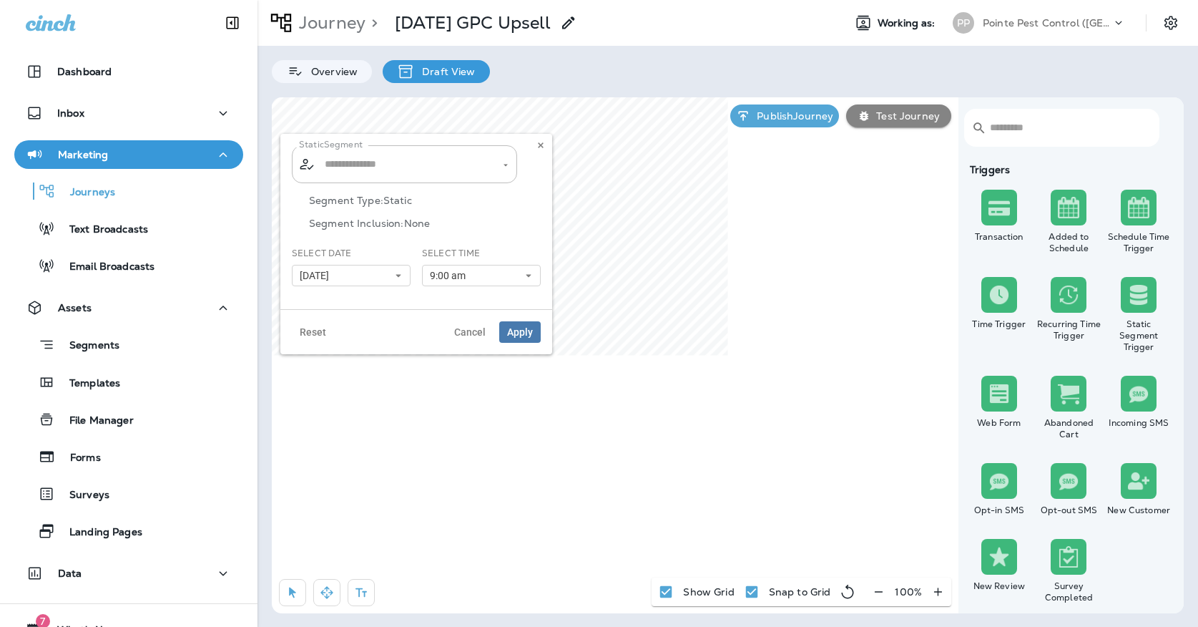
type input "**********"
click at [387, 172] on input "**********" at bounding box center [395, 164] width 149 height 25
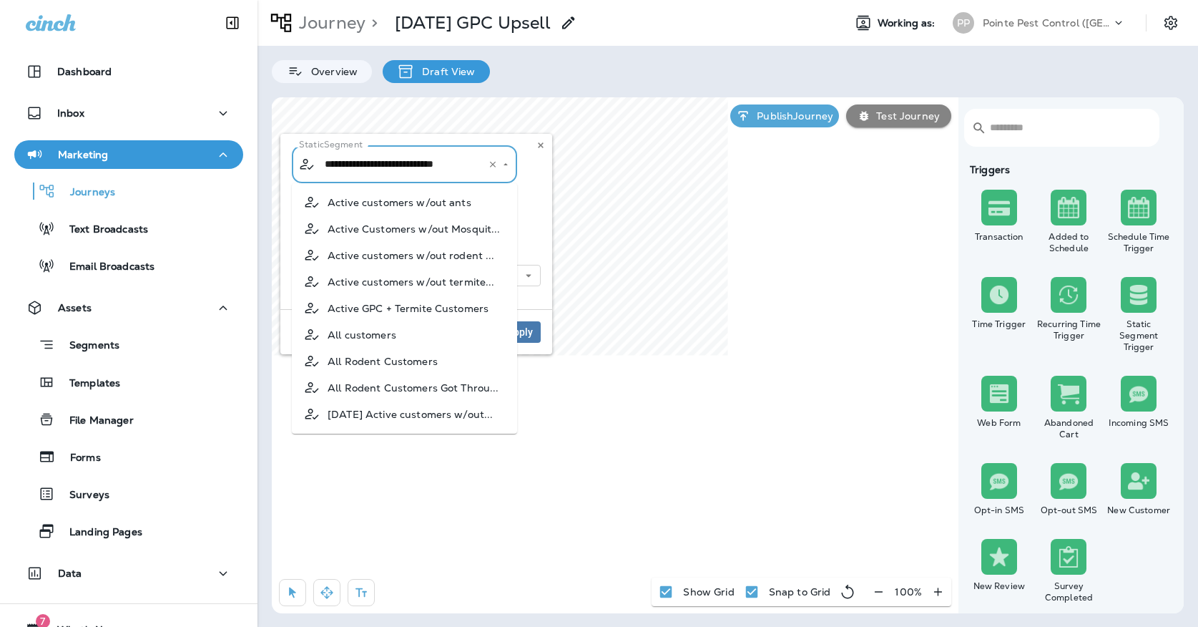
scroll to position [680, 0]
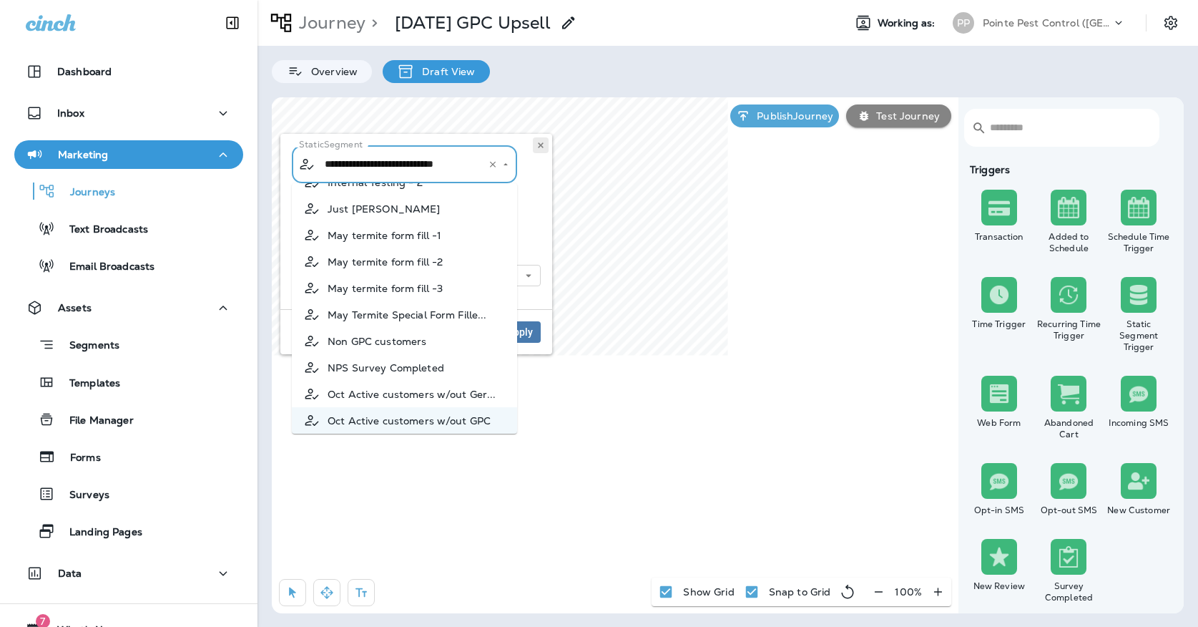
click at [543, 144] on use at bounding box center [540, 145] width 5 height 6
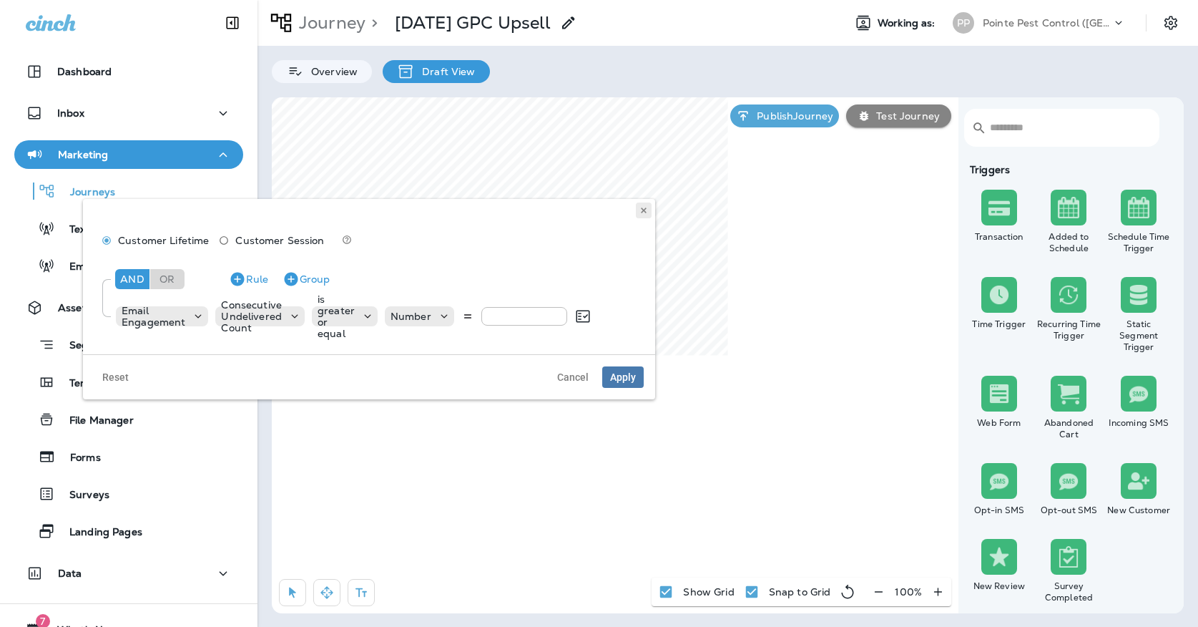
click at [643, 207] on icon at bounding box center [643, 210] width 9 height 9
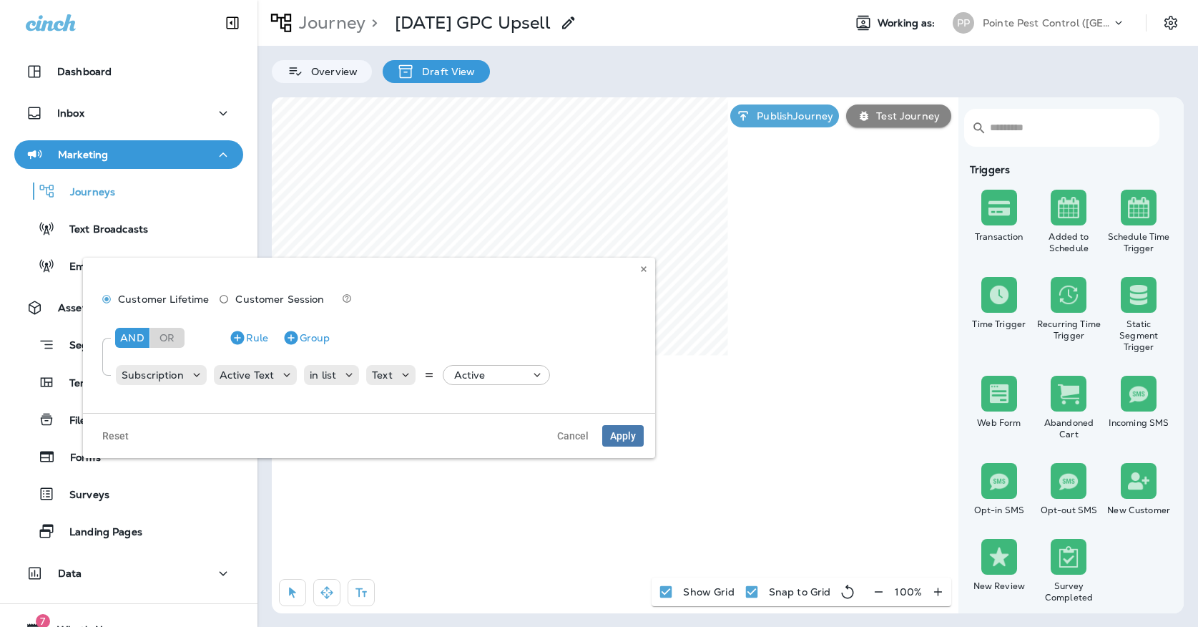
click at [641, 277] on div "Customer Lifetime Customer Session And Or Rule Group Subscription Active Text i…" at bounding box center [369, 334] width 572 height 155
click at [641, 268] on icon at bounding box center [643, 269] width 9 height 9
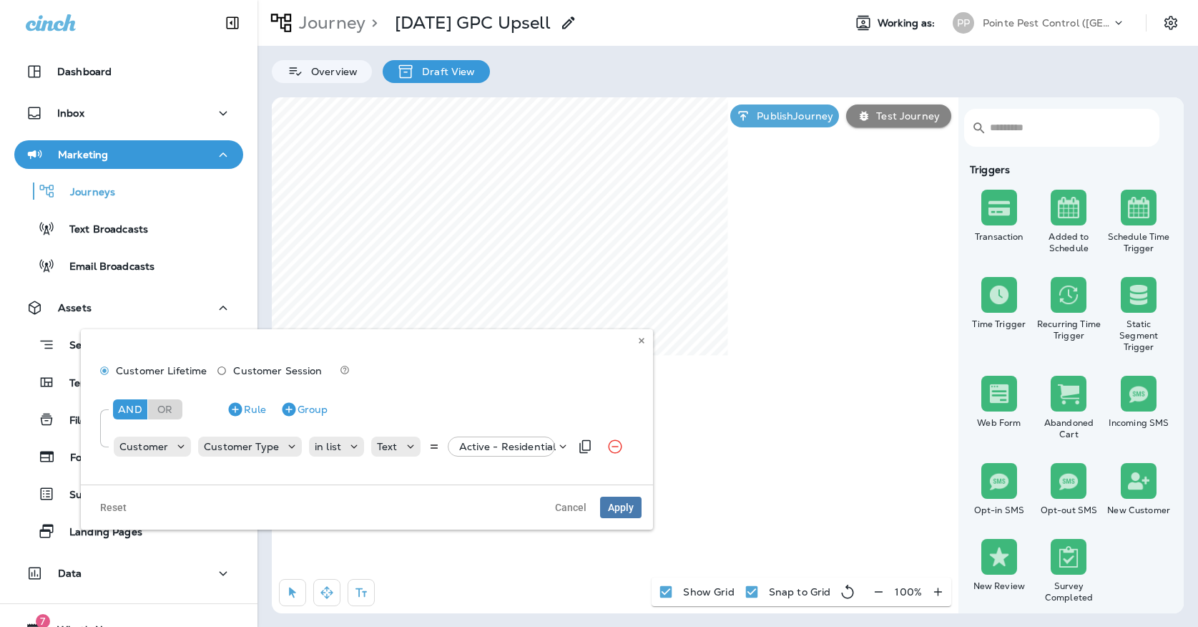
click at [472, 445] on p "Active - Residential" at bounding box center [507, 446] width 97 height 11
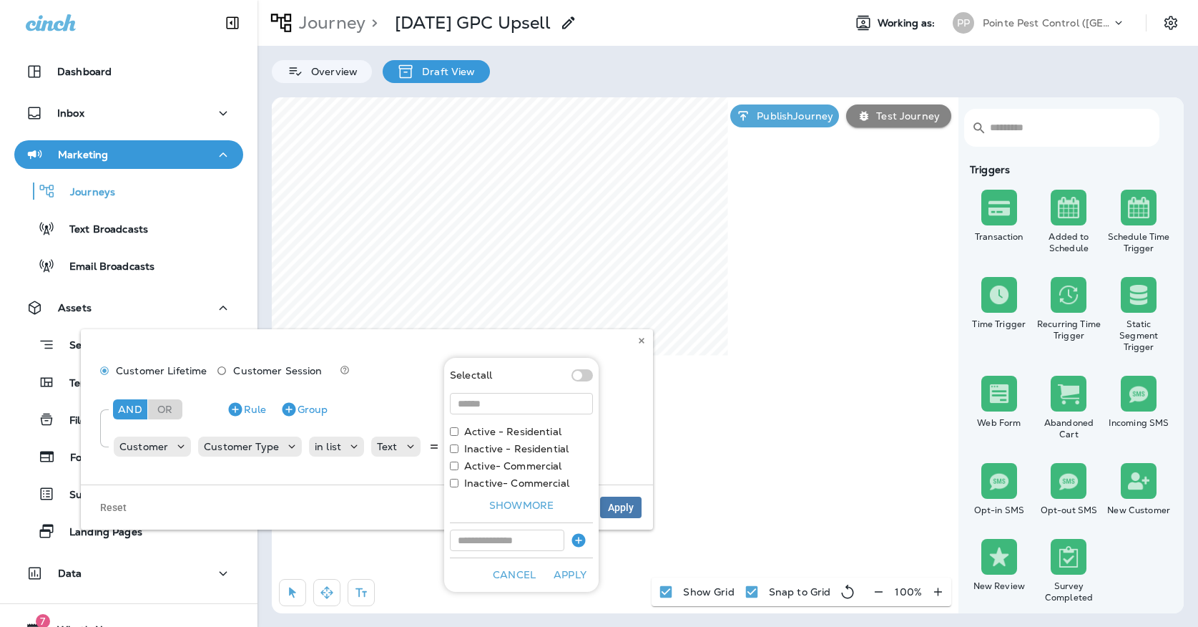
click at [630, 386] on div "And Or Rule Group Customer Customer Type in list Text Active - Residential" at bounding box center [366, 426] width 549 height 80
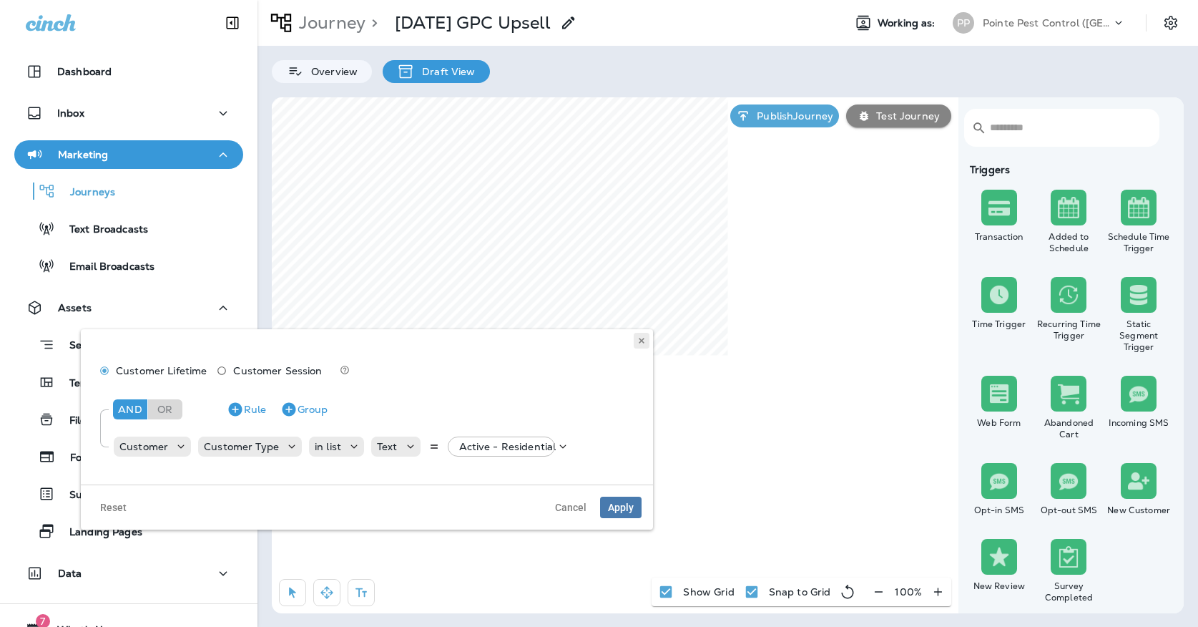
click at [634, 339] on button at bounding box center [642, 341] width 16 height 16
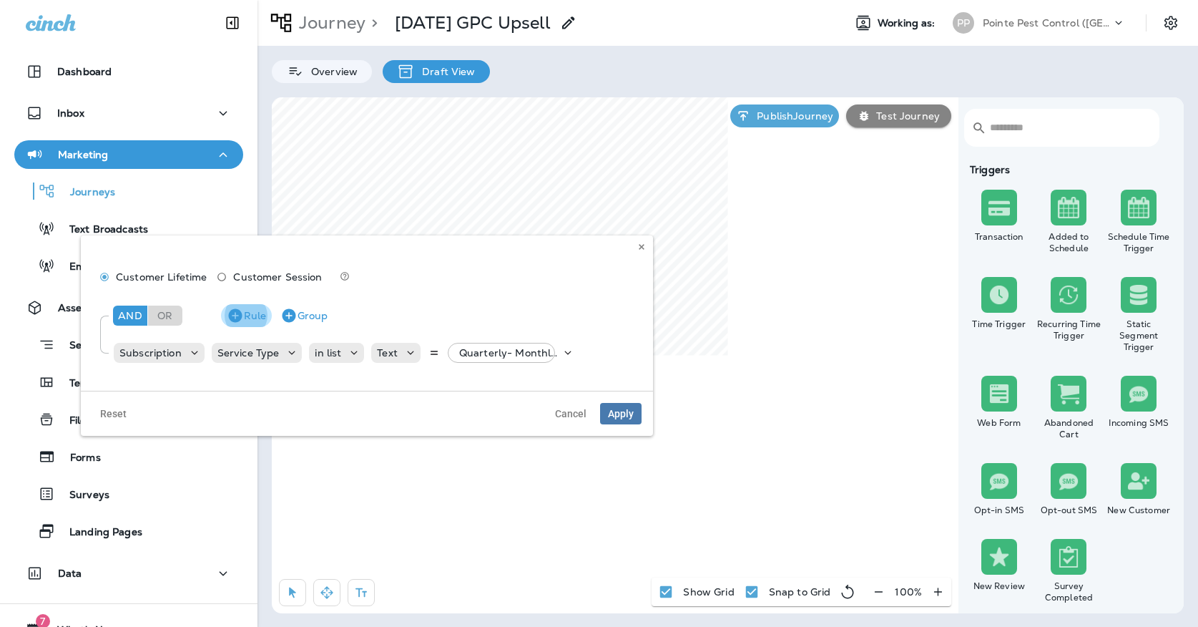
click at [239, 312] on icon "button" at bounding box center [235, 315] width 14 height 14
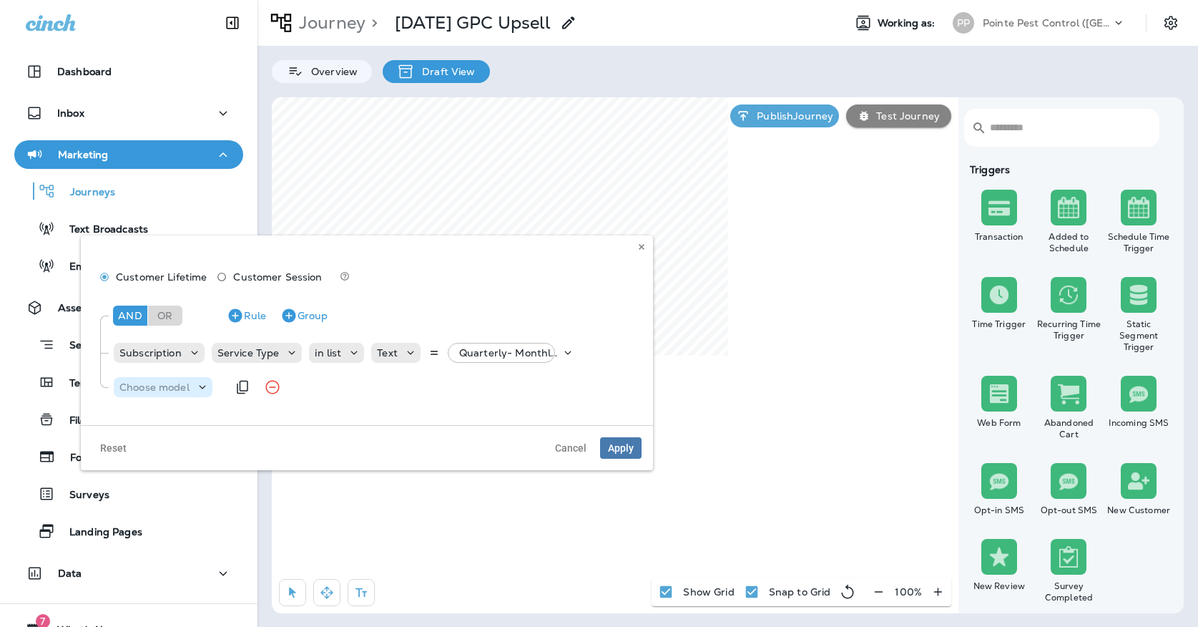
click at [167, 384] on p "Choose model" at bounding box center [154, 386] width 70 height 11
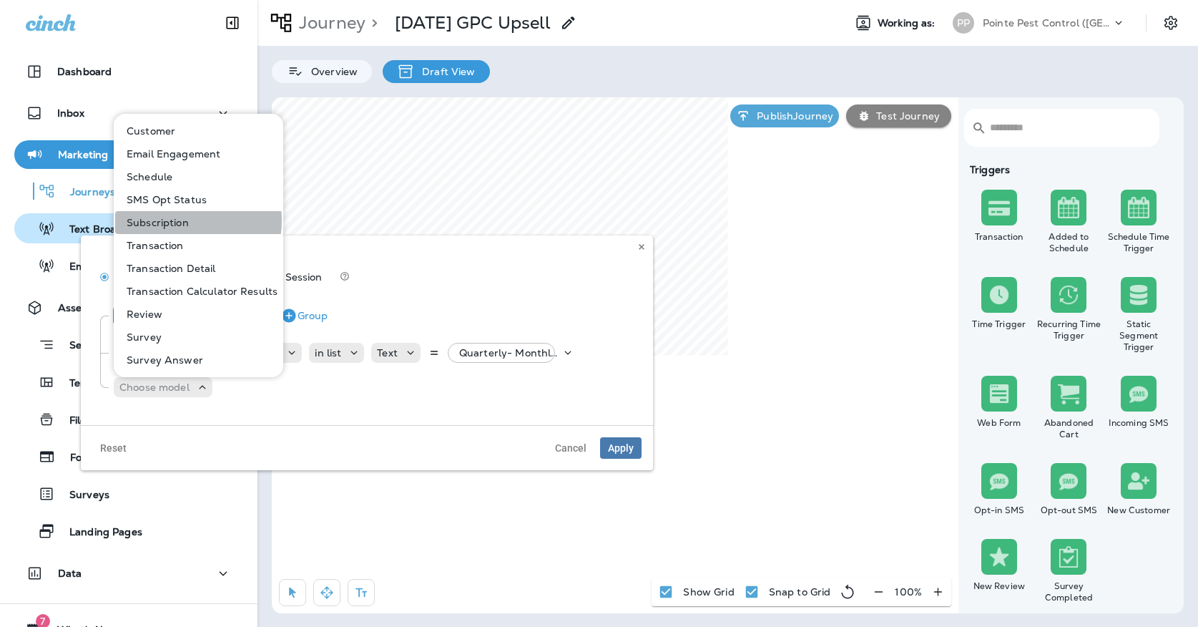
click at [180, 220] on p "Subscription" at bounding box center [155, 222] width 68 height 11
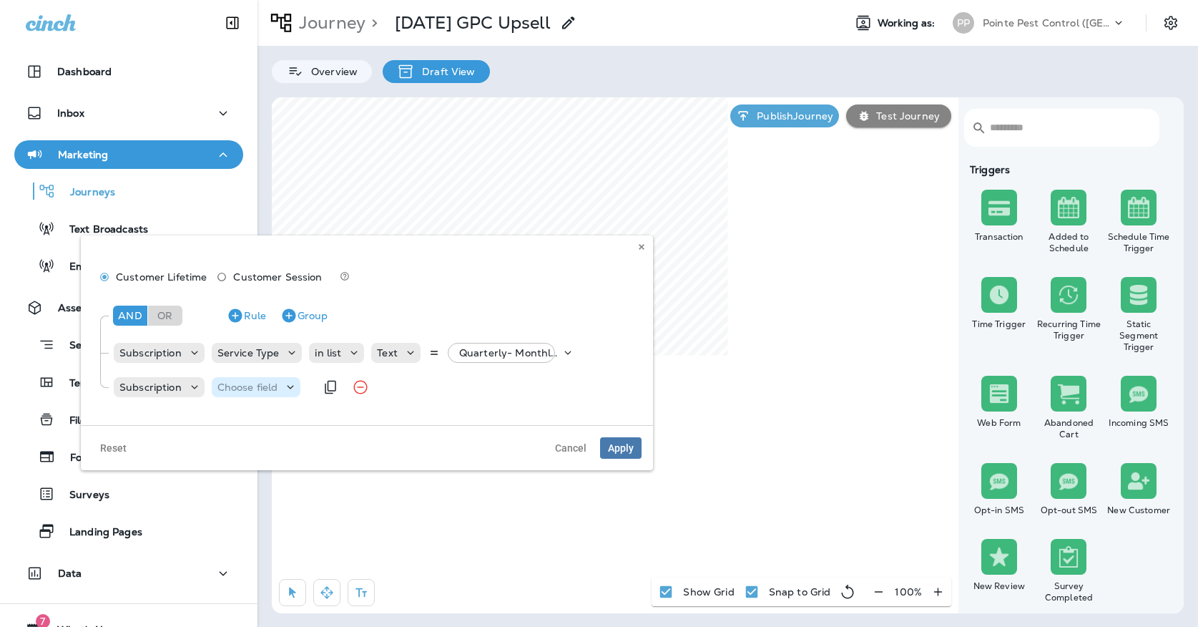
click at [227, 388] on p "Choose field" at bounding box center [247, 386] width 61 height 11
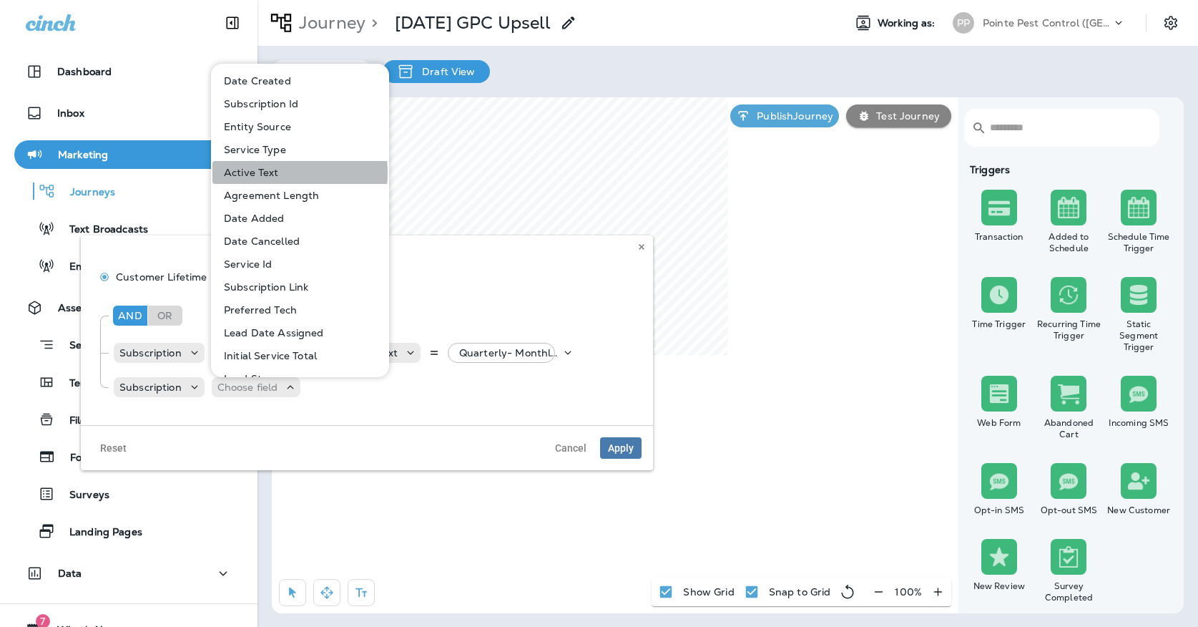
click at [255, 172] on p "Active Text" at bounding box center [248, 172] width 61 height 11
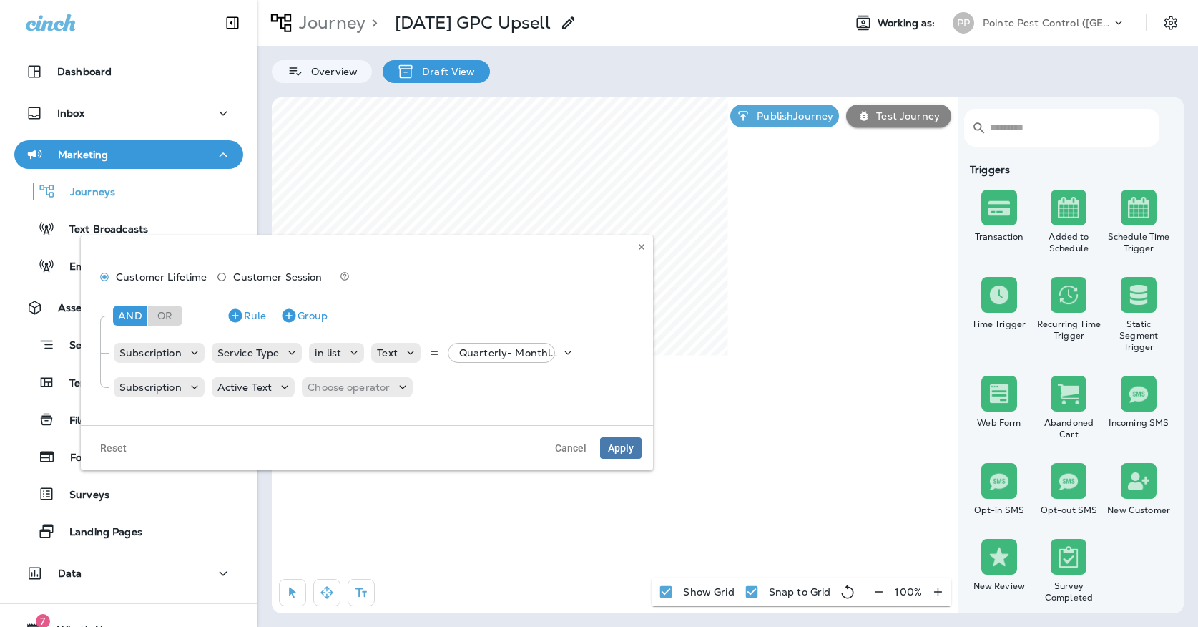
click at [318, 401] on div "And Or Rule Group Subscription Service Type in list Text Quarterly- Monthly Bil…" at bounding box center [366, 350] width 549 height 114
click at [318, 390] on p "Choose operator" at bounding box center [349, 386] width 82 height 11
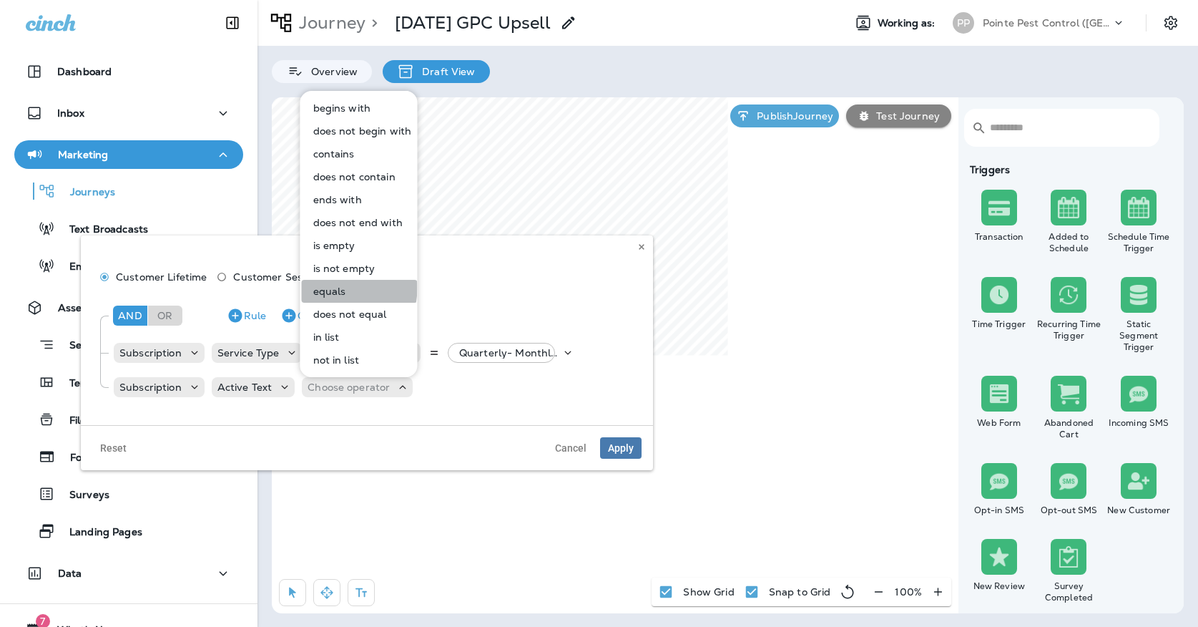
click at [324, 288] on p "equals" at bounding box center [327, 290] width 39 height 11
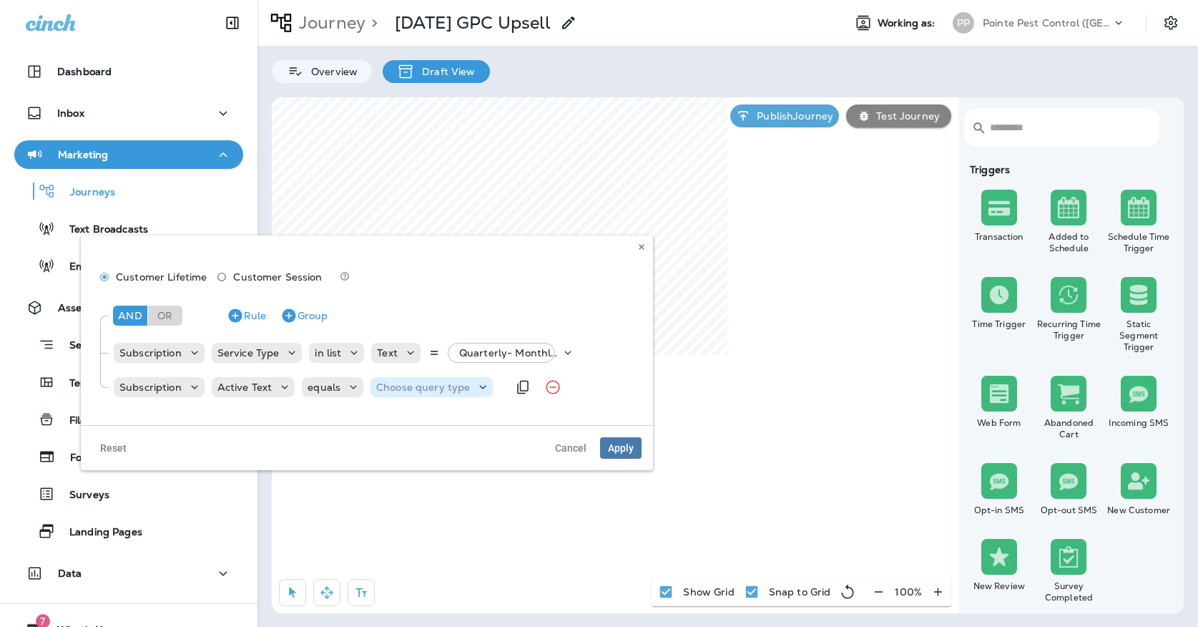
click at [390, 393] on div "Choose query type" at bounding box center [431, 387] width 122 height 14
click at [390, 417] on p "Text" at bounding box center [388, 422] width 26 height 11
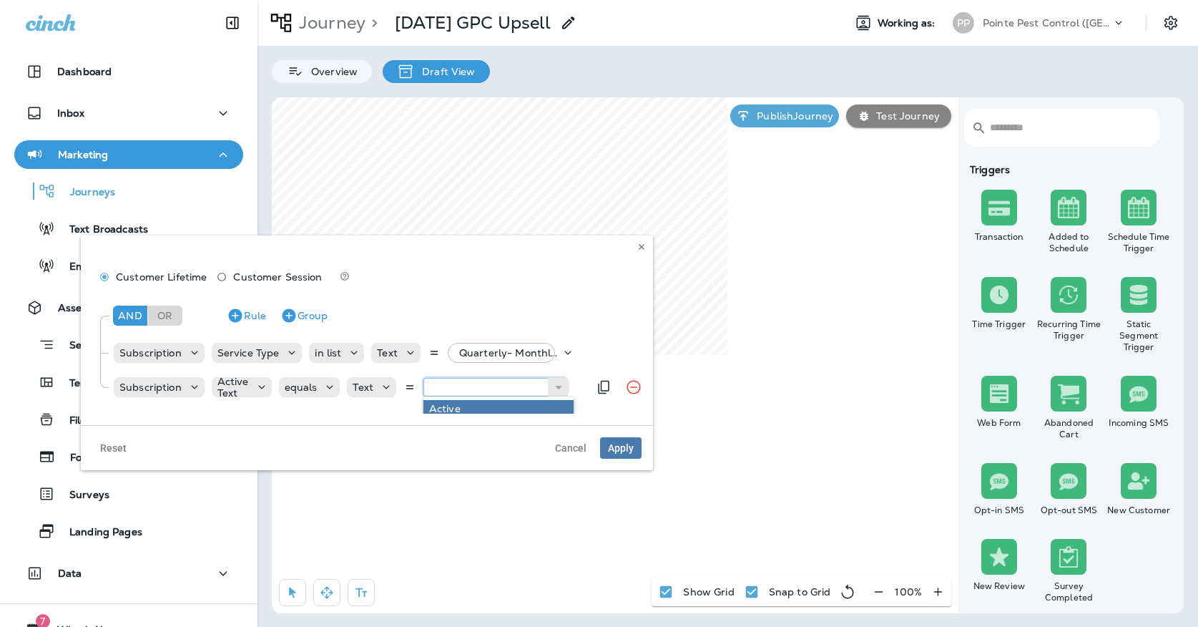
click at [426, 380] on input "text" at bounding box center [494, 387] width 143 height 19
type input "******"
click at [433, 404] on div "And Or Rule Group Subscription Service Type in list Text Quarterly- Monthly Bil…" at bounding box center [366, 350] width 549 height 114
click at [608, 440] on button "Apply" at bounding box center [620, 447] width 41 height 21
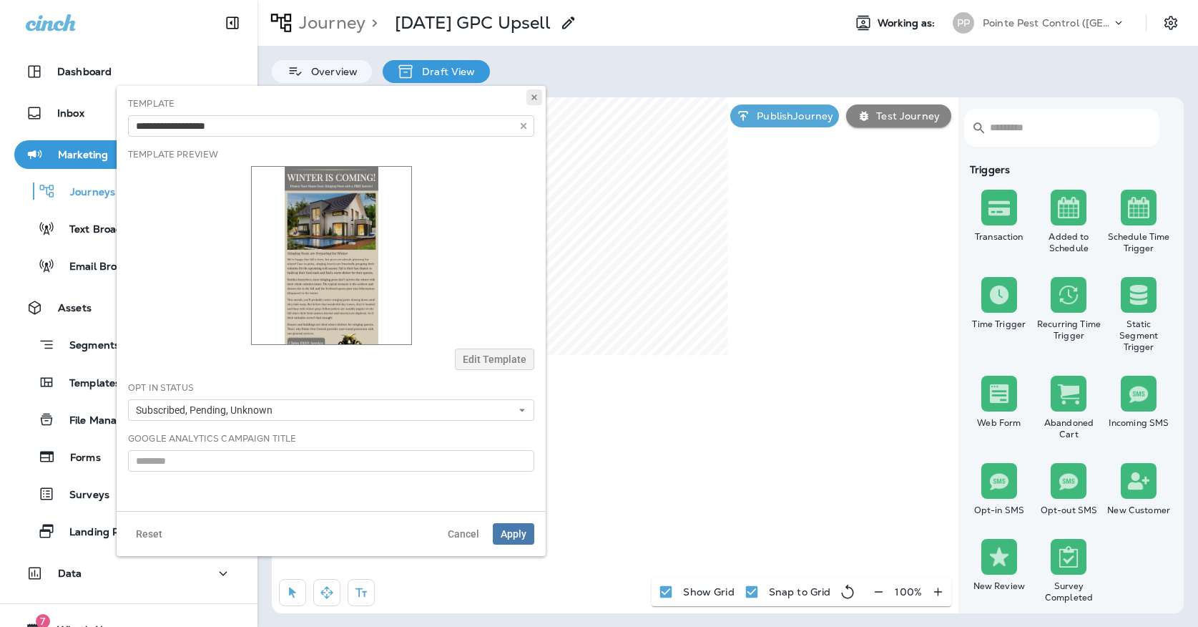
click at [534, 100] on icon at bounding box center [534, 97] width 9 height 9
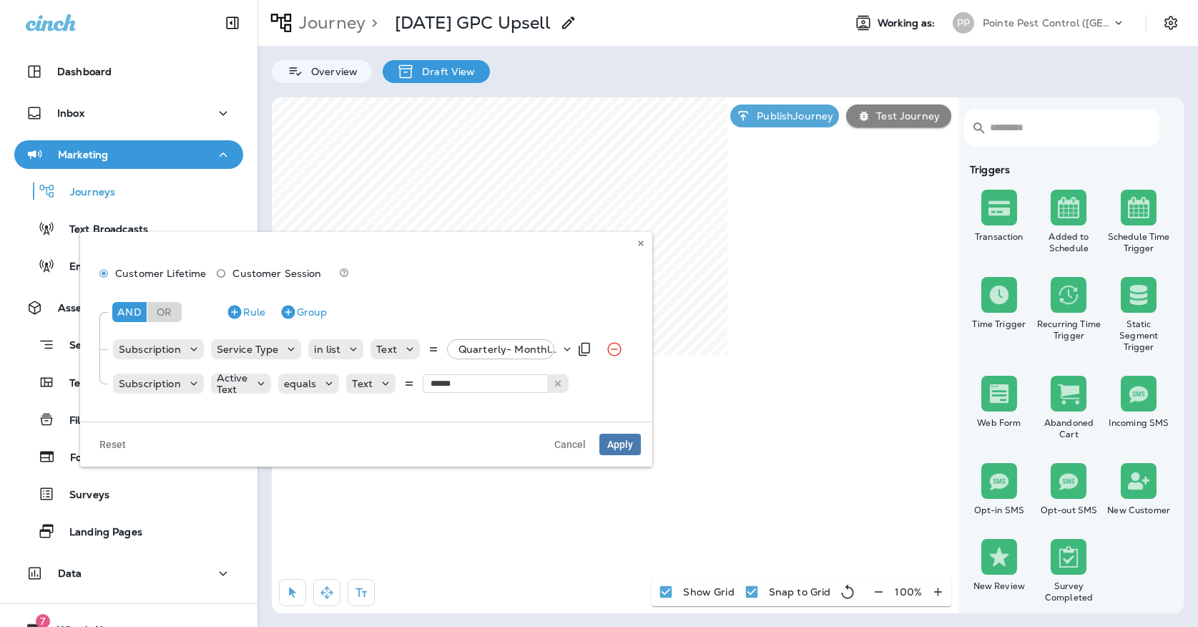
click at [491, 346] on p "Quarterly- Monthly Billing, +18 more" at bounding box center [509, 348] width 102 height 11
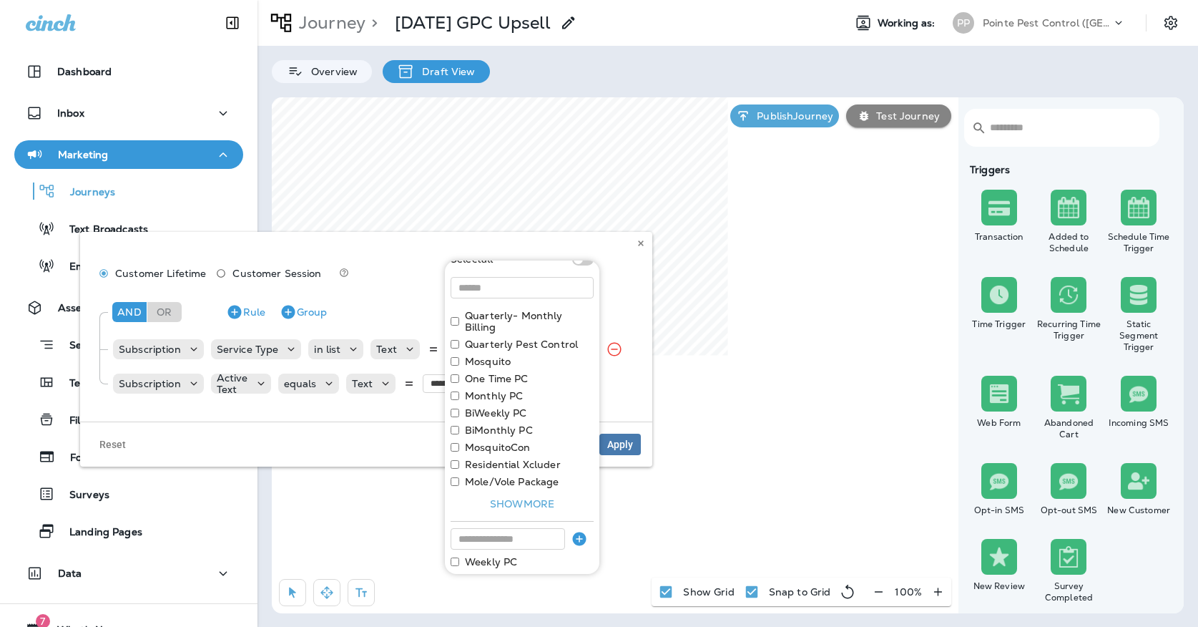
scroll to position [34, 0]
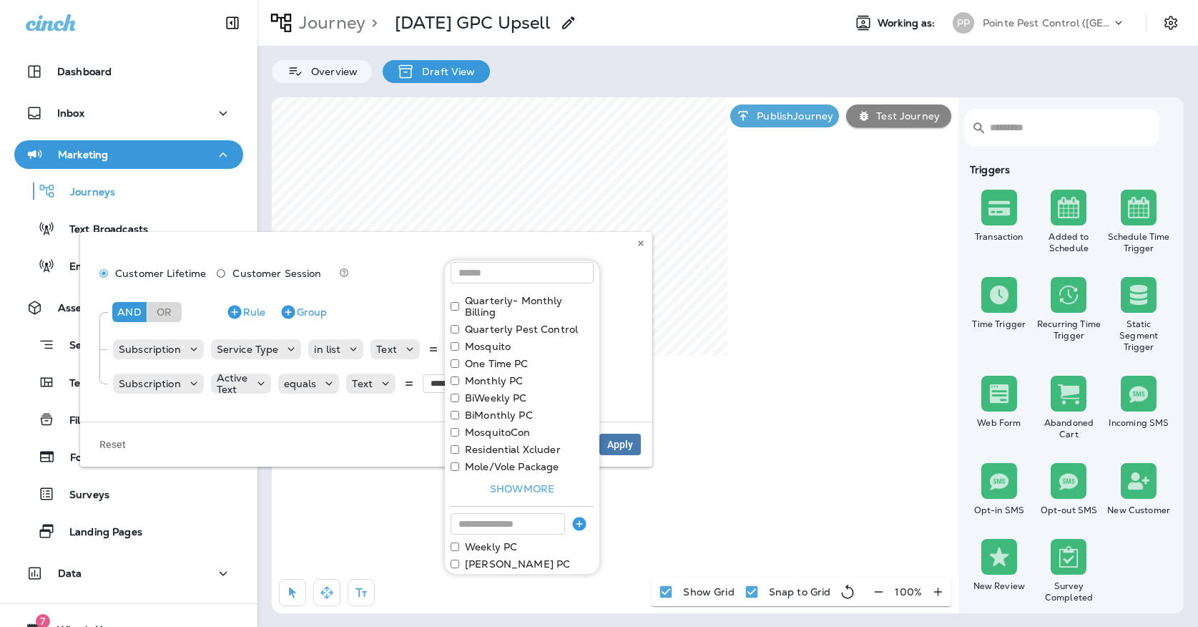
click at [646, 252] on div "Customer Lifetime Customer Session And Or Rule Group Subscription Service Type …" at bounding box center [366, 327] width 572 height 190
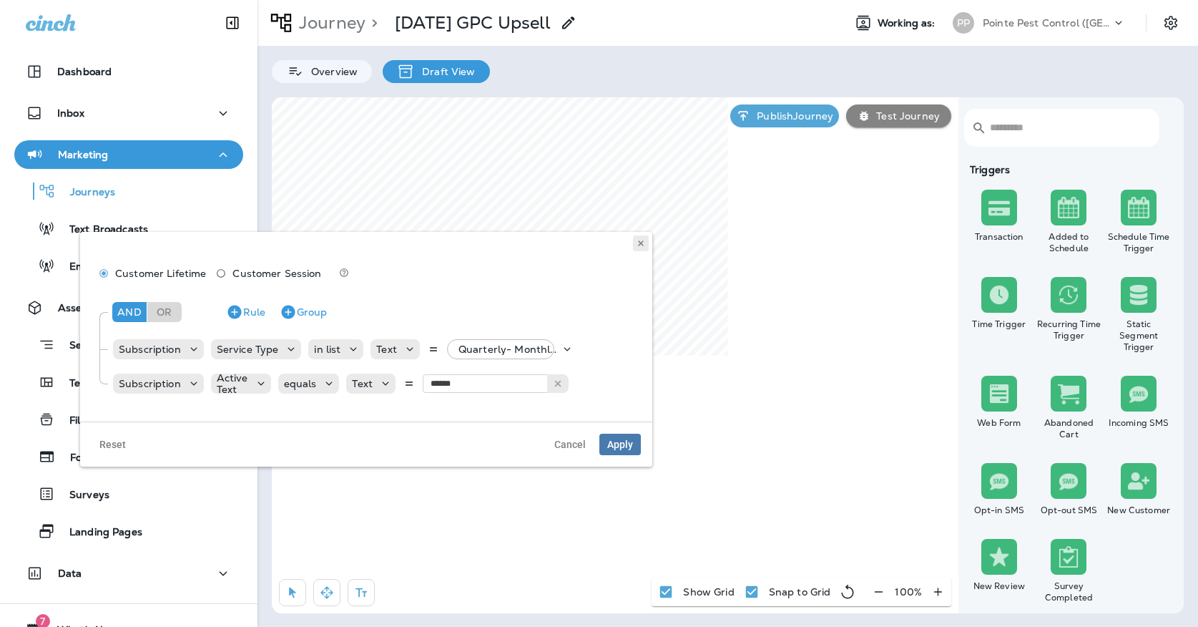
click at [643, 243] on icon at bounding box center [641, 243] width 9 height 9
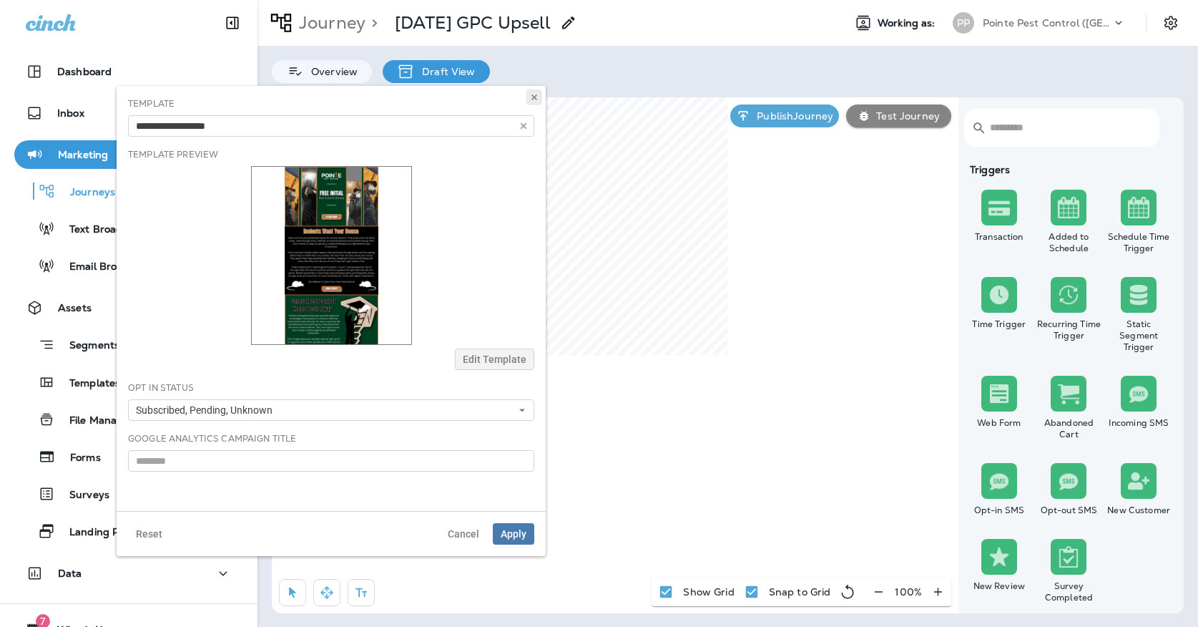
click at [532, 96] on use at bounding box center [533, 97] width 5 height 6
click at [539, 98] on button at bounding box center [534, 97] width 16 height 16
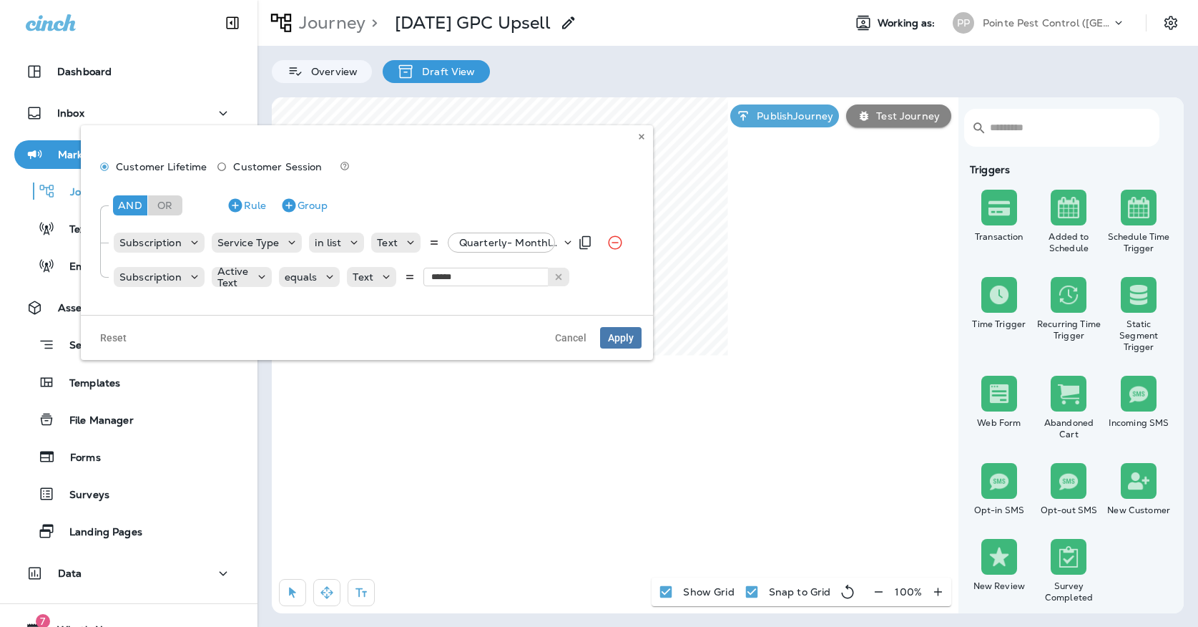
click at [507, 250] on div "Quarterly- Monthly Billing, +18 more" at bounding box center [506, 242] width 107 height 20
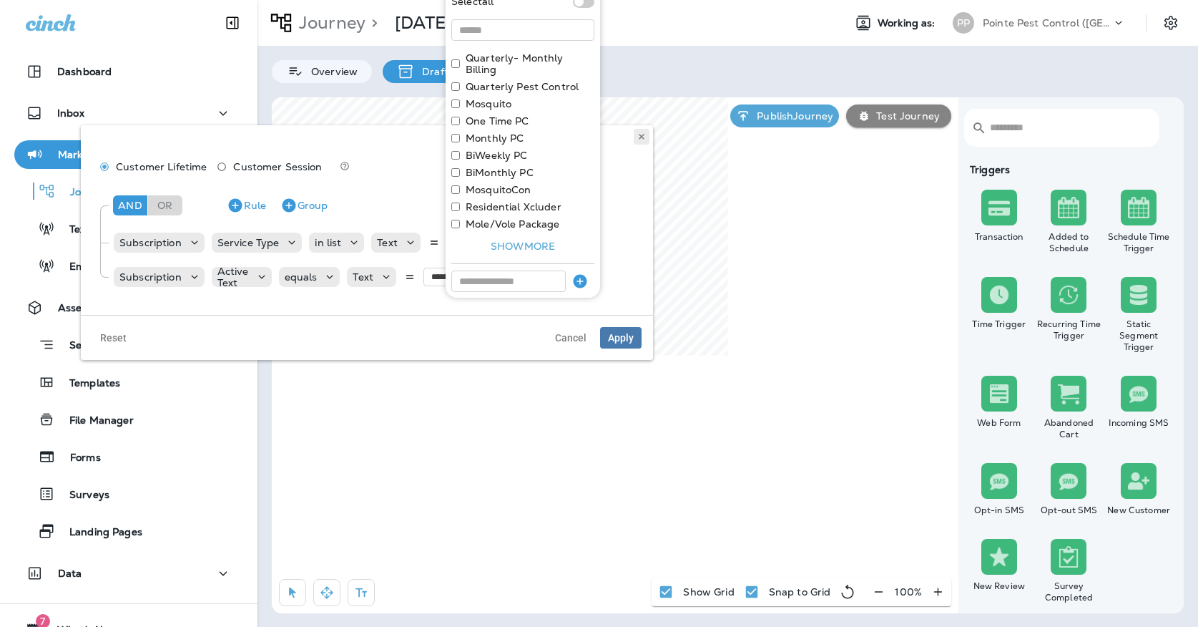
click at [647, 137] on button at bounding box center [642, 137] width 16 height 16
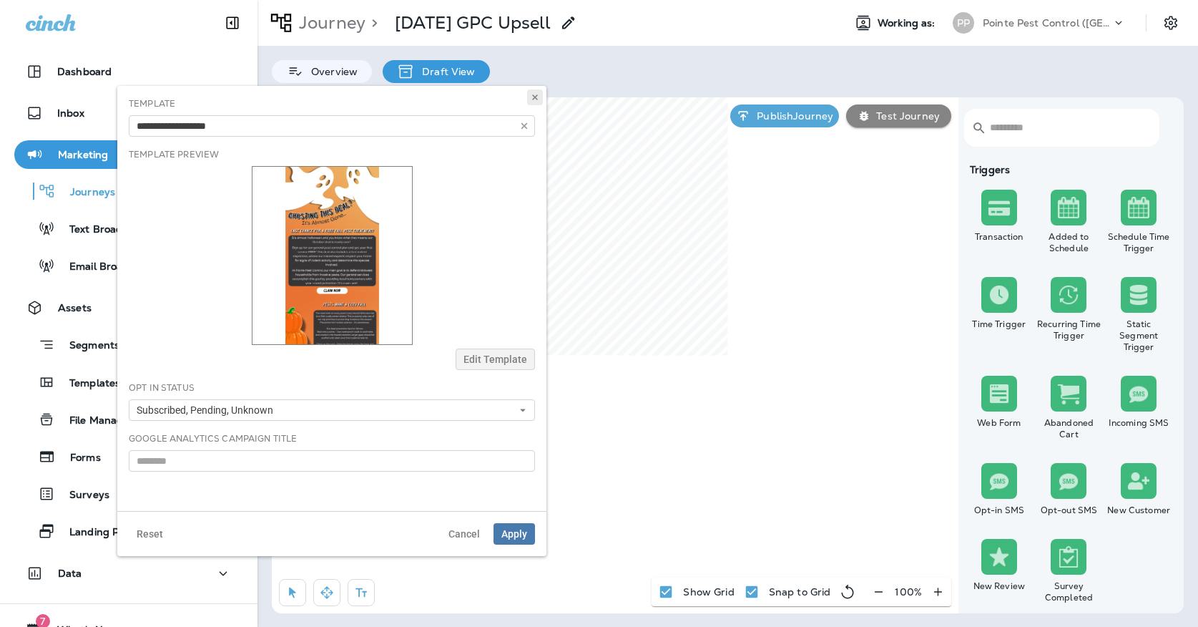
click at [541, 98] on button at bounding box center [535, 97] width 16 height 16
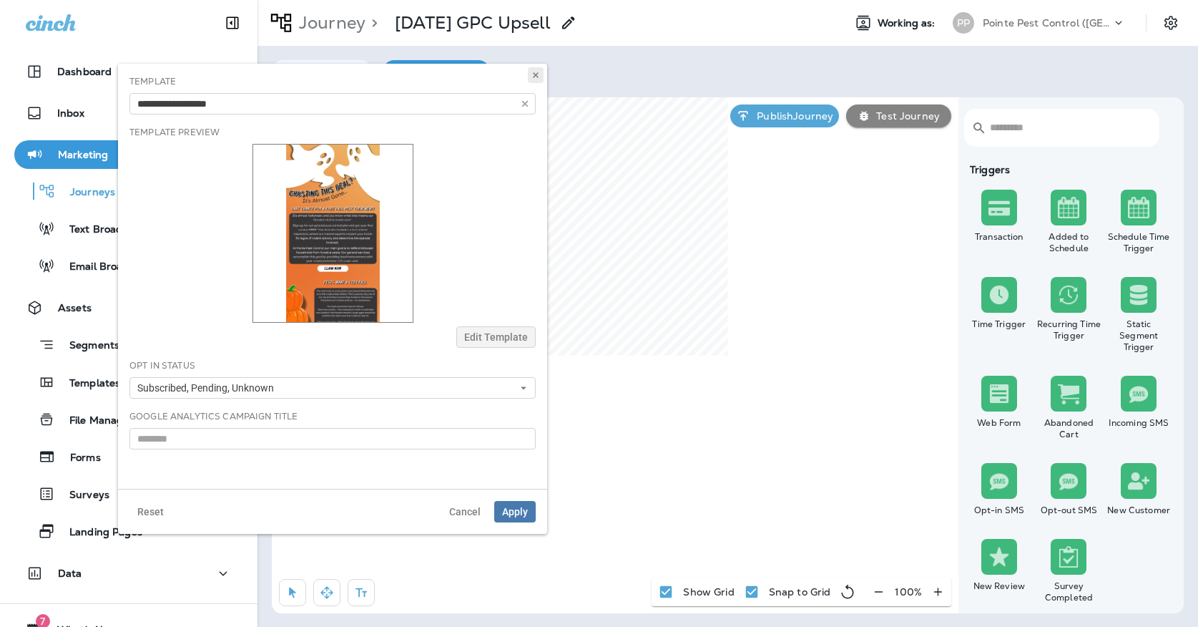
click at [541, 81] on button at bounding box center [536, 75] width 16 height 16
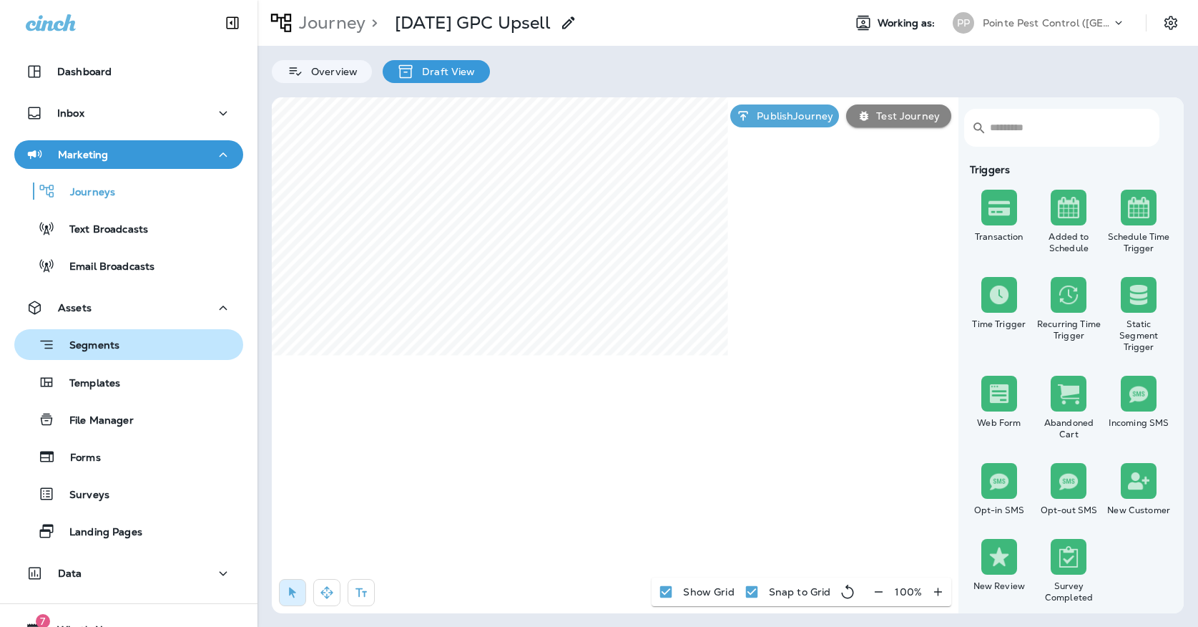
click at [94, 353] on div "Segments" at bounding box center [69, 344] width 99 height 22
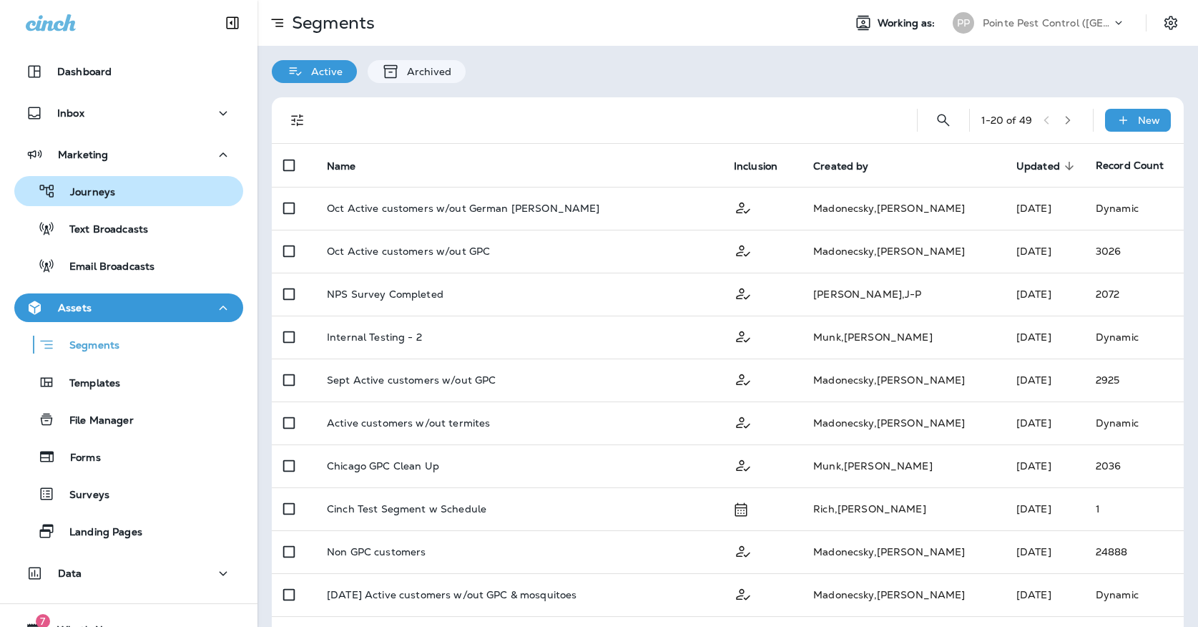
click at [89, 187] on p "Journeys" at bounding box center [85, 193] width 59 height 14
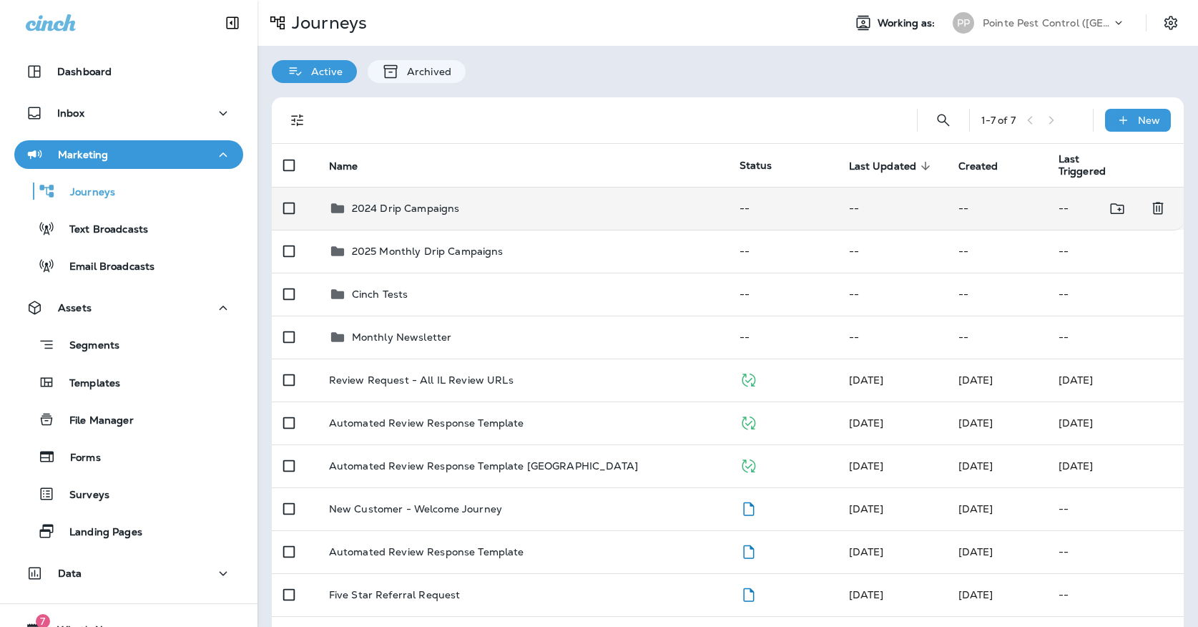
click at [383, 202] on p "2024 Drip Campaigns" at bounding box center [406, 207] width 108 height 11
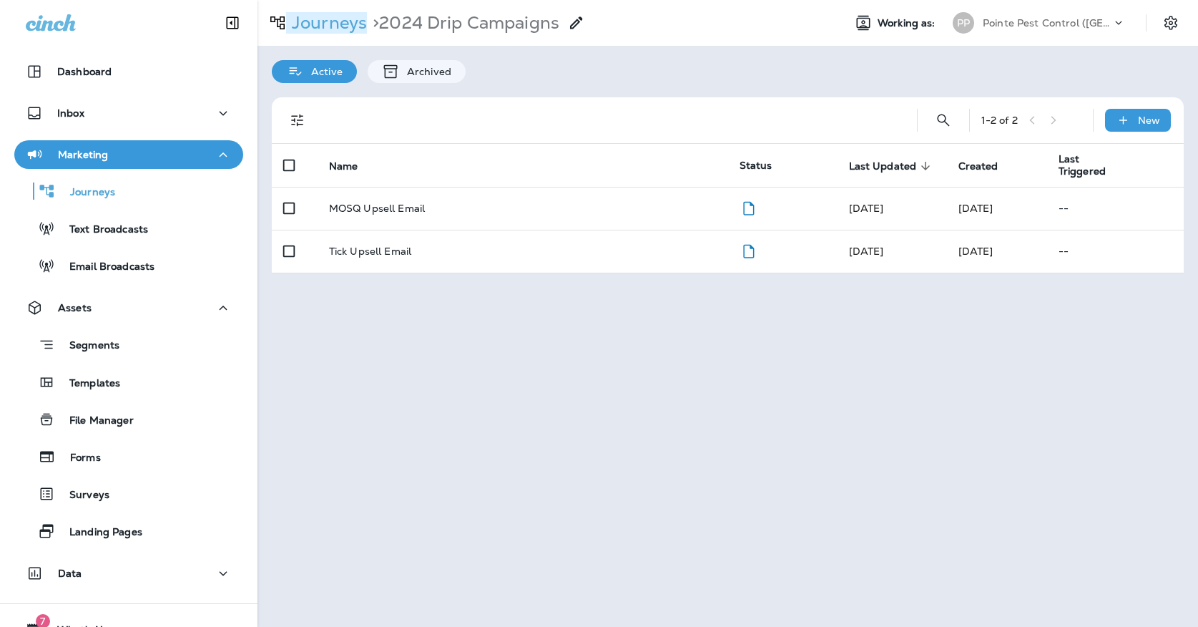
click at [335, 29] on p "Journeys" at bounding box center [326, 22] width 81 height 21
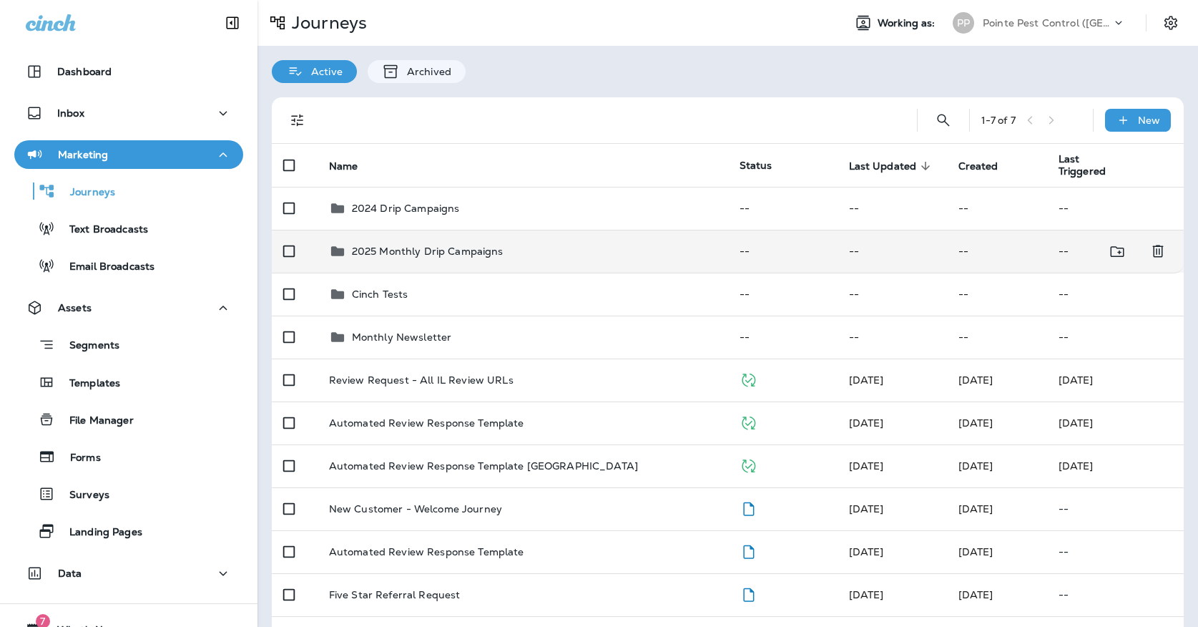
click at [436, 245] on p "2025 Monthly Drip Campaigns" at bounding box center [428, 250] width 152 height 11
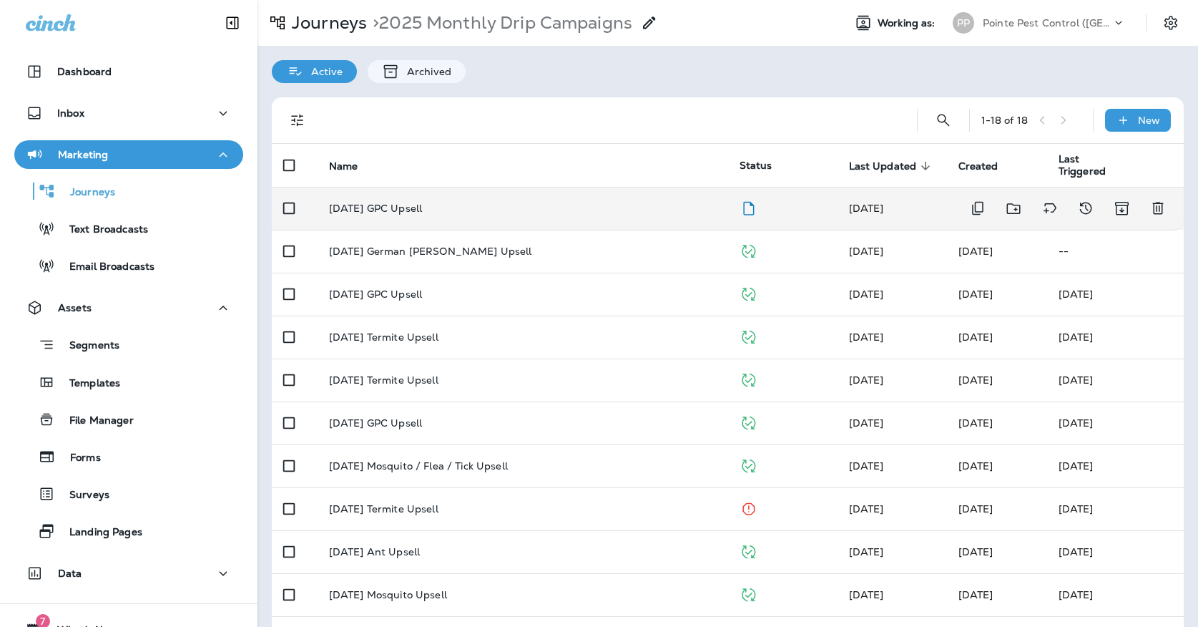
click at [437, 203] on div "[DATE] GPC Upsell" at bounding box center [523, 207] width 388 height 11
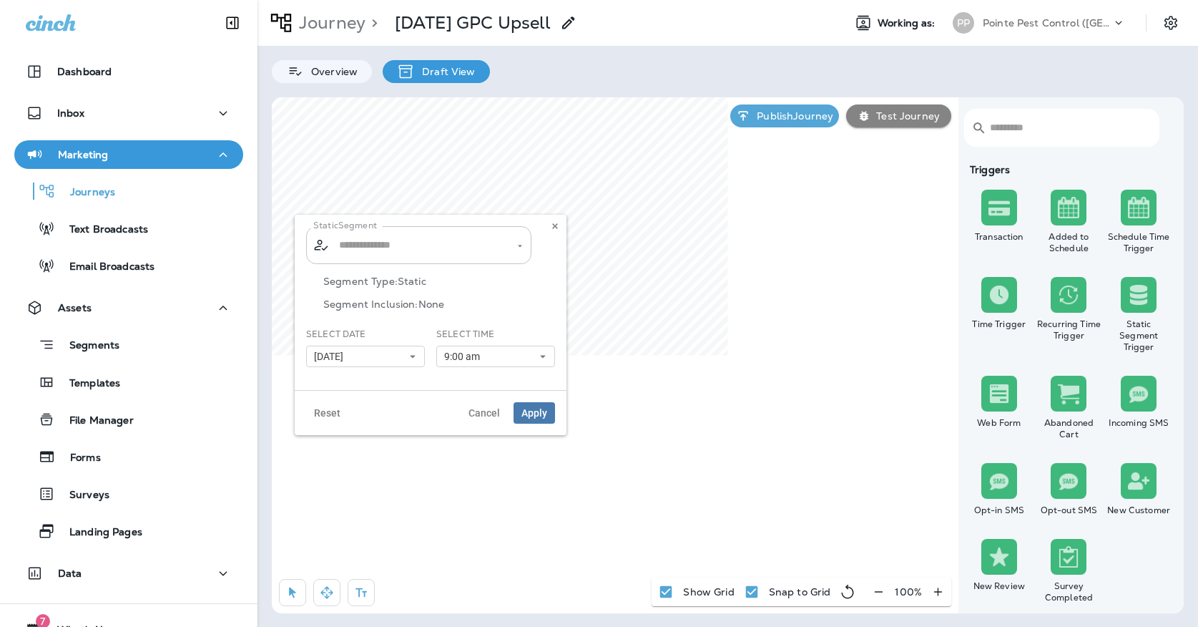
type input "**********"
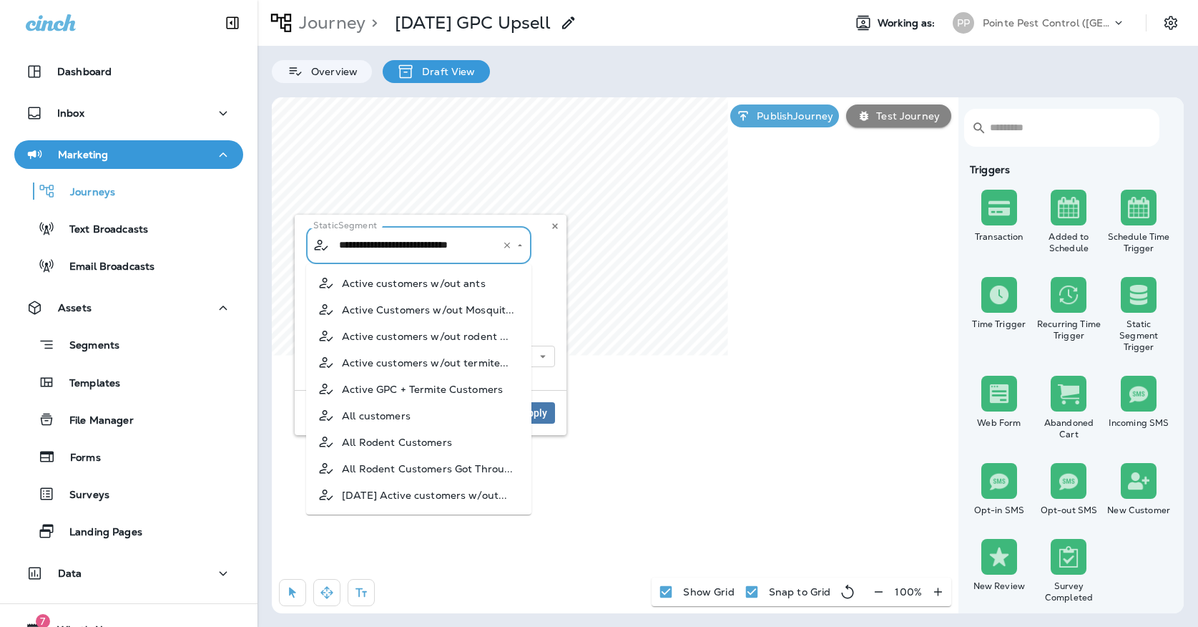
click at [478, 236] on input "**********" at bounding box center [409, 244] width 149 height 25
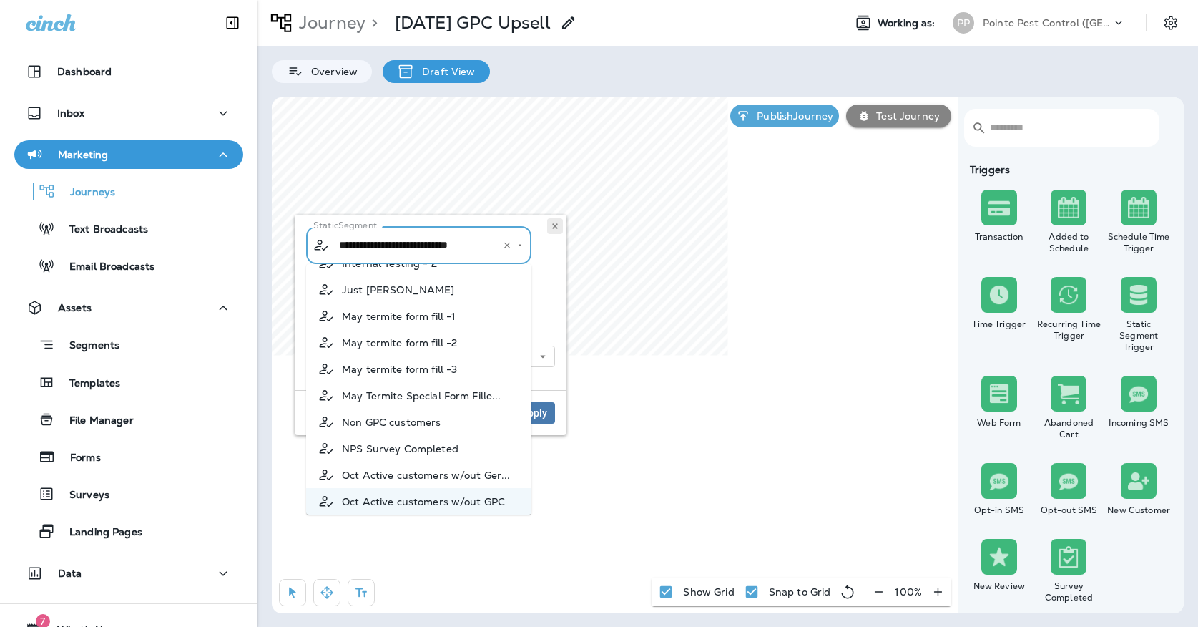
click at [558, 225] on icon at bounding box center [555, 226] width 9 height 9
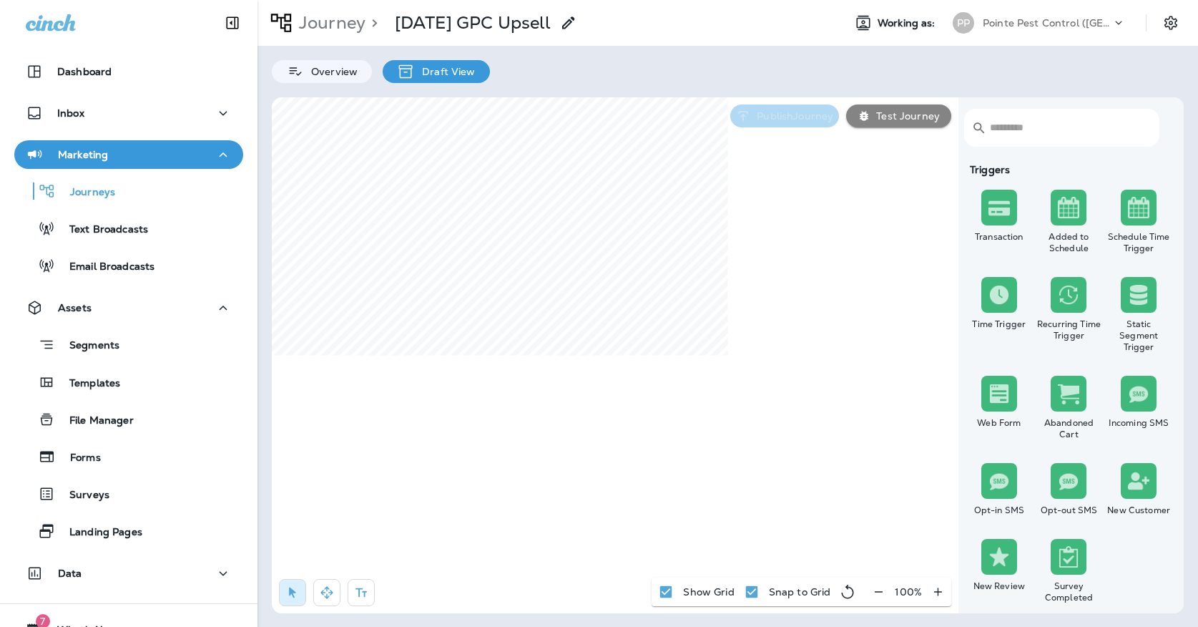
click at [761, 113] on p "Publish Journey" at bounding box center [792, 115] width 82 height 11
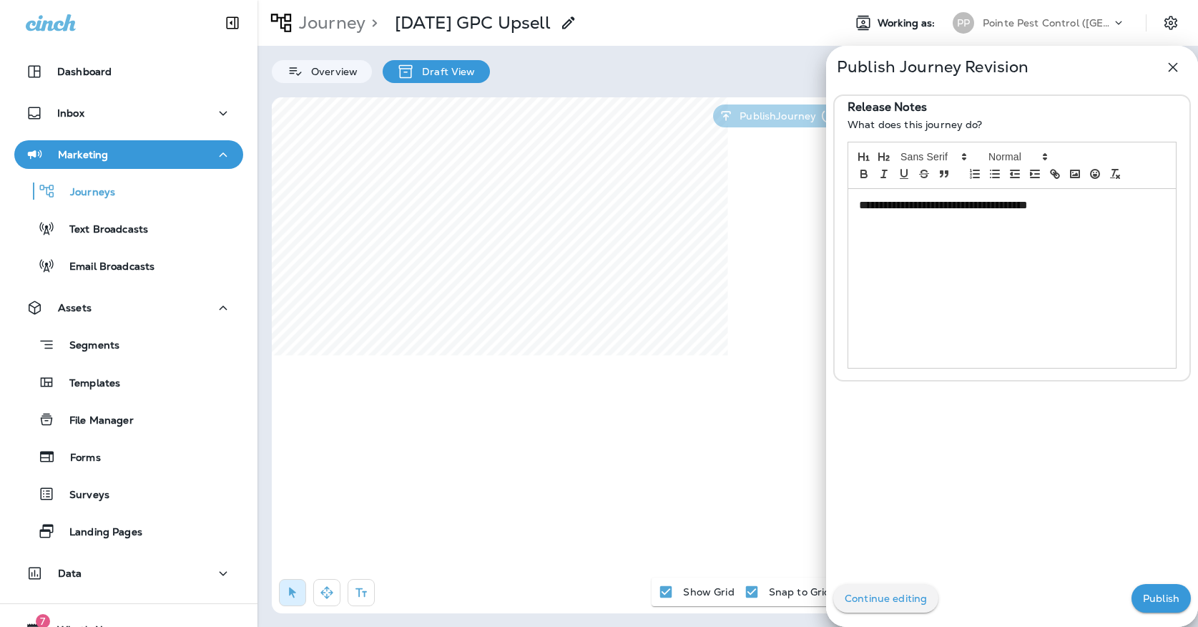
click at [1169, 596] on p "Publish" at bounding box center [1161, 597] width 36 height 11
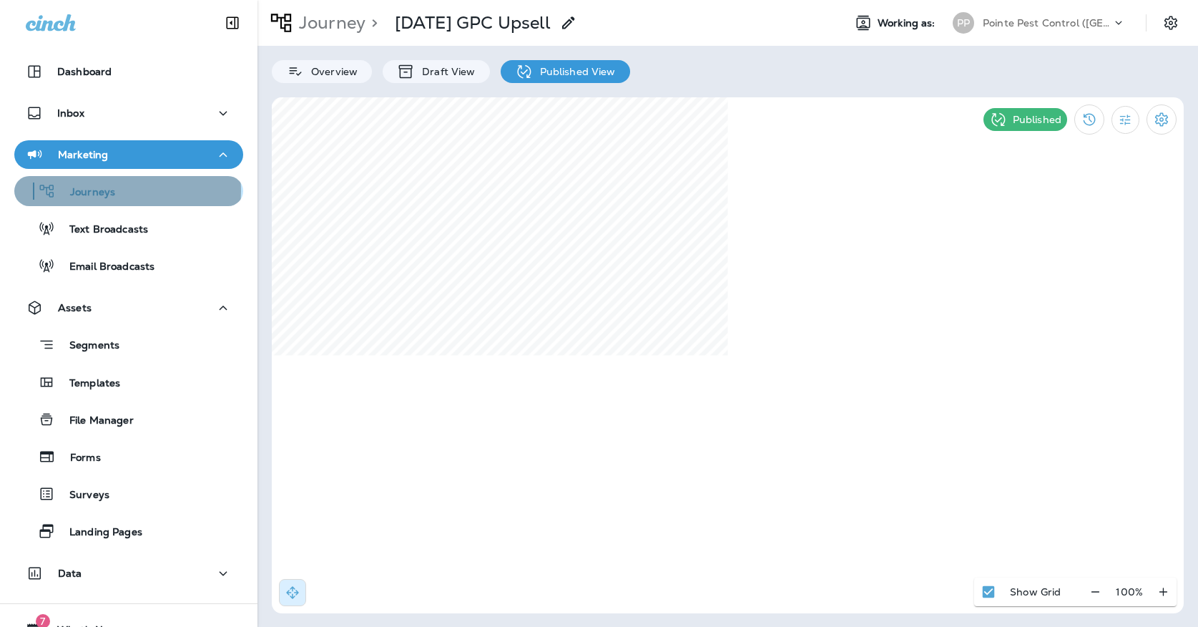
click at [114, 191] on p "Journeys" at bounding box center [85, 193] width 59 height 14
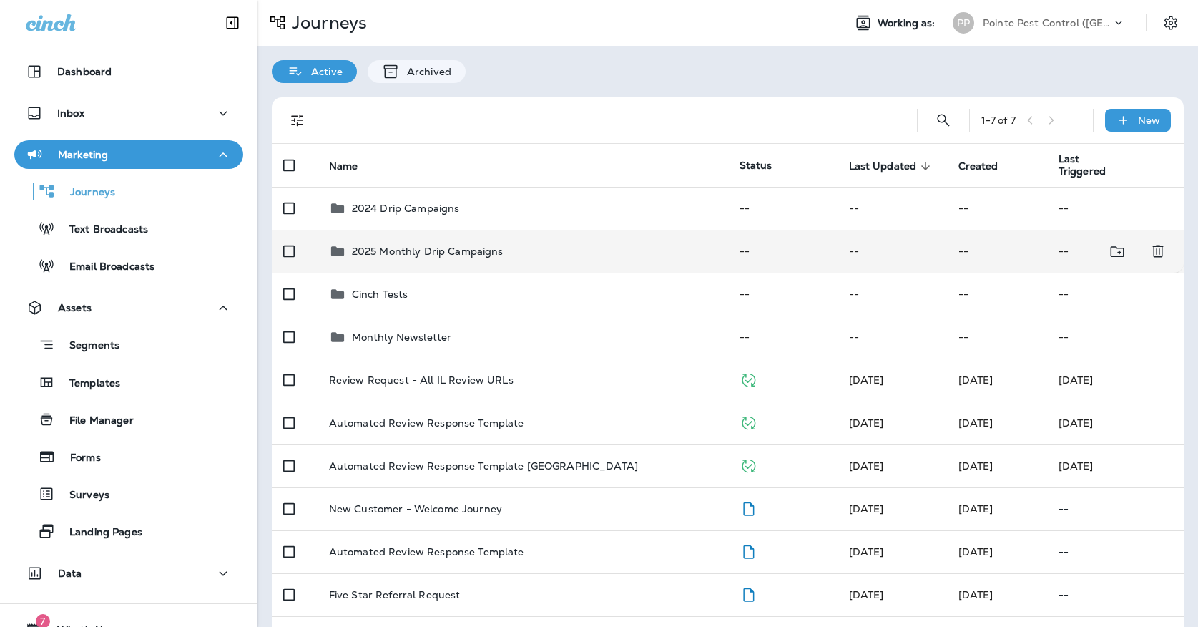
click at [374, 230] on td "2025 Monthly Drip Campaigns" at bounding box center [523, 251] width 411 height 43
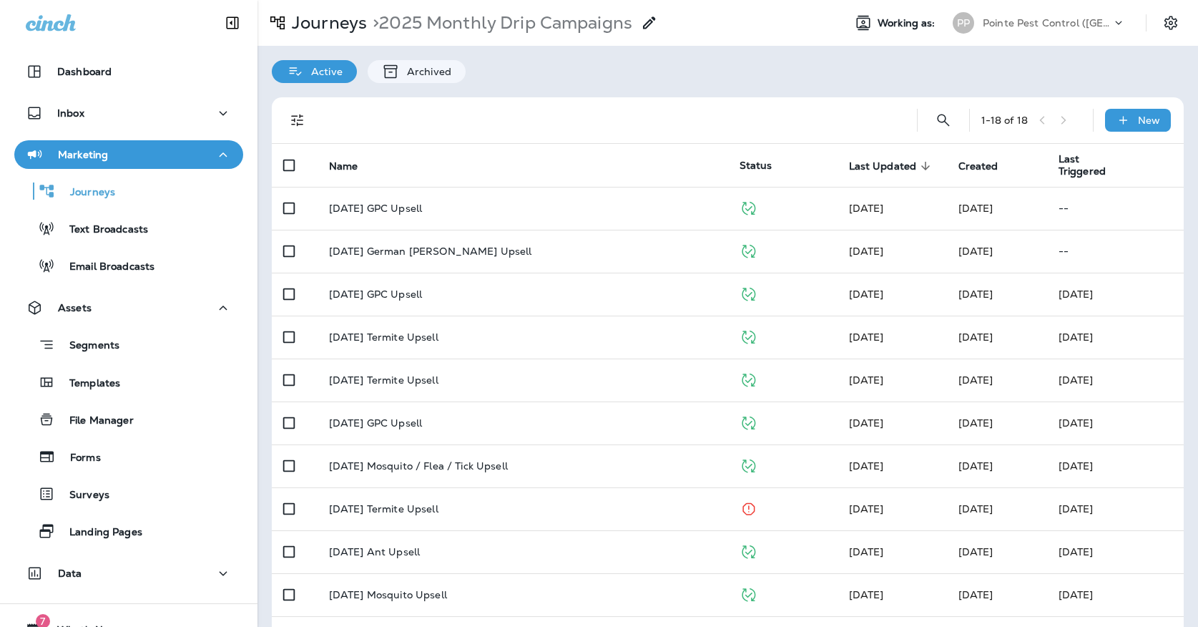
click at [973, 24] on div "PP" at bounding box center [963, 22] width 21 height 21
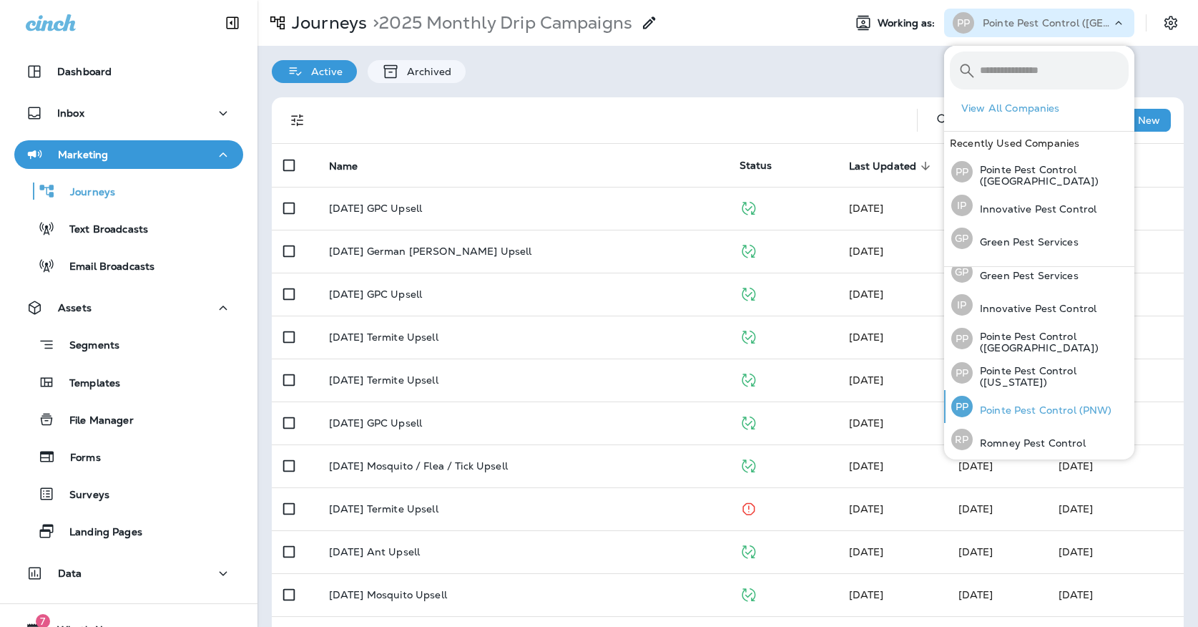
scroll to position [44, 0]
click at [976, 366] on p "Pointe Pest Control ([US_STATE])" at bounding box center [1051, 376] width 156 height 23
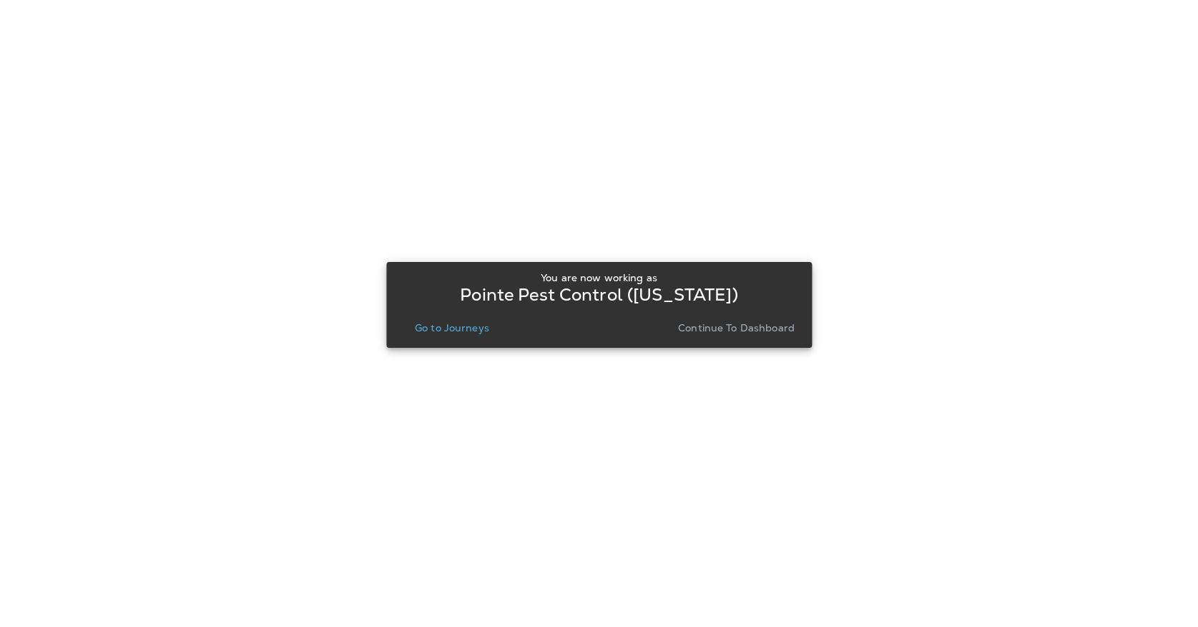
click at [684, 334] on button "Continue to Dashboard" at bounding box center [736, 328] width 128 height 20
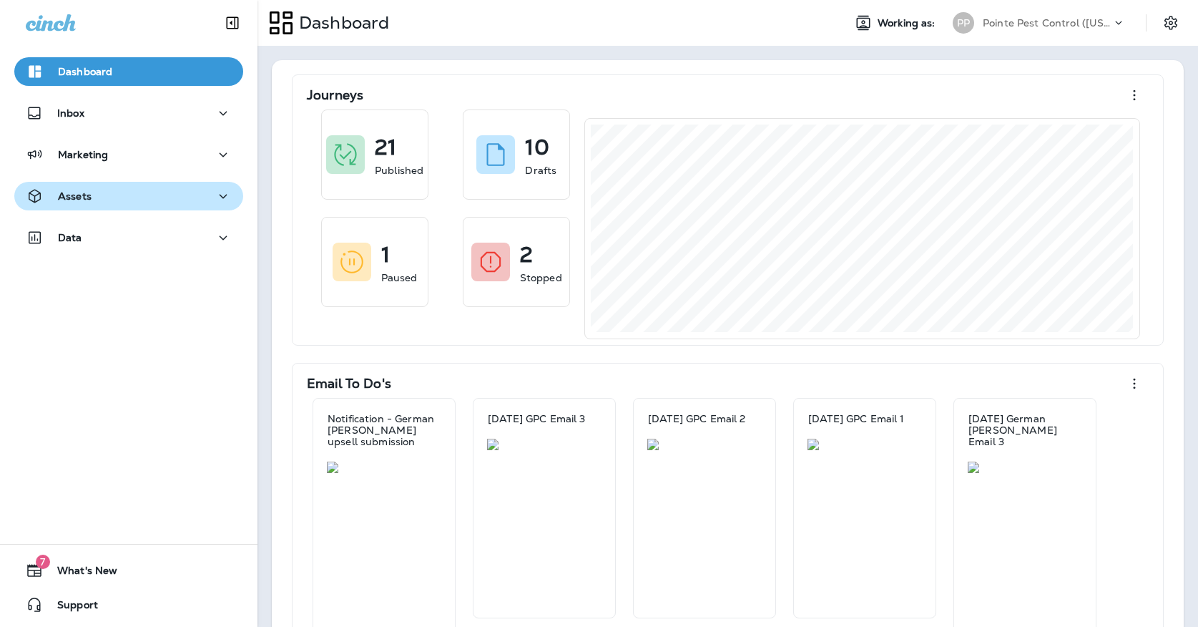
click at [164, 200] on div "Assets" at bounding box center [129, 196] width 206 height 18
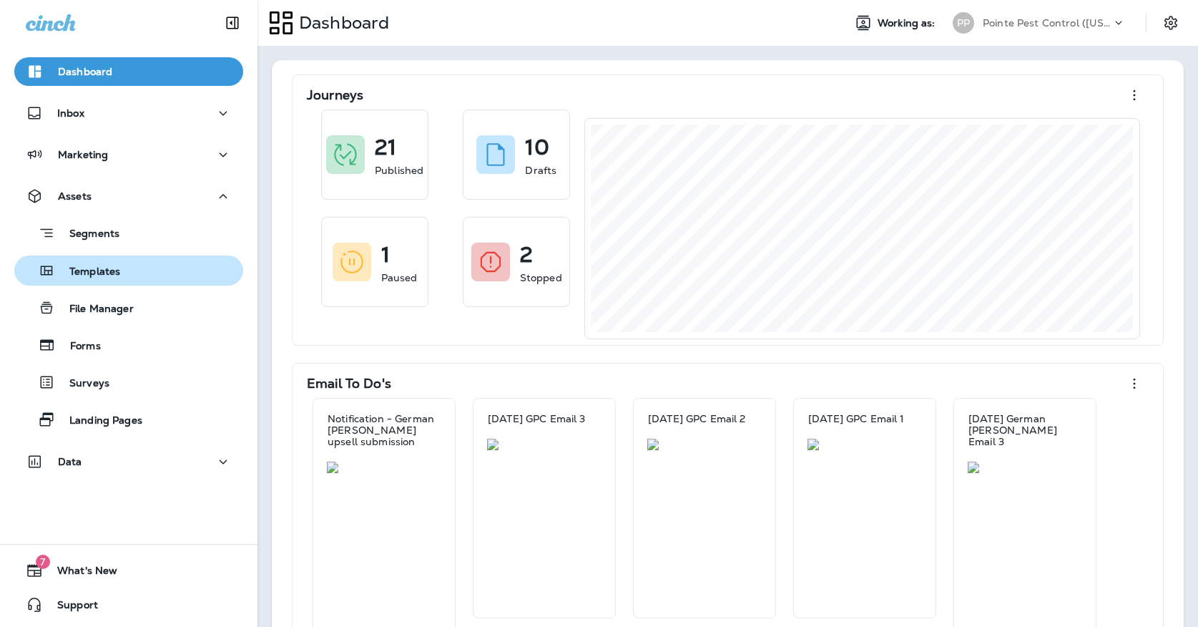
click at [150, 265] on div "Templates" at bounding box center [128, 270] width 217 height 21
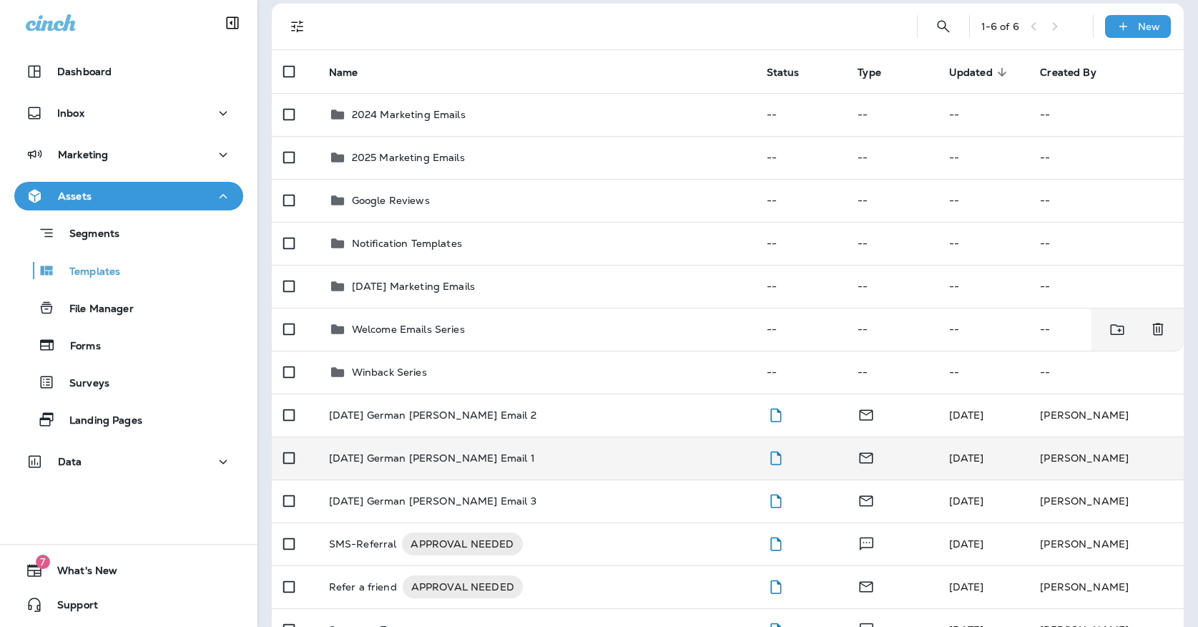
scroll to position [104, 0]
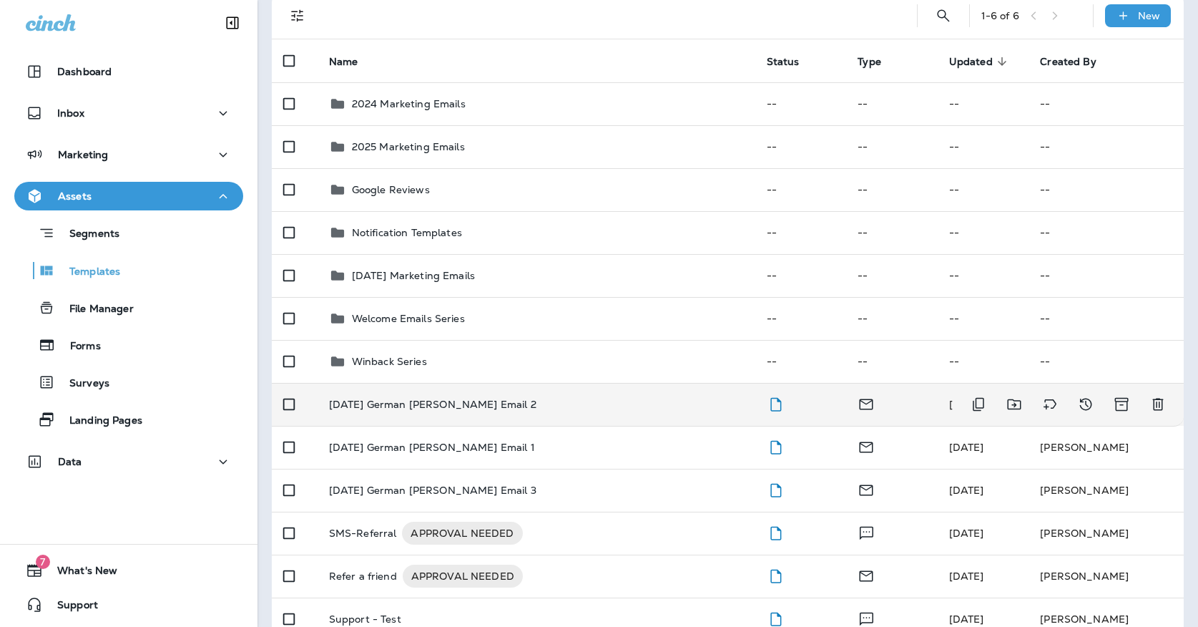
click at [1161, 396] on icon "Delete" at bounding box center [1157, 404] width 17 height 17
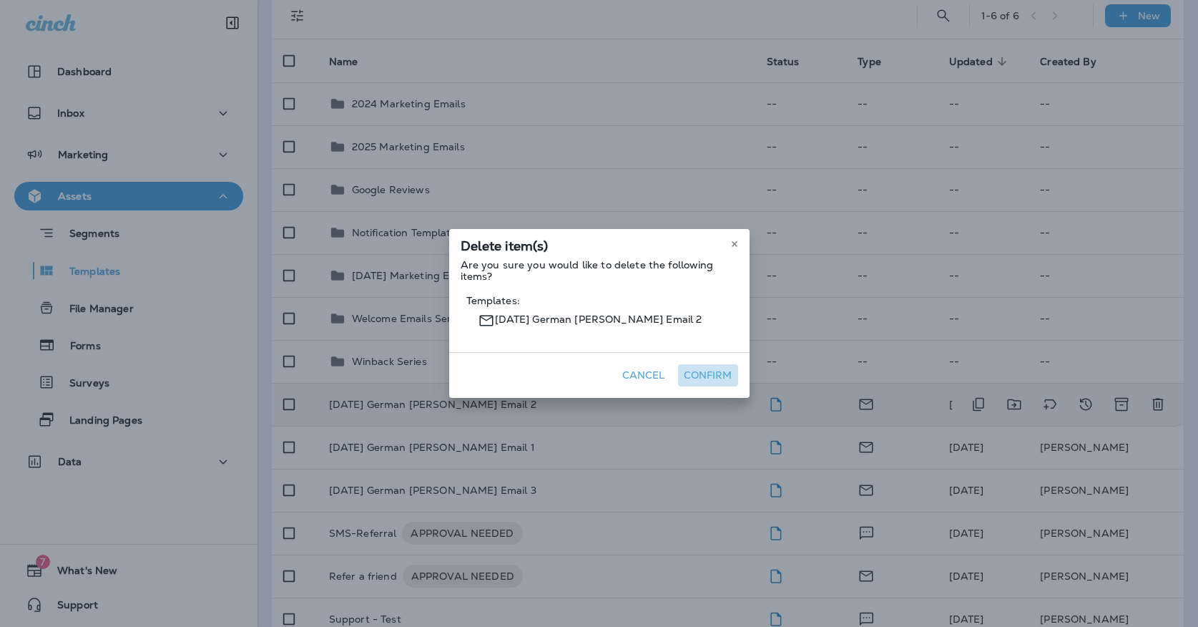
click at [728, 375] on button "Confirm" at bounding box center [708, 375] width 60 height 22
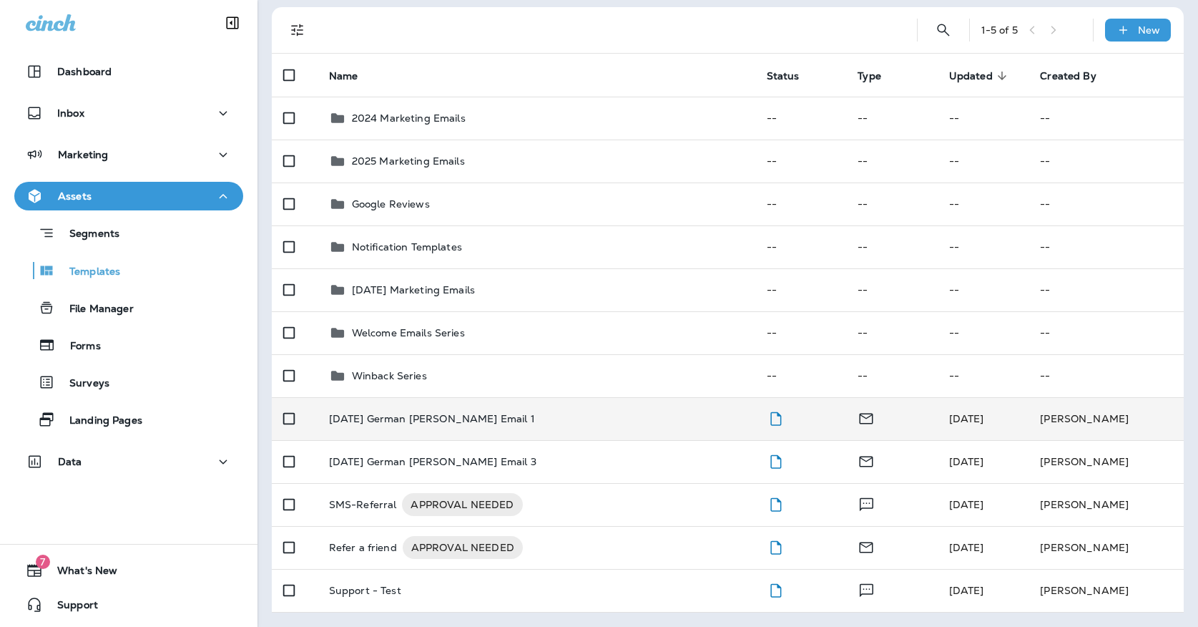
scroll to position [76, 0]
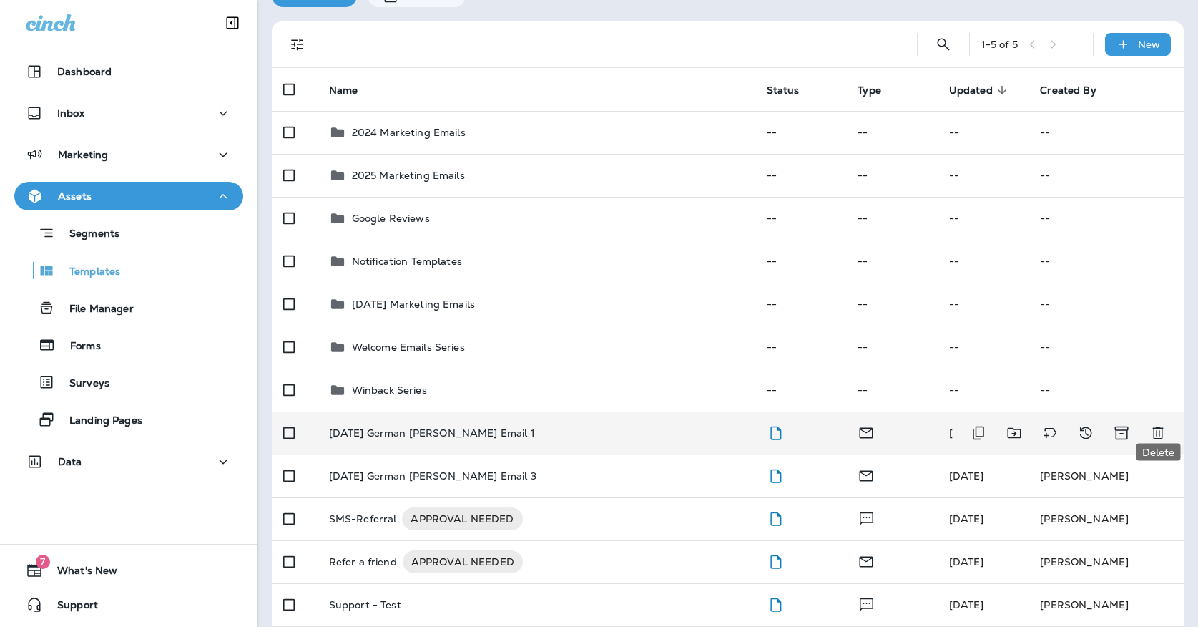
click at [1156, 424] on icon "Delete" at bounding box center [1157, 432] width 17 height 17
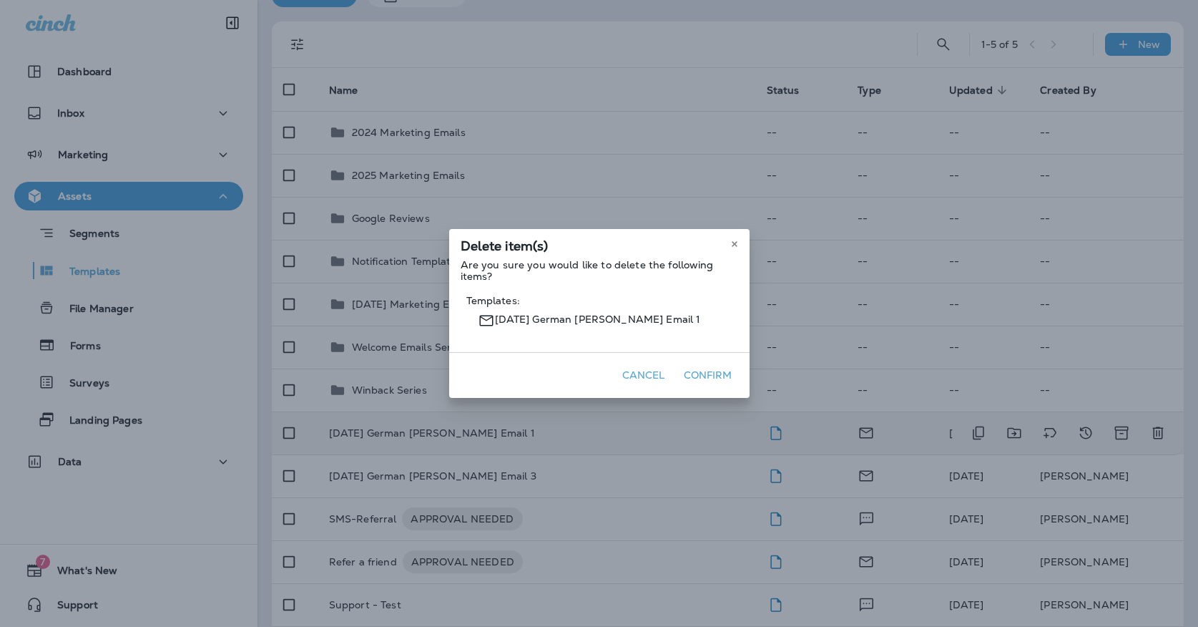
click at [701, 382] on button "Confirm" at bounding box center [708, 375] width 60 height 22
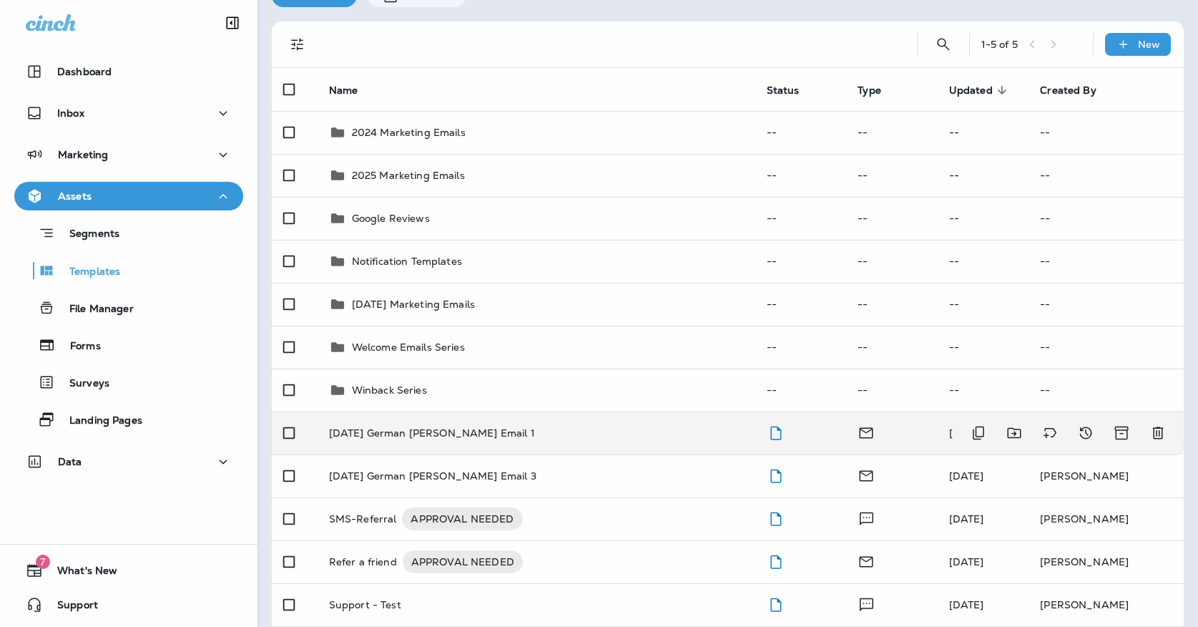
scroll to position [33, 0]
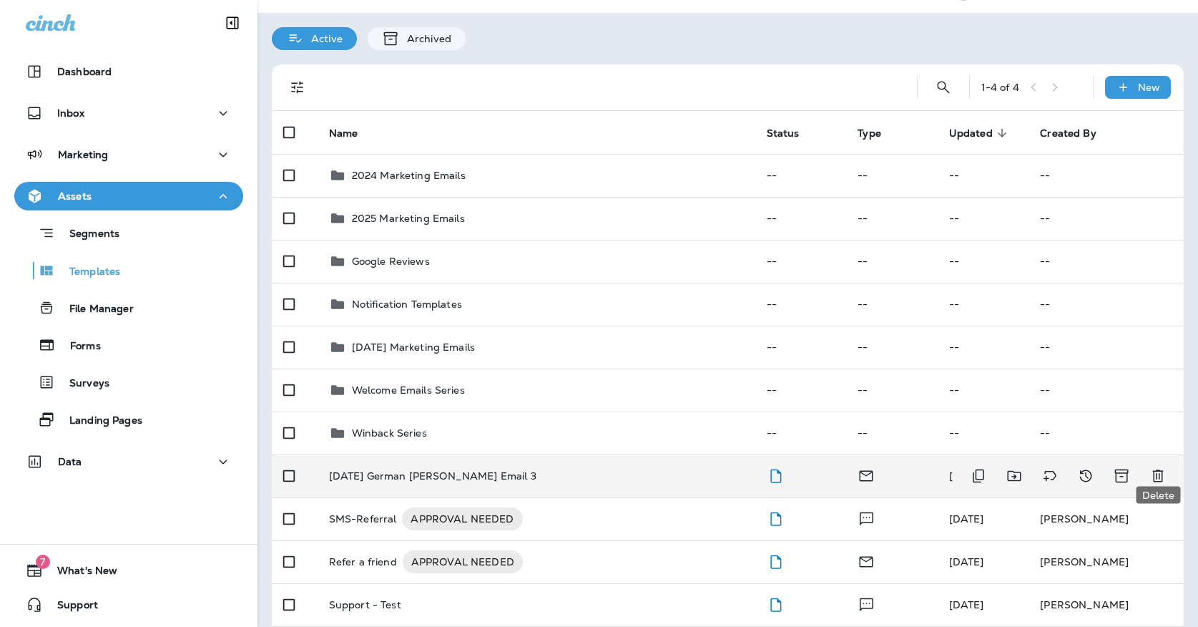
click at [1165, 467] on icon "Delete" at bounding box center [1157, 475] width 17 height 17
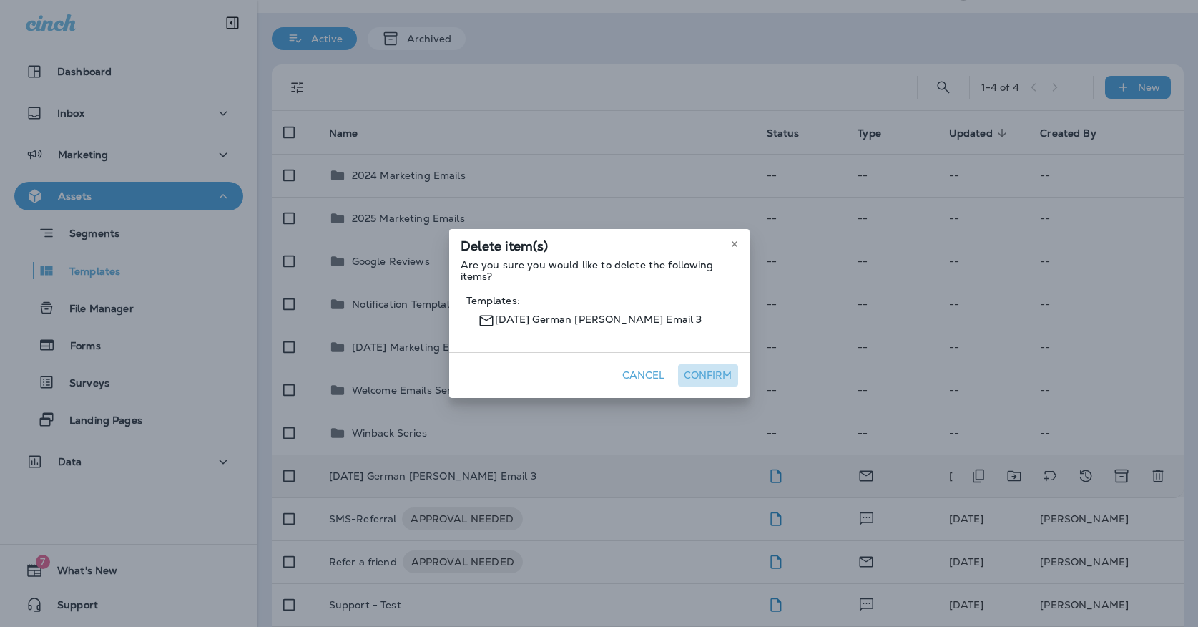
click at [698, 373] on button "Confirm" at bounding box center [708, 375] width 60 height 22
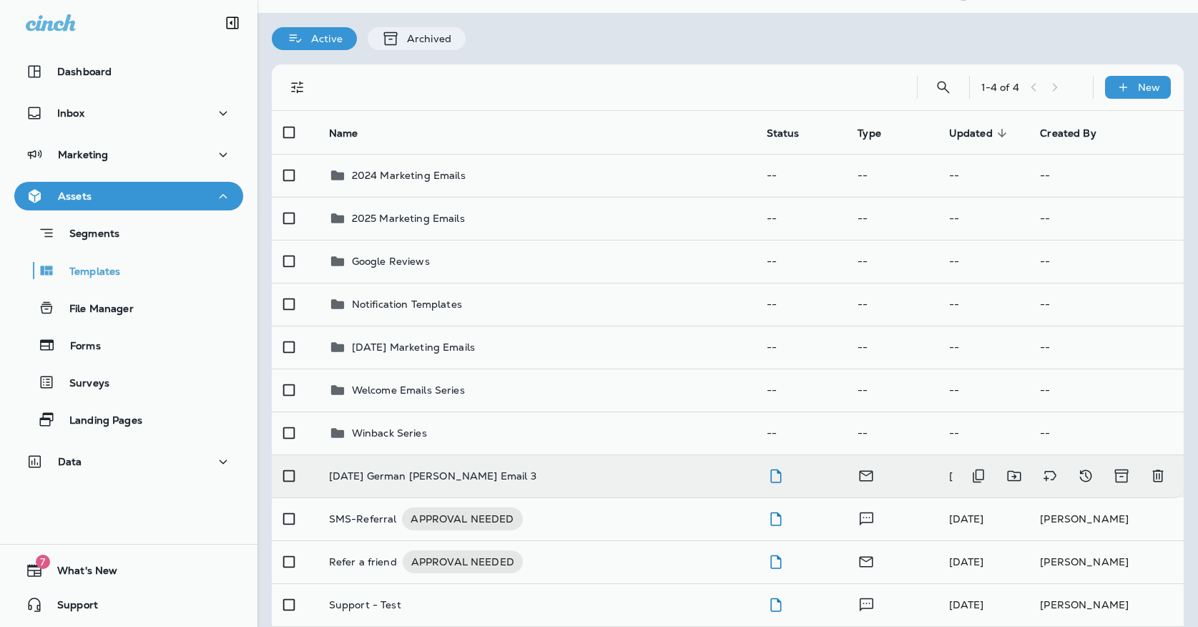
scroll to position [0, 0]
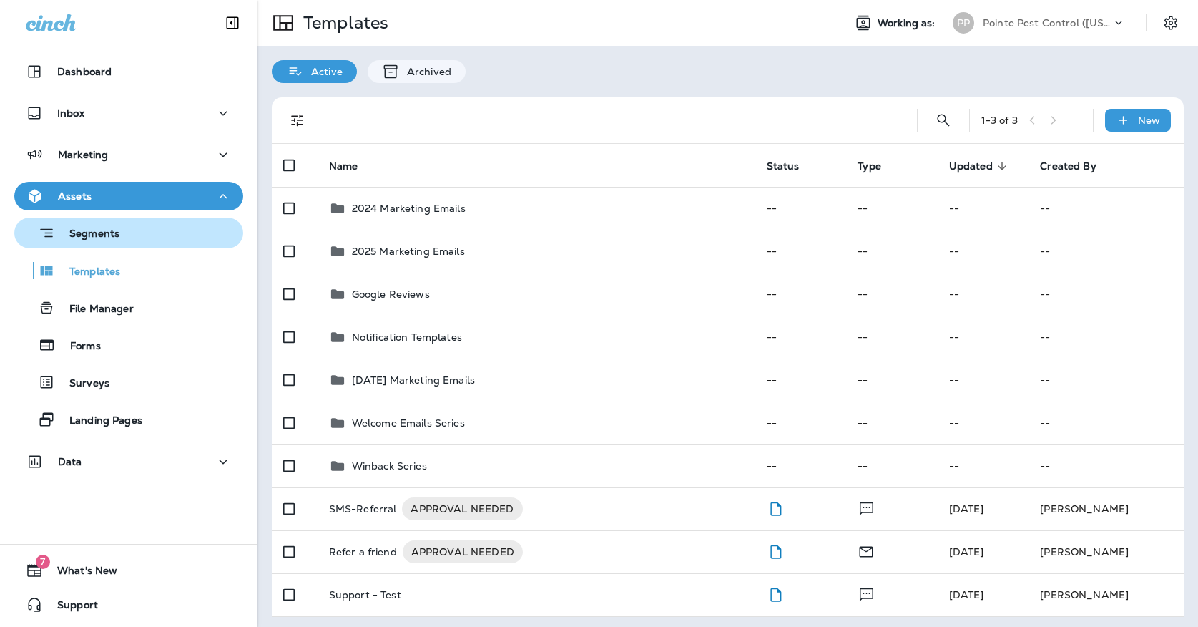
click at [182, 230] on div "Segments" at bounding box center [128, 233] width 217 height 22
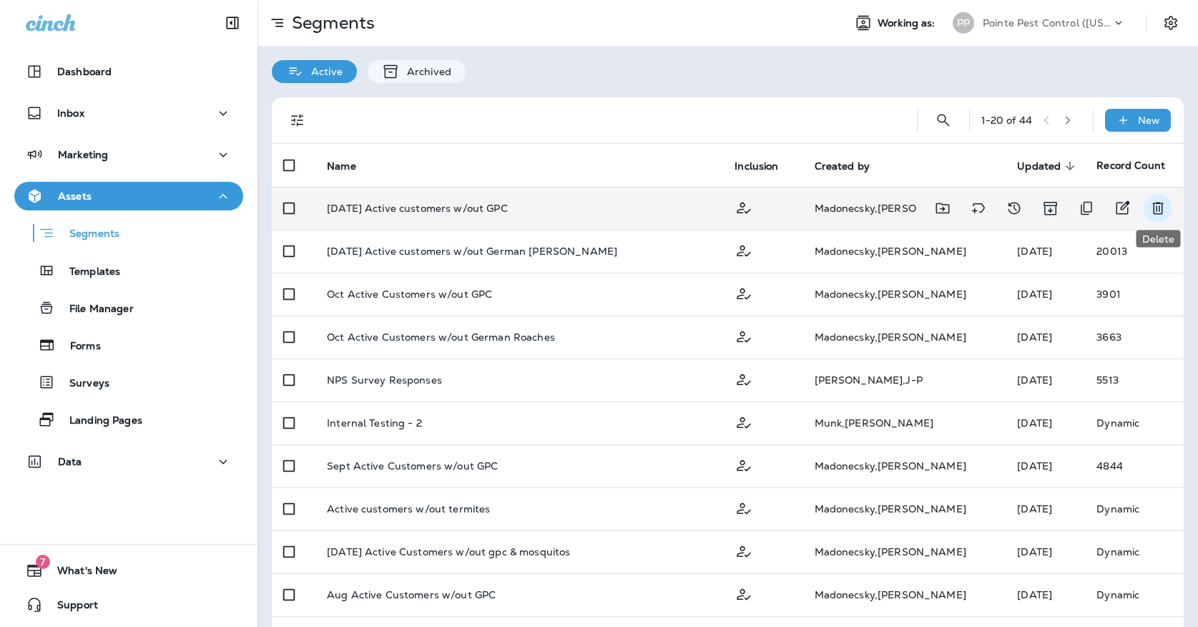
click at [1159, 205] on icon "Delete" at bounding box center [1157, 208] width 11 height 12
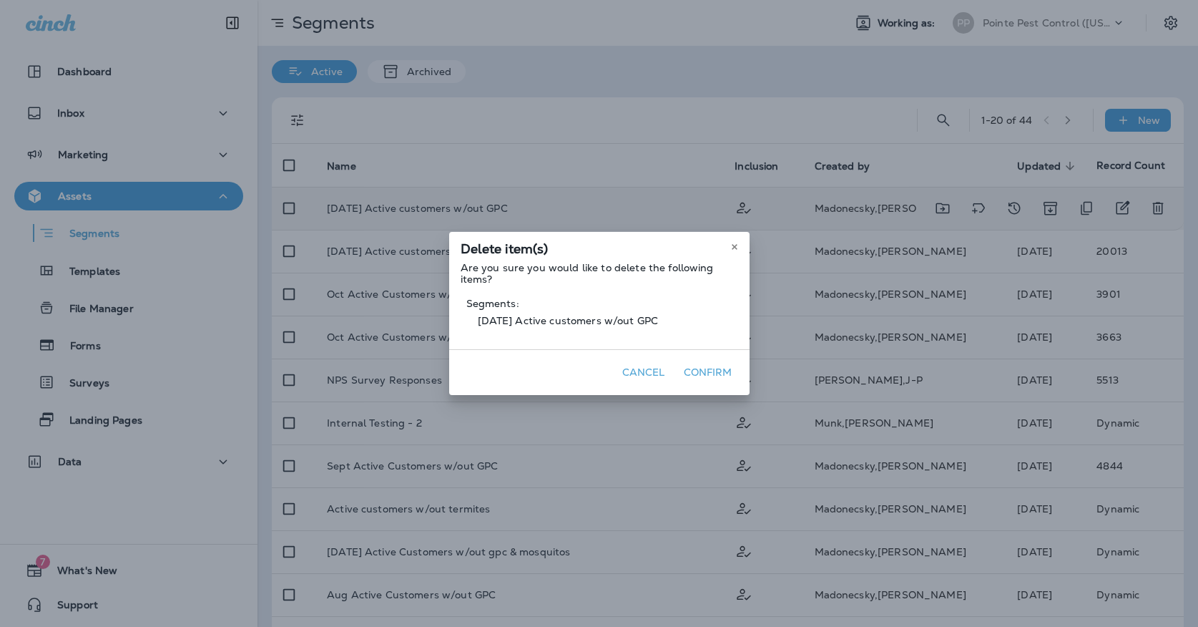
click at [698, 378] on button "Confirm" at bounding box center [708, 372] width 60 height 22
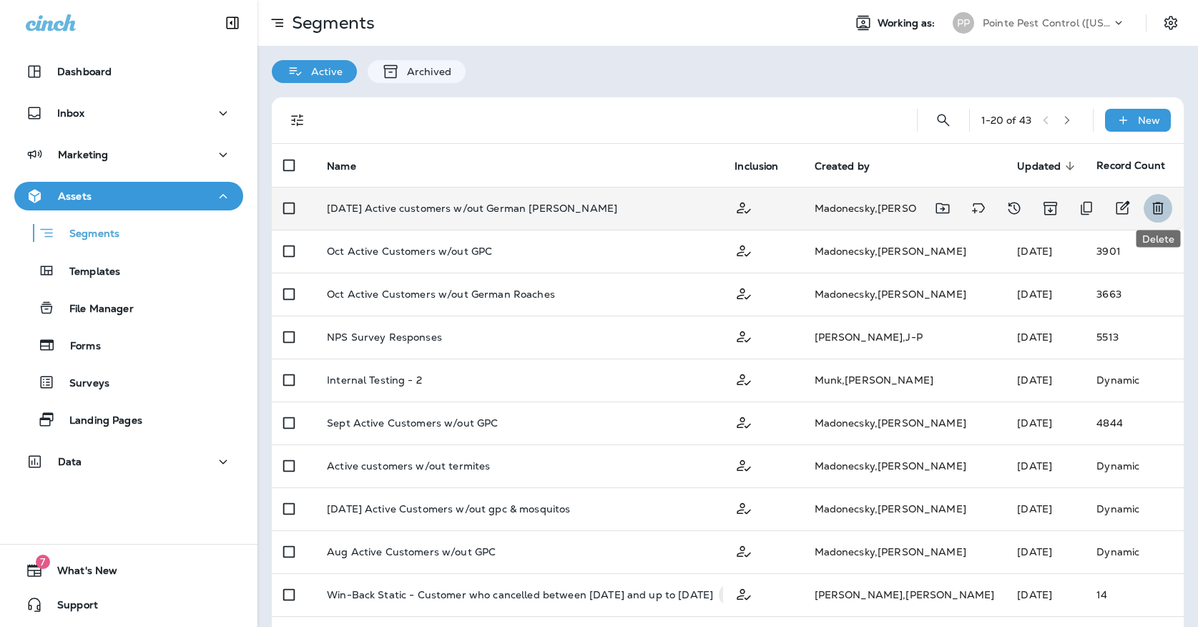
click at [1156, 200] on icon "Delete" at bounding box center [1157, 208] width 17 height 17
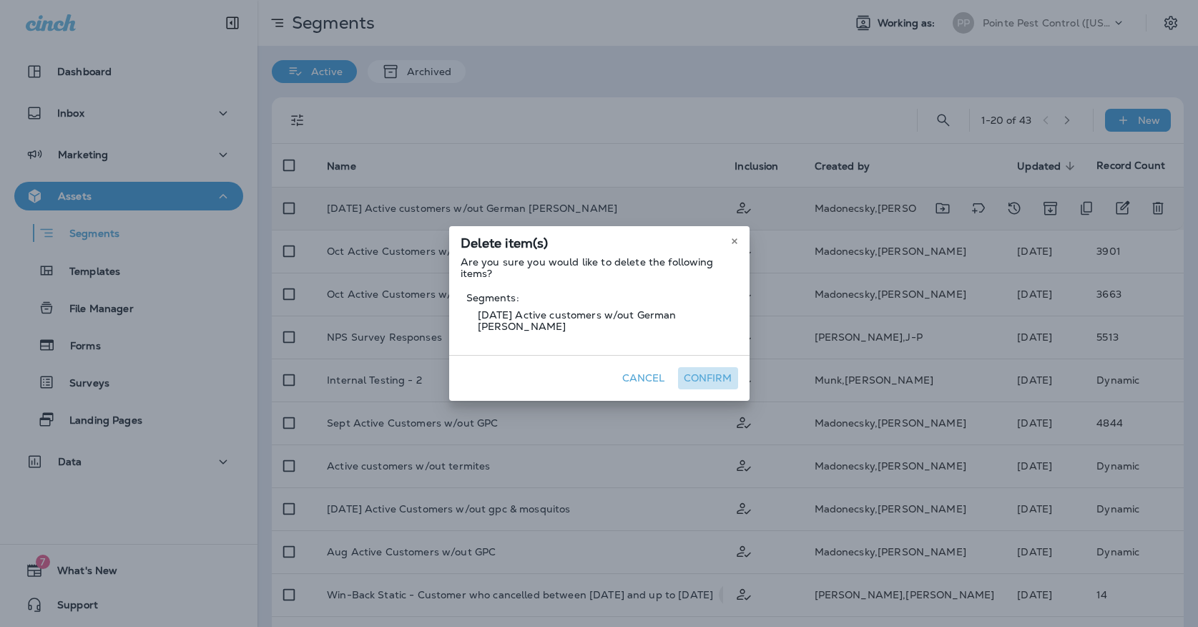
click at [693, 367] on button "Confirm" at bounding box center [708, 378] width 60 height 22
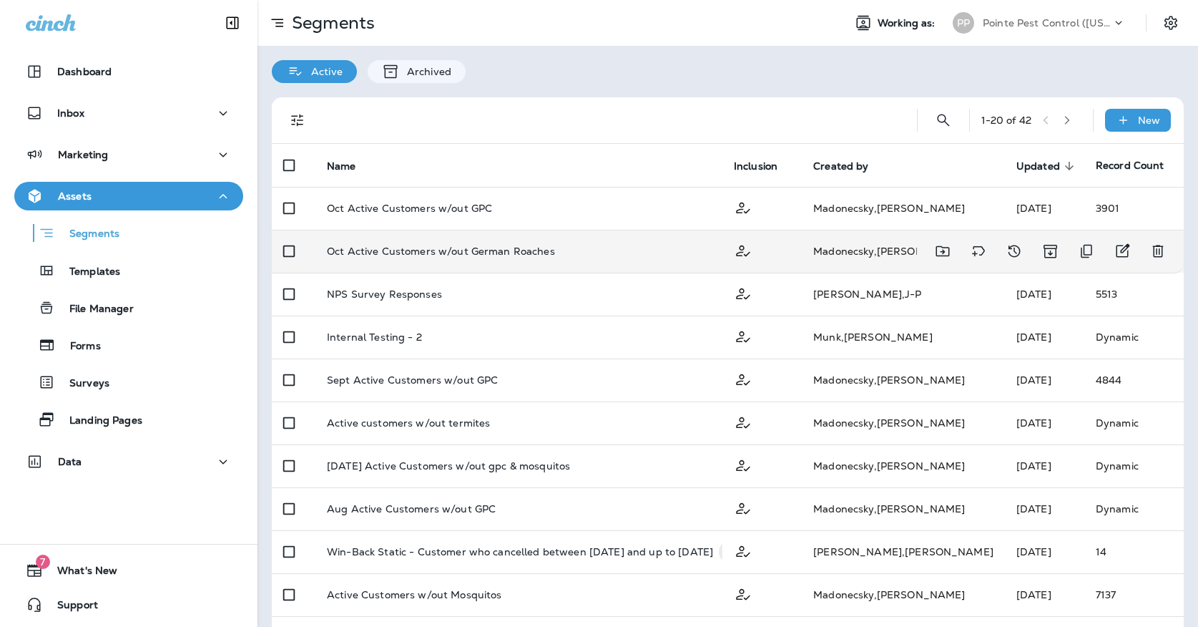
click at [485, 245] on p "Oct Active Customers w/out German Roaches" at bounding box center [441, 250] width 228 height 11
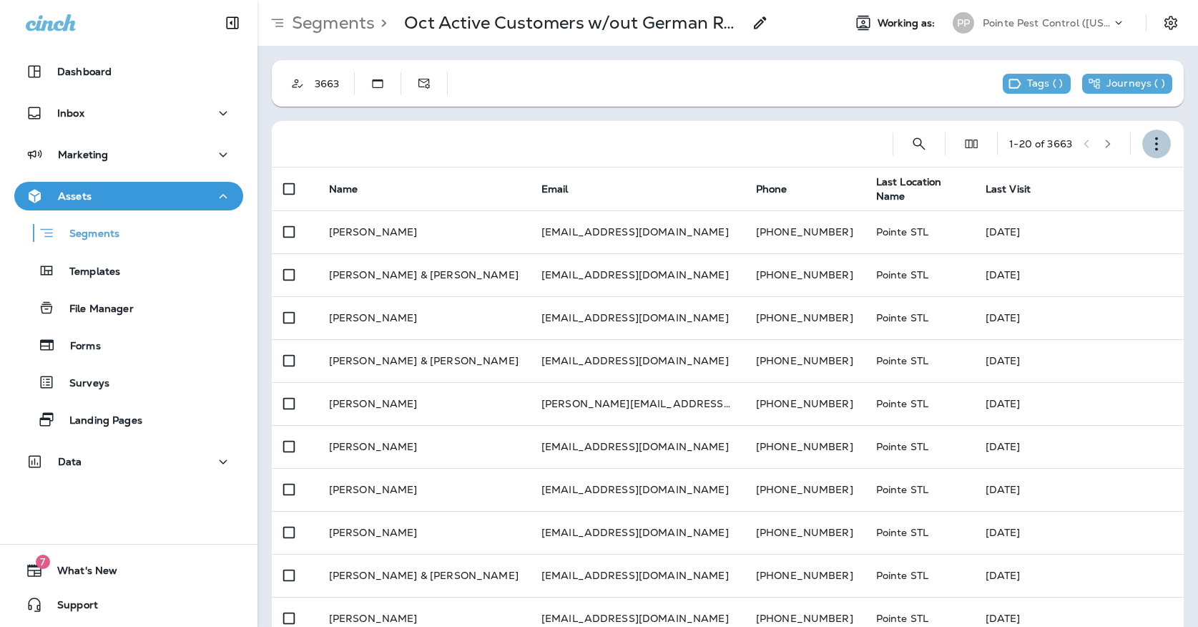
click at [1157, 137] on icon "button" at bounding box center [1156, 144] width 14 height 14
click at [1040, 183] on p "Edit Segment" at bounding box center [1062, 180] width 74 height 11
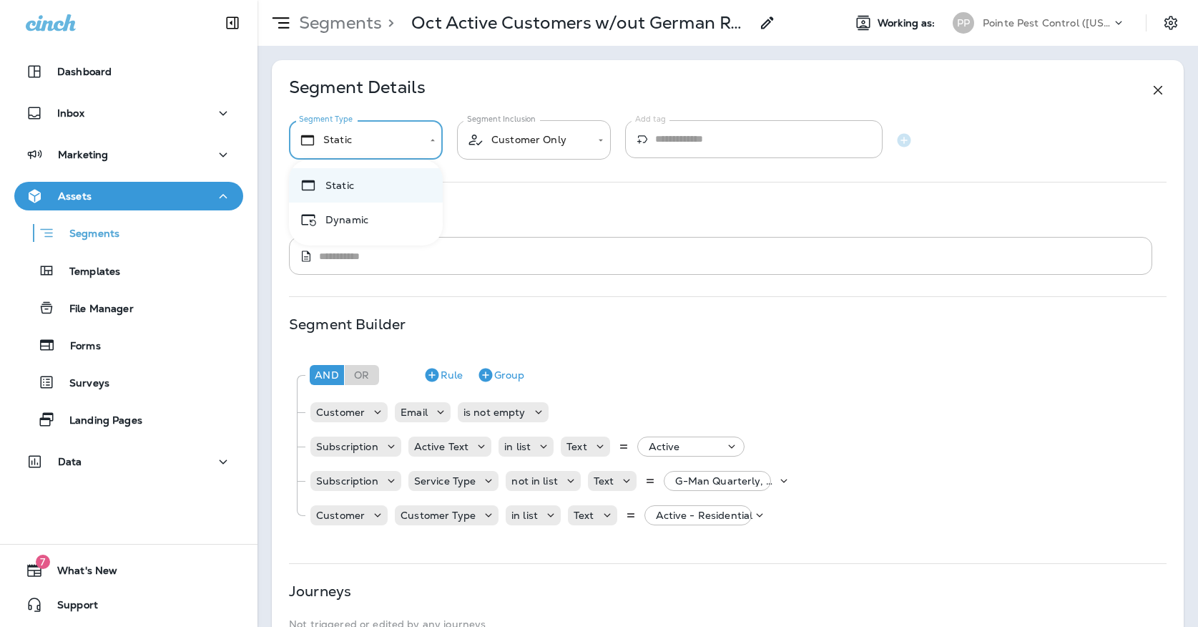
click at [401, 0] on body "**********" at bounding box center [599, 0] width 1198 height 0
click at [370, 213] on li "Dynamic" at bounding box center [366, 219] width 154 height 34
type input "*******"
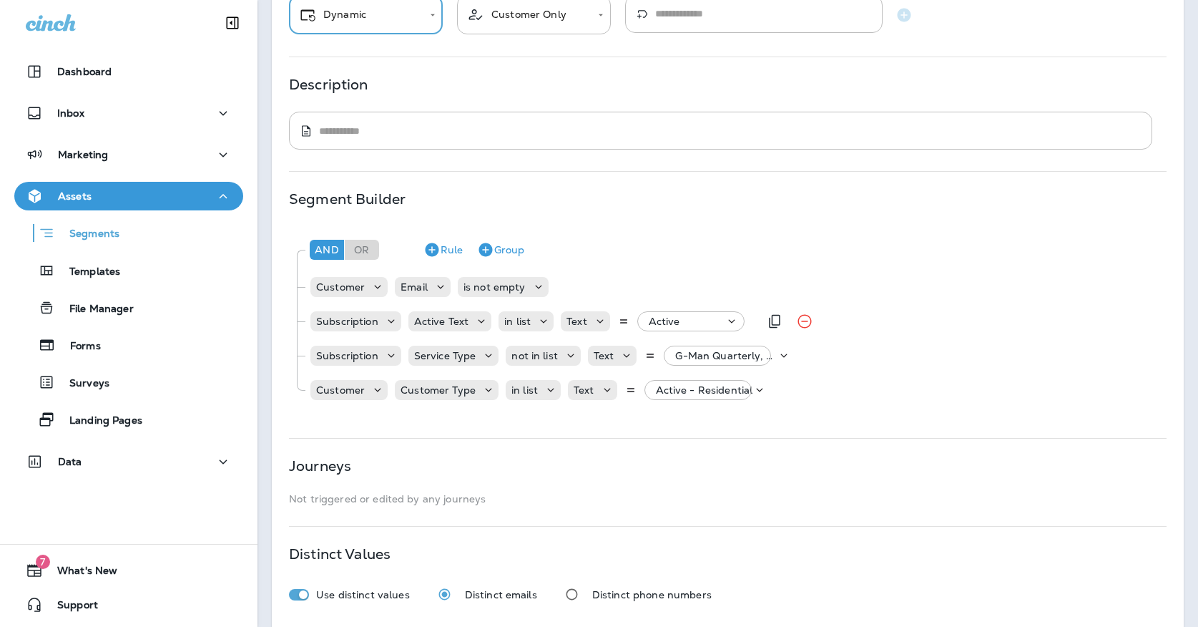
scroll to position [129, 0]
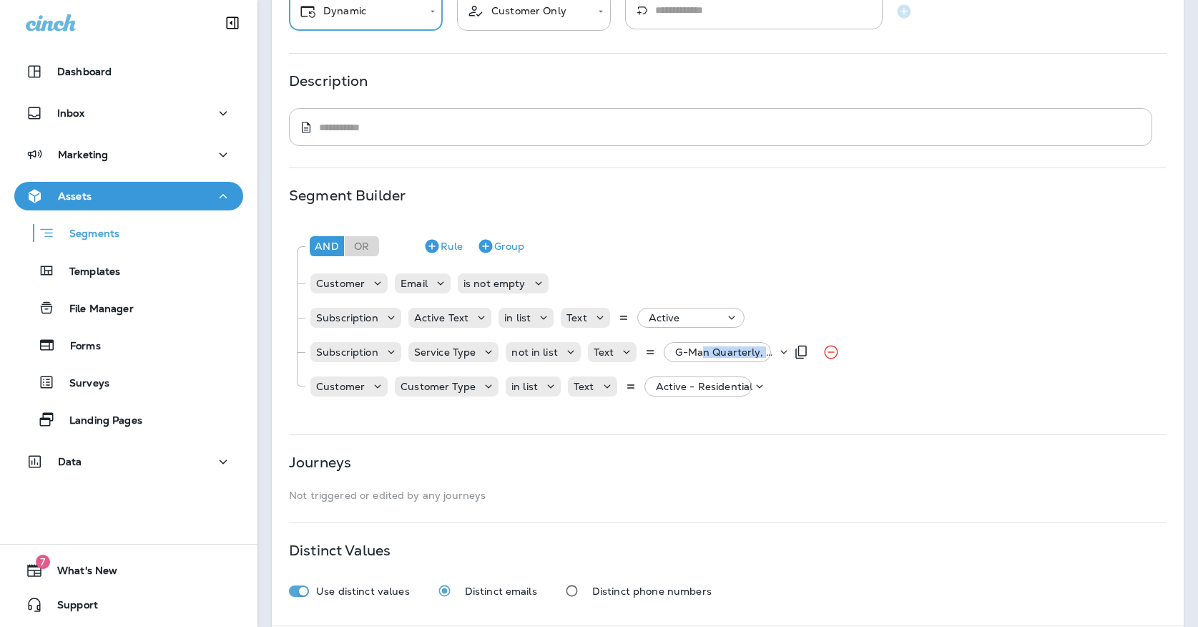
click at [689, 358] on div "G-Man Quarterly, +41 more" at bounding box center [722, 352] width 107 height 20
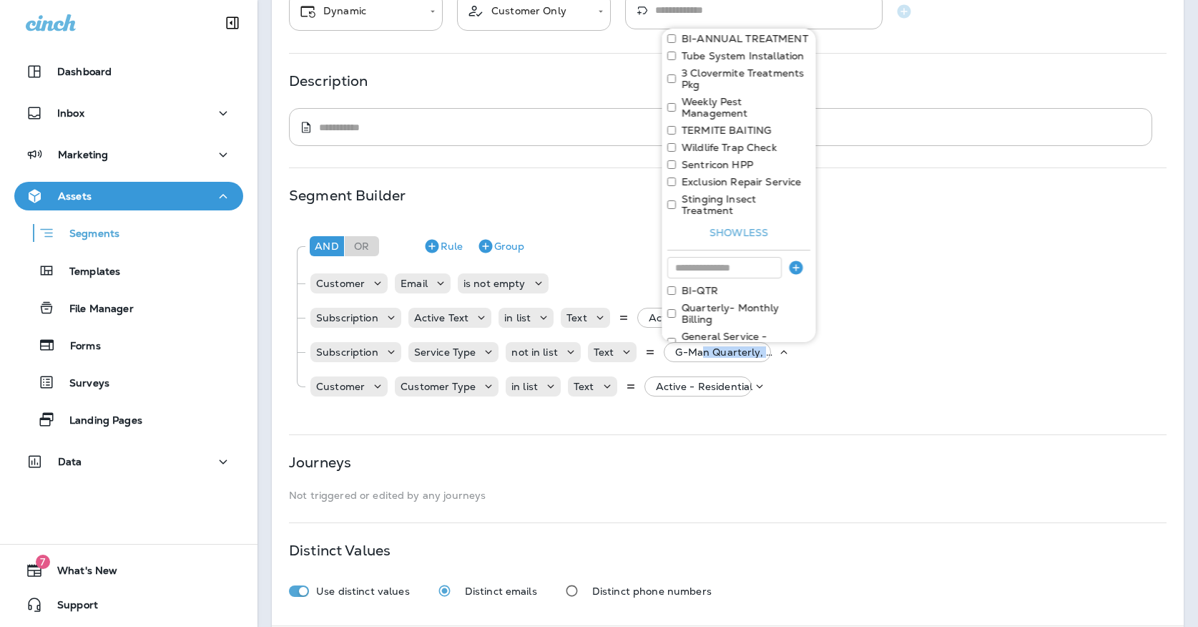
scroll to position [576, 0]
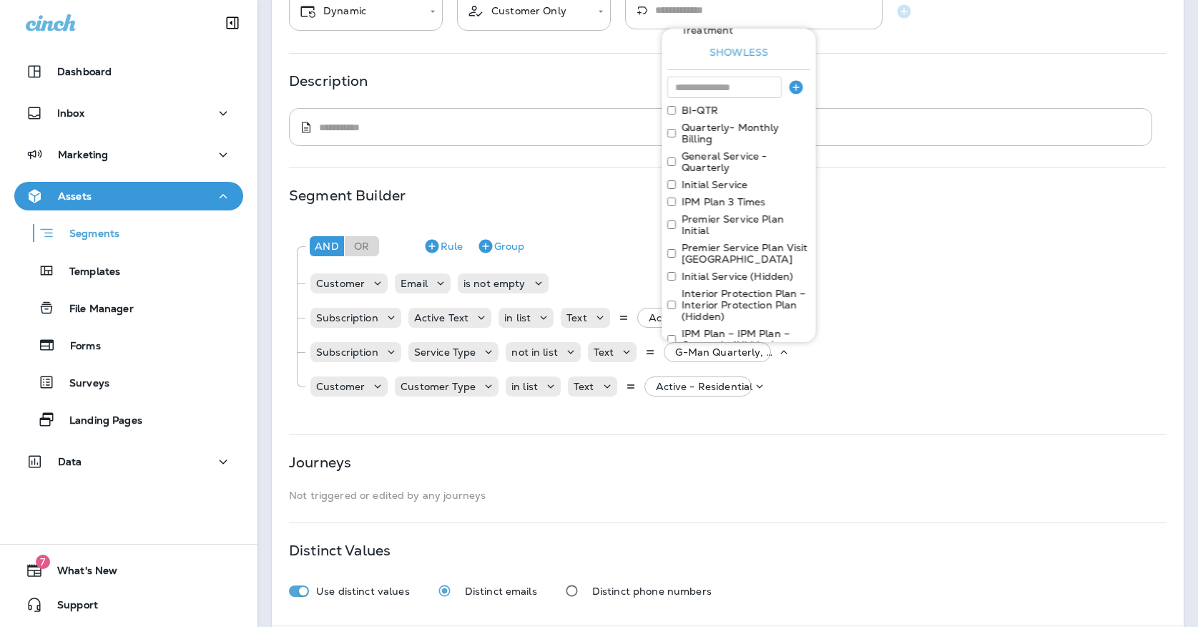
click at [540, 94] on div "Description ​ * ​" at bounding box center [728, 110] width 878 height 71
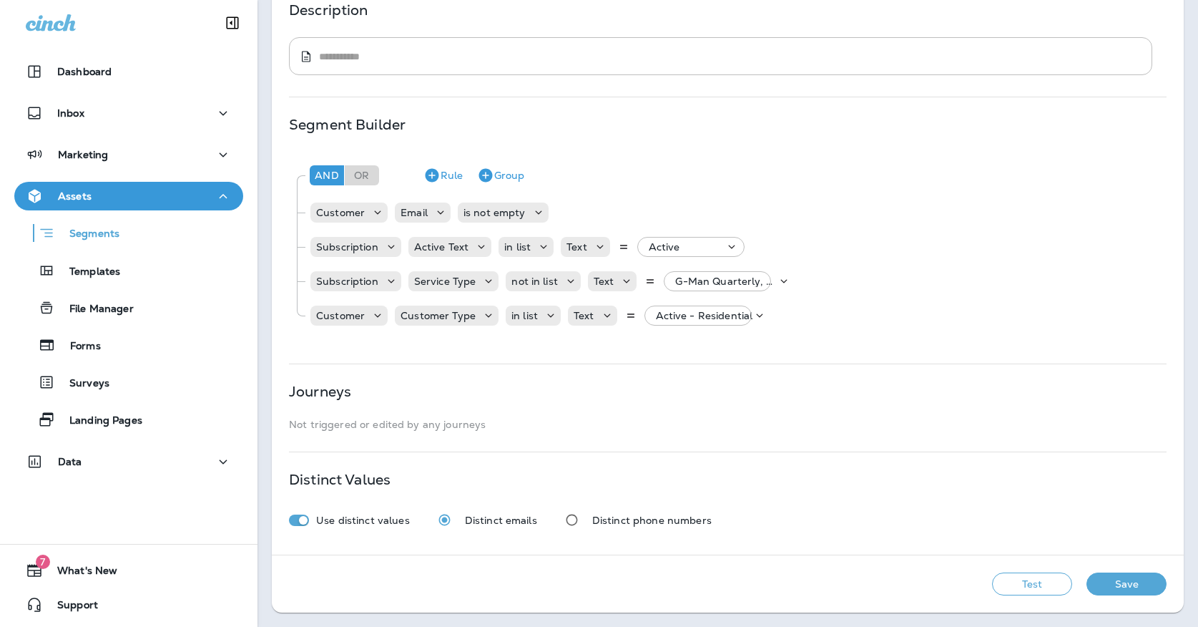
scroll to position [200, 0]
click at [1099, 581] on button "Save" at bounding box center [1126, 583] width 80 height 23
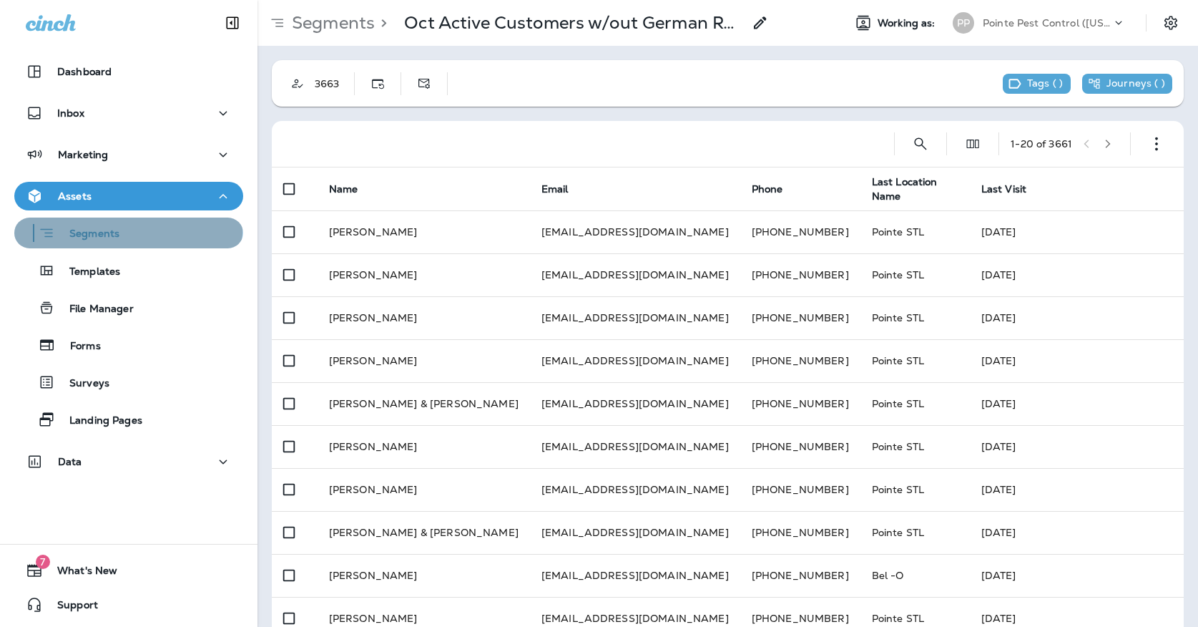
click at [97, 221] on button "Segments" at bounding box center [128, 232] width 229 height 31
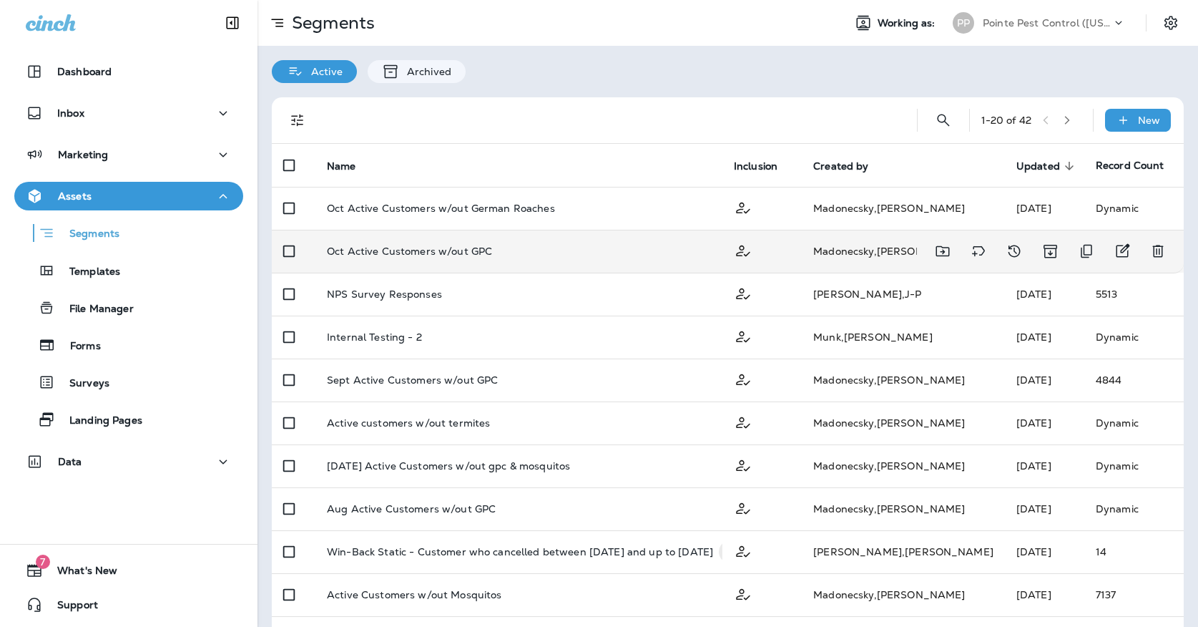
click at [521, 248] on div "Oct Active Customers w/out GPC" at bounding box center [519, 250] width 384 height 11
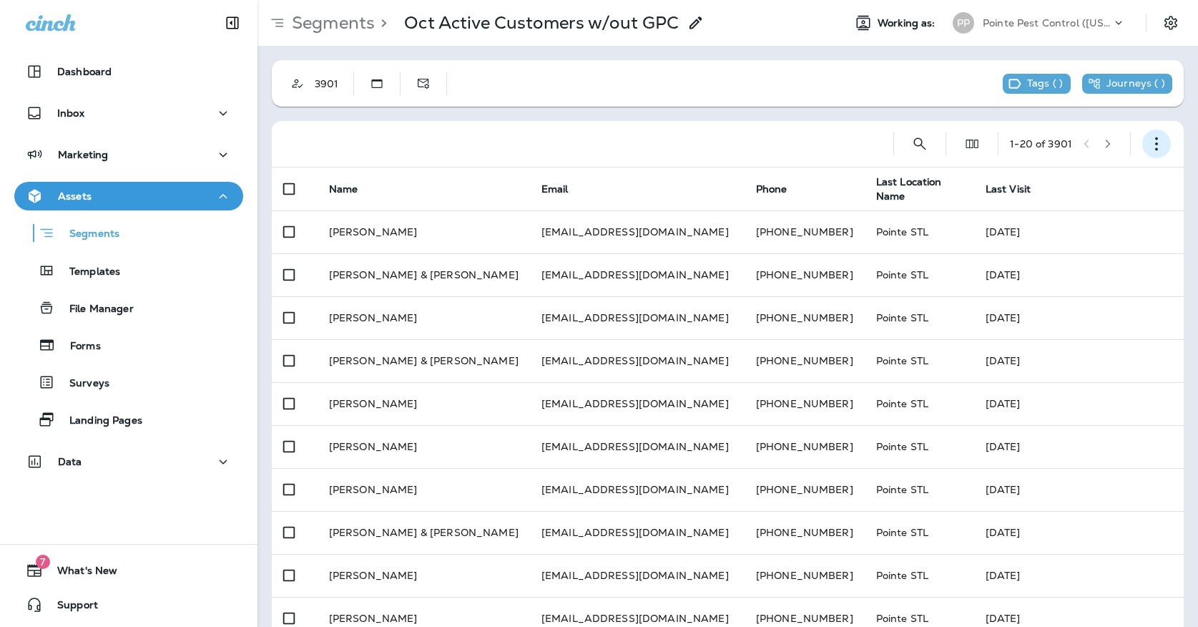
click at [1162, 137] on icon "button" at bounding box center [1156, 144] width 14 height 14
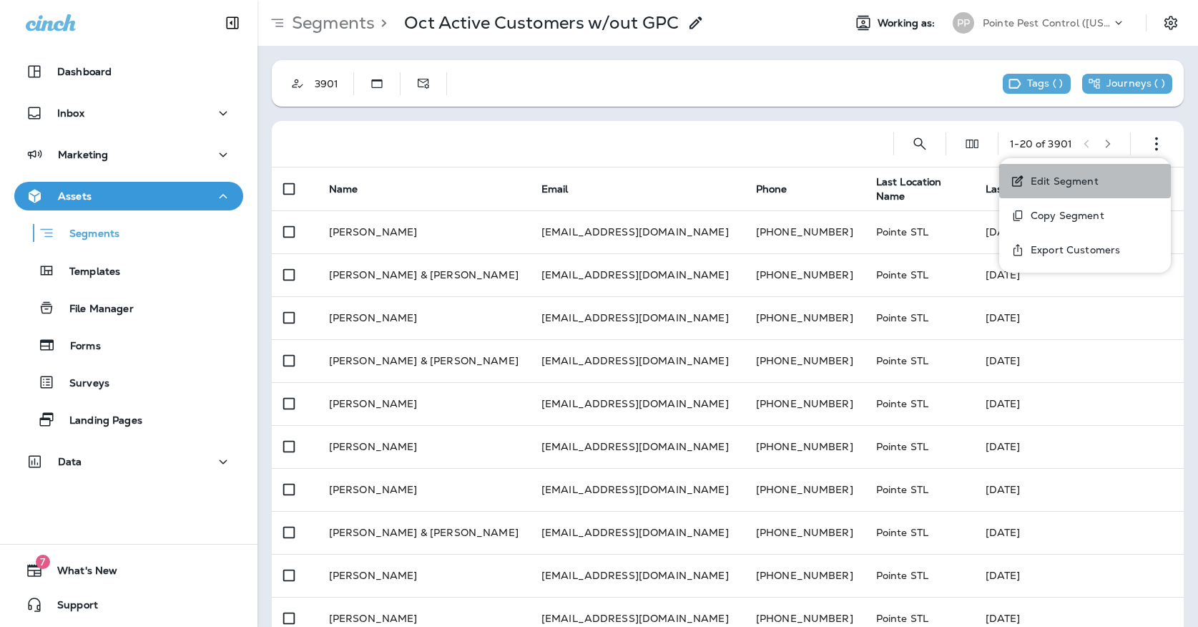
click at [1107, 176] on button "Edit Segment" at bounding box center [1085, 181] width 172 height 34
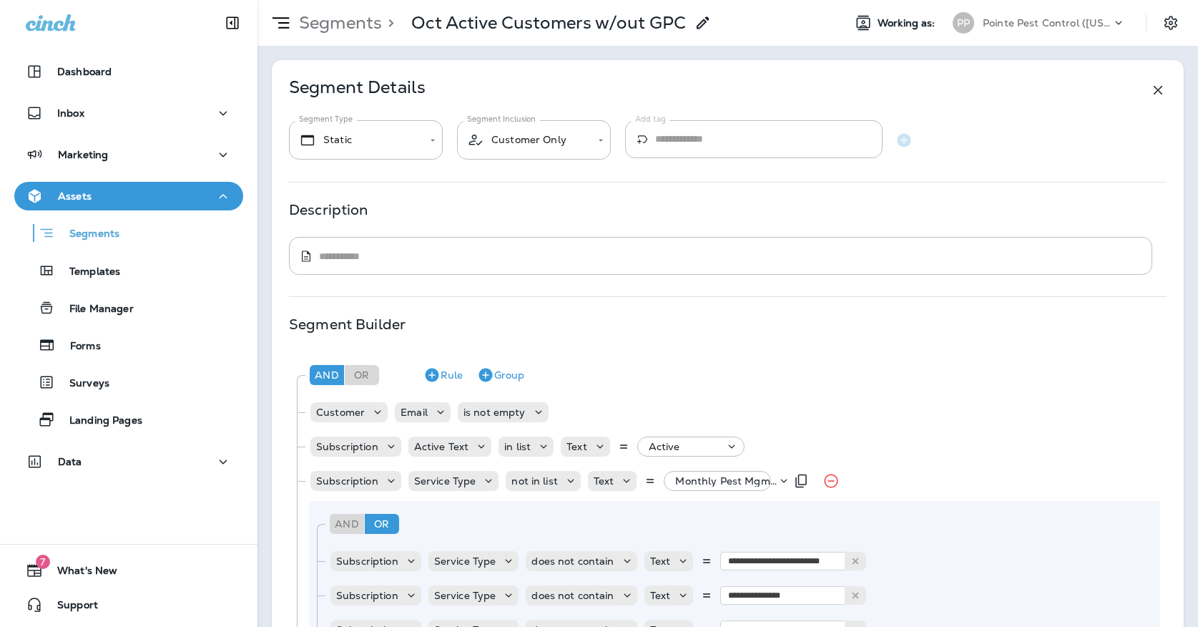
click at [691, 475] on p "Monthly Pest Mgmt Service, +86 more" at bounding box center [726, 480] width 102 height 11
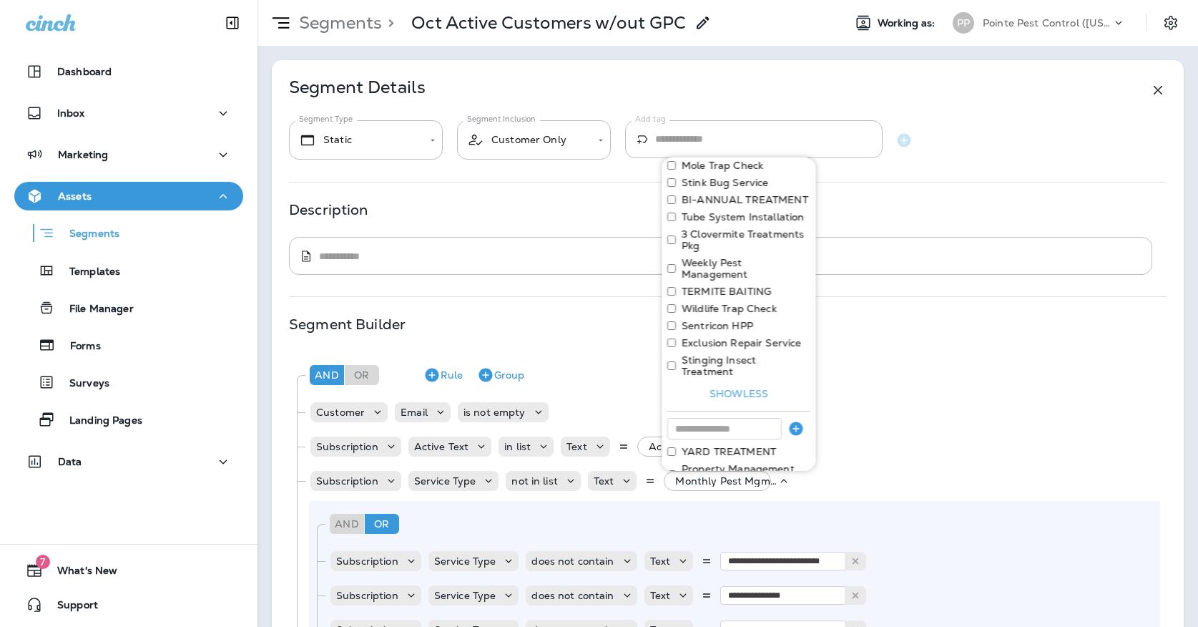
scroll to position [372, 0]
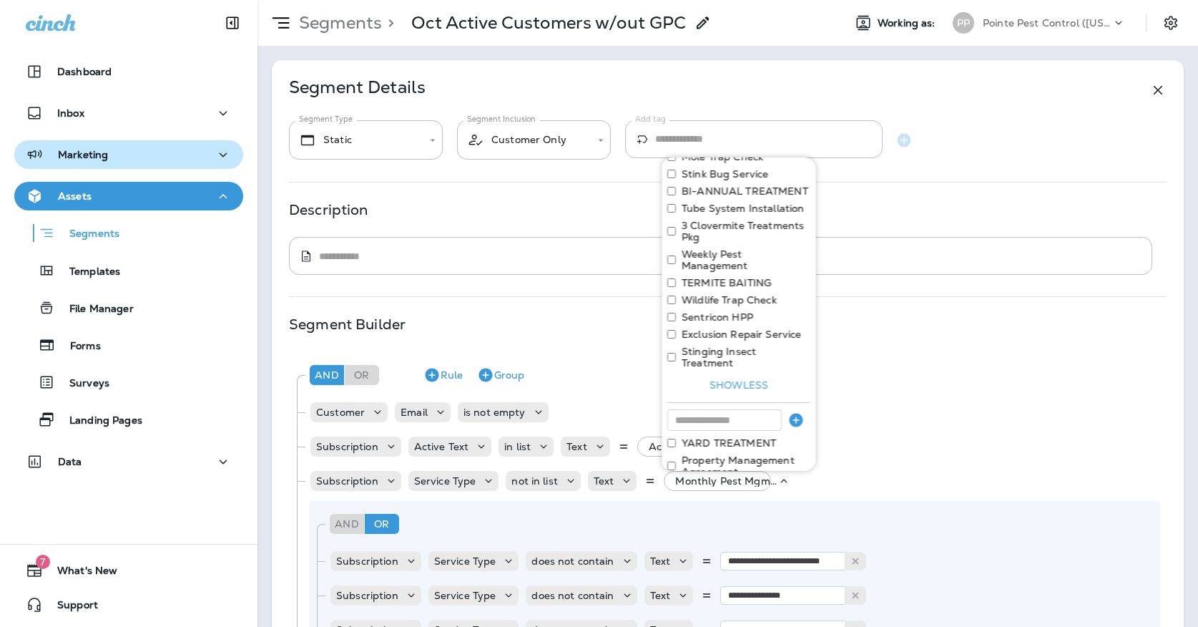
click at [64, 154] on p "Marketing" at bounding box center [83, 154] width 50 height 11
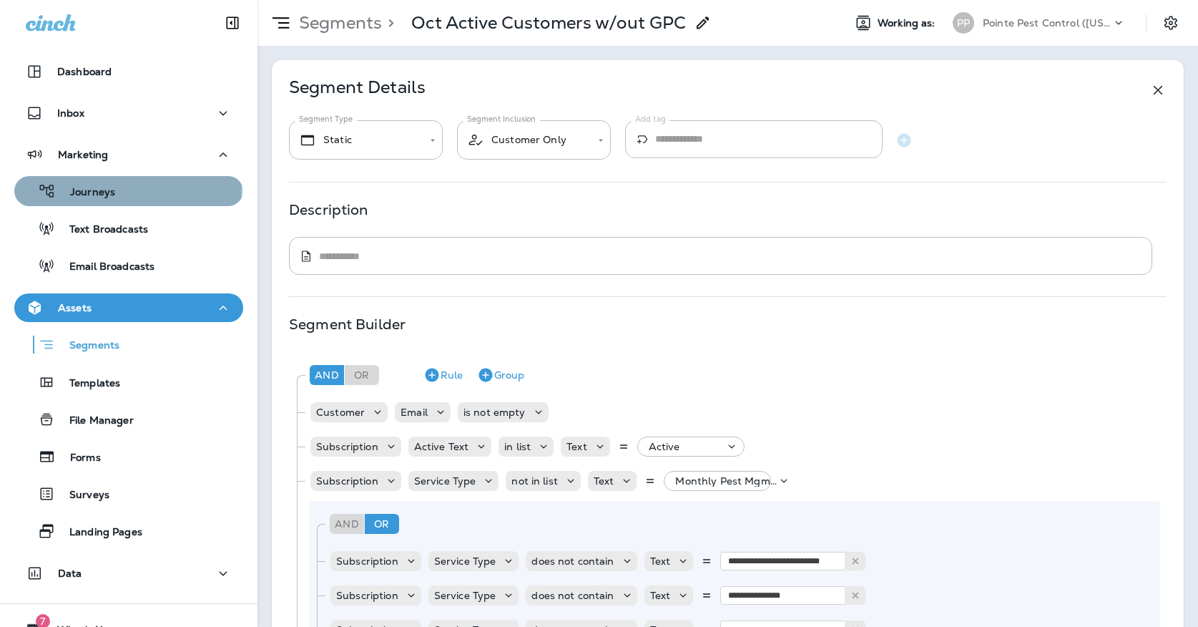
click at [67, 187] on p "Journeys" at bounding box center [85, 193] width 59 height 14
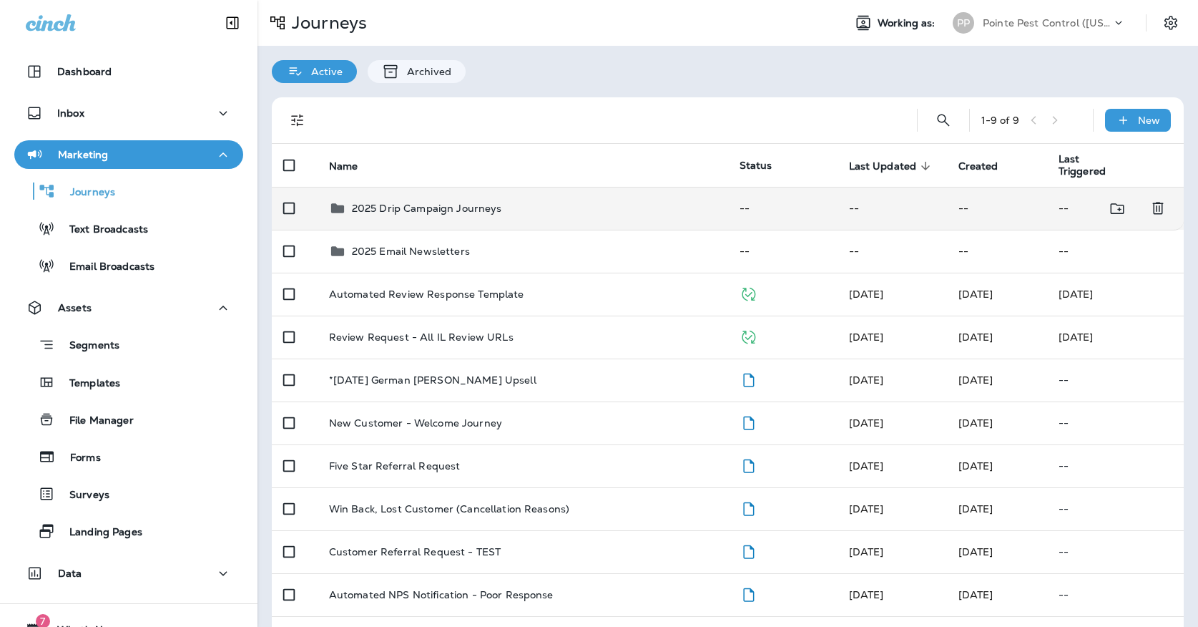
click at [426, 207] on div "2025 Drip Campaign Journeys" at bounding box center [427, 208] width 150 height 17
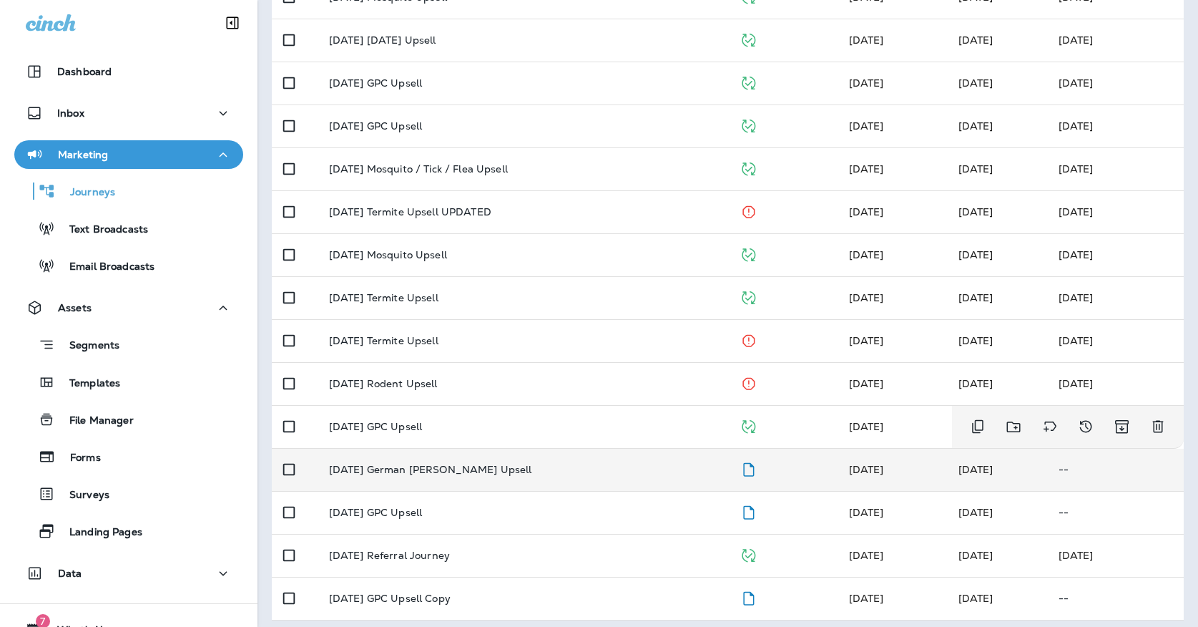
scroll to position [382, 0]
click at [417, 464] on p "[DATE] German [PERSON_NAME] Upsell" at bounding box center [430, 469] width 203 height 11
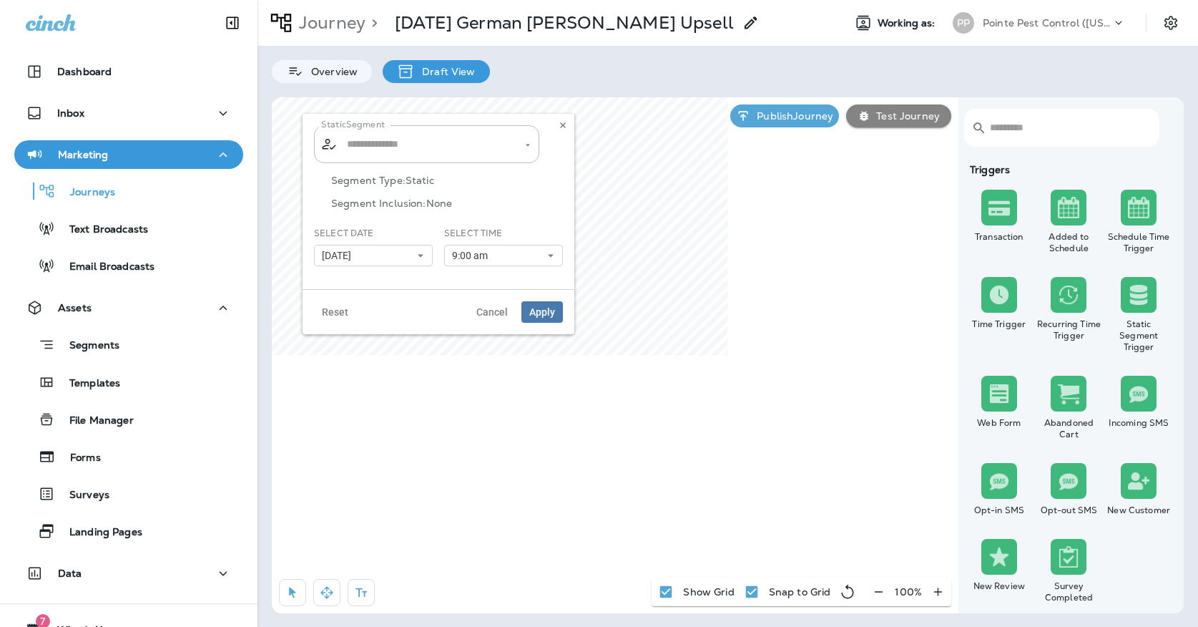
type input "**********"
click at [397, 249] on button "[DATE]" at bounding box center [373, 255] width 119 height 21
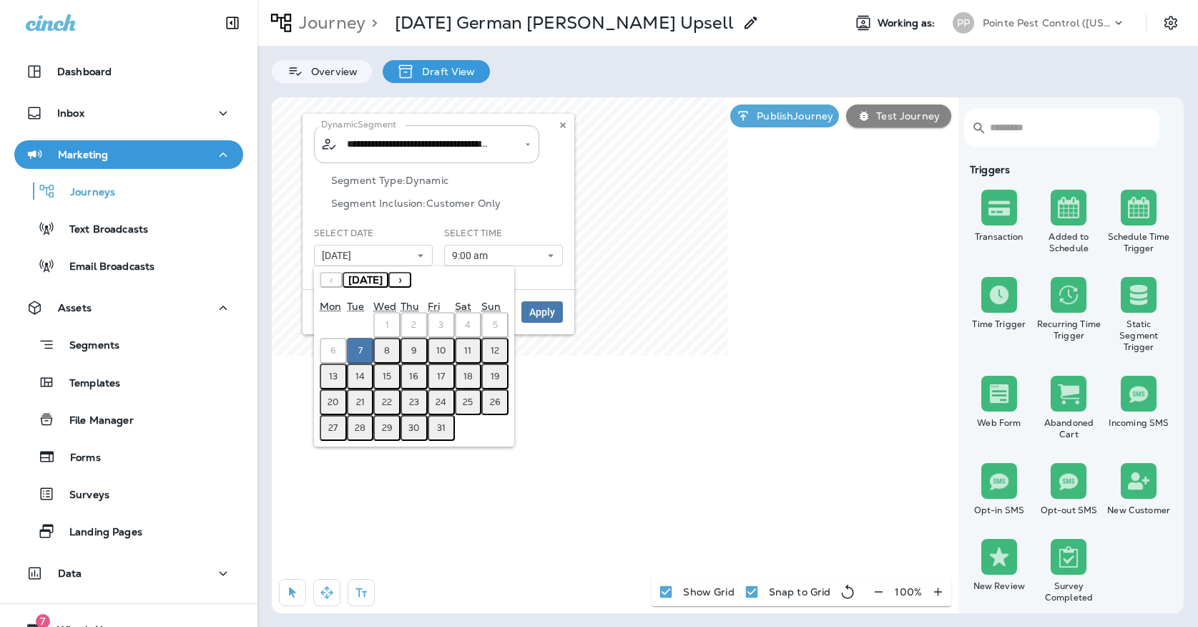
click at [391, 353] on button "8" at bounding box center [386, 351] width 27 height 26
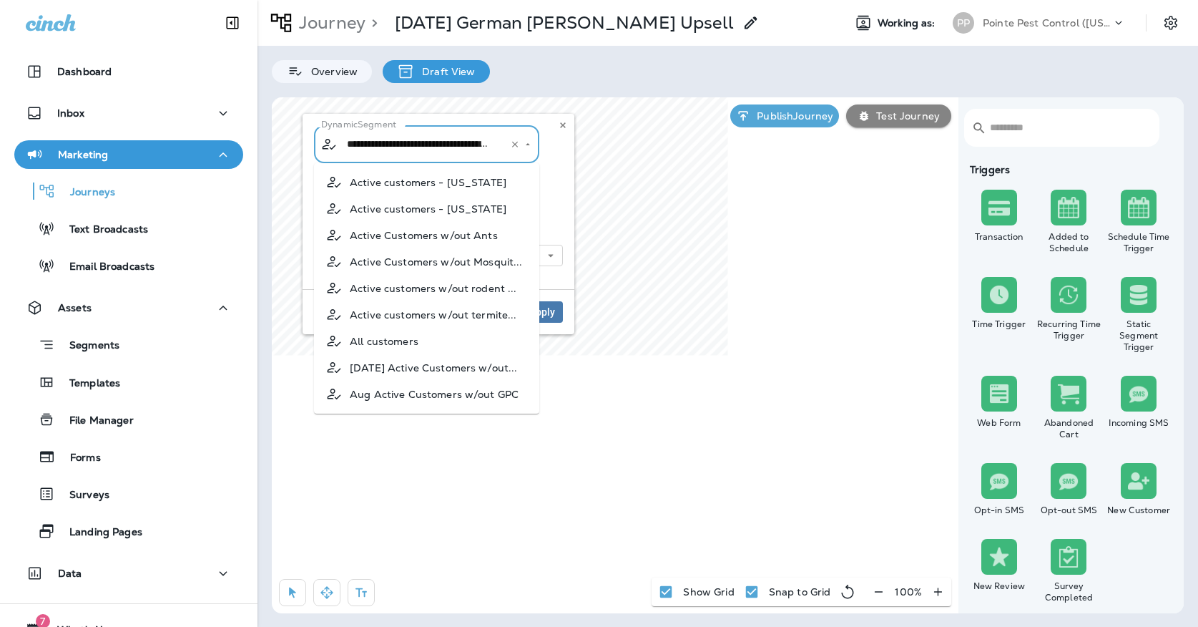
click at [400, 144] on input "**********" at bounding box center [417, 144] width 149 height 25
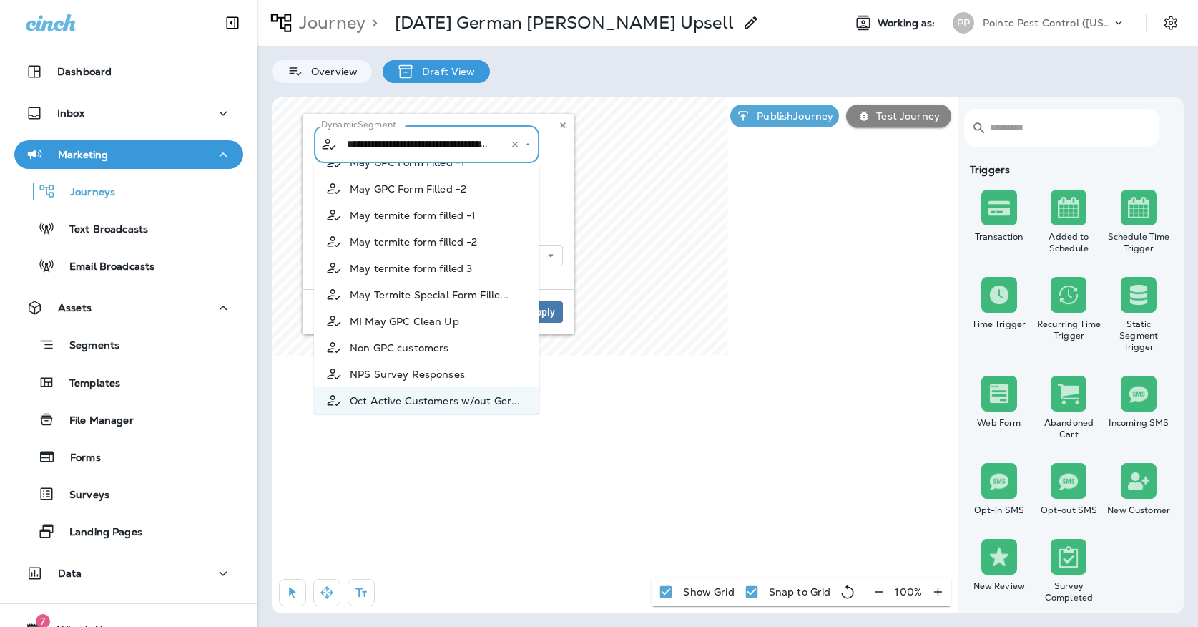
click at [554, 206] on p "Segment Inclusion: Customer Only" at bounding box center [447, 202] width 232 height 11
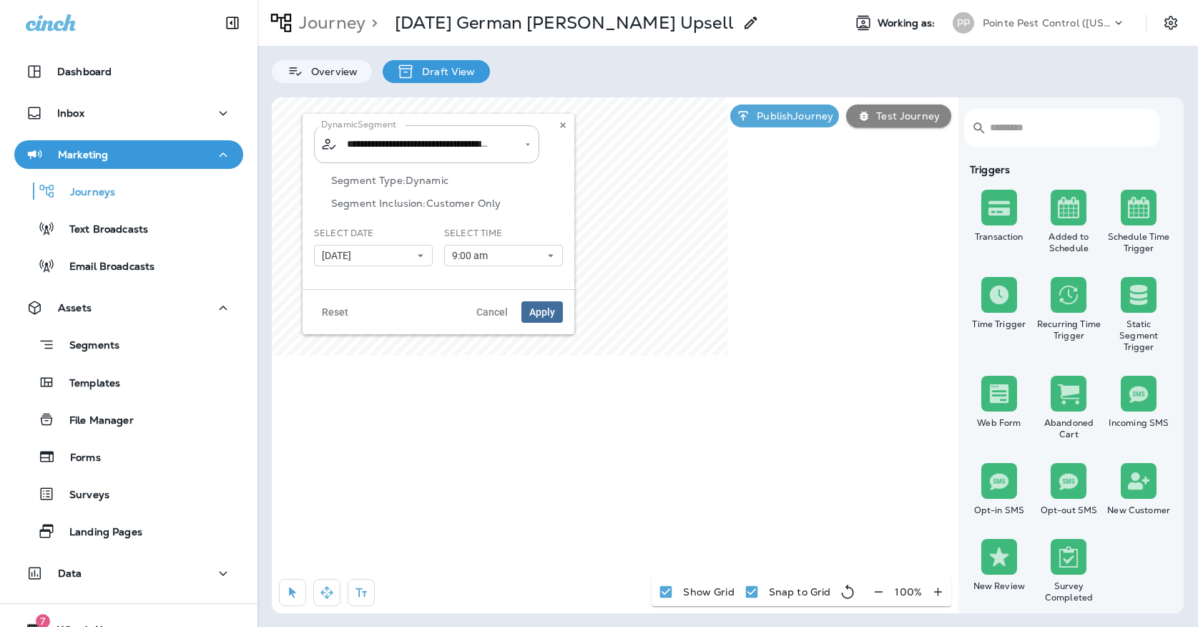
click at [547, 310] on span "Apply" at bounding box center [542, 312] width 26 height 10
type input "**********"
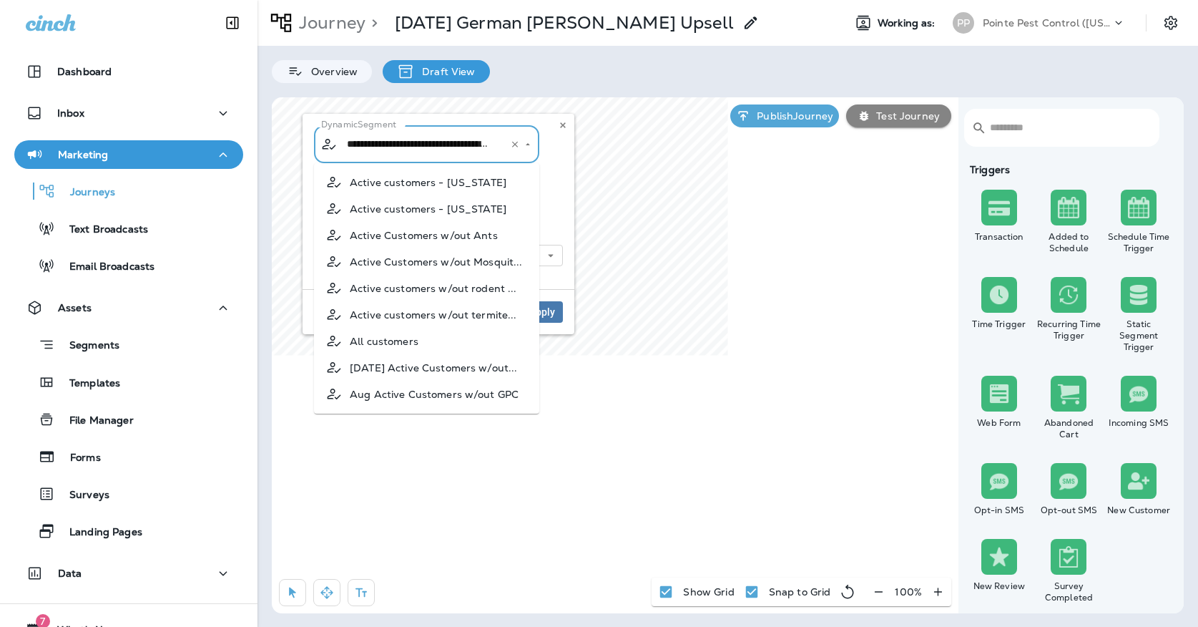
click at [462, 143] on input "**********" at bounding box center [417, 144] width 149 height 25
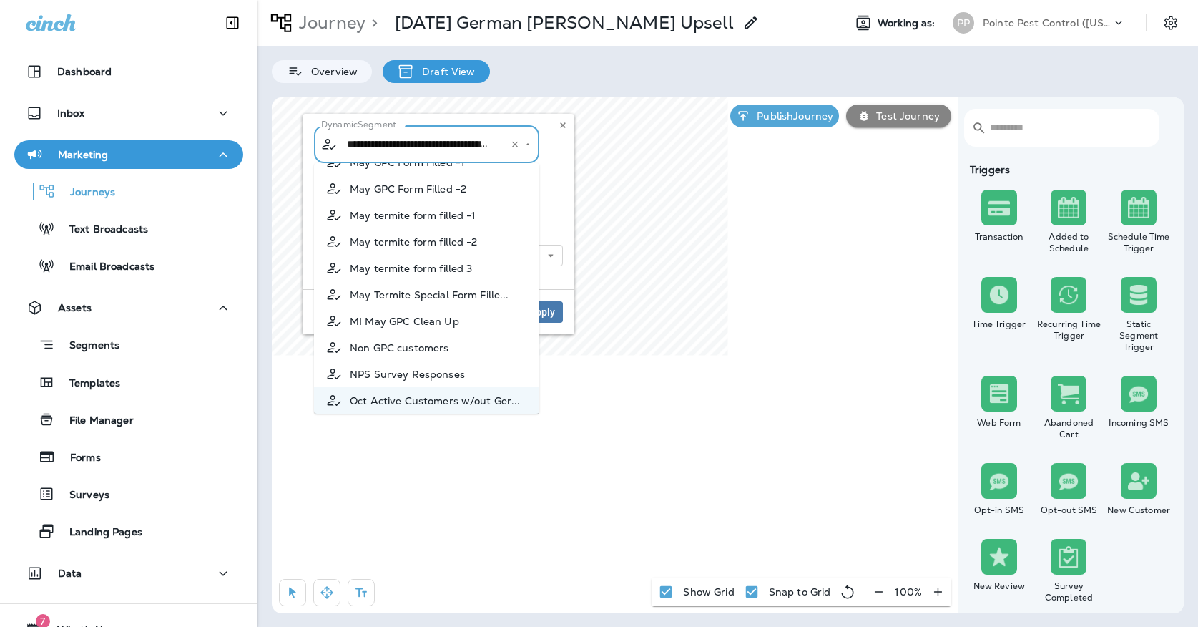
click at [566, 206] on div "**********" at bounding box center [439, 201] width 272 height 175
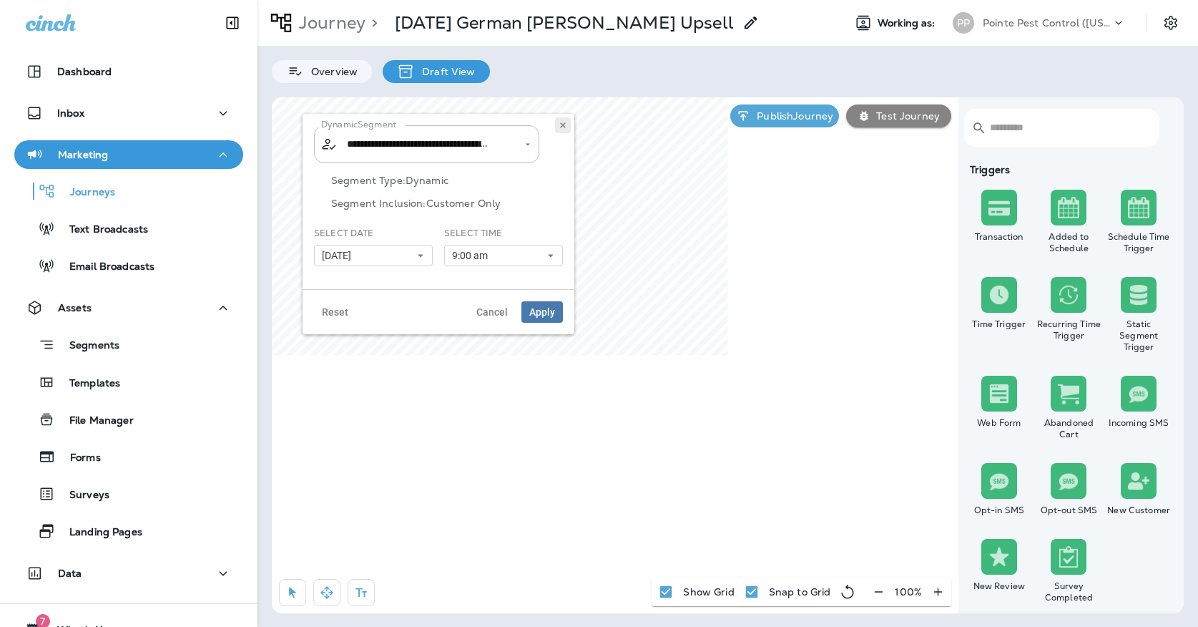
click at [566, 124] on icon at bounding box center [563, 125] width 9 height 9
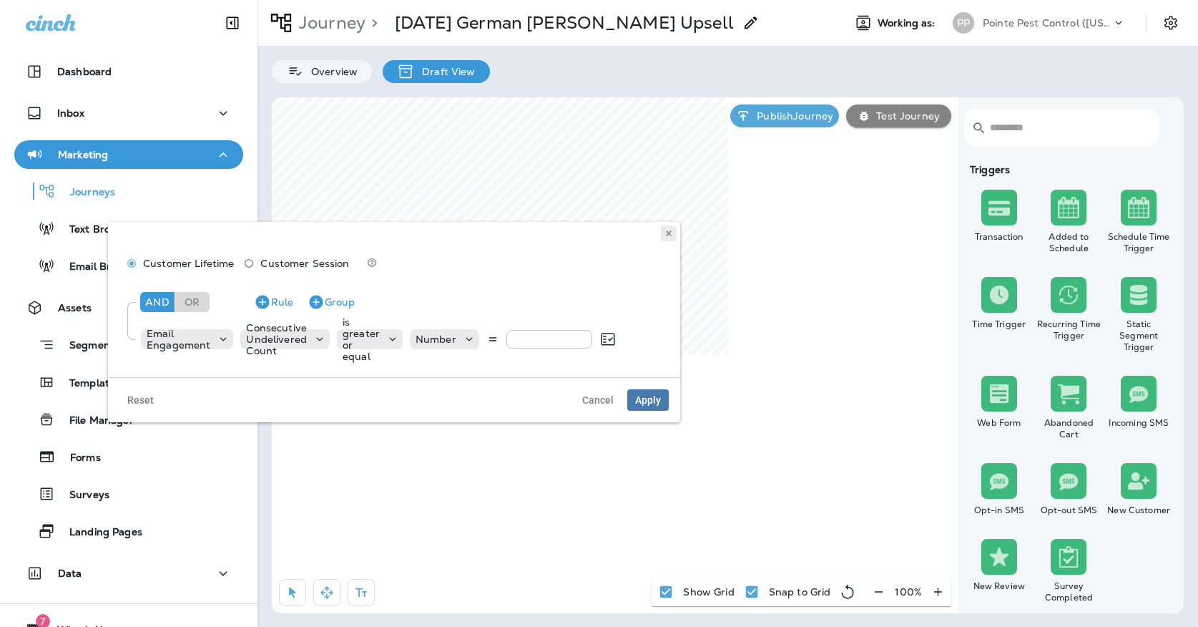
click at [673, 233] on button at bounding box center [669, 233] width 16 height 16
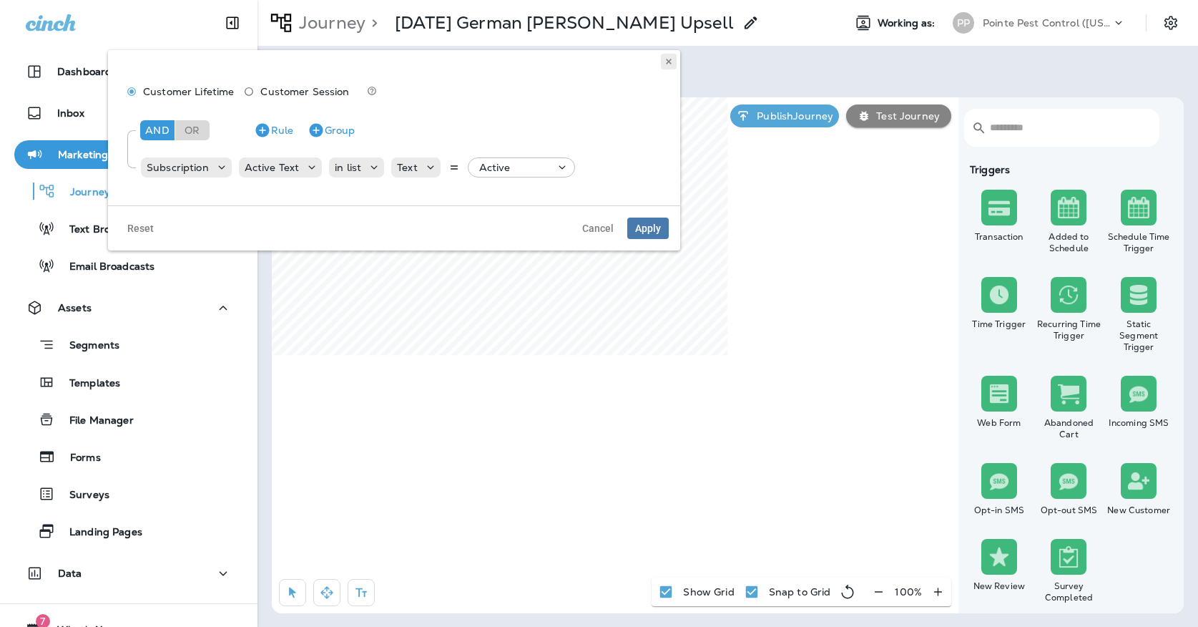
click at [669, 64] on icon at bounding box center [668, 61] width 9 height 9
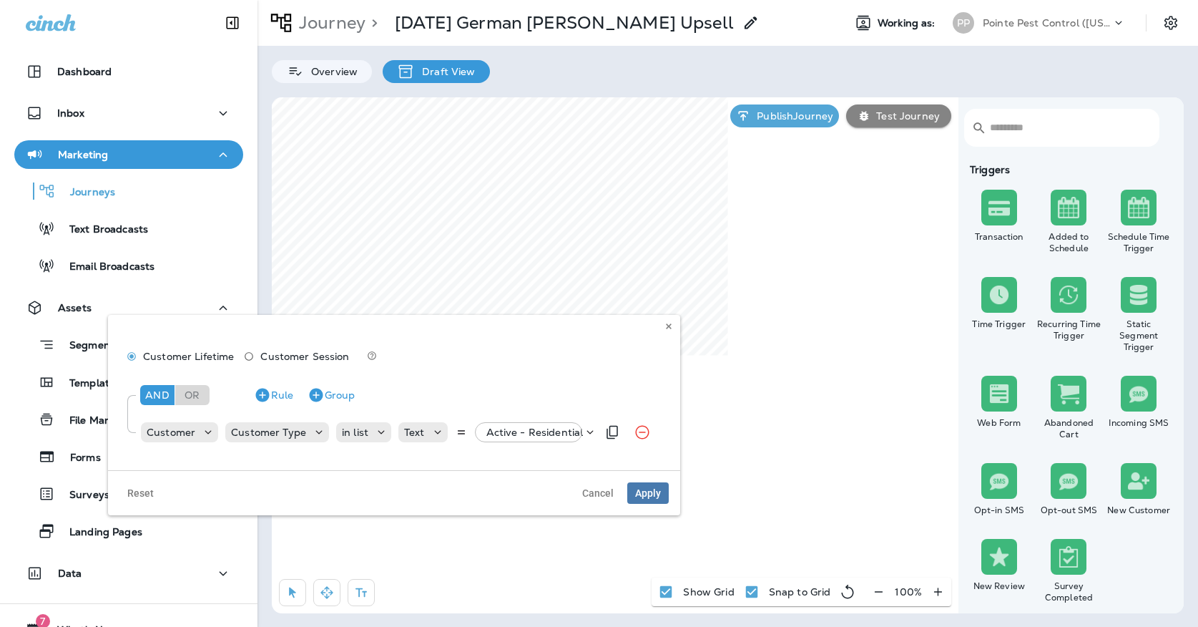
click at [529, 433] on p "Active - Residential" at bounding box center [534, 431] width 97 height 11
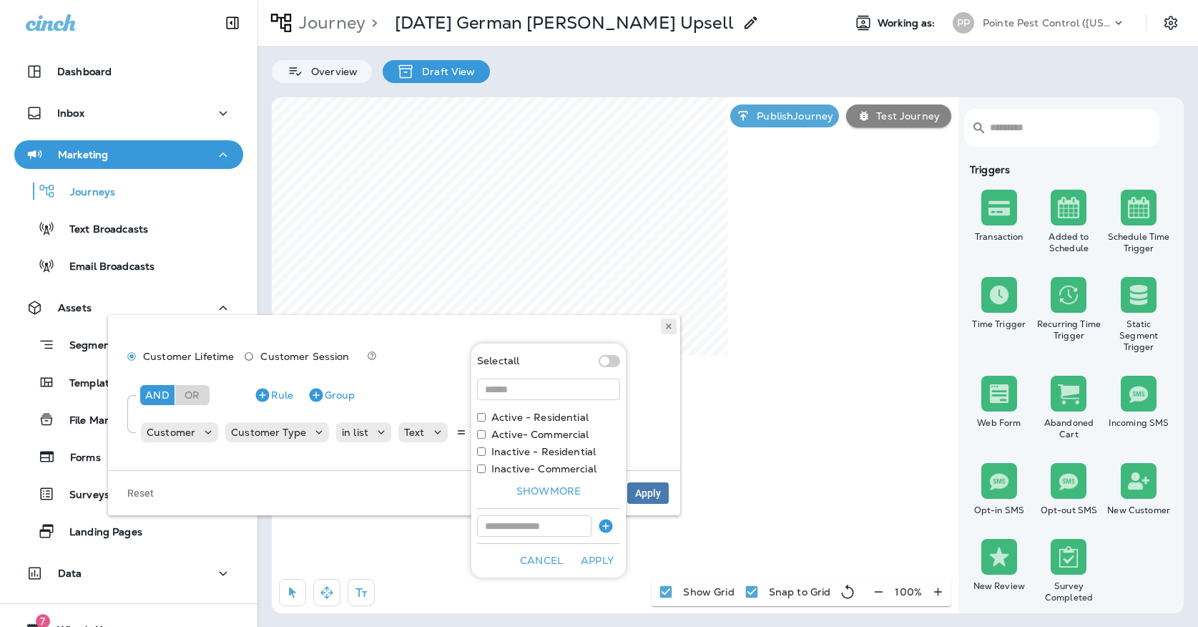
click at [667, 322] on icon at bounding box center [668, 326] width 9 height 9
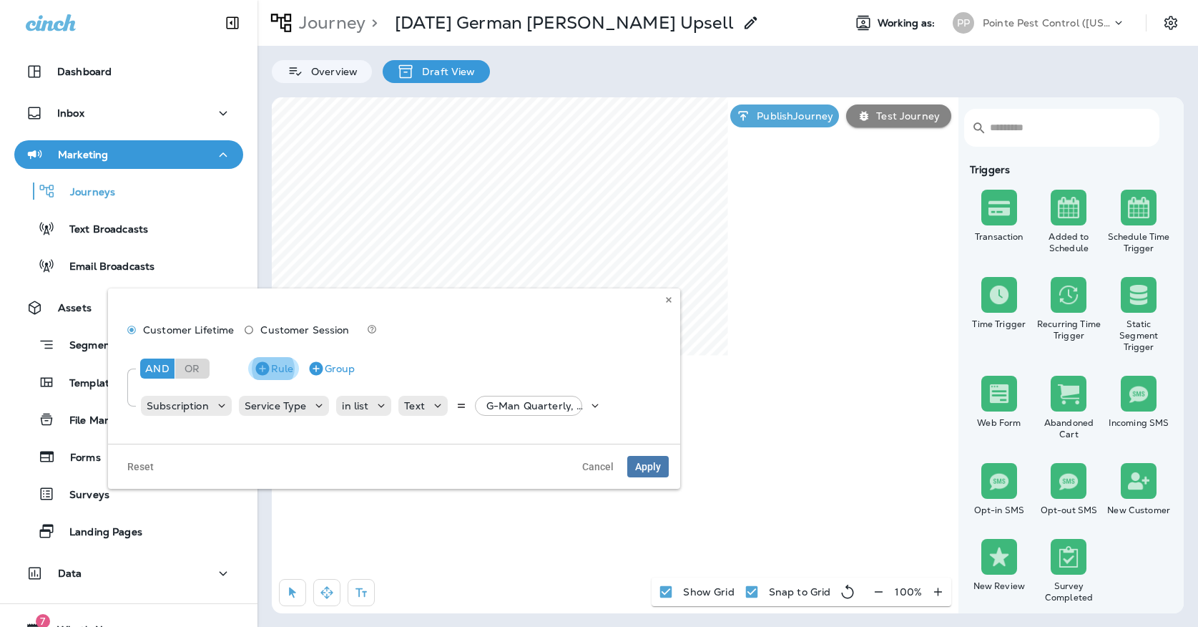
click at [253, 376] on button "Rule" at bounding box center [273, 368] width 51 height 23
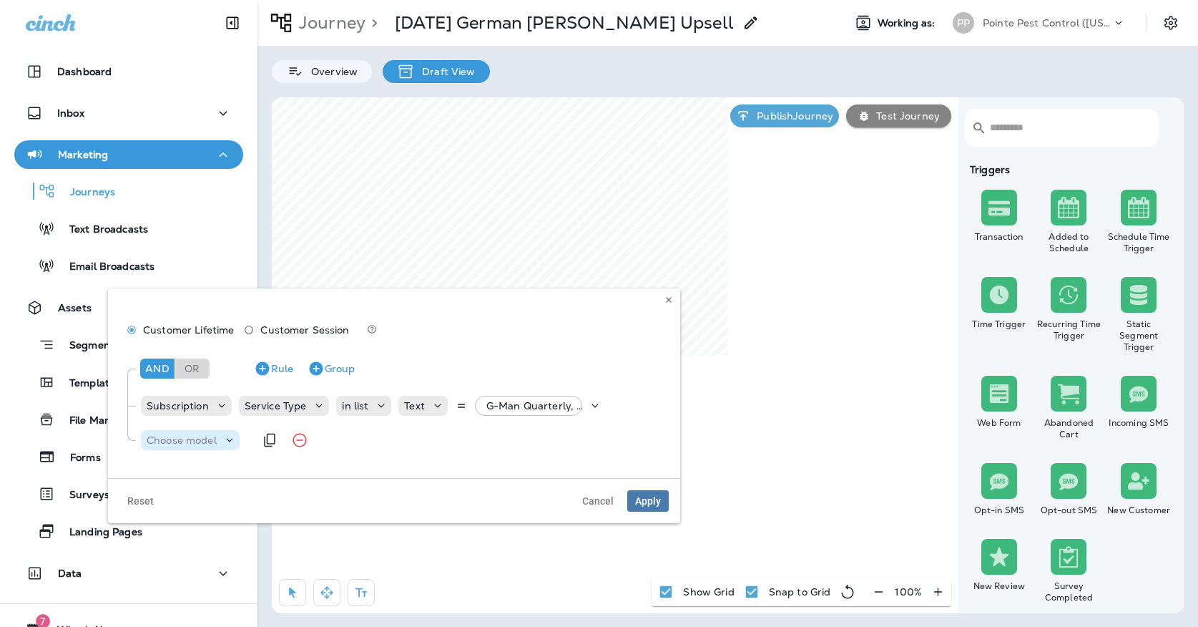
click at [192, 437] on p "Choose model" at bounding box center [182, 439] width 70 height 11
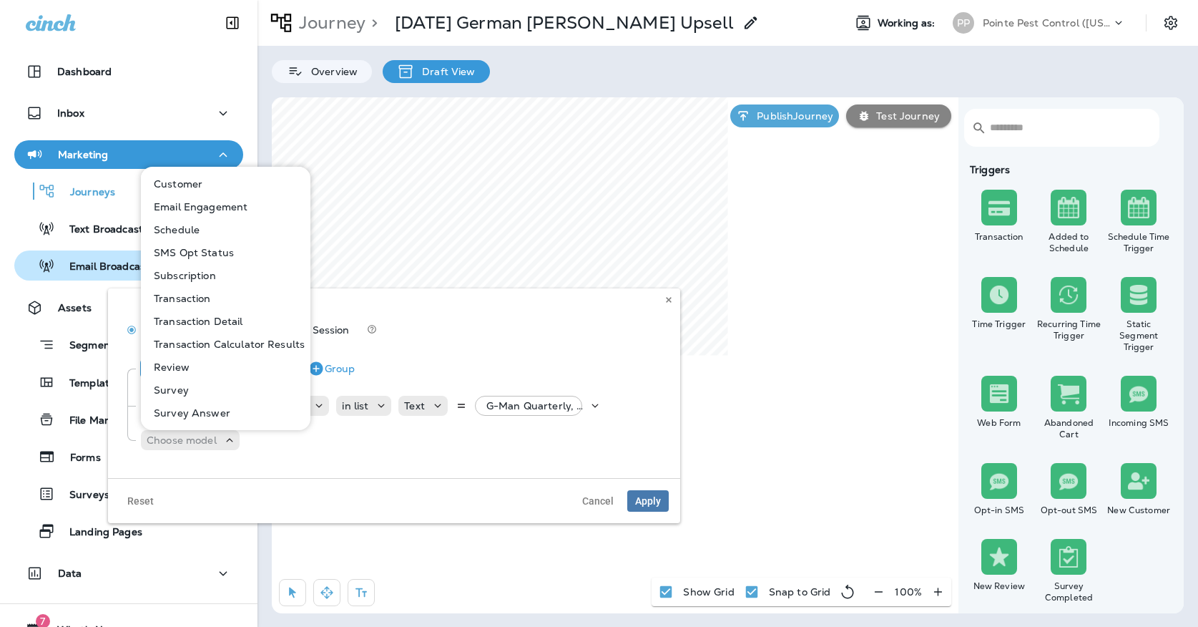
click at [187, 275] on p "Subscription" at bounding box center [182, 275] width 68 height 11
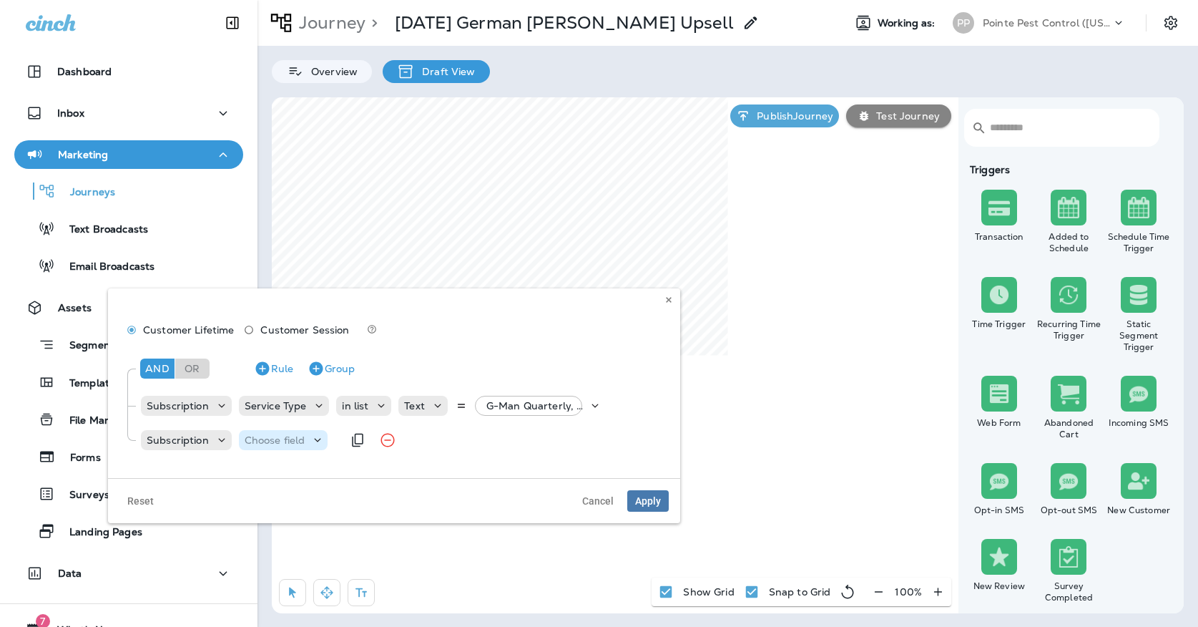
click at [257, 441] on p "Choose field" at bounding box center [275, 439] width 61 height 11
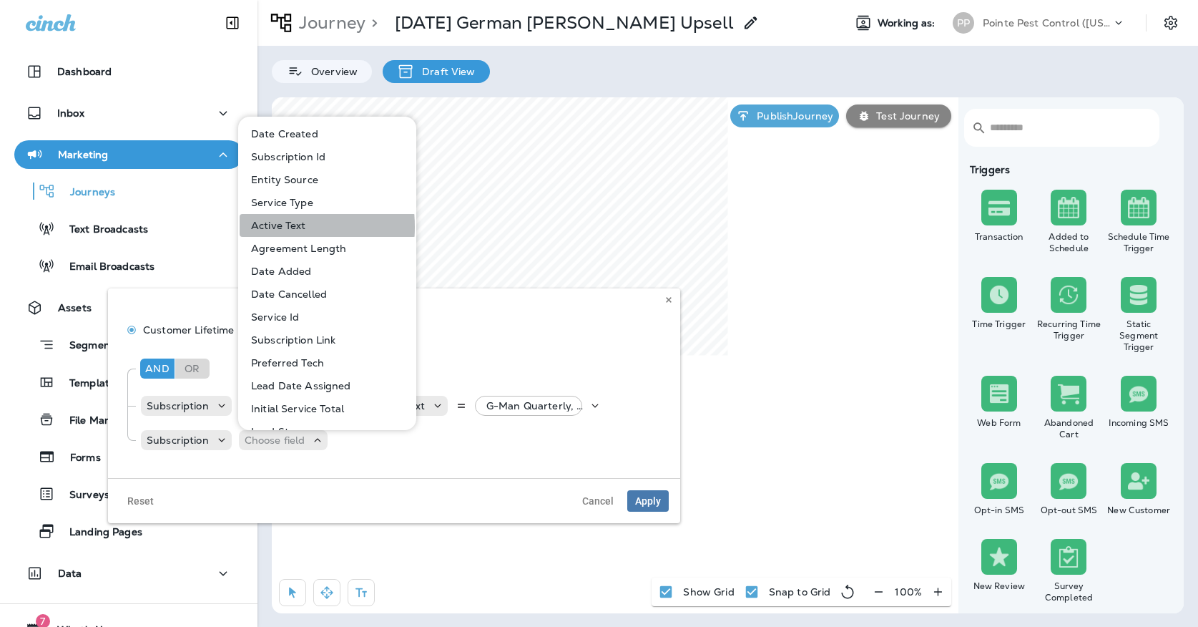
click at [255, 227] on p "Active Text" at bounding box center [275, 225] width 61 height 11
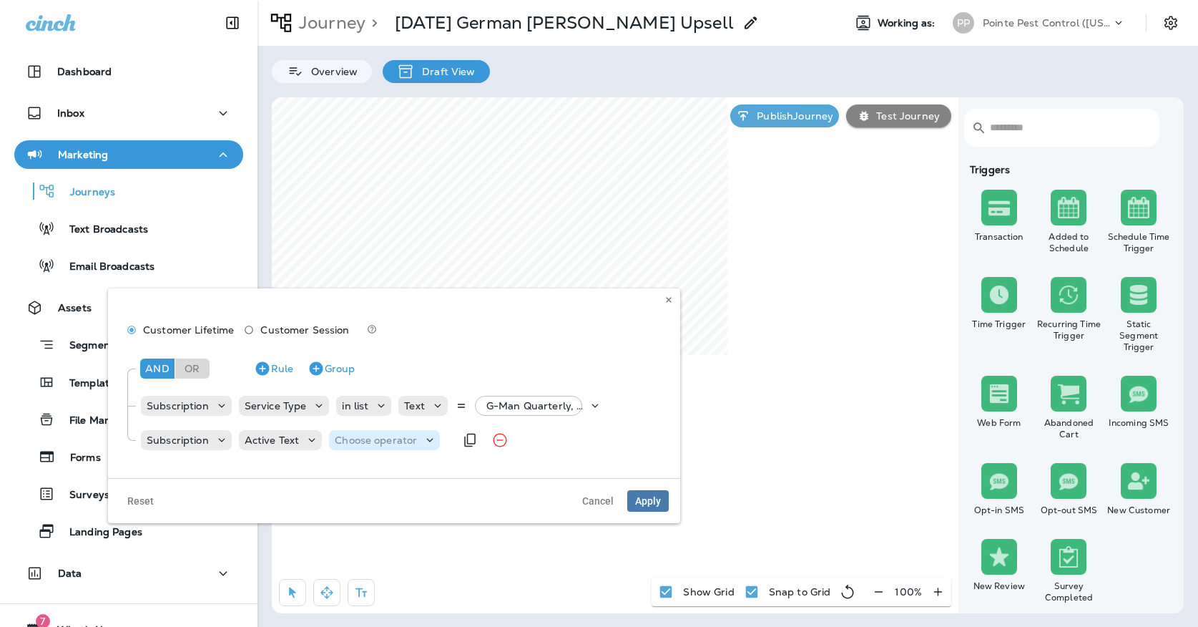
click at [350, 434] on p "Choose operator" at bounding box center [376, 439] width 82 height 11
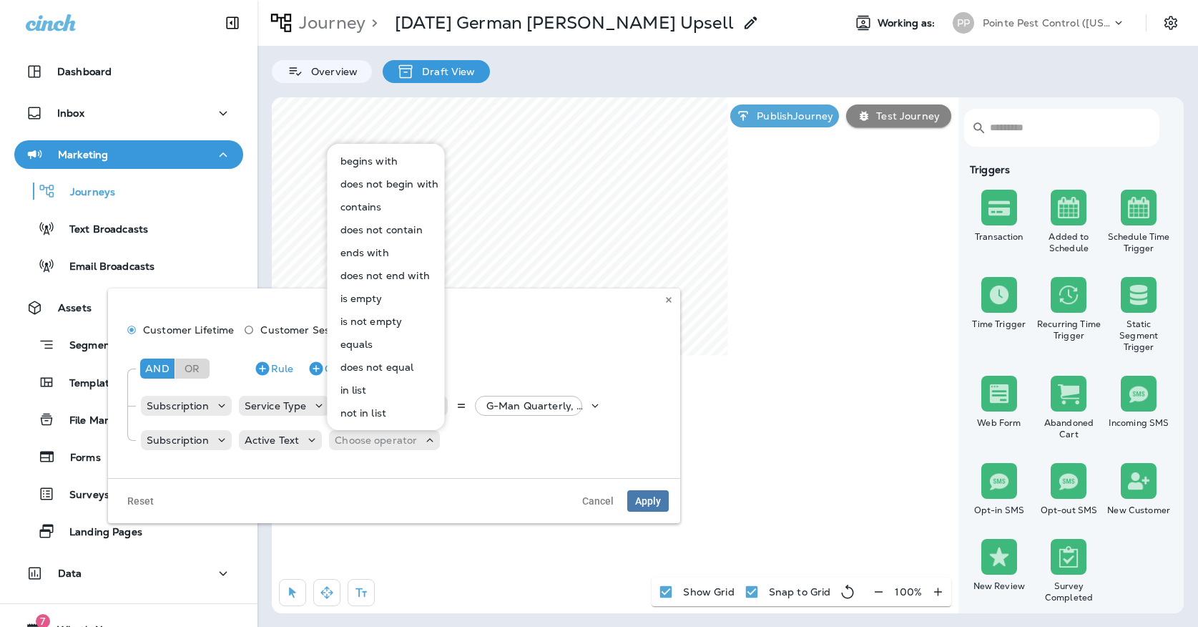
click at [364, 343] on p "equals" at bounding box center [354, 343] width 39 height 11
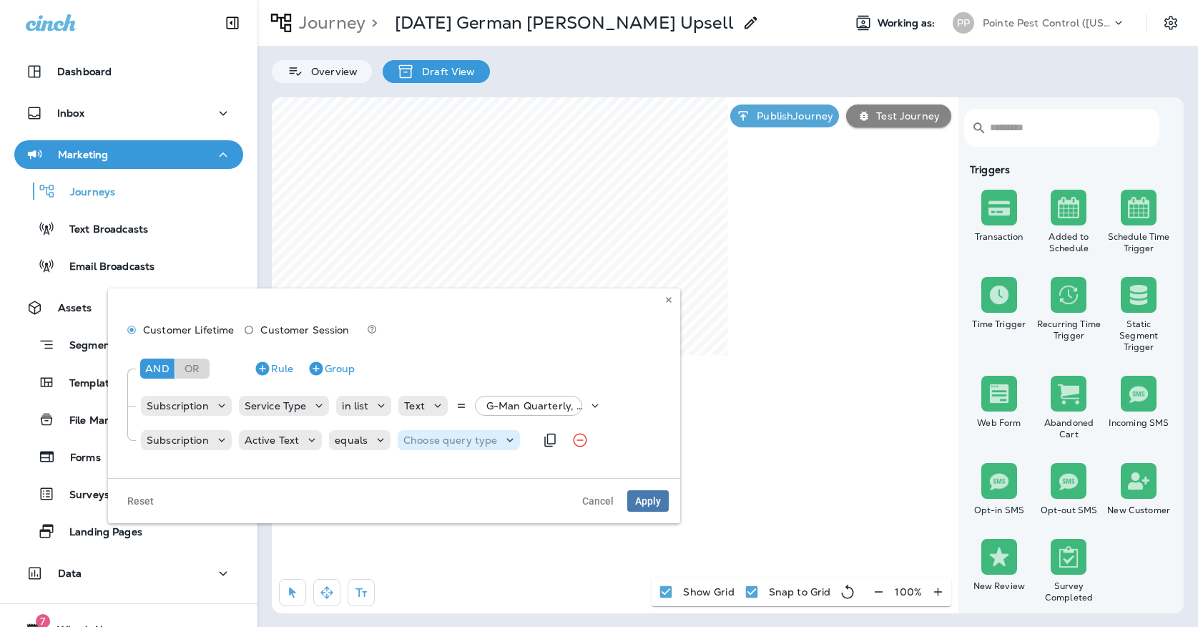
click at [431, 449] on div "Choose query type" at bounding box center [459, 440] width 122 height 20
click at [434, 463] on div "Text Related Field" at bounding box center [438, 486] width 84 height 57
click at [432, 471] on button "Text" at bounding box center [438, 475] width 82 height 23
click at [485, 455] on div "And Or Rule Group Subscription Service Type in list Text G-Man Quarterly, +37 m…" at bounding box center [393, 402] width 549 height 114
click at [482, 448] on input "text" at bounding box center [522, 440] width 143 height 19
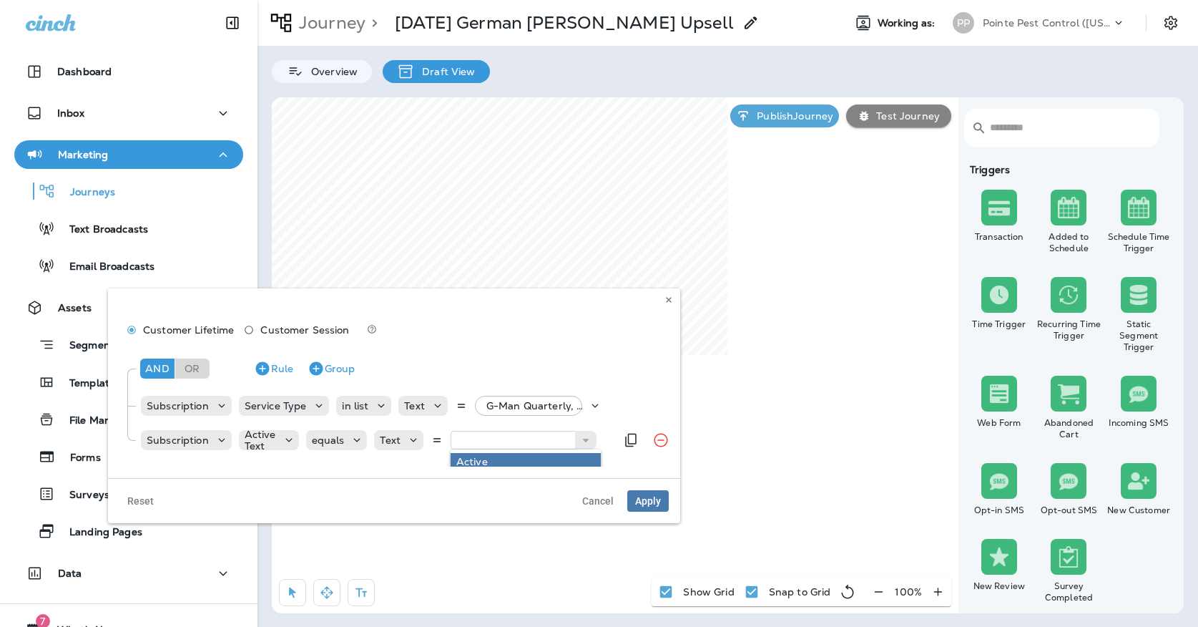
type input "******"
click at [482, 461] on div "And Or Rule Group Subscription Service Type in list Text G-Man Quarterly, +37 m…" at bounding box center [393, 406] width 549 height 122
click at [644, 498] on span "Apply" at bounding box center [648, 501] width 26 height 10
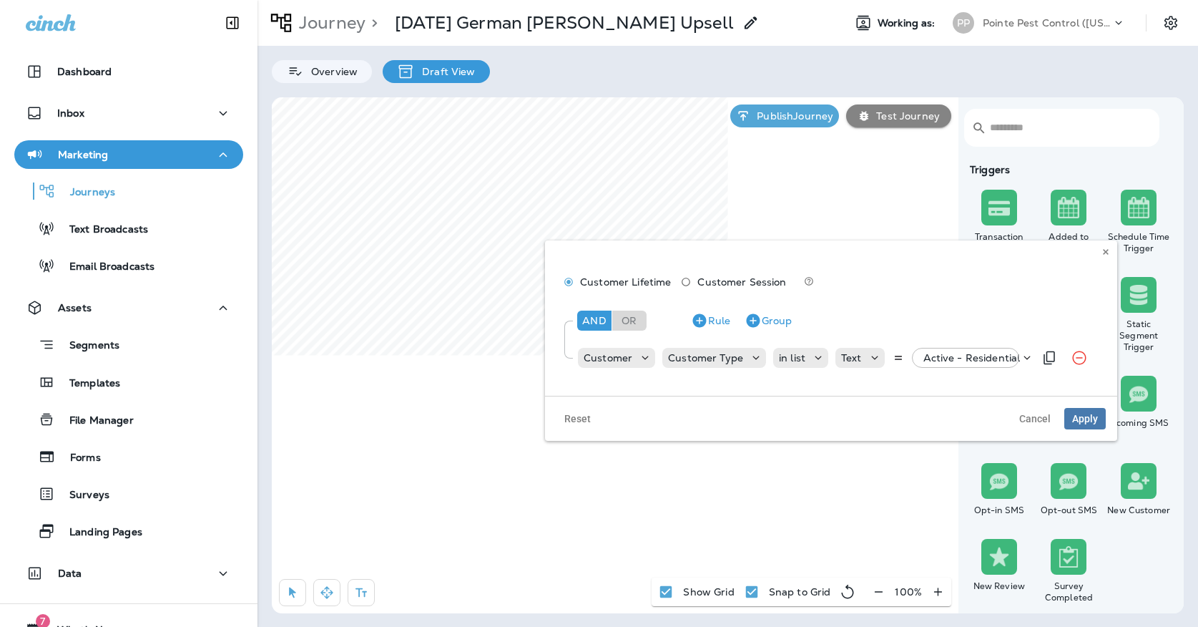
click at [933, 362] on p "Active - Residential" at bounding box center [971, 357] width 97 height 11
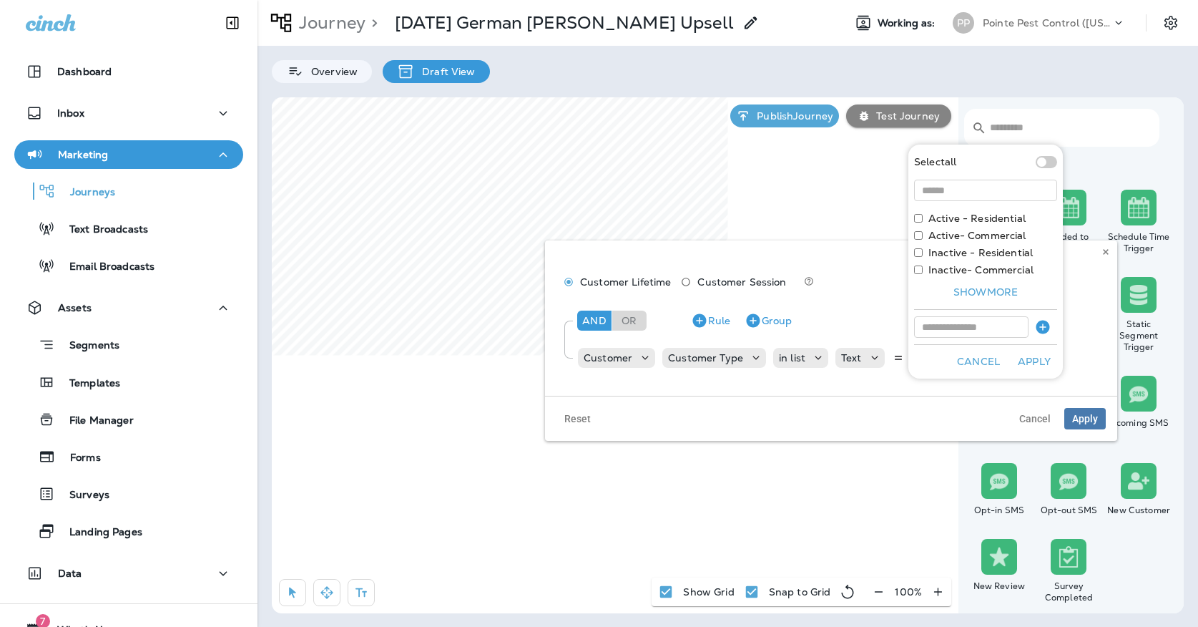
click at [824, 266] on div "Customer Lifetime Customer Session And Or Rule Group Customer Customer Type in …" at bounding box center [830, 323] width 549 height 121
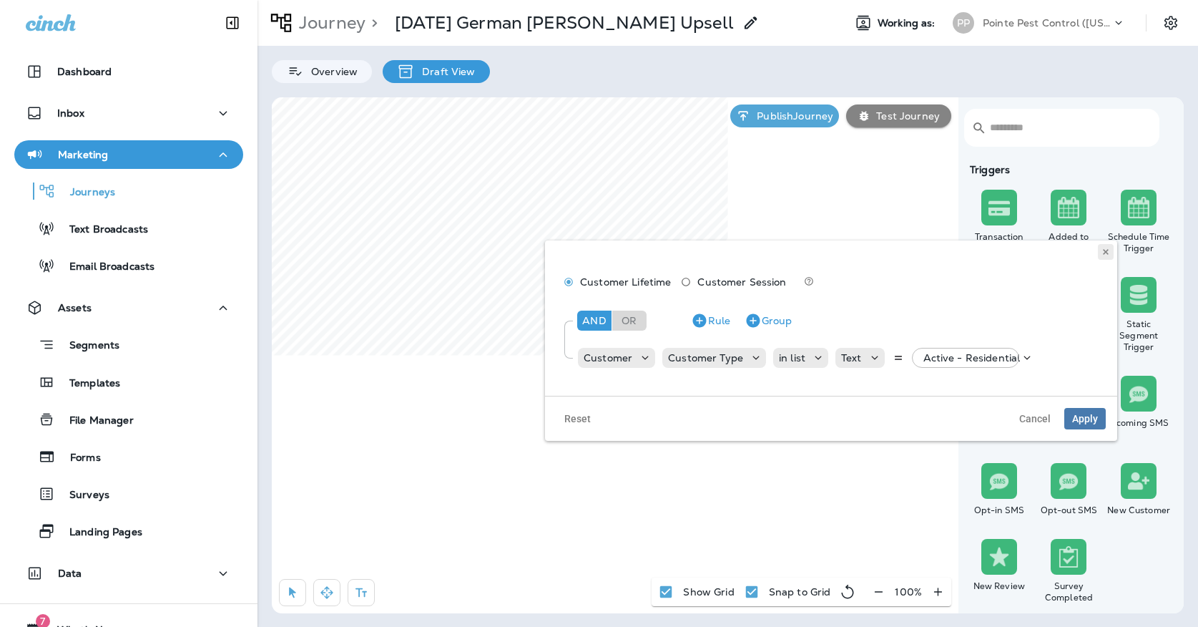
click at [1108, 255] on icon at bounding box center [1105, 251] width 9 height 9
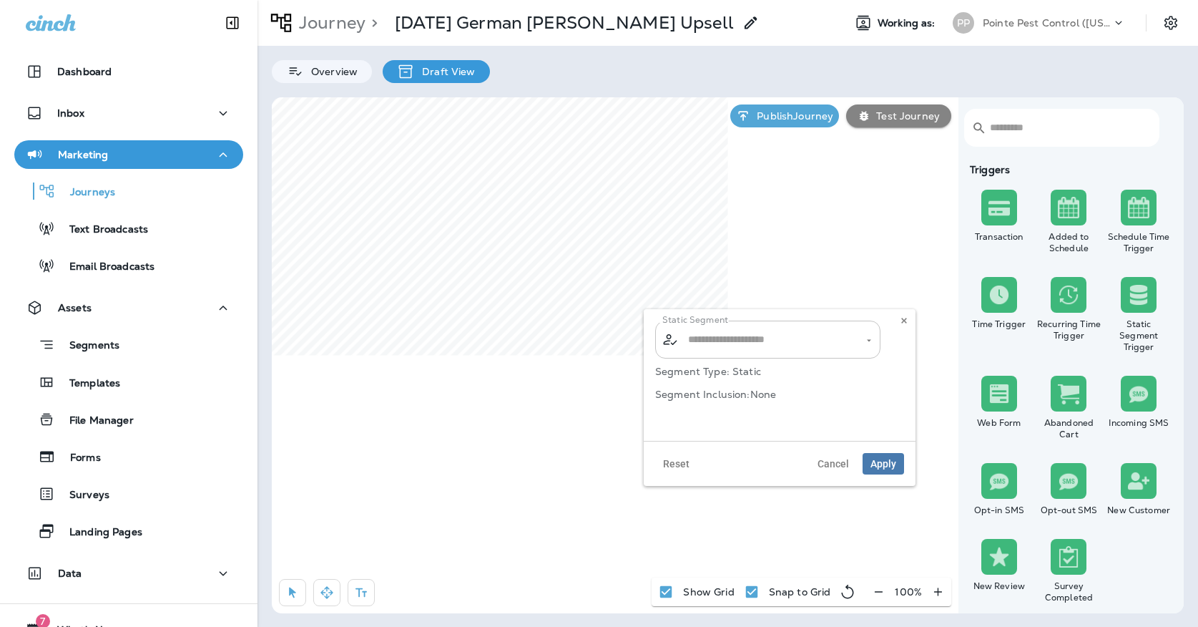
type input "**********"
click at [763, 343] on input "**********" at bounding box center [758, 339] width 149 height 25
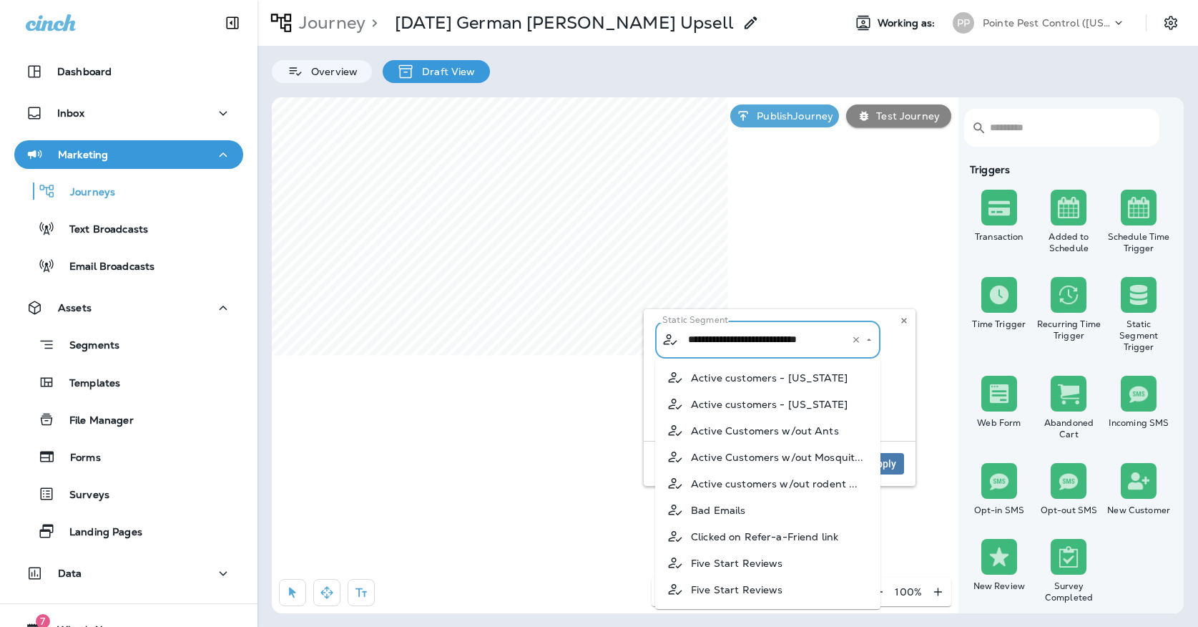
scroll to position [258, 0]
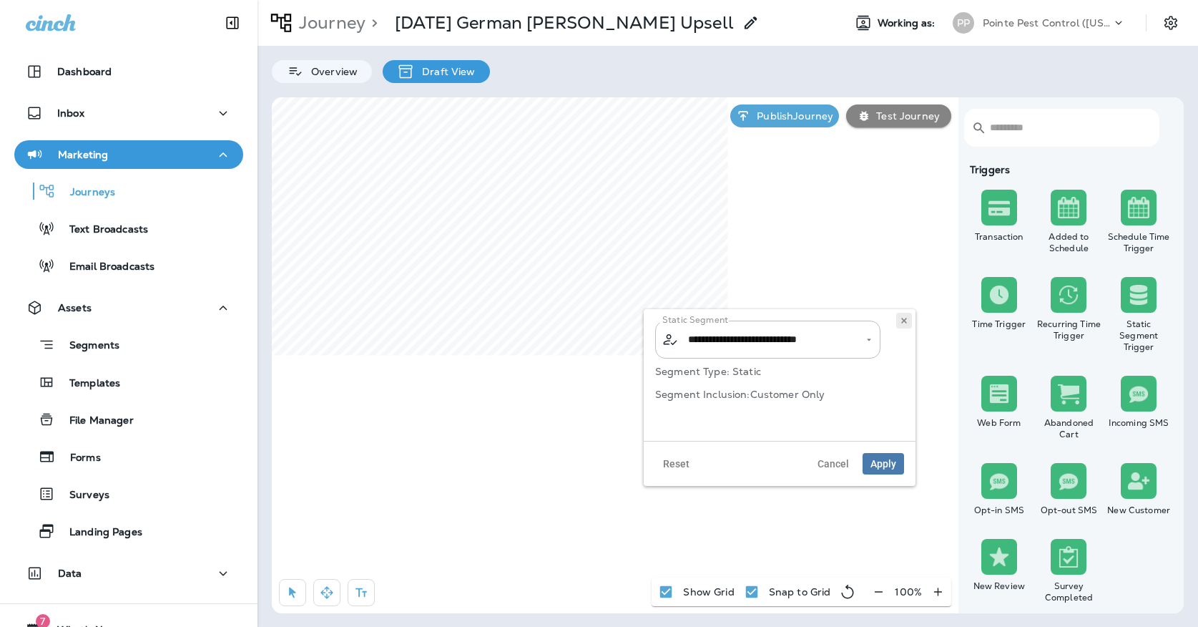
click at [910, 322] on button at bounding box center [904, 321] width 16 height 16
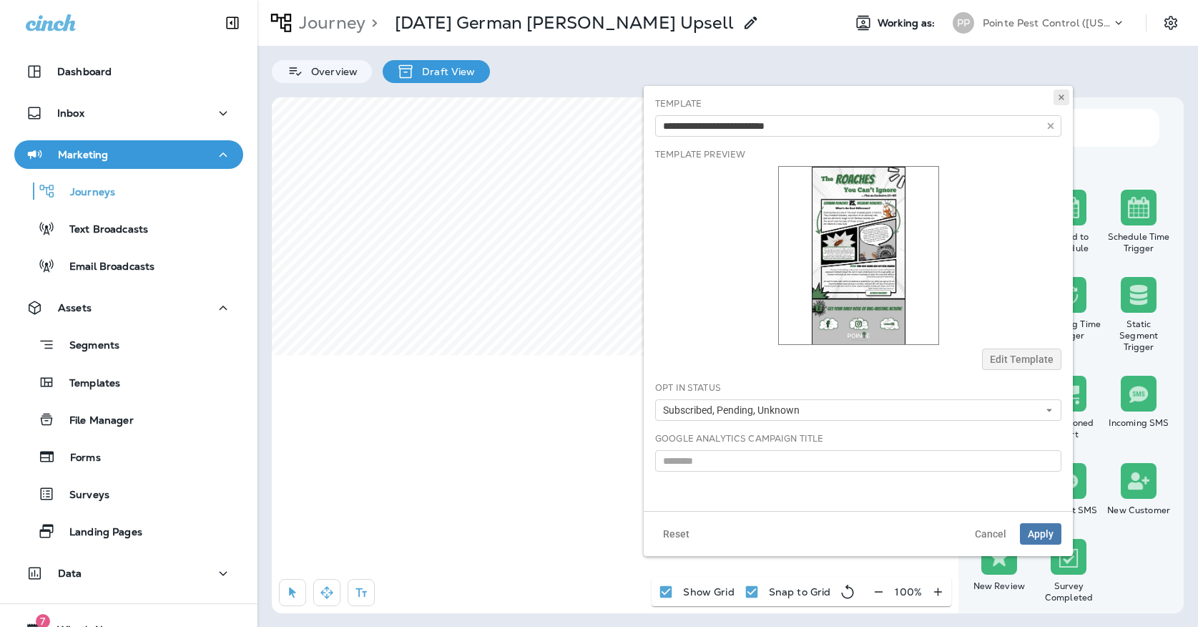
click at [1068, 97] on button at bounding box center [1061, 97] width 16 height 16
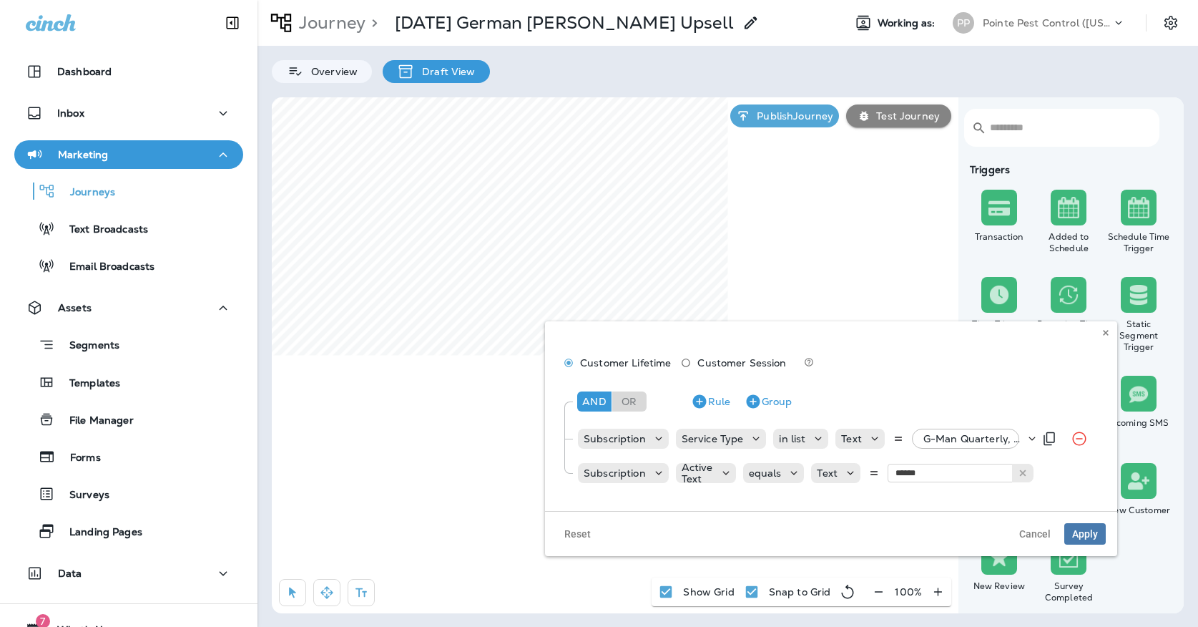
click at [955, 436] on p "G-Man Quarterly, +37 more" at bounding box center [974, 438] width 102 height 11
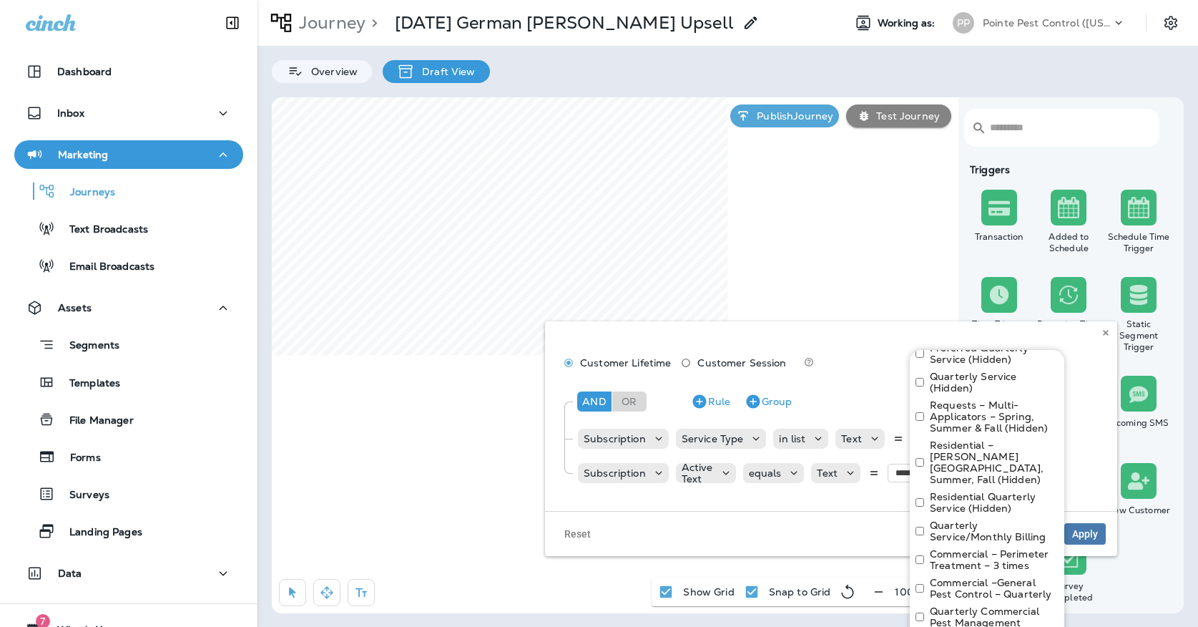
scroll to position [1340, 0]
click at [1101, 331] on icon at bounding box center [1105, 332] width 9 height 9
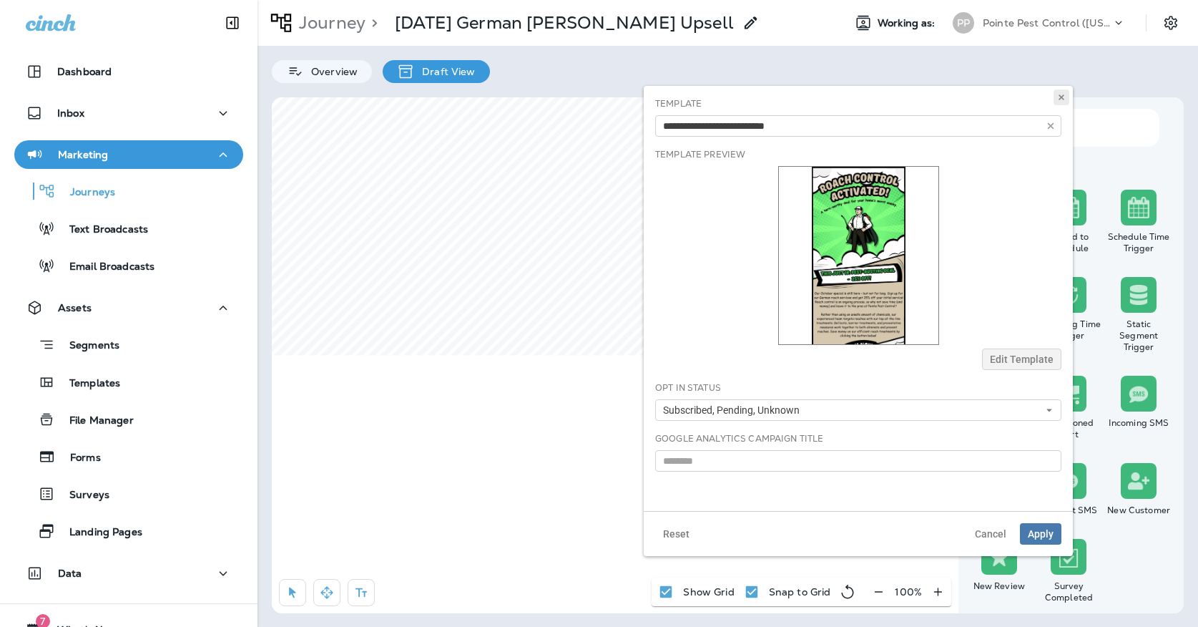
click at [1061, 98] on use at bounding box center [1061, 97] width 5 height 6
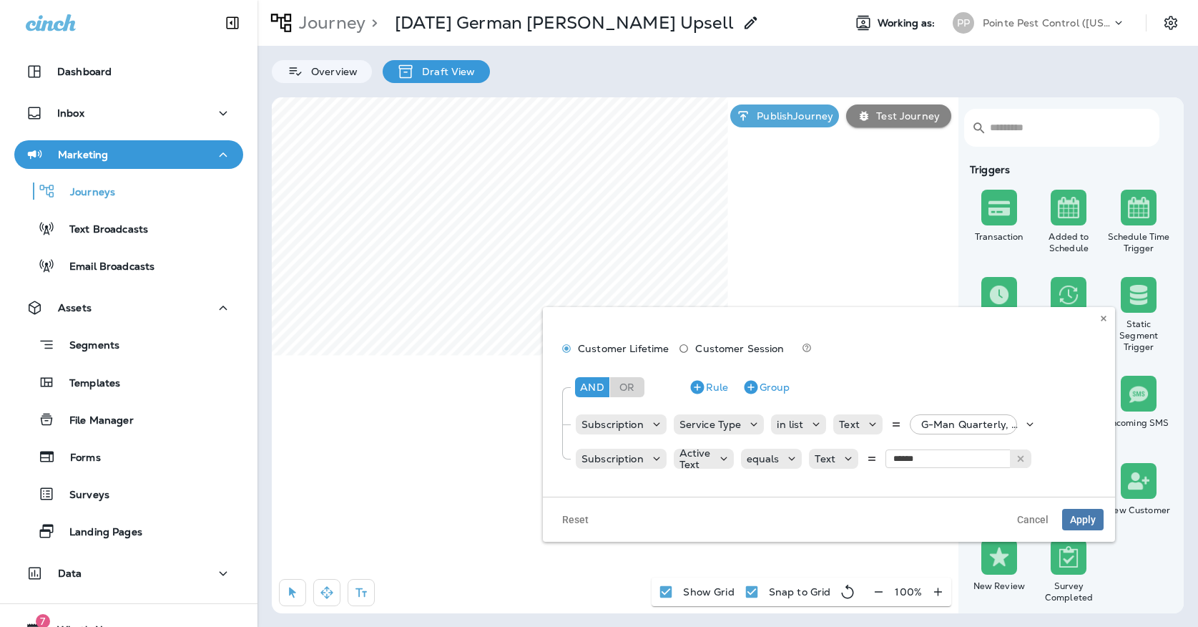
click at [1107, 317] on icon at bounding box center [1103, 318] width 9 height 9
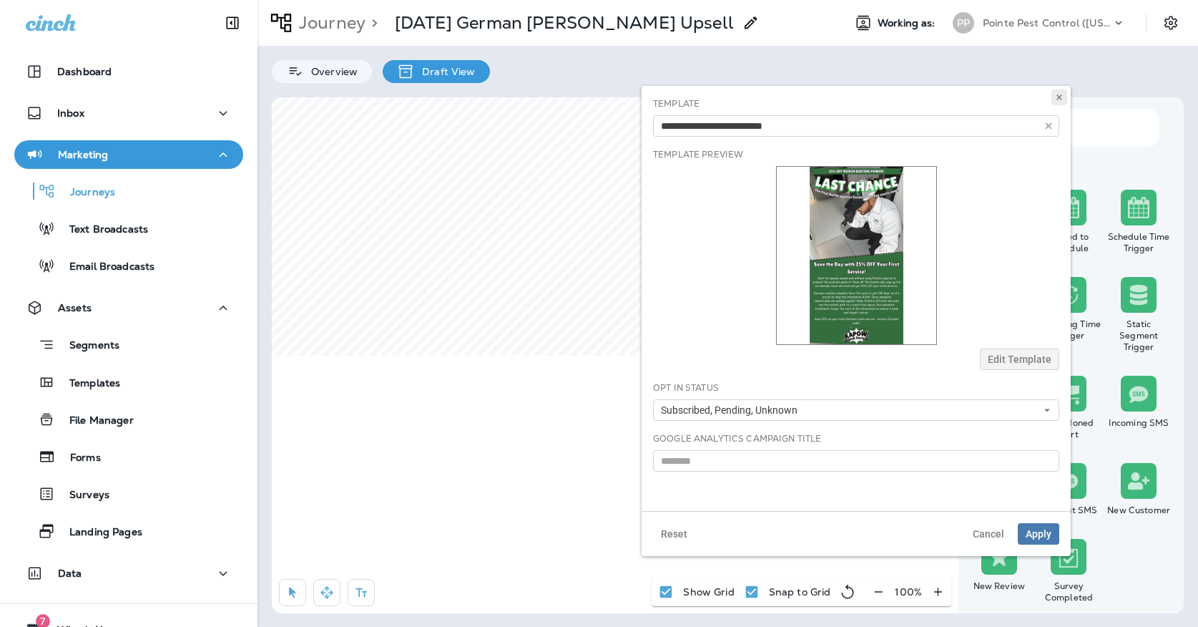
click at [1056, 97] on icon at bounding box center [1059, 97] width 9 height 9
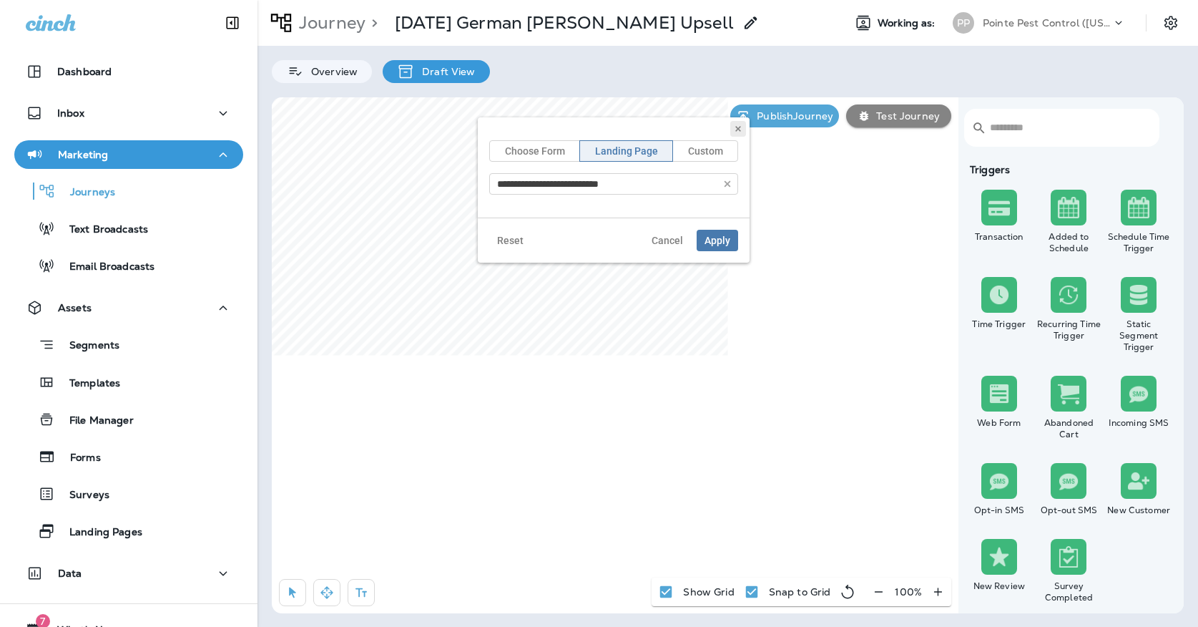
click at [737, 127] on use at bounding box center [737, 129] width 5 height 6
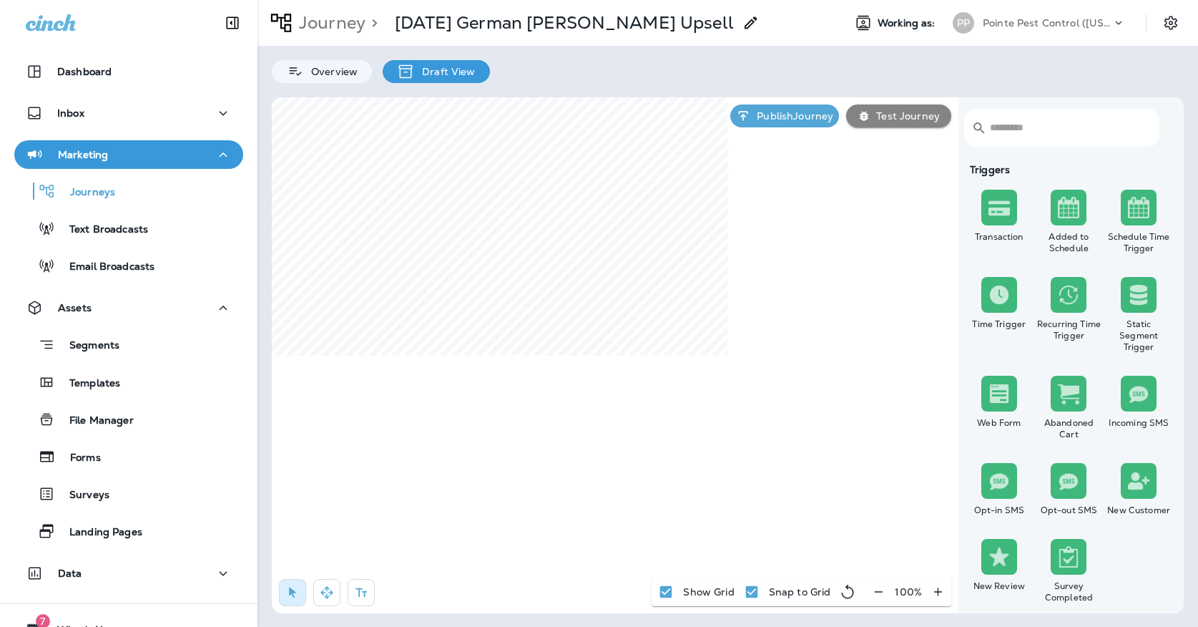
select select "*****"
select select "********"
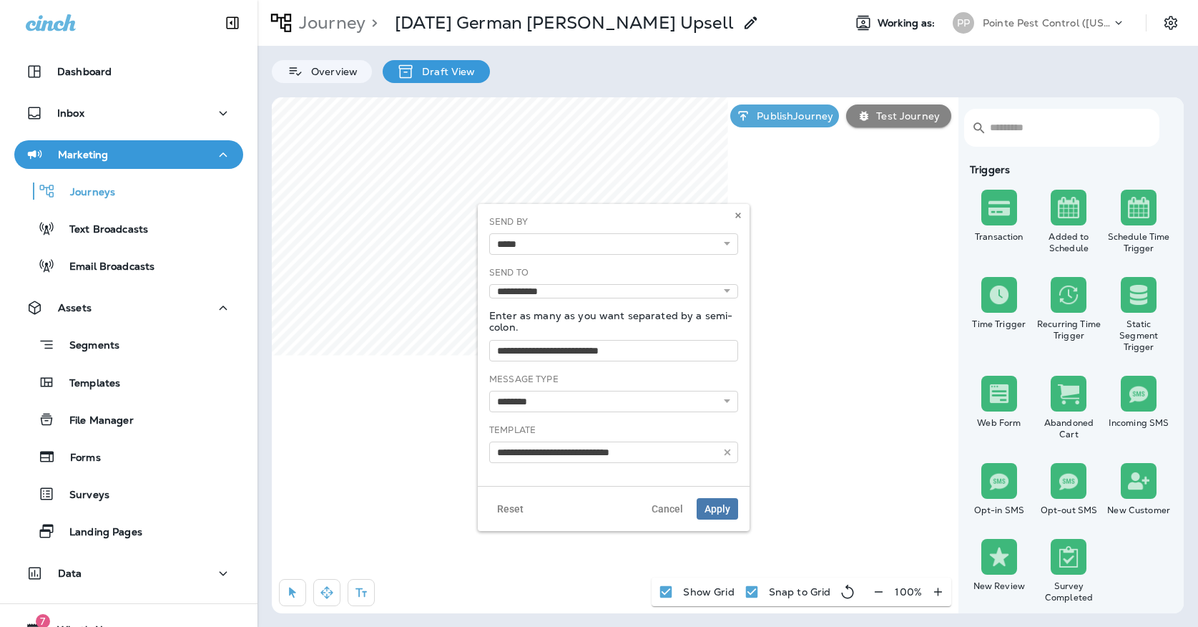
type input "**********"
click at [744, 220] on button at bounding box center [738, 215] width 16 height 16
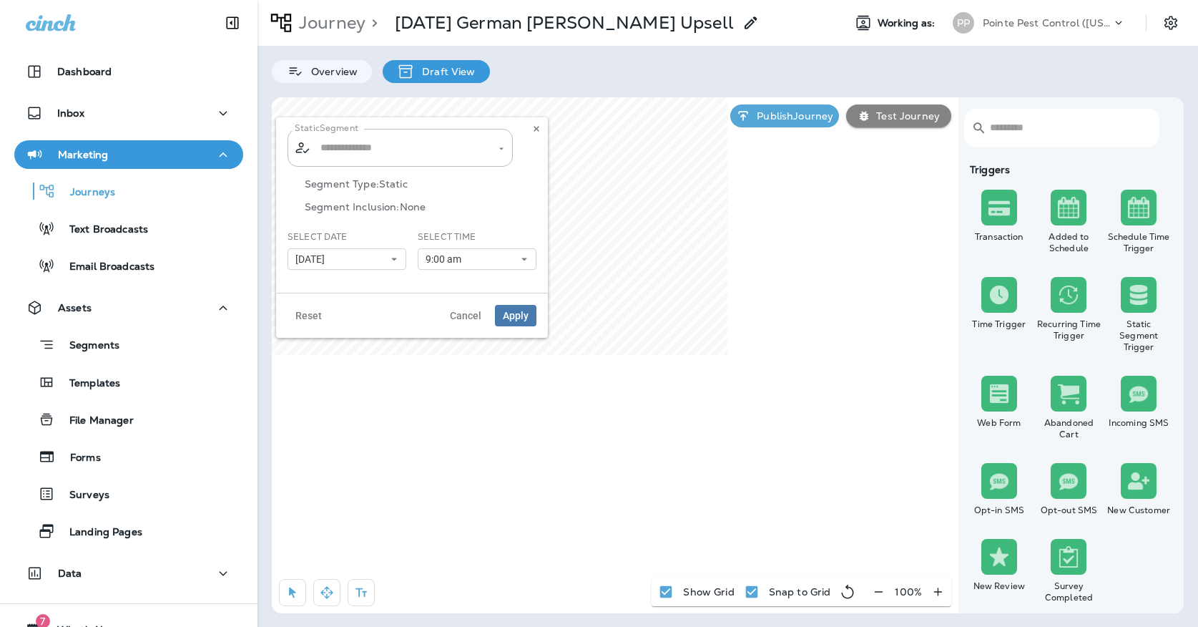
type input "**********"
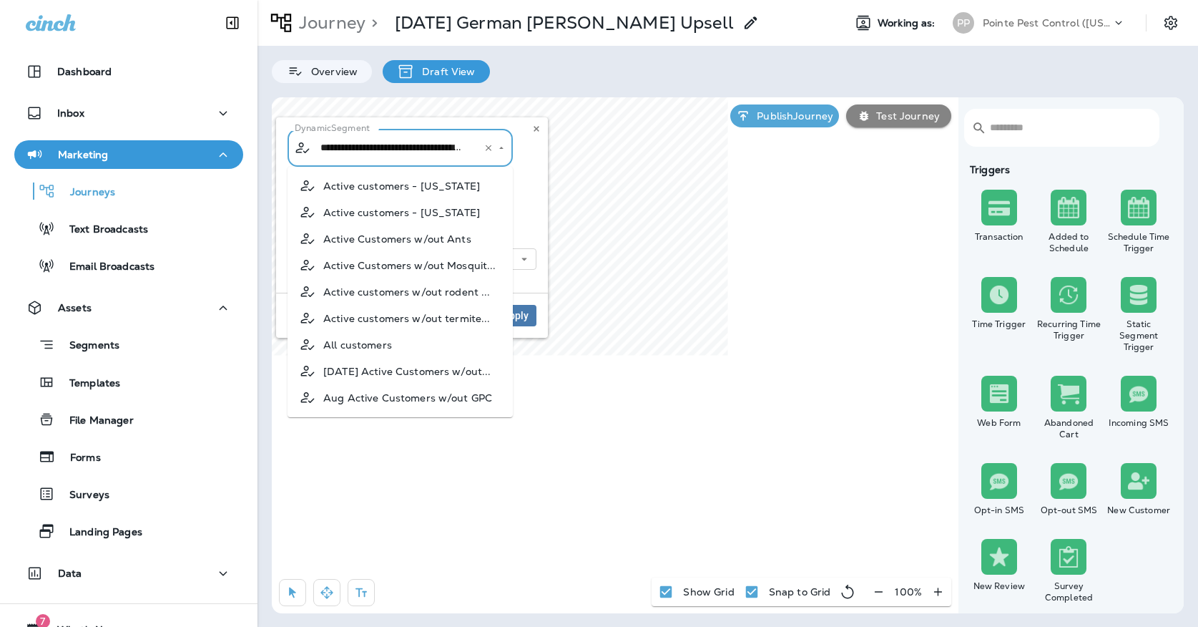
click at [391, 154] on input "**********" at bounding box center [391, 147] width 149 height 25
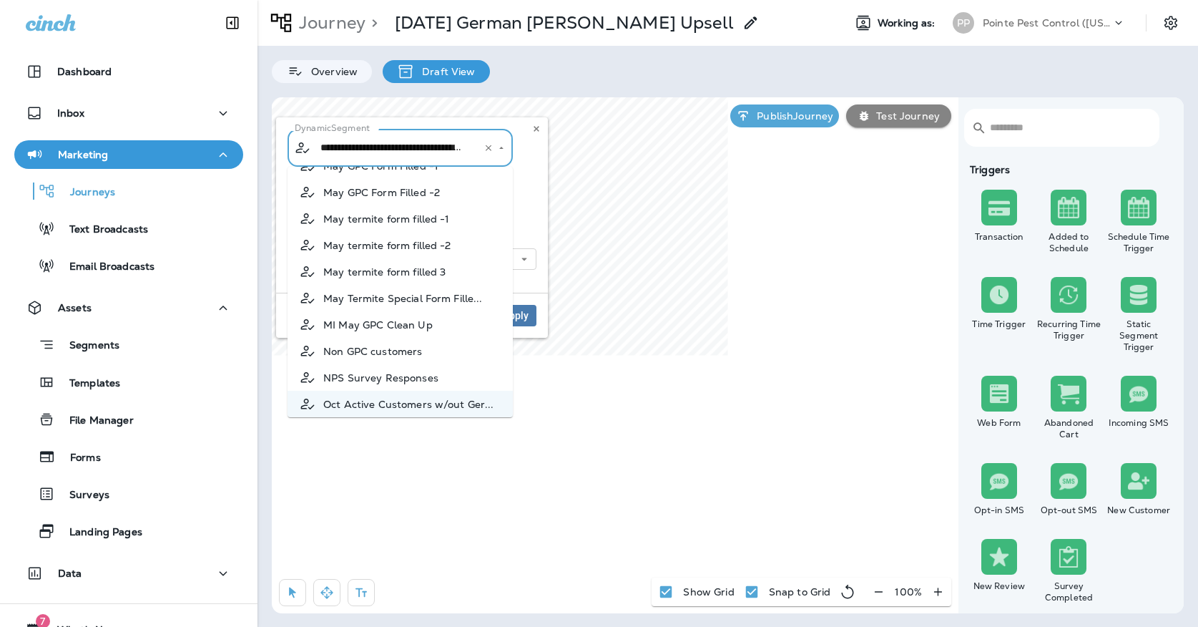
click at [542, 182] on div "**********" at bounding box center [412, 204] width 272 height 175
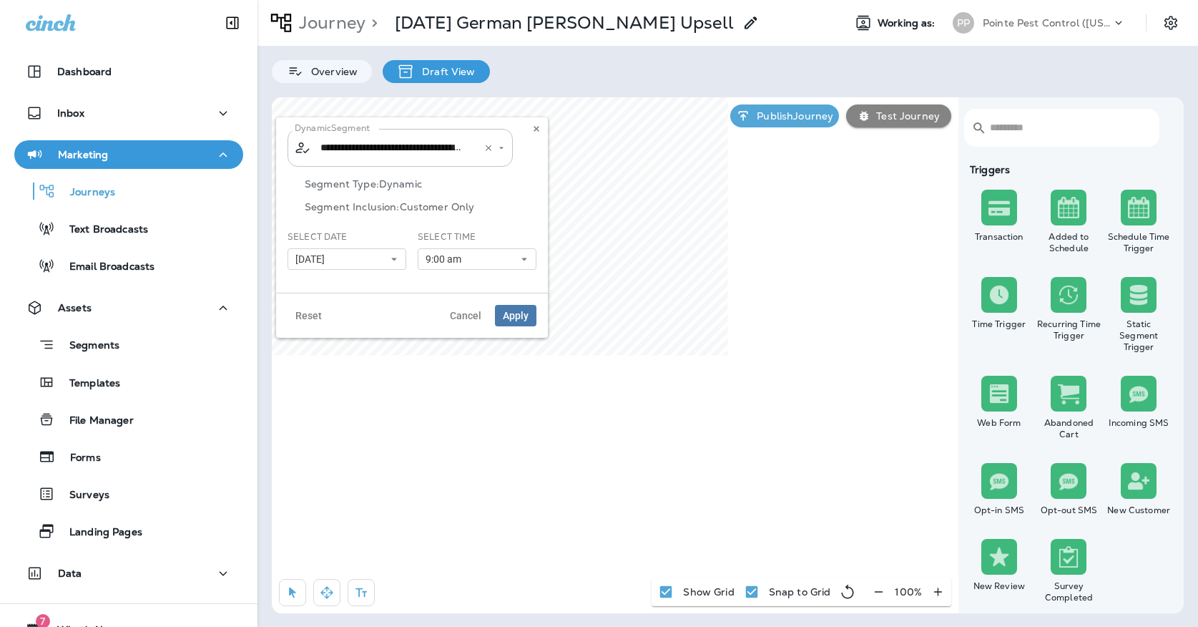
click at [420, 150] on input "**********" at bounding box center [391, 147] width 149 height 25
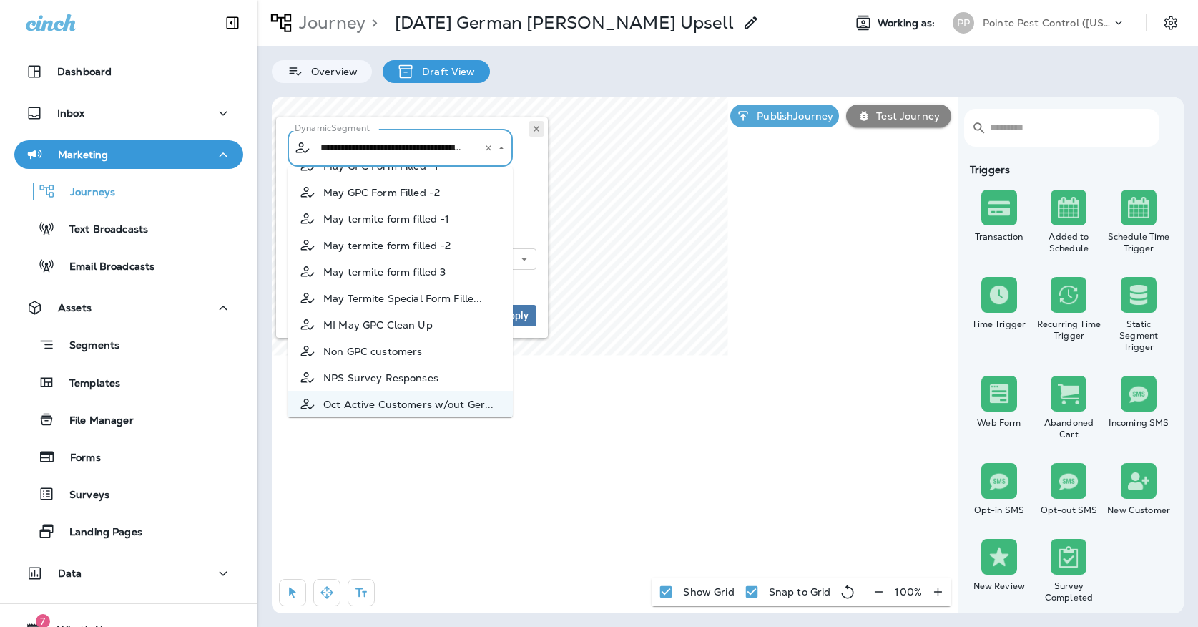
click at [536, 132] on icon at bounding box center [536, 128] width 9 height 9
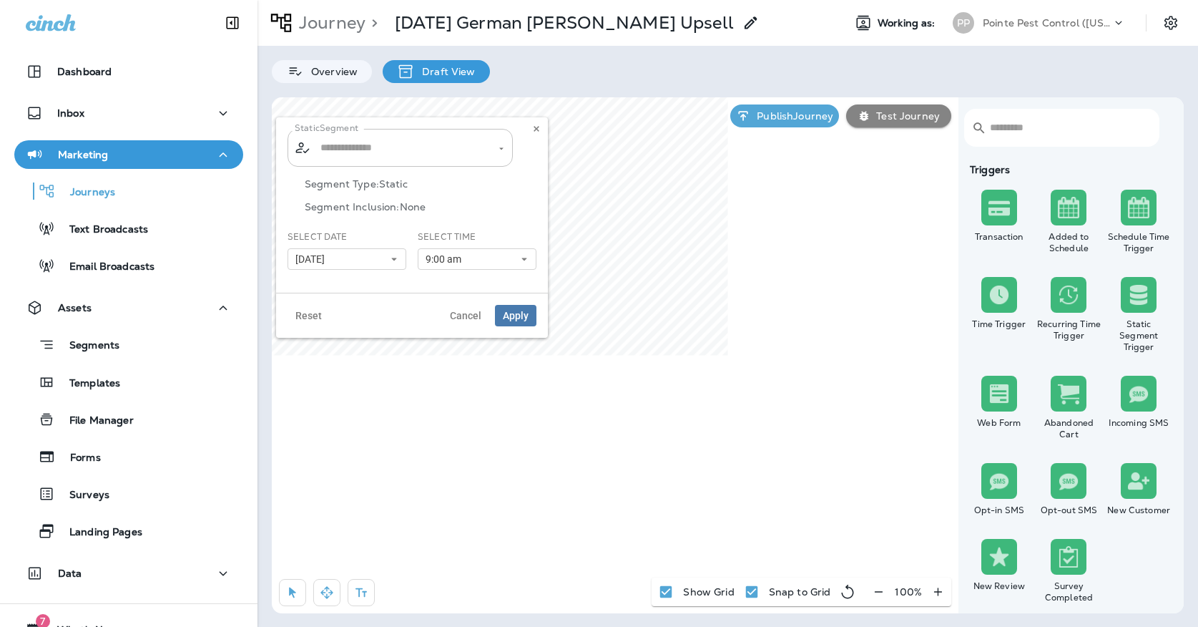
type input "**********"
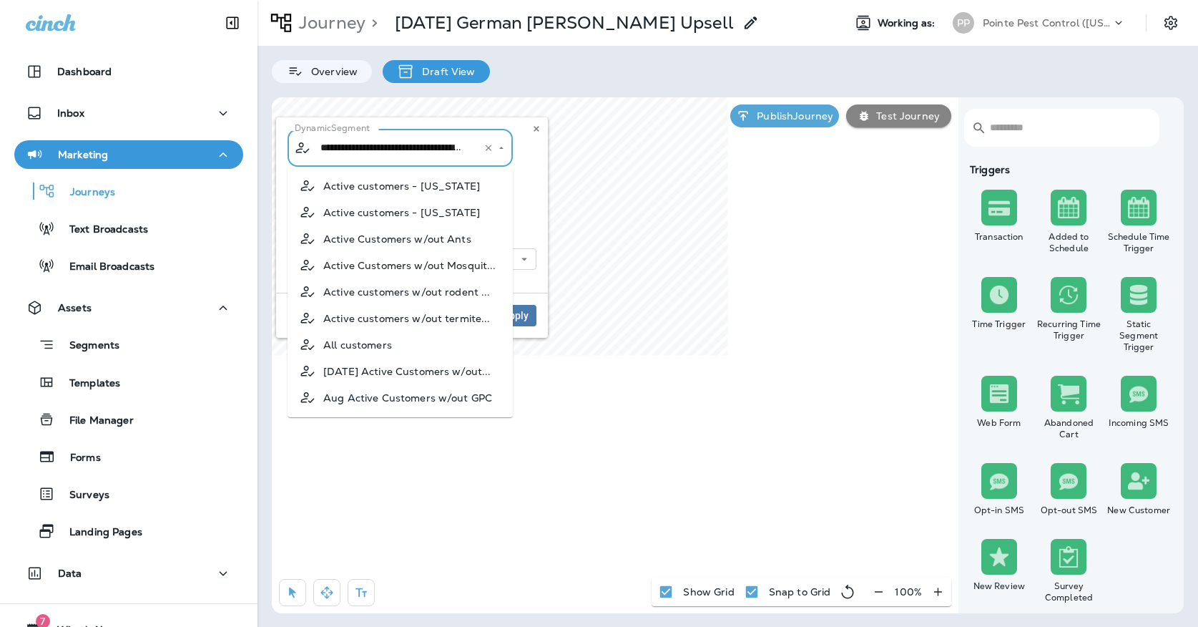
click at [428, 137] on input "**********" at bounding box center [391, 147] width 149 height 25
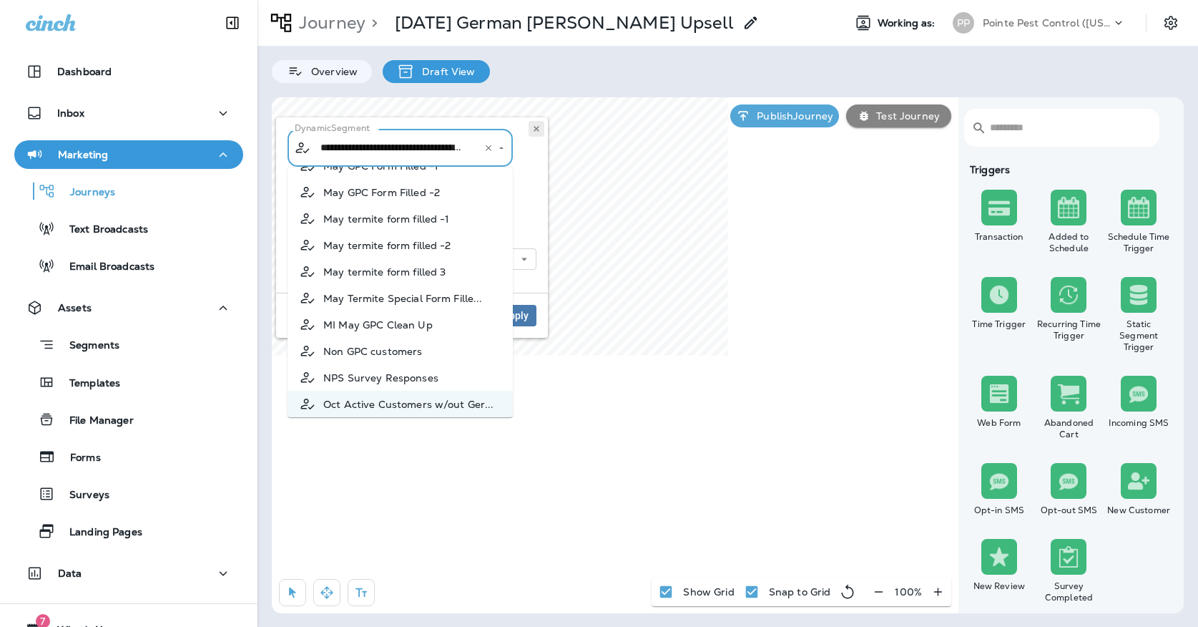
click at [531, 133] on button at bounding box center [537, 129] width 16 height 16
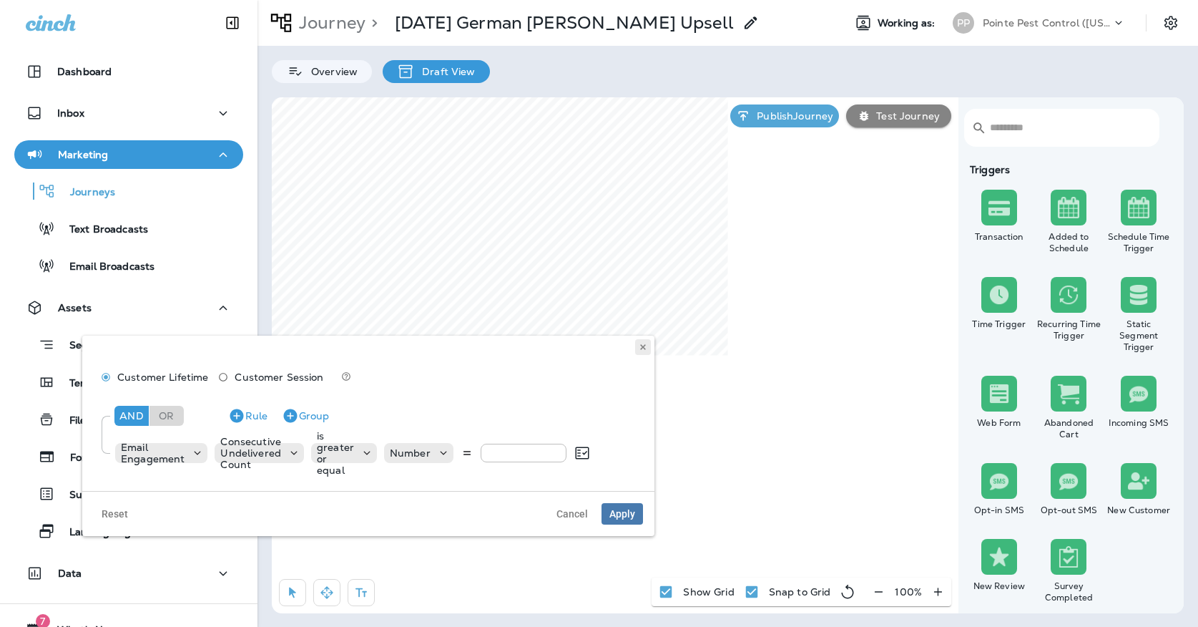
click at [645, 345] on use at bounding box center [642, 347] width 5 height 6
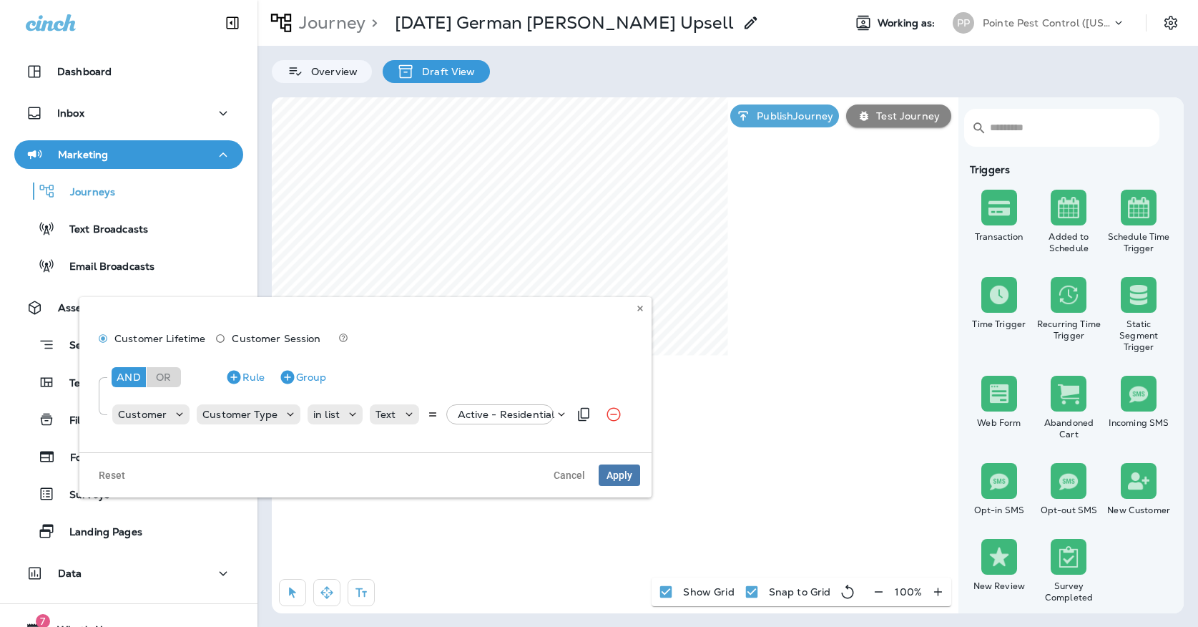
click at [517, 412] on p "Active - Residential" at bounding box center [506, 413] width 97 height 11
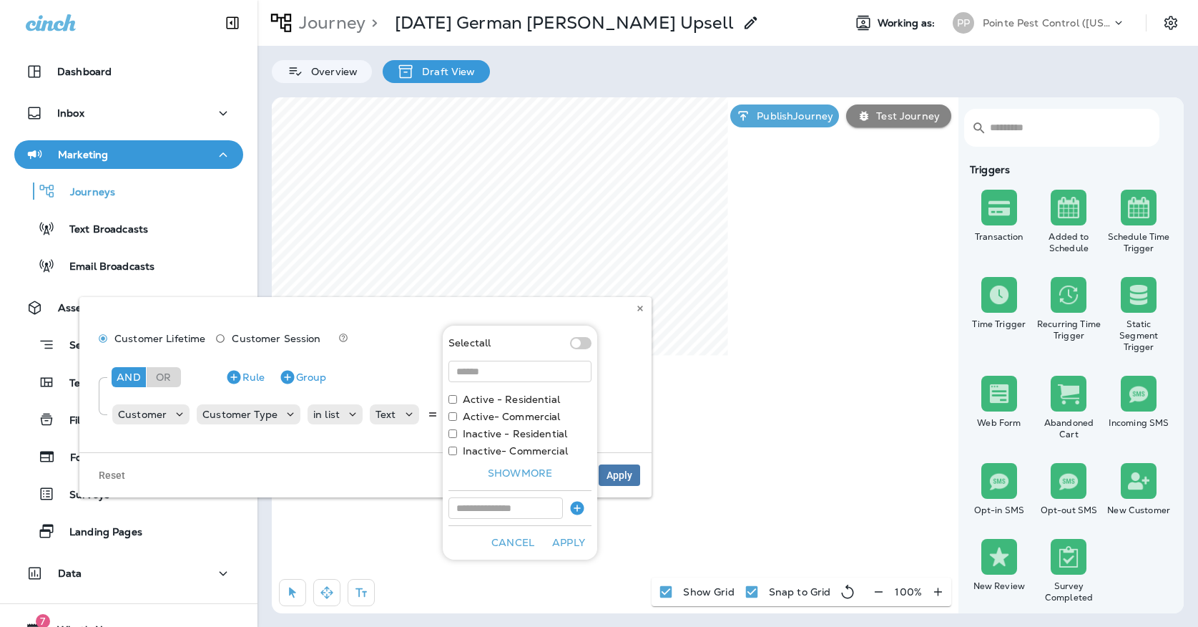
click at [639, 318] on div "Customer Lifetime Customer Session And Or Rule Group Customer Customer Type in …" at bounding box center [365, 374] width 572 height 155
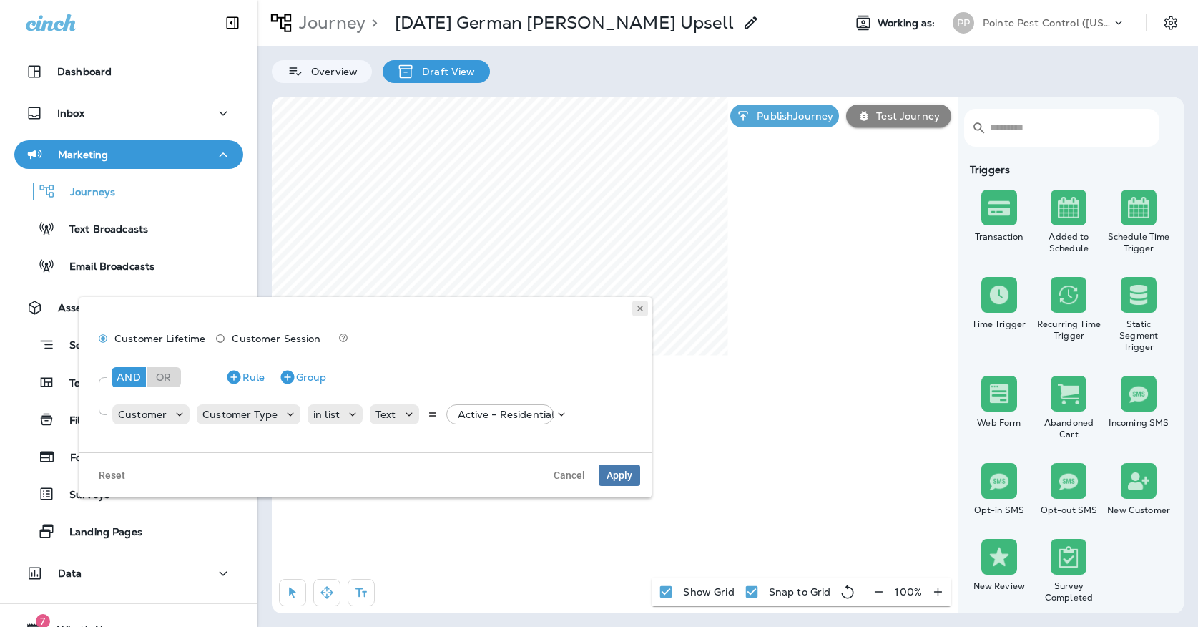
click at [639, 312] on icon at bounding box center [640, 308] width 9 height 9
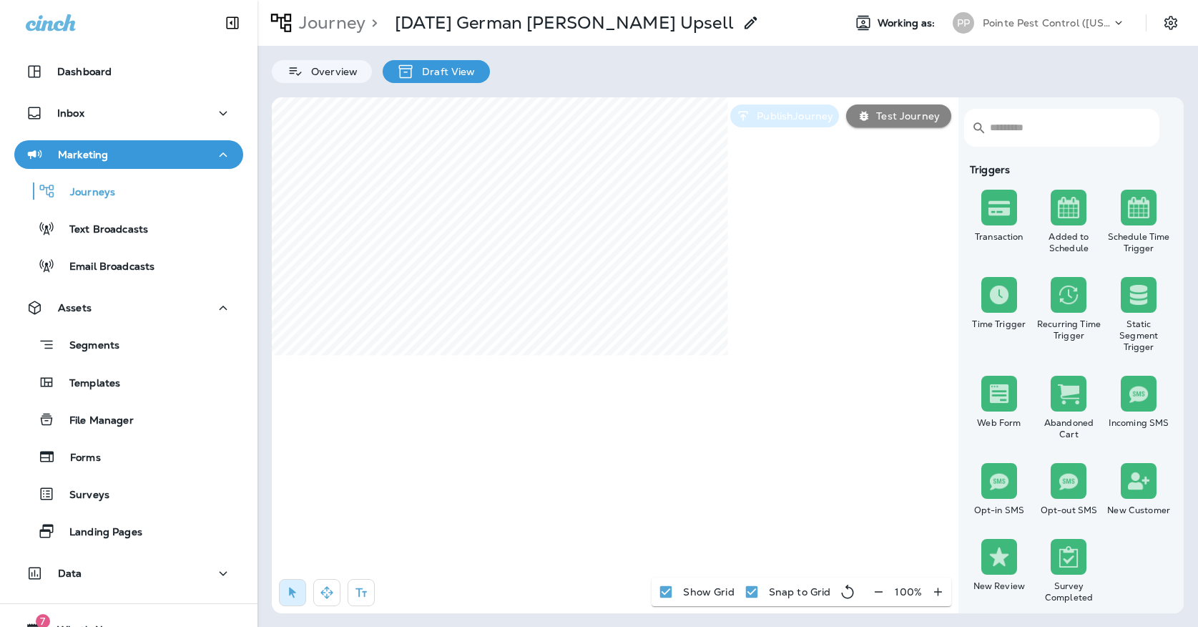
click at [755, 117] on p "Publish Journey" at bounding box center [792, 115] width 82 height 11
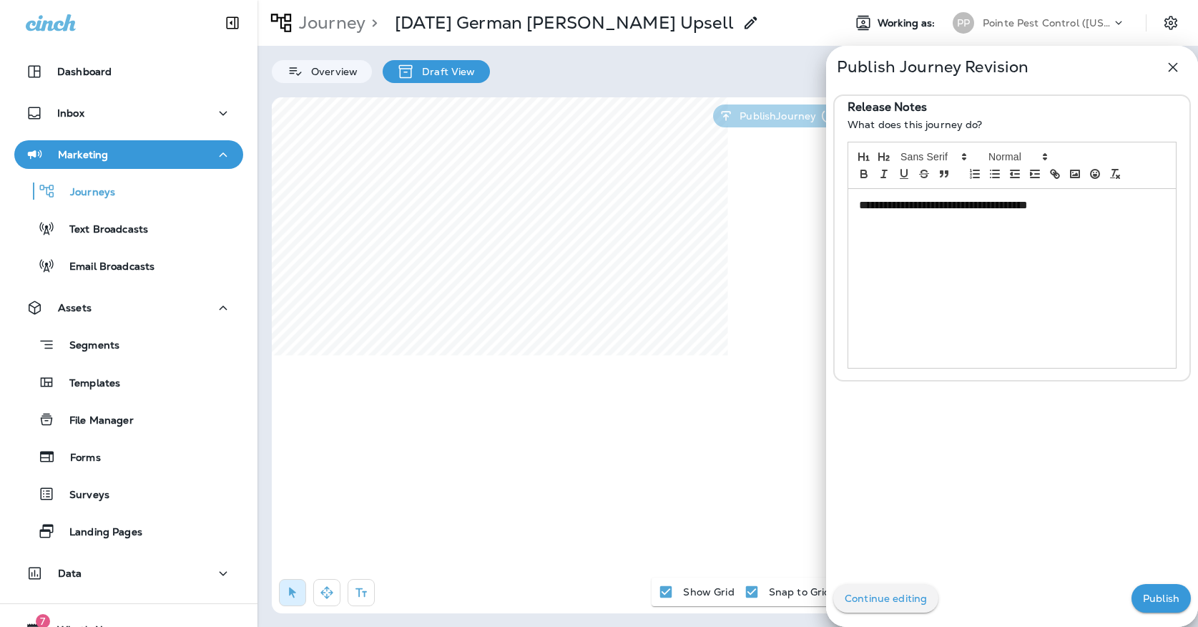
click at [1140, 594] on button "Publish" at bounding box center [1160, 598] width 59 height 29
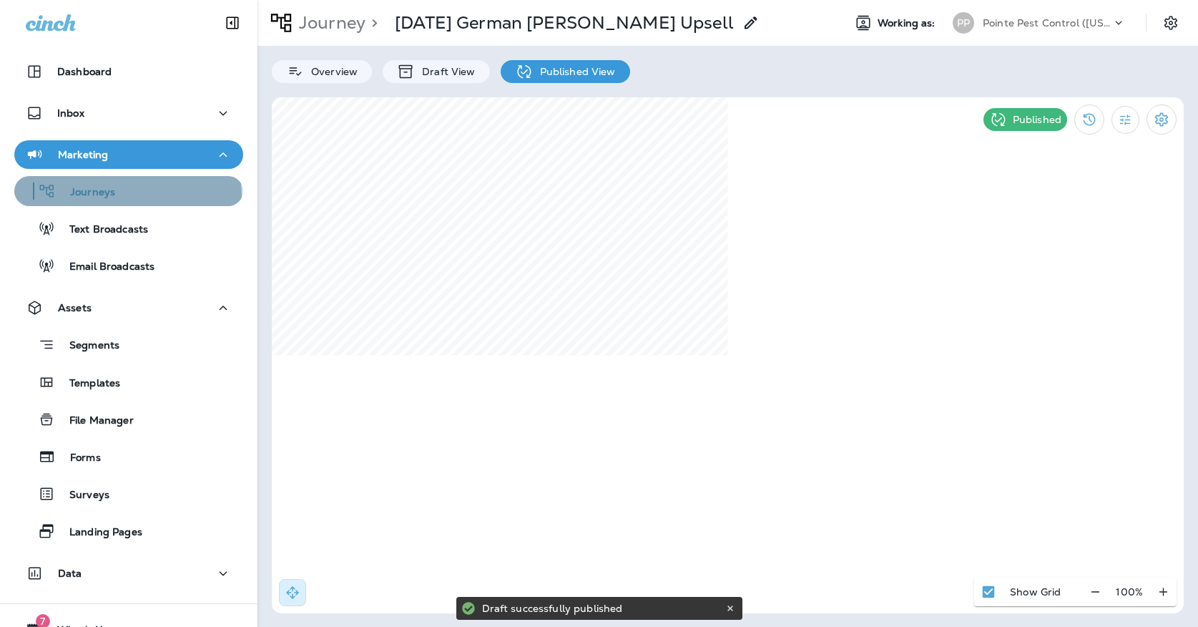
click at [90, 197] on p "Journeys" at bounding box center [85, 193] width 59 height 14
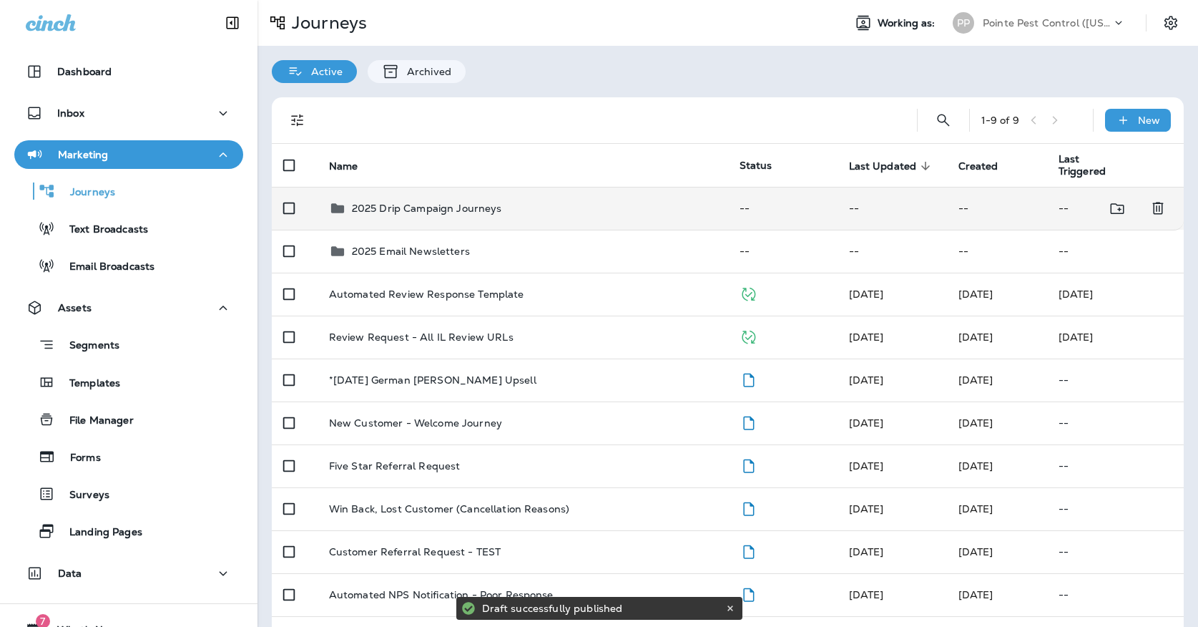
click at [483, 207] on div "2025 Drip Campaign Journeys" at bounding box center [427, 208] width 150 height 17
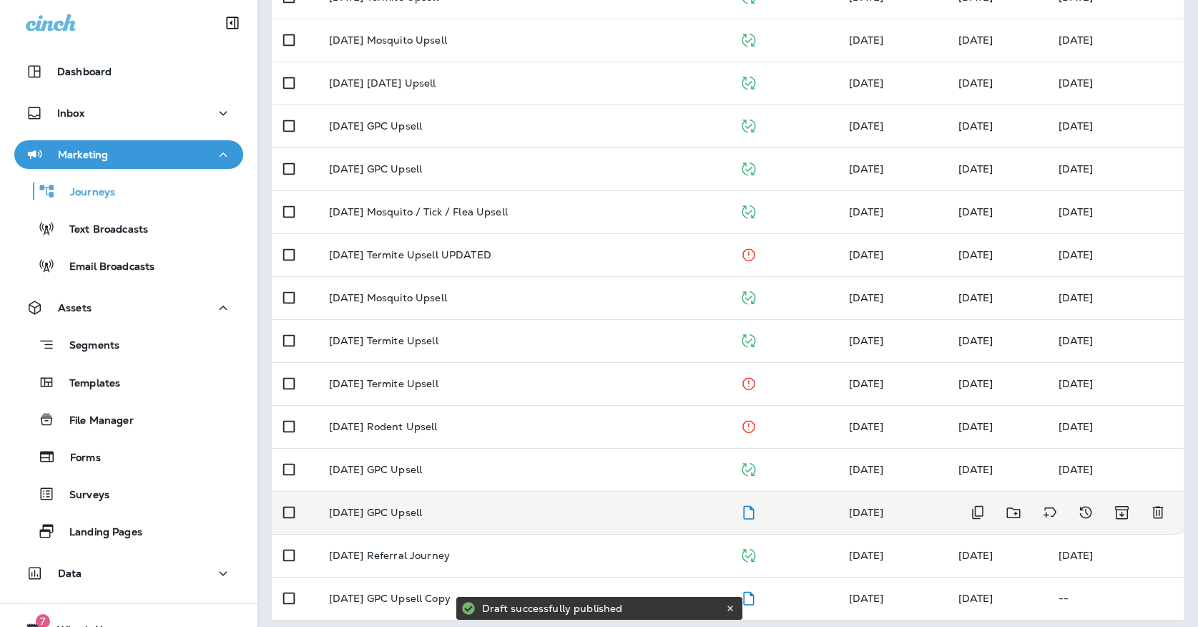
scroll to position [382, 0]
click at [521, 510] on div "[DATE] GPC Upsell" at bounding box center [523, 512] width 388 height 11
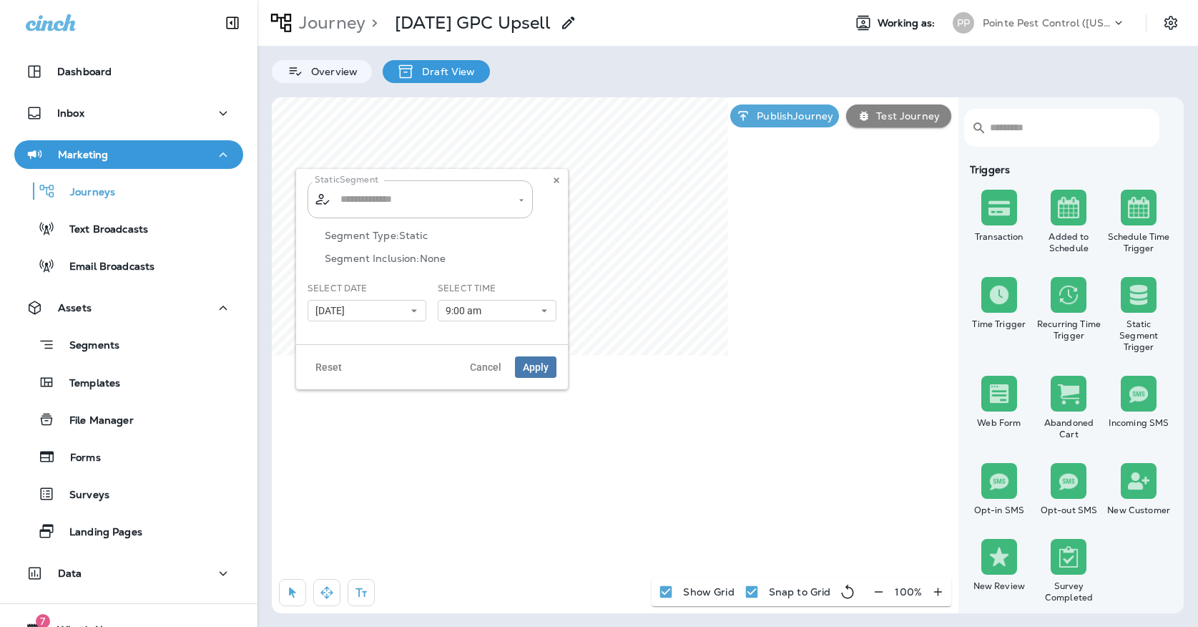
type input "**********"
click at [359, 317] on button "[DATE]" at bounding box center [367, 310] width 119 height 21
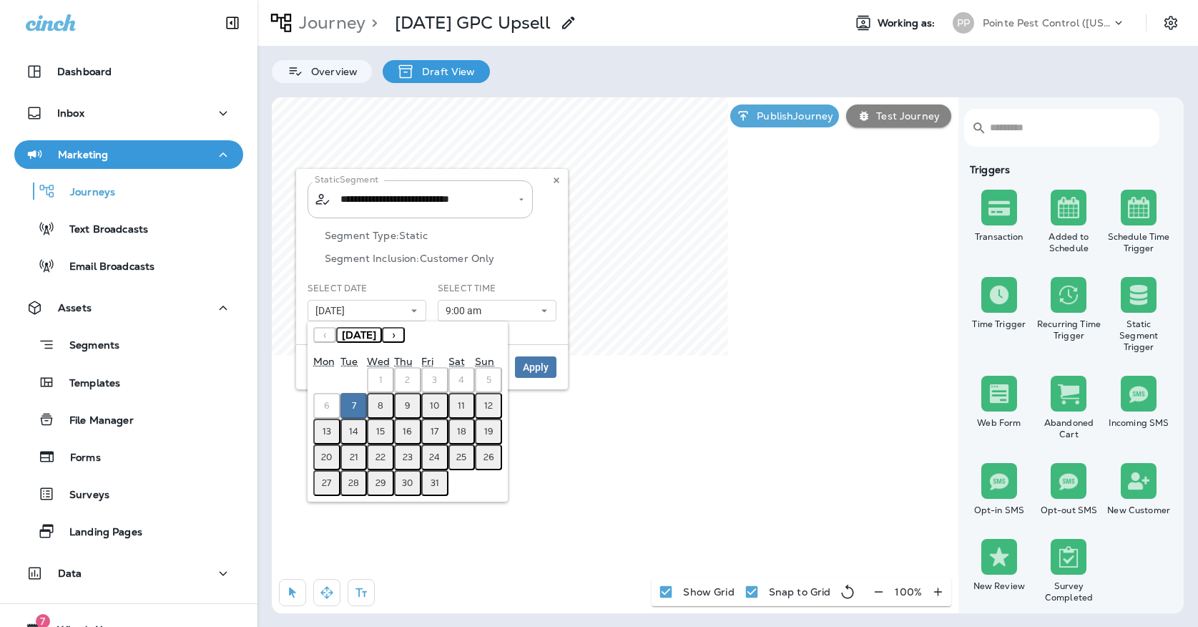
click at [376, 399] on button "8" at bounding box center [380, 406] width 27 height 26
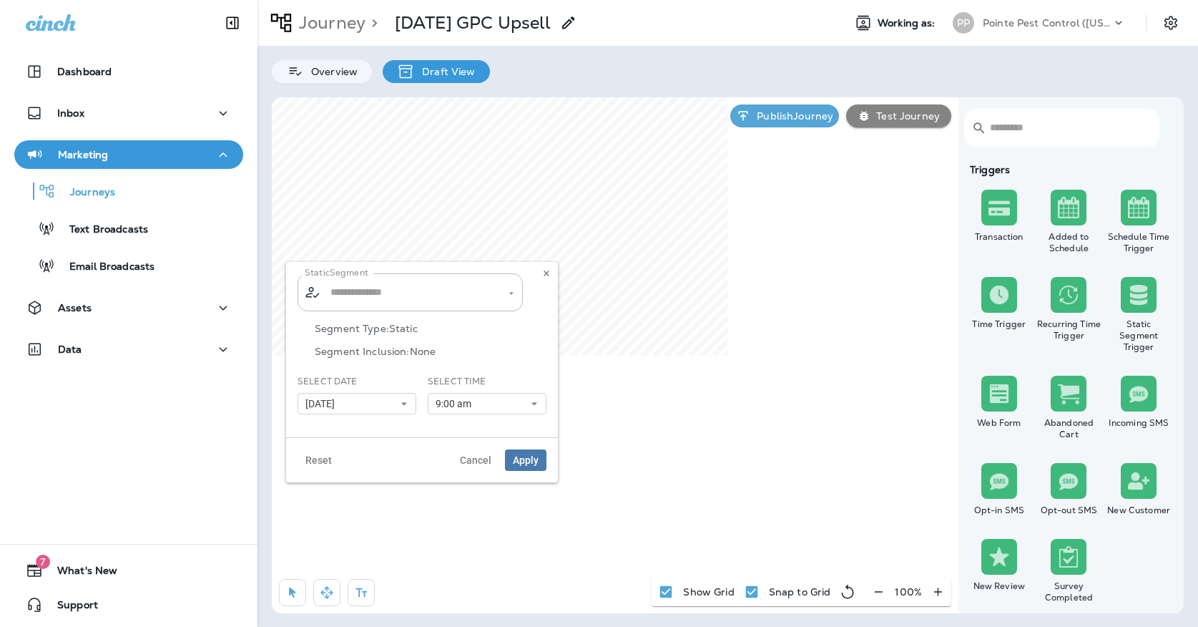
type input "**********"
click at [385, 398] on button "[DATE]" at bounding box center [357, 403] width 119 height 21
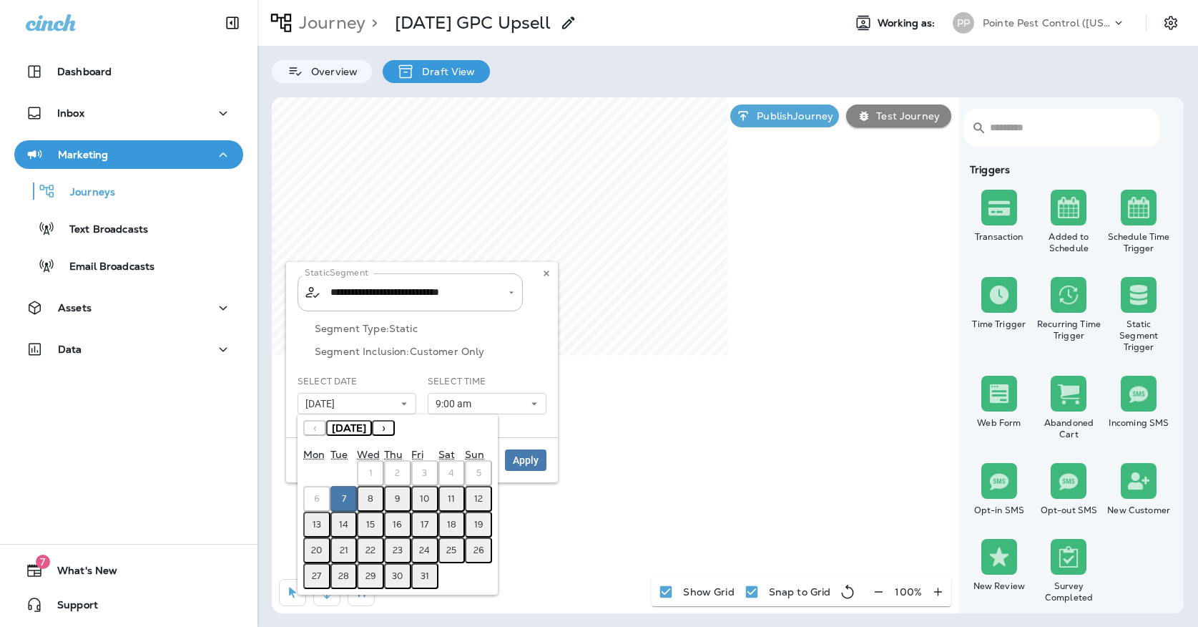
click at [368, 501] on abbr "8" at bounding box center [371, 498] width 6 height 11
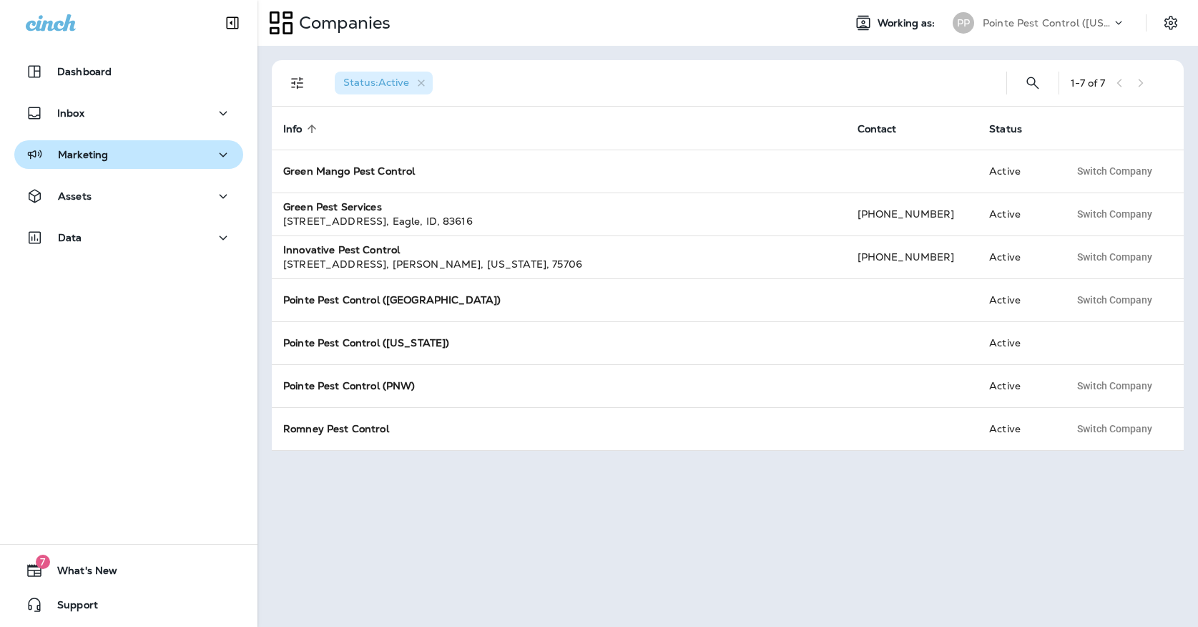
click at [200, 168] on button "Marketing" at bounding box center [128, 154] width 229 height 29
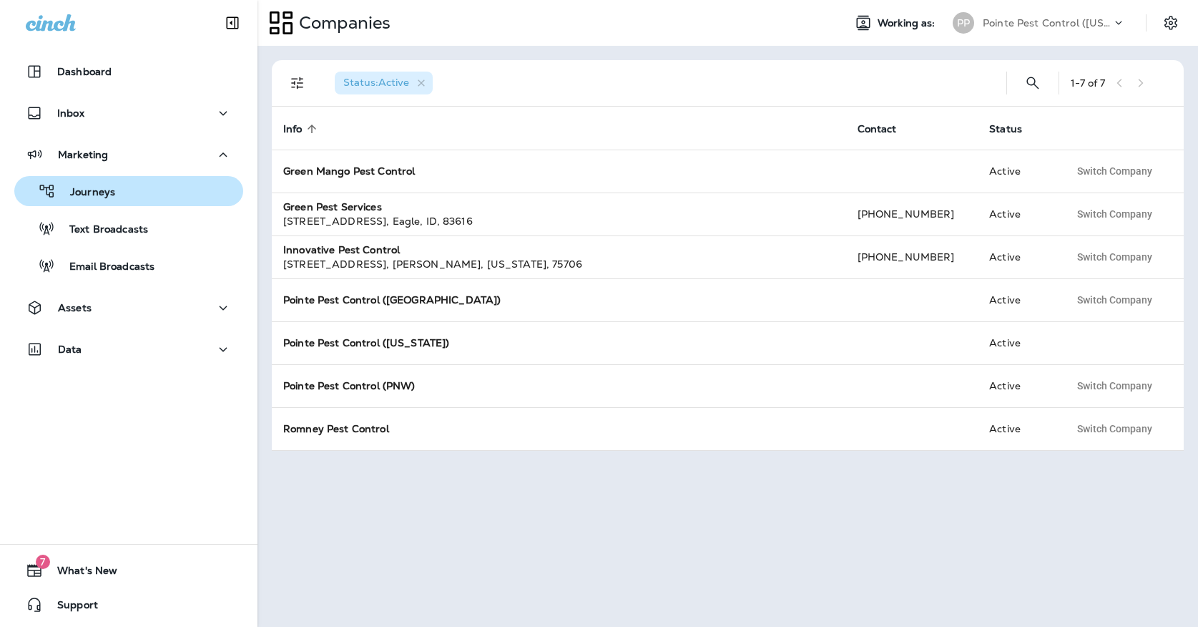
click at [196, 185] on div "Journeys" at bounding box center [128, 190] width 217 height 21
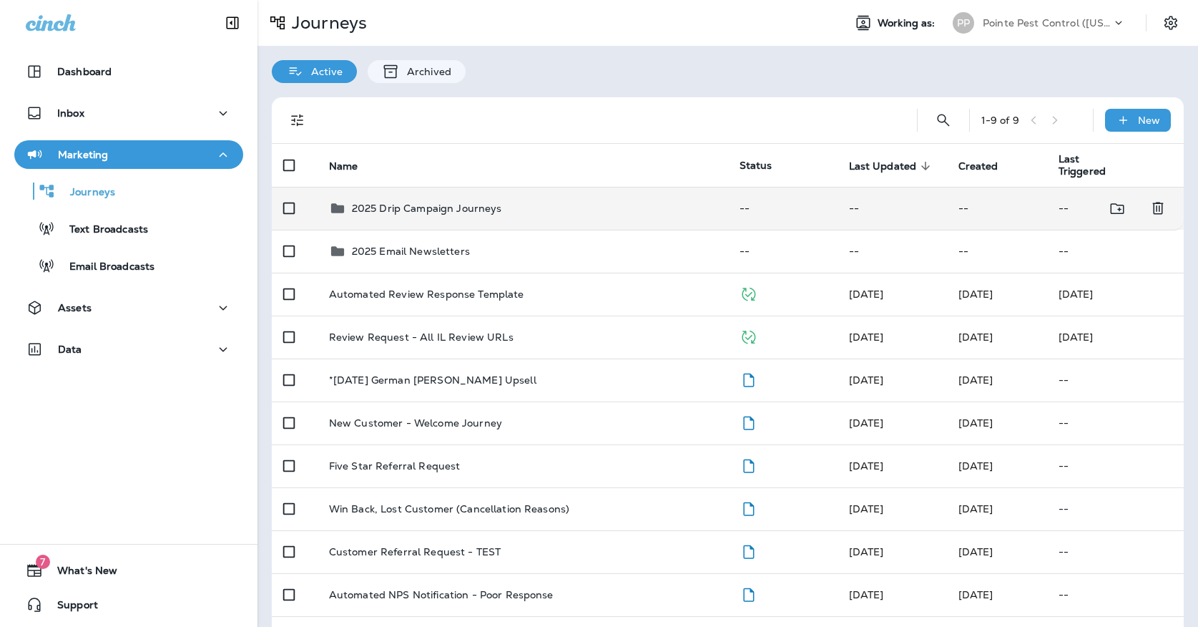
click at [465, 209] on td "2025 Drip Campaign Journeys" at bounding box center [523, 208] width 411 height 43
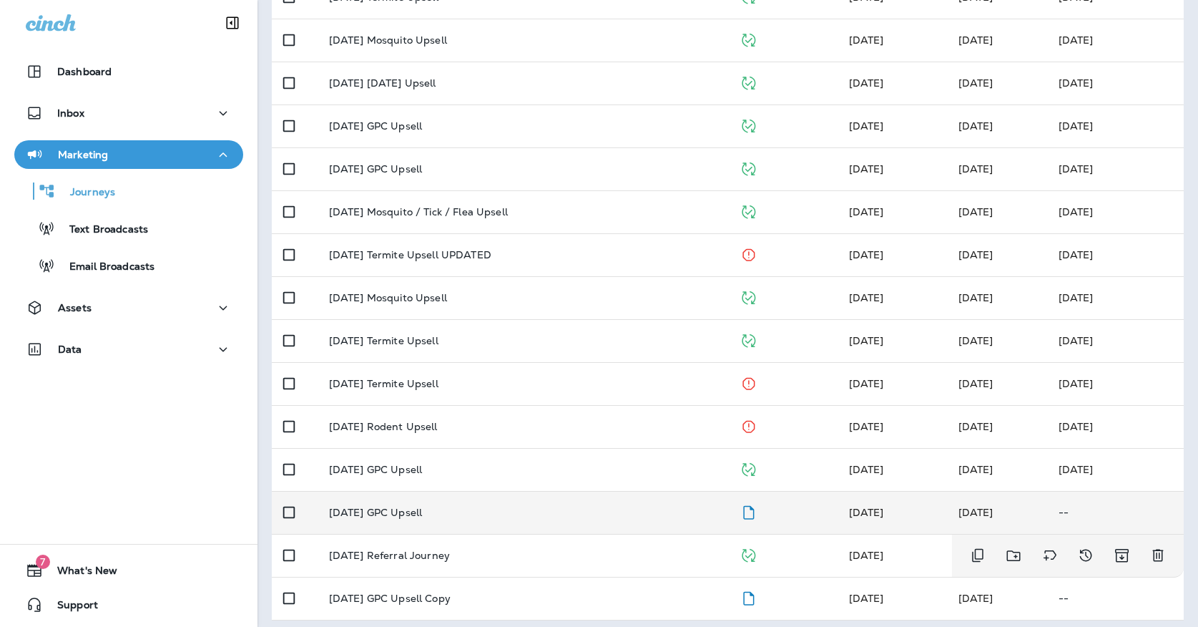
scroll to position [382, 0]
click at [495, 507] on div "[DATE] GPC Upsell" at bounding box center [523, 512] width 388 height 11
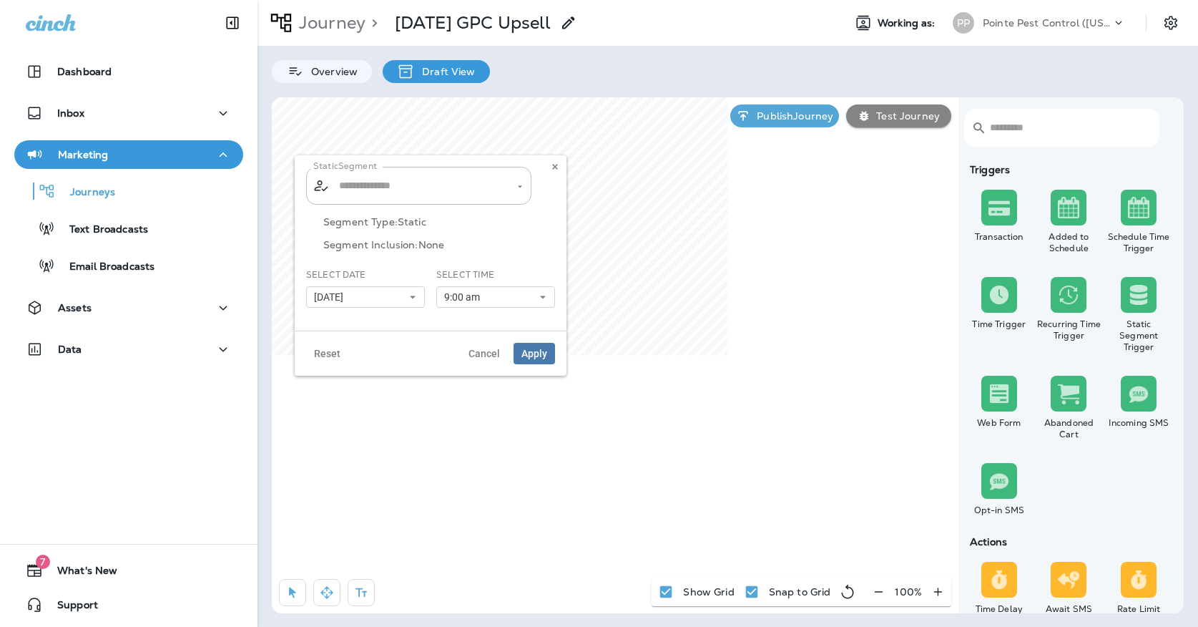
type input "**********"
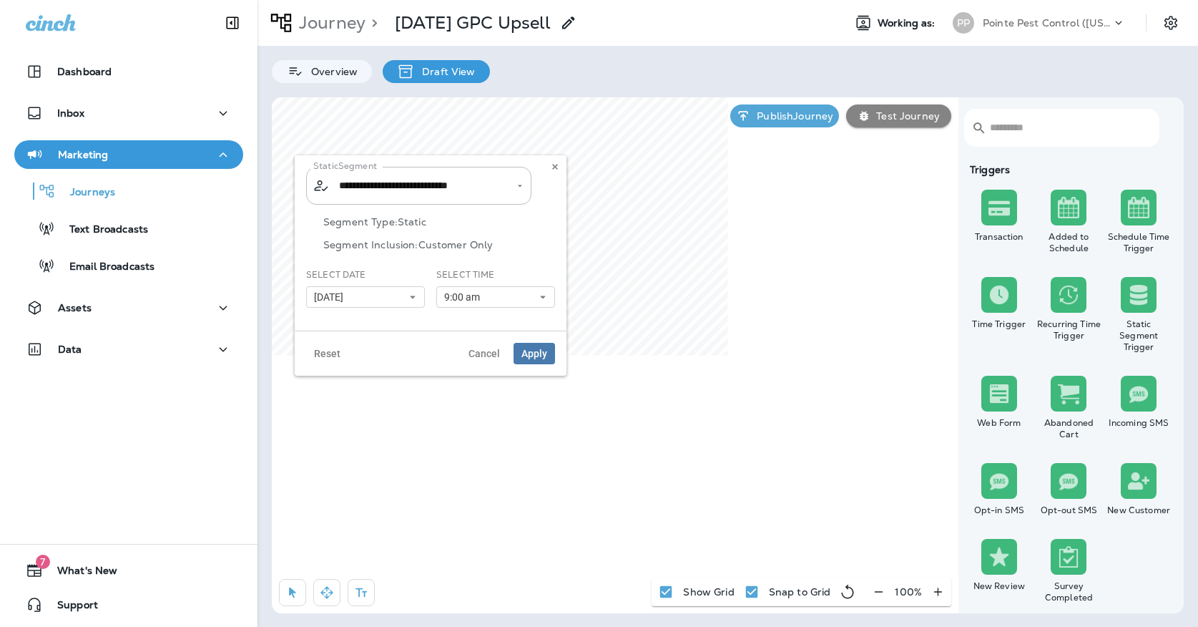
click at [382, 295] on button "[DATE]" at bounding box center [365, 296] width 119 height 21
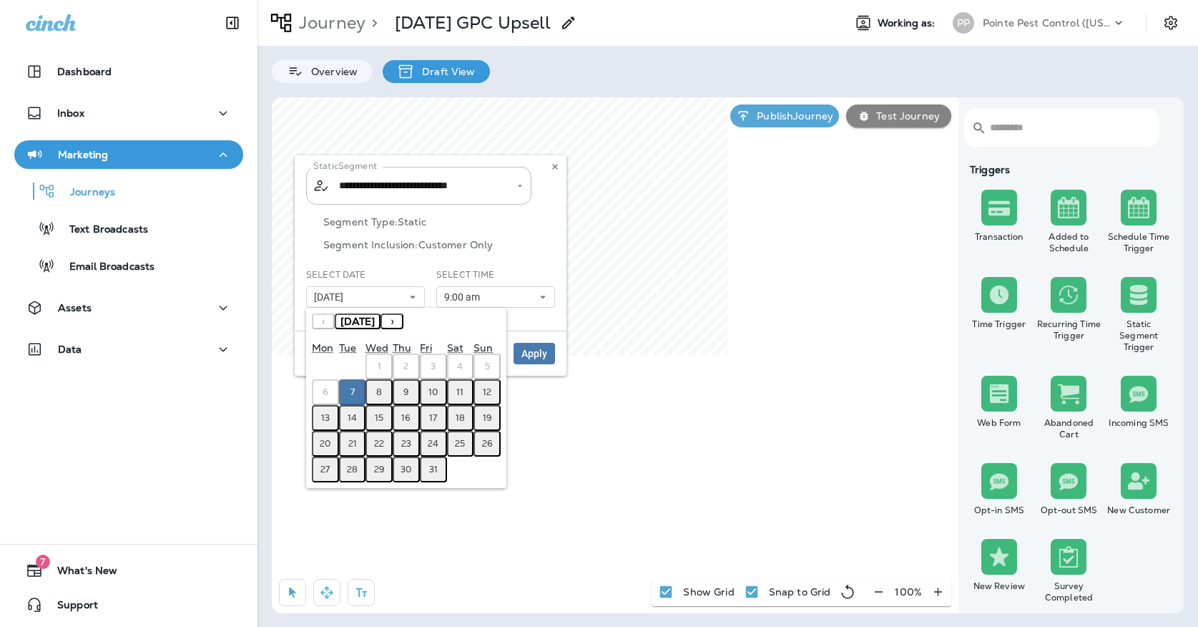
click at [375, 392] on button "8" at bounding box center [378, 392] width 27 height 26
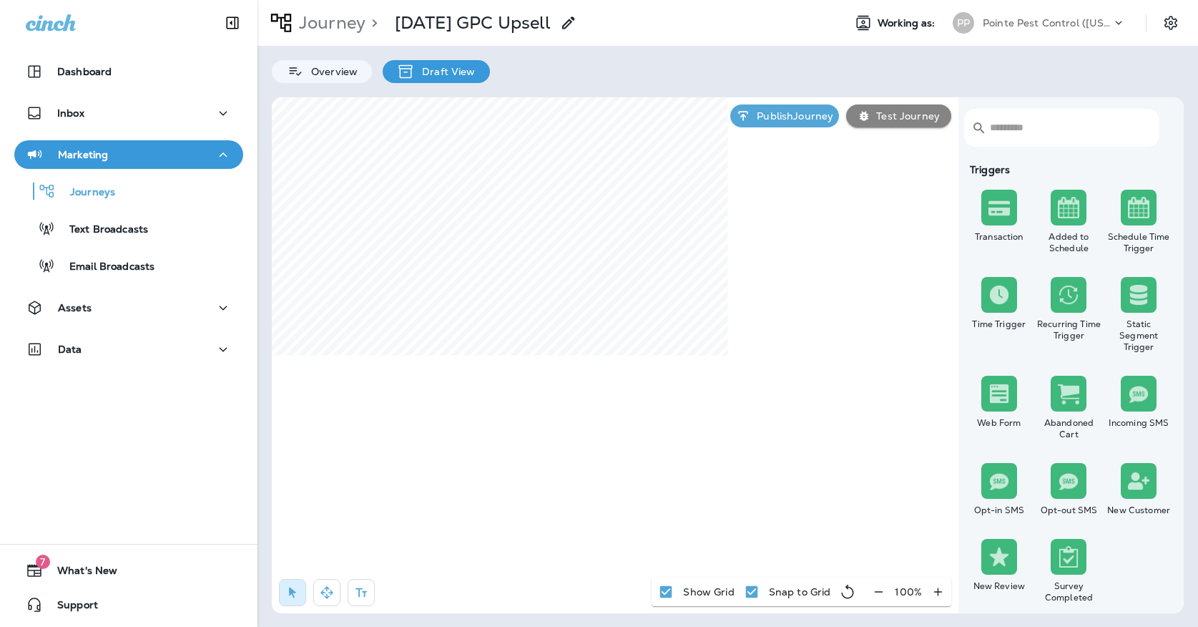
select select "*****"
select select "********"
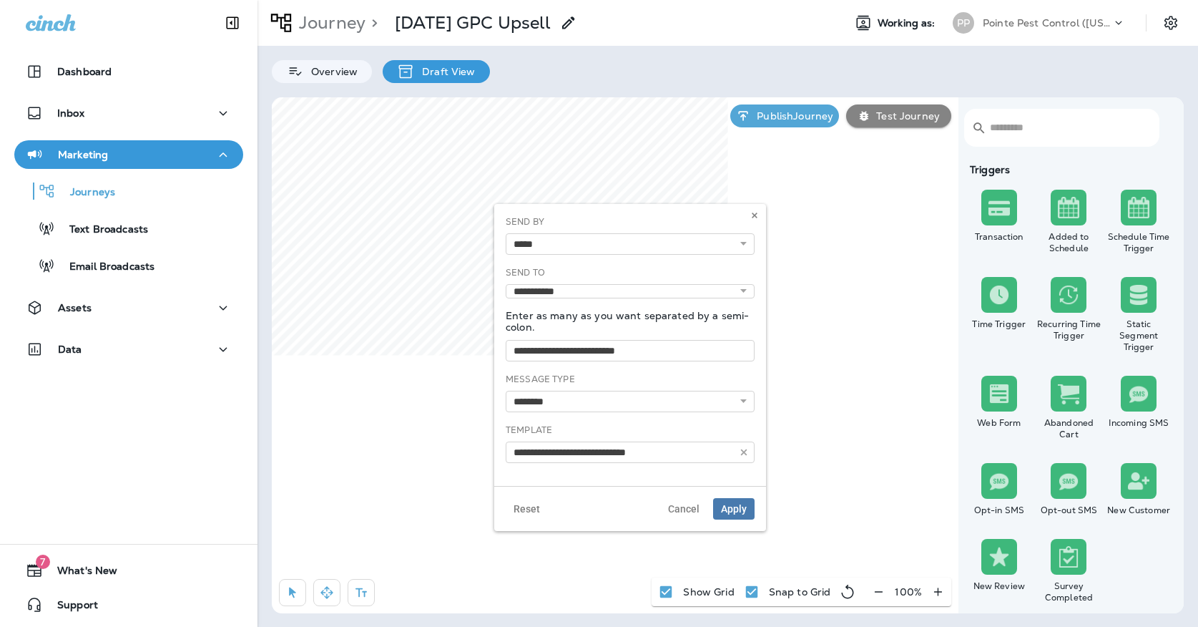
type input "**********"
click at [756, 219] on icon at bounding box center [754, 215] width 9 height 9
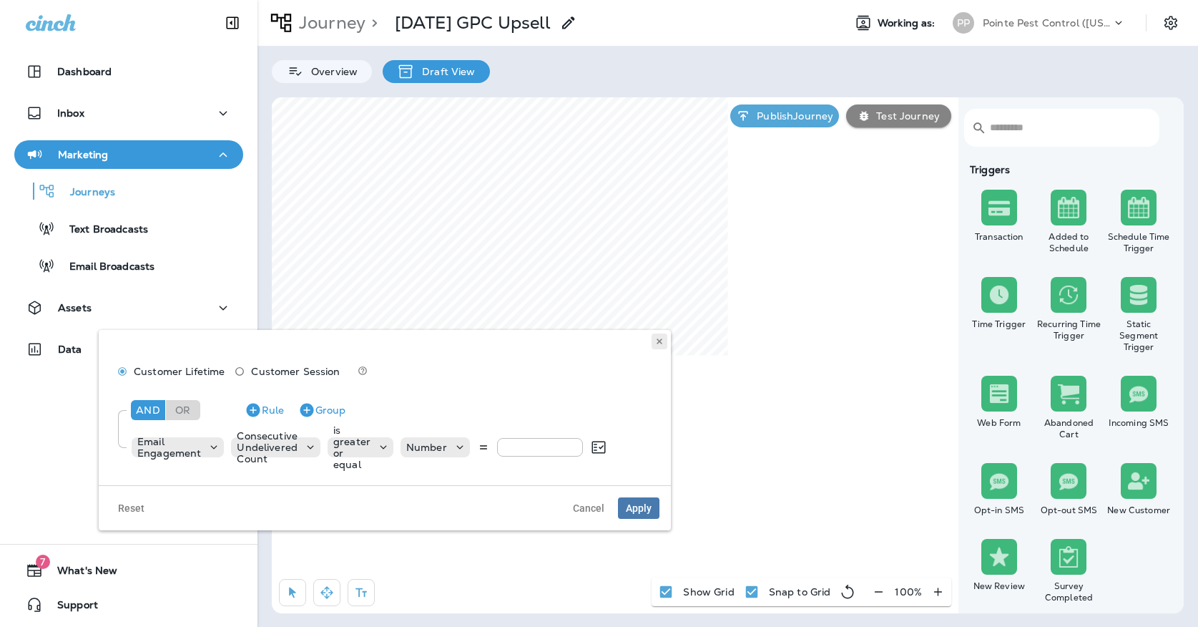
click at [661, 341] on icon at bounding box center [659, 341] width 9 height 9
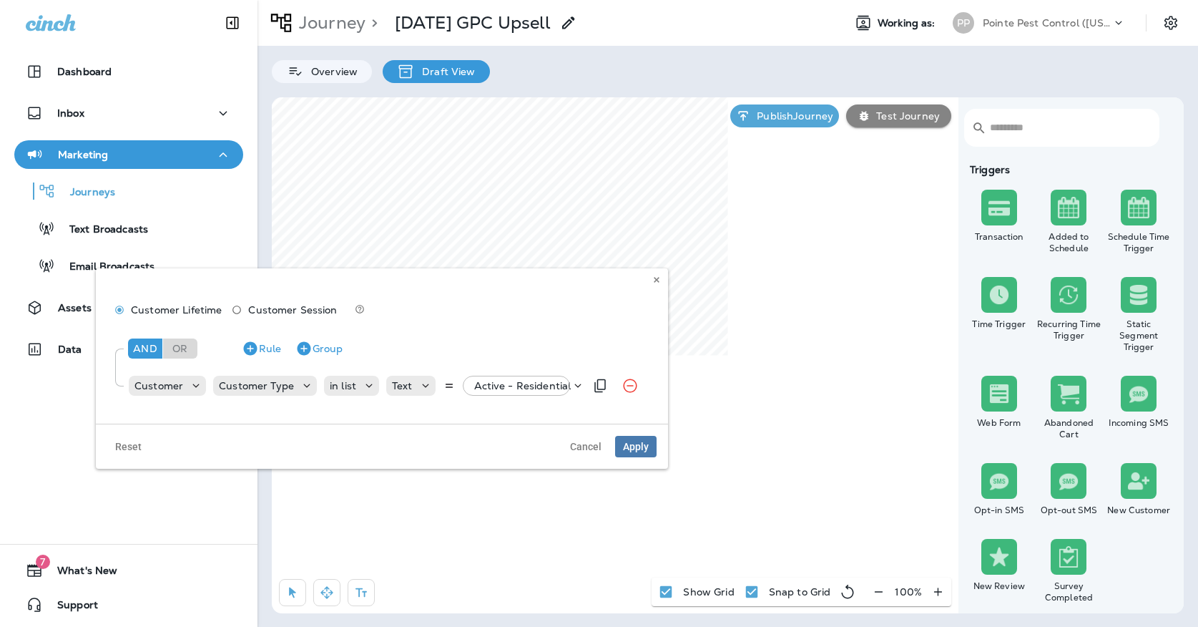
click at [516, 389] on p "Active - Residential" at bounding box center [522, 385] width 97 height 11
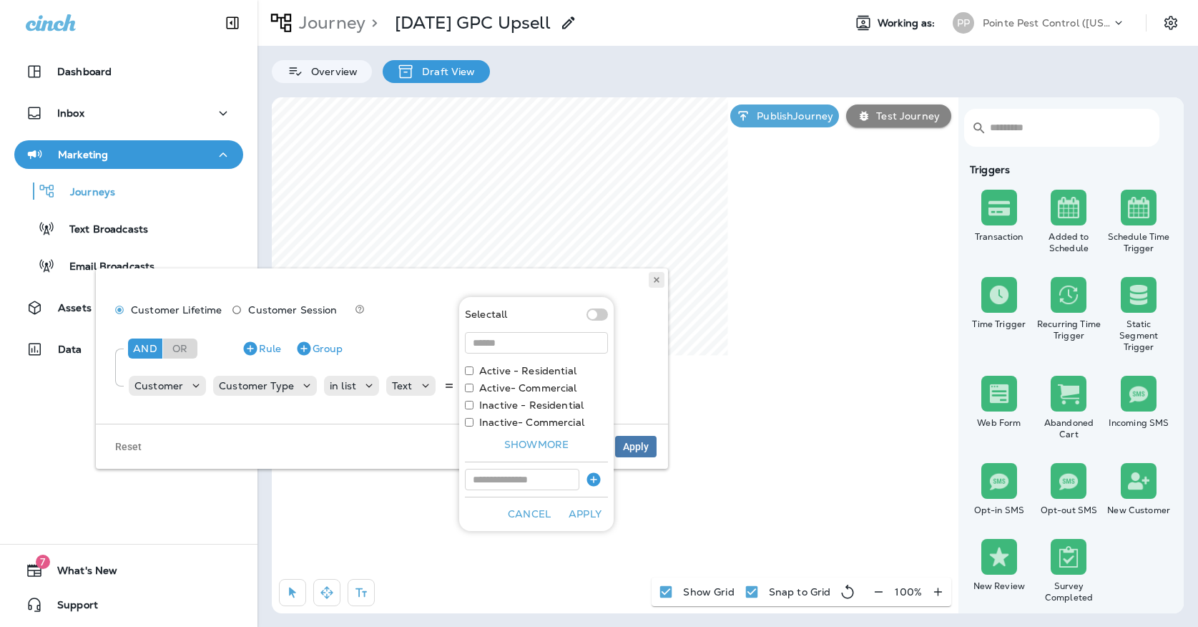
click at [654, 283] on icon at bounding box center [656, 279] width 9 height 9
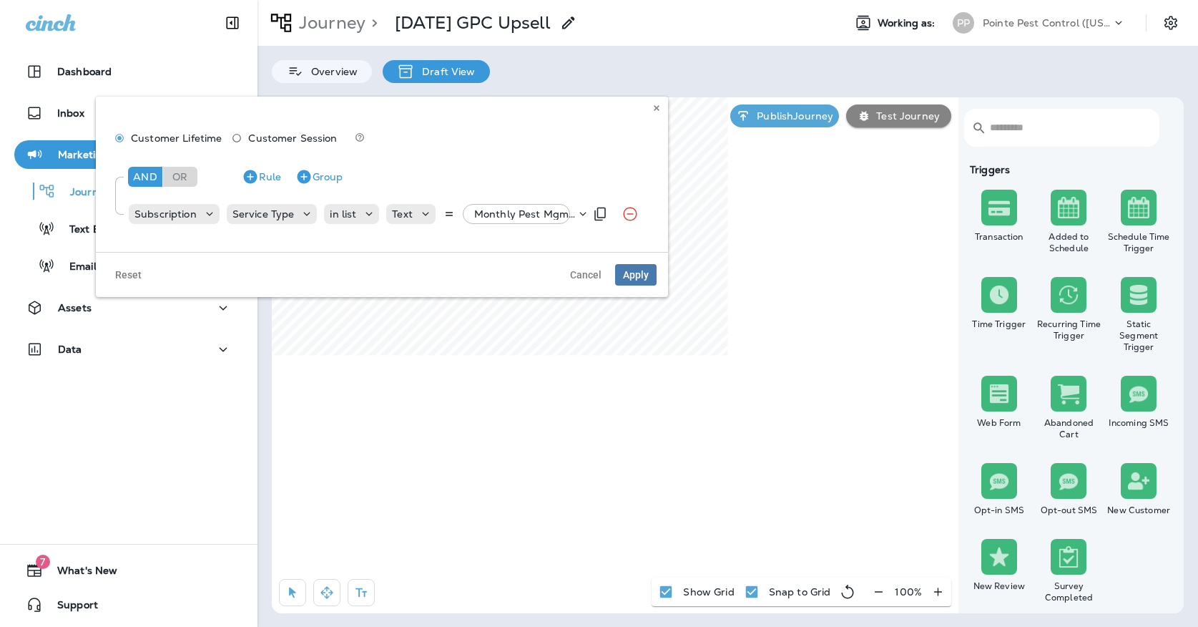
click at [509, 214] on p "Monthly Pest Mgmt Service, +87 more" at bounding box center [525, 213] width 102 height 11
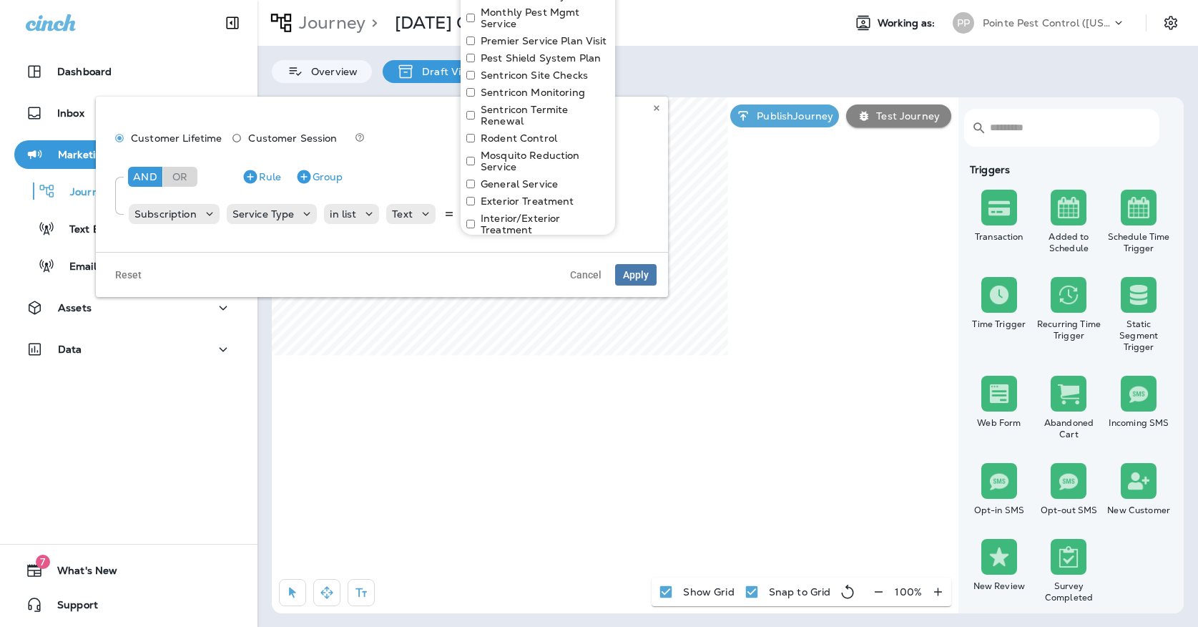
click at [398, 157] on div "And Or Rule Group Subscription Service Type in list Text Monthly Pest Mgmt Serv…" at bounding box center [381, 194] width 549 height 80
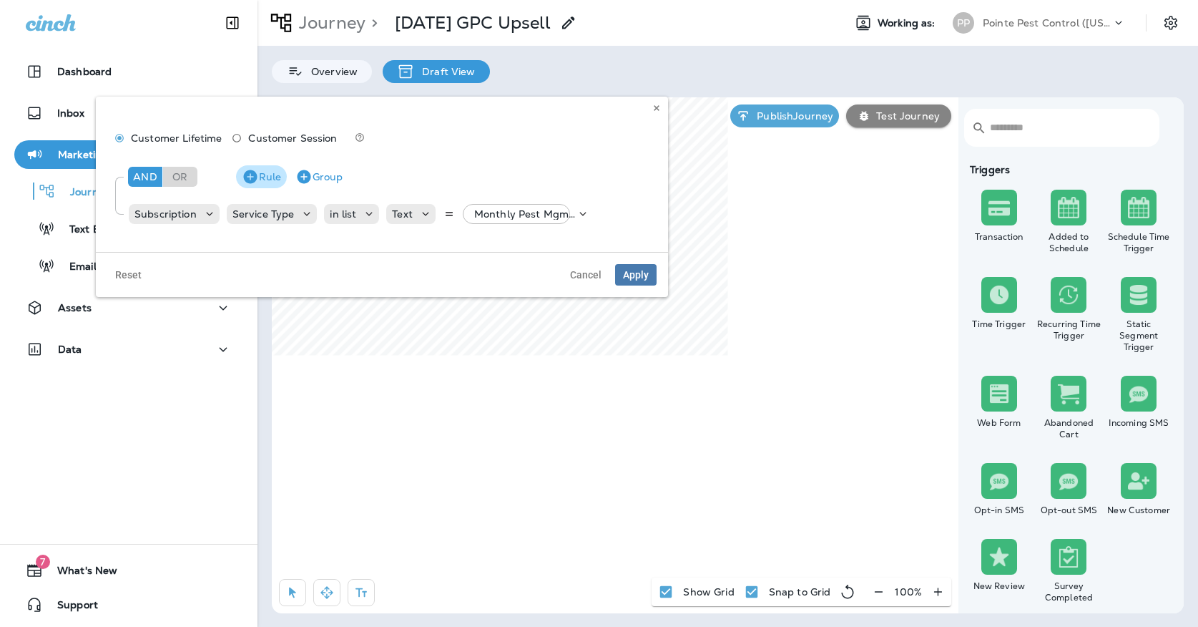
click at [262, 176] on button "Rule" at bounding box center [261, 176] width 51 height 23
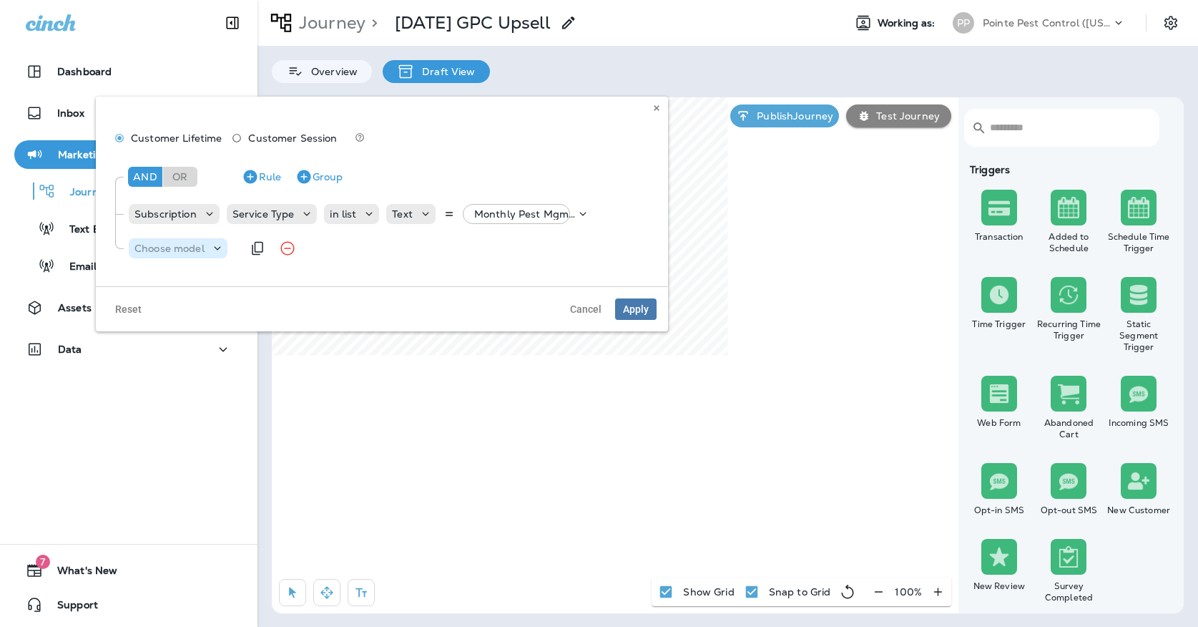
click at [178, 244] on p "Choose model" at bounding box center [169, 247] width 70 height 11
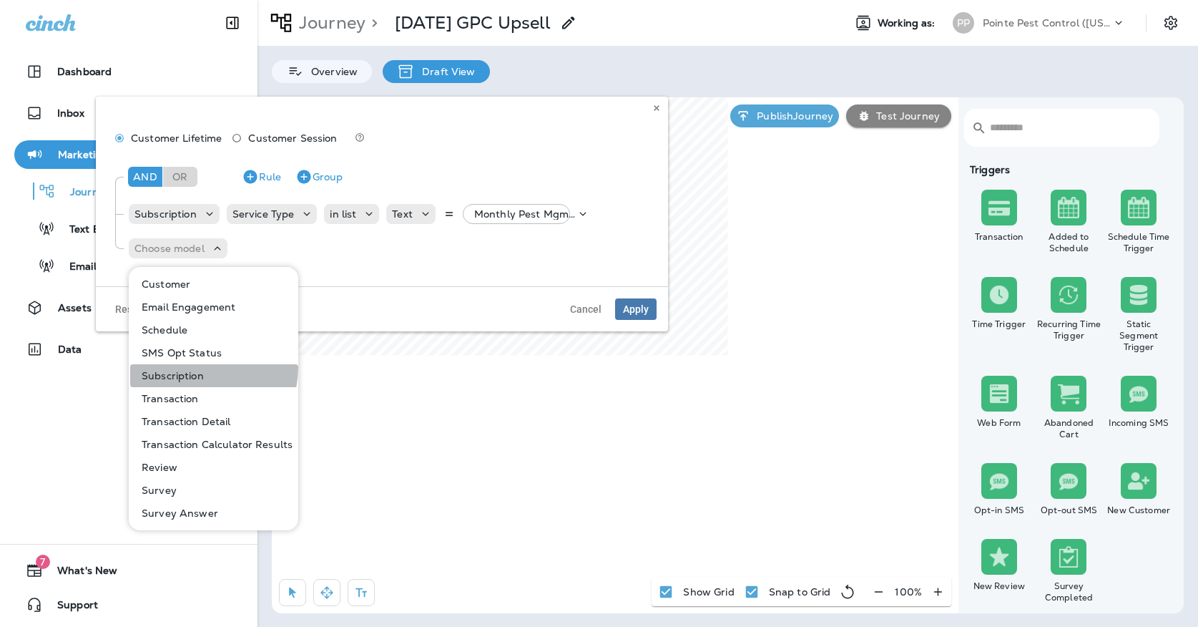
click at [194, 367] on button "Subscription" at bounding box center [214, 375] width 168 height 23
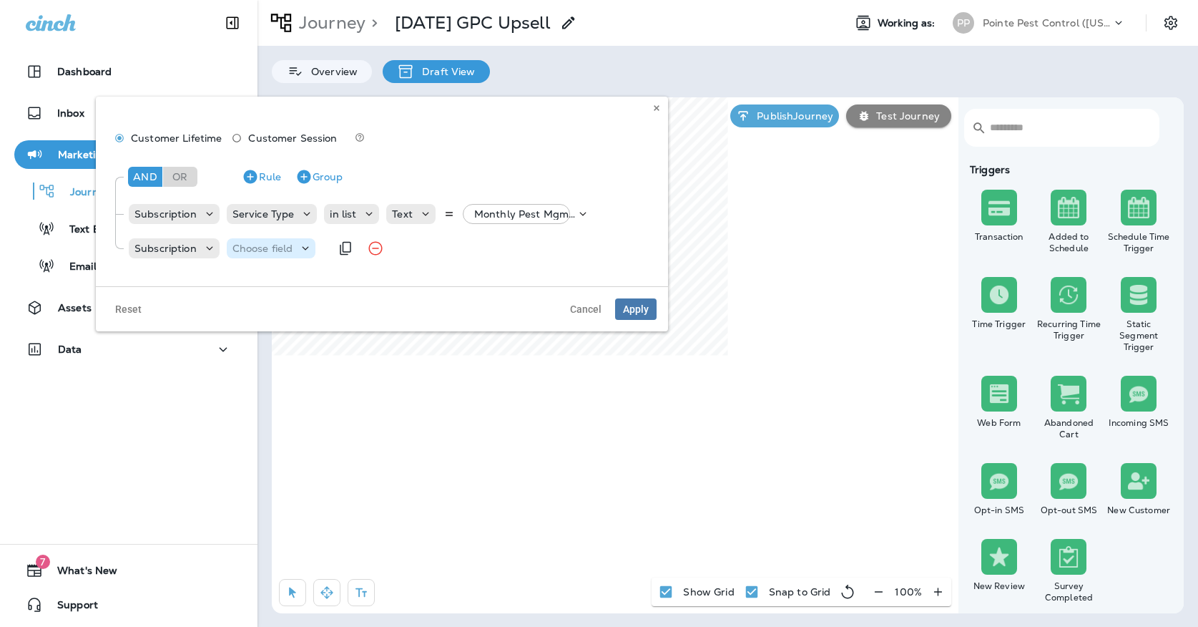
click at [232, 244] on p "Choose field" at bounding box center [262, 247] width 61 height 11
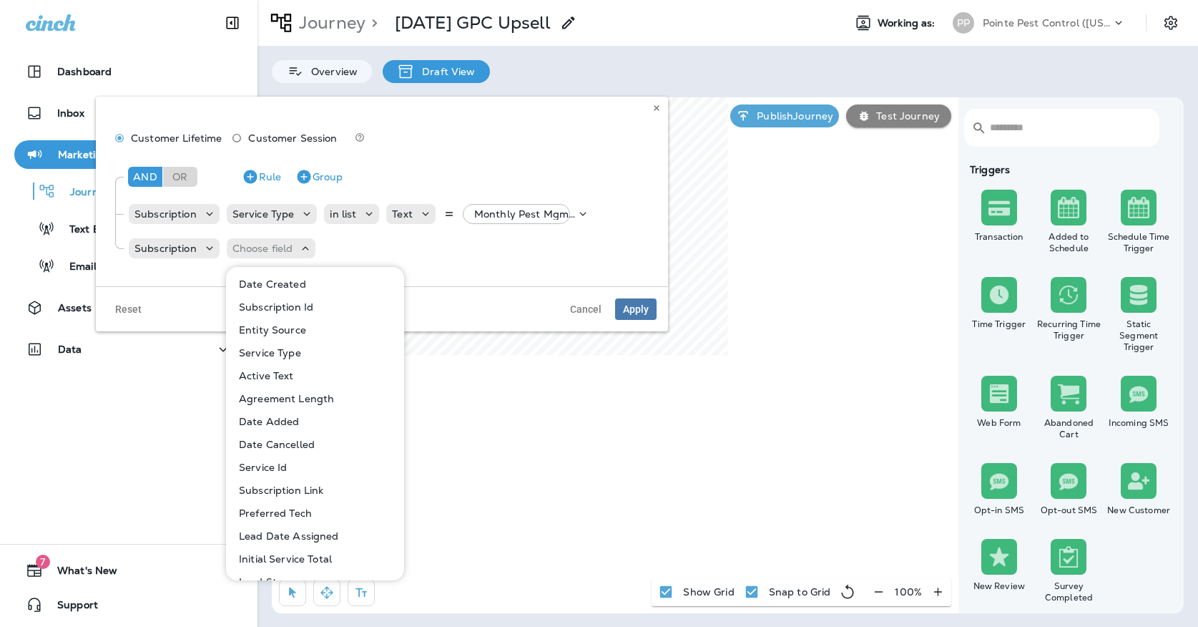
click at [256, 377] on p "Active Text" at bounding box center [263, 375] width 61 height 11
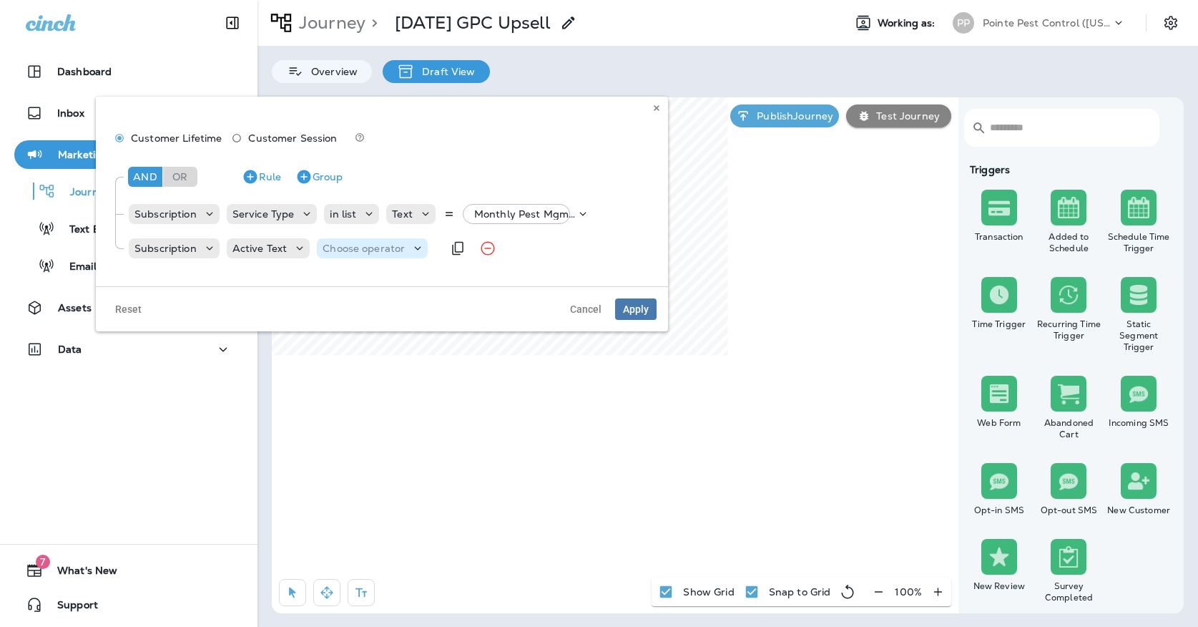
click at [323, 243] on p "Choose operator" at bounding box center [364, 247] width 82 height 11
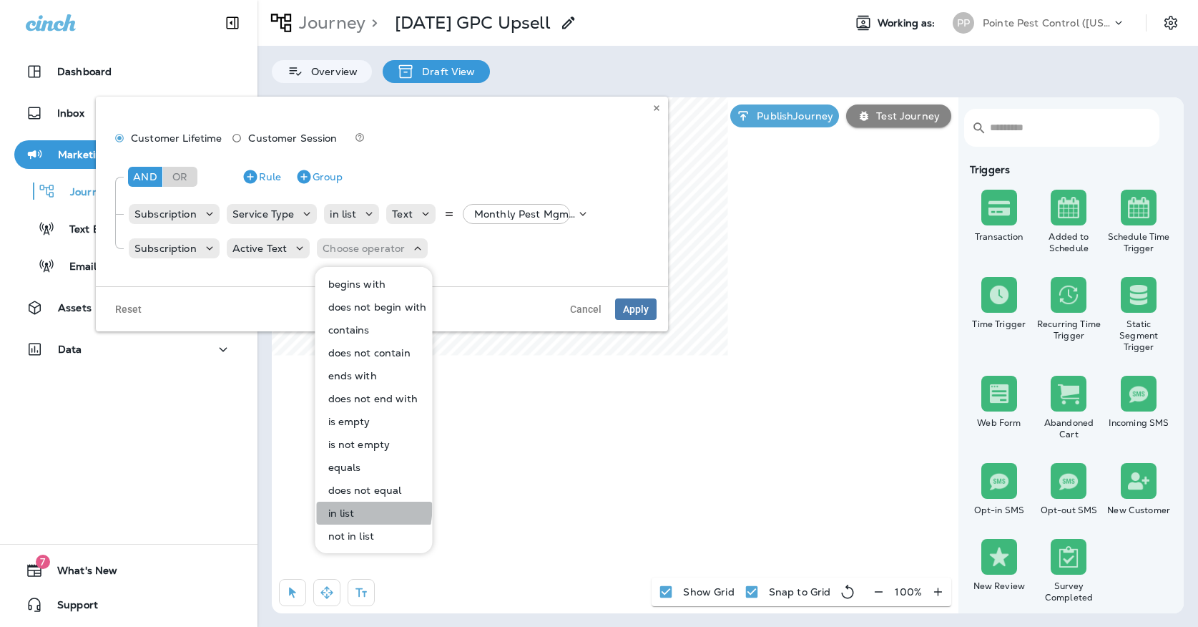
click at [335, 507] on p "in list" at bounding box center [339, 512] width 32 height 11
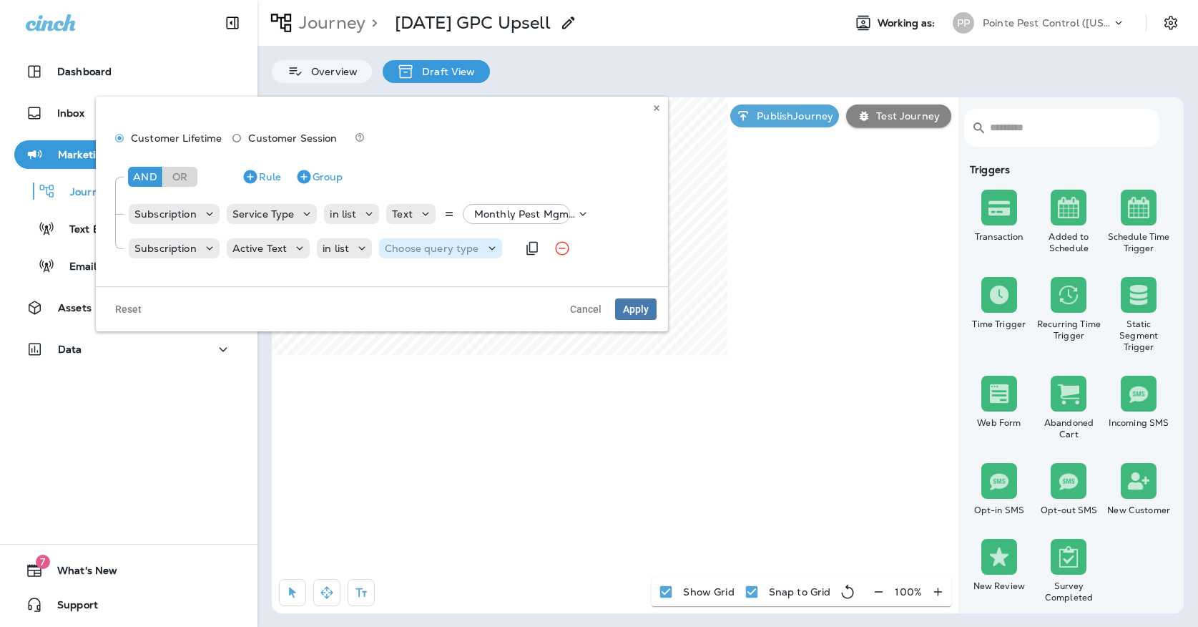
click at [457, 250] on p "Choose query type" at bounding box center [432, 247] width 94 height 11
click at [357, 239] on div "in list" at bounding box center [344, 248] width 55 height 20
click at [355, 248] on icon at bounding box center [362, 248] width 14 height 14
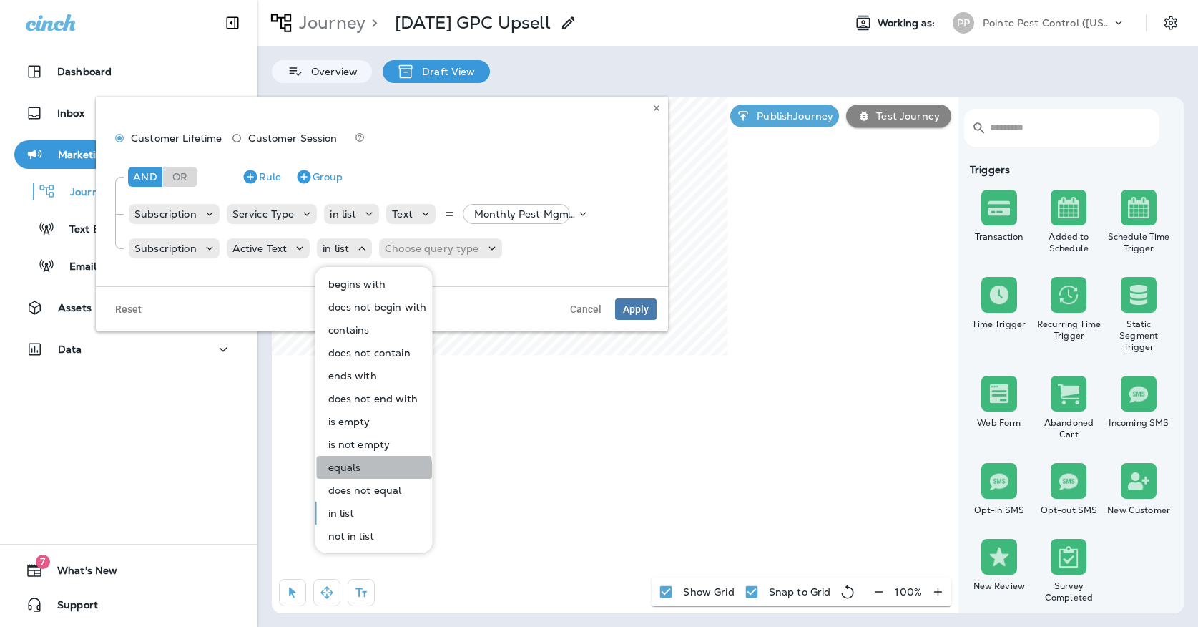
click at [358, 469] on p "equals" at bounding box center [342, 466] width 39 height 11
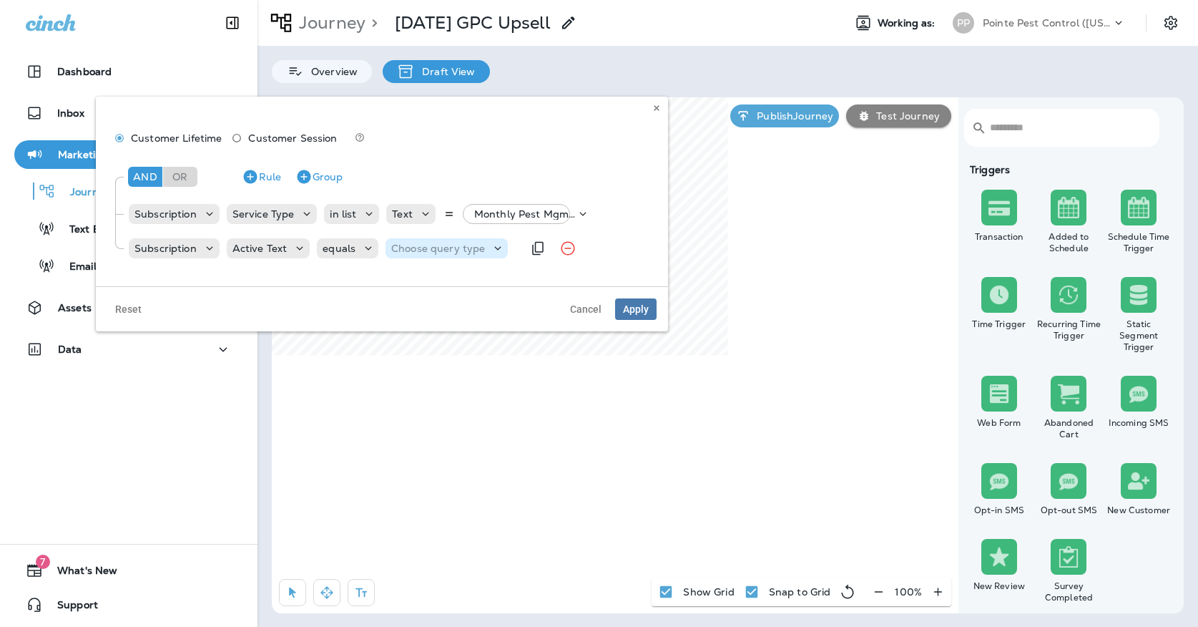
click at [433, 252] on p "Choose query type" at bounding box center [438, 247] width 94 height 11
click at [431, 288] on button "Text" at bounding box center [426, 283] width 82 height 23
click at [502, 245] on input "text" at bounding box center [509, 248] width 143 height 19
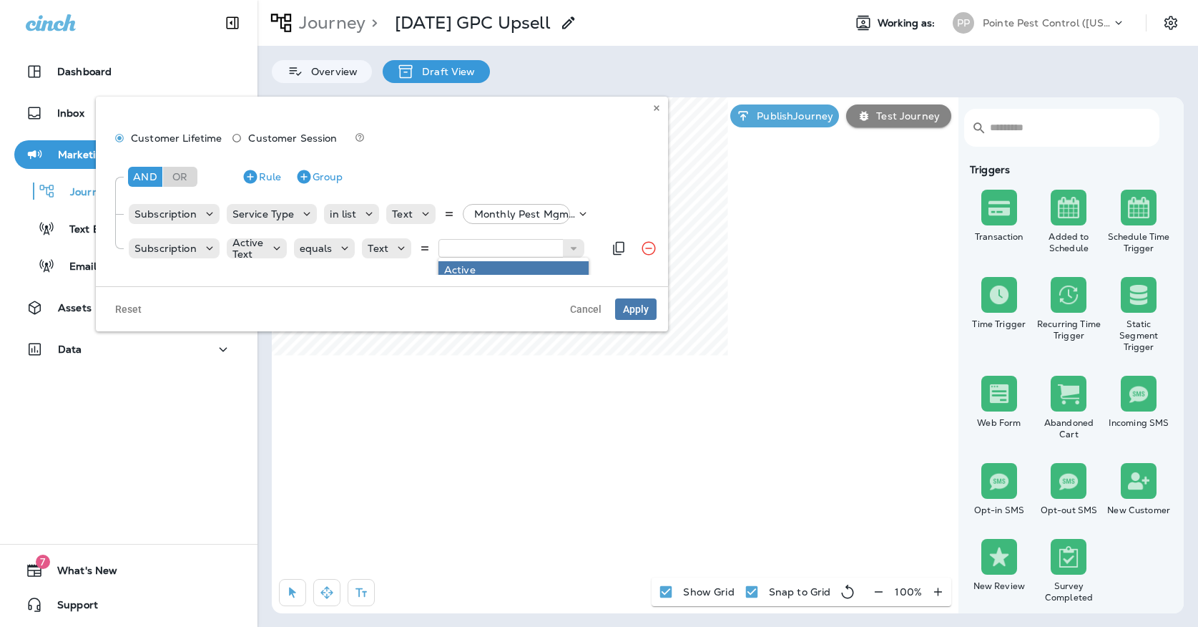
type input "******"
click at [493, 265] on div "And Or Rule Group Subscription Service Type in list Text Monthly Pest Mgmt Serv…" at bounding box center [381, 211] width 549 height 114
click at [633, 310] on span "Apply" at bounding box center [636, 309] width 26 height 10
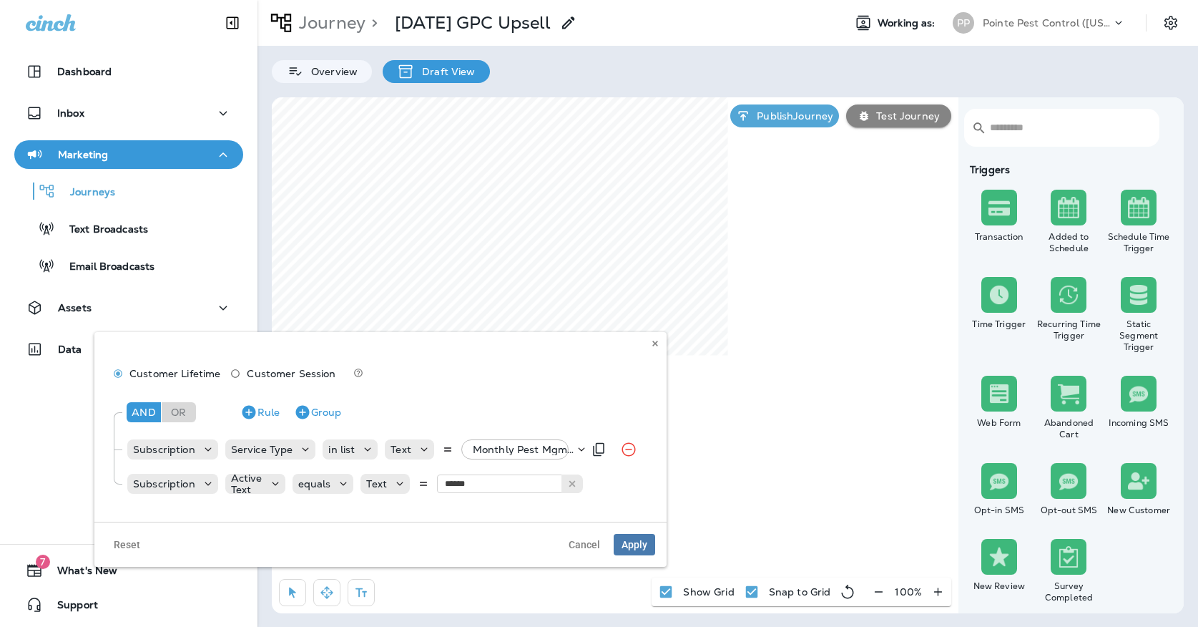
click at [526, 446] on p "Monthly Pest Mgmt Service, +87 more" at bounding box center [524, 448] width 102 height 11
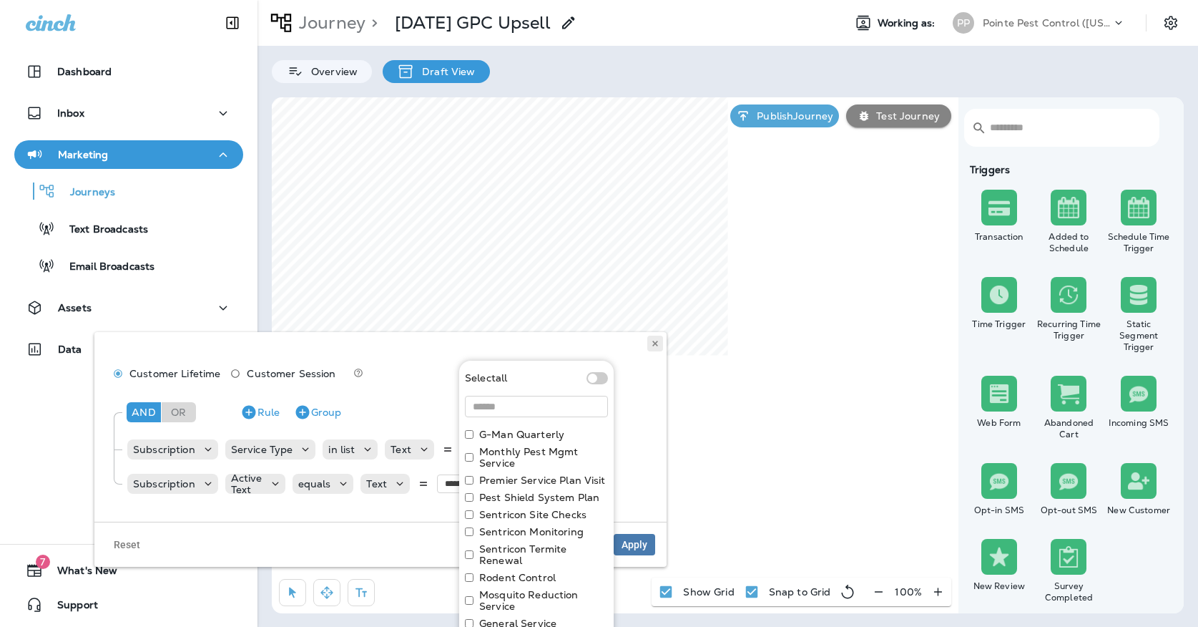
click at [662, 350] on button at bounding box center [655, 343] width 16 height 16
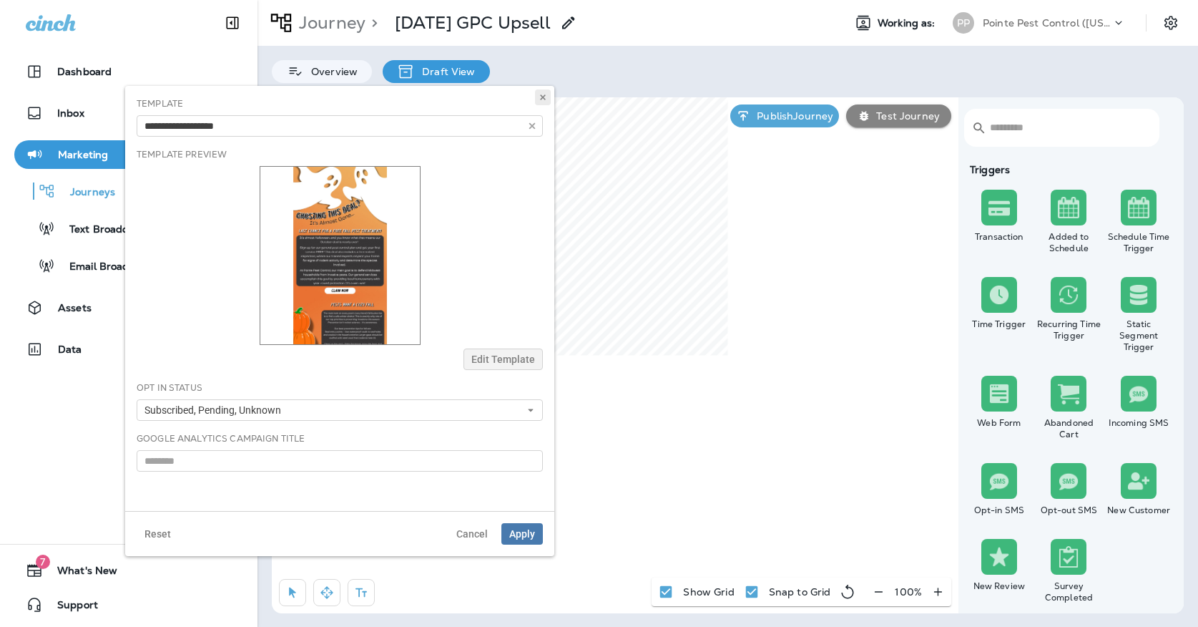
click at [550, 94] on button at bounding box center [543, 97] width 16 height 16
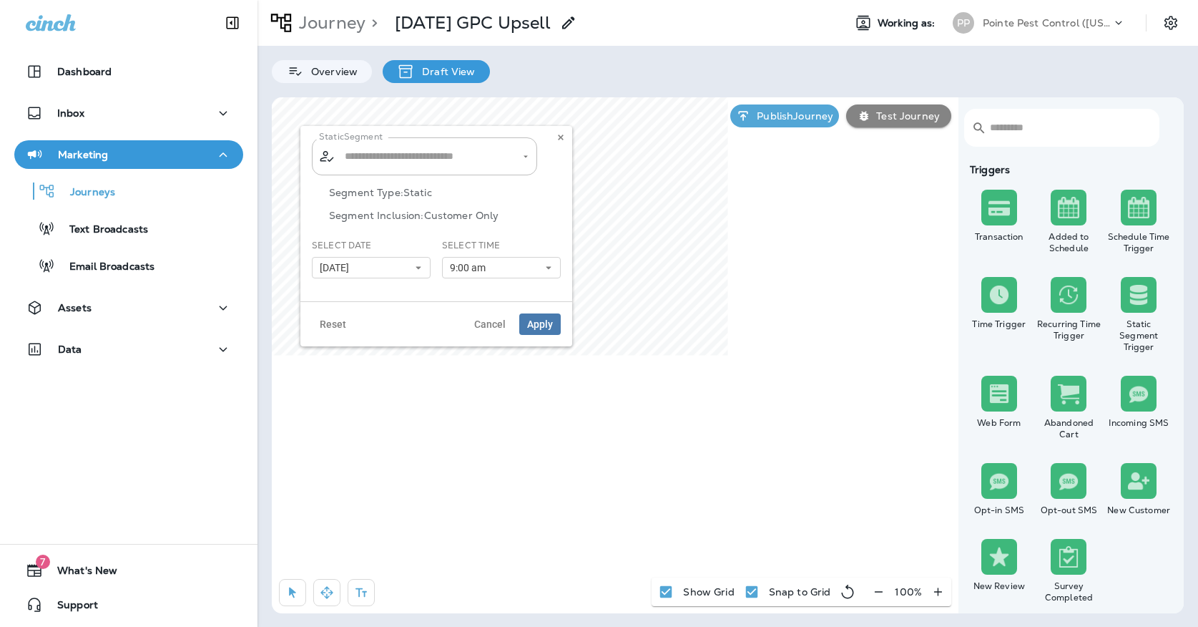
type input "**********"
click at [421, 158] on input "**********" at bounding box center [415, 156] width 149 height 25
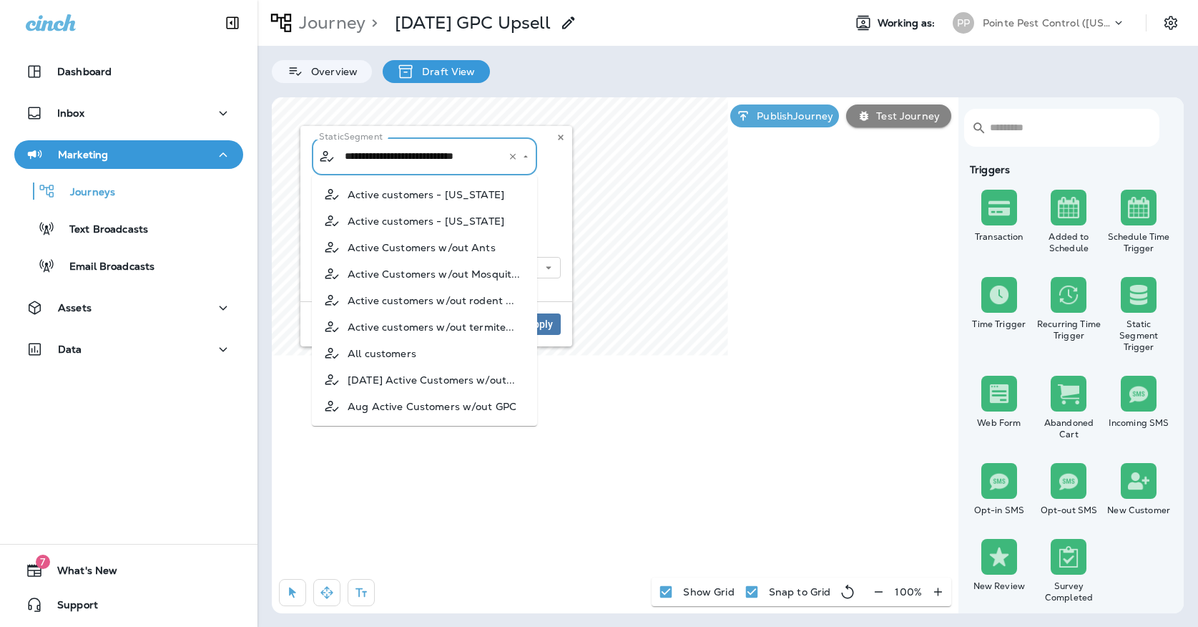
scroll to position [523, 0]
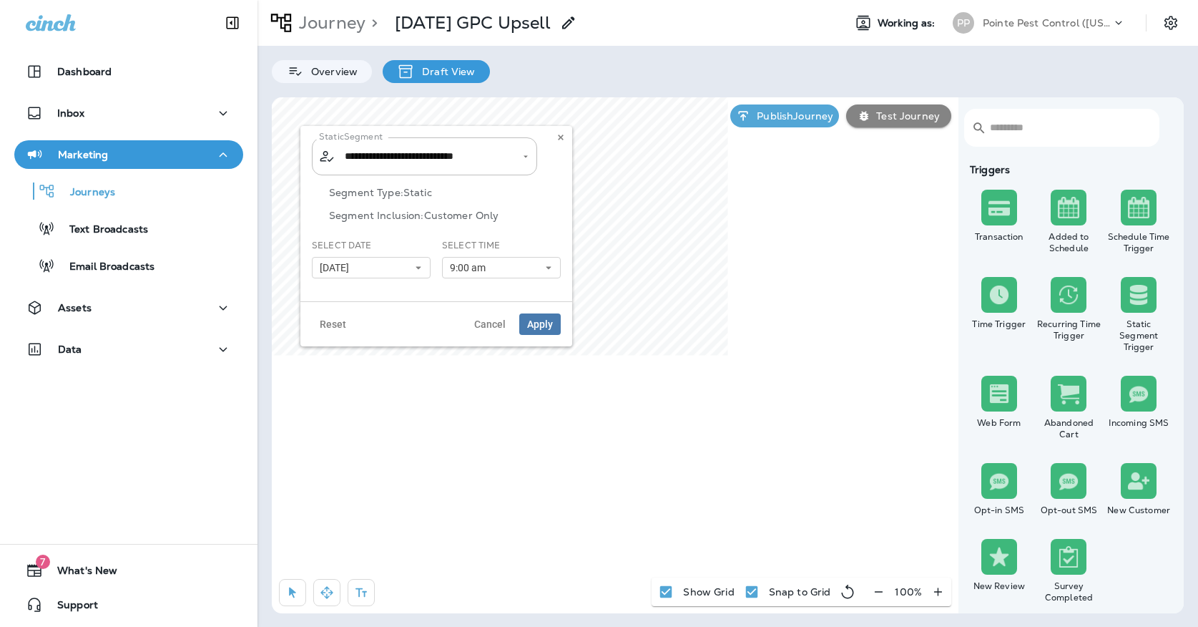
click at [563, 180] on div "**********" at bounding box center [436, 213] width 272 height 175
click at [385, 250] on div "Select Date 10/07/25 « ‹ October 2025 › » Mon Tue Wed Thu Fri Sat Sun 1 2 3 4 5…" at bounding box center [371, 258] width 119 height 39
click at [385, 260] on button "[DATE]" at bounding box center [371, 267] width 119 height 21
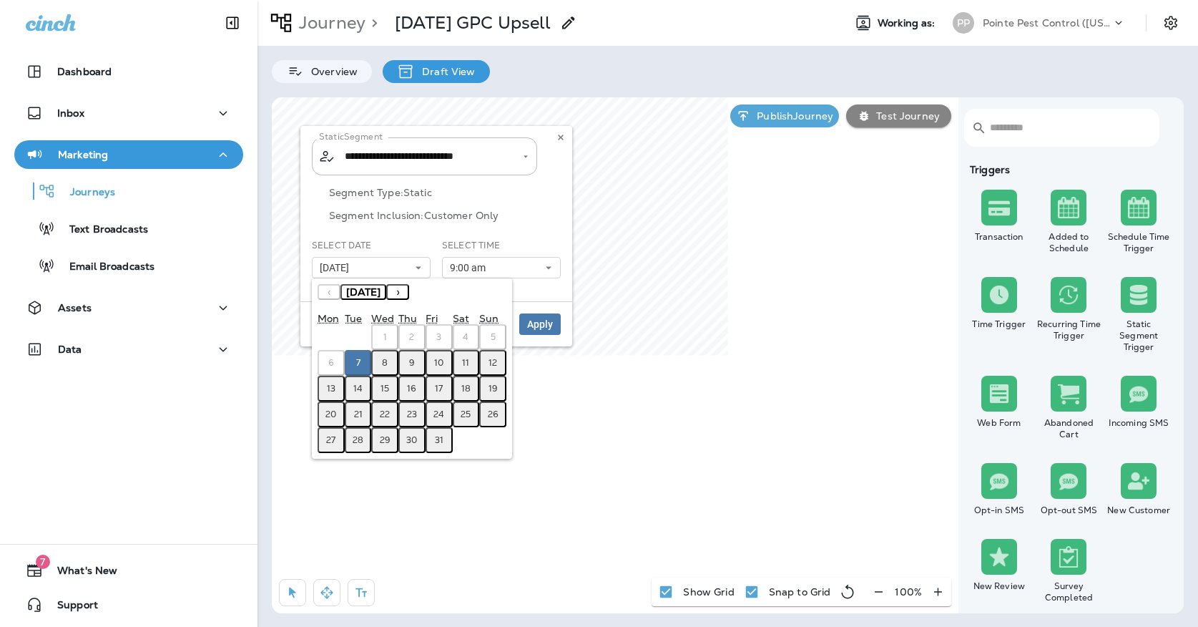
click at [382, 364] on abbr "8" at bounding box center [385, 362] width 6 height 11
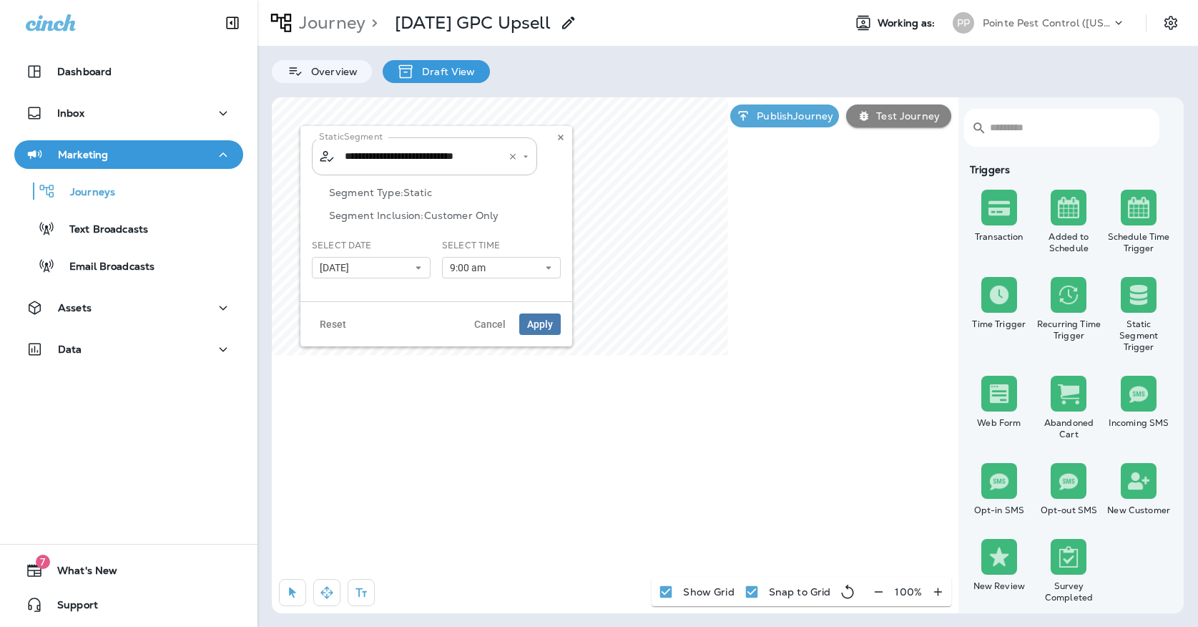
click at [481, 152] on input "**********" at bounding box center [415, 156] width 149 height 25
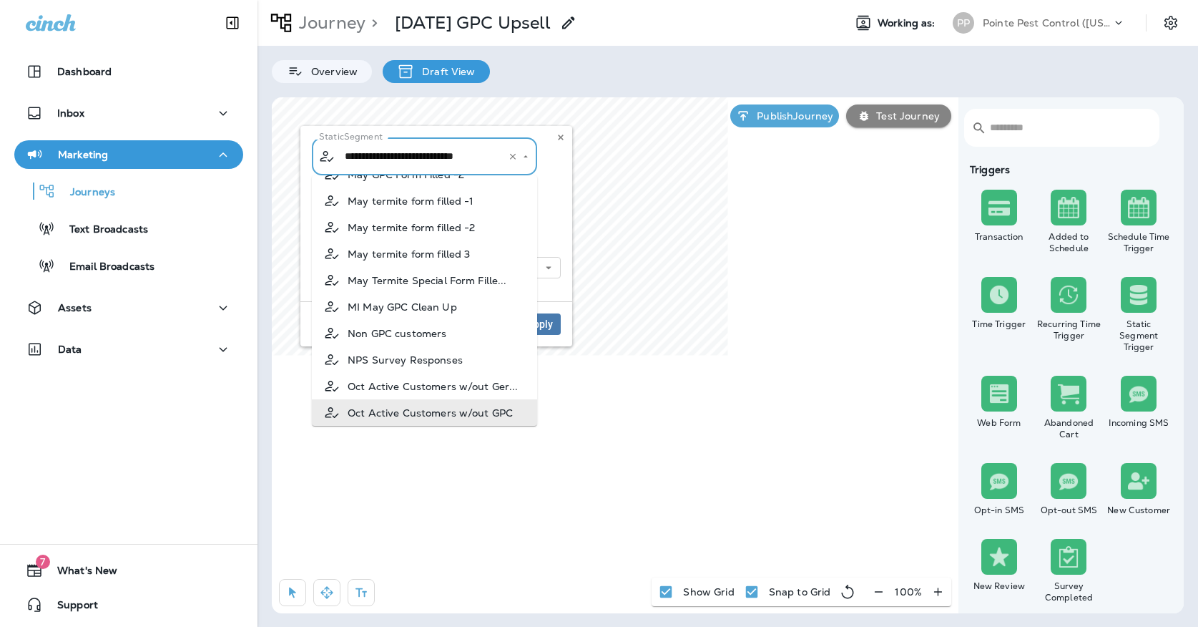
click at [406, 405] on li "Oct Active Customers w/out GPC" at bounding box center [424, 412] width 225 height 26
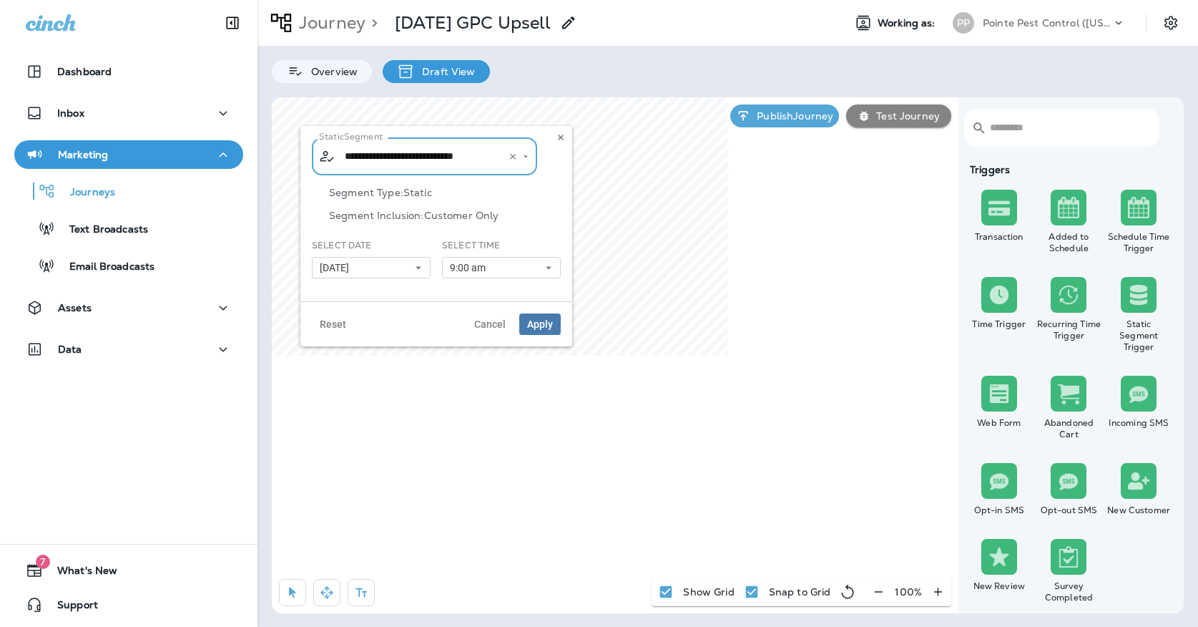
click at [458, 159] on input "**********" at bounding box center [415, 156] width 149 height 25
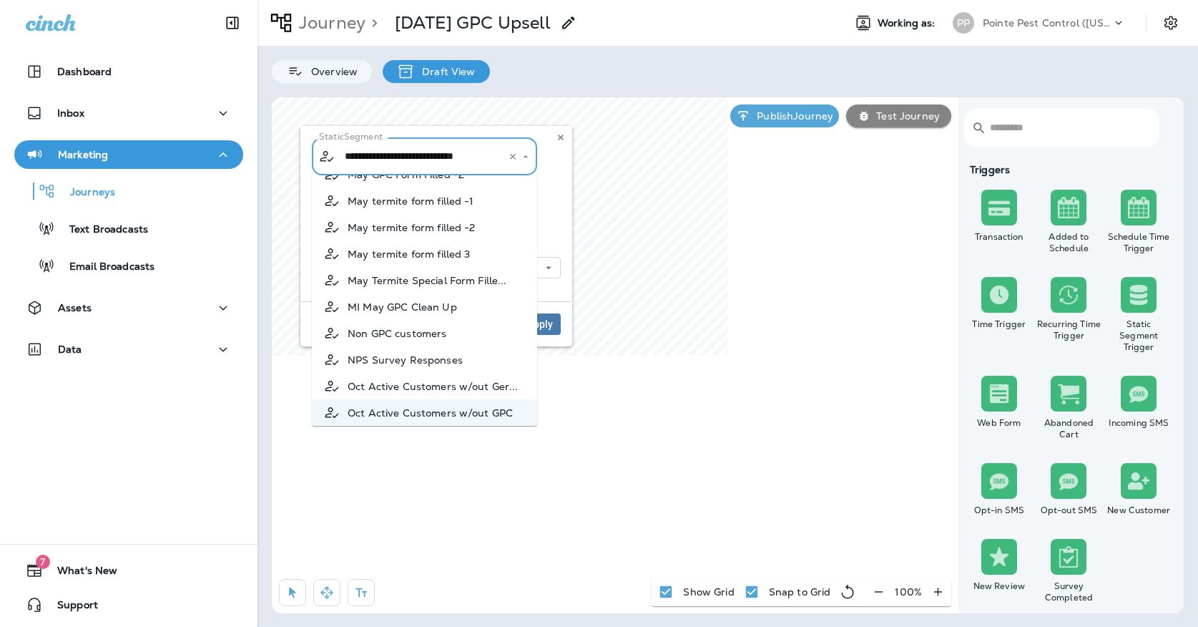
click at [552, 201] on div "Segment Type: Static Segment Inclusion: Customer Only" at bounding box center [436, 213] width 249 height 52
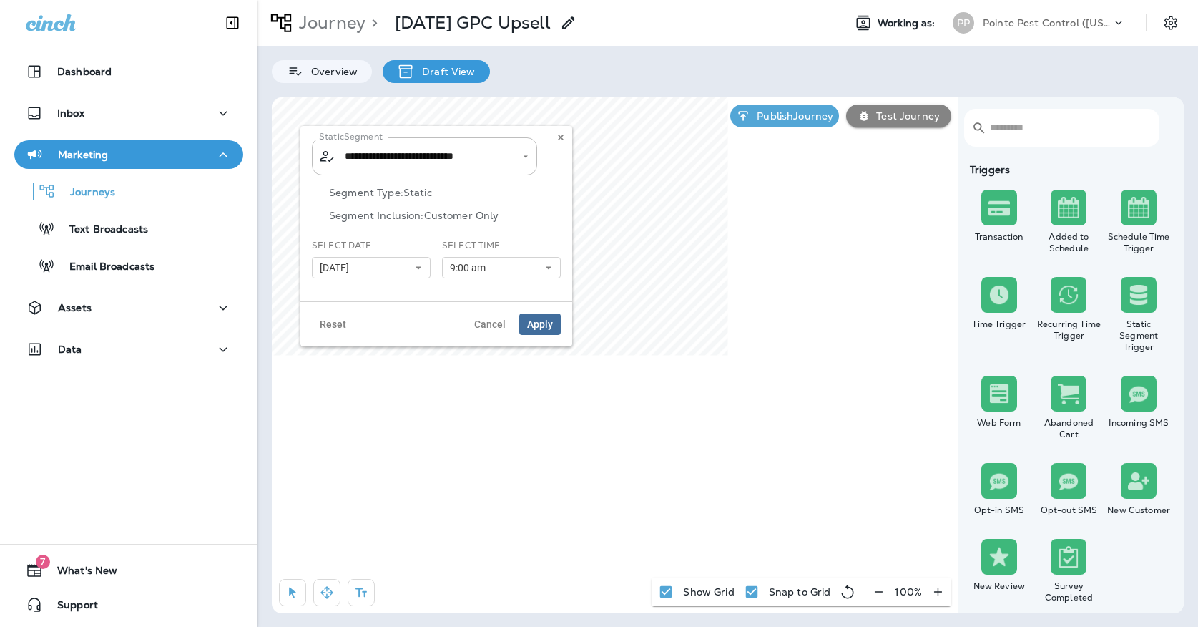
click at [539, 322] on span "Apply" at bounding box center [540, 324] width 26 height 10
type input "**********"
click at [463, 163] on input "**********" at bounding box center [425, 156] width 168 height 25
click at [561, 134] on icon at bounding box center [560, 137] width 9 height 9
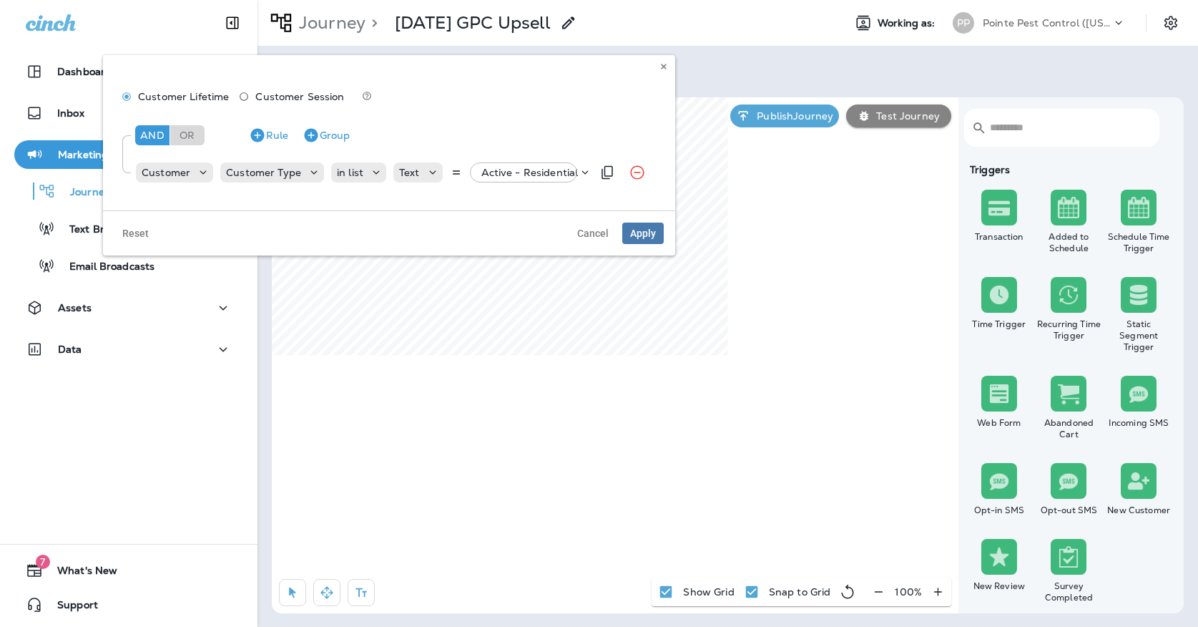
click at [540, 177] on p "Active - Residential" at bounding box center [529, 172] width 97 height 11
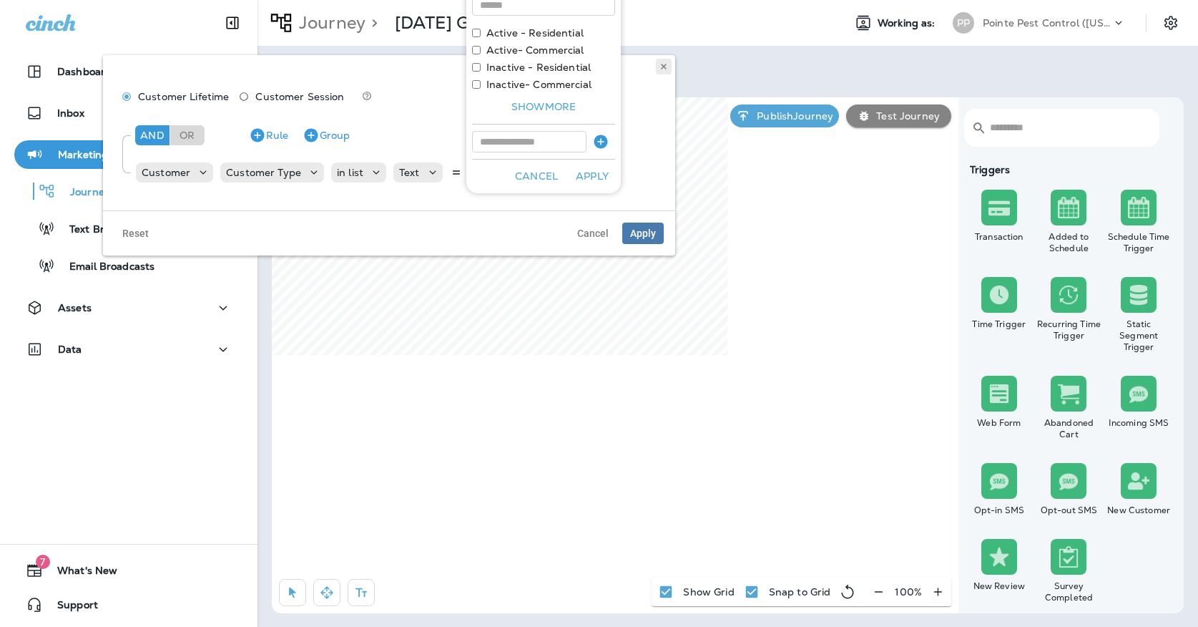
click at [667, 63] on icon at bounding box center [663, 66] width 9 height 9
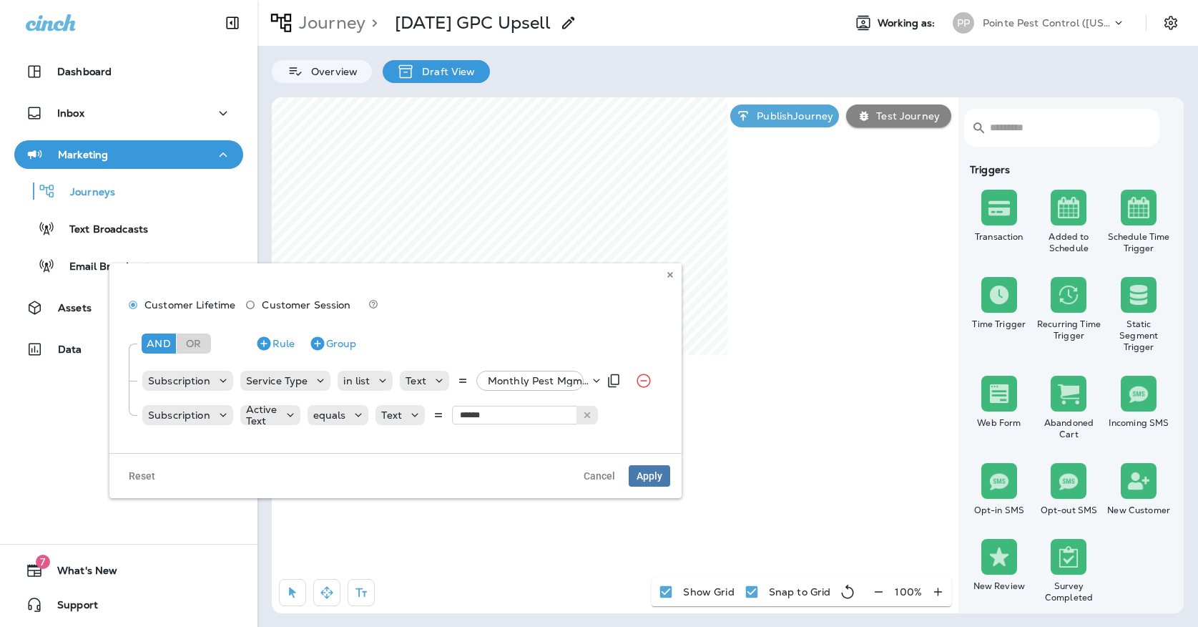
click at [488, 381] on p "Monthly Pest Mgmt Service, +87 more" at bounding box center [539, 380] width 102 height 11
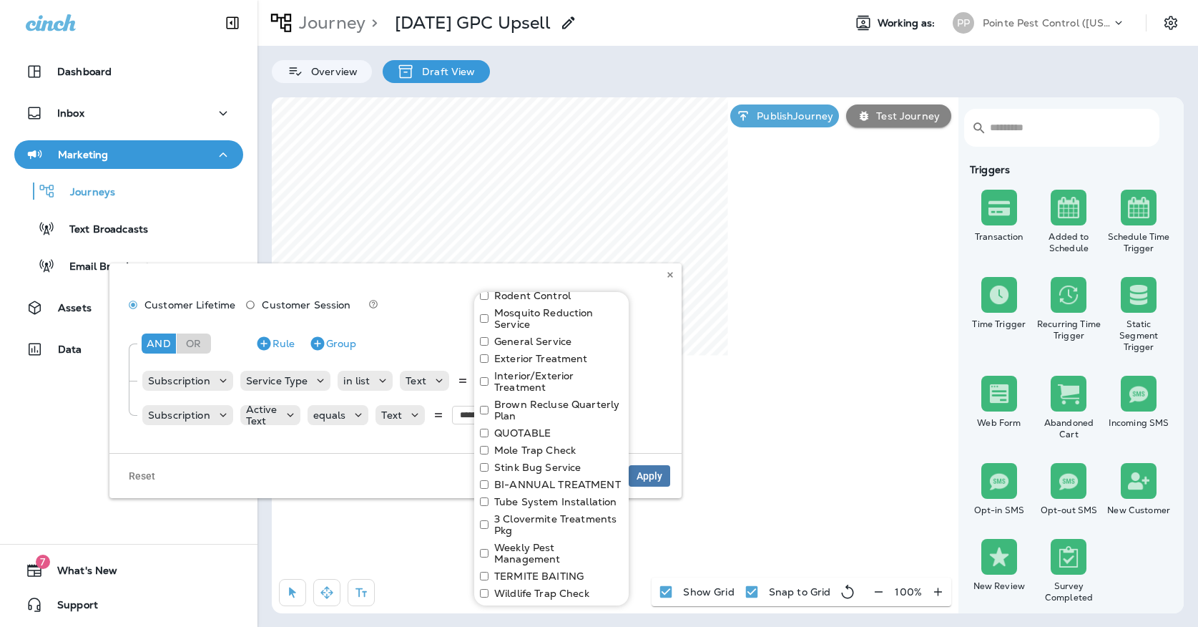
scroll to position [1154, 0]
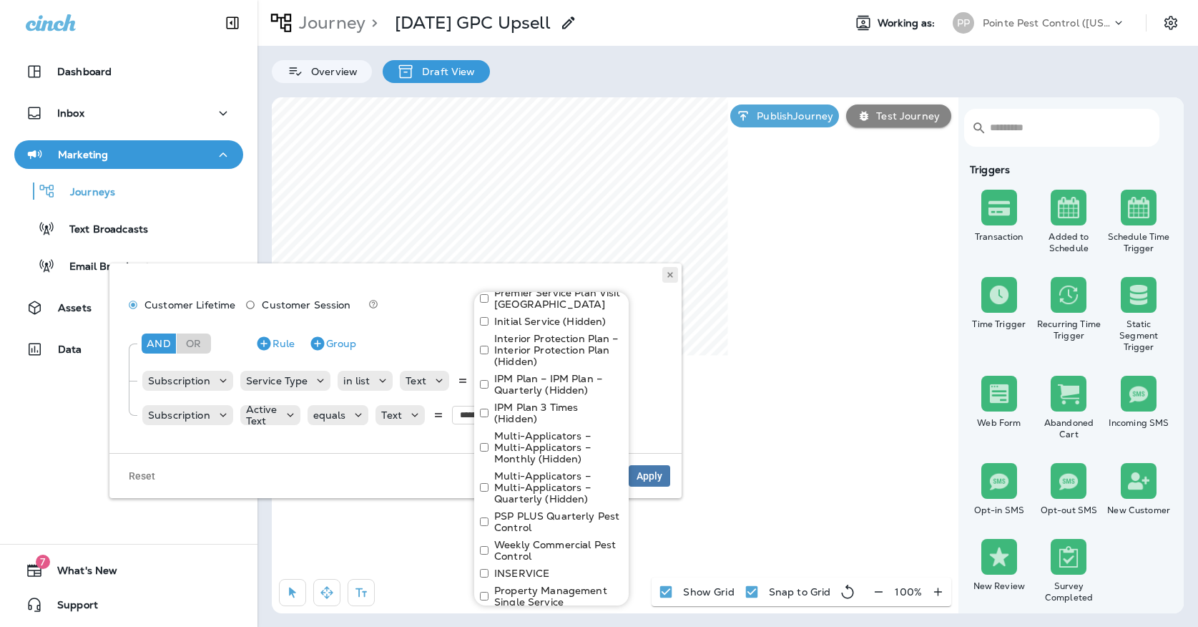
click at [667, 275] on icon at bounding box center [670, 274] width 9 height 9
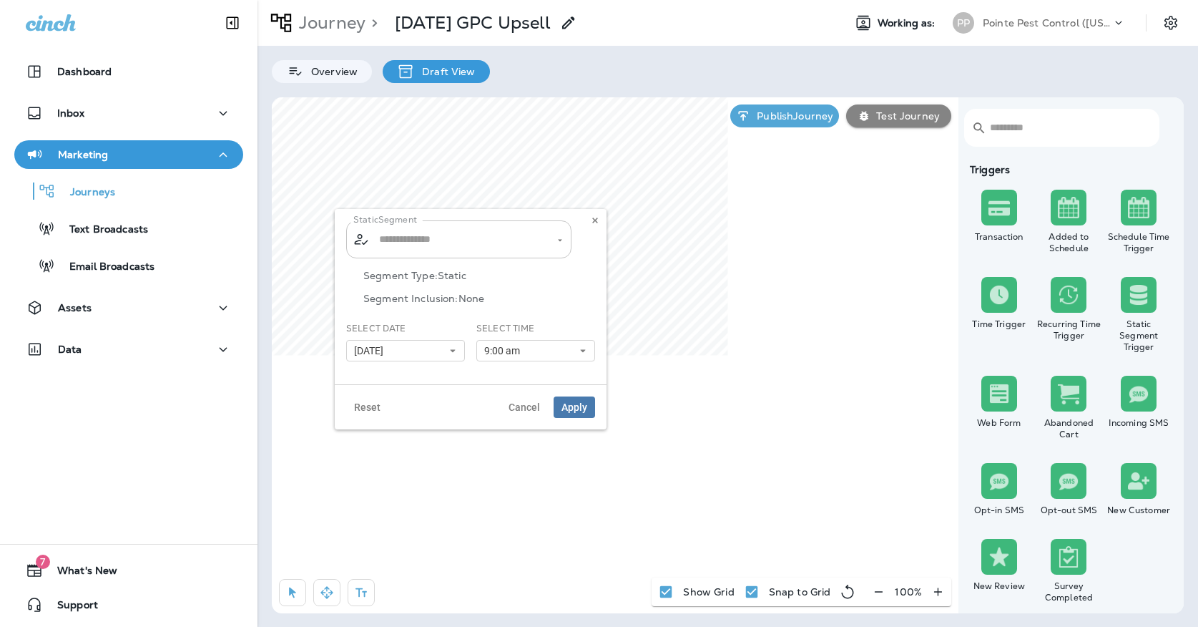
type input "**********"
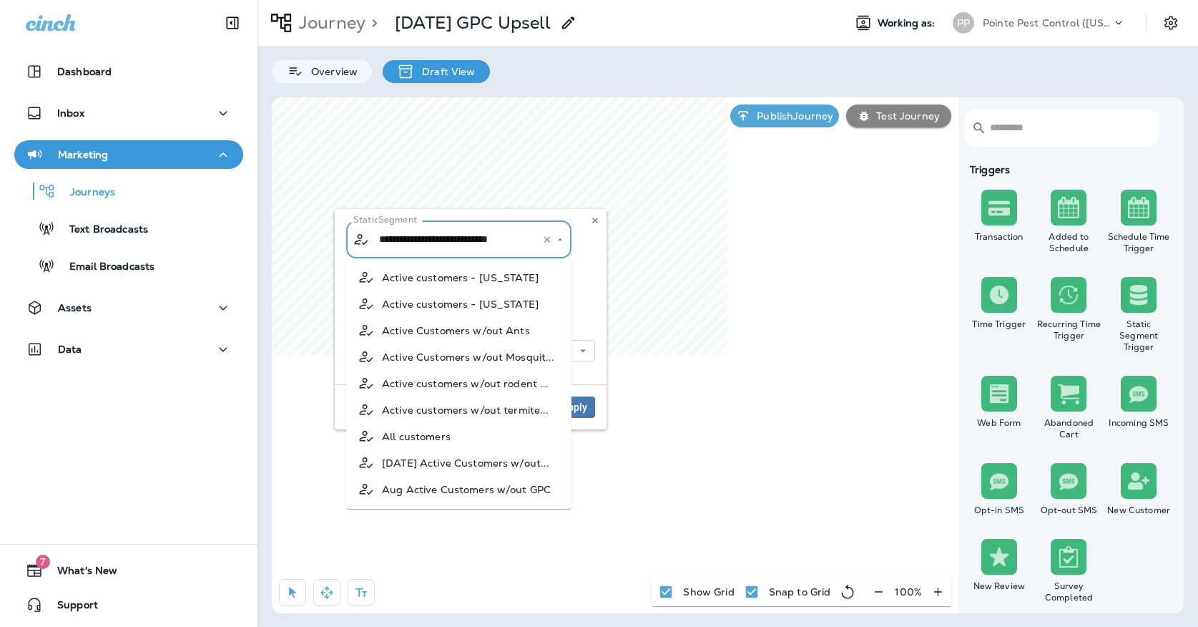
click at [478, 235] on input "**********" at bounding box center [449, 239] width 149 height 25
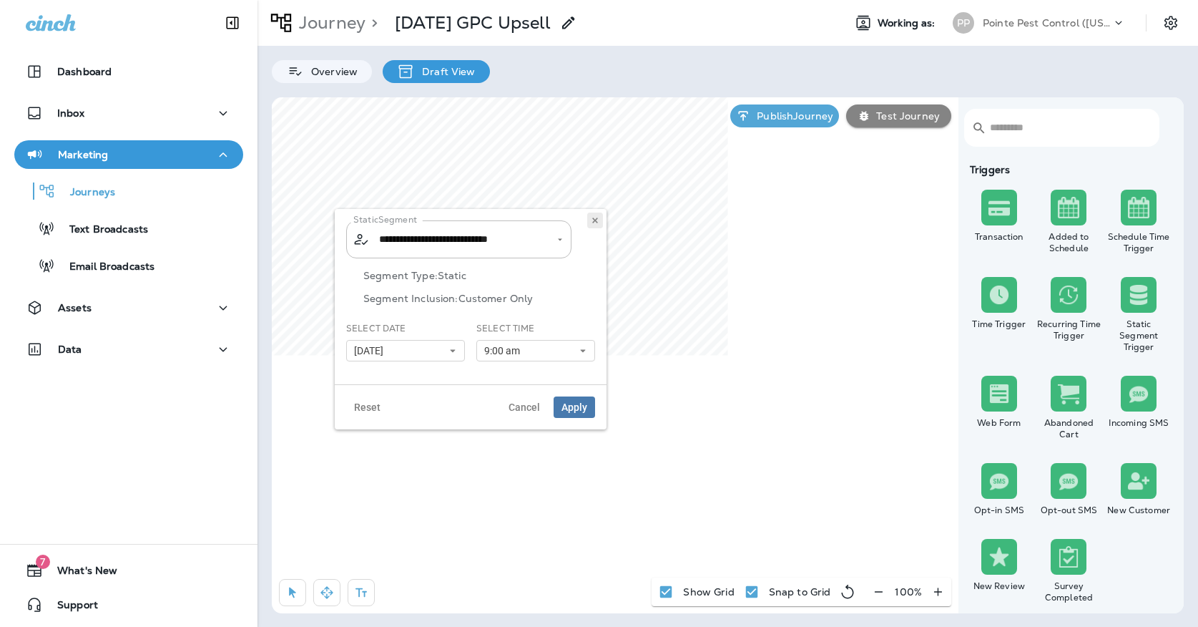
click at [595, 222] on icon at bounding box center [595, 220] width 9 height 9
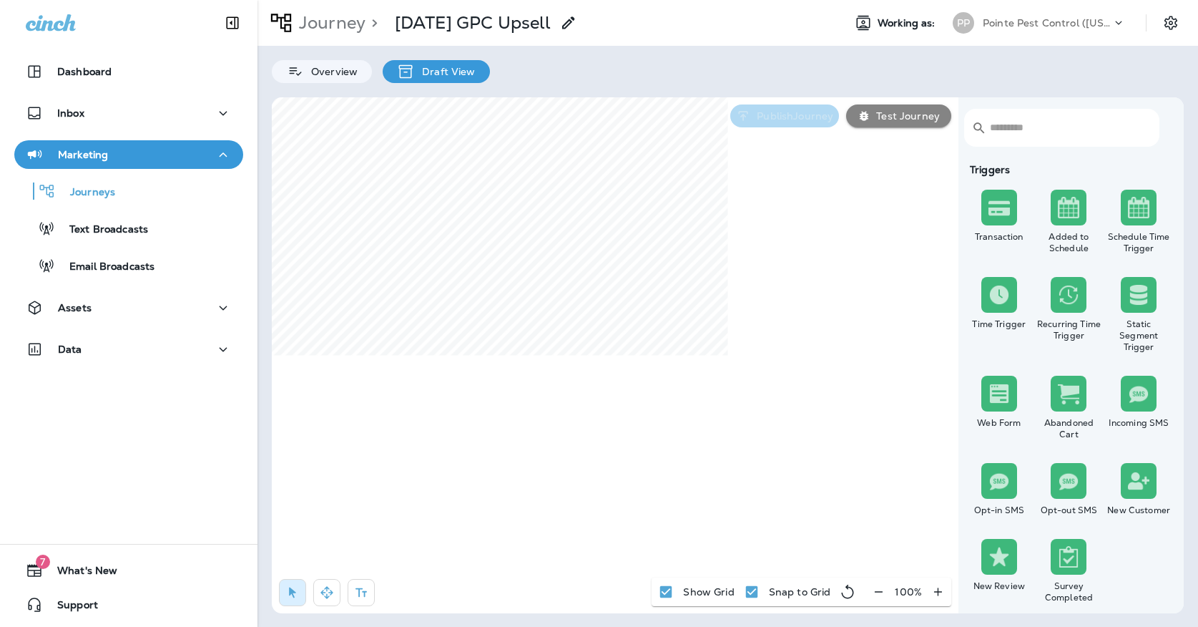
click at [760, 116] on p "Publish Journey" at bounding box center [792, 115] width 82 height 11
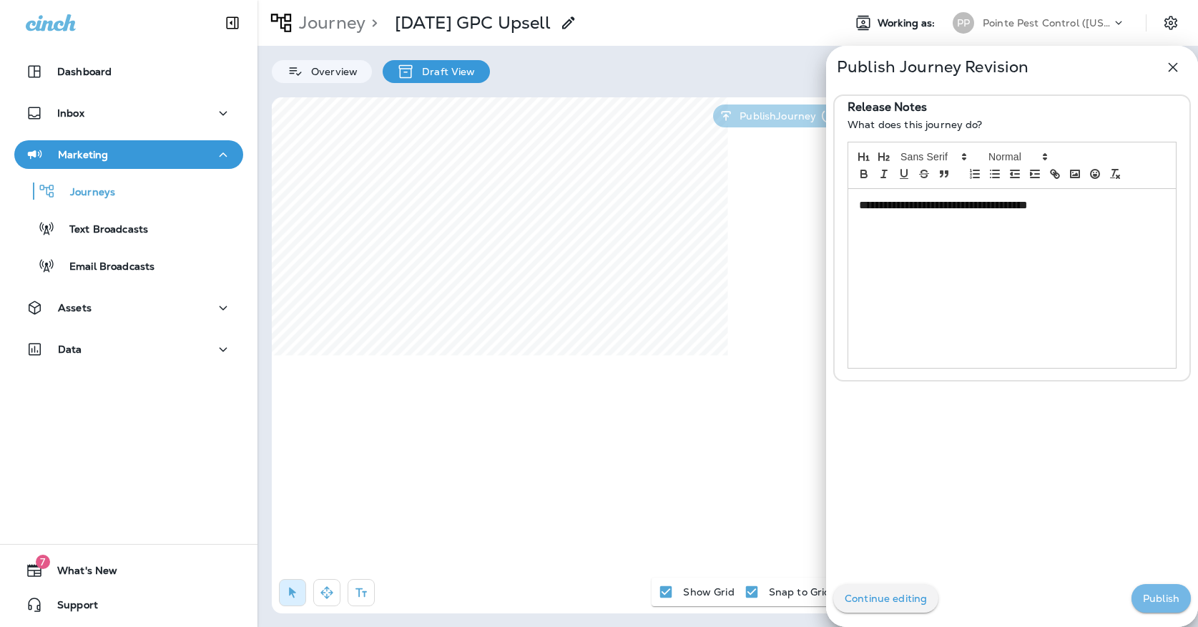
click at [1156, 597] on p "Publish" at bounding box center [1161, 597] width 36 height 11
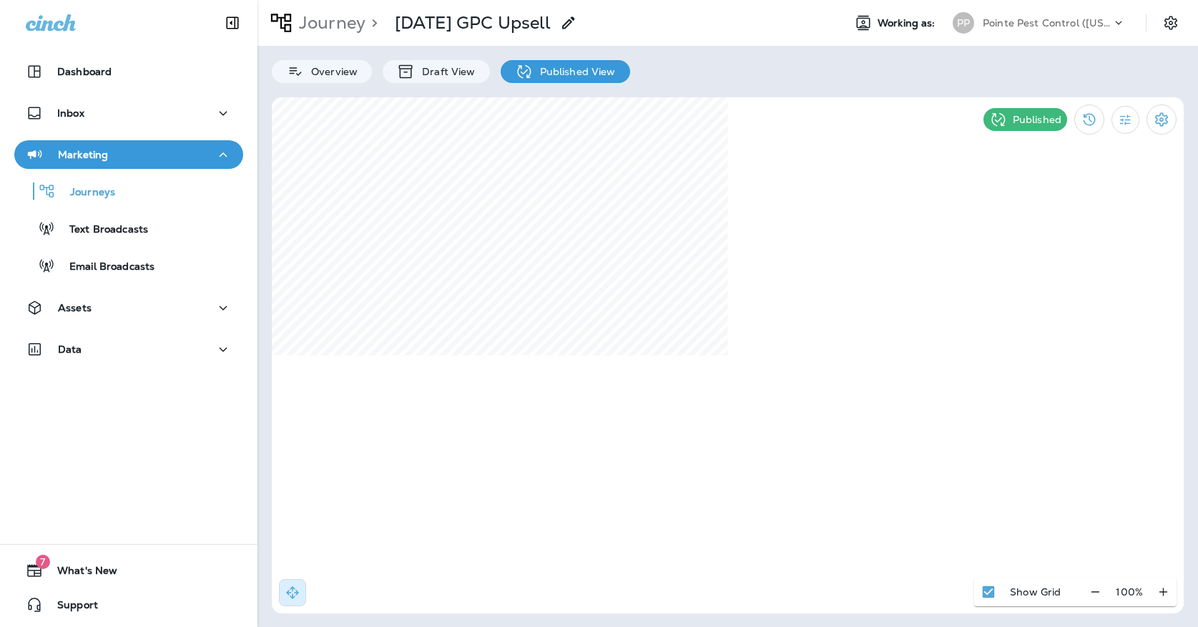
click at [997, 25] on p "Pointe Pest Control ([US_STATE])" at bounding box center [1047, 22] width 129 height 11
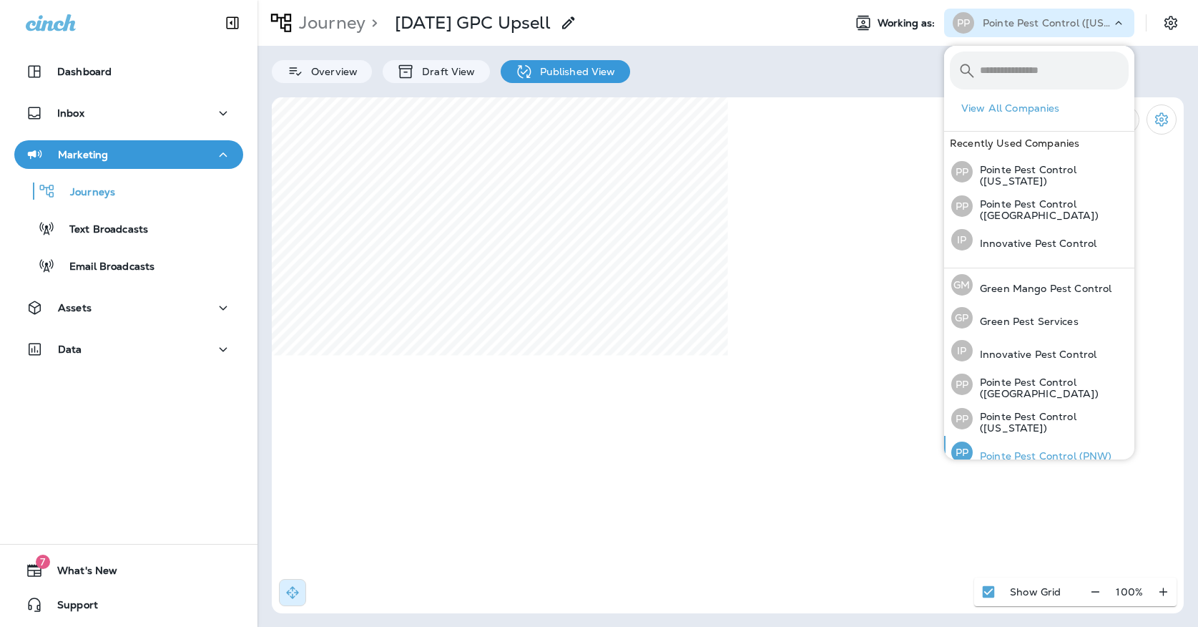
click at [1014, 442] on div "PP Pointe Pest Control (PNW)" at bounding box center [1032, 452] width 172 height 33
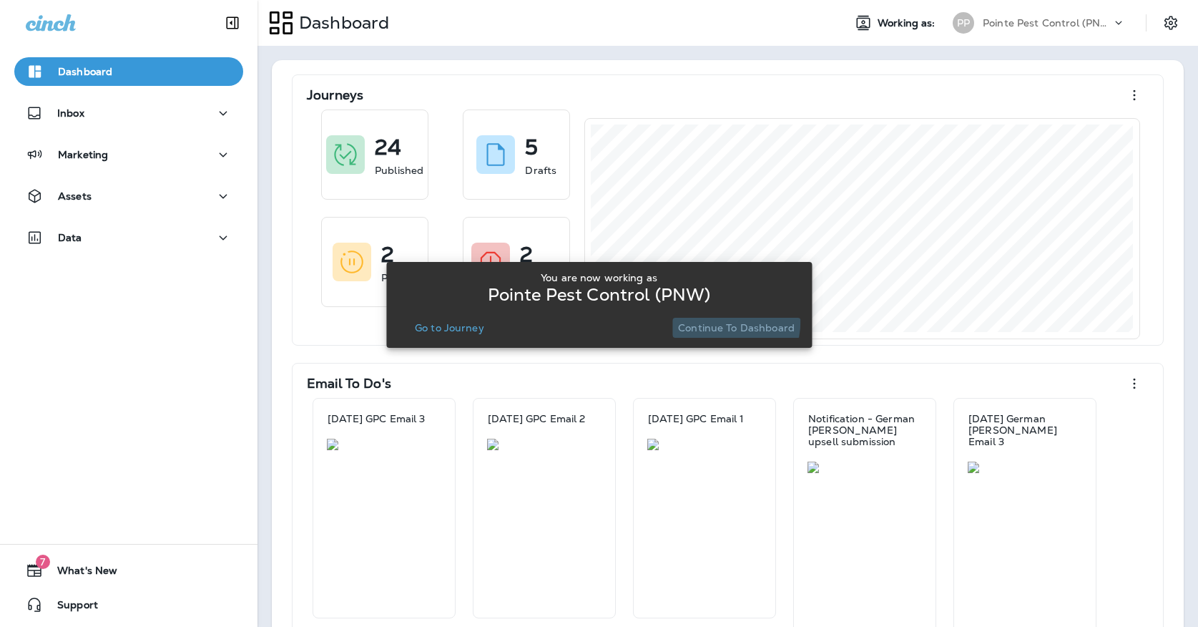
click at [701, 319] on button "Continue to Dashboard" at bounding box center [736, 328] width 128 height 20
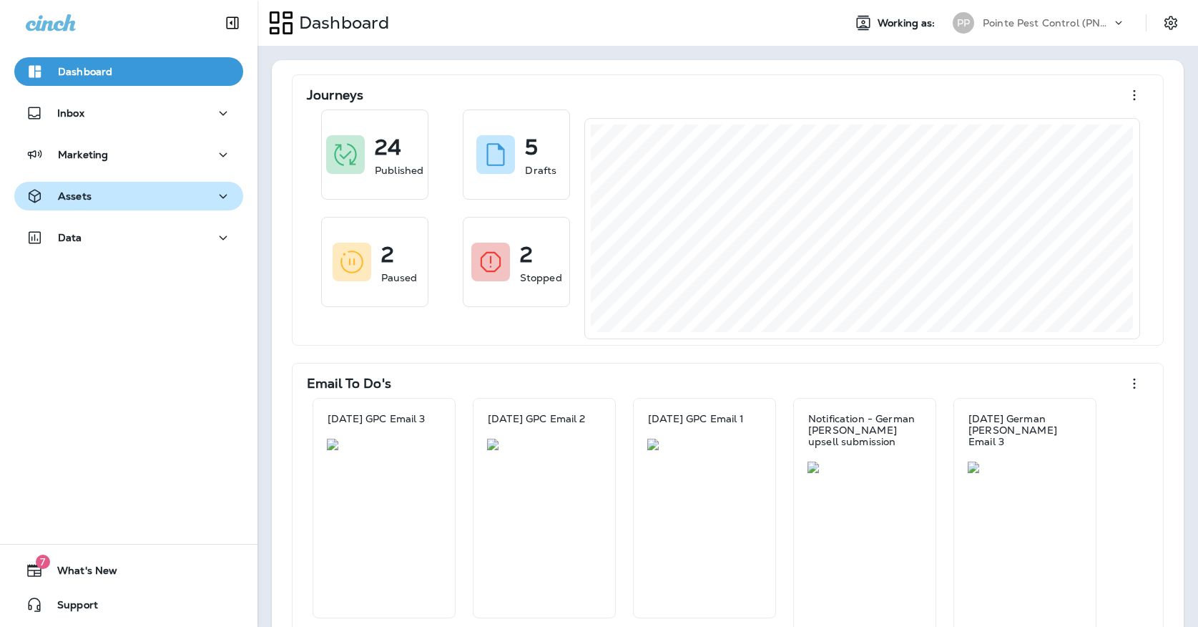
click at [152, 207] on button "Assets" at bounding box center [128, 196] width 229 height 29
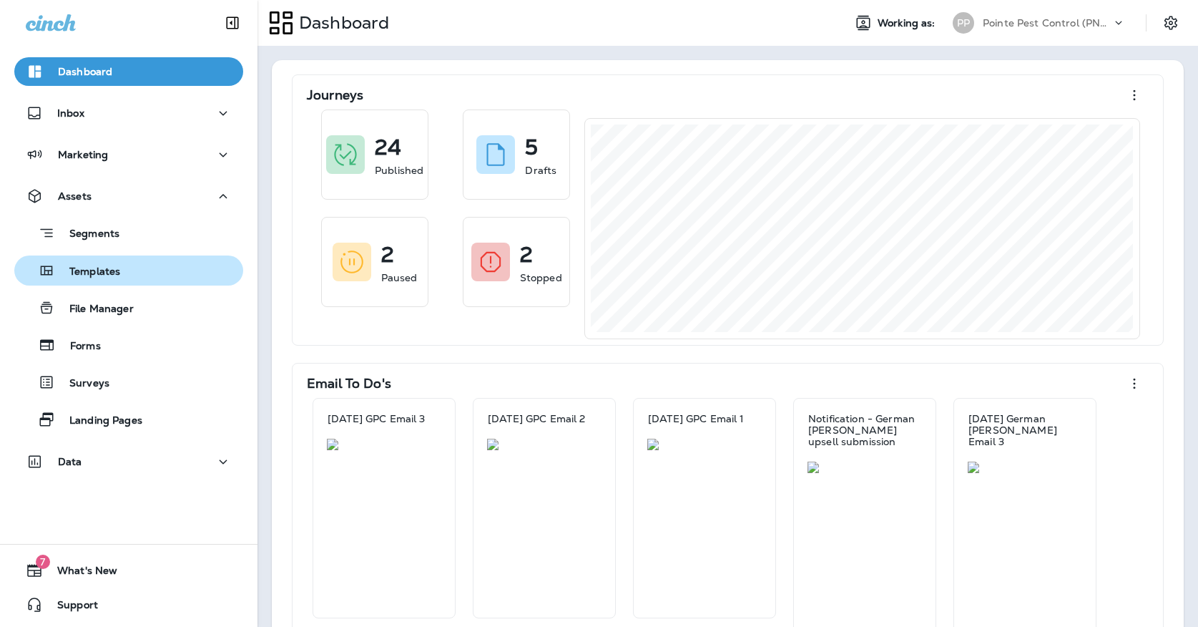
click at [142, 267] on div "Templates" at bounding box center [128, 270] width 217 height 21
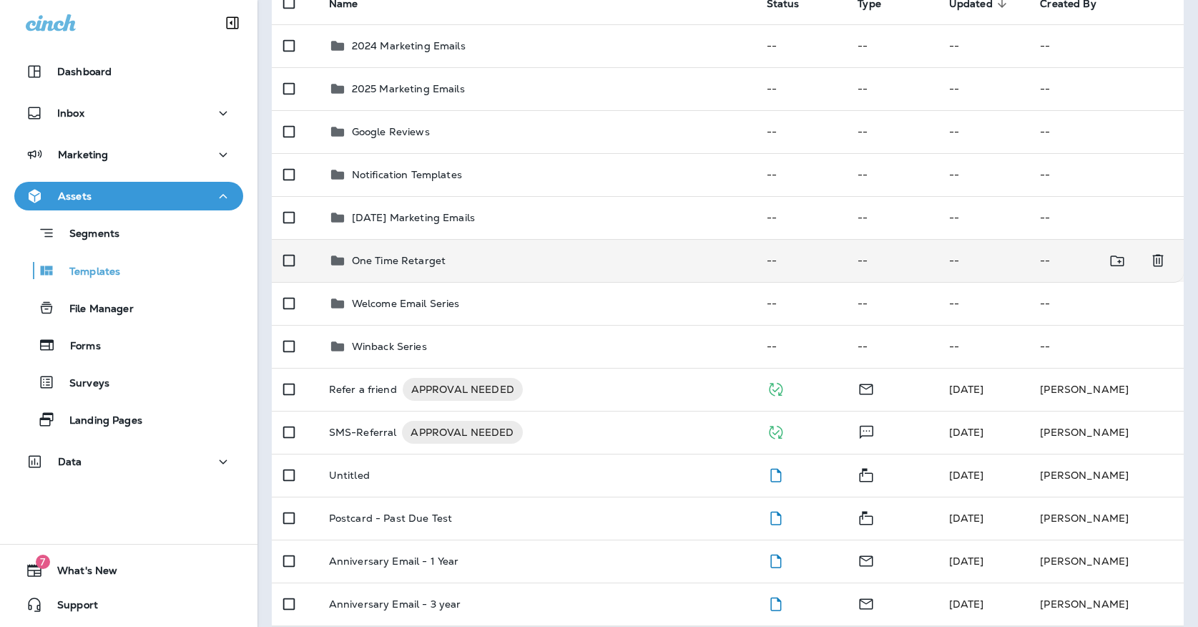
scroll to position [162, 0]
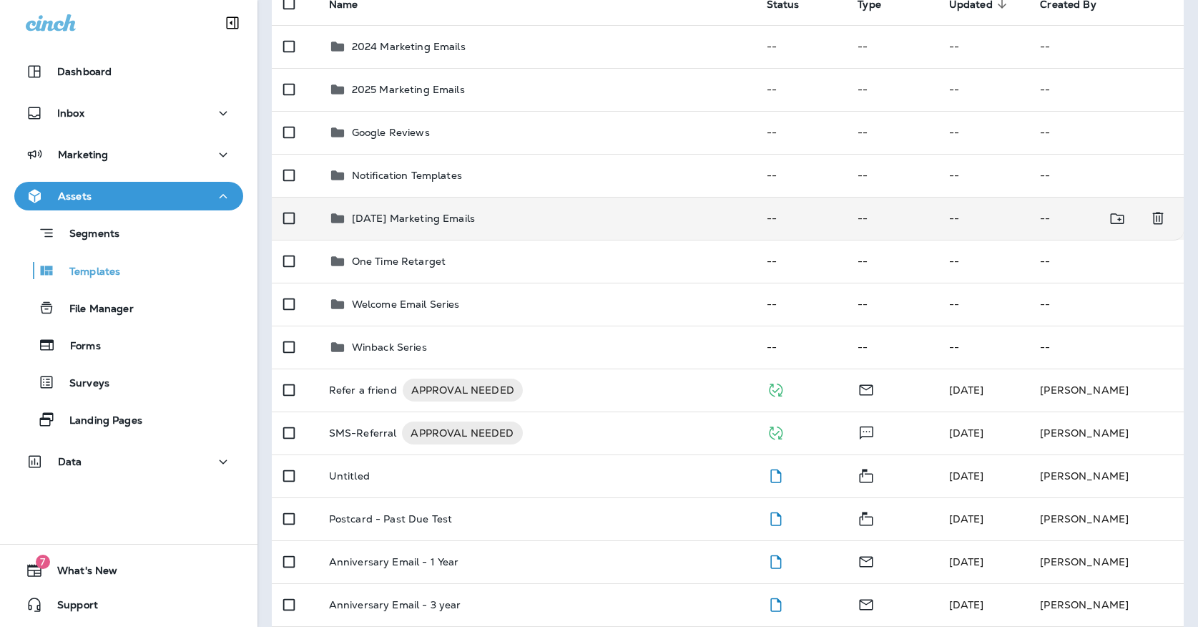
click at [471, 212] on p "[DATE] Marketing Emails" at bounding box center [413, 217] width 123 height 11
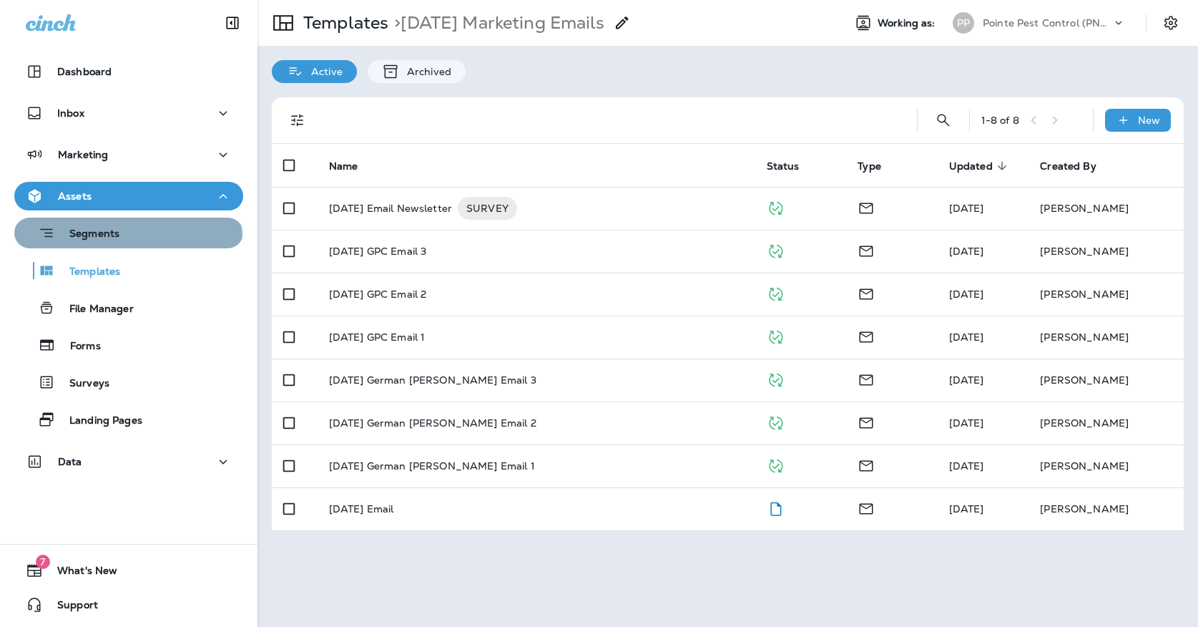
click at [97, 243] on div "Segments" at bounding box center [69, 233] width 99 height 22
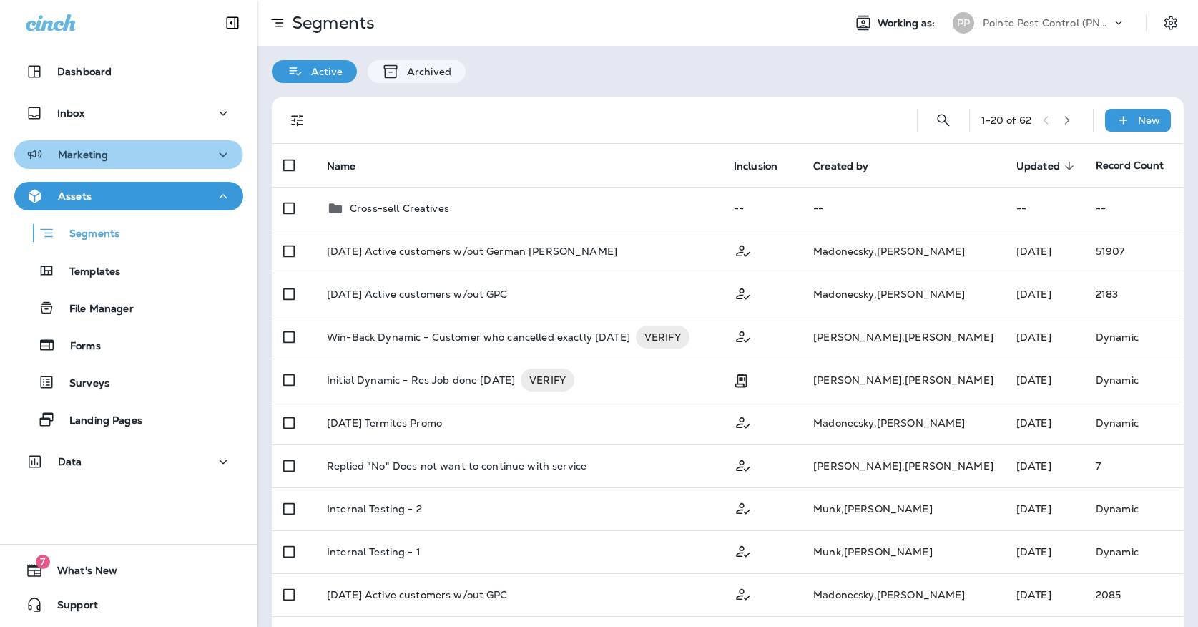
click at [95, 161] on div "Marketing" at bounding box center [67, 155] width 82 height 18
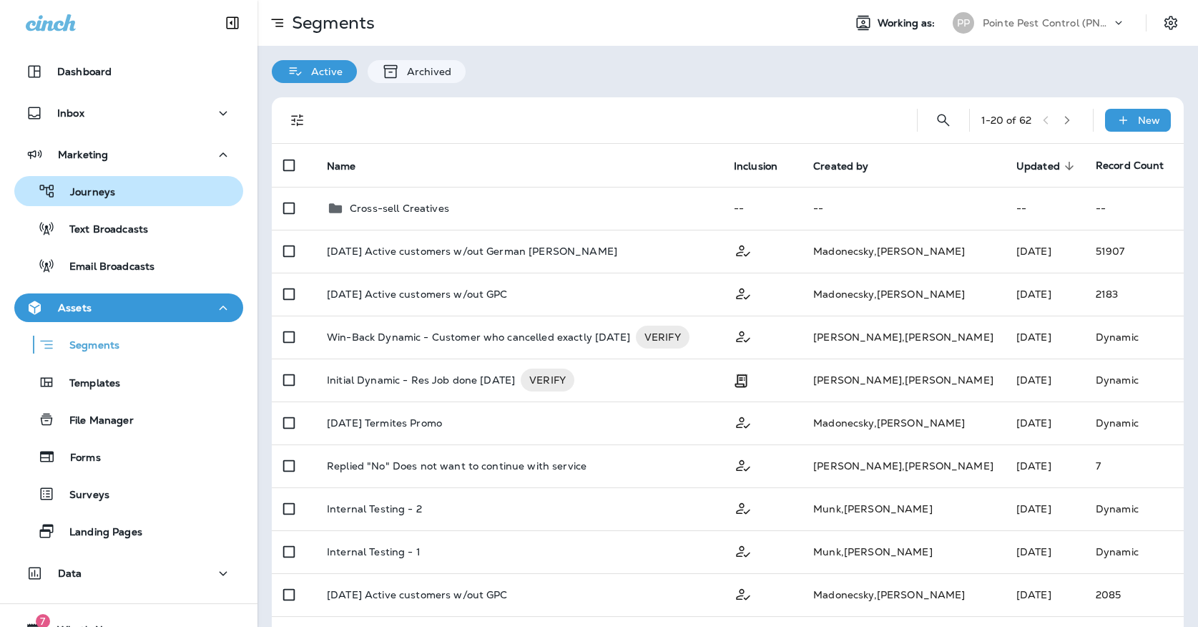
click at [95, 201] on div "Journeys" at bounding box center [67, 190] width 95 height 21
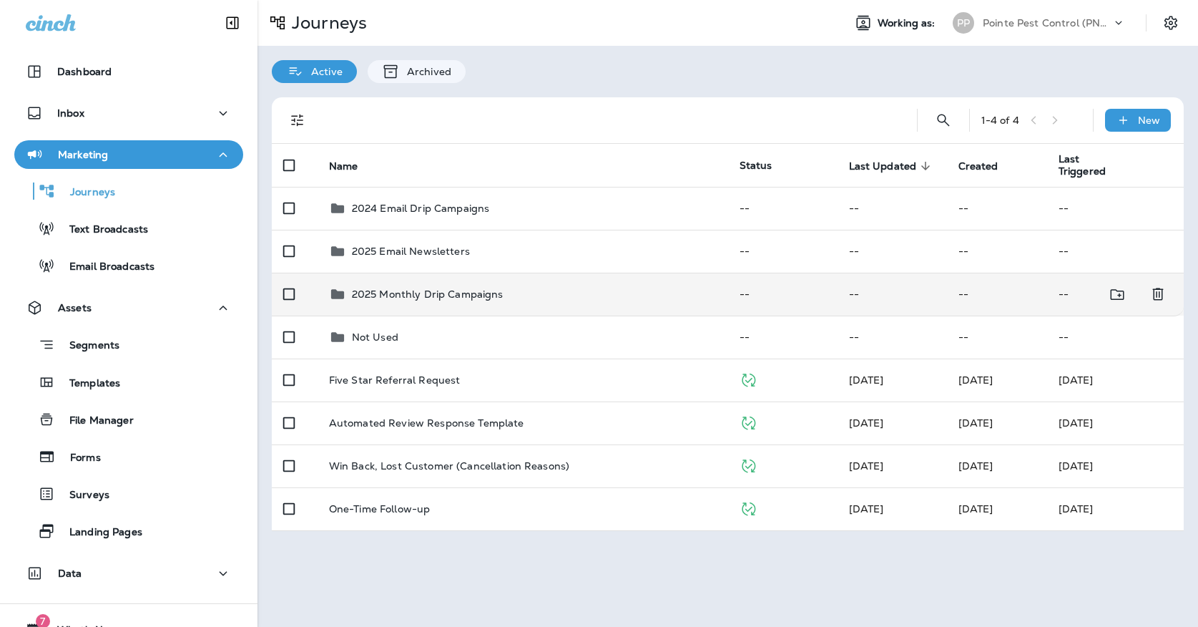
click at [395, 288] on p "2025 Monthly Drip Campaigns" at bounding box center [428, 293] width 152 height 11
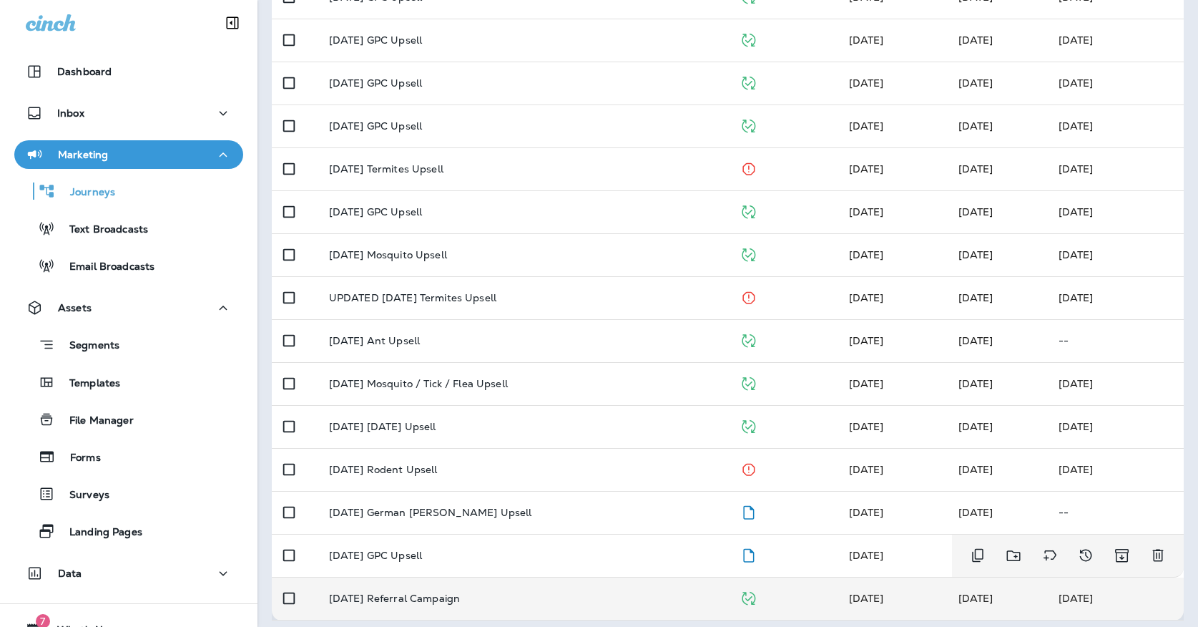
scroll to position [339, 0]
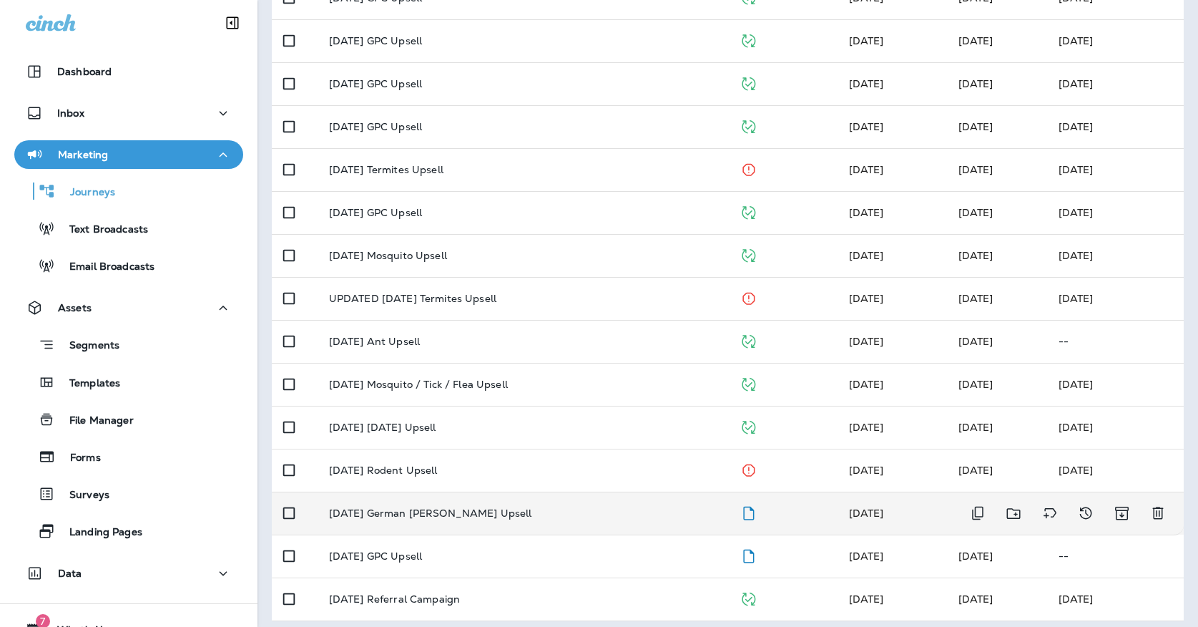
click at [476, 507] on div "[DATE] German [PERSON_NAME] Upsell" at bounding box center [523, 512] width 388 height 11
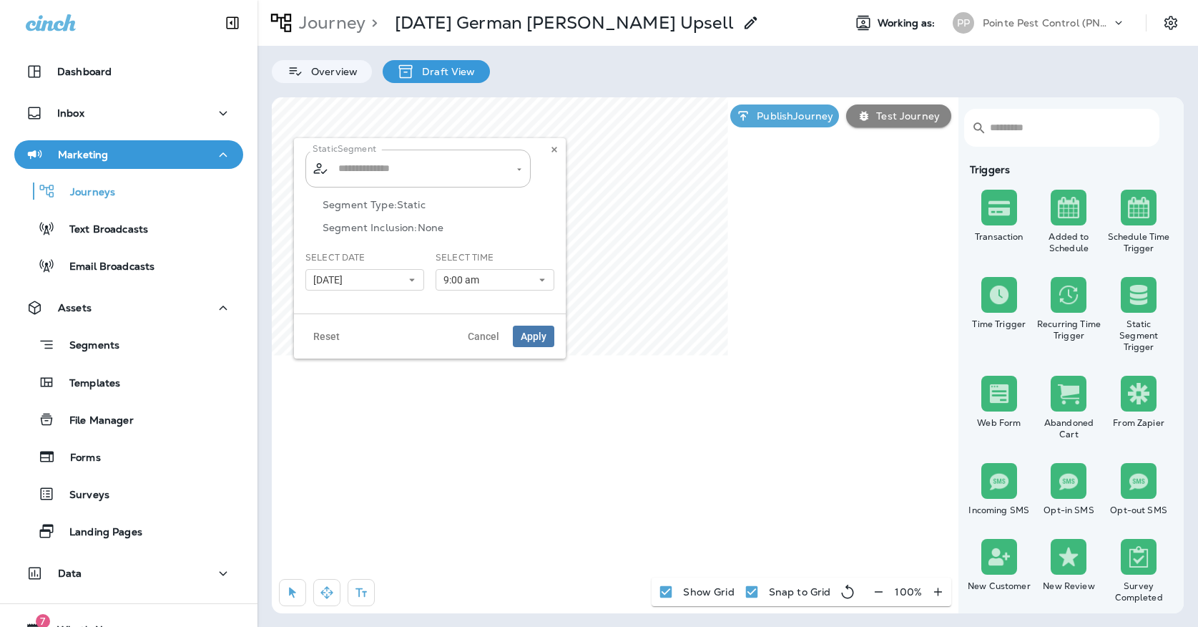
click at [381, 280] on button "[DATE]" at bounding box center [364, 279] width 119 height 21
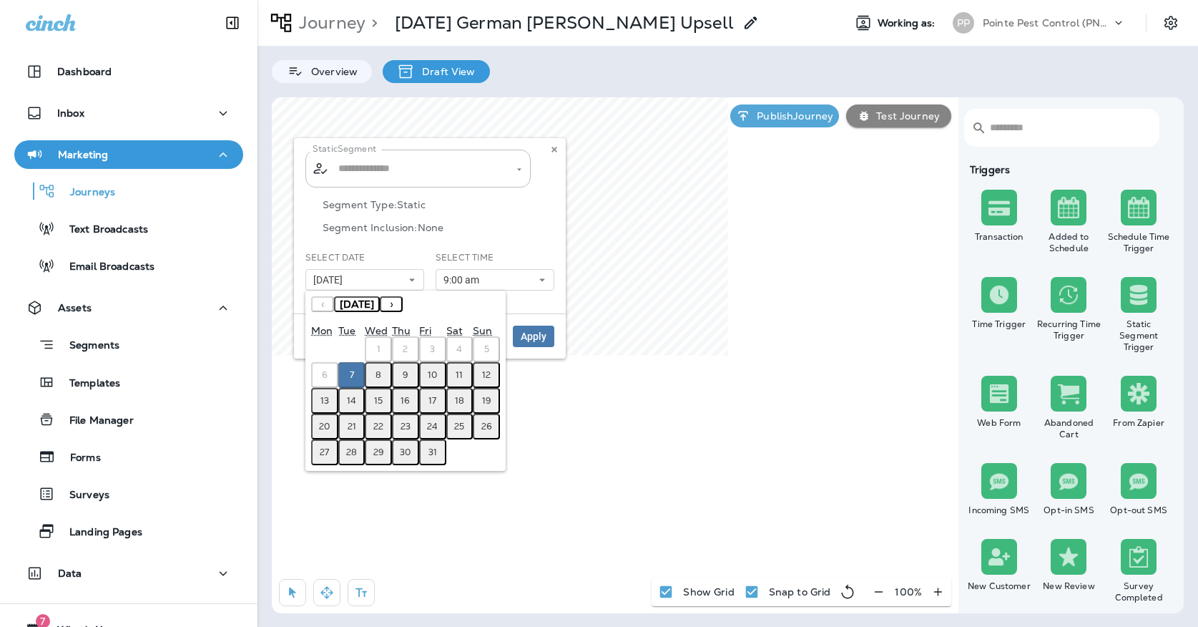
type input "**********"
click at [380, 378] on abbr "8" at bounding box center [378, 374] width 6 height 11
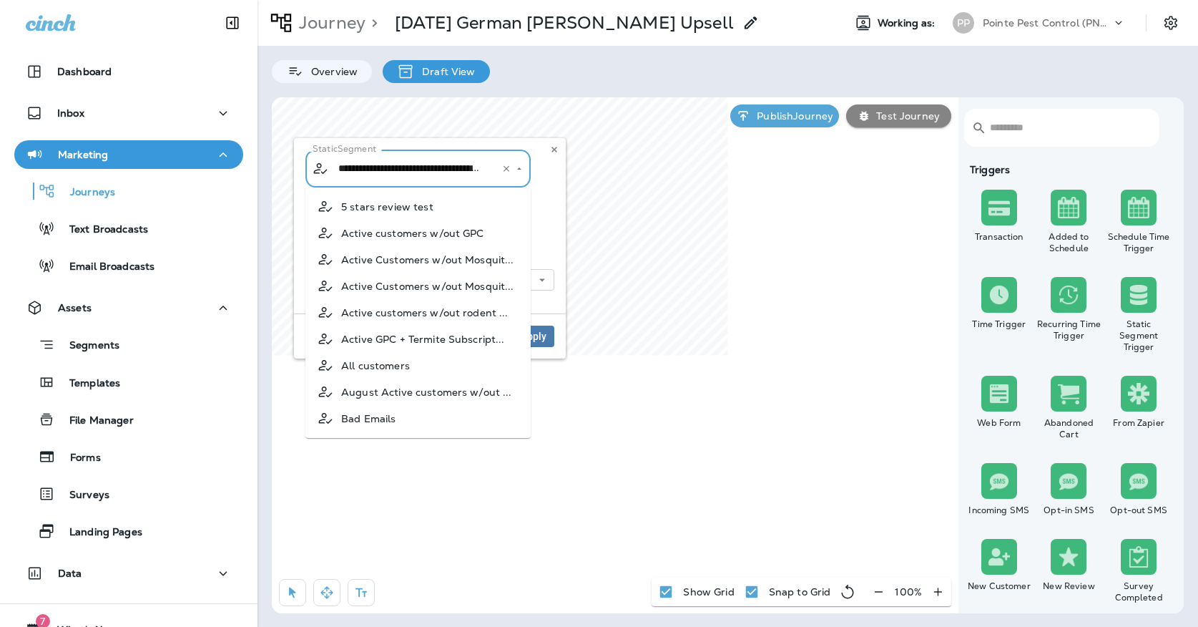
click at [403, 179] on input "**********" at bounding box center [409, 168] width 149 height 25
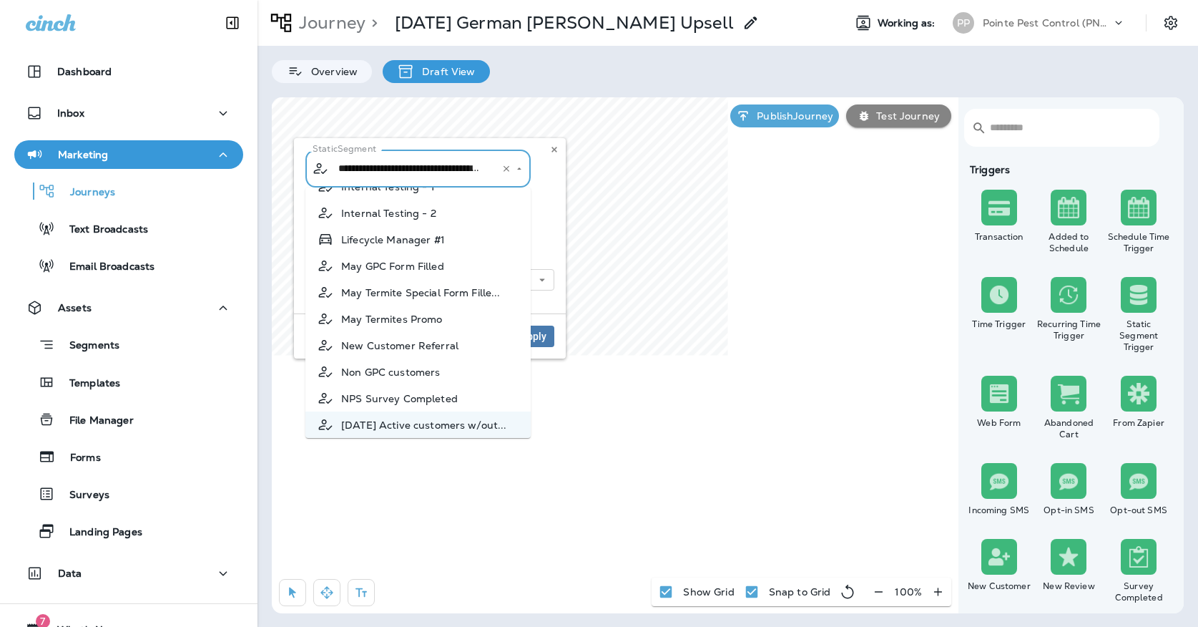
click at [563, 203] on div "**********" at bounding box center [430, 225] width 272 height 175
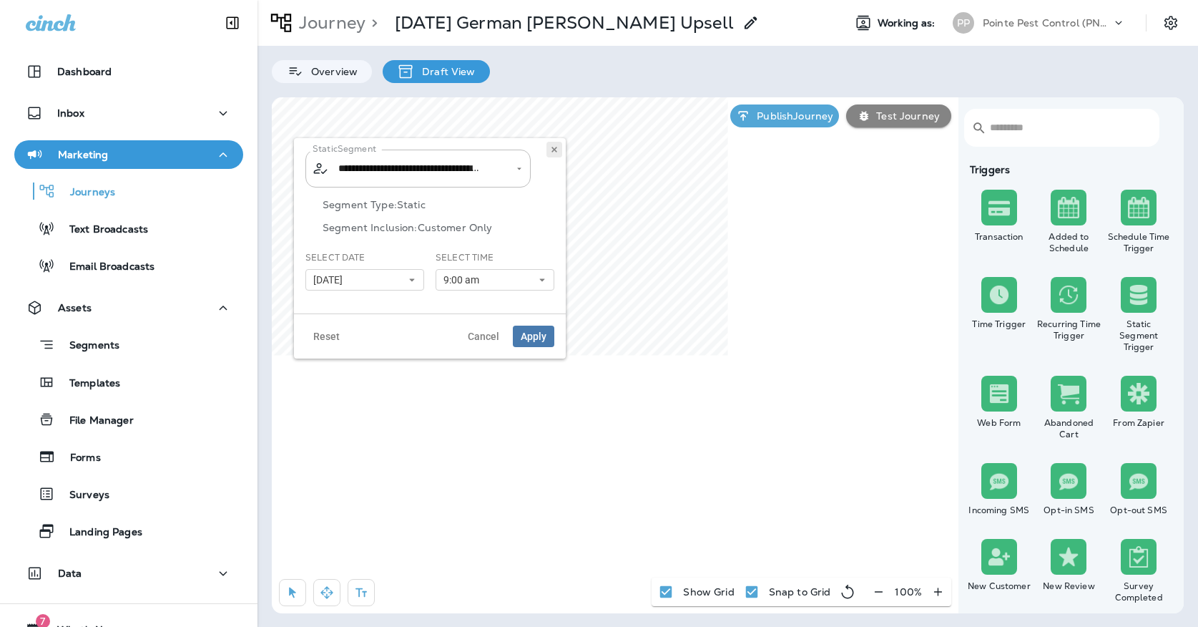
click at [554, 146] on icon at bounding box center [554, 149] width 9 height 9
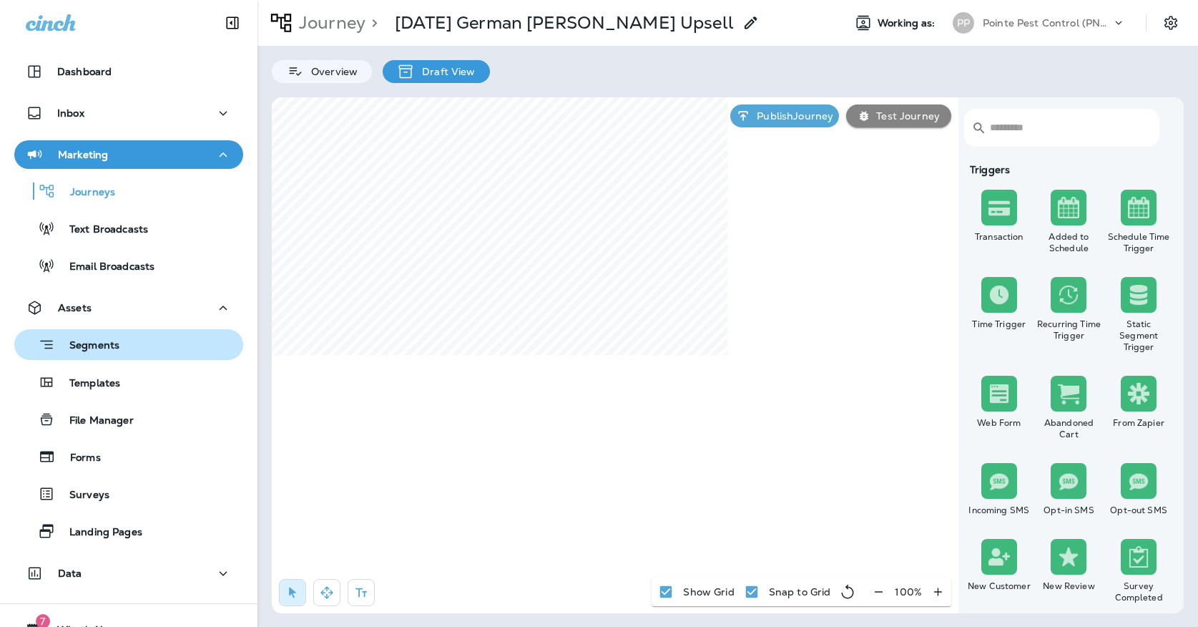
click at [144, 350] on div "Segments" at bounding box center [128, 344] width 217 height 22
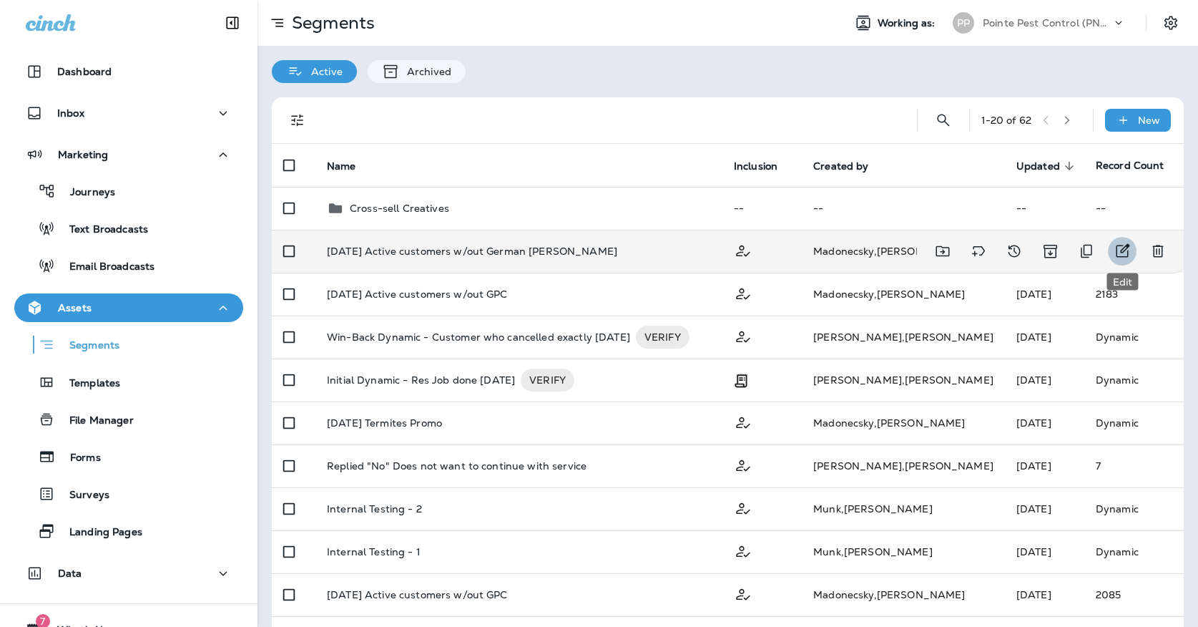
click at [1119, 254] on icon "Edit" at bounding box center [1123, 251] width 14 height 14
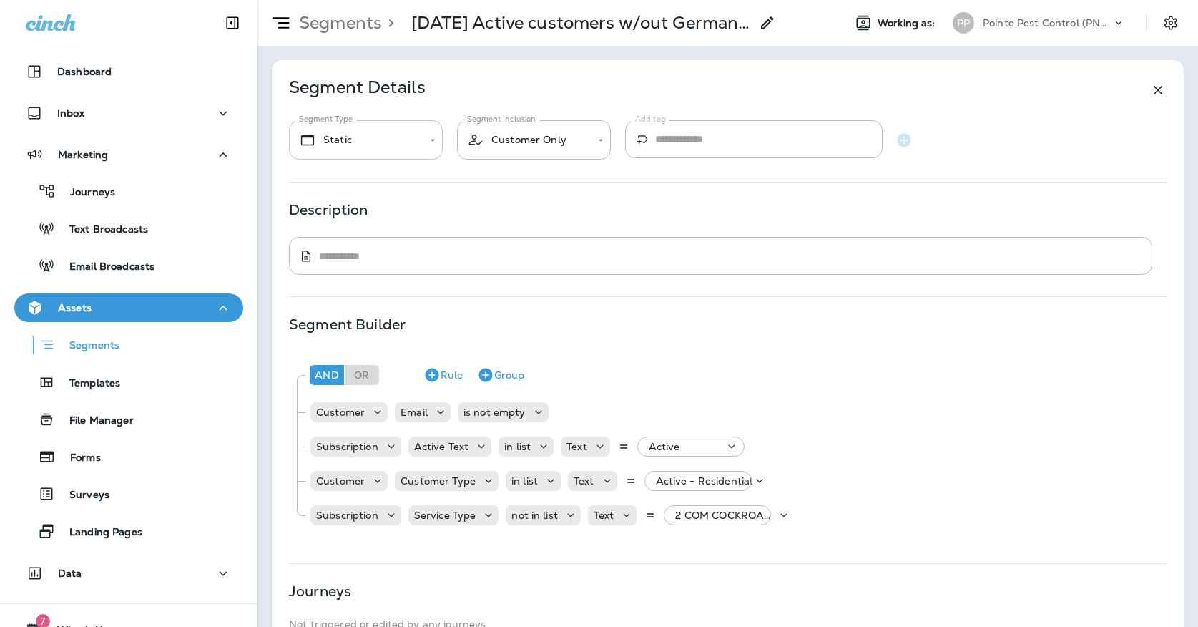
click at [408, 0] on body "**********" at bounding box center [599, 0] width 1198 height 0
click at [373, 213] on li "Dynamic" at bounding box center [366, 219] width 154 height 34
type input "*******"
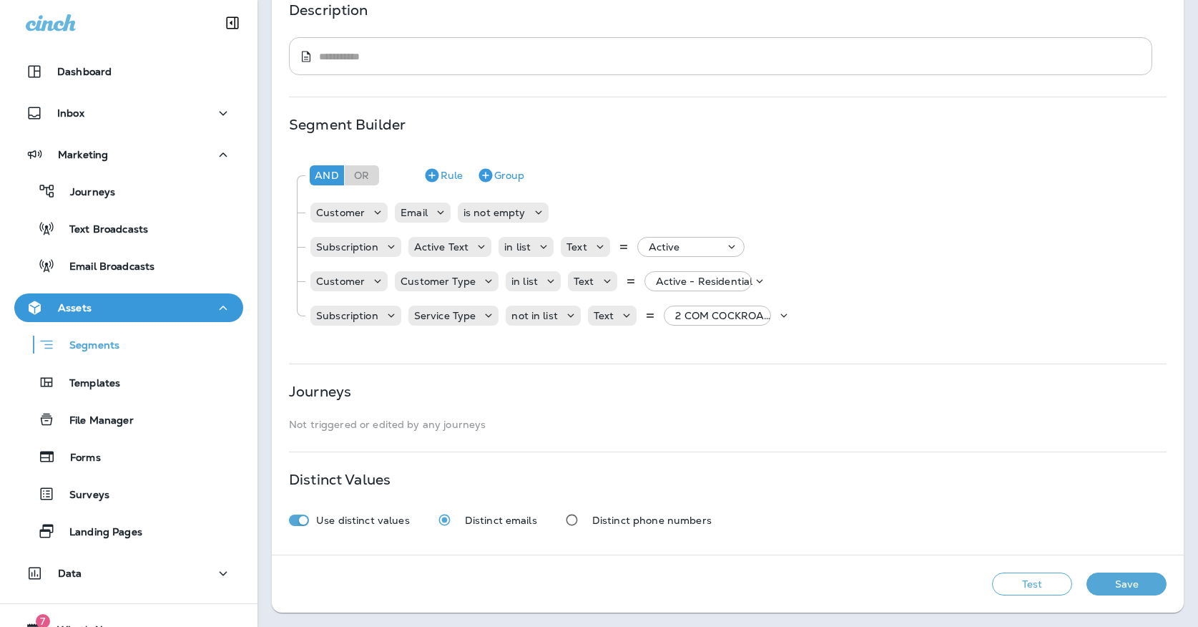
scroll to position [200, 0]
click at [1122, 588] on button "Save" at bounding box center [1126, 583] width 80 height 23
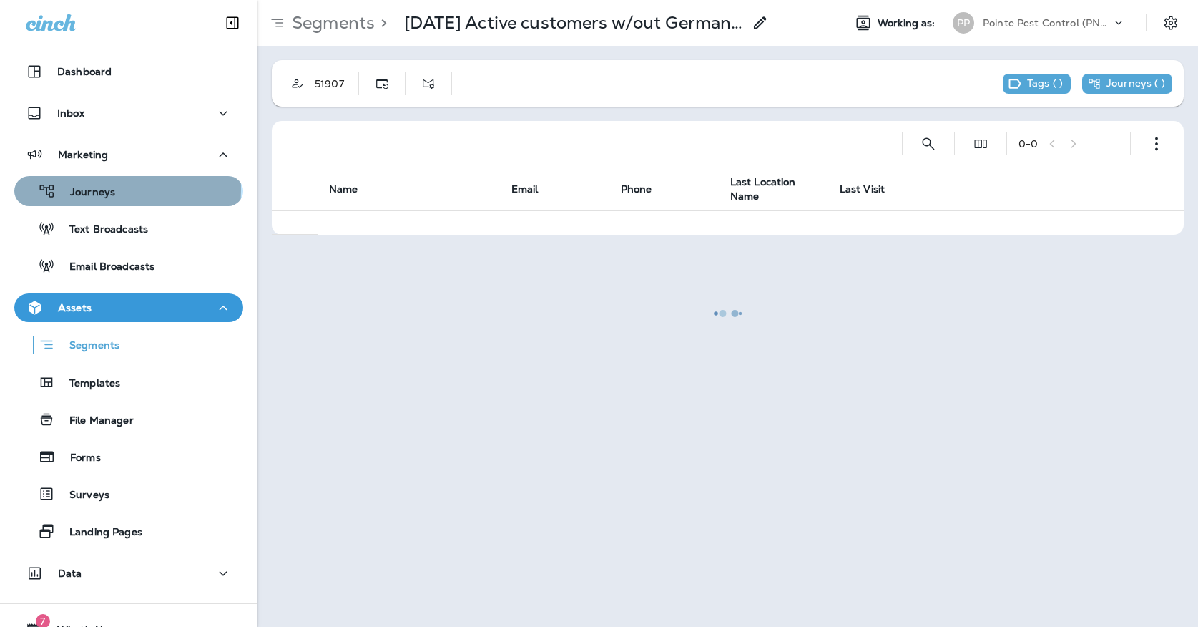
click at [87, 190] on p "Journeys" at bounding box center [85, 193] width 59 height 14
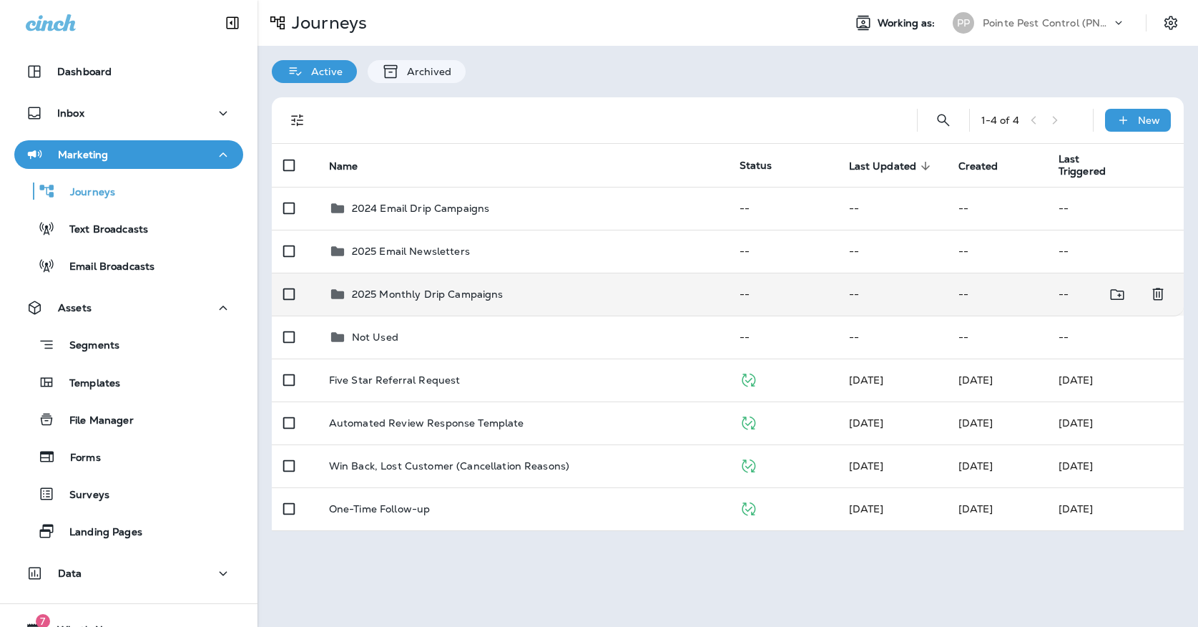
click at [546, 288] on div "2025 Monthly Drip Campaigns" at bounding box center [523, 293] width 388 height 17
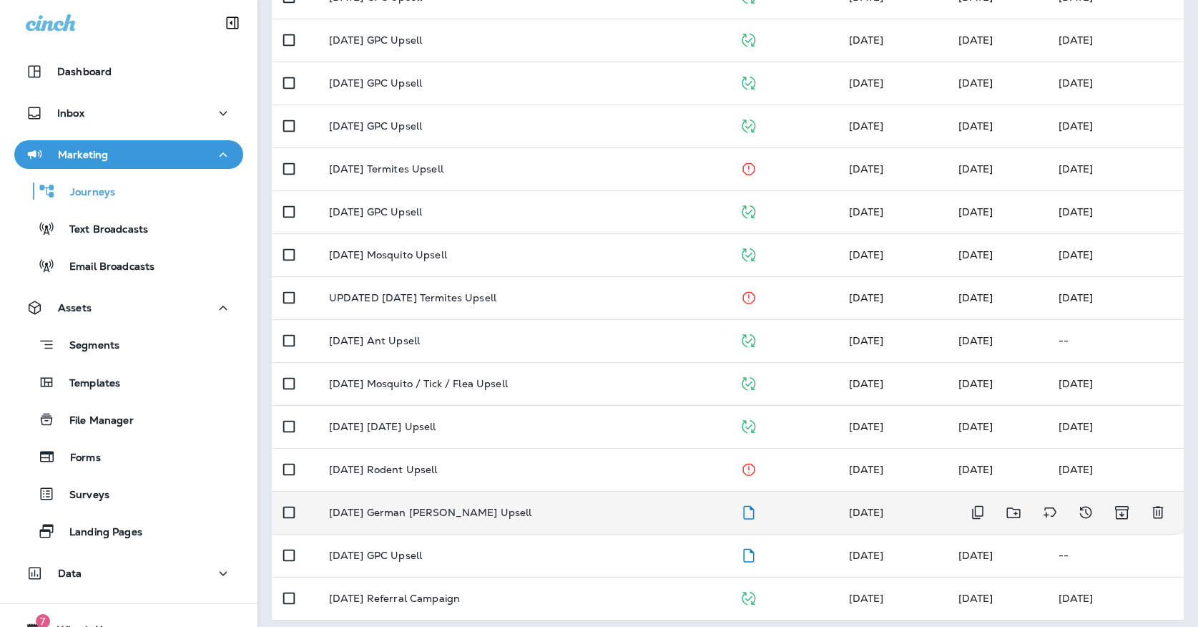
scroll to position [339, 0]
click at [478, 507] on div "[DATE] German [PERSON_NAME] Upsell" at bounding box center [523, 512] width 388 height 11
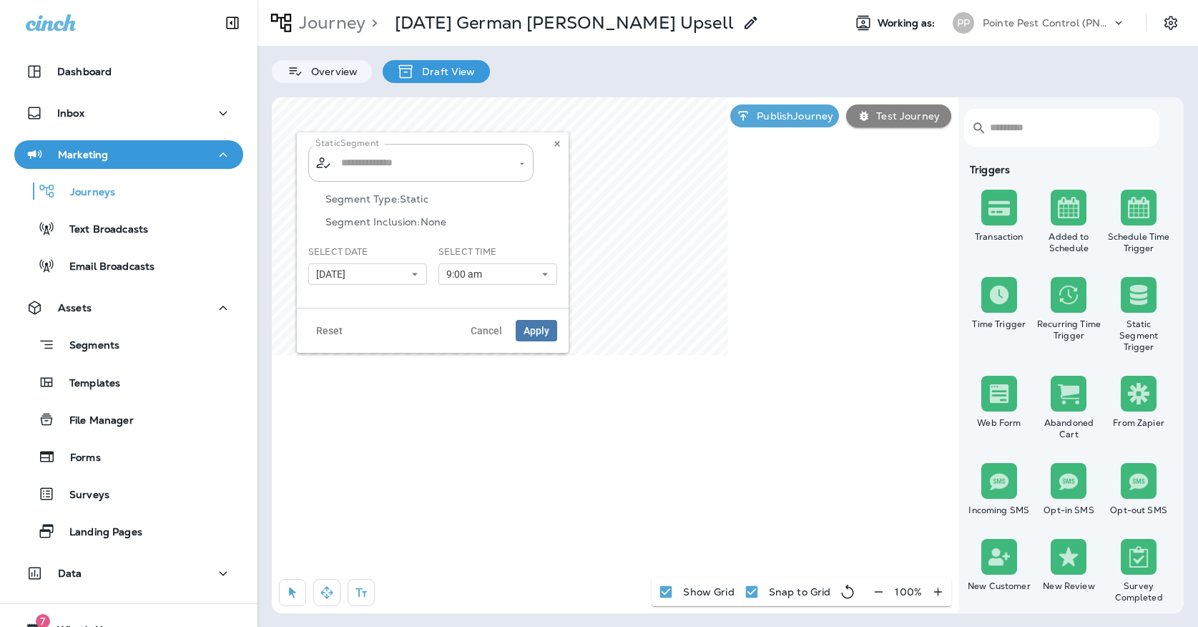
type input "**********"
click at [379, 271] on button "[DATE]" at bounding box center [367, 273] width 119 height 21
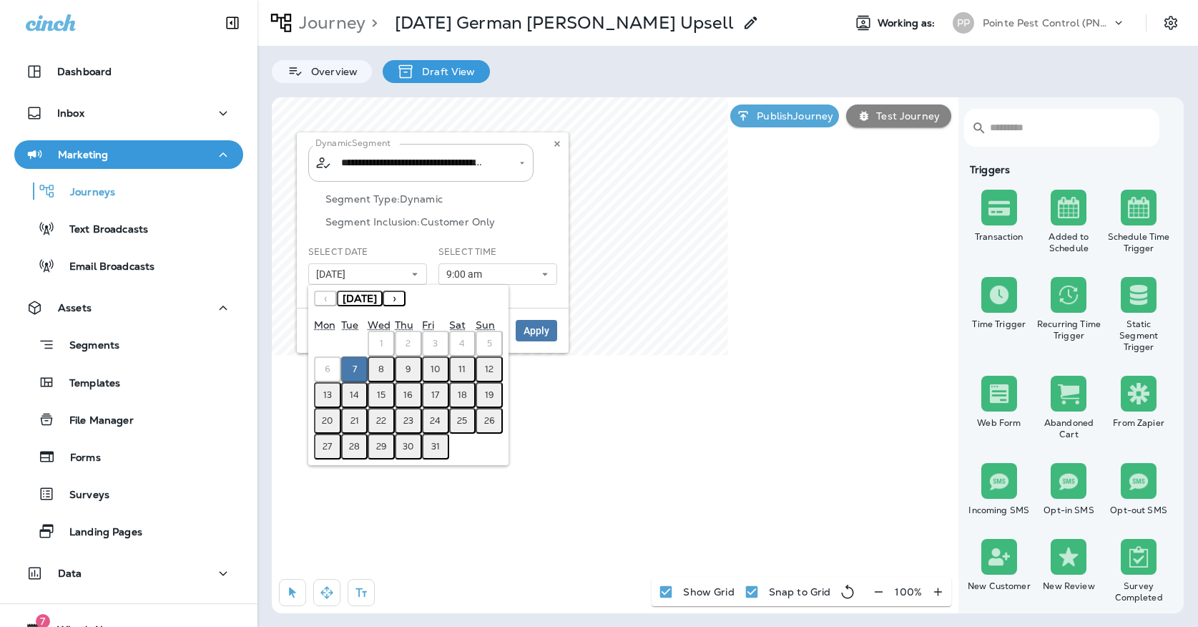
click at [387, 367] on button "8" at bounding box center [381, 369] width 27 height 26
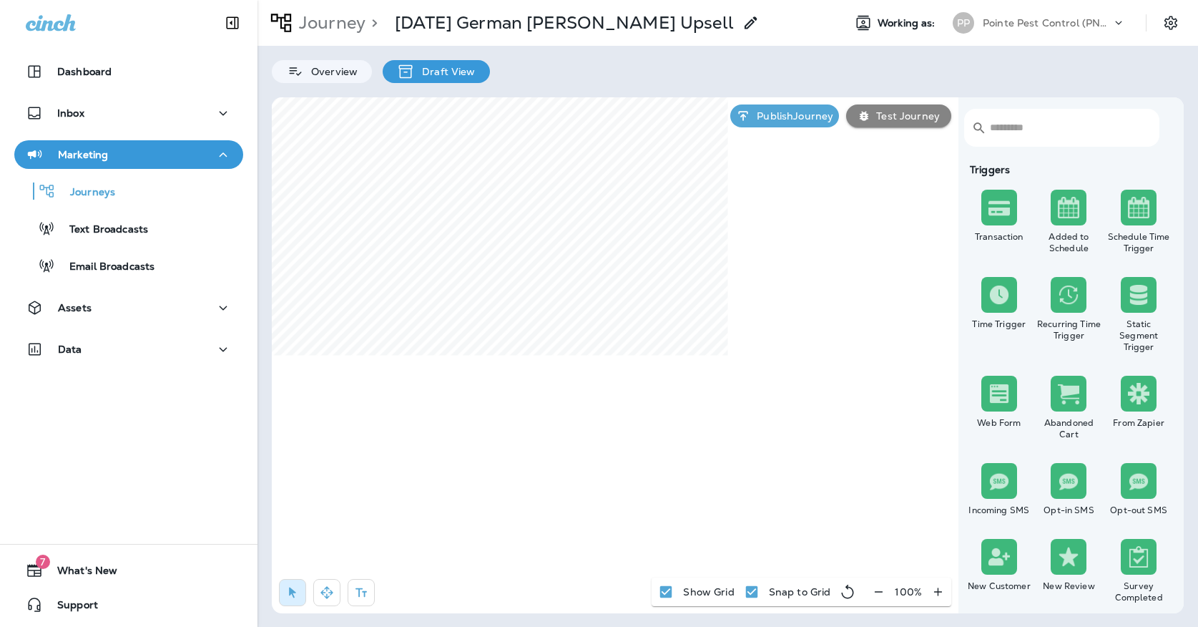
select select "*****"
select select "********"
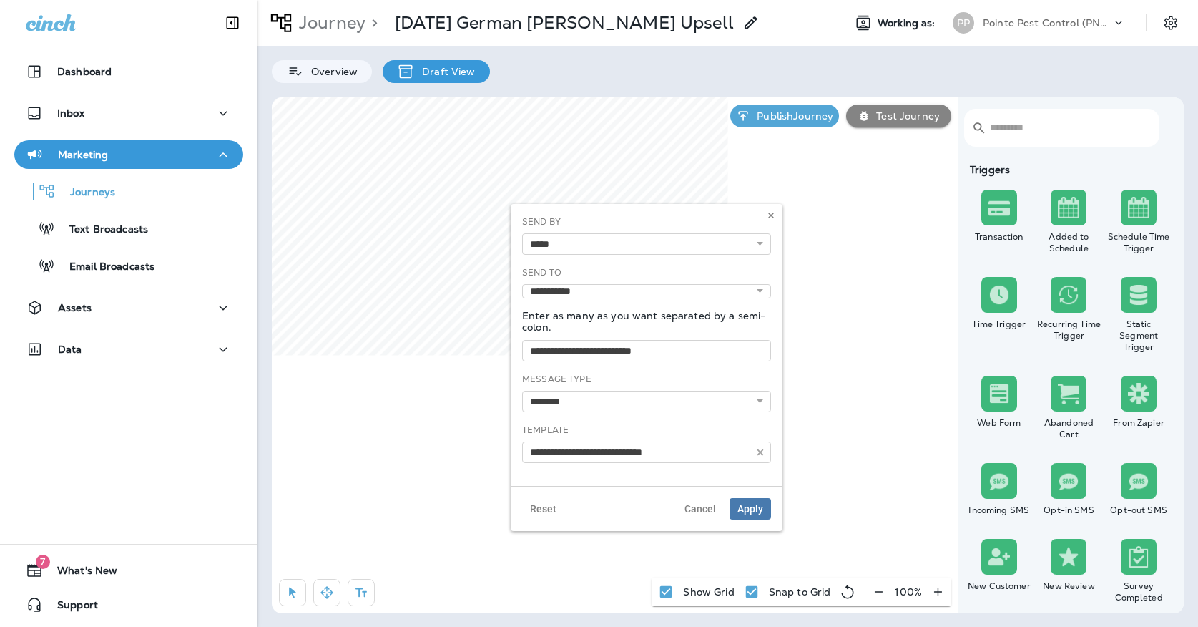
type input "**********"
click at [775, 218] on button at bounding box center [771, 215] width 16 height 16
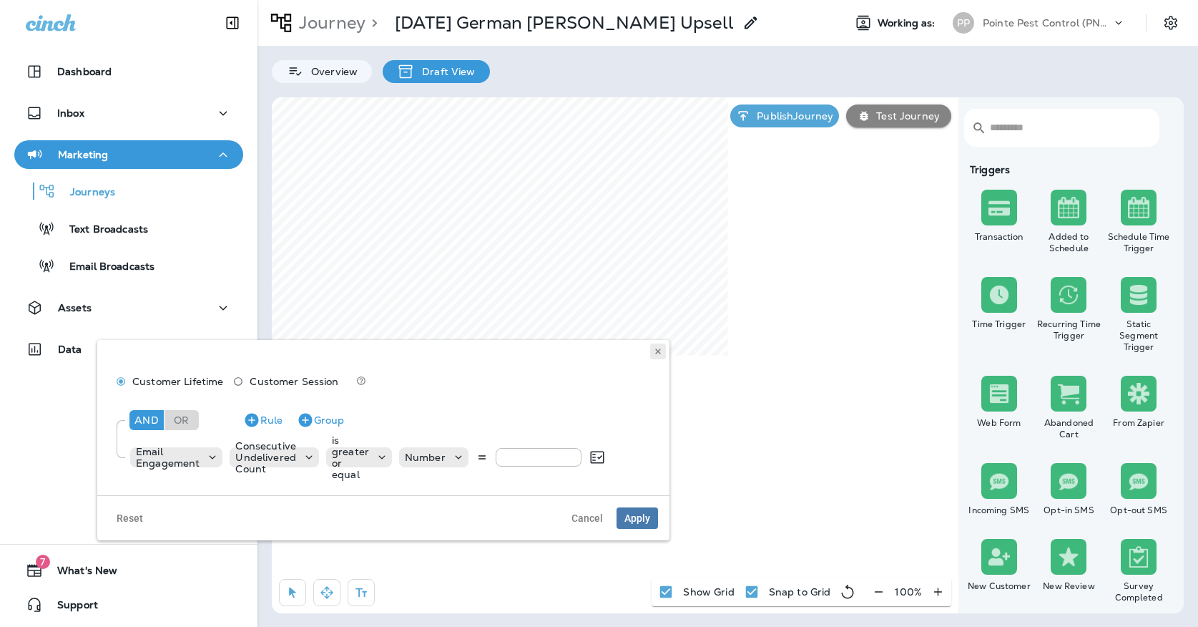
click at [661, 356] on button at bounding box center [658, 351] width 16 height 16
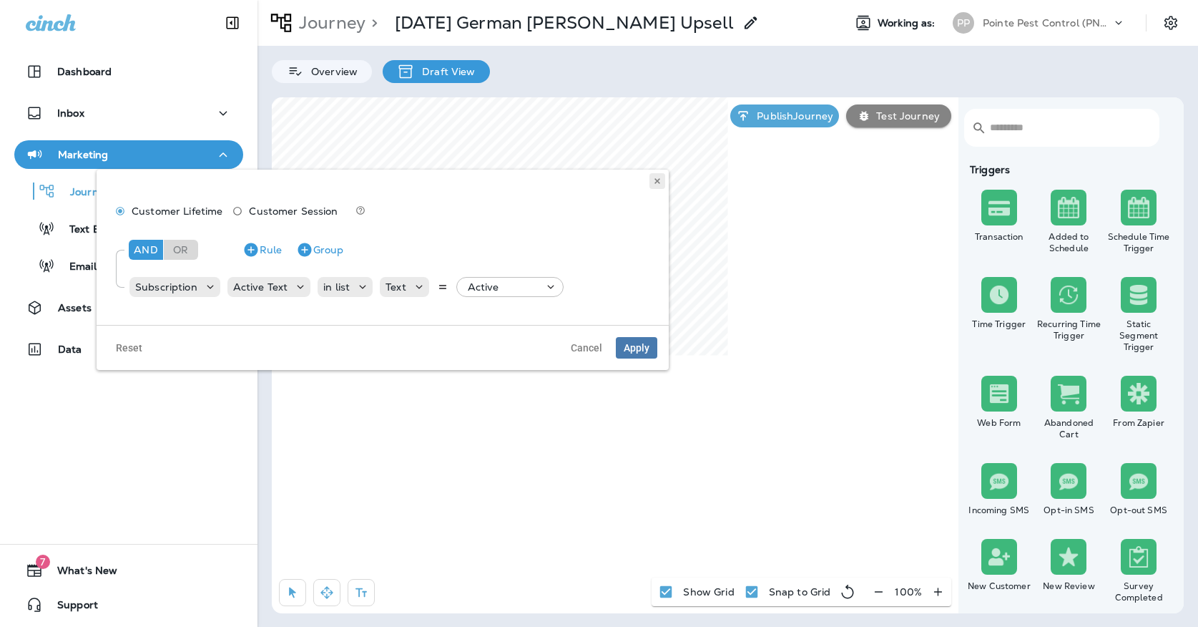
click at [653, 177] on icon at bounding box center [657, 181] width 9 height 9
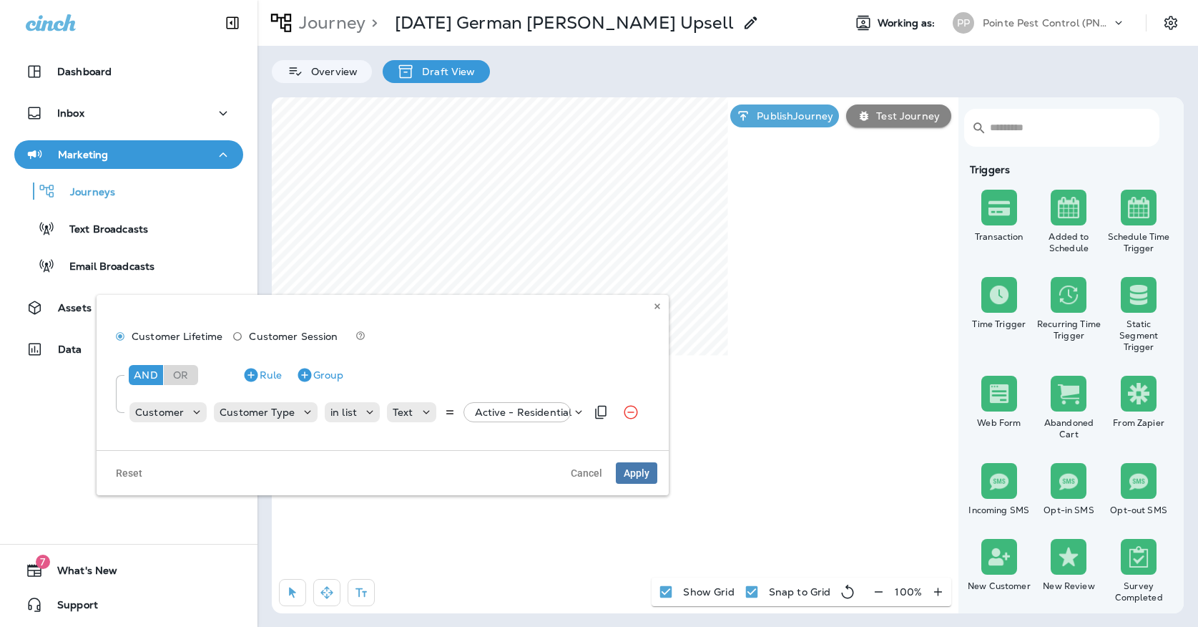
click at [475, 413] on p "Active - Residential" at bounding box center [523, 411] width 97 height 11
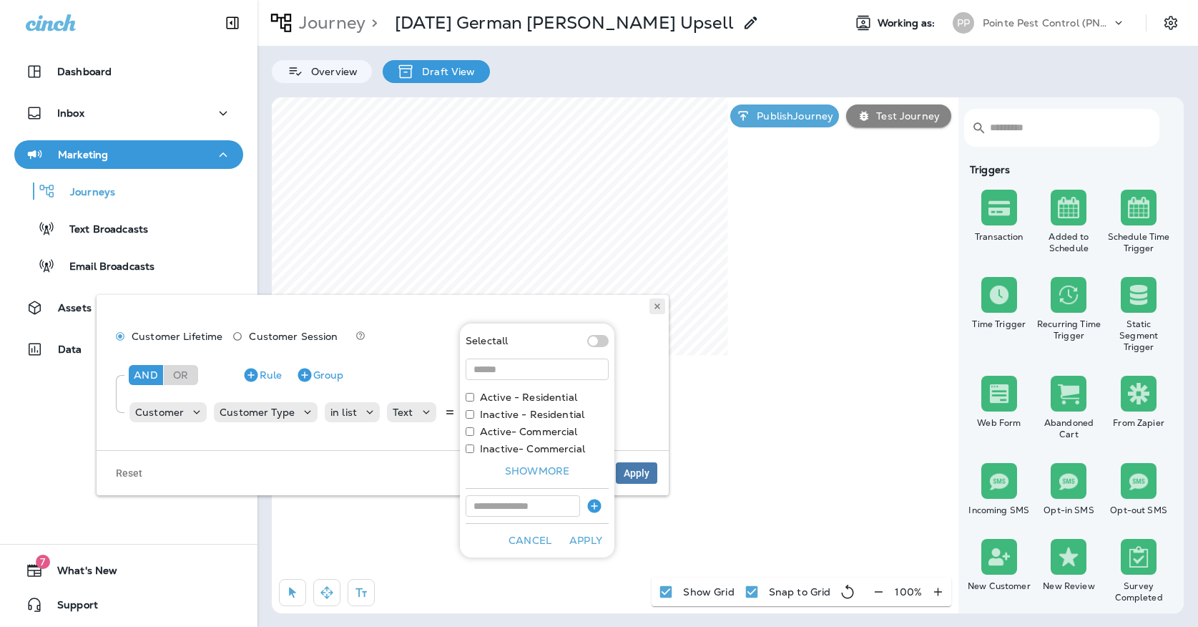
click at [660, 307] on icon at bounding box center [657, 306] width 9 height 9
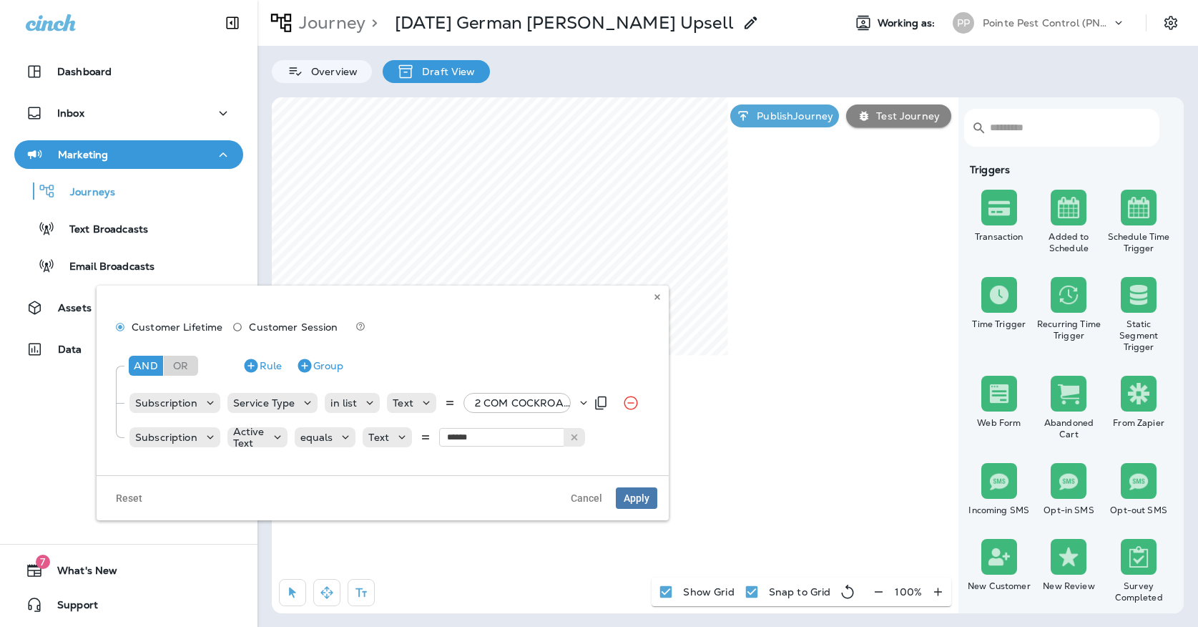
click at [501, 398] on p "2 COM COCKROACH Follow Up, +9 more" at bounding box center [526, 402] width 102 height 11
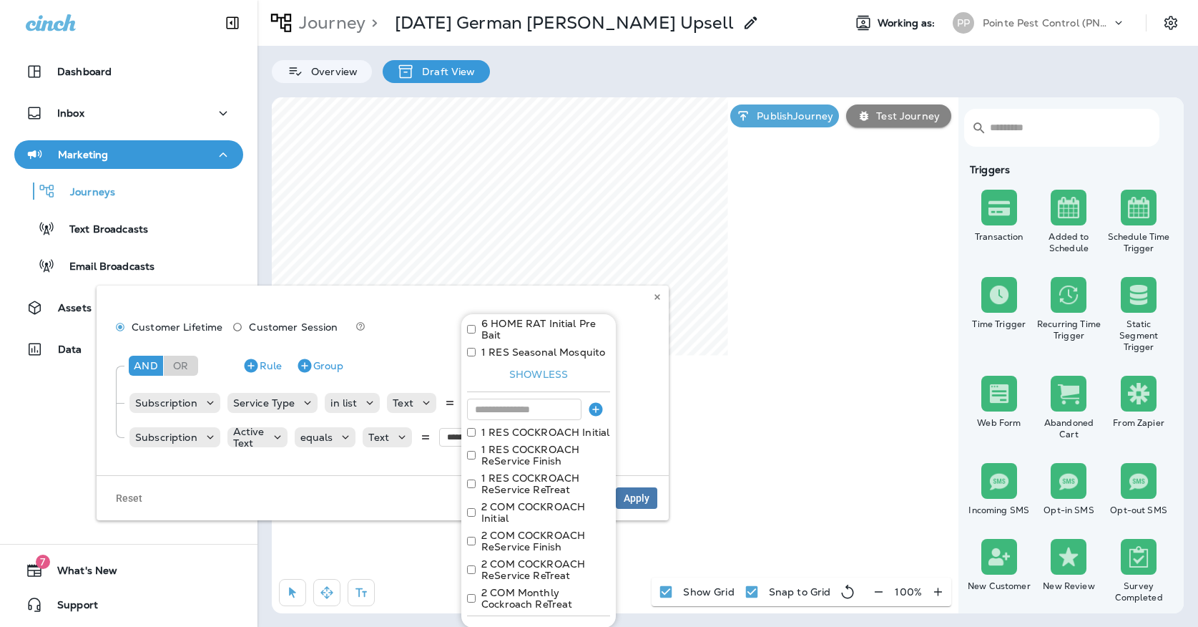
scroll to position [550, 0]
click at [654, 297] on icon at bounding box center [657, 297] width 9 height 9
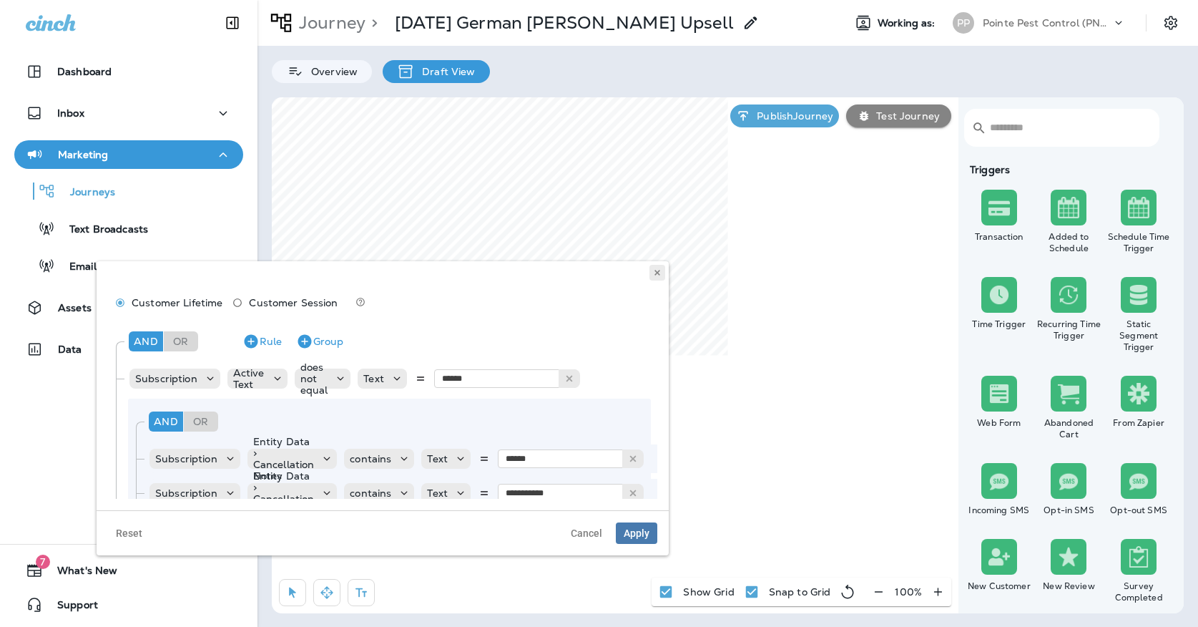
click at [649, 271] on button at bounding box center [657, 273] width 16 height 16
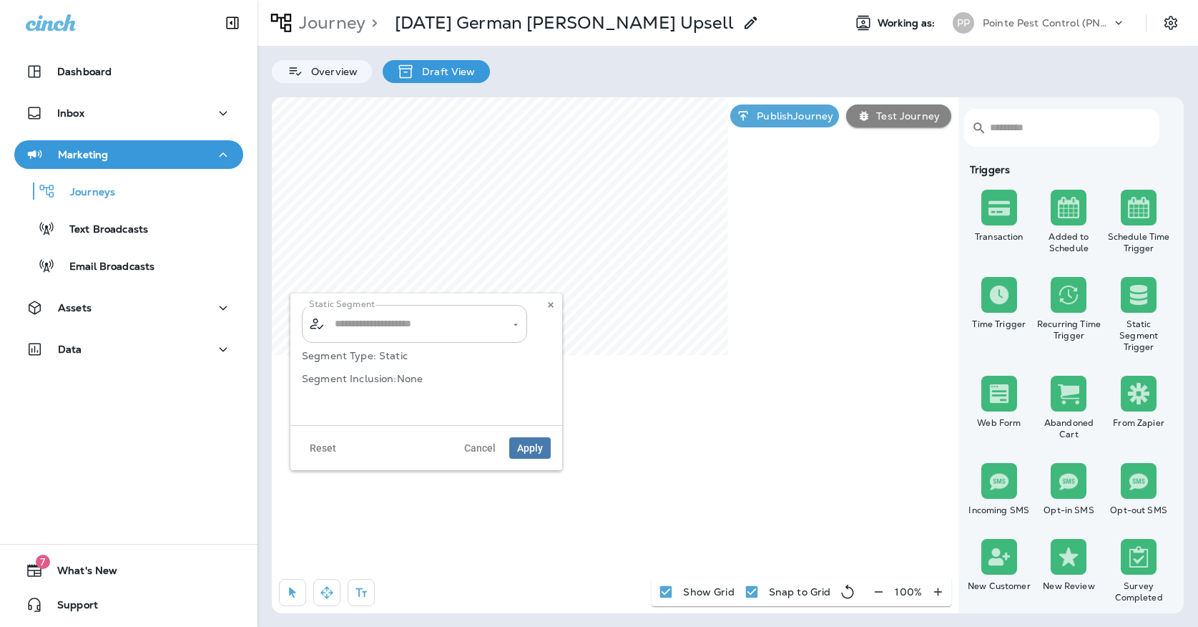
type input "**********"
click at [458, 325] on input "**********" at bounding box center [405, 323] width 149 height 25
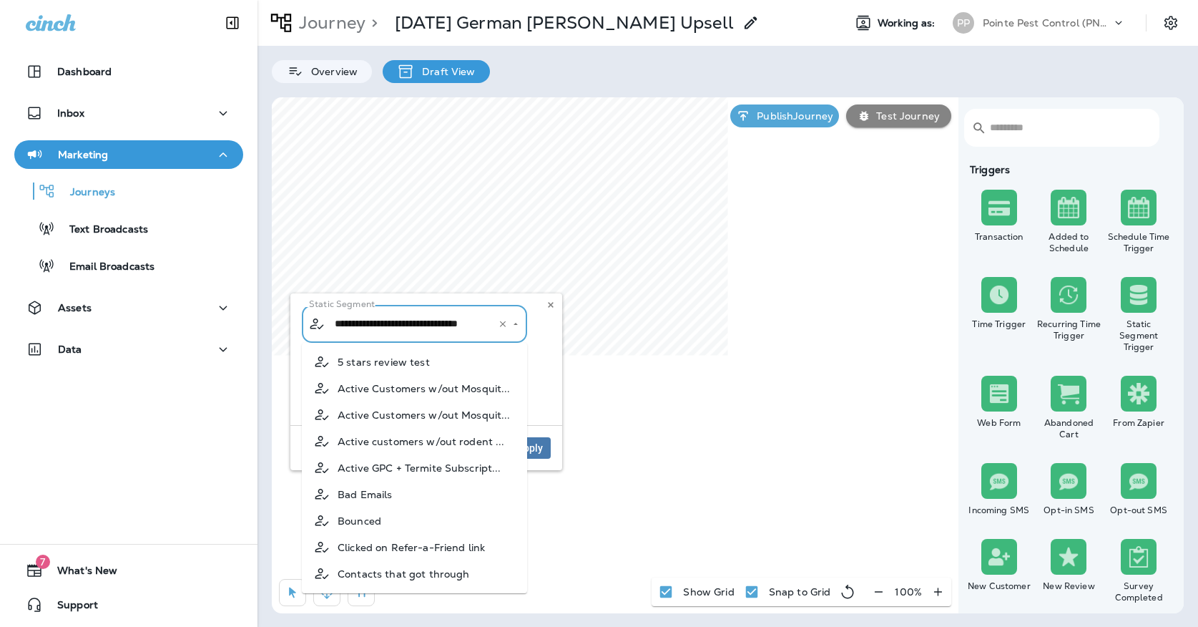
scroll to position [311, 0]
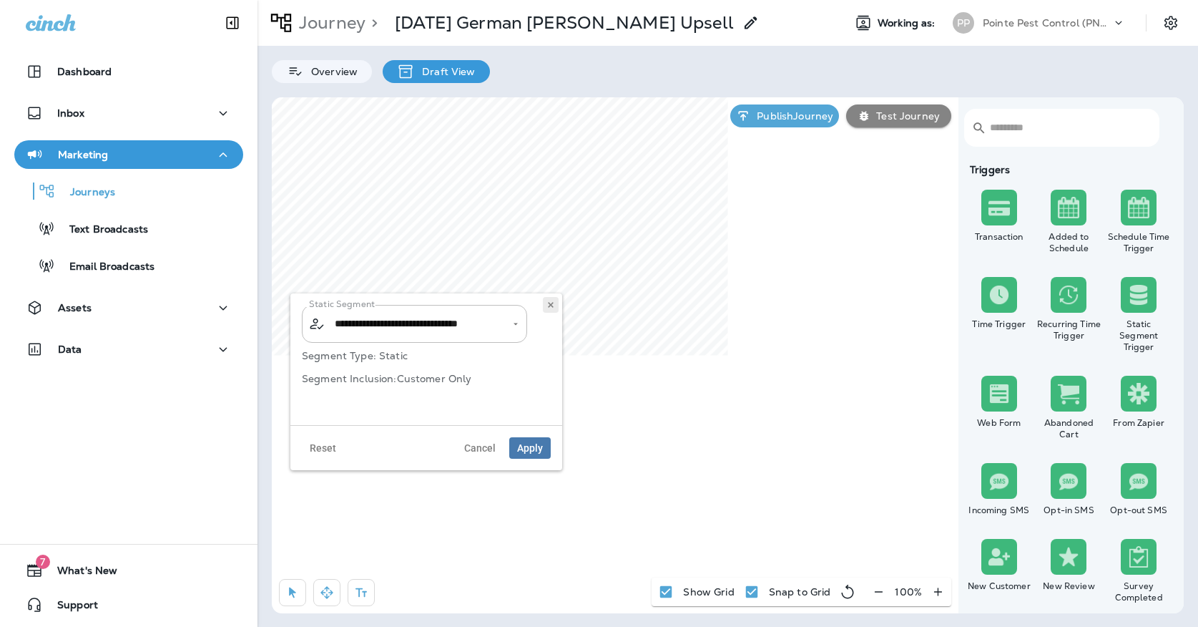
click at [543, 307] on button at bounding box center [551, 305] width 16 height 16
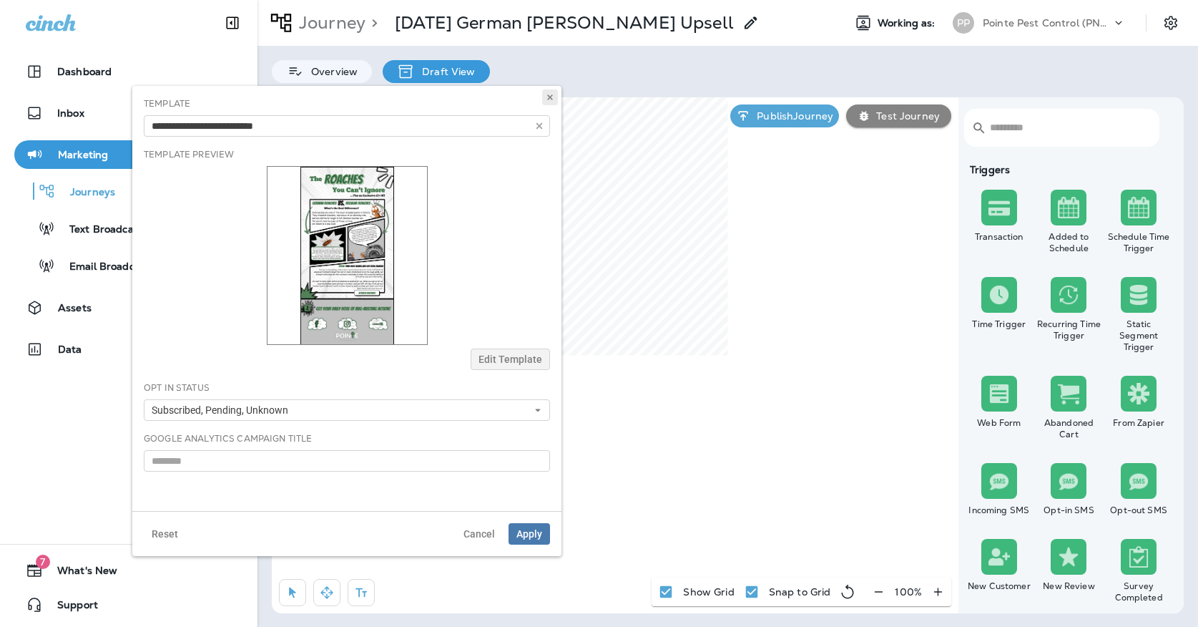
click at [551, 103] on button at bounding box center [550, 97] width 16 height 16
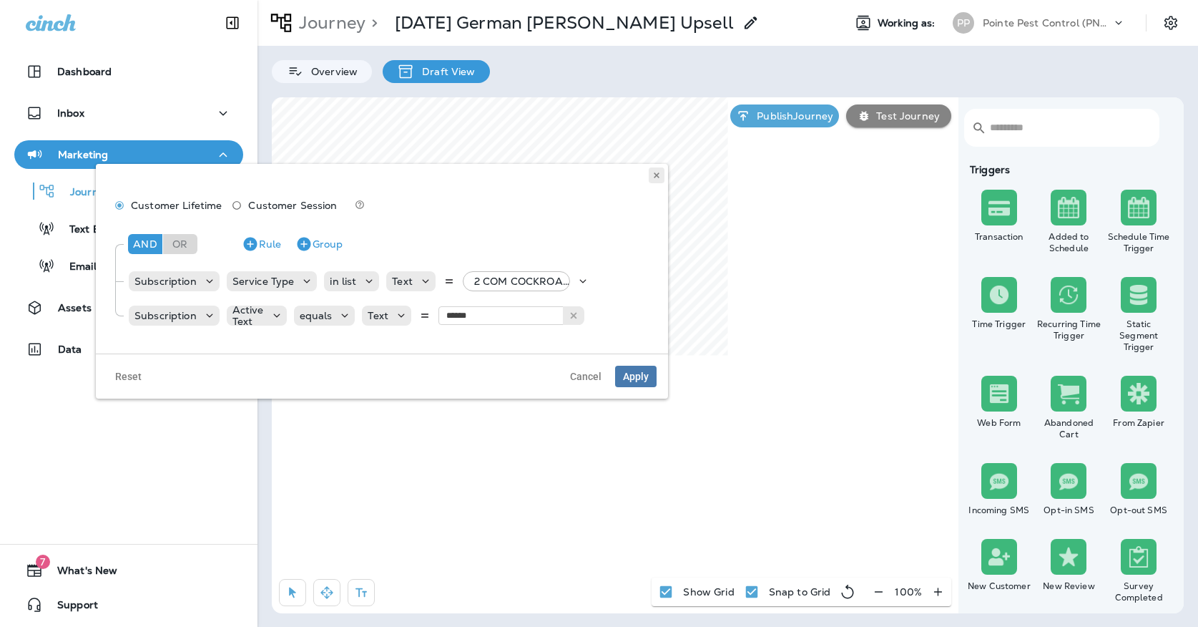
click at [657, 167] on button at bounding box center [657, 175] width 16 height 16
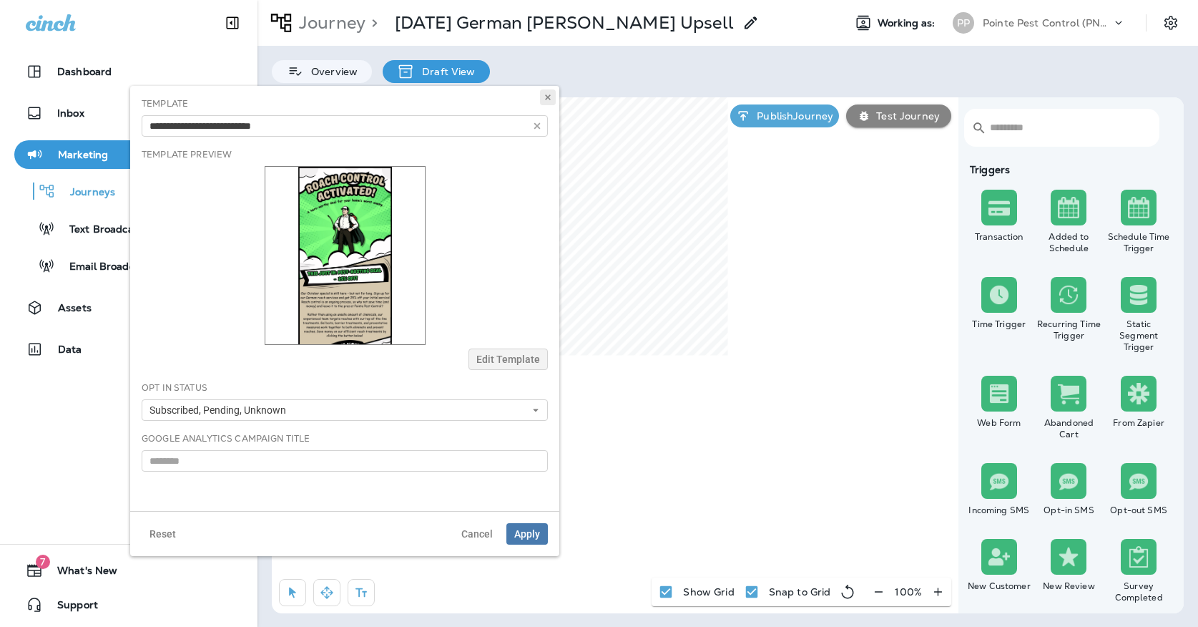
click at [549, 101] on icon at bounding box center [548, 97] width 9 height 9
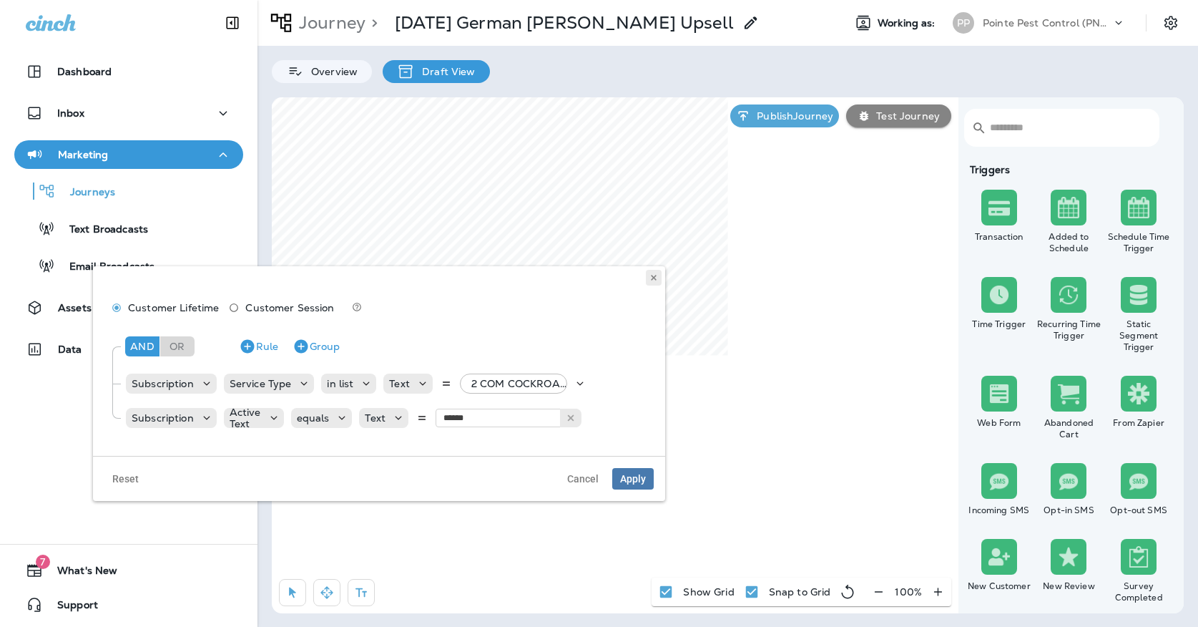
click at [652, 274] on icon at bounding box center [653, 277] width 9 height 9
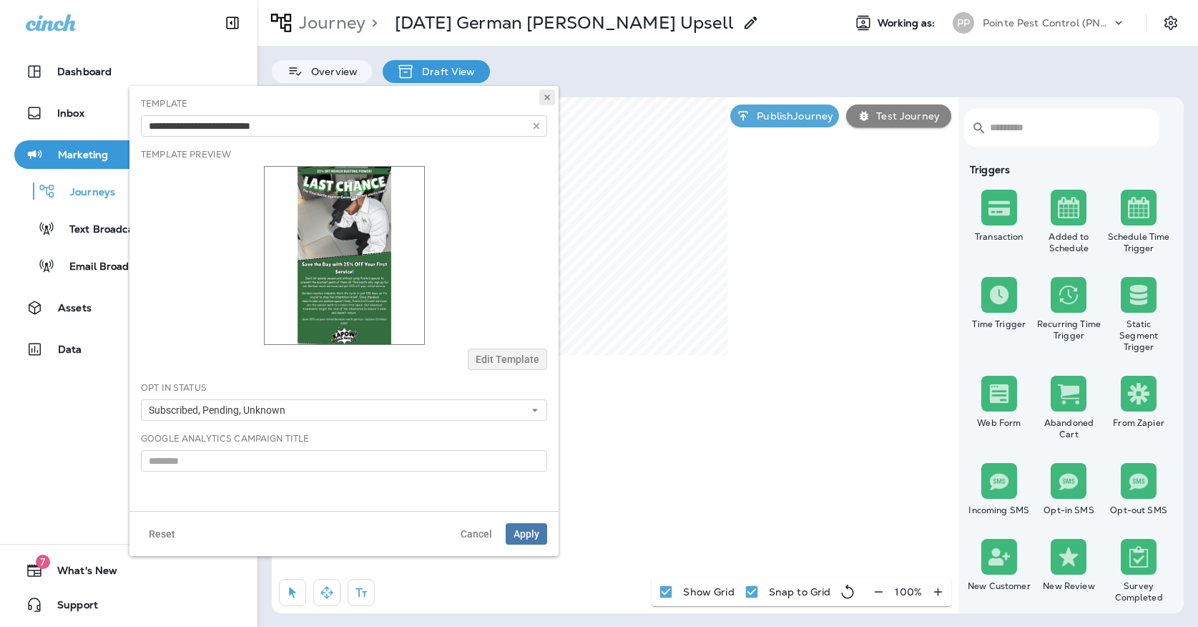
click at [550, 98] on icon at bounding box center [547, 97] width 9 height 9
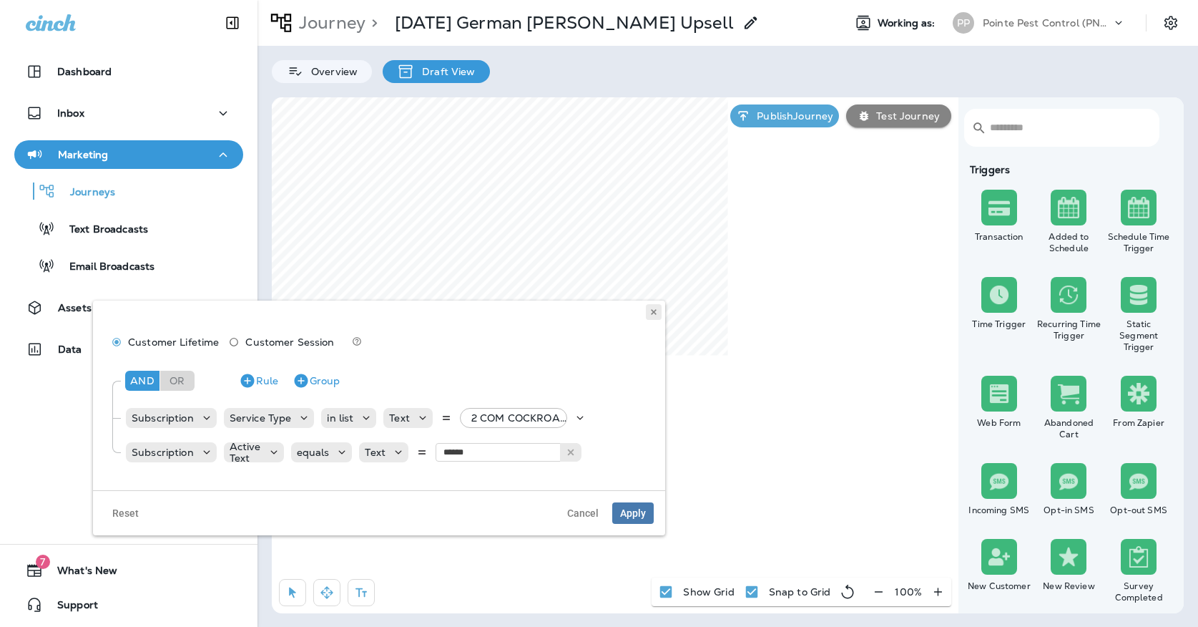
click at [653, 314] on icon at bounding box center [653, 312] width 9 height 9
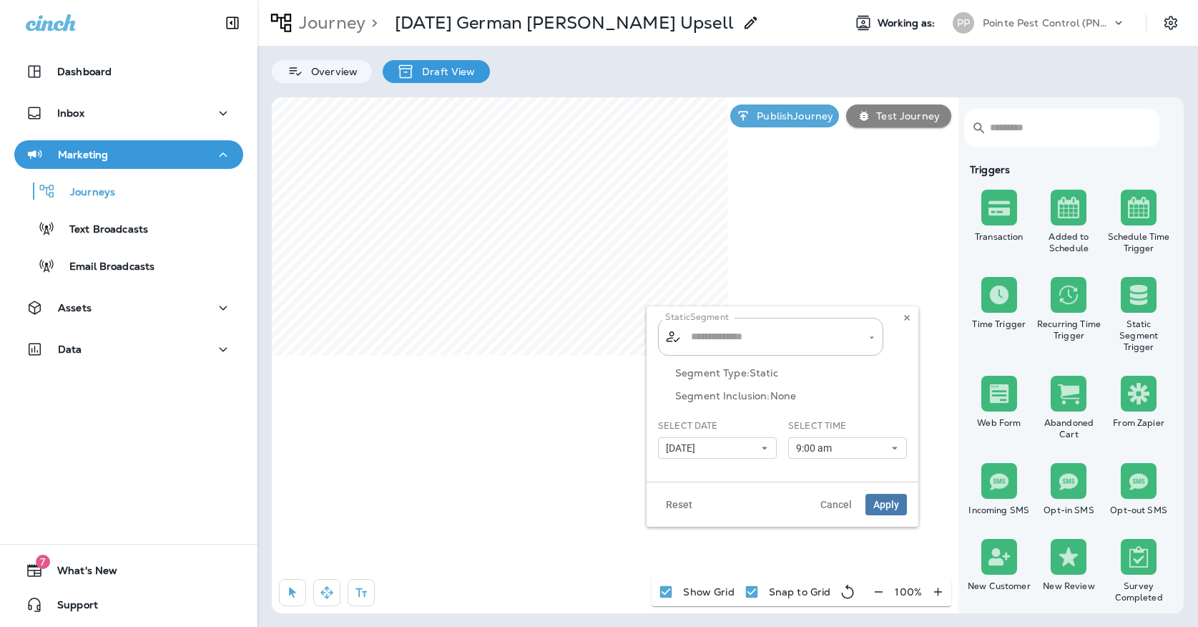
type input "**********"
click at [671, 449] on span "[DATE]" at bounding box center [683, 448] width 35 height 12
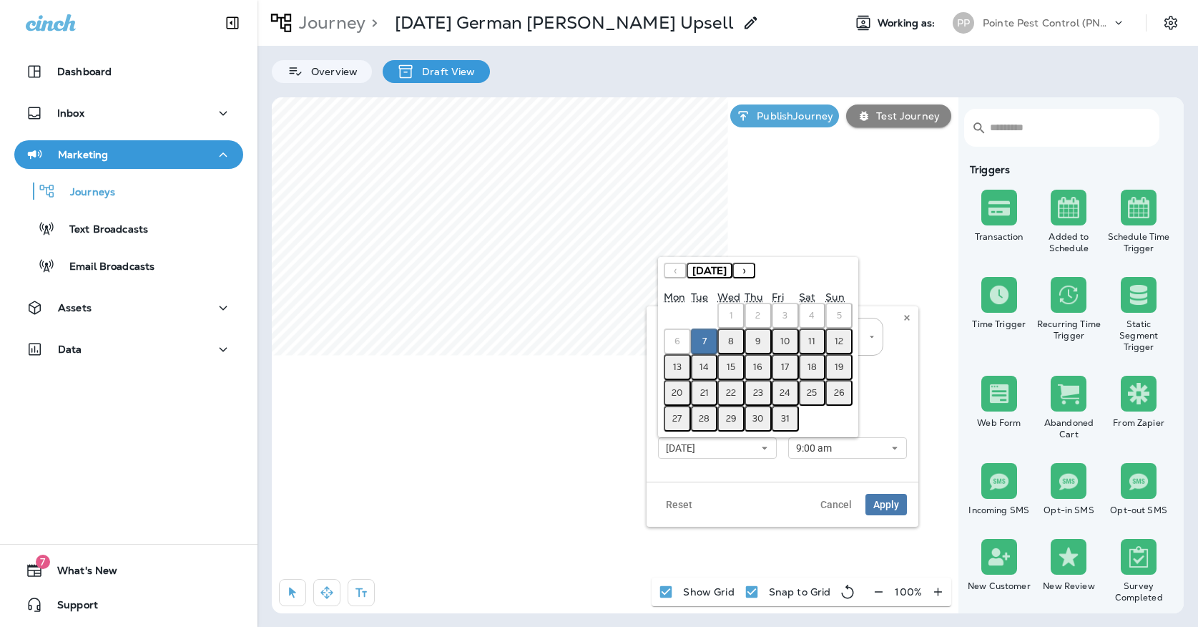
click at [732, 337] on abbr "8" at bounding box center [731, 340] width 6 height 11
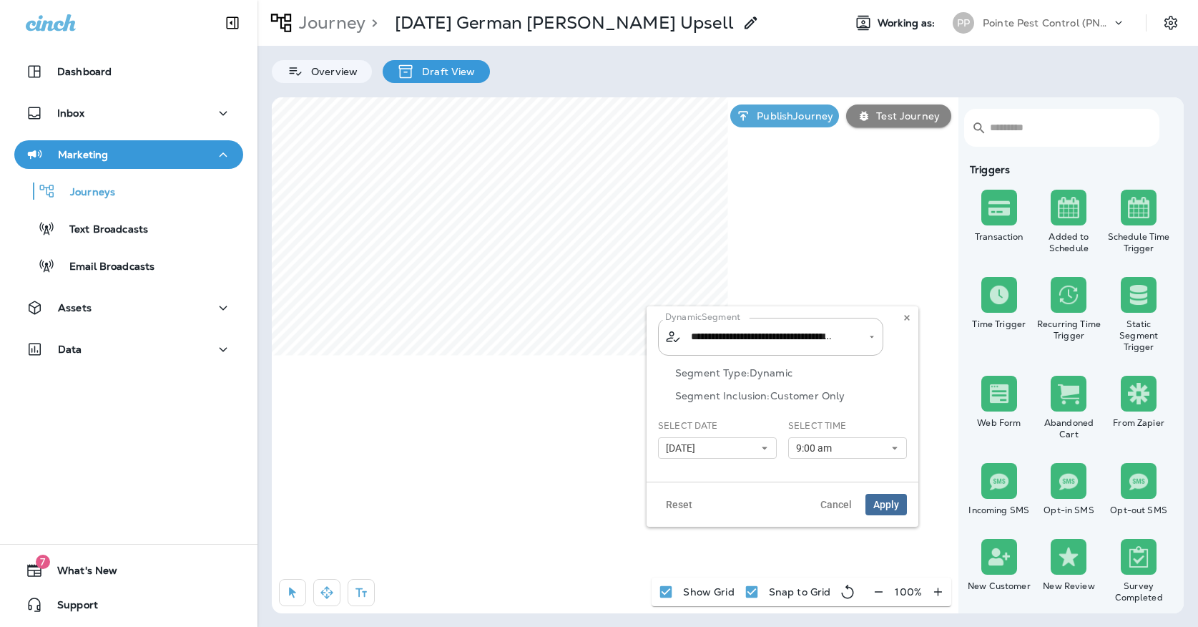
click at [889, 509] on span "Apply" at bounding box center [886, 504] width 26 height 10
type input "**********"
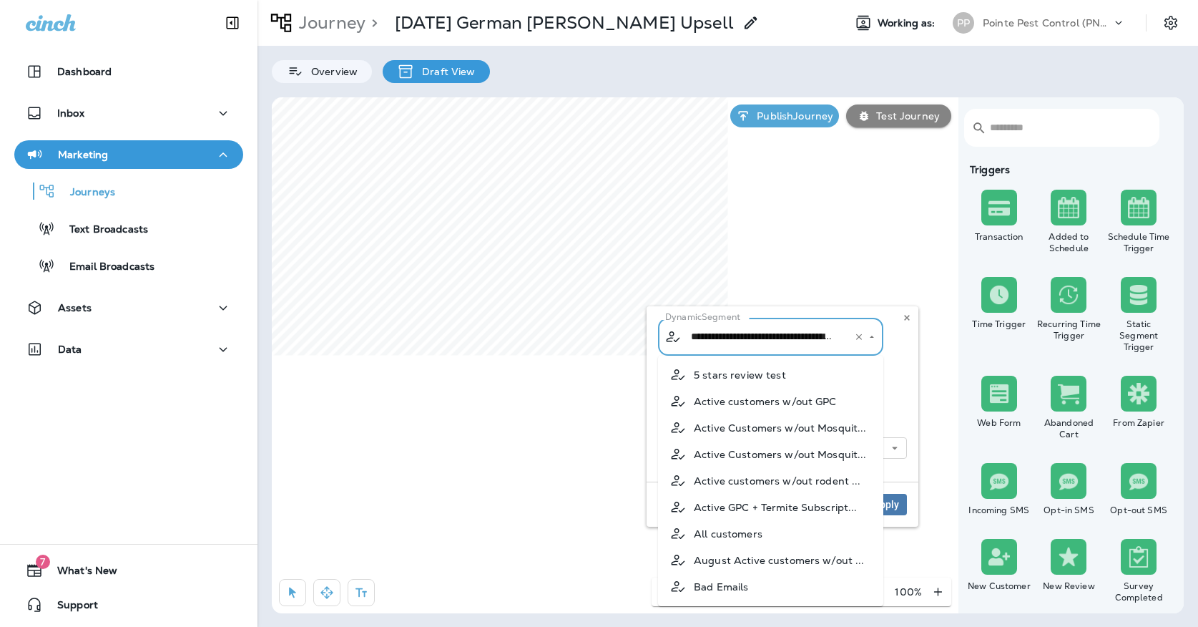
click at [706, 335] on input "**********" at bounding box center [761, 336] width 149 height 25
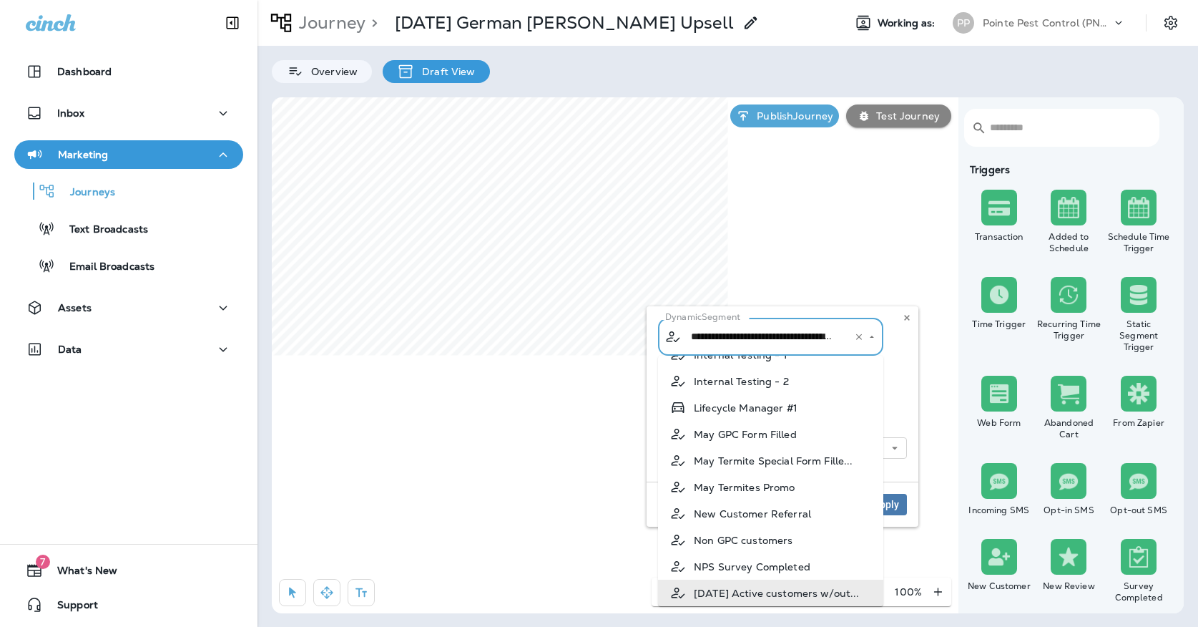
click at [899, 399] on p "Segment Inclusion: Customer Only" at bounding box center [791, 395] width 232 height 11
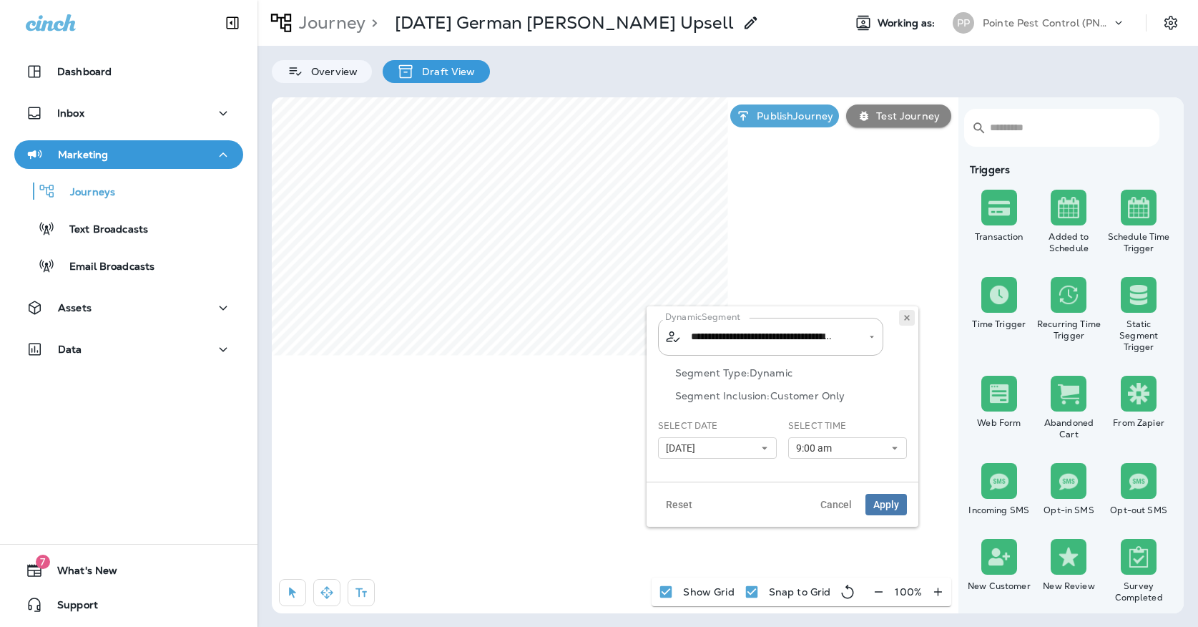
click at [910, 315] on icon at bounding box center [907, 317] width 9 height 9
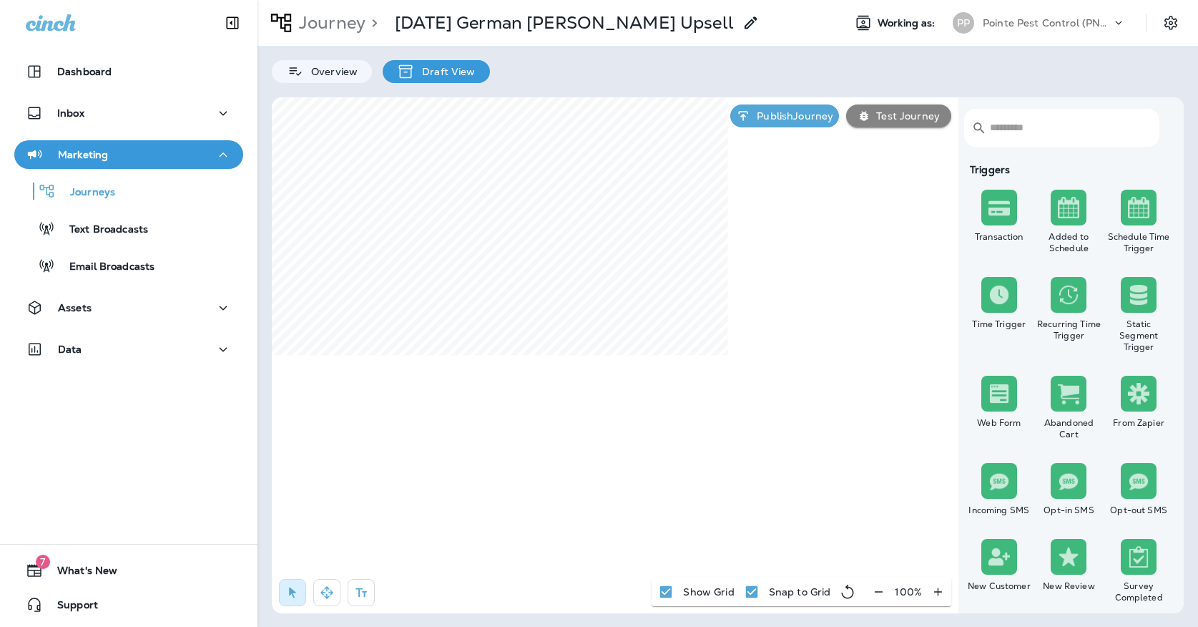
select select "*****"
select select "********"
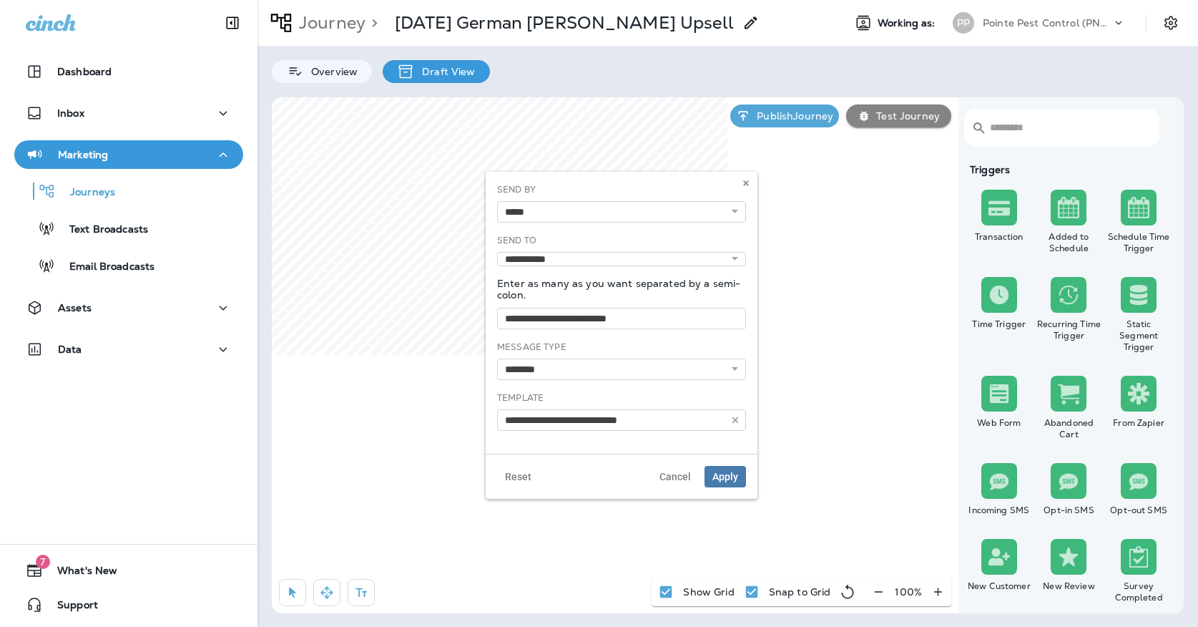
type input "**********"
click at [750, 182] on icon at bounding box center [746, 183] width 9 height 9
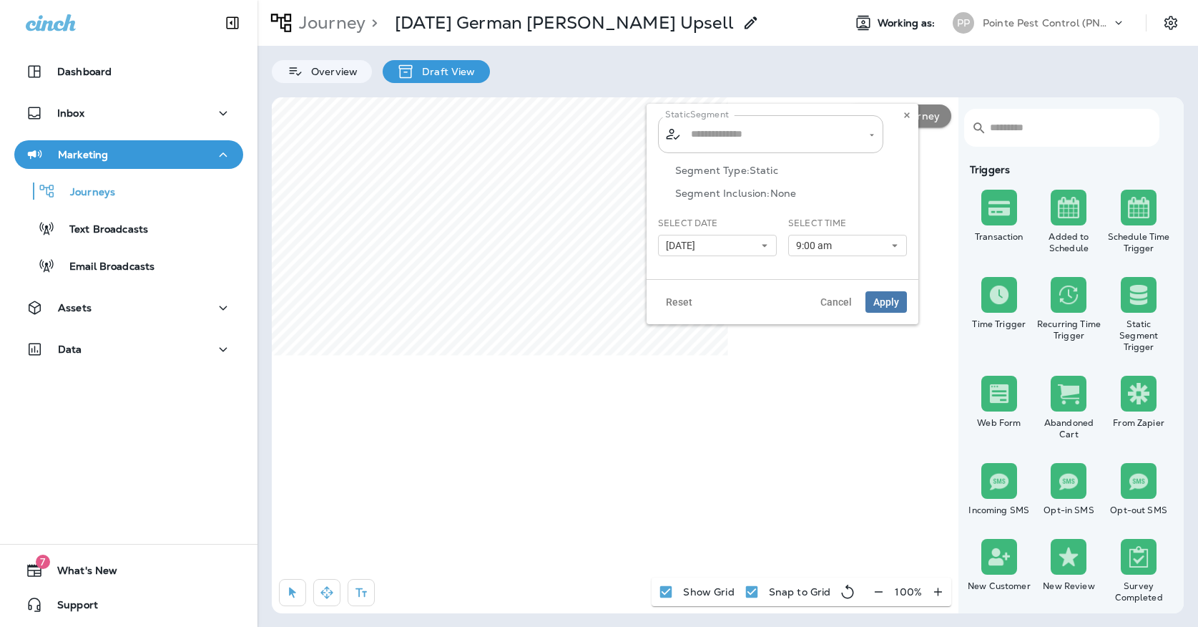
type input "**********"
click at [792, 134] on input "**********" at bounding box center [761, 134] width 149 height 25
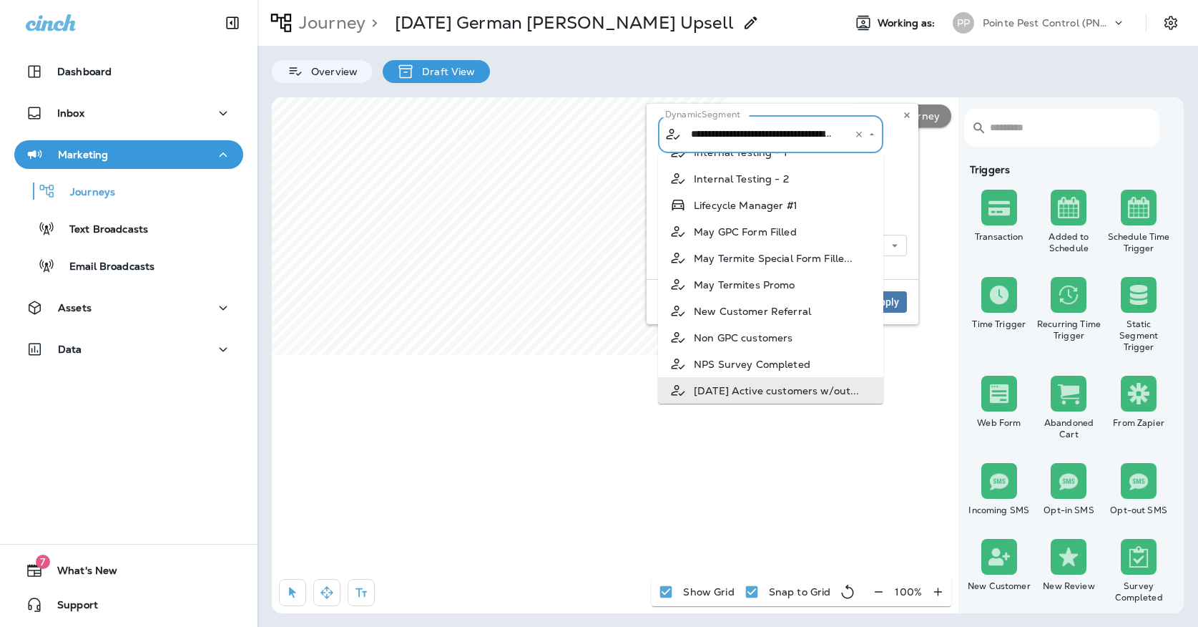
click at [905, 180] on div "Segment Type: Dynamic Segment Inclusion: Customer Only" at bounding box center [782, 190] width 249 height 52
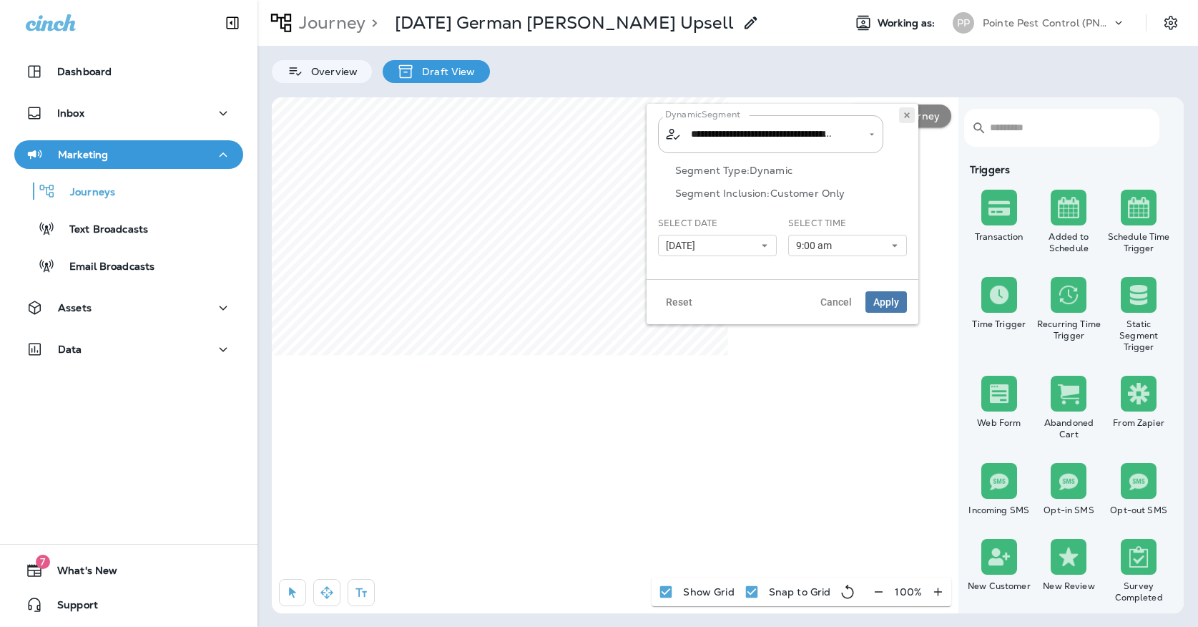
click at [905, 120] on button at bounding box center [907, 115] width 16 height 16
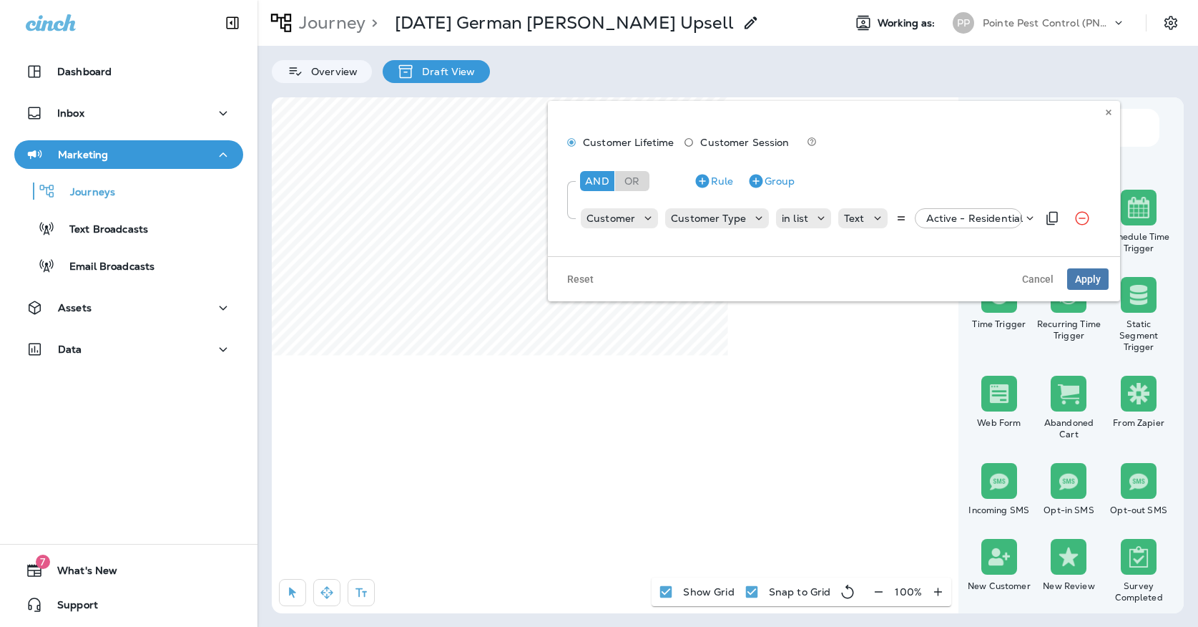
click at [958, 217] on p "Active - Residential" at bounding box center [974, 217] width 97 height 11
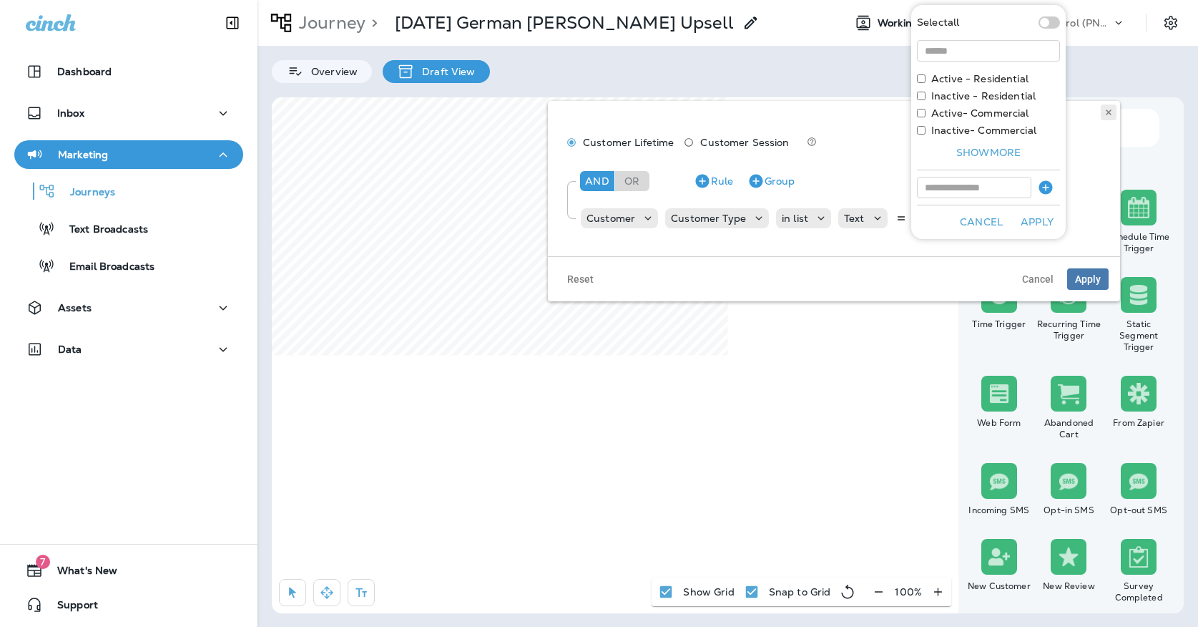
click at [1108, 110] on icon at bounding box center [1108, 112] width 9 height 9
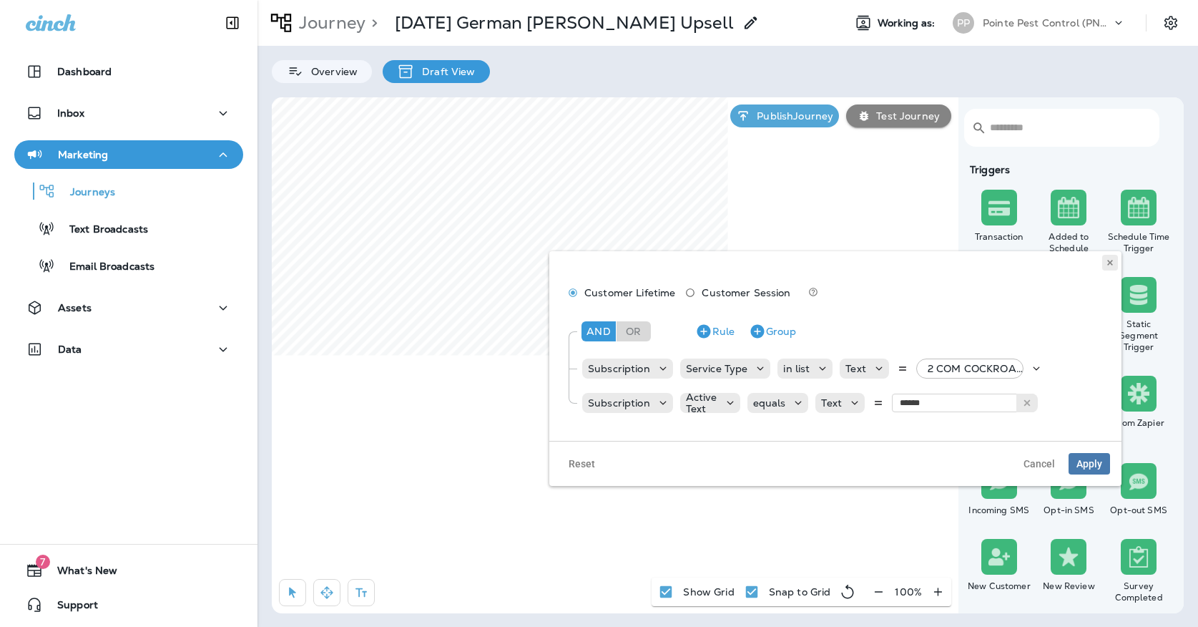
click at [1117, 258] on button at bounding box center [1110, 263] width 16 height 16
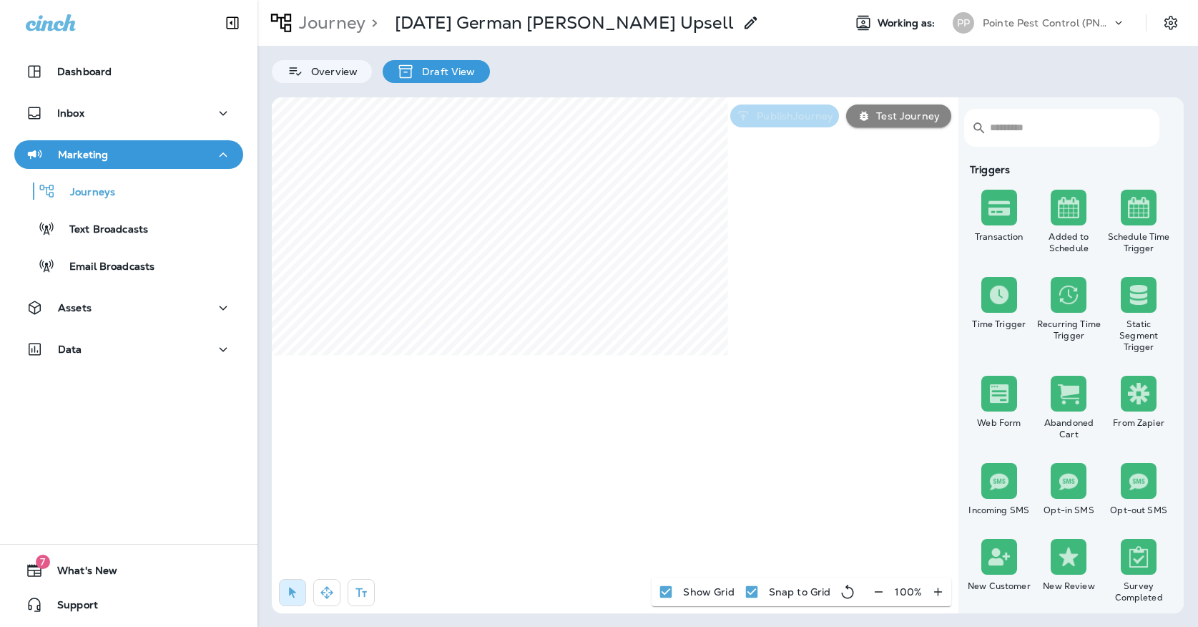
click at [779, 120] on p "Publish Journey" at bounding box center [792, 115] width 82 height 11
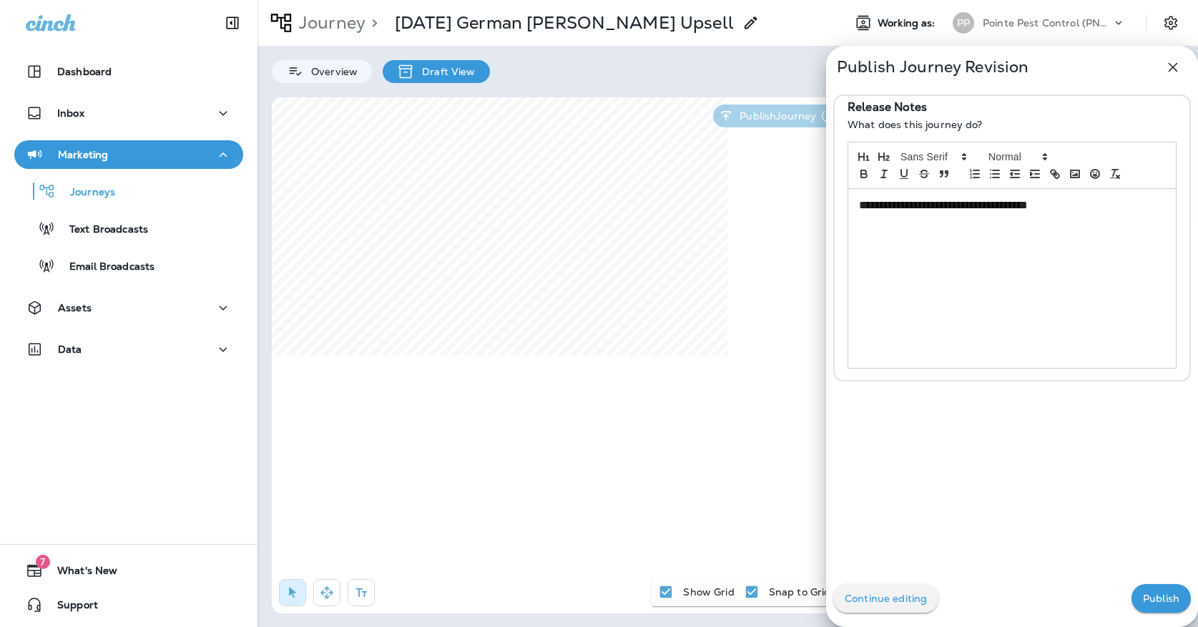
click at [1172, 597] on p "Publish" at bounding box center [1161, 597] width 36 height 11
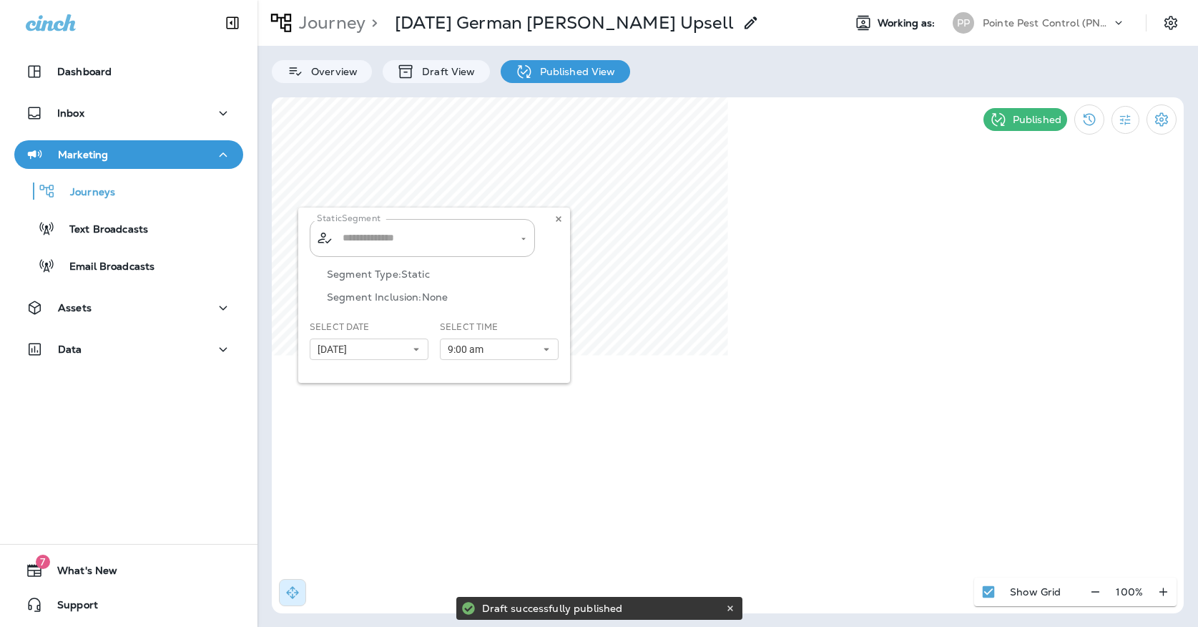
type input "**********"
click at [441, 238] on div "**********" at bounding box center [434, 294] width 272 height 175
click at [440, 71] on p "Draft View" at bounding box center [445, 71] width 60 height 11
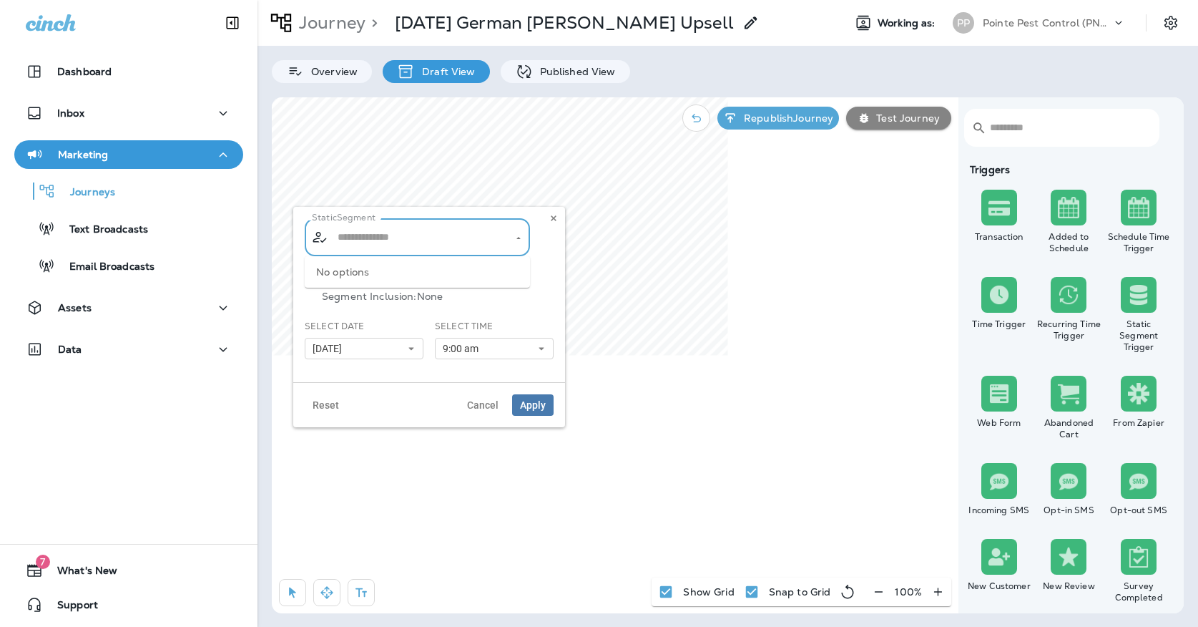
type input "**********"
click at [447, 242] on input "**********" at bounding box center [418, 237] width 168 height 25
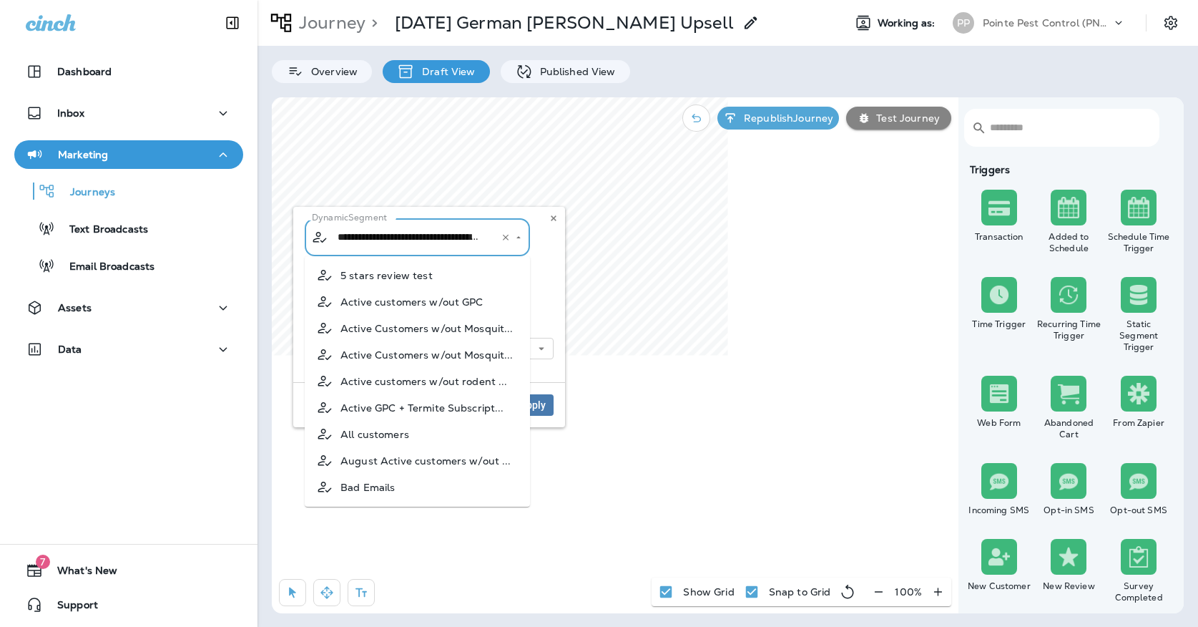
scroll to position [760, 0]
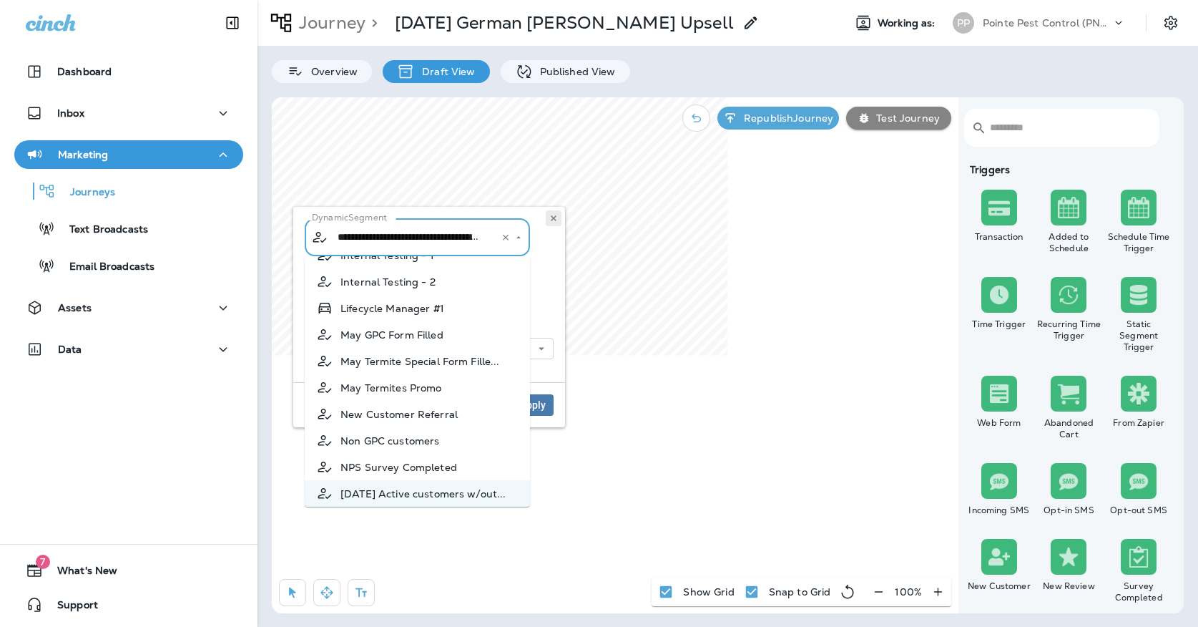
click at [558, 217] on button at bounding box center [554, 218] width 16 height 16
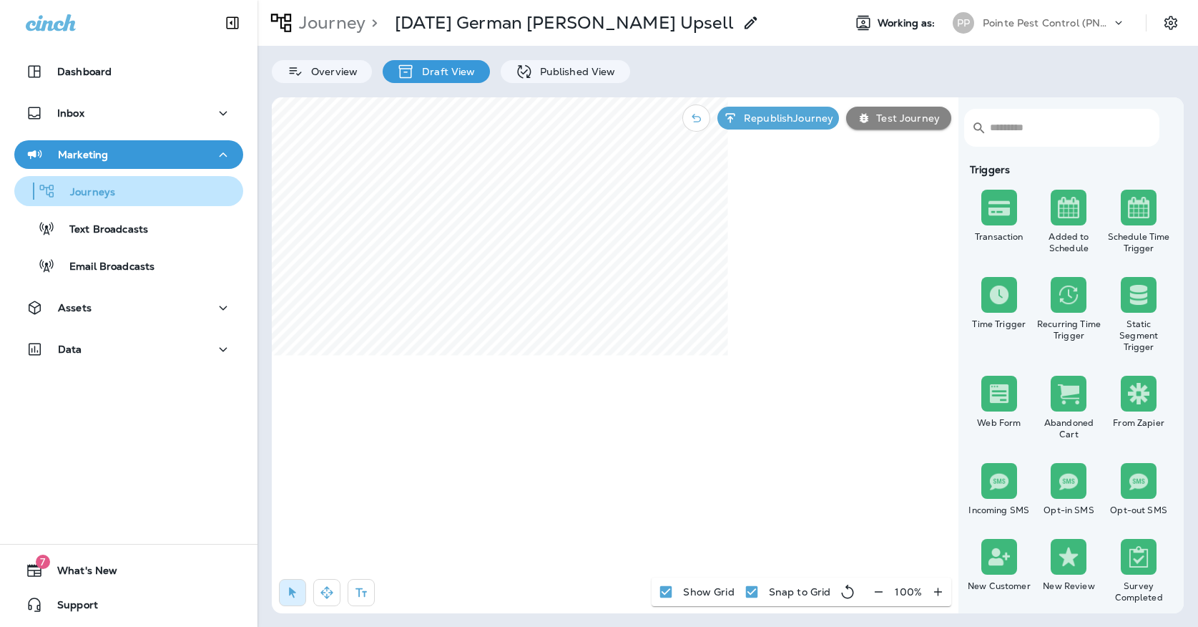
click at [114, 192] on p "Journeys" at bounding box center [85, 193] width 59 height 14
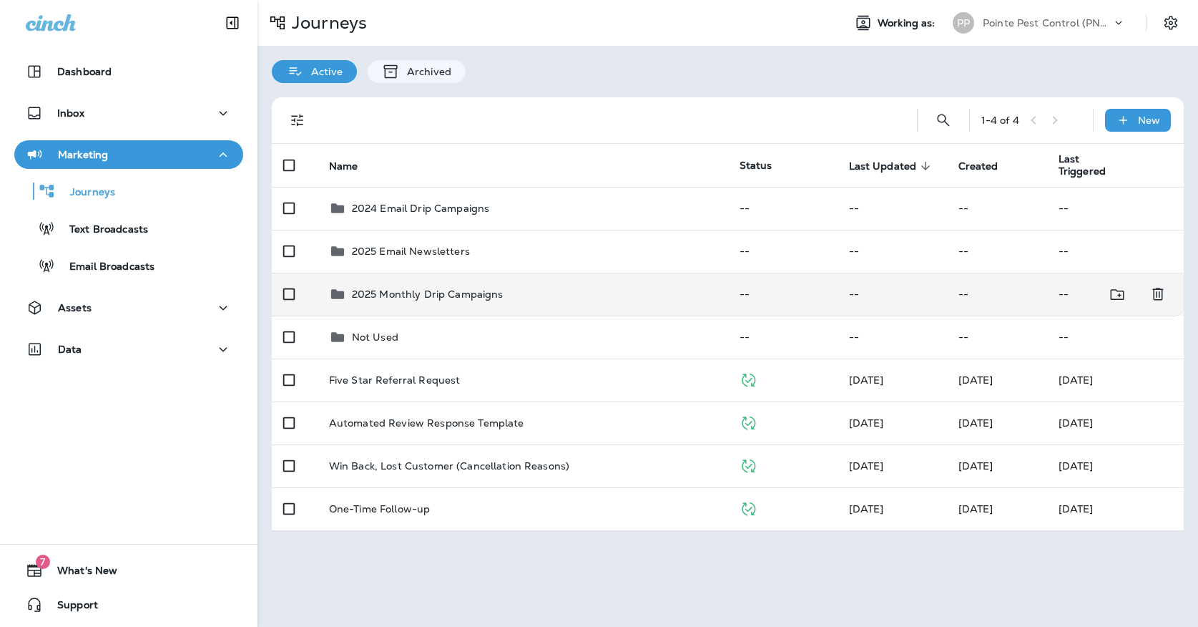
click at [449, 288] on p "2025 Monthly Drip Campaigns" at bounding box center [428, 293] width 152 height 11
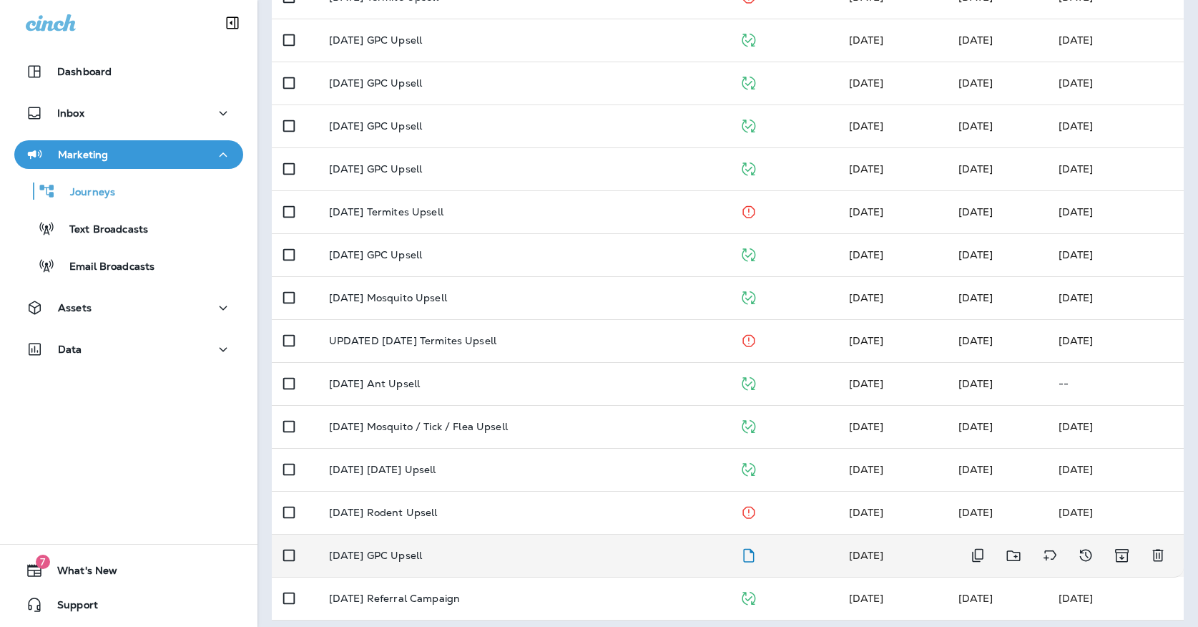
scroll to position [339, 0]
click at [524, 550] on div "[DATE] GPC Upsell" at bounding box center [523, 555] width 388 height 11
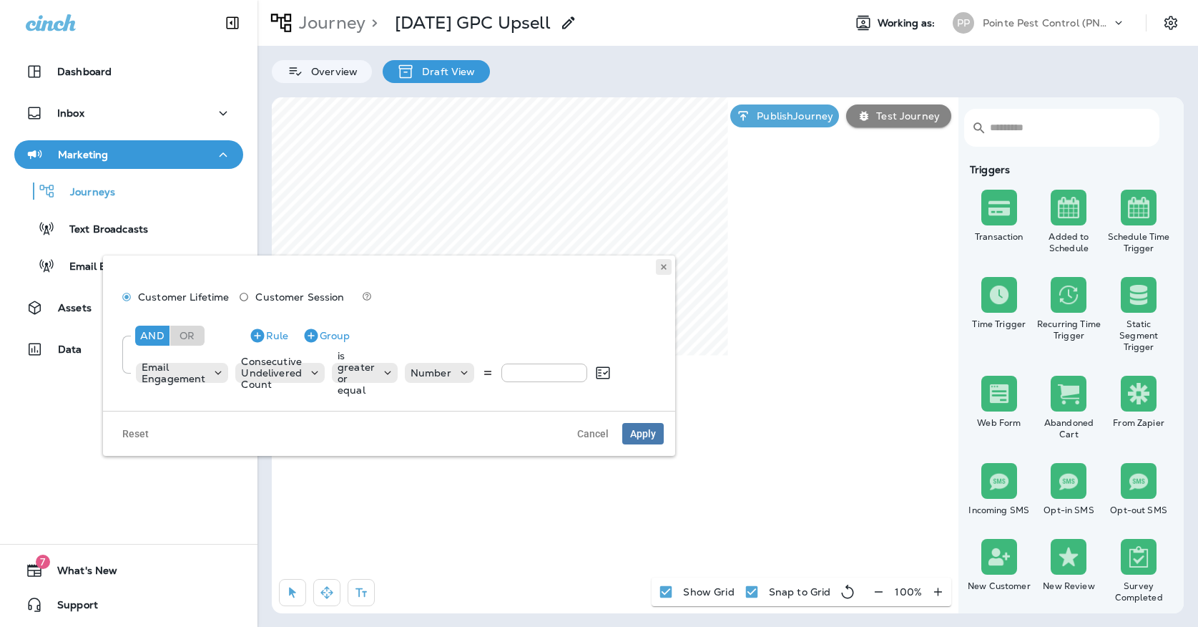
click at [669, 270] on button at bounding box center [664, 267] width 16 height 16
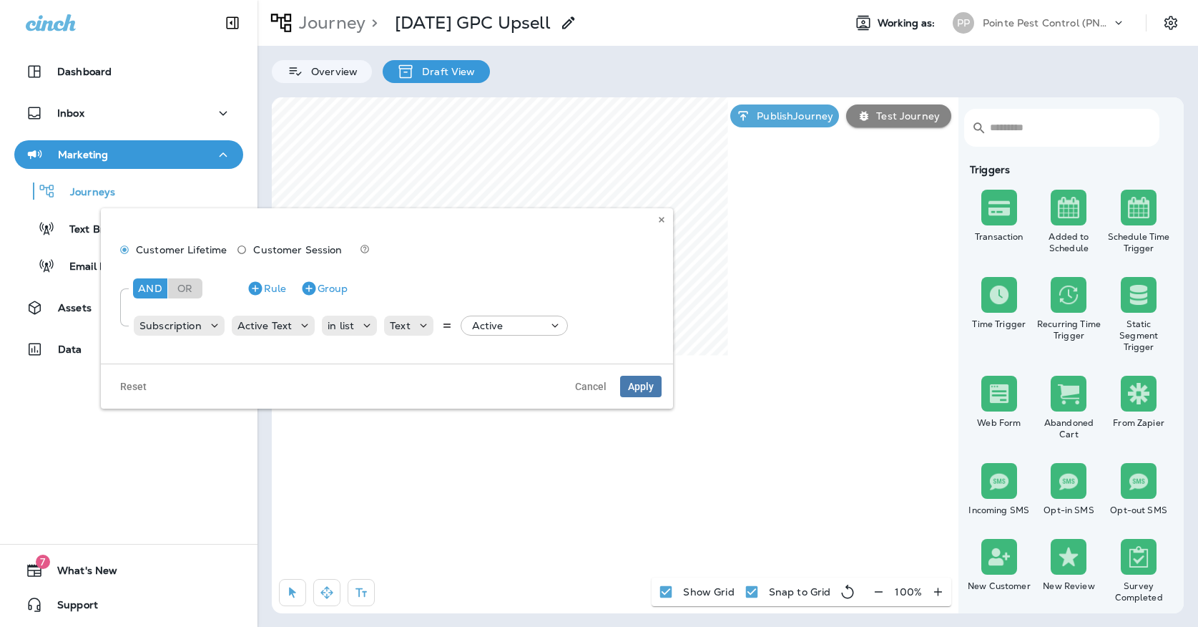
click at [652, 224] on div "Customer Lifetime Customer Session And Or Rule Group Subscription Active Text i…" at bounding box center [387, 285] width 572 height 155
click at [659, 223] on icon at bounding box center [661, 219] width 9 height 9
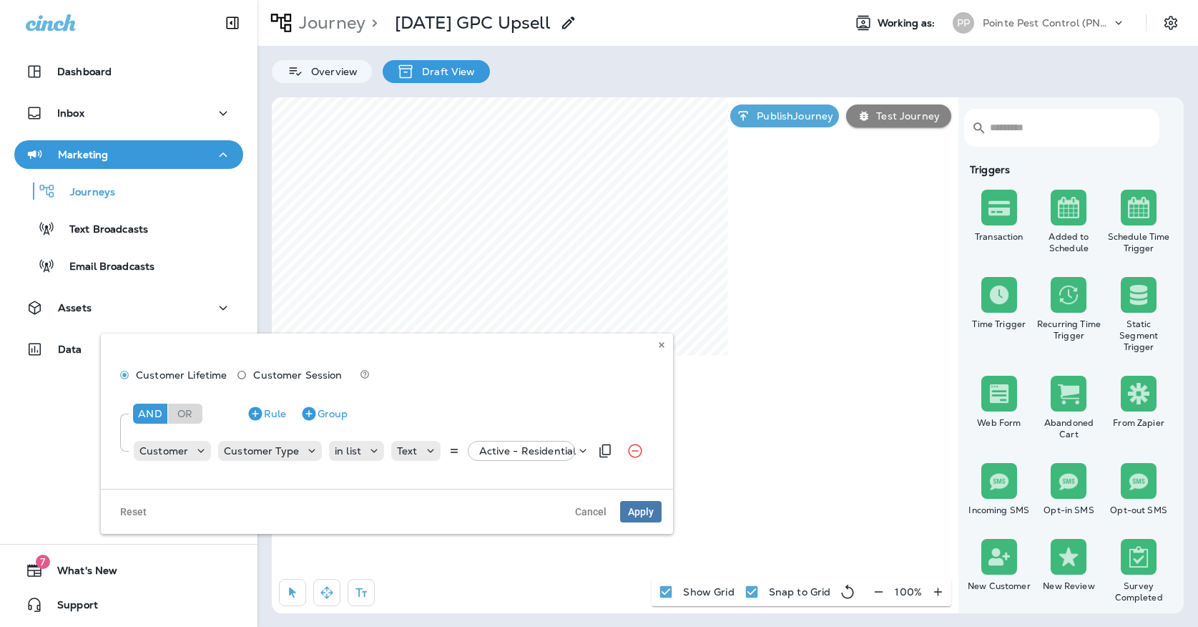
click at [517, 456] on div "Active - Residential" at bounding box center [526, 451] width 107 height 20
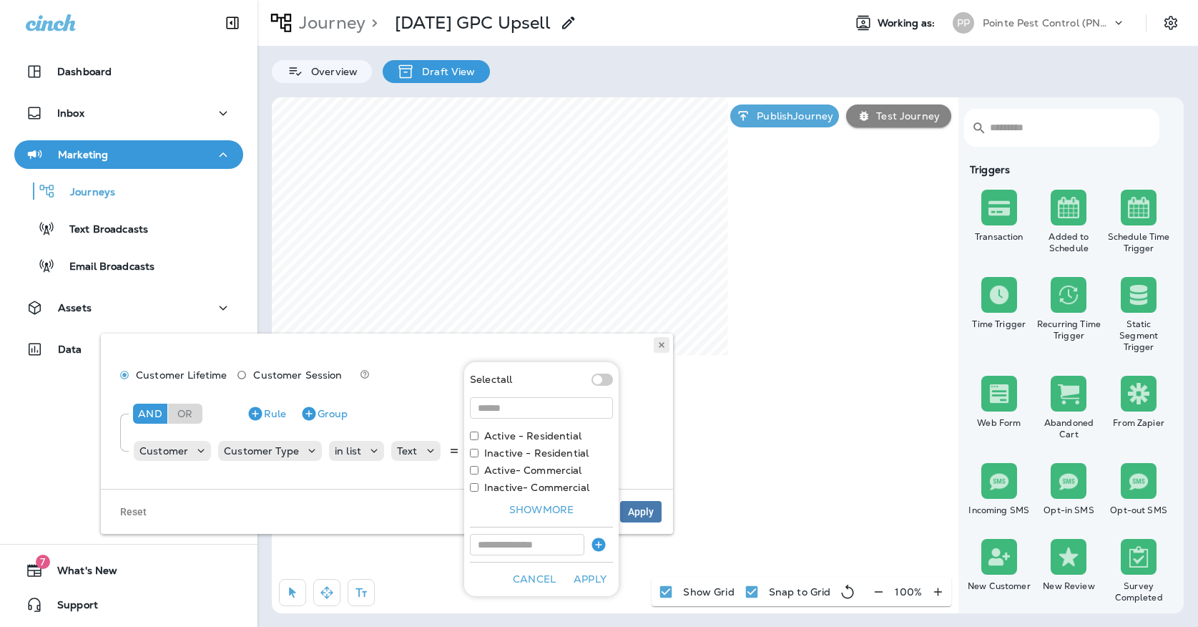
click at [656, 344] on button at bounding box center [662, 345] width 16 height 16
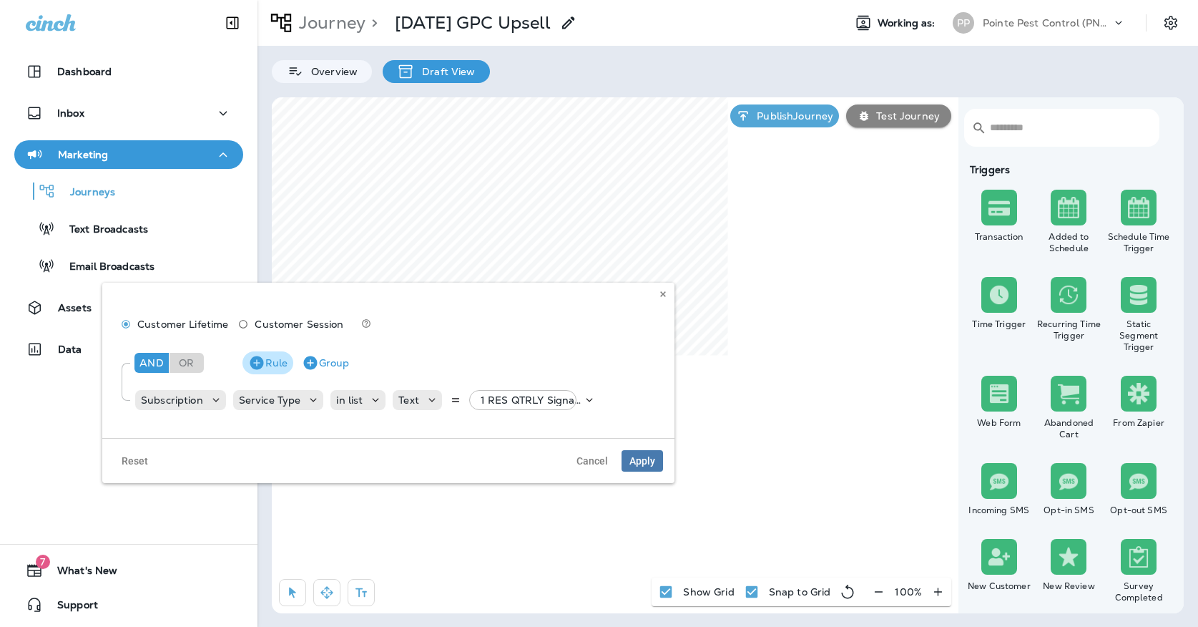
click at [283, 358] on button "Rule" at bounding box center [267, 362] width 51 height 23
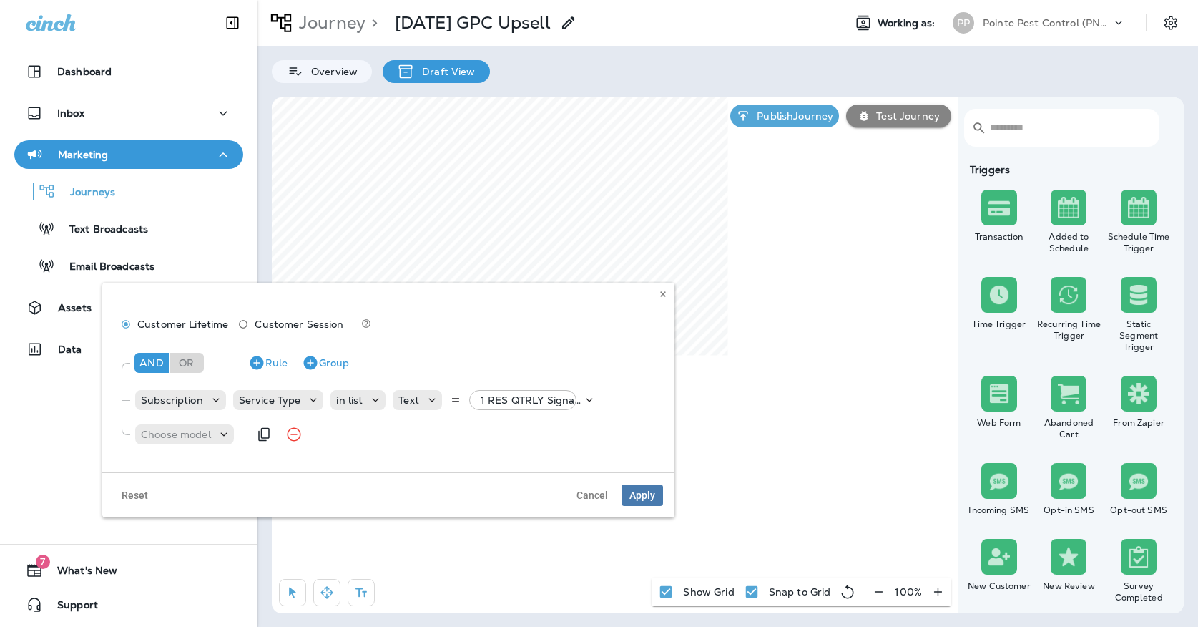
click at [183, 445] on div "Choose model" at bounding box center [191, 434] width 114 height 29
click at [184, 429] on p "Choose model" at bounding box center [176, 433] width 70 height 11
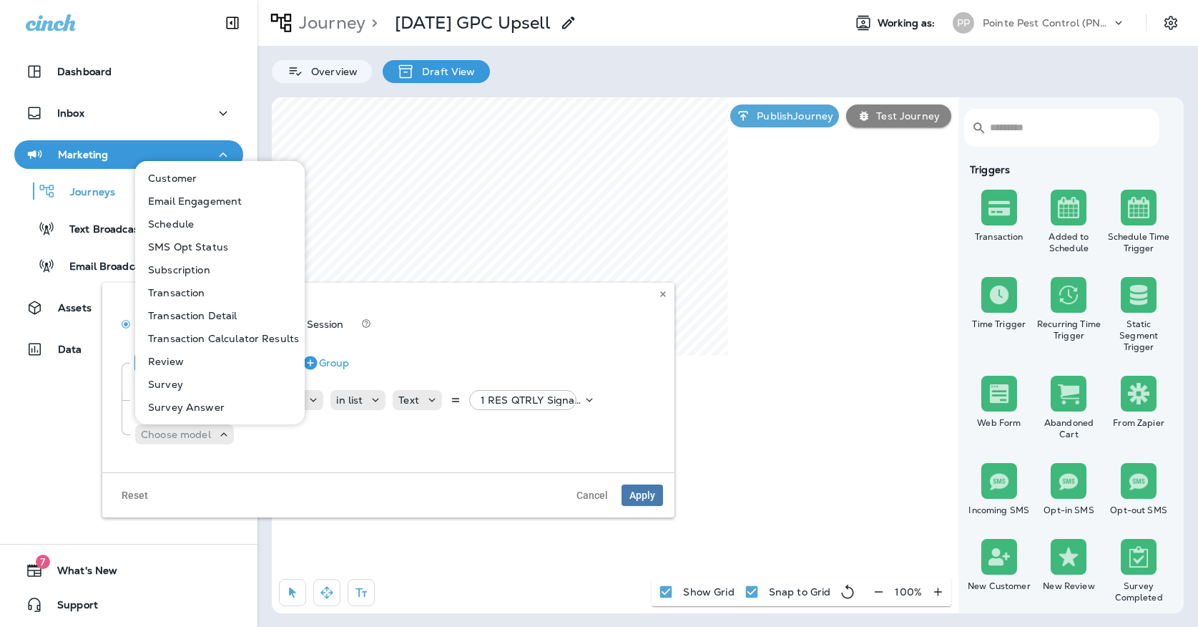
click at [175, 268] on p "Subscription" at bounding box center [176, 269] width 68 height 11
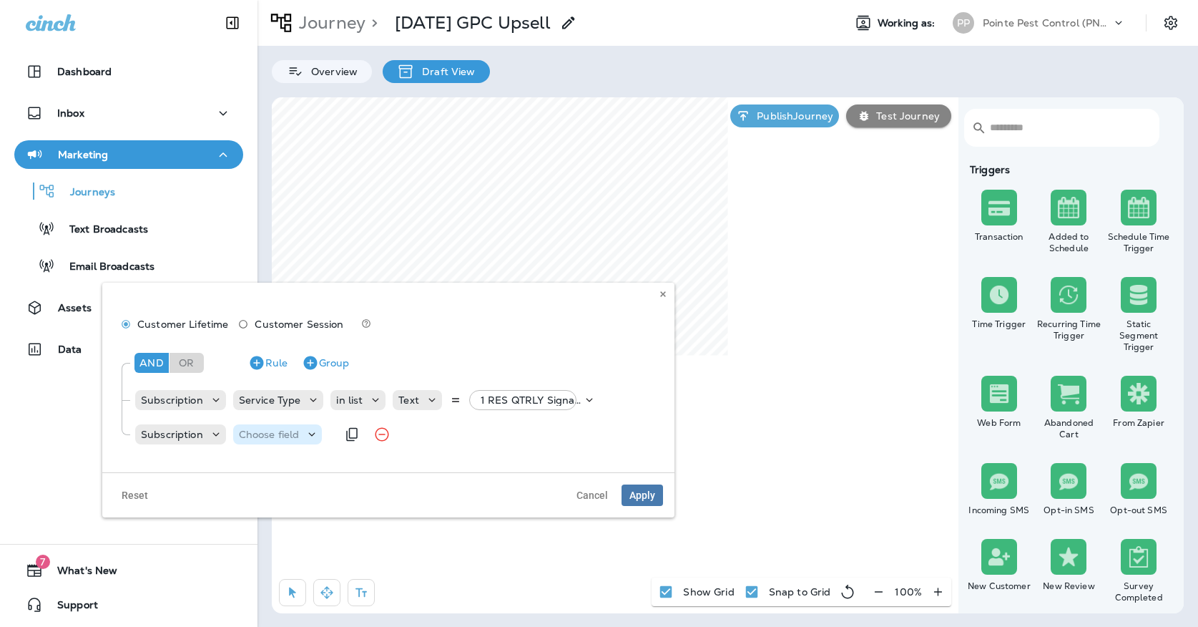
click at [256, 428] on p "Choose field" at bounding box center [269, 433] width 61 height 11
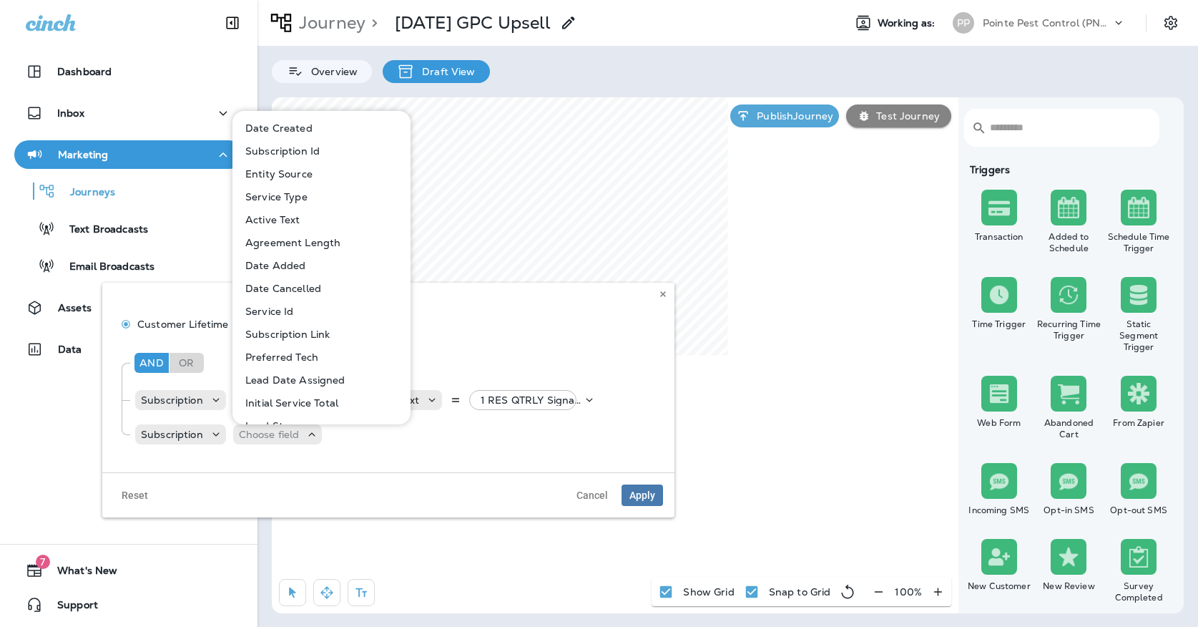
click at [266, 215] on p "Active Text" at bounding box center [270, 219] width 61 height 11
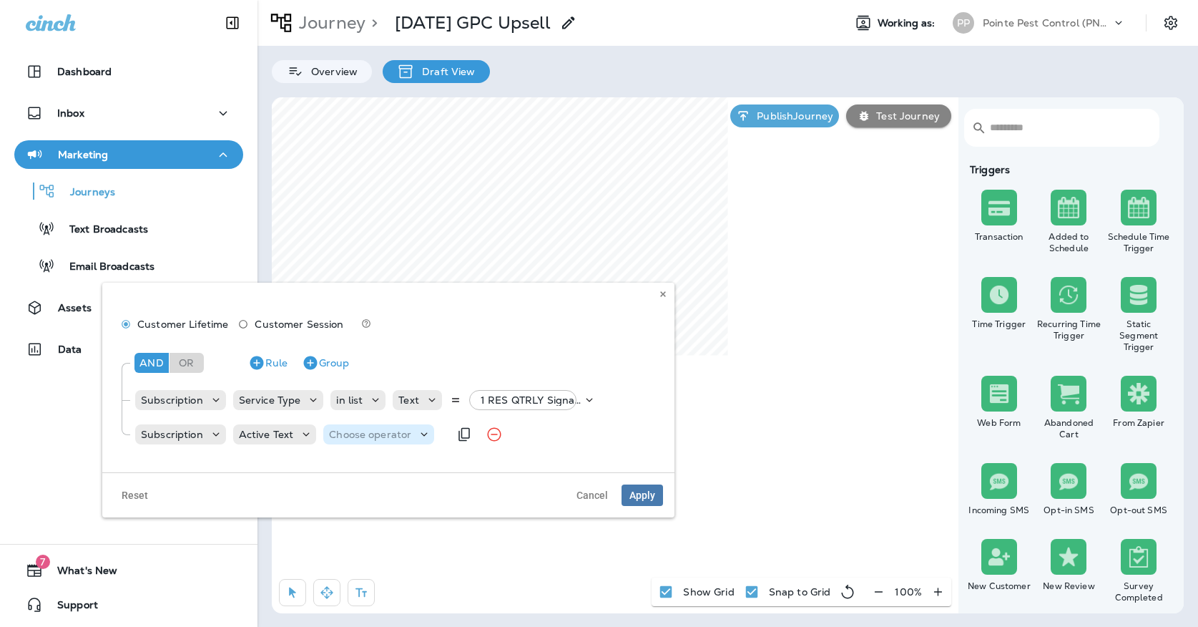
click at [376, 438] on p "Choose operator" at bounding box center [370, 433] width 82 height 11
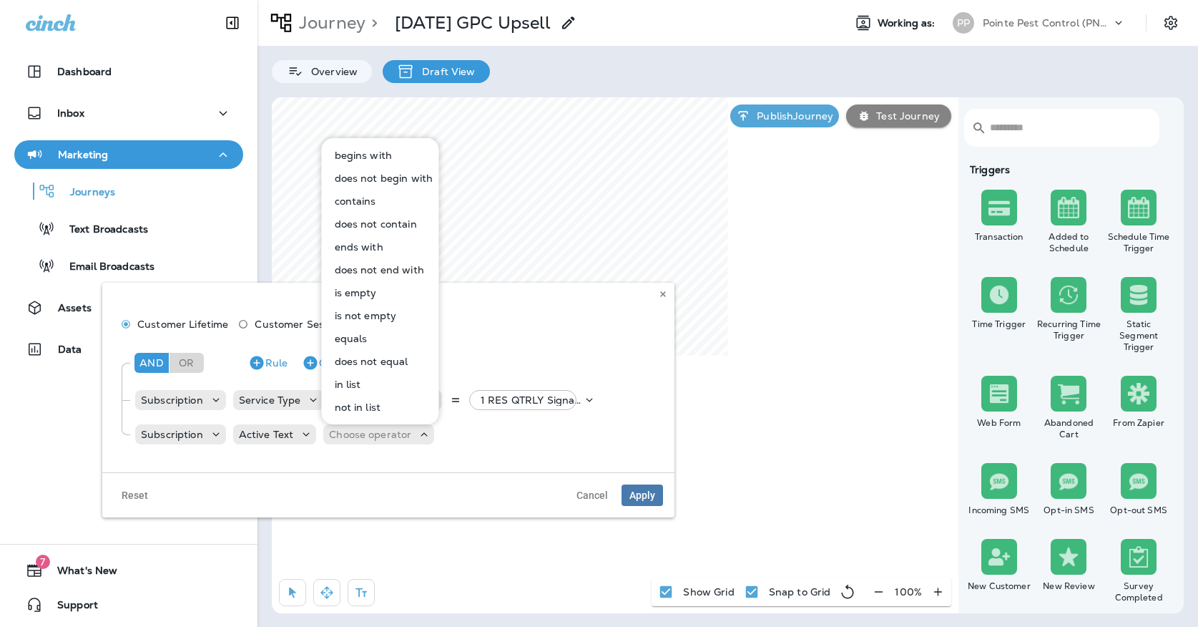
click at [363, 339] on p "equals" at bounding box center [348, 338] width 39 height 11
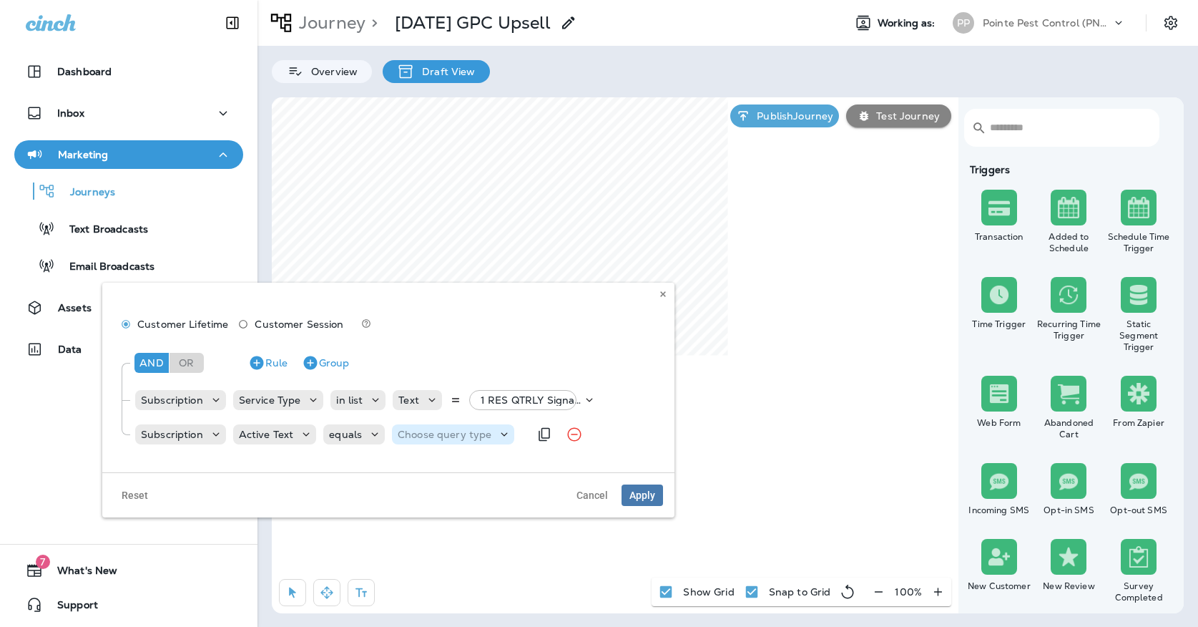
click at [428, 429] on p "Choose query type" at bounding box center [445, 433] width 94 height 11
click at [425, 465] on button "Text" at bounding box center [432, 469] width 82 height 23
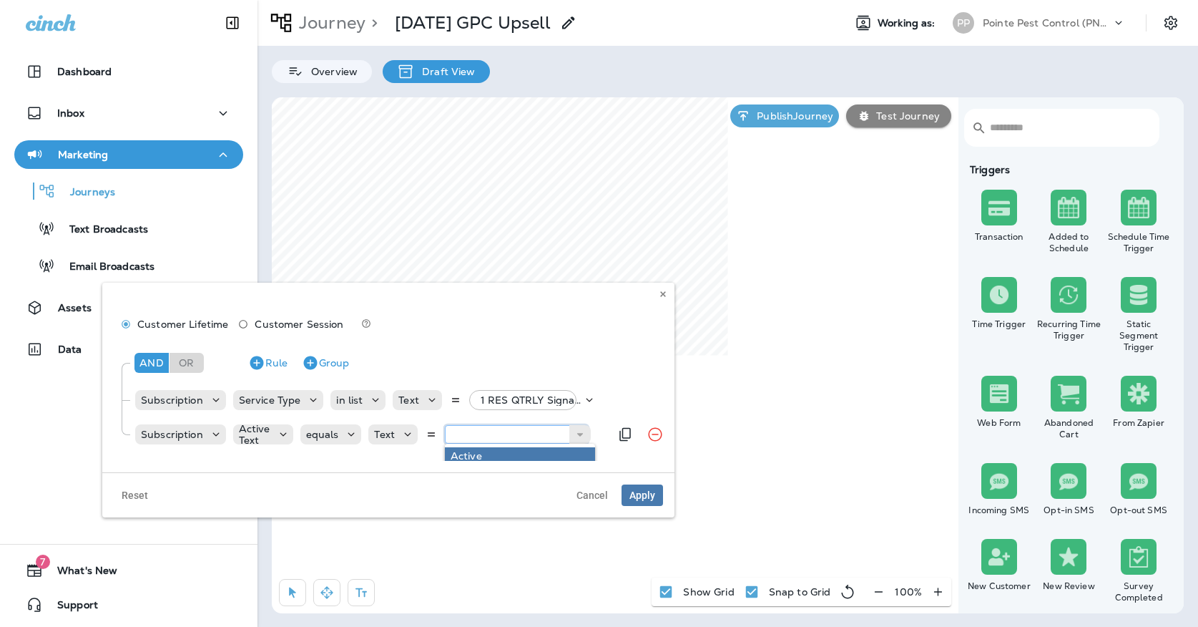
click at [524, 434] on input "text" at bounding box center [516, 434] width 143 height 19
type input "******"
click at [514, 458] on div "And Or Rule Group Subscription Service Type in list Text 1 RES QTRLY Signature,…" at bounding box center [388, 400] width 549 height 122
click at [640, 493] on span "Apply" at bounding box center [642, 495] width 26 height 10
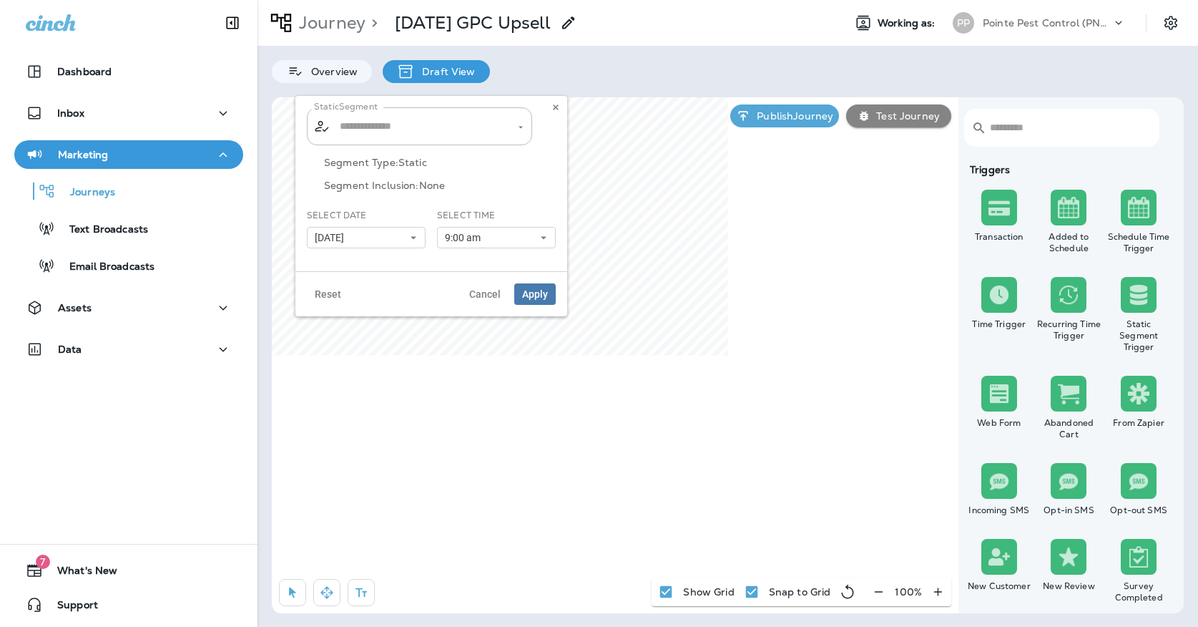
type input "**********"
click at [377, 234] on button "[DATE]" at bounding box center [366, 237] width 119 height 21
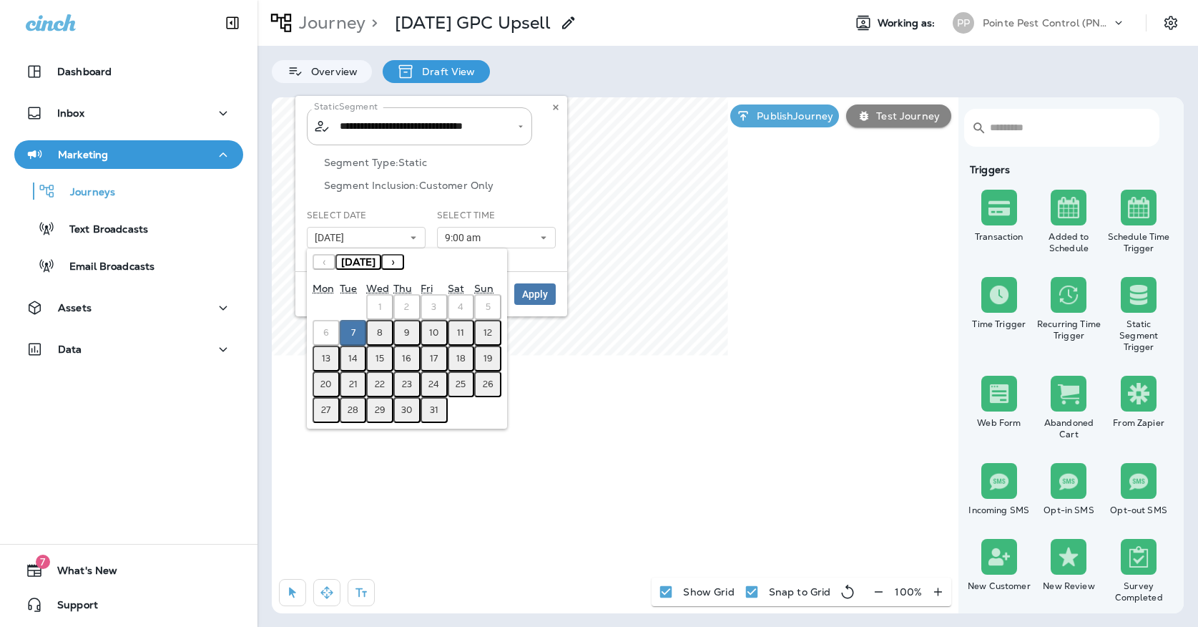
click at [380, 338] on abbr "8" at bounding box center [380, 332] width 6 height 11
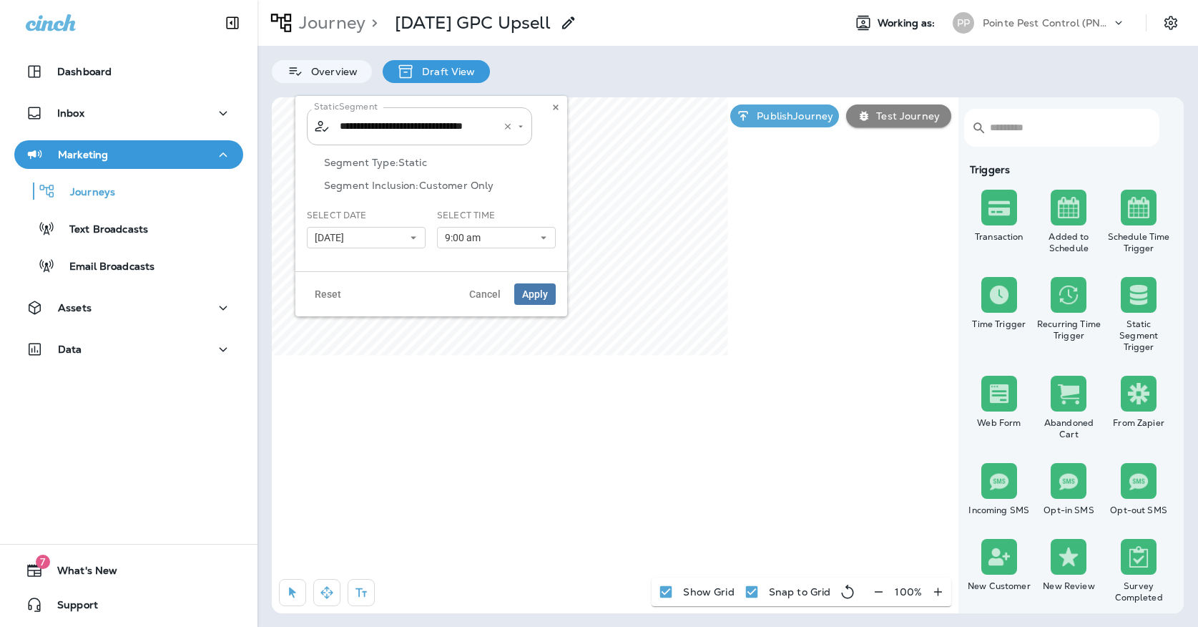
click at [392, 128] on input "**********" at bounding box center [410, 126] width 149 height 25
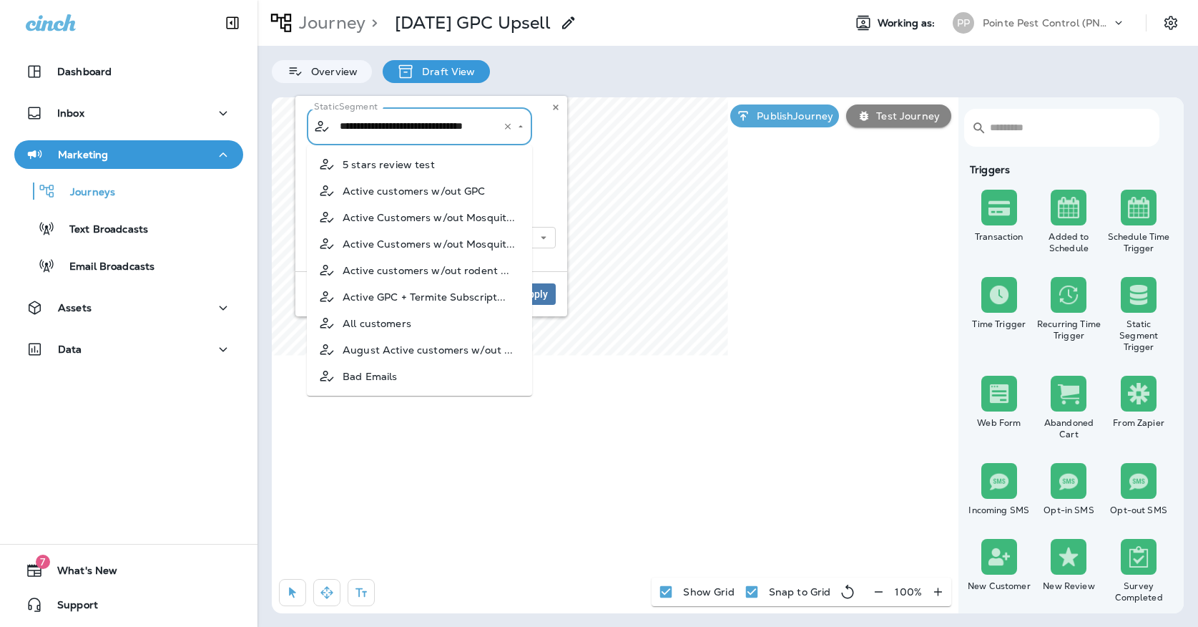
scroll to position [786, 0]
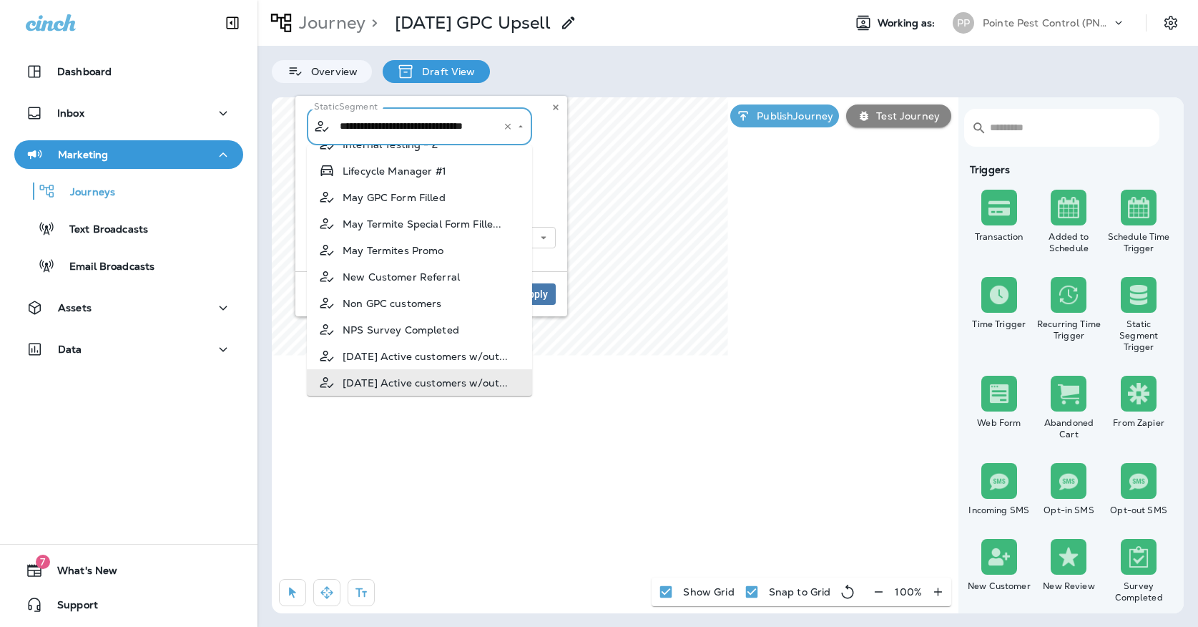
click at [550, 164] on p "Segment Type: Static" at bounding box center [440, 162] width 232 height 11
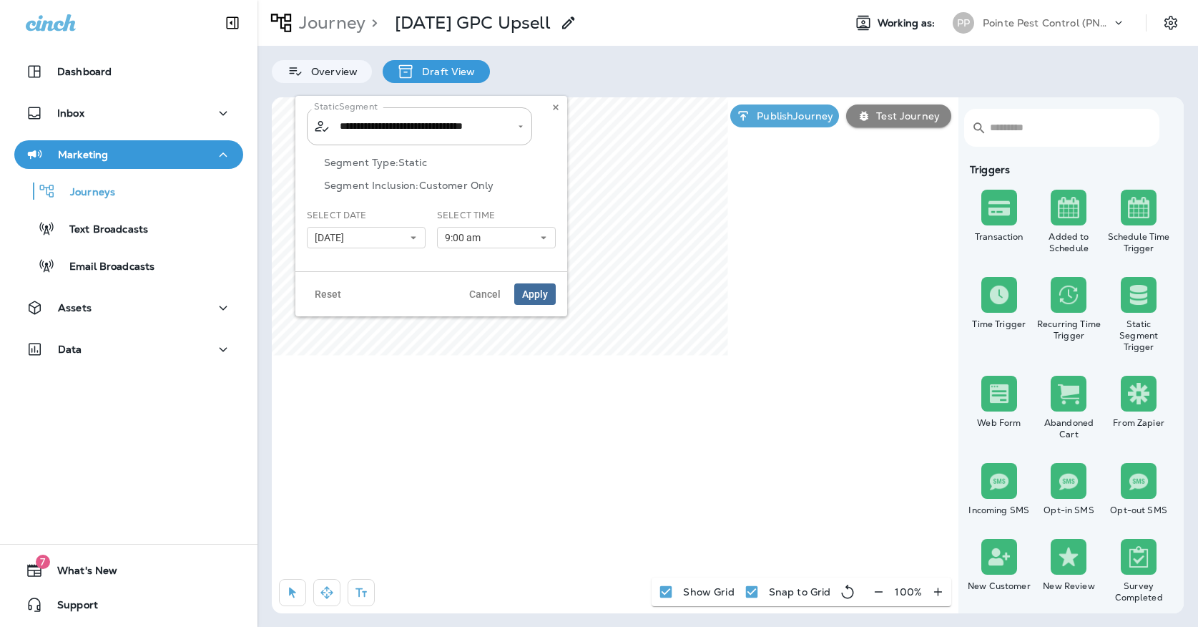
click at [536, 295] on span "Apply" at bounding box center [535, 294] width 26 height 10
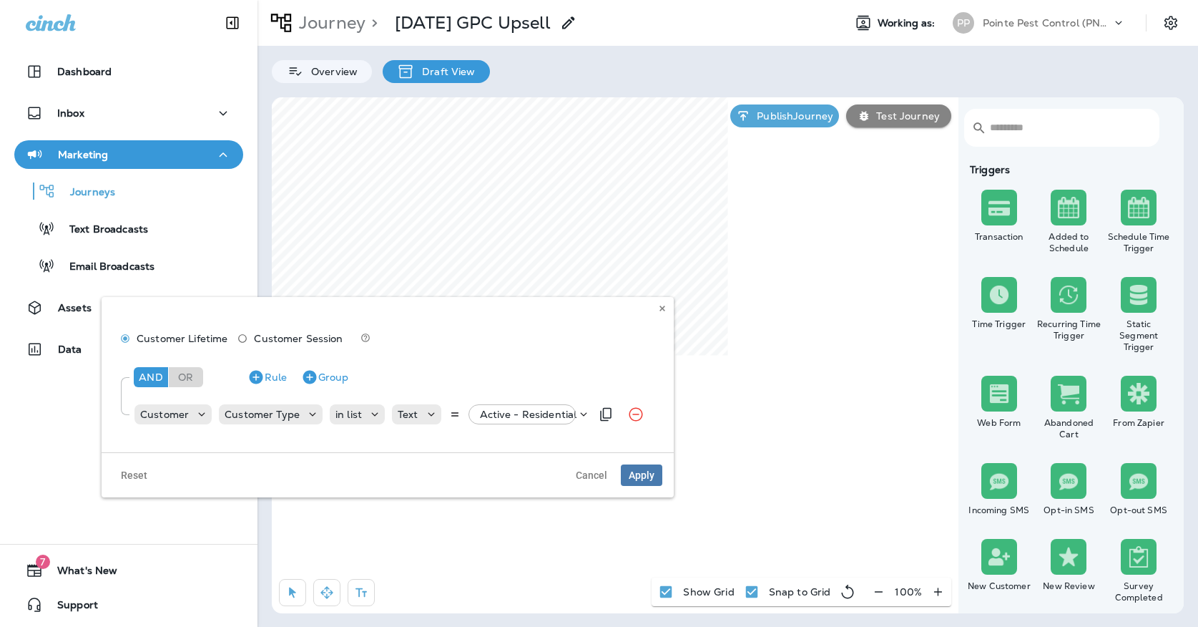
click at [531, 409] on p "Active - Residential" at bounding box center [528, 413] width 97 height 11
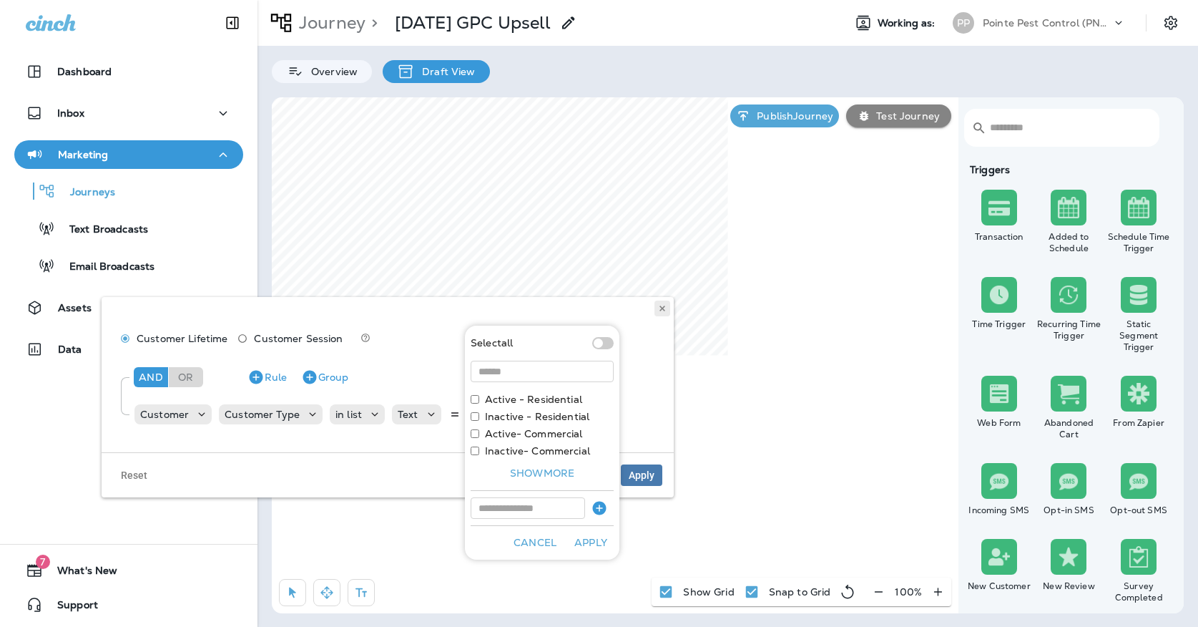
click at [661, 312] on icon at bounding box center [662, 308] width 9 height 9
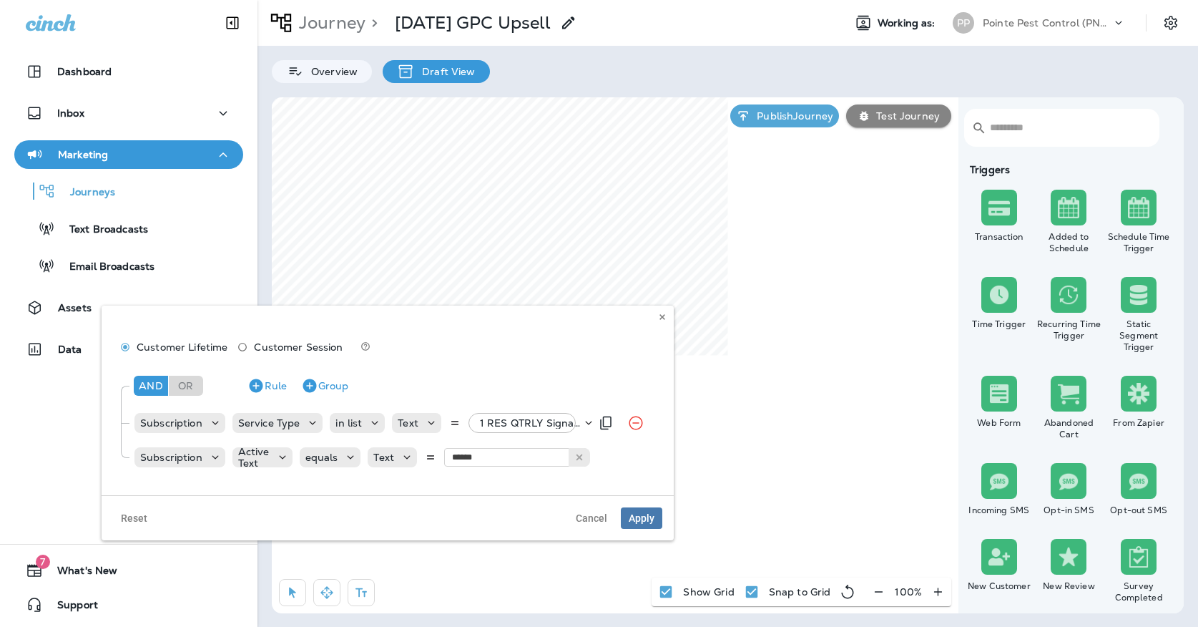
click at [501, 436] on div "Subscription Service Type in list Text 1 RES QTRLY Signature, +63 more" at bounding box center [361, 422] width 457 height 29
click at [501, 426] on p "1 RES QTRLY Signature, +63 more" at bounding box center [531, 422] width 102 height 11
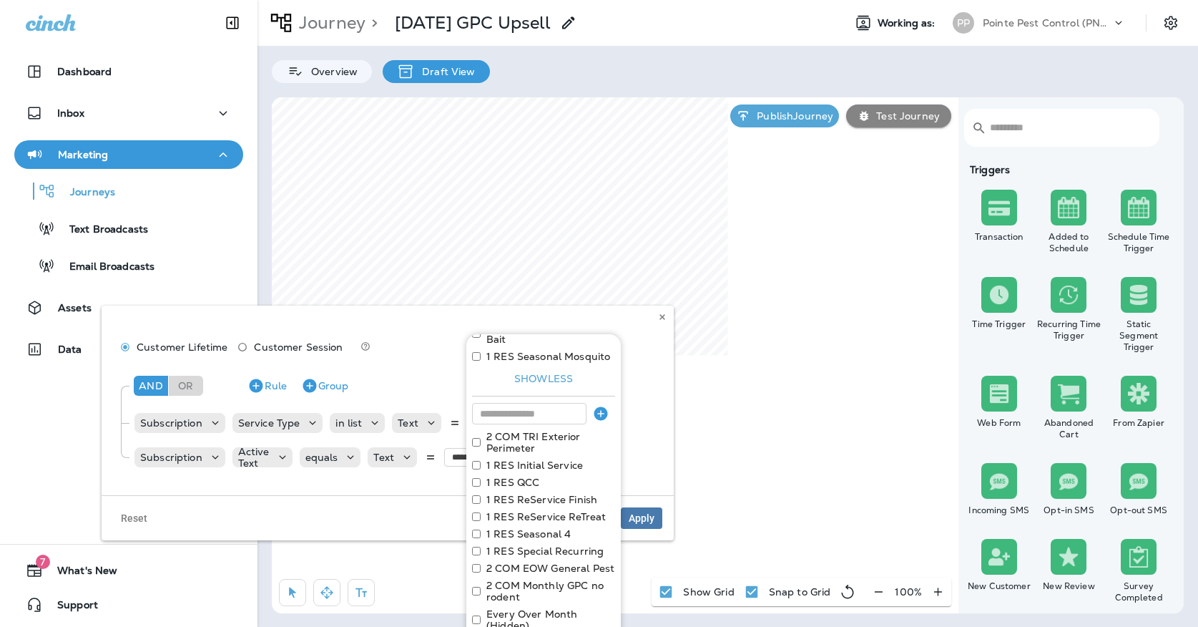
scroll to position [1428, 0]
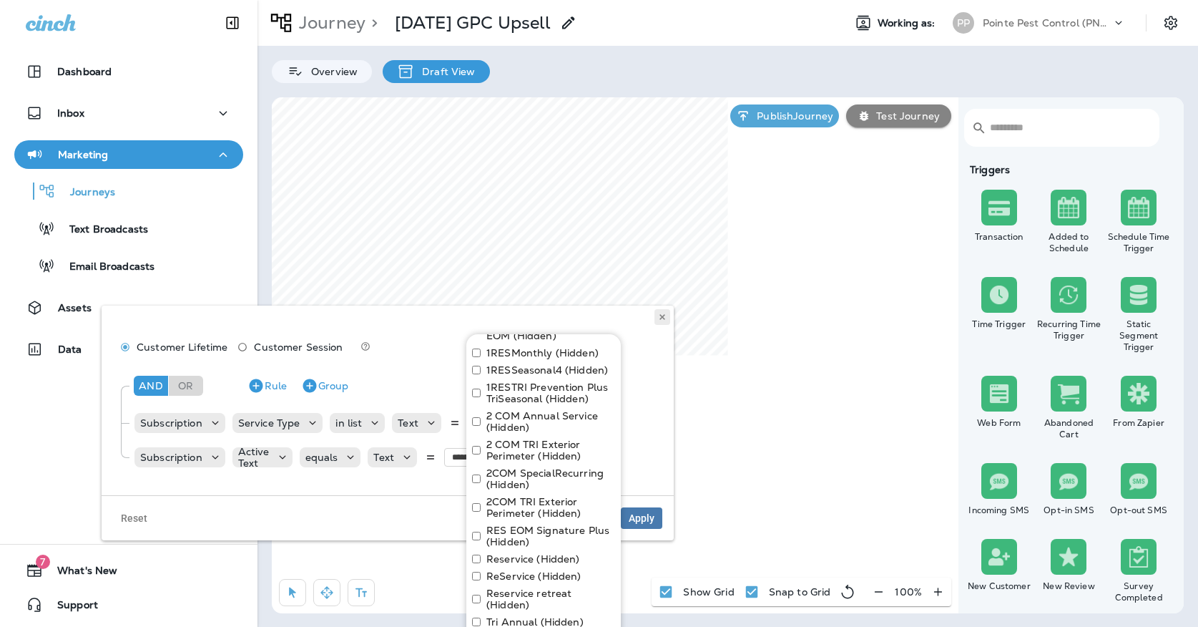
click at [667, 314] on button at bounding box center [662, 317] width 16 height 16
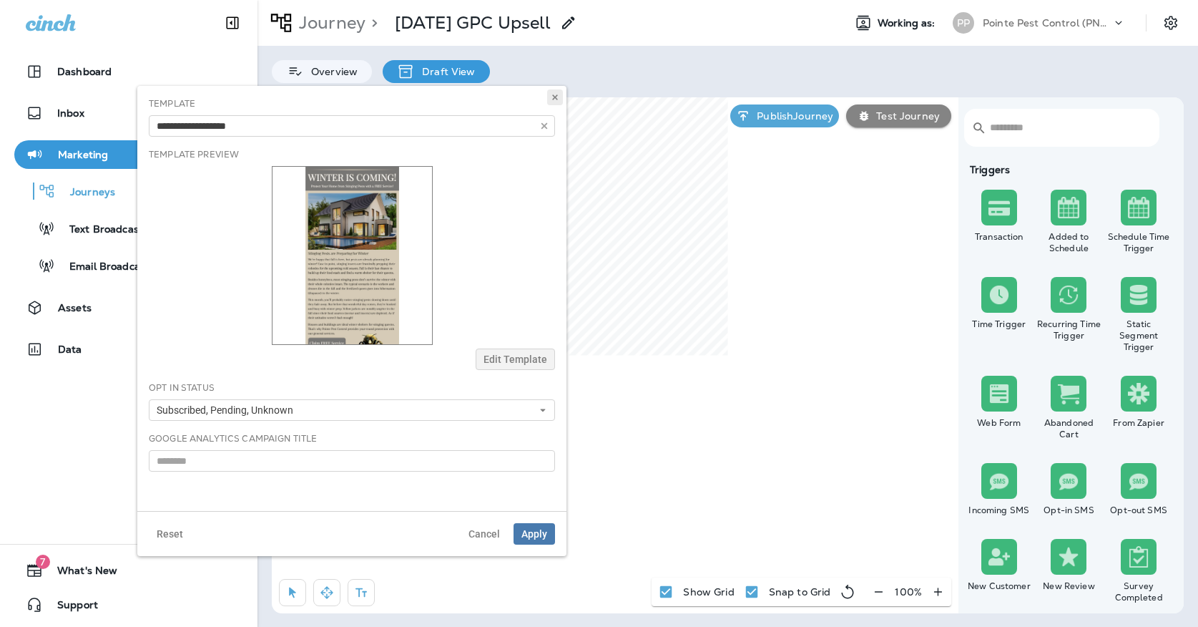
click at [561, 102] on button at bounding box center [555, 97] width 16 height 16
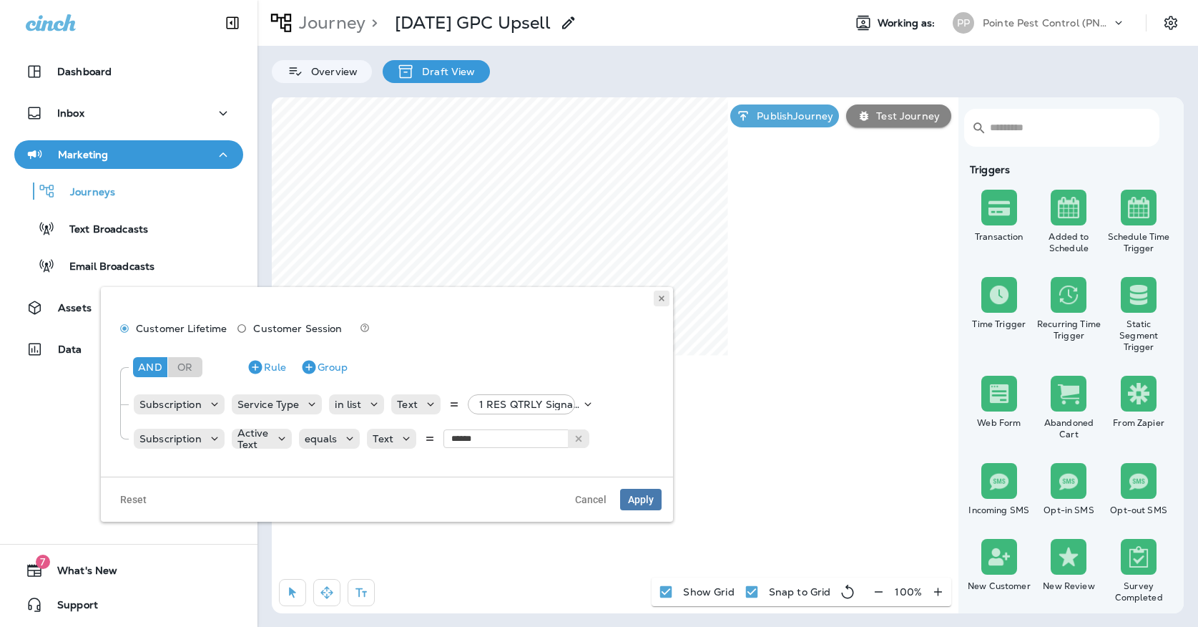
click at [659, 298] on icon at bounding box center [661, 298] width 9 height 9
click at [657, 306] on div "Customer Lifetime Customer Session And Or Rule Group Subscription Service Type …" at bounding box center [387, 382] width 572 height 190
click at [662, 302] on icon at bounding box center [661, 298] width 9 height 9
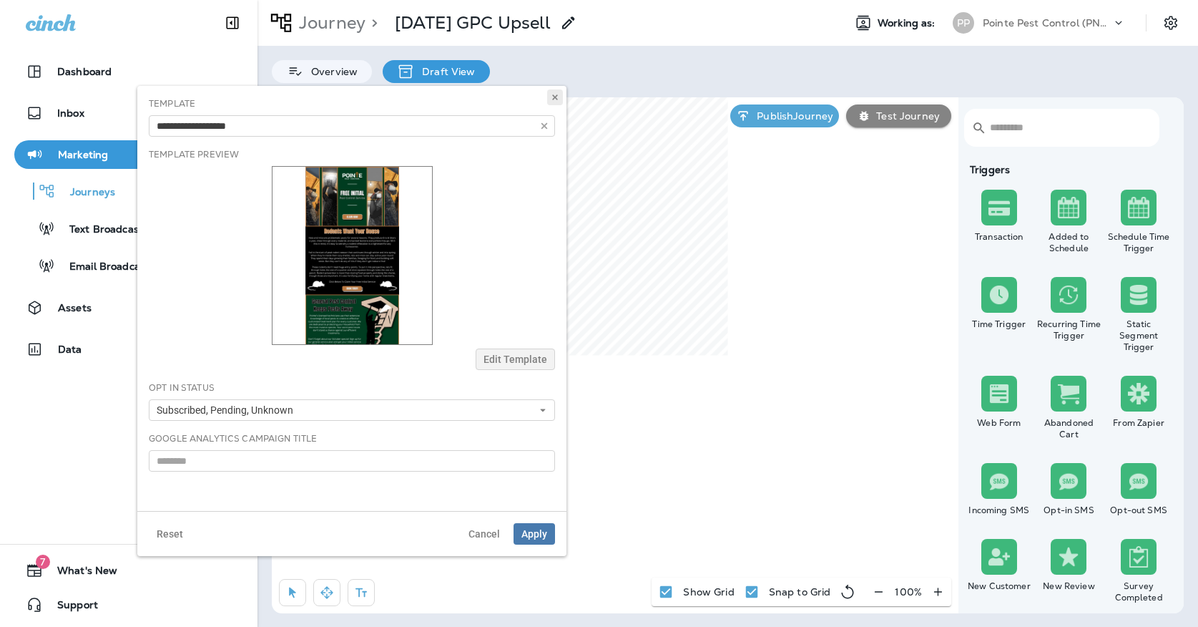
click at [554, 103] on button at bounding box center [555, 97] width 16 height 16
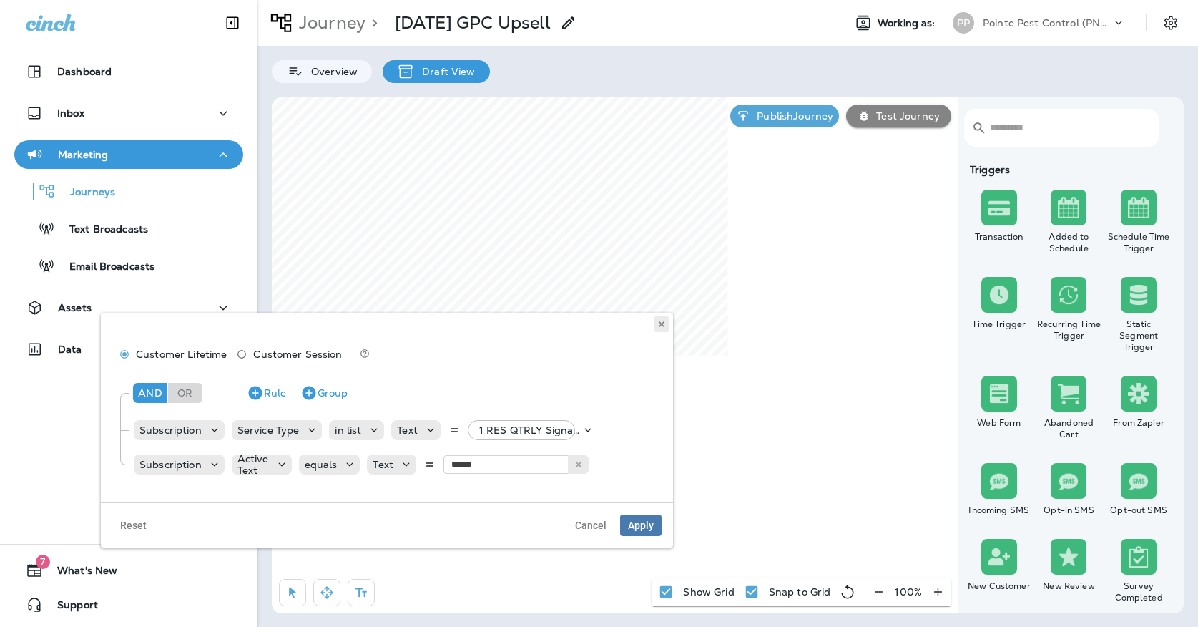
click at [664, 331] on button at bounding box center [662, 324] width 16 height 16
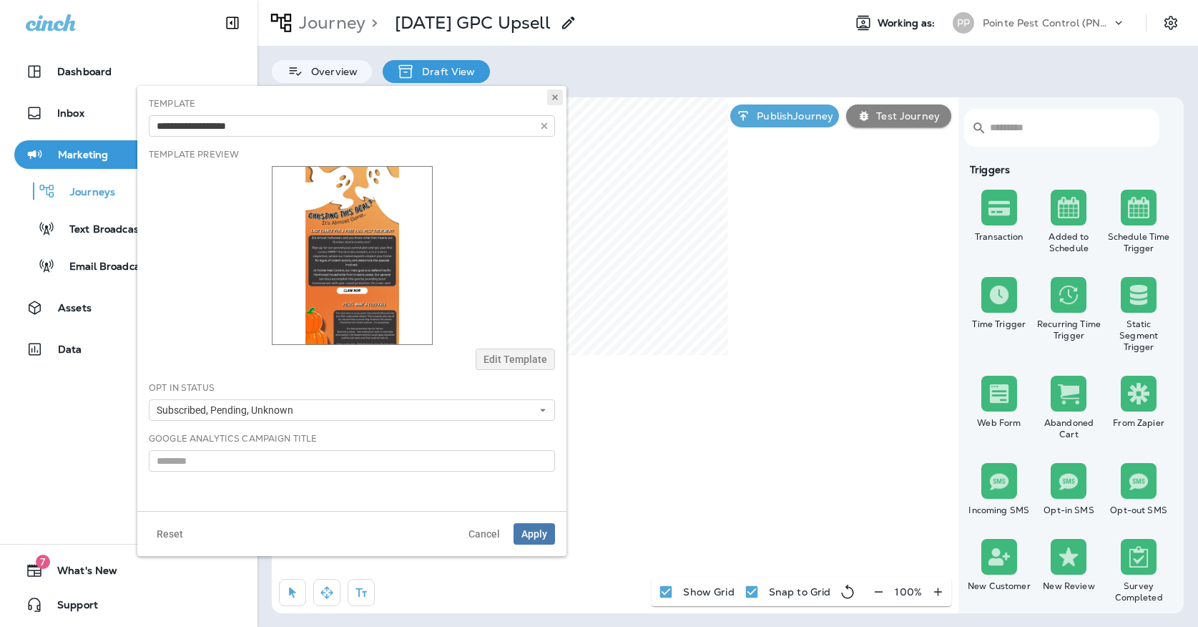
click at [554, 101] on icon at bounding box center [555, 97] width 9 height 9
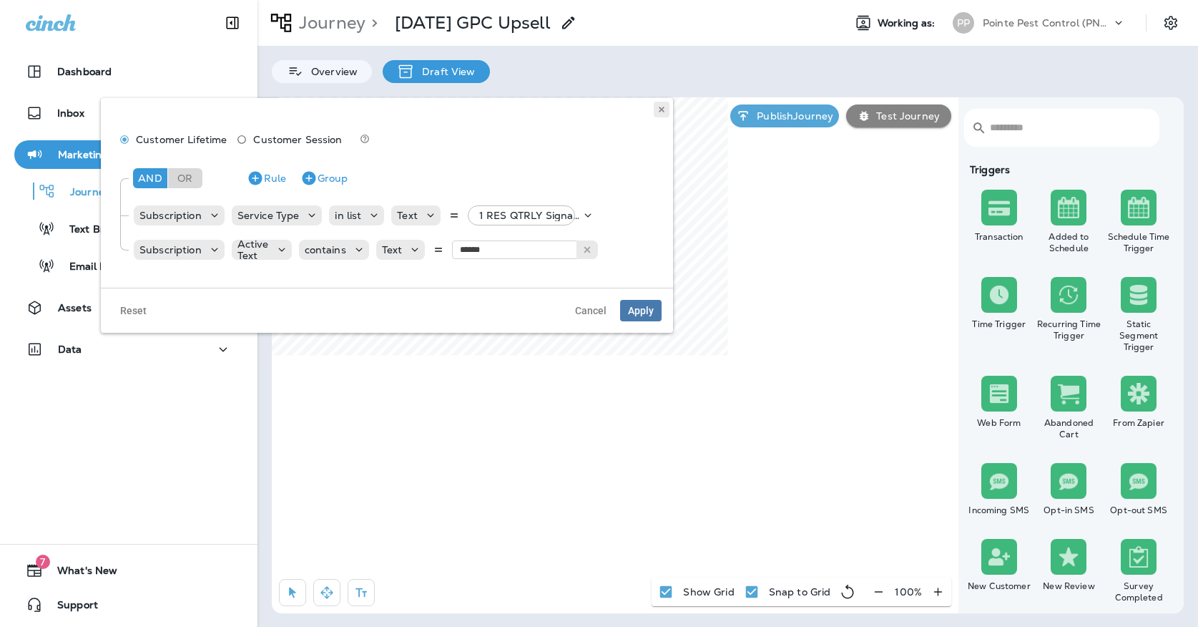
click at [667, 114] on button at bounding box center [662, 110] width 16 height 16
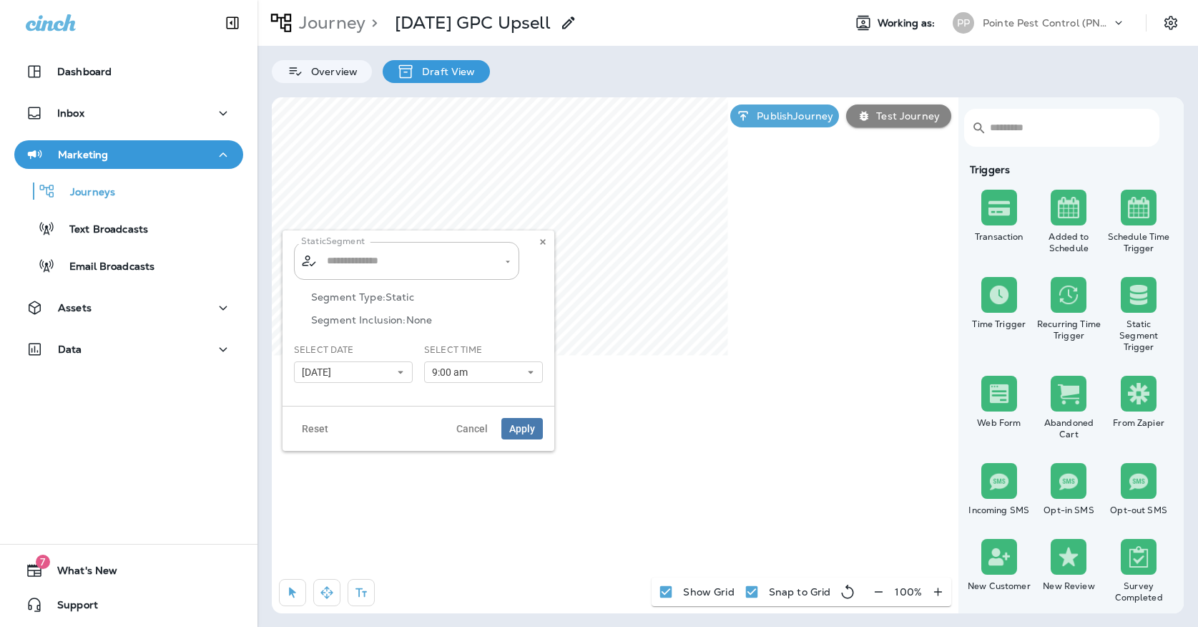
type input "**********"
click at [449, 253] on input "**********" at bounding box center [397, 260] width 149 height 25
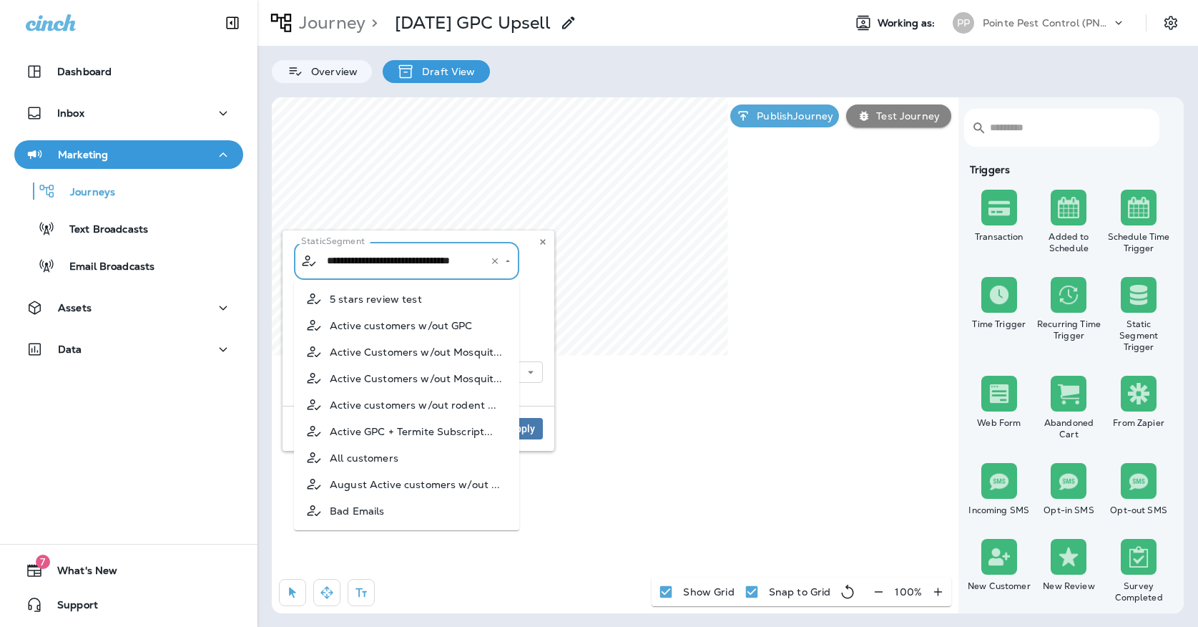
scroll to position [786, 0]
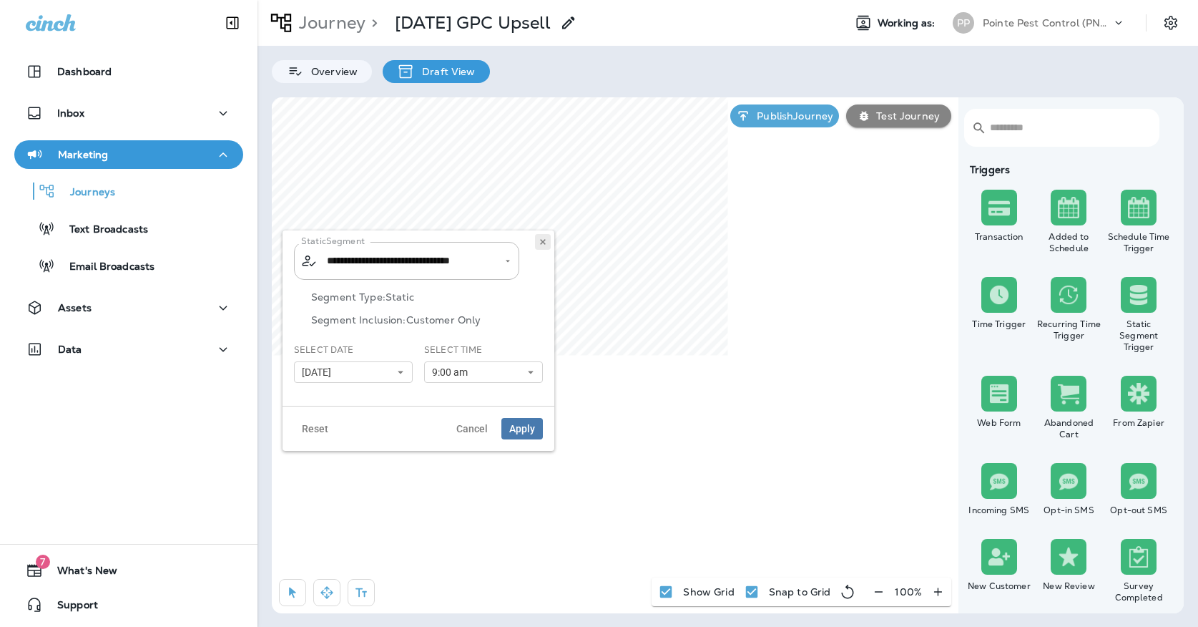
click at [538, 234] on button at bounding box center [543, 242] width 16 height 16
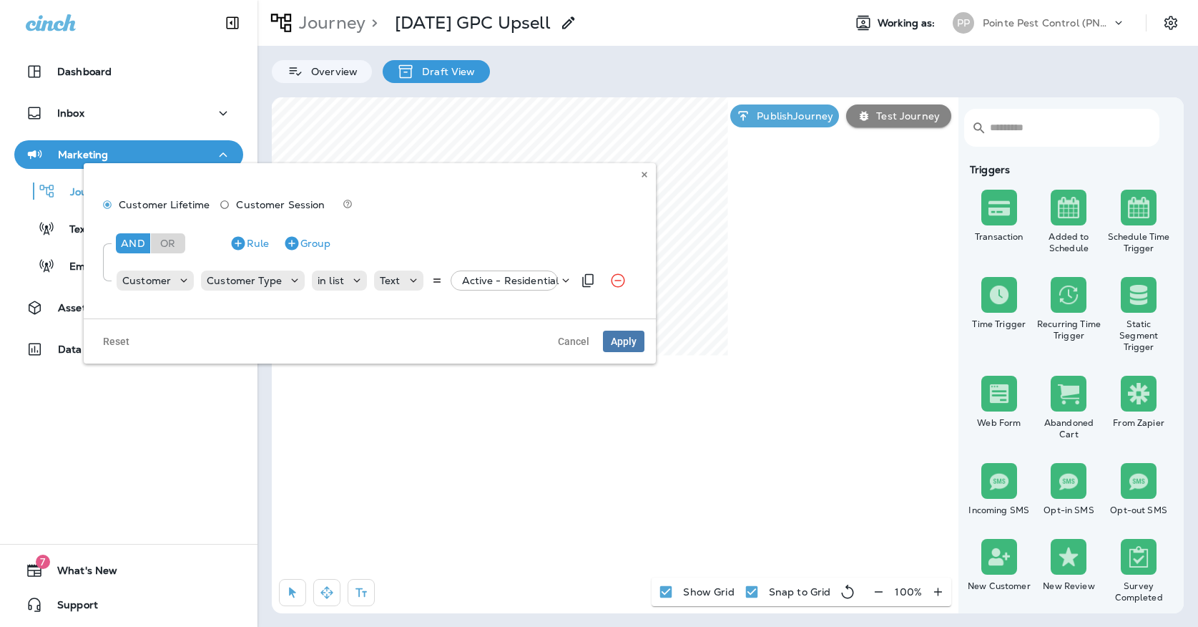
click at [512, 285] on p "Active - Residential" at bounding box center [510, 280] width 97 height 11
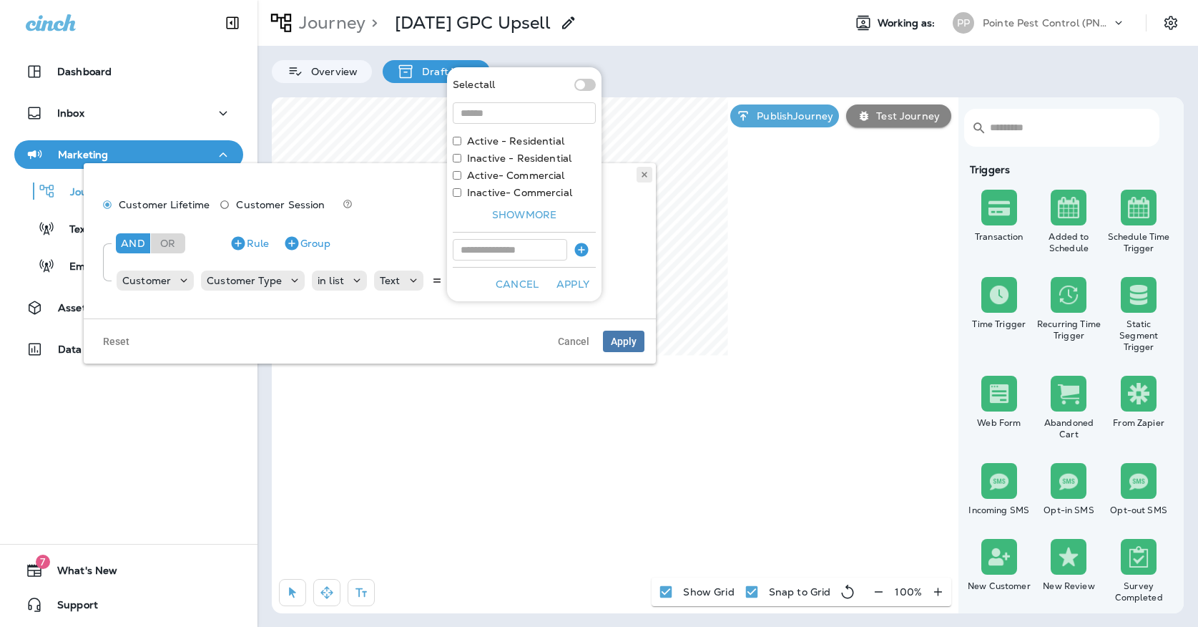
click at [639, 174] on button at bounding box center [645, 175] width 16 height 16
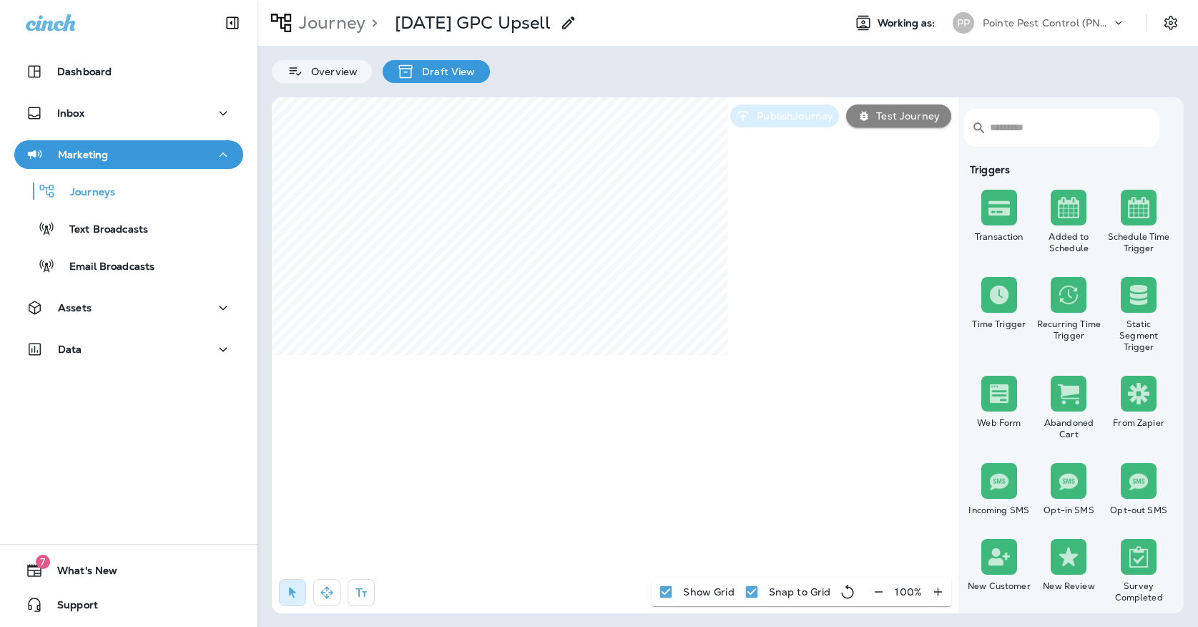
click at [762, 113] on p "Publish Journey" at bounding box center [792, 115] width 82 height 11
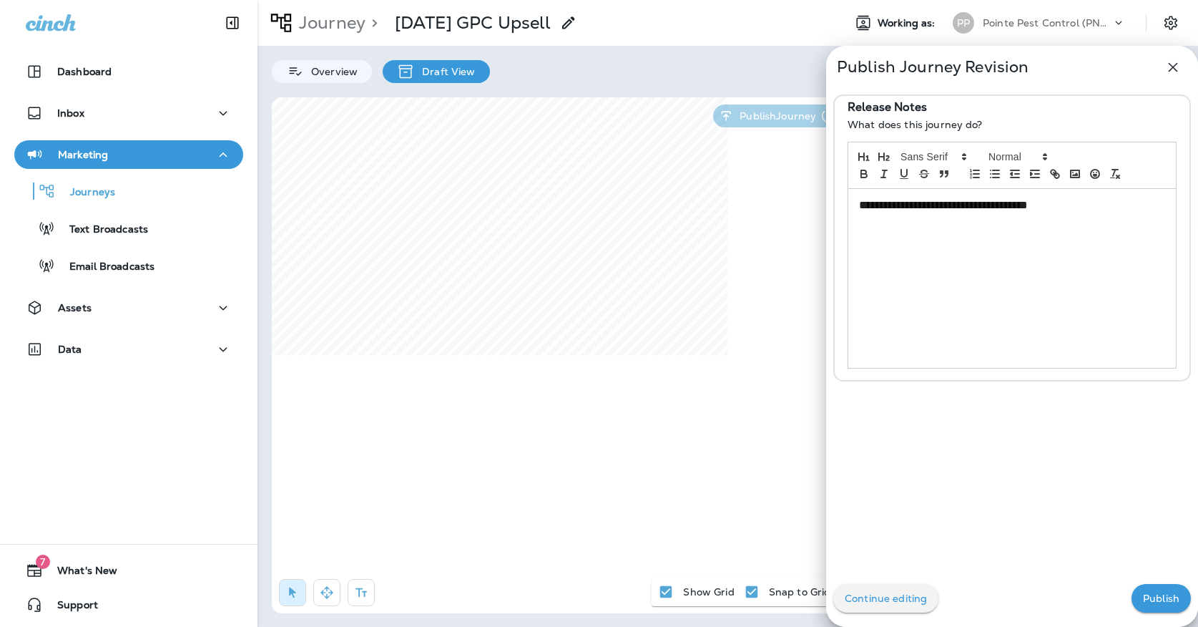
click at [1179, 591] on button "Publish" at bounding box center [1160, 598] width 59 height 29
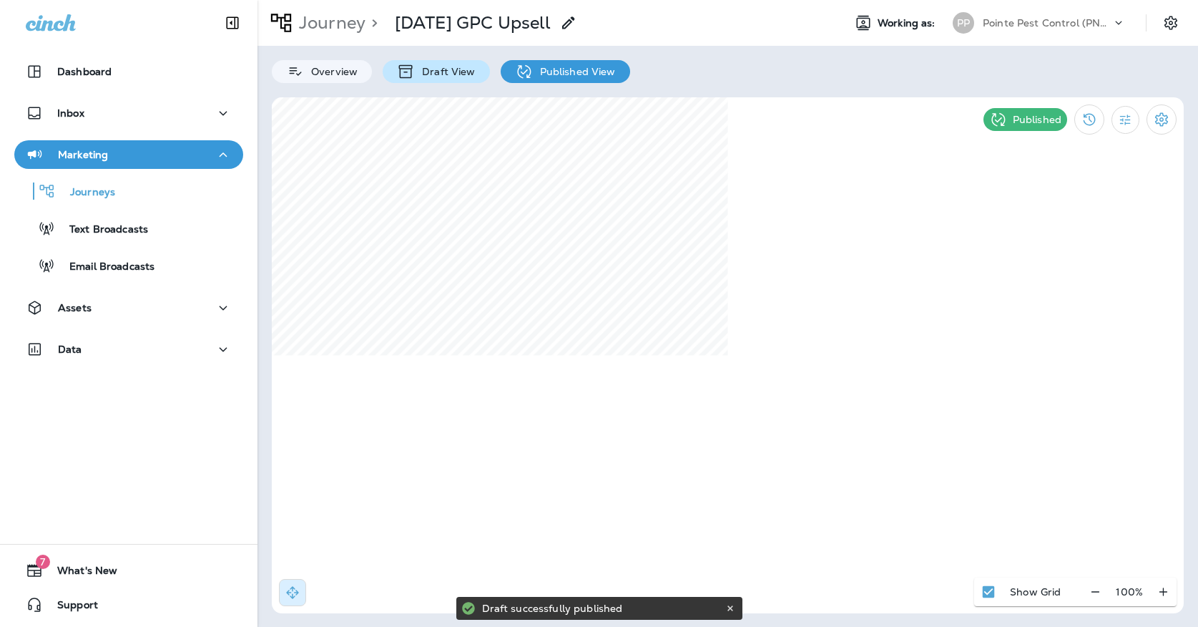
click at [468, 68] on p "Draft View" at bounding box center [445, 71] width 60 height 11
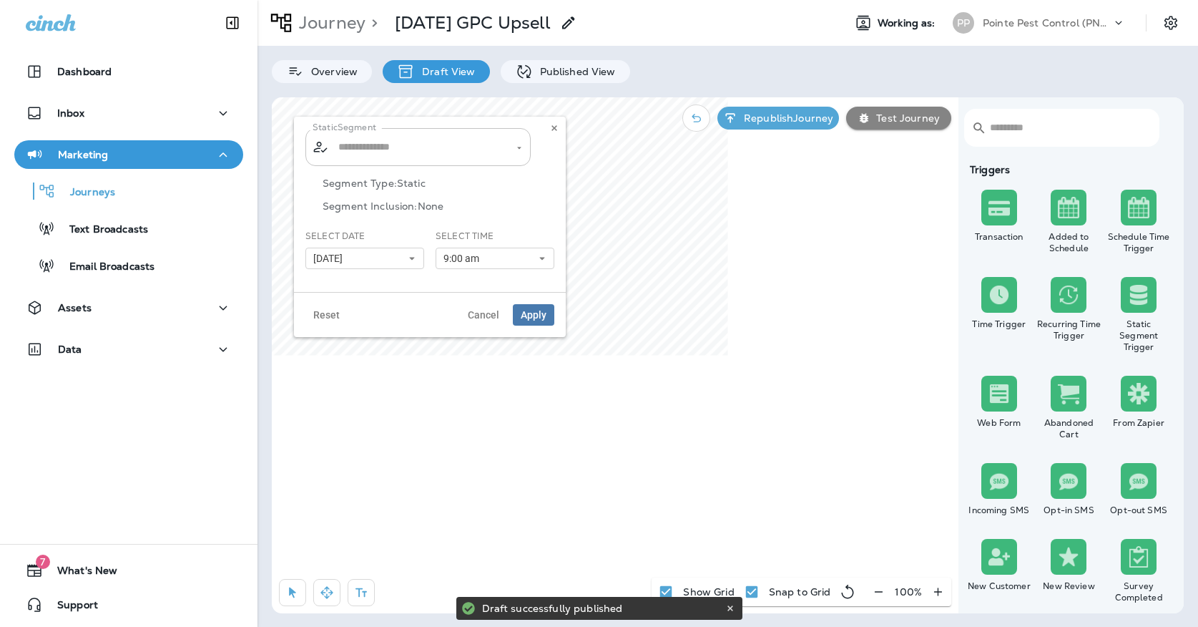
click at [482, 150] on input "text" at bounding box center [419, 146] width 168 height 25
type input "**********"
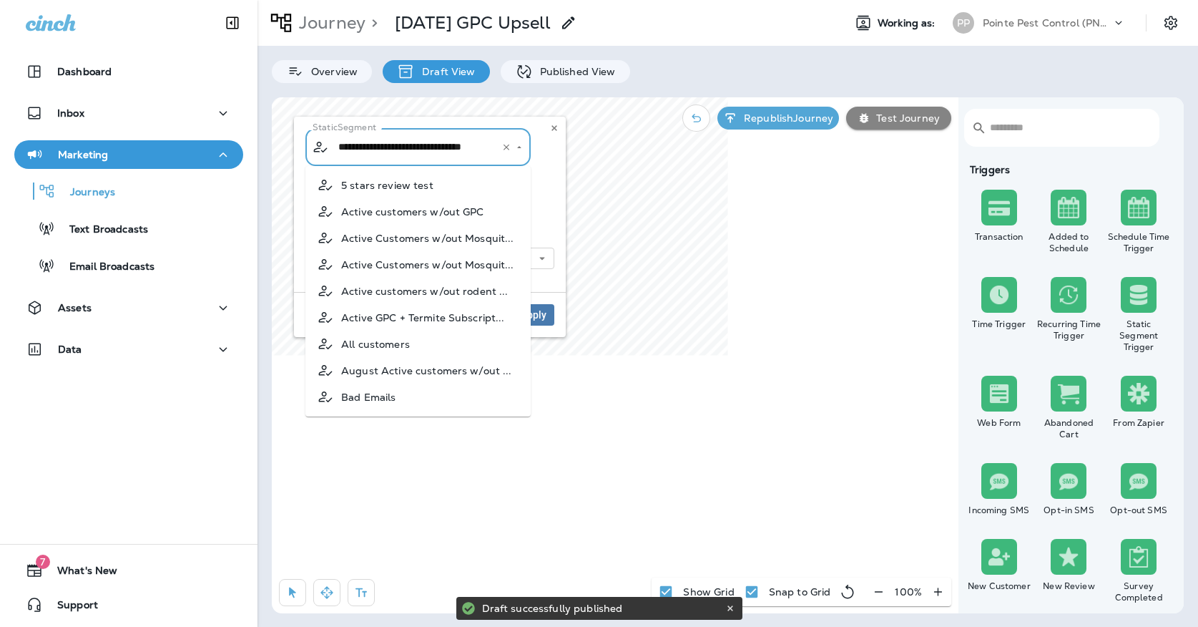
scroll to position [786, 0]
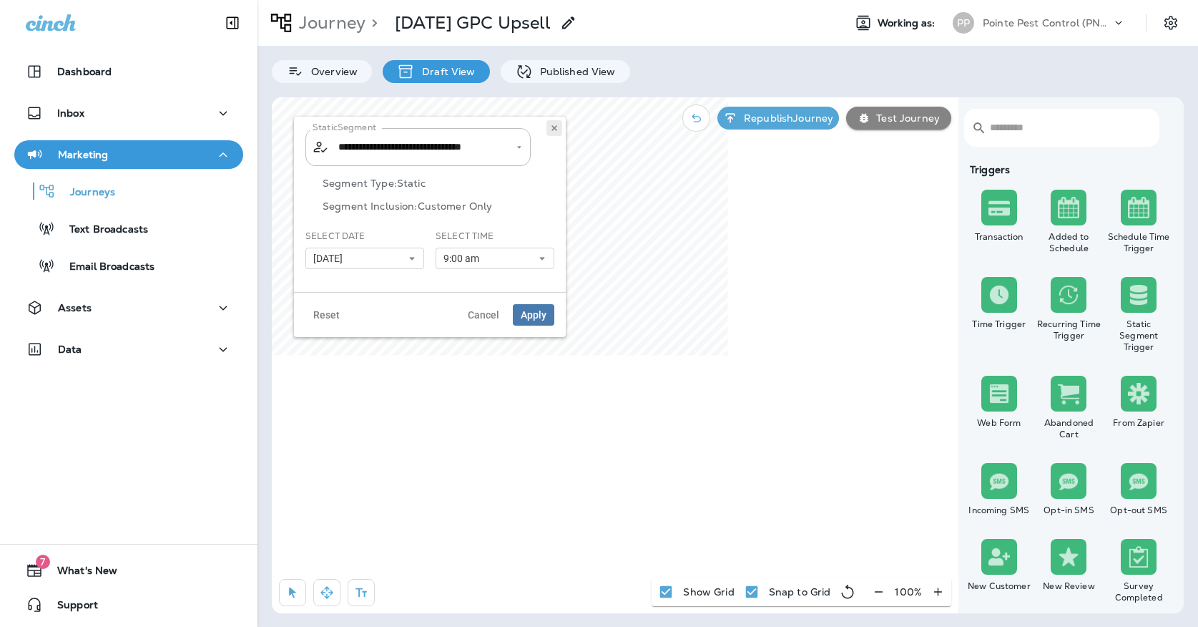
click at [559, 128] on button at bounding box center [554, 128] width 16 height 16
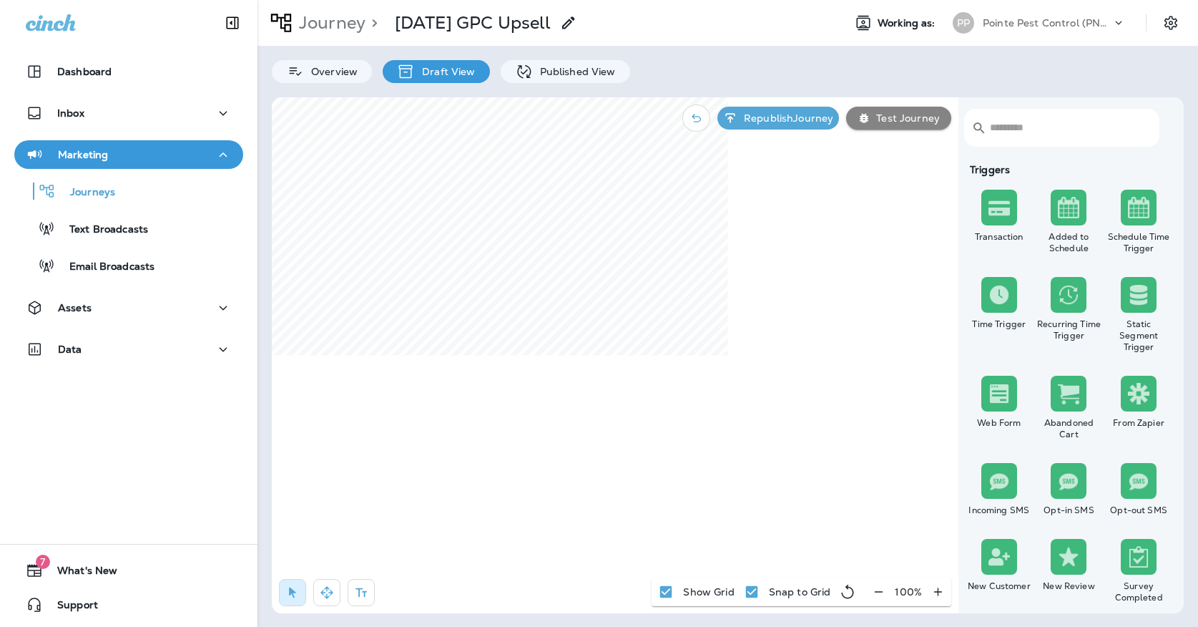
click at [1002, 37] on div "Journey > [DATE] GPC Upsell Working as: PP Pointe Pest Control (PNW)" at bounding box center [727, 23] width 940 height 46
click at [1001, 22] on p "Pointe Pest Control (PNW)" at bounding box center [1047, 22] width 129 height 11
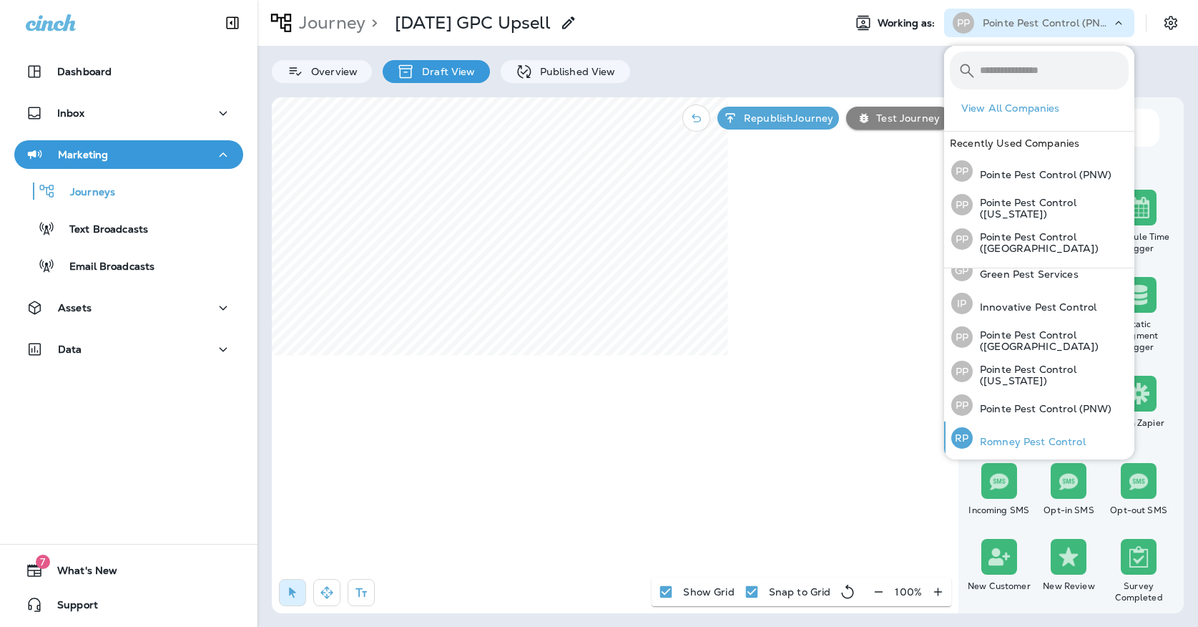
scroll to position [46, 0]
click at [1029, 444] on p "Romney Pest Control" at bounding box center [1029, 442] width 113 height 11
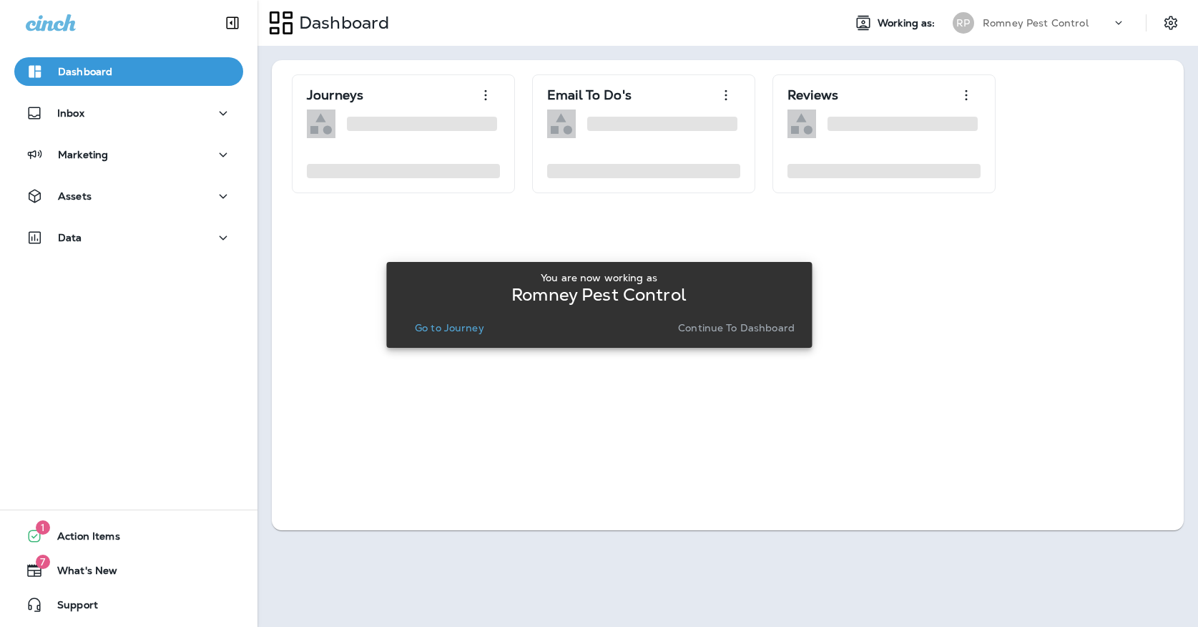
click at [689, 319] on button "Continue to Dashboard" at bounding box center [736, 328] width 128 height 20
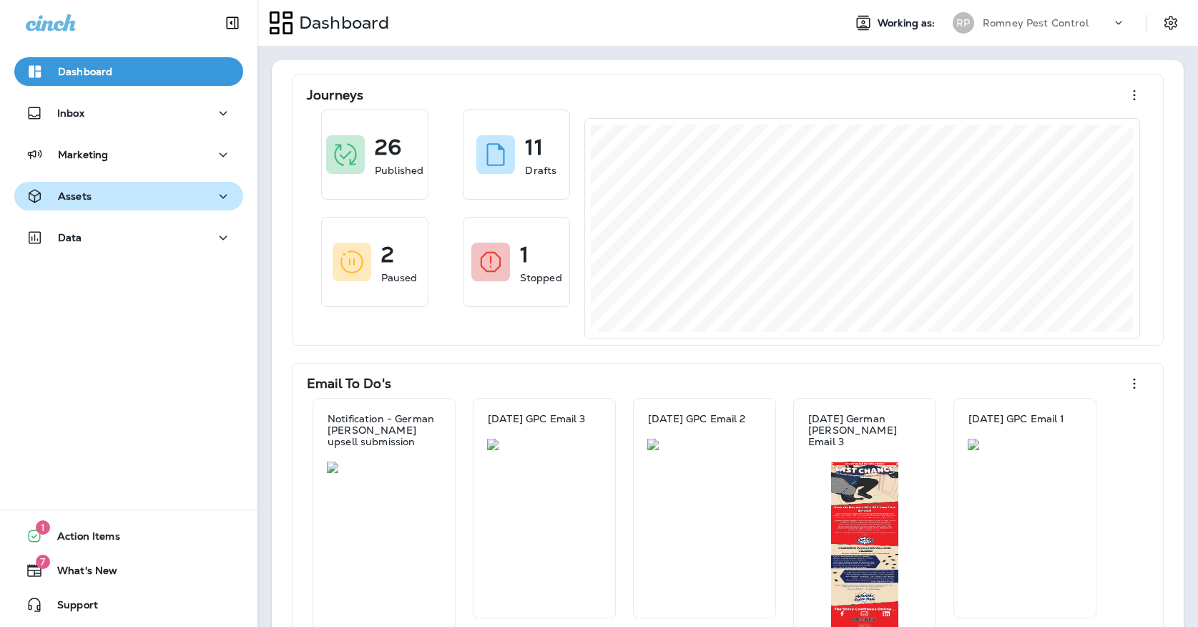
click at [169, 193] on div "Assets" at bounding box center [129, 196] width 206 height 18
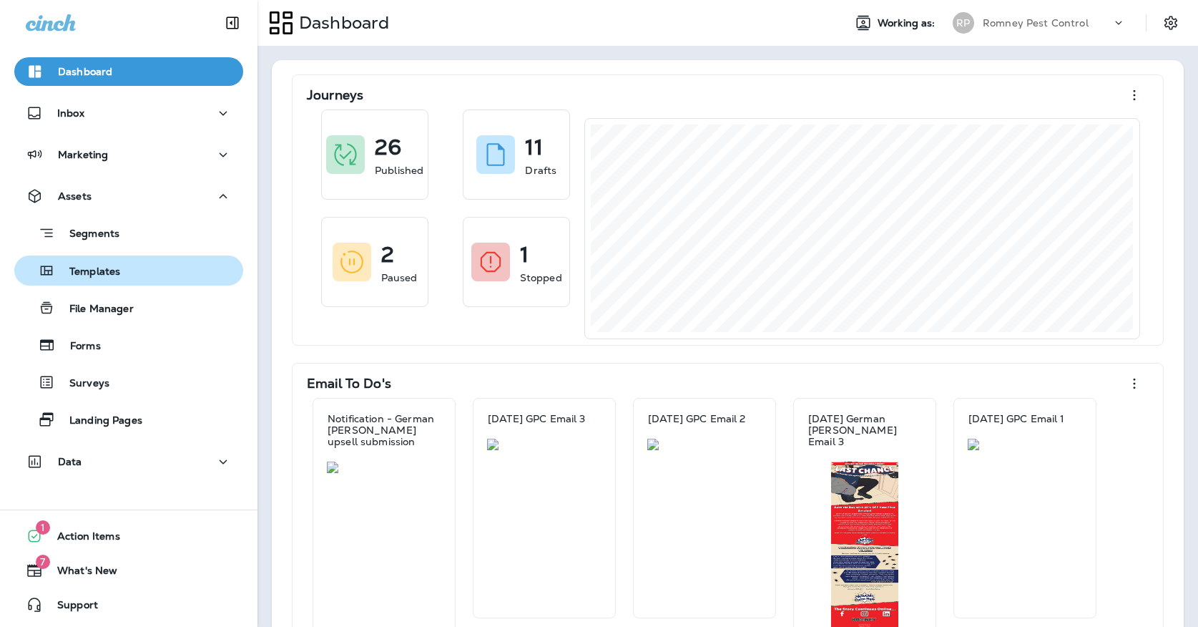
click at [159, 261] on div "Templates" at bounding box center [128, 270] width 217 height 21
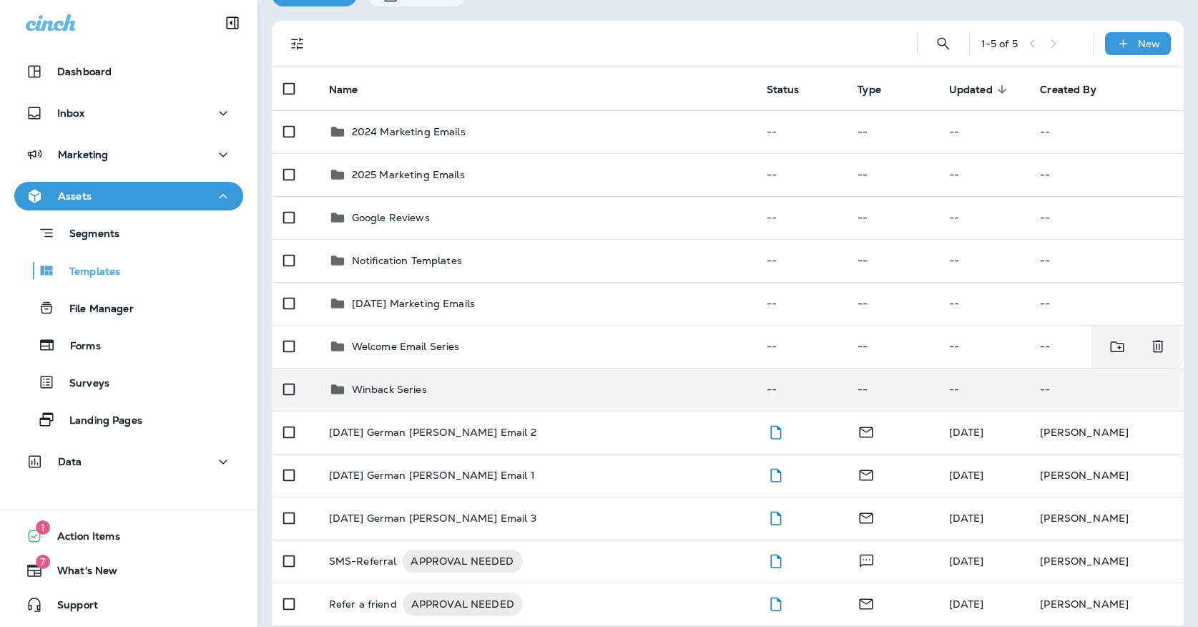
scroll to position [76, 0]
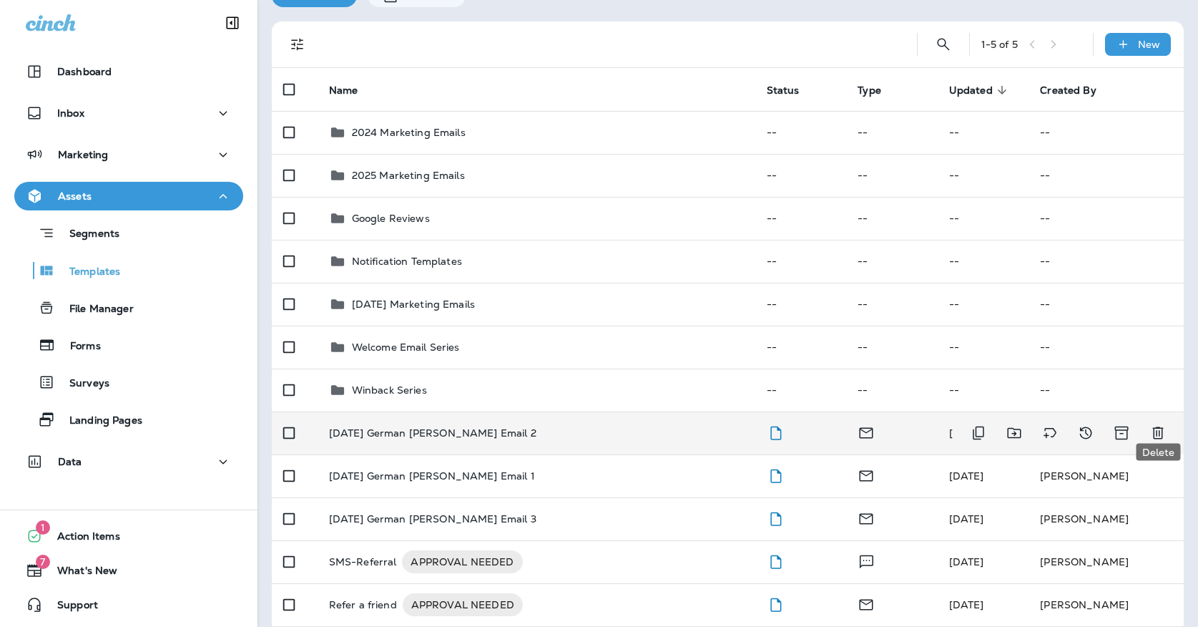
click at [1164, 425] on icon "Delete" at bounding box center [1157, 432] width 17 height 17
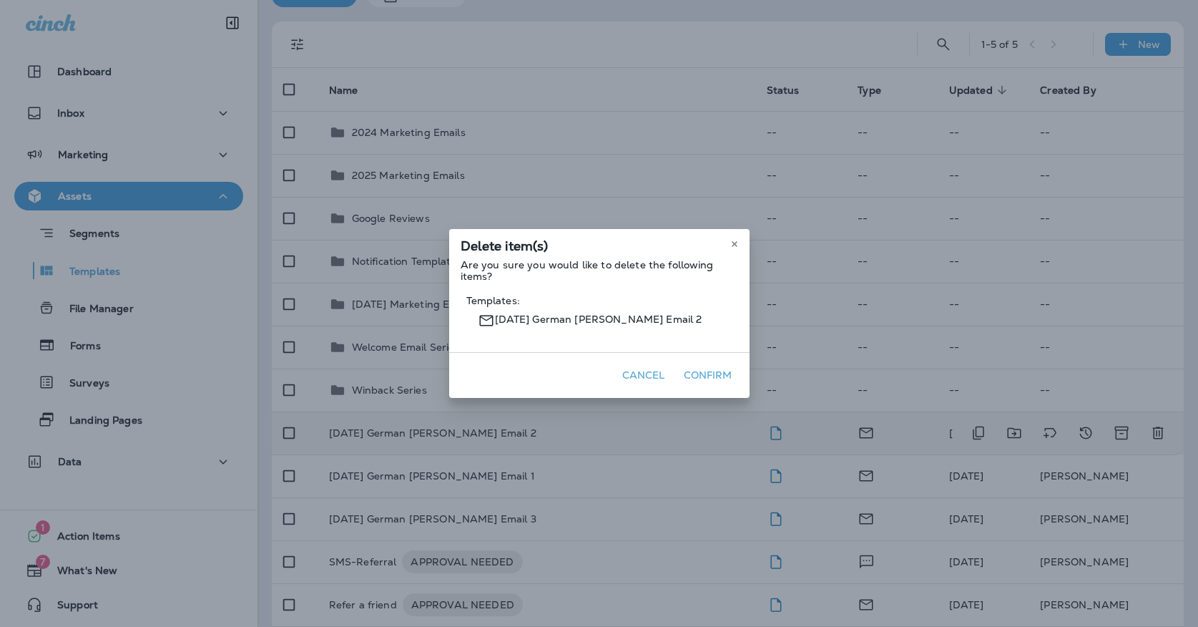
click at [729, 382] on button "Confirm" at bounding box center [708, 375] width 60 height 22
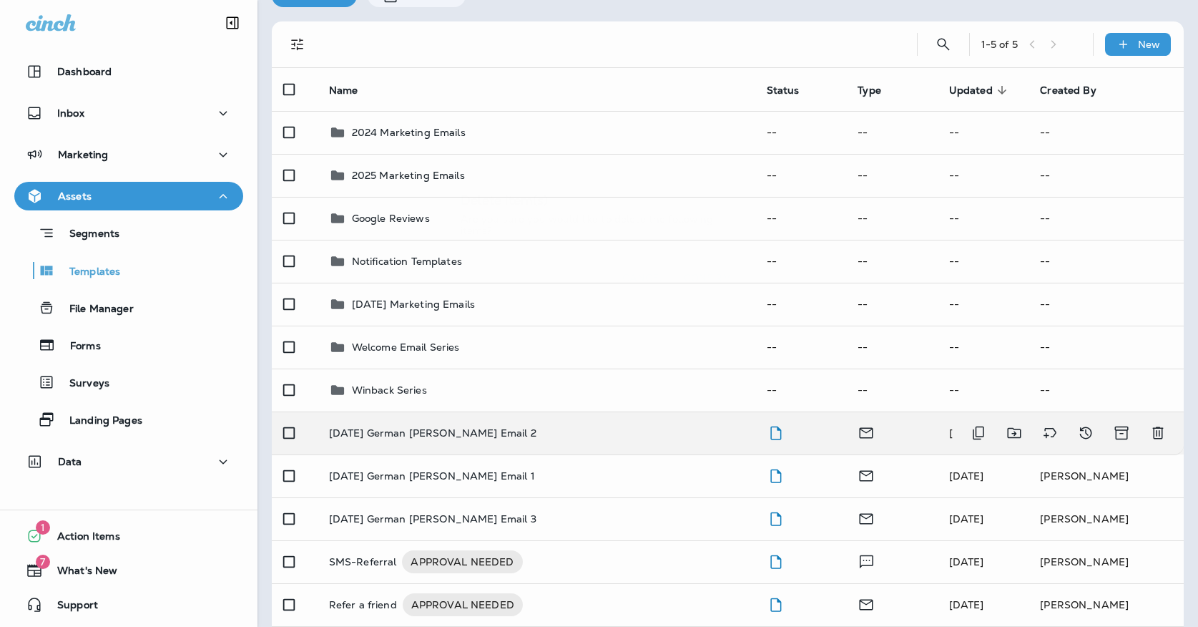
scroll to position [33, 0]
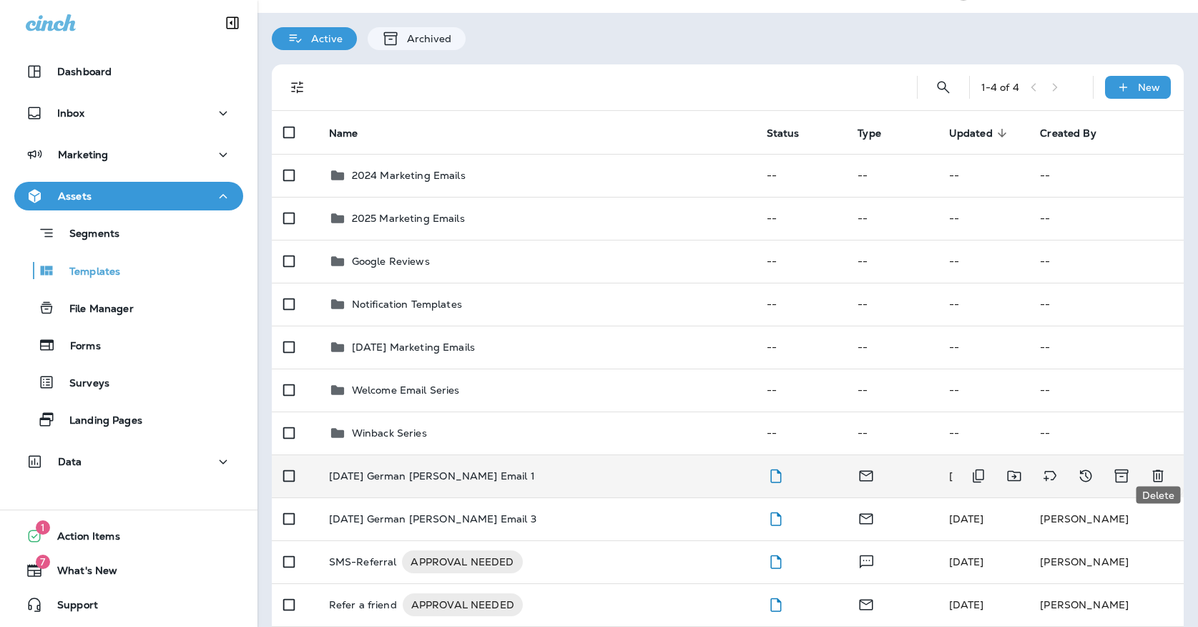
click at [1154, 470] on icon "Delete" at bounding box center [1157, 476] width 11 height 12
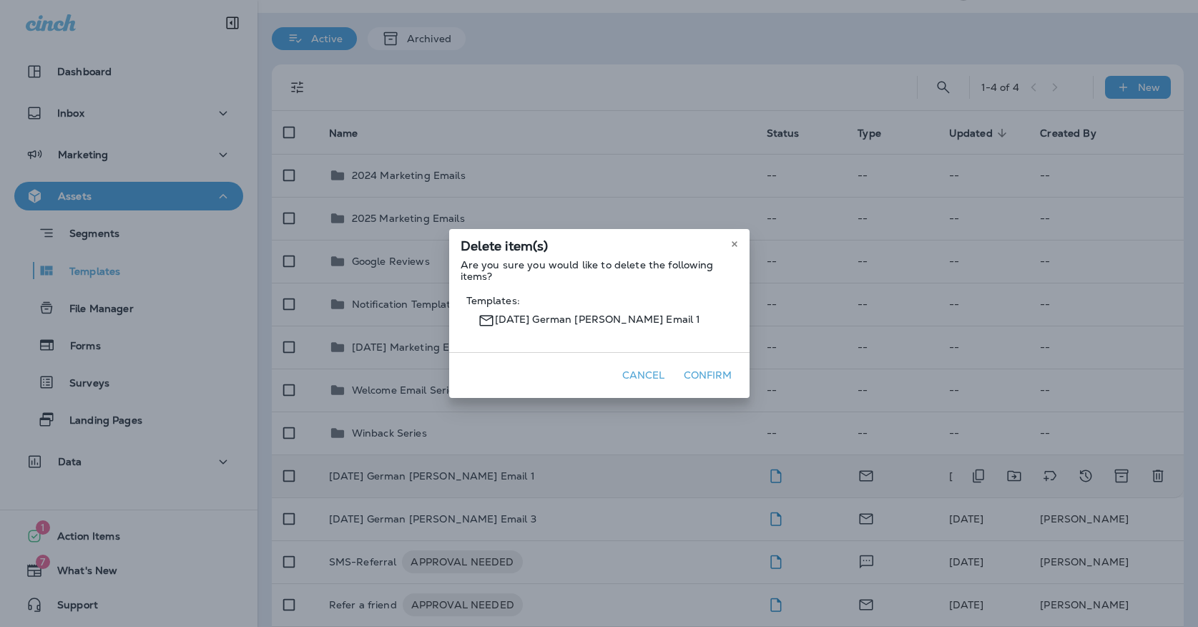
click at [722, 371] on button "Confirm" at bounding box center [708, 375] width 60 height 22
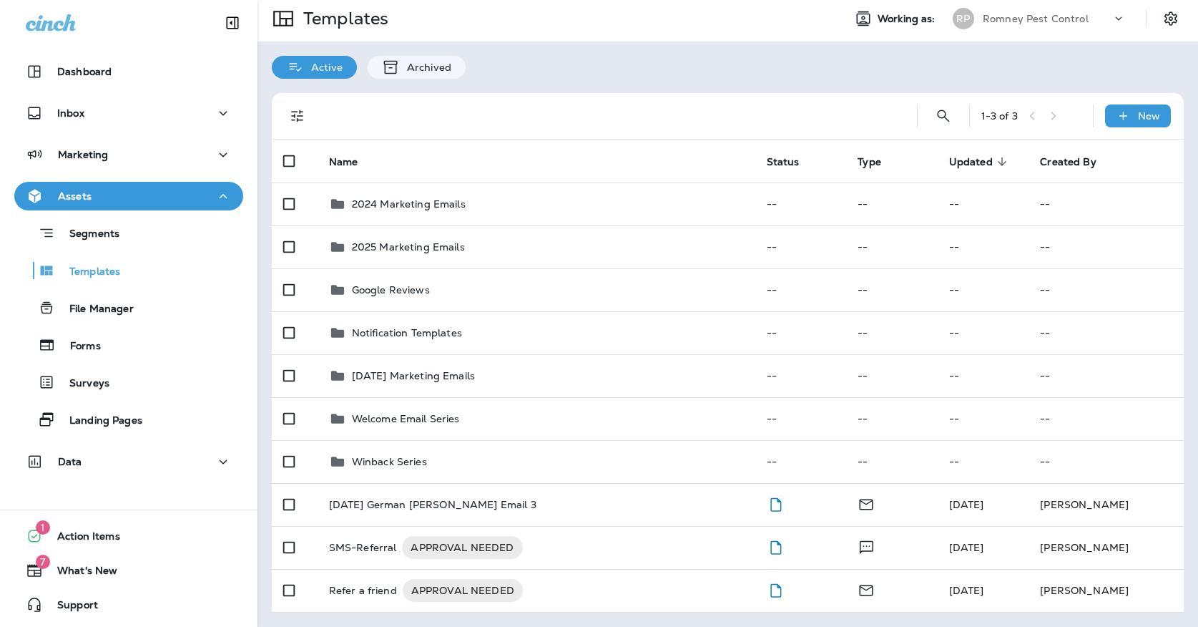
scroll to position [0, 0]
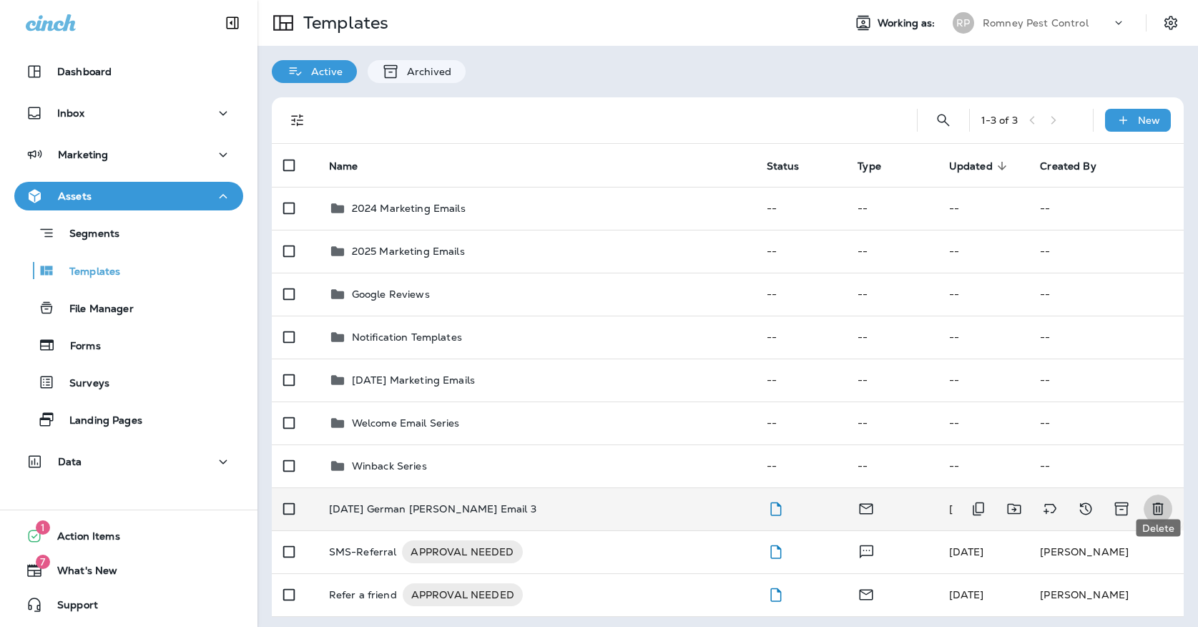
click at [1162, 503] on icon "Delete" at bounding box center [1157, 509] width 11 height 12
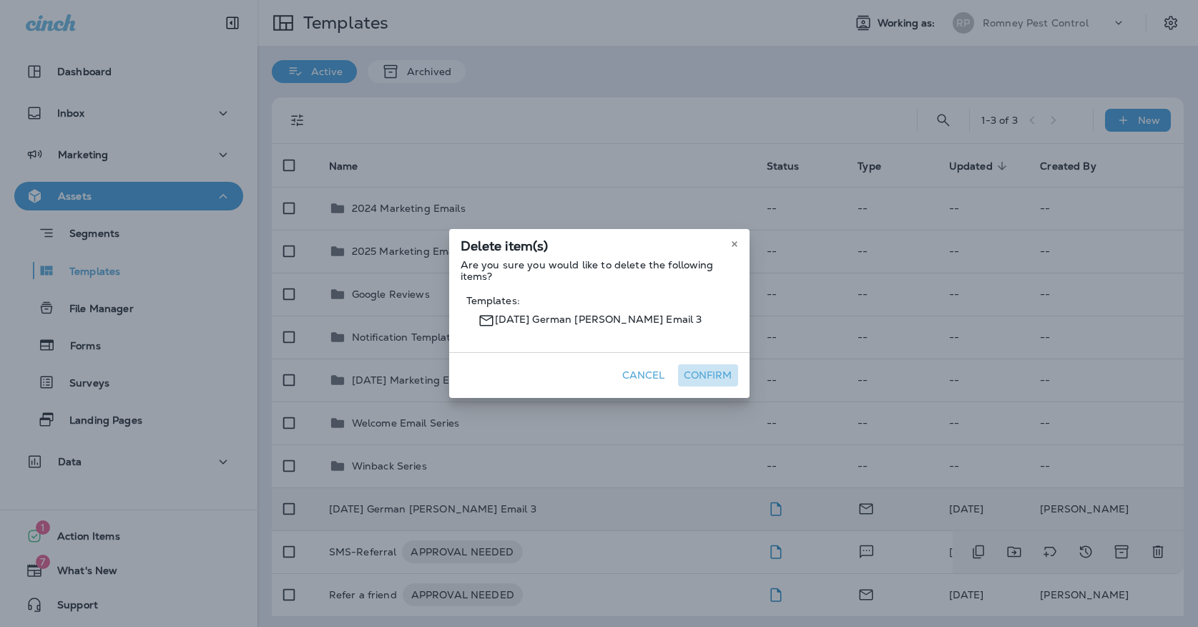
click at [707, 368] on button "Confirm" at bounding box center [708, 375] width 60 height 22
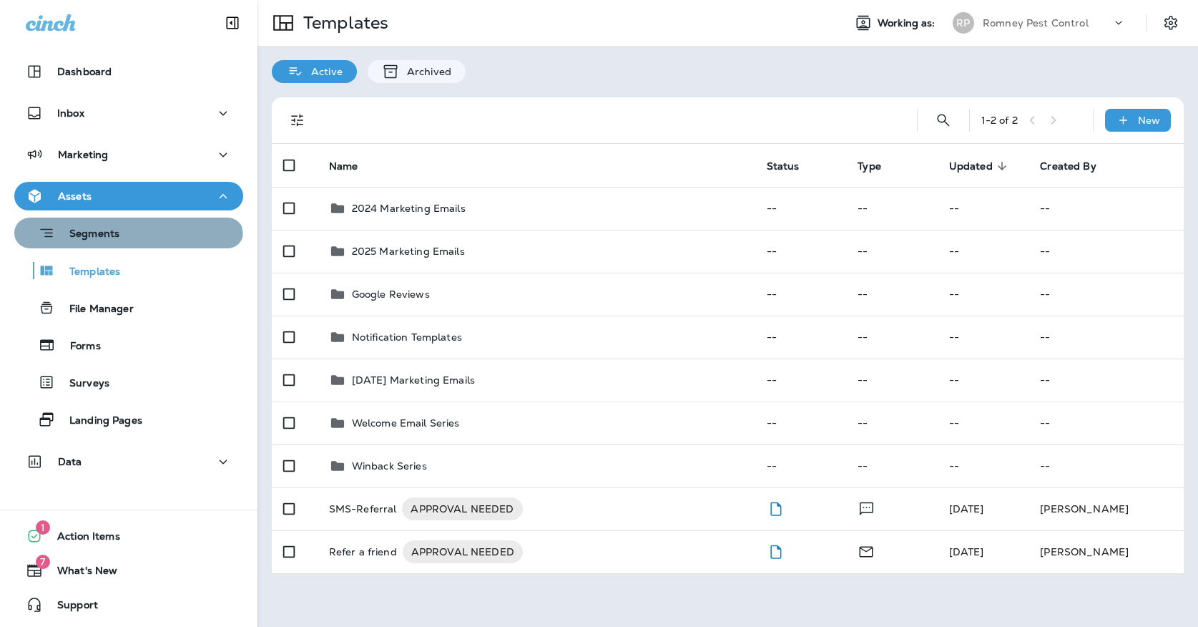
click at [123, 244] on button "Segments" at bounding box center [128, 232] width 229 height 31
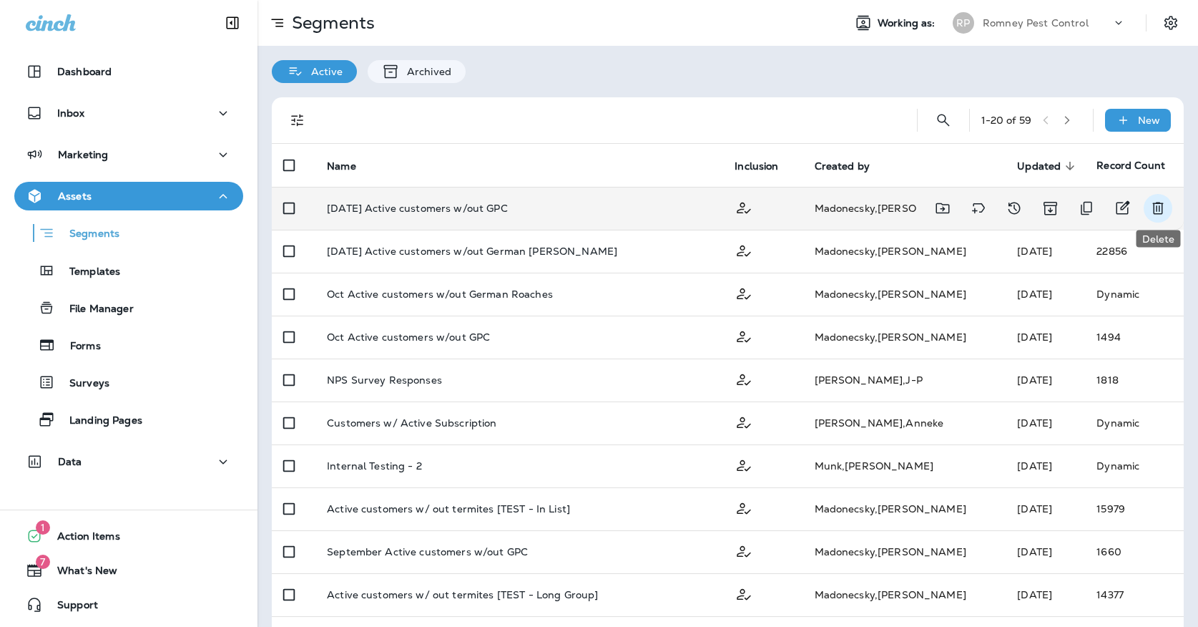
click at [1159, 211] on icon "Delete" at bounding box center [1157, 208] width 11 height 12
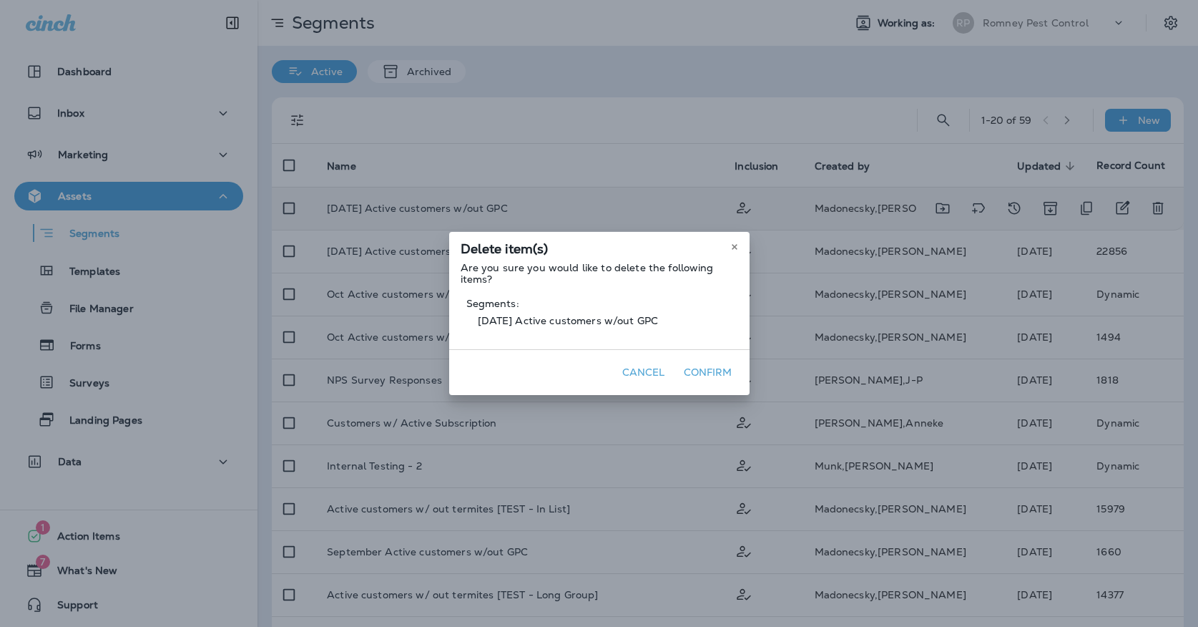
click at [726, 364] on button "Confirm" at bounding box center [708, 372] width 60 height 22
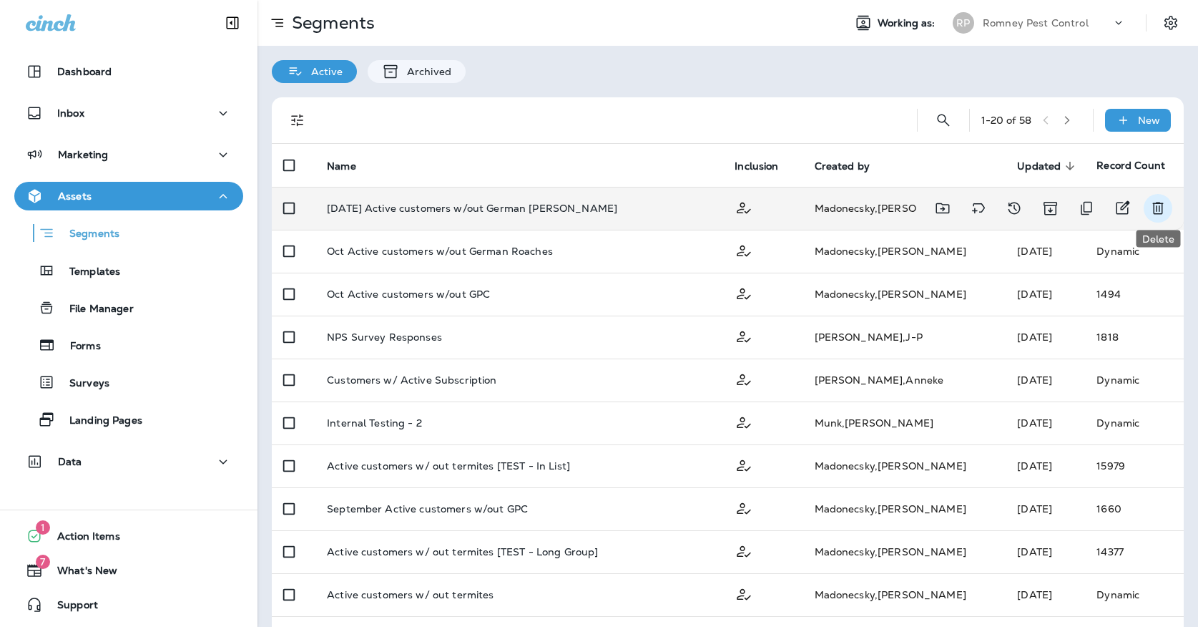
click at [1159, 205] on icon "Delete" at bounding box center [1157, 208] width 11 height 12
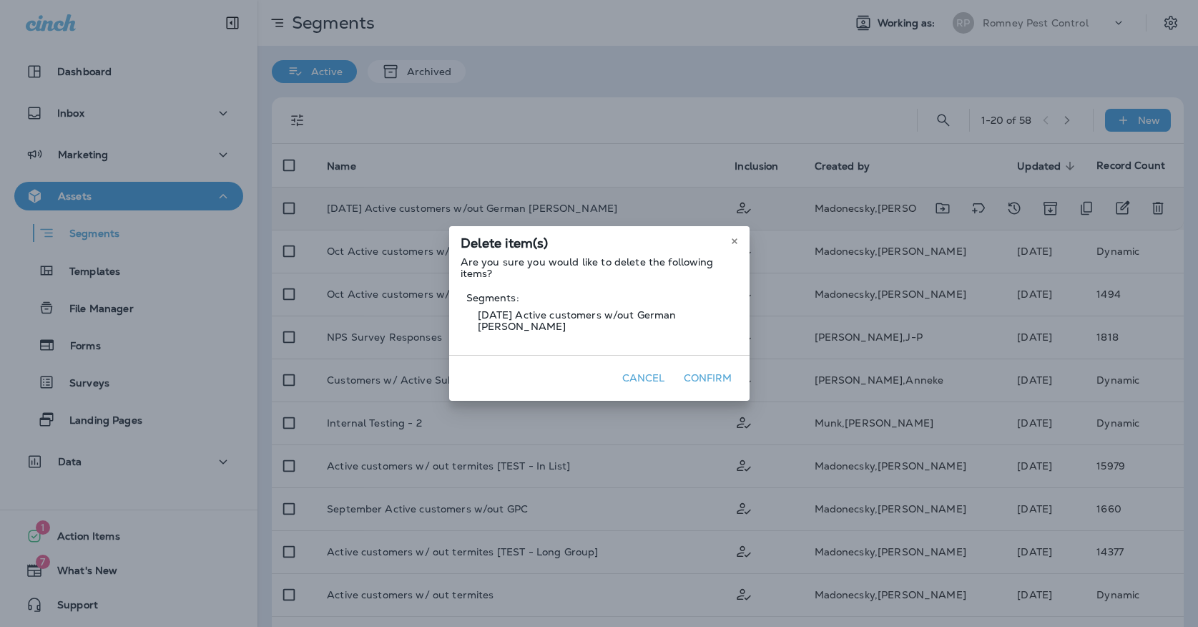
click at [712, 375] on button "Confirm" at bounding box center [708, 378] width 60 height 22
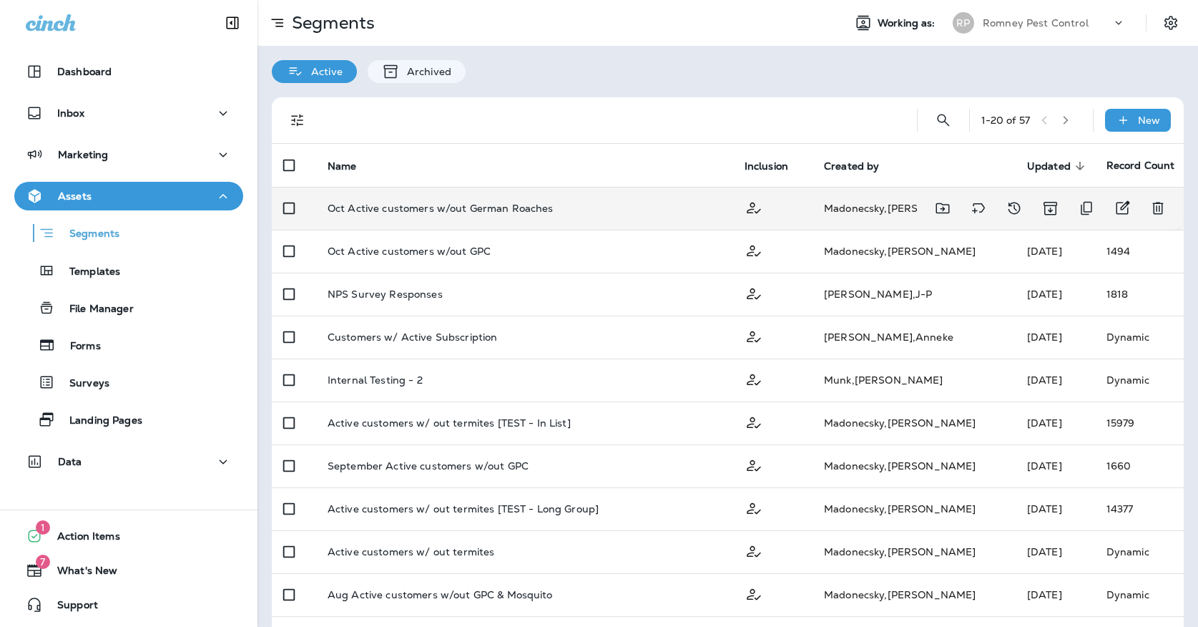
click at [383, 222] on td "Oct Active customers w/out German Roaches" at bounding box center [524, 208] width 417 height 43
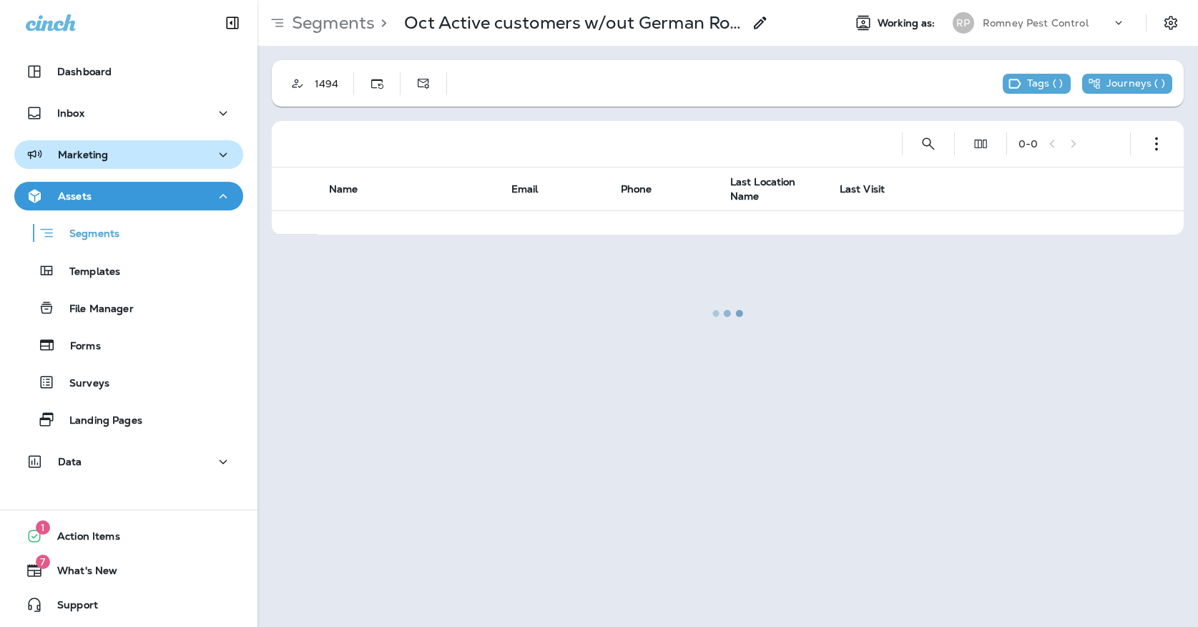
click at [81, 147] on div "Marketing" at bounding box center [67, 155] width 82 height 18
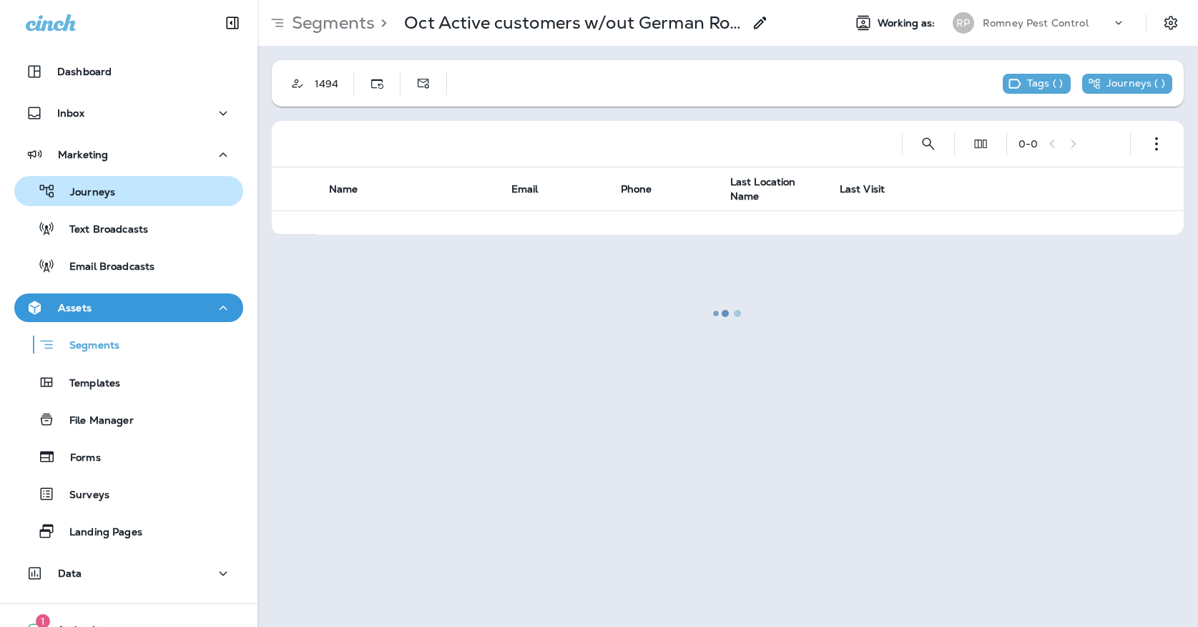
click at [83, 187] on p "Journeys" at bounding box center [85, 193] width 59 height 14
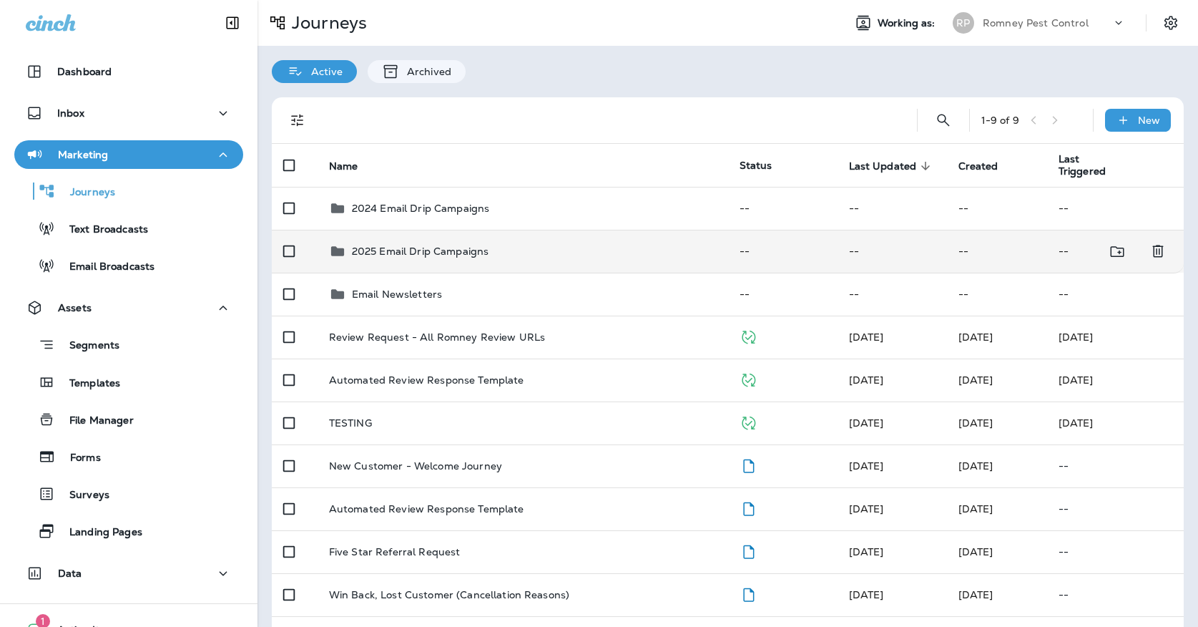
click at [514, 233] on td "2025 Email Drip Campaigns" at bounding box center [523, 251] width 411 height 43
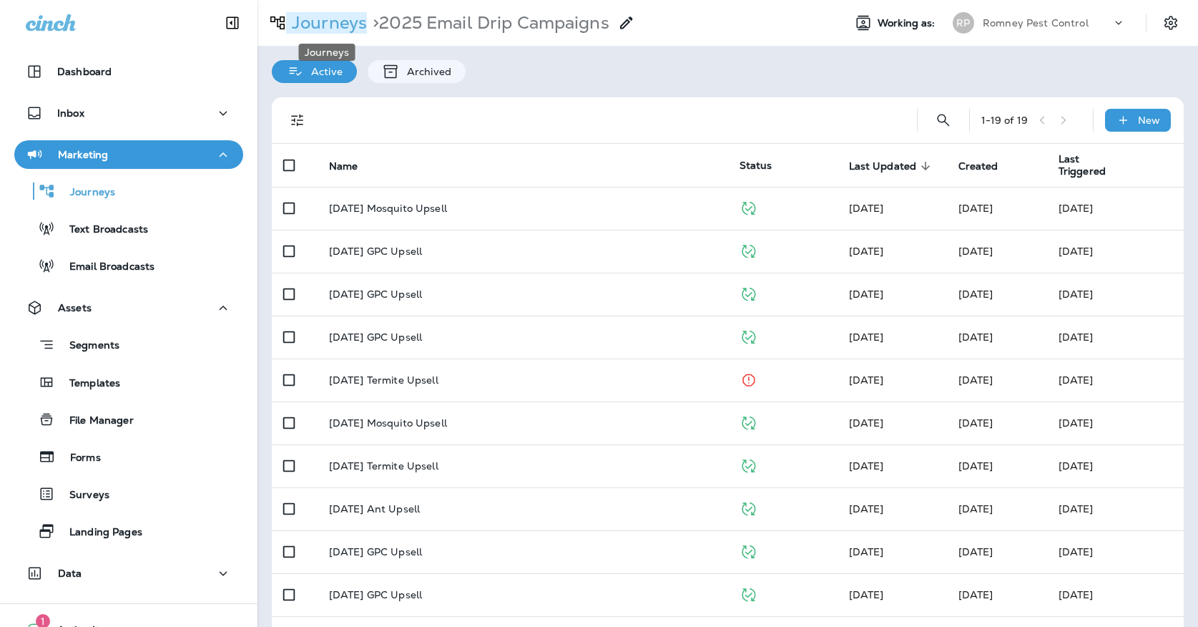
click at [351, 31] on p "Journeys" at bounding box center [326, 22] width 81 height 21
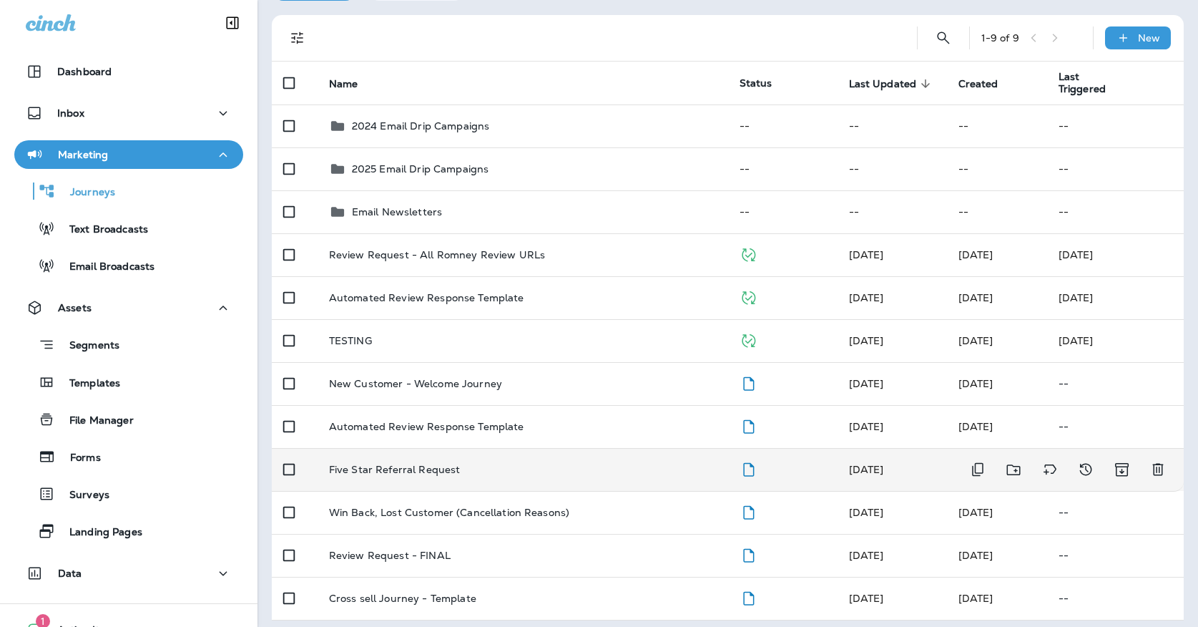
scroll to position [82, 0]
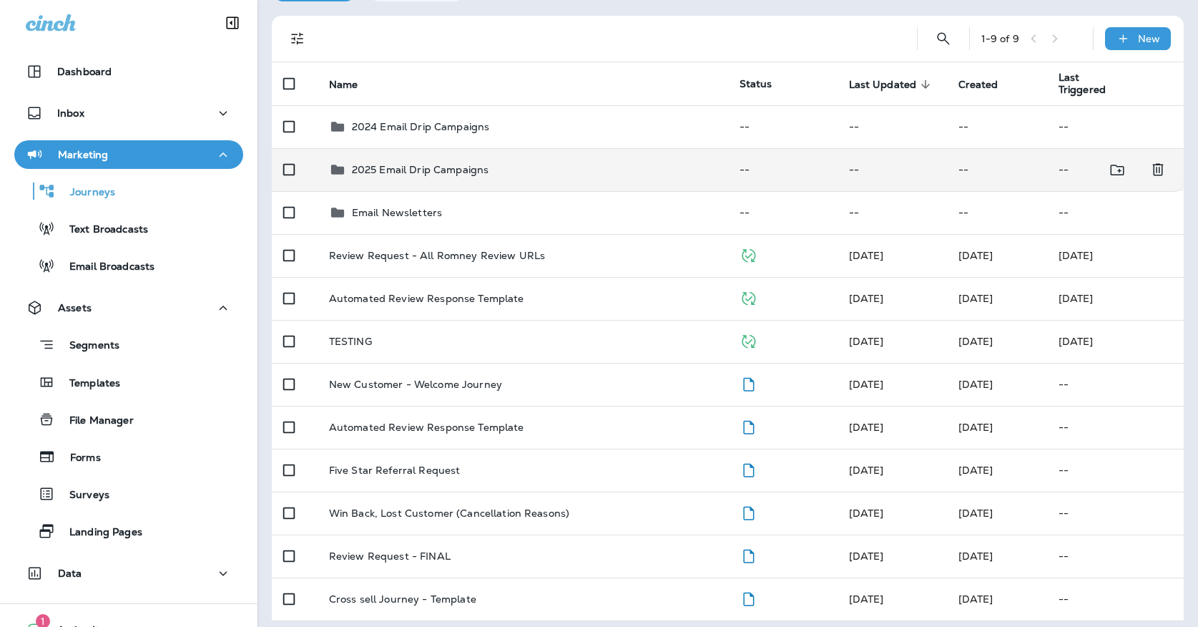
click at [509, 161] on div "2025 Email Drip Campaigns" at bounding box center [523, 169] width 388 height 17
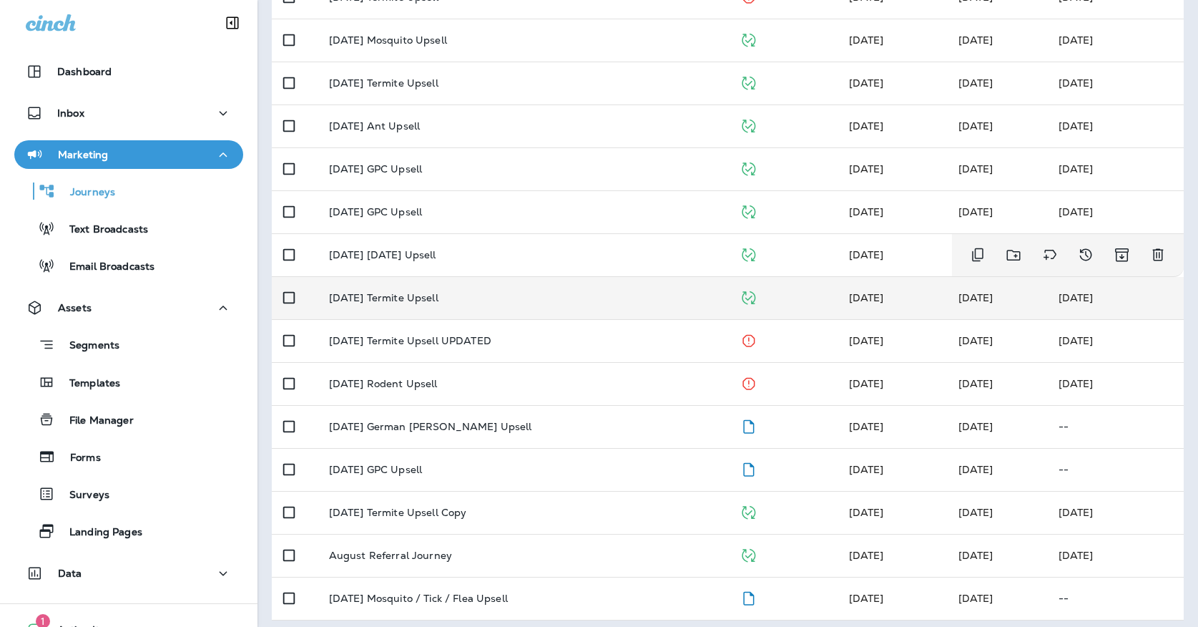
scroll to position [382, 0]
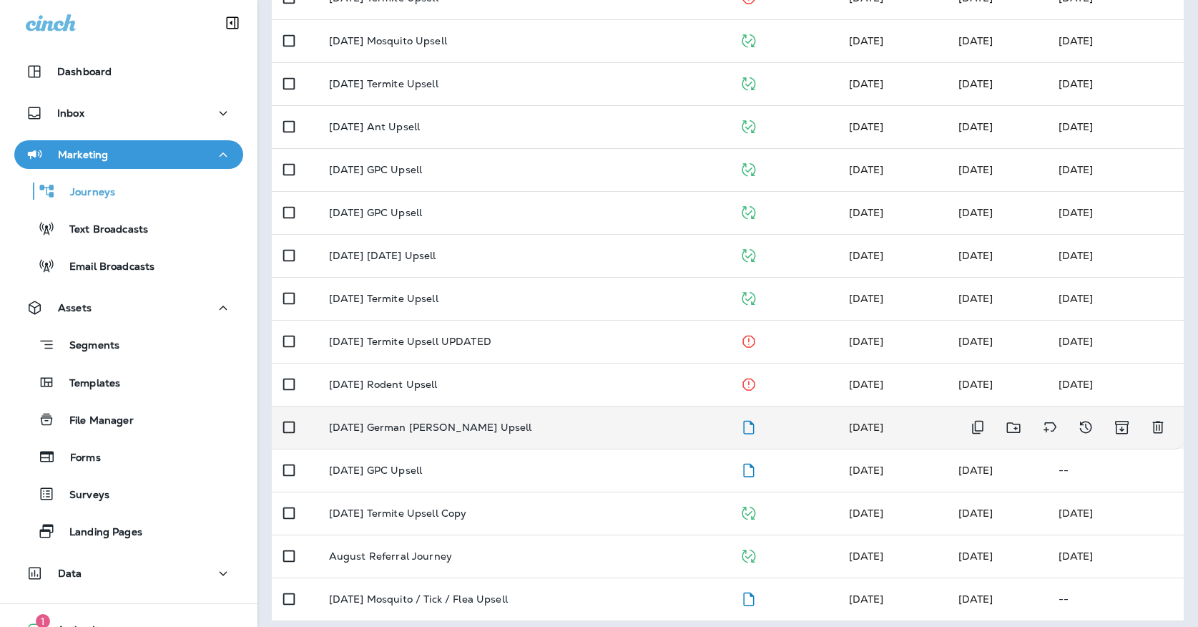
click at [526, 421] on div "[DATE] German [PERSON_NAME] Upsell" at bounding box center [523, 426] width 388 height 11
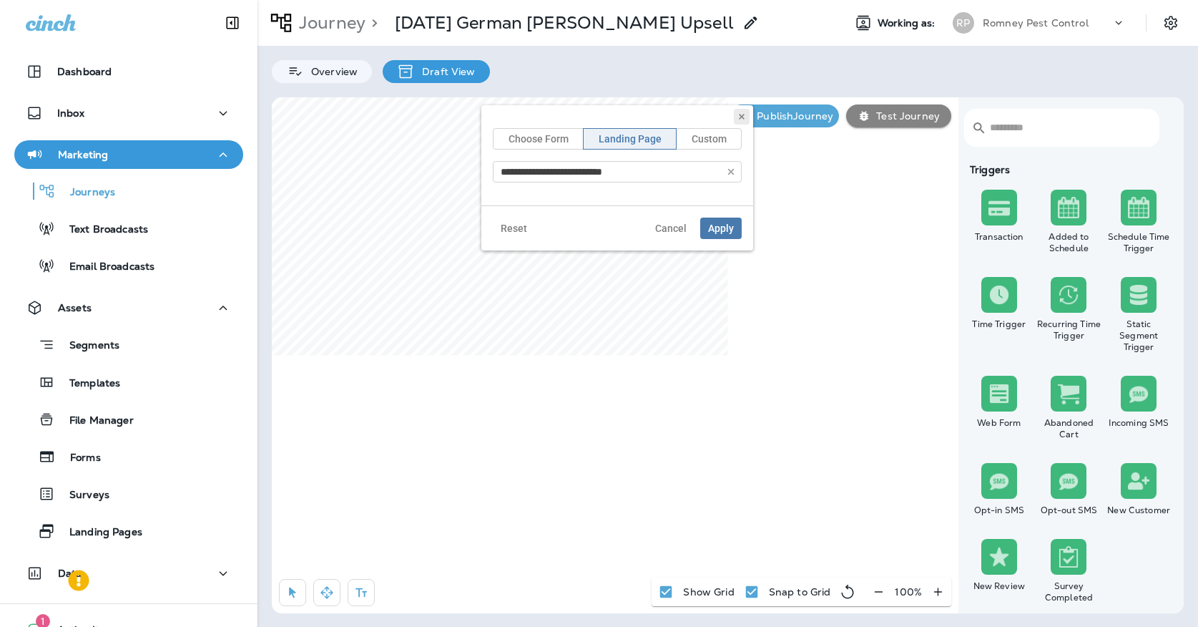
click at [739, 109] on button at bounding box center [742, 117] width 16 height 16
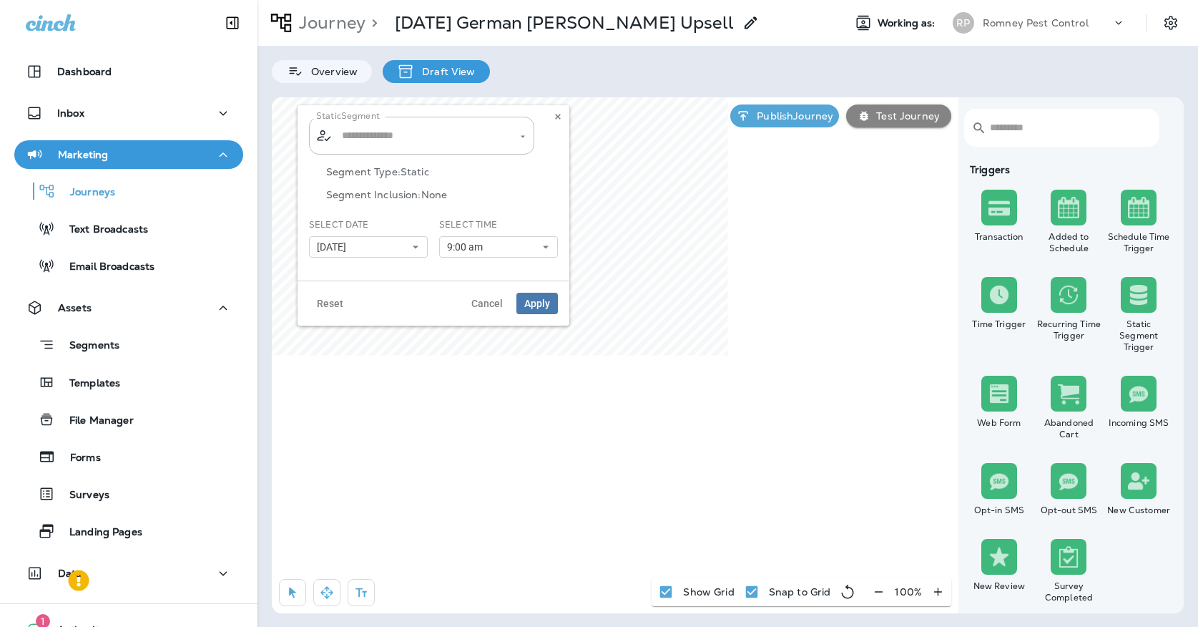
type input "**********"
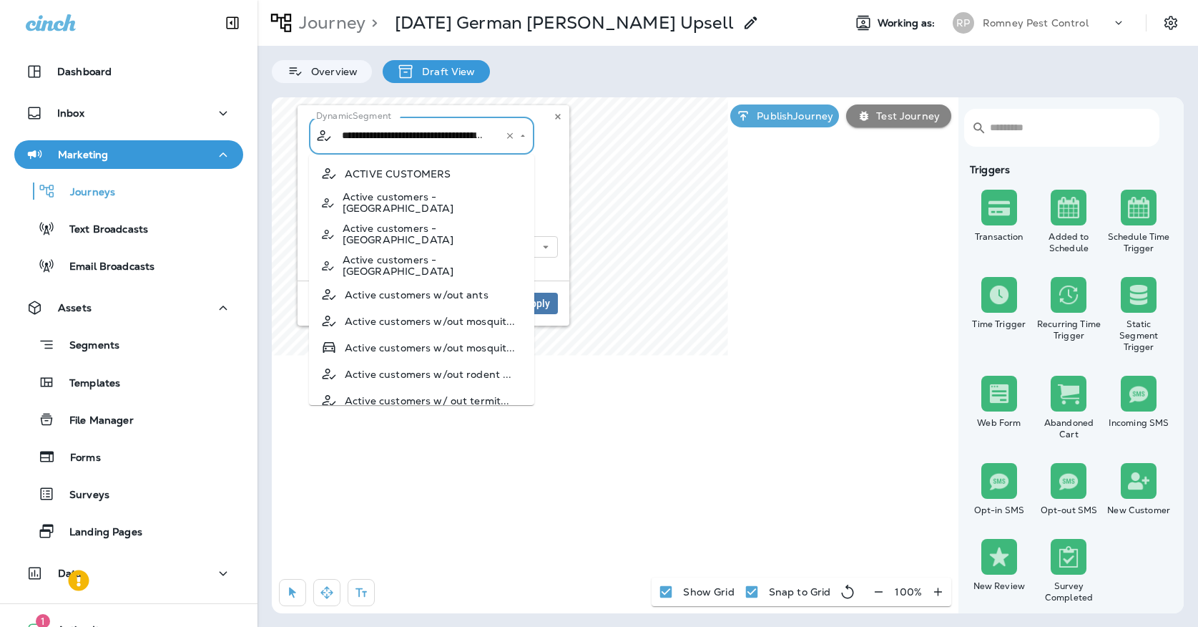
click at [434, 141] on input "**********" at bounding box center [412, 135] width 149 height 25
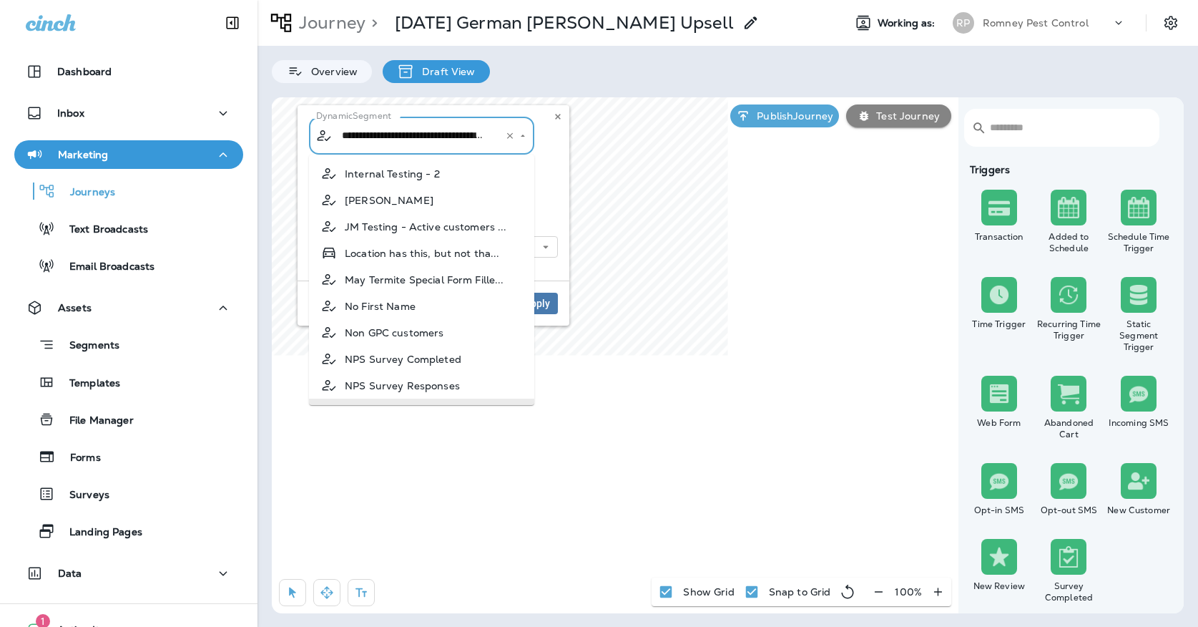
click at [553, 170] on p "Segment Type: Dynamic" at bounding box center [442, 171] width 232 height 11
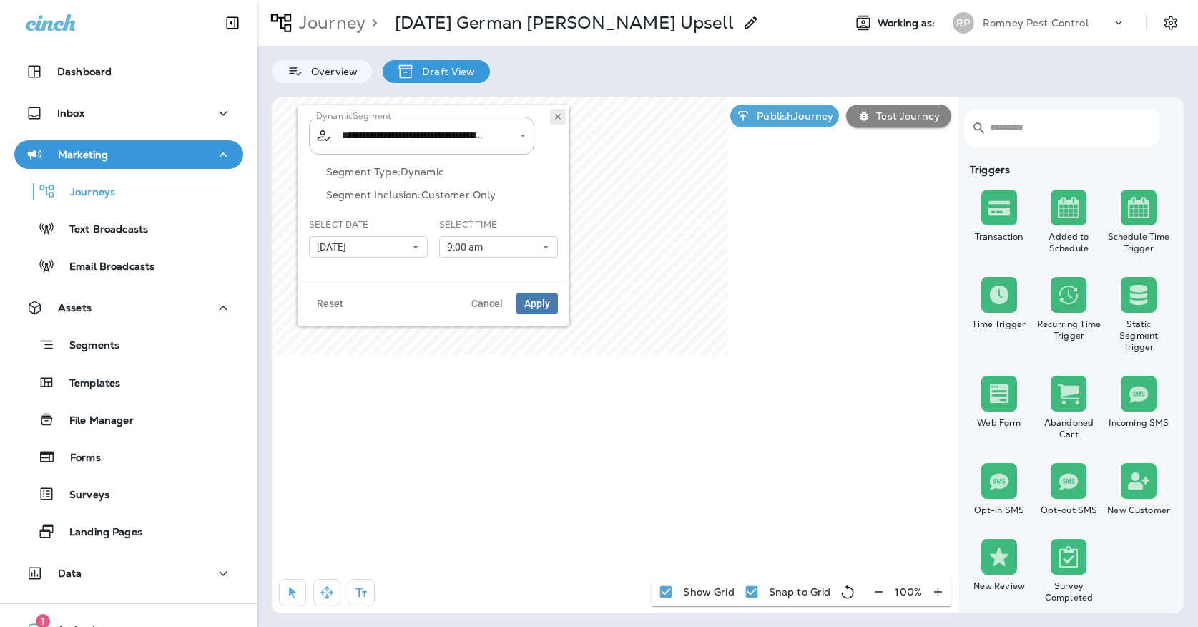
click at [552, 118] on button at bounding box center [558, 117] width 16 height 16
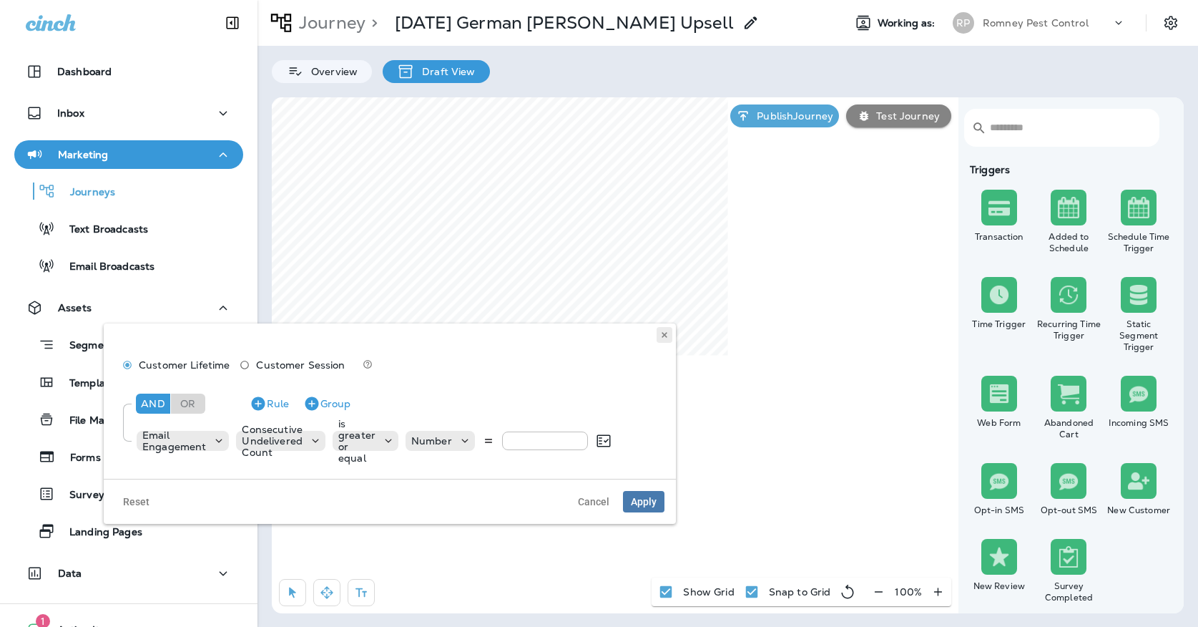
click at [659, 338] on button at bounding box center [665, 335] width 16 height 16
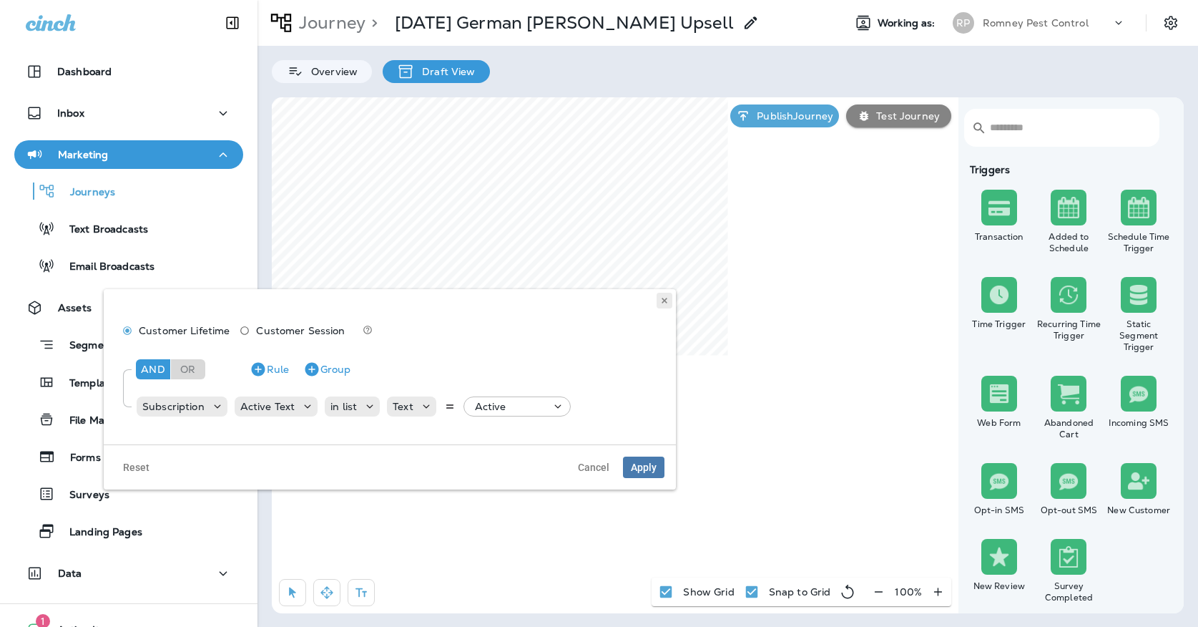
click at [666, 305] on button at bounding box center [665, 301] width 16 height 16
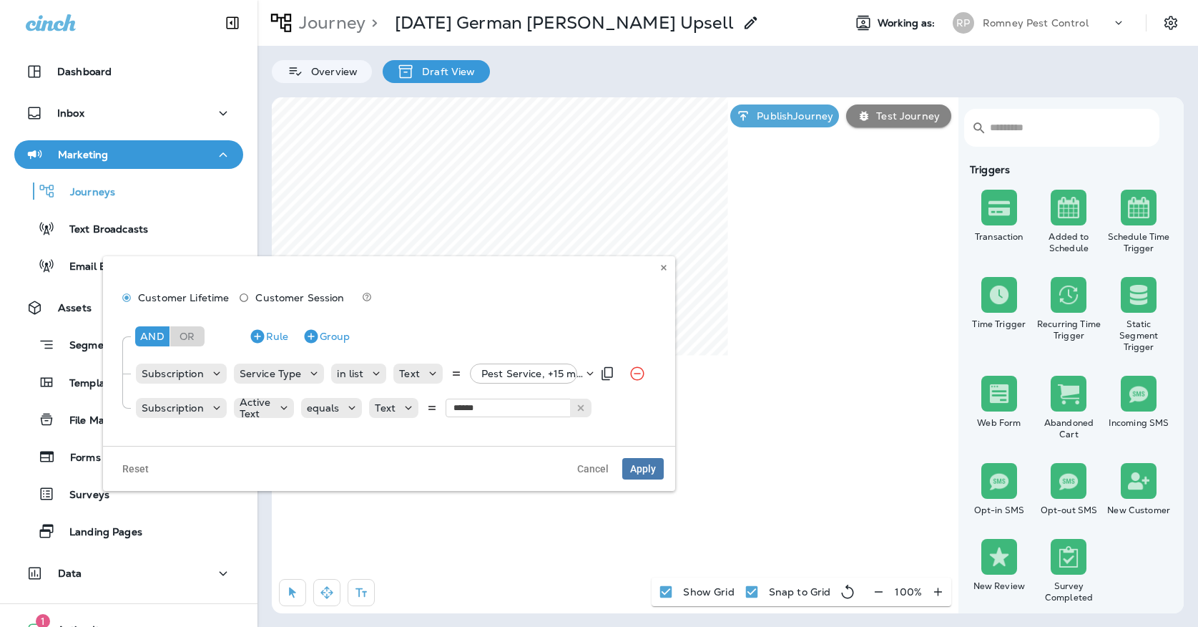
click at [539, 365] on div "Pest Service, +15 more" at bounding box center [529, 373] width 107 height 20
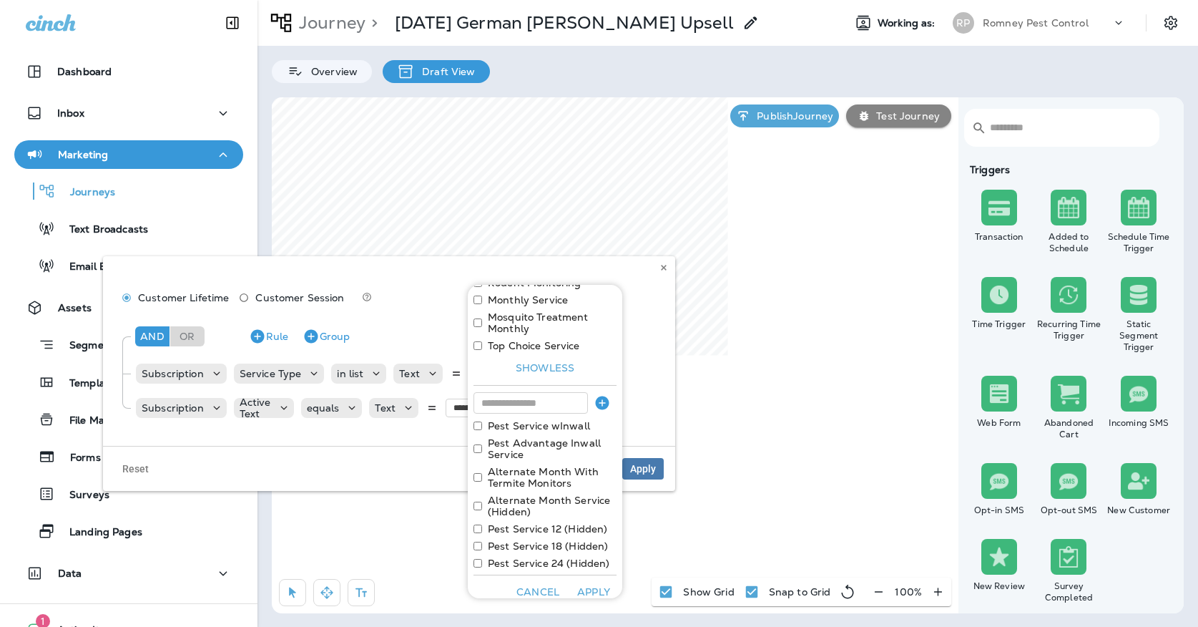
scroll to position [521, 0]
click at [650, 318] on div "And Or Rule Group Subscription Service Type in list Text Pest Service, +15 more…" at bounding box center [388, 370] width 549 height 114
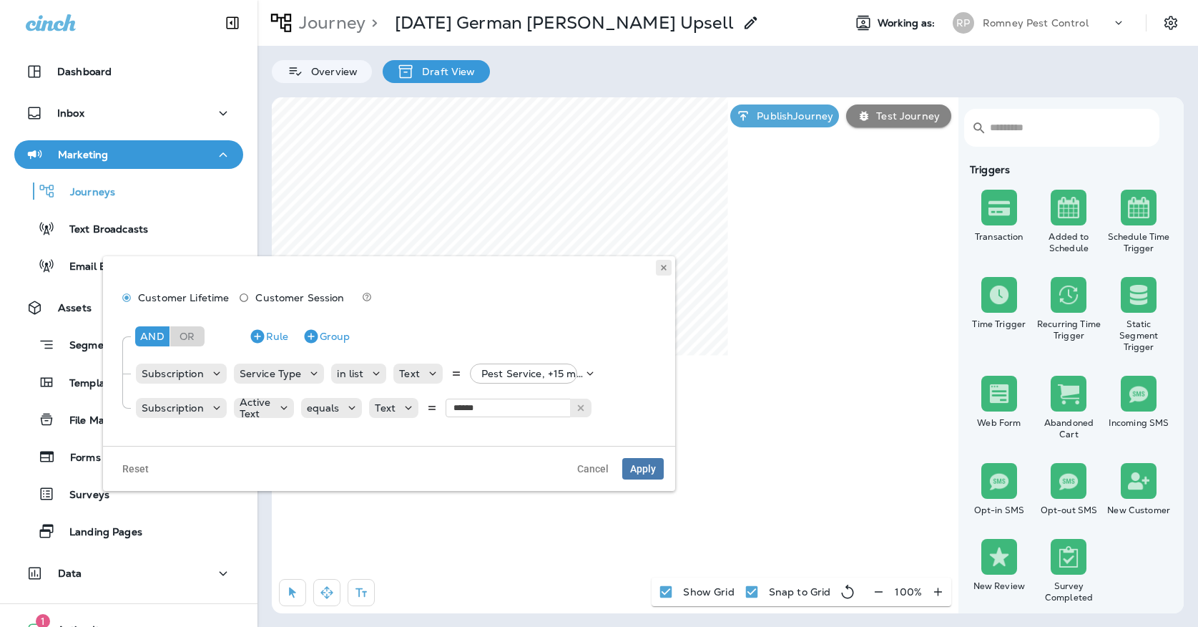
click at [670, 269] on button at bounding box center [664, 268] width 16 height 16
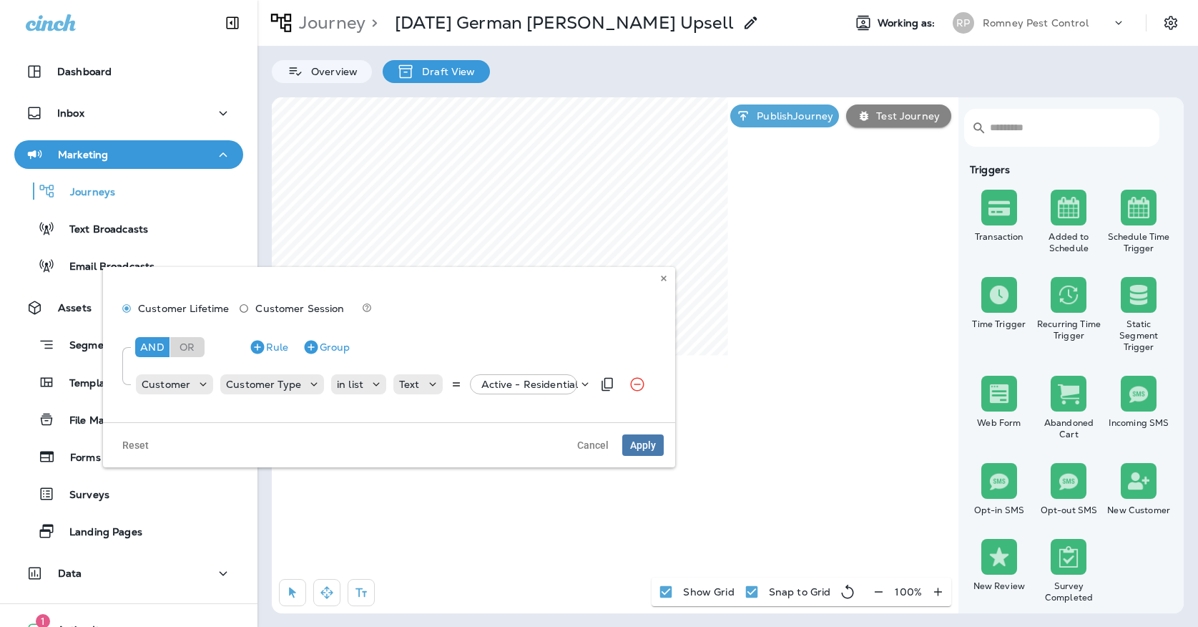
click at [521, 379] on p "Active - Residential" at bounding box center [529, 383] width 97 height 11
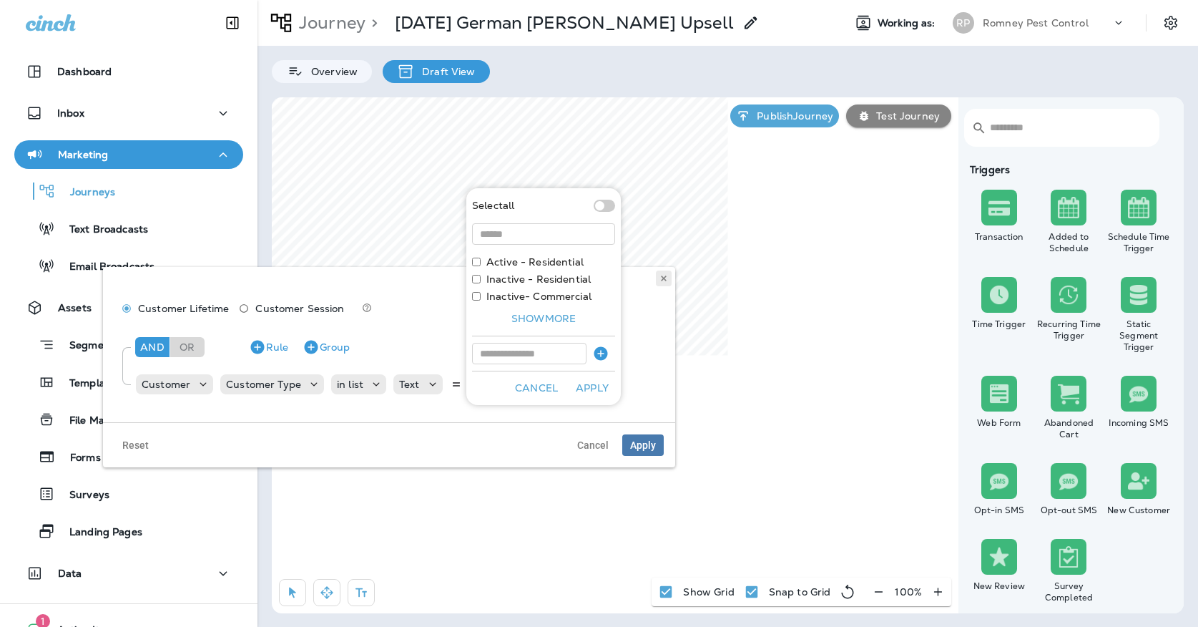
click at [665, 279] on use at bounding box center [663, 278] width 5 height 6
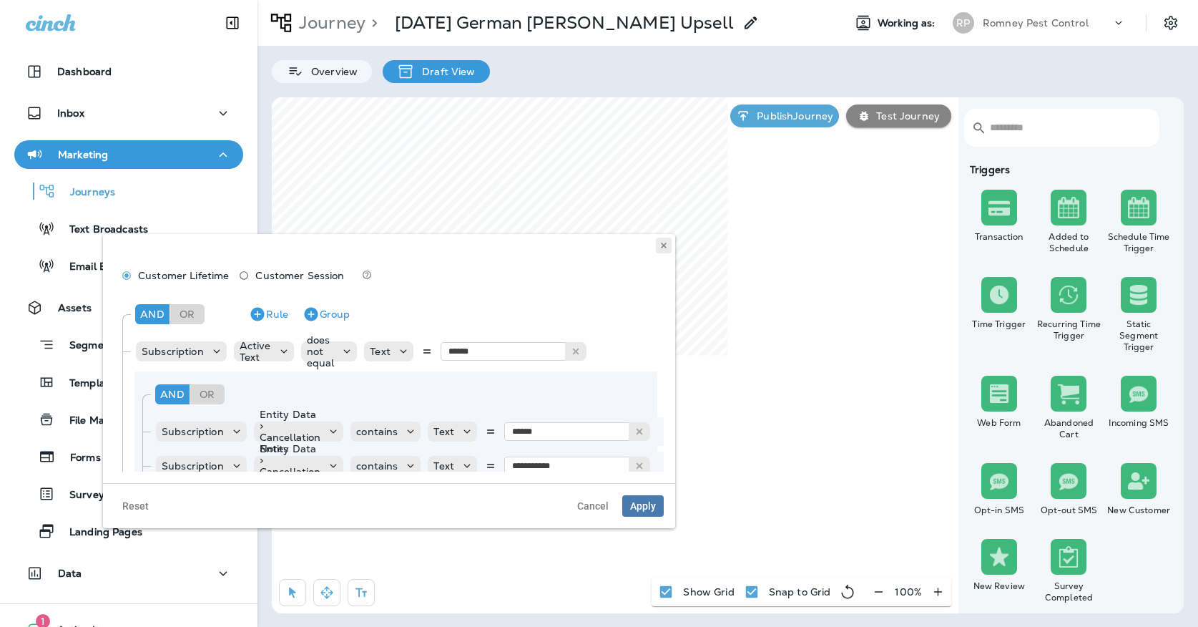
click at [665, 246] on use at bounding box center [663, 245] width 5 height 6
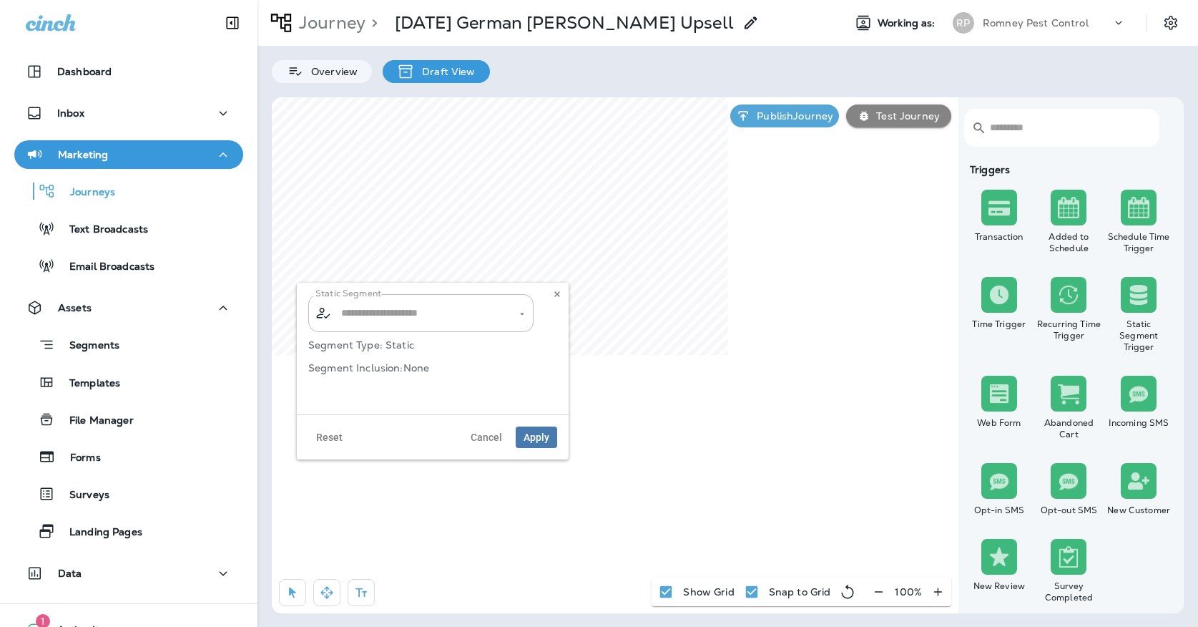
type input "**********"
click at [554, 295] on icon at bounding box center [557, 294] width 9 height 9
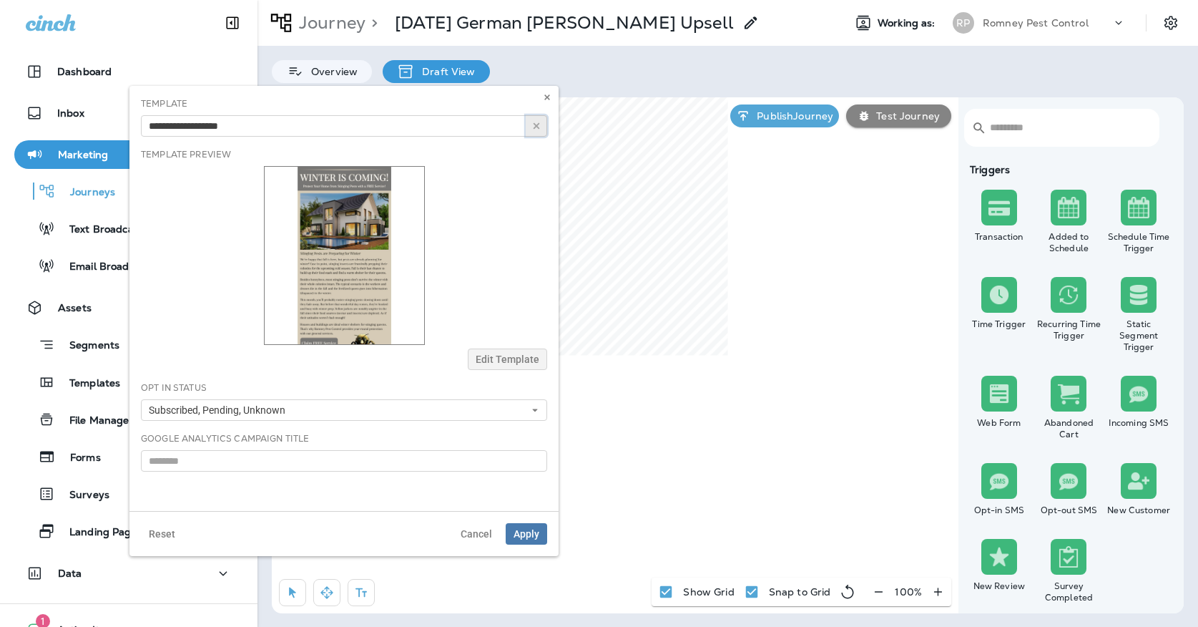
click at [537, 124] on use "button" at bounding box center [537, 126] width 6 height 6
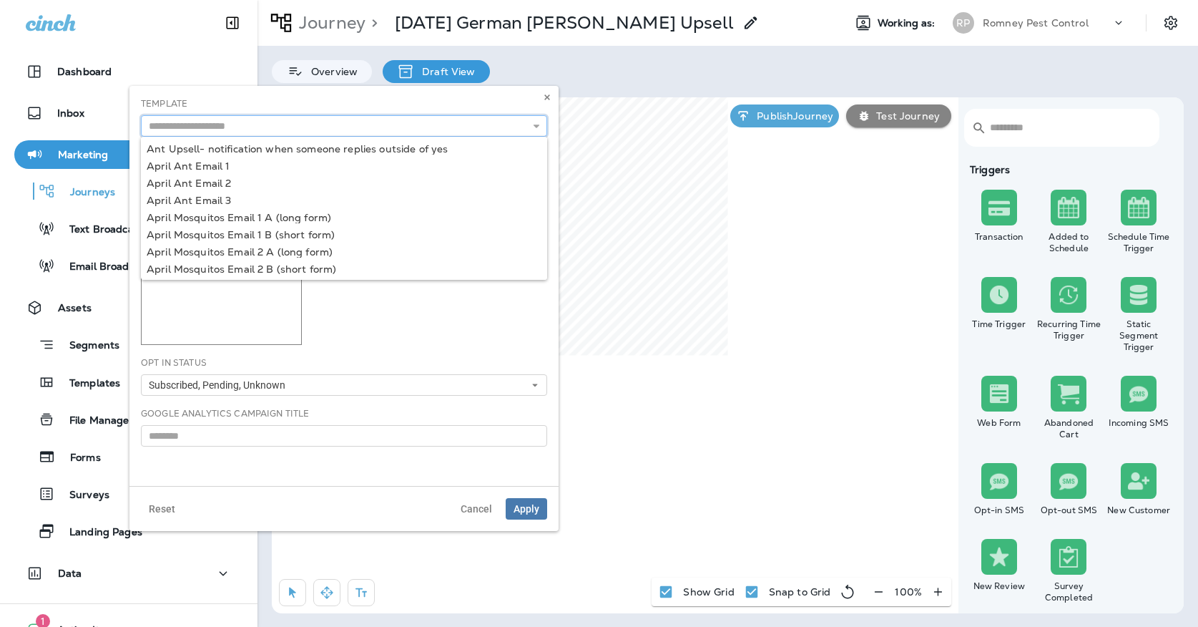
click at [488, 132] on input "text" at bounding box center [344, 125] width 406 height 21
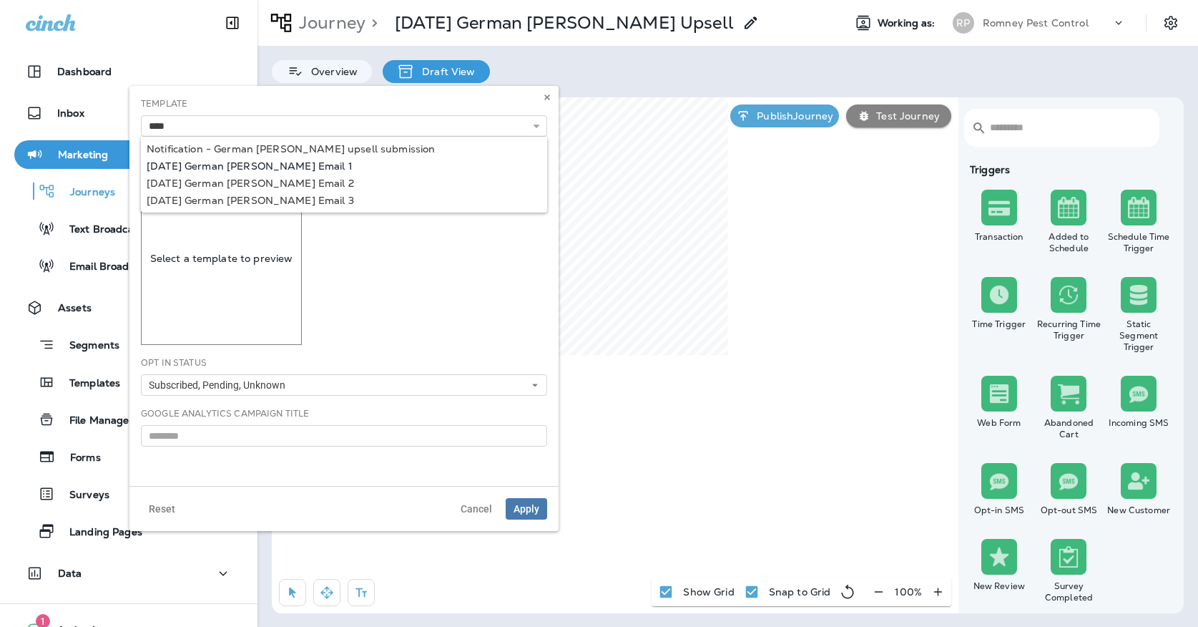
type input "**********"
click at [262, 137] on div "**********" at bounding box center [344, 116] width 406 height 39
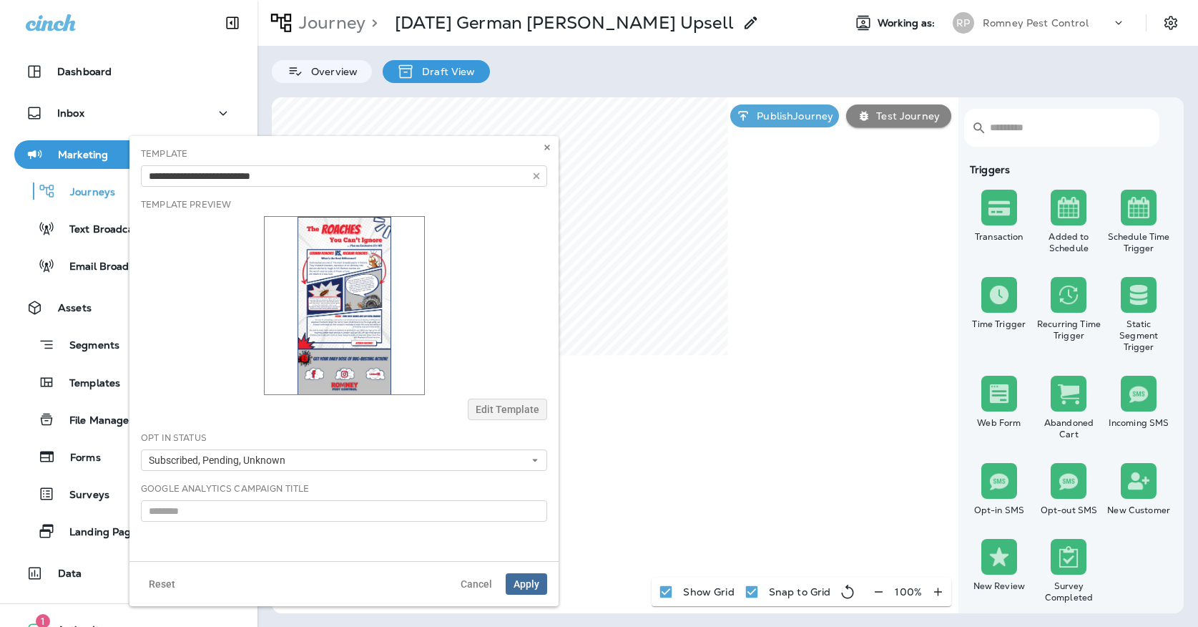
click at [514, 581] on span "Apply" at bounding box center [527, 584] width 26 height 10
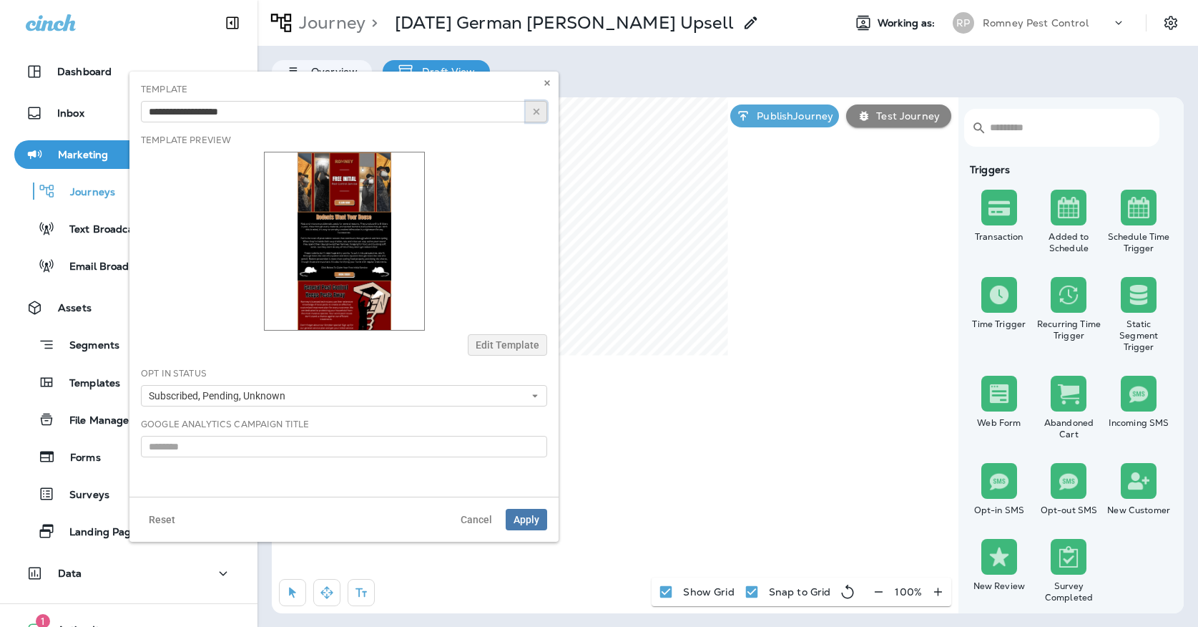
click at [534, 114] on use "button" at bounding box center [537, 112] width 6 height 6
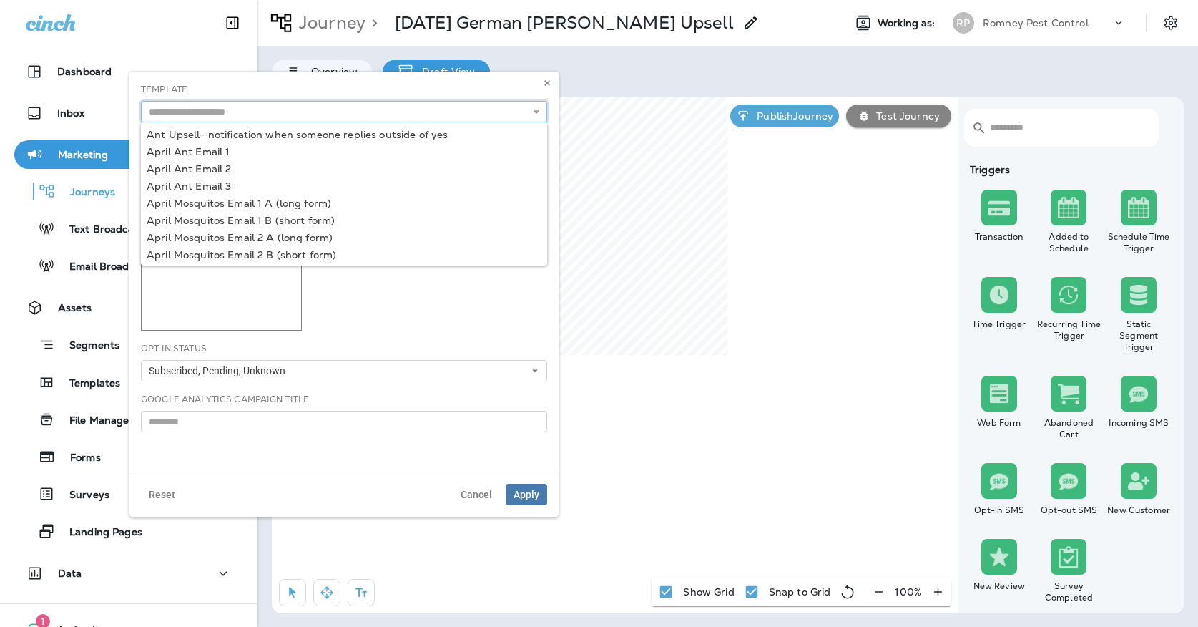
click at [516, 109] on input "text" at bounding box center [344, 111] width 406 height 21
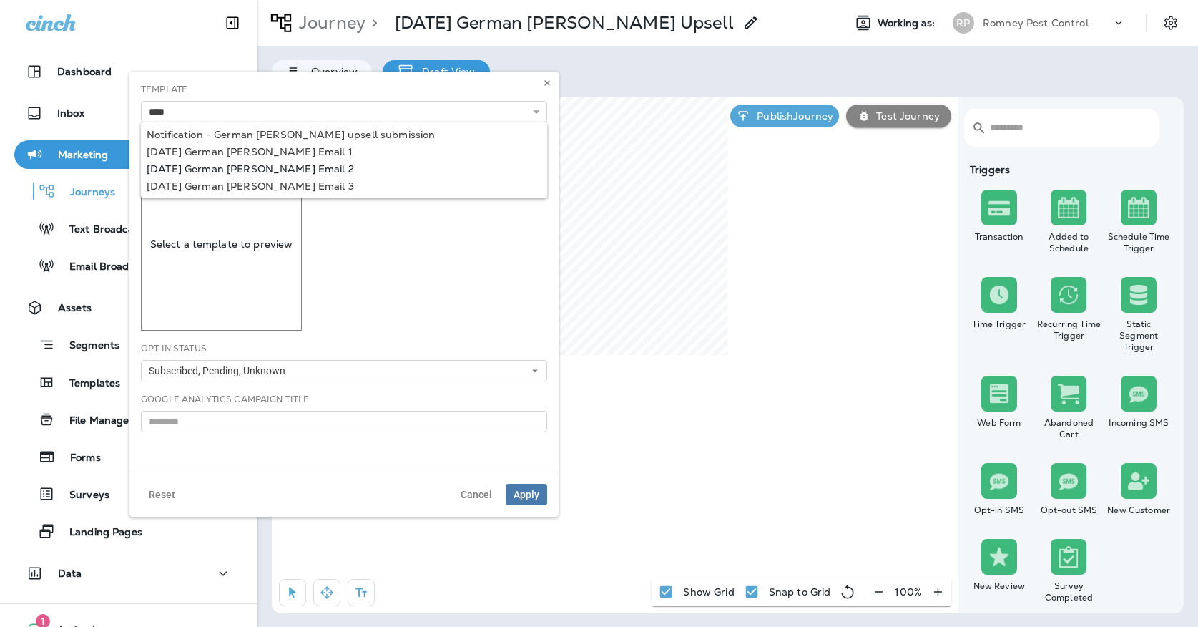
type input "**********"
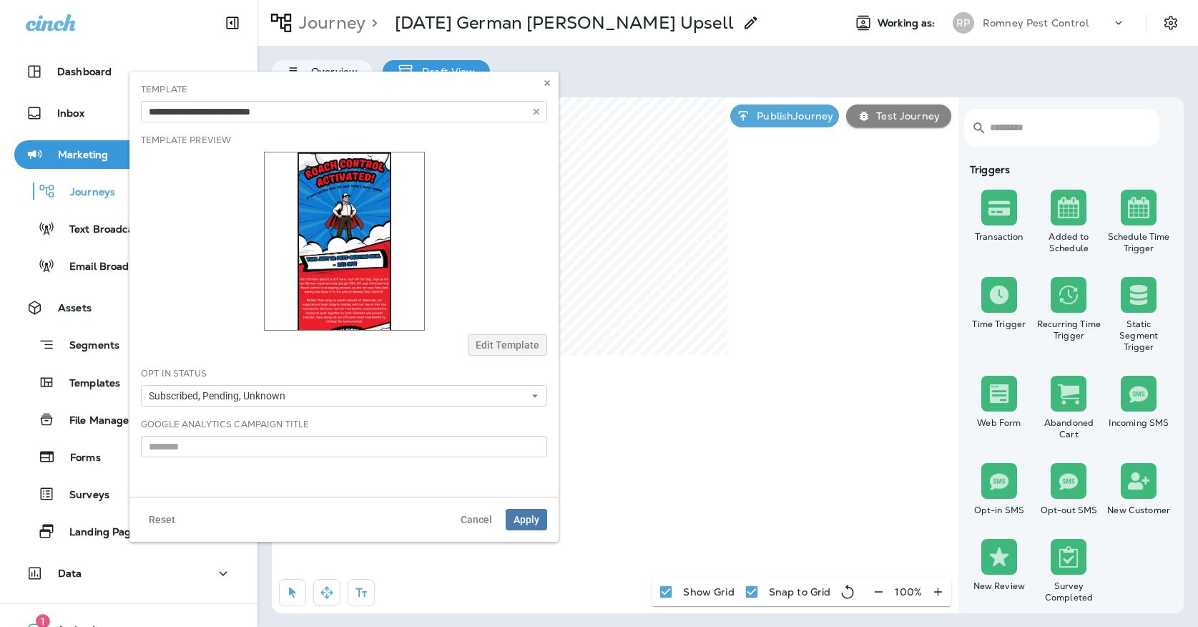
click at [250, 163] on div "**********" at bounding box center [343, 284] width 429 height 425
click at [524, 524] on span "Apply" at bounding box center [527, 519] width 26 height 10
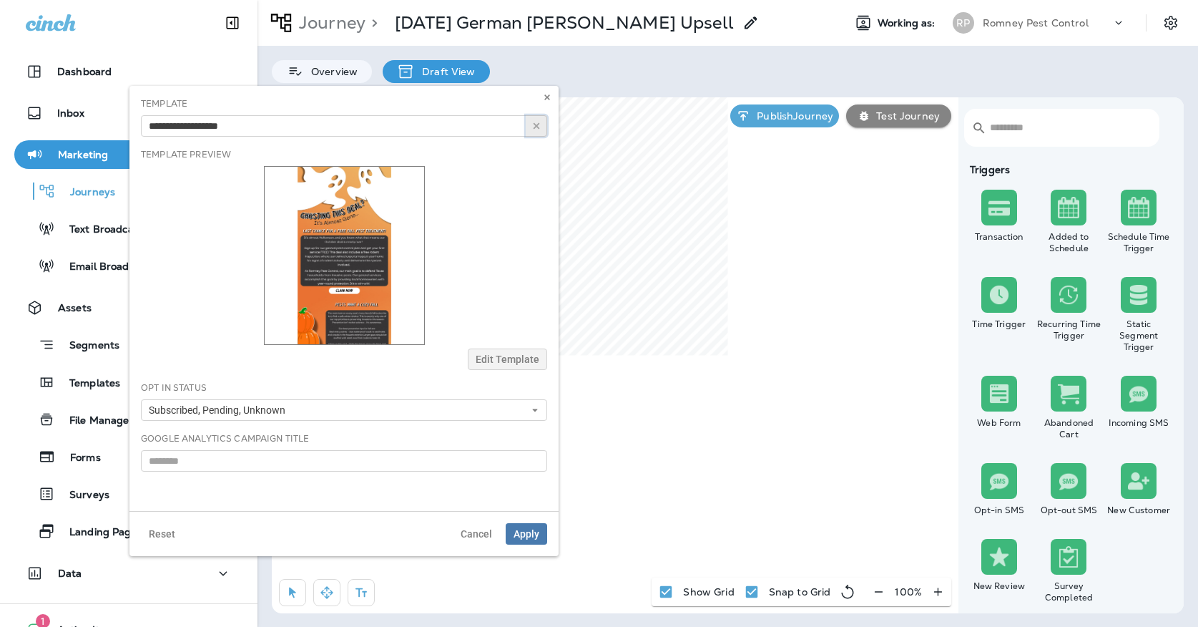
click at [537, 133] on button "button" at bounding box center [536, 125] width 21 height 21
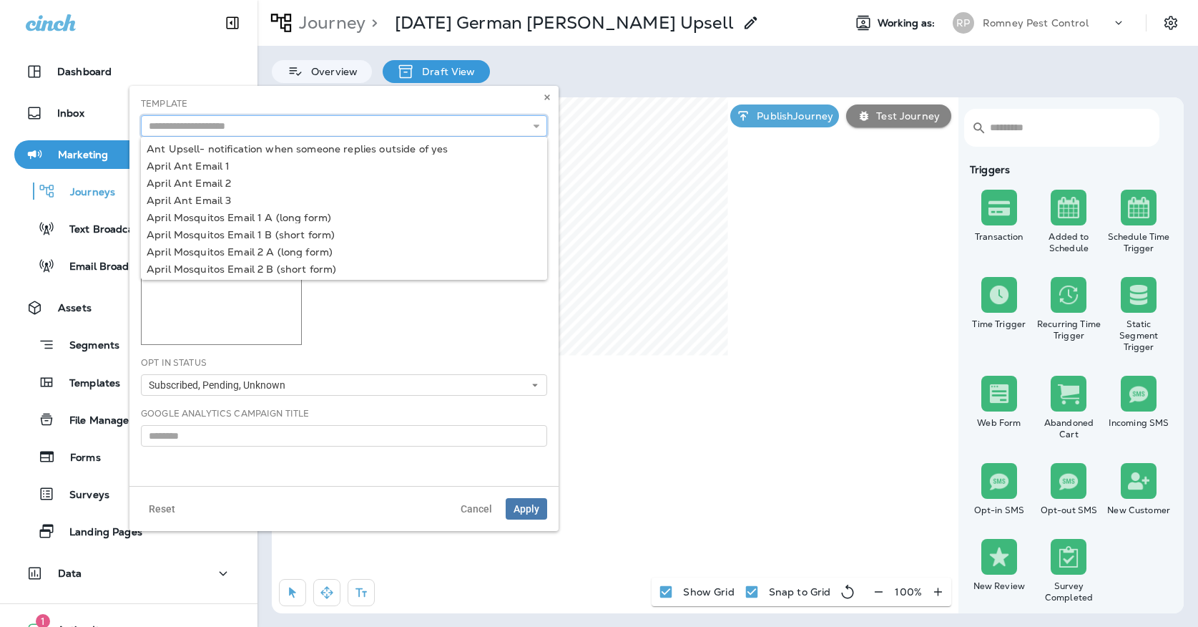
click at [491, 128] on input "text" at bounding box center [344, 125] width 406 height 21
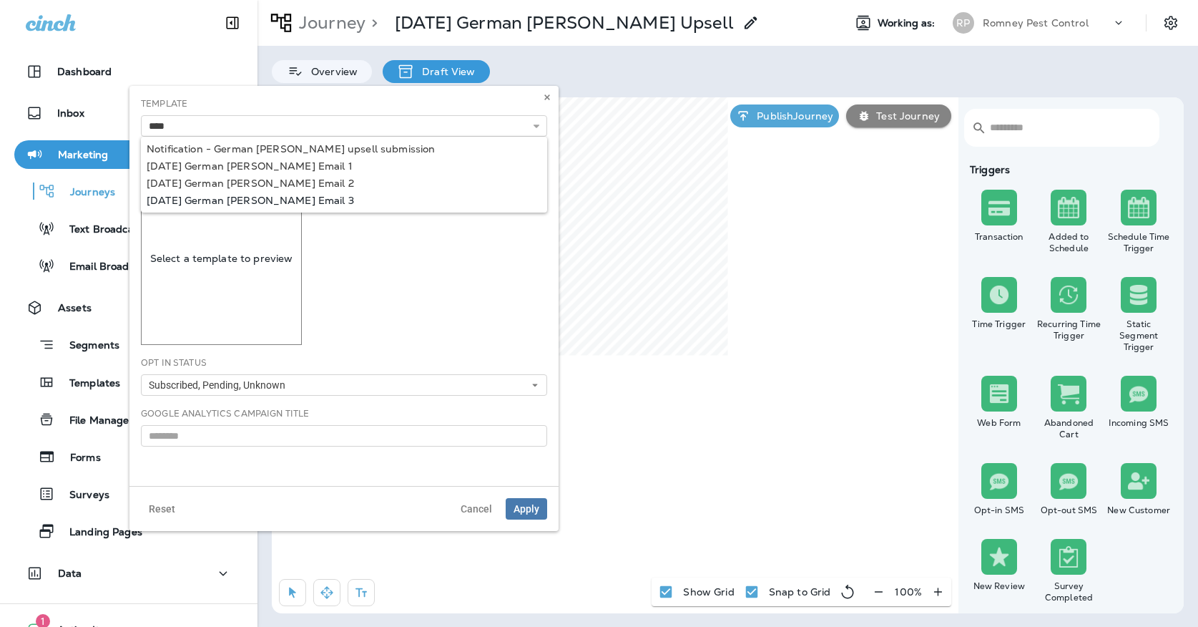
type input "**********"
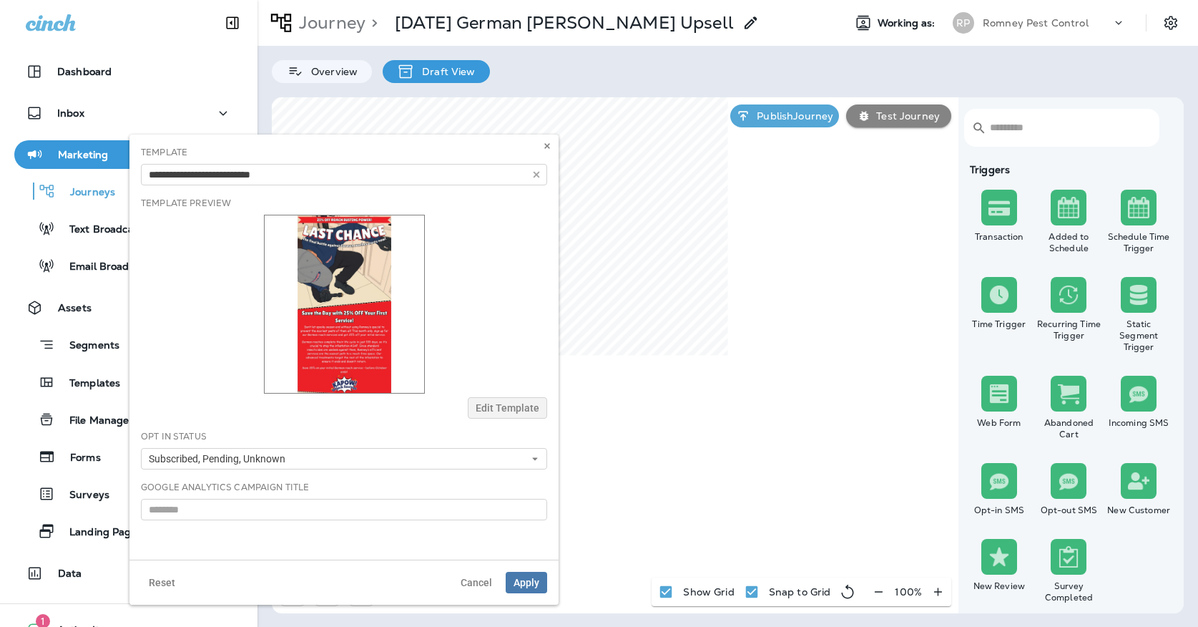
click at [298, 200] on div "**********" at bounding box center [343, 346] width 429 height 425
click at [538, 584] on span "Apply" at bounding box center [527, 582] width 26 height 10
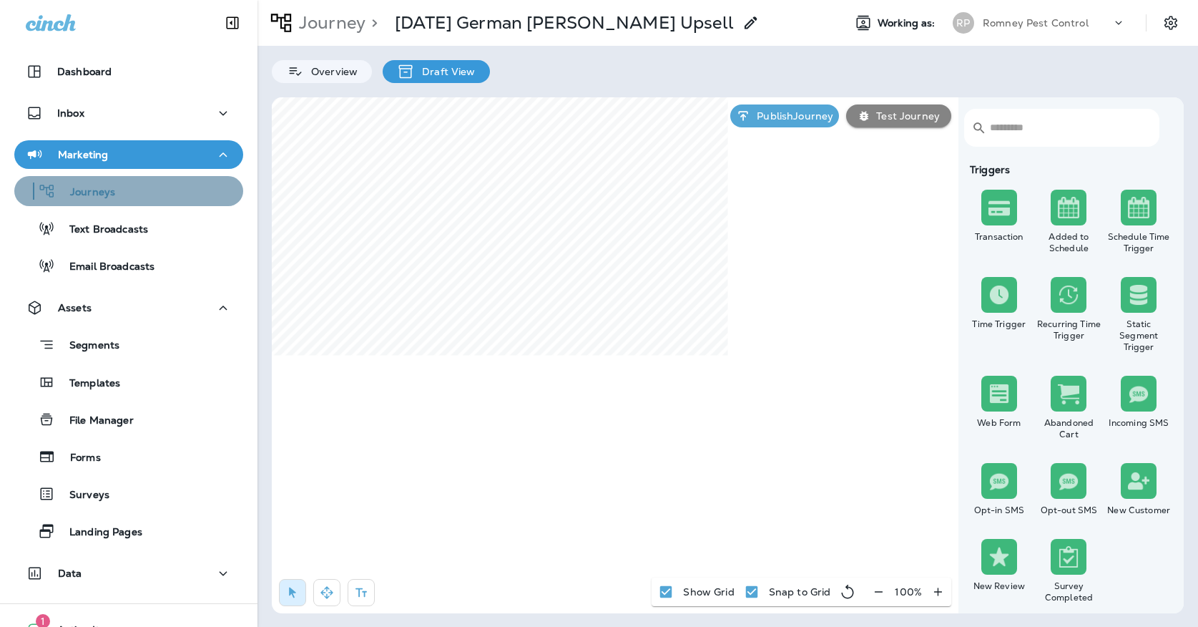
click at [159, 197] on div "Journeys" at bounding box center [128, 190] width 217 height 21
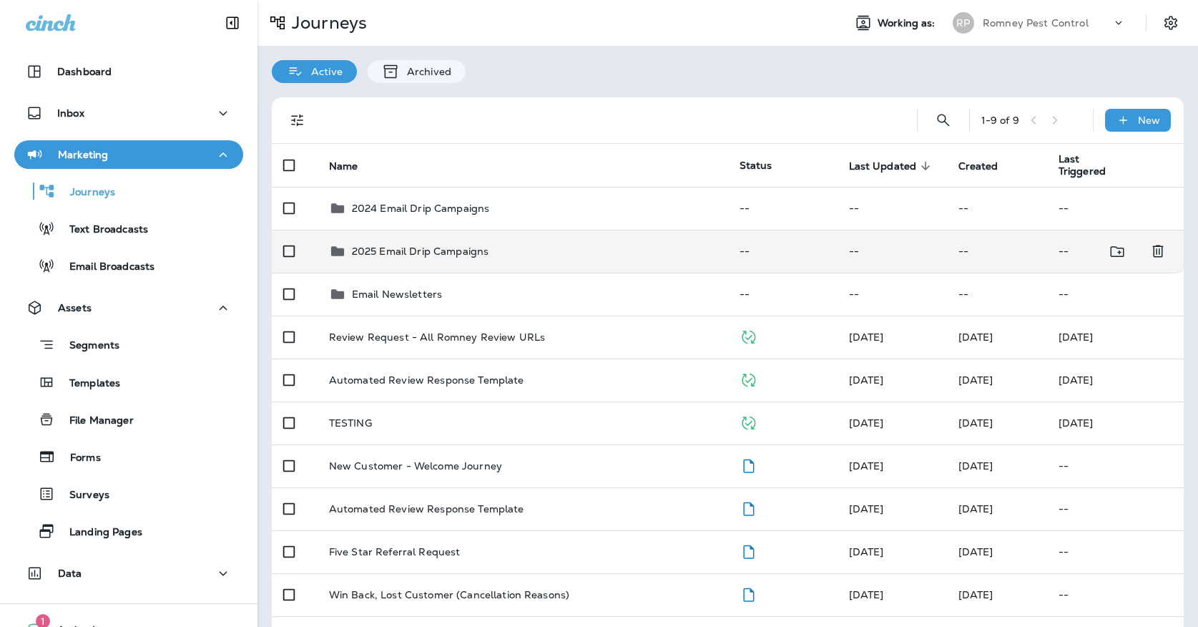
click at [475, 233] on td "2025 Email Drip Campaigns" at bounding box center [523, 251] width 411 height 43
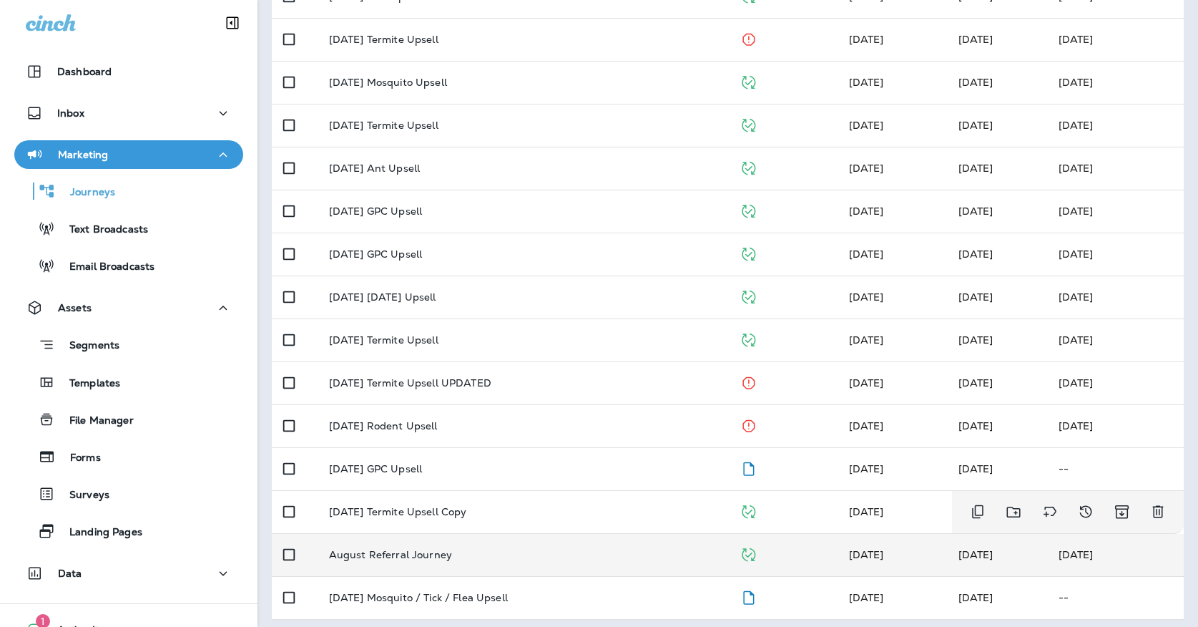
scroll to position [382, 0]
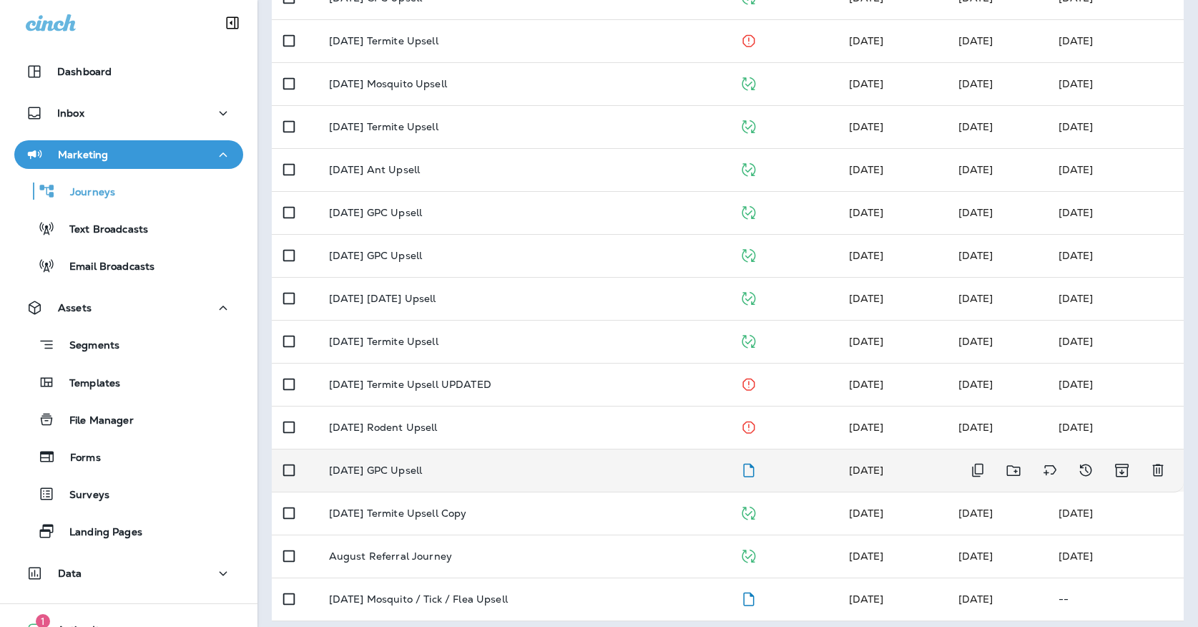
click at [460, 464] on div "[DATE] GPC Upsell" at bounding box center [523, 469] width 388 height 11
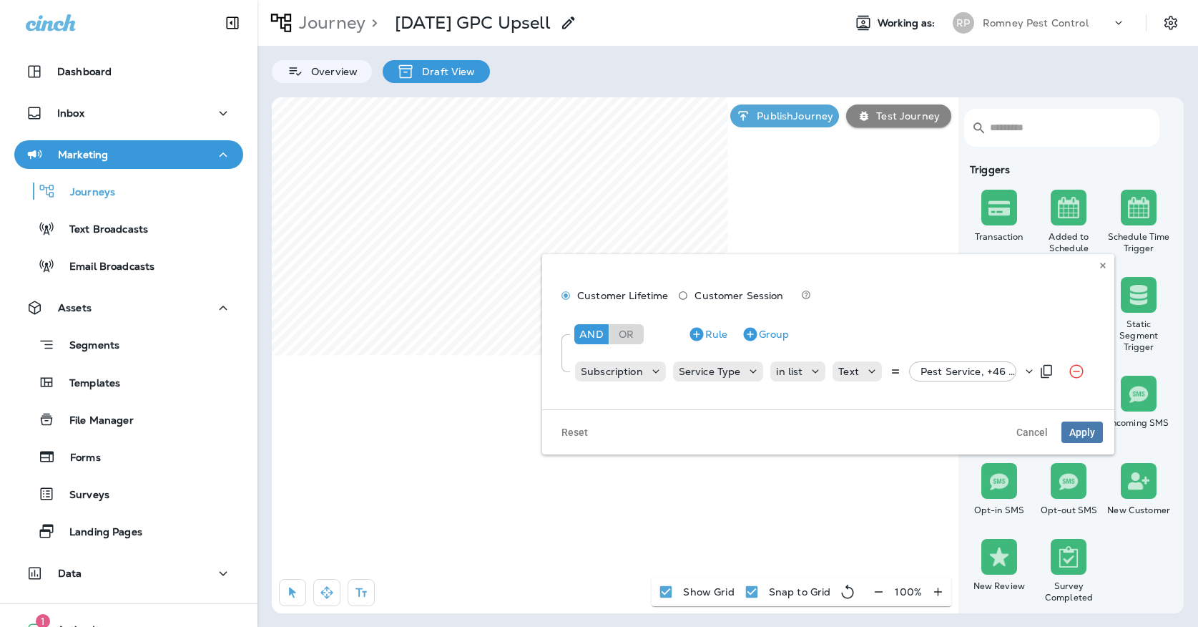
click at [968, 378] on div "Pest Service, +46 more" at bounding box center [968, 371] width 107 height 20
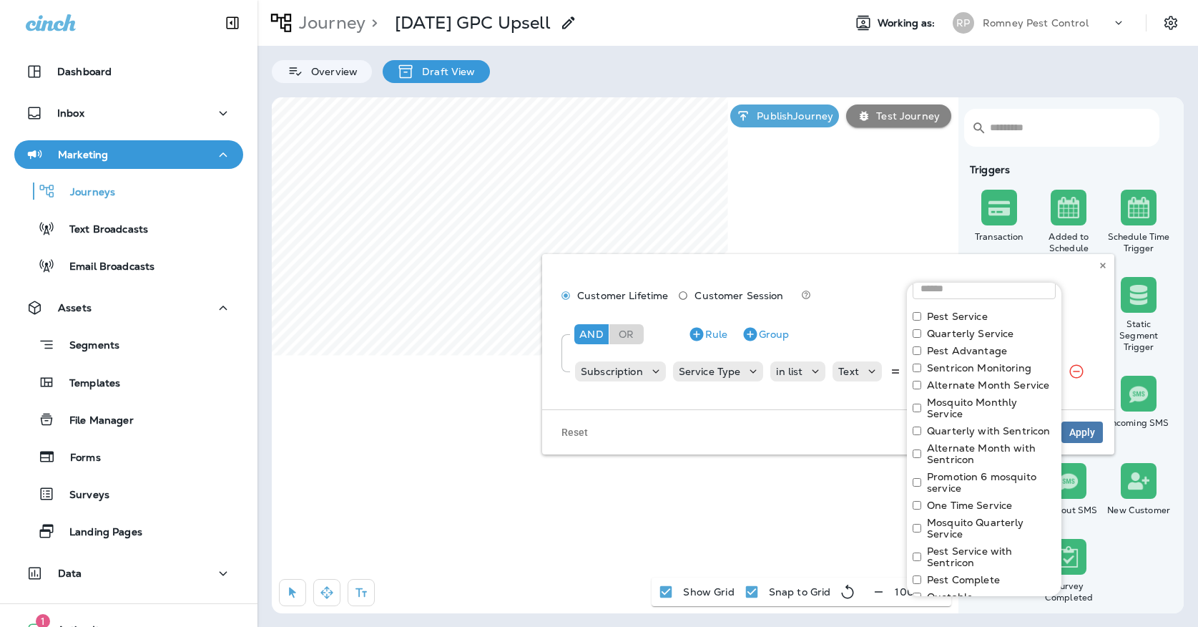
scroll to position [42, 0]
click at [1109, 269] on button at bounding box center [1103, 265] width 16 height 16
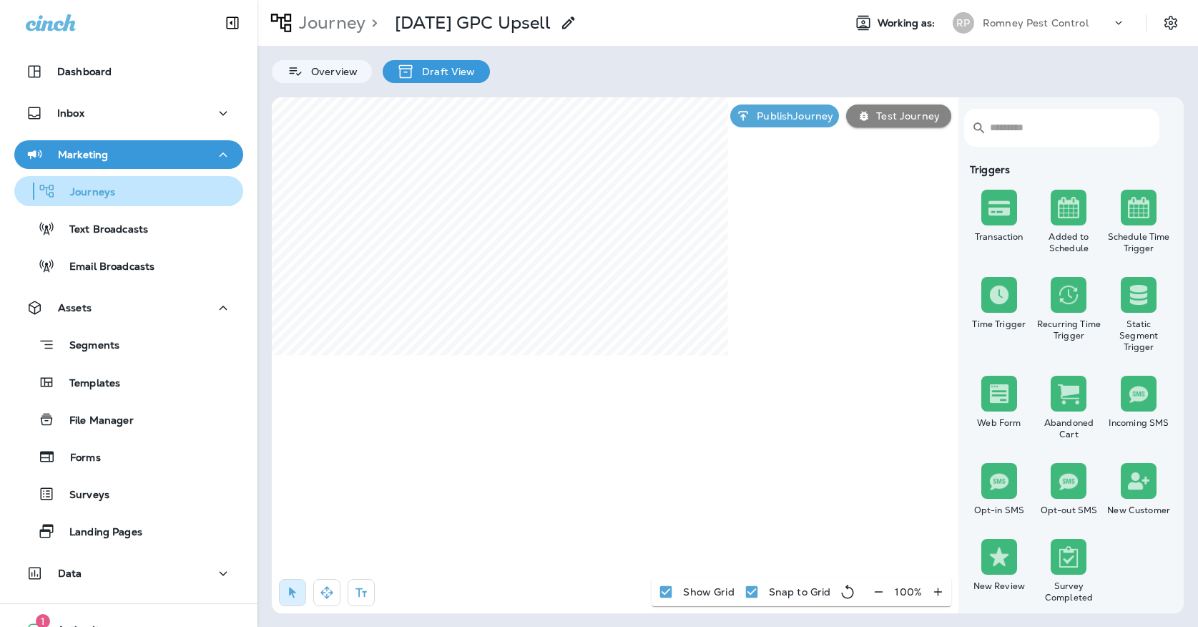
click at [180, 187] on div "Journeys" at bounding box center [128, 190] width 217 height 21
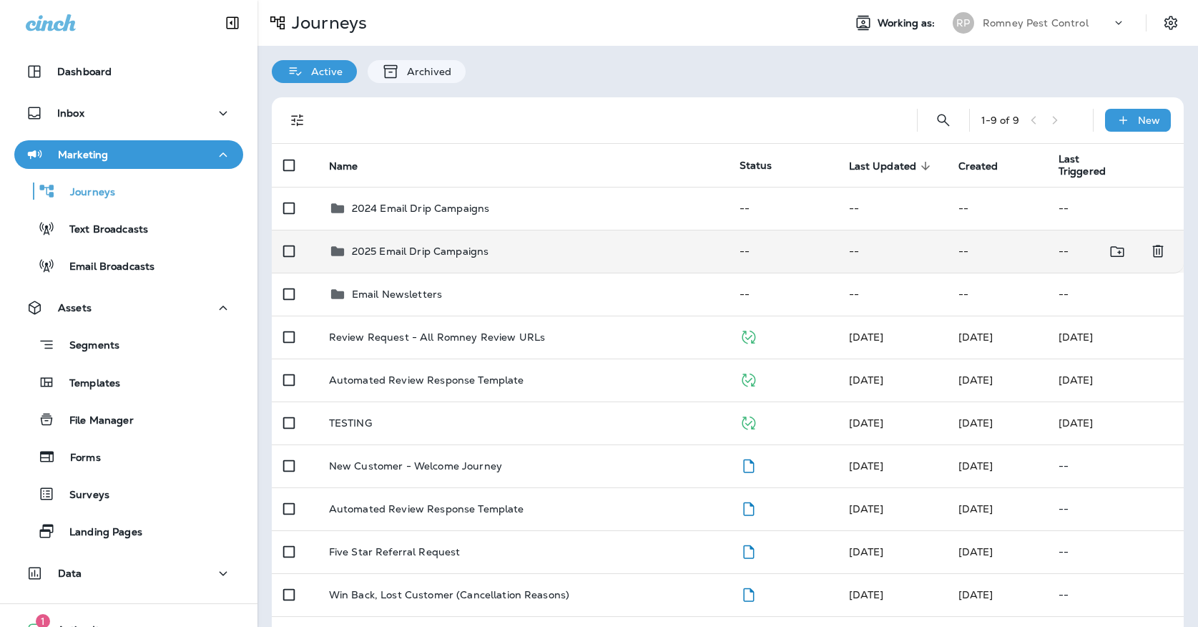
click at [457, 260] on td "2025 Email Drip Campaigns" at bounding box center [523, 251] width 411 height 43
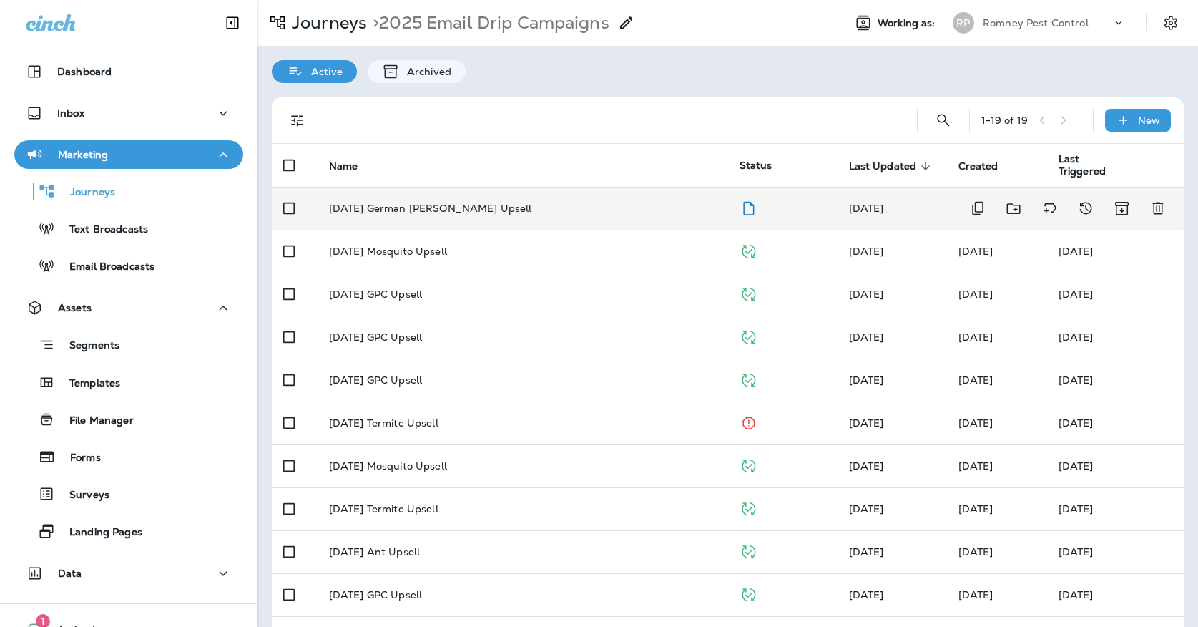
click at [461, 205] on p "[DATE] German [PERSON_NAME] Upsell" at bounding box center [430, 207] width 203 height 11
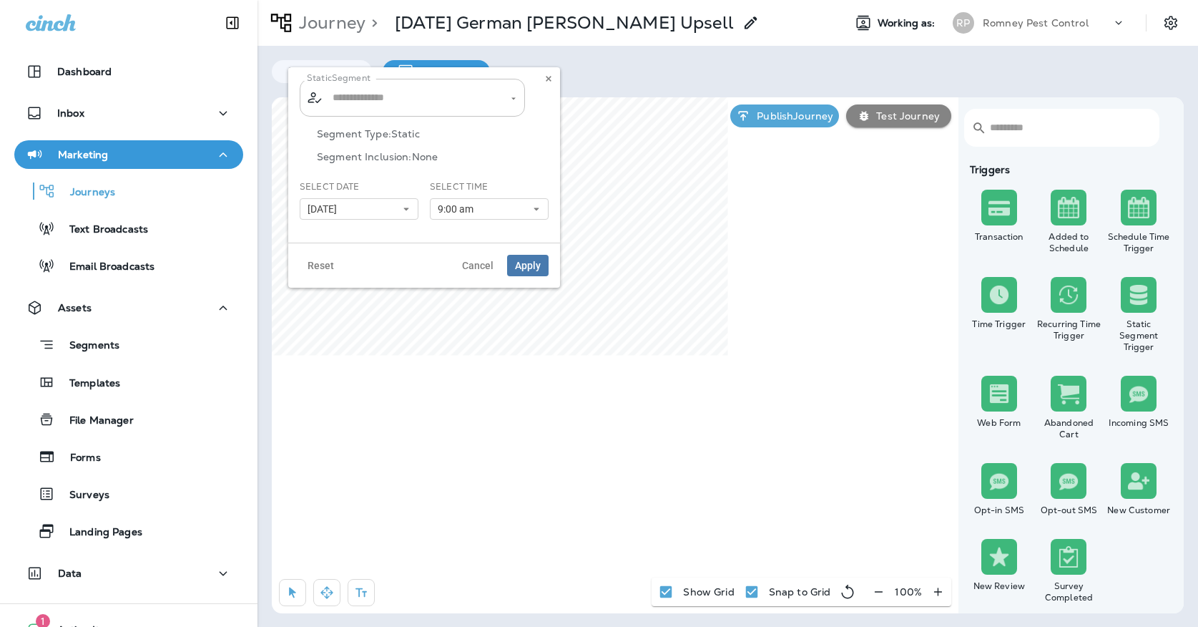
type input "**********"
click at [442, 89] on input "**********" at bounding box center [403, 97] width 149 height 25
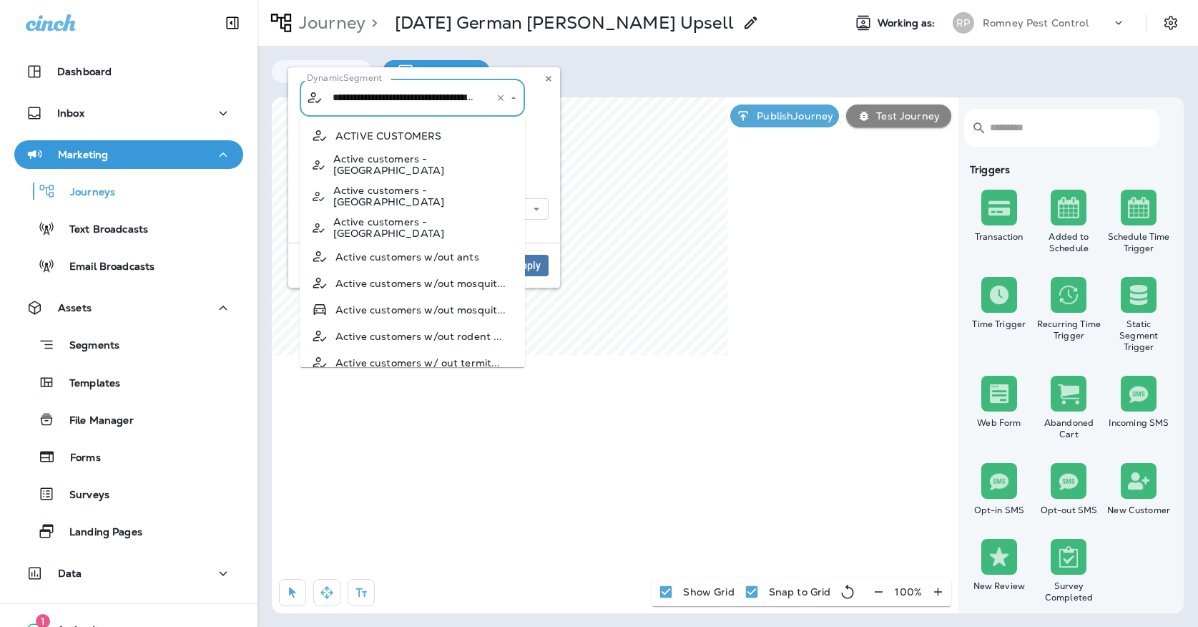
scroll to position [761, 0]
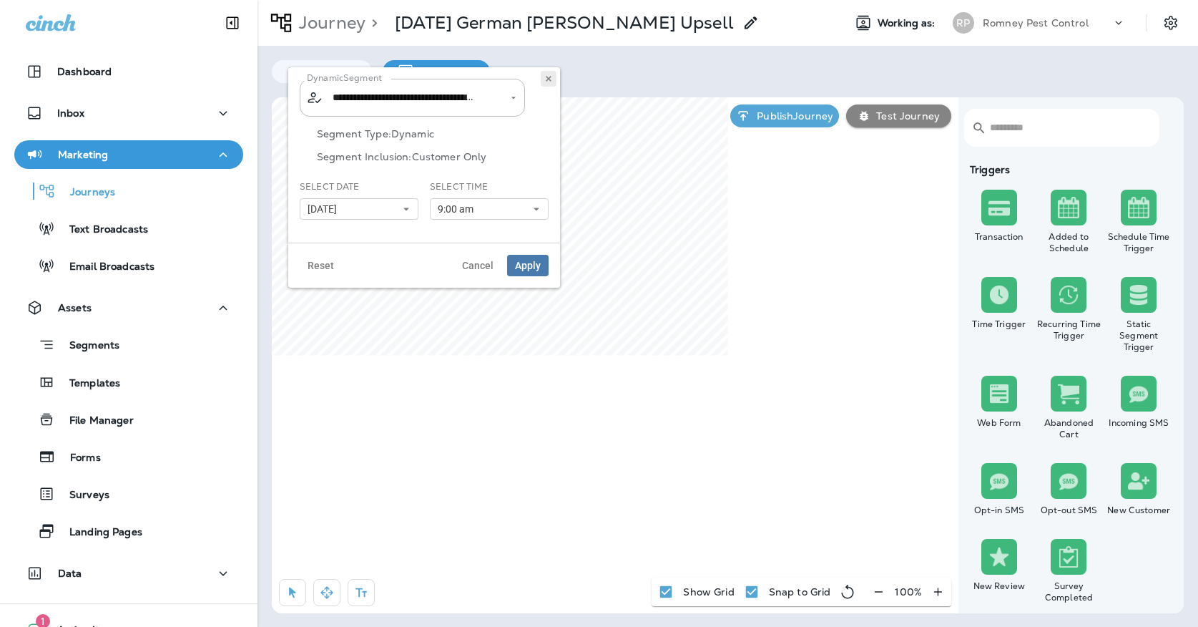
click at [545, 79] on icon at bounding box center [548, 78] width 9 height 9
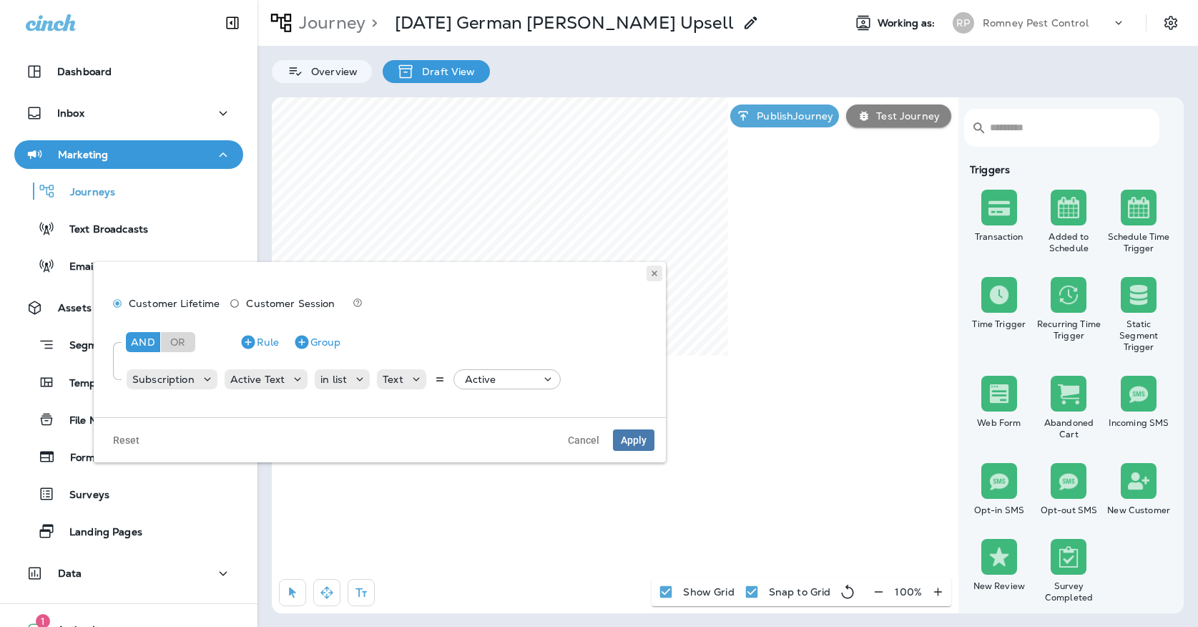
click at [653, 272] on use at bounding box center [654, 273] width 5 height 6
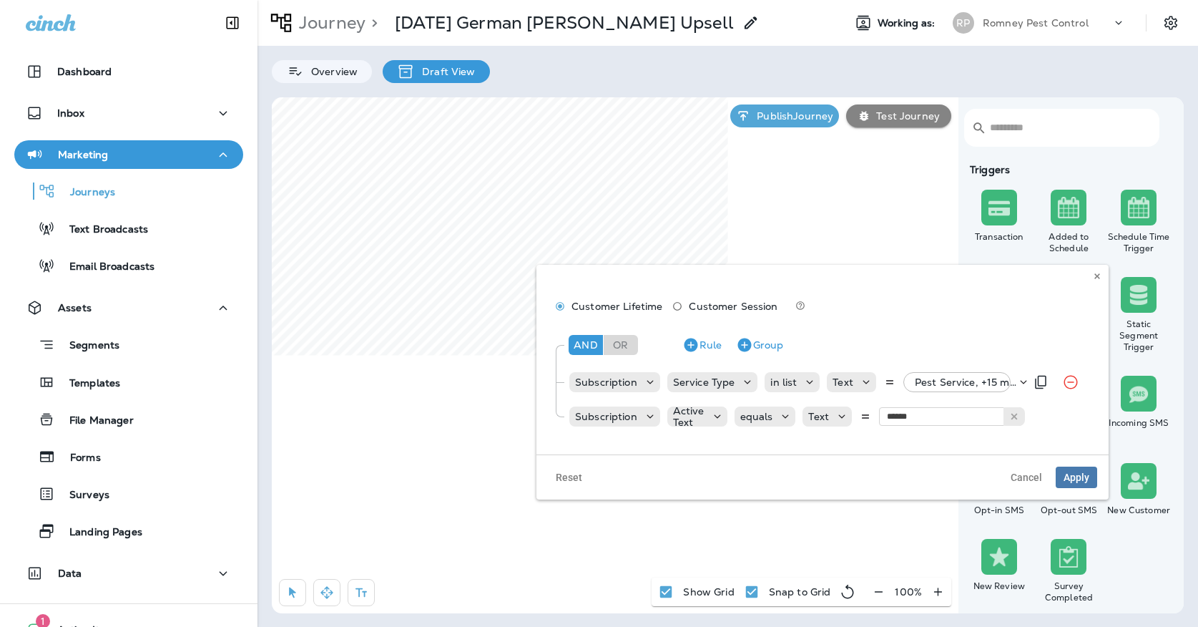
click at [943, 387] on p "Pest Service, +15 more" at bounding box center [966, 381] width 102 height 11
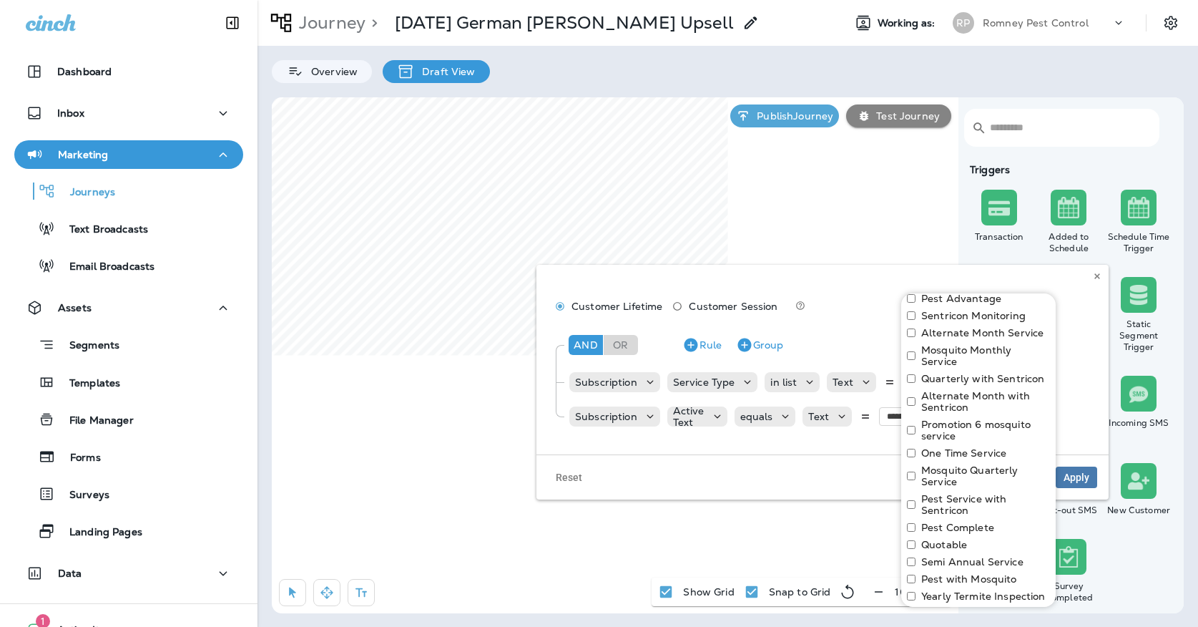
scroll to position [101, 0]
click at [1094, 282] on button at bounding box center [1097, 276] width 16 height 16
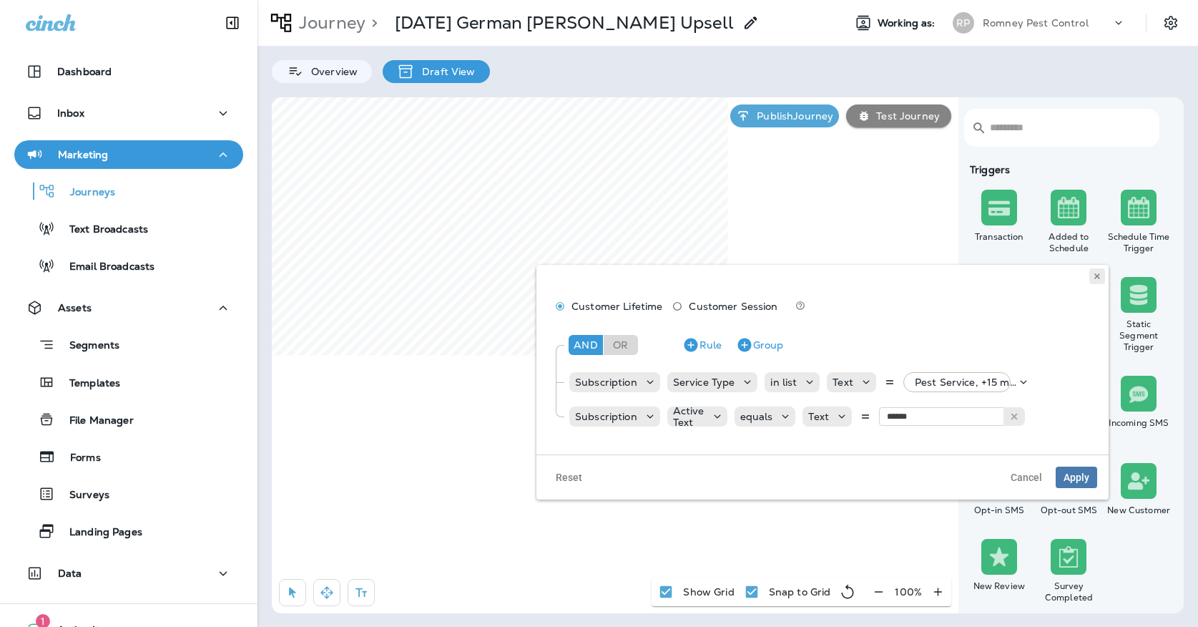
click at [1091, 275] on button at bounding box center [1097, 276] width 16 height 16
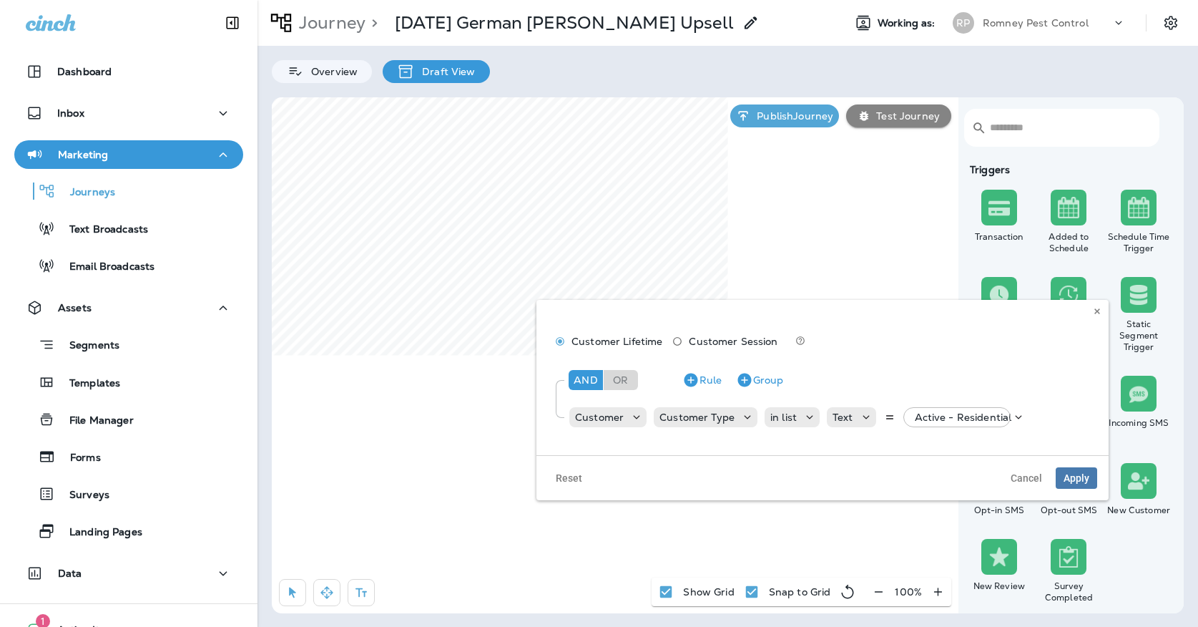
click at [935, 431] on div "And Or Rule Group Customer Customer Type in list Text Active - Residential" at bounding box center [822, 397] width 549 height 80
click at [935, 421] on p "Active - Residential" at bounding box center [963, 416] width 97 height 11
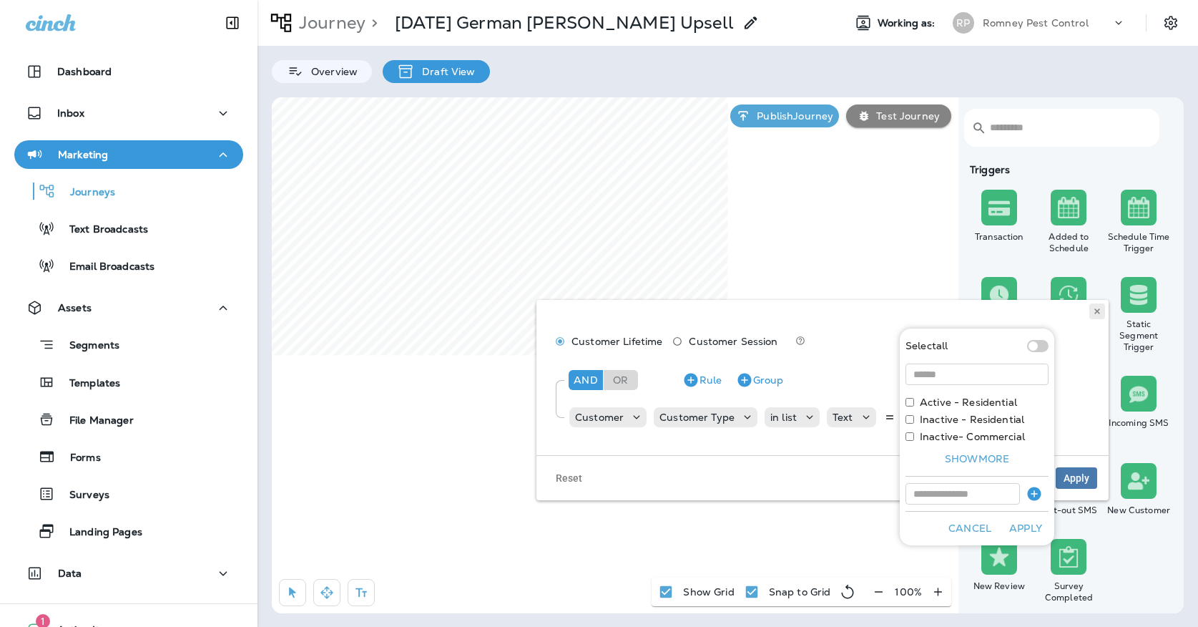
click at [1101, 313] on icon at bounding box center [1097, 311] width 9 height 9
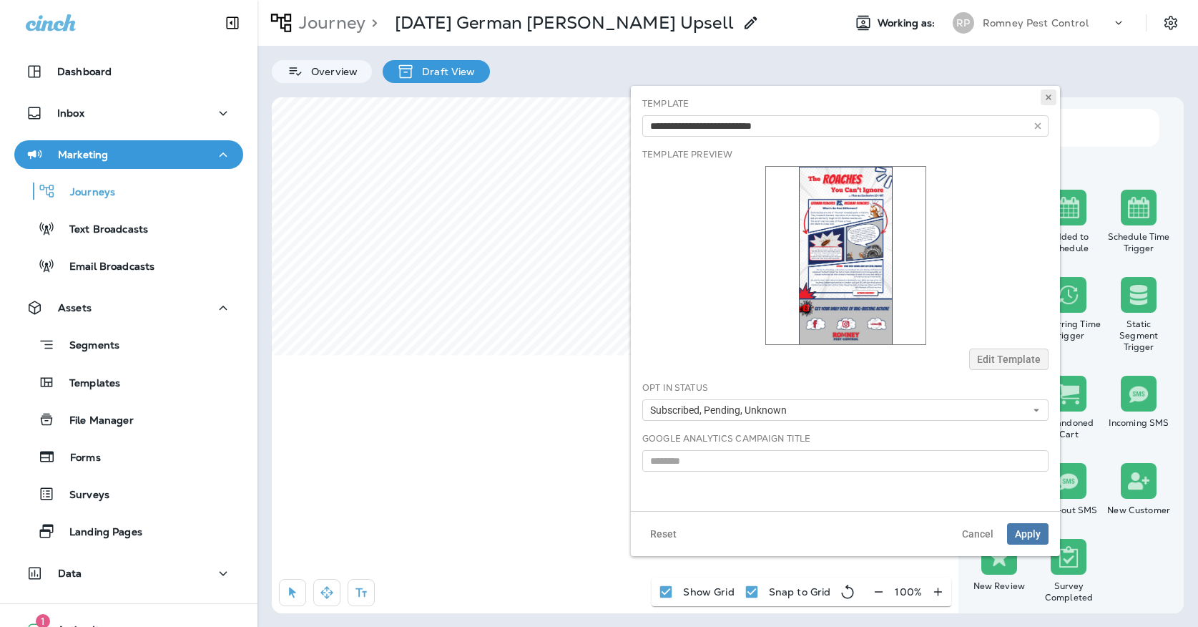
click at [1051, 99] on use at bounding box center [1048, 97] width 5 height 6
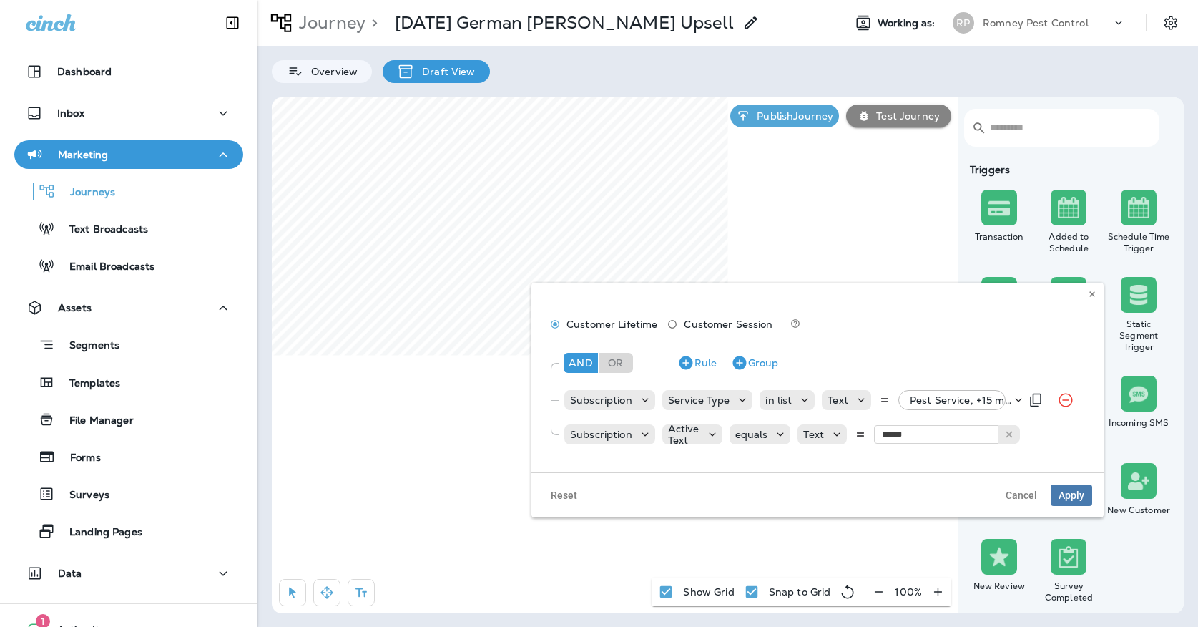
click at [912, 403] on p "Pest Service, +15 more" at bounding box center [961, 399] width 102 height 11
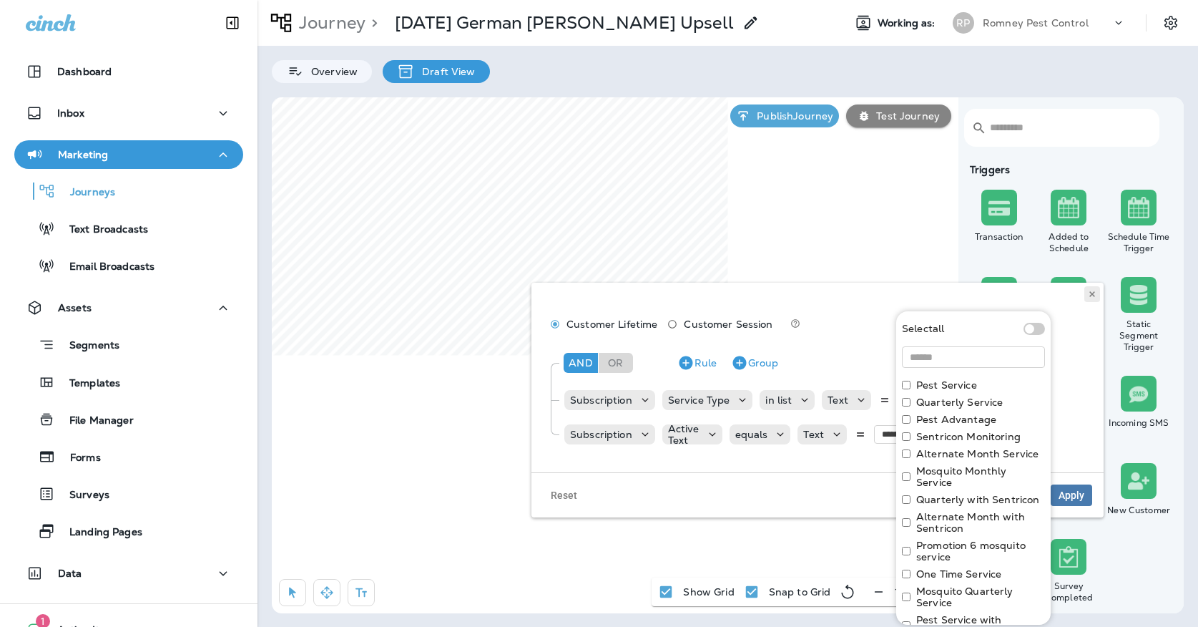
click at [1090, 293] on icon at bounding box center [1092, 294] width 9 height 9
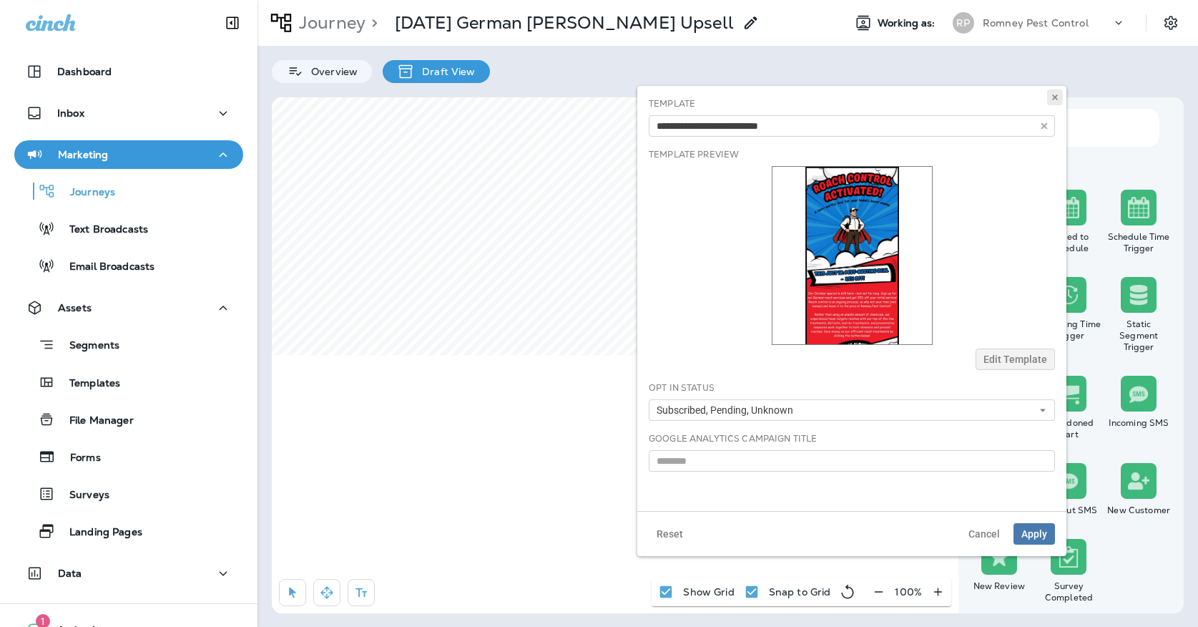
click at [1059, 104] on button at bounding box center [1055, 97] width 16 height 16
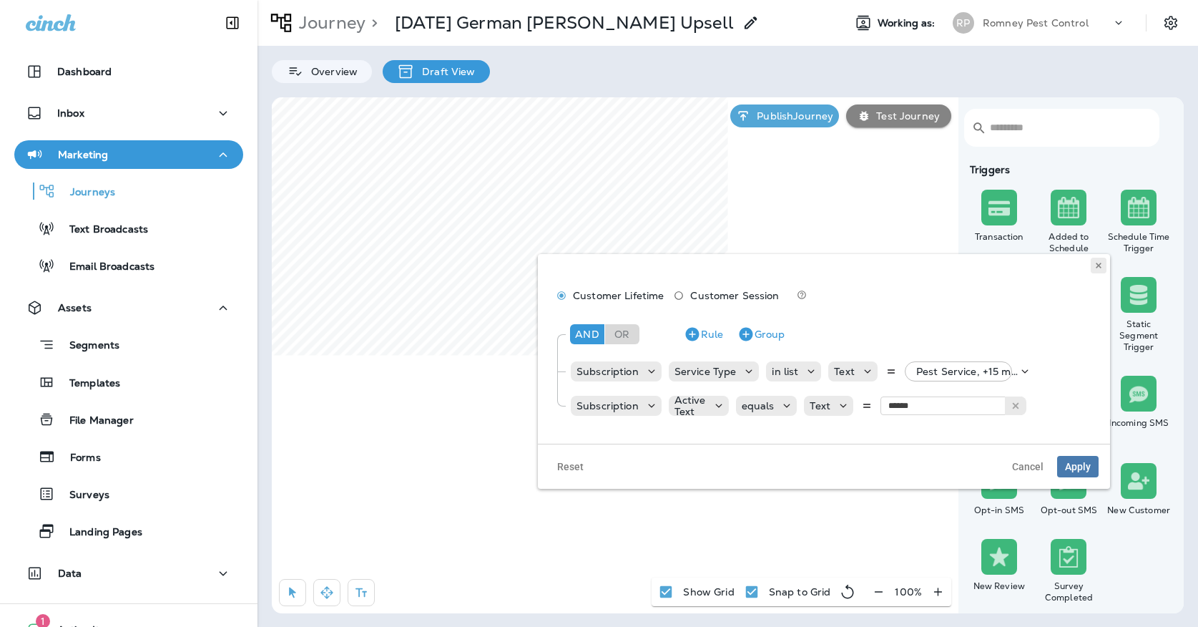
click at [1095, 260] on button at bounding box center [1099, 265] width 16 height 16
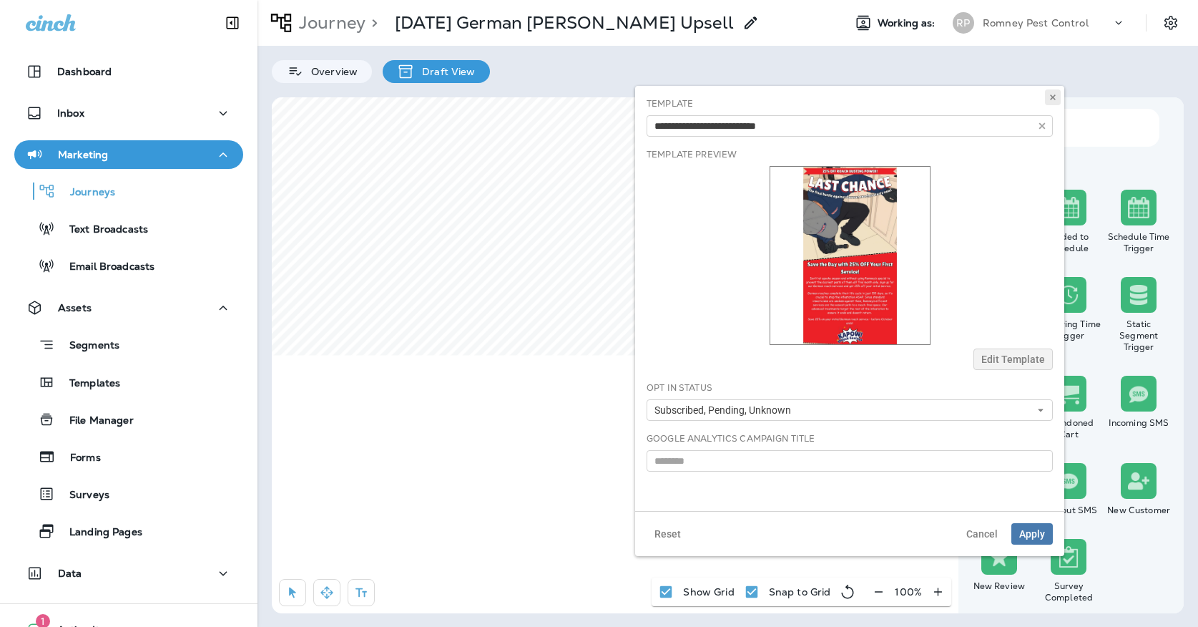
click at [1059, 99] on button at bounding box center [1053, 97] width 16 height 16
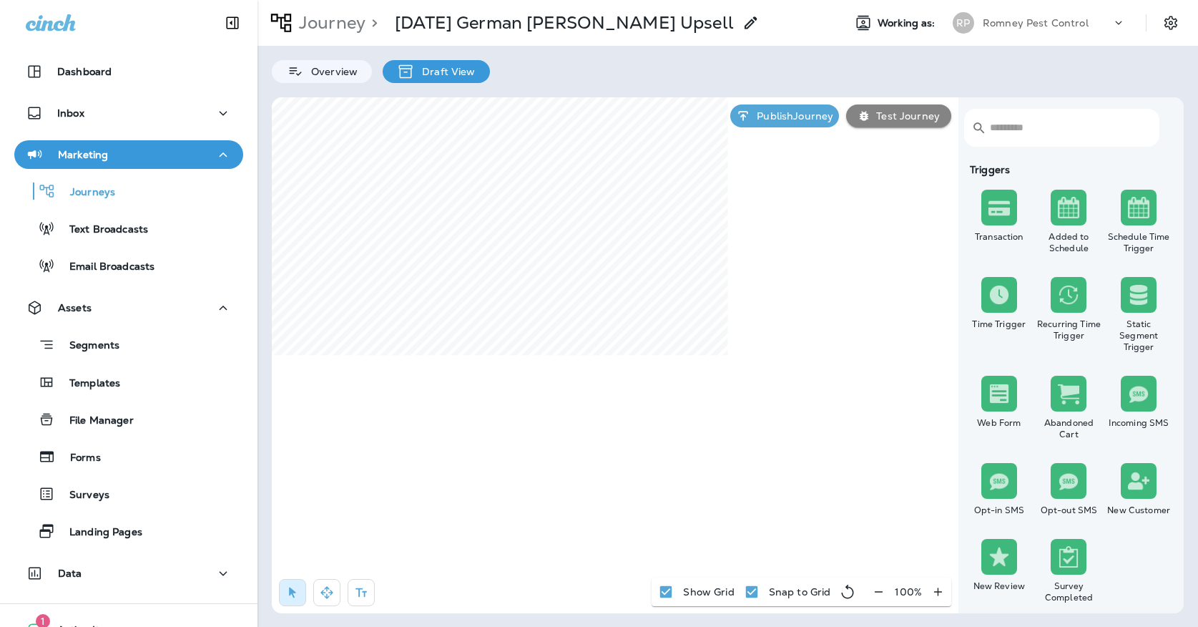
select select "****"
select select "*"
select select "**"
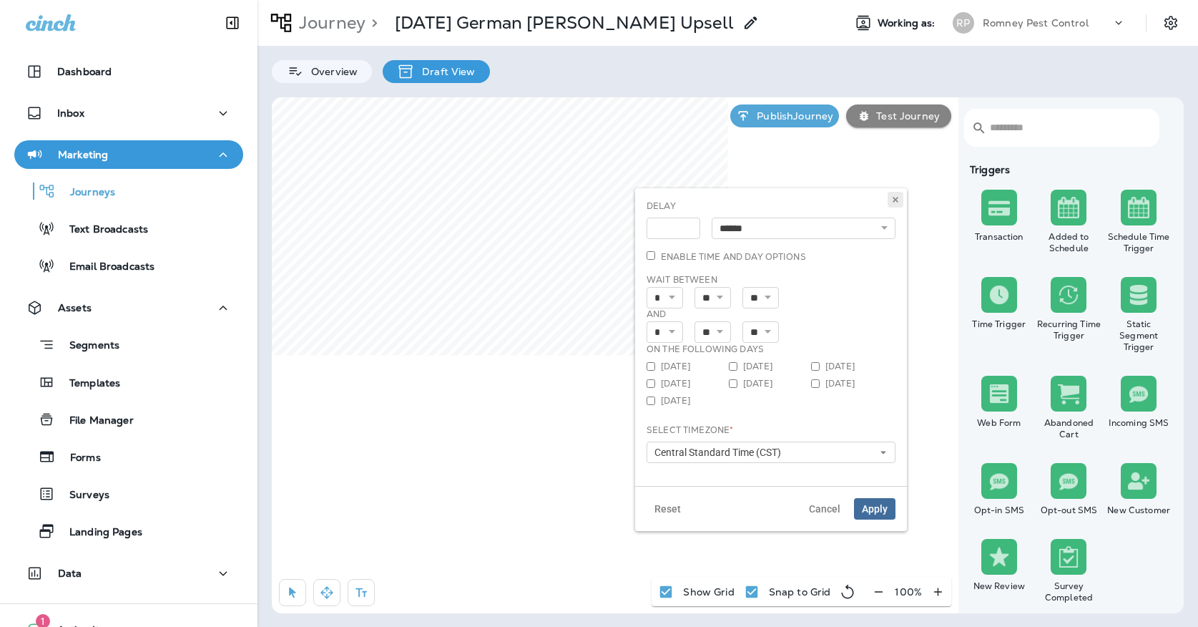
click at [896, 196] on icon at bounding box center [895, 199] width 9 height 9
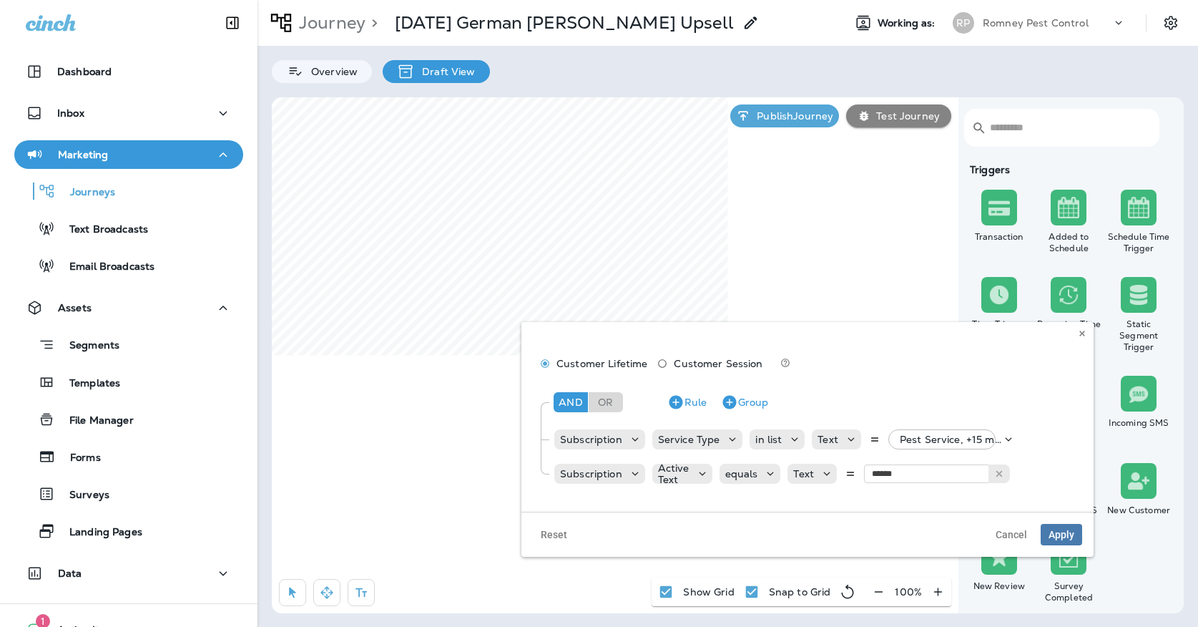
click at [1073, 333] on div "Customer Lifetime Customer Session And Or Rule Group Subscription Service Type …" at bounding box center [807, 417] width 572 height 190
click at [1079, 331] on icon at bounding box center [1082, 333] width 9 height 9
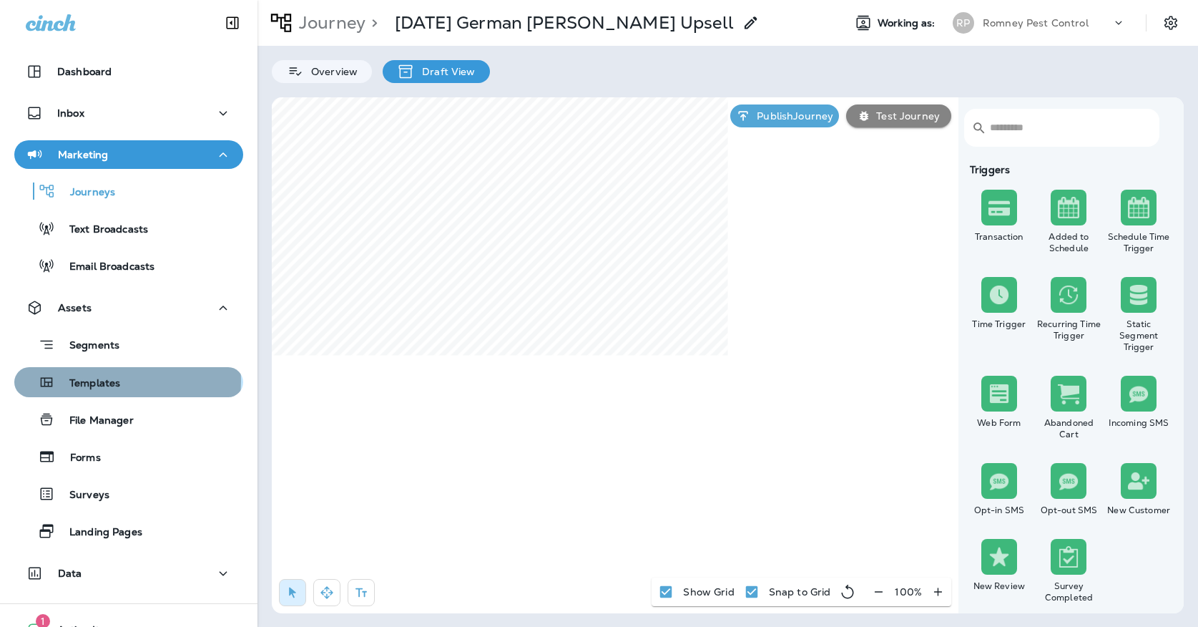
click at [102, 380] on p "Templates" at bounding box center [87, 384] width 65 height 14
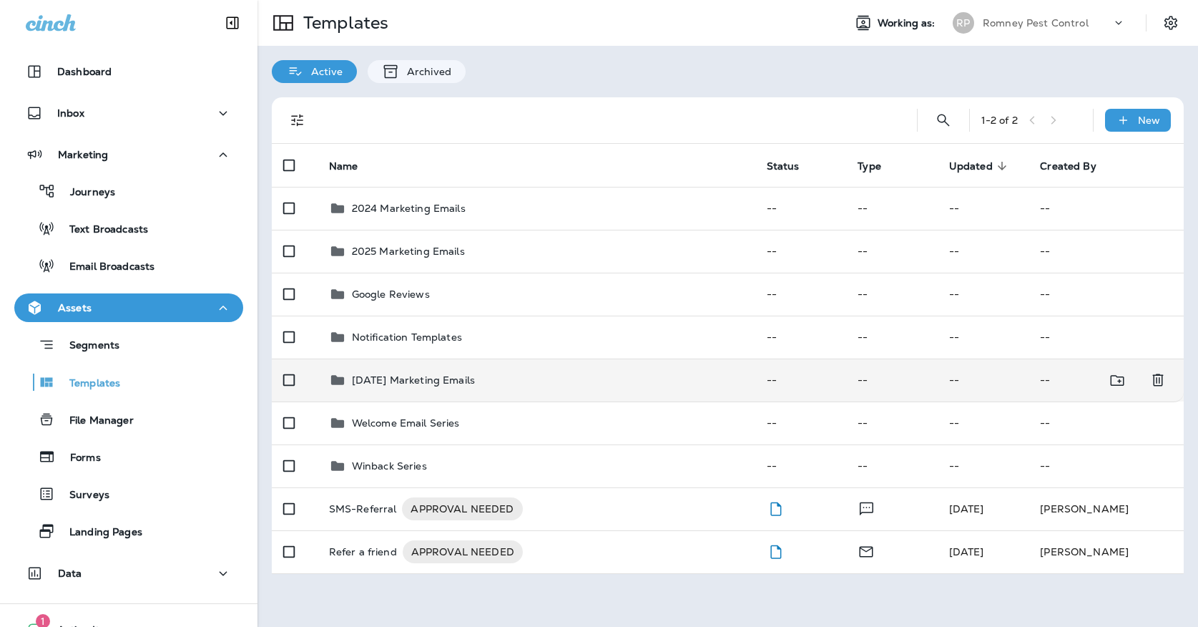
click at [509, 358] on td "[DATE] Marketing Emails" at bounding box center [537, 379] width 438 height 43
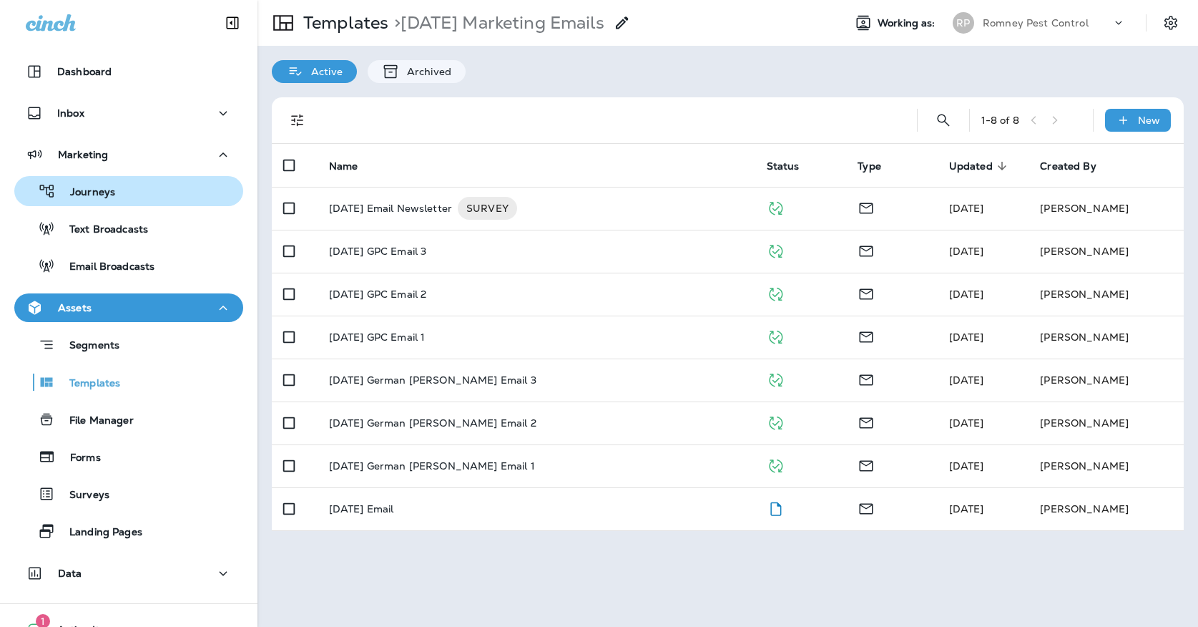
click at [190, 194] on div "Journeys" at bounding box center [128, 190] width 217 height 21
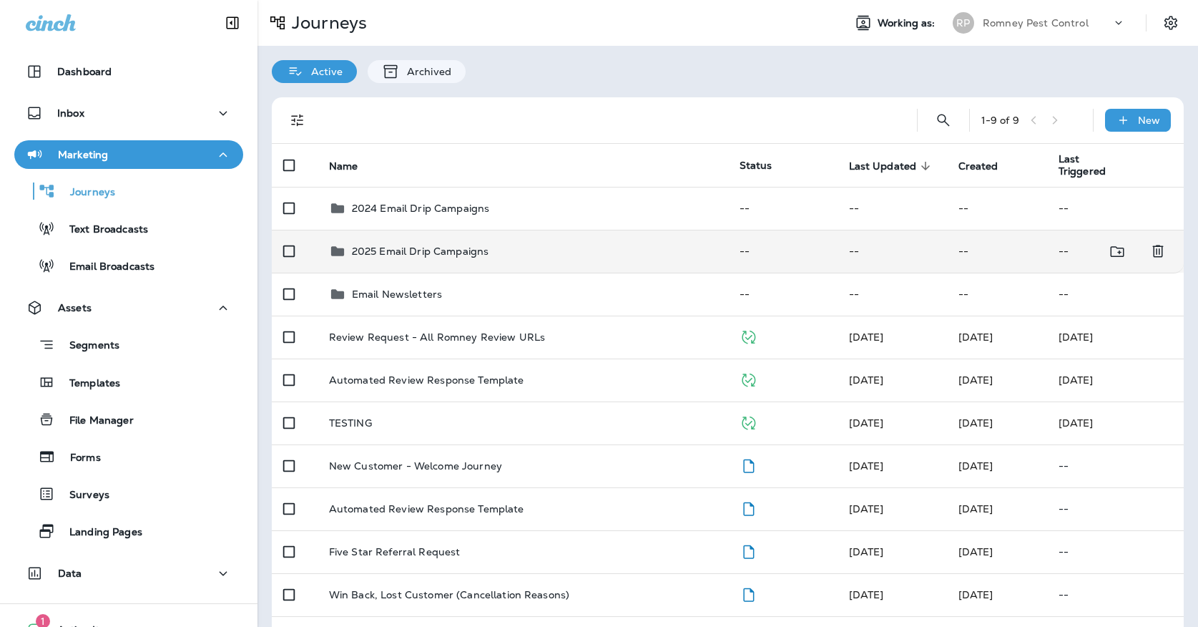
click at [487, 230] on td "2025 Email Drip Campaigns" at bounding box center [523, 251] width 411 height 43
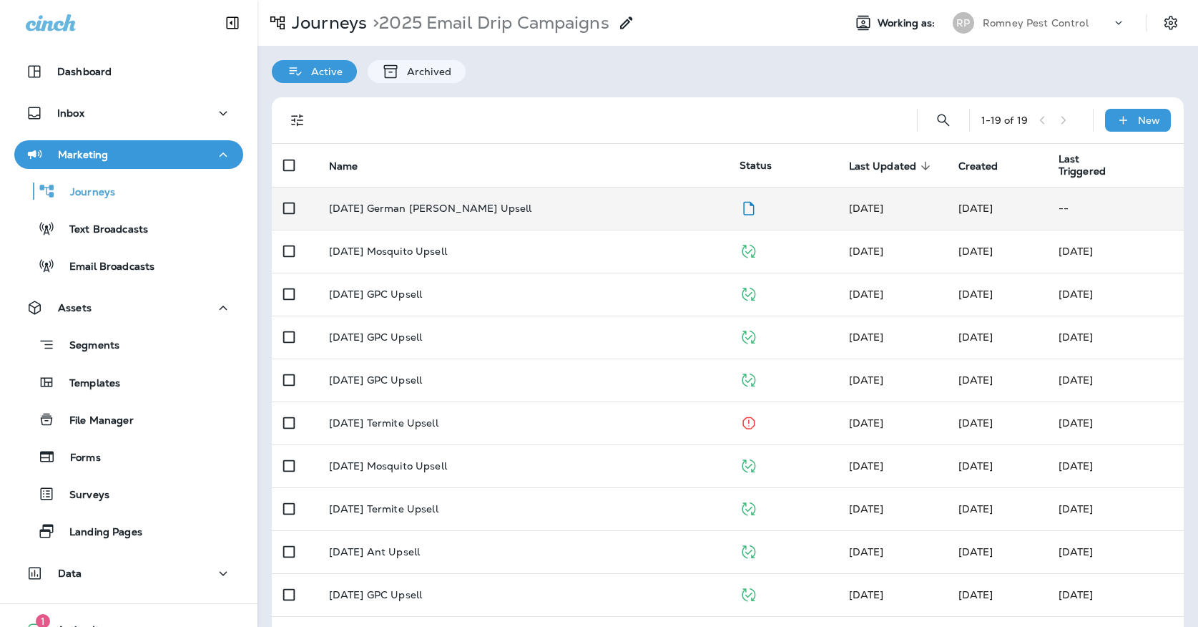
click at [528, 202] on div "[DATE] German [PERSON_NAME] Upsell" at bounding box center [523, 207] width 388 height 11
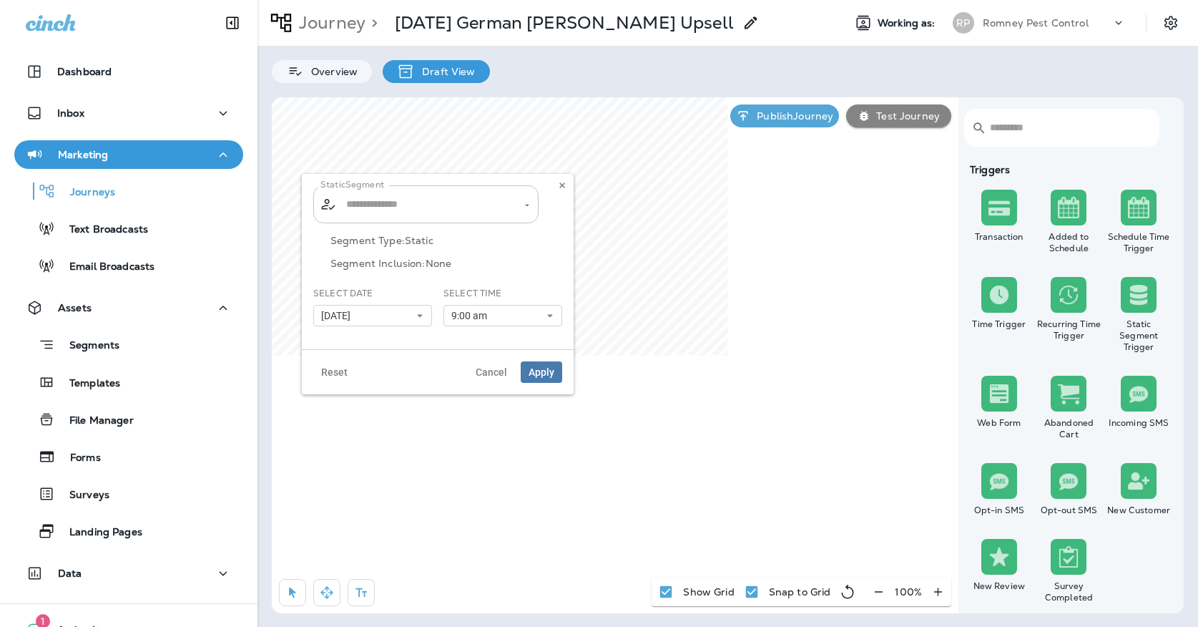
type input "**********"
click at [457, 206] on input "**********" at bounding box center [417, 204] width 149 height 25
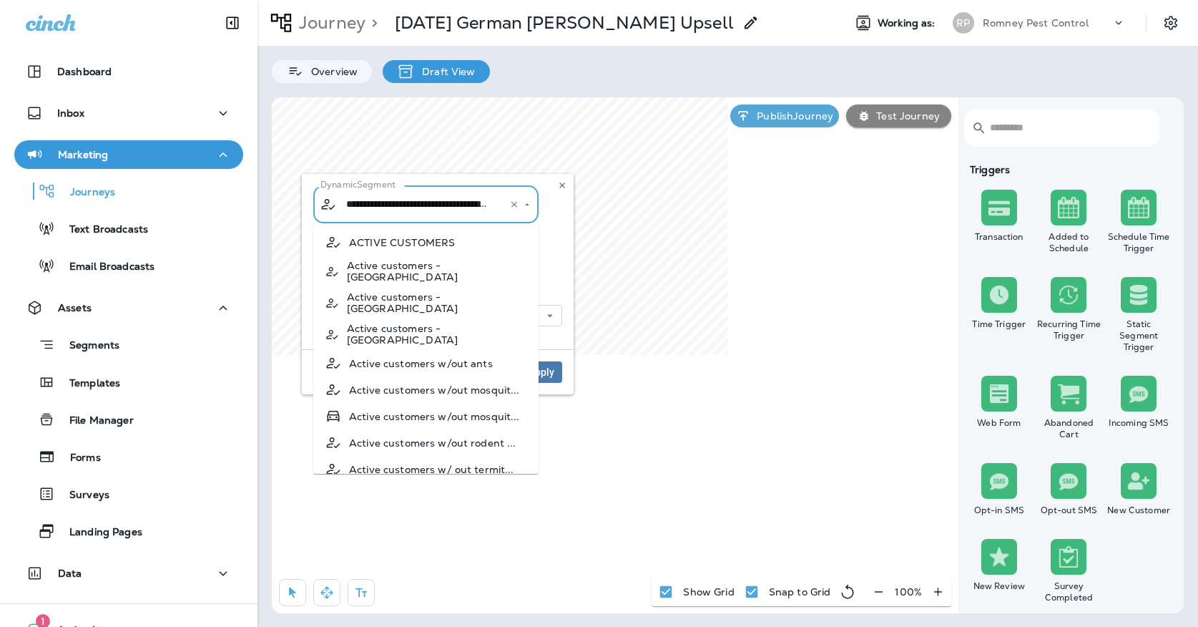
scroll to position [761, 0]
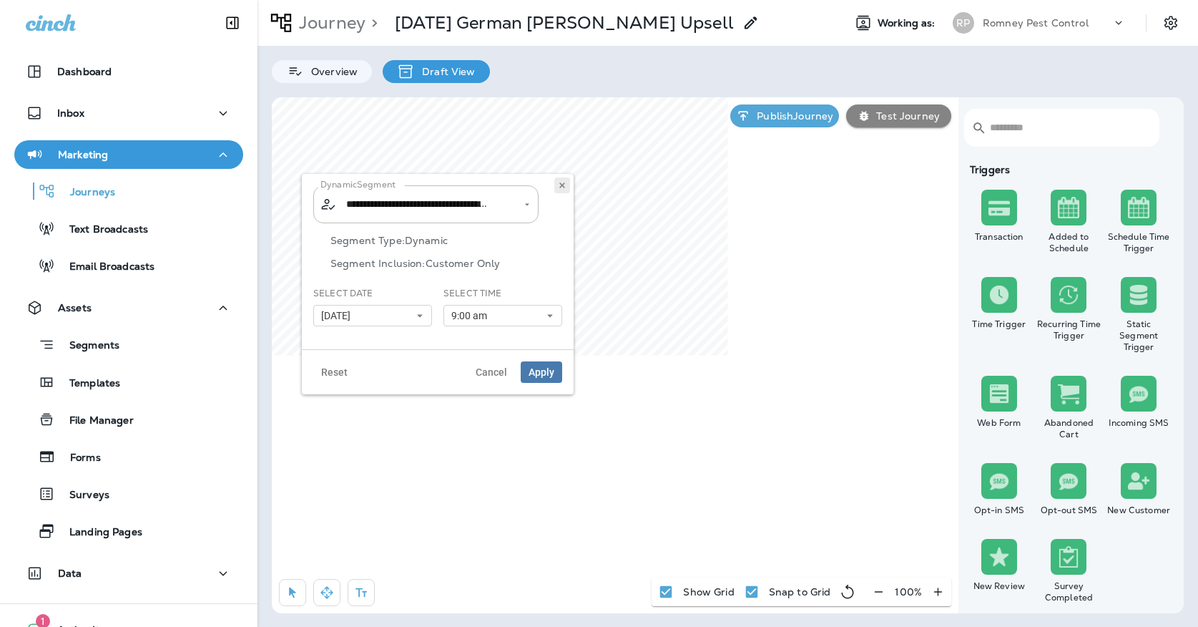
click at [561, 187] on use at bounding box center [561, 185] width 5 height 6
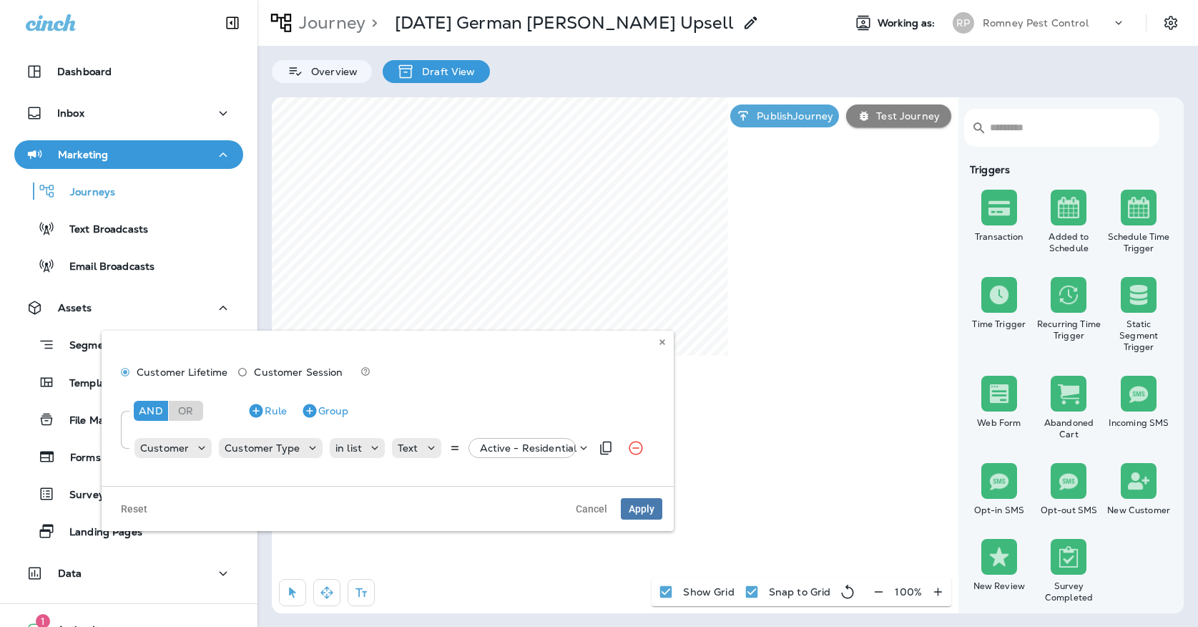
click at [517, 435] on div "Customer Customer Type in list Text Active - Residential" at bounding box center [361, 447] width 457 height 29
click at [516, 448] on p "Active - Residential" at bounding box center [528, 447] width 97 height 11
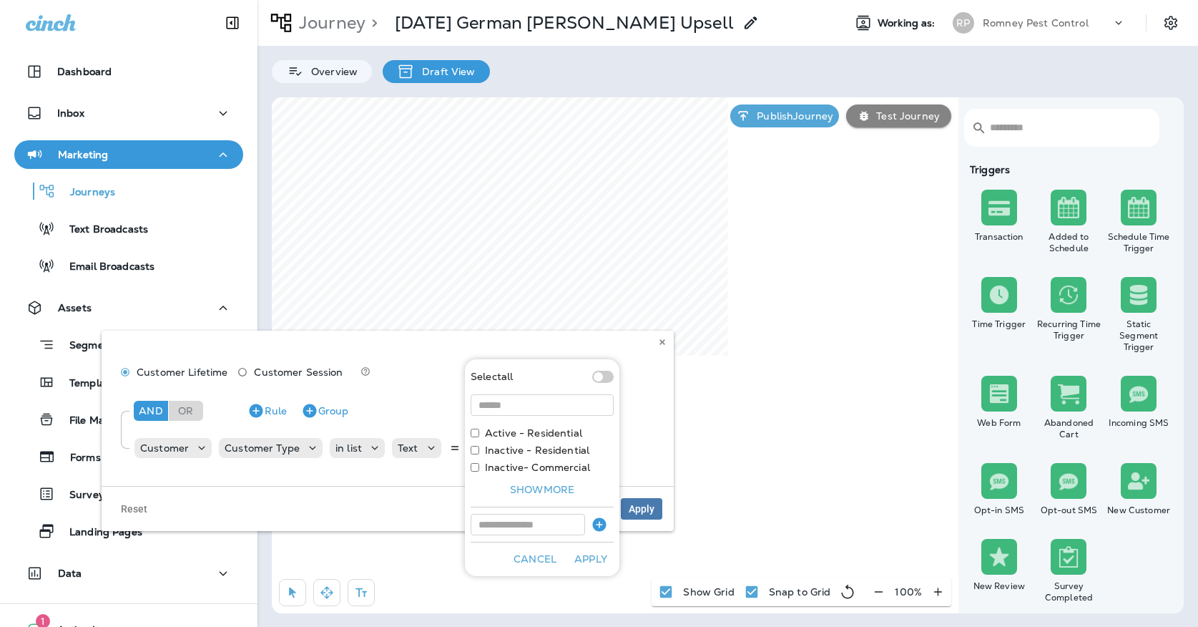
click at [654, 348] on div "Customer Lifetime Customer Session And Or Rule Group Customer Customer Type in …" at bounding box center [388, 407] width 572 height 155
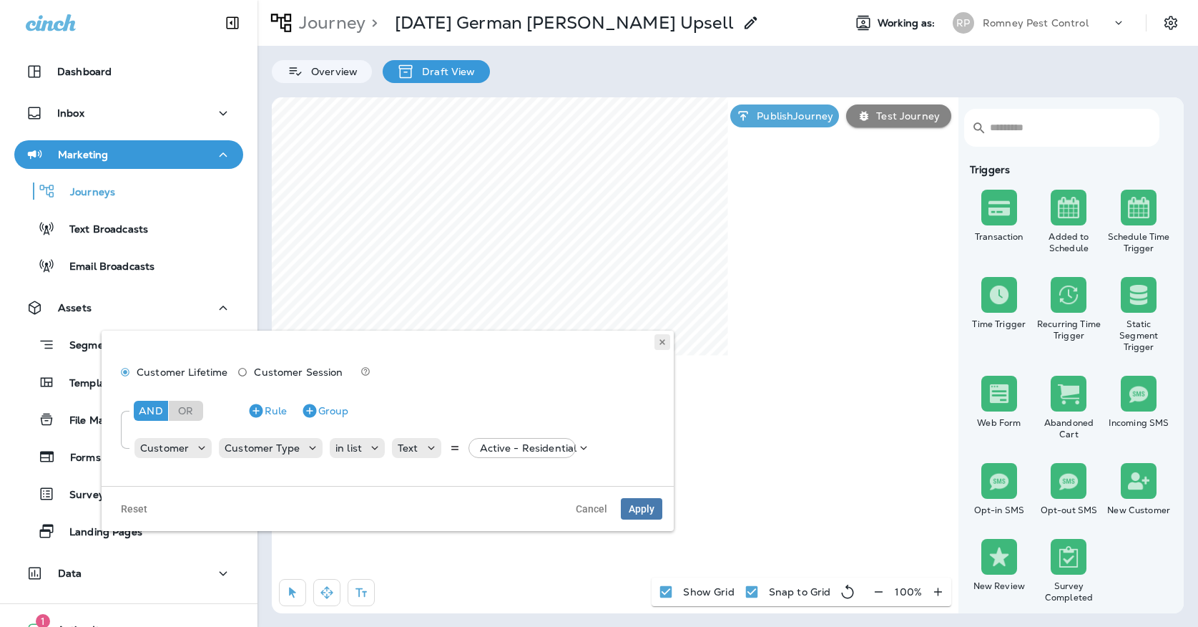
click at [667, 343] on button at bounding box center [662, 342] width 16 height 16
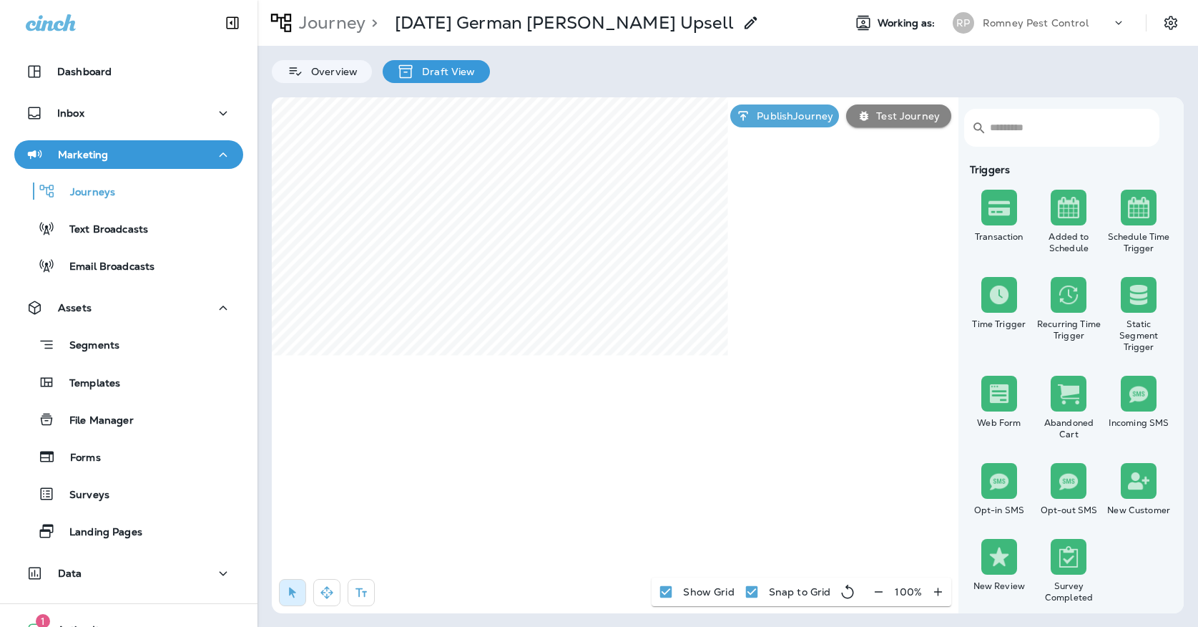
select select "*****"
select select "********"
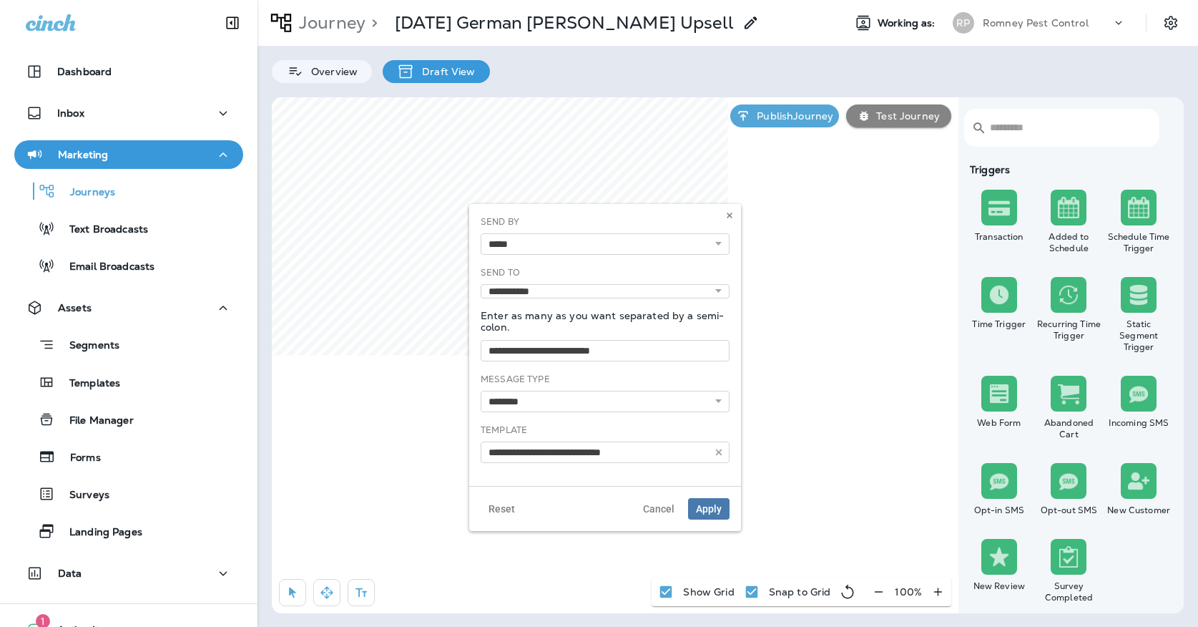
type input "**********"
click at [730, 217] on icon at bounding box center [729, 215] width 9 height 9
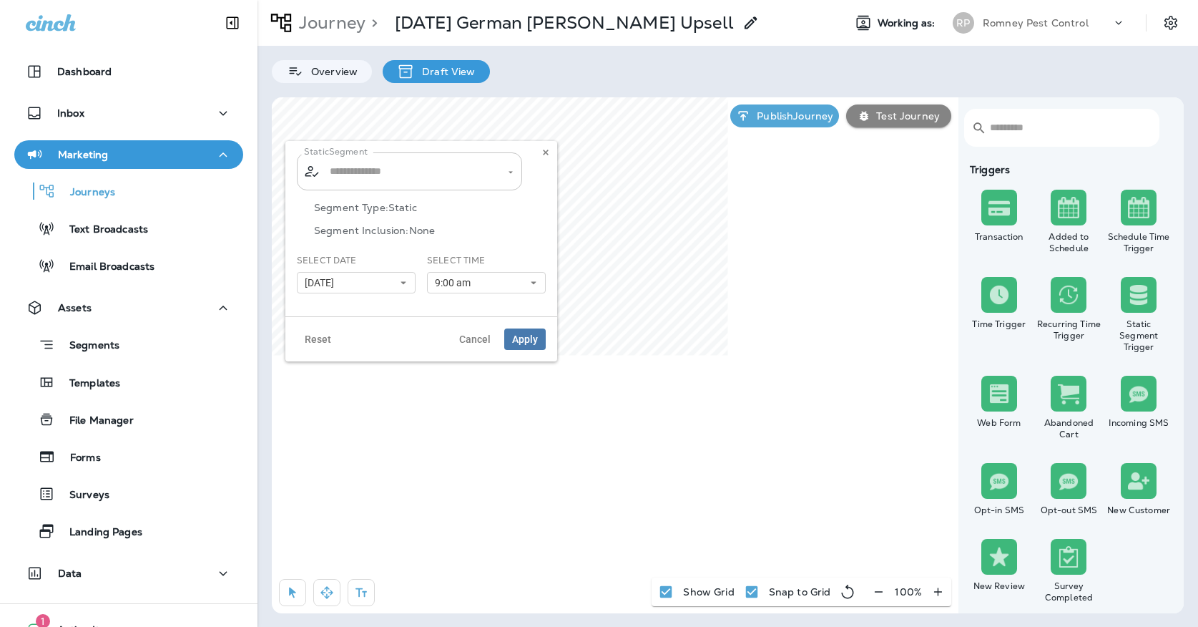
type input "**********"
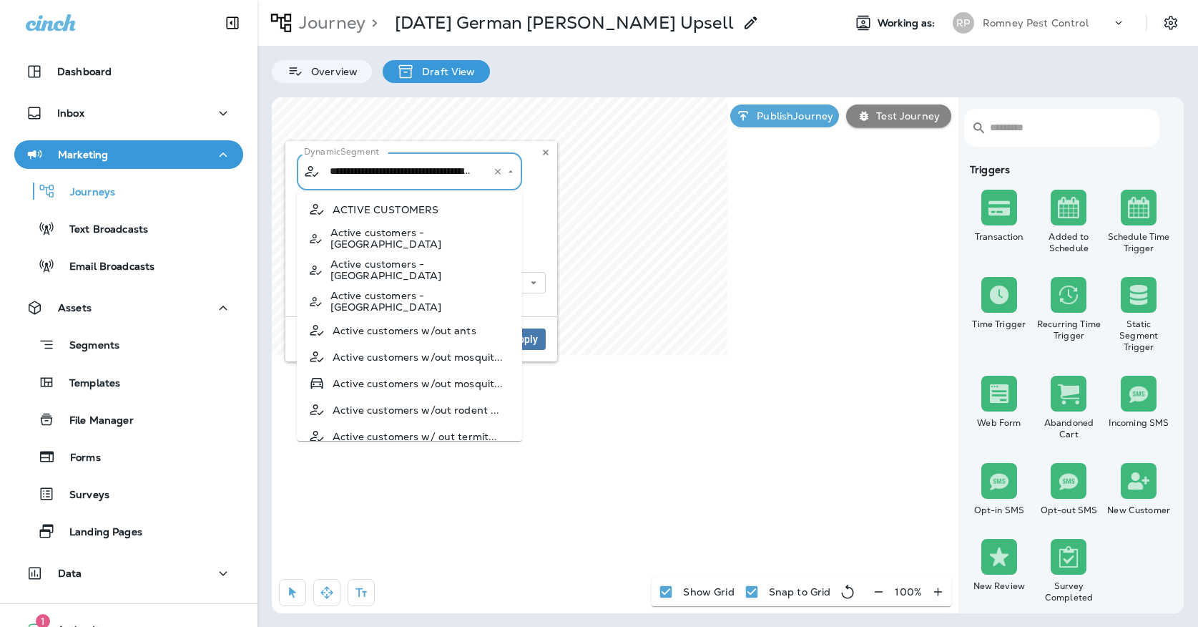
click at [466, 162] on input "**********" at bounding box center [400, 171] width 149 height 25
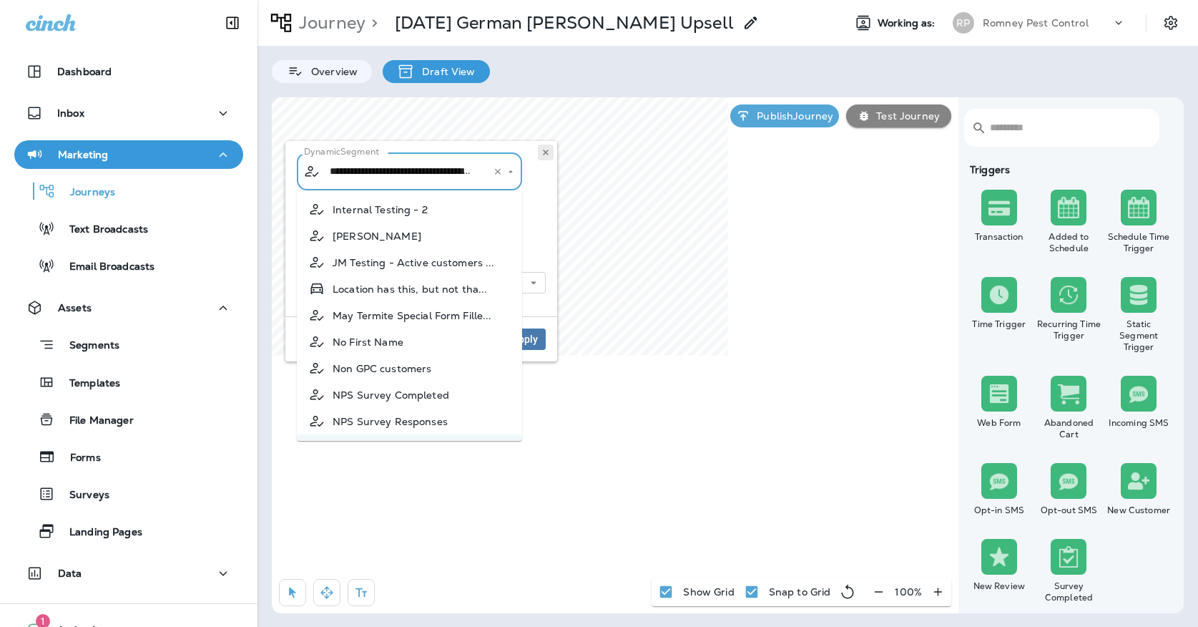
click at [544, 149] on icon at bounding box center [545, 152] width 9 height 9
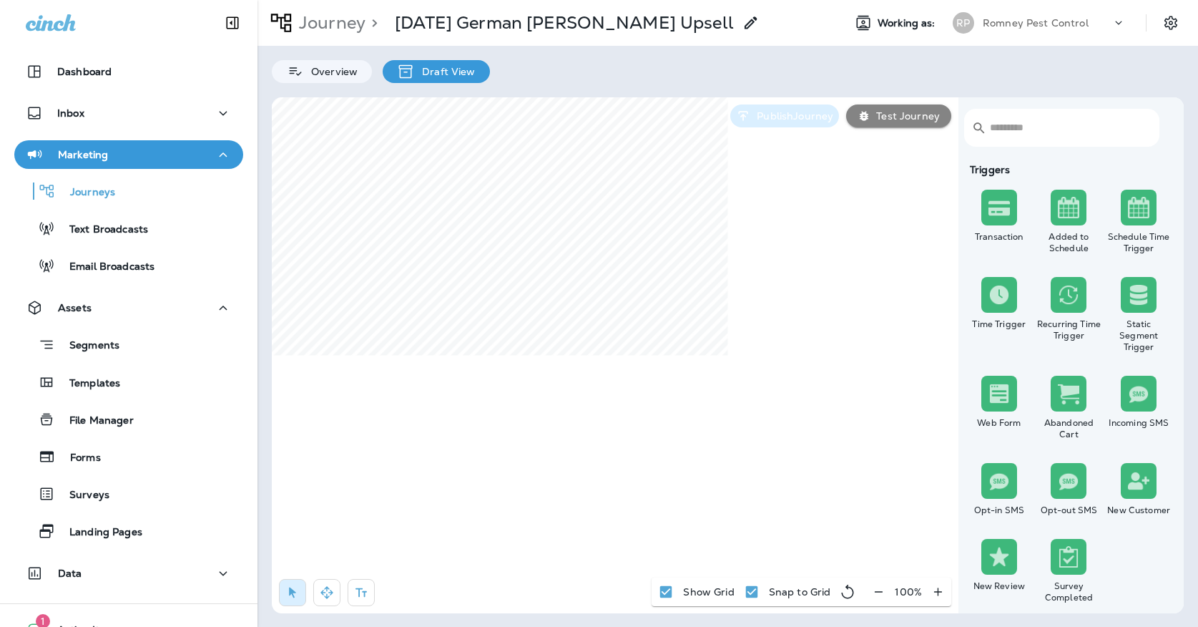
click at [765, 114] on p "Publish Journey" at bounding box center [792, 115] width 82 height 11
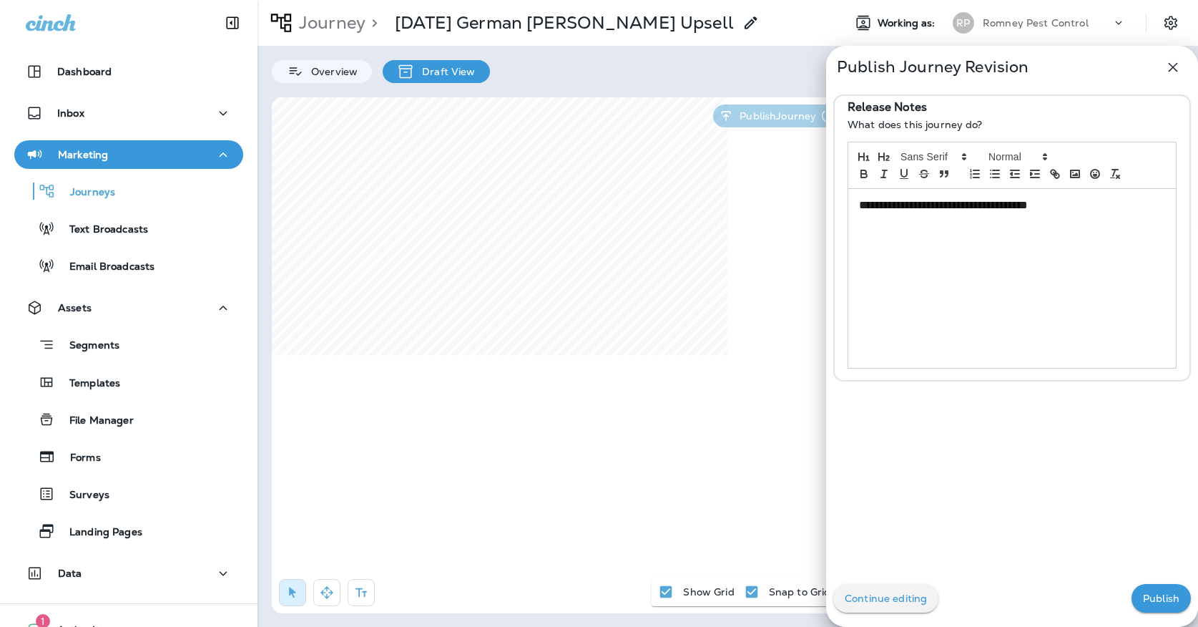
click at [1157, 592] on p "Publish" at bounding box center [1161, 597] width 36 height 11
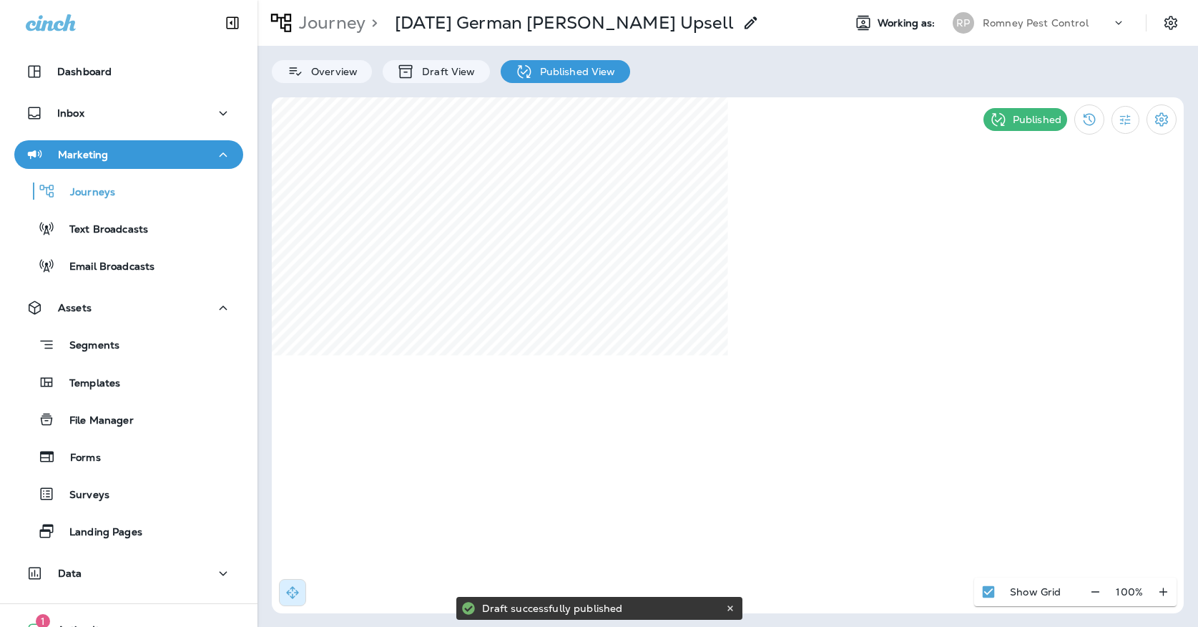
click at [215, 172] on div "Journeys Text Broadcasts Email Broadcasts" at bounding box center [128, 225] width 229 height 112
click at [197, 192] on div "Journeys" at bounding box center [128, 190] width 217 height 21
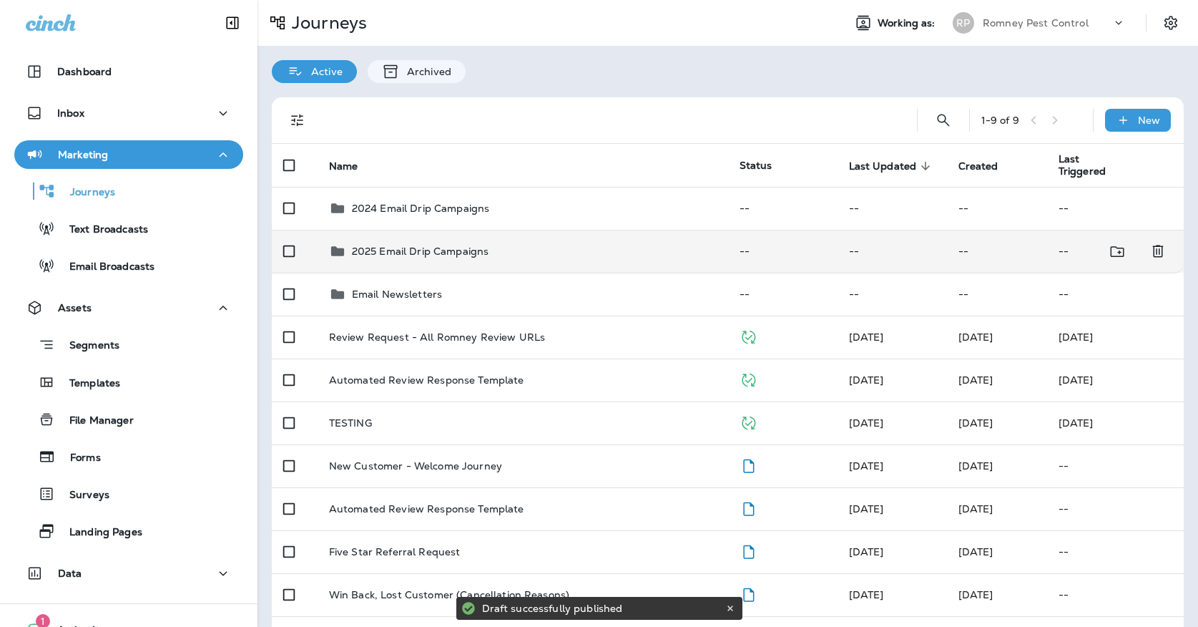
click at [398, 232] on td "2025 Email Drip Campaigns" at bounding box center [523, 251] width 411 height 43
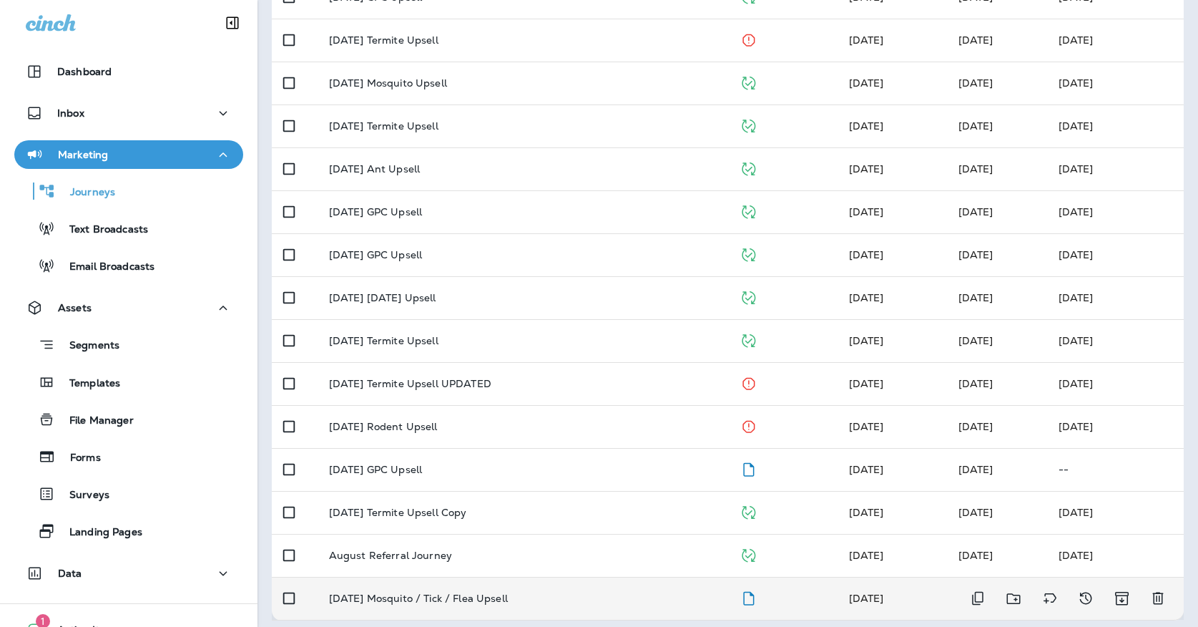
scroll to position [382, 0]
click at [482, 593] on p "[DATE] Mosquito / Tick / Flea Upsell" at bounding box center [418, 598] width 179 height 11
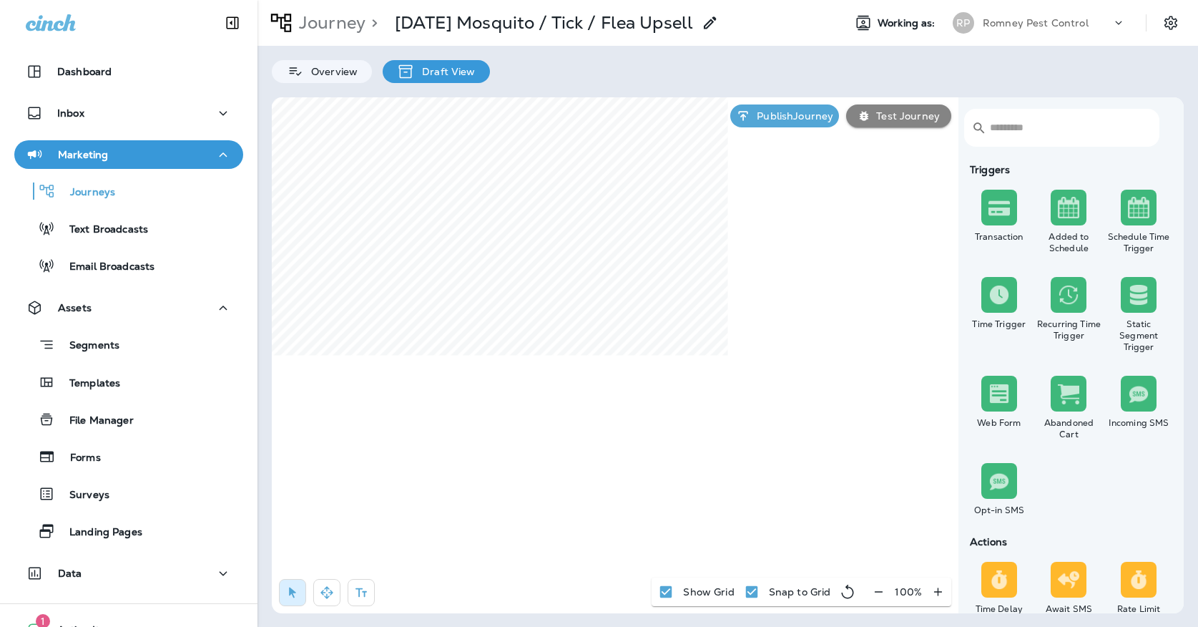
click at [318, 50] on div "Overview Draft View" at bounding box center [727, 64] width 940 height 37
click at [318, 26] on p "Journey" at bounding box center [329, 22] width 72 height 21
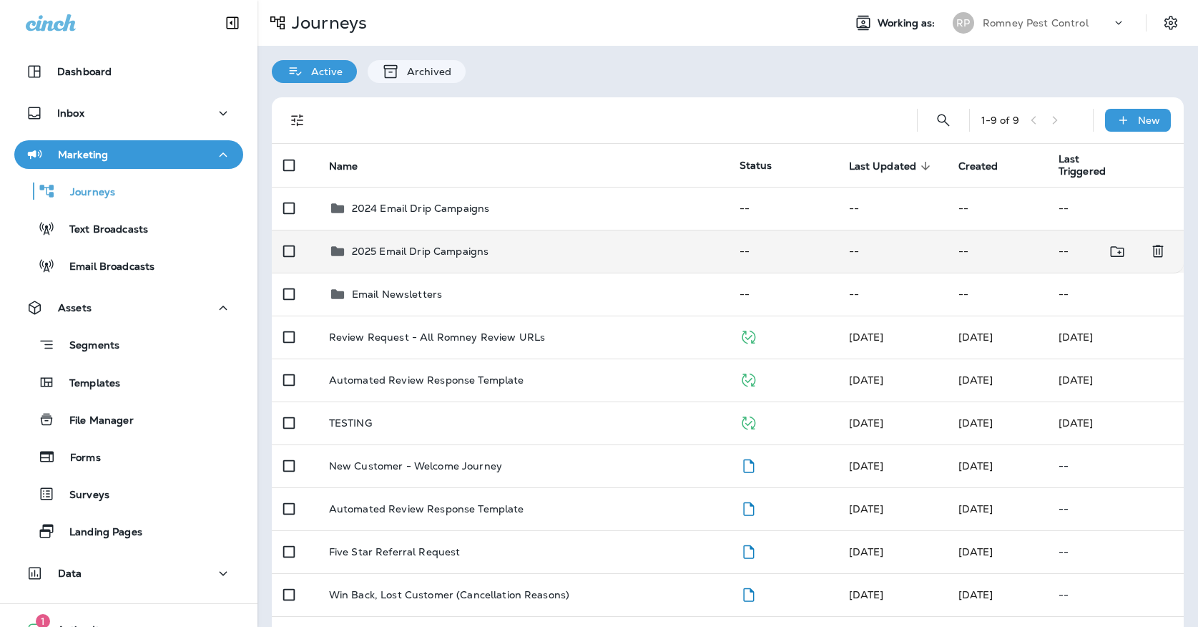
click at [418, 245] on p "2025 Email Drip Campaigns" at bounding box center [420, 250] width 137 height 11
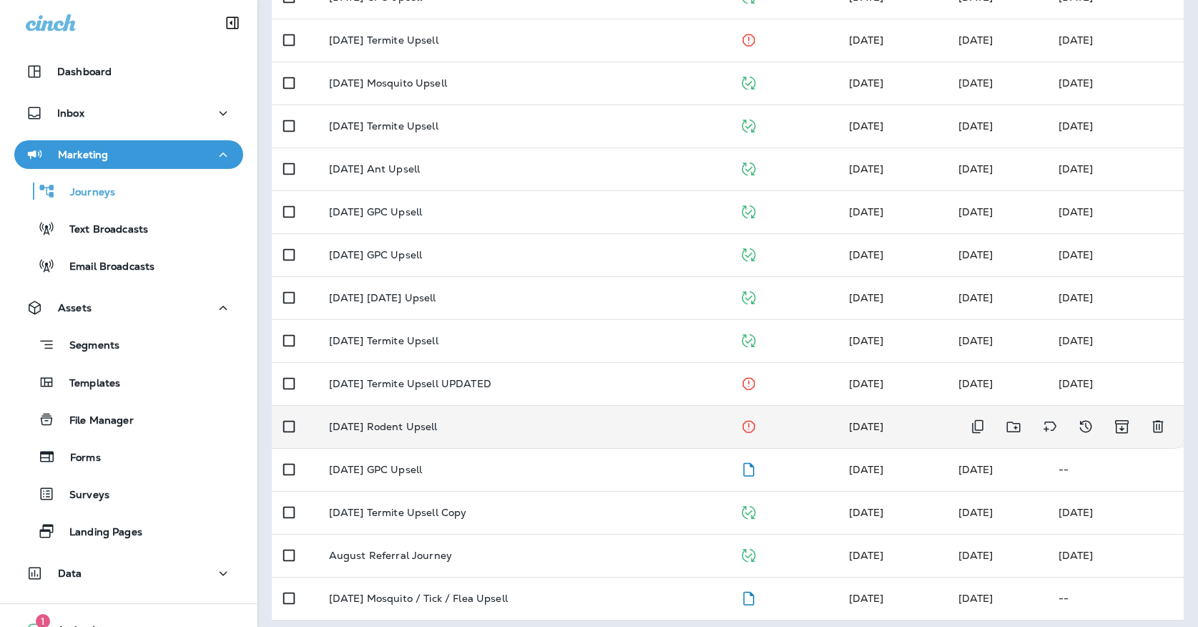
scroll to position [382, 0]
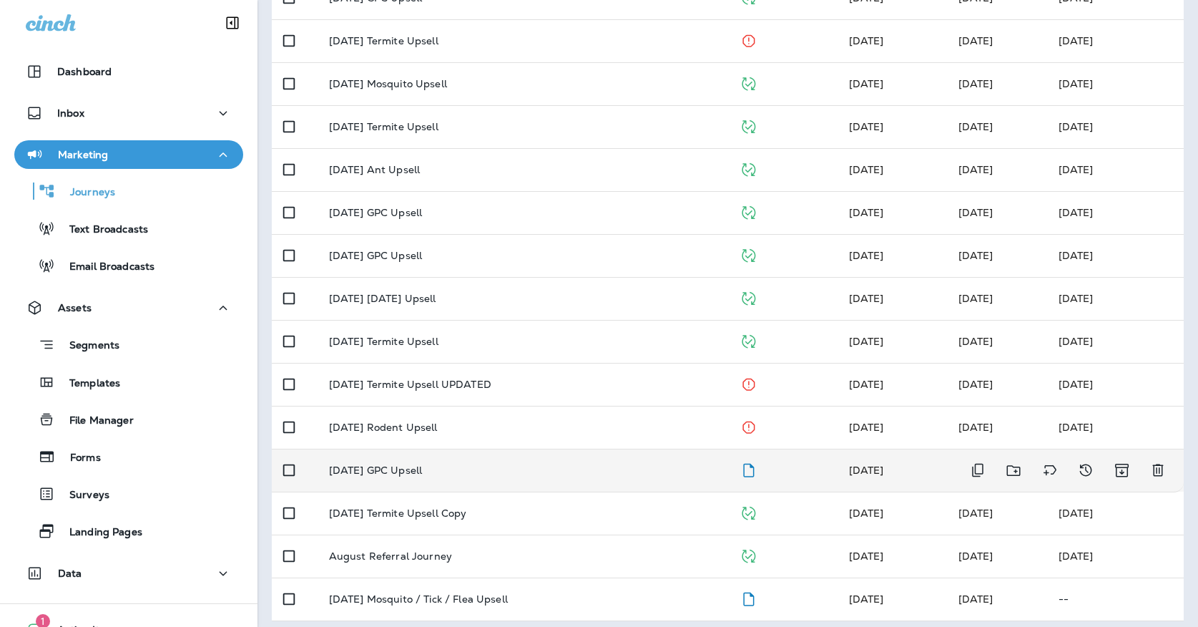
click at [507, 464] on div "[DATE] GPC Upsell" at bounding box center [523, 469] width 388 height 11
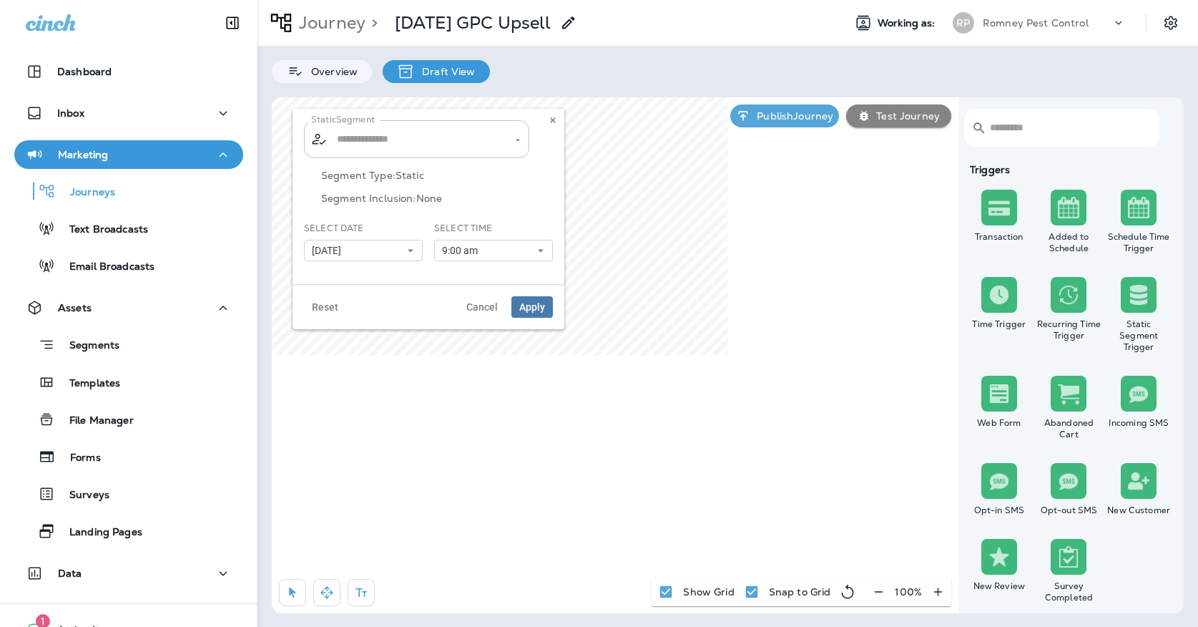
type input "**********"
click at [385, 247] on button "[DATE]" at bounding box center [363, 250] width 119 height 21
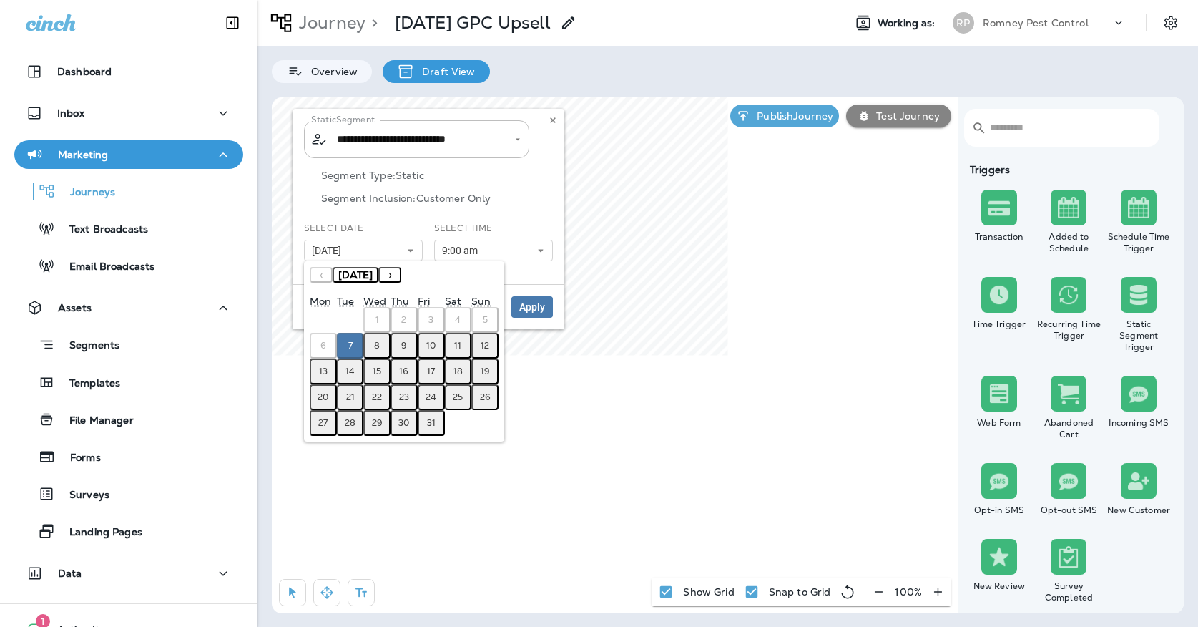
click at [373, 350] on button "8" at bounding box center [376, 346] width 27 height 26
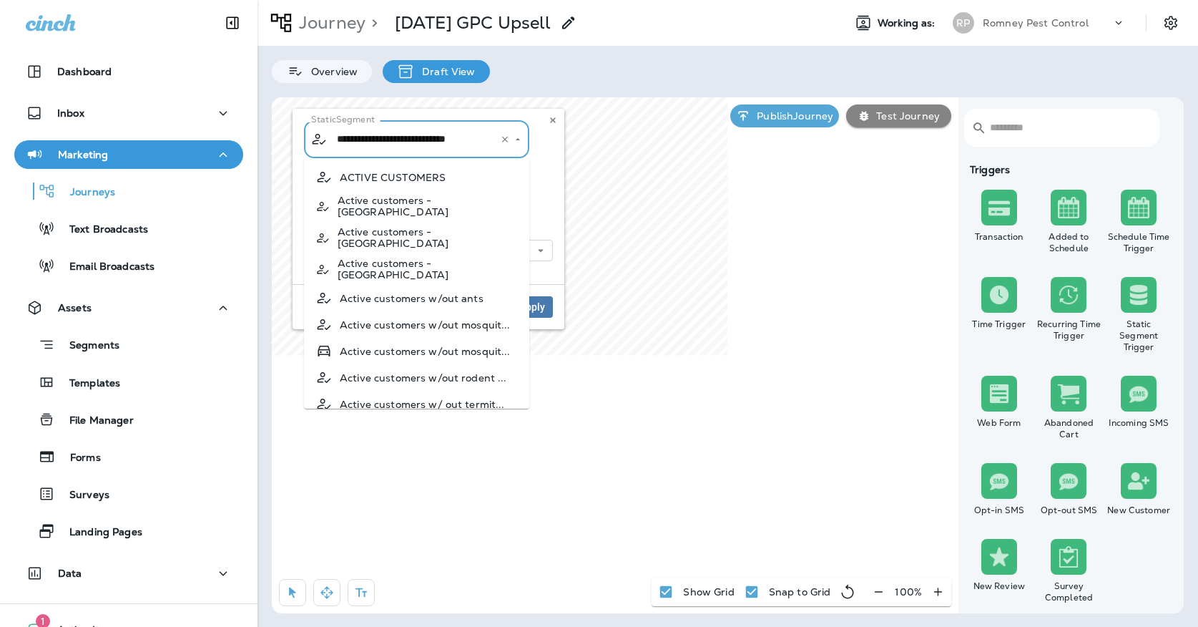
click at [400, 146] on input "**********" at bounding box center [407, 139] width 149 height 25
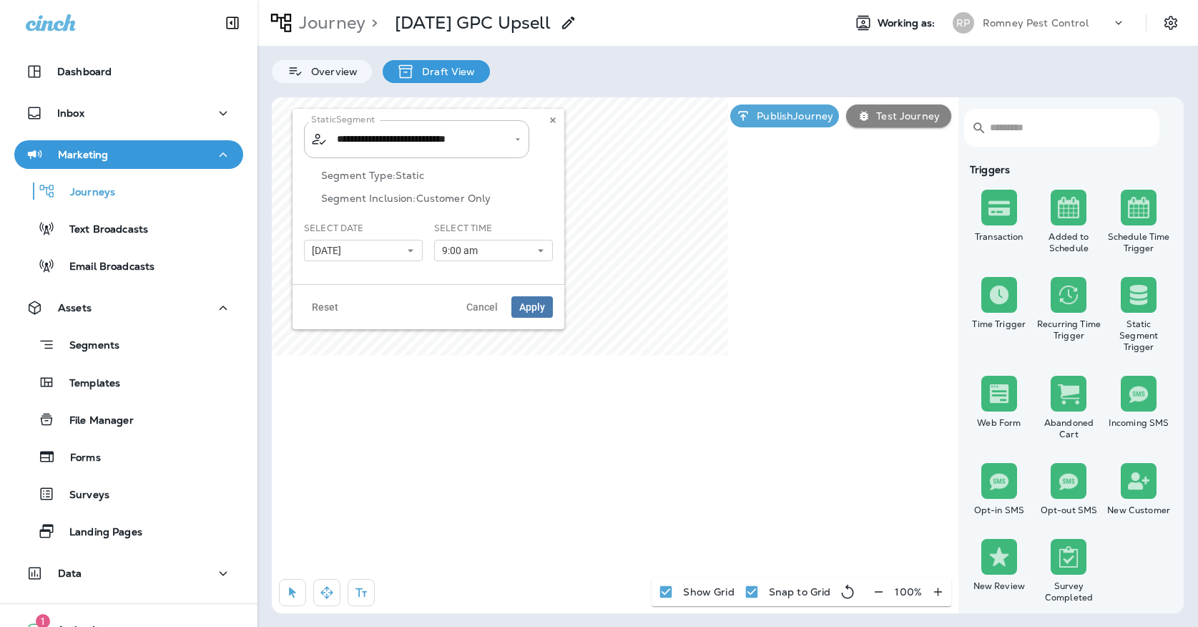
click at [552, 199] on p "Segment Inclusion: Customer Only" at bounding box center [437, 197] width 232 height 11
click at [530, 310] on span "Apply" at bounding box center [532, 307] width 26 height 10
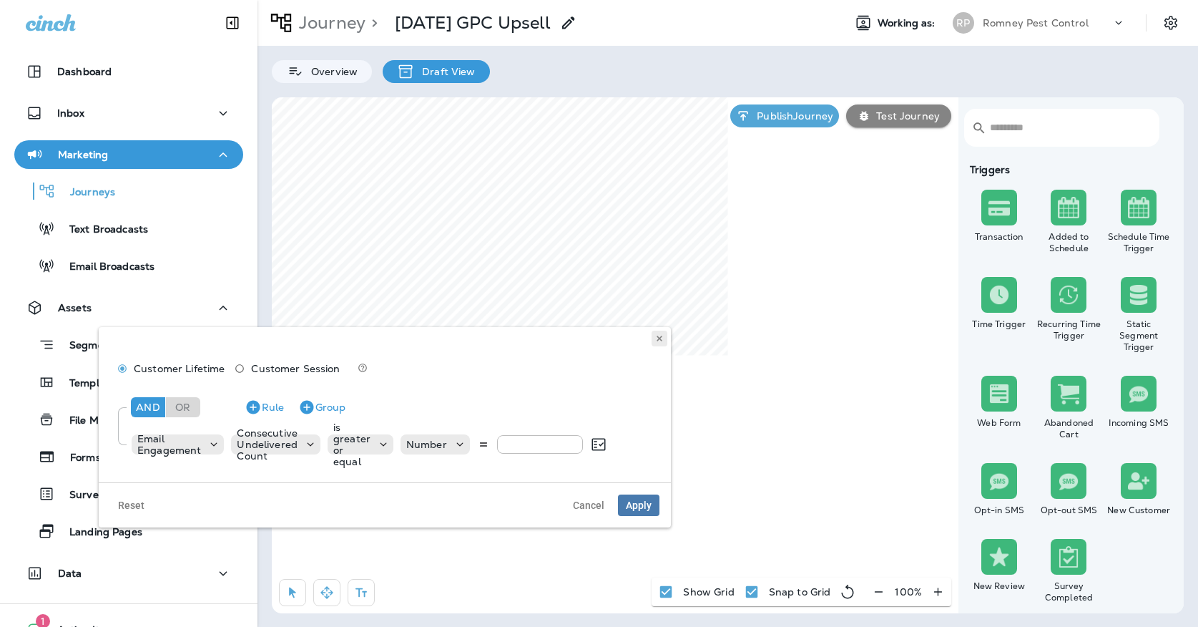
click at [664, 339] on button at bounding box center [660, 338] width 16 height 16
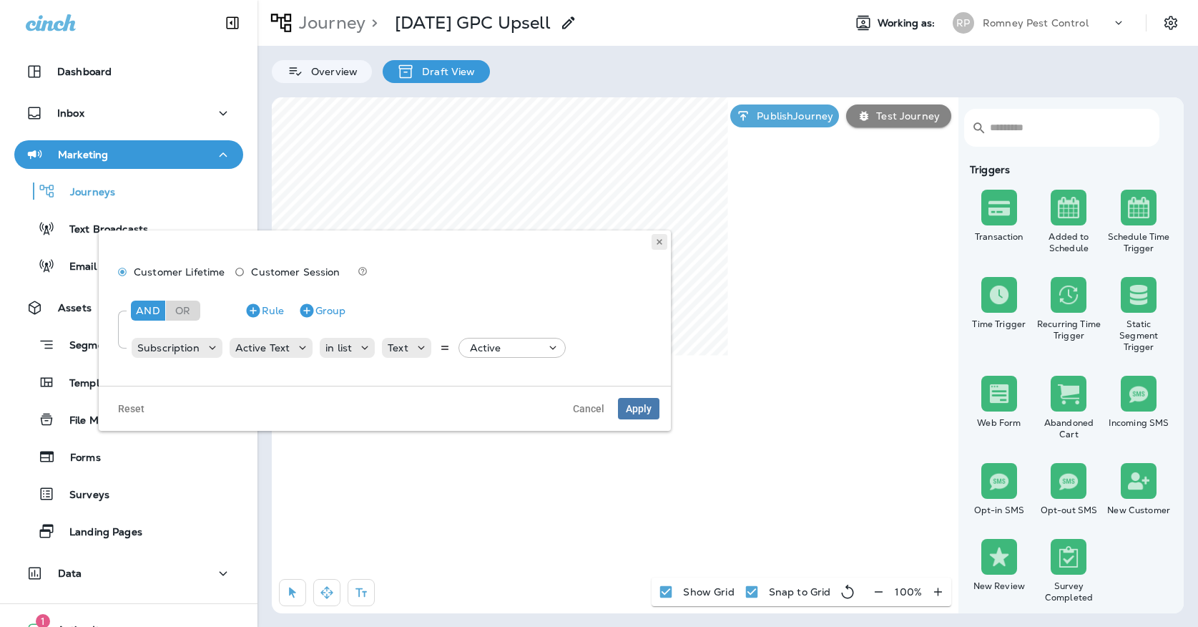
click at [653, 242] on button at bounding box center [660, 242] width 16 height 16
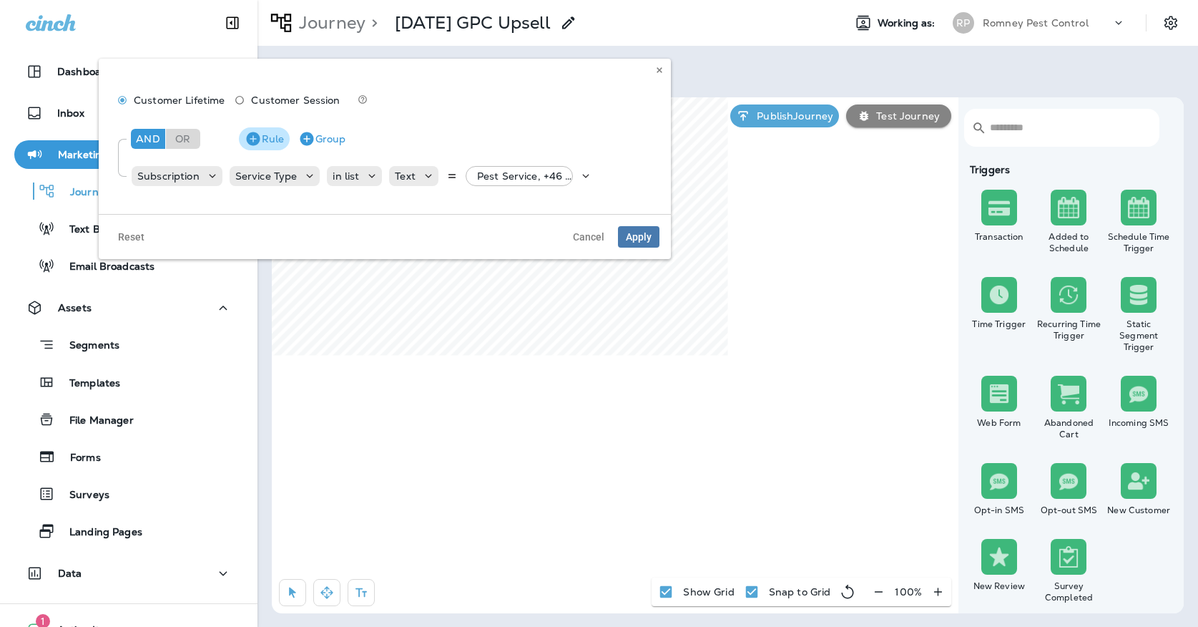
click at [260, 136] on icon "button" at bounding box center [253, 138] width 17 height 17
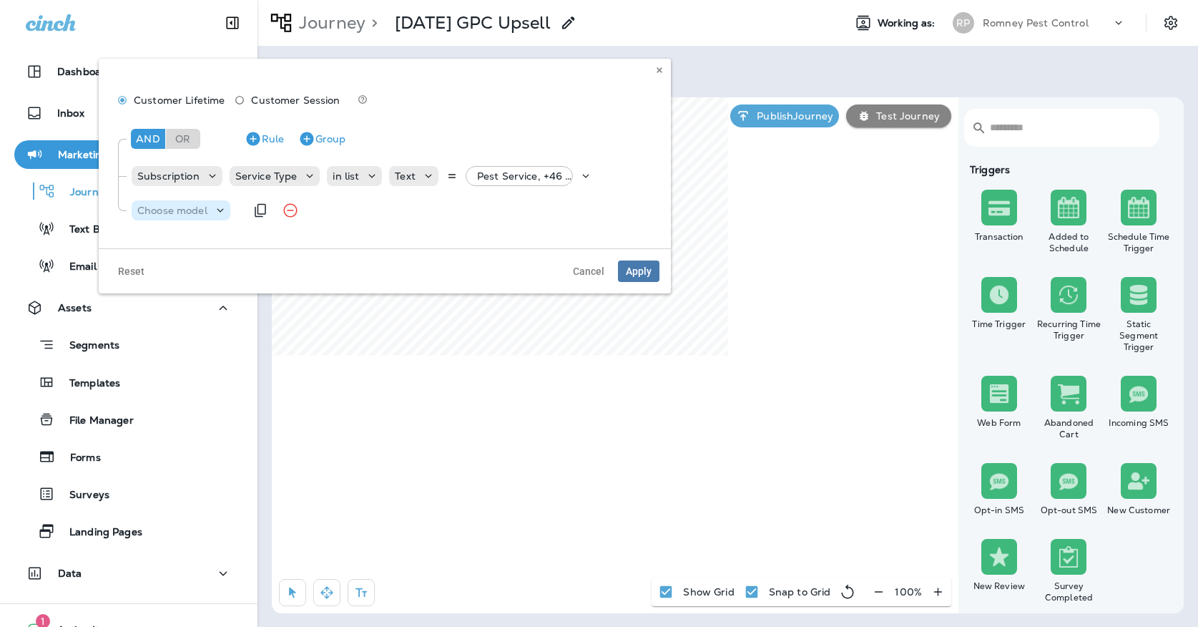
click at [177, 217] on div "Choose model" at bounding box center [181, 210] width 99 height 20
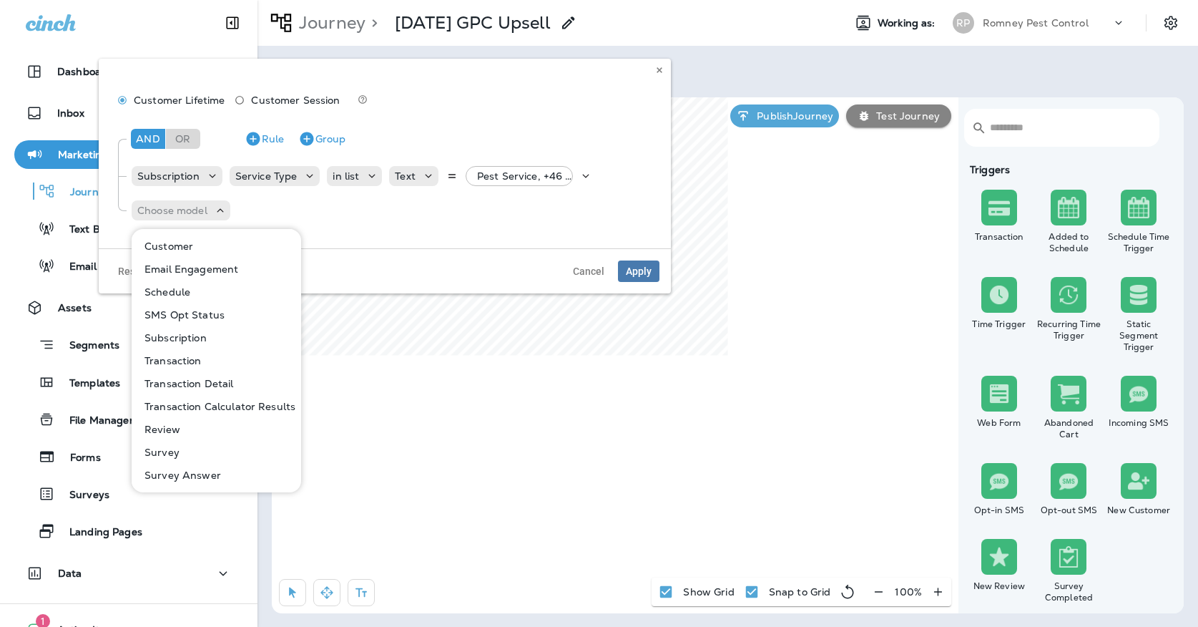
click at [188, 337] on p "Subscription" at bounding box center [173, 337] width 68 height 11
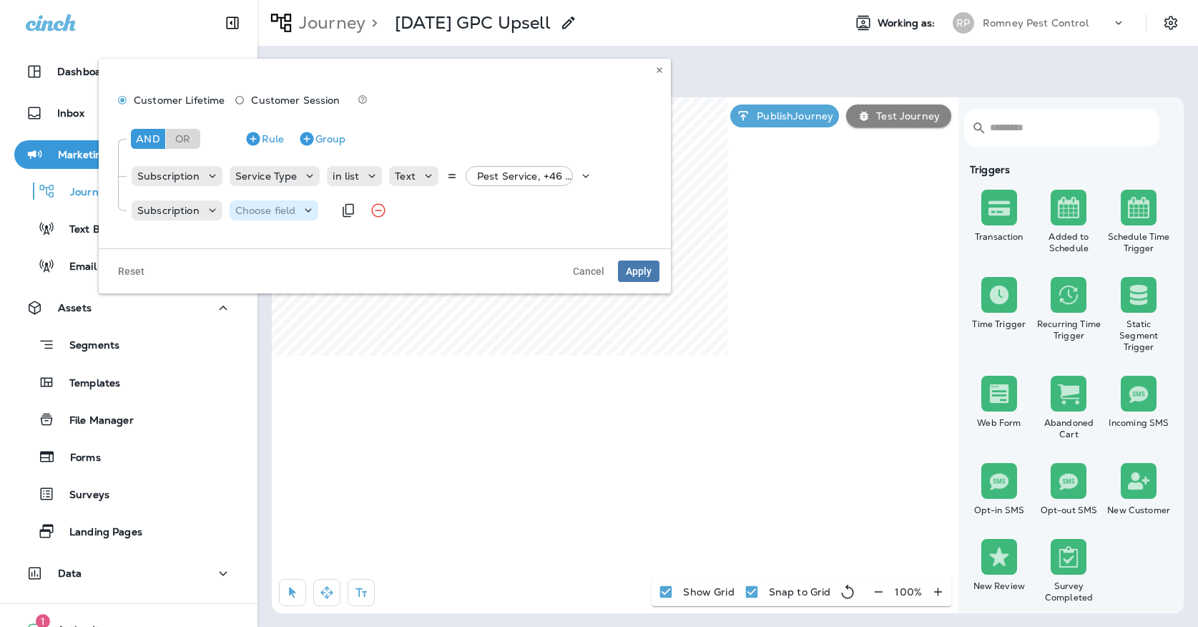
click at [237, 212] on p "Choose field" at bounding box center [265, 210] width 61 height 11
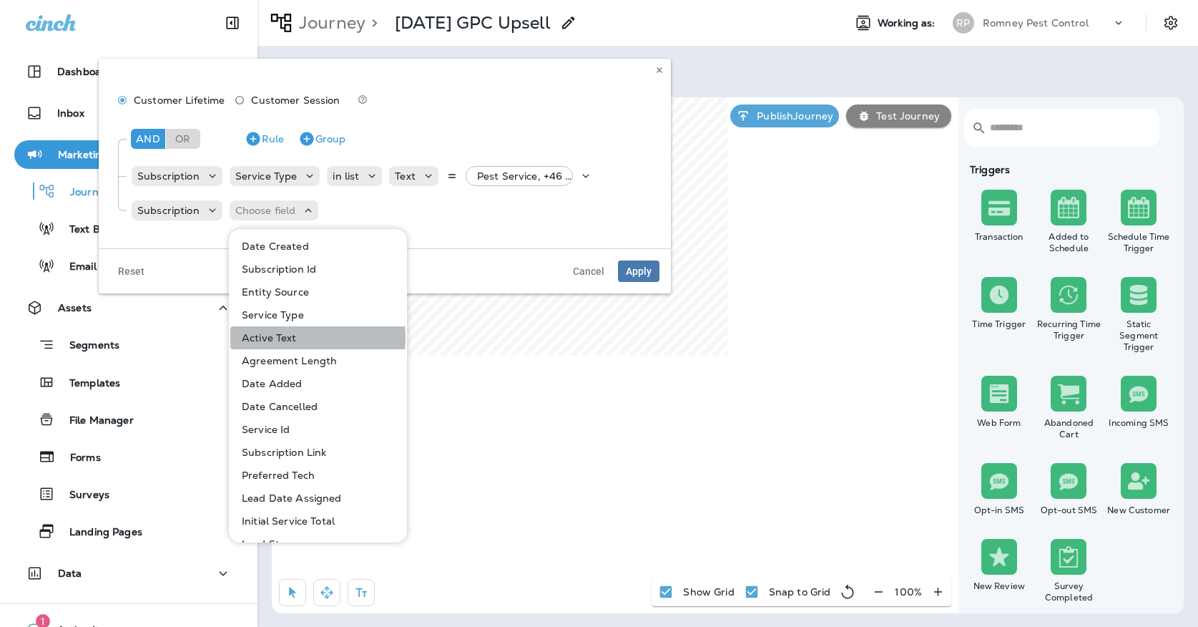
click at [272, 338] on p "Active Text" at bounding box center [266, 337] width 61 height 11
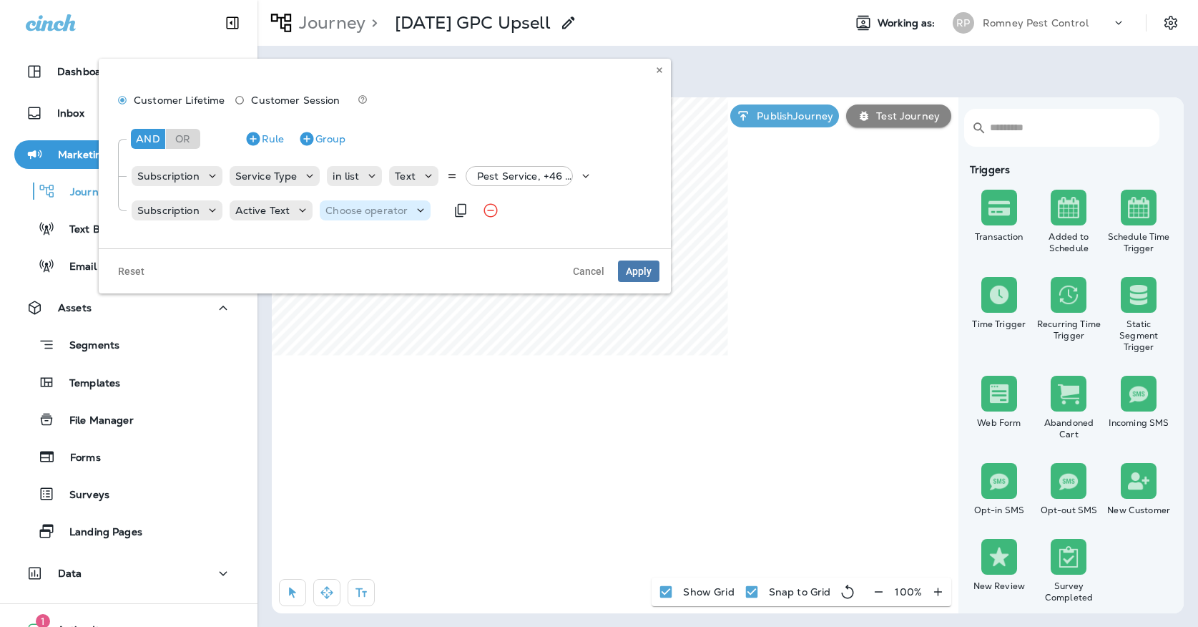
click at [348, 214] on p "Choose operator" at bounding box center [366, 210] width 82 height 11
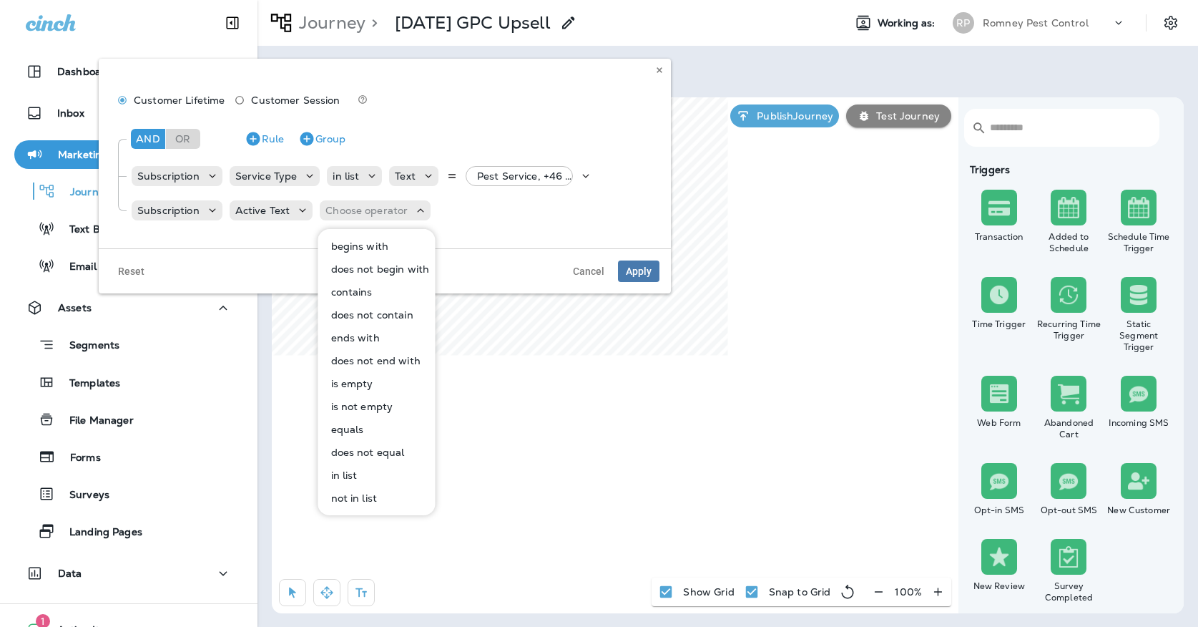
click at [351, 429] on p "equals" at bounding box center [344, 428] width 39 height 11
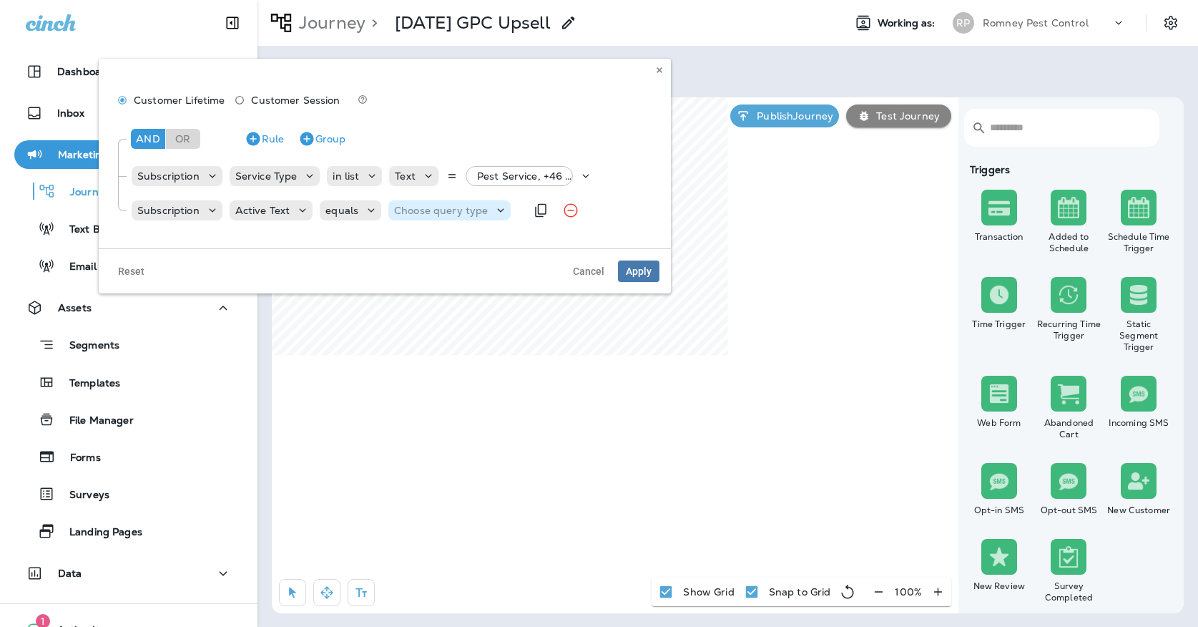
click at [403, 202] on div "Choose query type" at bounding box center [449, 210] width 122 height 20
click at [400, 233] on div "Text Related Field" at bounding box center [428, 257] width 84 height 57
click at [400, 235] on button "Text" at bounding box center [429, 246] width 82 height 23
click at [461, 213] on input "text" at bounding box center [512, 210] width 143 height 19
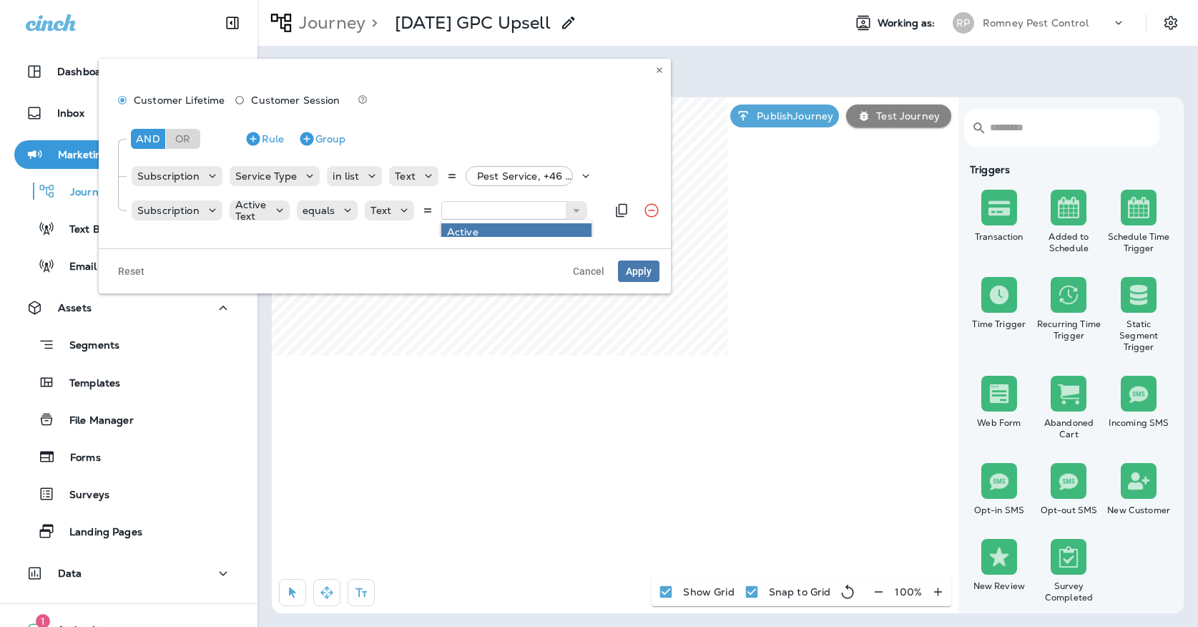
type input "******"
click at [461, 231] on div "And Or Rule Group Subscription Service Type in list Text Pest Service, +46 more…" at bounding box center [384, 176] width 549 height 122
click at [523, 164] on div "Subscription Service Type in list Text Pest Service, +46 more" at bounding box center [358, 176] width 457 height 29
click at [523, 176] on p "Pest Service, +46 more" at bounding box center [528, 175] width 102 height 11
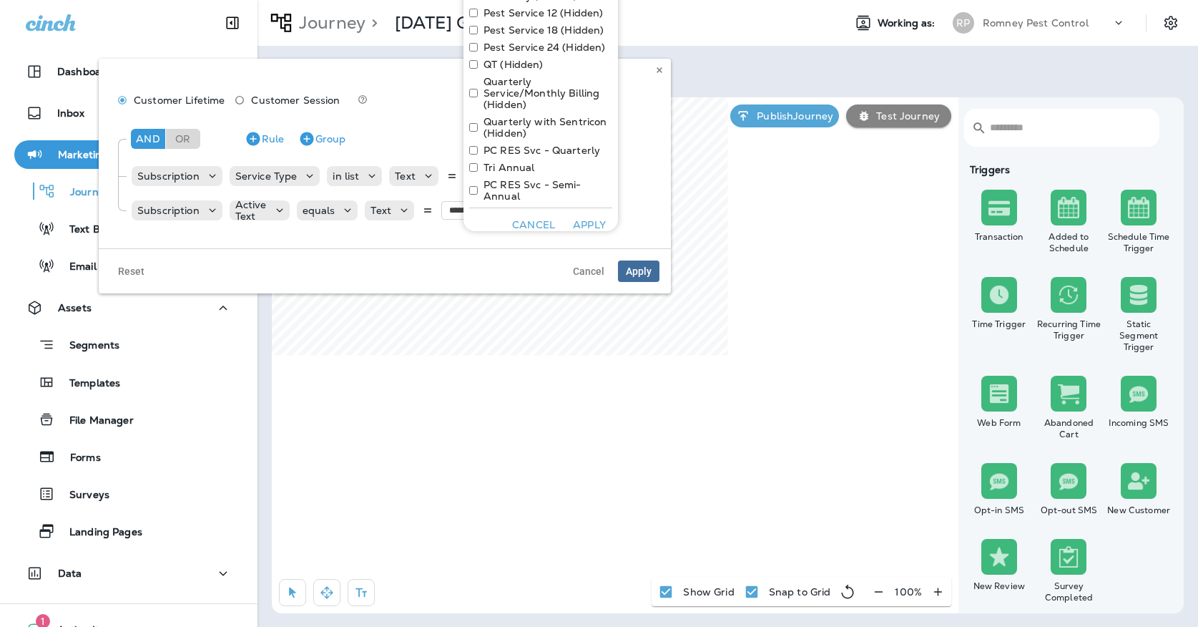
scroll to position [1071, 0]
click at [636, 280] on button "Apply" at bounding box center [638, 270] width 41 height 21
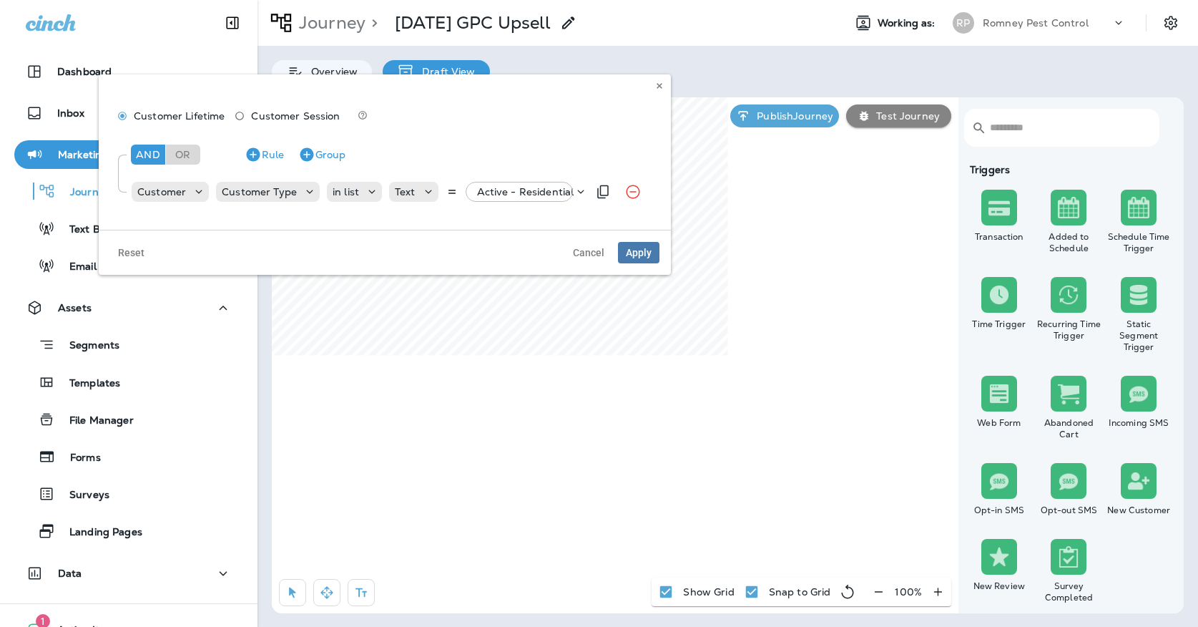
click at [471, 196] on div "Active - Residential" at bounding box center [522, 191] width 103 height 11
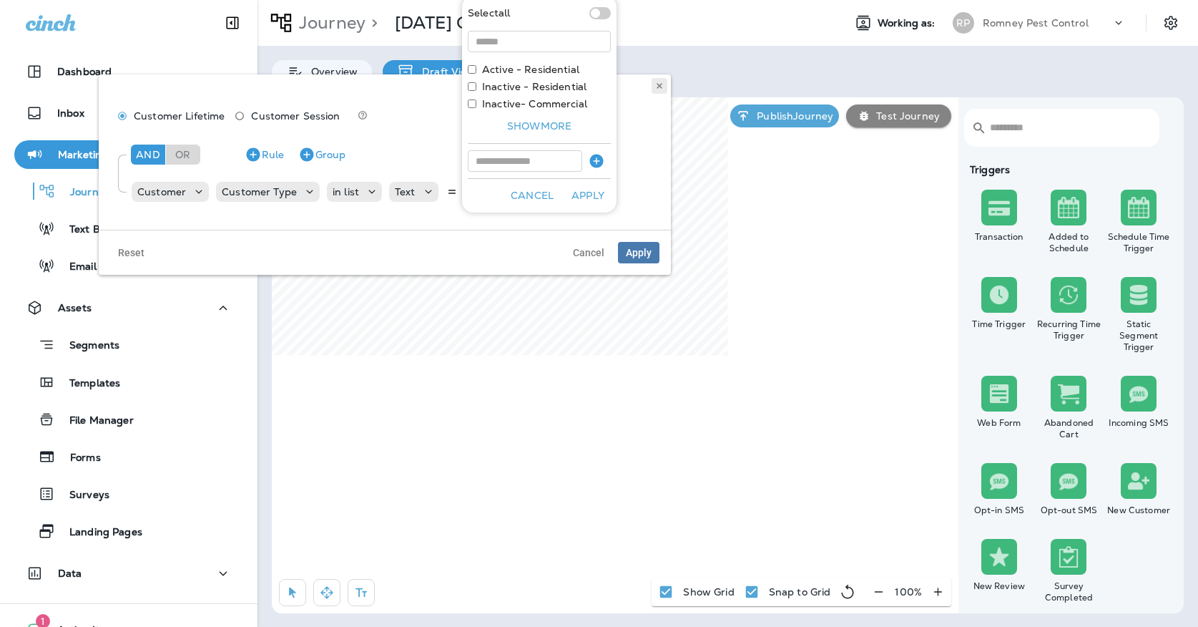
click at [654, 81] on button at bounding box center [660, 86] width 16 height 16
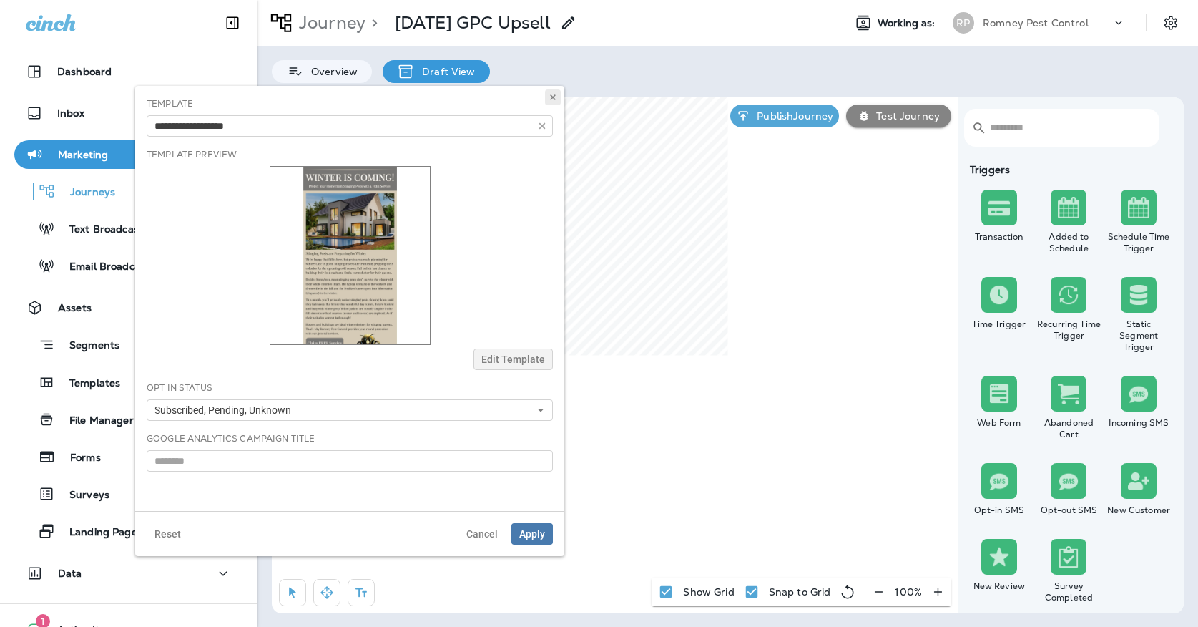
click at [554, 101] on icon at bounding box center [553, 97] width 9 height 9
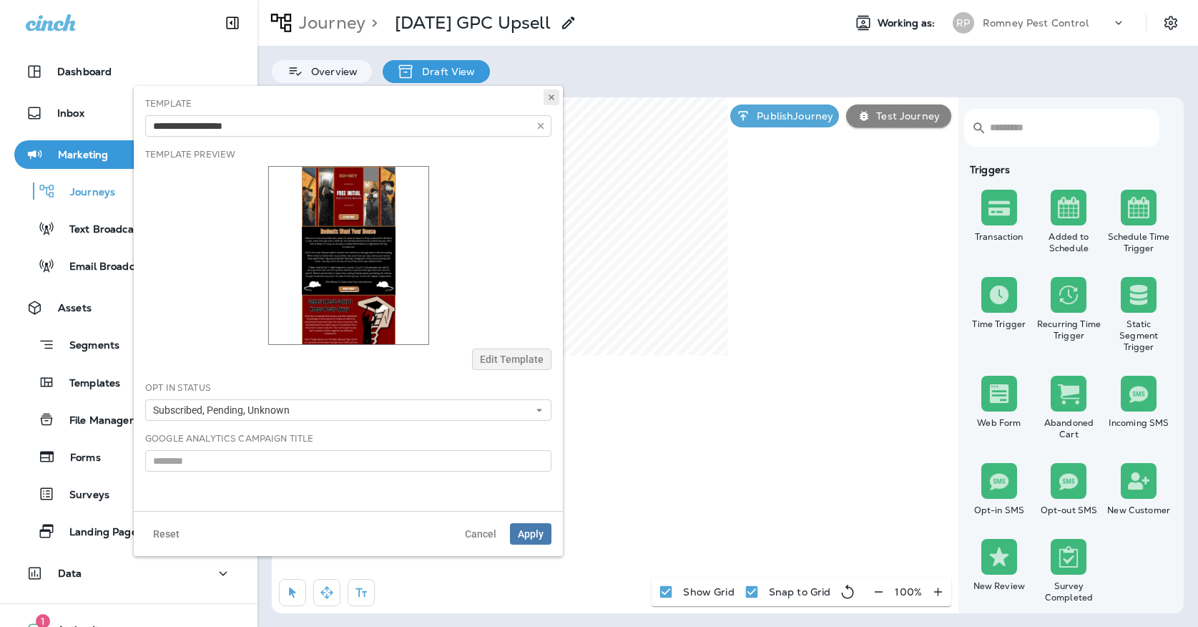
click at [552, 100] on icon at bounding box center [551, 97] width 9 height 9
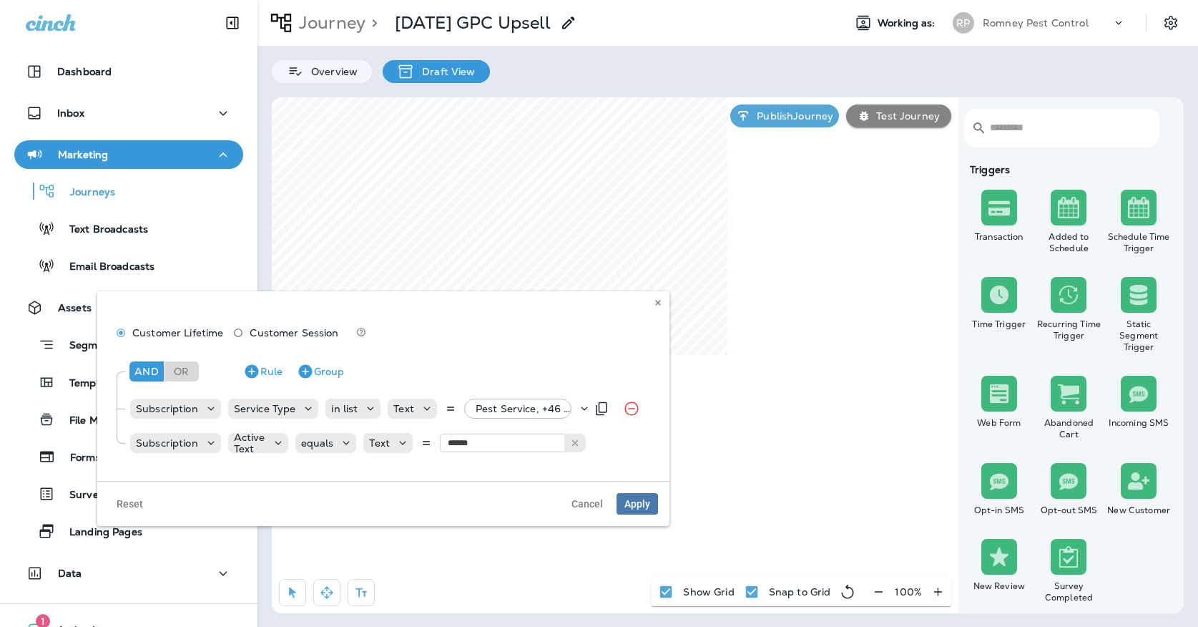
click at [534, 406] on p "Pest Service, +46 more" at bounding box center [527, 408] width 102 height 11
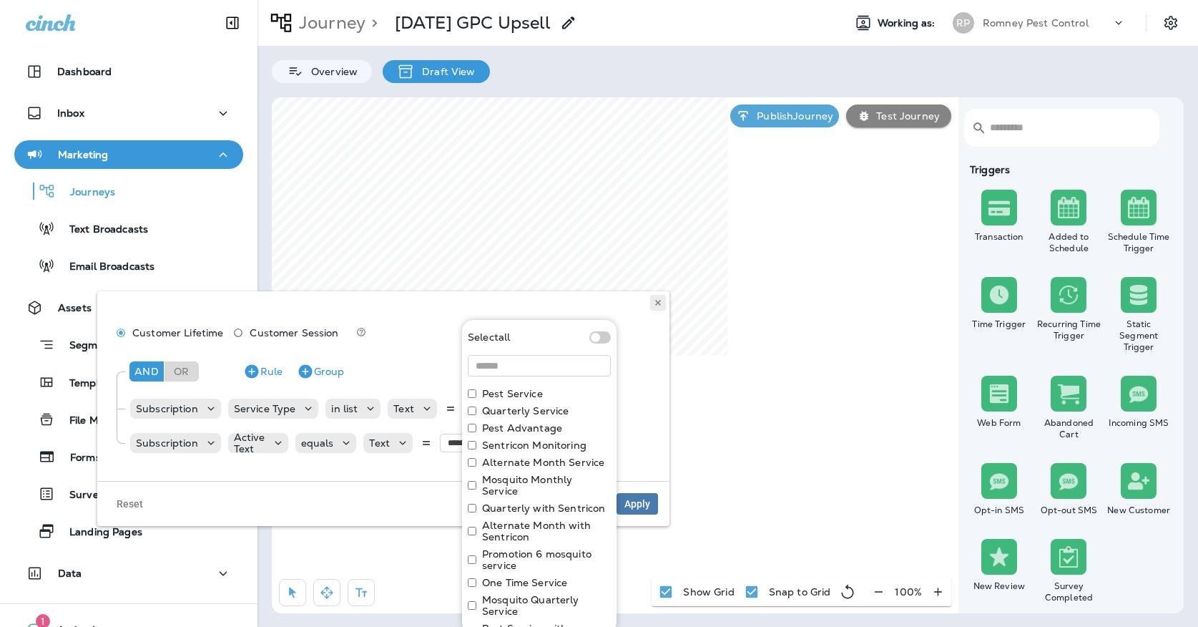
click at [661, 302] on icon at bounding box center [658, 302] width 9 height 9
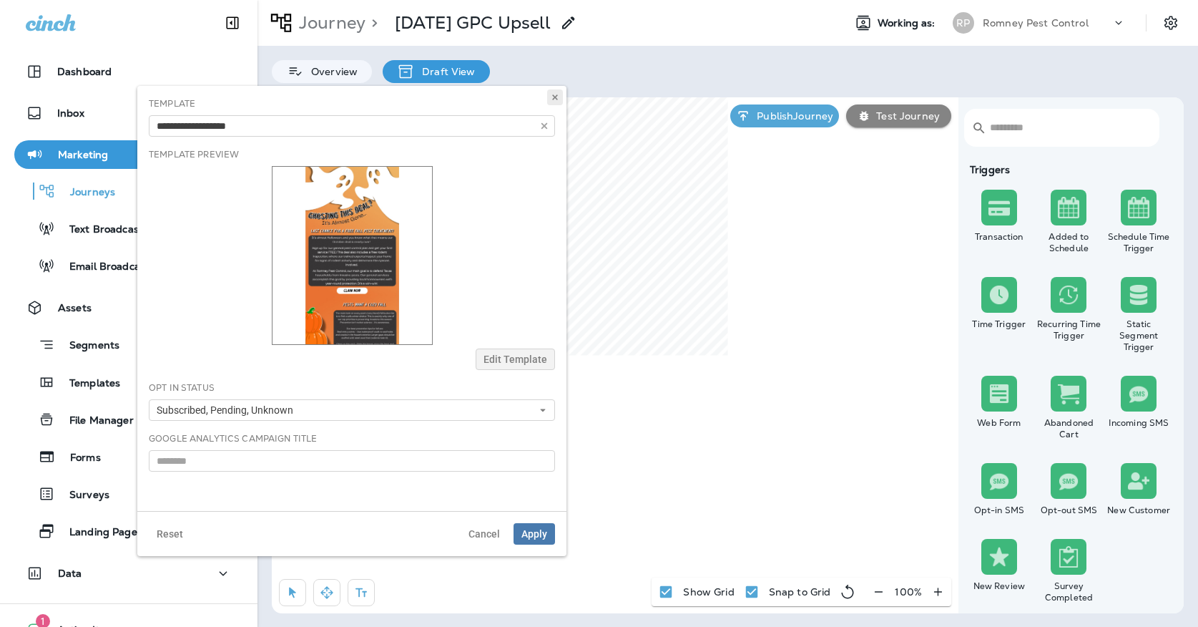
click at [559, 102] on button at bounding box center [555, 97] width 16 height 16
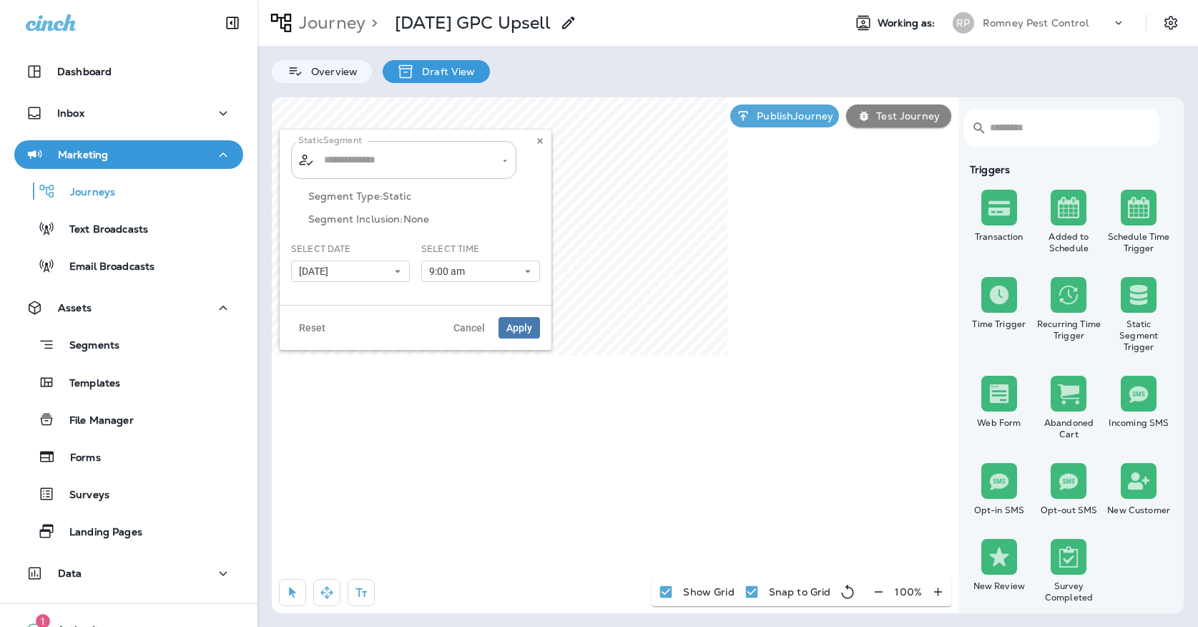
type input "**********"
click at [413, 168] on input "**********" at bounding box center [394, 159] width 149 height 25
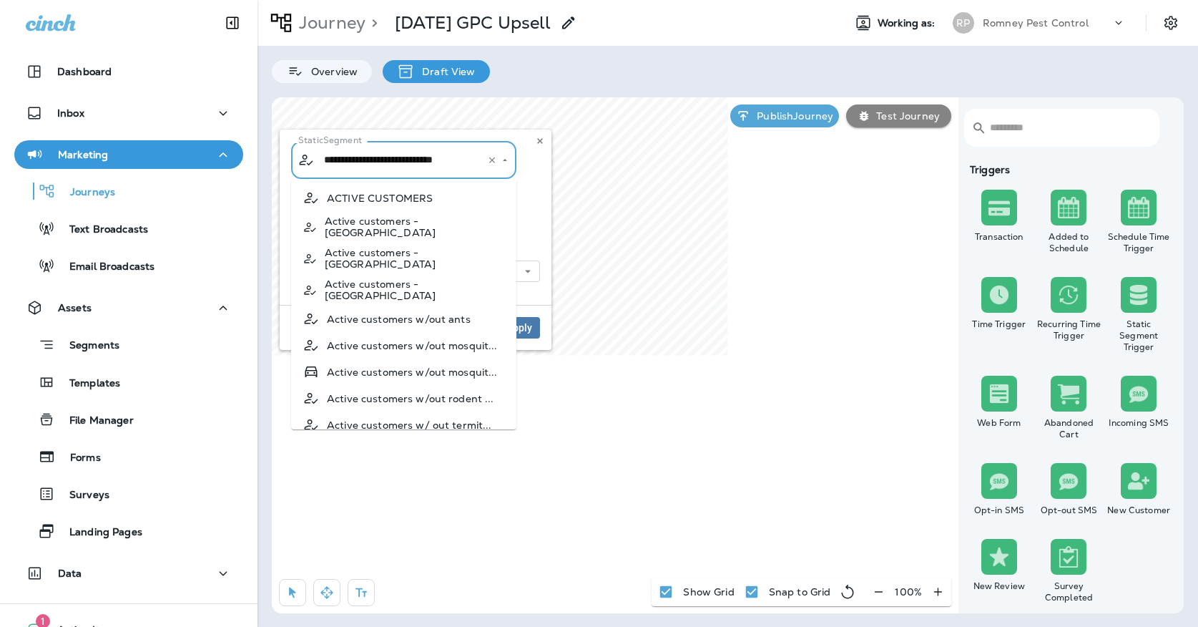
scroll to position [787, 0]
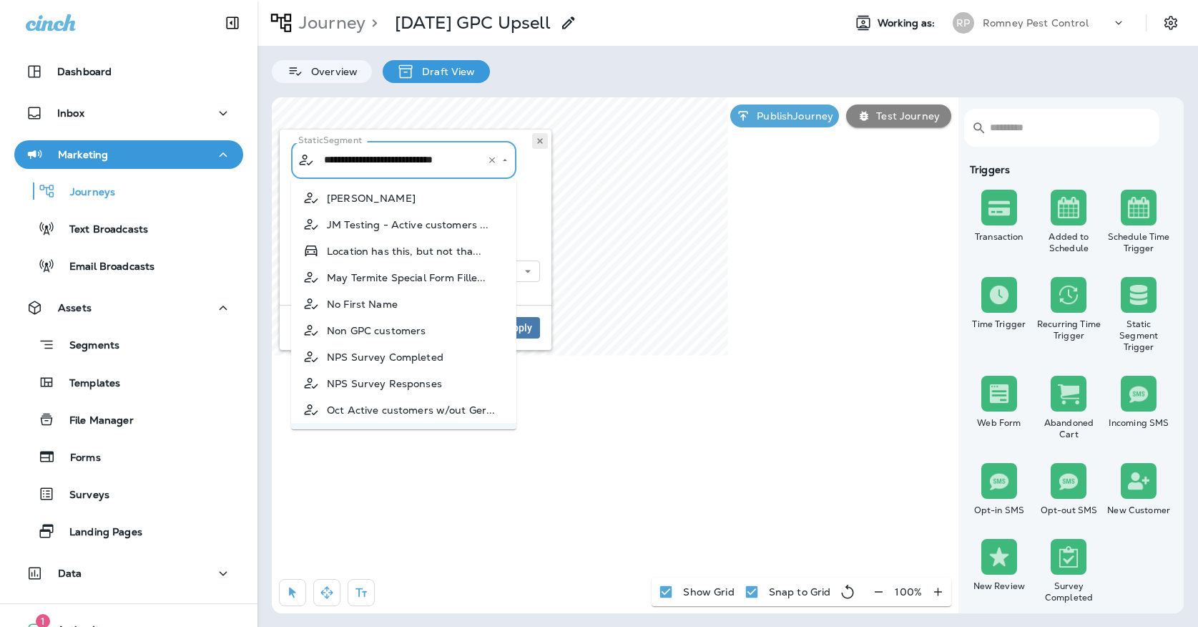
click at [544, 142] on icon at bounding box center [540, 141] width 9 height 9
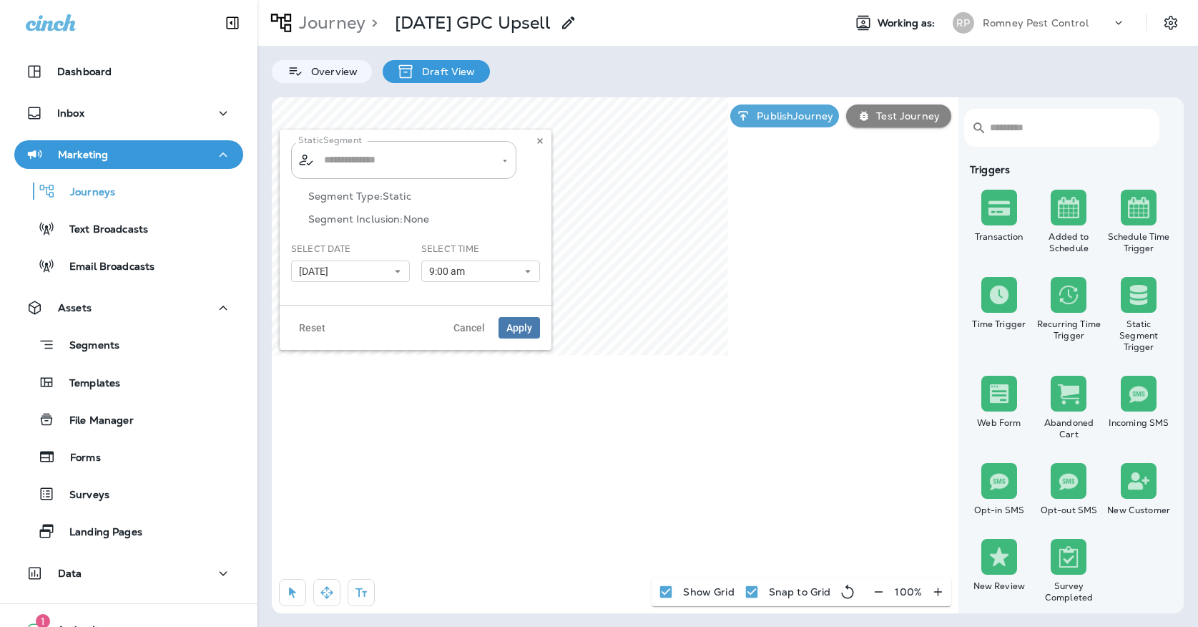
type input "**********"
click at [430, 169] on input "**********" at bounding box center [394, 159] width 149 height 25
click at [544, 144] on icon at bounding box center [540, 141] width 9 height 9
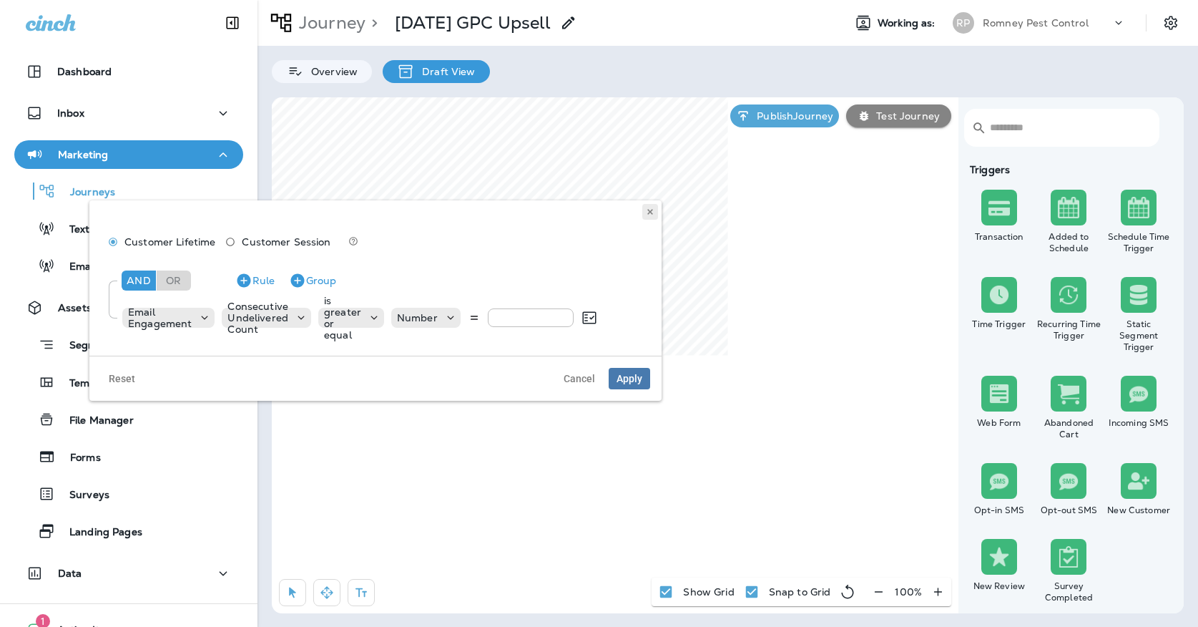
click at [645, 216] on button at bounding box center [650, 212] width 16 height 16
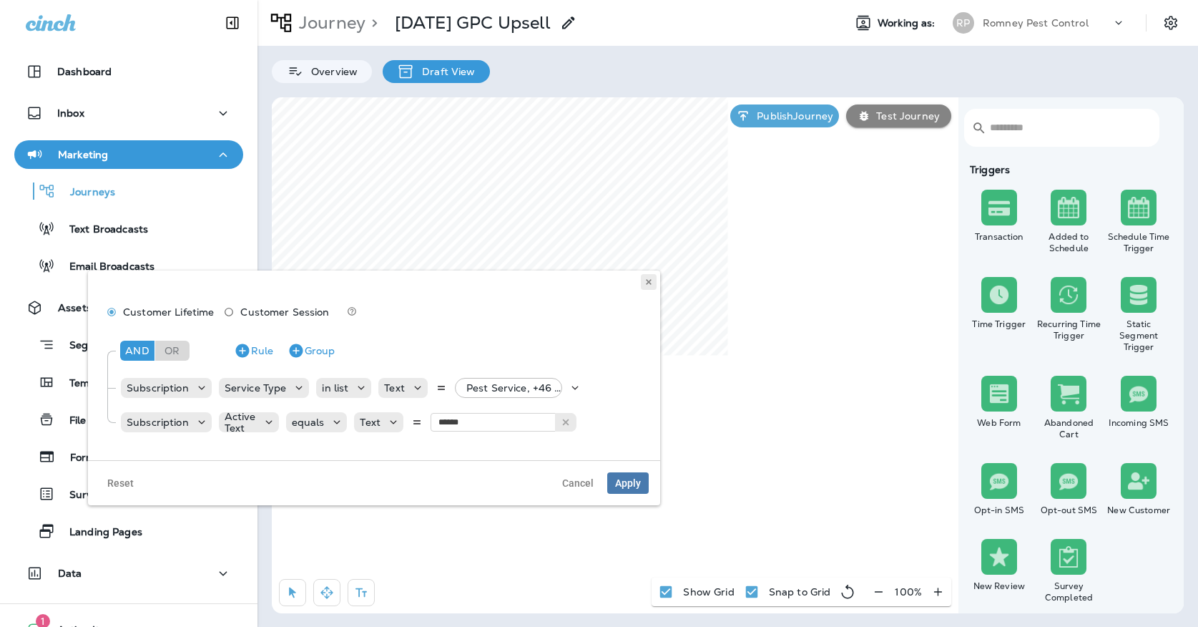
click at [652, 285] on icon at bounding box center [648, 281] width 9 height 9
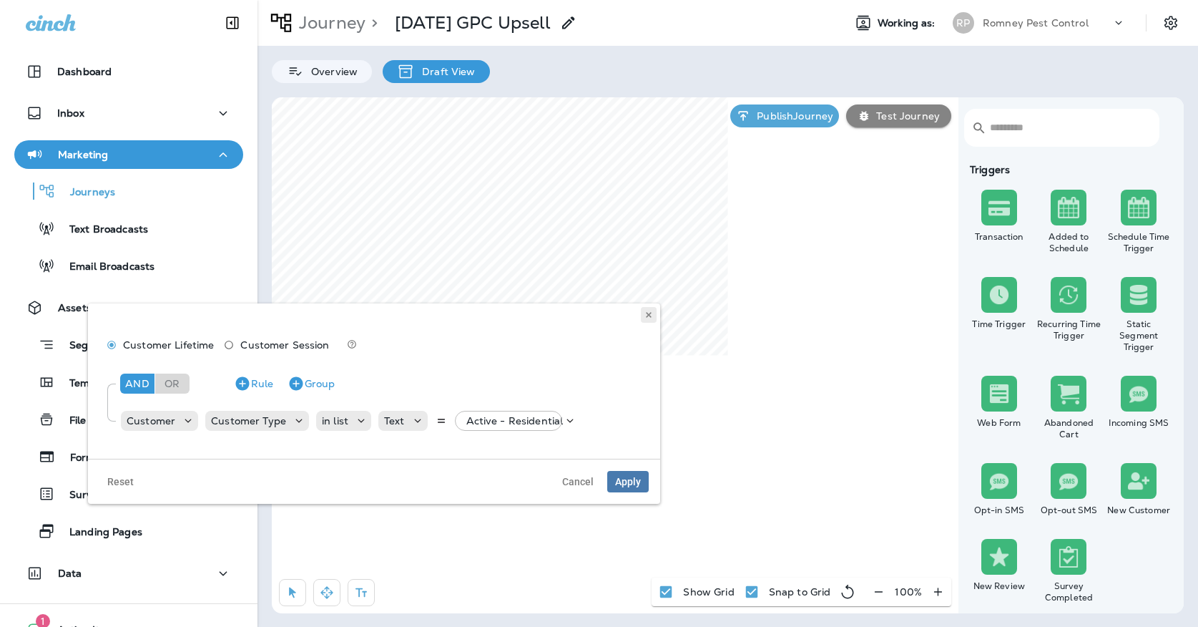
click at [649, 320] on button at bounding box center [649, 315] width 16 height 16
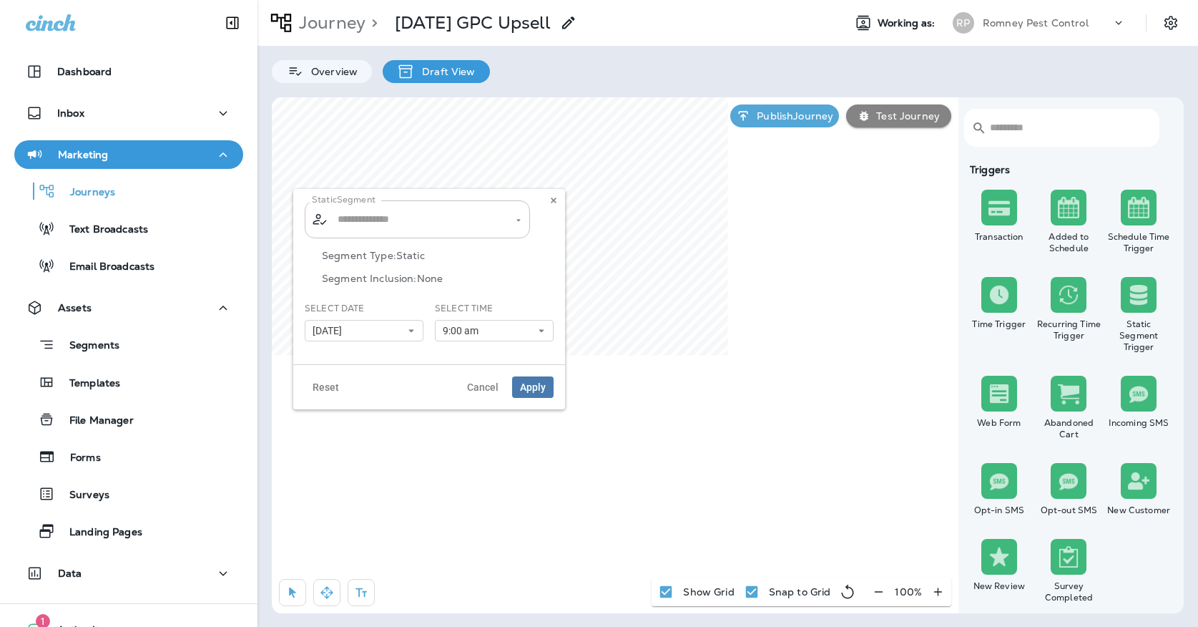
type input "**********"
click at [466, 224] on input "**********" at bounding box center [408, 219] width 149 height 25
click at [552, 204] on icon at bounding box center [553, 200] width 9 height 9
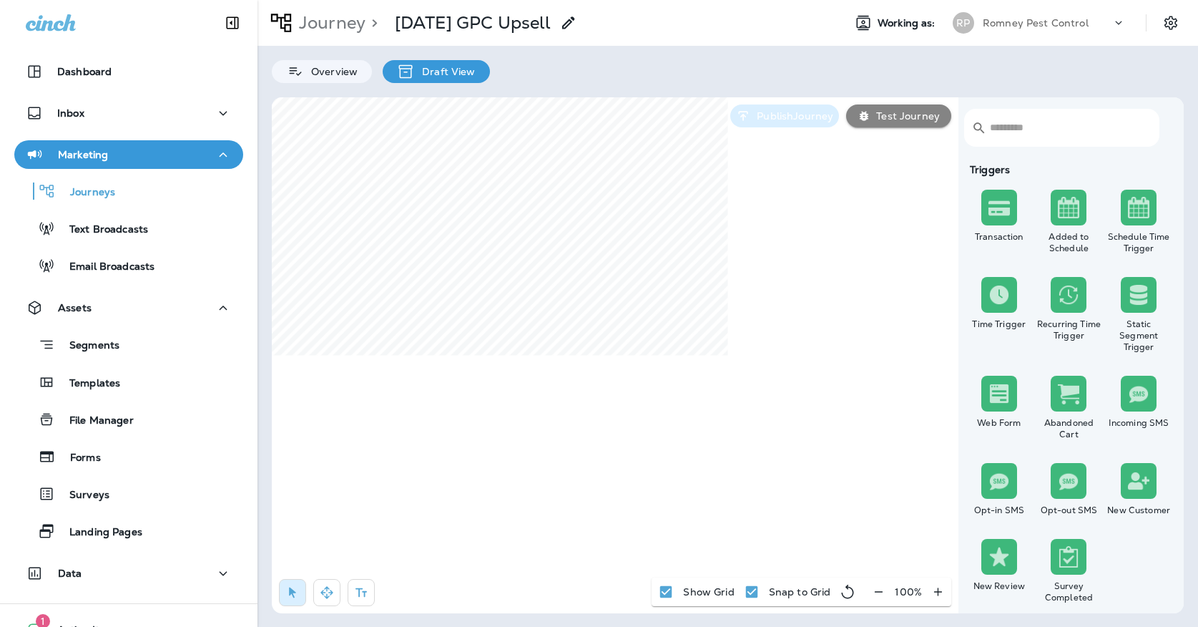
click at [742, 116] on icon "button" at bounding box center [743, 116] width 15 height 14
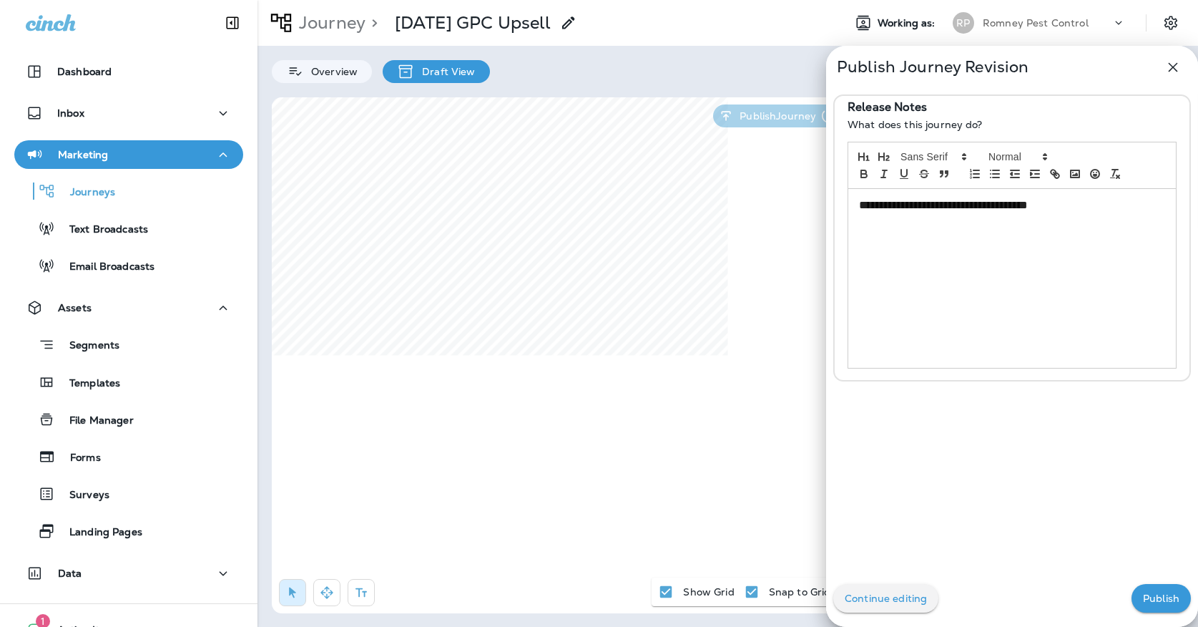
click at [1175, 66] on icon "button" at bounding box center [1173, 67] width 9 height 9
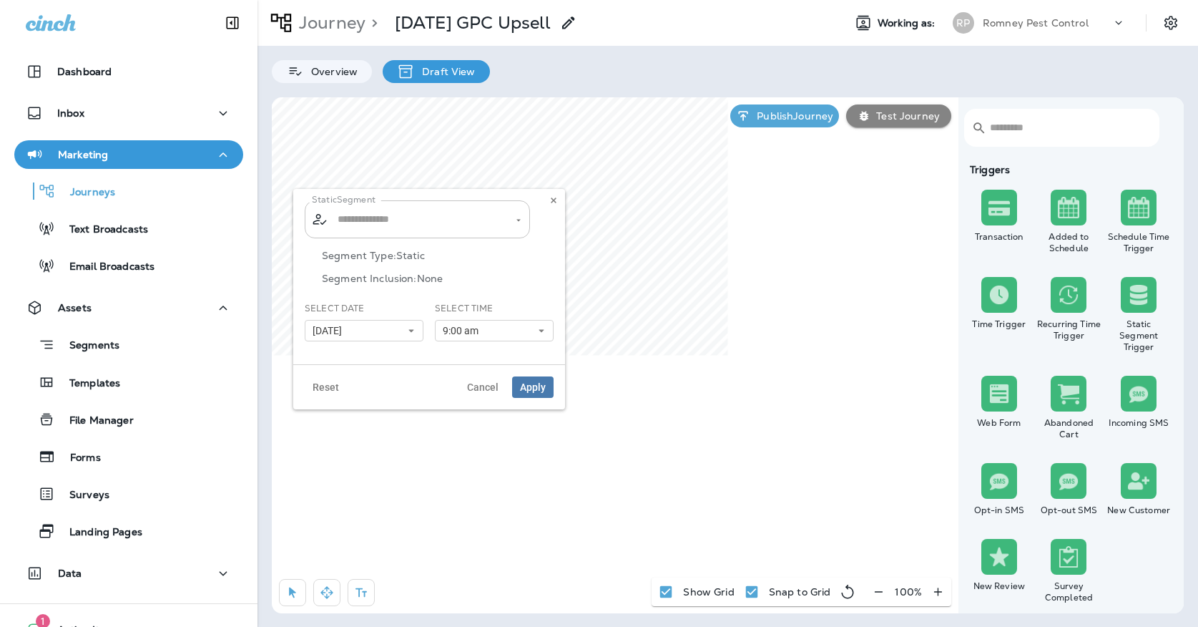
type input "**********"
click at [456, 212] on input "**********" at bounding box center [418, 219] width 168 height 25
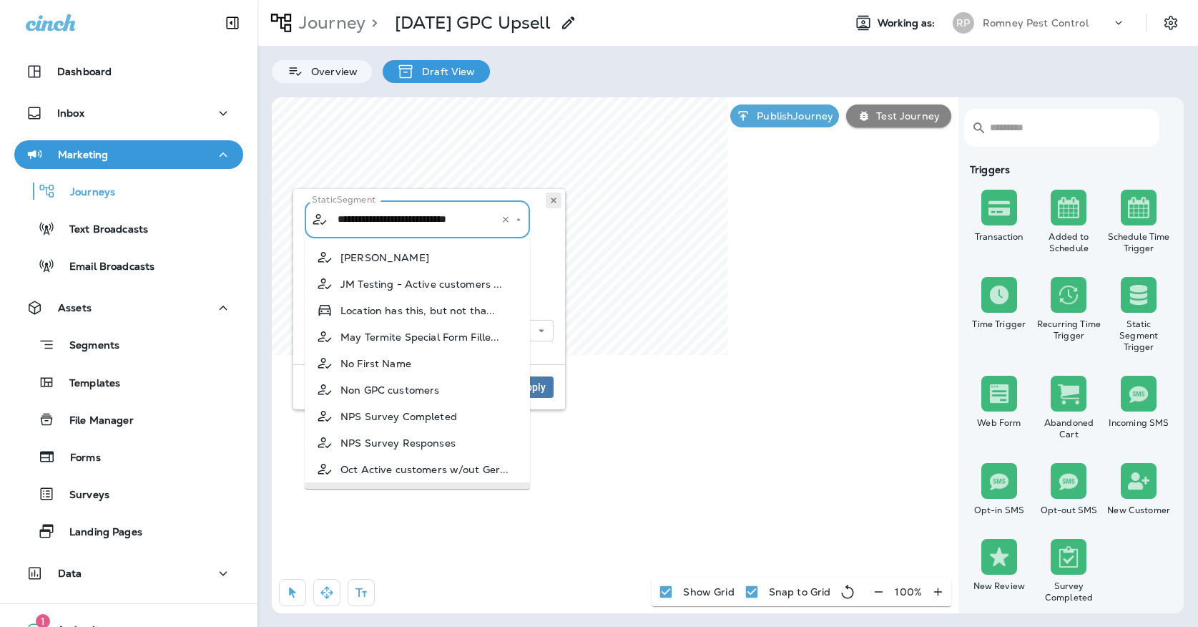
click at [554, 199] on use at bounding box center [553, 200] width 5 height 6
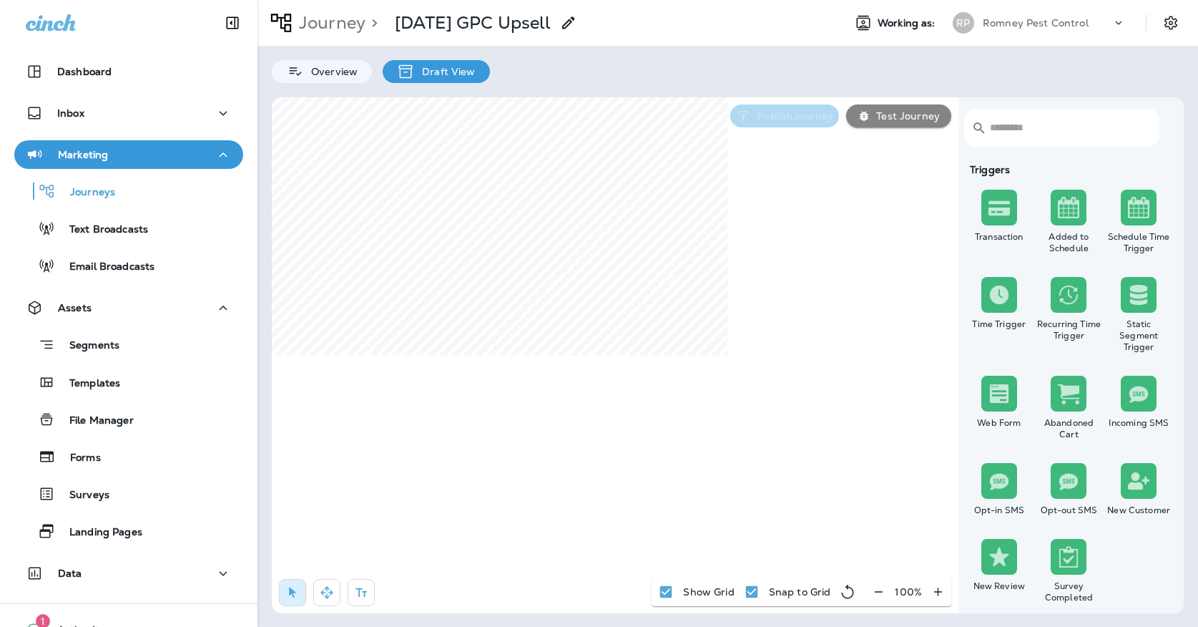
click at [752, 116] on p "Publish Journey" at bounding box center [792, 115] width 82 height 11
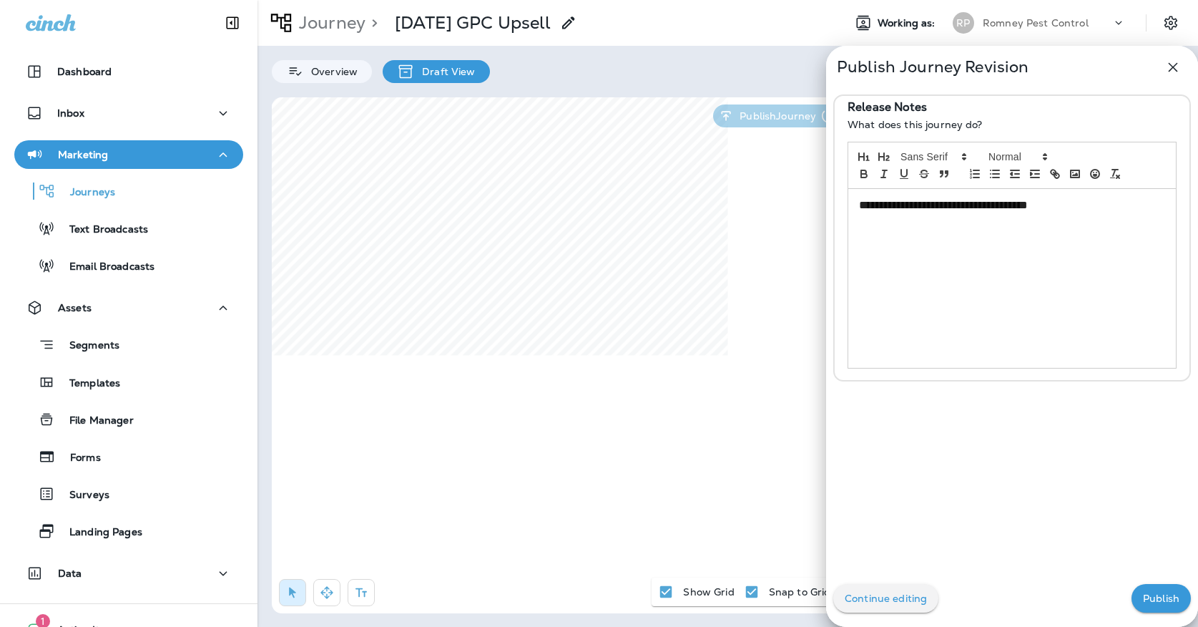
click at [1150, 584] on button "Publish" at bounding box center [1160, 598] width 59 height 29
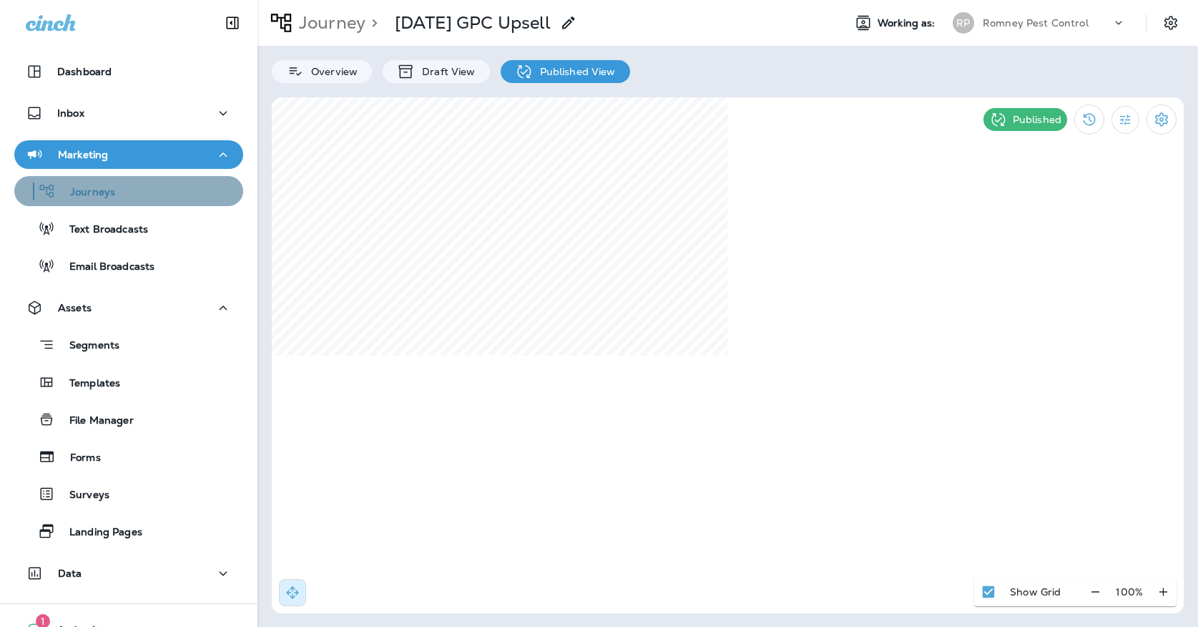
click at [226, 179] on button "Journeys" at bounding box center [128, 191] width 229 height 30
